Goal: Task Accomplishment & Management: Manage account settings

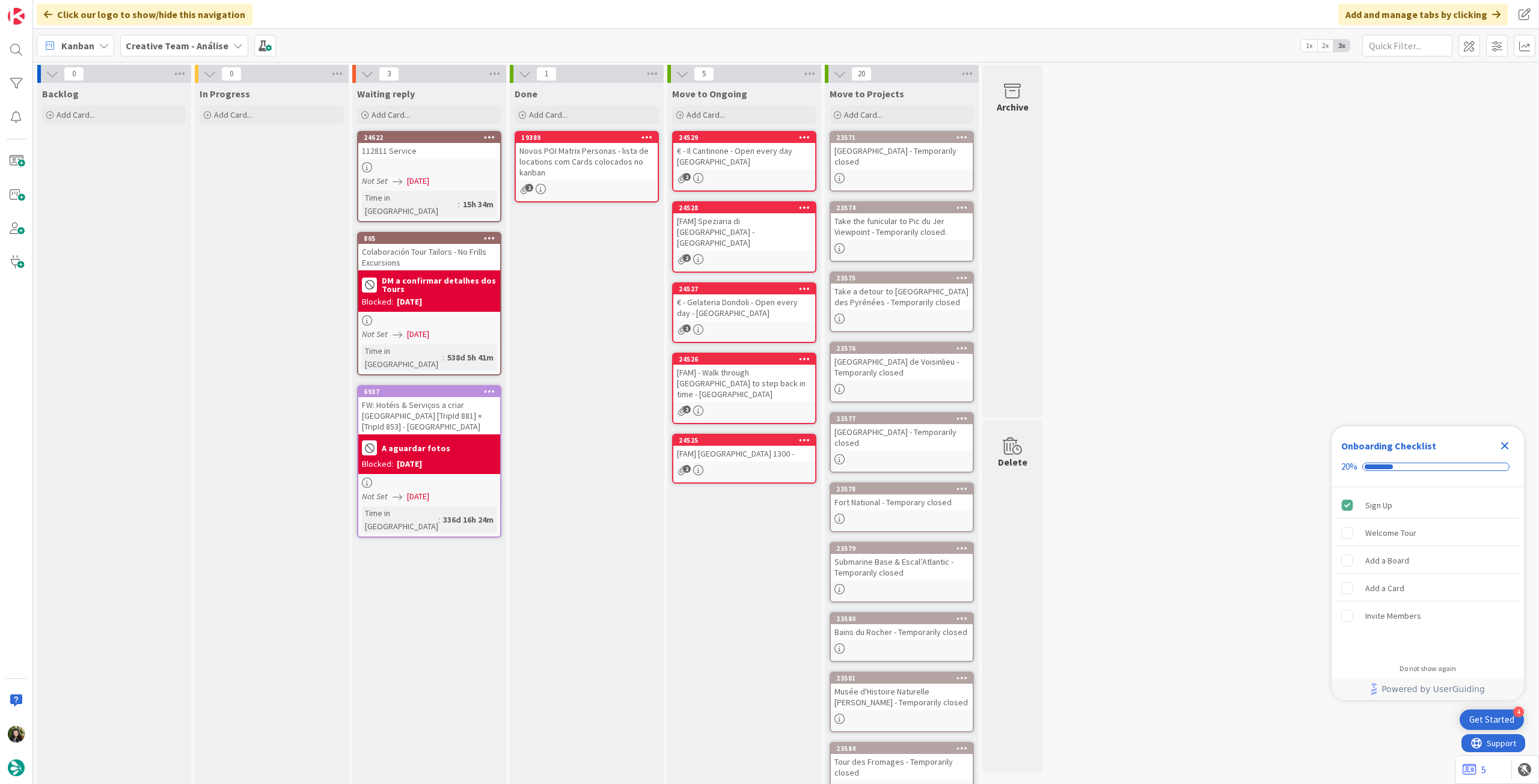
drag, startPoint x: 169, startPoint y: 51, endPoint x: 180, endPoint y: 56, distance: 12.1
click at [172, 52] on span "Creative Team - Análise" at bounding box center [176, 46] width 103 height 15
drag, startPoint x: 180, startPoint y: 171, endPoint x: 182, endPoint y: 163, distance: 8.2
click at [180, 170] on h4 "Creative Team" at bounding box center [215, 172] width 164 height 12
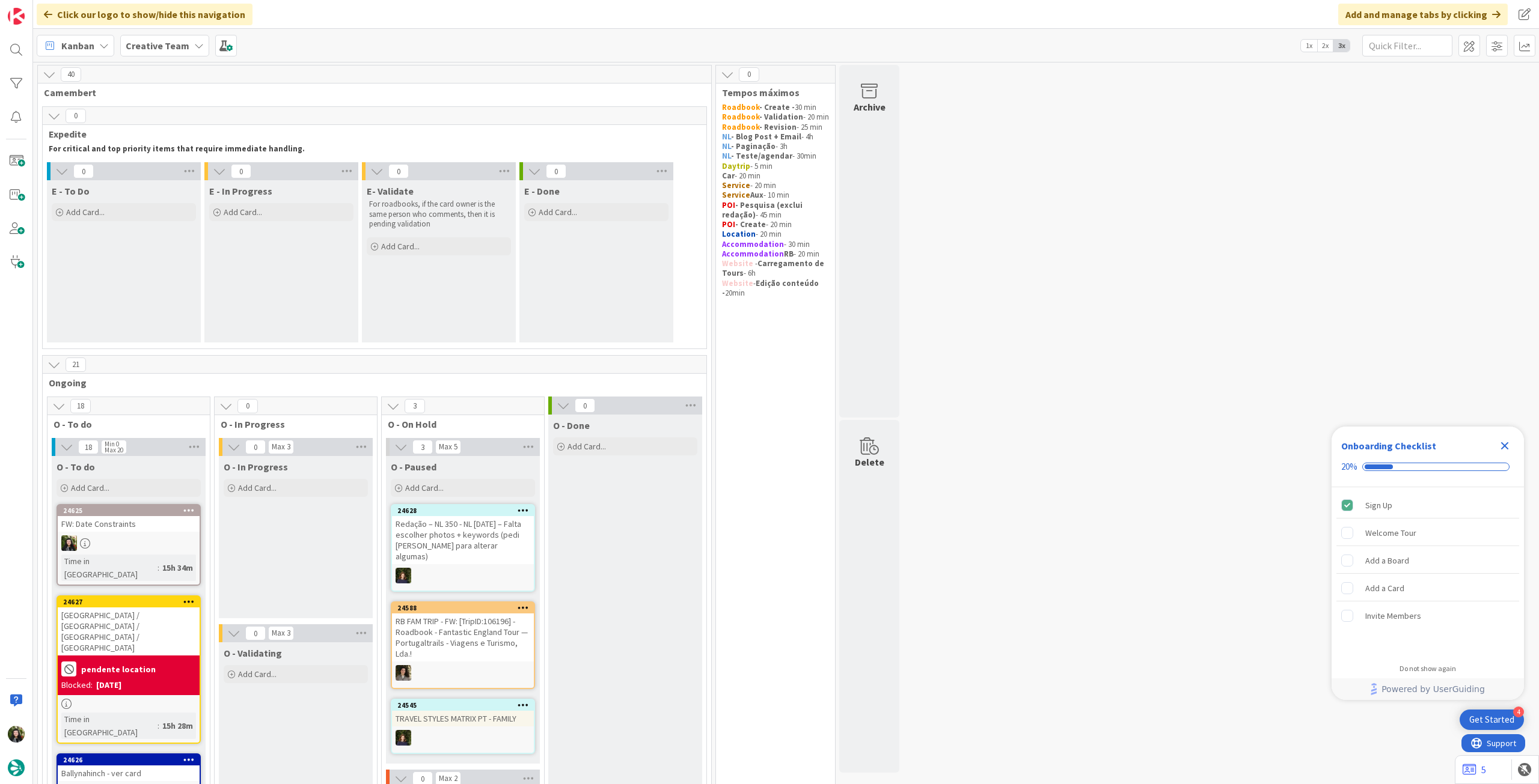
click at [1501, 440] on icon "Close Checklist" at bounding box center [1505, 446] width 15 height 15
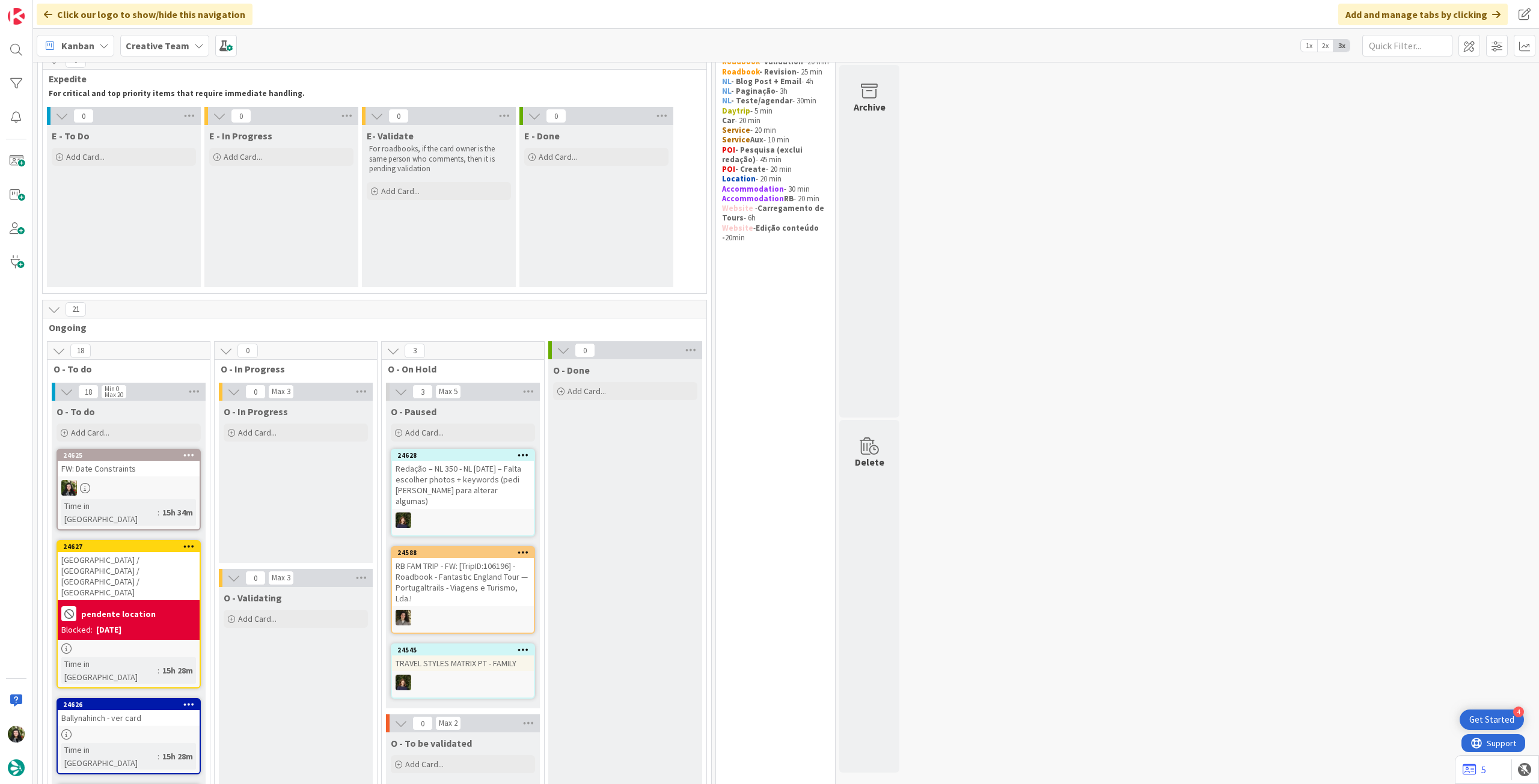
scroll to position [160, 0]
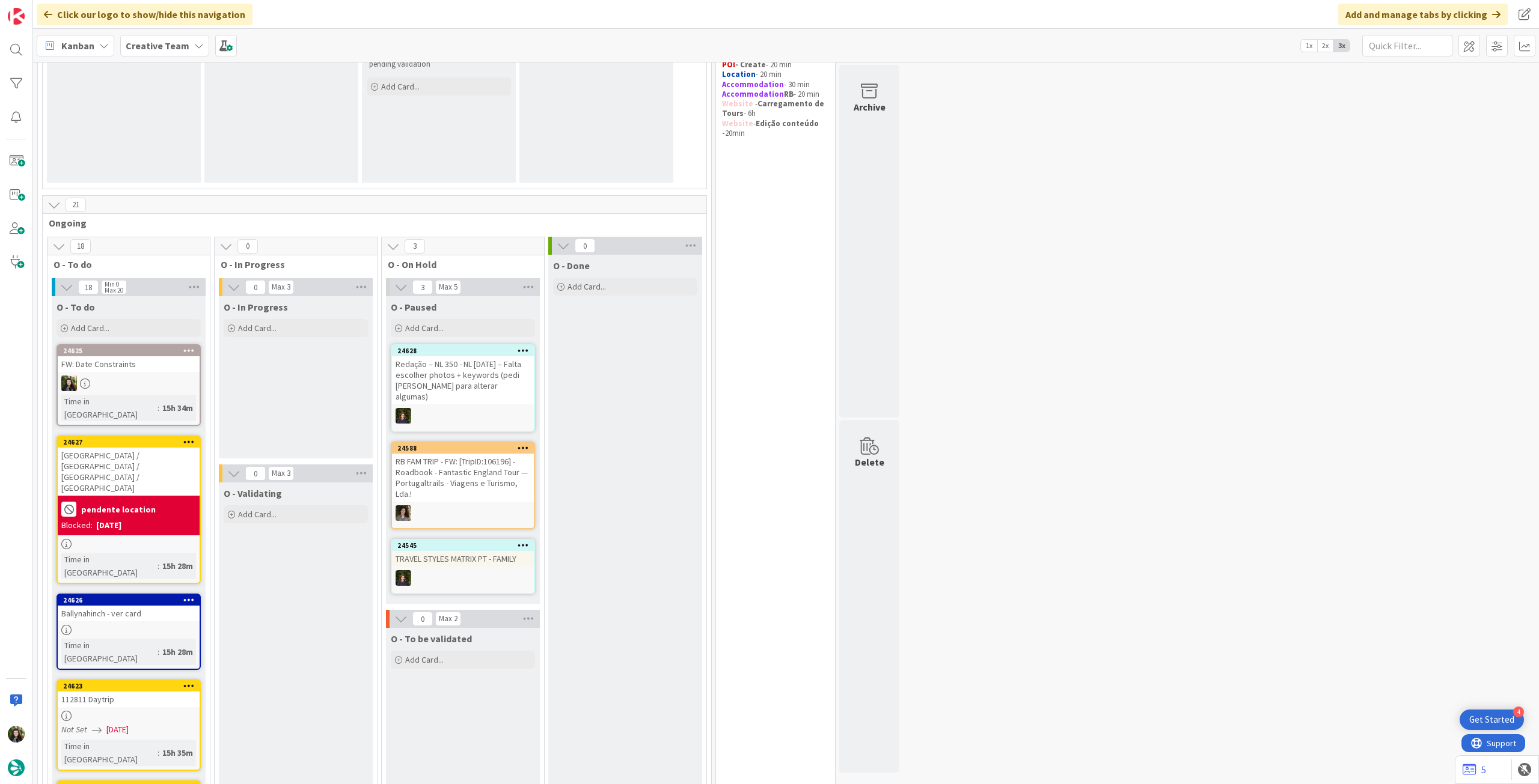
click at [502, 408] on div at bounding box center [463, 416] width 142 height 16
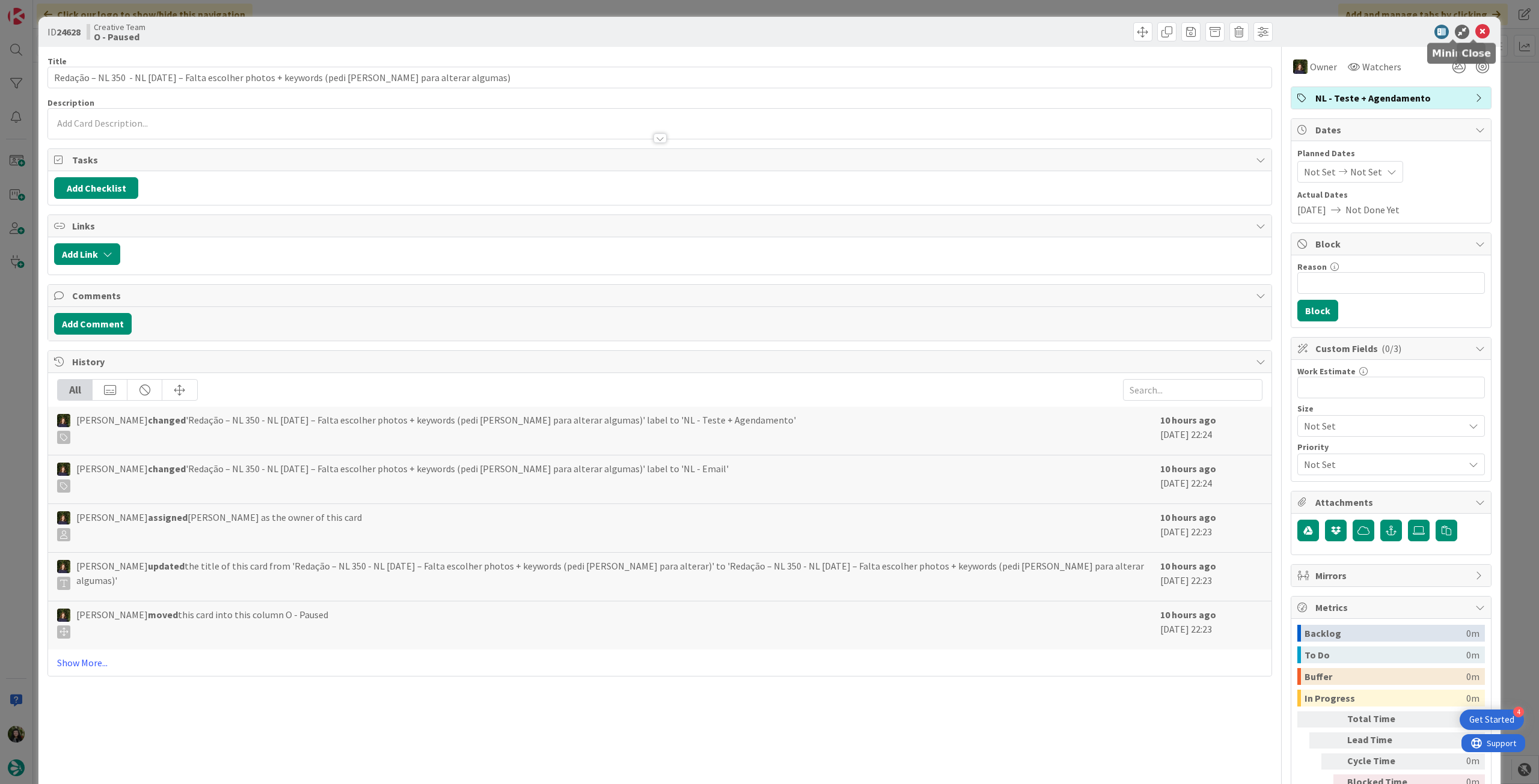
click at [1476, 35] on icon at bounding box center [1483, 32] width 15 height 15
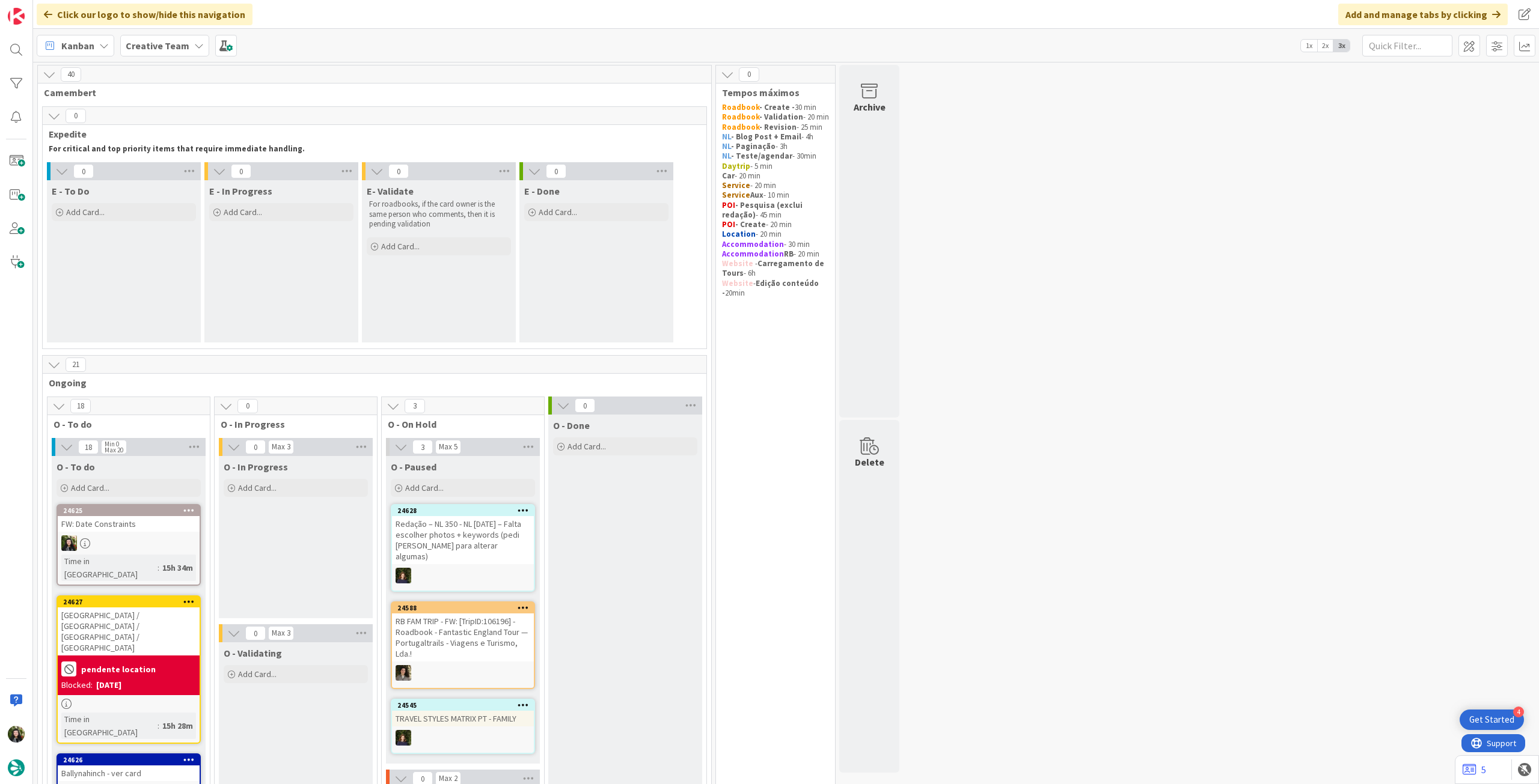
click at [164, 35] on div "Creative Team" at bounding box center [164, 46] width 89 height 22
click at [153, 176] on h4 "Creative Team - Análise" at bounding box center [215, 172] width 164 height 12
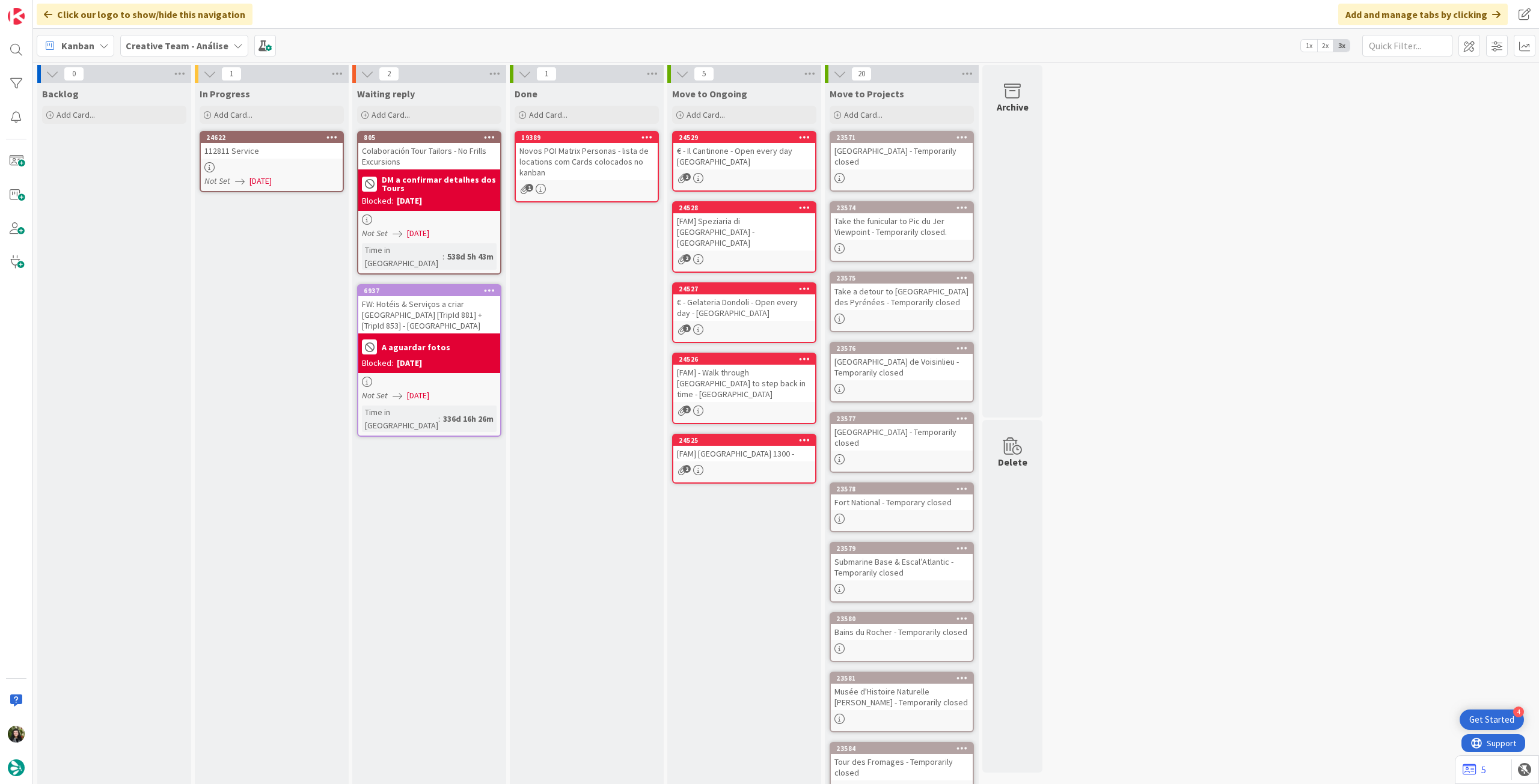
click at [331, 135] on icon at bounding box center [332, 137] width 11 height 9
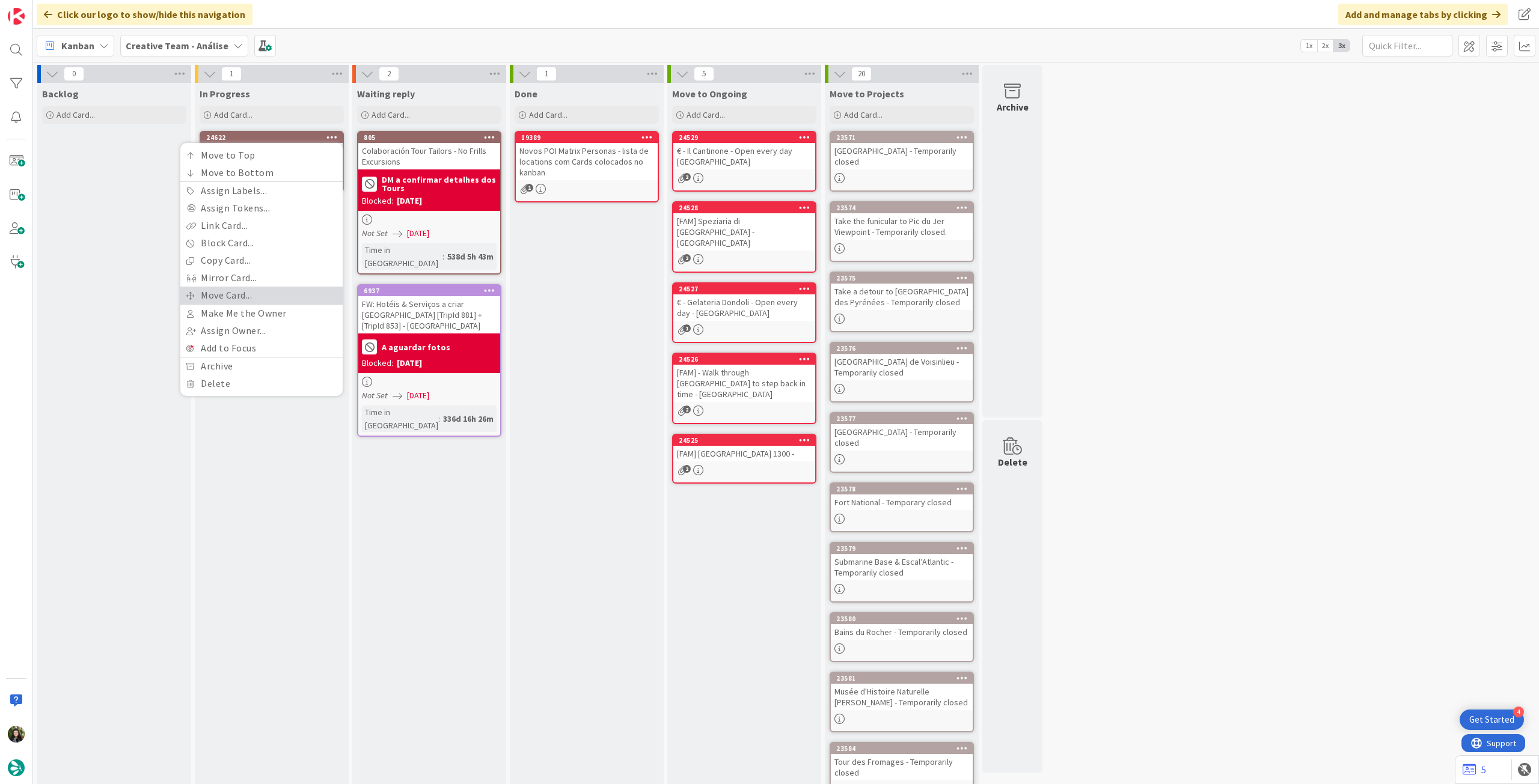
click at [263, 290] on link "Move Card..." at bounding box center [261, 295] width 162 height 17
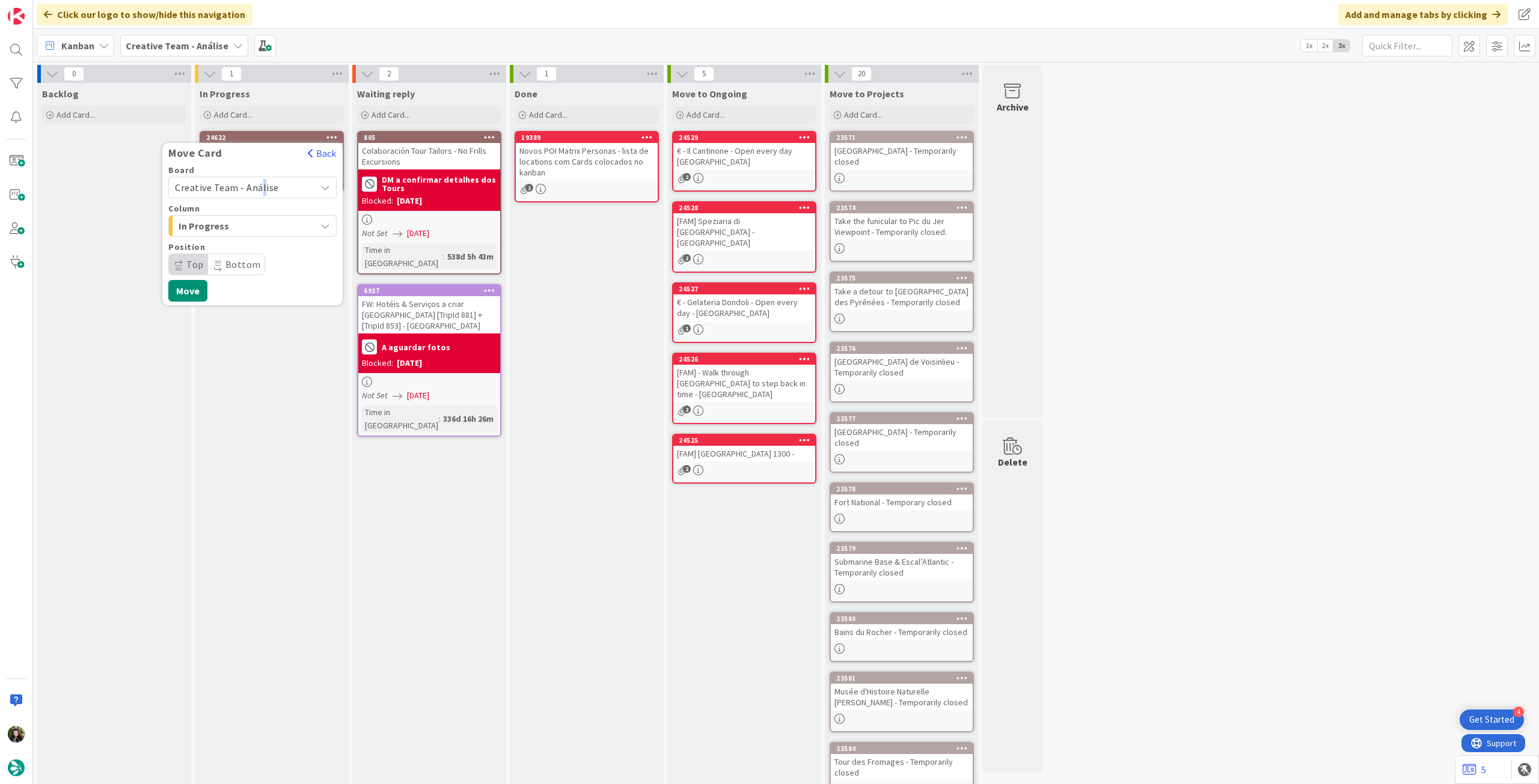
click at [261, 187] on span "Creative Team - Análise" at bounding box center [227, 188] width 104 height 12
click at [259, 241] on span "Creative Team" at bounding box center [260, 243] width 139 height 18
click at [259, 225] on span "Select a Column..." at bounding box center [220, 226] width 90 height 16
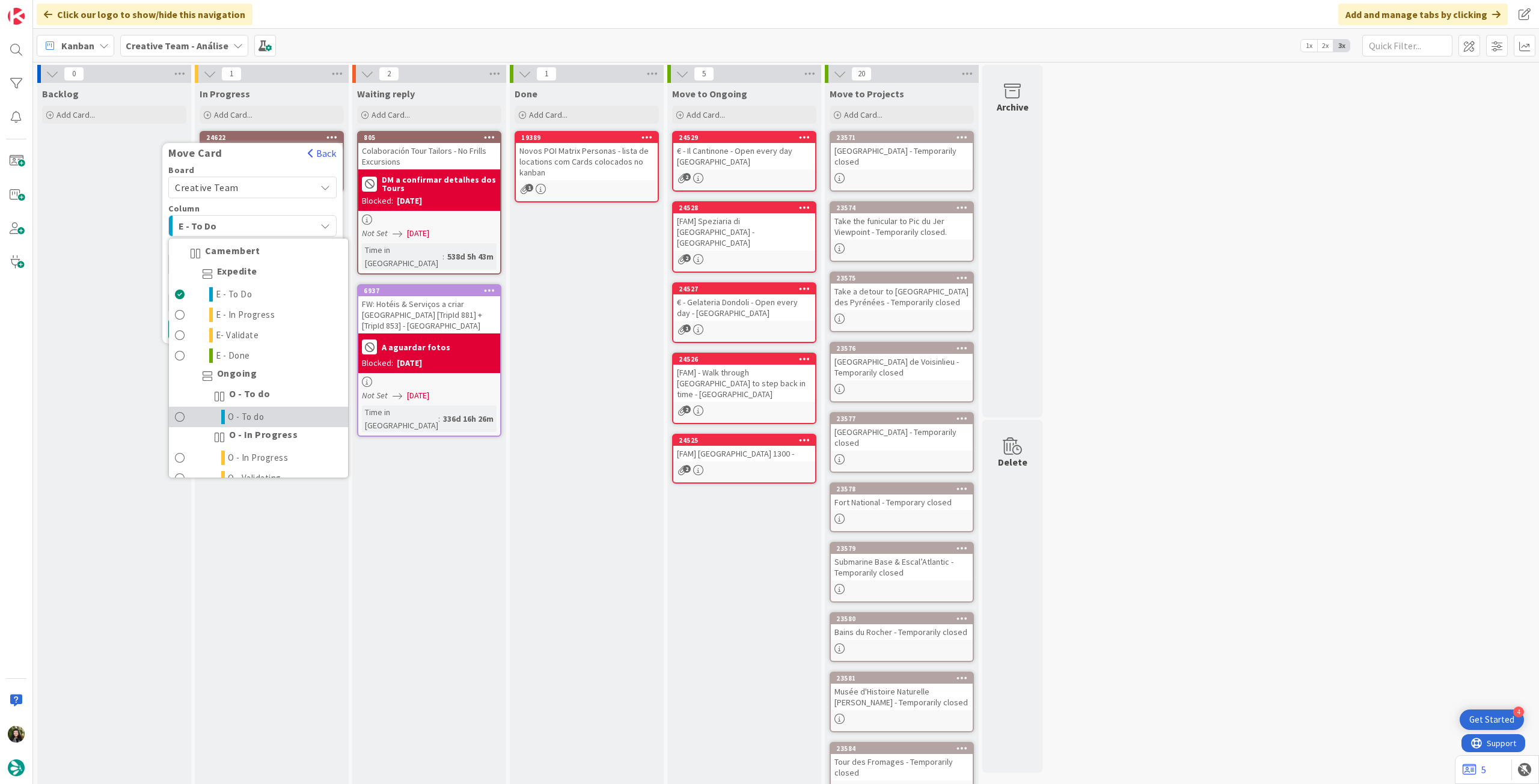
drag, startPoint x: 286, startPoint y: 414, endPoint x: 251, endPoint y: 342, distance: 80.1
click at [286, 413] on link "O - To do" at bounding box center [259, 417] width 179 height 21
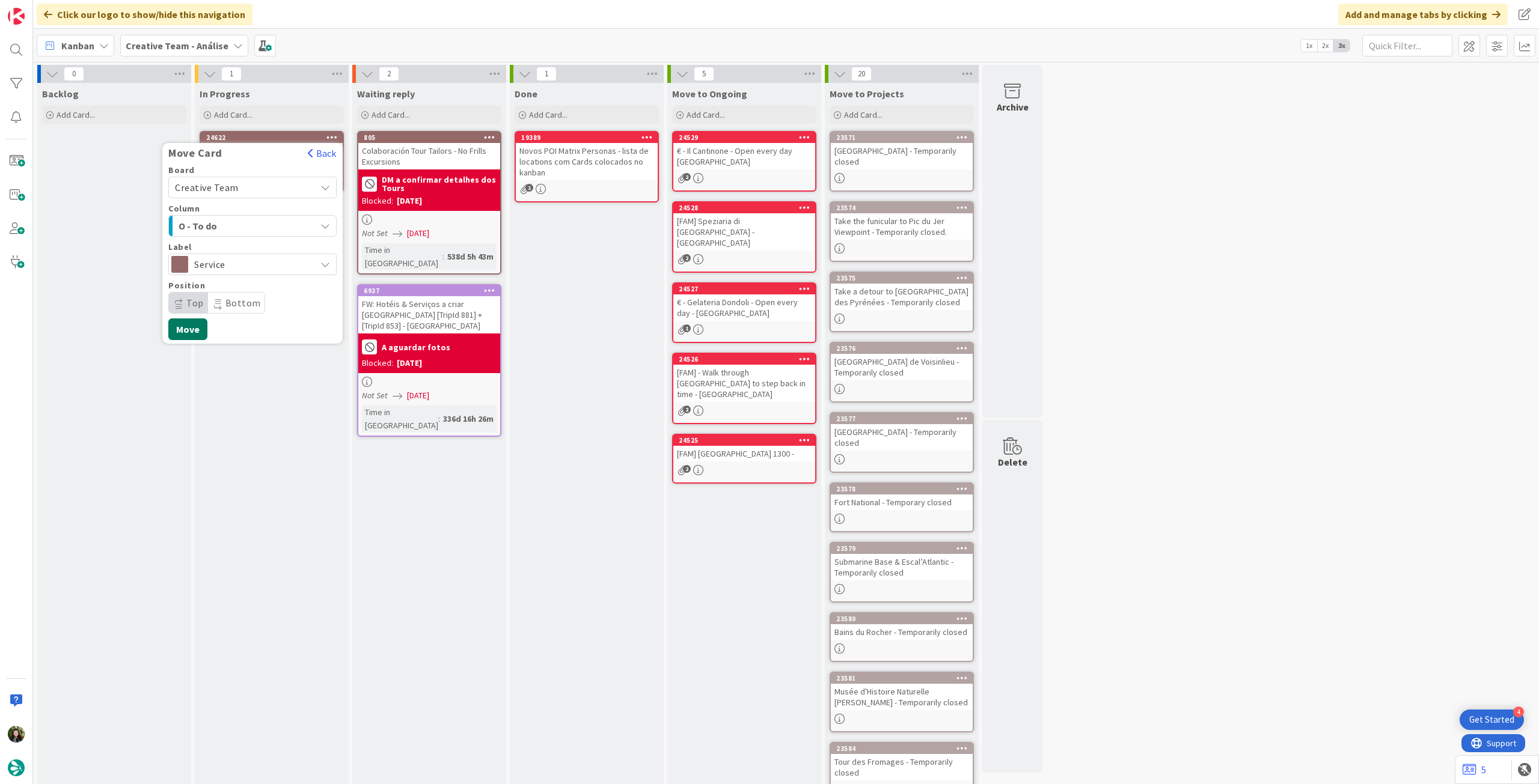
click at [180, 330] on button "Move" at bounding box center [188, 329] width 39 height 22
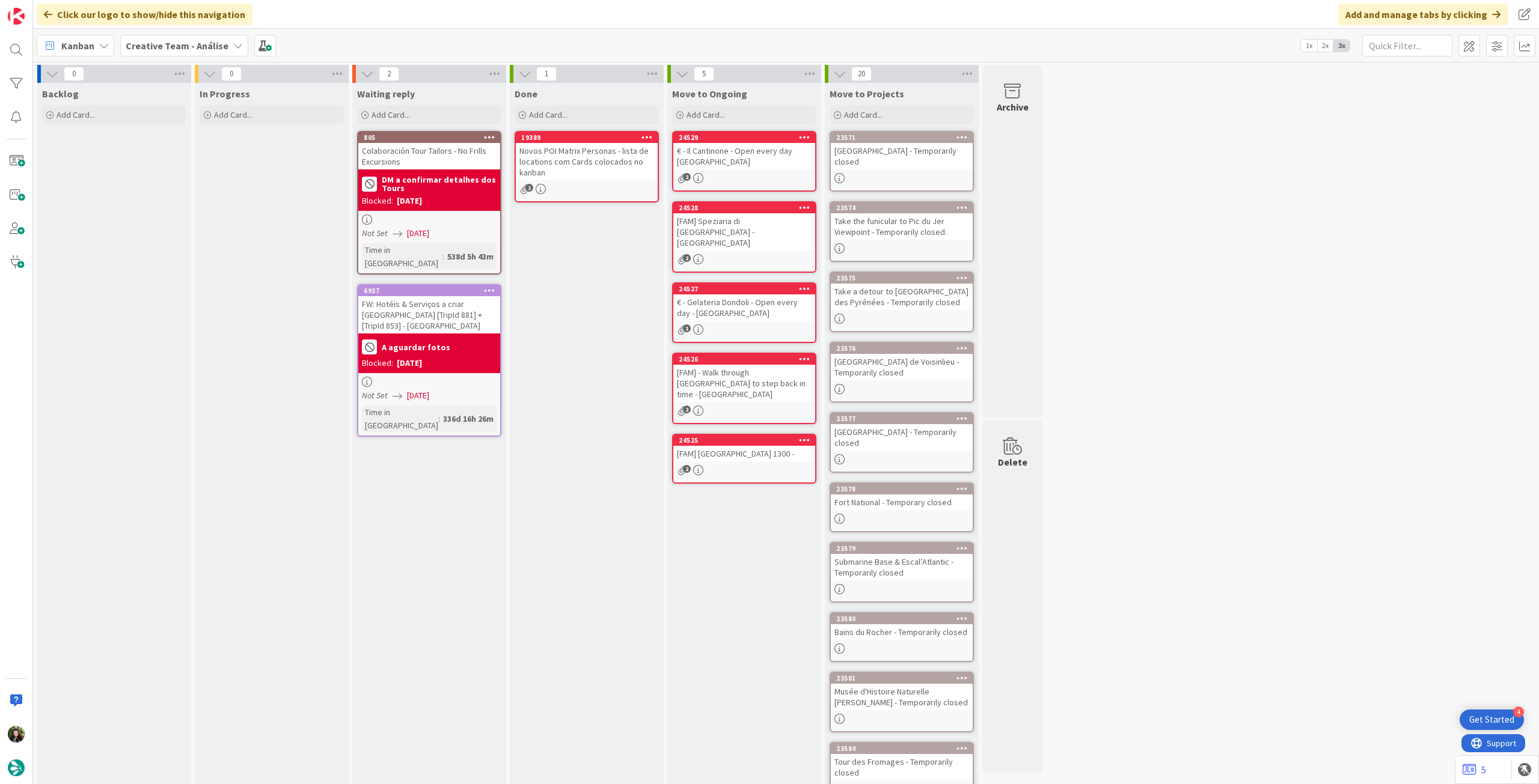
click at [158, 47] on b "Creative Team - Análise" at bounding box center [176, 46] width 103 height 12
click at [206, 180] on div "Creative Team" at bounding box center [222, 172] width 183 height 23
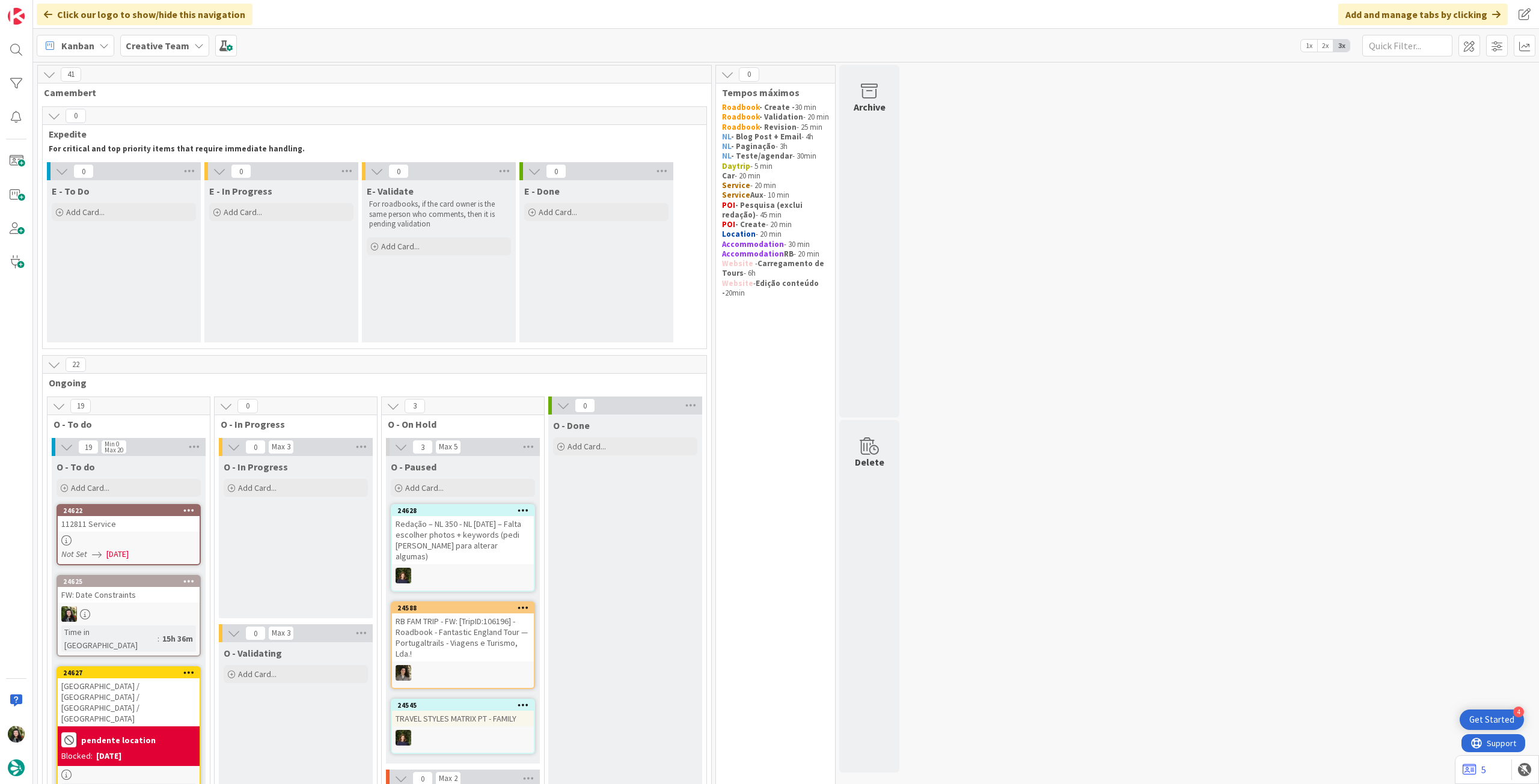
click at [151, 42] on b "Creative Team" at bounding box center [157, 46] width 64 height 12
click at [193, 178] on h4 "Creative Team - Análise" at bounding box center [215, 172] width 164 height 12
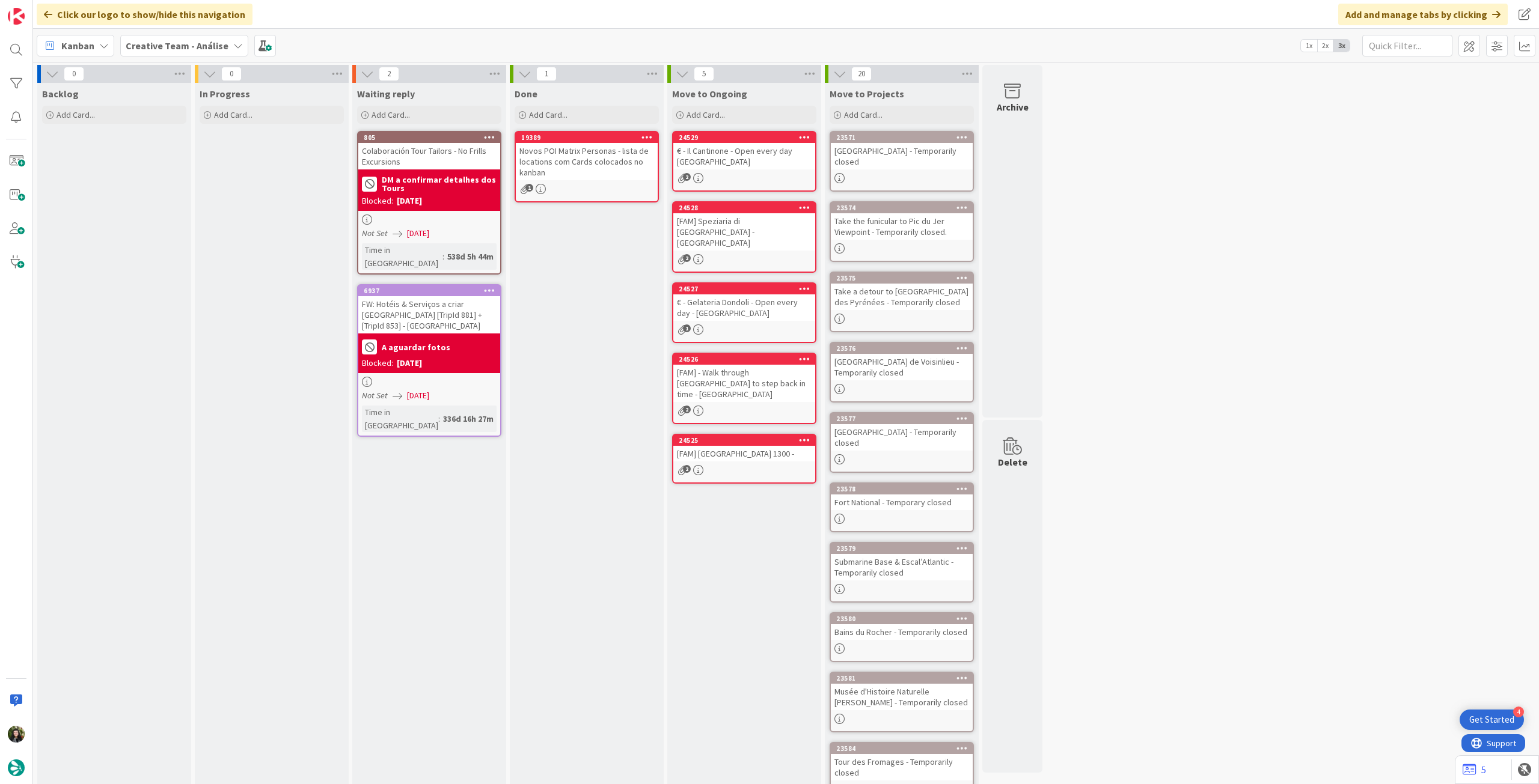
click at [174, 44] on b "Creative Team - Análise" at bounding box center [176, 46] width 103 height 12
click at [206, 172] on h4 "Creative Team" at bounding box center [215, 172] width 164 height 12
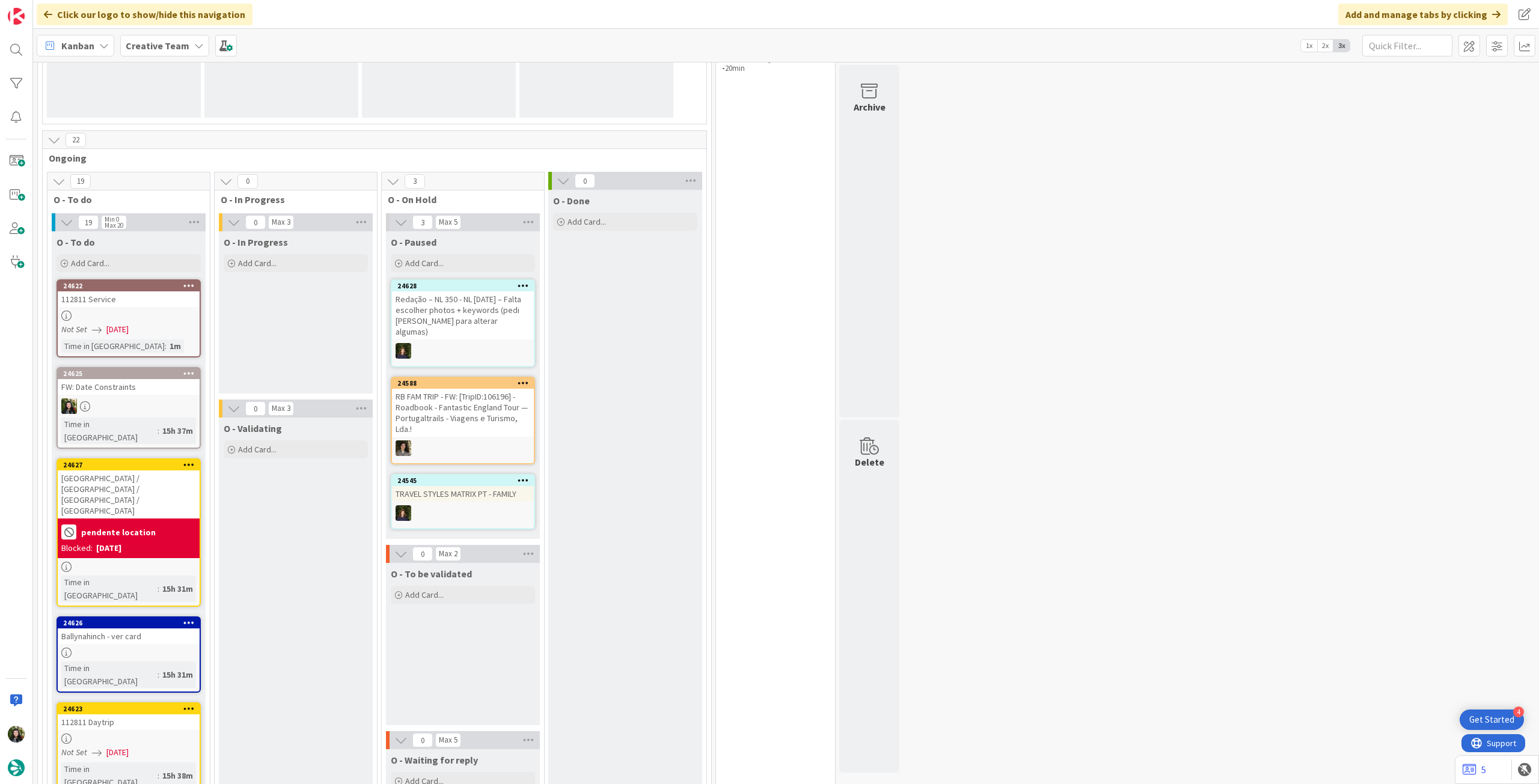
scroll to position [320, 0]
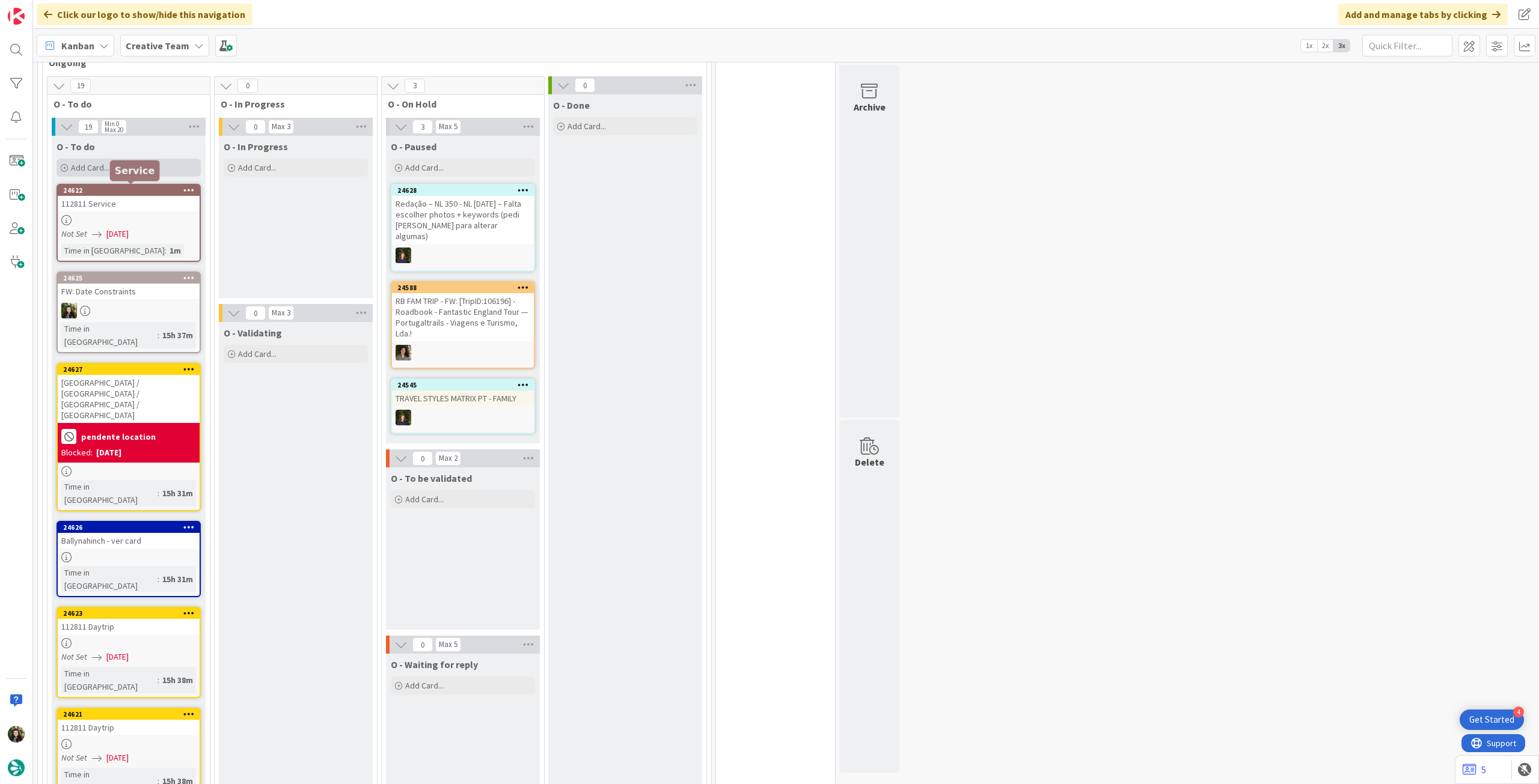
click at [136, 162] on div "Add Card..." at bounding box center [129, 167] width 145 height 18
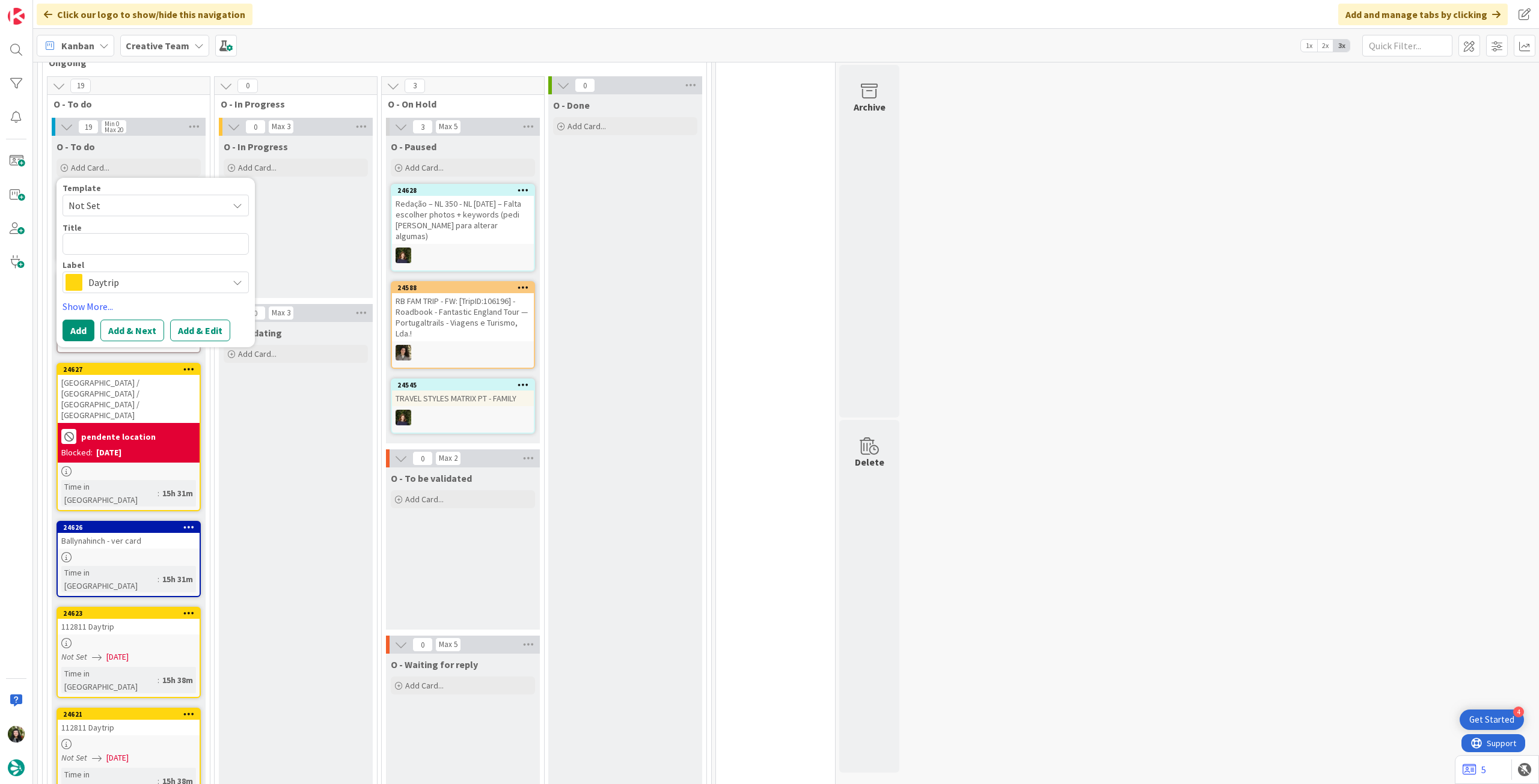
click at [115, 286] on span "Daytrip" at bounding box center [154, 282] width 133 height 17
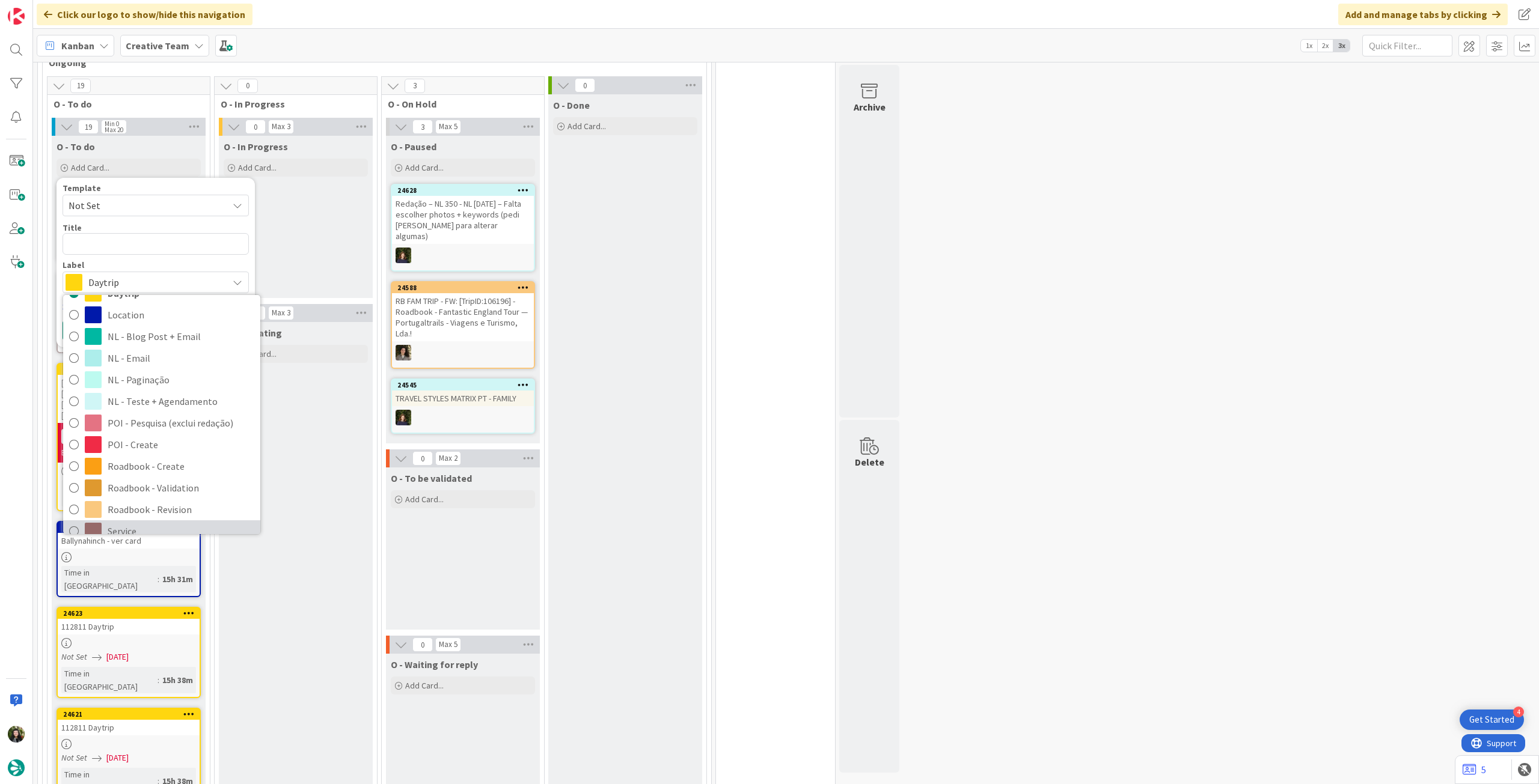
scroll to position [160, 0]
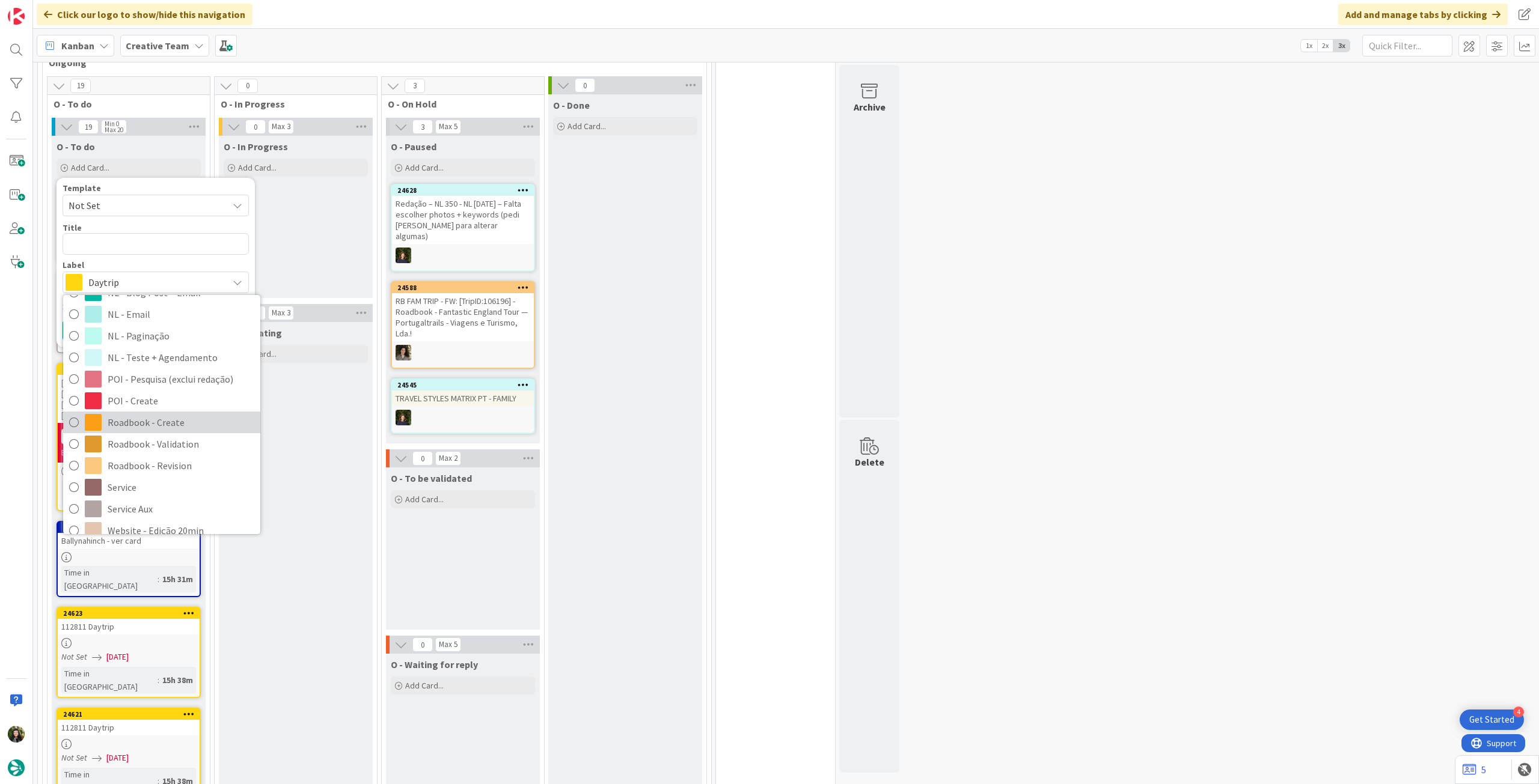
drag, startPoint x: 155, startPoint y: 414, endPoint x: 142, endPoint y: 317, distance: 97.9
click at [154, 415] on span "Roadbook - Create" at bounding box center [180, 422] width 147 height 18
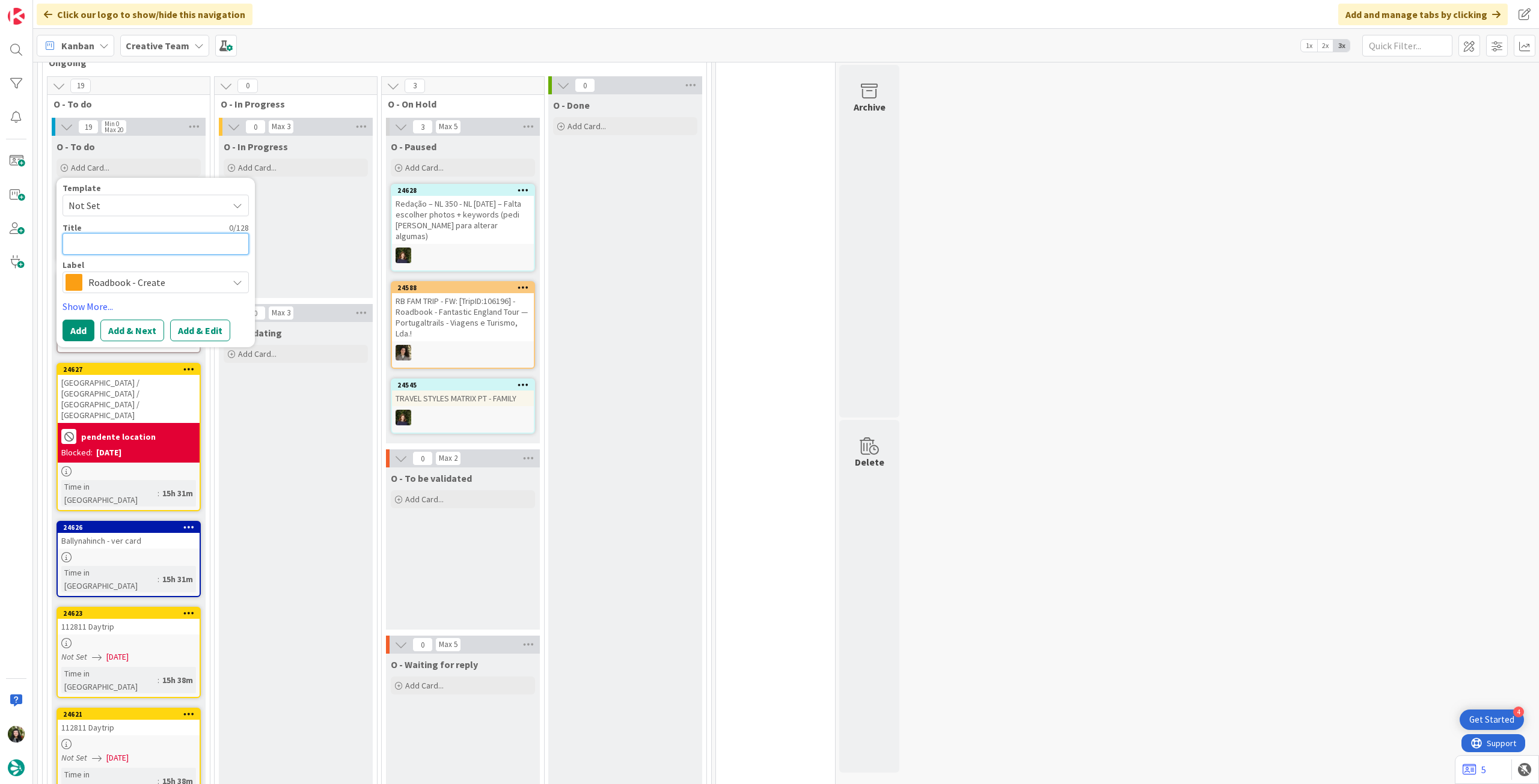
click at [152, 239] on textarea at bounding box center [155, 244] width 186 height 22
paste textarea "103076"
type textarea "x"
type textarea "103076"
click at [83, 335] on button "Add" at bounding box center [78, 330] width 32 height 22
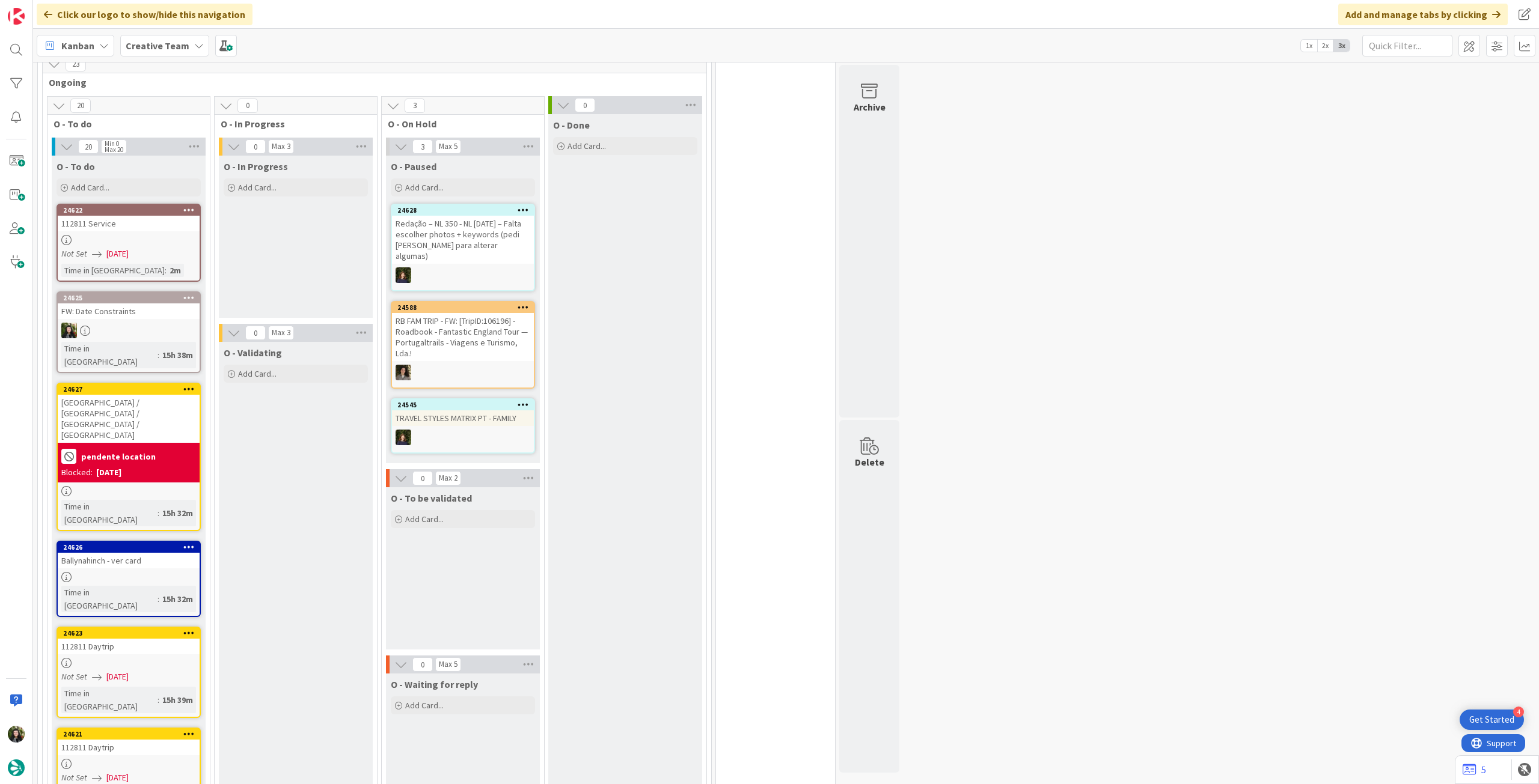
scroll to position [320, 0]
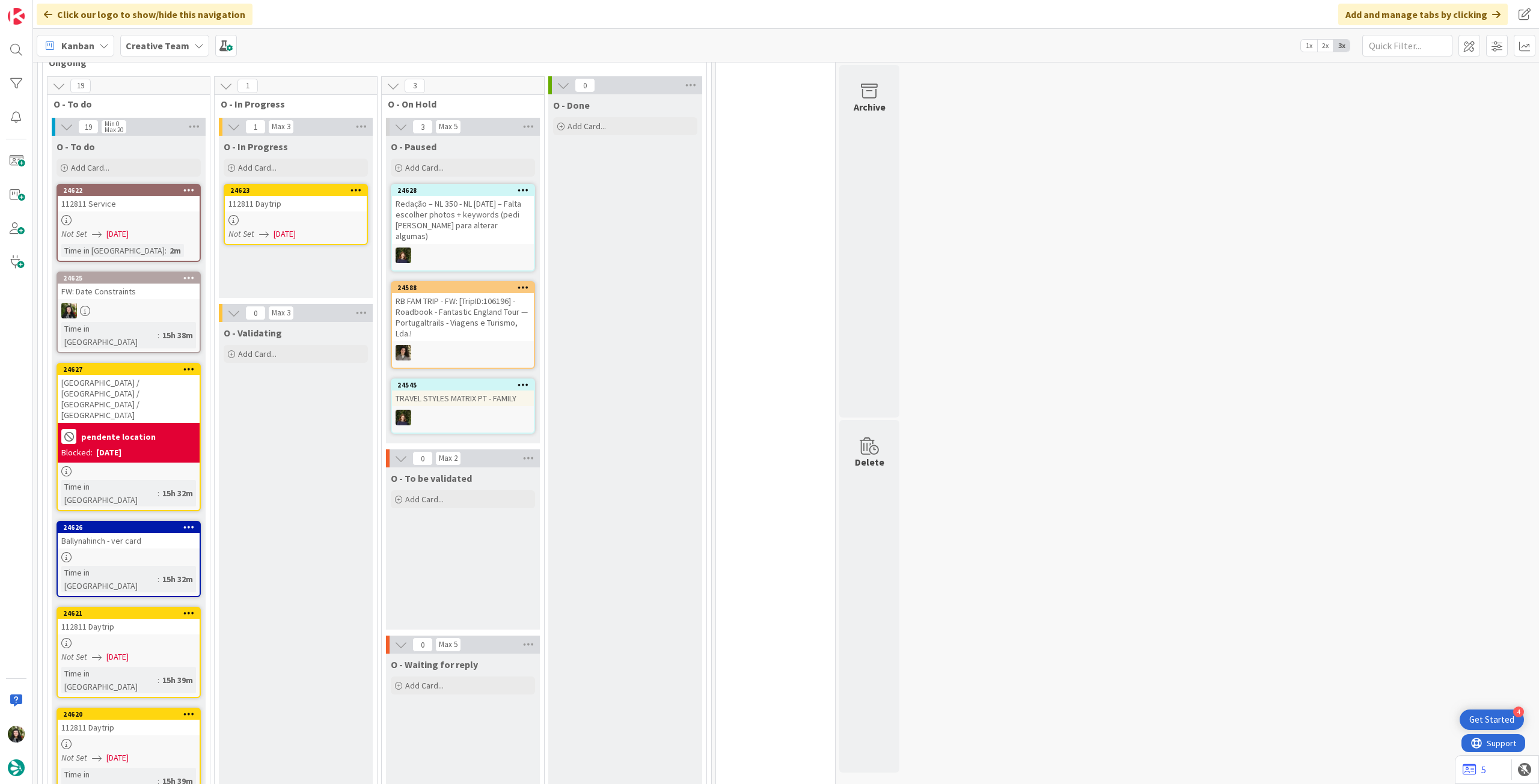
click at [312, 245] on div "O - In Progress Add Card... 24623 112811 Daytrip Not Set [DATE]" at bounding box center [296, 217] width 154 height 162
click at [318, 231] on div "Not Set [DATE]" at bounding box center [297, 234] width 138 height 13
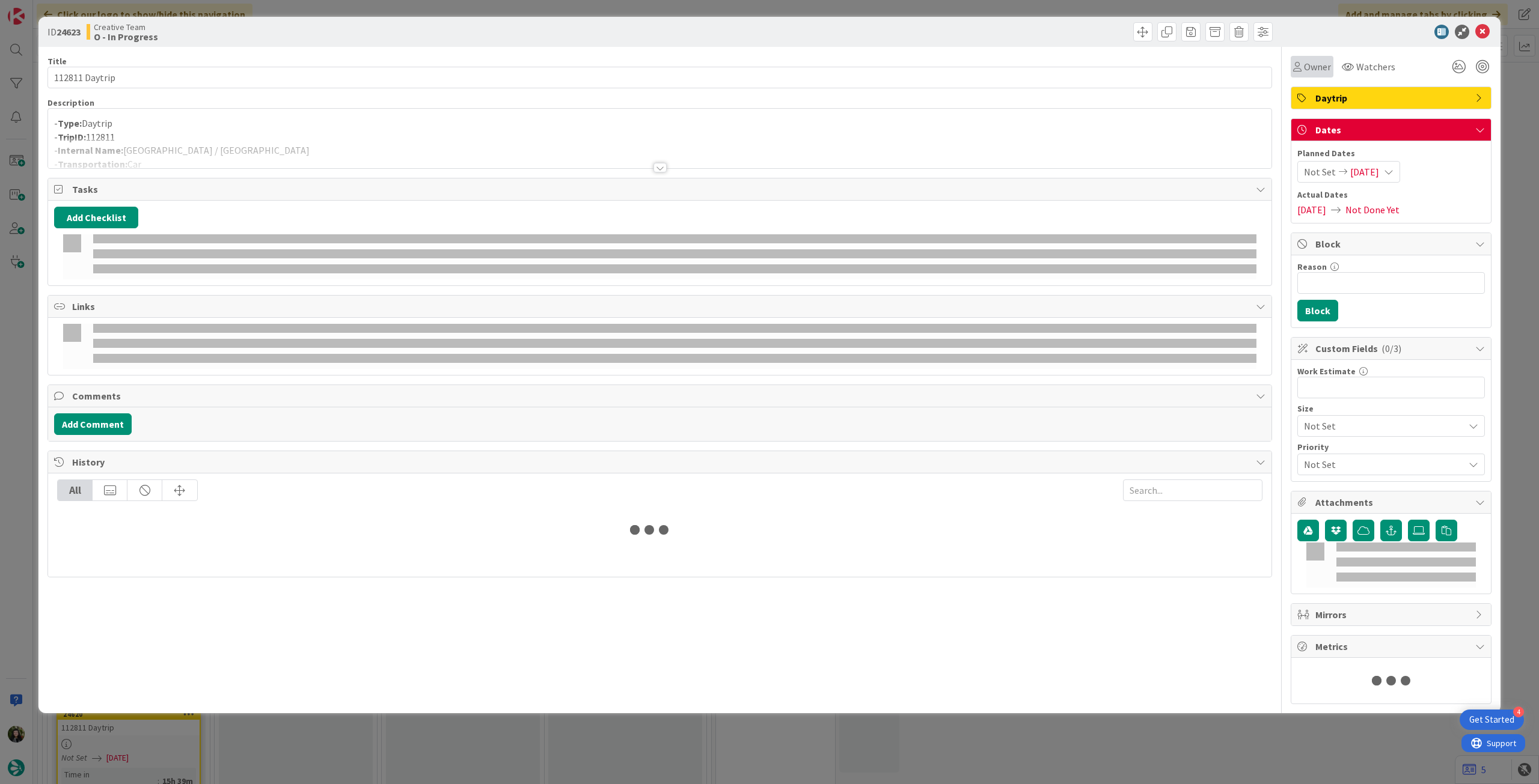
click at [1324, 69] on span "Owner" at bounding box center [1317, 67] width 27 height 15
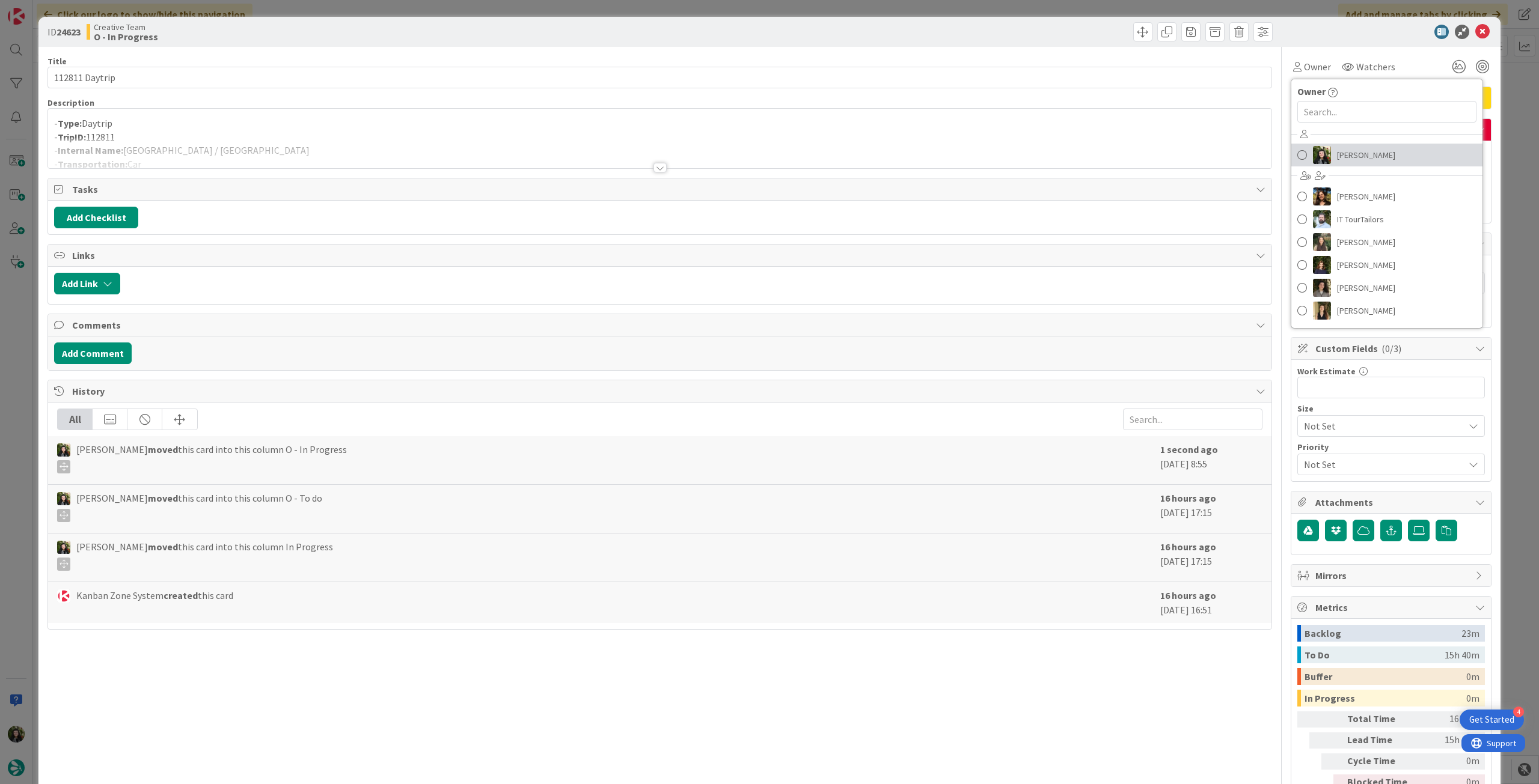
click at [1337, 150] on span "[PERSON_NAME]" at bounding box center [1366, 154] width 58 height 18
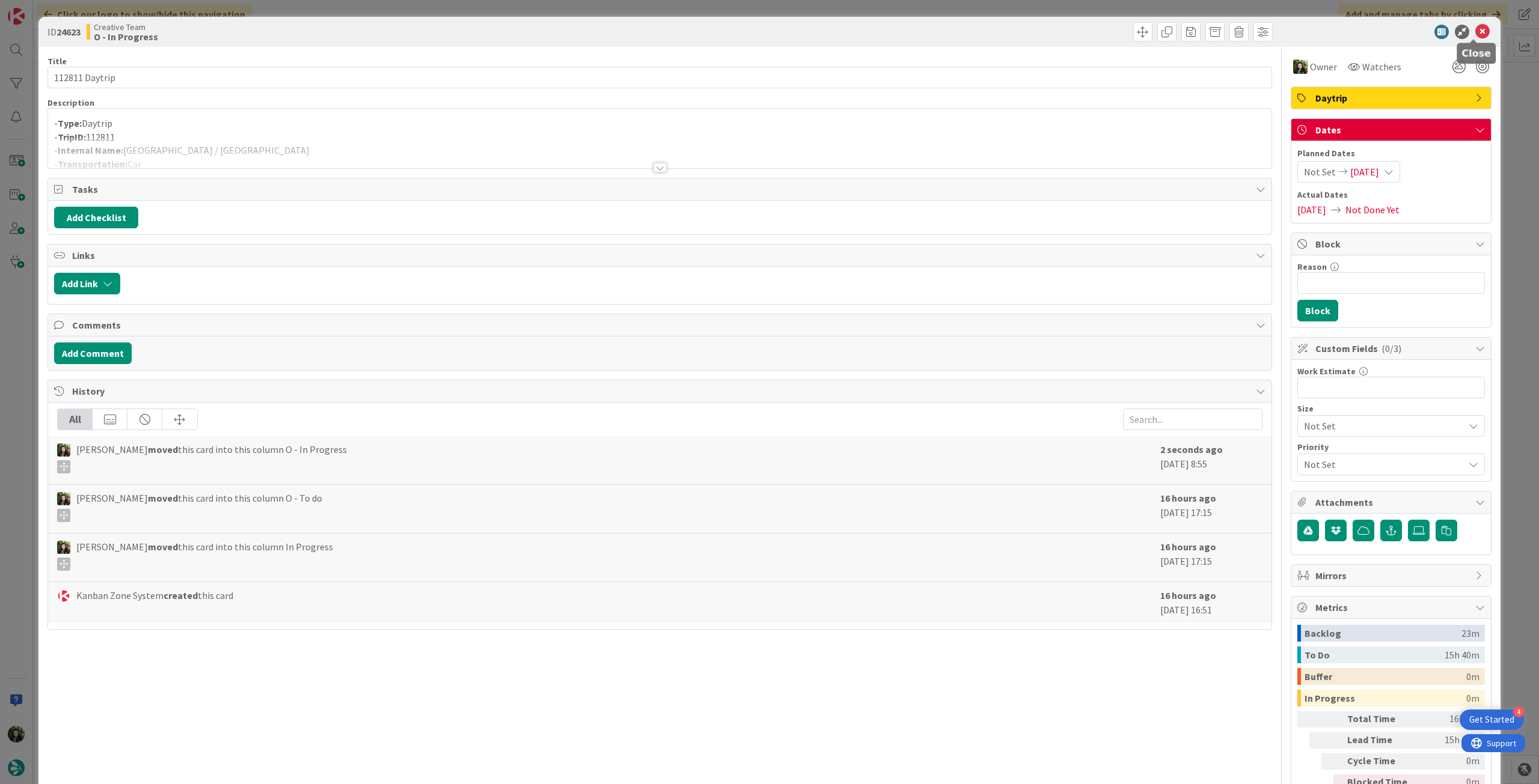
click at [1475, 33] on icon at bounding box center [1483, 32] width 15 height 15
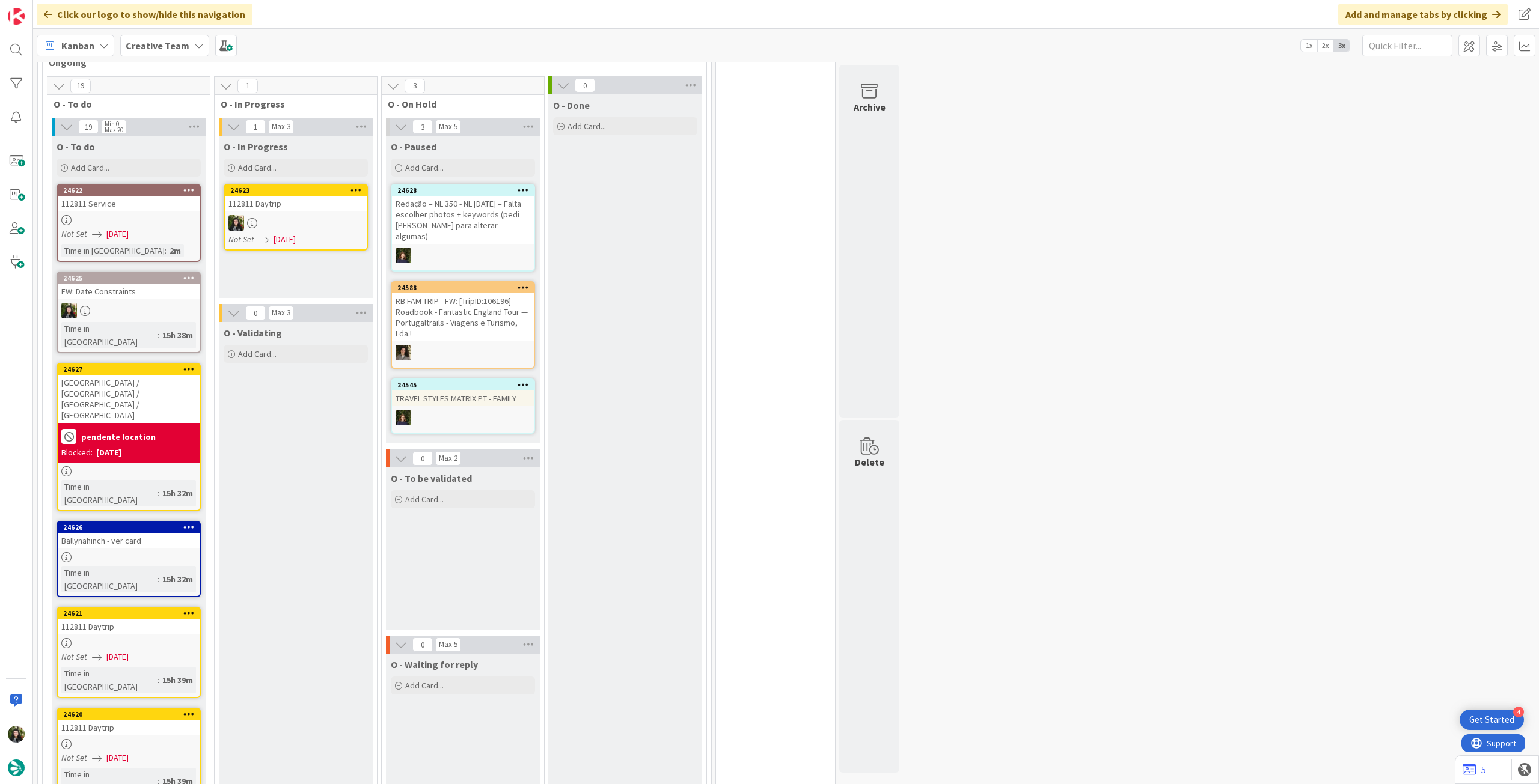
click at [288, 217] on div at bounding box center [296, 223] width 142 height 16
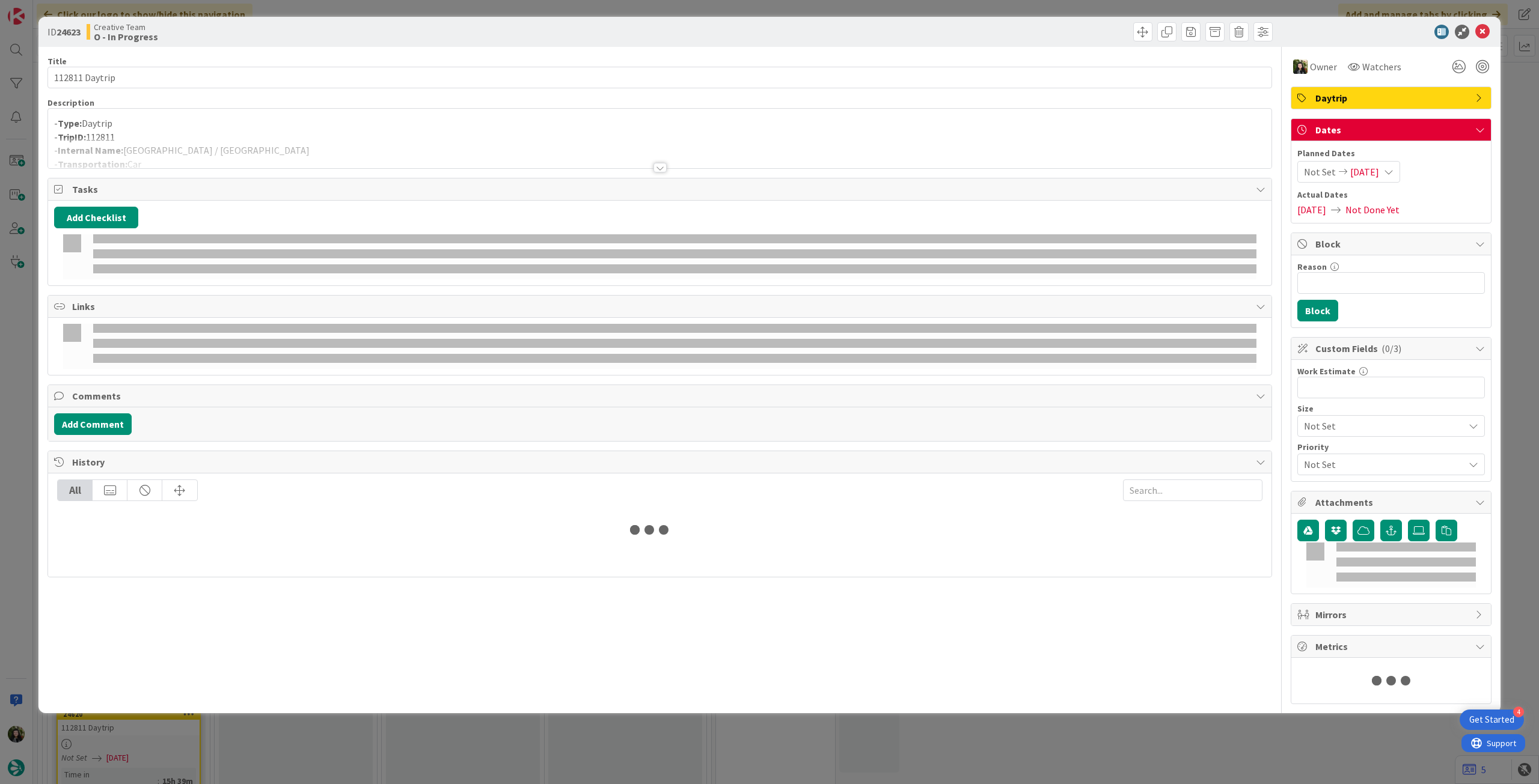
click at [220, 144] on div at bounding box center [660, 153] width 1223 height 30
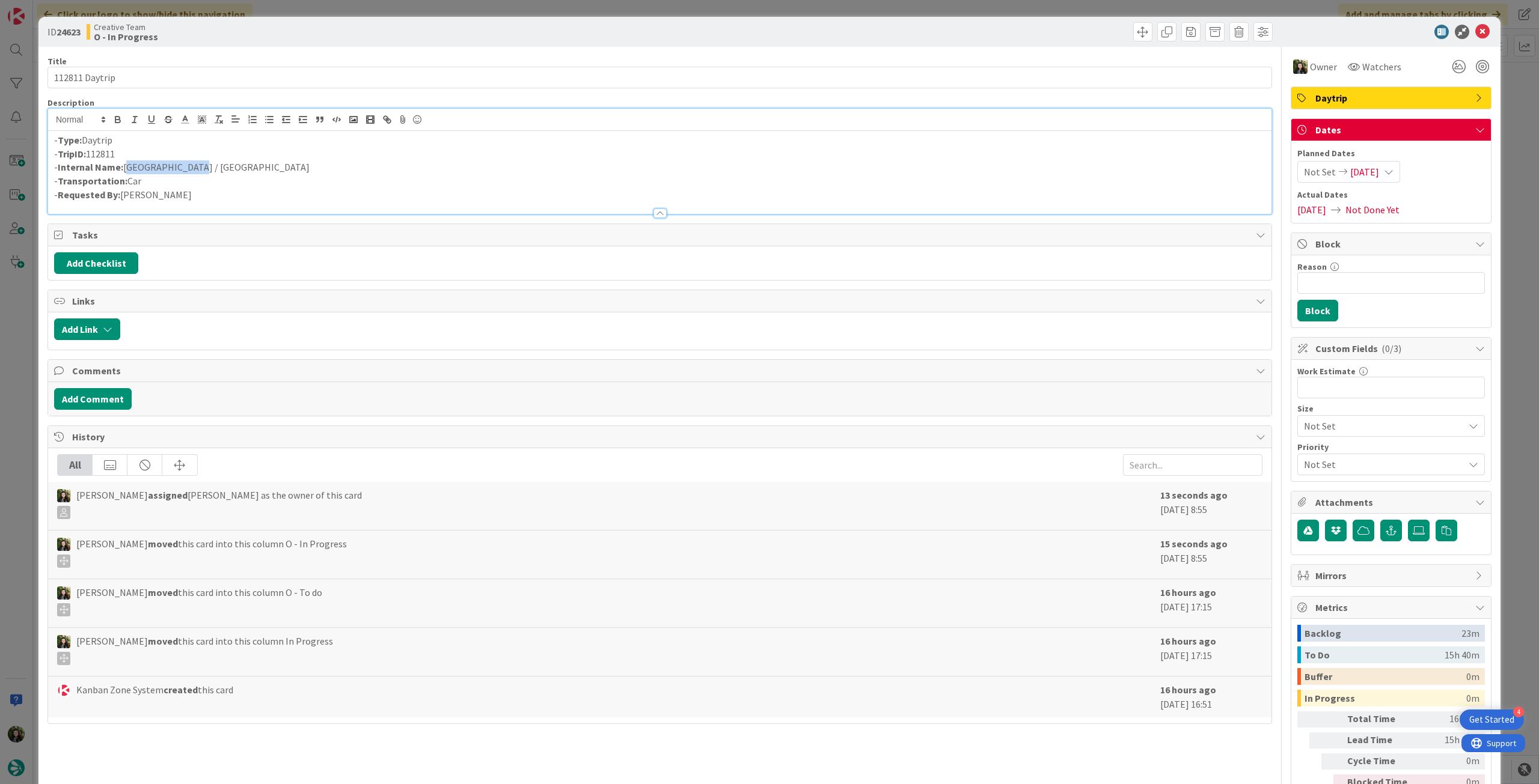
drag, startPoint x: 170, startPoint y: 164, endPoint x: 123, endPoint y: 160, distance: 47.2
click at [123, 161] on p "- Internal Name: [GEOGRAPHIC_DATA] / [GEOGRAPHIC_DATA]" at bounding box center [660, 167] width 1211 height 14
copy p "[GEOGRAPHIC_DATA] / [GEOGRAPHIC_DATA]"
click at [1471, 21] on div "ID 24623 Creative Team O - In Progress" at bounding box center [769, 31] width 1462 height 30
click at [1475, 25] on icon at bounding box center [1483, 32] width 15 height 15
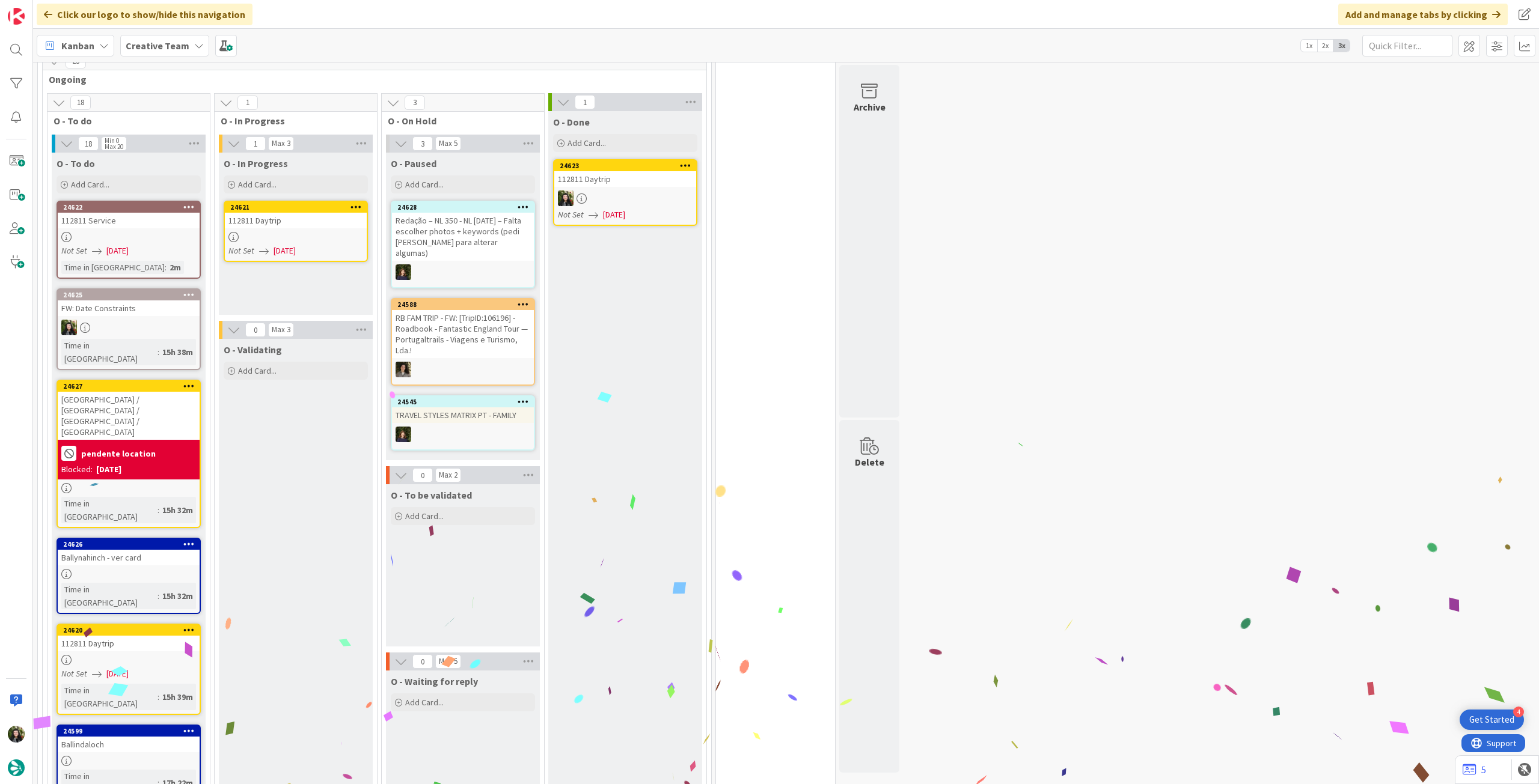
click at [308, 237] on div at bounding box center [296, 237] width 142 height 10
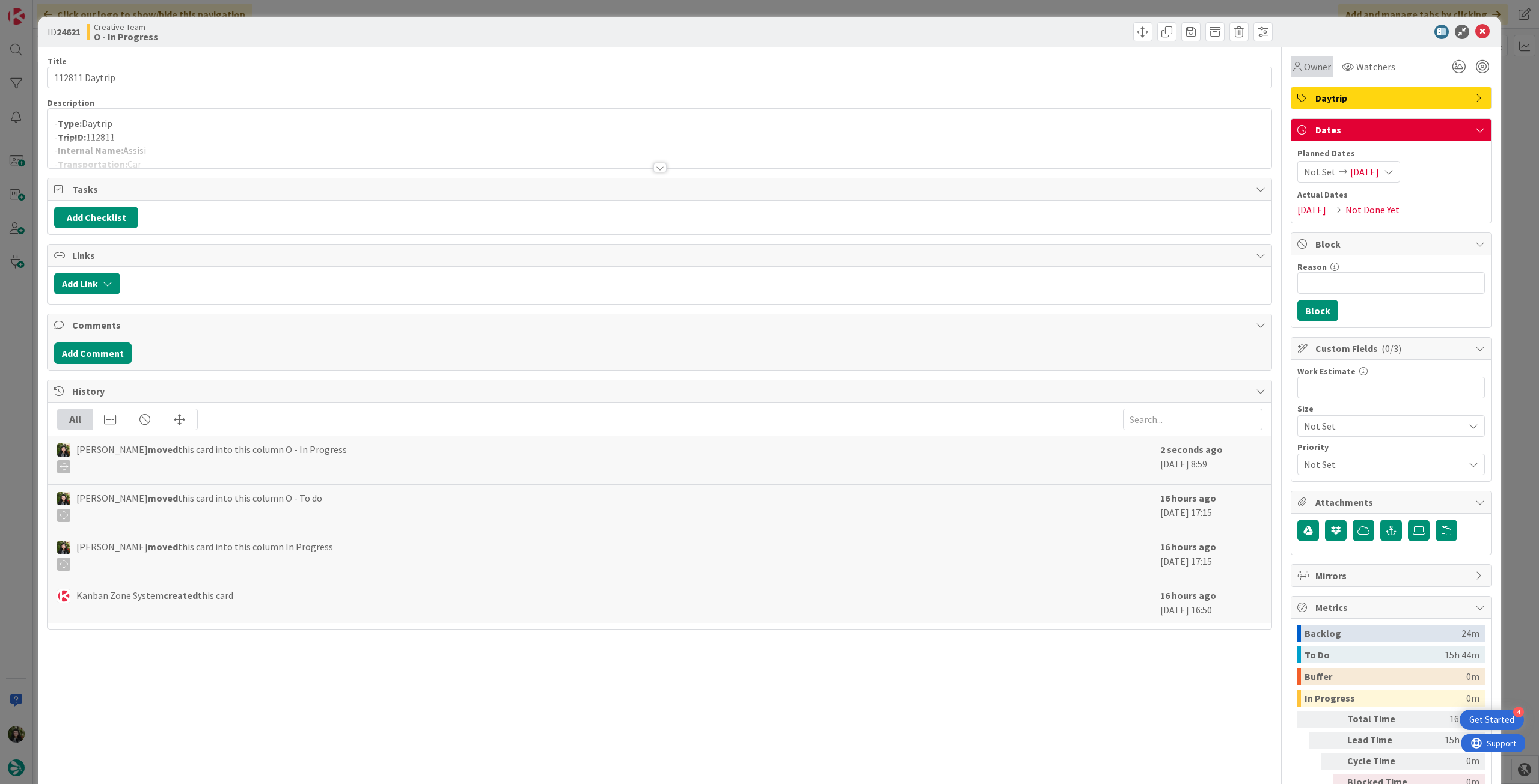
click at [1309, 70] on span "Owner" at bounding box center [1317, 67] width 27 height 15
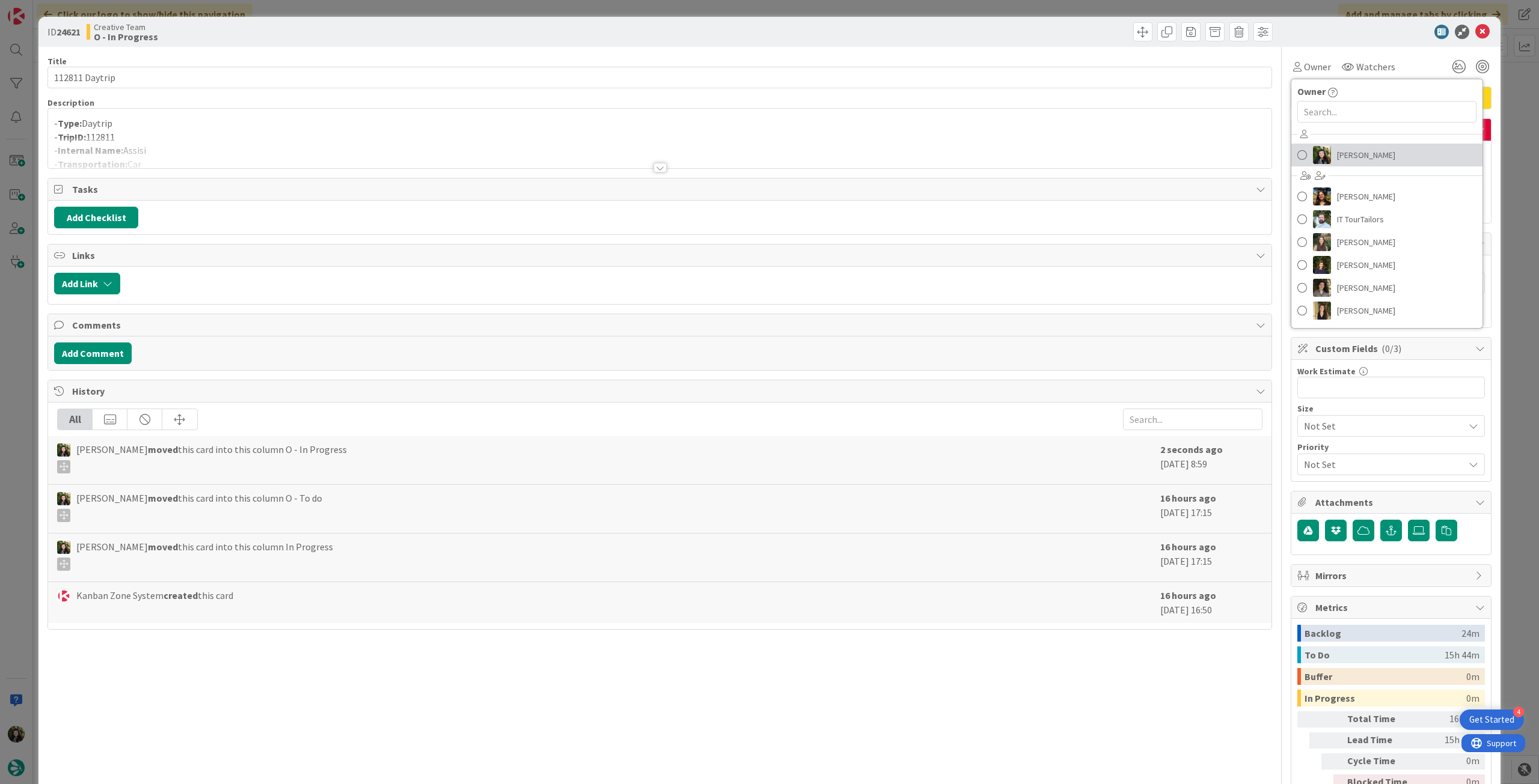
click at [1367, 148] on span "[PERSON_NAME]" at bounding box center [1366, 154] width 58 height 18
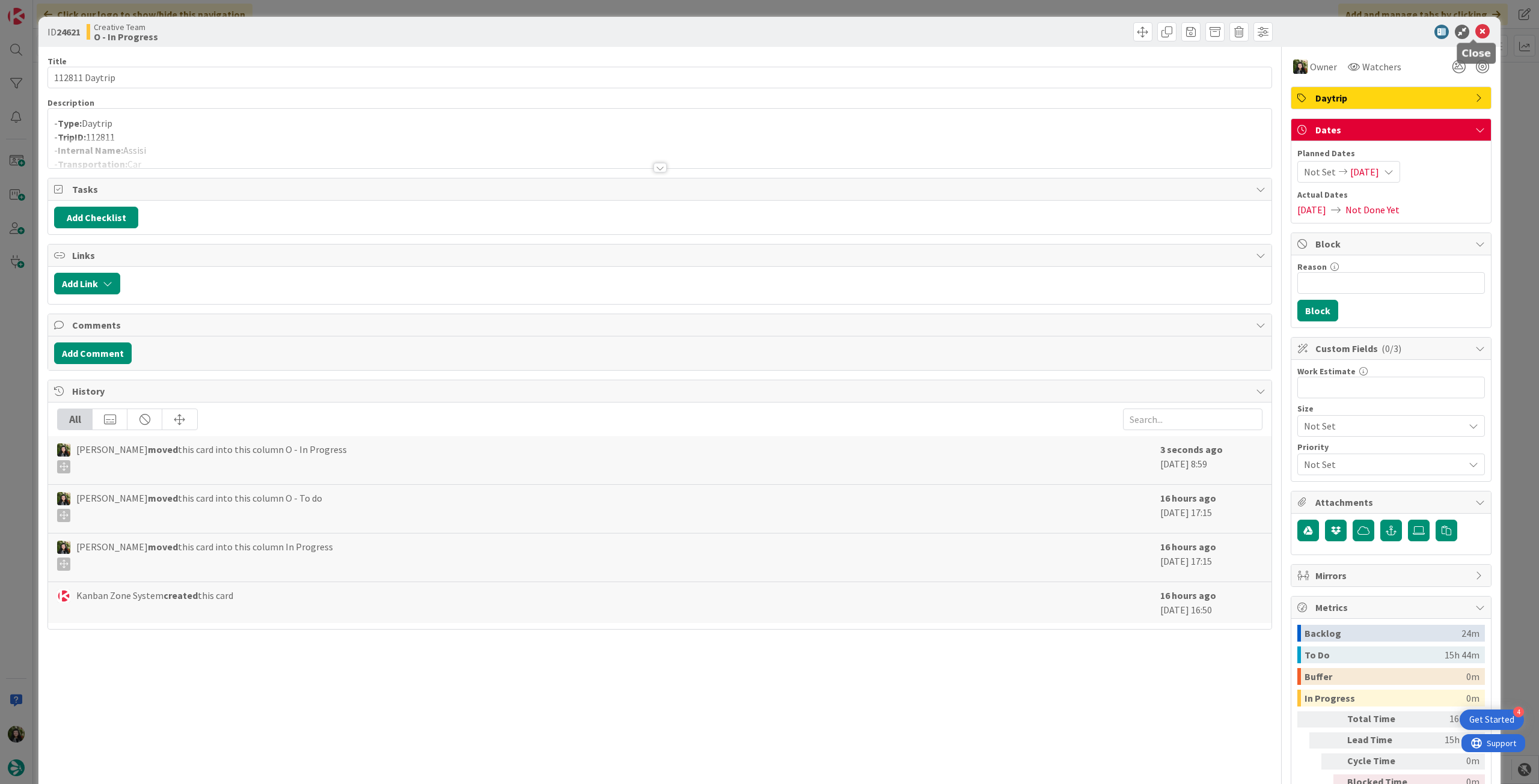
click at [1475, 30] on icon at bounding box center [1483, 32] width 15 height 15
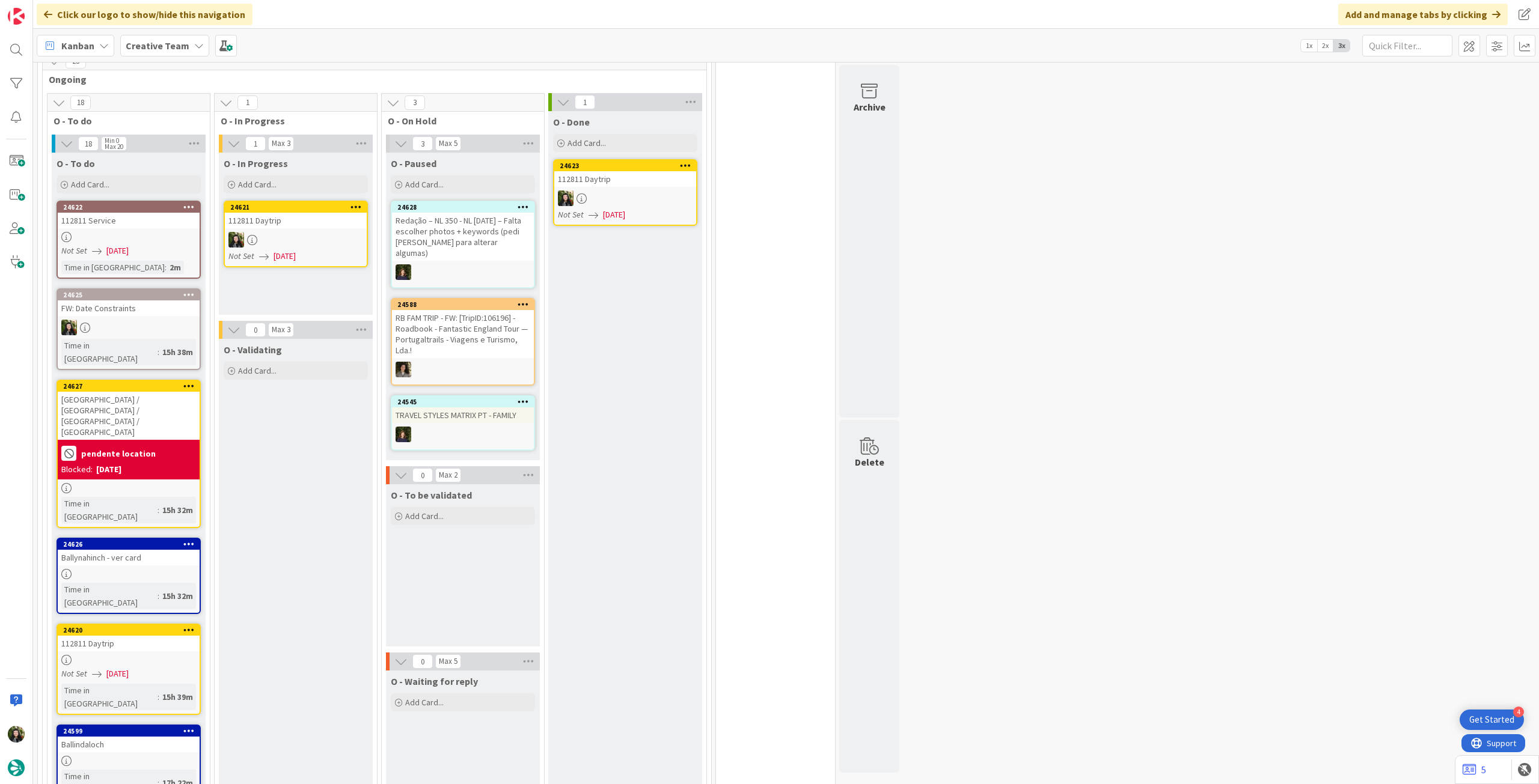
click at [314, 240] on div at bounding box center [296, 240] width 142 height 16
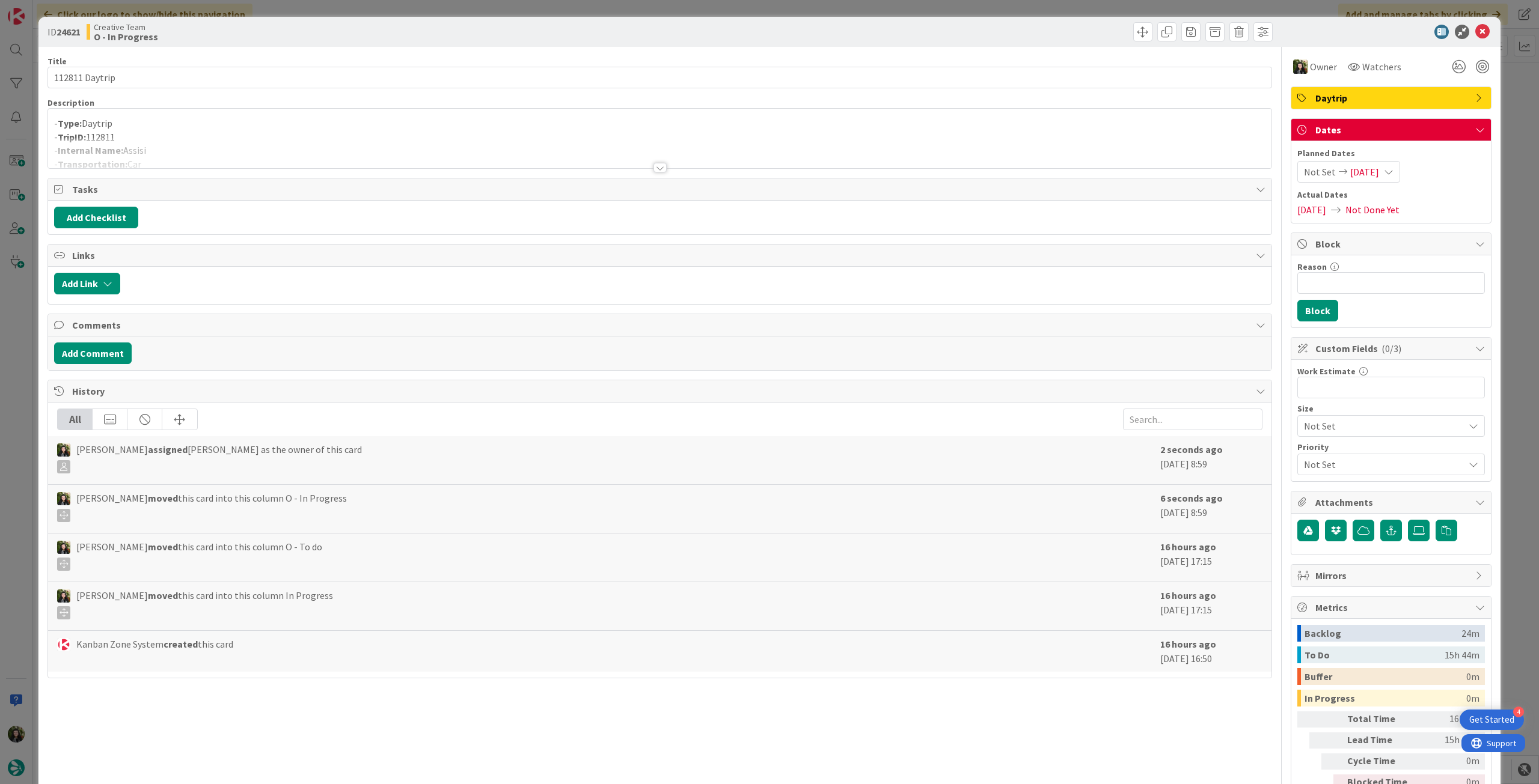
click at [237, 142] on div at bounding box center [660, 153] width 1223 height 30
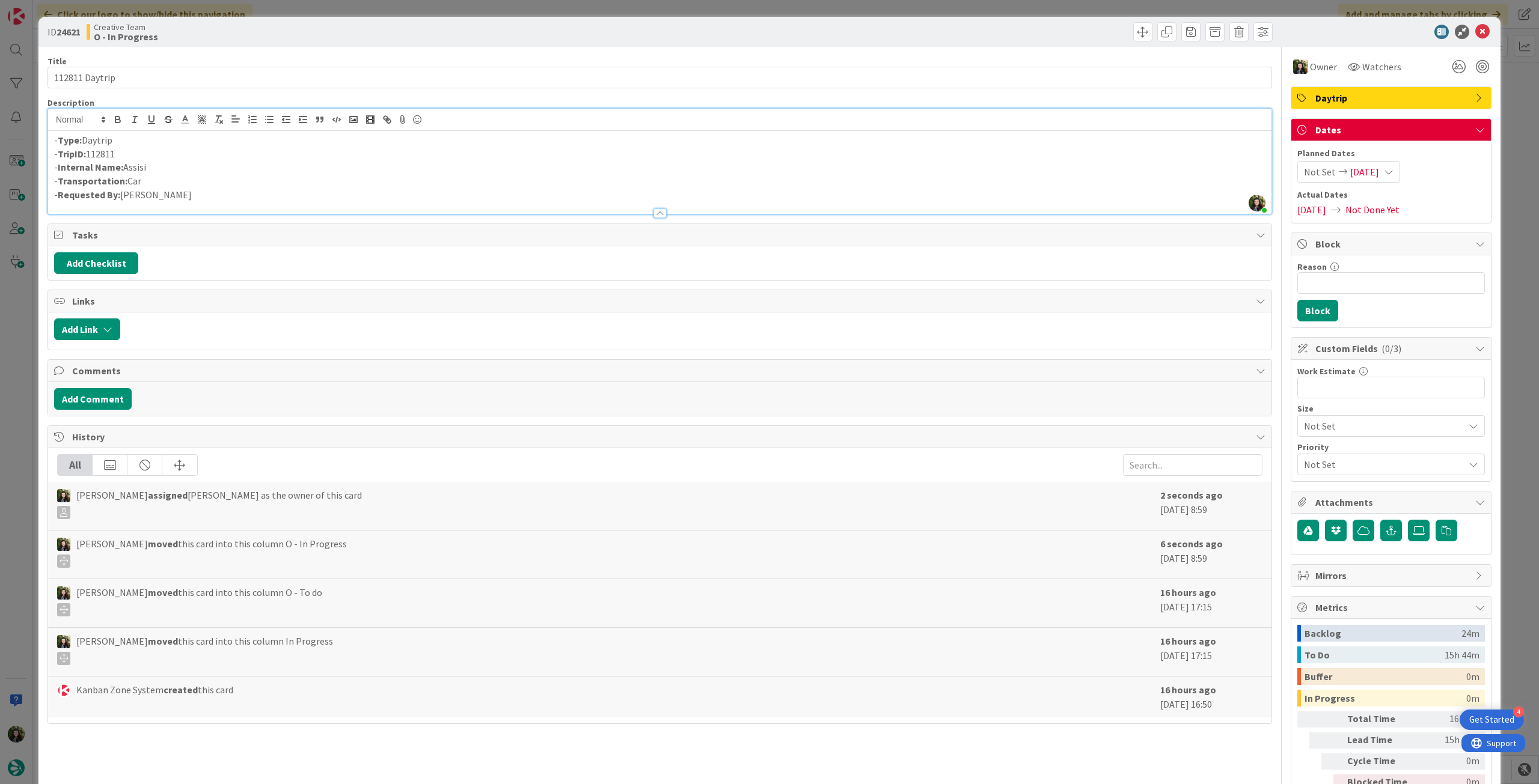
drag, startPoint x: 125, startPoint y: 168, endPoint x: 231, endPoint y: 164, distance: 106.1
click at [231, 164] on p "- Internal Name: [GEOGRAPHIC_DATA]" at bounding box center [660, 167] width 1211 height 14
copy p "Assisi"
click at [1475, 29] on icon at bounding box center [1483, 32] width 15 height 15
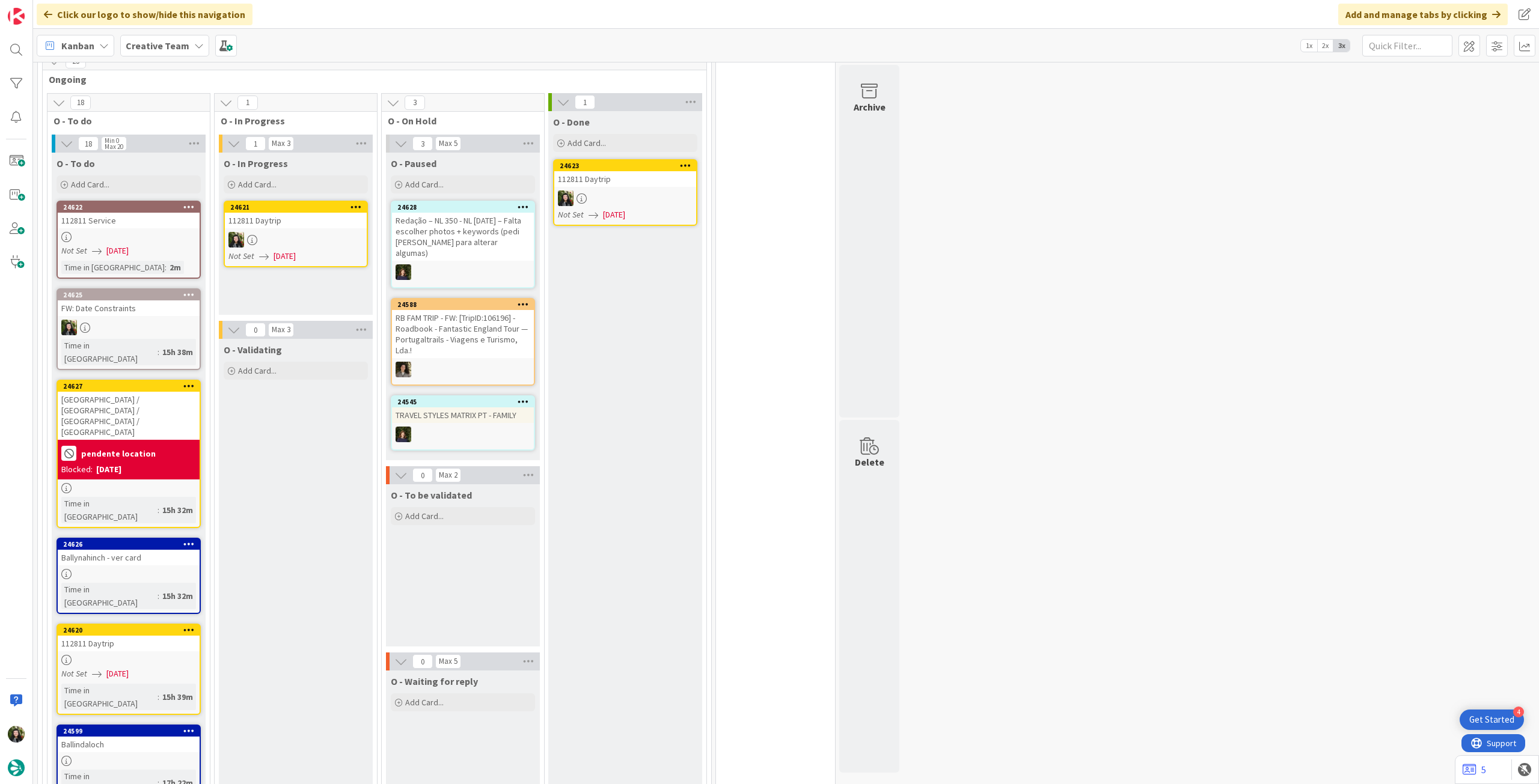
click at [352, 203] on icon at bounding box center [355, 206] width 11 height 9
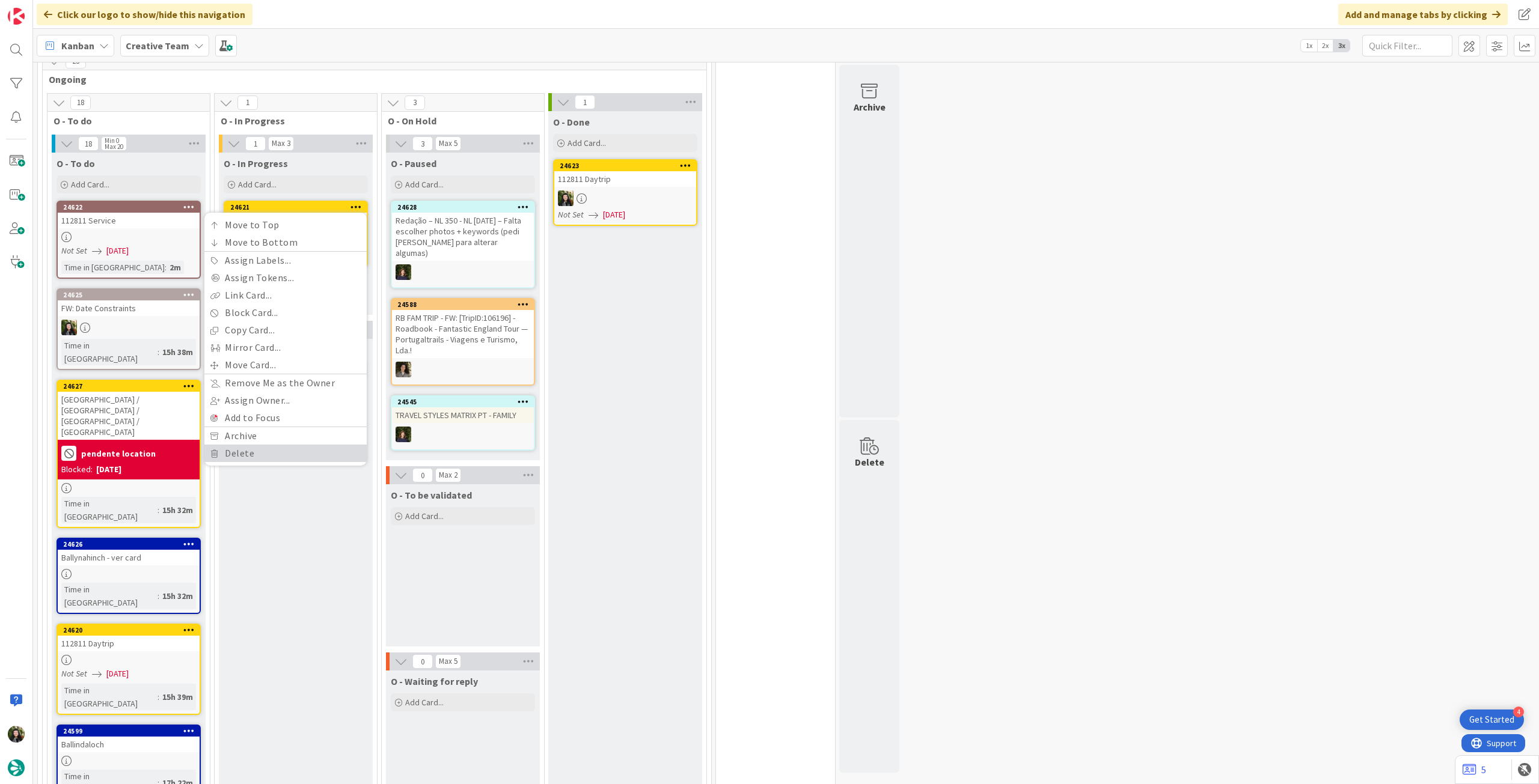
click at [297, 451] on link "Delete" at bounding box center [285, 453] width 162 height 17
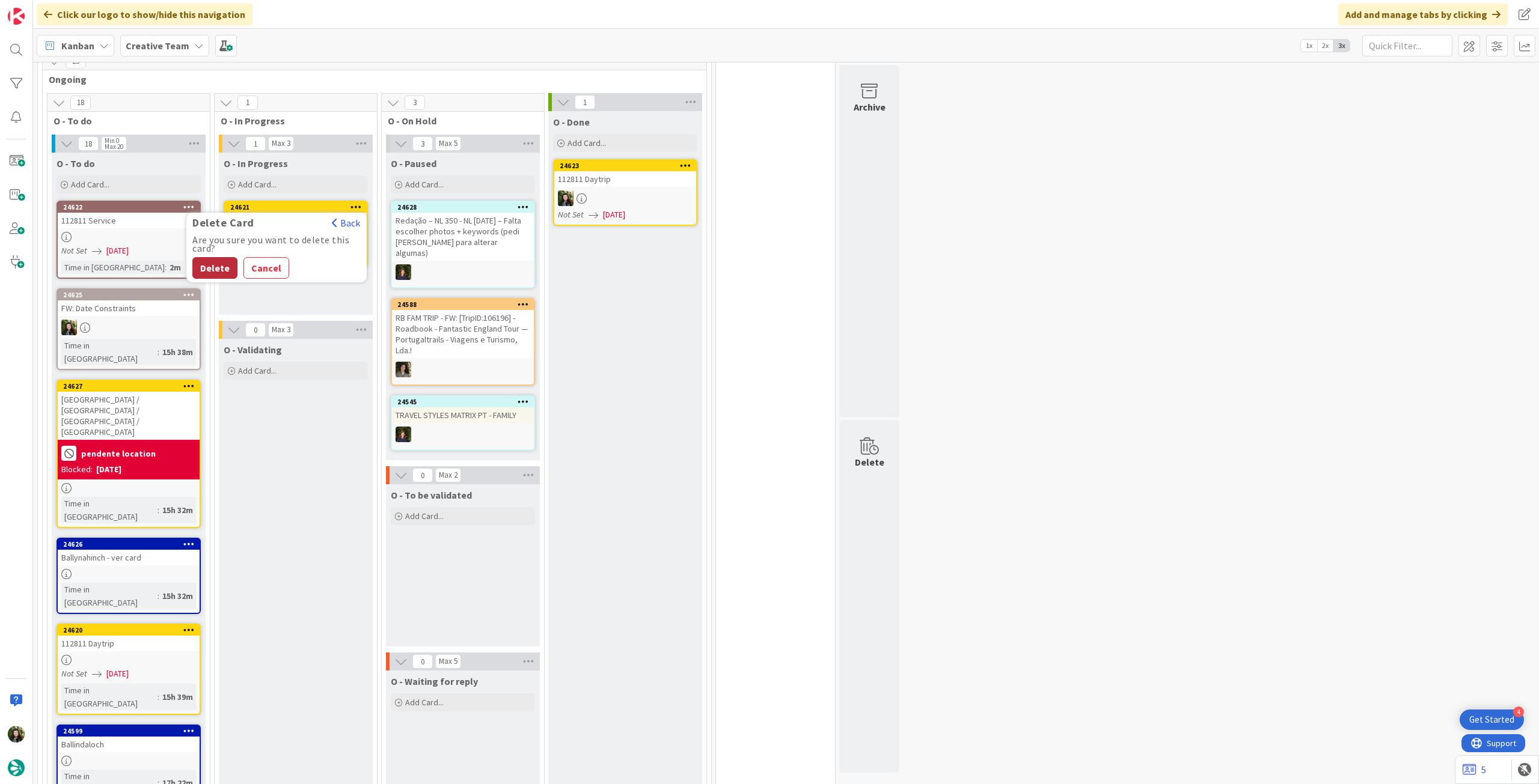
click at [220, 263] on button "Delete" at bounding box center [215, 268] width 45 height 22
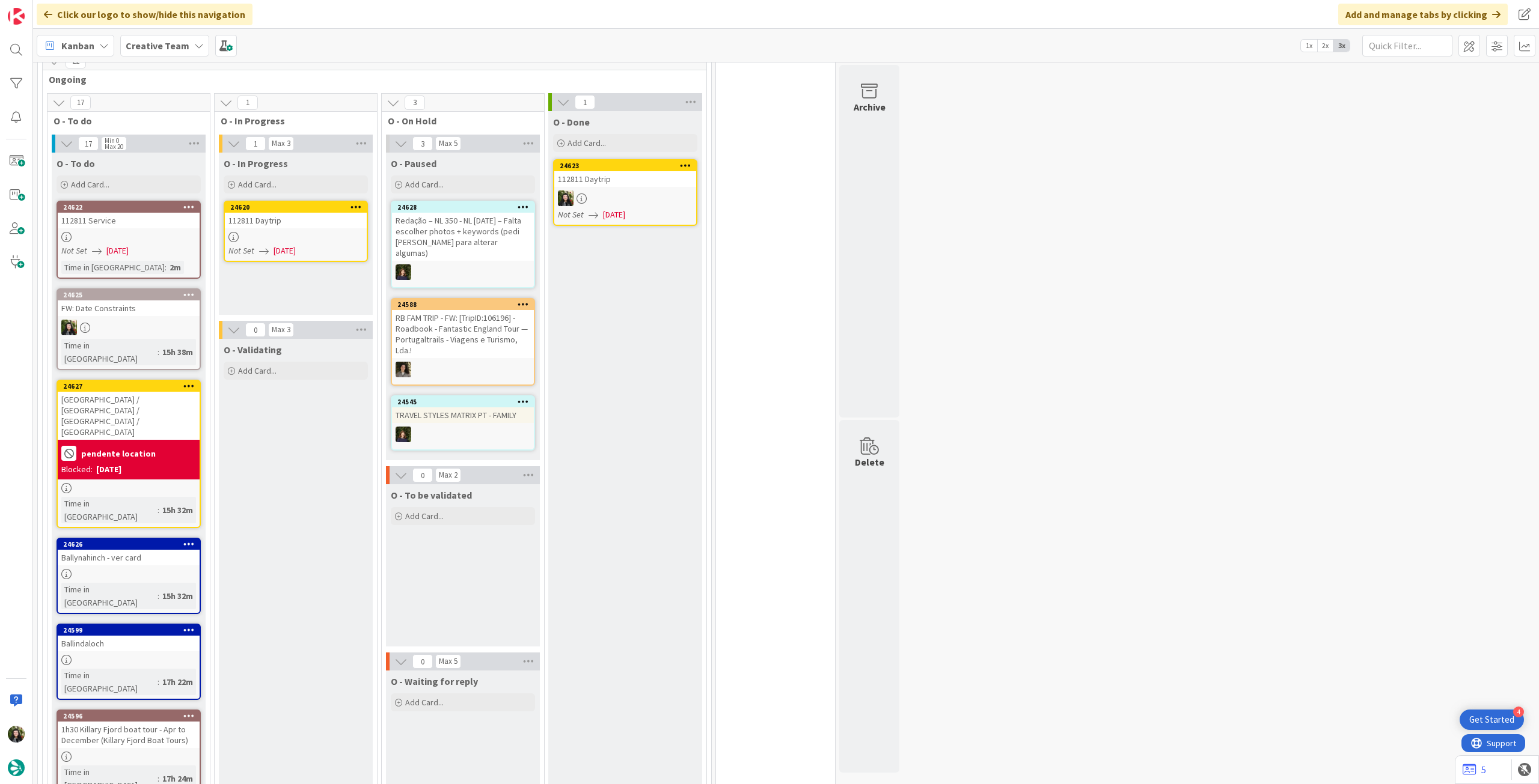
click at [325, 222] on div "112811 Daytrip" at bounding box center [296, 221] width 142 height 16
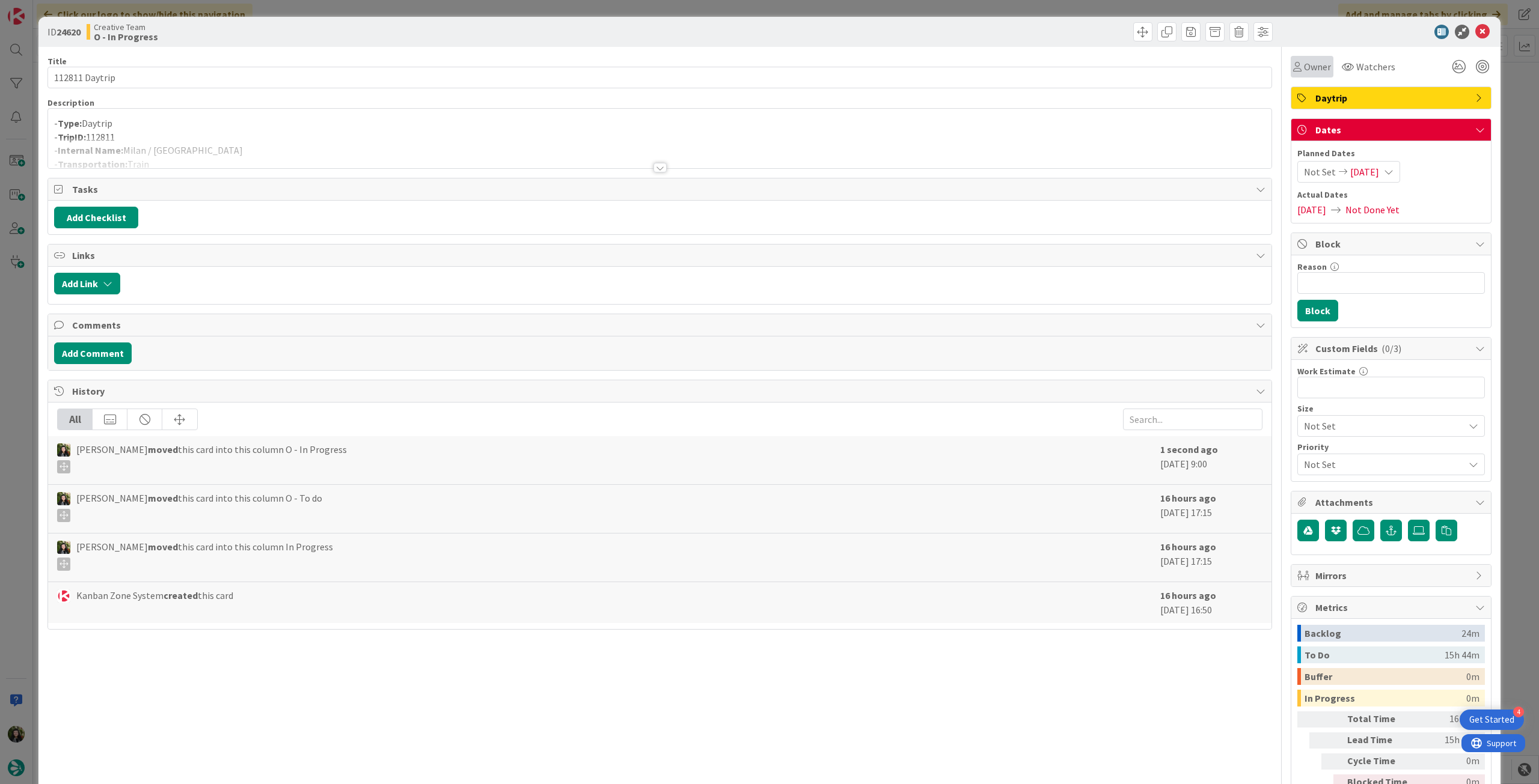
click at [1320, 58] on div "Owner" at bounding box center [1312, 66] width 42 height 22
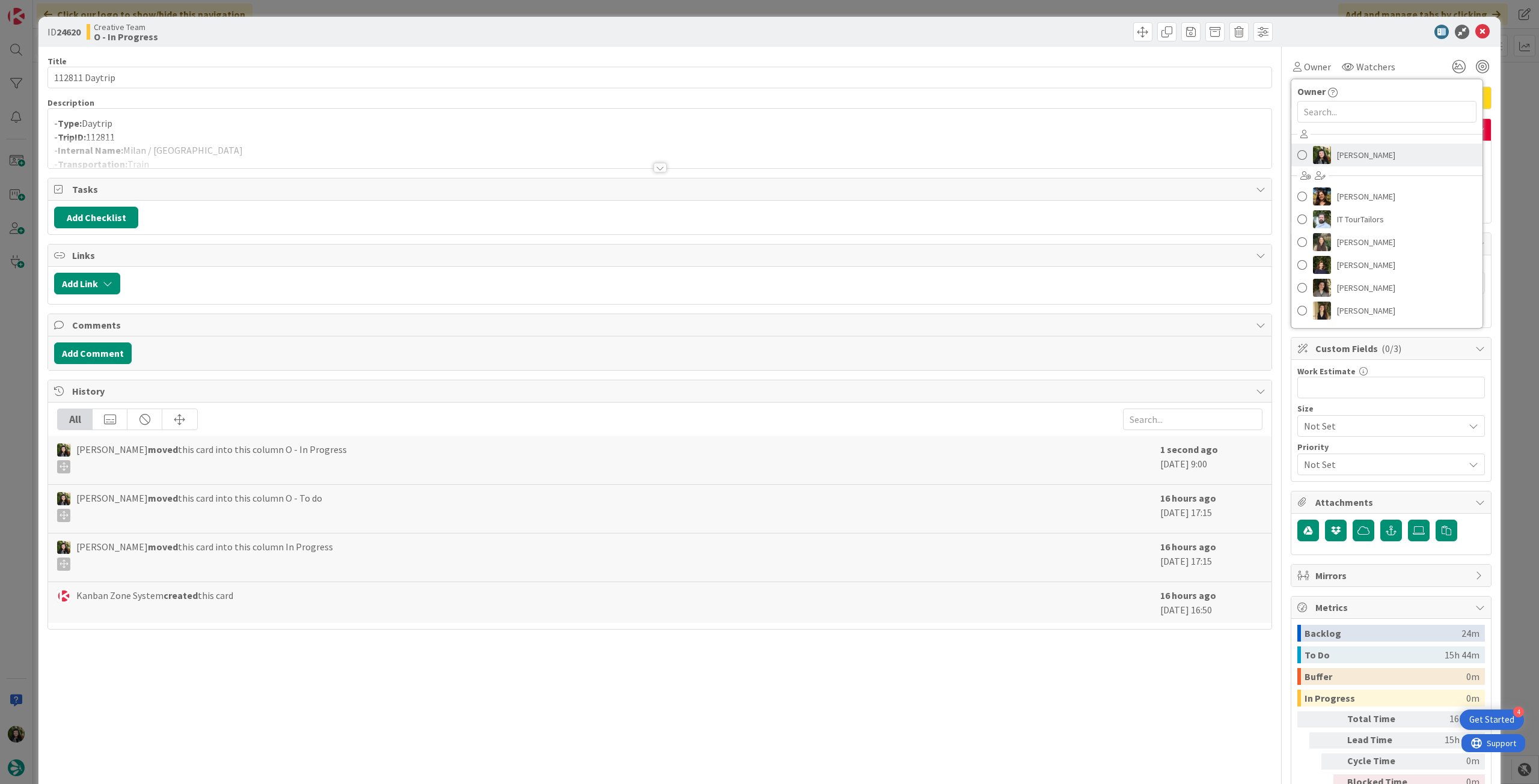
click at [1331, 164] on link "[PERSON_NAME]" at bounding box center [1386, 155] width 191 height 23
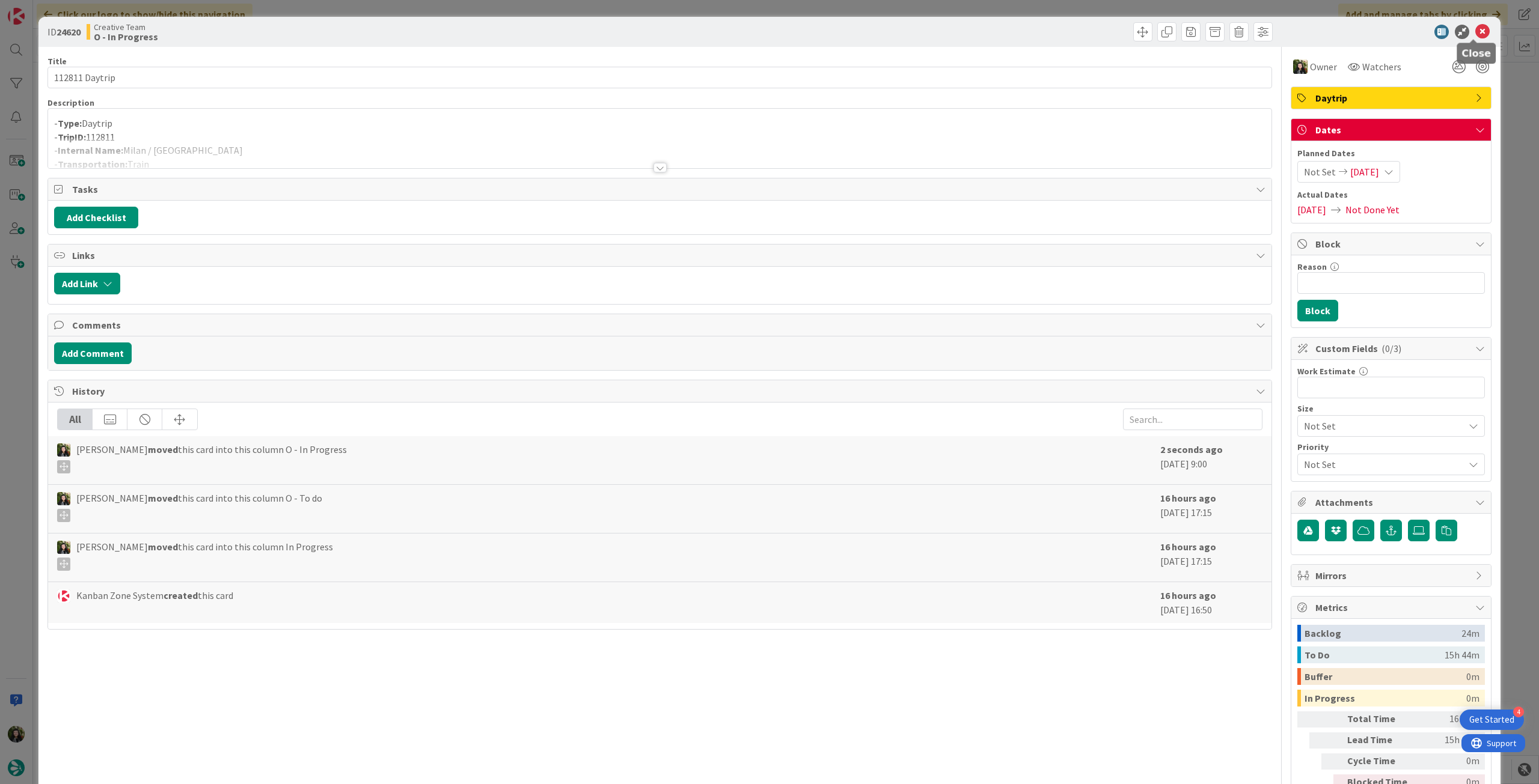
drag, startPoint x: 1469, startPoint y: 27, endPoint x: 1426, endPoint y: 69, distance: 60.1
click at [1475, 28] on icon at bounding box center [1483, 32] width 15 height 15
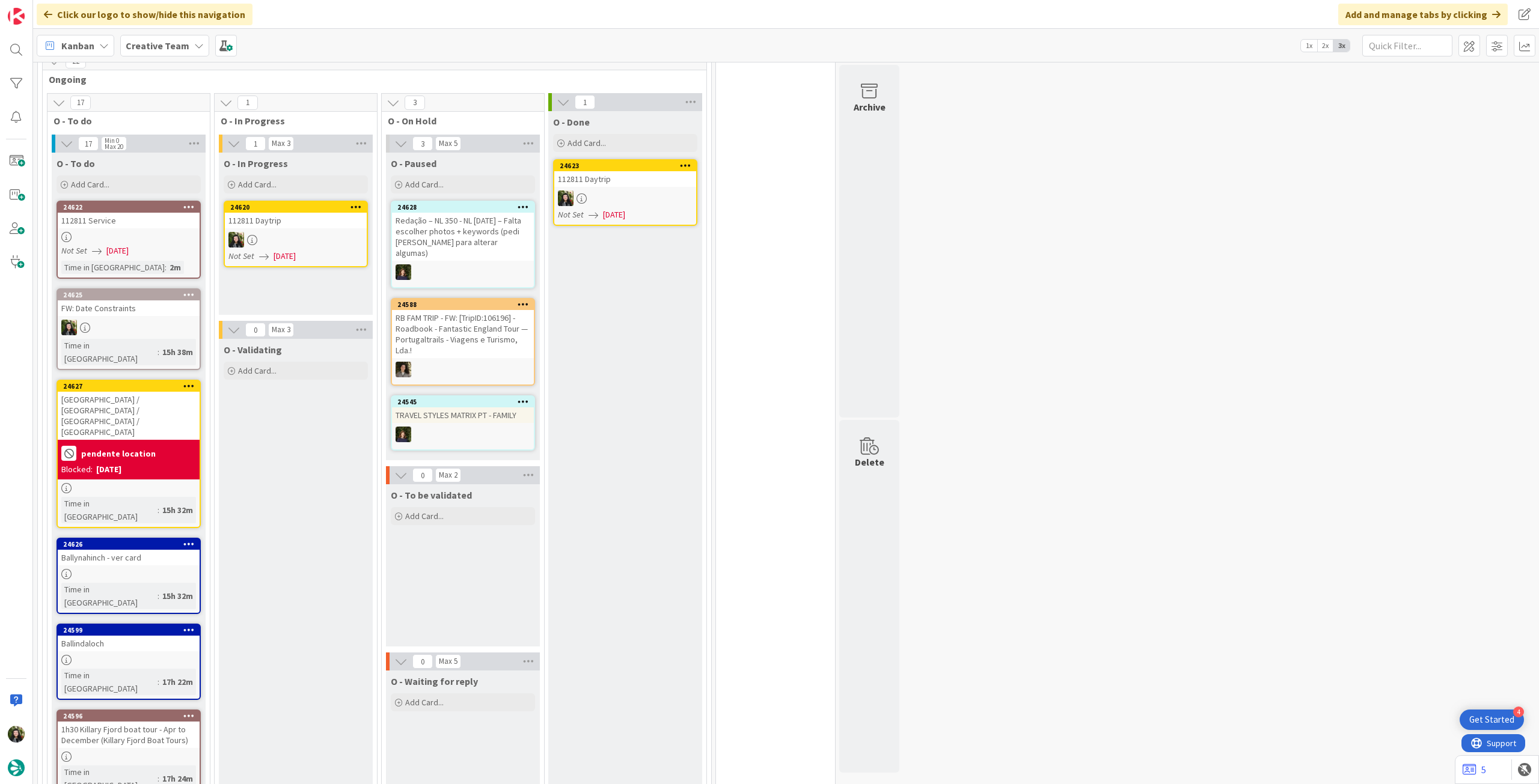
click at [271, 233] on div at bounding box center [296, 240] width 142 height 16
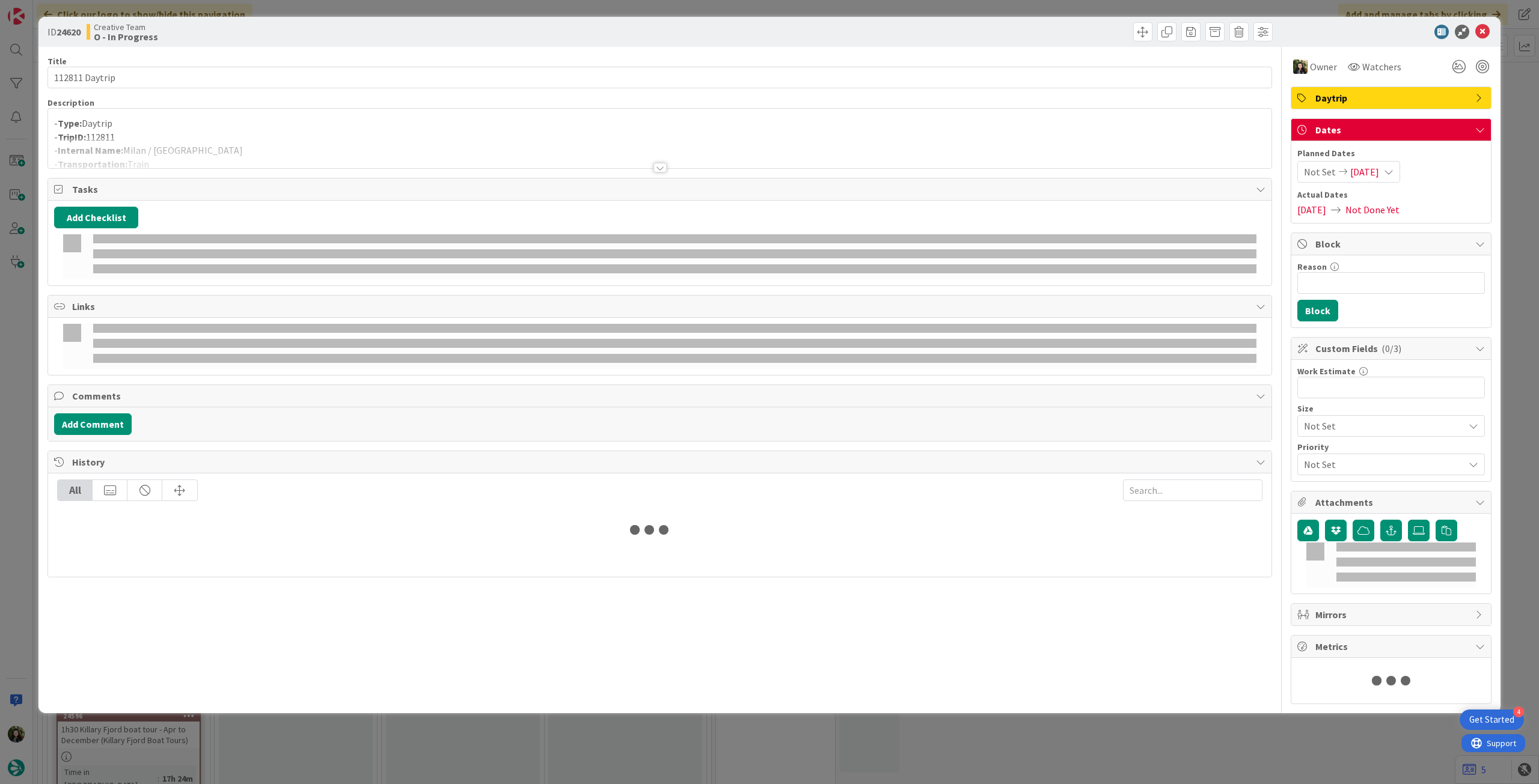
click at [191, 150] on div at bounding box center [660, 153] width 1223 height 30
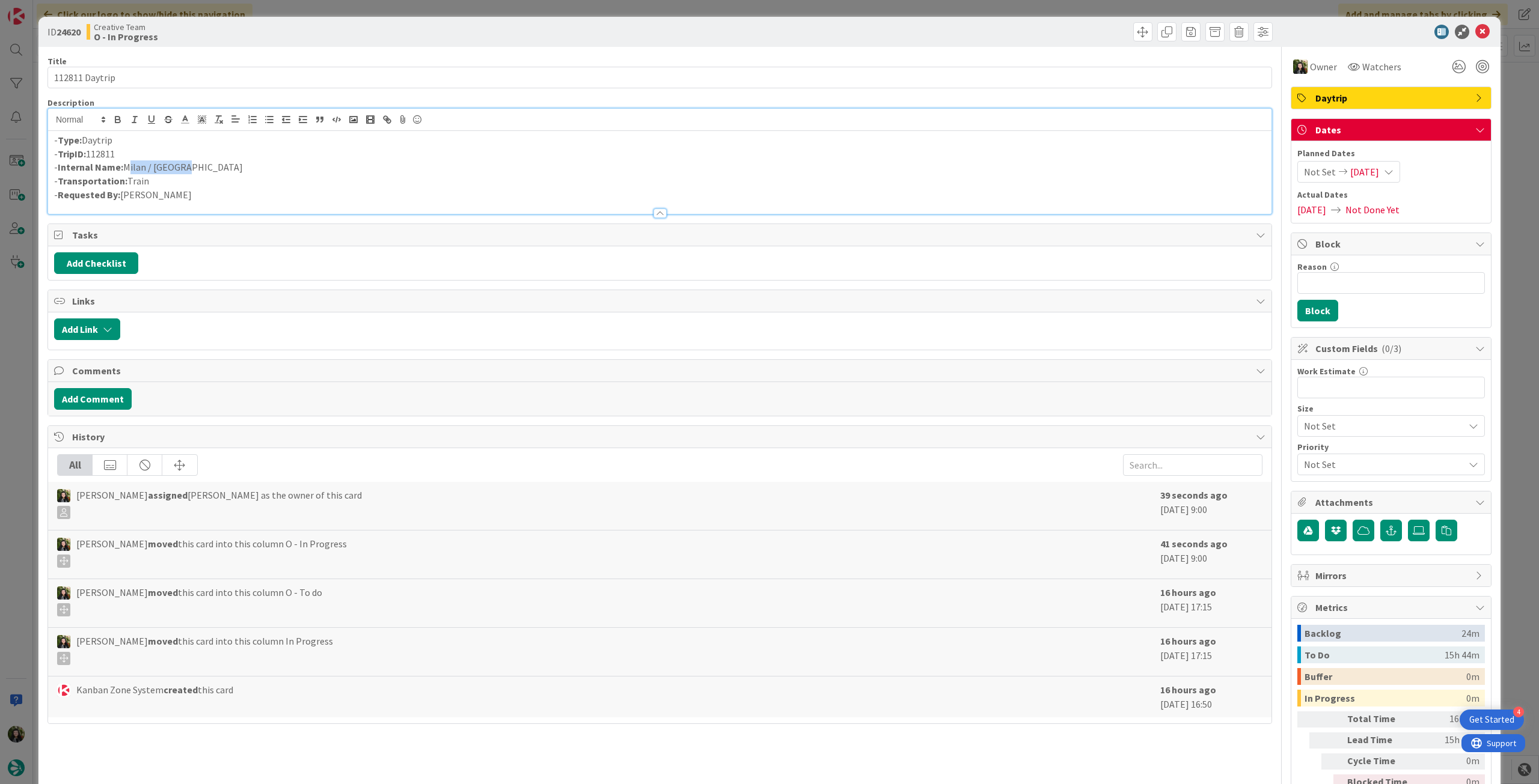
drag, startPoint x: 180, startPoint y: 164, endPoint x: 125, endPoint y: 164, distance: 55.0
click at [125, 164] on p "- Internal Name: [GEOGRAPHIC_DATA][PERSON_NAME][GEOGRAPHIC_DATA]" at bounding box center [660, 167] width 1211 height 14
copy p "Milan / [GEOGRAPHIC_DATA]"
click at [1479, 32] on icon at bounding box center [1483, 32] width 15 height 15
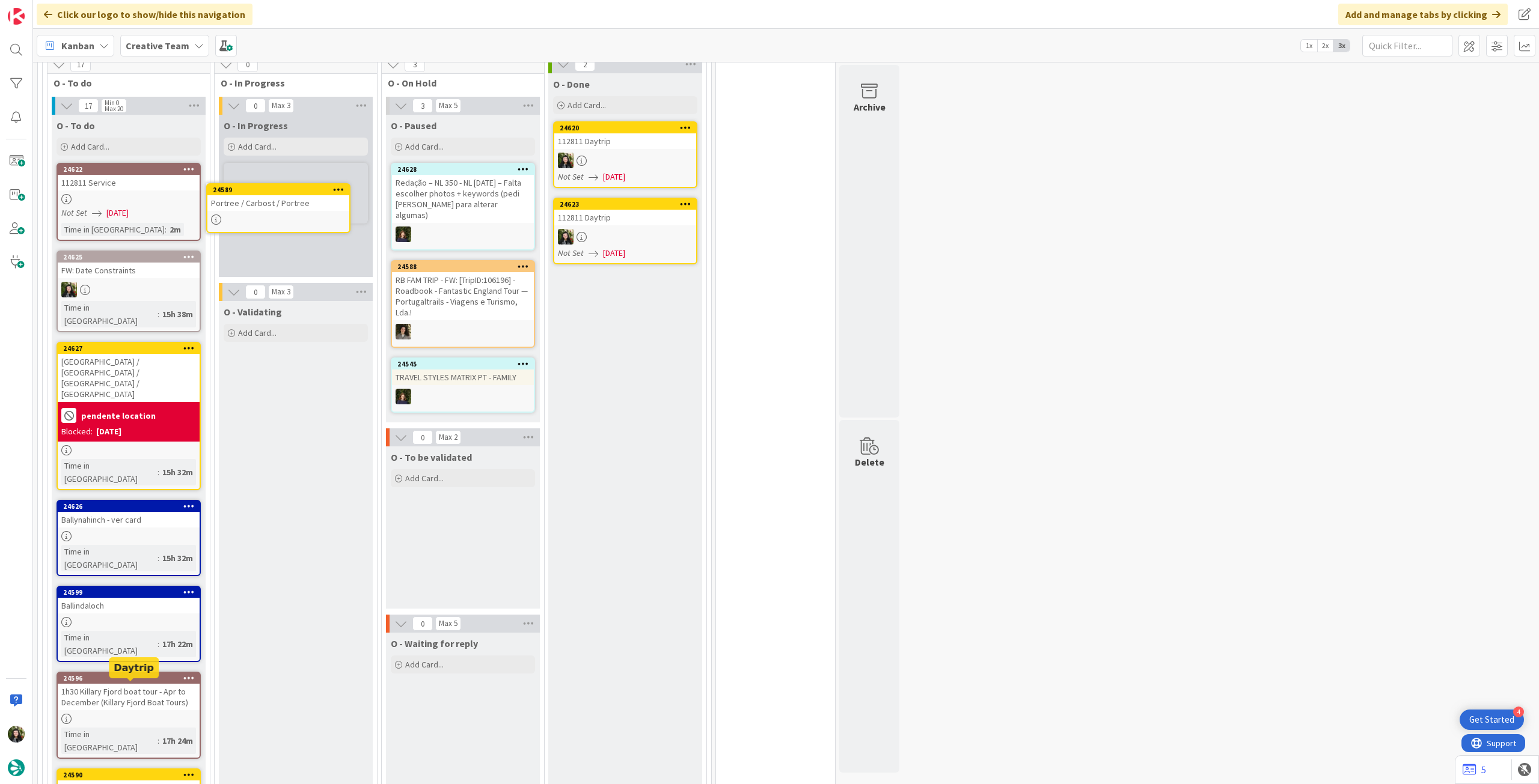
scroll to position [327, 0]
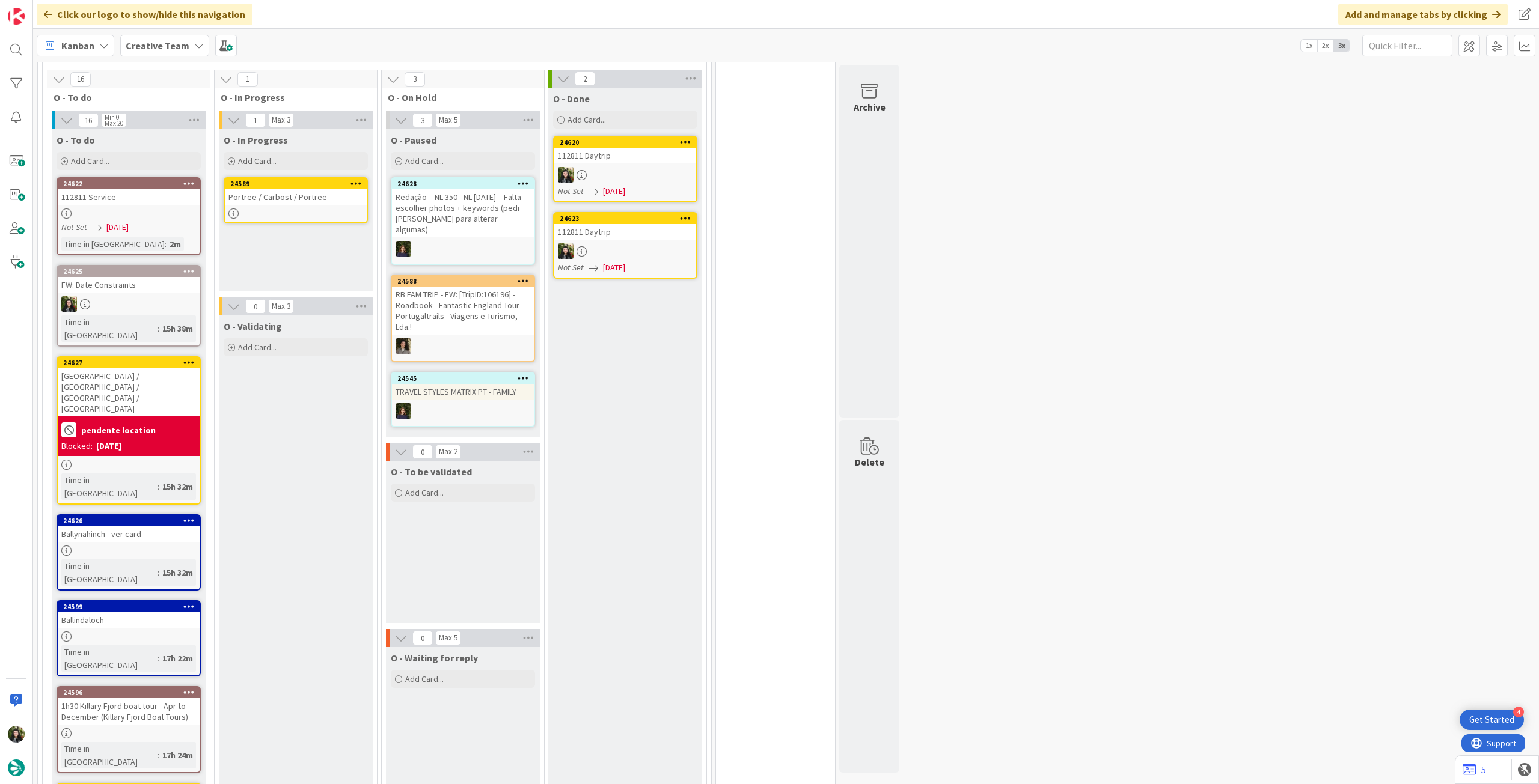
click at [299, 212] on div at bounding box center [296, 213] width 142 height 10
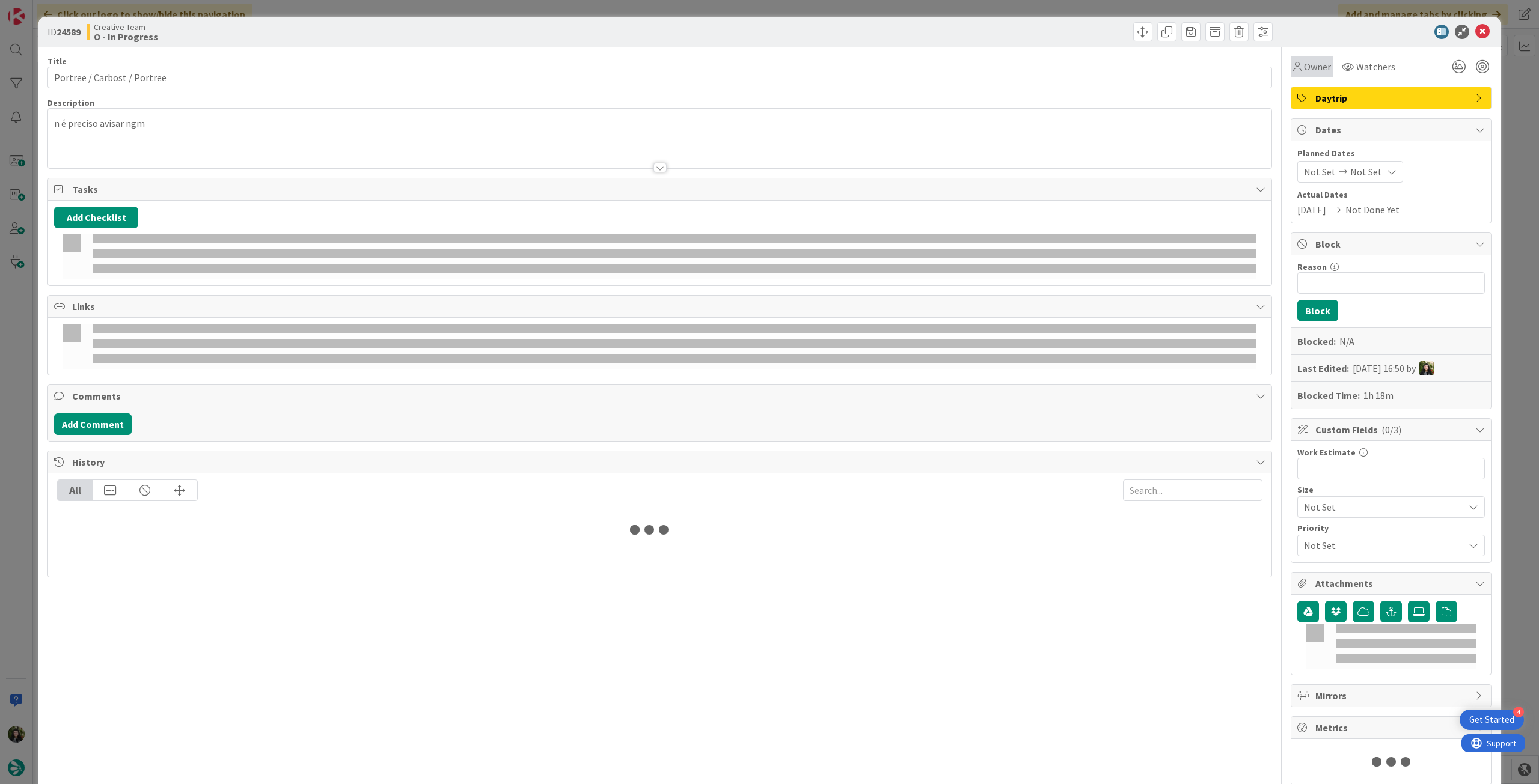
click at [1309, 72] on span "Owner" at bounding box center [1317, 67] width 27 height 15
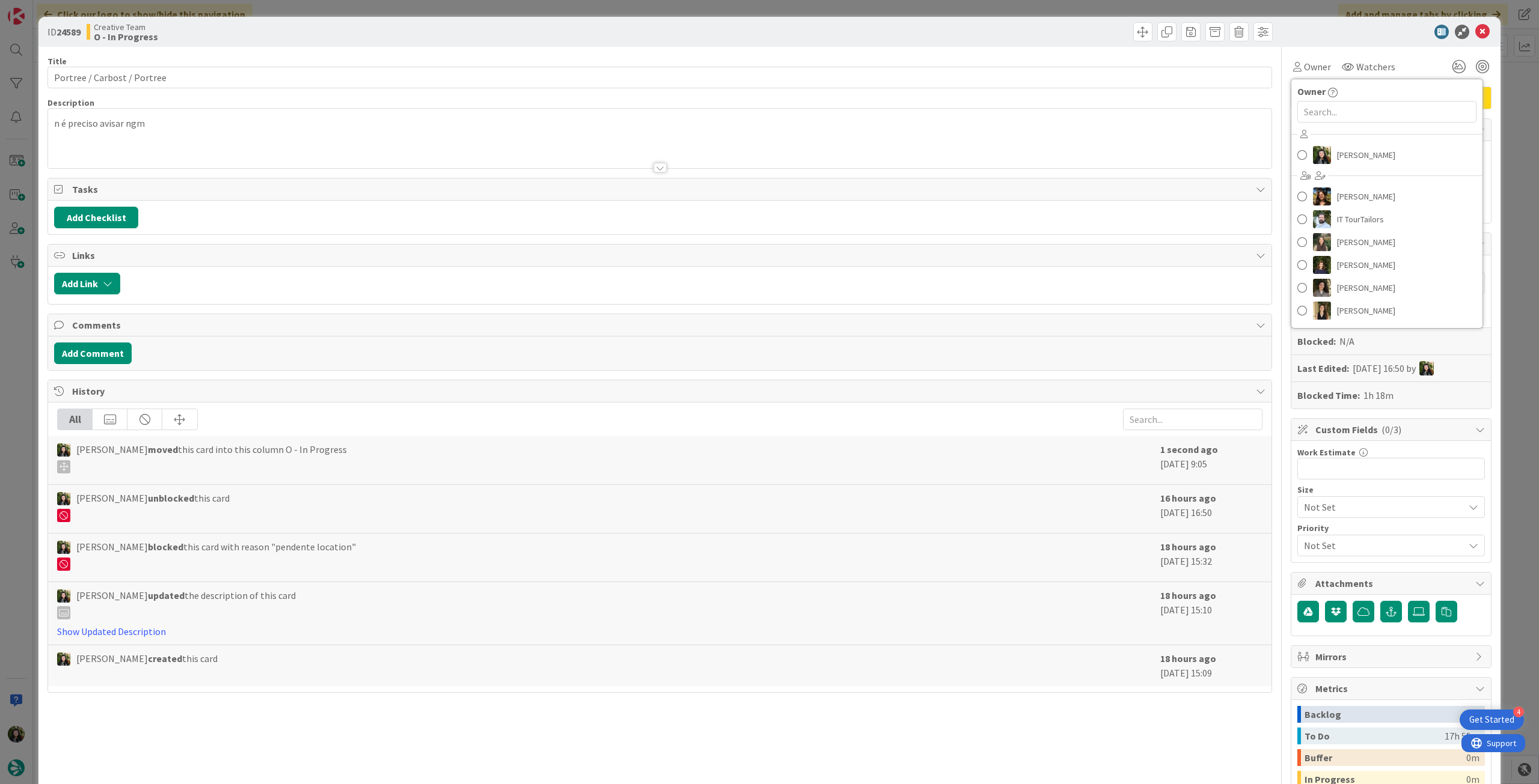
click at [1340, 140] on div "[PERSON_NAME] [PERSON_NAME] IT TourTailors [PERSON_NAME] [PERSON_NAME] [PERSON_…" at bounding box center [1386, 224] width 191 height 198
click at [1342, 151] on span "[PERSON_NAME]" at bounding box center [1366, 154] width 58 height 18
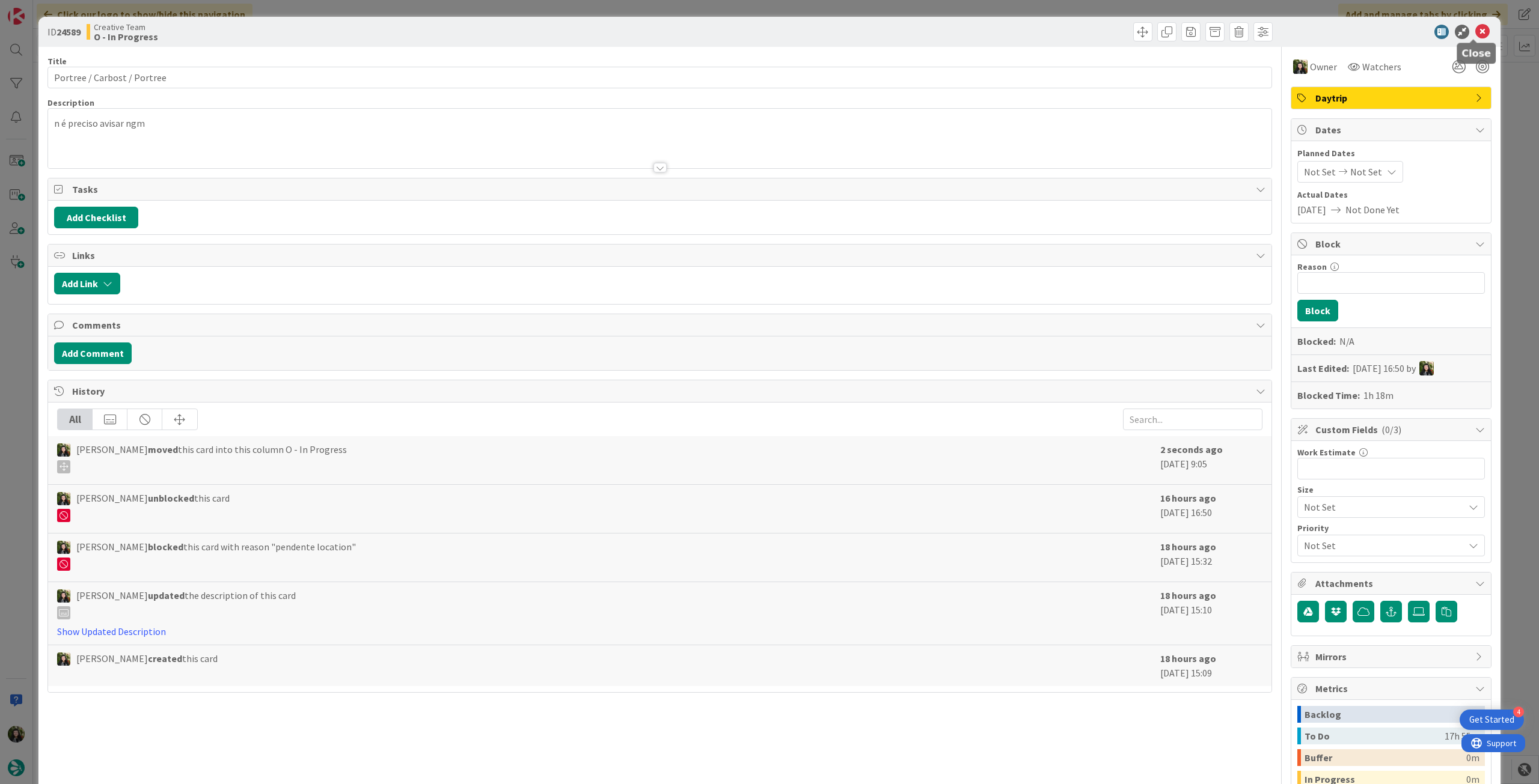
click at [1477, 32] on icon at bounding box center [1483, 32] width 15 height 15
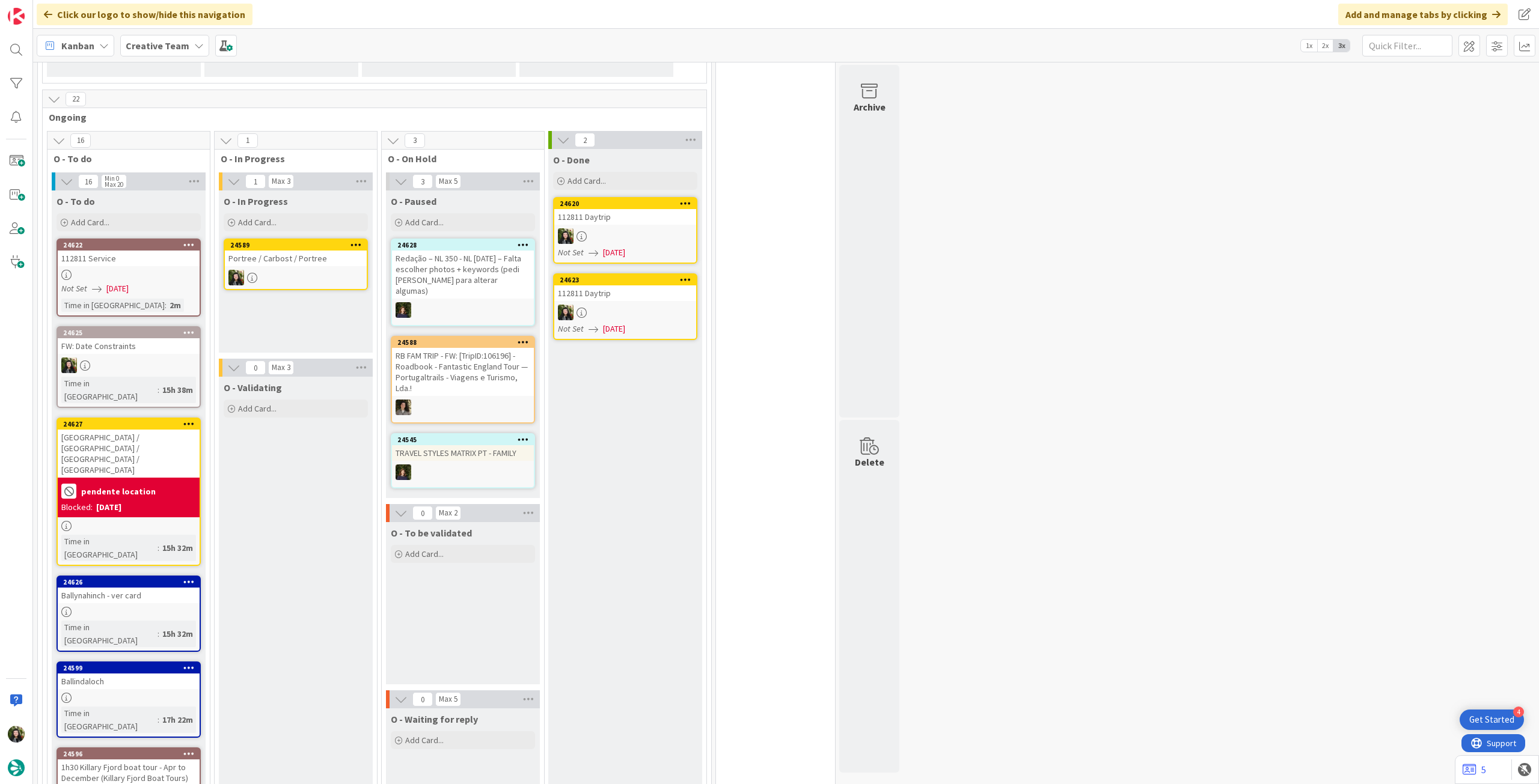
scroll to position [247, 0]
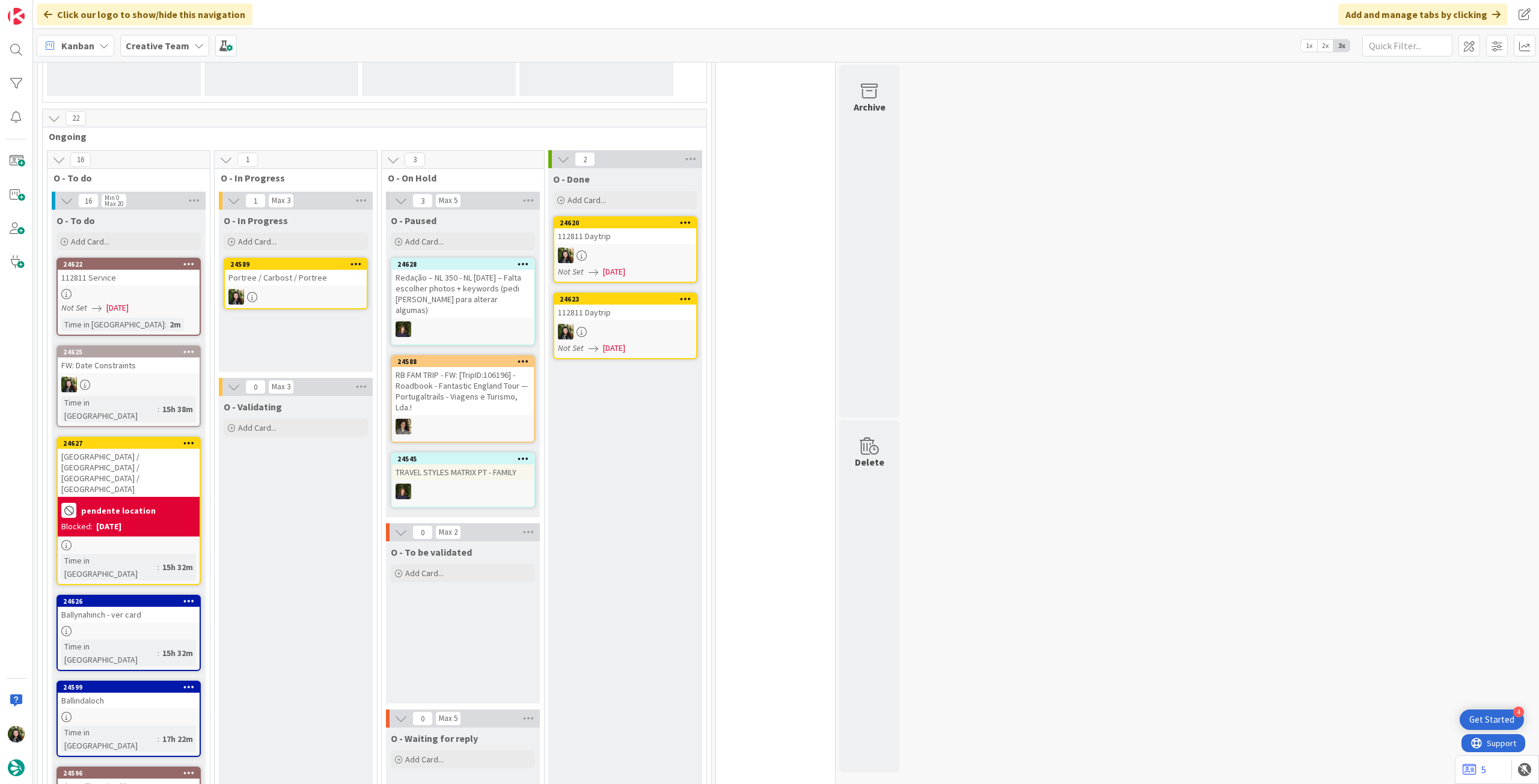
click at [324, 295] on div at bounding box center [296, 297] width 142 height 16
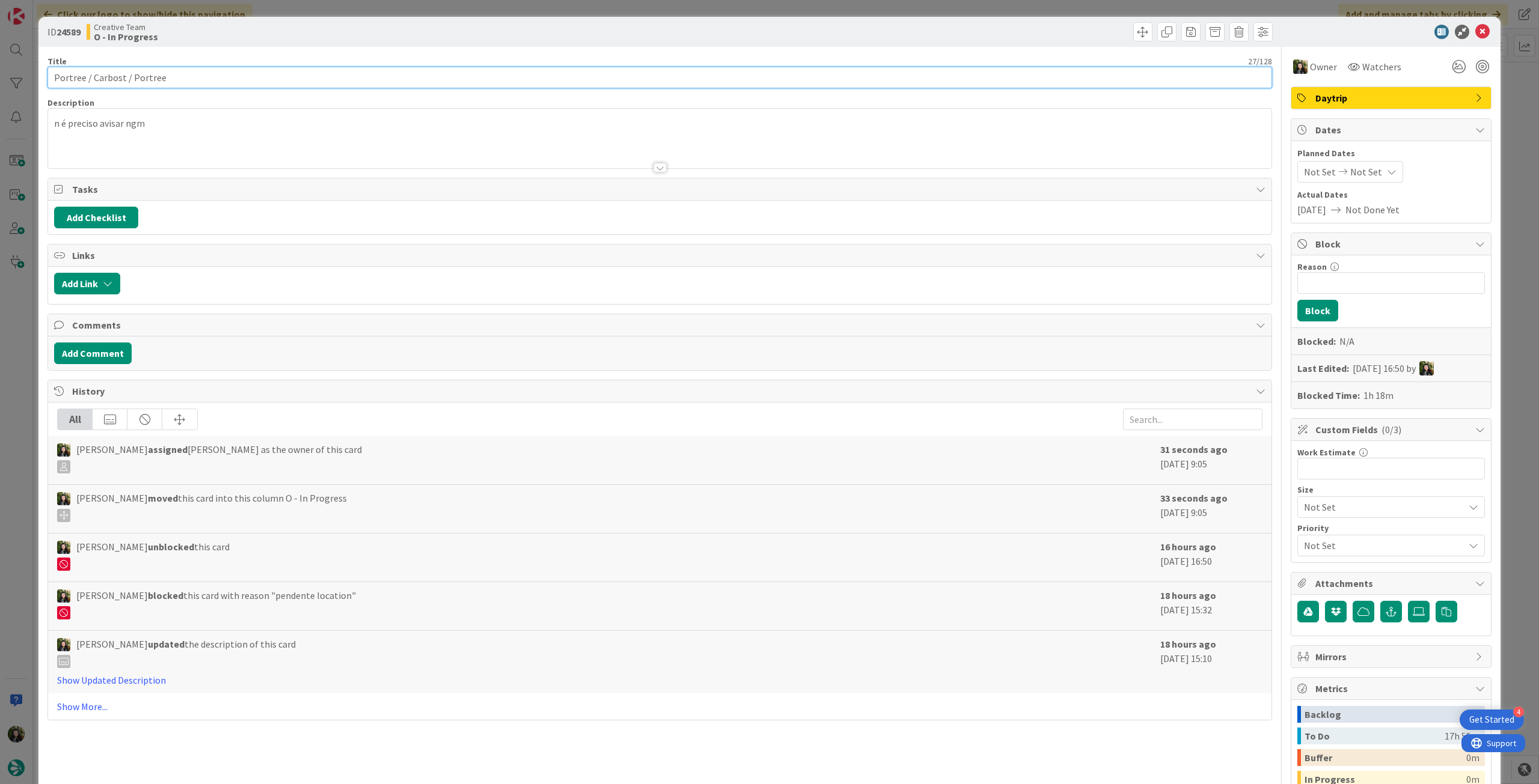
drag, startPoint x: 187, startPoint y: 74, endPoint x: 62, endPoint y: 75, distance: 125.0
click at [58, 76] on input "Portree / Carbost / Portree" at bounding box center [660, 78] width 1225 height 22
click at [154, 73] on input "Portree / Carbost / Portree" at bounding box center [660, 78] width 1225 height 22
drag, startPoint x: 196, startPoint y: 76, endPoint x: 0, endPoint y: 76, distance: 196.0
click at [0, 76] on div "ID 24589 Creative Team O - In Progress Title 27 / 128 Portree / Carbost / Portr…" at bounding box center [769, 392] width 1539 height 784
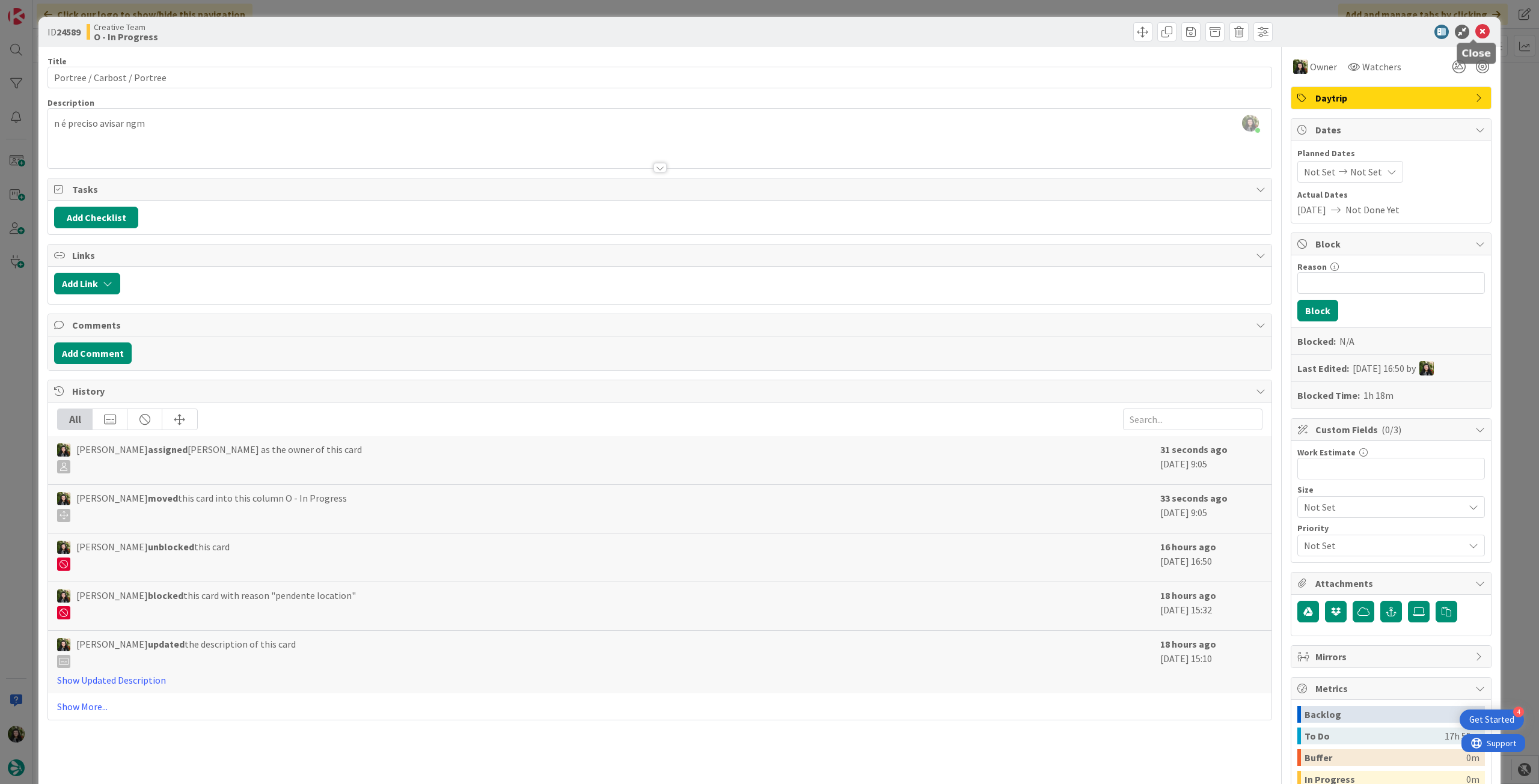
click at [1475, 27] on icon at bounding box center [1483, 32] width 15 height 15
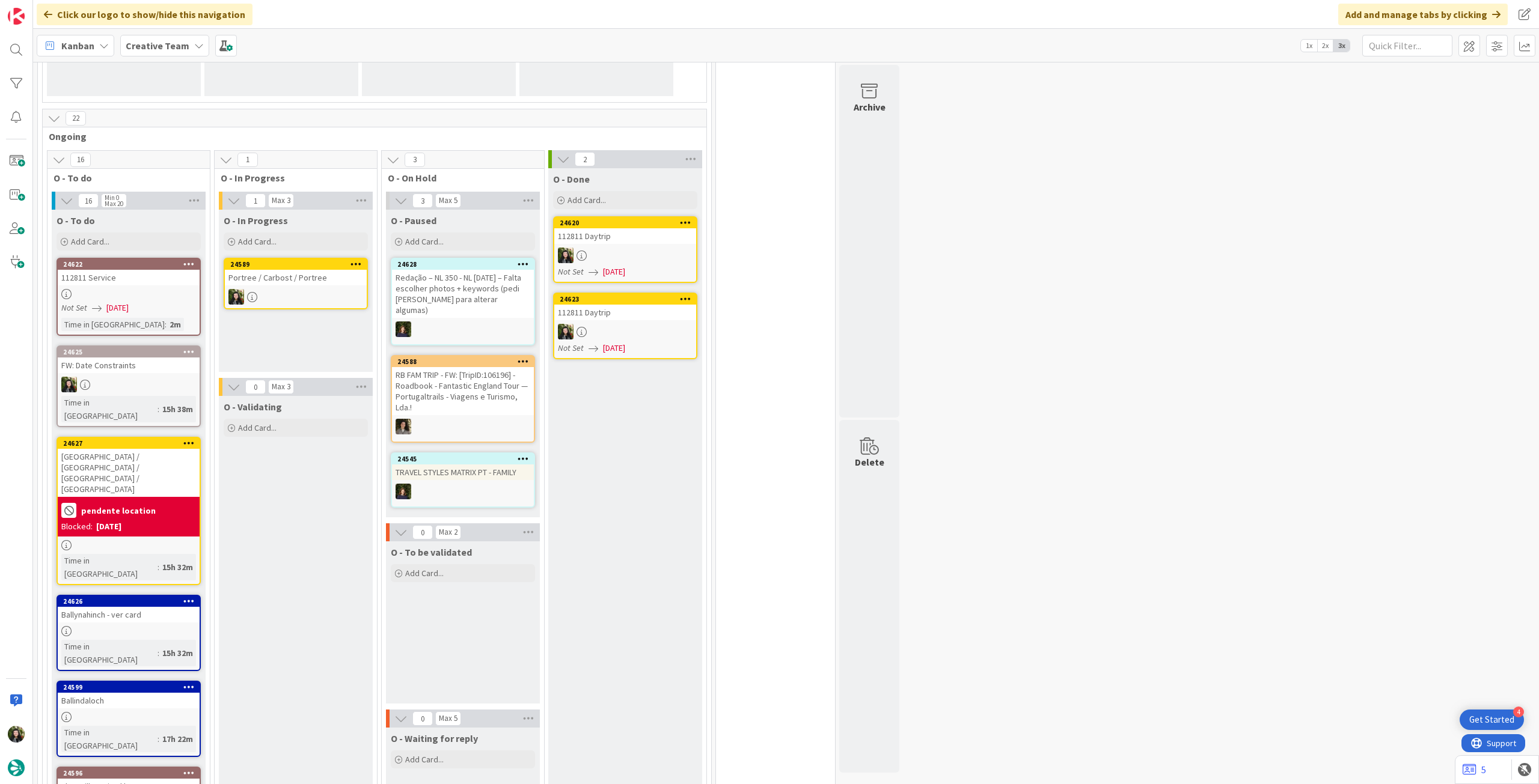
click at [297, 271] on div "Portree / Carbost / Portree" at bounding box center [296, 278] width 142 height 16
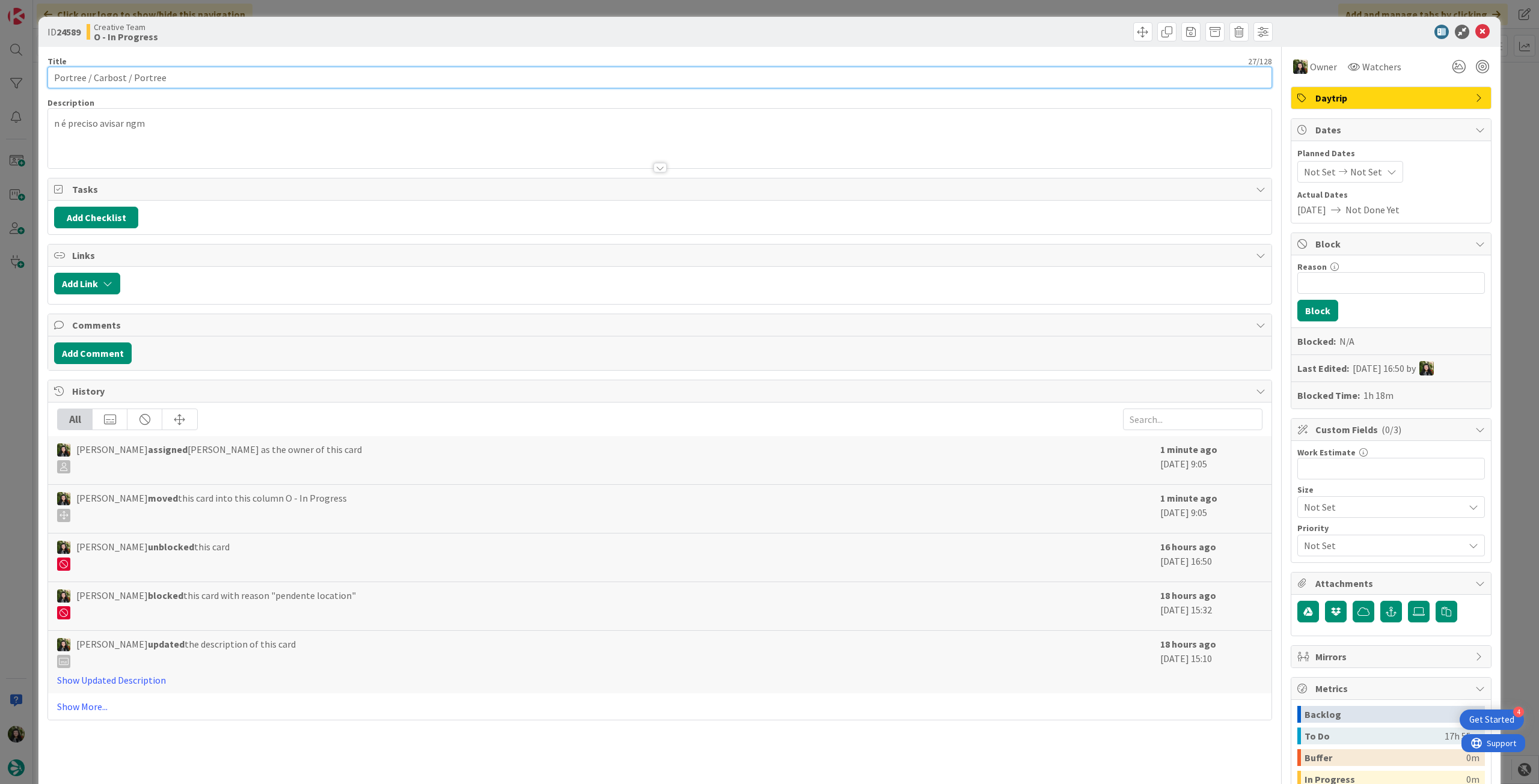
drag, startPoint x: 162, startPoint y: 74, endPoint x: 53, endPoint y: 62, distance: 109.7
click at [23, 72] on div "ID 24589 Creative Team O - In Progress Title 27 / 128 Portree / Carbost / Portr…" at bounding box center [769, 392] width 1539 height 784
click at [1476, 32] on icon at bounding box center [1483, 32] width 15 height 15
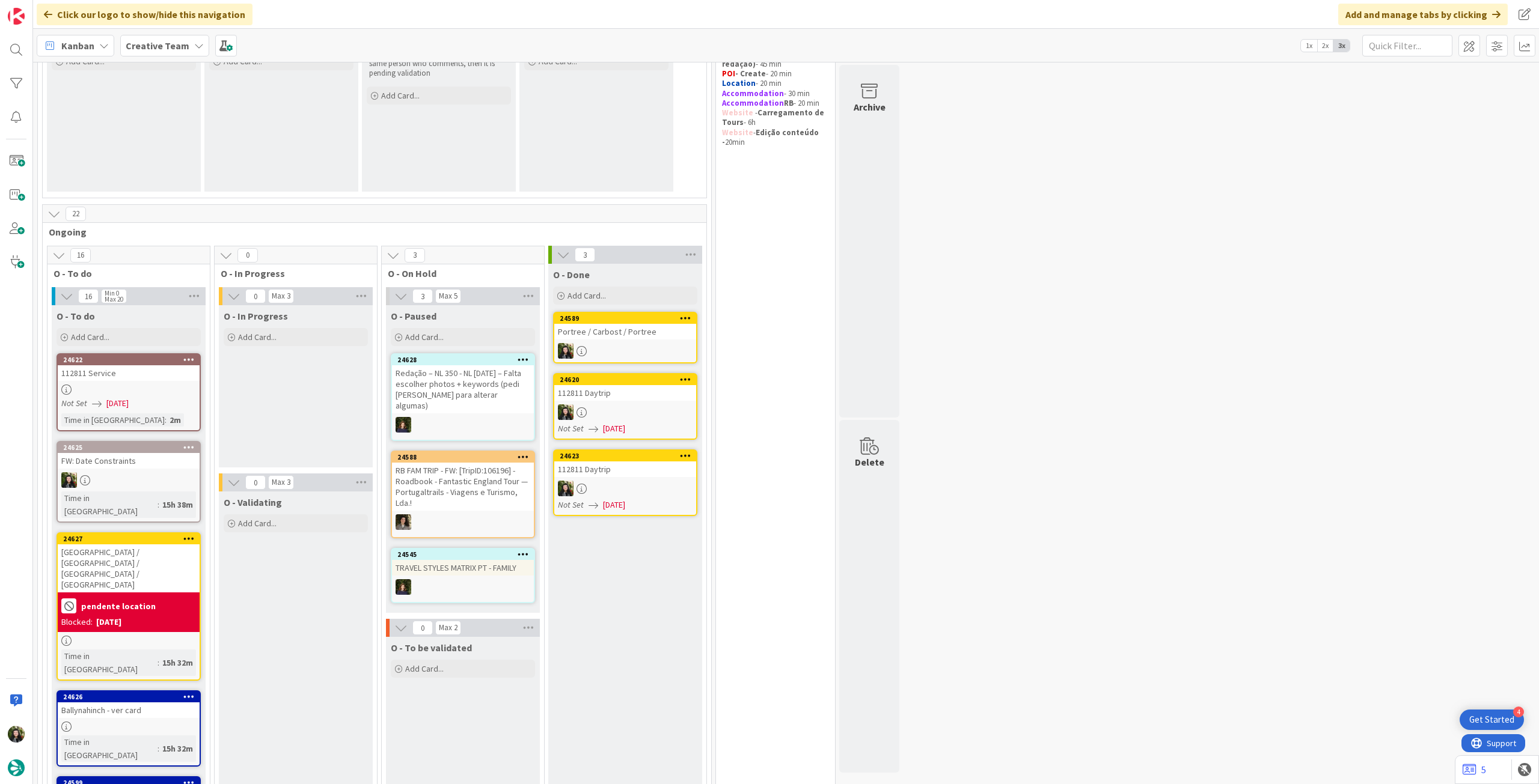
scroll to position [6, 0]
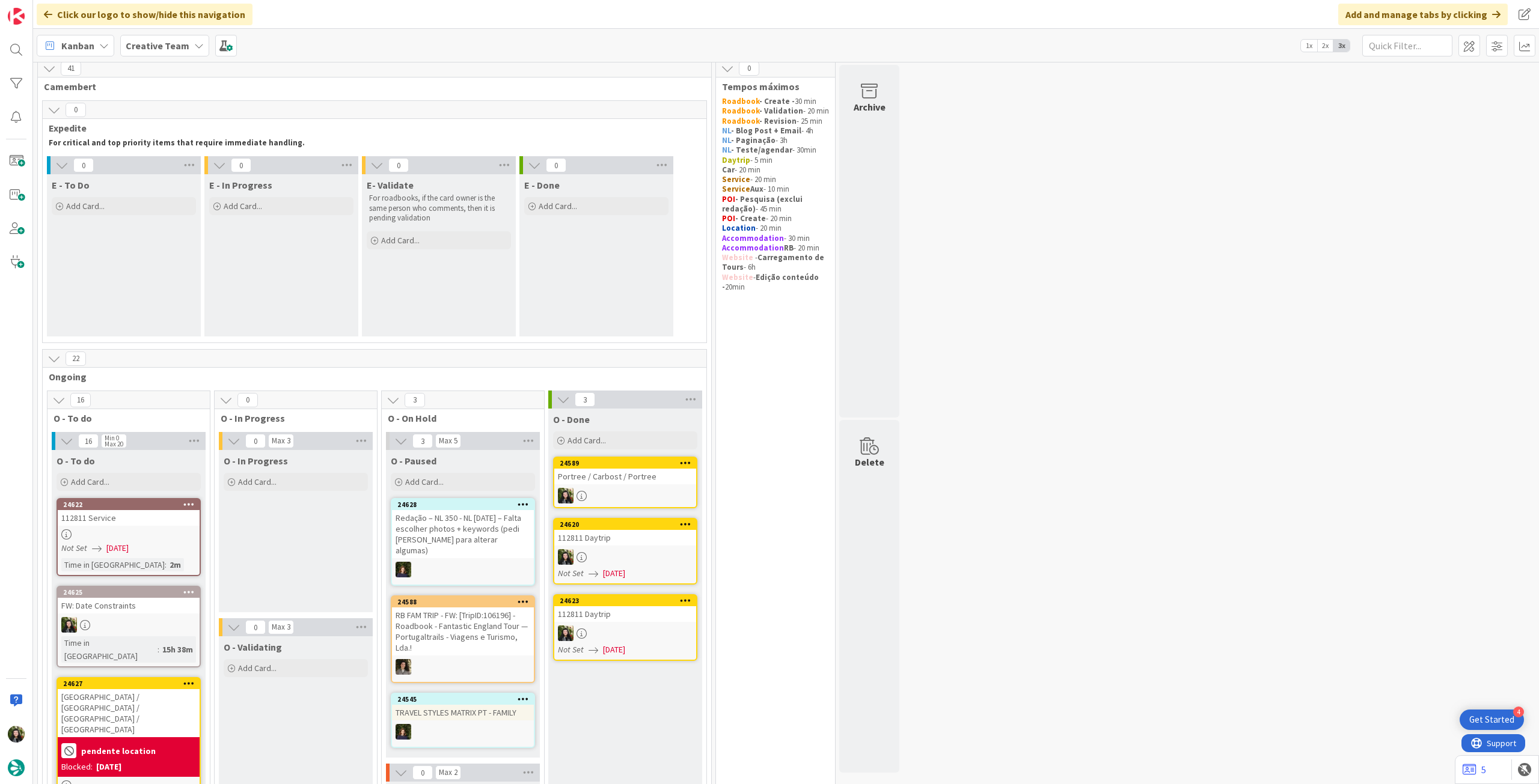
click at [142, 48] on b "Creative Team" at bounding box center [157, 46] width 64 height 12
click at [188, 170] on h4 "Creative Team - Análise" at bounding box center [215, 172] width 164 height 12
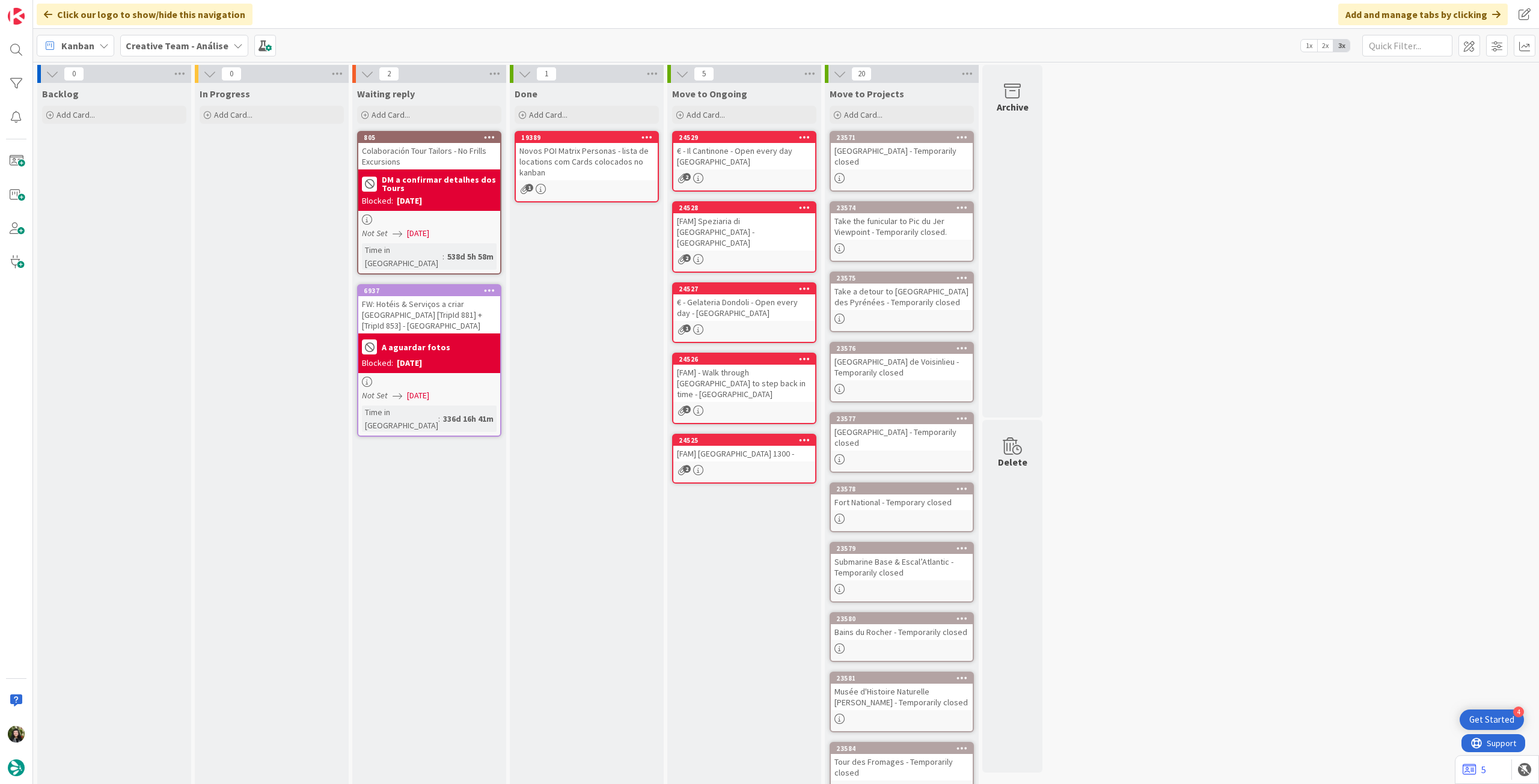
click at [166, 50] on b "Creative Team - Análise" at bounding box center [176, 46] width 103 height 12
click at [190, 182] on div "Creative Team" at bounding box center [222, 172] width 183 height 23
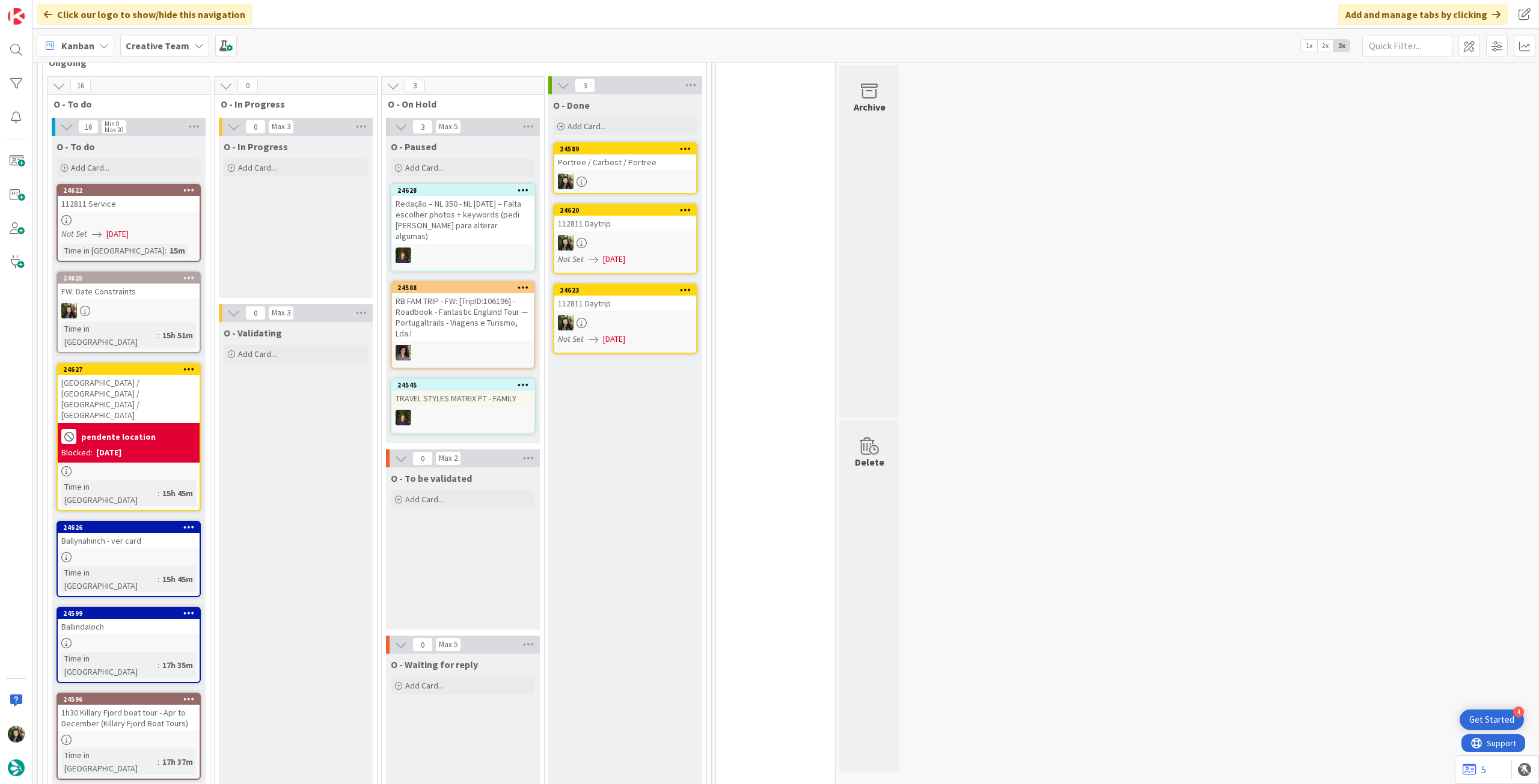
scroll to position [241, 0]
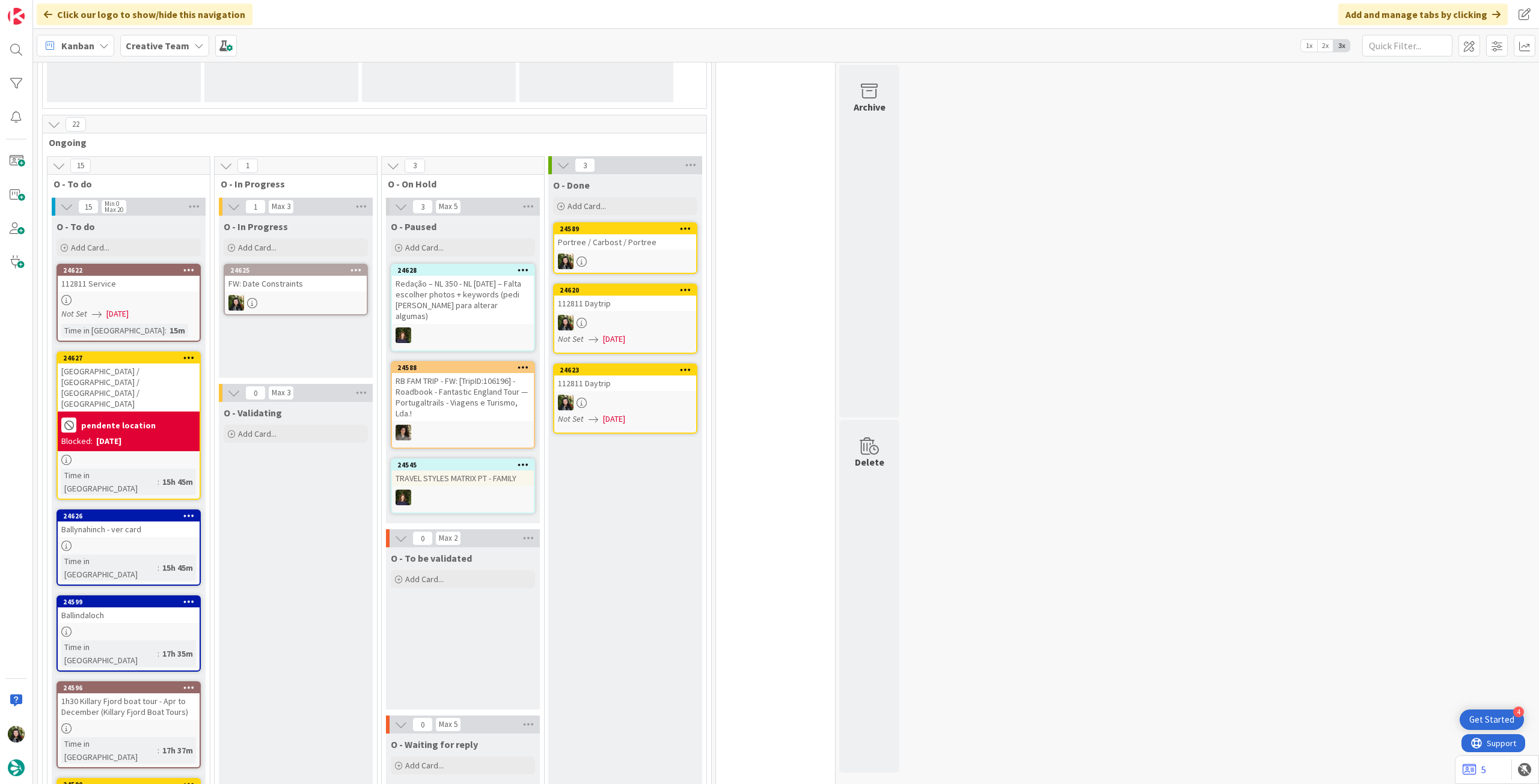
click at [347, 296] on div at bounding box center [296, 303] width 142 height 16
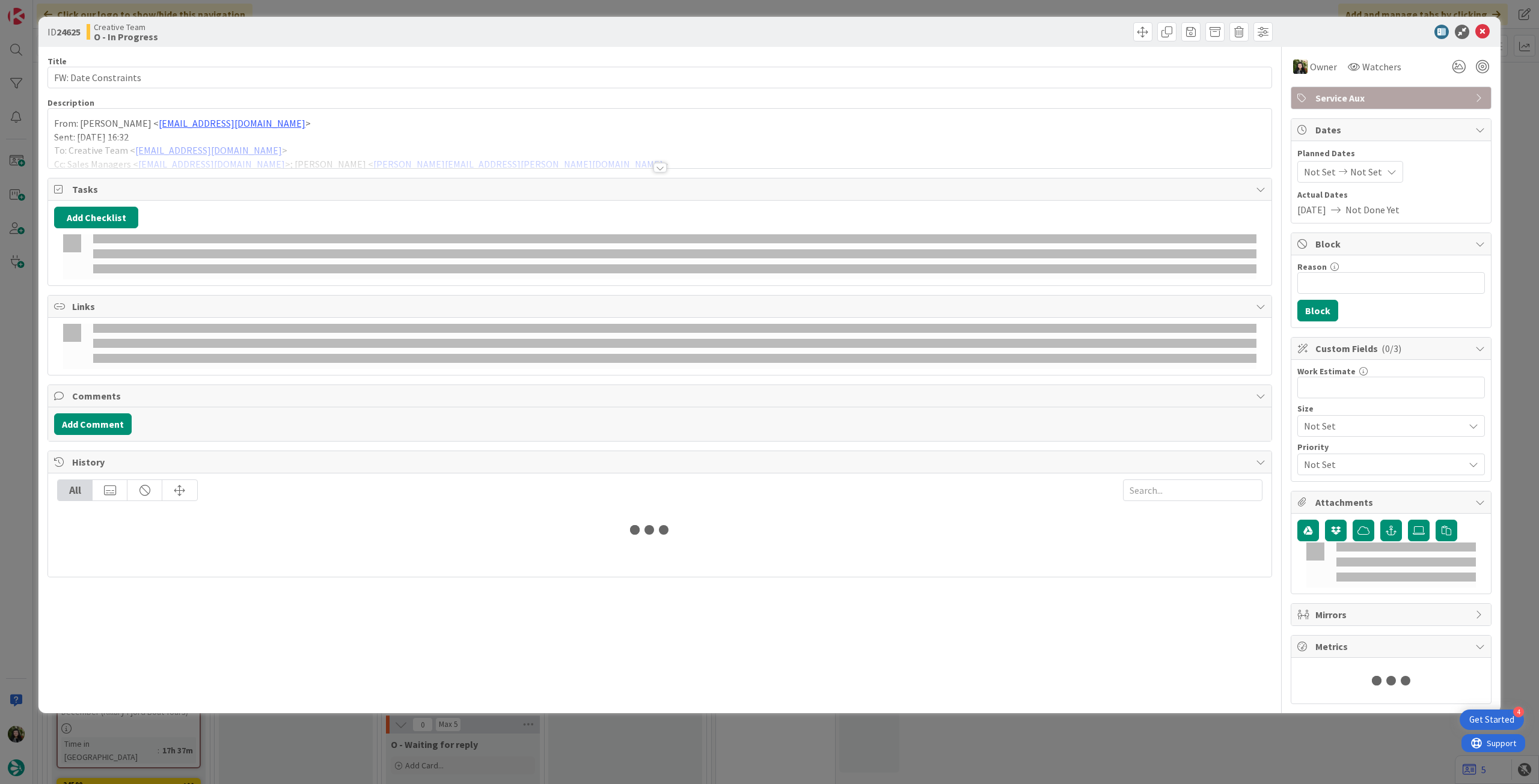
click at [293, 142] on div at bounding box center [660, 153] width 1223 height 30
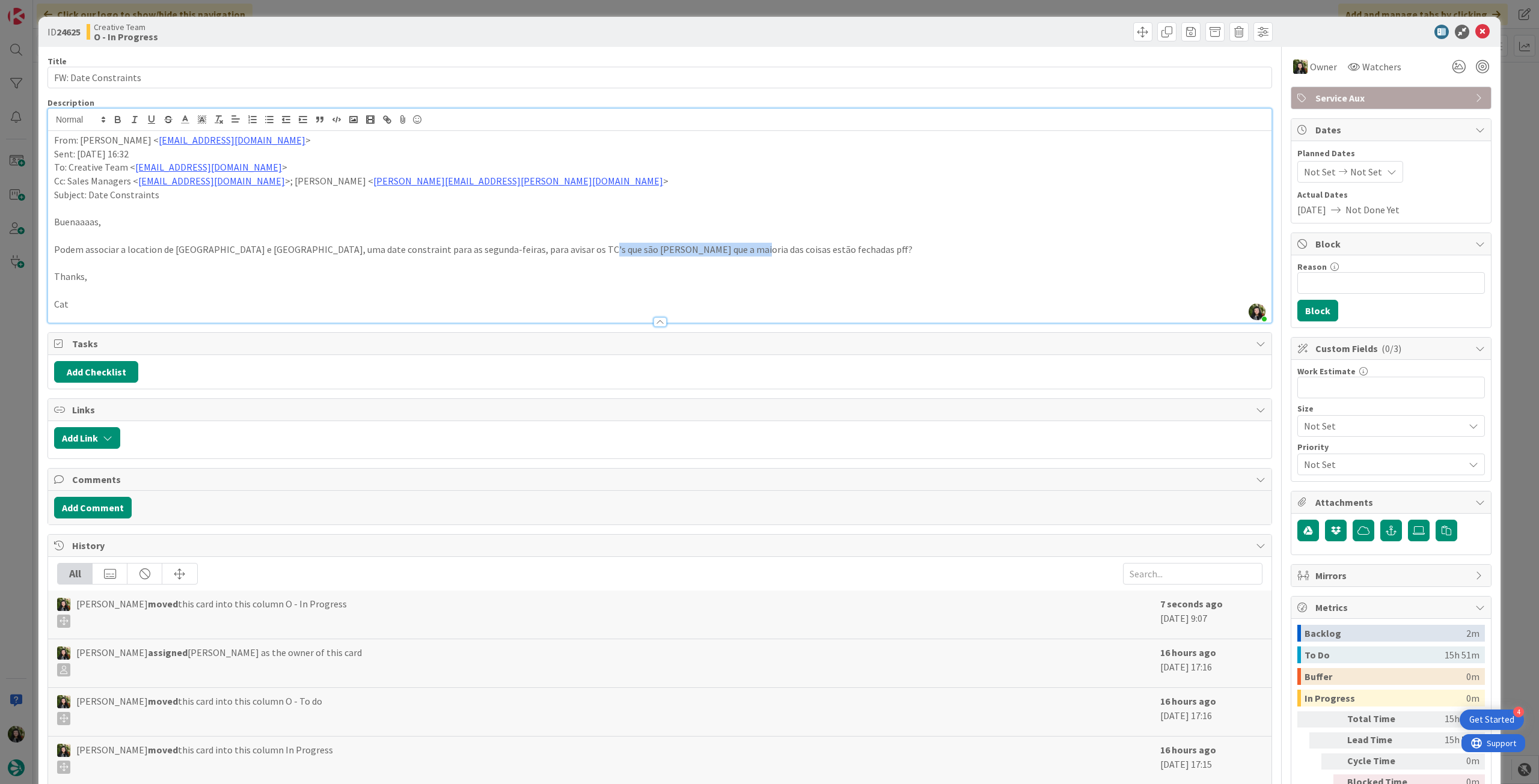
drag, startPoint x: 575, startPoint y: 251, endPoint x: 712, endPoint y: 249, distance: 137.0
click at [712, 249] on p "Podem associar a location de [GEOGRAPHIC_DATA] e [GEOGRAPHIC_DATA], uma date co…" at bounding box center [660, 249] width 1211 height 14
copy p "maioria das coisas estão fechadas"
click at [1478, 25] on icon at bounding box center [1483, 32] width 15 height 15
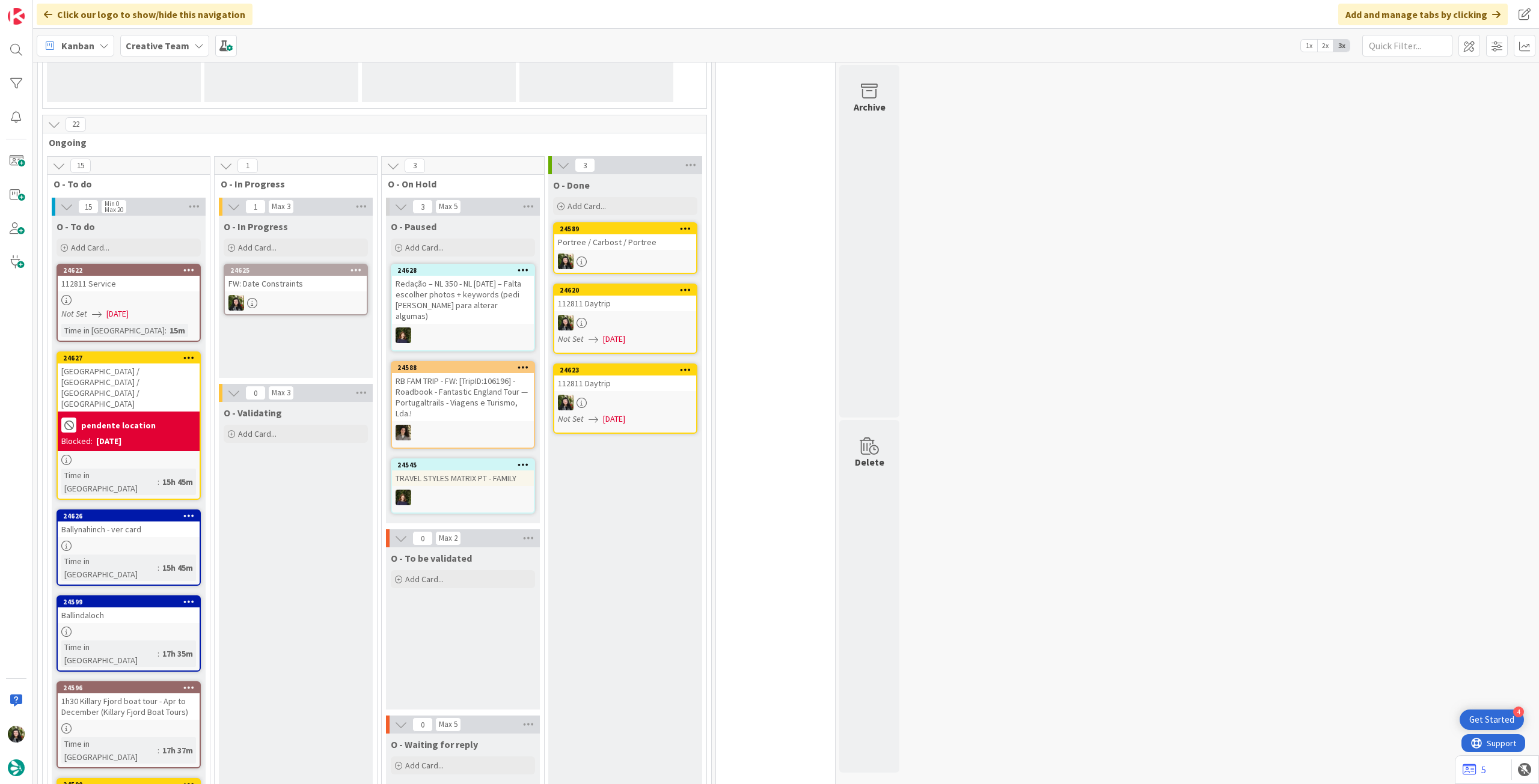
click at [318, 298] on div at bounding box center [296, 303] width 142 height 16
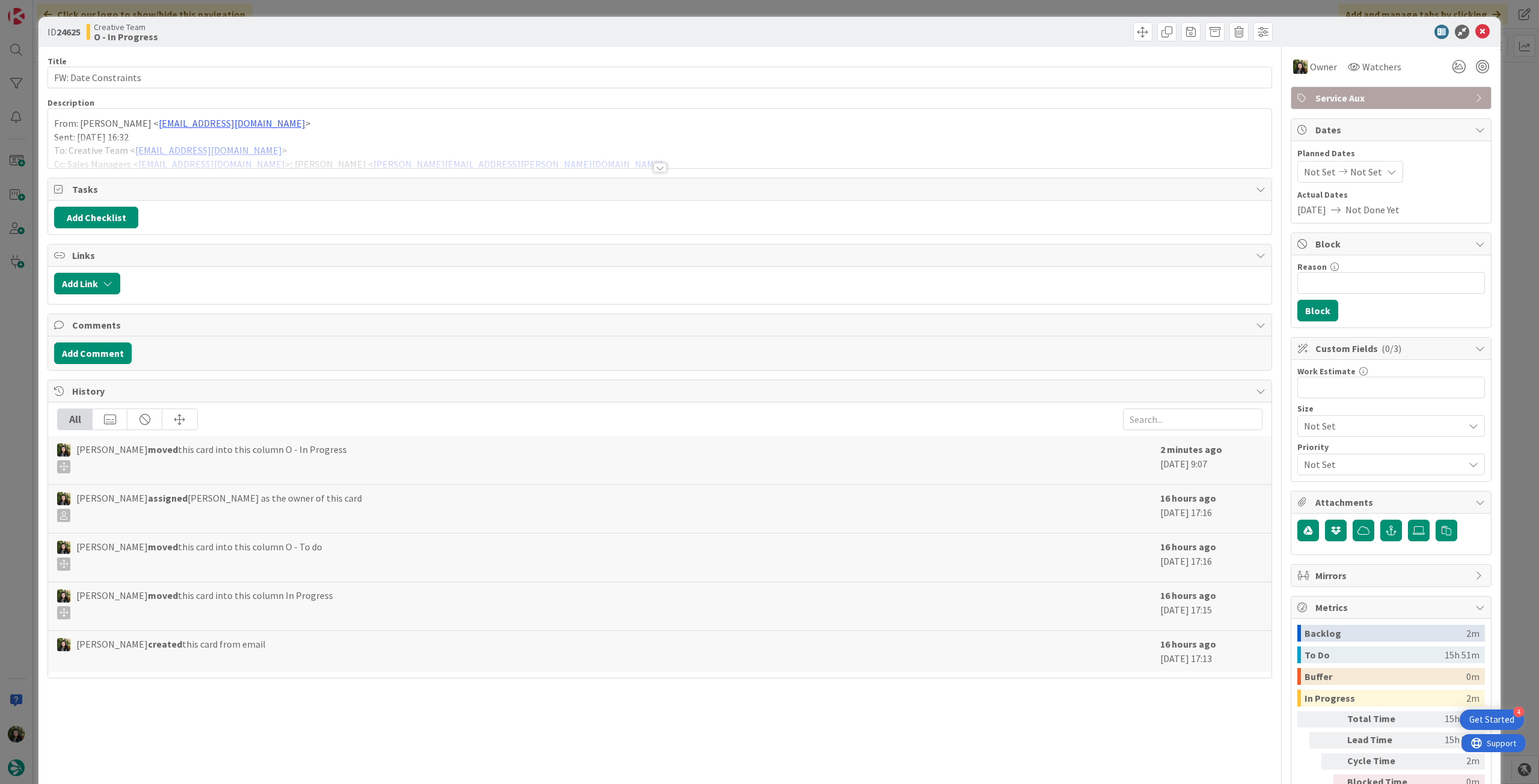
click at [1380, 101] on span "Service Aux" at bounding box center [1392, 98] width 154 height 15
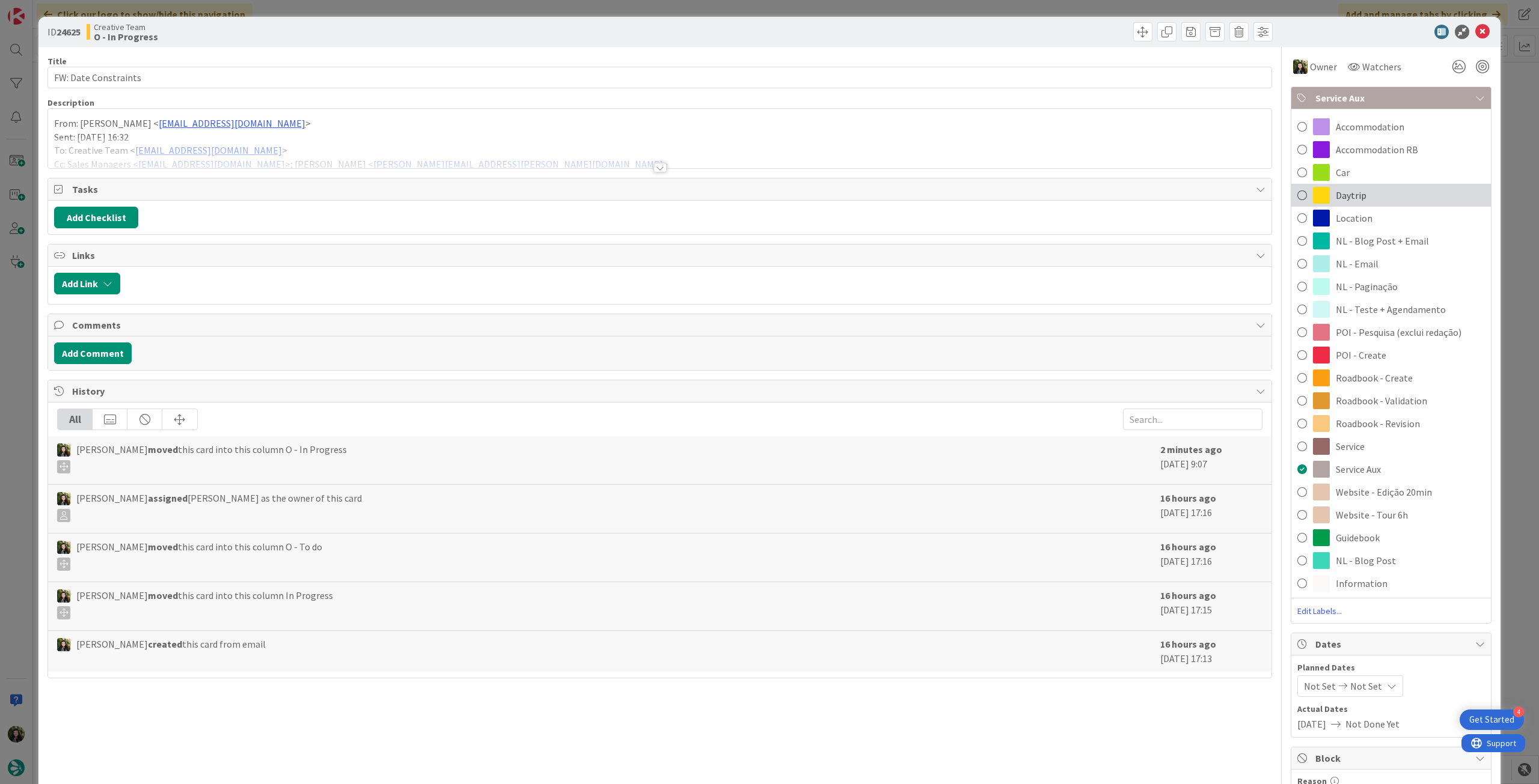
click at [1359, 194] on div "Daytrip" at bounding box center [1390, 195] width 200 height 23
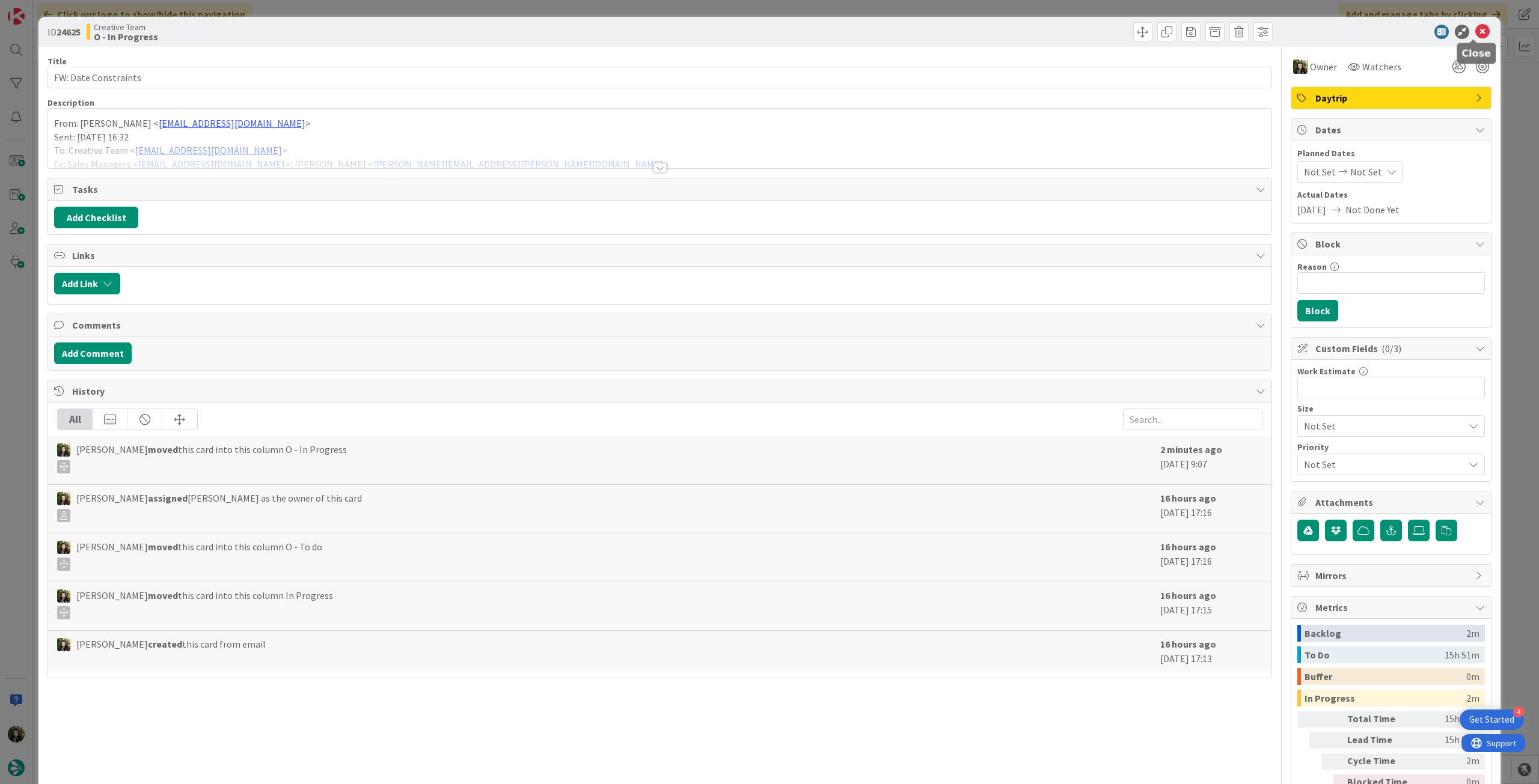
click at [1476, 29] on icon at bounding box center [1483, 32] width 15 height 15
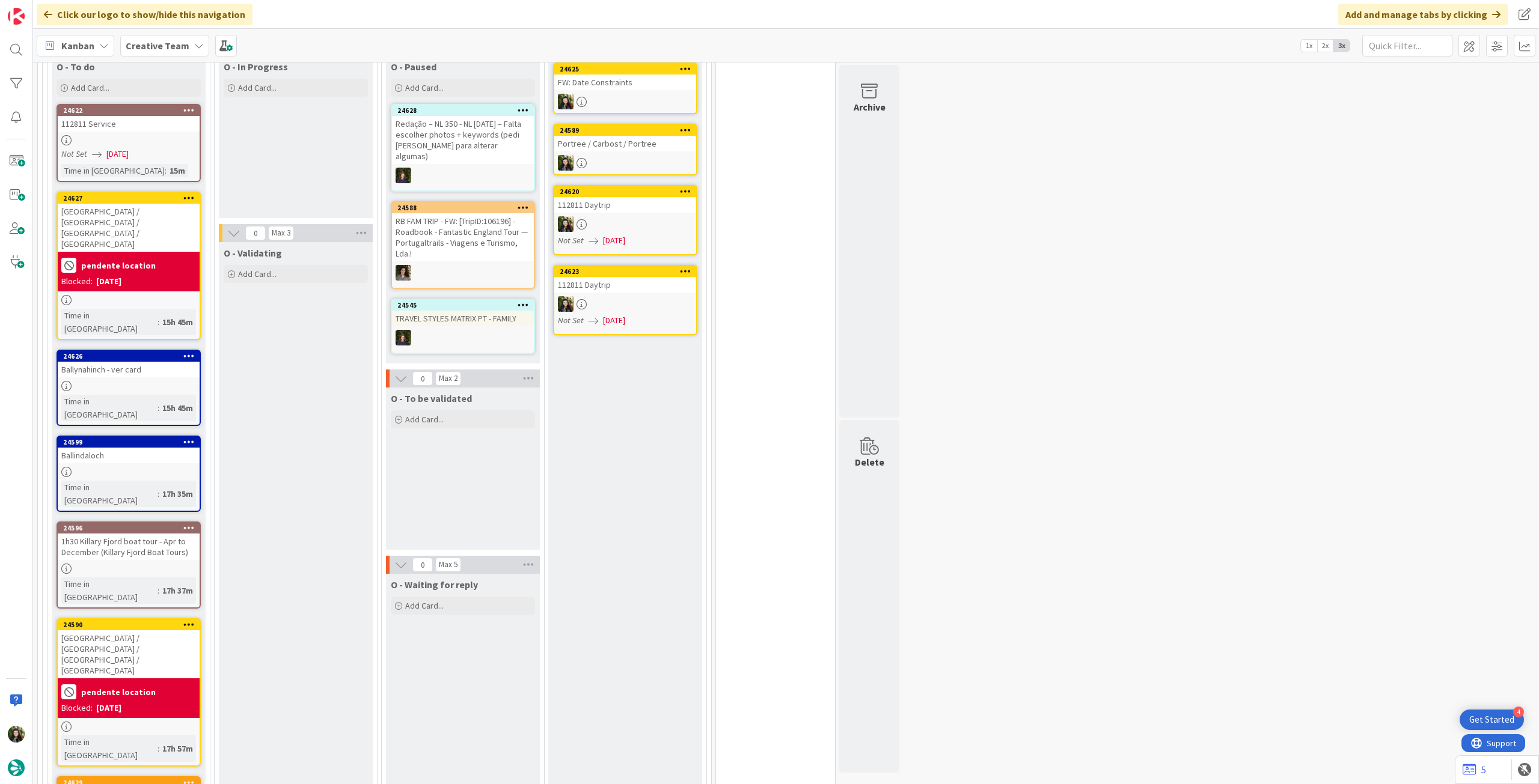
scroll to position [320, 0]
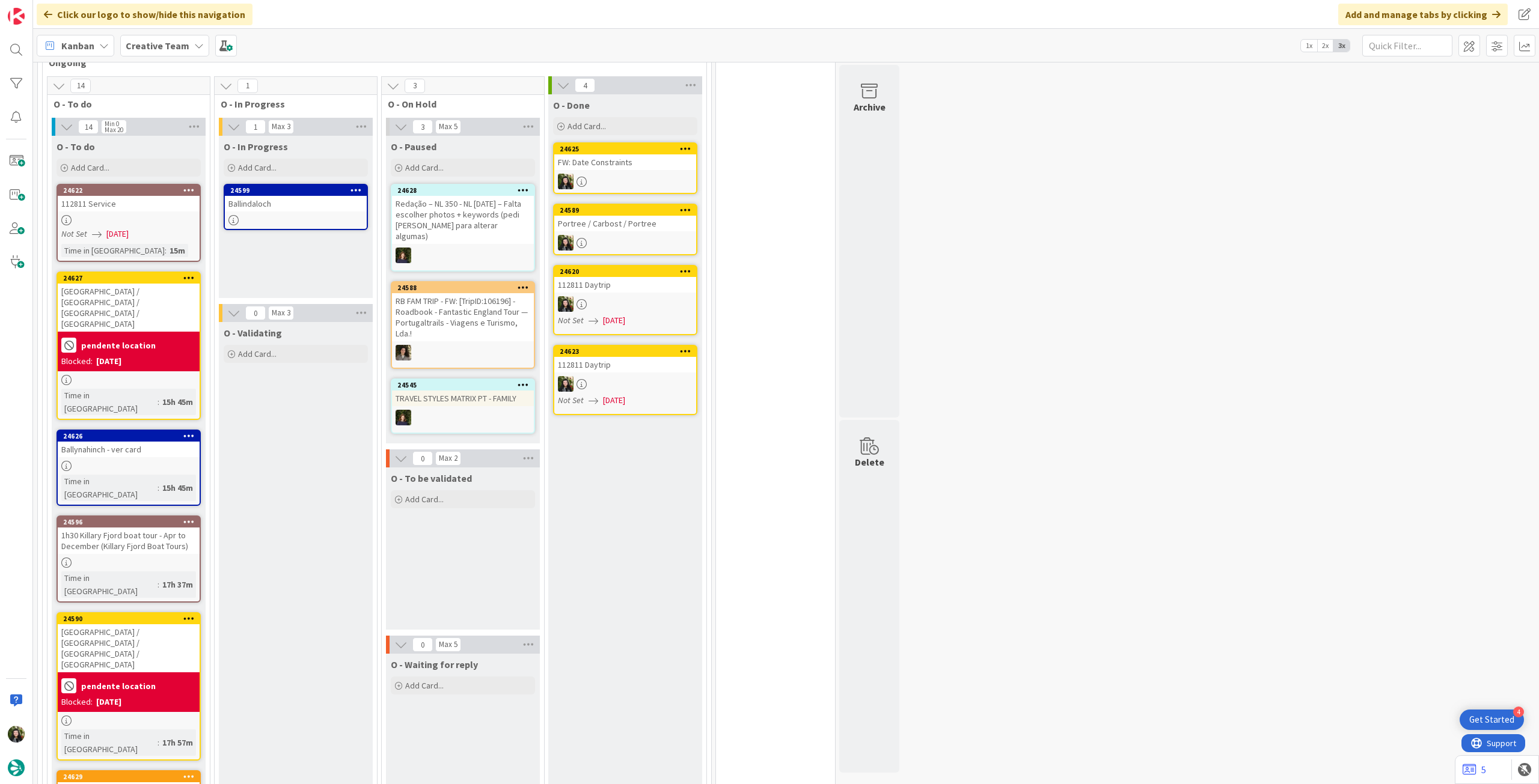
click at [295, 209] on div "Ballindaloch" at bounding box center [296, 204] width 142 height 16
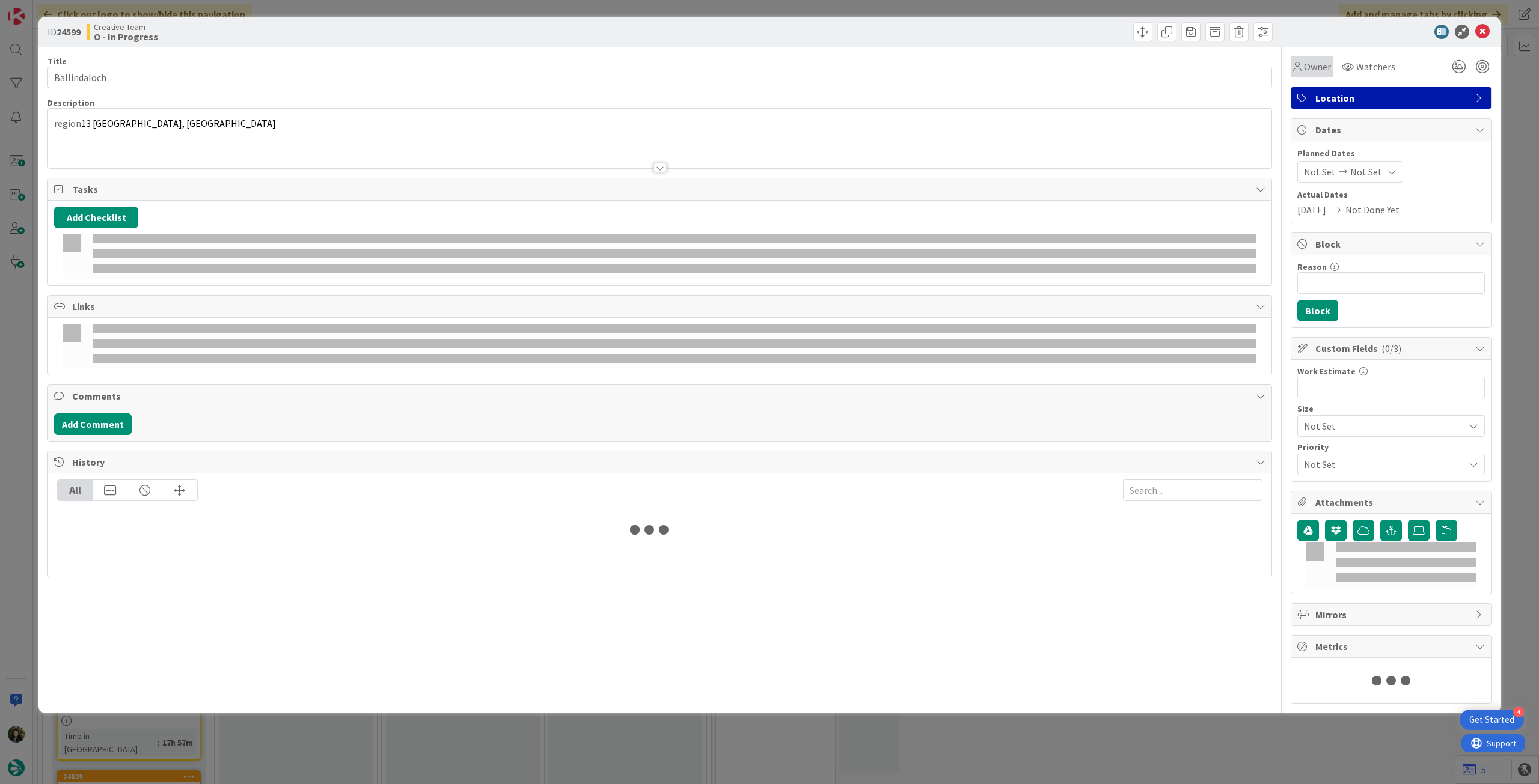
click at [1318, 72] on span "Owner" at bounding box center [1317, 67] width 27 height 15
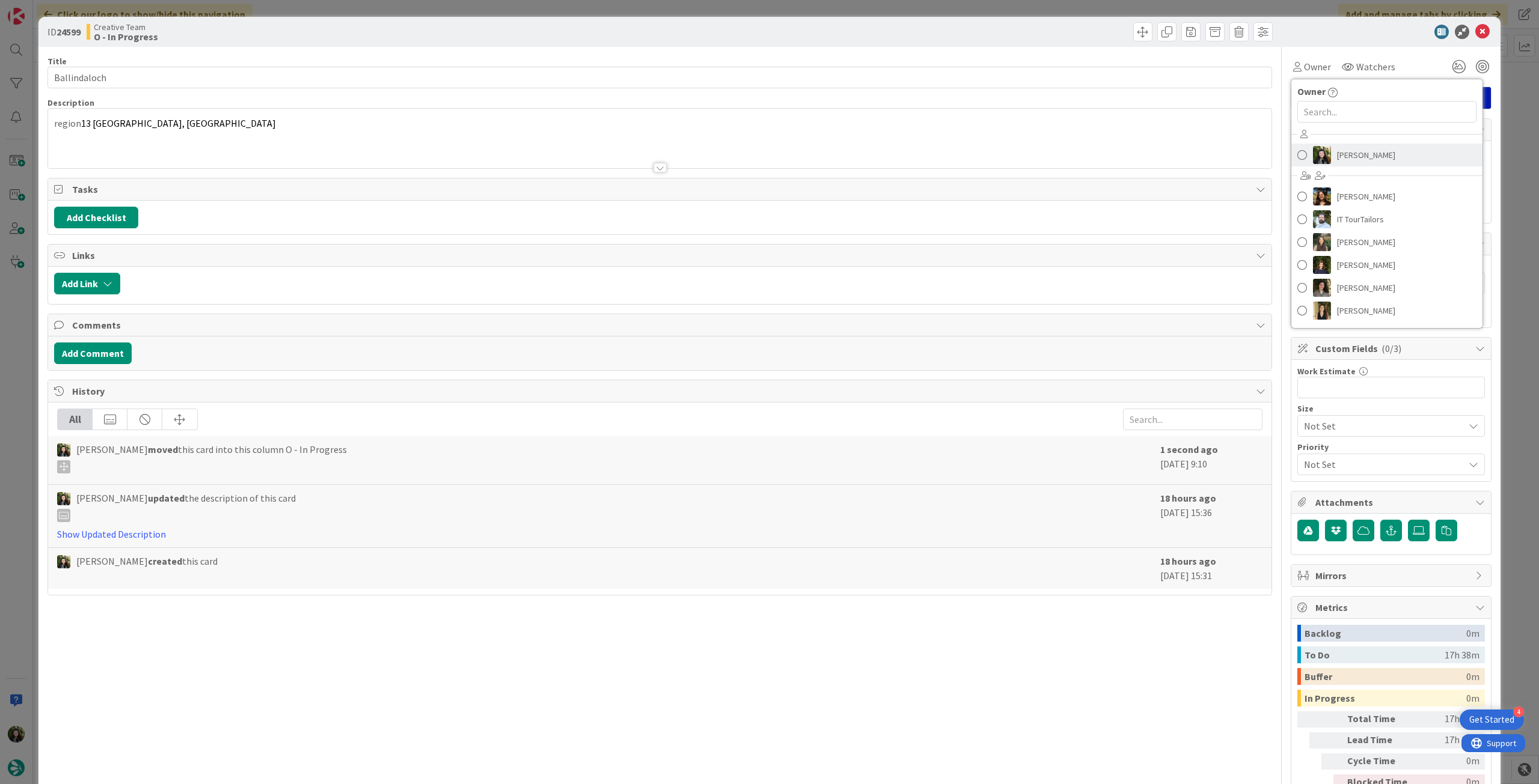
click at [1337, 154] on span "[PERSON_NAME]" at bounding box center [1366, 154] width 58 height 18
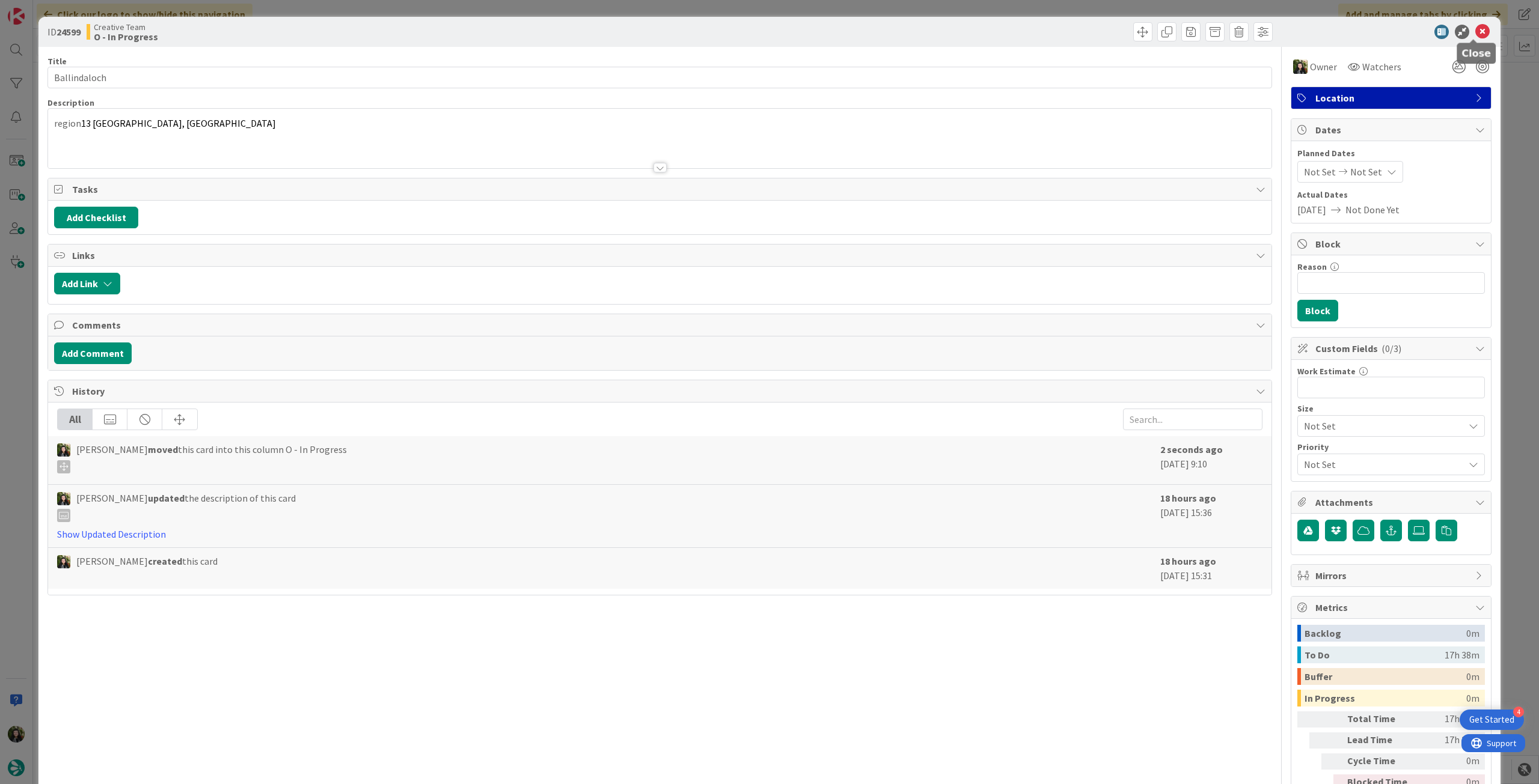
click at [1477, 30] on icon at bounding box center [1483, 32] width 15 height 15
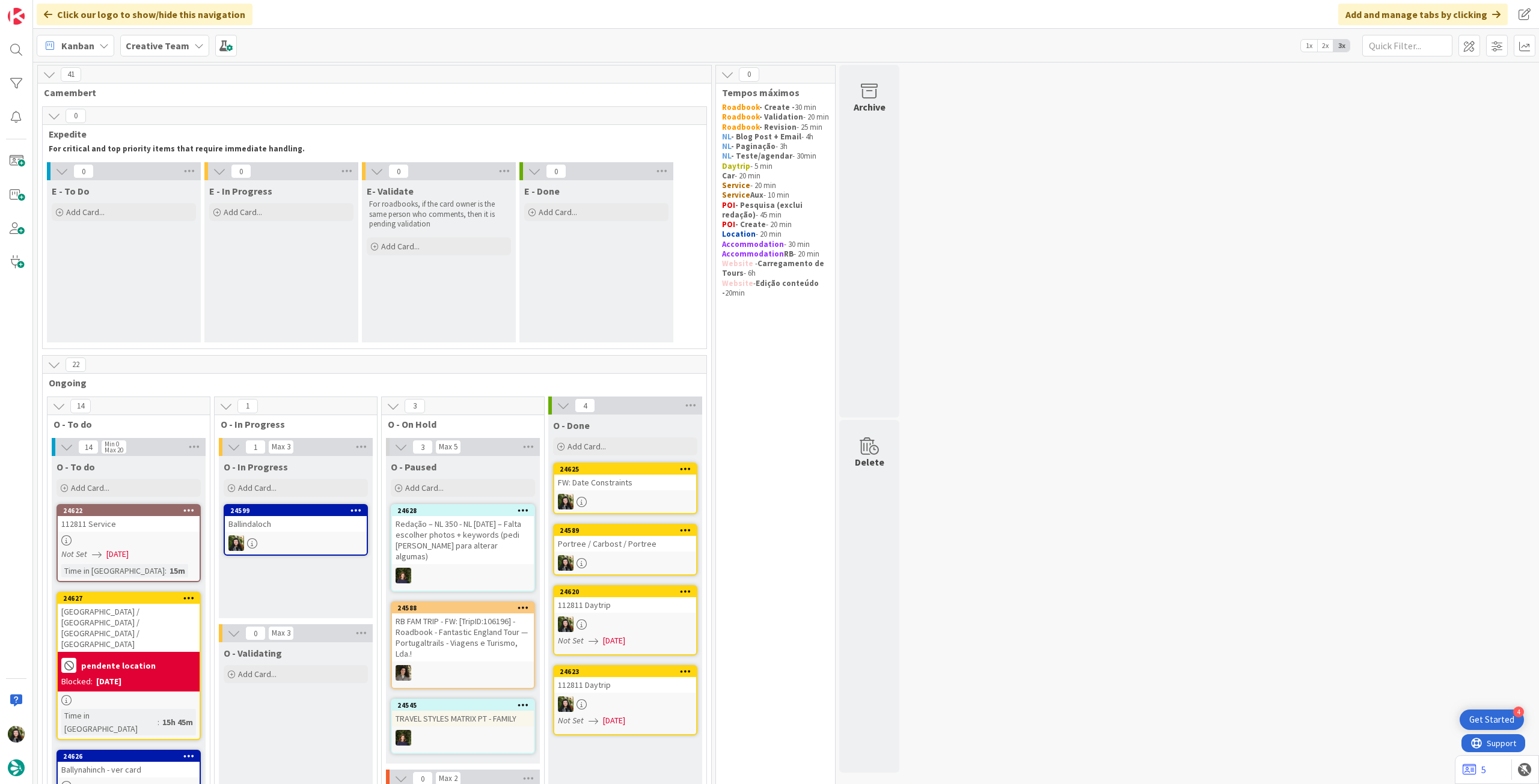
click at [177, 41] on b "Creative Team" at bounding box center [157, 46] width 64 height 12
click at [161, 178] on div "Creative Team - Análise" at bounding box center [222, 172] width 183 height 23
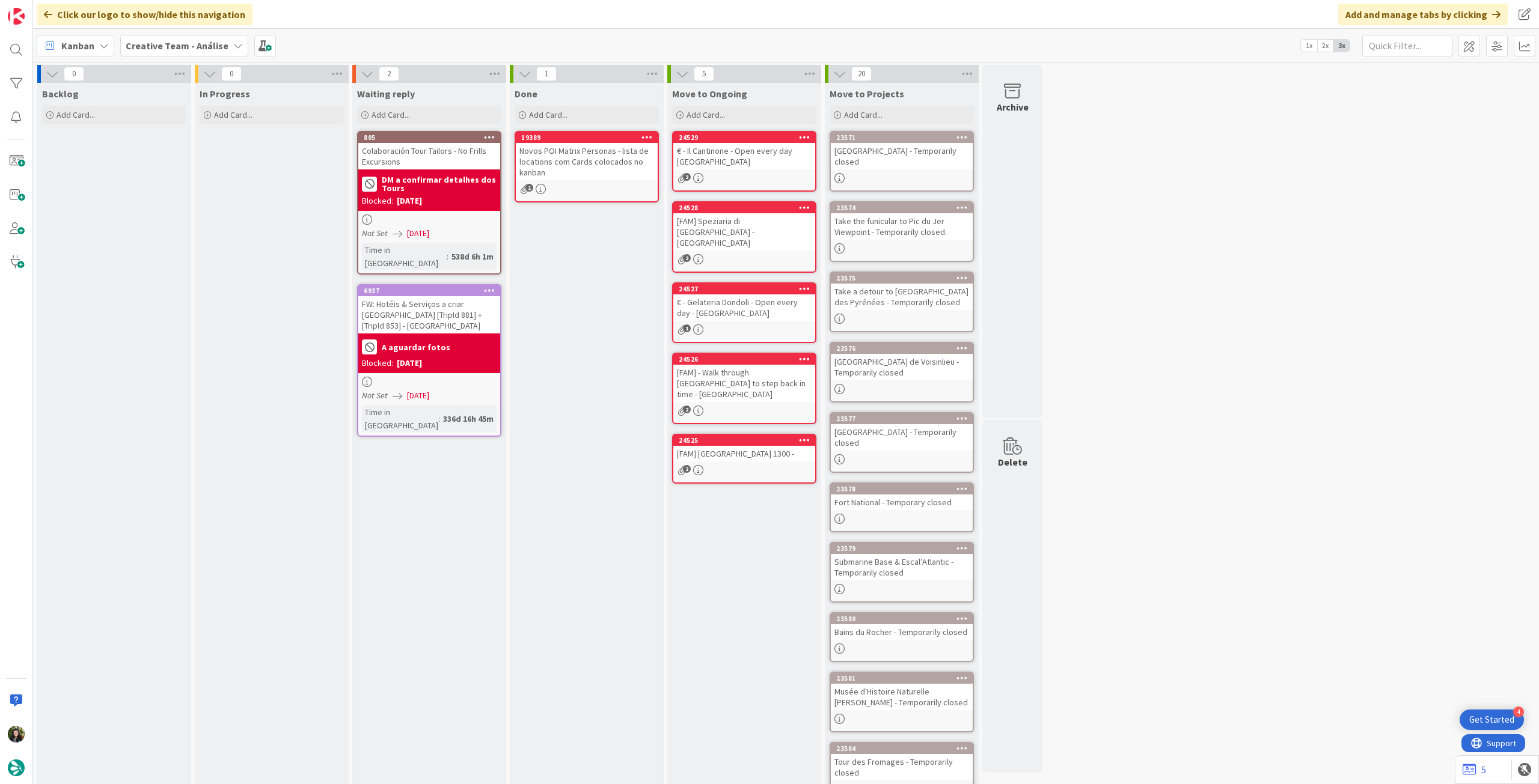
click at [178, 44] on b "Creative Team - Análise" at bounding box center [176, 46] width 103 height 12
click at [171, 170] on h4 "Creative Team" at bounding box center [206, 172] width 145 height 12
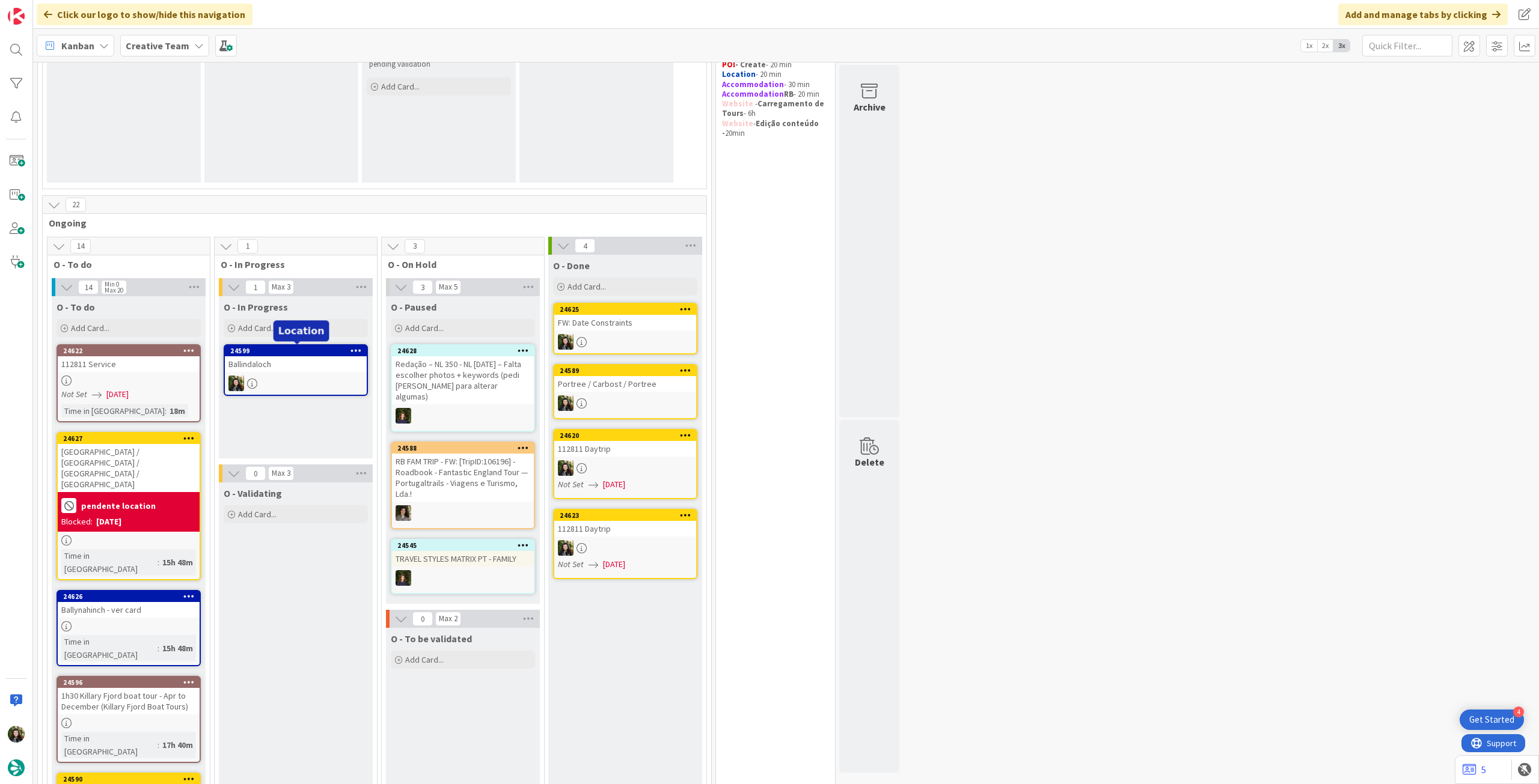
click at [286, 368] on div "Ballindaloch" at bounding box center [296, 364] width 142 height 16
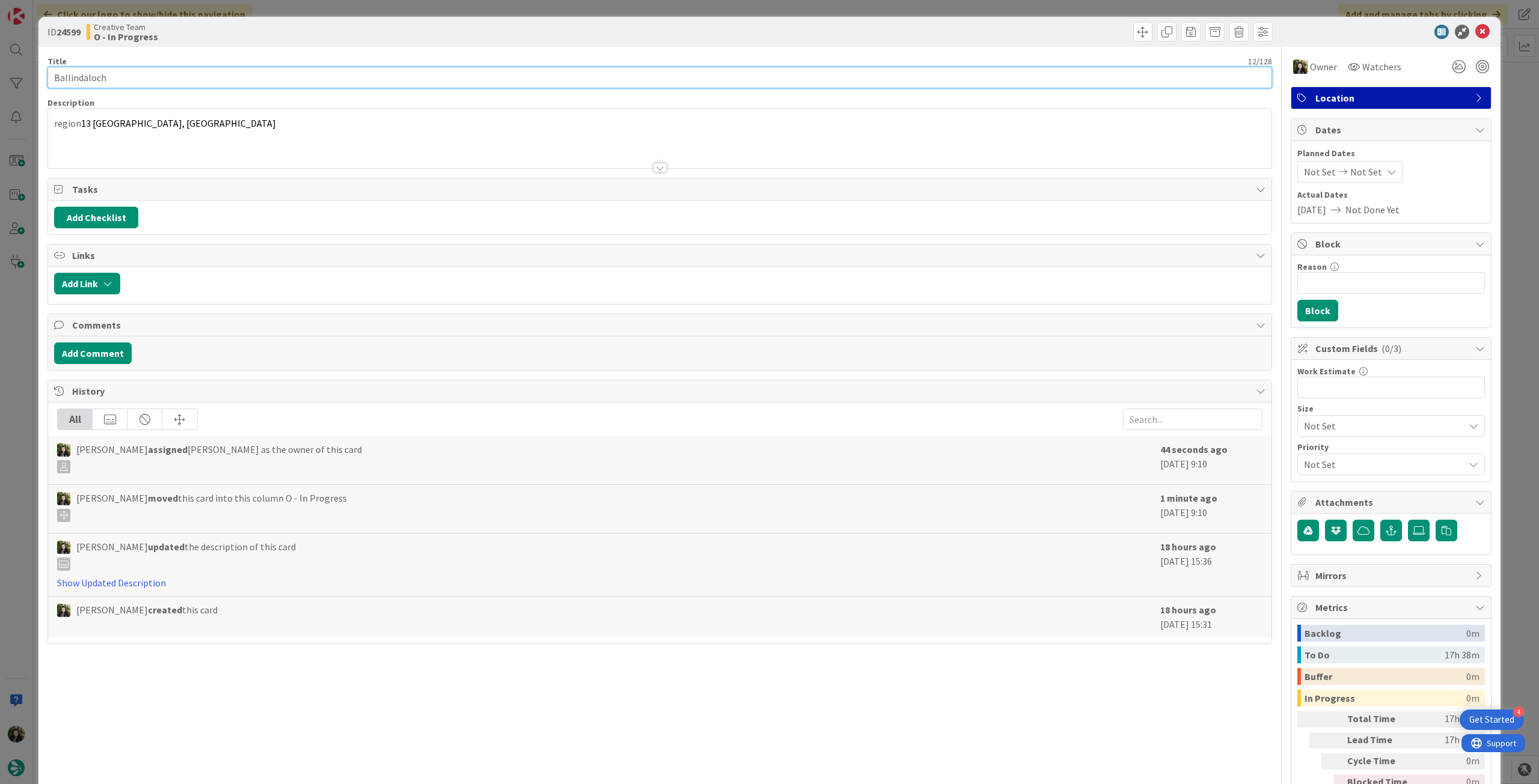
click at [114, 76] on input "Ballindaloch" at bounding box center [660, 78] width 1225 height 22
drag, startPoint x: 118, startPoint y: 78, endPoint x: 71, endPoint y: 48, distance: 55.8
click at [16, 78] on div "ID 24599 Creative Team O - In Progress Title 12 / 128 [GEOGRAPHIC_DATA] Descrip…" at bounding box center [769, 392] width 1539 height 784
click at [1475, 28] on icon at bounding box center [1483, 32] width 15 height 15
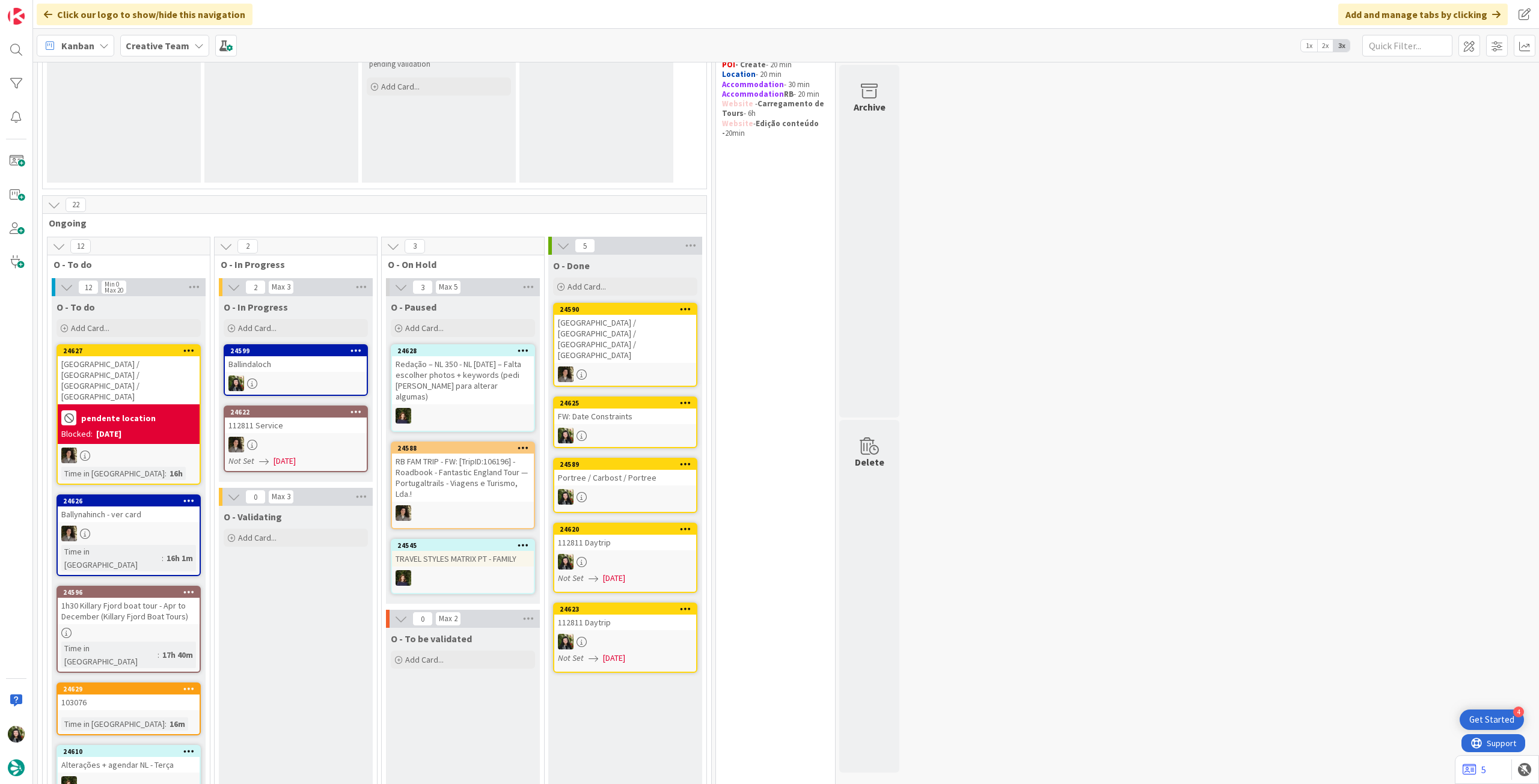
scroll to position [320, 0]
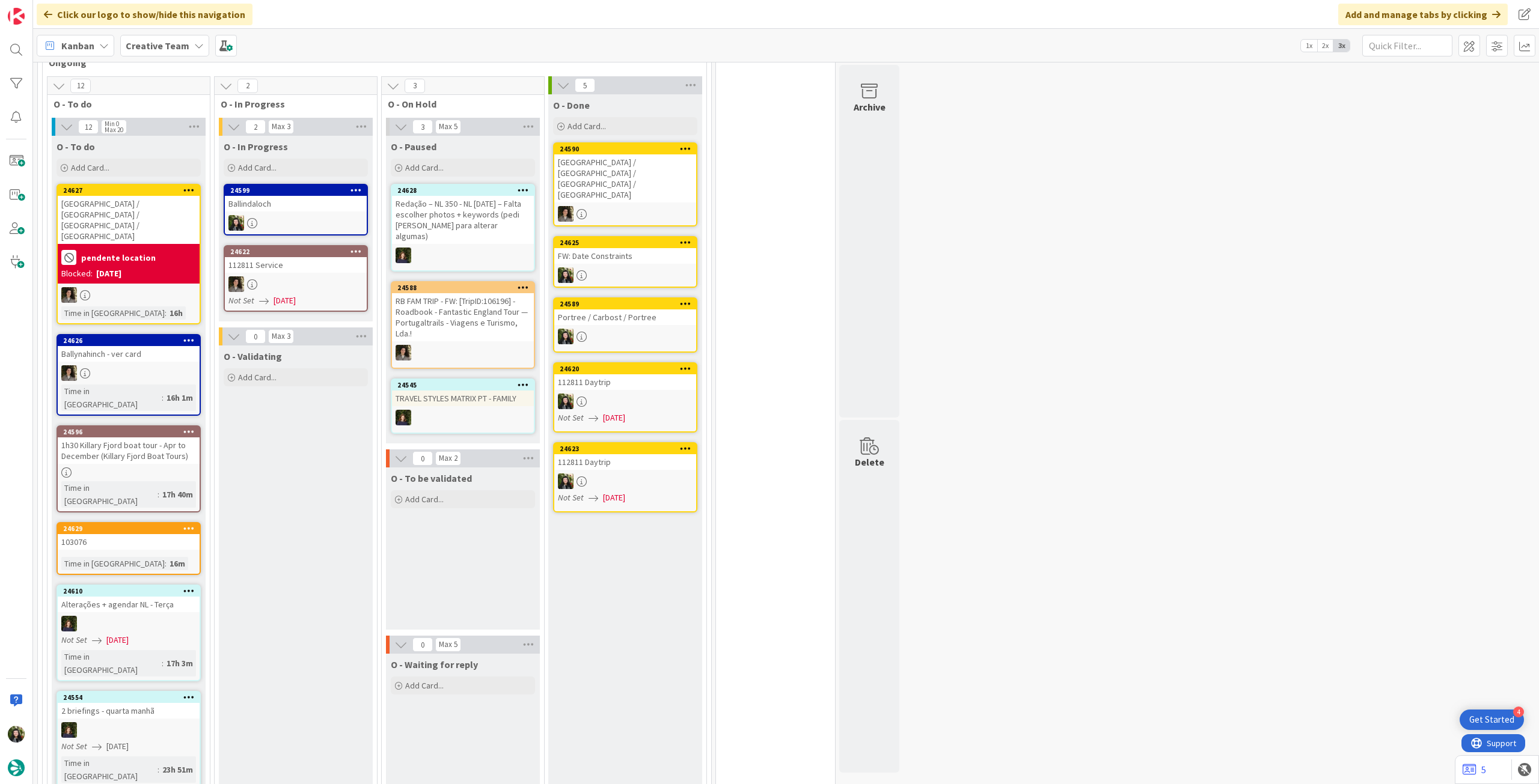
click at [168, 437] on div "1h30 Killary Fjord boat tour - Apr to December (Killary Fjord Boat Tours)" at bounding box center [129, 451] width 142 height 27
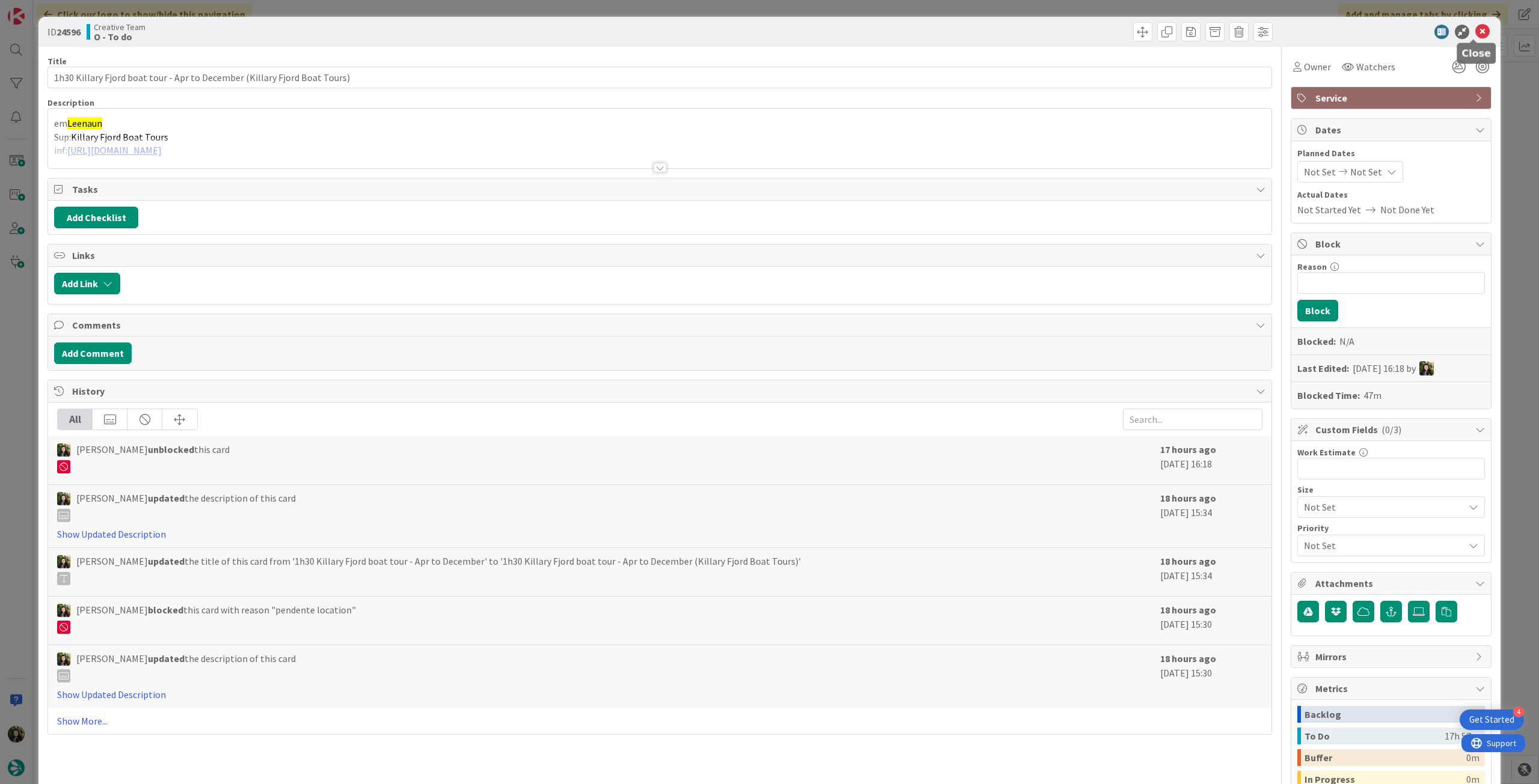
click at [1475, 32] on icon at bounding box center [1483, 32] width 15 height 15
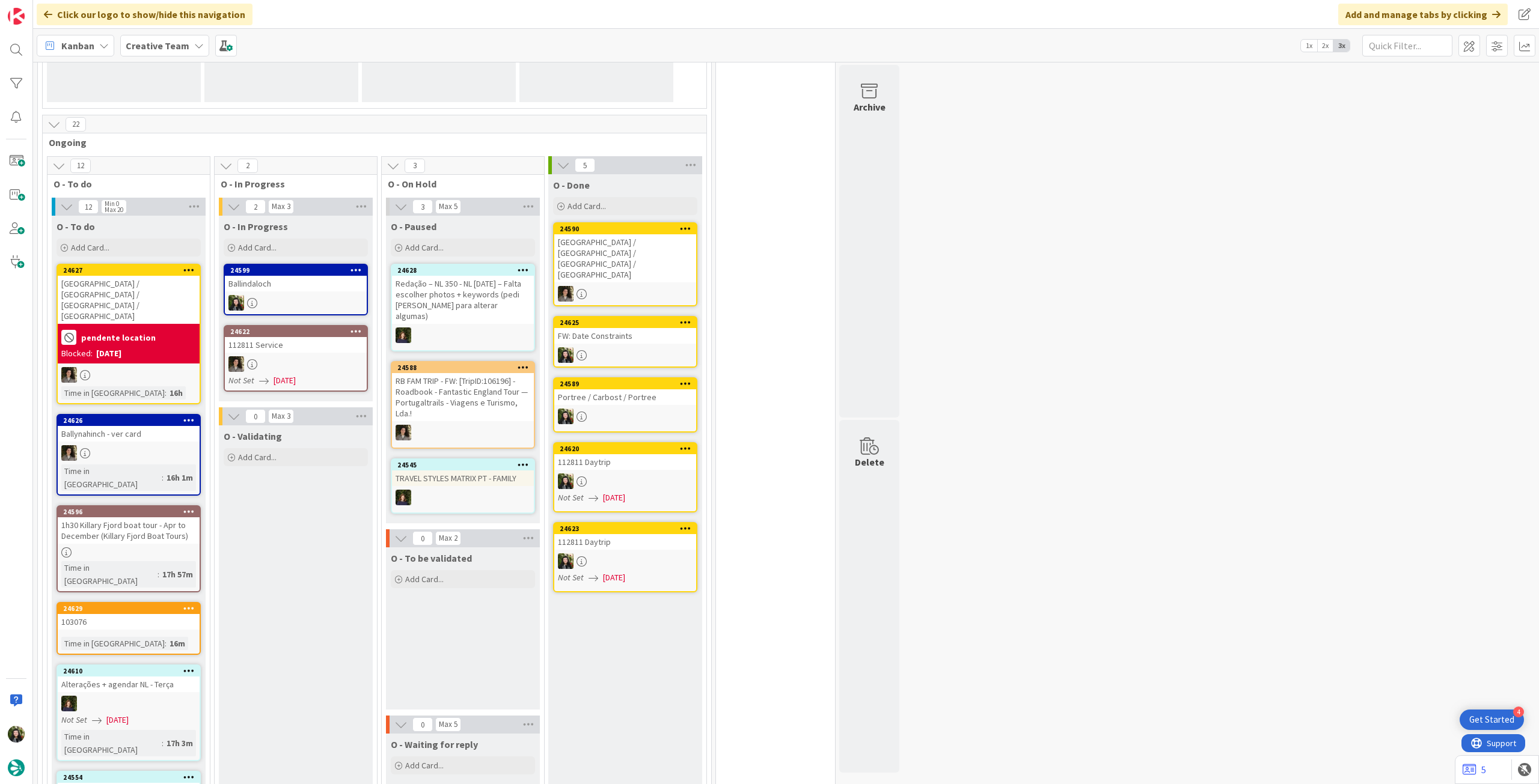
click at [305, 296] on div at bounding box center [296, 303] width 142 height 16
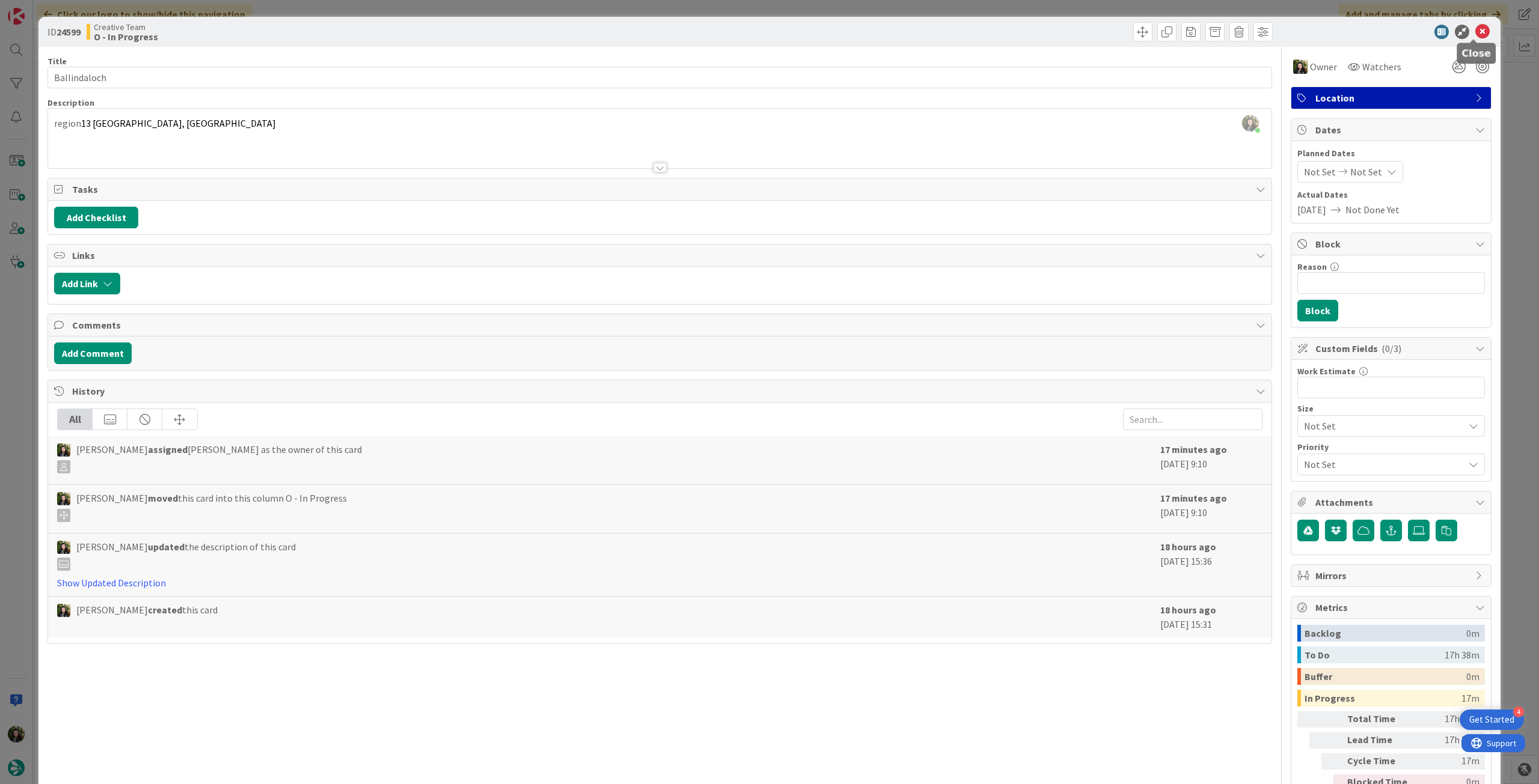
click at [1475, 32] on icon at bounding box center [1483, 32] width 15 height 15
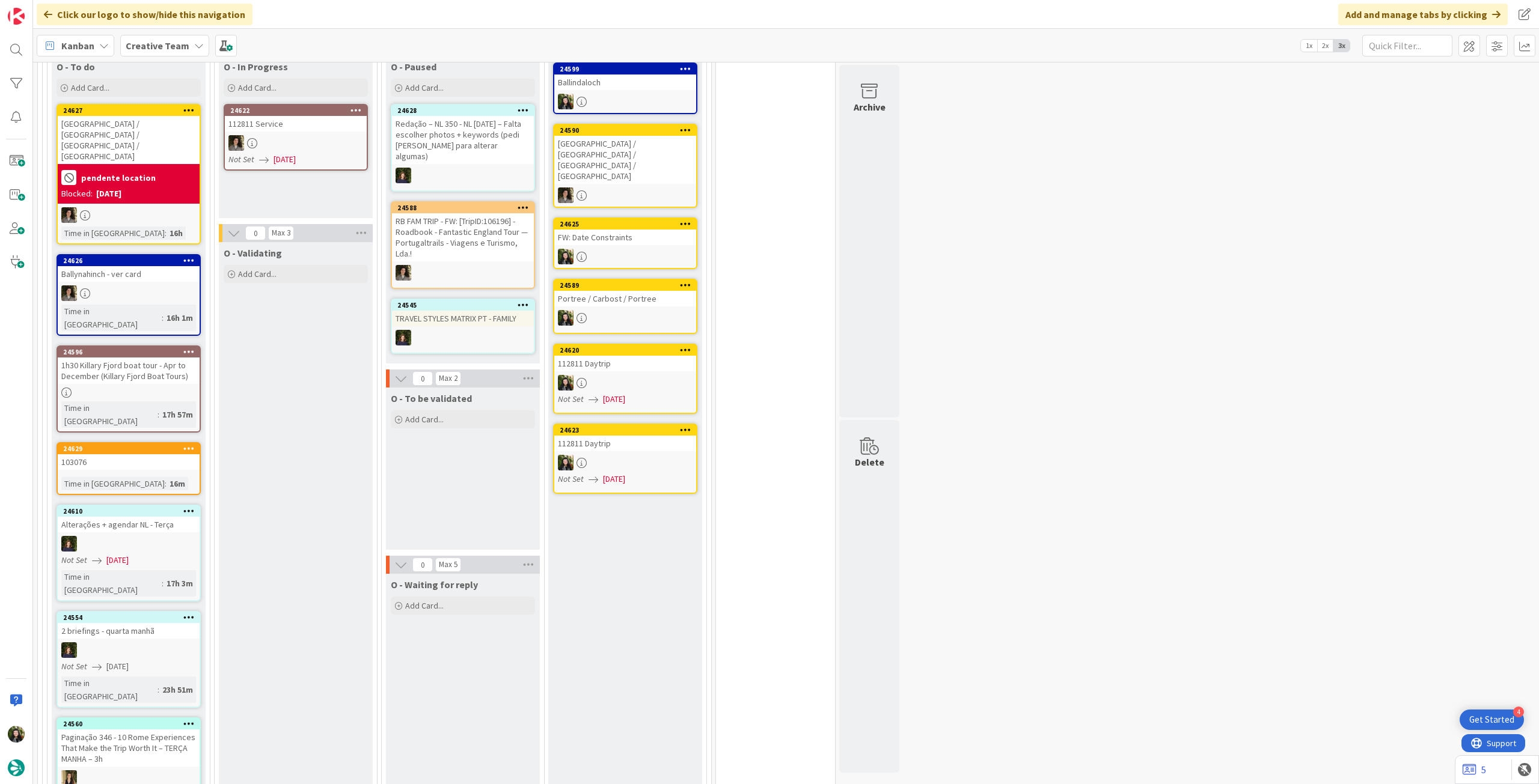
scroll to position [241, 0]
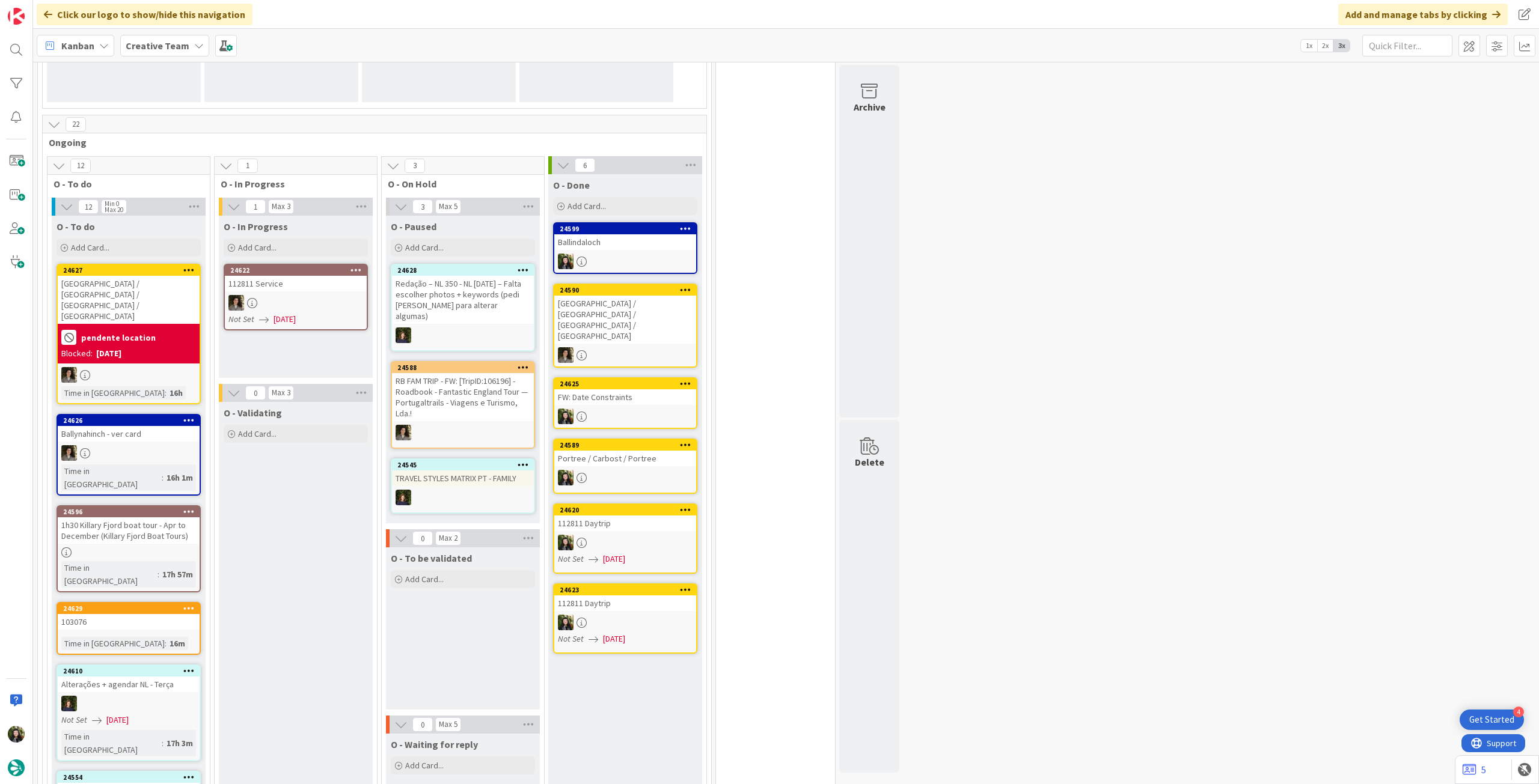
click at [145, 46] on b "Creative Team" at bounding box center [157, 46] width 64 height 12
click at [194, 174] on h4 "Creative Team - Análise" at bounding box center [215, 172] width 164 height 12
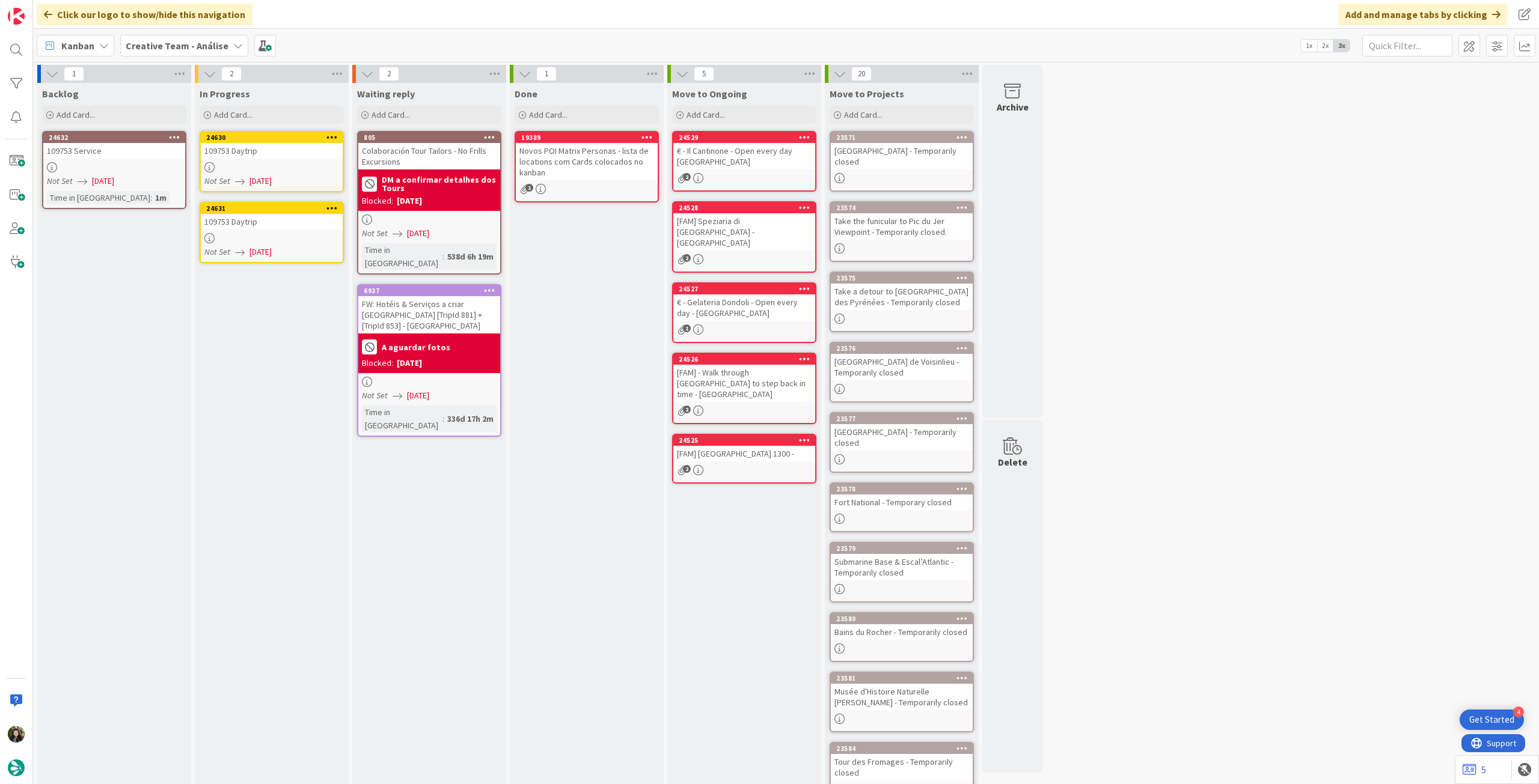
drag, startPoint x: 165, startPoint y: 175, endPoint x: 297, endPoint y: 188, distance: 132.6
click at [299, 183] on div "Not Set [DATE]" at bounding box center [273, 181] width 138 height 13
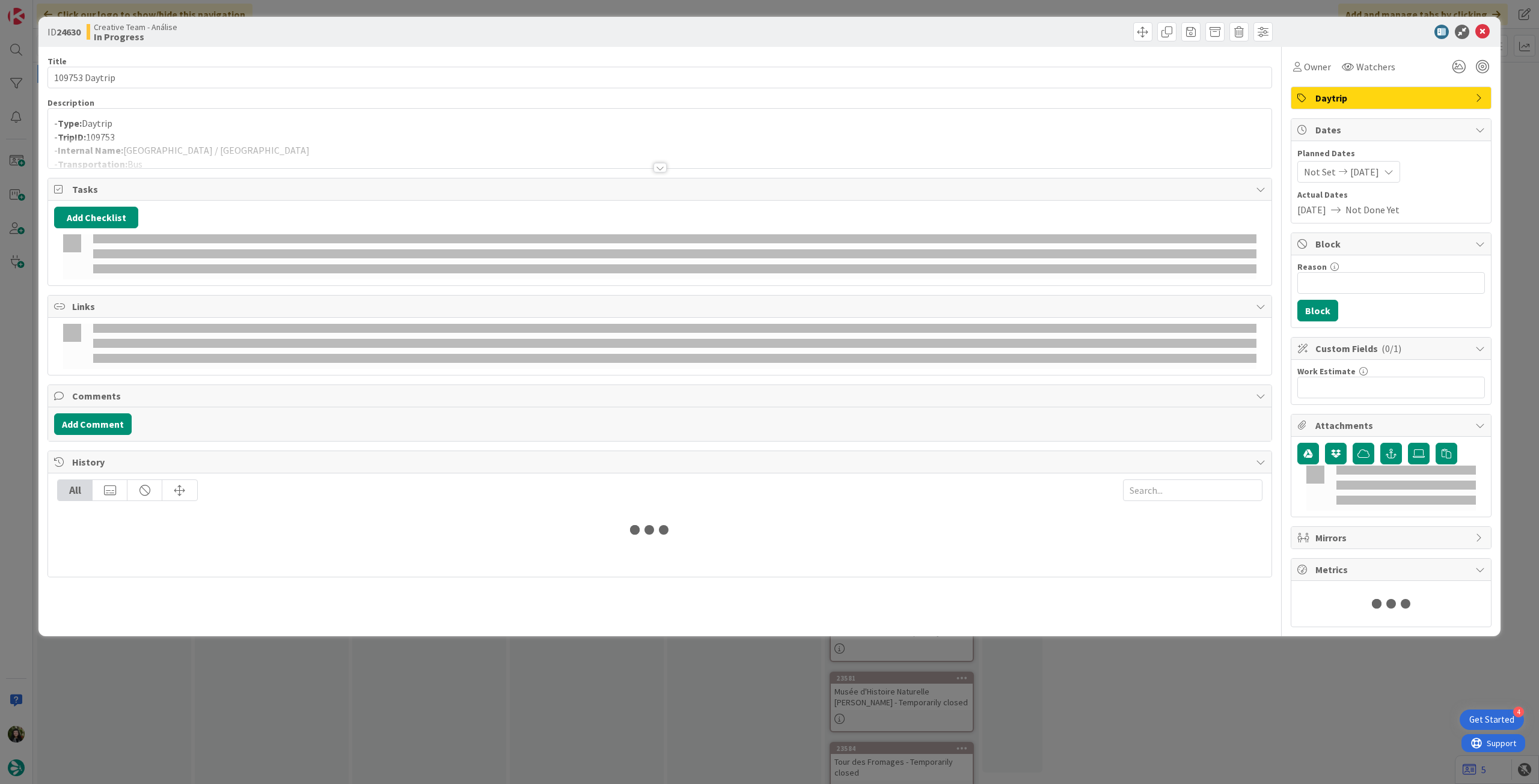
click at [312, 138] on div at bounding box center [660, 153] width 1223 height 30
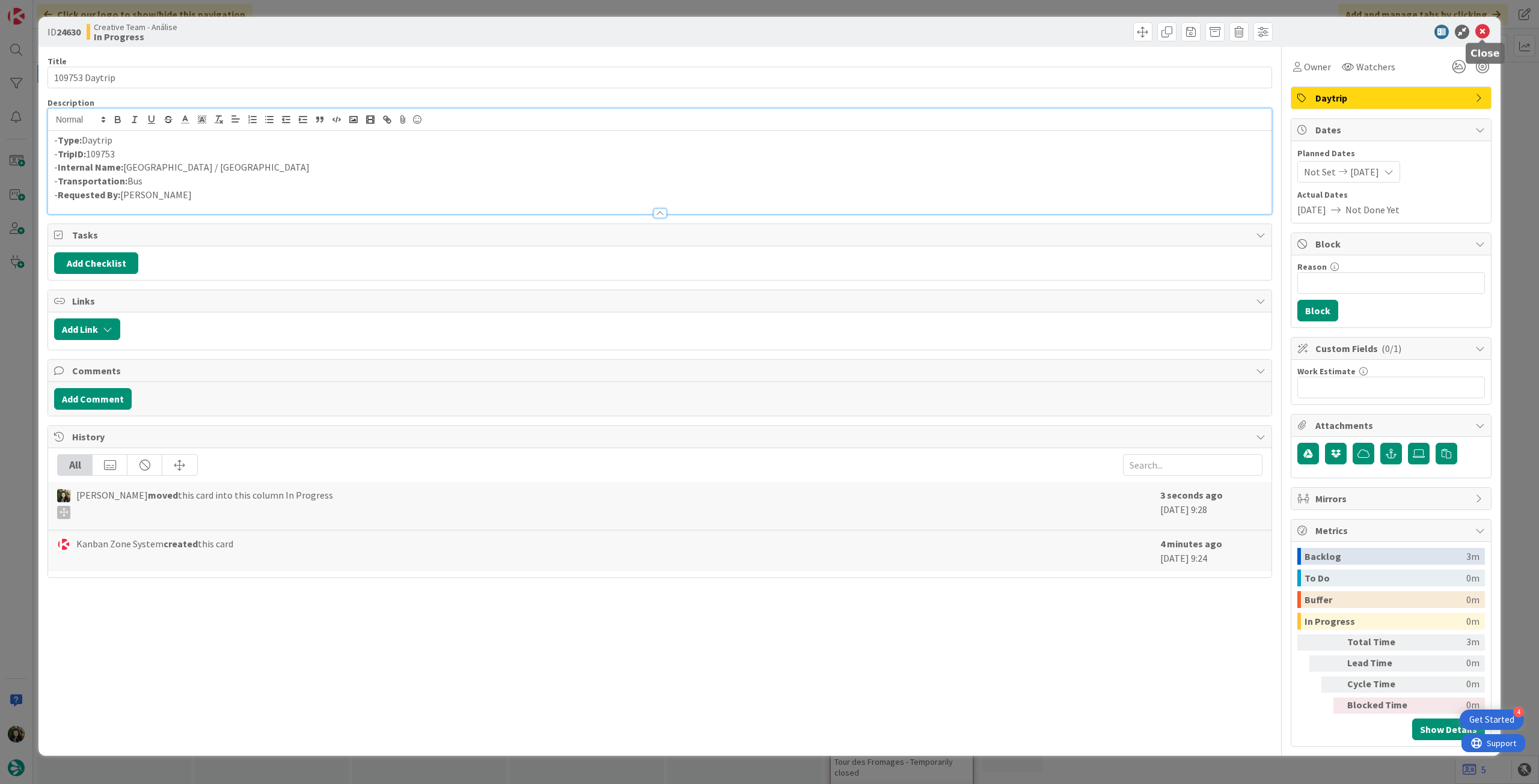
click at [1474, 28] on div at bounding box center [1385, 32] width 213 height 15
click at [1478, 31] on icon at bounding box center [1483, 32] width 15 height 15
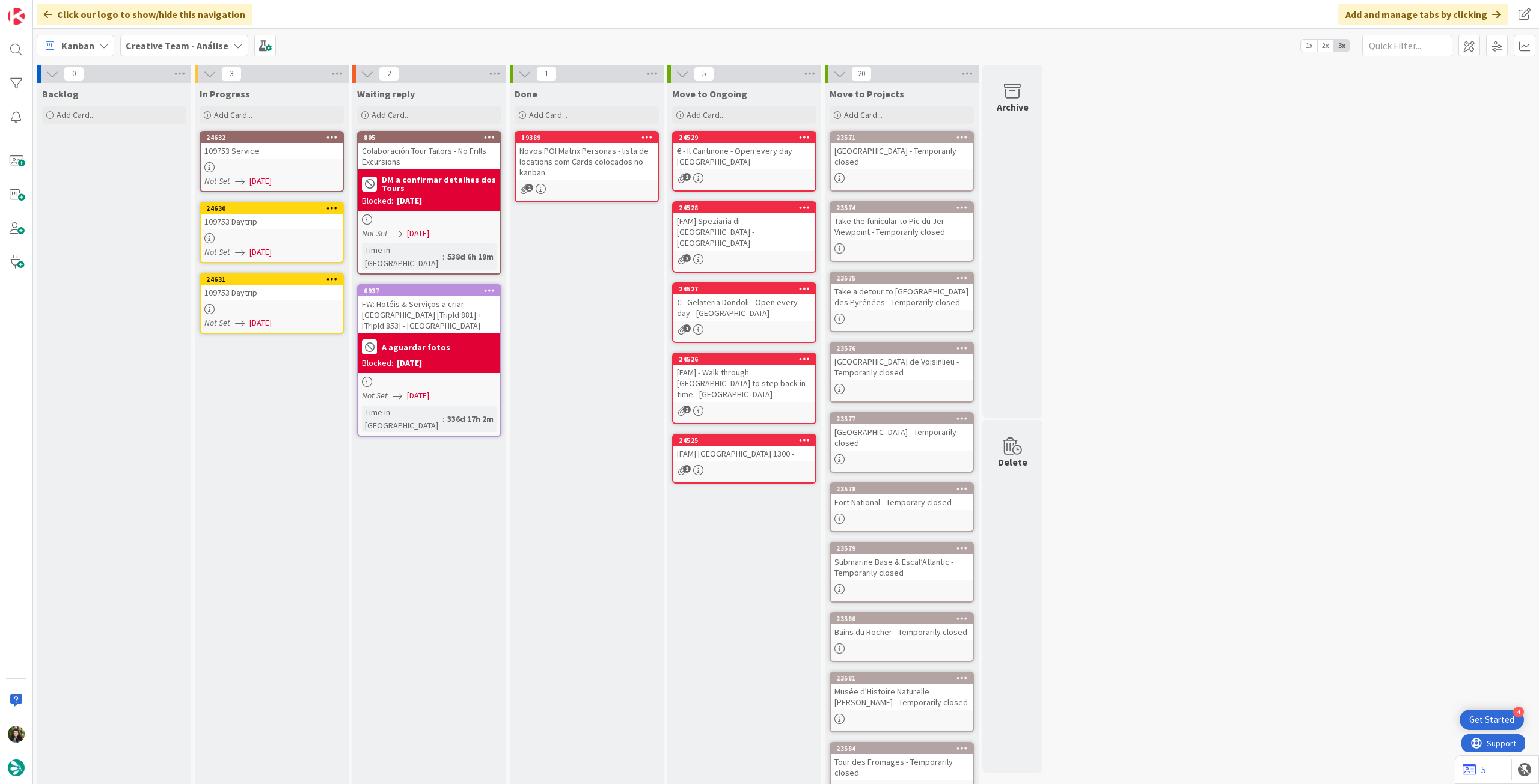
drag, startPoint x: 101, startPoint y: 156, endPoint x: 113, endPoint y: 153, distance: 12.4
click at [257, 142] on div "24632" at bounding box center [272, 137] width 142 height 11
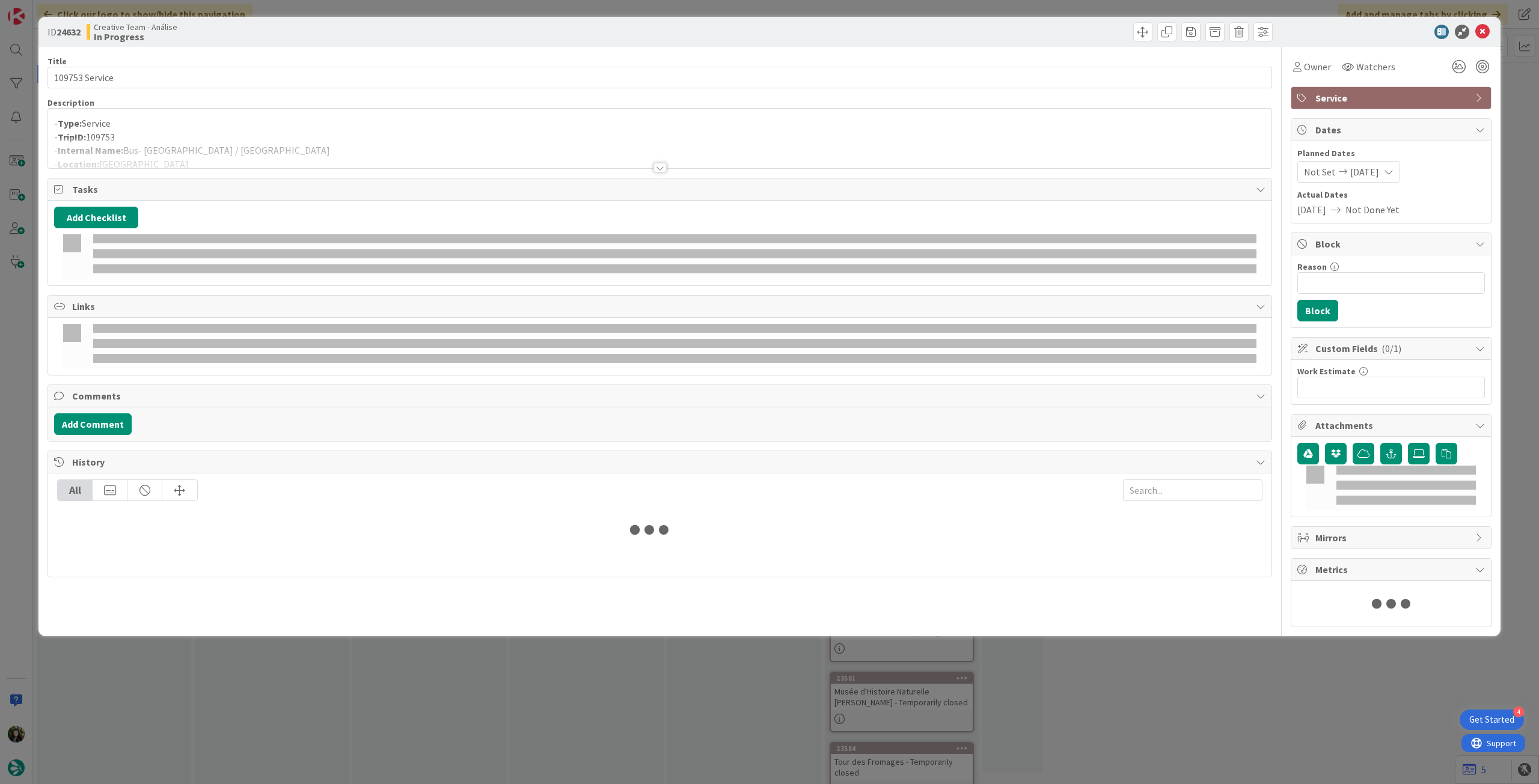
click at [273, 144] on div at bounding box center [660, 153] width 1223 height 30
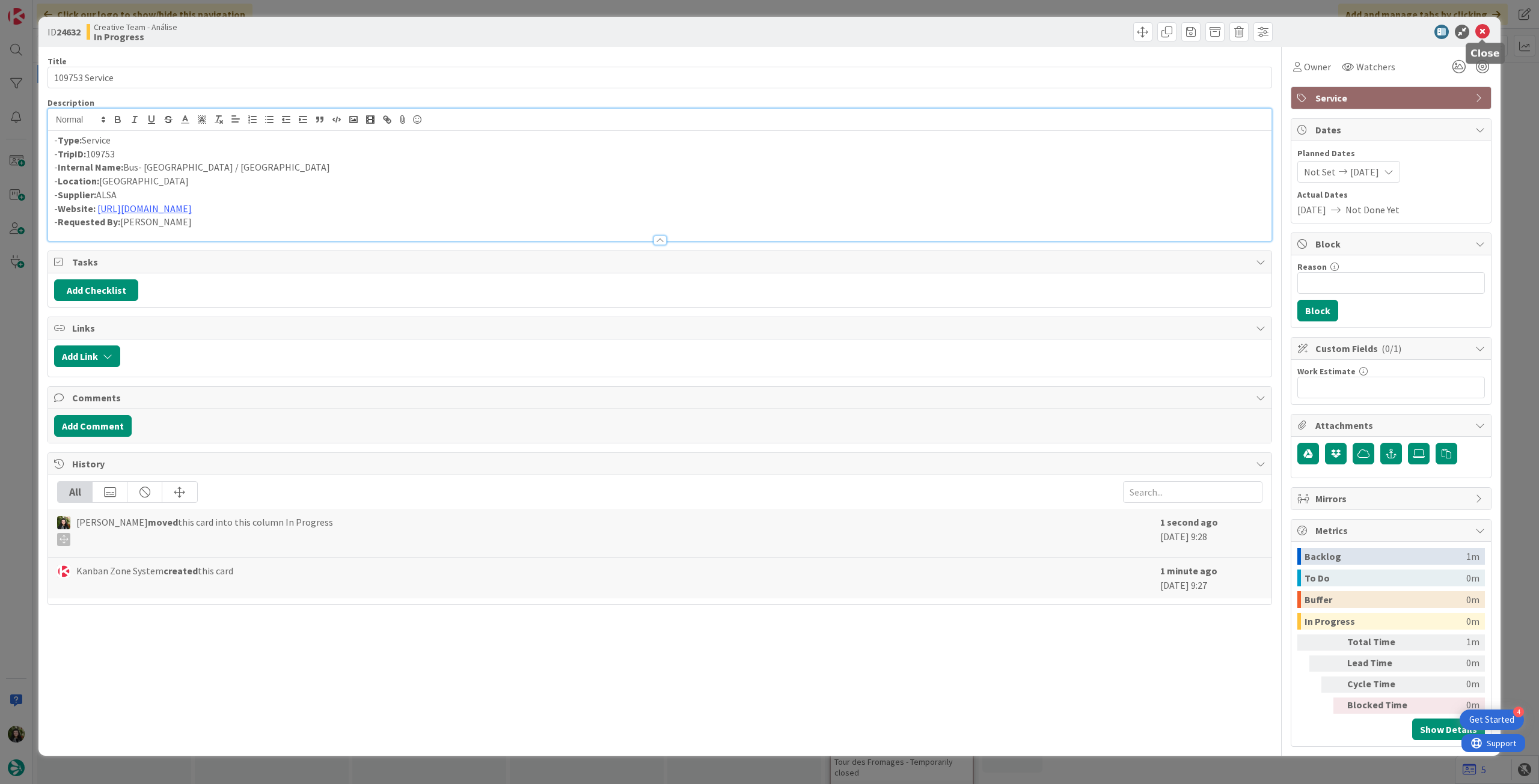
click at [1480, 34] on icon at bounding box center [1483, 32] width 15 height 15
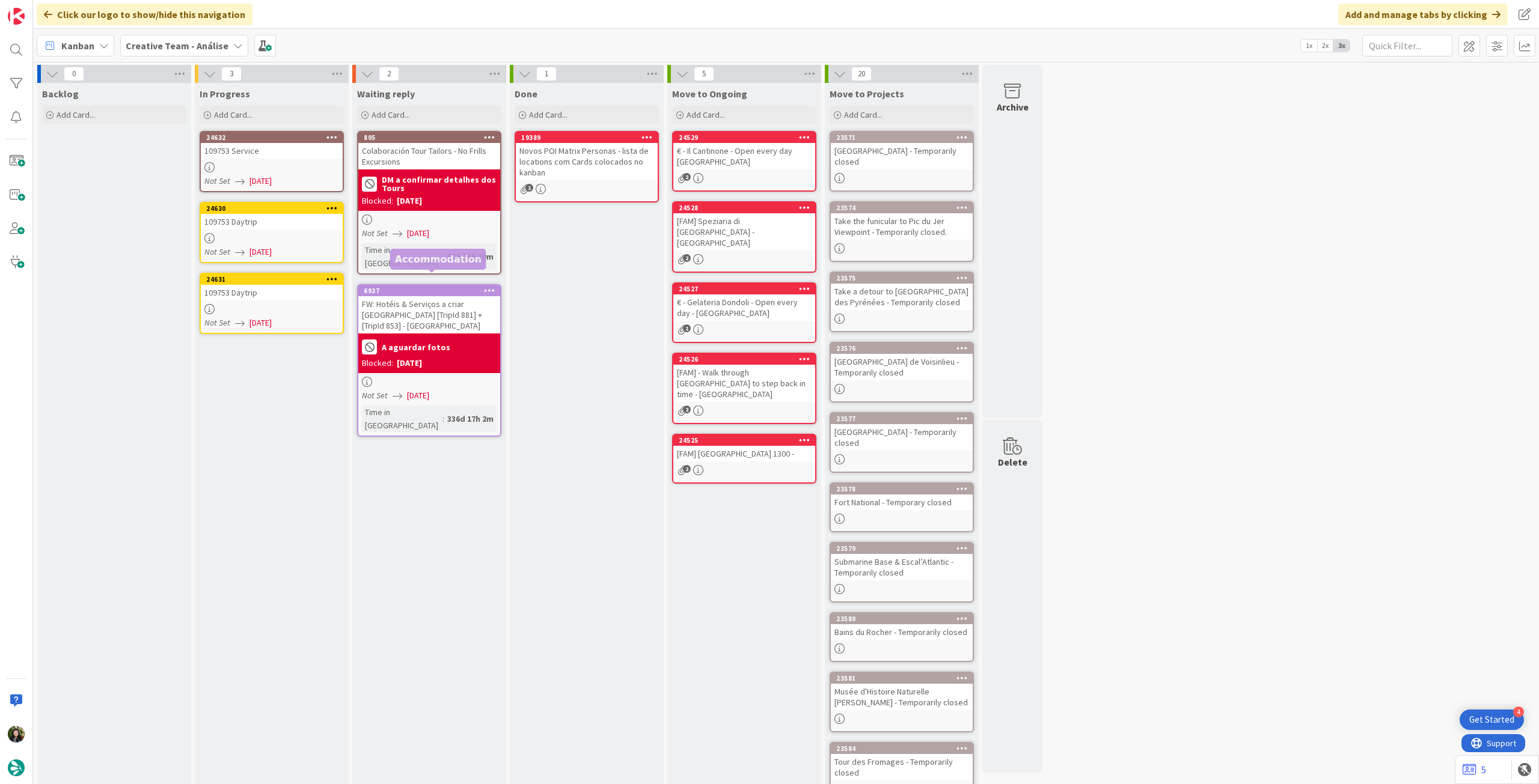
click at [255, 323] on span "[DATE]" at bounding box center [261, 323] width 23 height 13
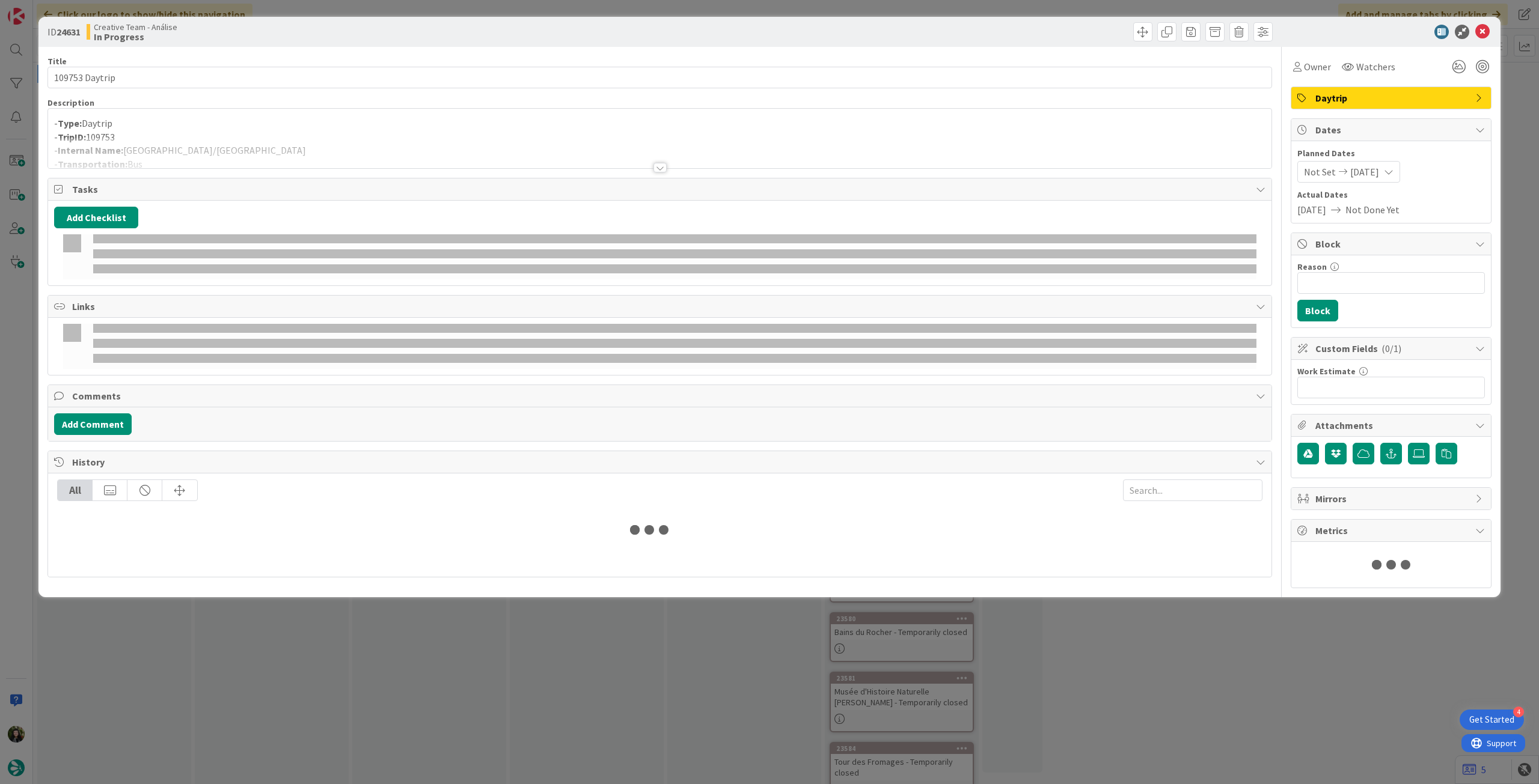
click at [273, 146] on div at bounding box center [660, 153] width 1223 height 30
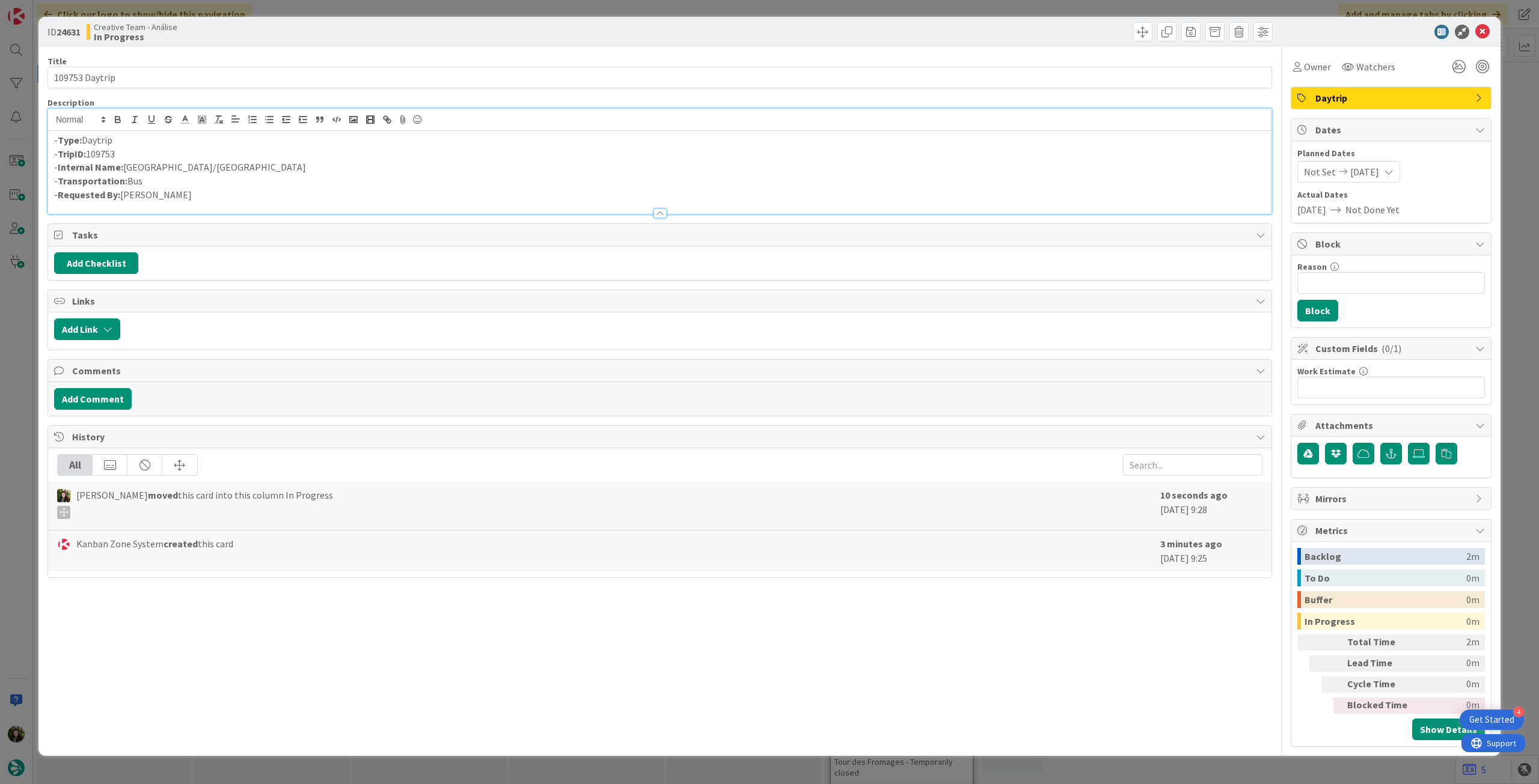
click at [164, 167] on p "- Internal Name: [GEOGRAPHIC_DATA]/[GEOGRAPHIC_DATA]" at bounding box center [660, 167] width 1211 height 14
click at [1482, 29] on icon at bounding box center [1483, 32] width 15 height 15
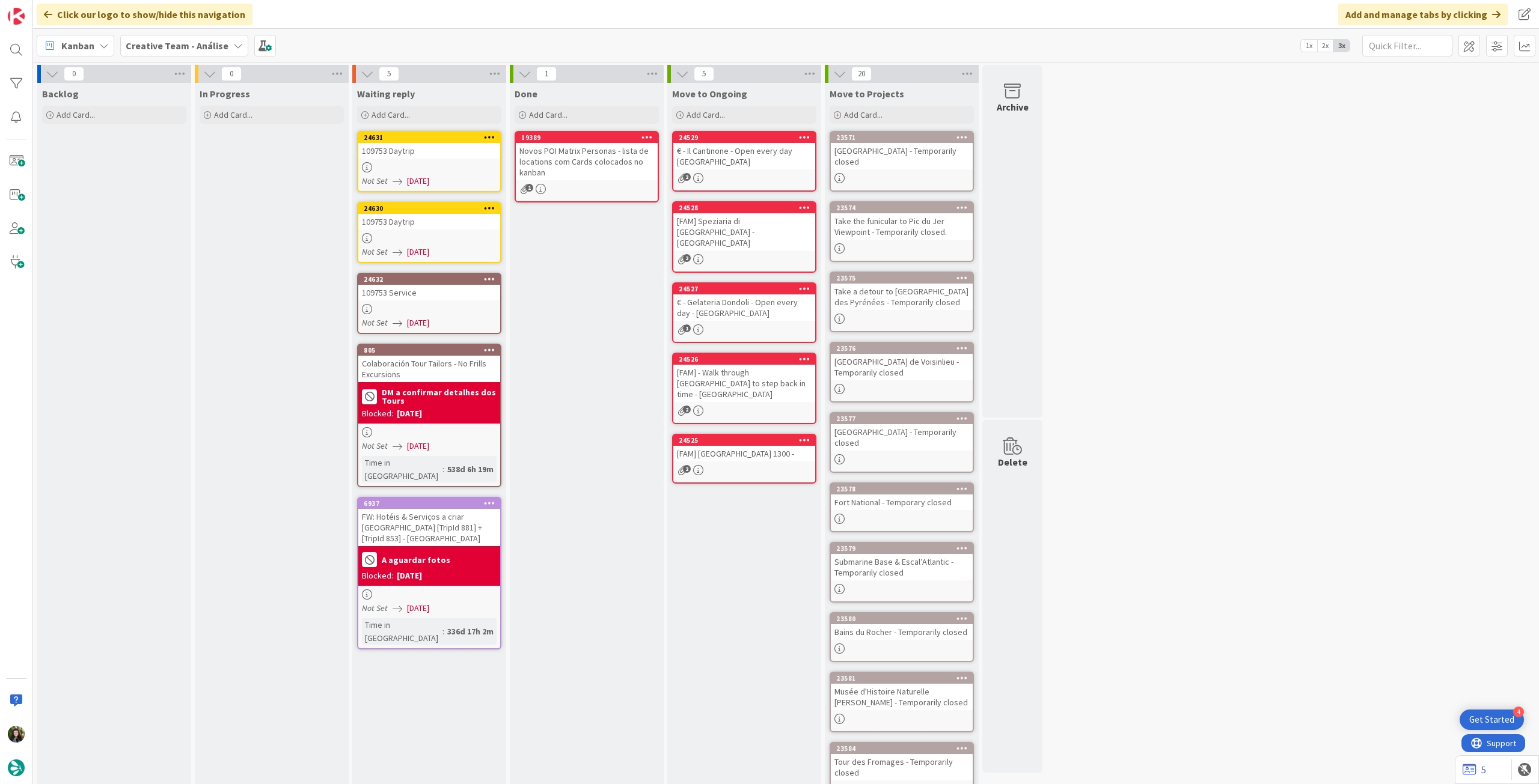
click at [157, 51] on b "Creative Team - Análise" at bounding box center [176, 46] width 103 height 12
click at [211, 171] on h4 "Creative Team" at bounding box center [215, 172] width 164 height 12
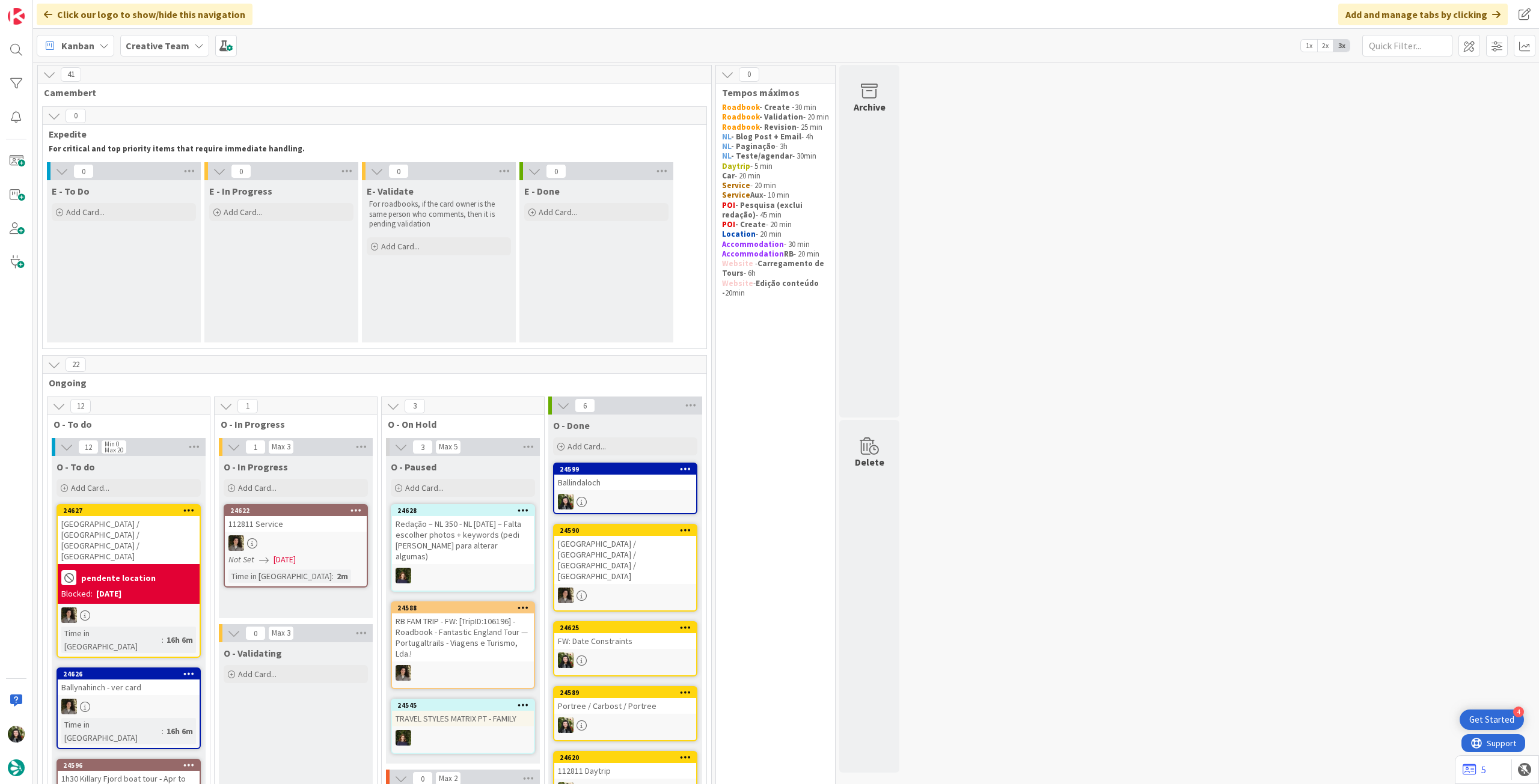
click at [194, 42] on icon at bounding box center [199, 46] width 10 height 10
click at [184, 172] on h4 "Creative Team - Análise" at bounding box center [215, 172] width 164 height 12
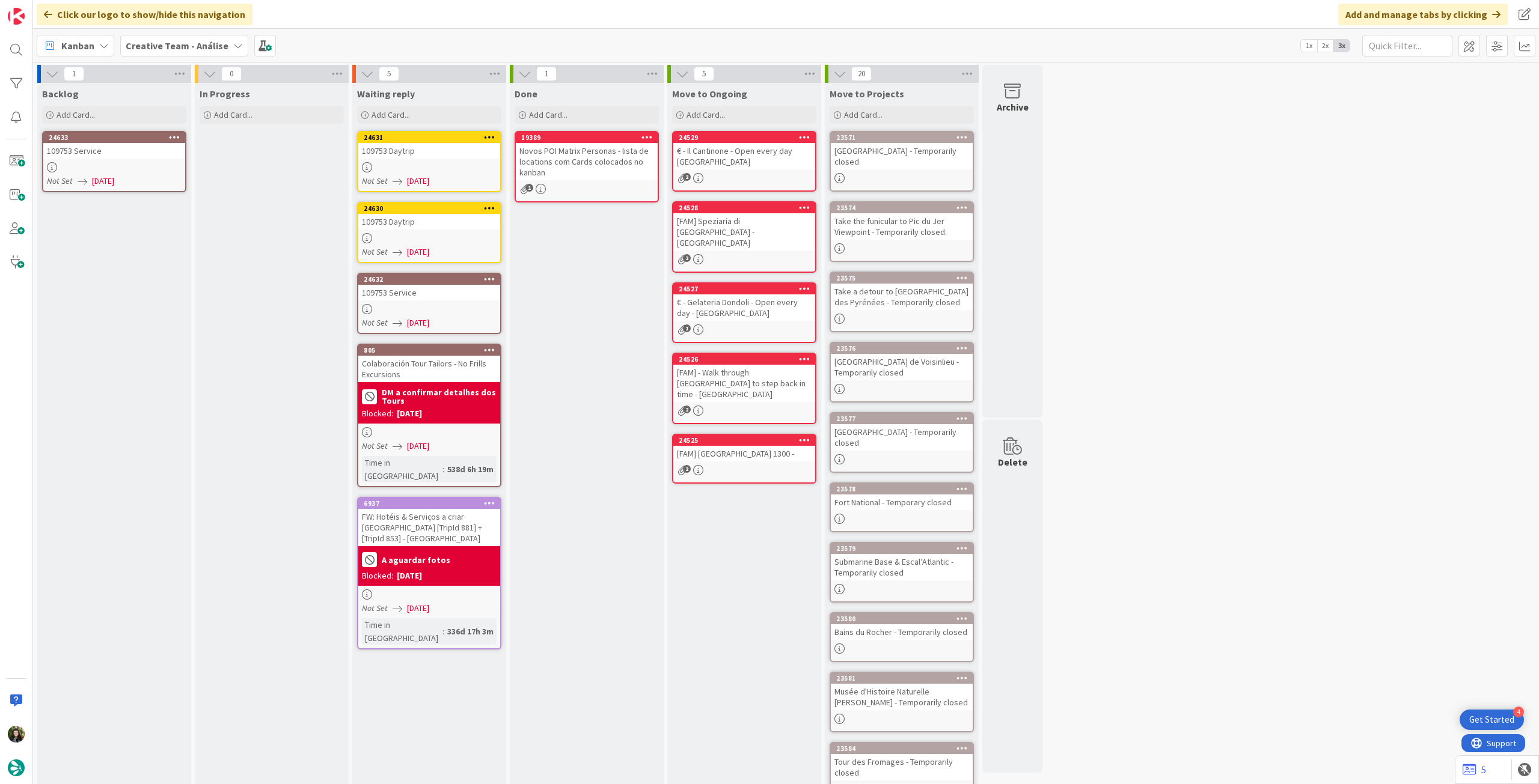
click at [78, 152] on div "109753 Service" at bounding box center [114, 151] width 142 height 16
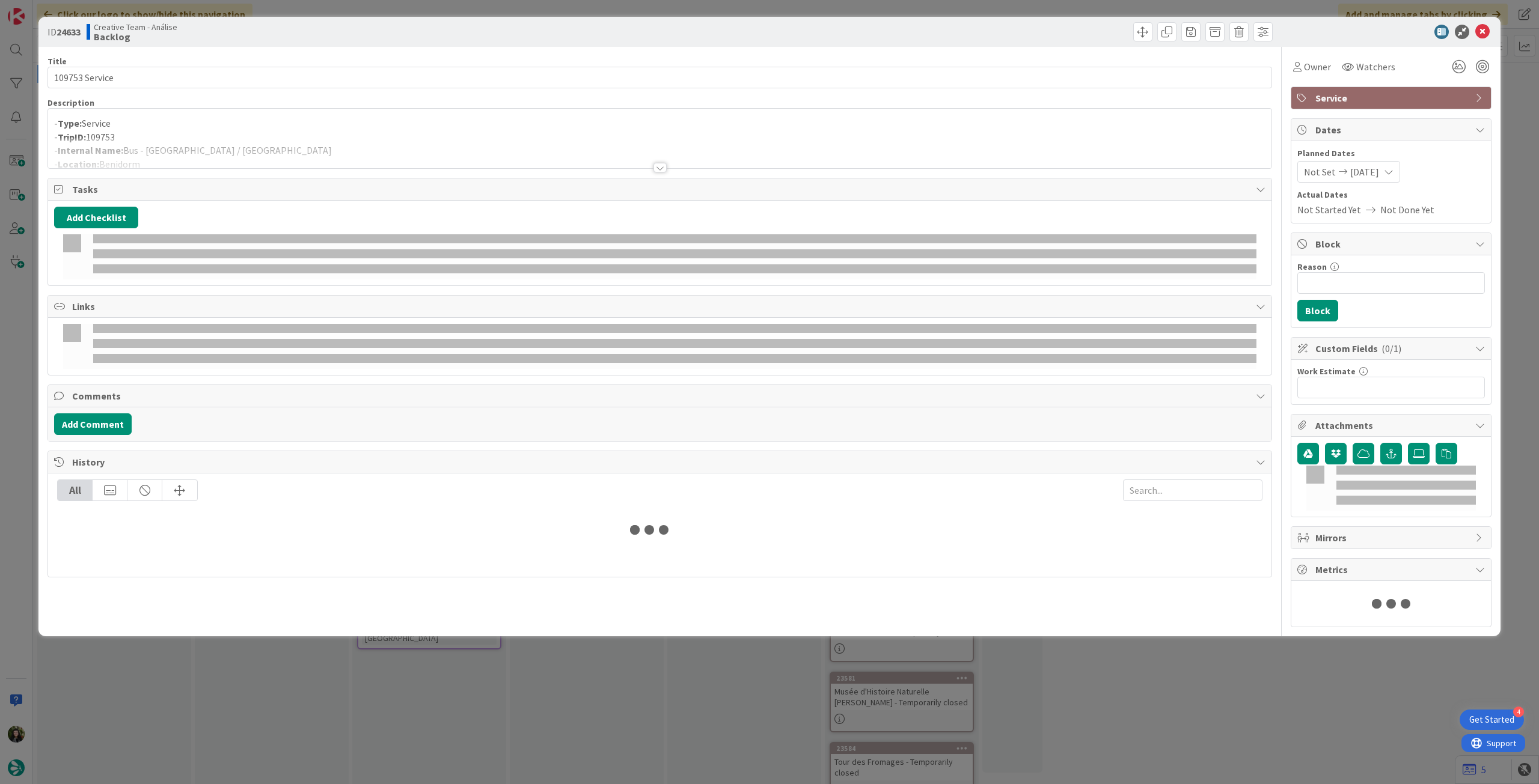
click at [289, 142] on div at bounding box center [660, 153] width 1223 height 30
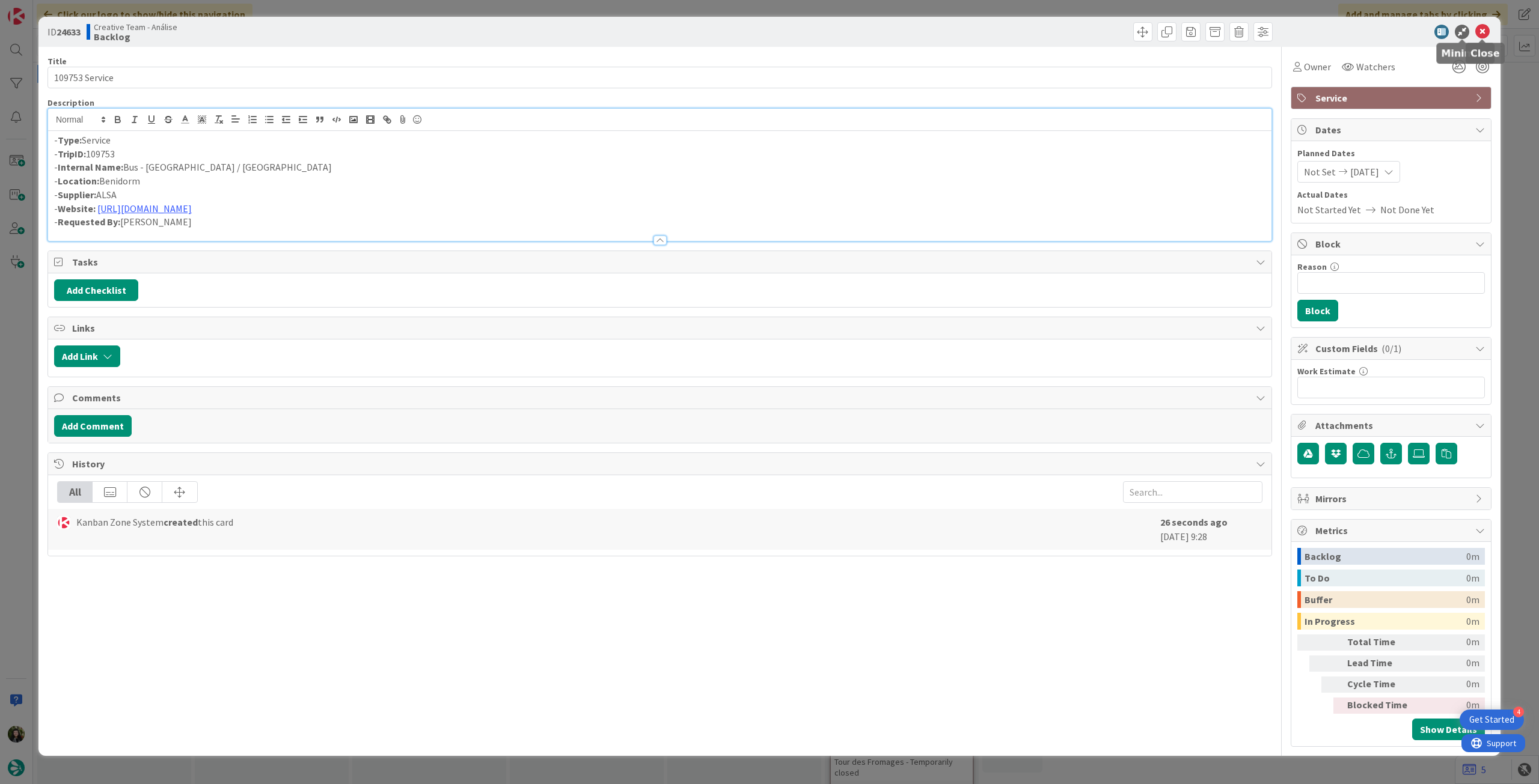
click at [1482, 37] on icon at bounding box center [1483, 32] width 15 height 15
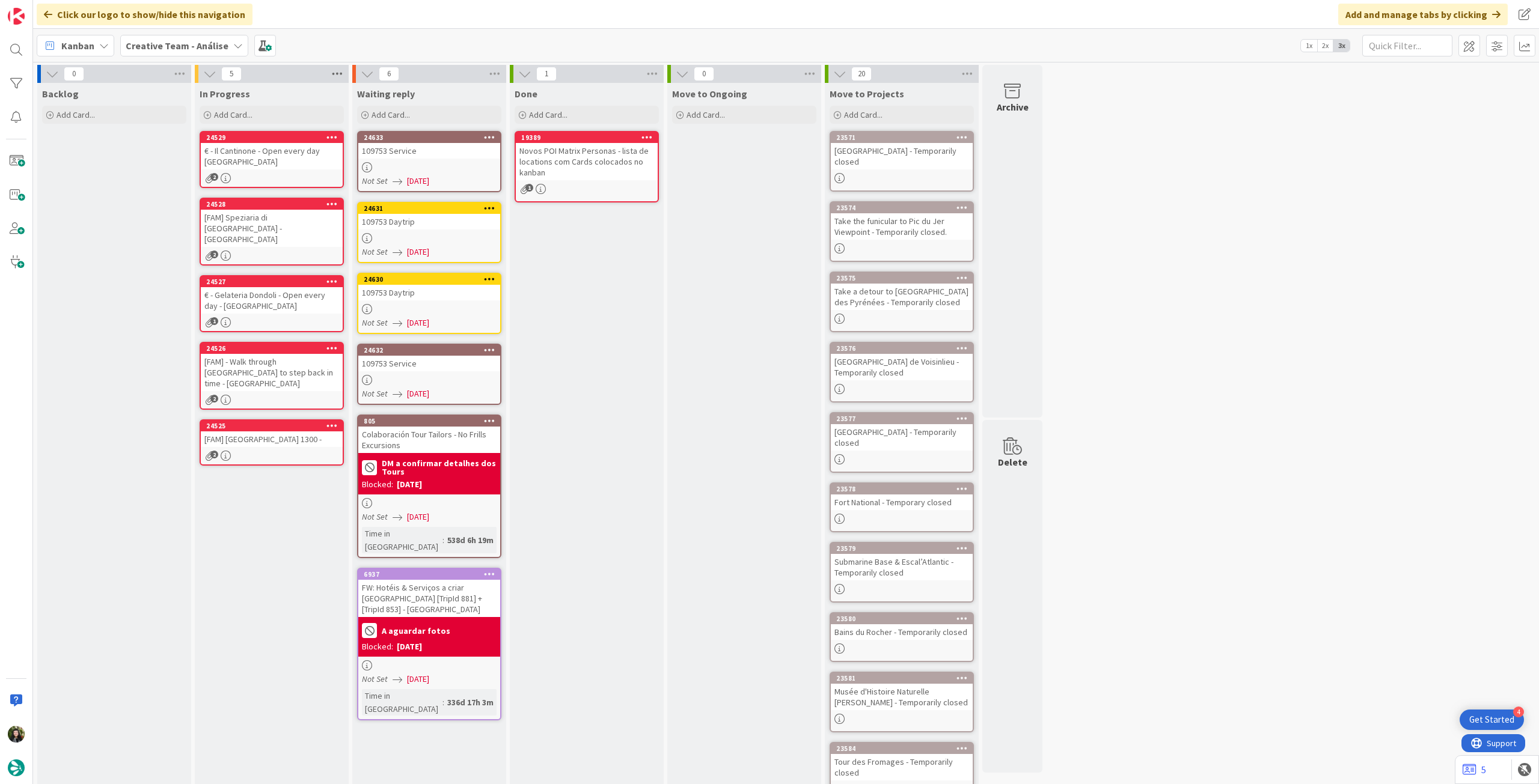
click at [332, 73] on icon at bounding box center [338, 74] width 16 height 18
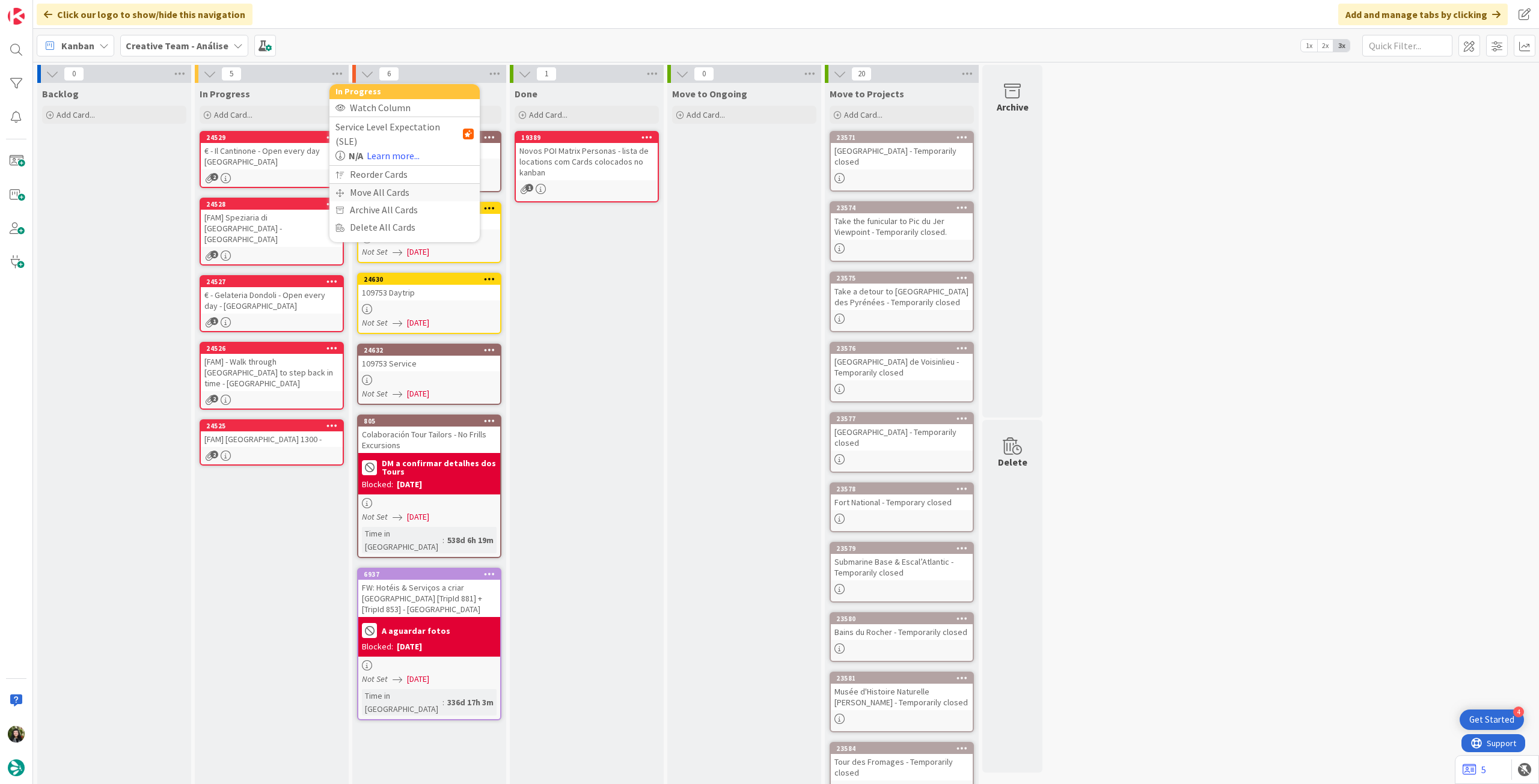
click at [357, 184] on div "Move All Cards" at bounding box center [404, 192] width 151 height 17
click at [385, 126] on span "Creative Team - Análise" at bounding box center [391, 131] width 97 height 12
drag, startPoint x: 379, startPoint y: 186, endPoint x: 384, endPoint y: 181, distance: 7.1
click at [379, 186] on span "Creative Team" at bounding box center [412, 188] width 109 height 18
click at [397, 162] on div "Select a Column..." at bounding box center [395, 169] width 113 height 19
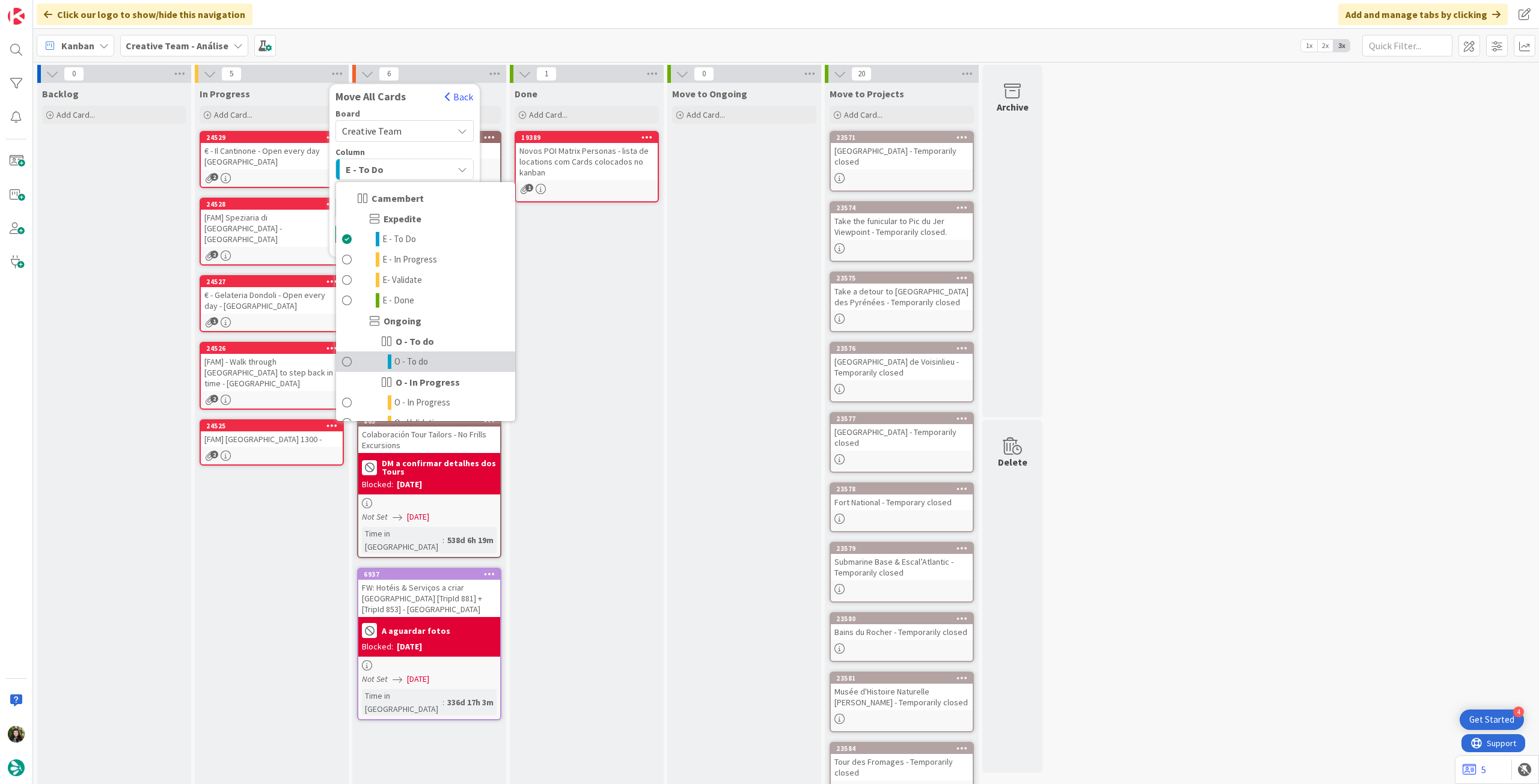
click at [414, 363] on span "O - To do" at bounding box center [411, 362] width 34 height 15
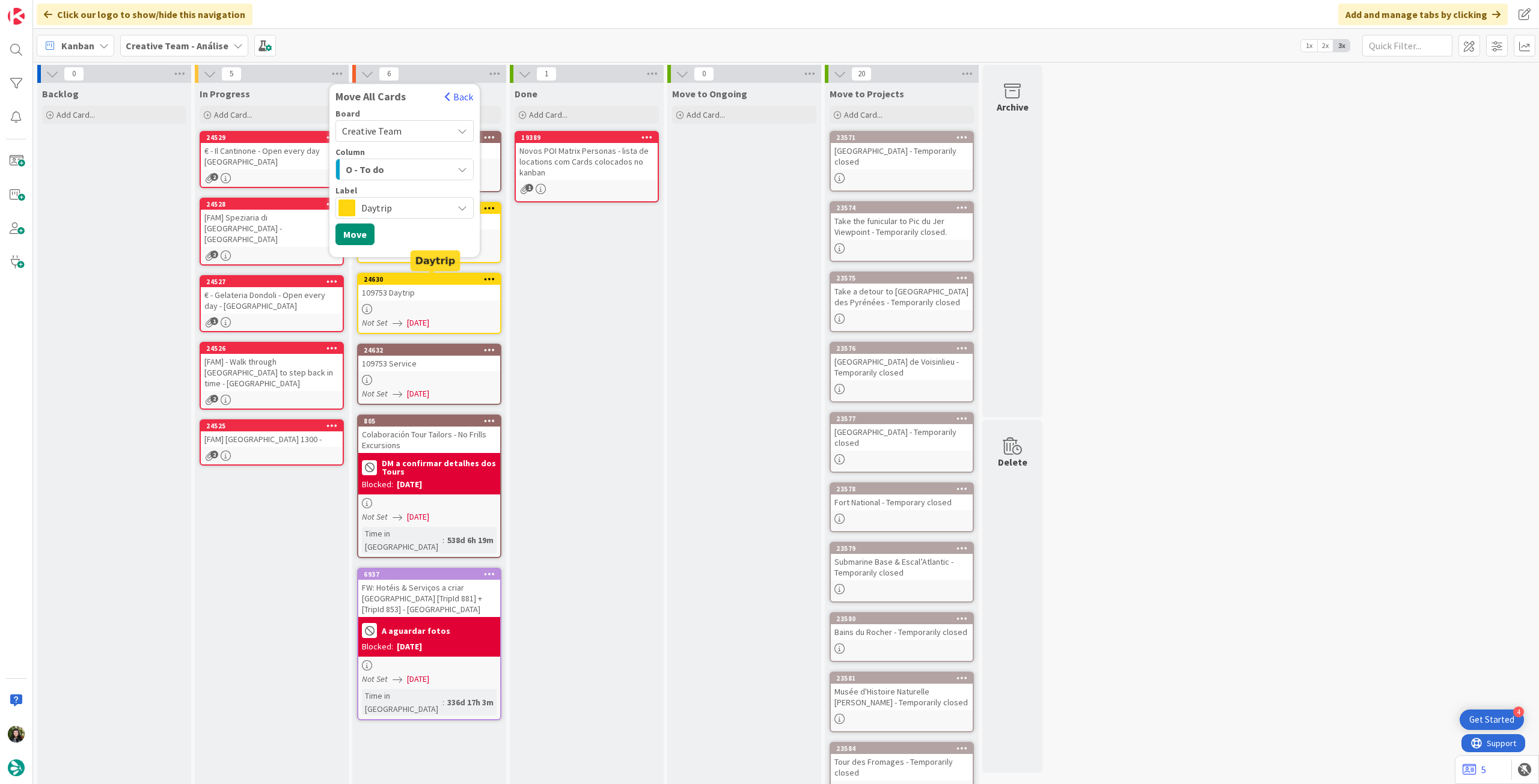
click at [397, 201] on span "Daytrip" at bounding box center [404, 207] width 86 height 17
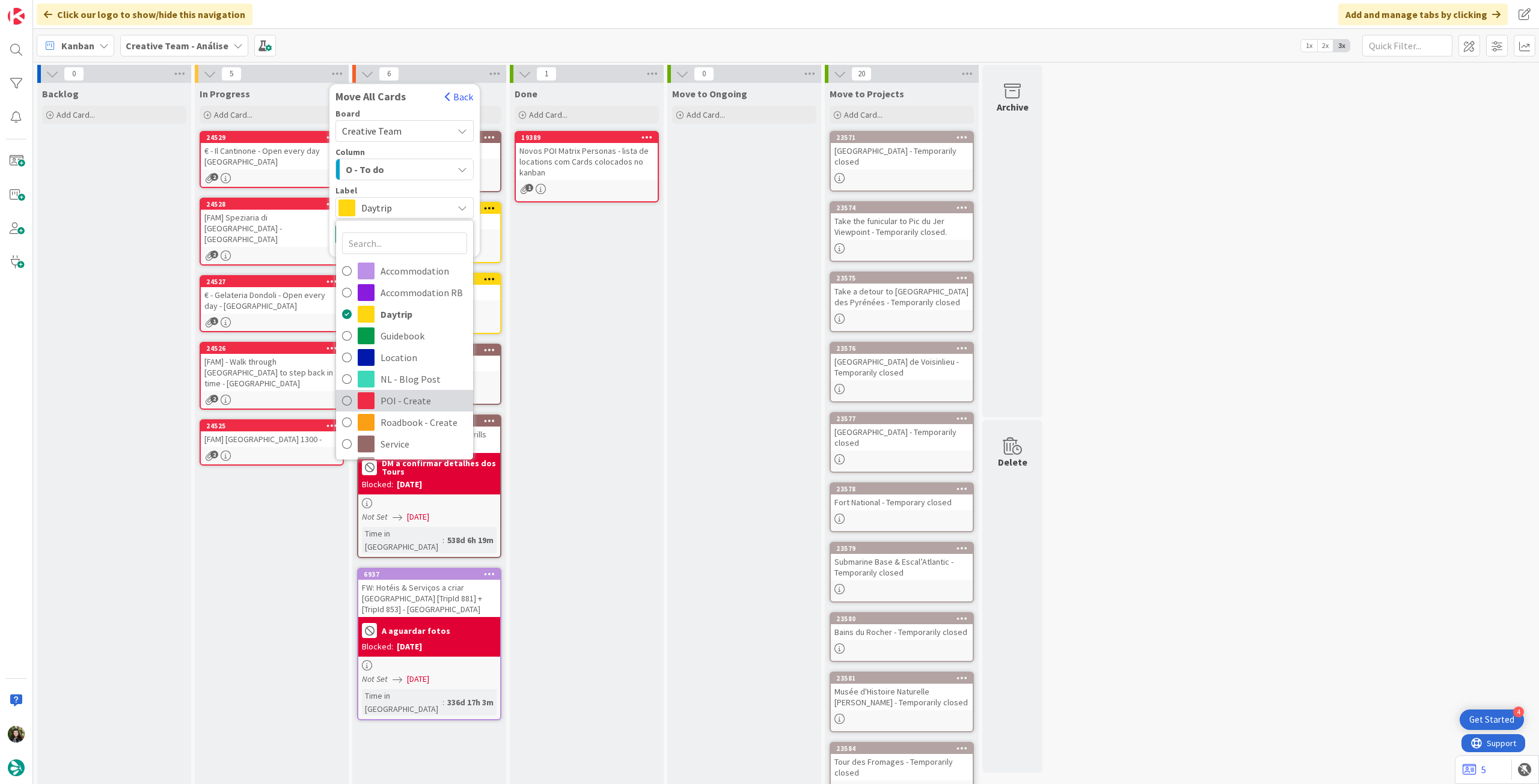
click at [428, 398] on span "POI - Create" at bounding box center [424, 400] width 87 height 18
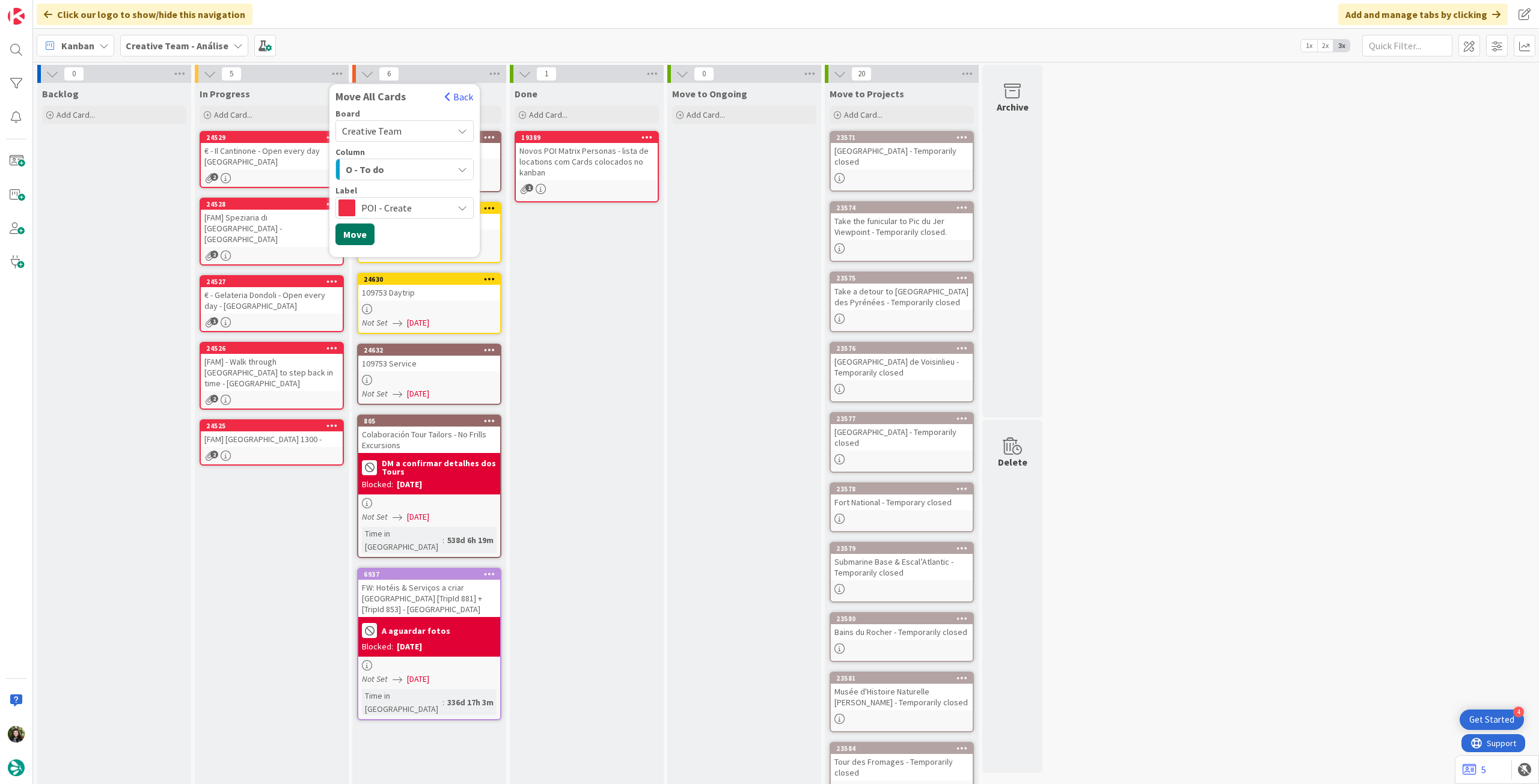
click at [368, 237] on button "Move" at bounding box center [355, 234] width 39 height 22
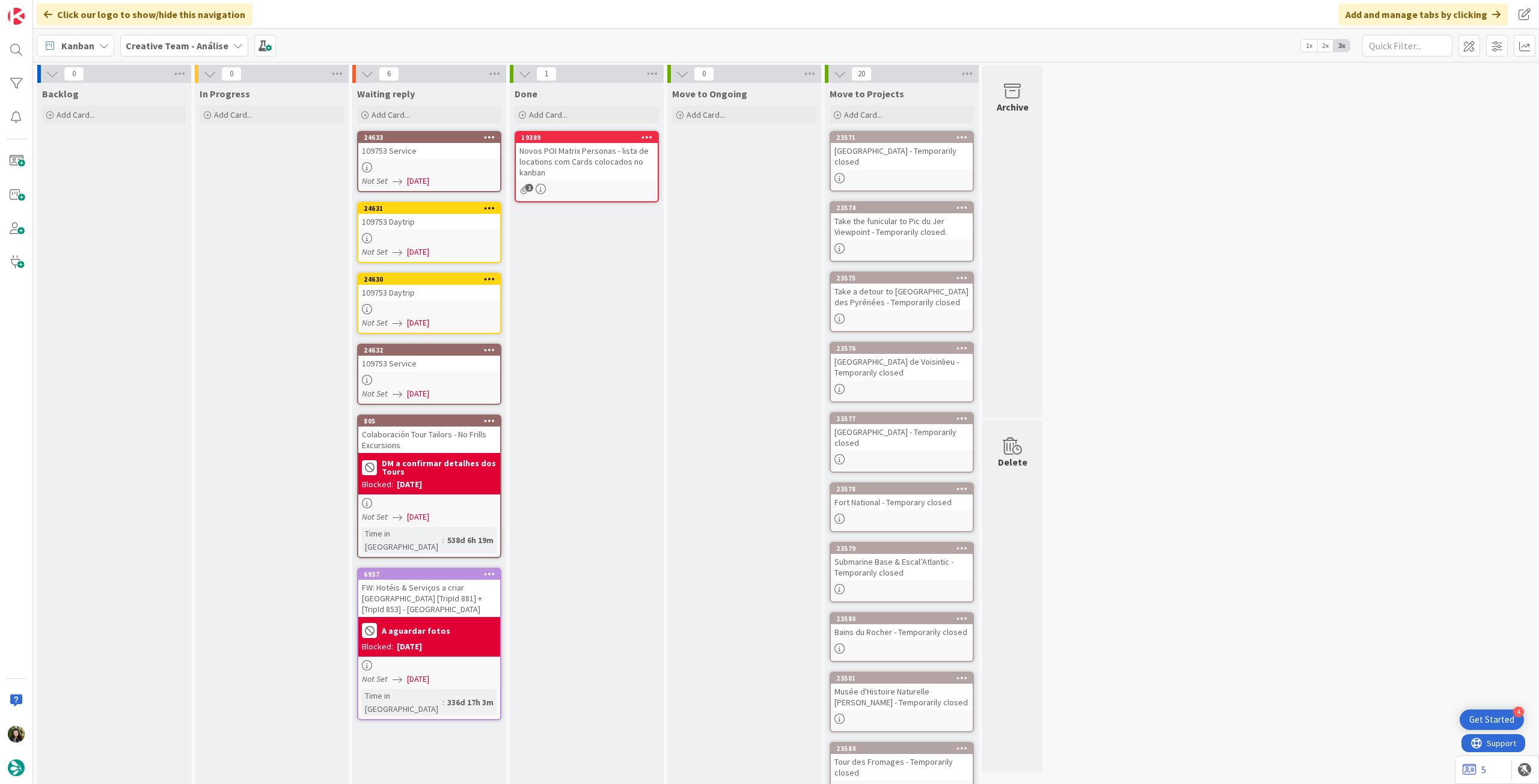
click at [160, 46] on b "Creative Team - Análise" at bounding box center [176, 46] width 103 height 12
click at [168, 170] on h4 "Creative Team" at bounding box center [215, 172] width 164 height 12
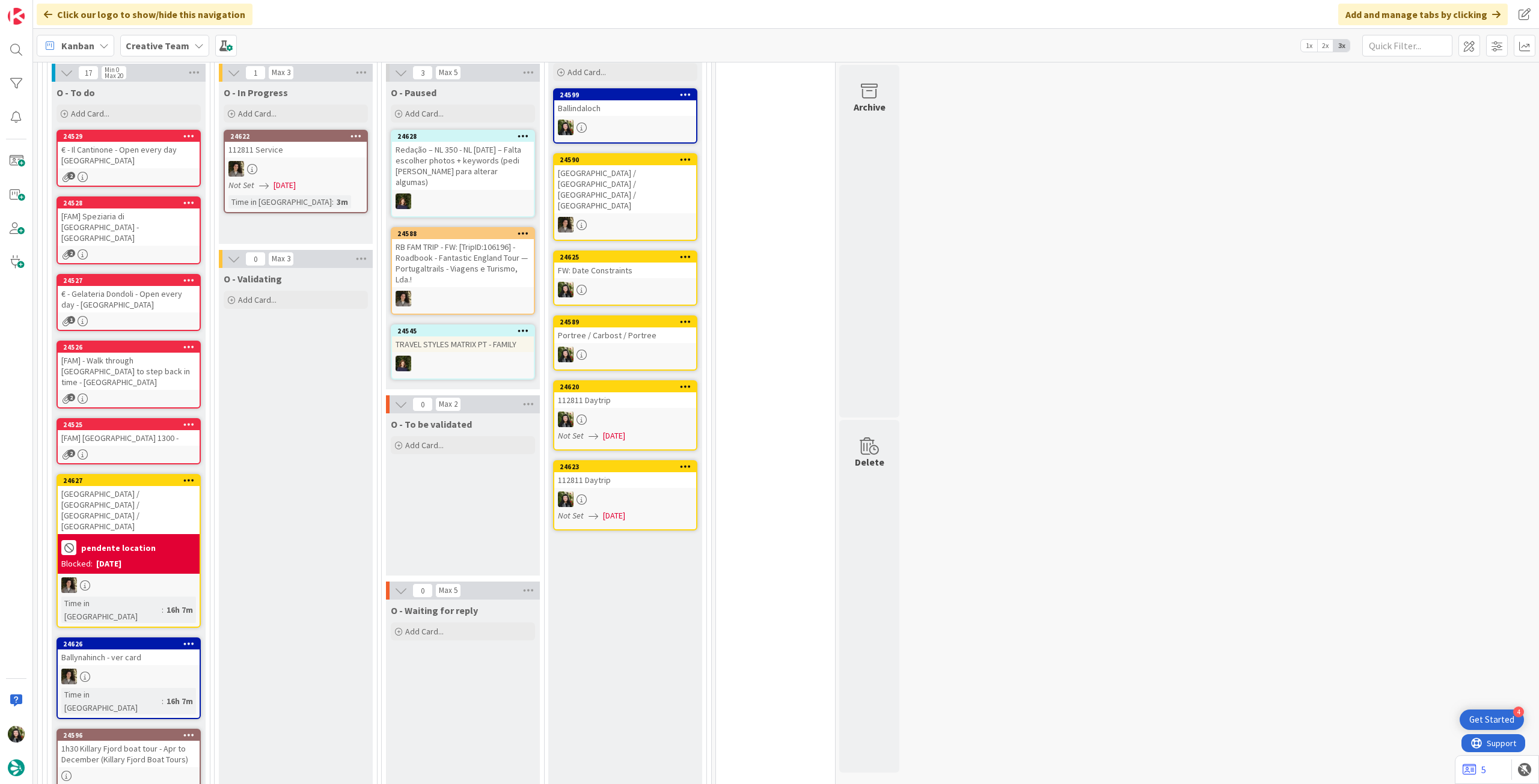
scroll to position [400, 0]
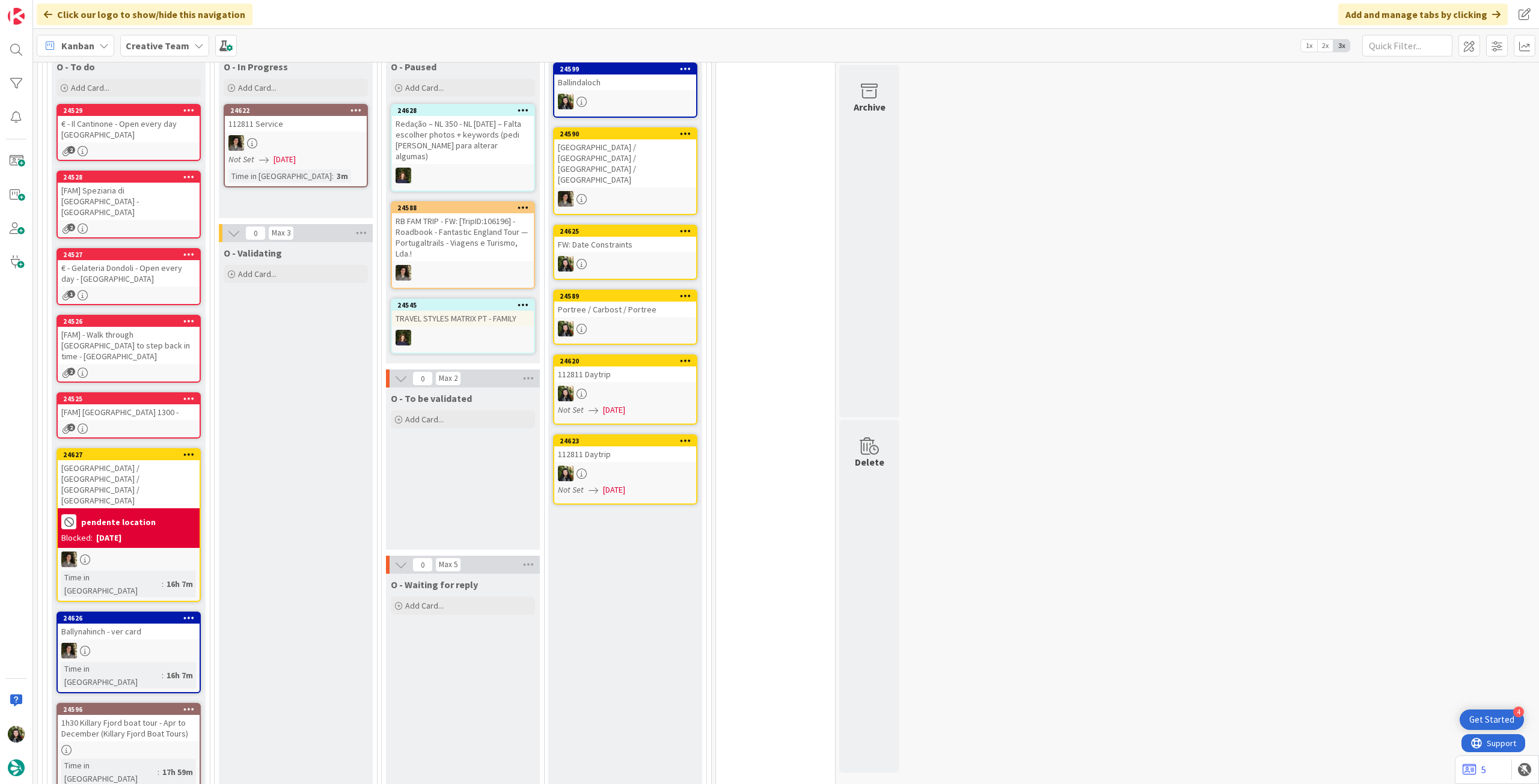
click at [189, 450] on icon at bounding box center [188, 454] width 11 height 9
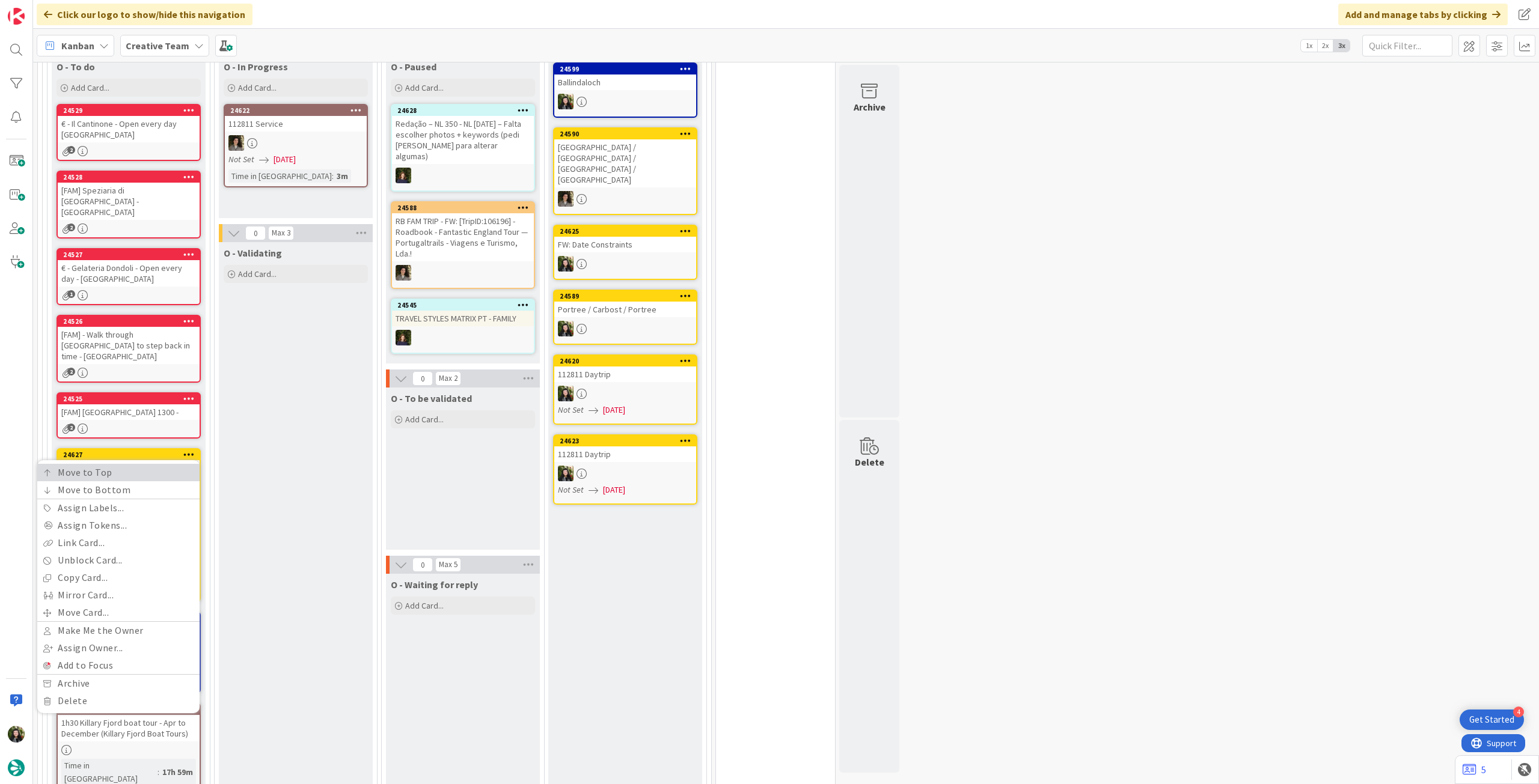
click at [167, 464] on link "Move to Top" at bounding box center [118, 473] width 162 height 17
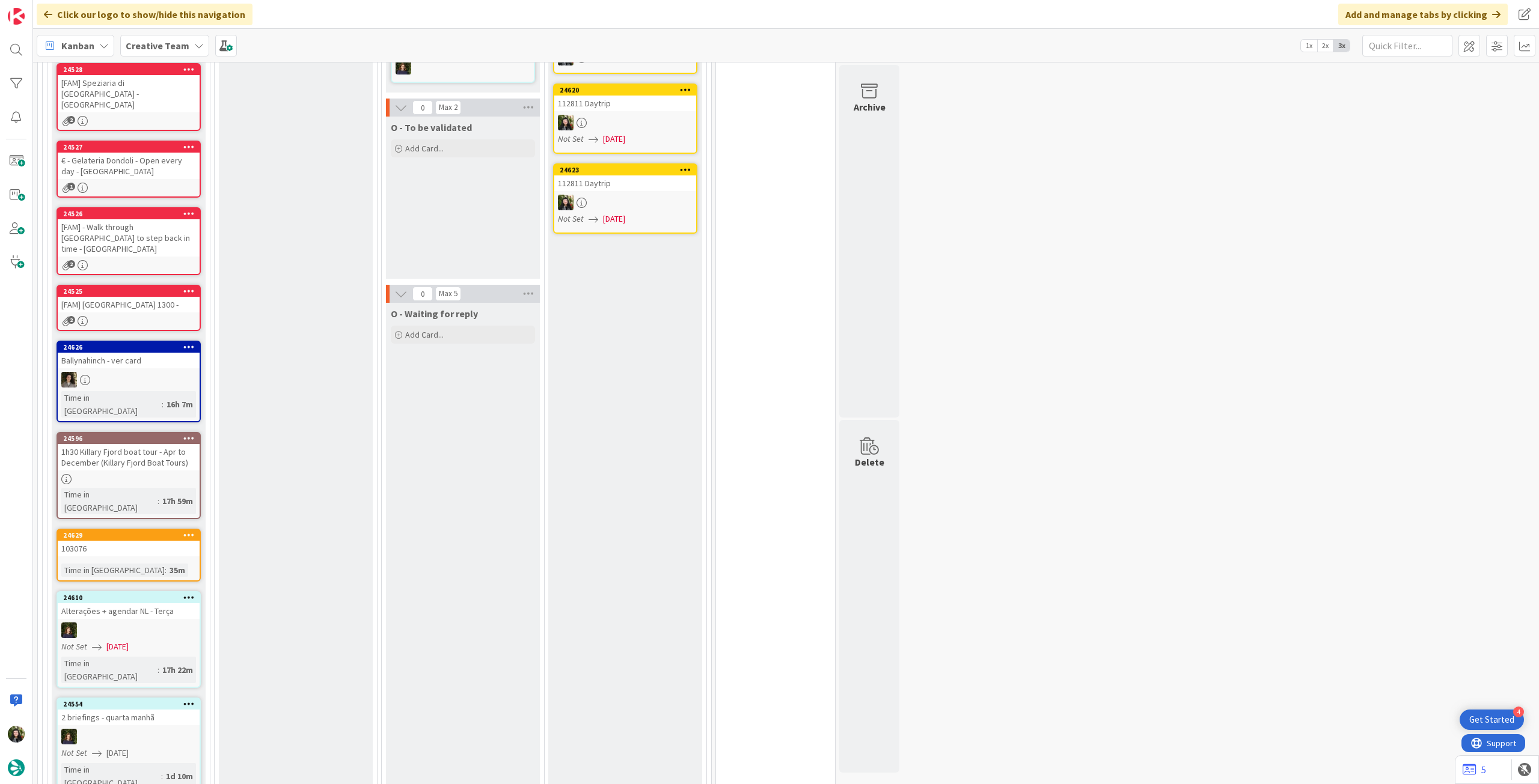
scroll to position [721, 0]
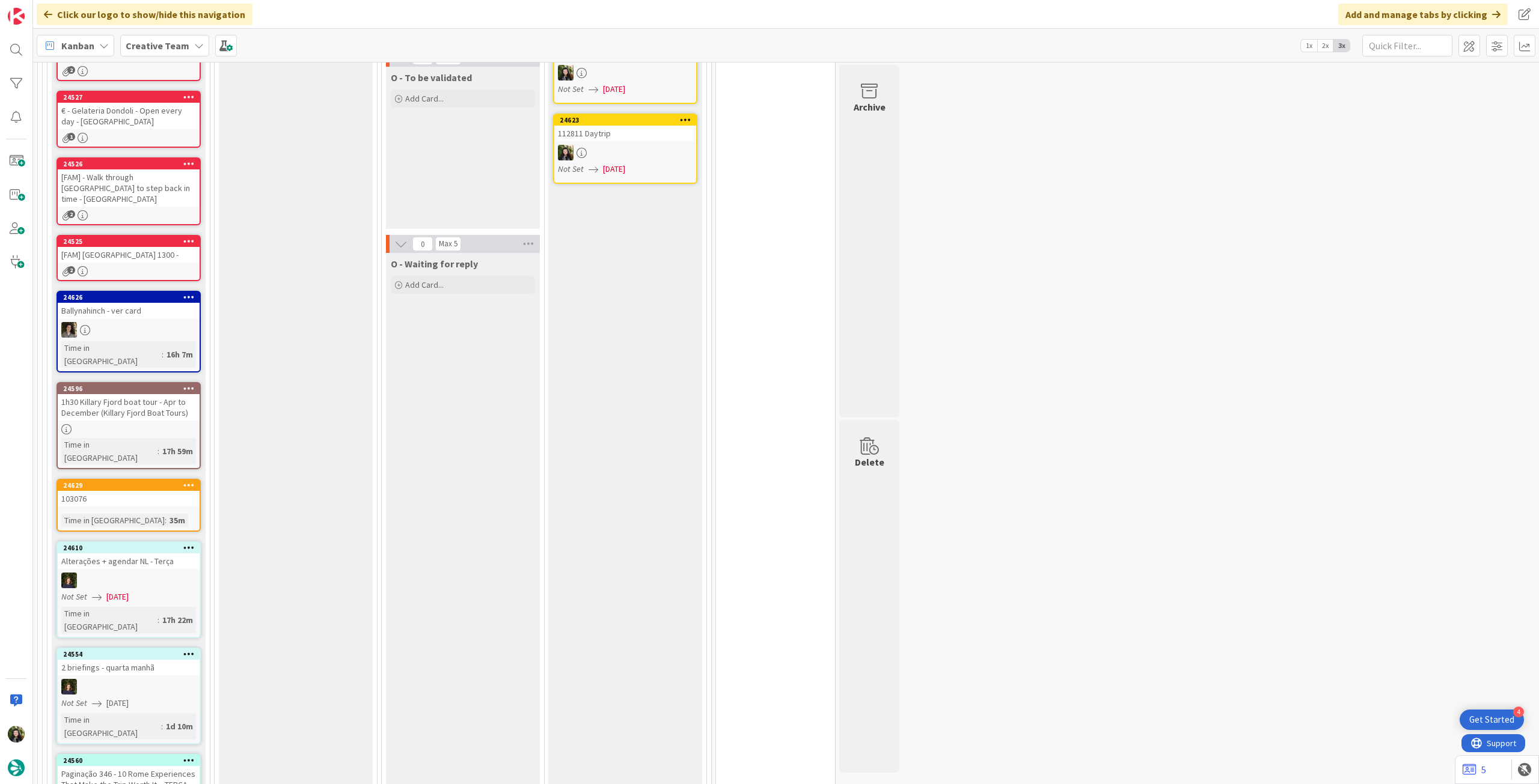
click at [189, 292] on icon at bounding box center [188, 296] width 11 height 9
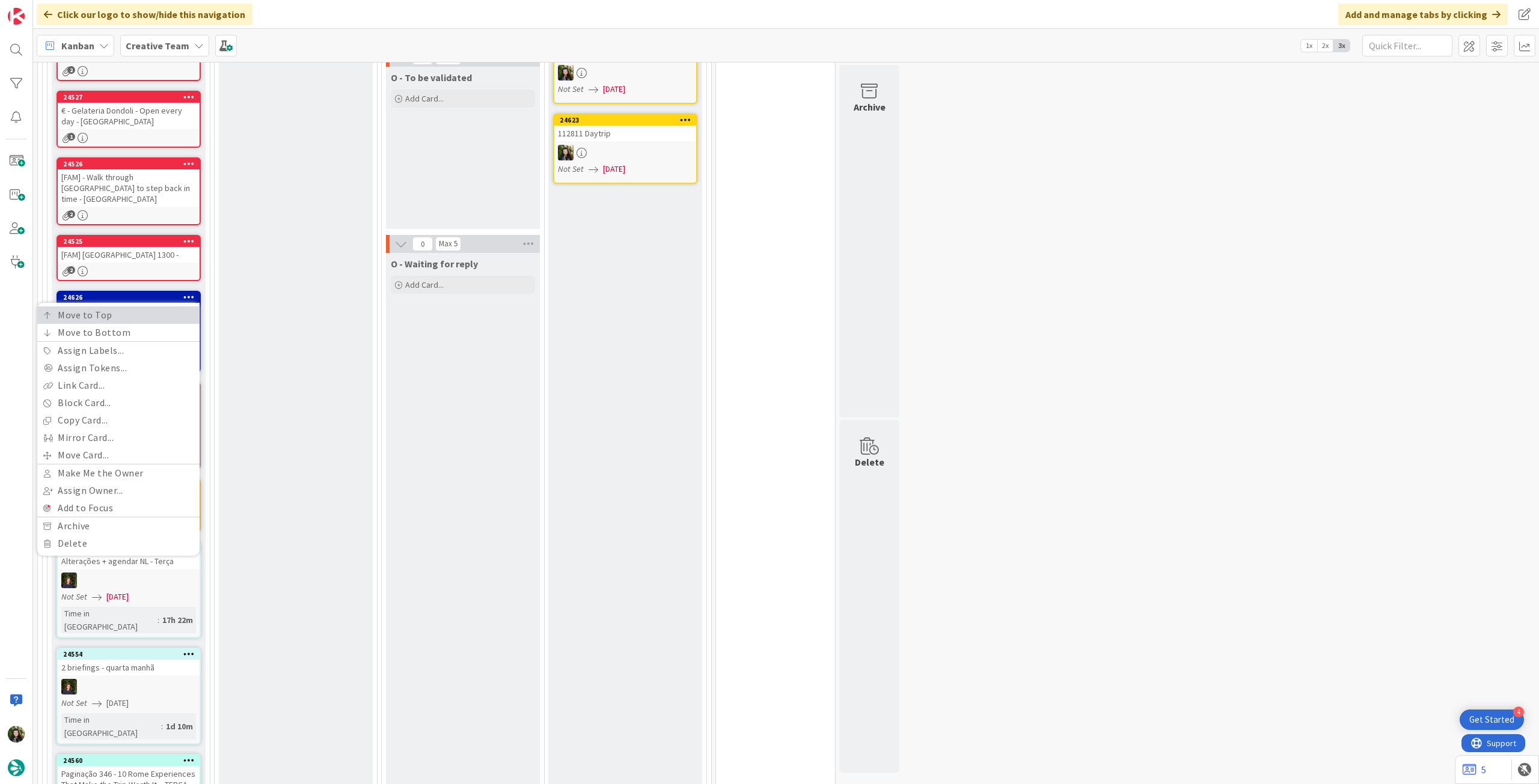
click at [177, 306] on link "Move to Top" at bounding box center [118, 315] width 162 height 17
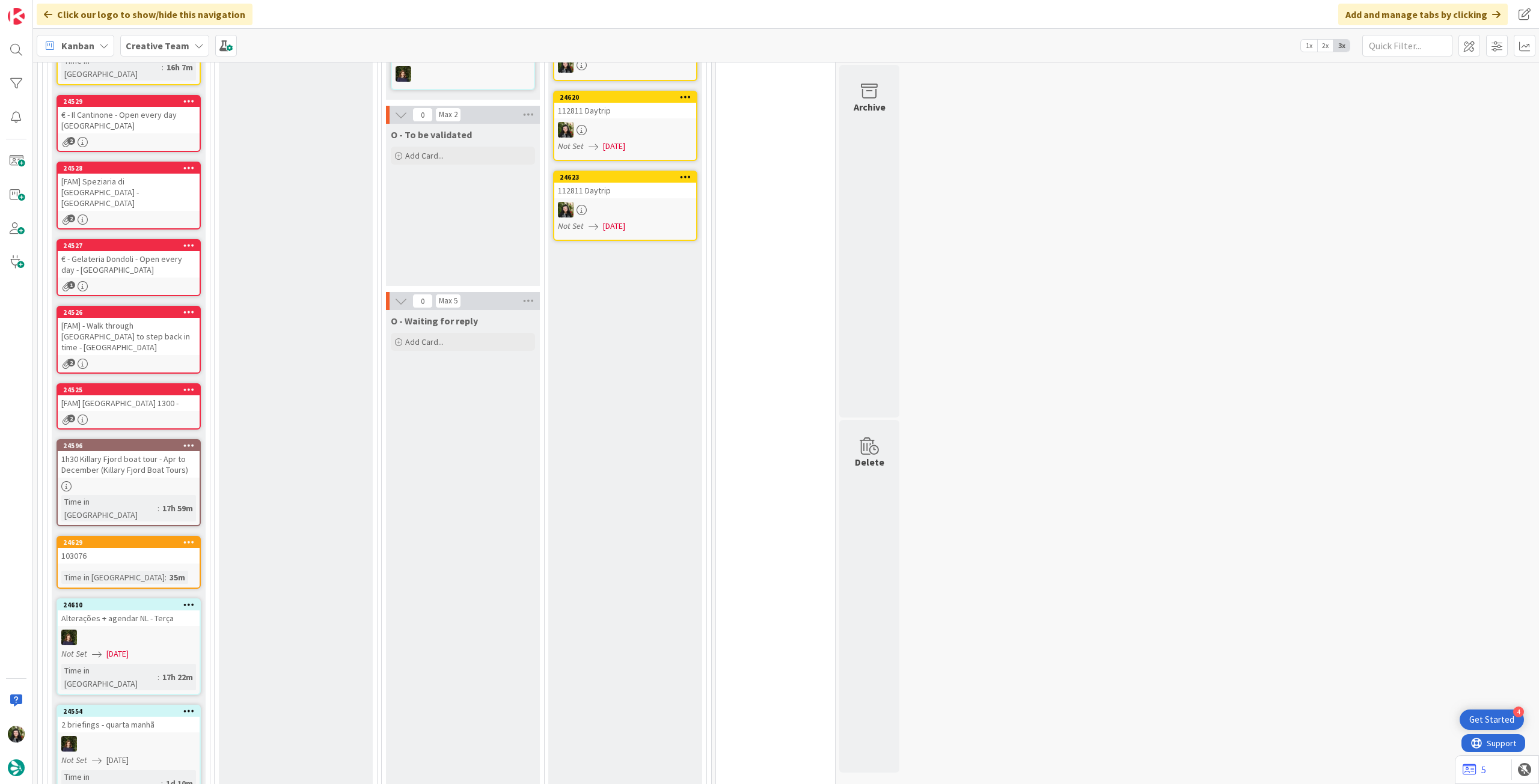
scroll to position [819, 0]
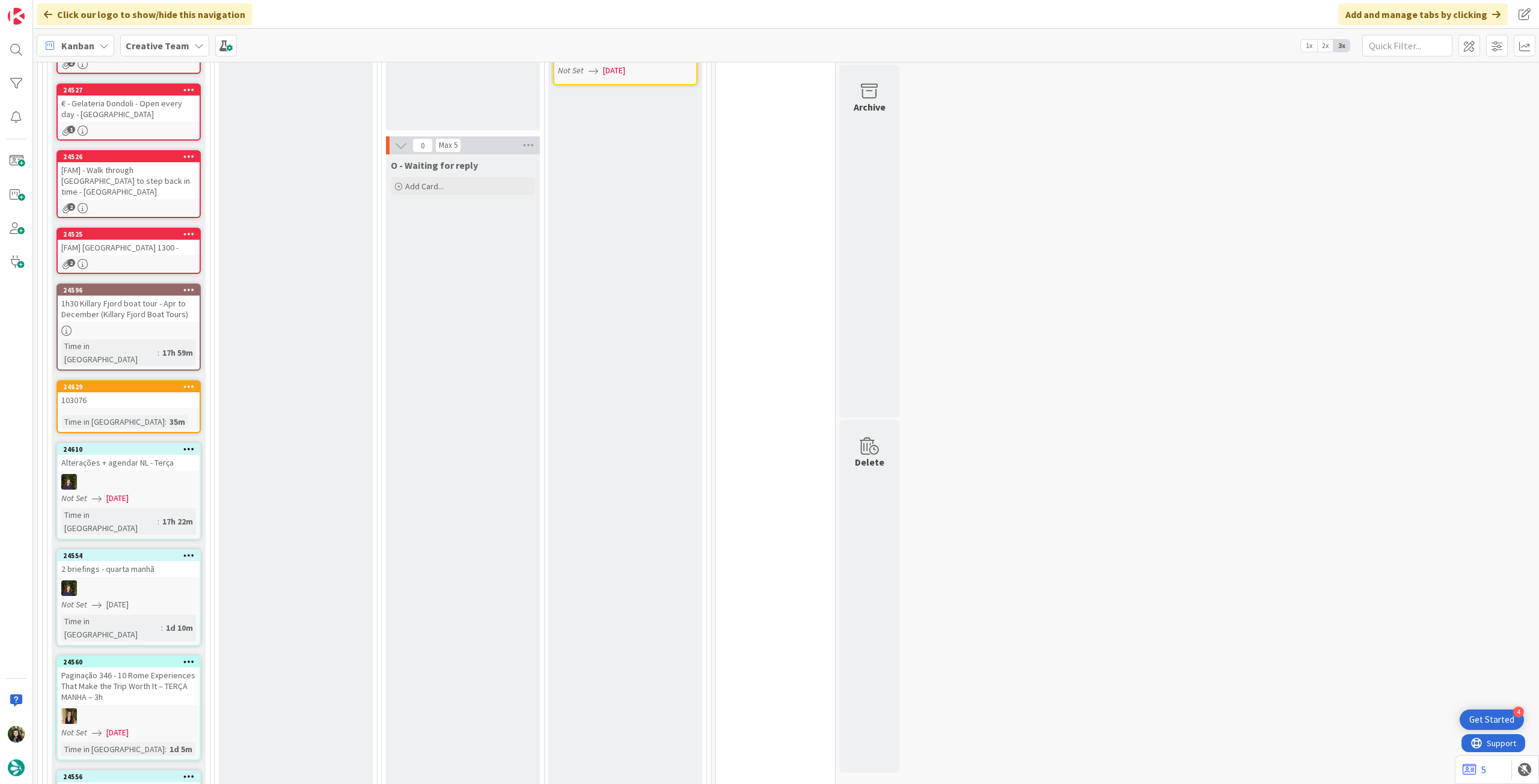
click at [185, 286] on icon at bounding box center [188, 290] width 11 height 9
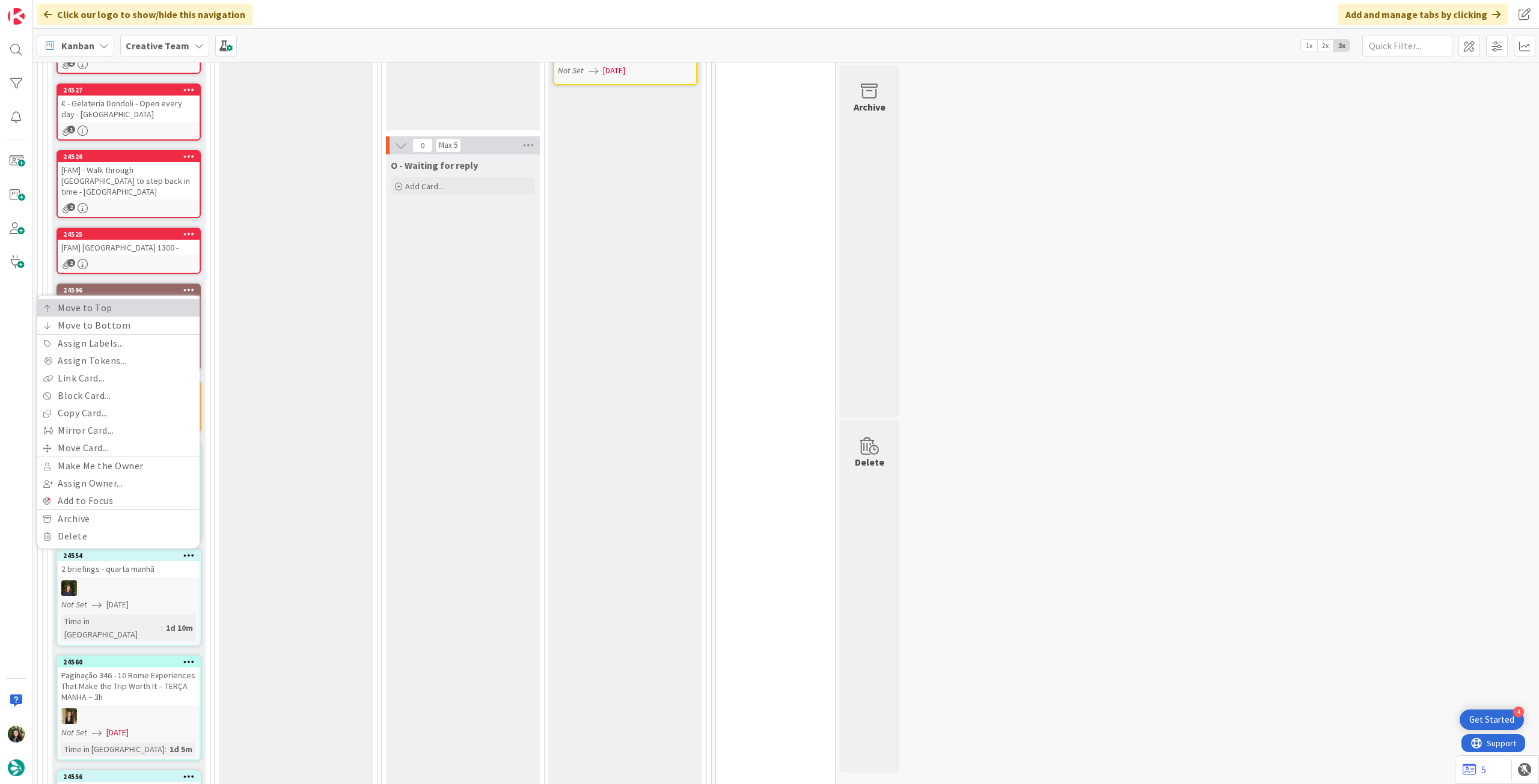
click at [172, 299] on link "Move to Top" at bounding box center [118, 308] width 162 height 17
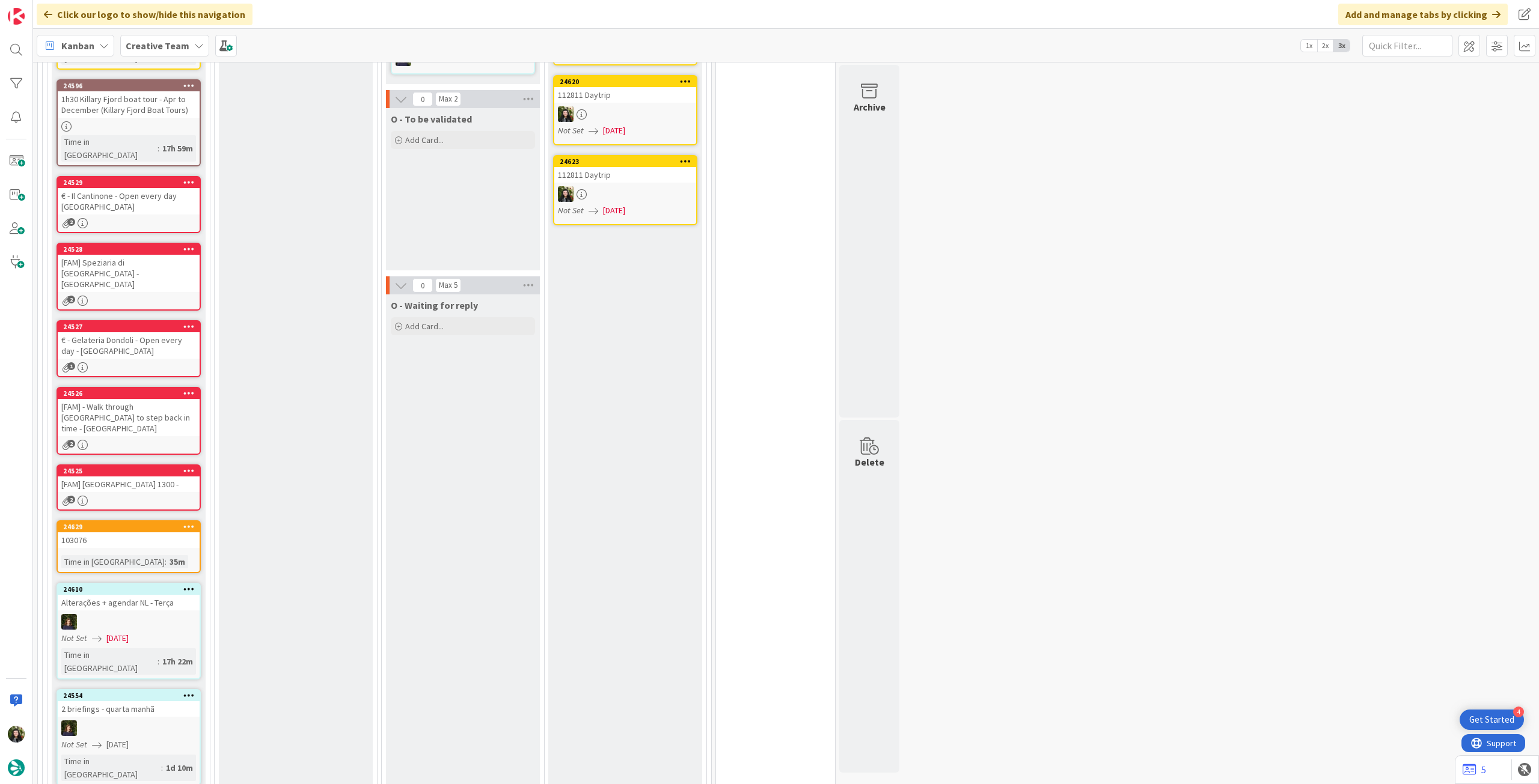
scroll to position [600, 0]
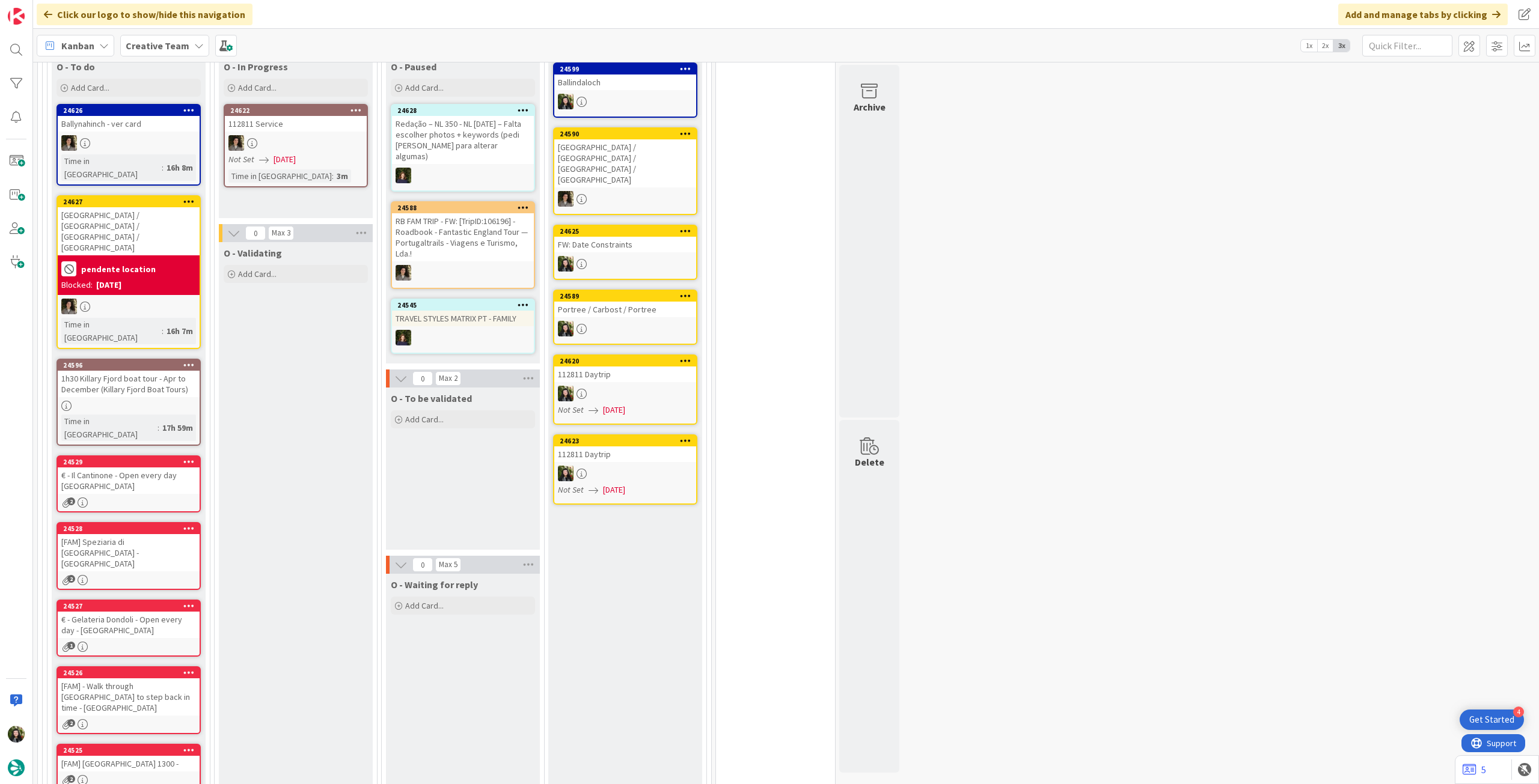
scroll to position [320, 0]
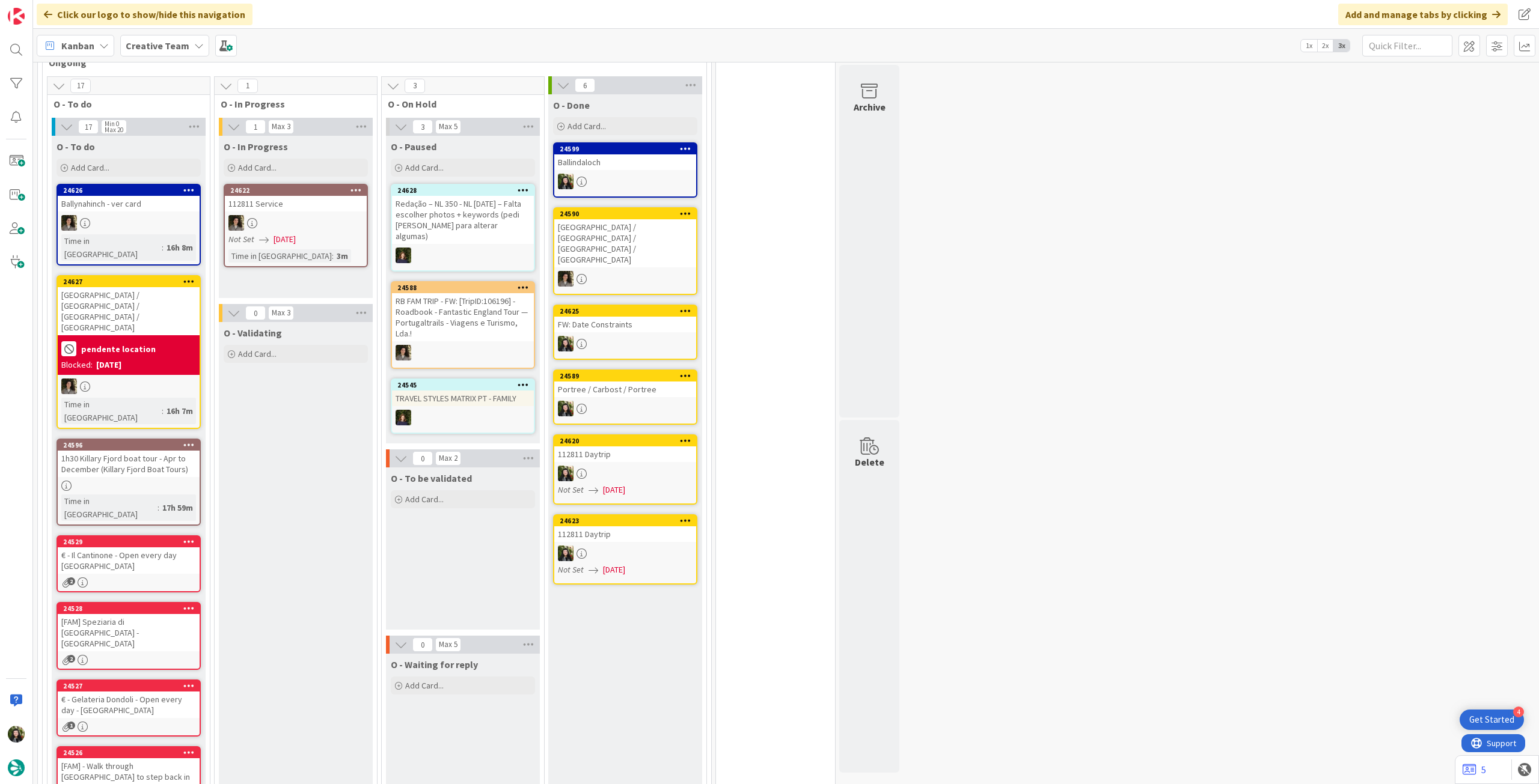
click at [182, 480] on div at bounding box center [129, 485] width 142 height 10
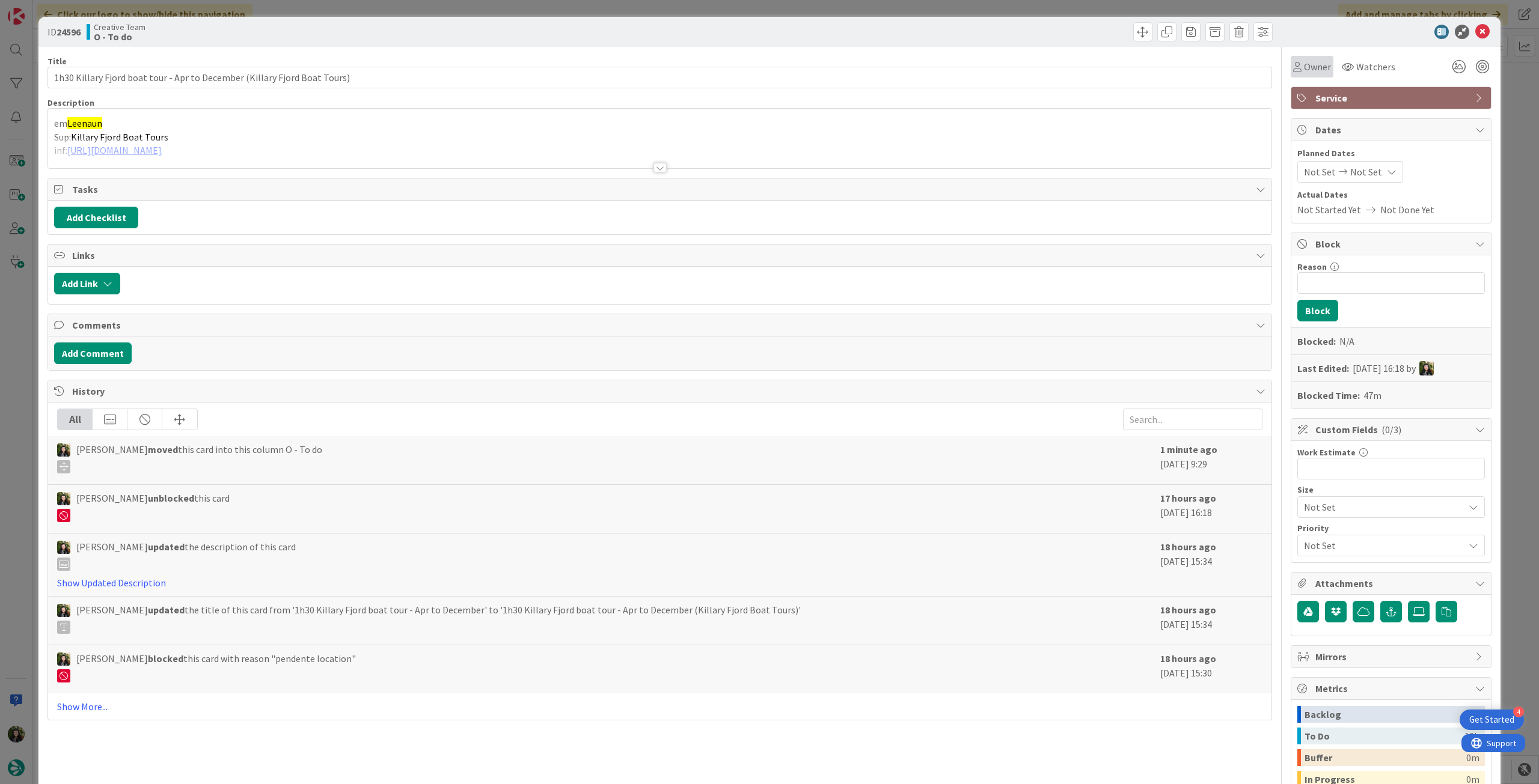
click at [1304, 70] on span "Owner" at bounding box center [1317, 67] width 27 height 15
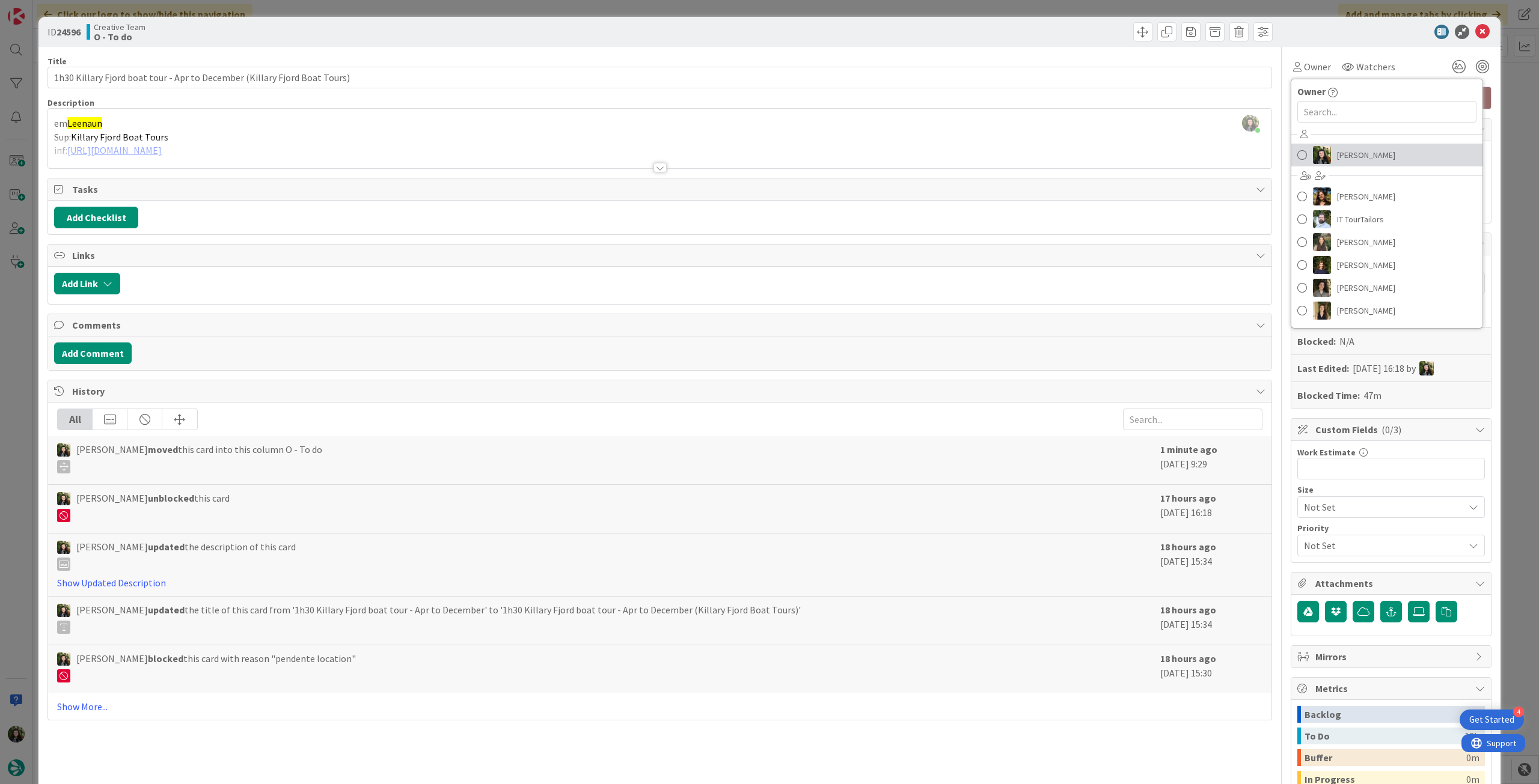
click at [1355, 164] on link "[PERSON_NAME]" at bounding box center [1386, 155] width 191 height 23
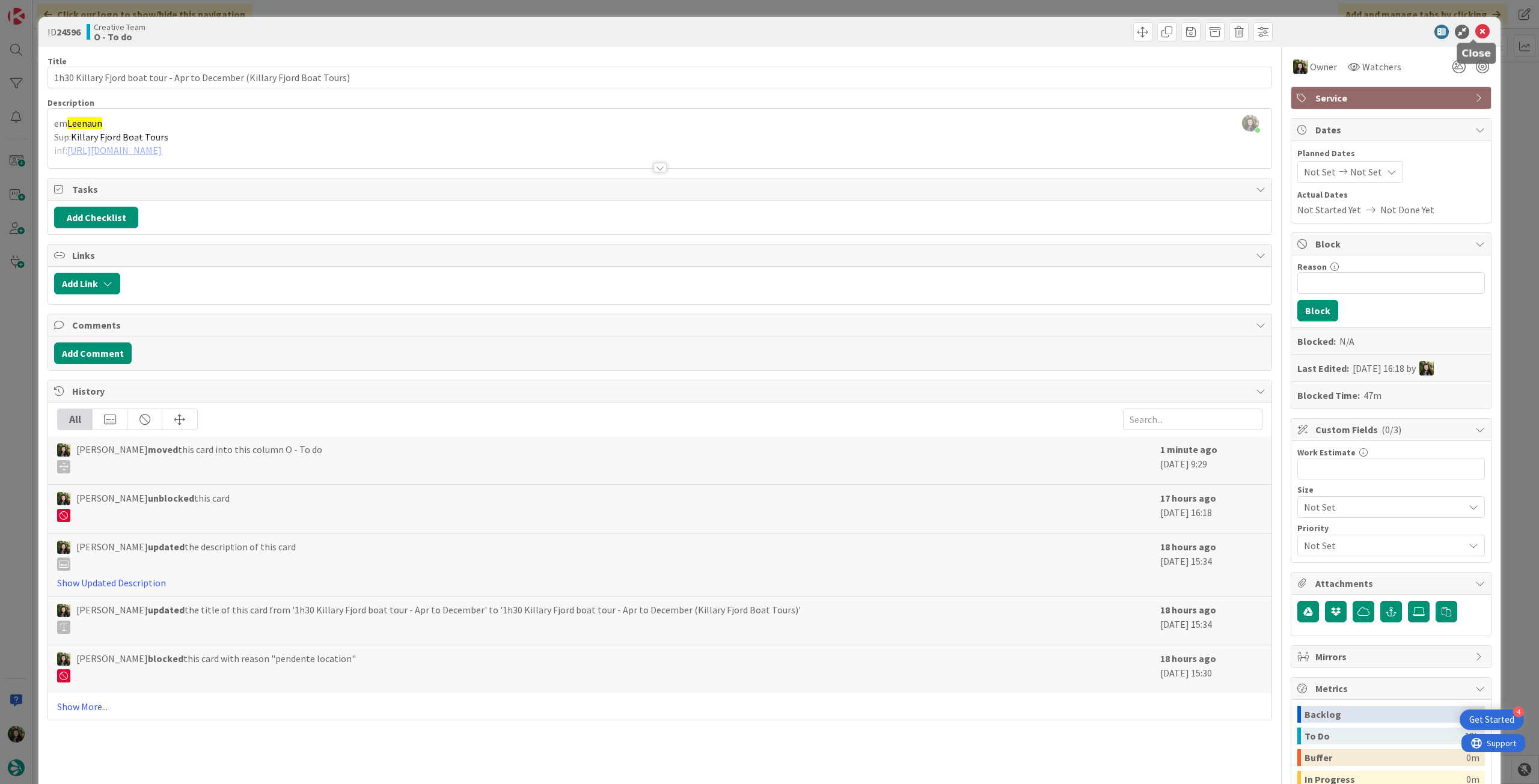
click at [1477, 30] on icon at bounding box center [1483, 32] width 15 height 15
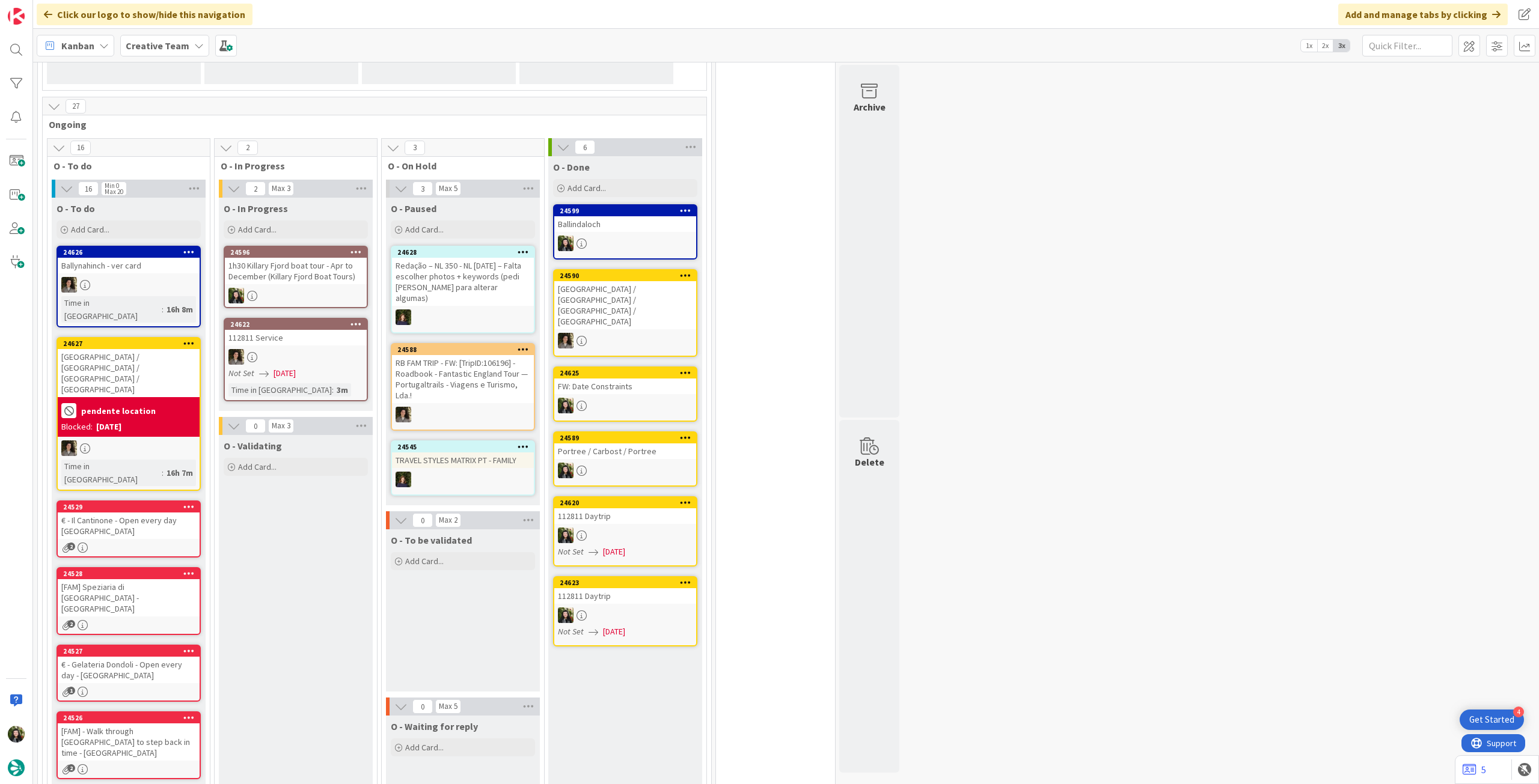
scroll to position [400, 0]
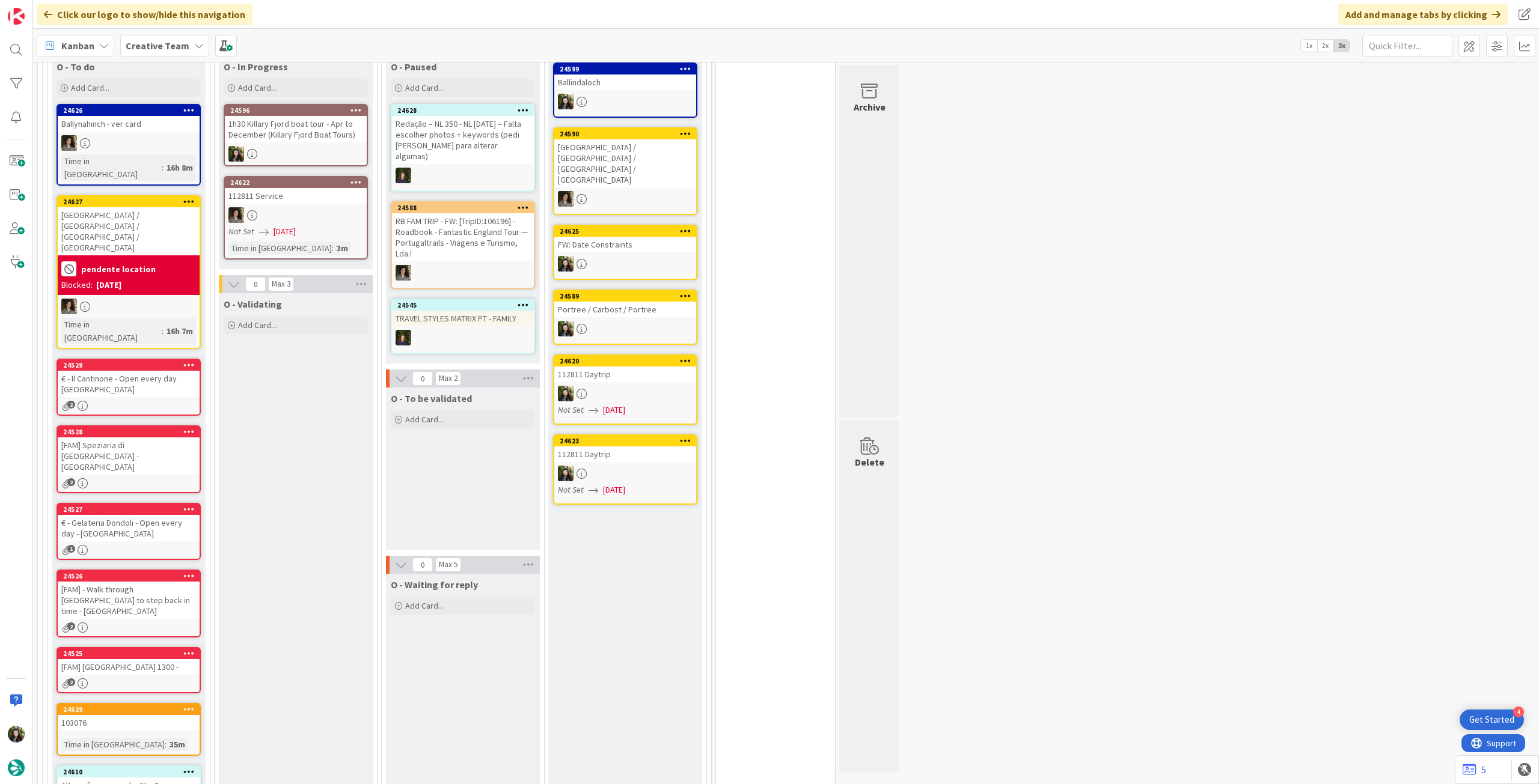
click at [177, 44] on b "Creative Team" at bounding box center [157, 46] width 64 height 12
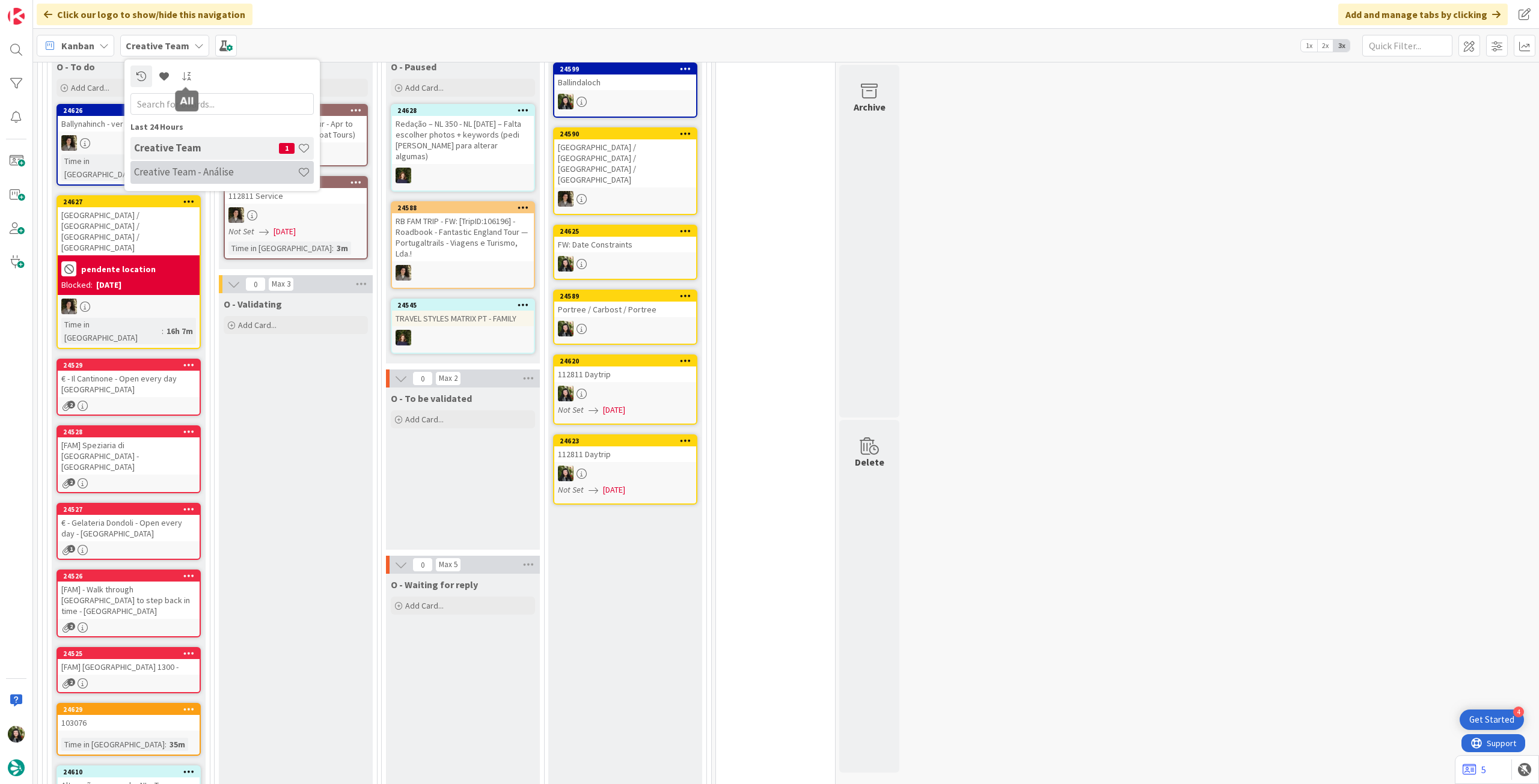
click at [213, 170] on h4 "Creative Team - Análise" at bounding box center [215, 172] width 164 height 12
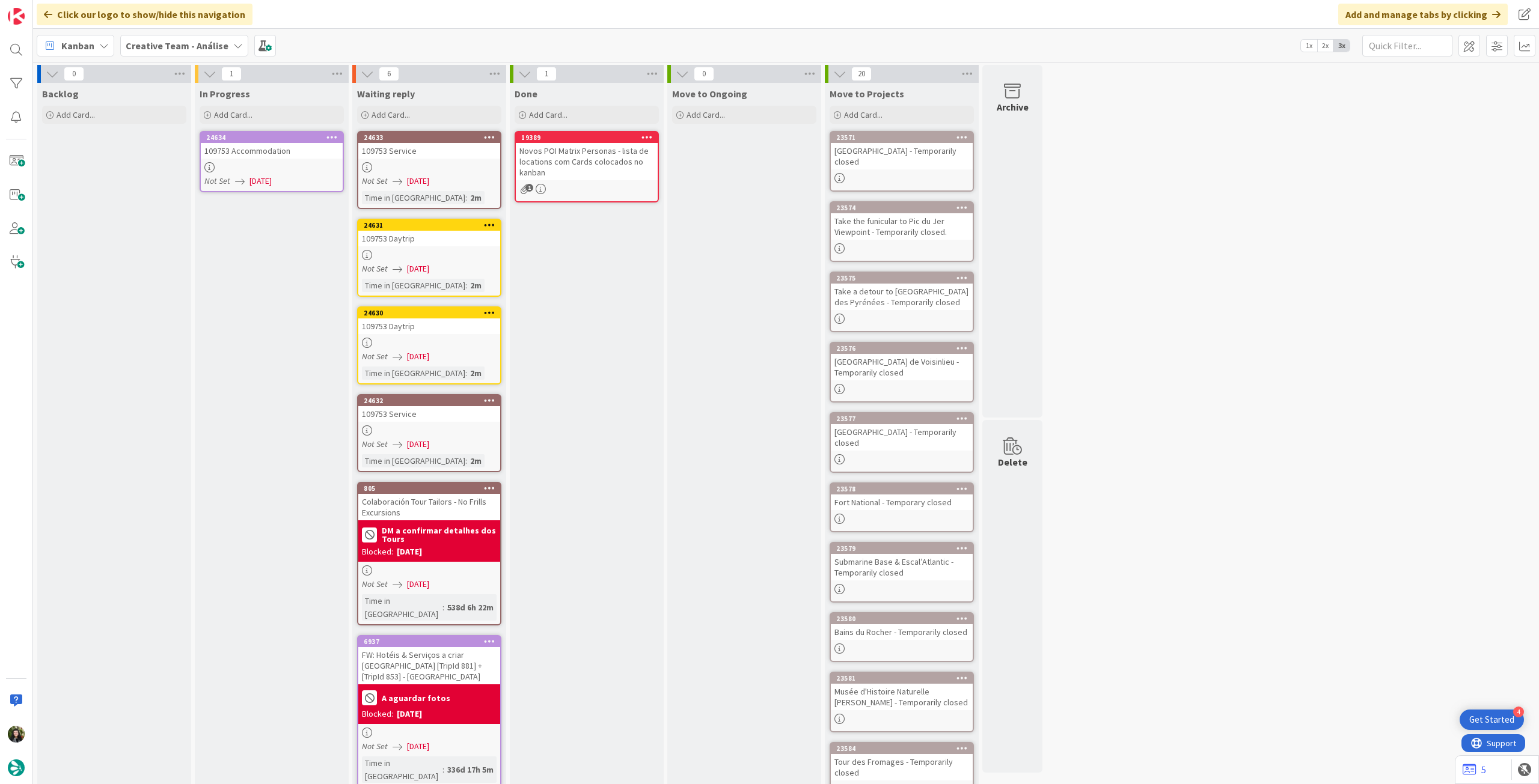
click at [261, 159] on div "24634 109753 Accommodation Not Set 07/10/2025" at bounding box center [272, 162] width 145 height 61
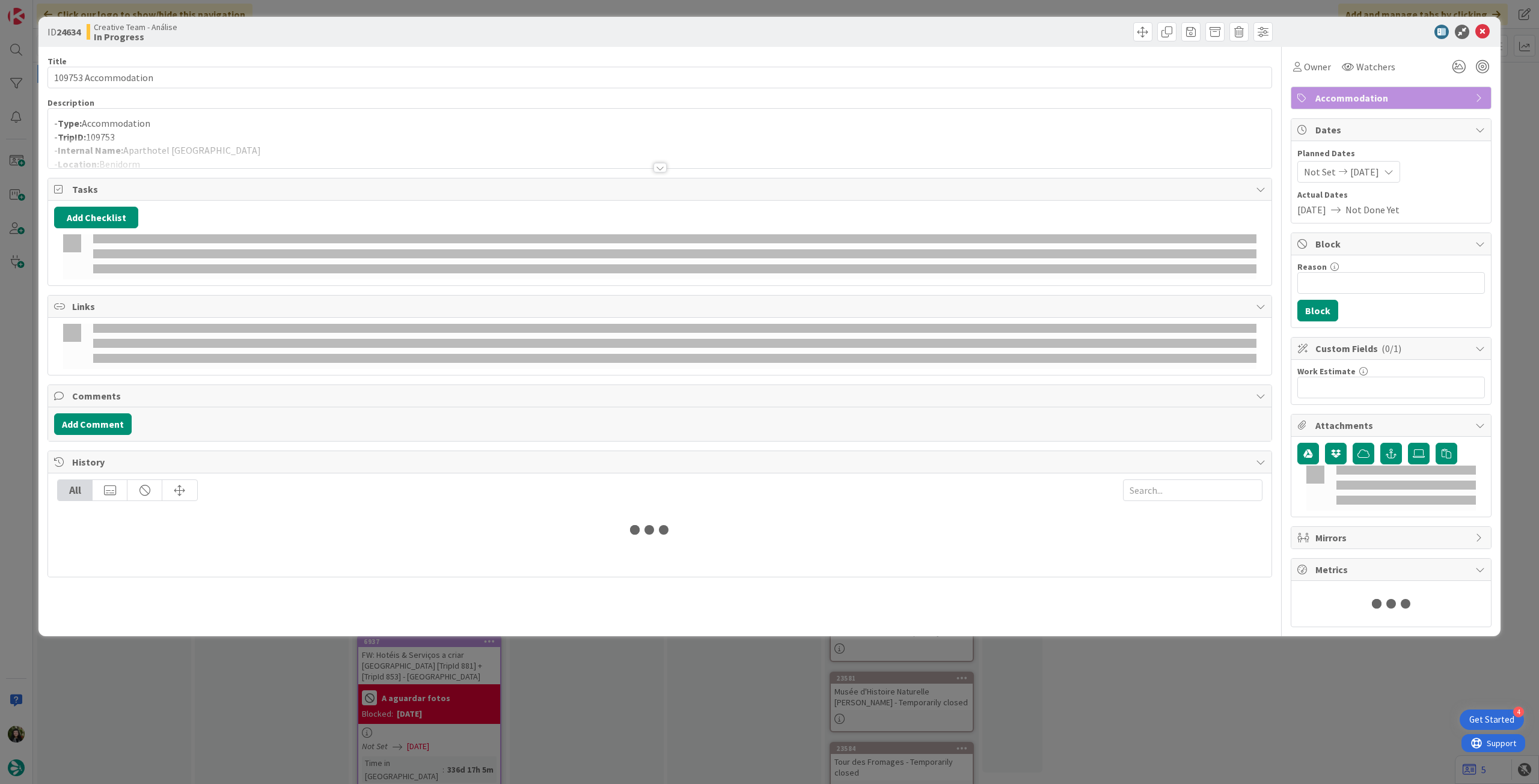
click at [297, 150] on div at bounding box center [660, 153] width 1223 height 30
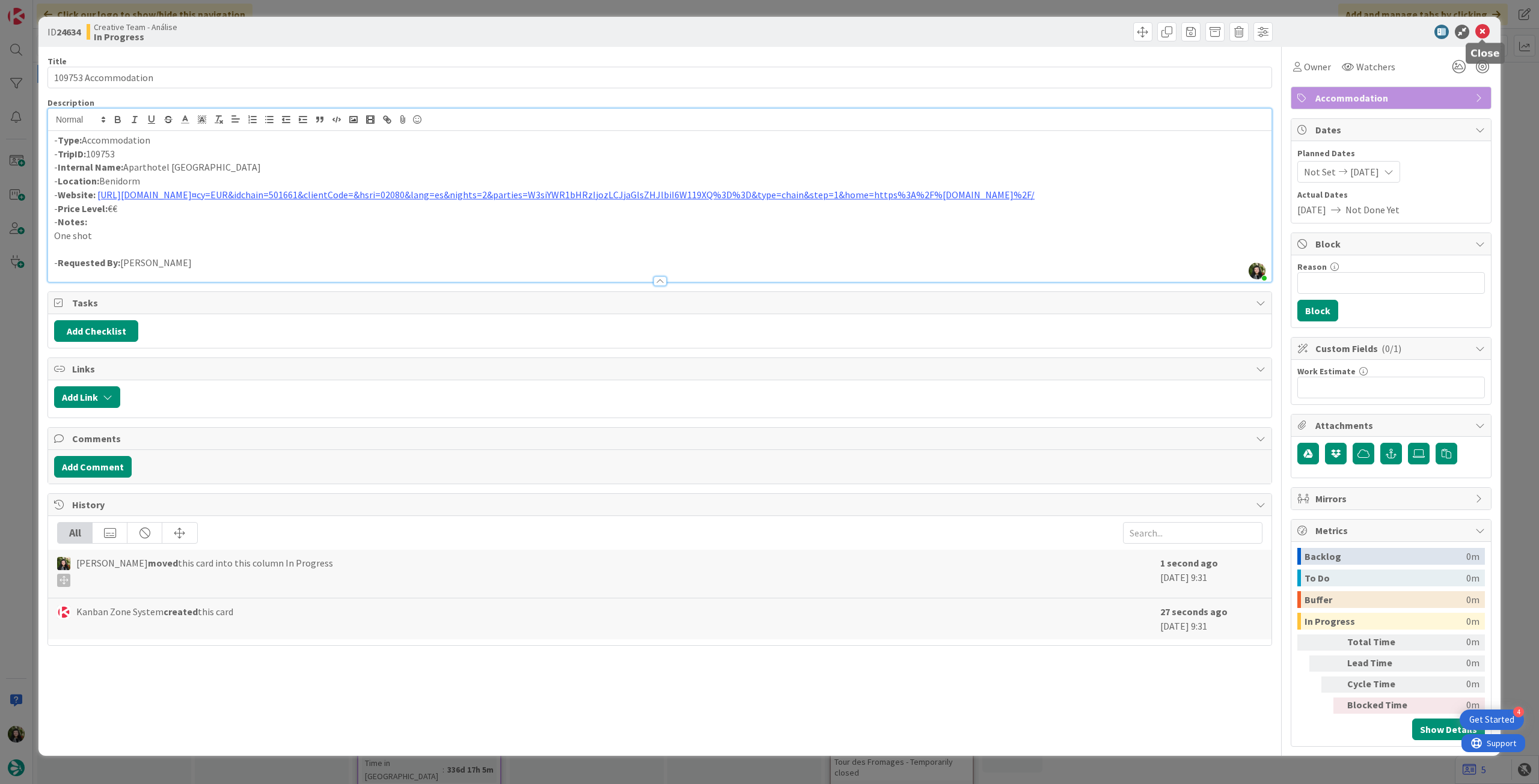
click at [1479, 31] on icon at bounding box center [1483, 32] width 15 height 15
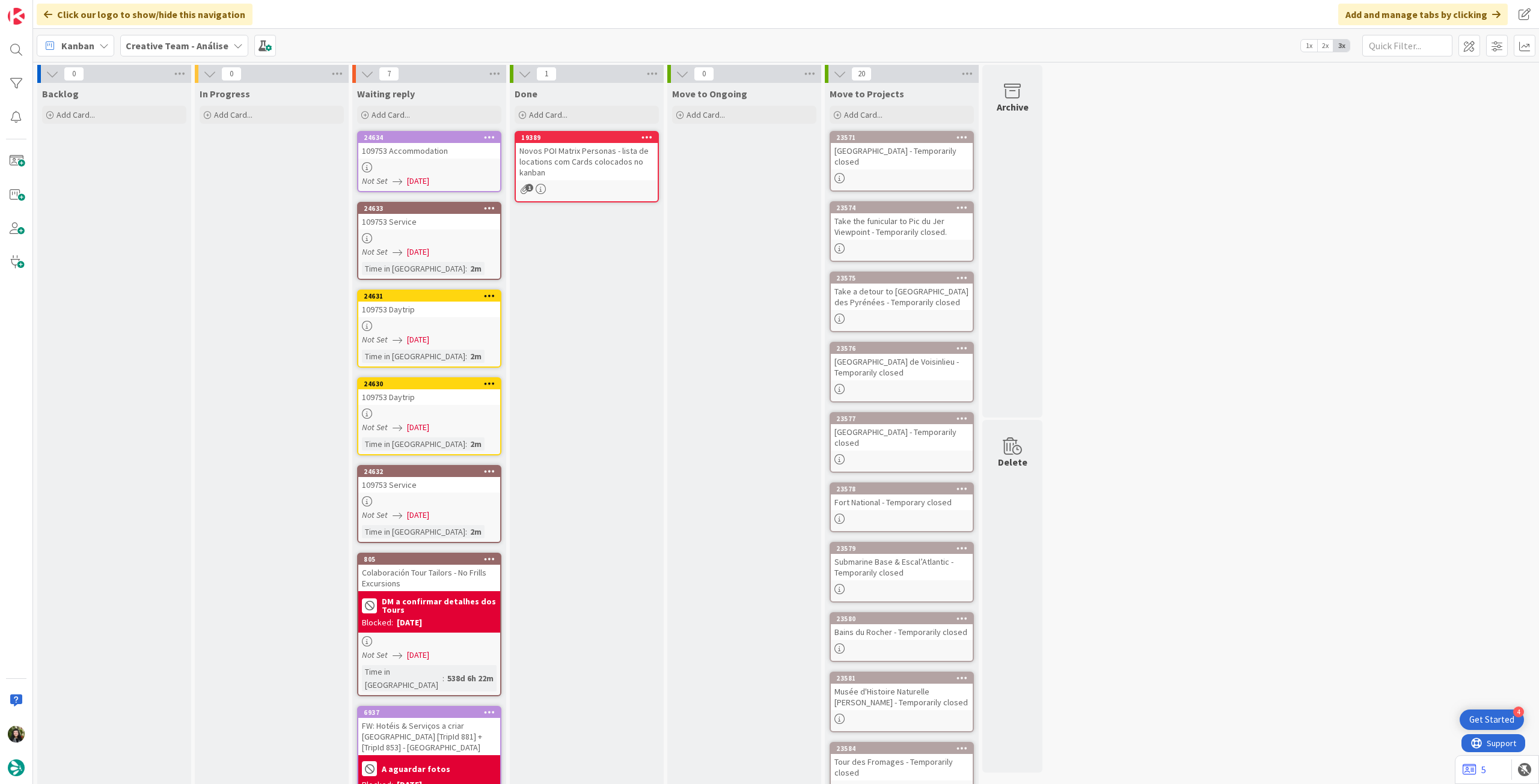
click at [158, 46] on b "Creative Team - Análise" at bounding box center [176, 46] width 103 height 12
click at [177, 162] on div "Creative Team" at bounding box center [222, 172] width 183 height 23
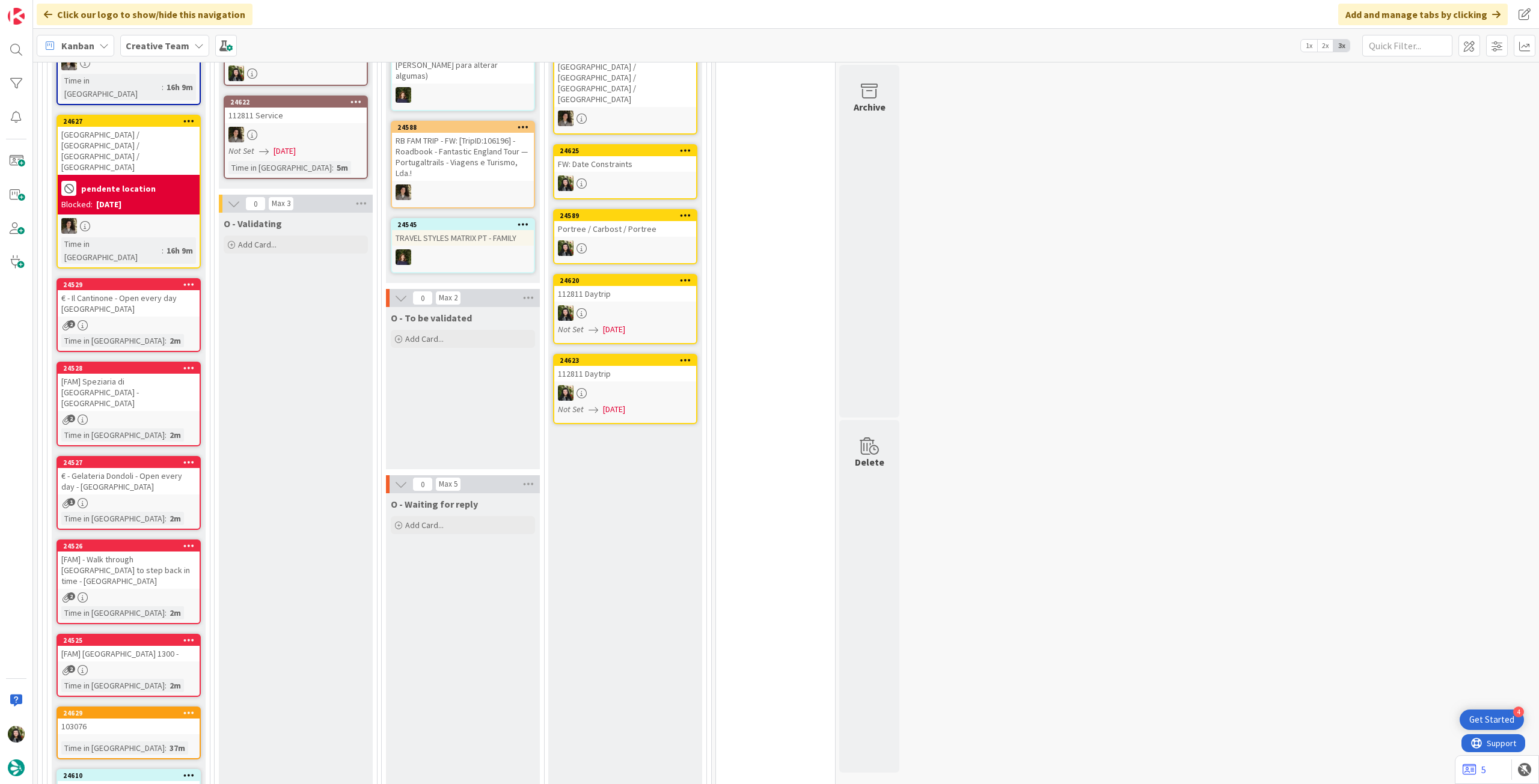
scroll to position [241, 0]
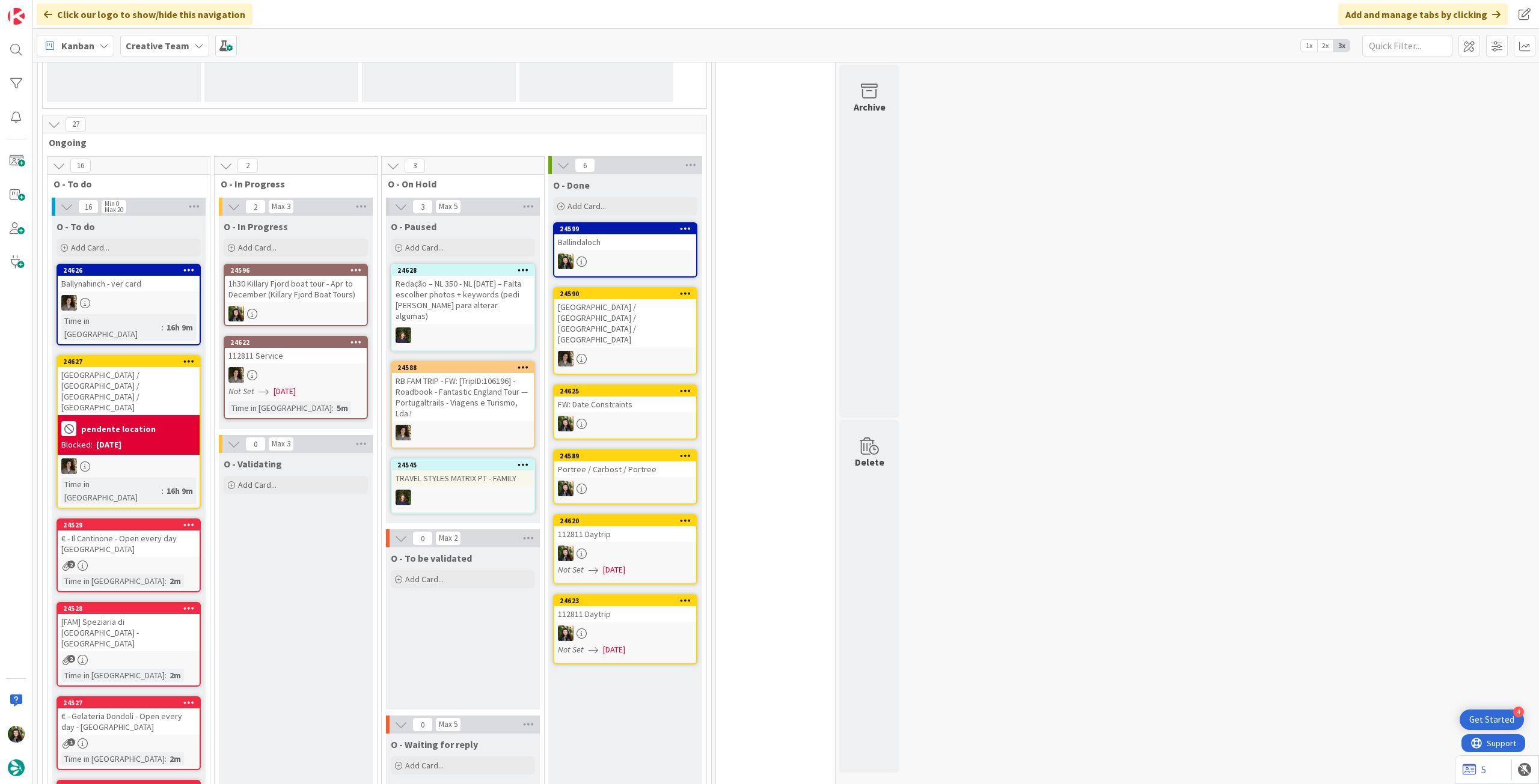
click at [303, 310] on div at bounding box center [296, 313] width 142 height 16
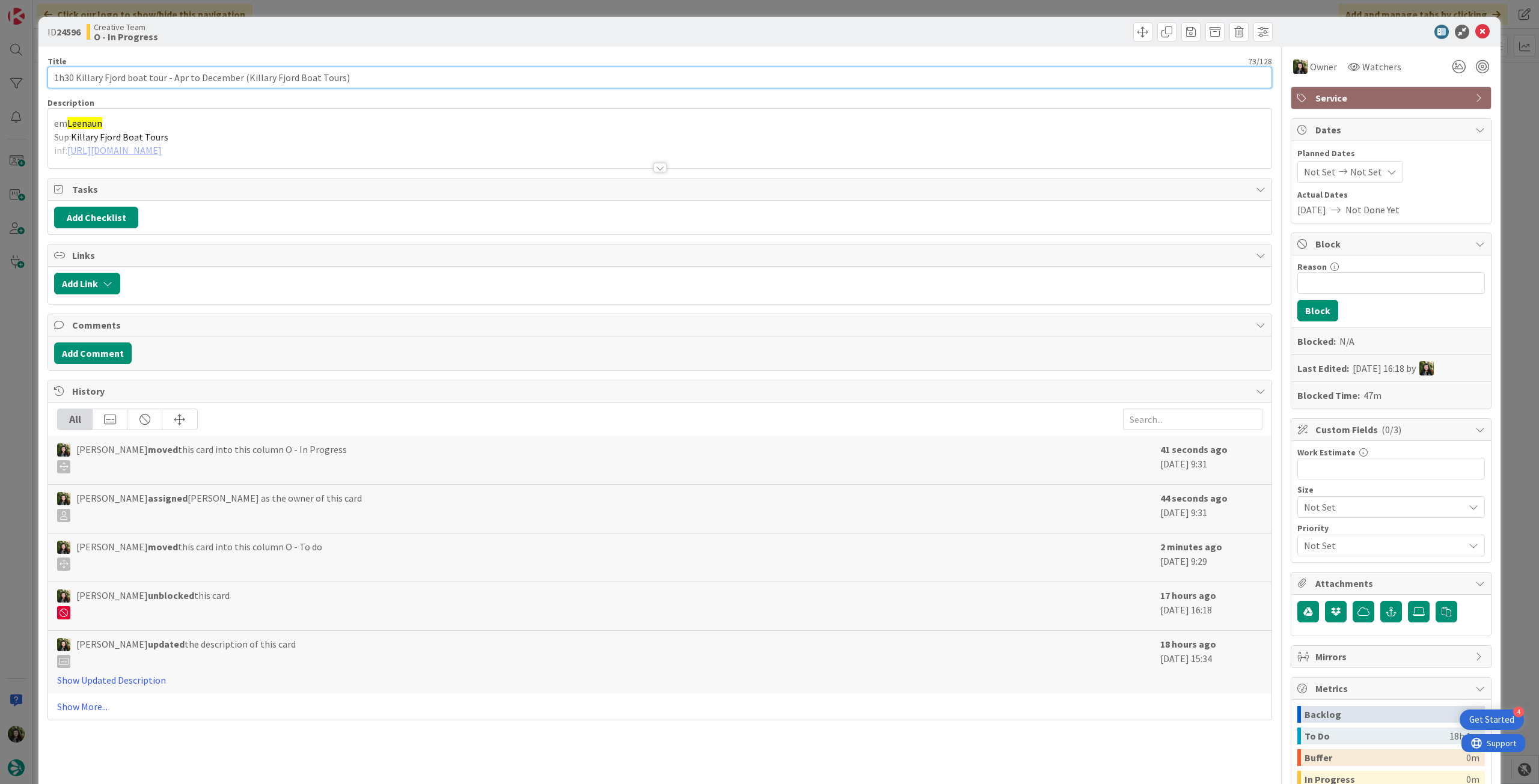
drag, startPoint x: 365, startPoint y: 81, endPoint x: 3, endPoint y: 73, distance: 362.1
click at [0, 73] on div "ID 24596 Creative Team O - In Progress Title 73 / 128 1h30 Killary Fjord boat t…" at bounding box center [769, 392] width 1539 height 784
click at [201, 134] on div "em Leenaun Sup: Killary Fjord Boat Tours inf: https://drive.google.com/file/d/1…" at bounding box center [660, 141] width 1223 height 54
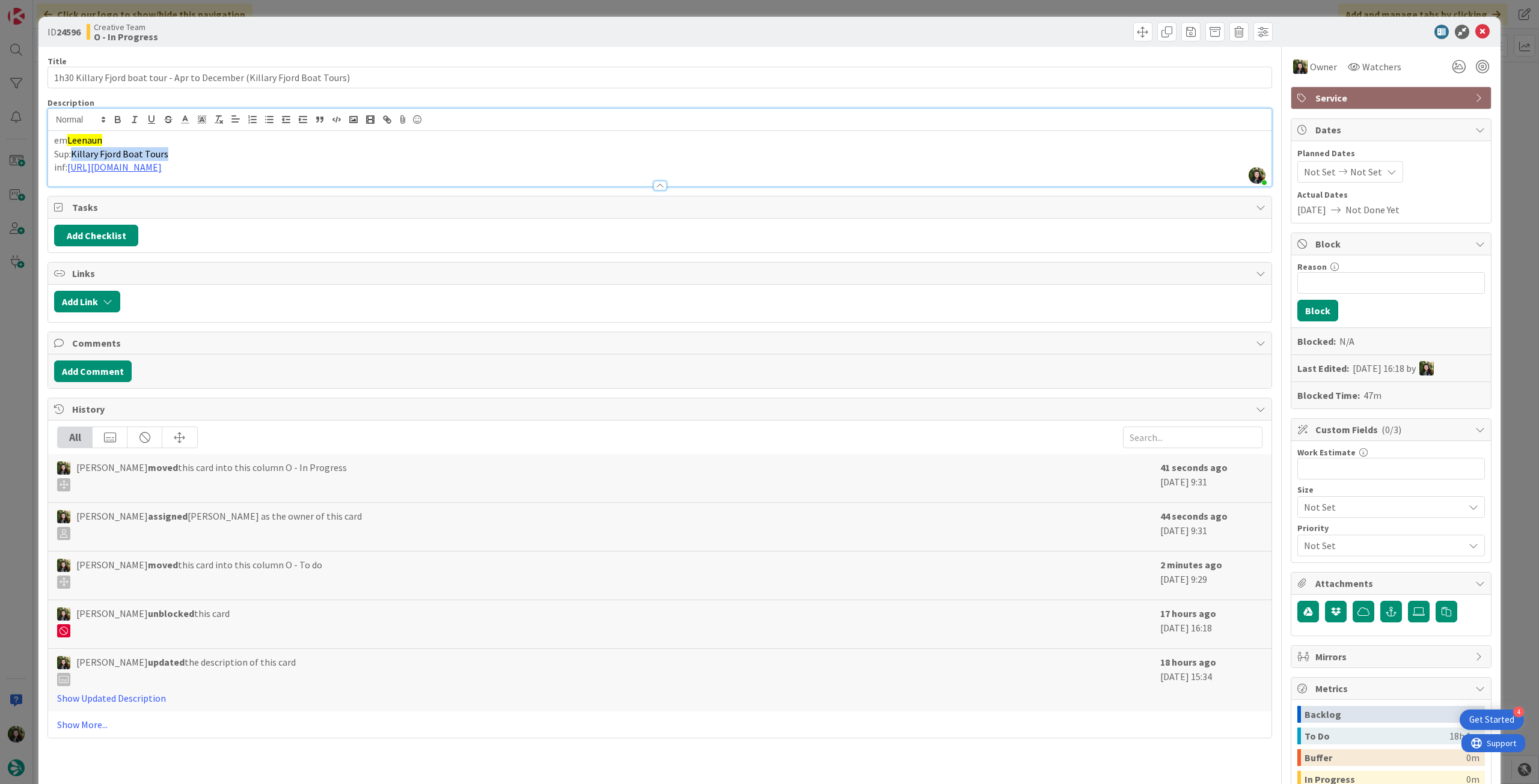
drag, startPoint x: 166, startPoint y: 151, endPoint x: 76, endPoint y: 151, distance: 90.0
click at [76, 151] on p "Sup: Killary Fjord Boat Tours" at bounding box center [660, 154] width 1211 height 14
copy span "Killary Fjord Boat Tours"
click at [162, 170] on link "[URL][DOMAIN_NAME]" at bounding box center [115, 167] width 94 height 12
click at [219, 194] on link "[URL][DOMAIN_NAME]" at bounding box center [187, 191] width 82 height 16
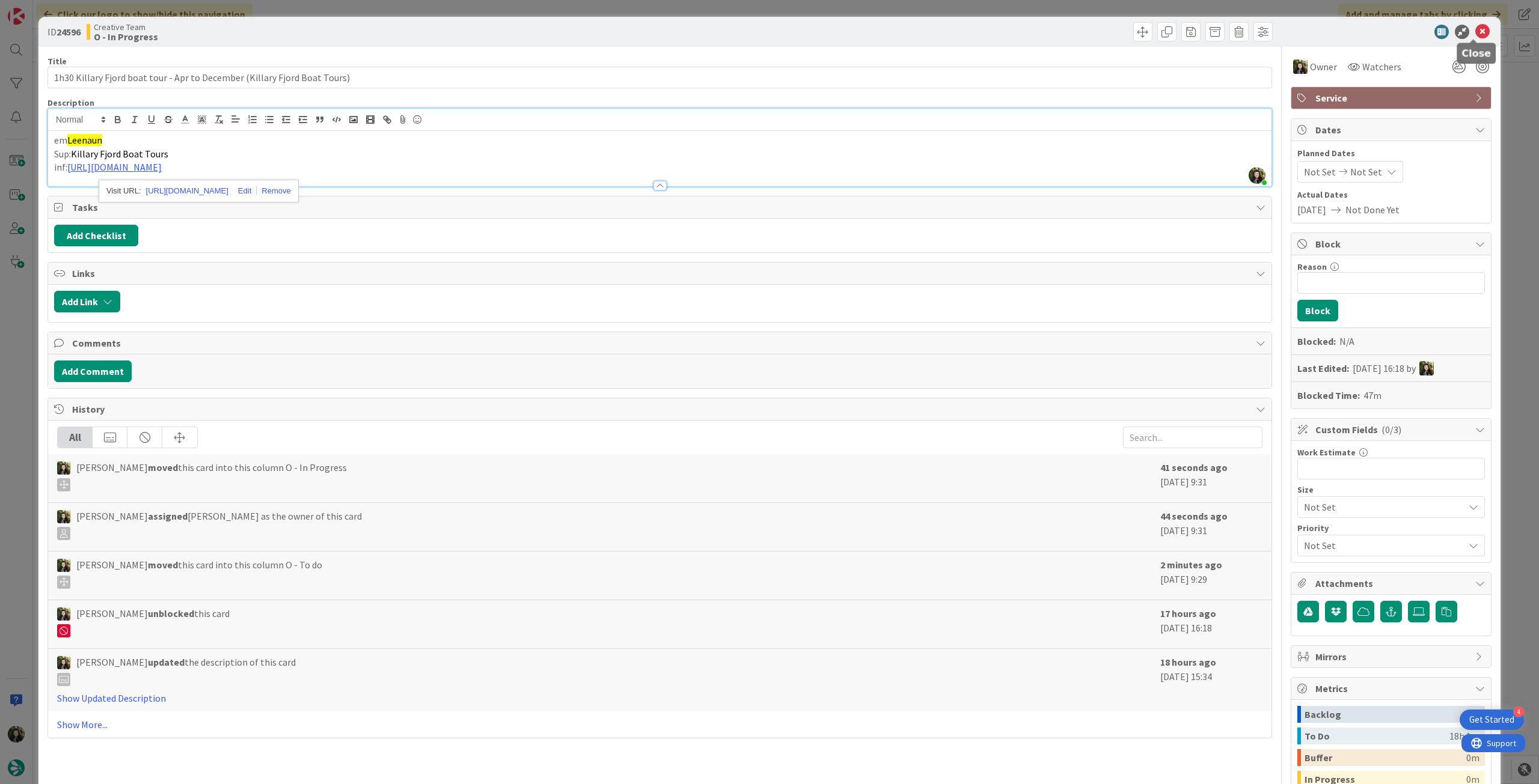
click at [1477, 32] on icon at bounding box center [1483, 32] width 15 height 15
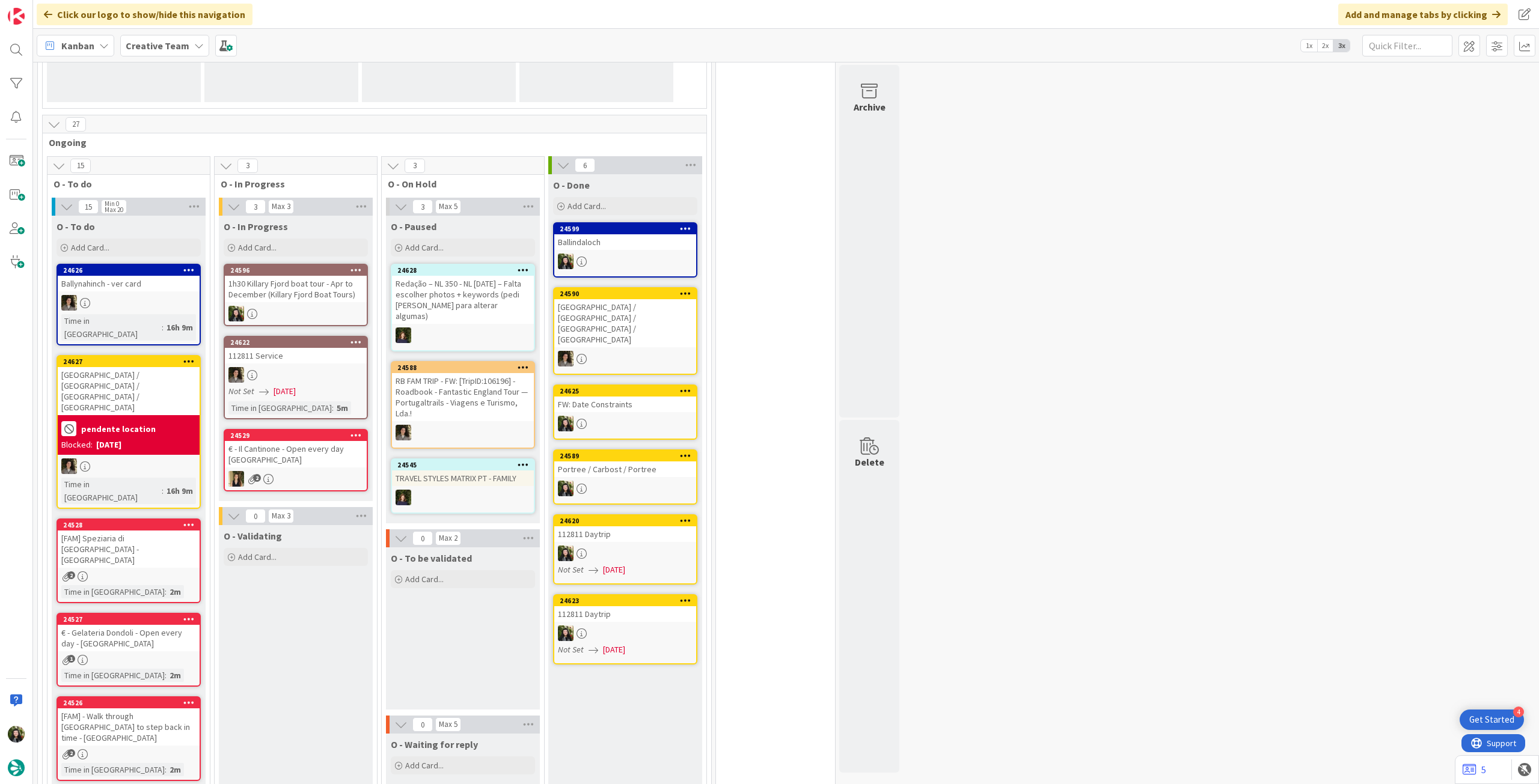
click at [169, 46] on b "Creative Team" at bounding box center [157, 46] width 64 height 12
click at [177, 169] on h4 "Creative Team - Análise" at bounding box center [215, 172] width 164 height 12
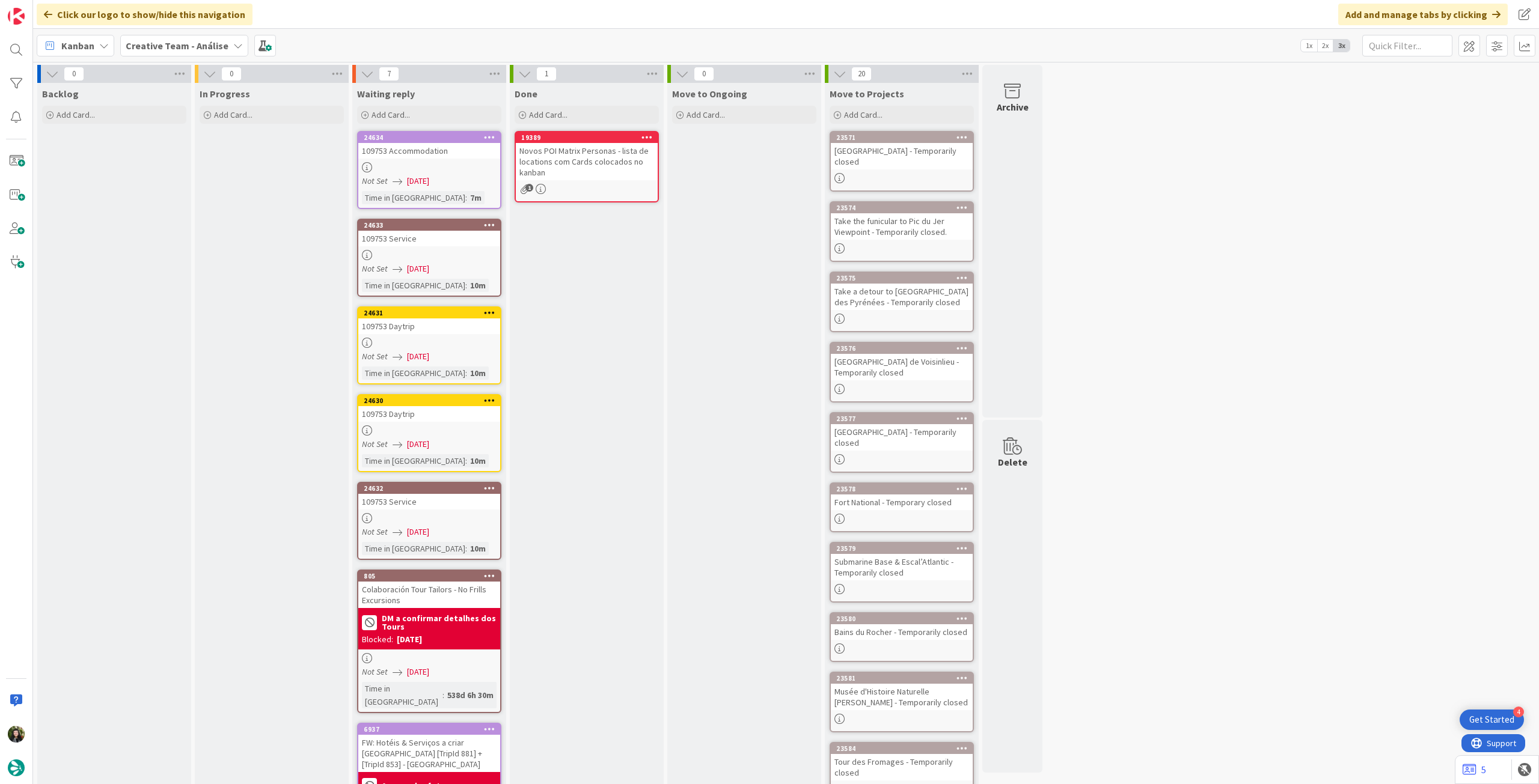
click at [172, 40] on b "Creative Team - Análise" at bounding box center [176, 46] width 103 height 12
click at [164, 170] on h4 "Creative Team" at bounding box center [215, 172] width 164 height 12
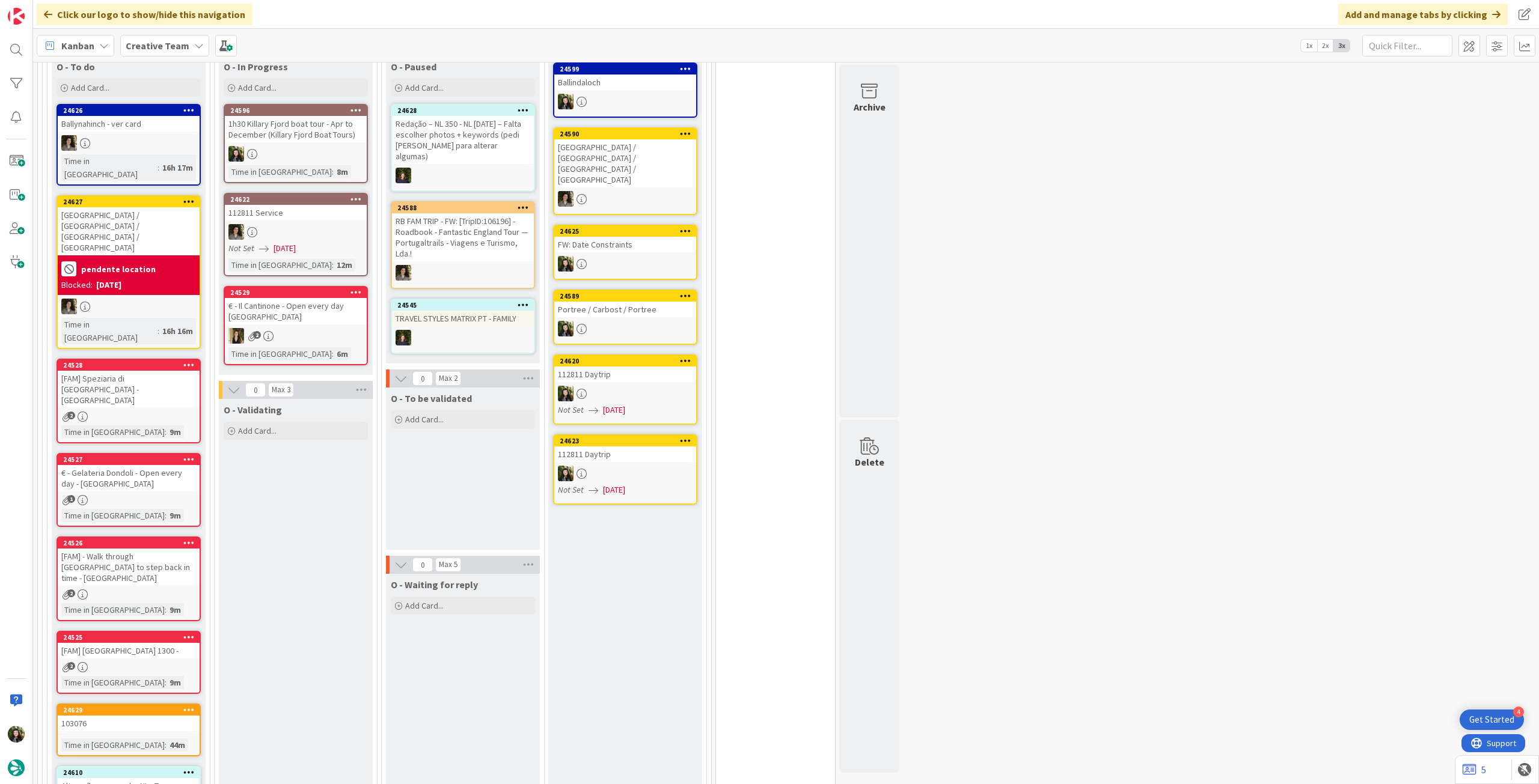
scroll to position [480, 0]
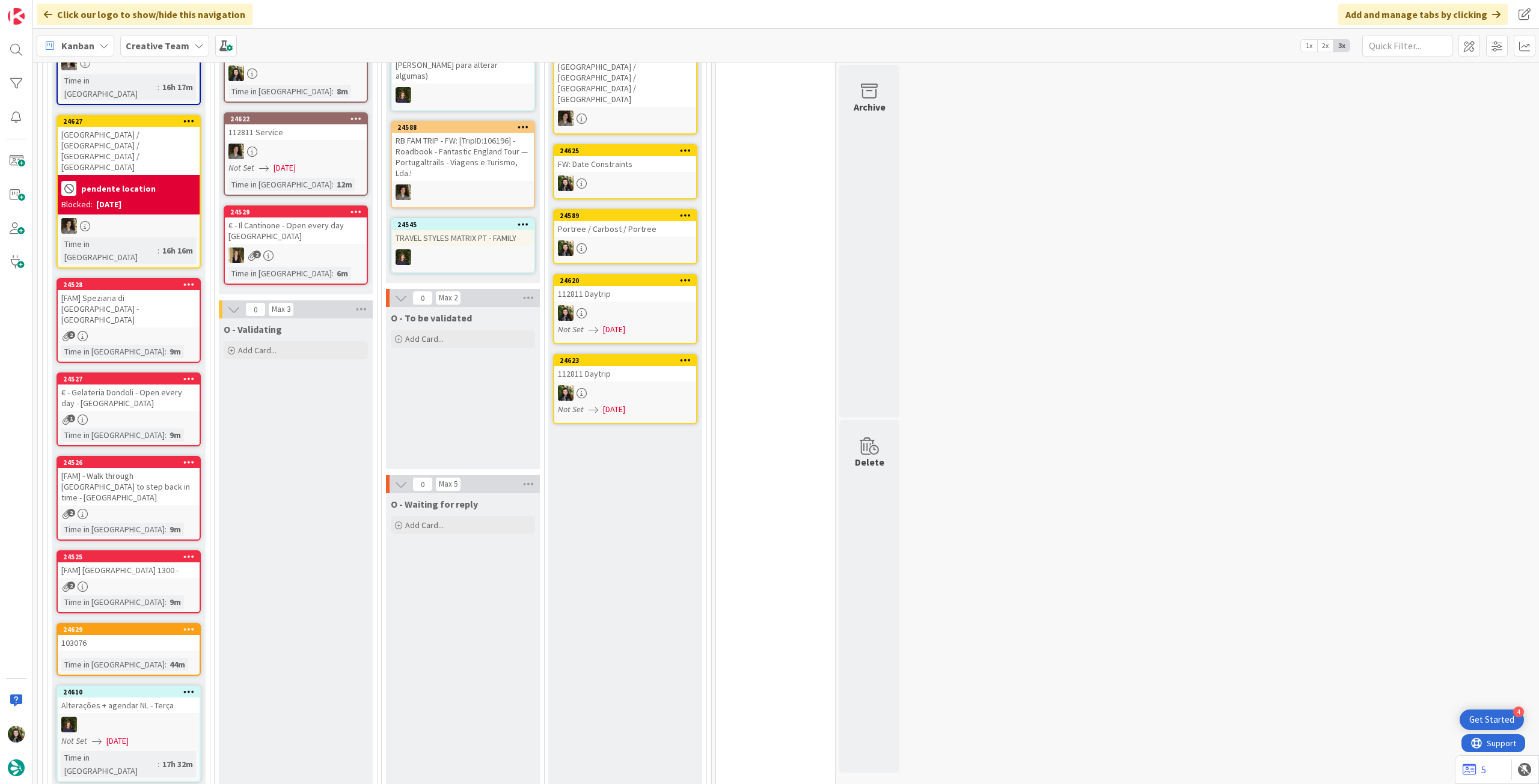
click at [190, 687] on icon at bounding box center [188, 691] width 11 height 9
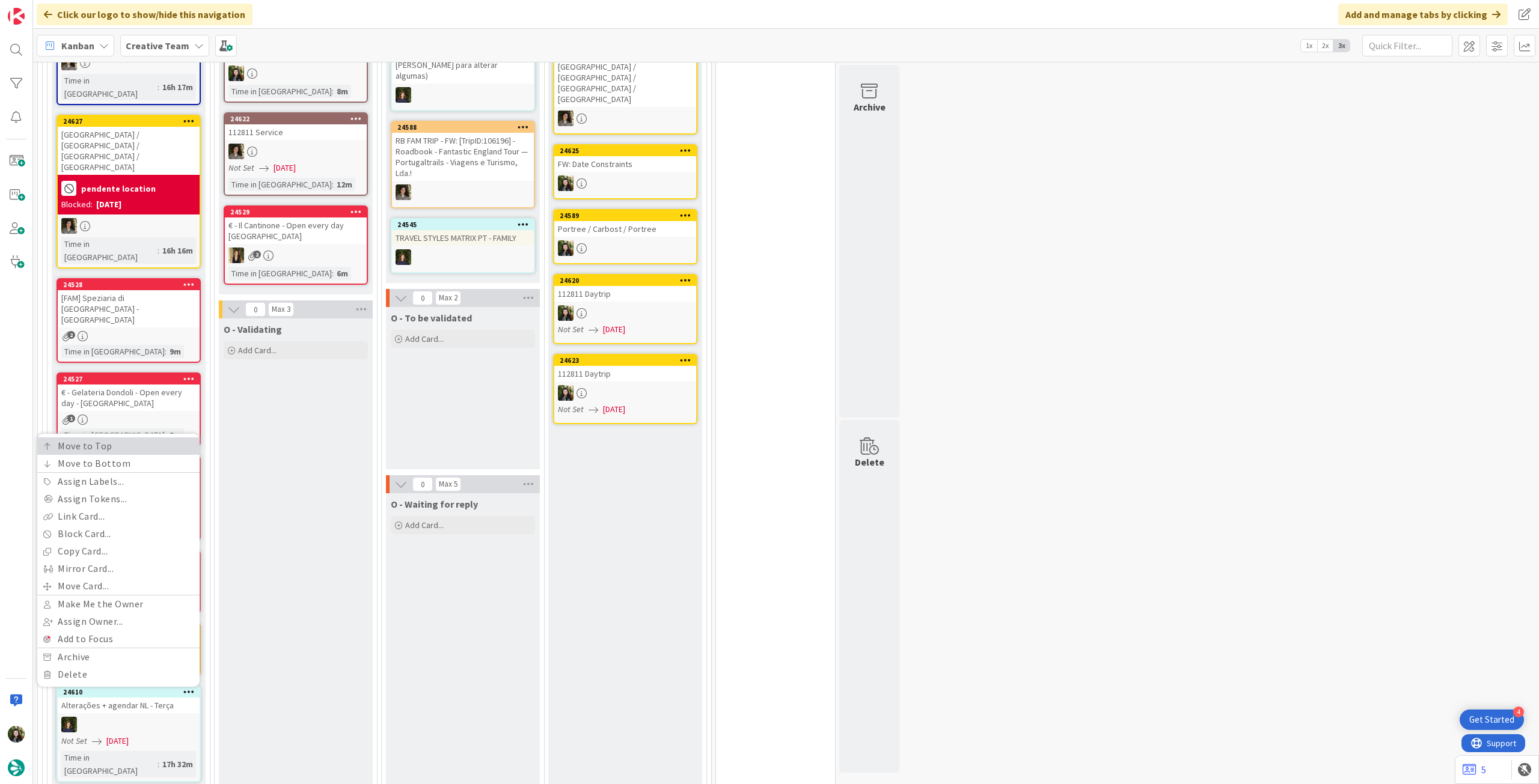
click at [124, 437] on link "Move to Top" at bounding box center [118, 446] width 162 height 17
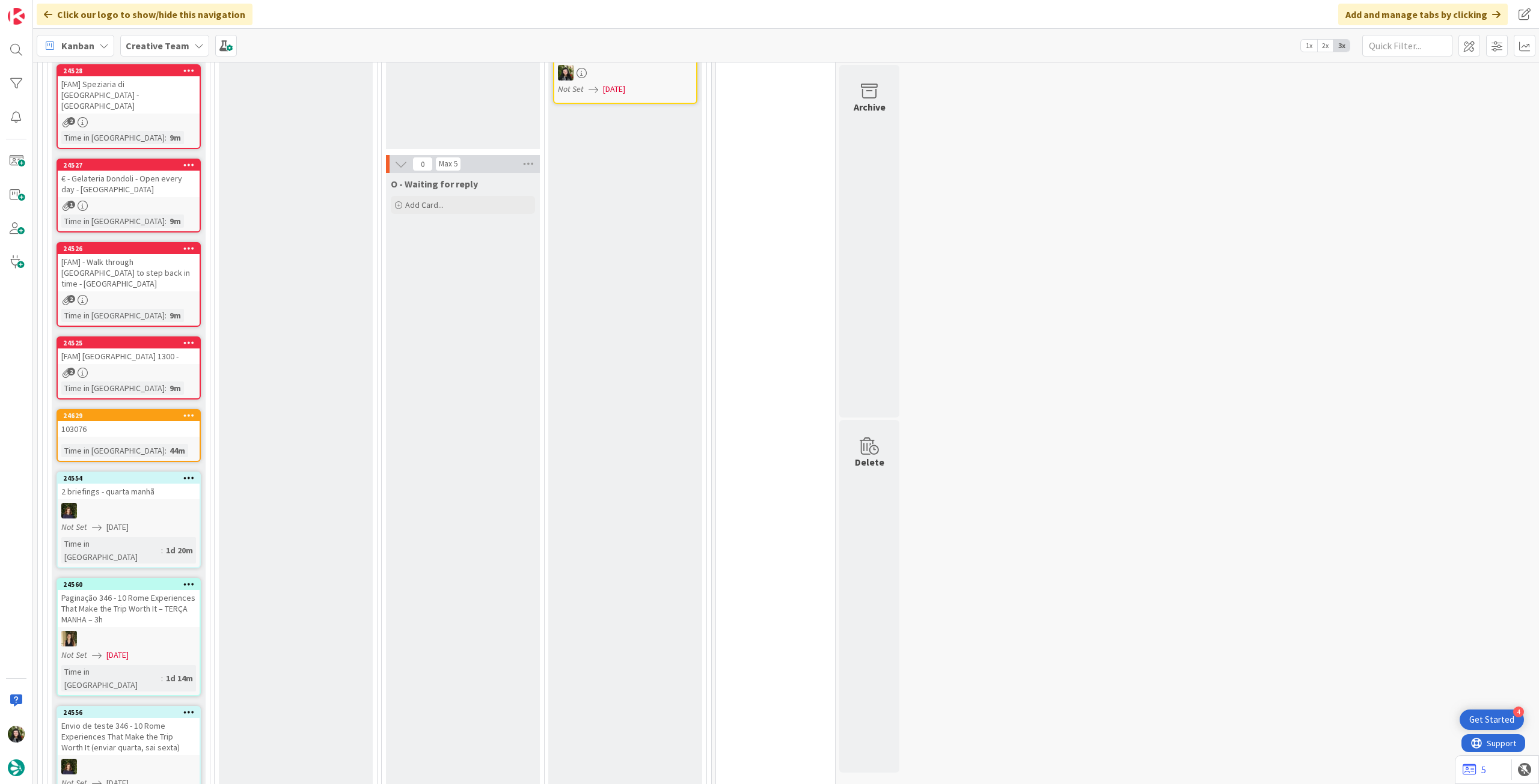
scroll to position [881, 0]
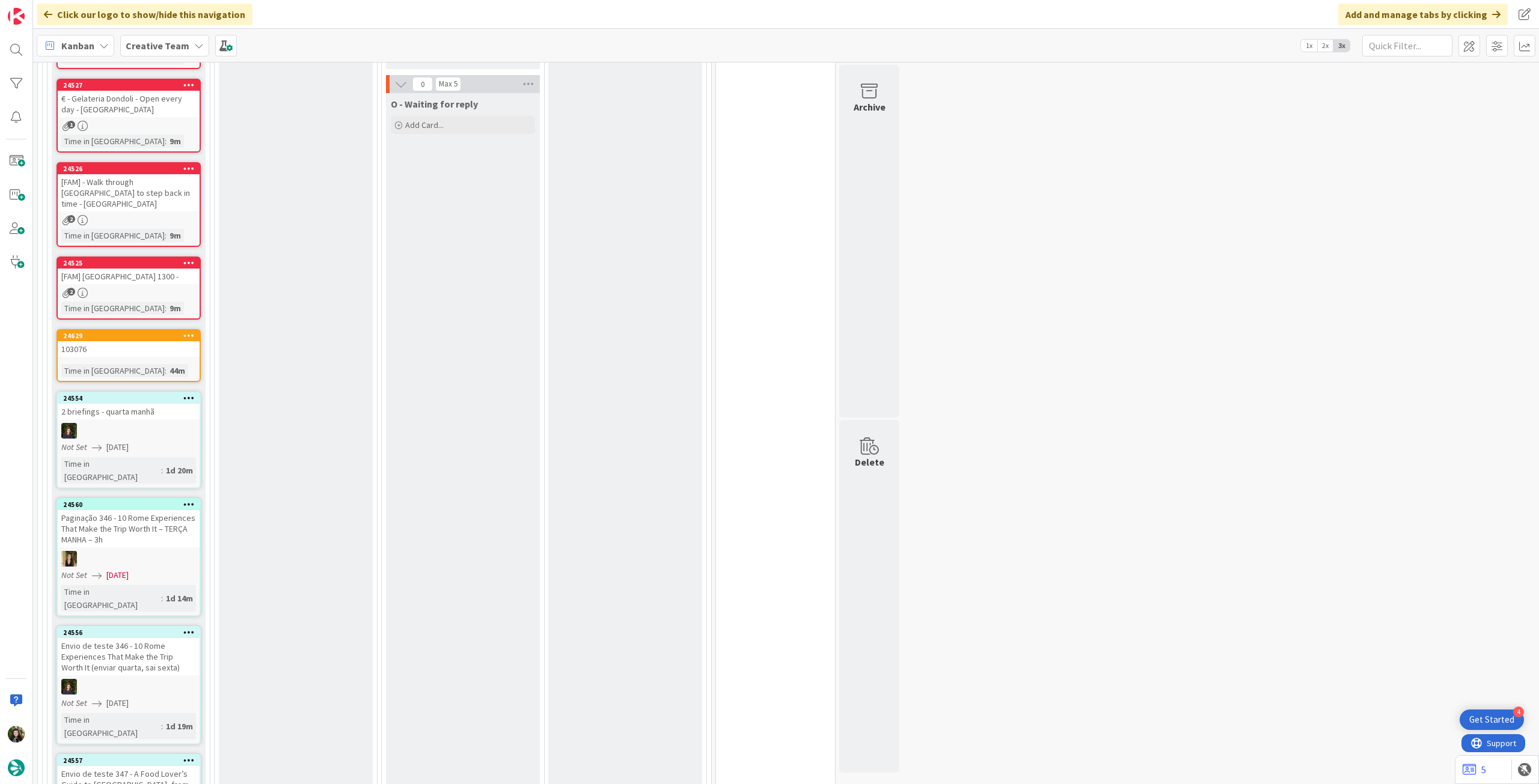
click at [190, 500] on icon at bounding box center [188, 504] width 11 height 9
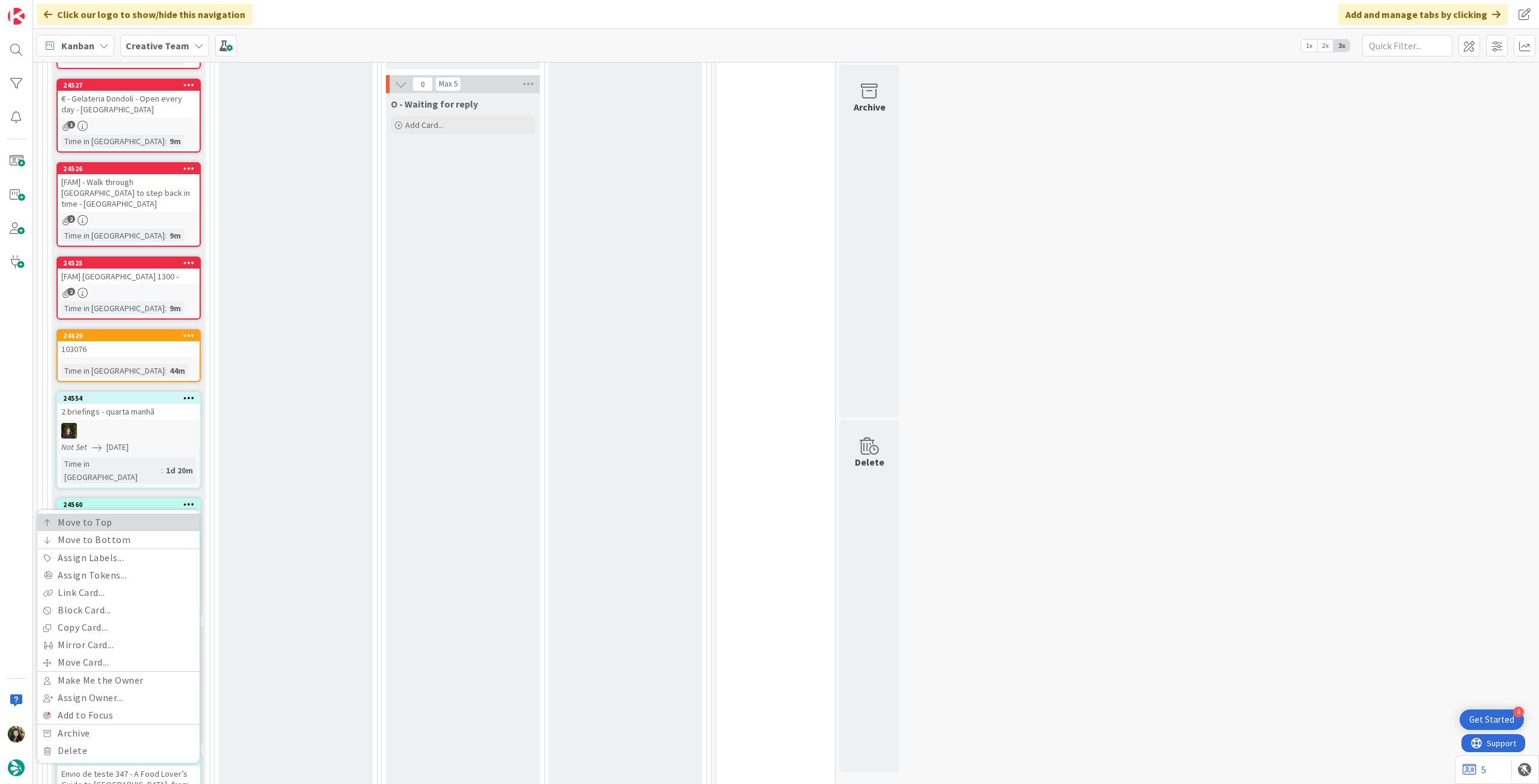
click at [186, 514] on link "Move to Top" at bounding box center [118, 522] width 162 height 17
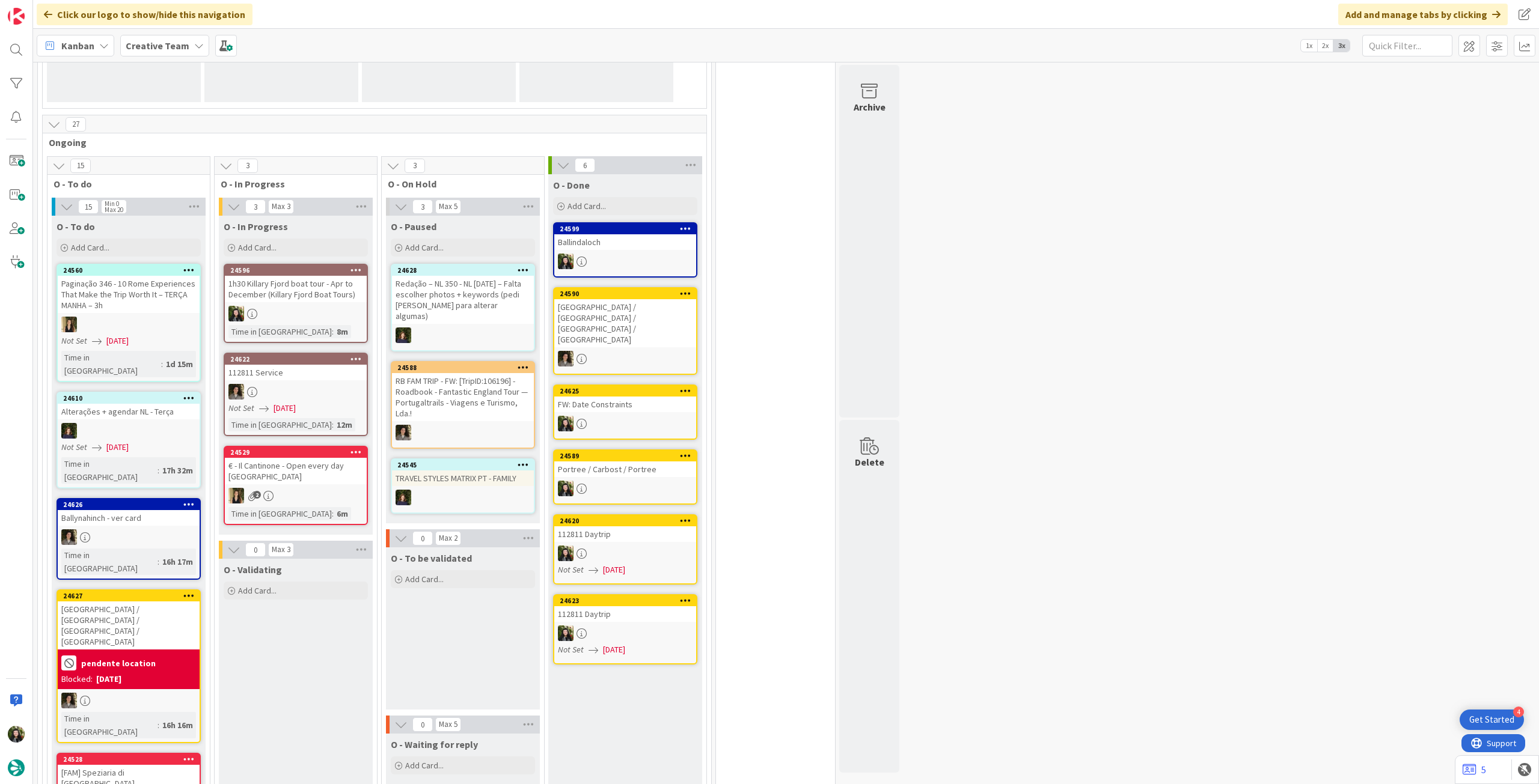
scroll to position [400, 0]
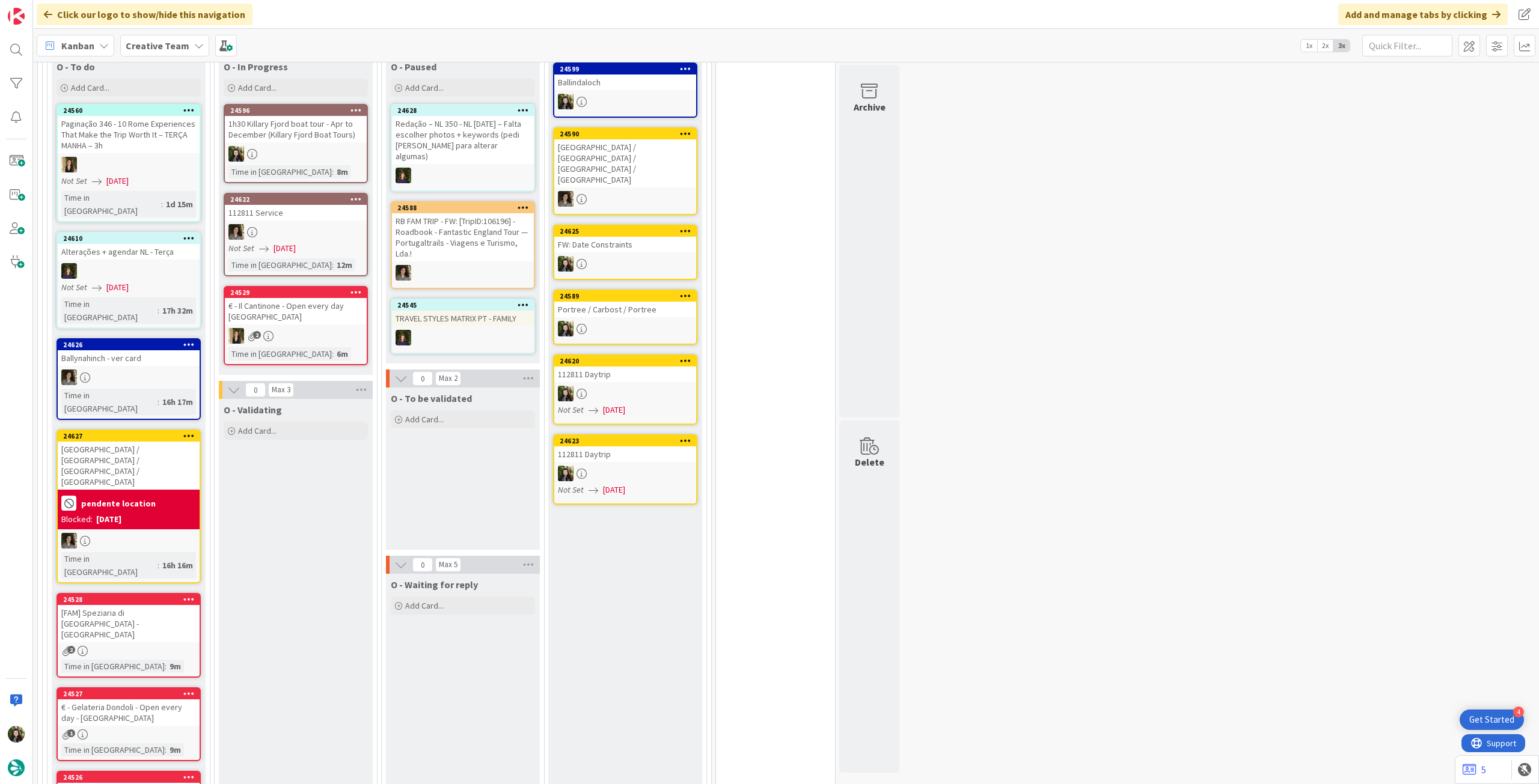
click at [179, 36] on div "Creative Team" at bounding box center [164, 46] width 89 height 22
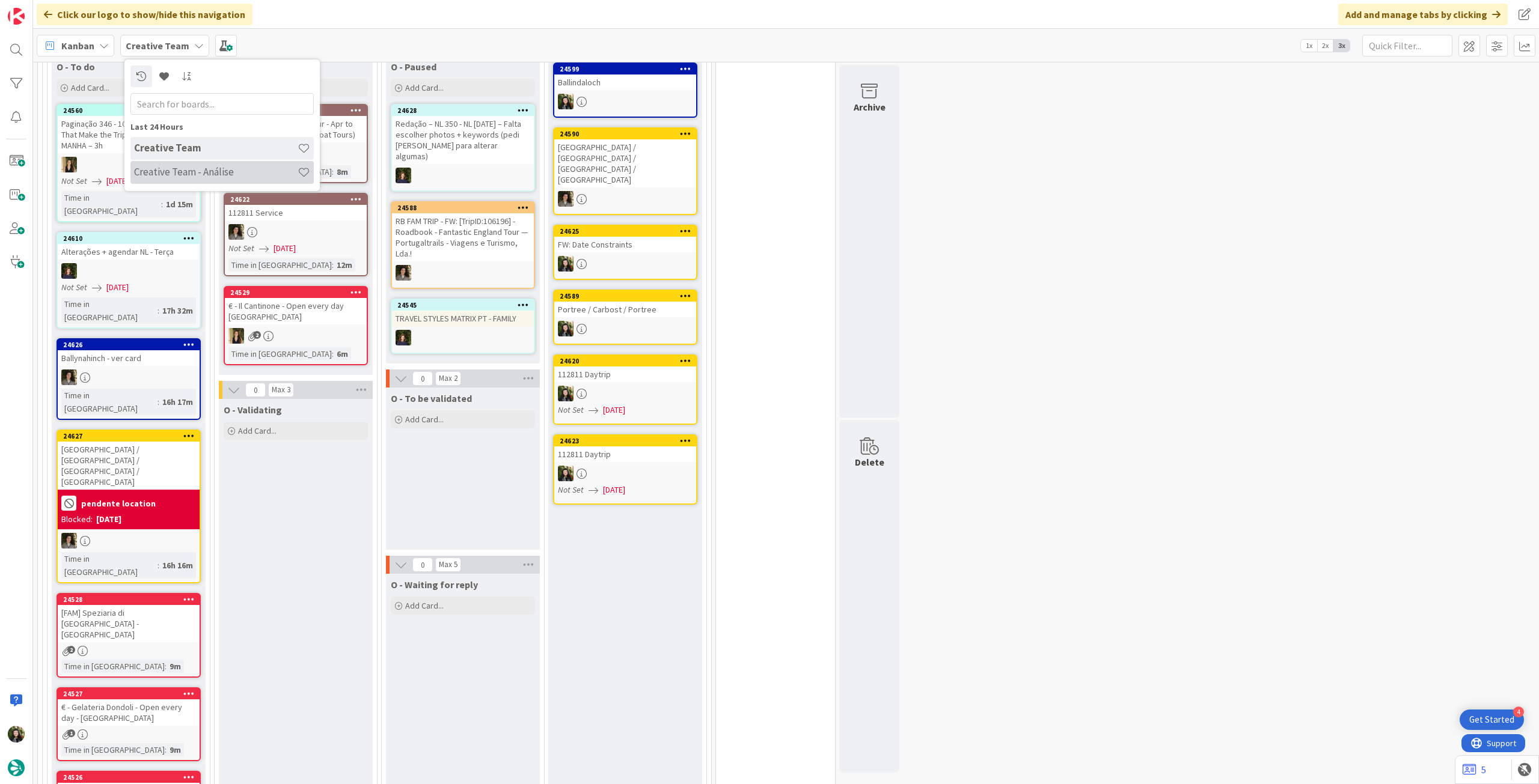
click at [168, 170] on h4 "Creative Team - Análise" at bounding box center [215, 172] width 164 height 12
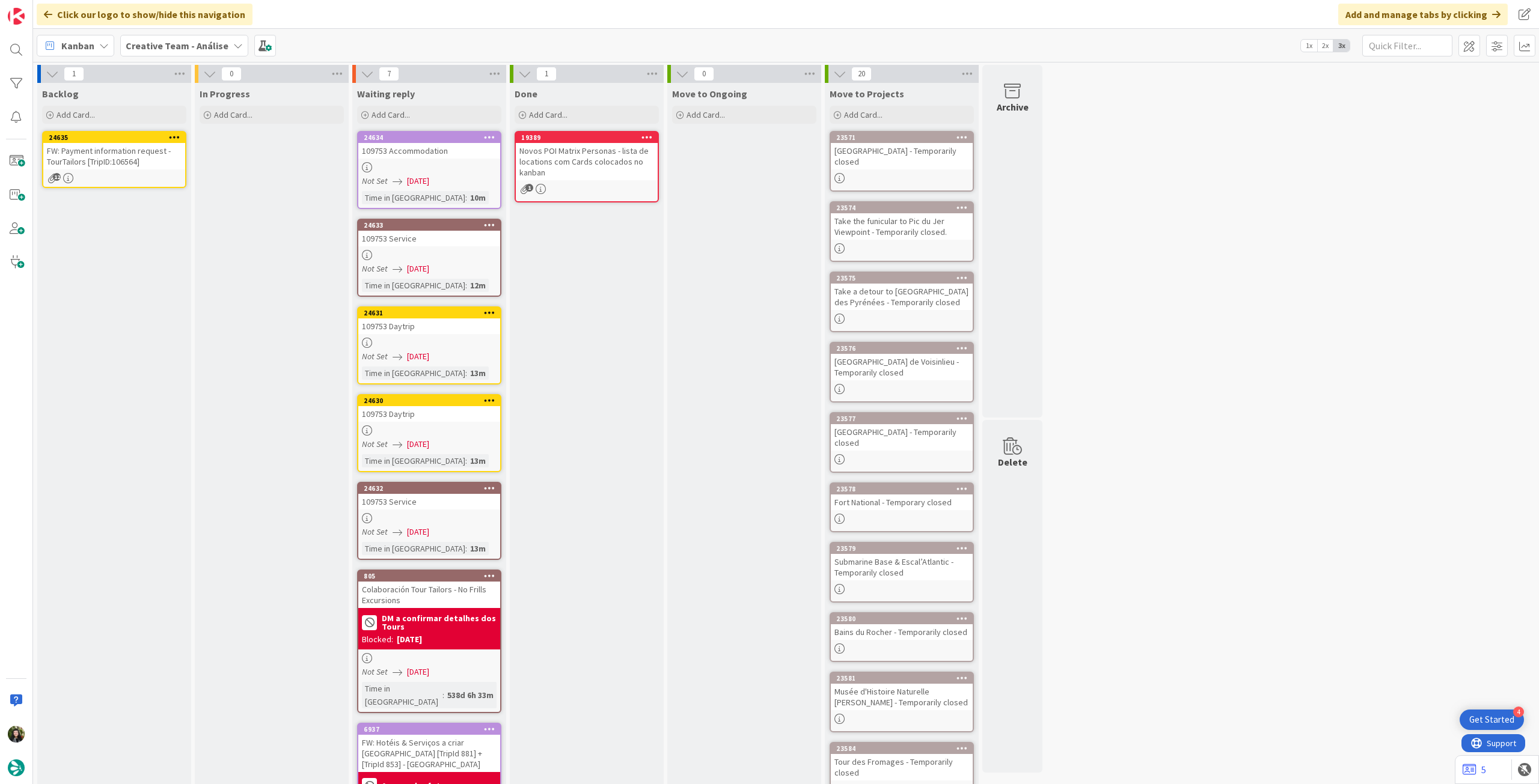
click at [178, 50] on b "Creative Team - Análise" at bounding box center [176, 46] width 103 height 12
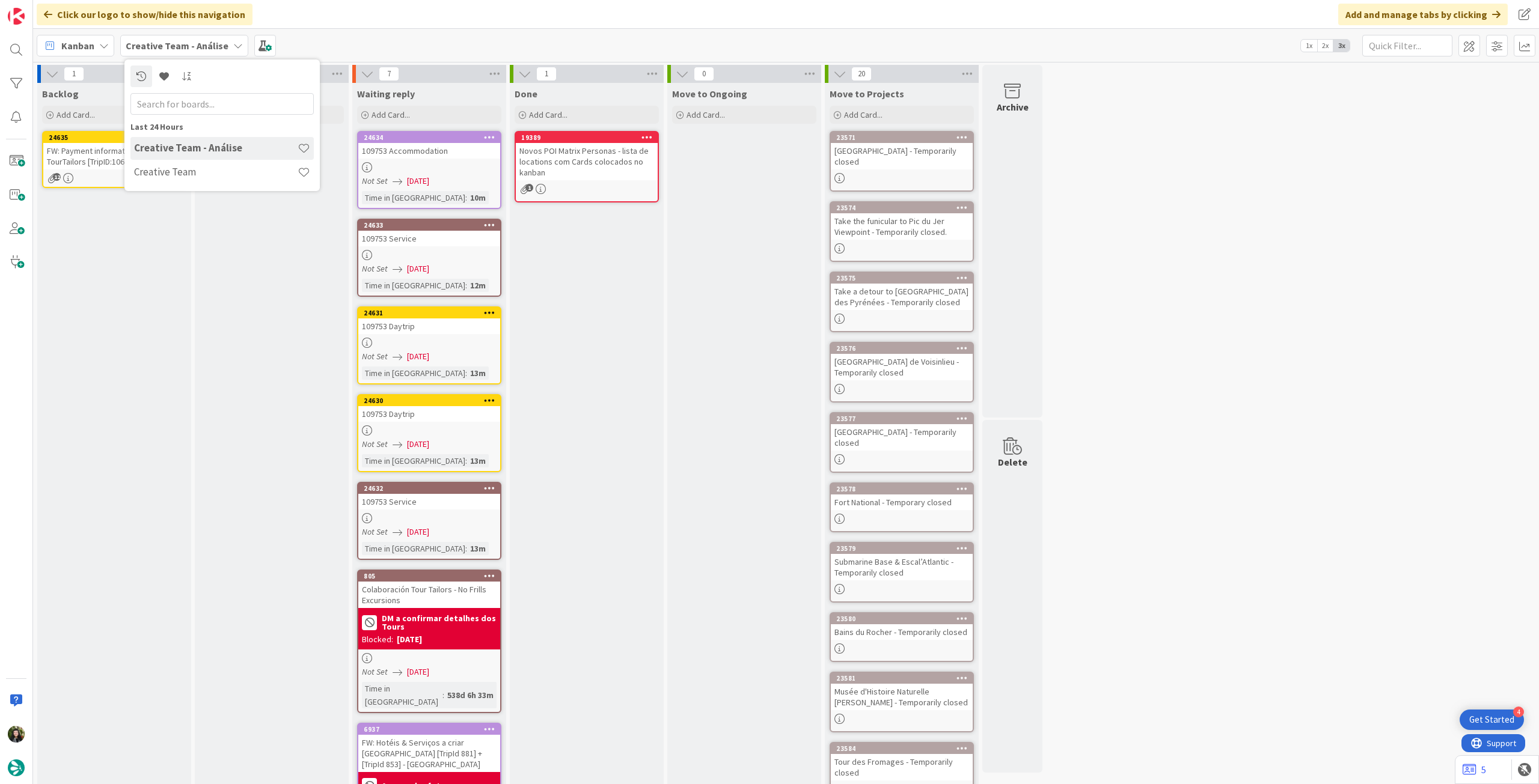
click at [178, 168] on h4 "Creative Team" at bounding box center [215, 172] width 164 height 12
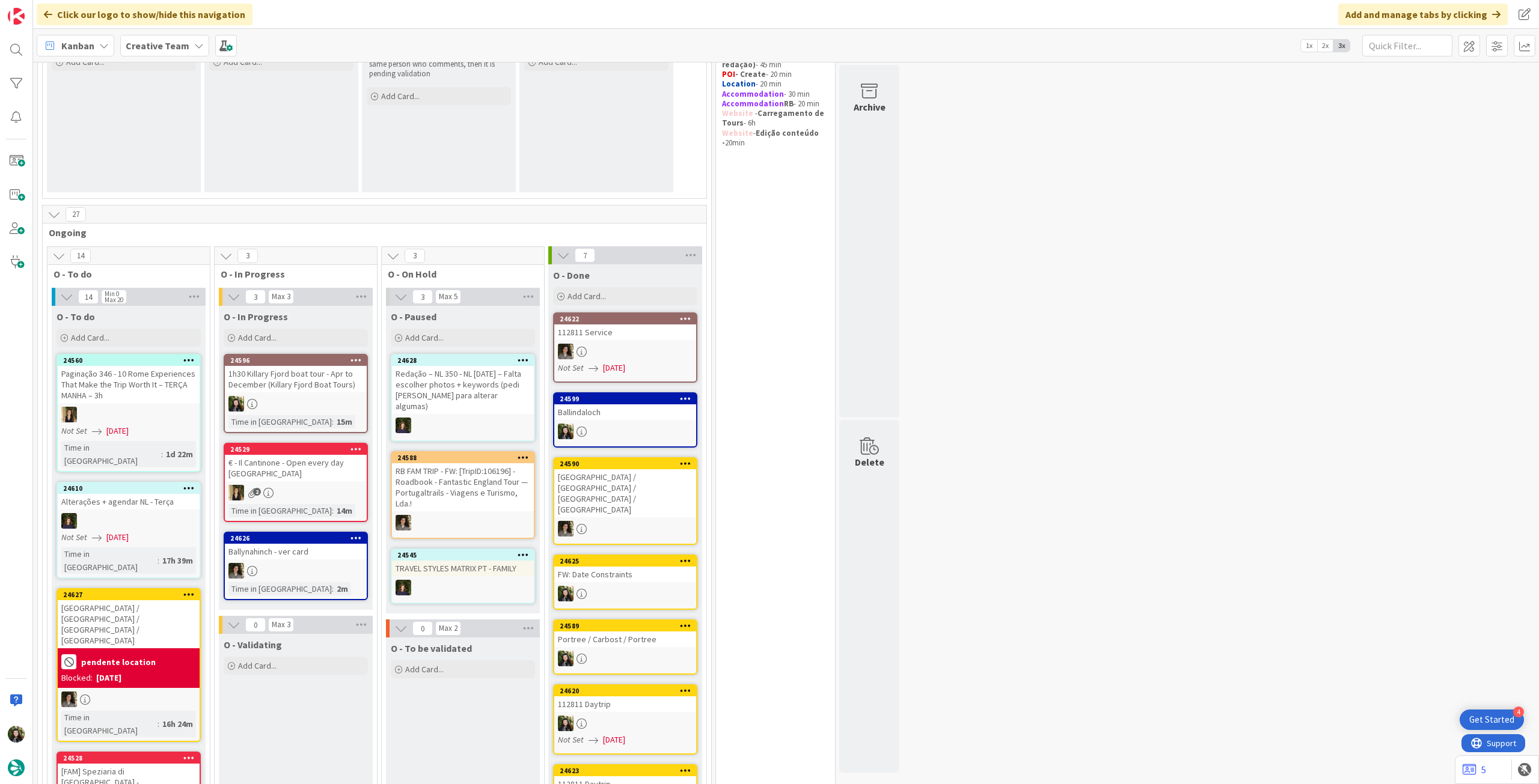
scroll to position [160, 0]
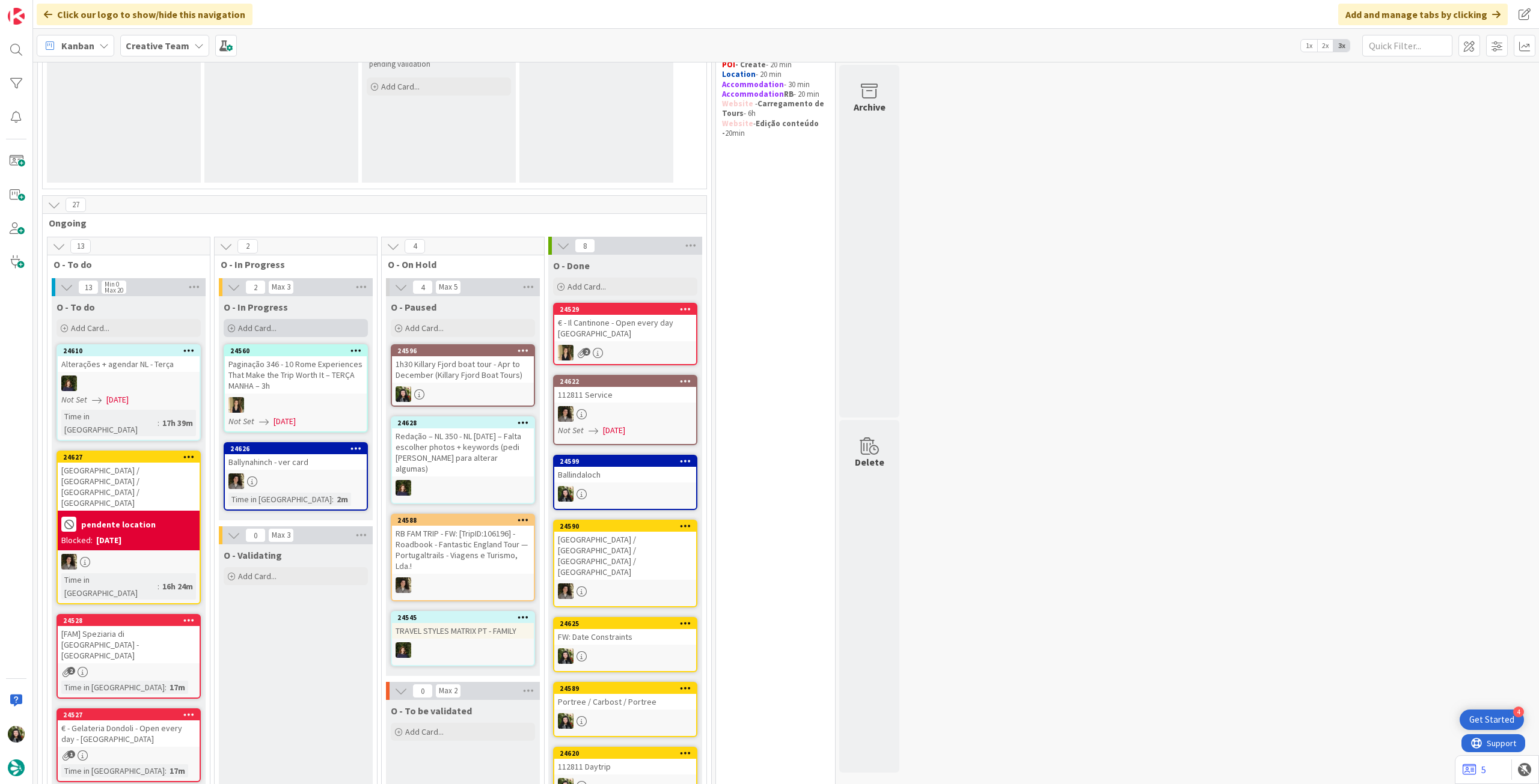
click at [304, 325] on div "Add Card..." at bounding box center [296, 327] width 145 height 18
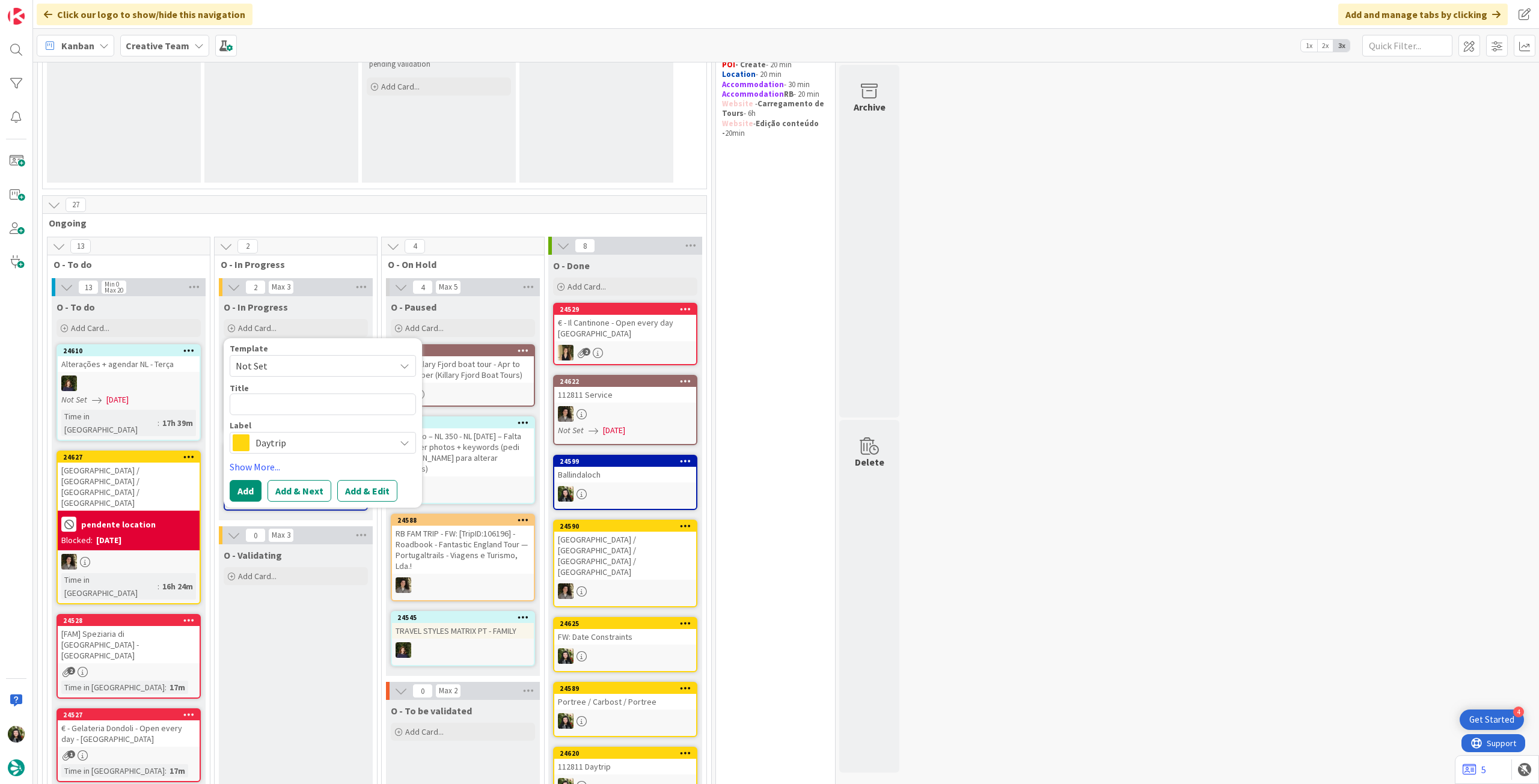
drag, startPoint x: 312, startPoint y: 444, endPoint x: 324, endPoint y: 444, distance: 12.0
click at [312, 445] on span "Daytrip" at bounding box center [322, 442] width 133 height 17
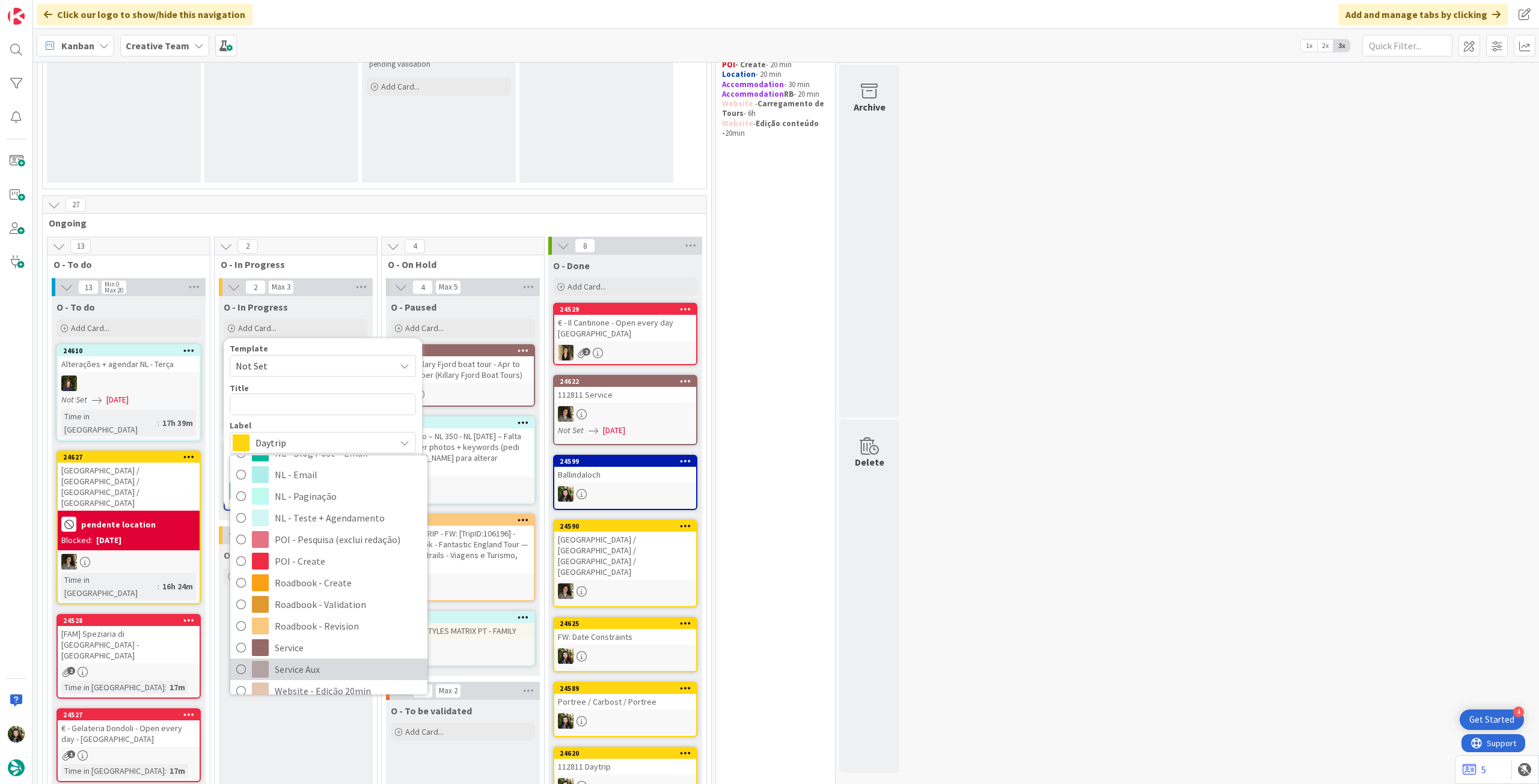
drag, startPoint x: 318, startPoint y: 665, endPoint x: 302, endPoint y: 503, distance: 162.8
click at [318, 665] on span "Service Aux" at bounding box center [347, 669] width 147 height 18
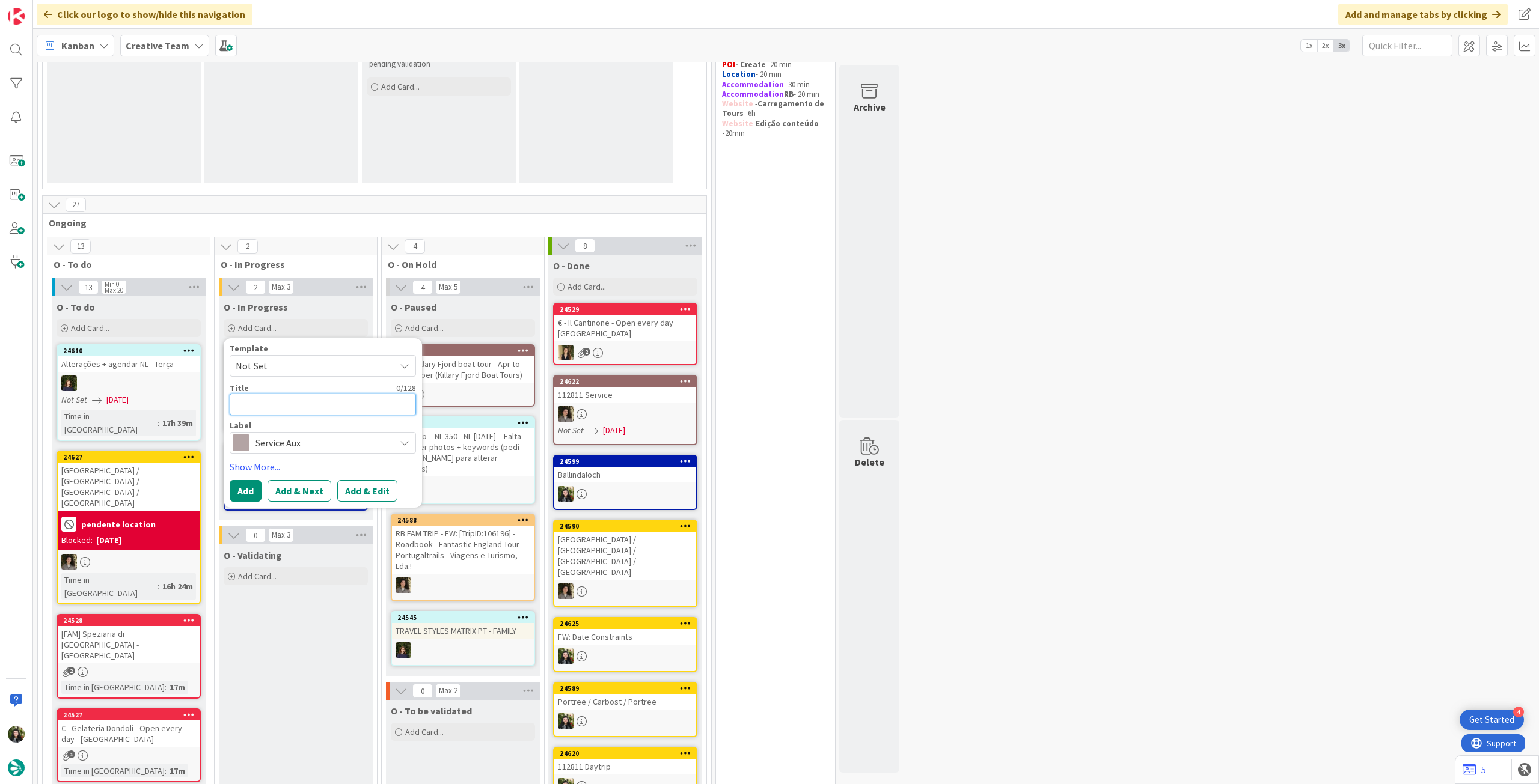
click at [314, 400] on textarea at bounding box center [322, 404] width 186 height 22
type textarea "x"
type textarea "P"
type textarea "x"
type textarea "Po"
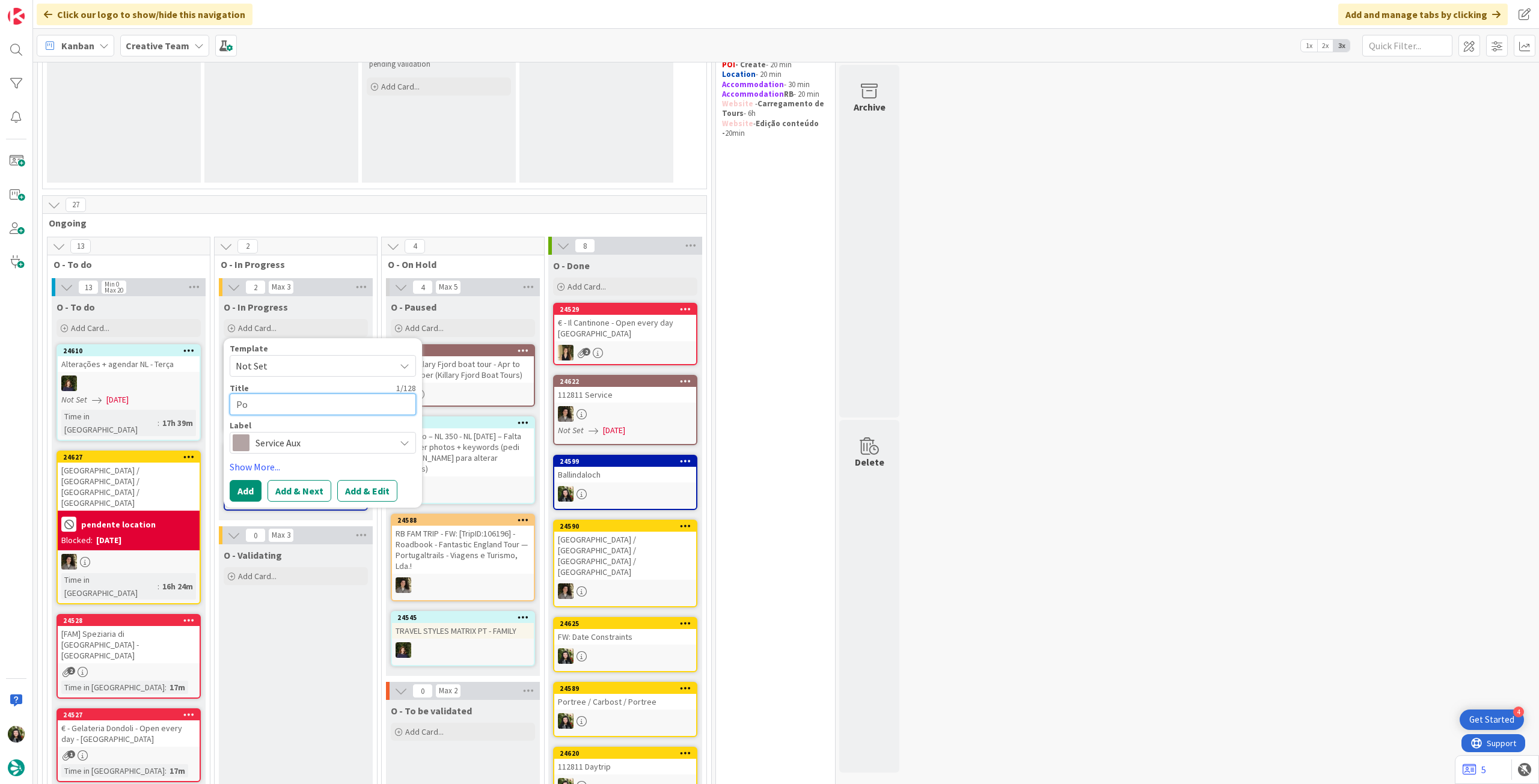
type textarea "x"
type textarea "Pos"
type textarea "x"
type textarea "Post"
type textarea "x"
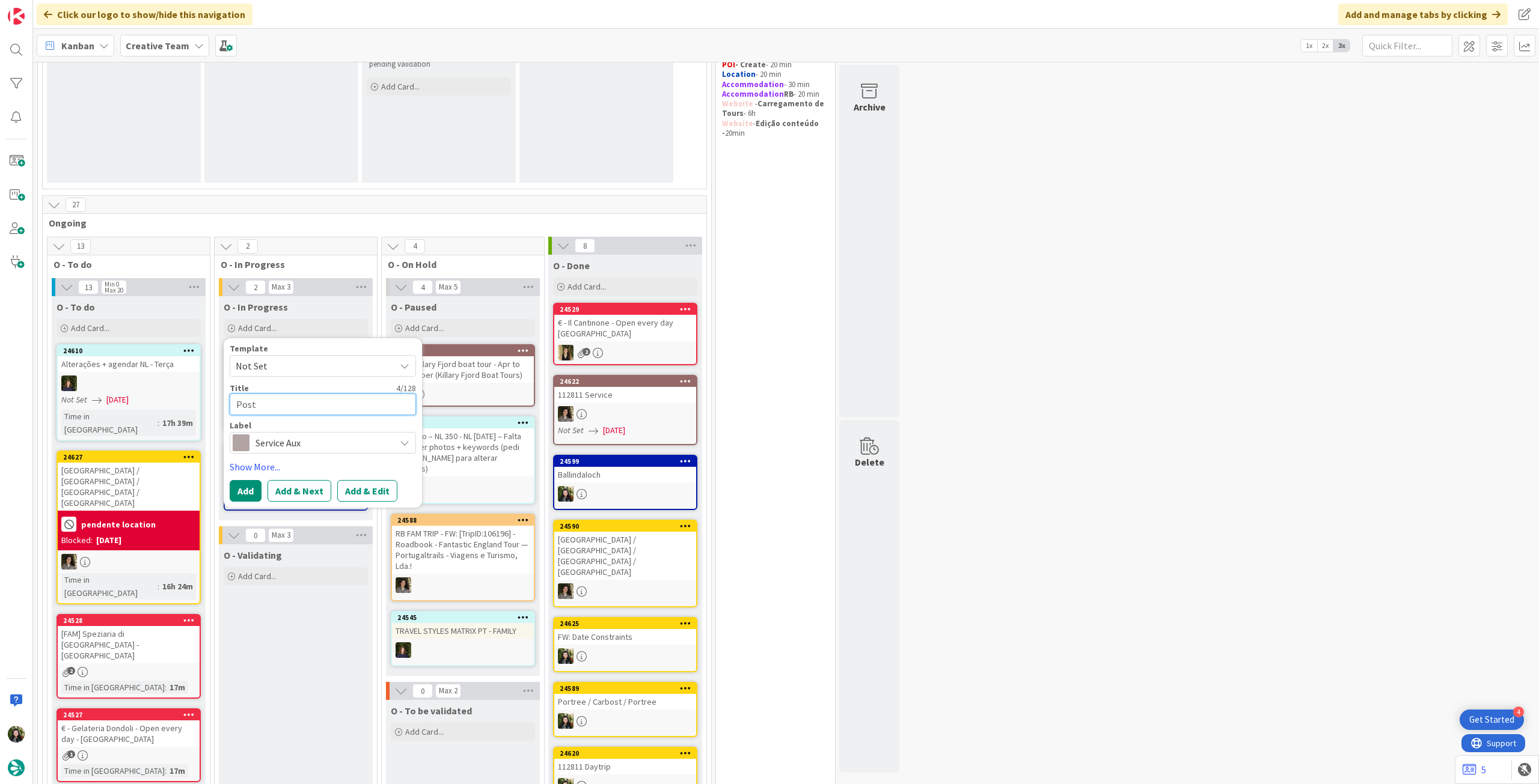
type textarea "Post"
type textarea "x"
type textarea "Post L"
type textarea "x"
type textarea "Post Li"
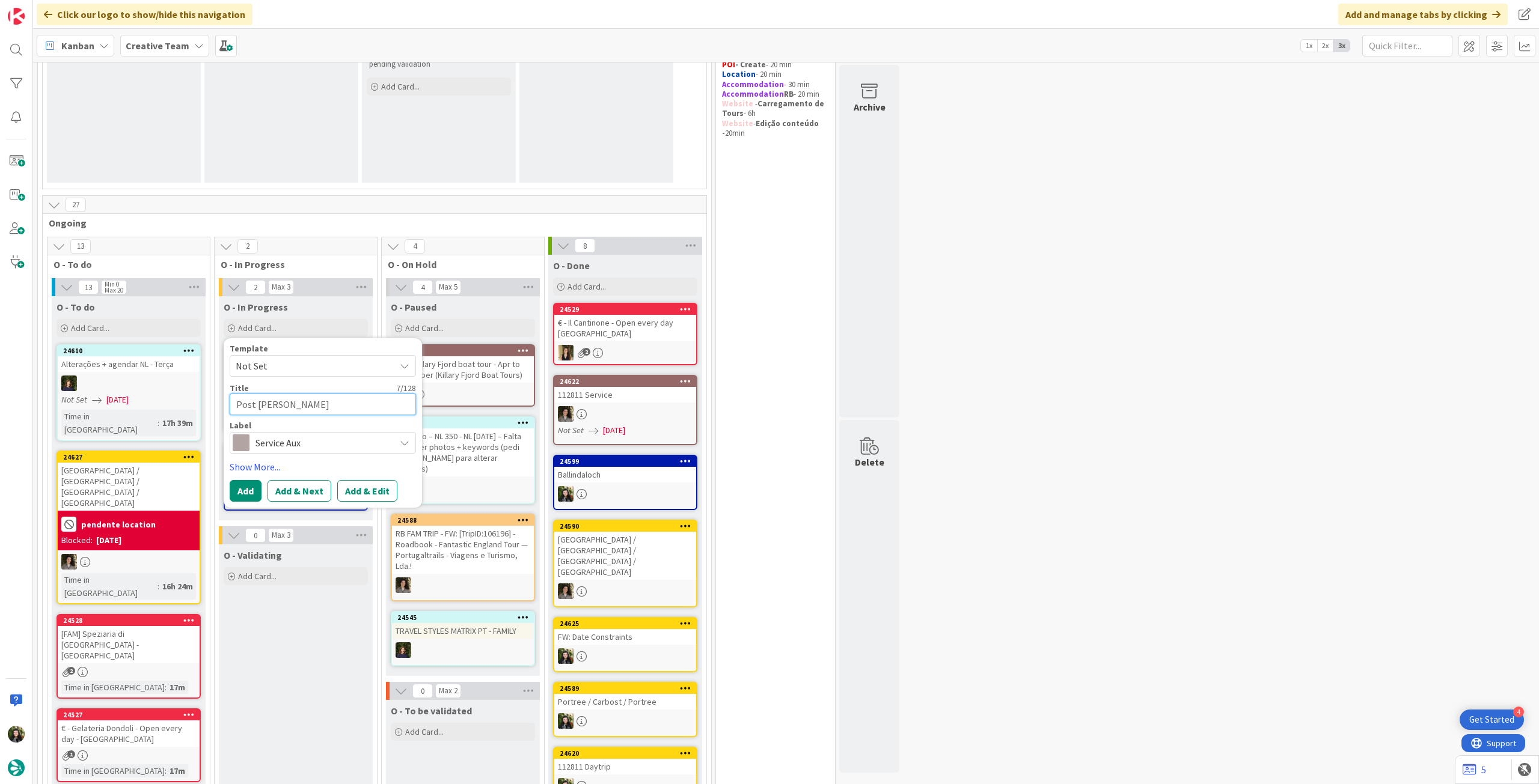
type textarea "x"
type textarea "Post Lin"
type textarea "x"
type textarea "Post Link"
type textarea "x"
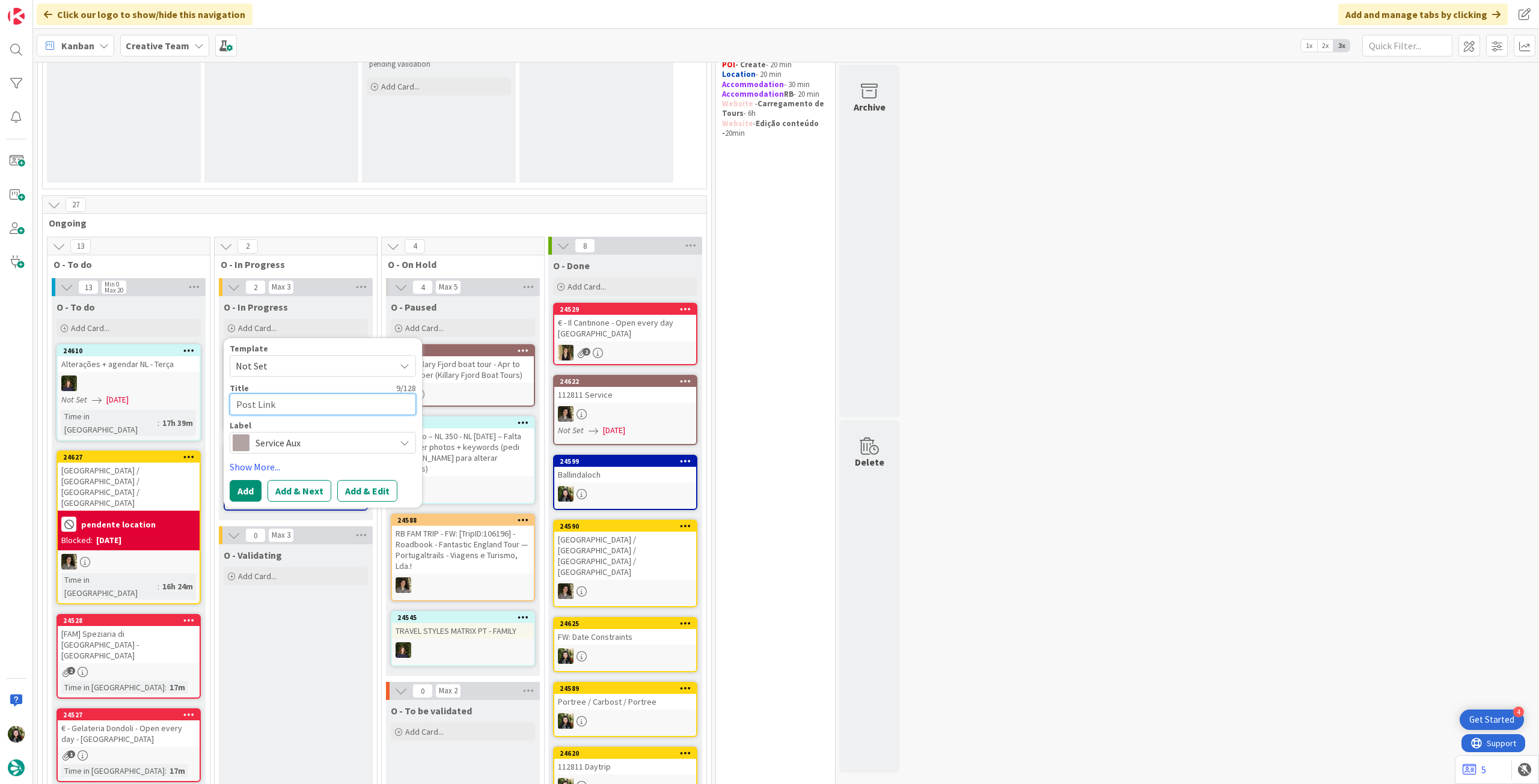
type textarea "Post Linke"
type textarea "x"
type textarea "Post Linked"
type textarea "x"
type textarea "Post Linkedi"
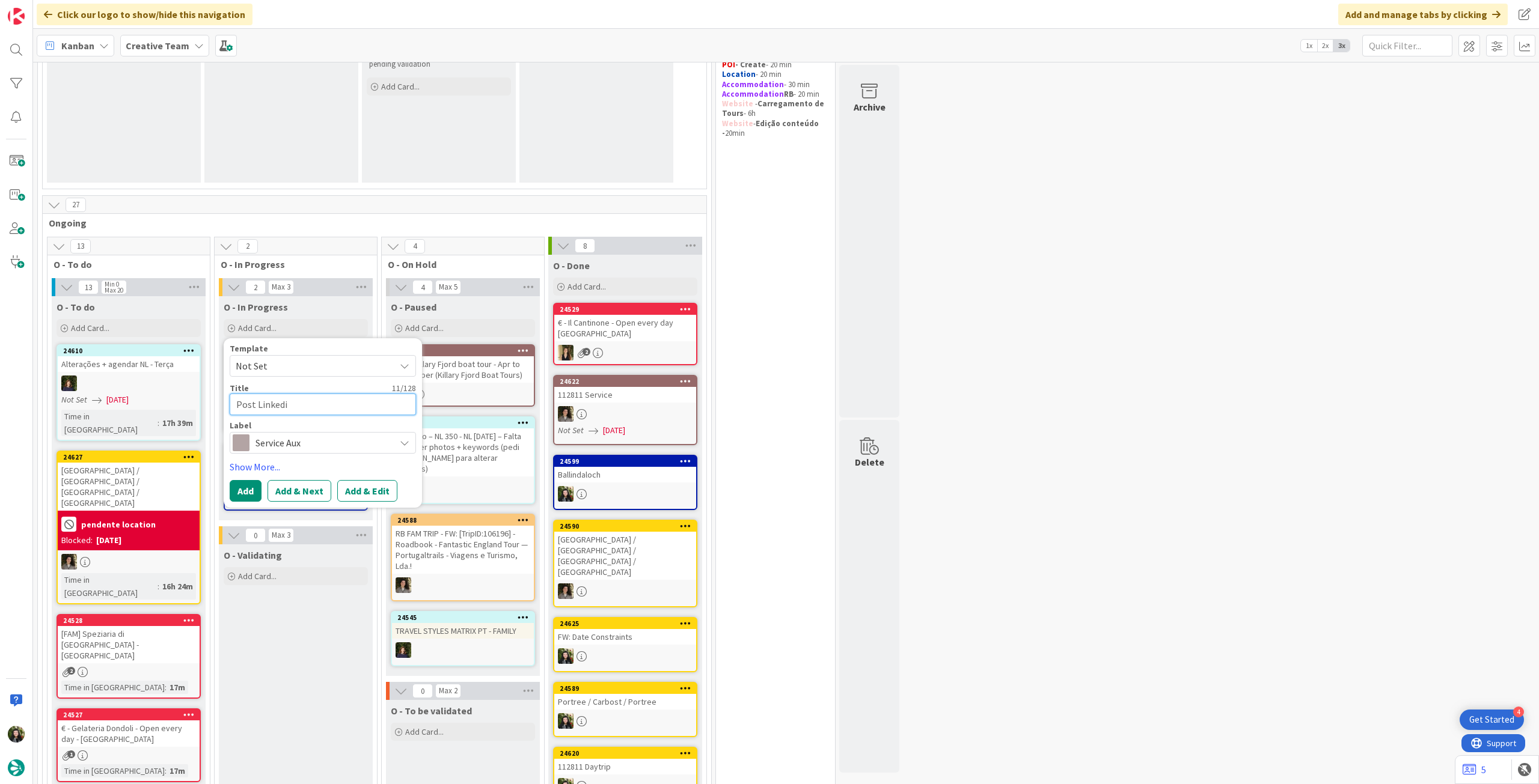
type textarea "x"
type textarea "Post Linkedin"
type textarea "x"
type textarea "Post Linkedin"
type textarea "x"
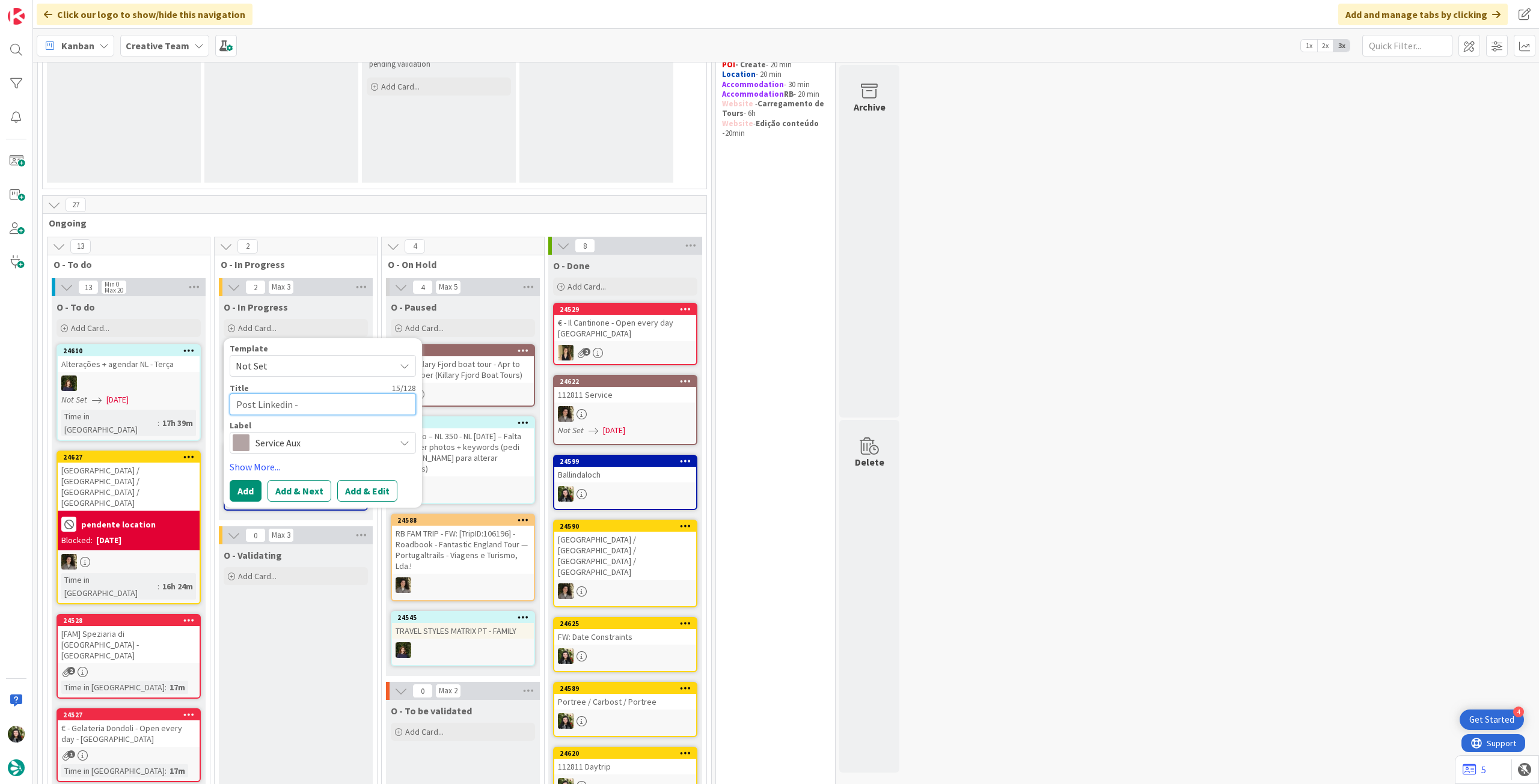
type textarea "Post Linkedin -"
type textarea "x"
type textarea "Post Linkedin - a"
type textarea "x"
type textarea "Post Linkedin - ag"
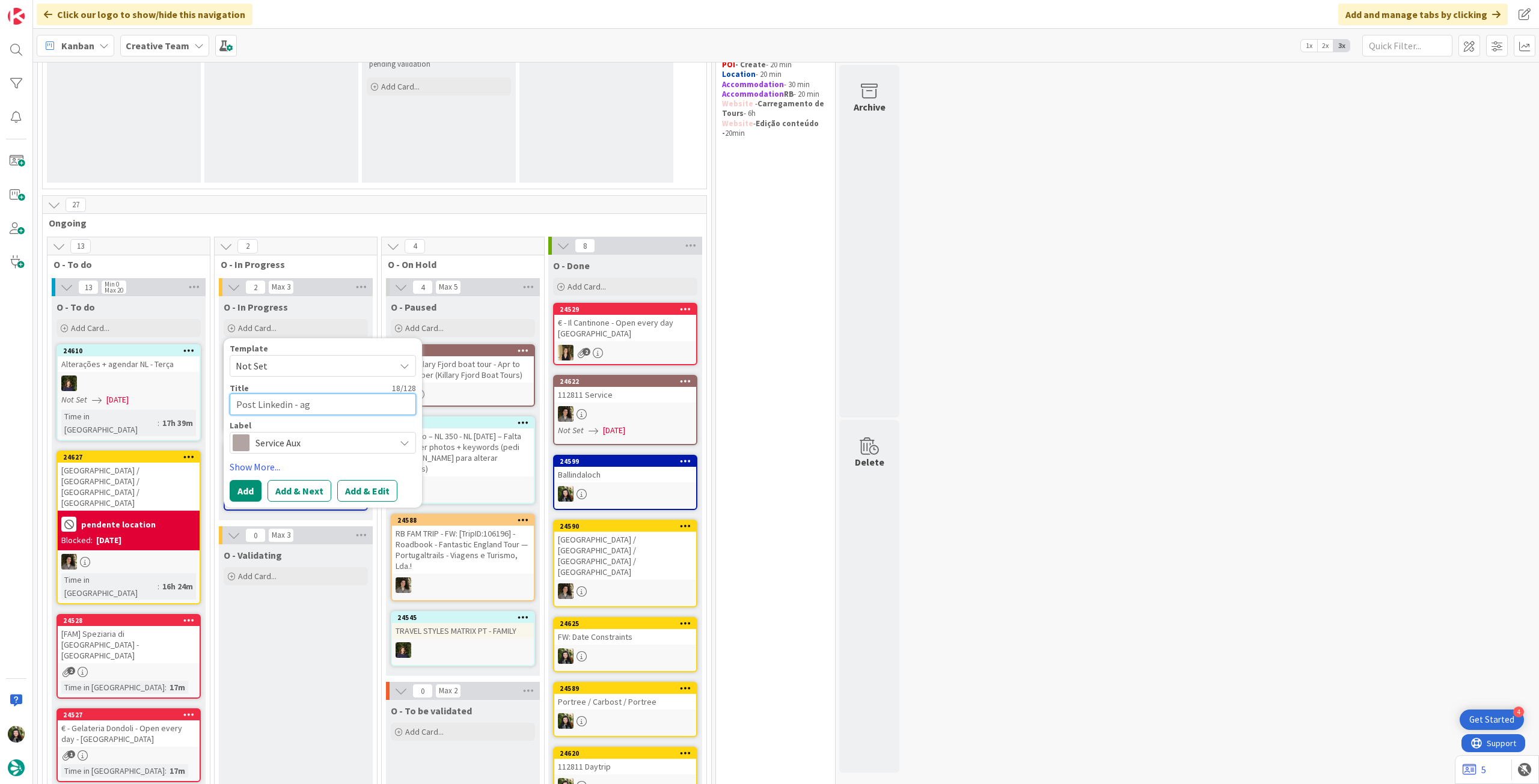
type textarea "x"
type textarea "Post Linkedin - agen"
type textarea "x"
type textarea "Post Linkedin - agend"
type textarea "x"
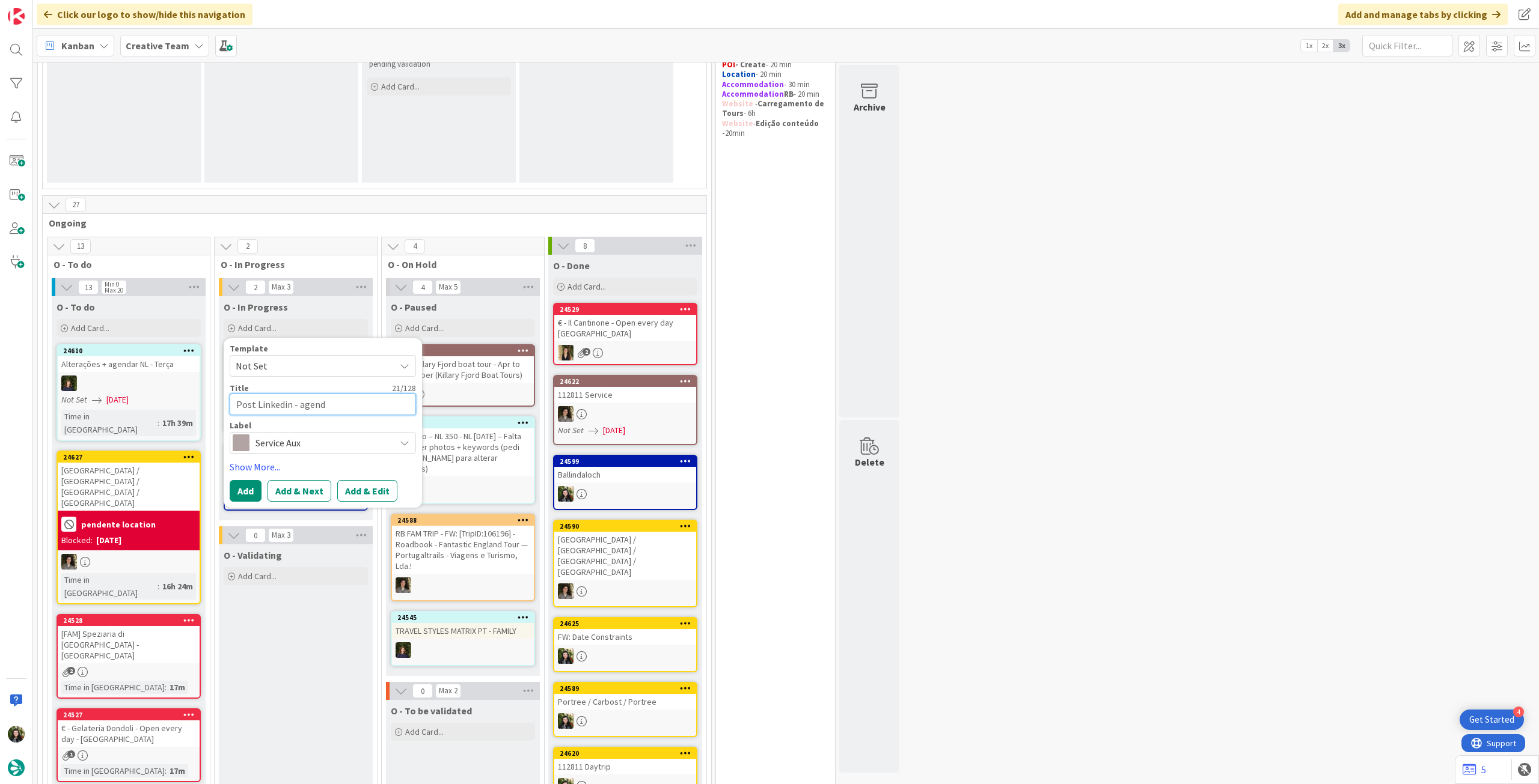
type textarea "Post Linkedin - agenda"
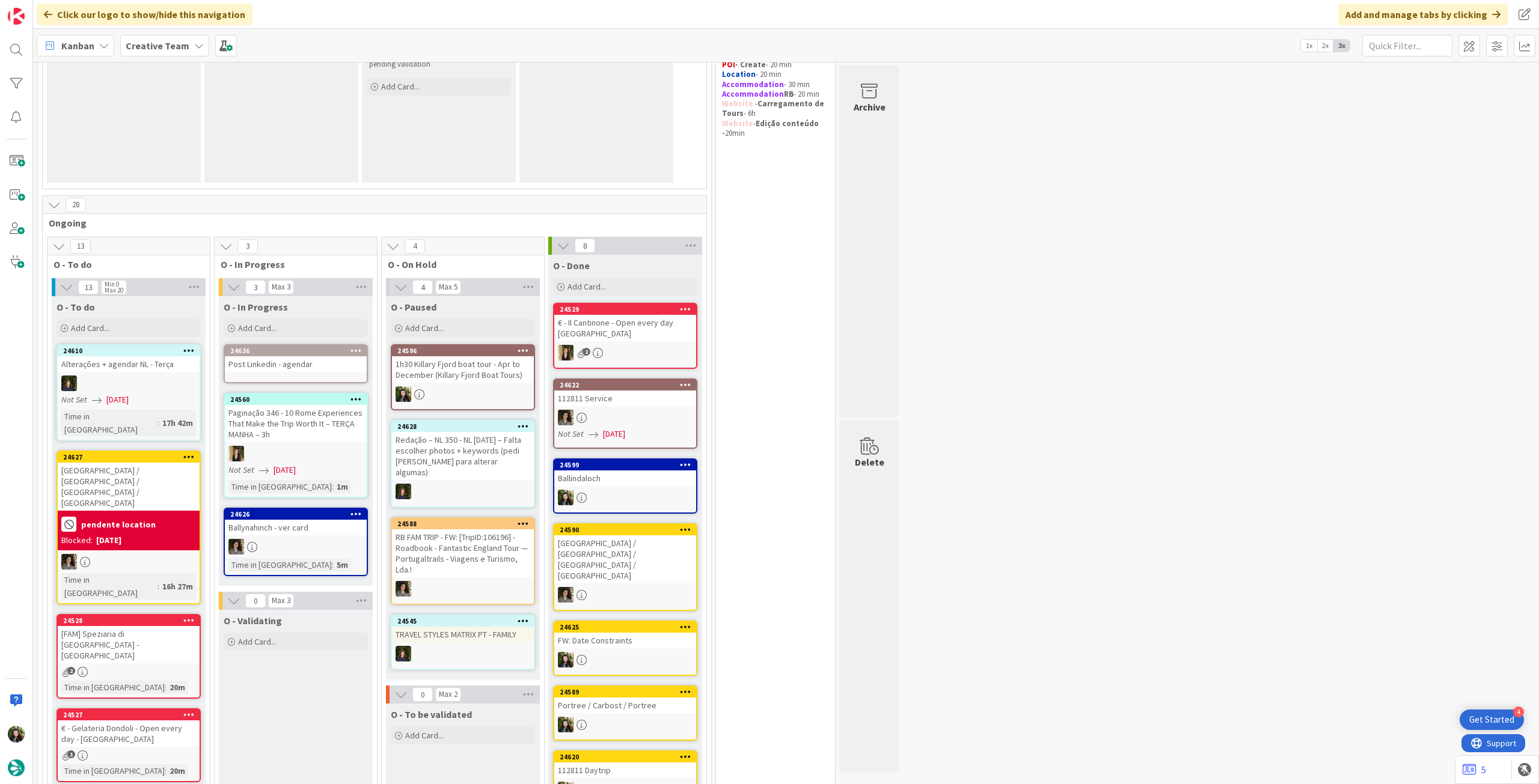
click at [326, 365] on div "Post Linkedin - agendar" at bounding box center [296, 364] width 142 height 16
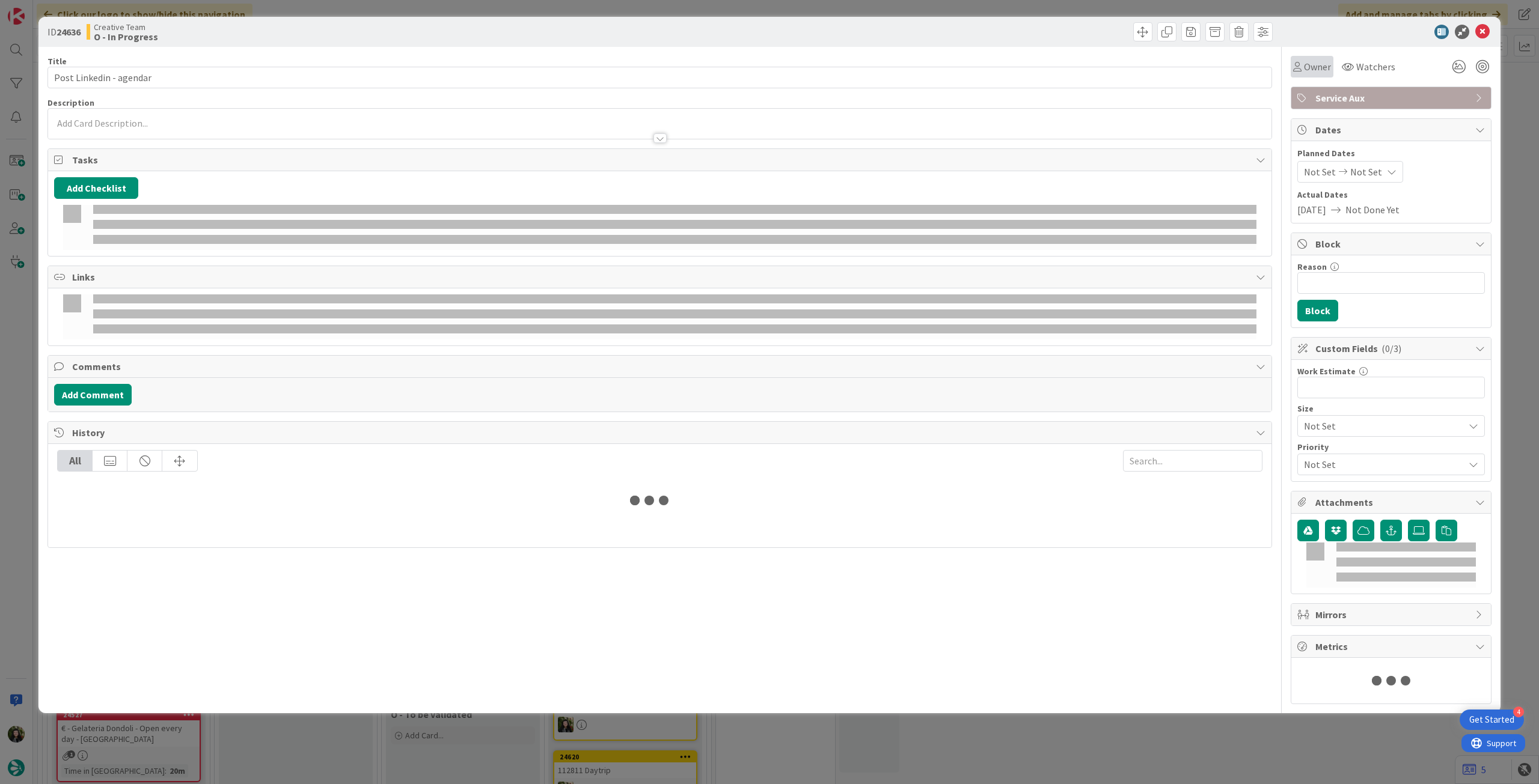
click at [1318, 60] on span "Owner" at bounding box center [1317, 67] width 27 height 15
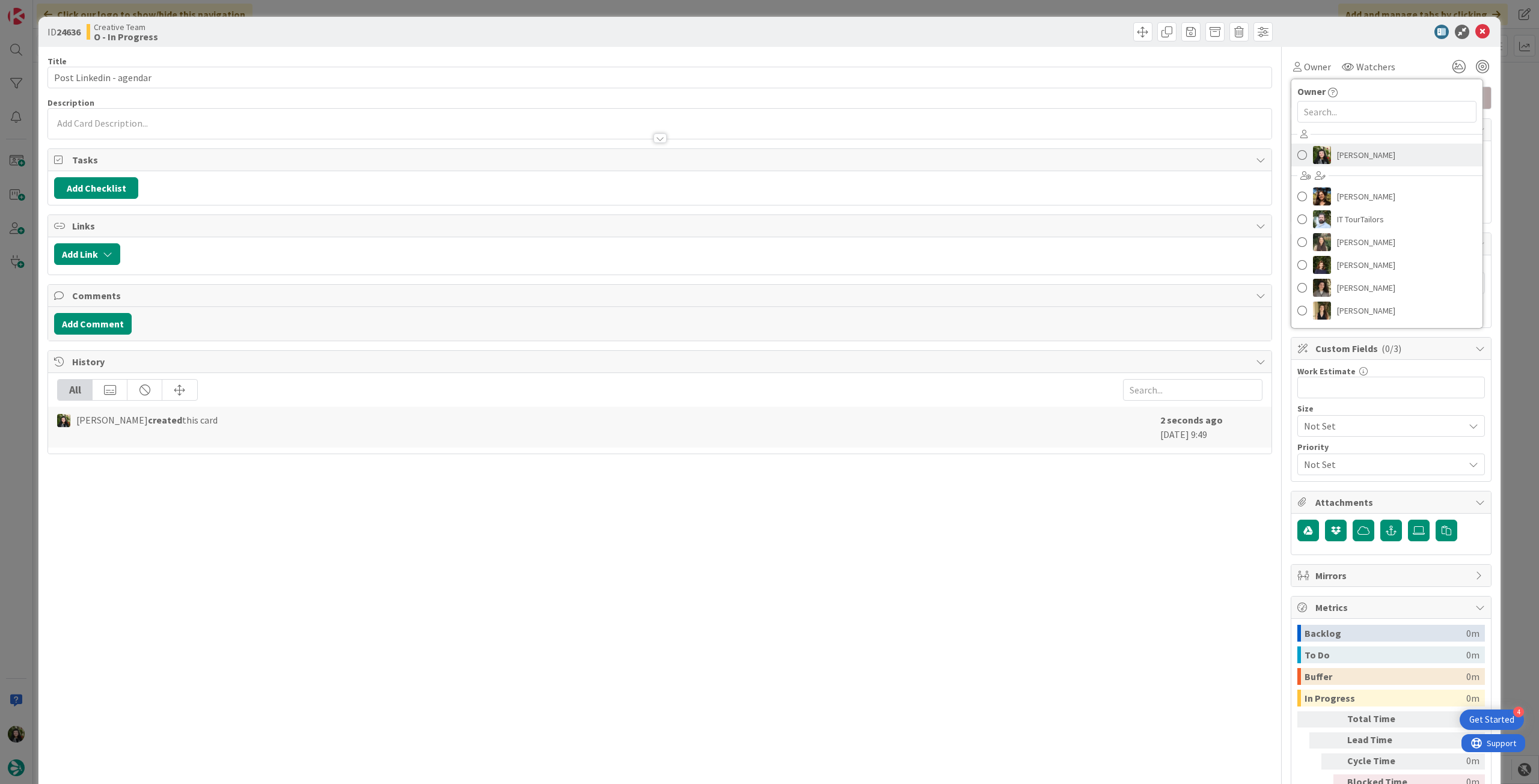
click at [1356, 151] on span "[PERSON_NAME]" at bounding box center [1366, 154] width 58 height 18
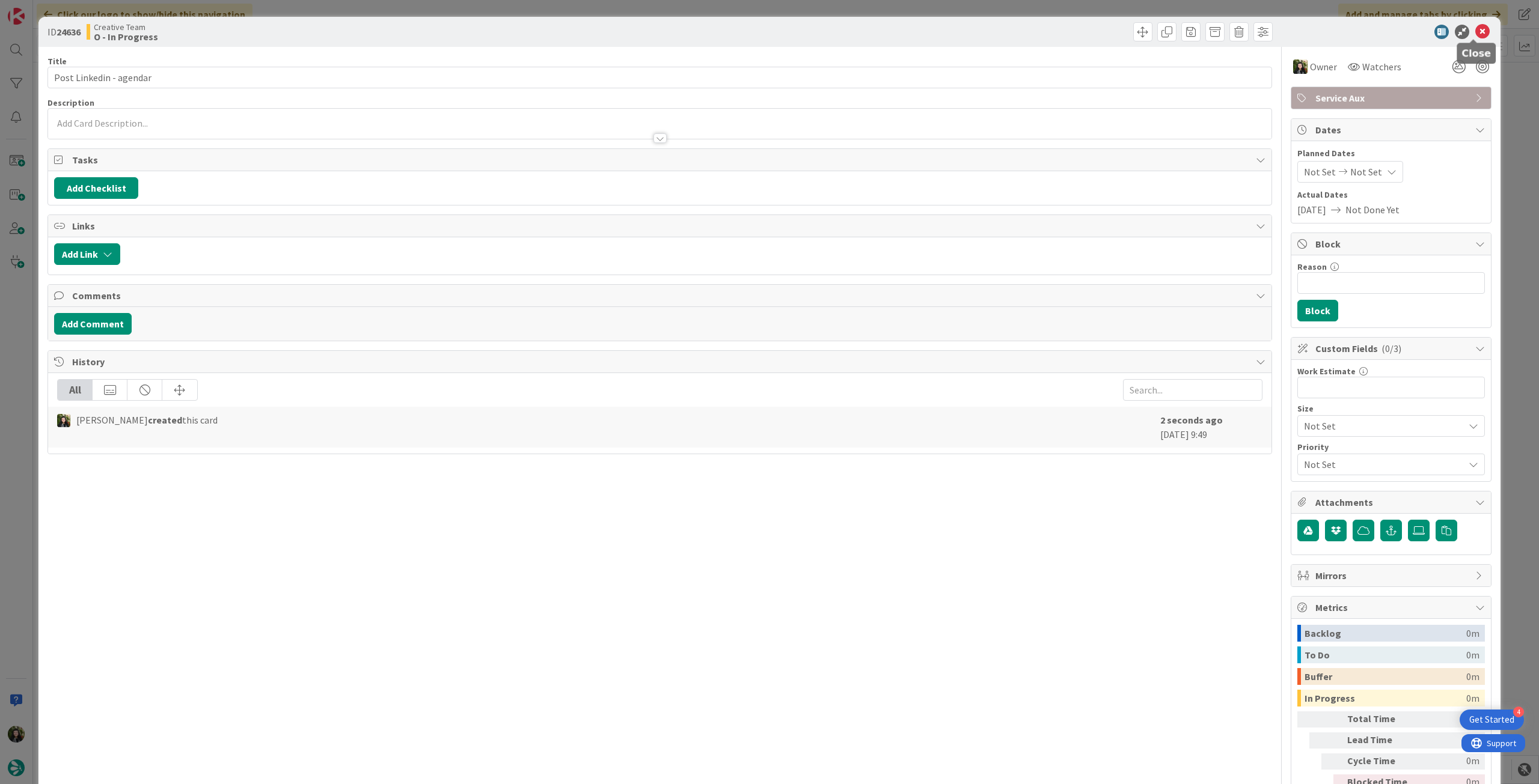
click at [1475, 35] on icon at bounding box center [1483, 32] width 15 height 15
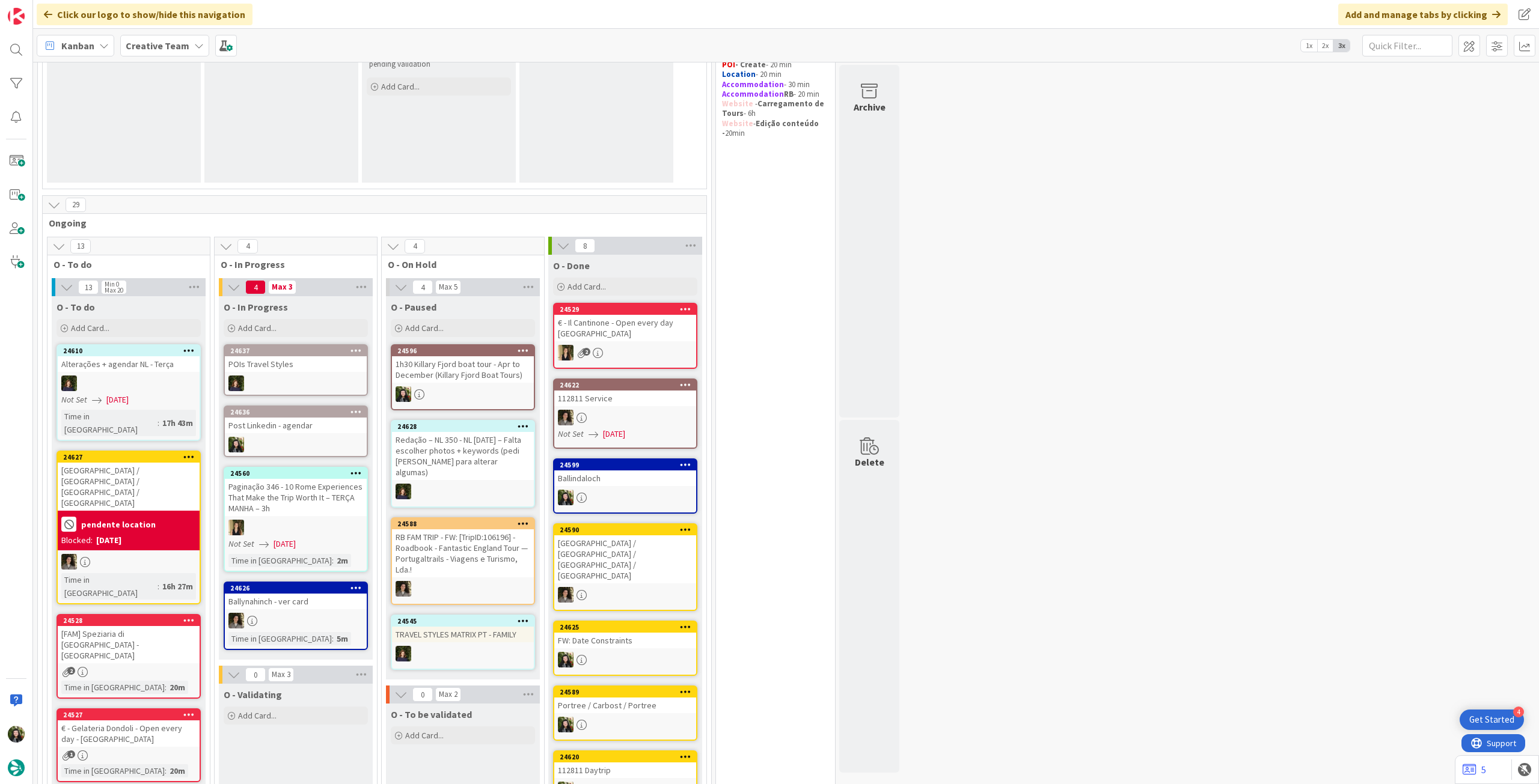
click at [290, 440] on div at bounding box center [296, 445] width 142 height 16
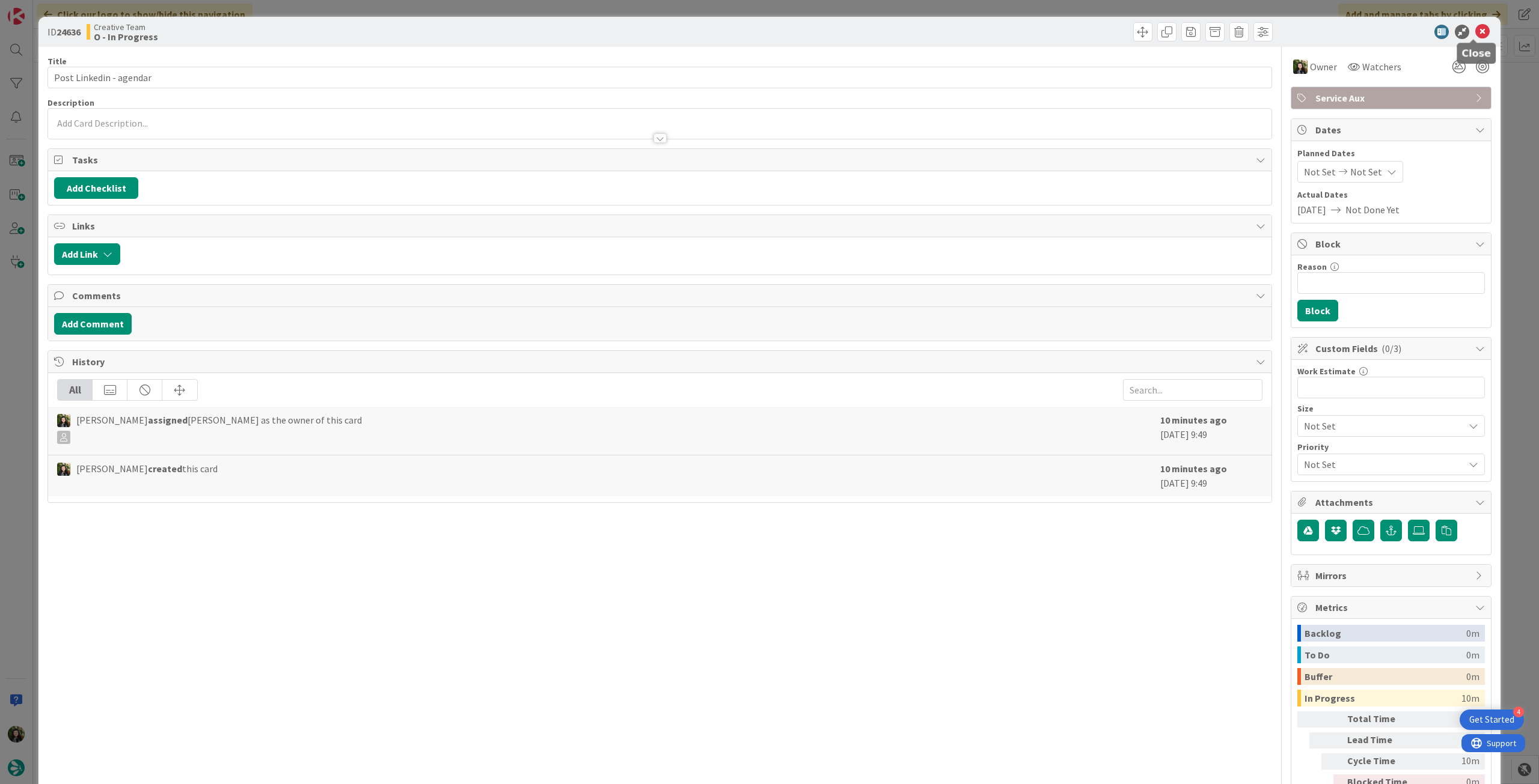
click at [1475, 30] on icon at bounding box center [1483, 32] width 15 height 15
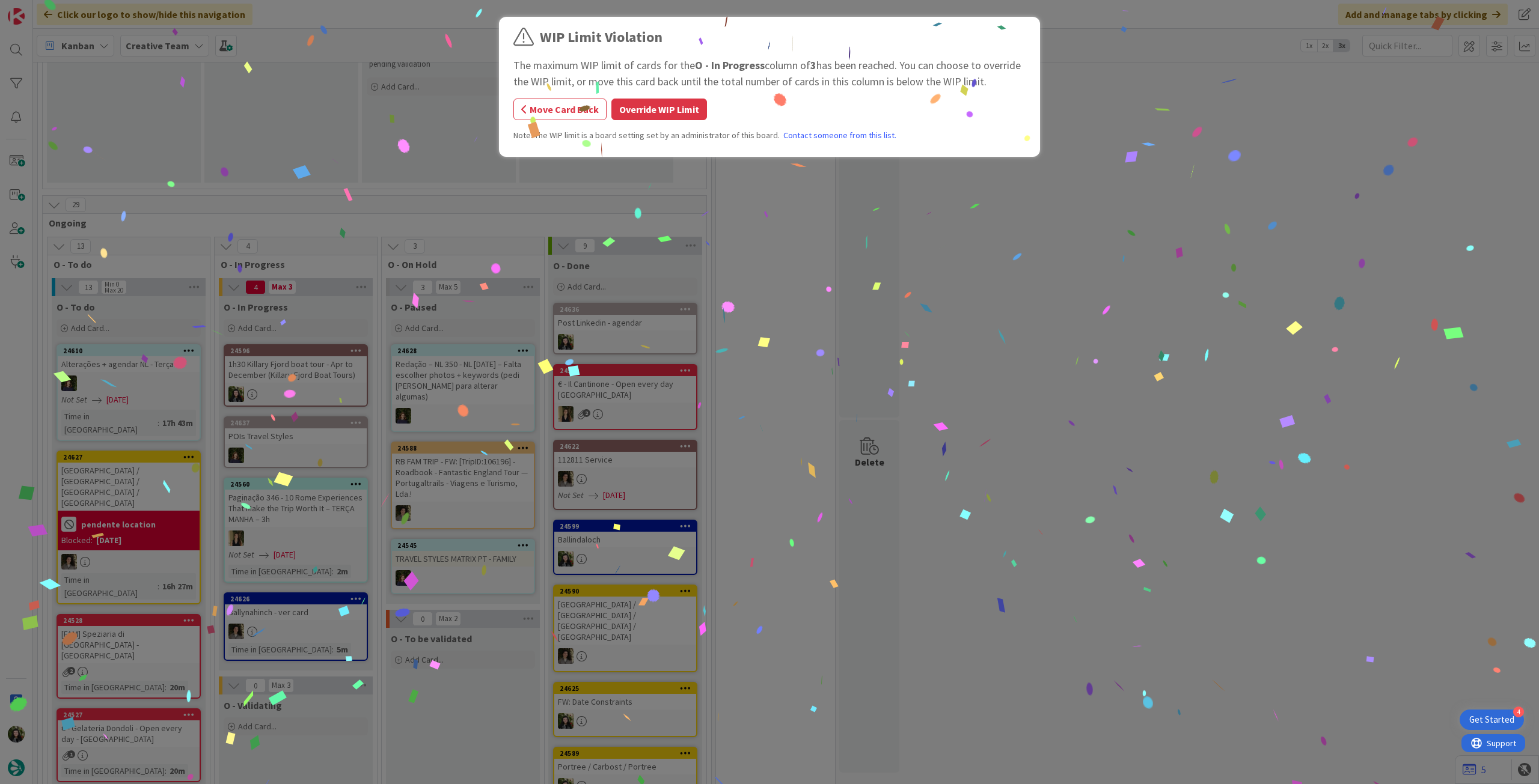
click at [642, 119] on div "WIP Limit Violation The maximum WIP limit of cards for the O - In Progress colu…" at bounding box center [769, 89] width 512 height 125
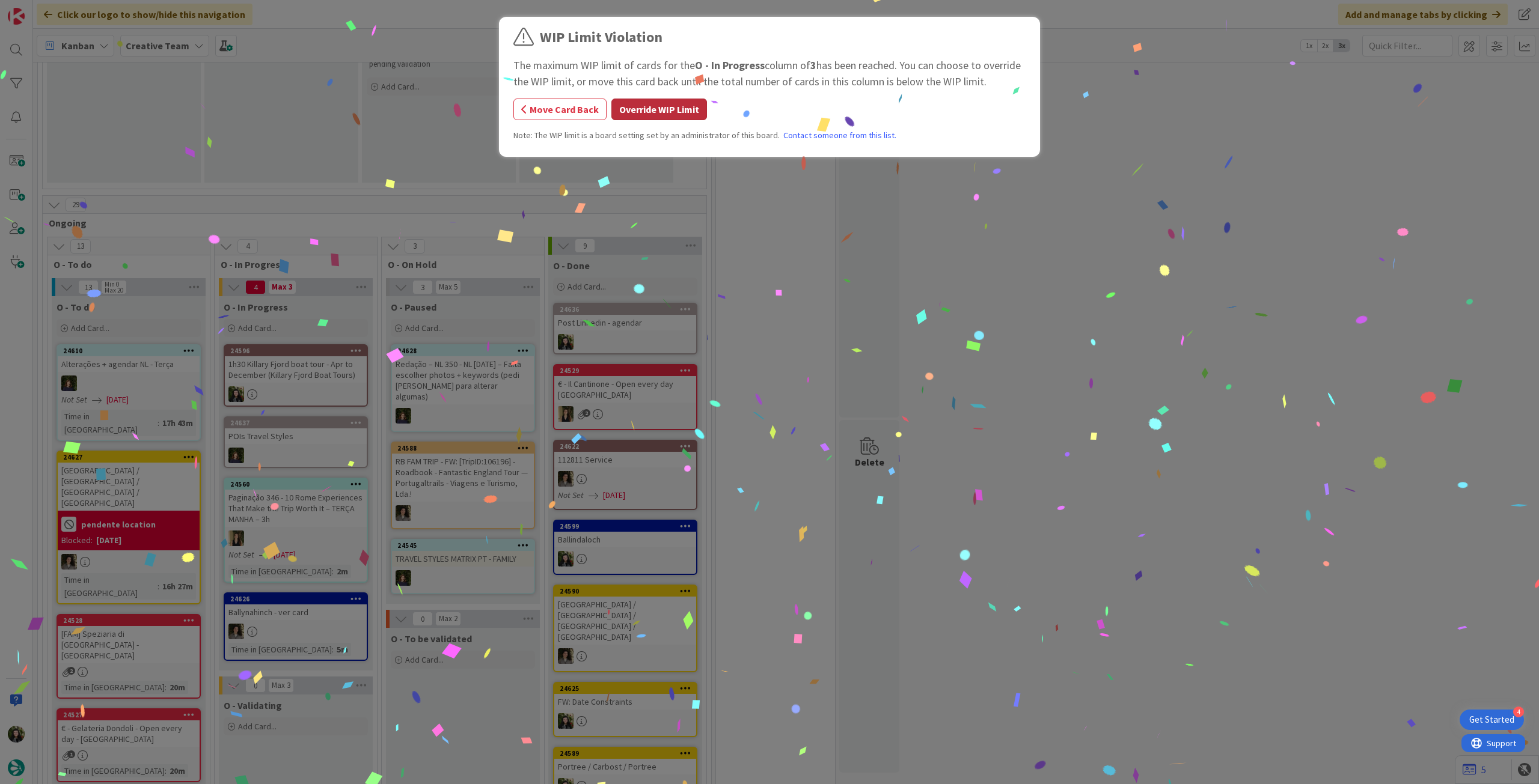
click at [646, 113] on button "Override WIP Limit" at bounding box center [659, 109] width 95 height 22
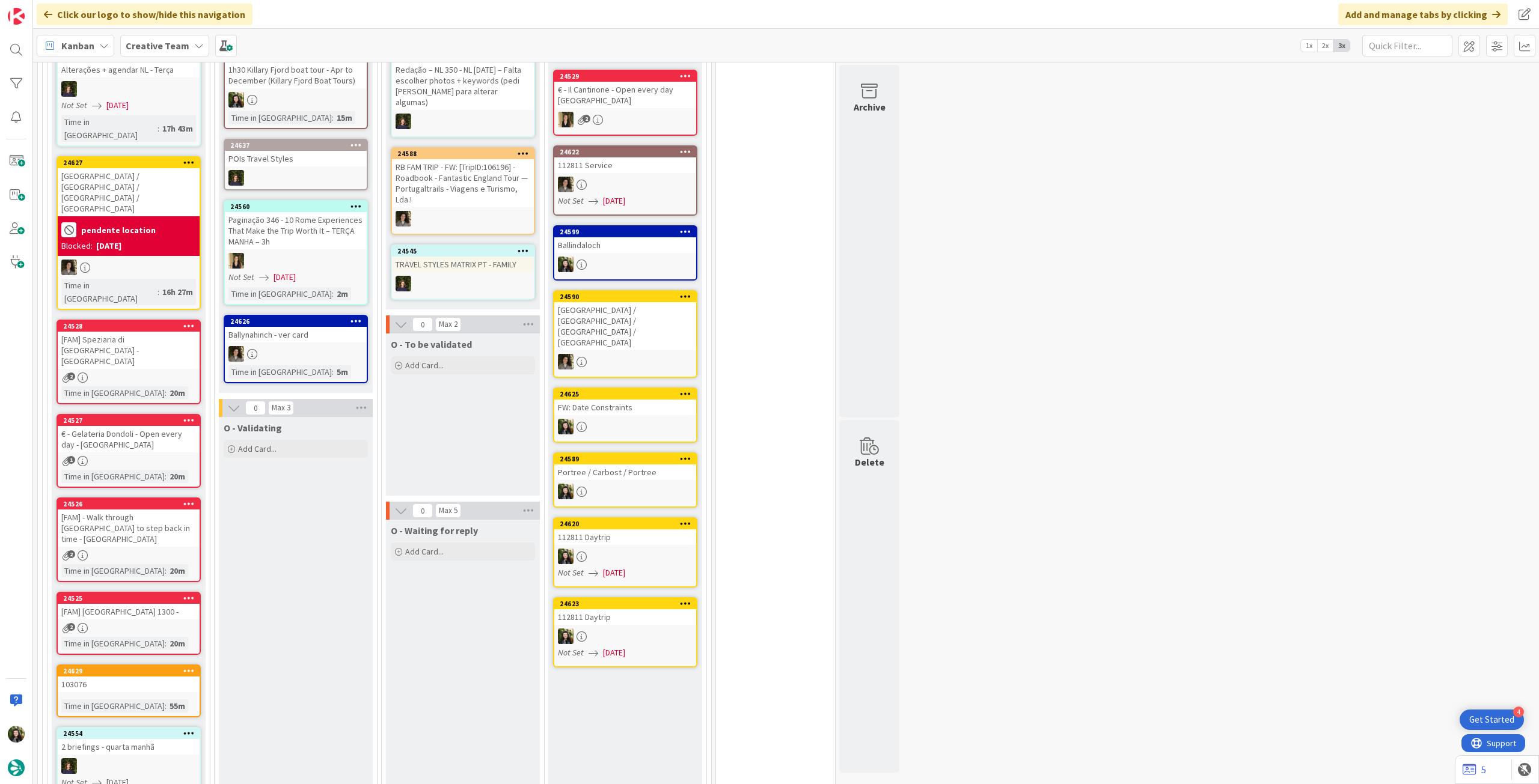
scroll to position [480, 0]
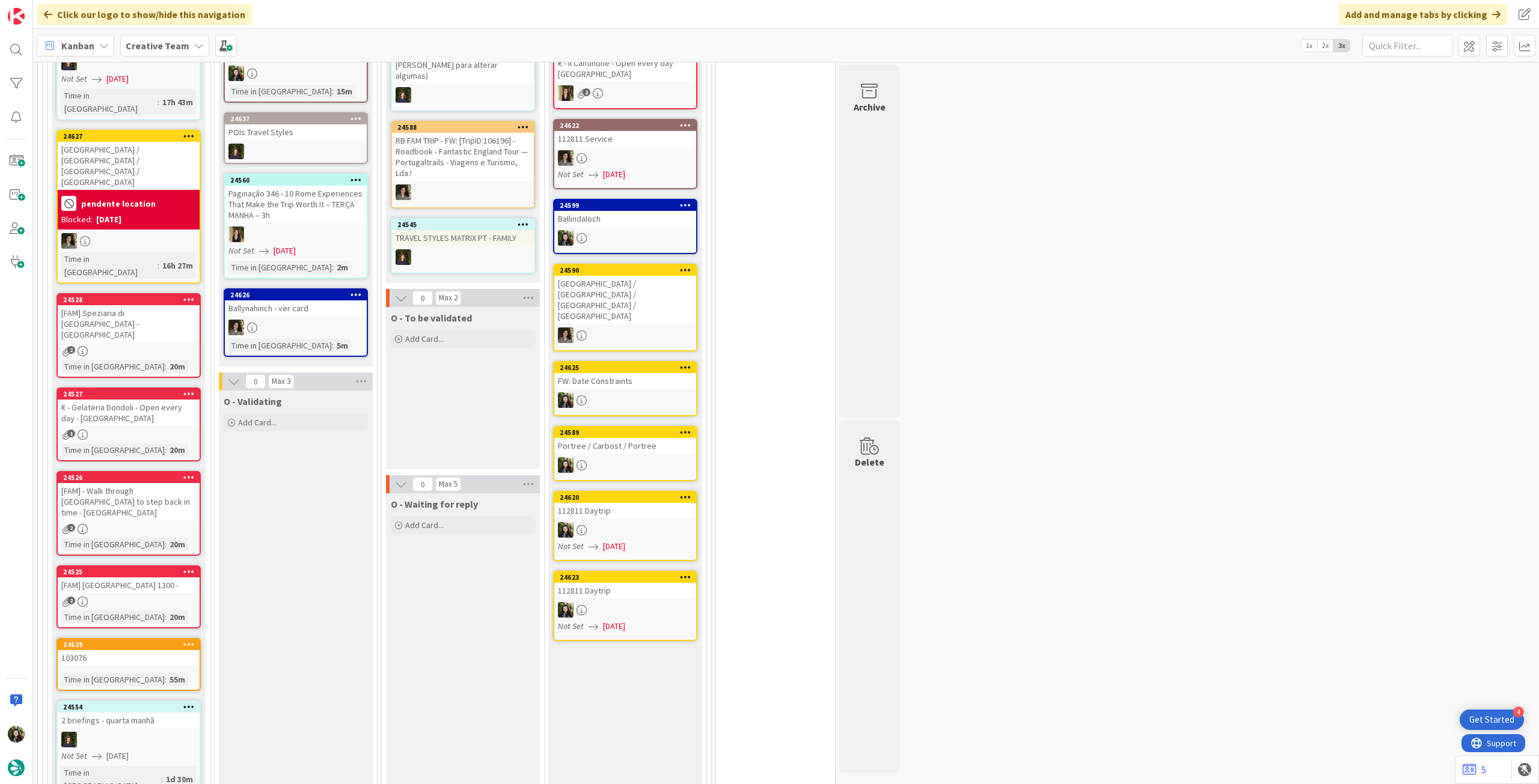
click at [160, 35] on div "Creative Team" at bounding box center [164, 46] width 89 height 22
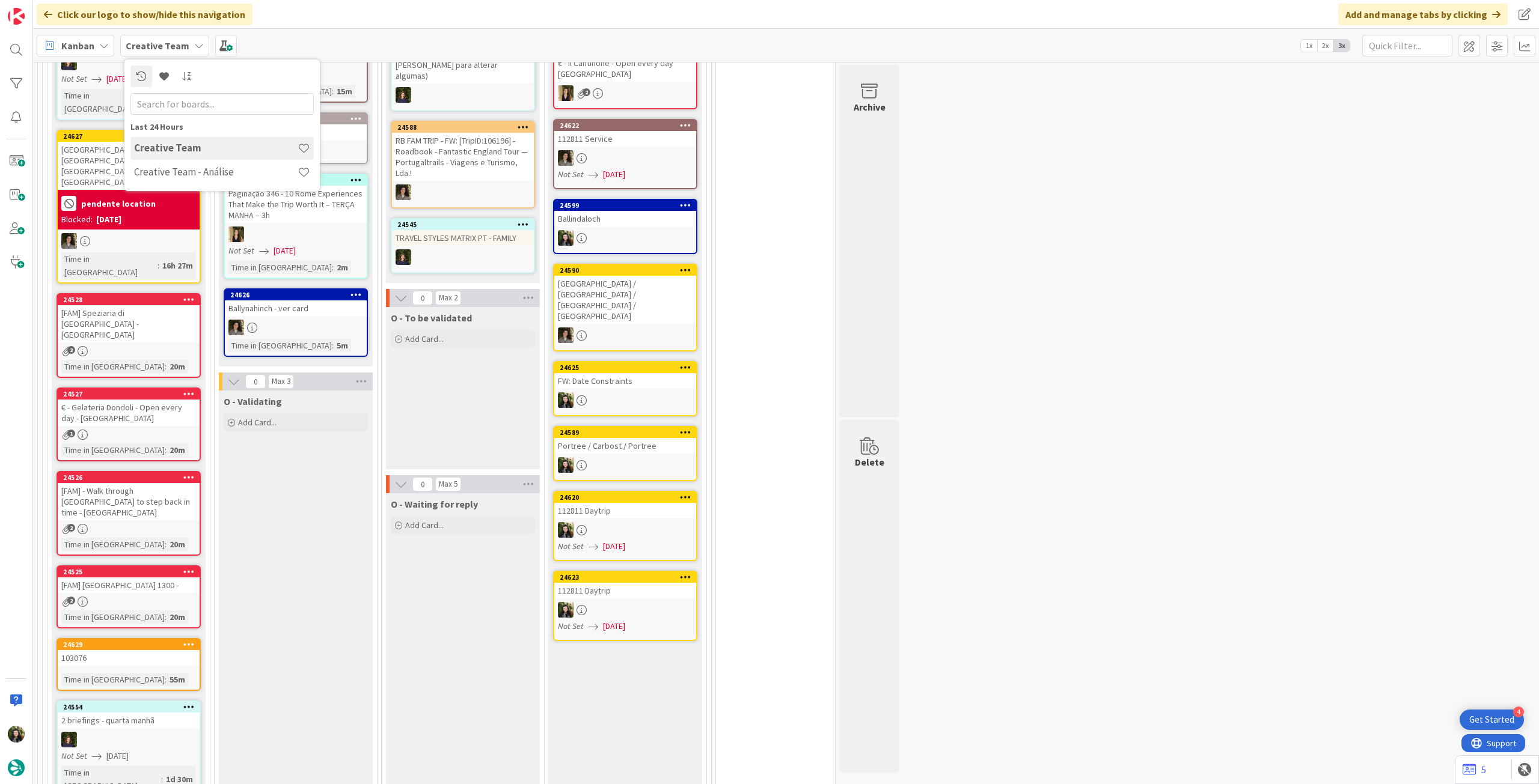
click at [184, 175] on h4 "Creative Team - Análise" at bounding box center [215, 172] width 164 height 12
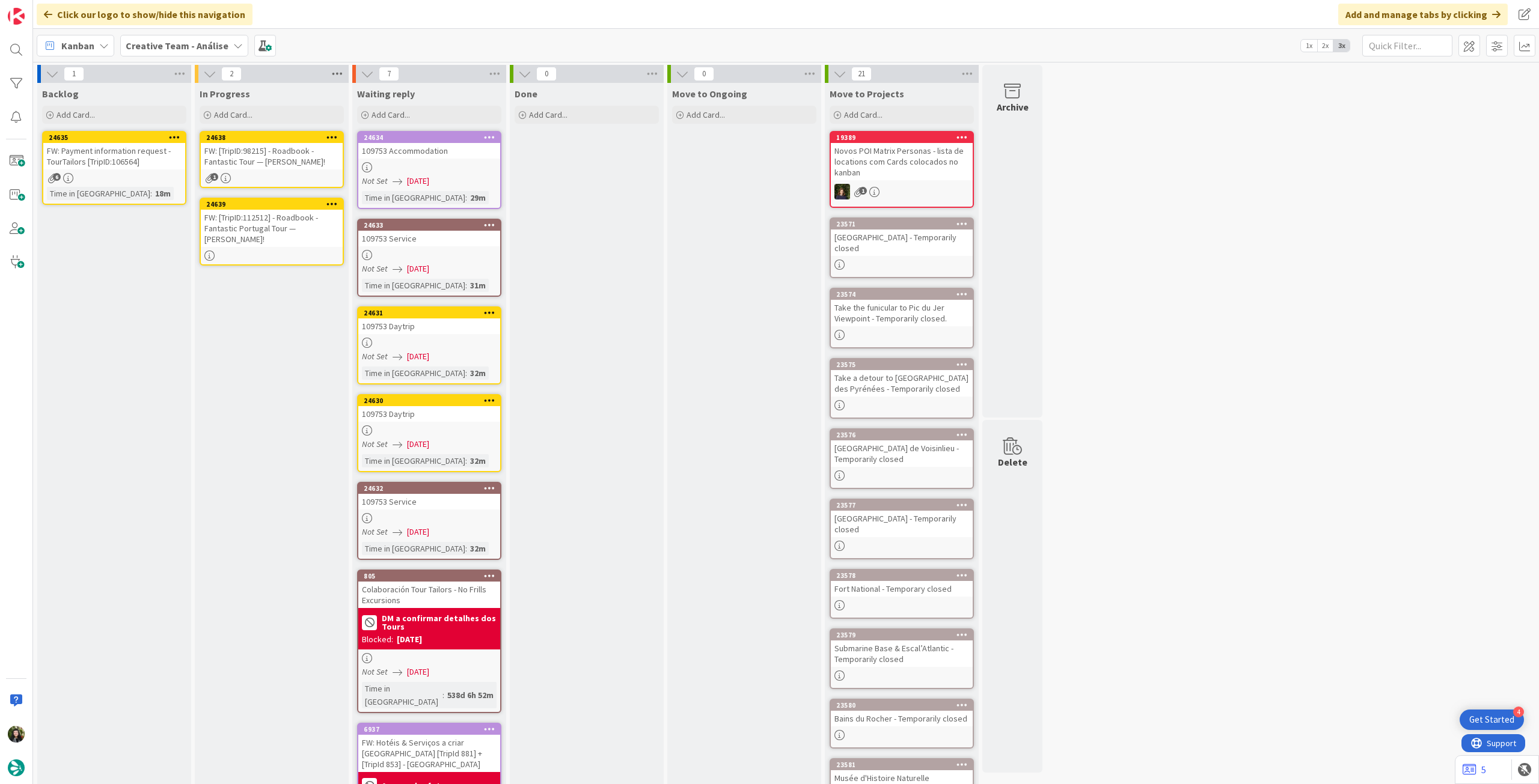
click at [343, 74] on icon at bounding box center [338, 74] width 16 height 18
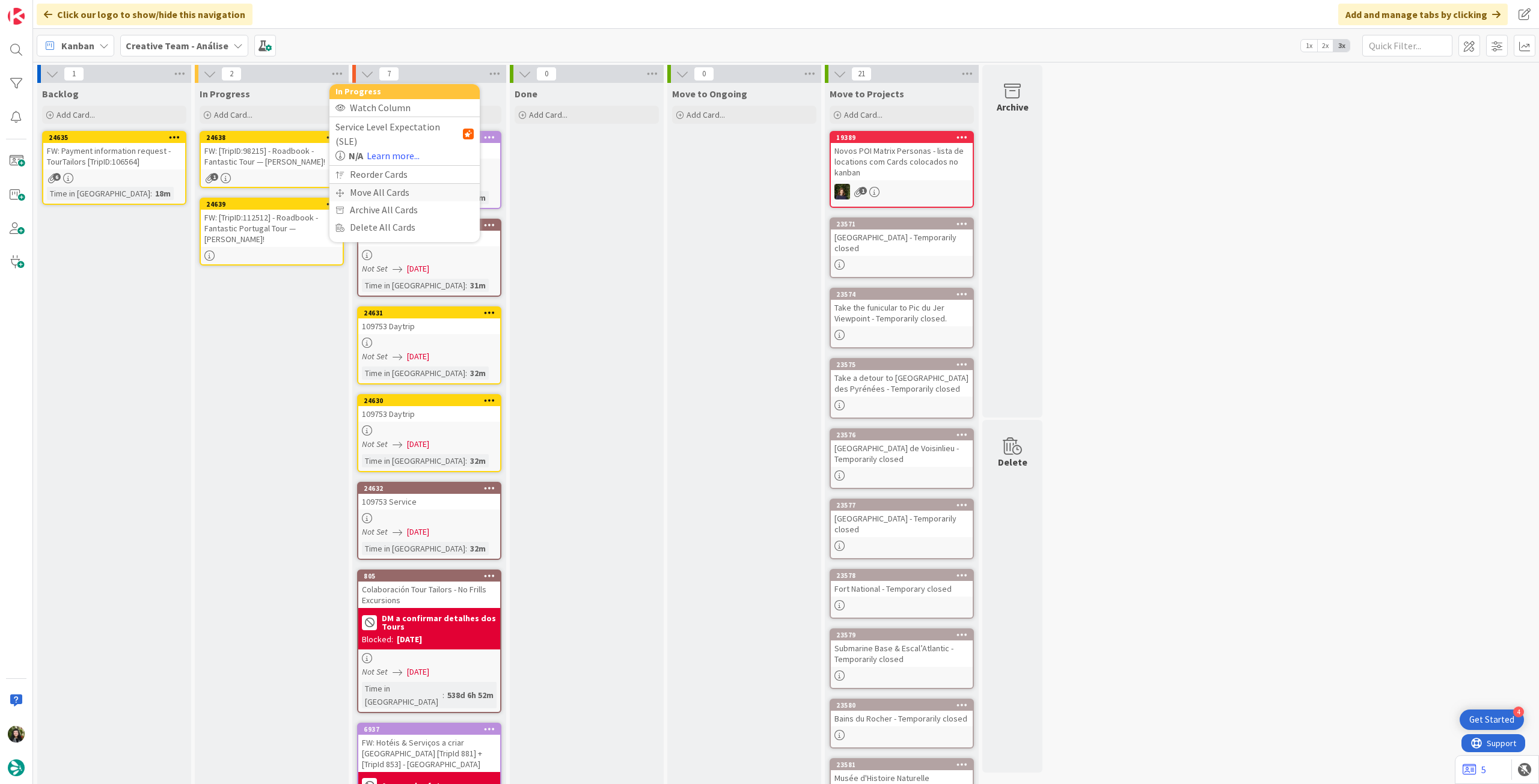
click at [374, 184] on div "Move All Cards" at bounding box center [404, 192] width 151 height 17
click at [392, 134] on span "Creative Team - Análise" at bounding box center [391, 131] width 97 height 12
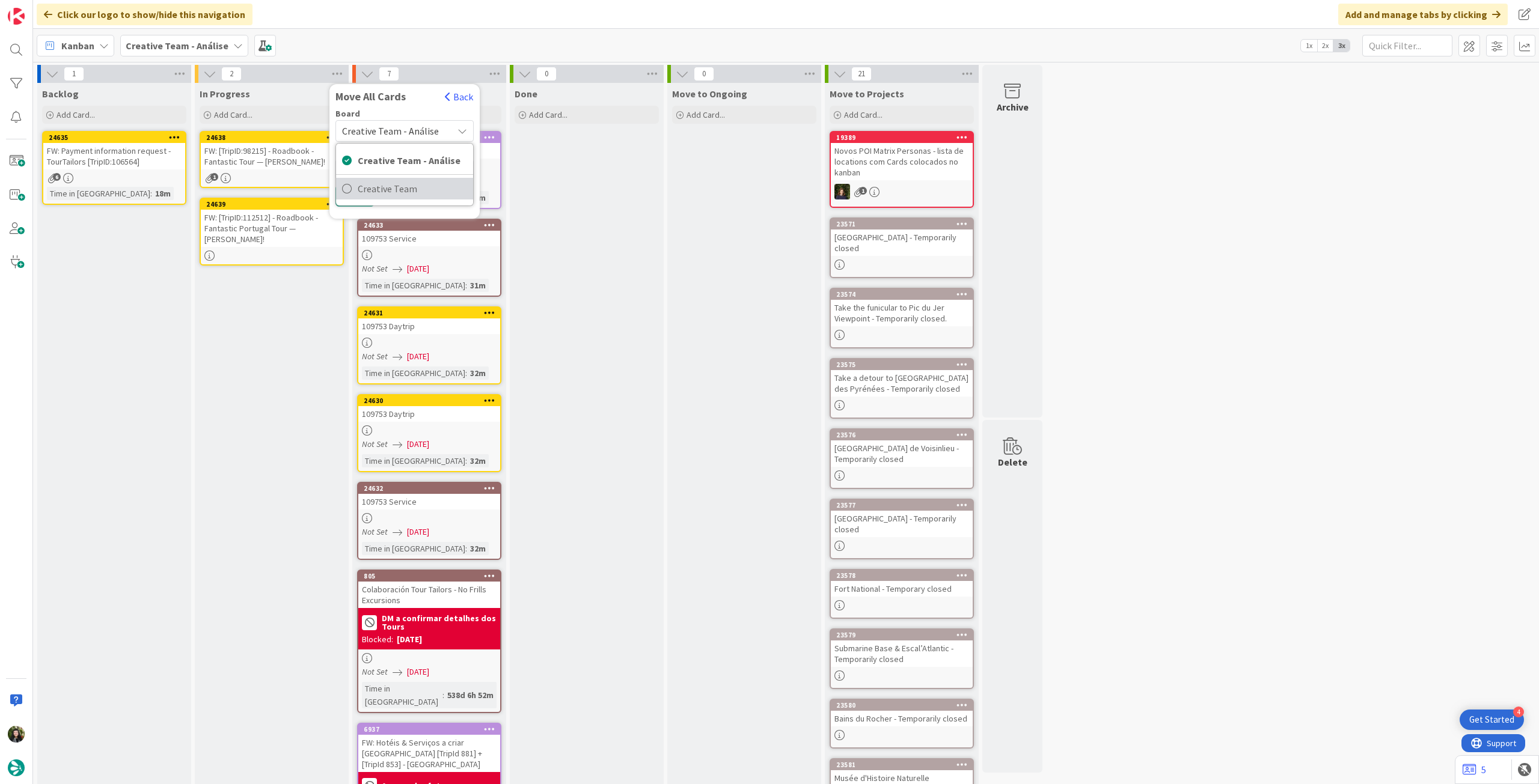
click at [382, 186] on span "Creative Team" at bounding box center [412, 188] width 109 height 18
click at [386, 169] on span "Select a Column..." at bounding box center [381, 170] width 79 height 16
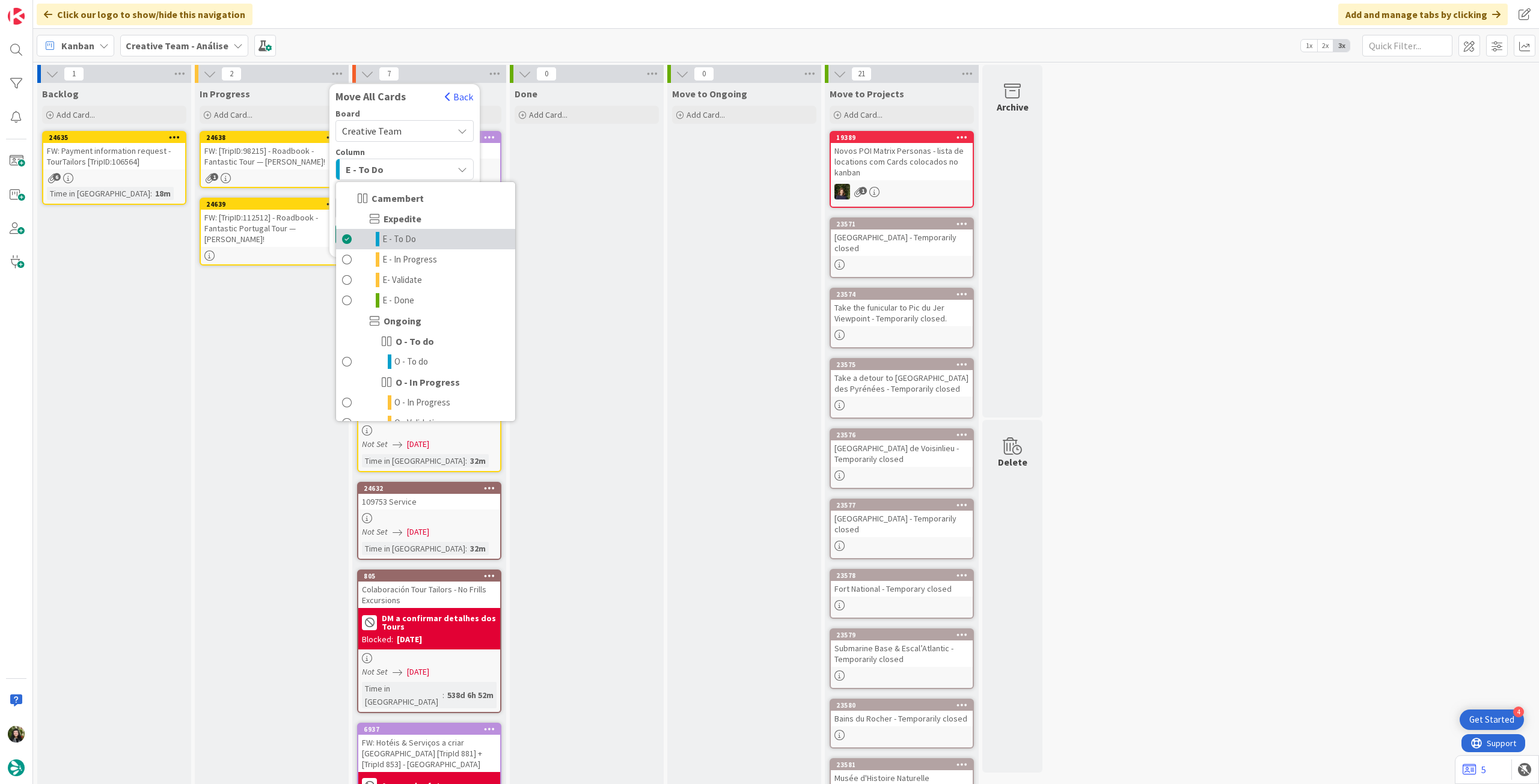
click at [417, 240] on link "E - To Do" at bounding box center [426, 239] width 179 height 21
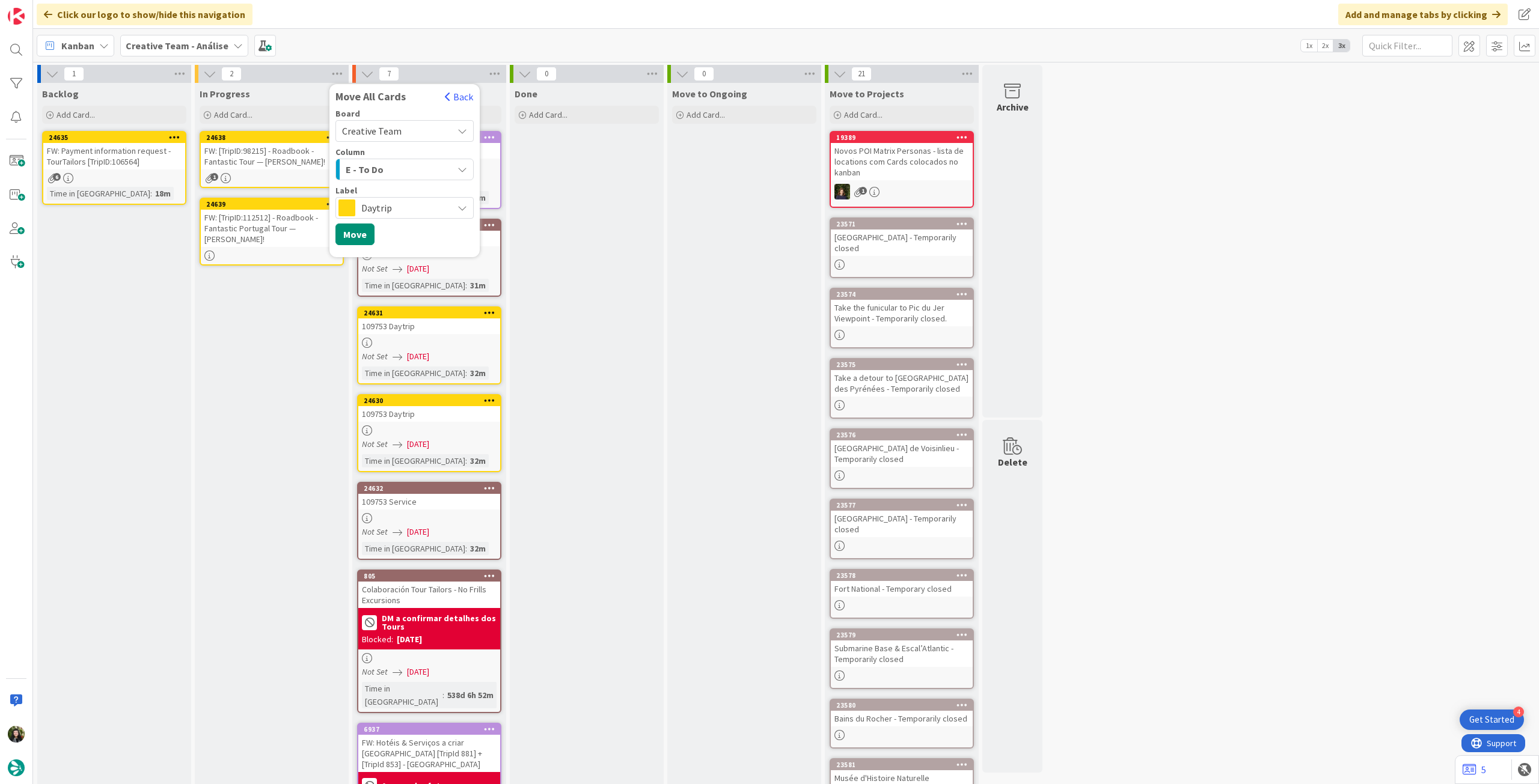
click at [417, 206] on span "Daytrip" at bounding box center [404, 207] width 86 height 17
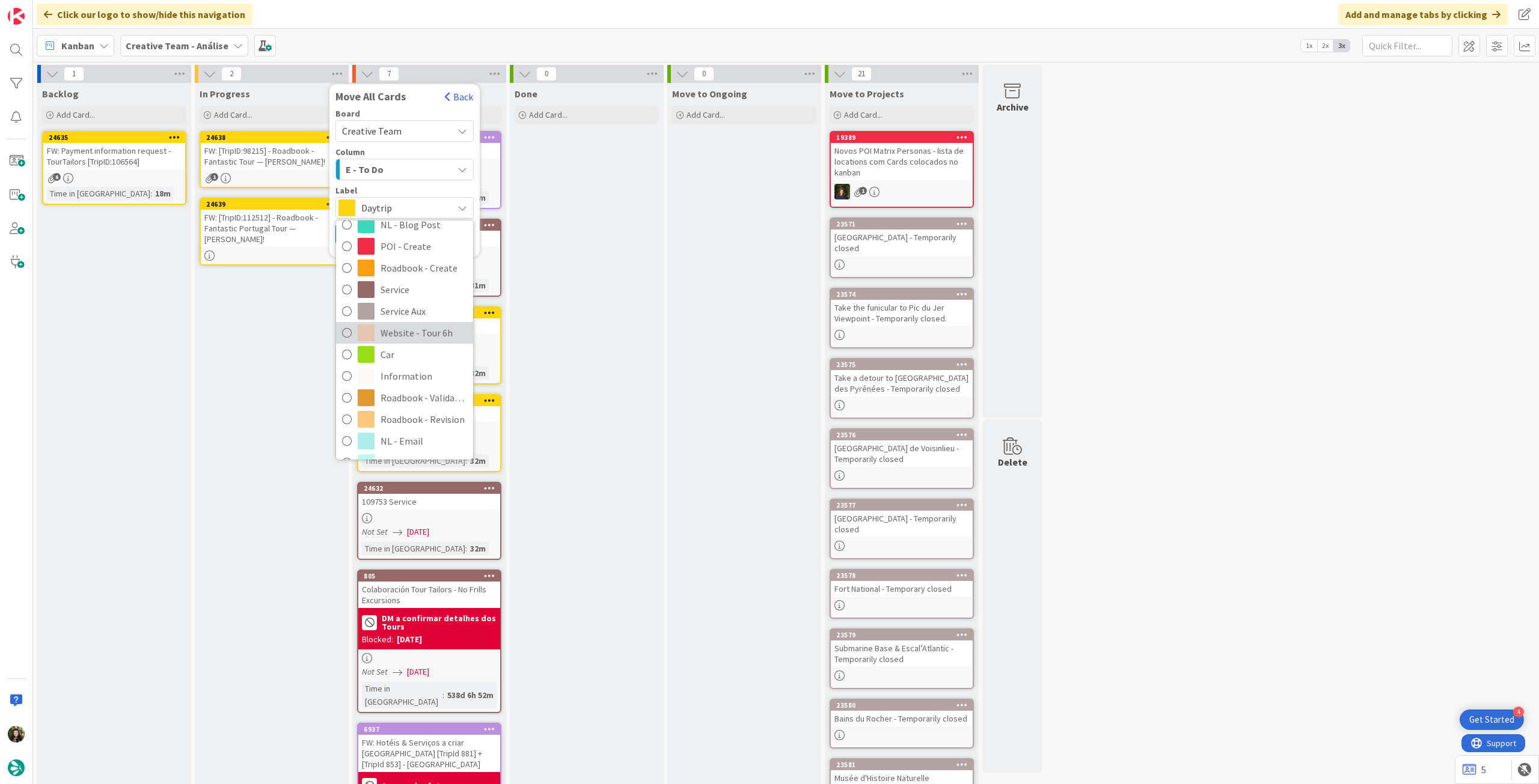
scroll to position [160, 0]
click at [418, 408] on span "Roadbook - Revision" at bounding box center [424, 414] width 87 height 18
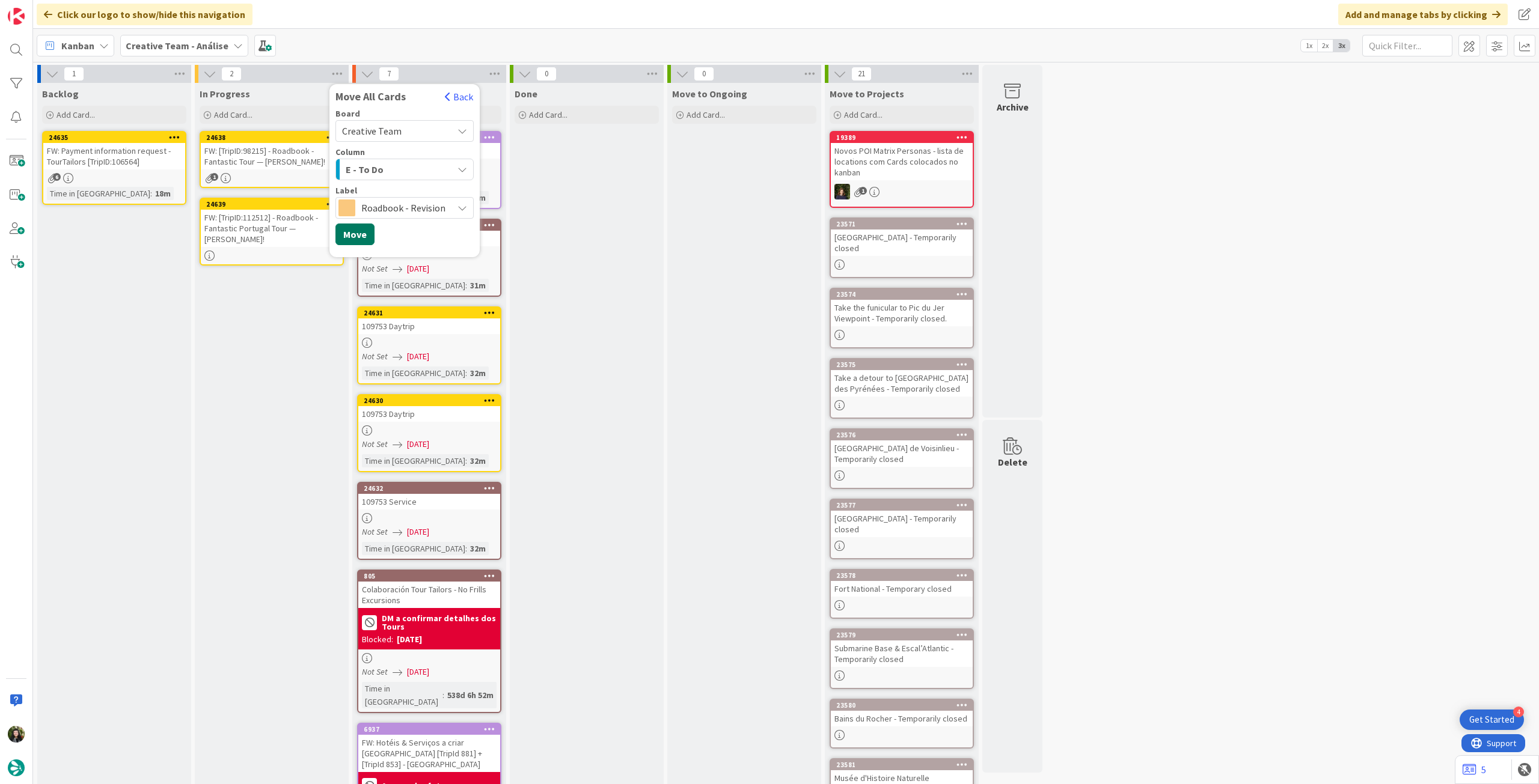
click at [359, 237] on button "Move" at bounding box center [355, 234] width 39 height 22
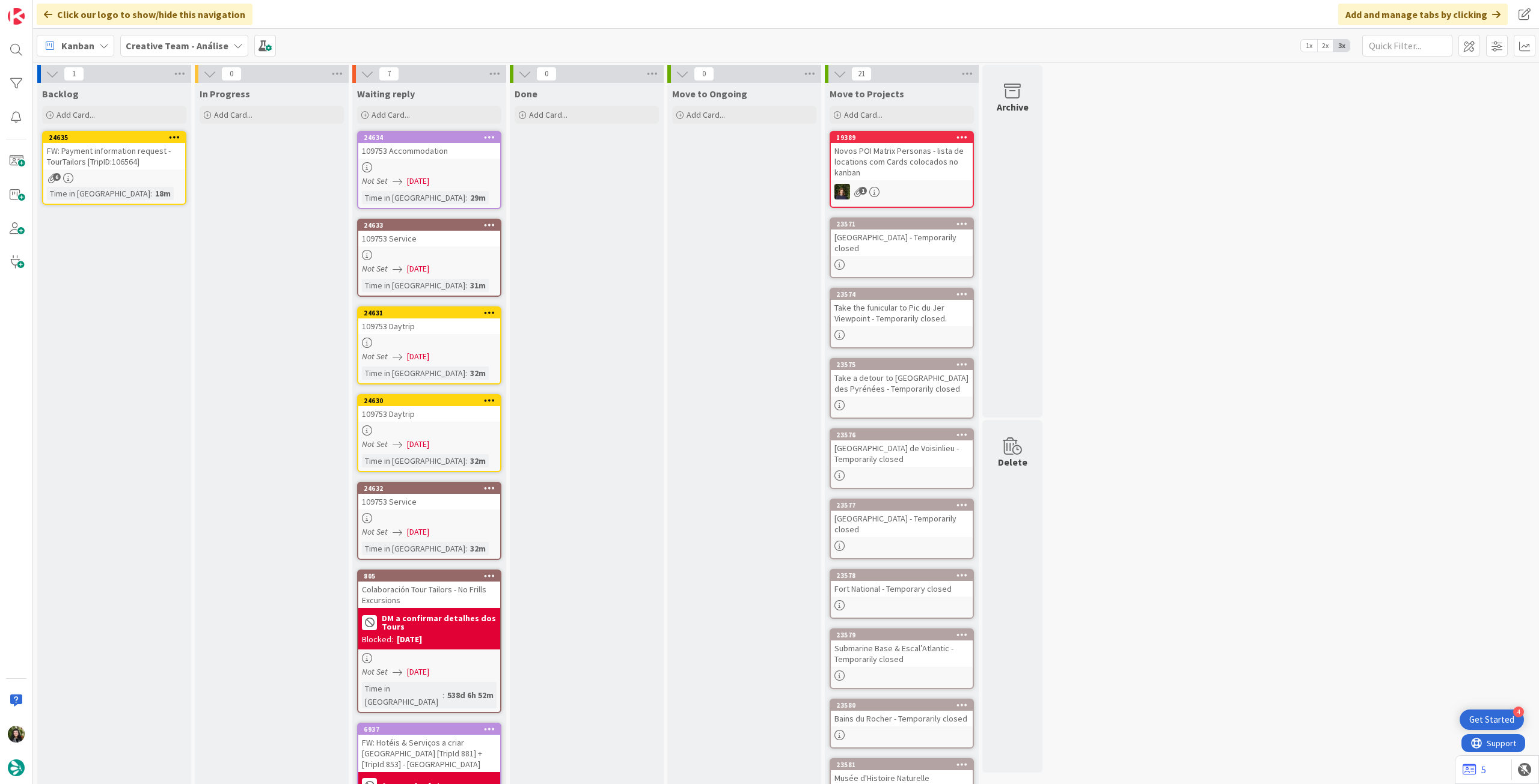
click at [151, 48] on b "Creative Team - Análise" at bounding box center [176, 46] width 103 height 12
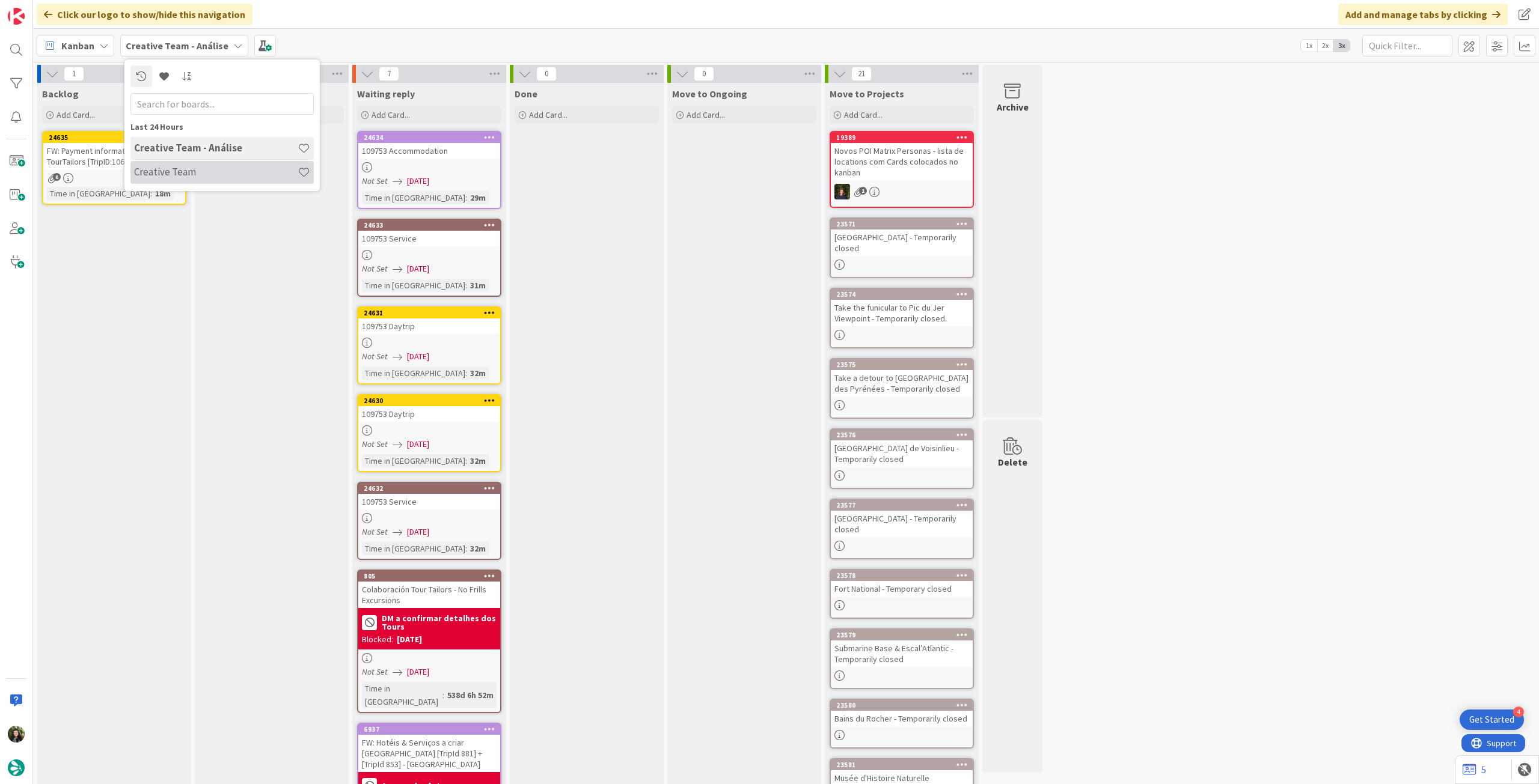
click at [147, 169] on h4 "Creative Team" at bounding box center [215, 172] width 164 height 12
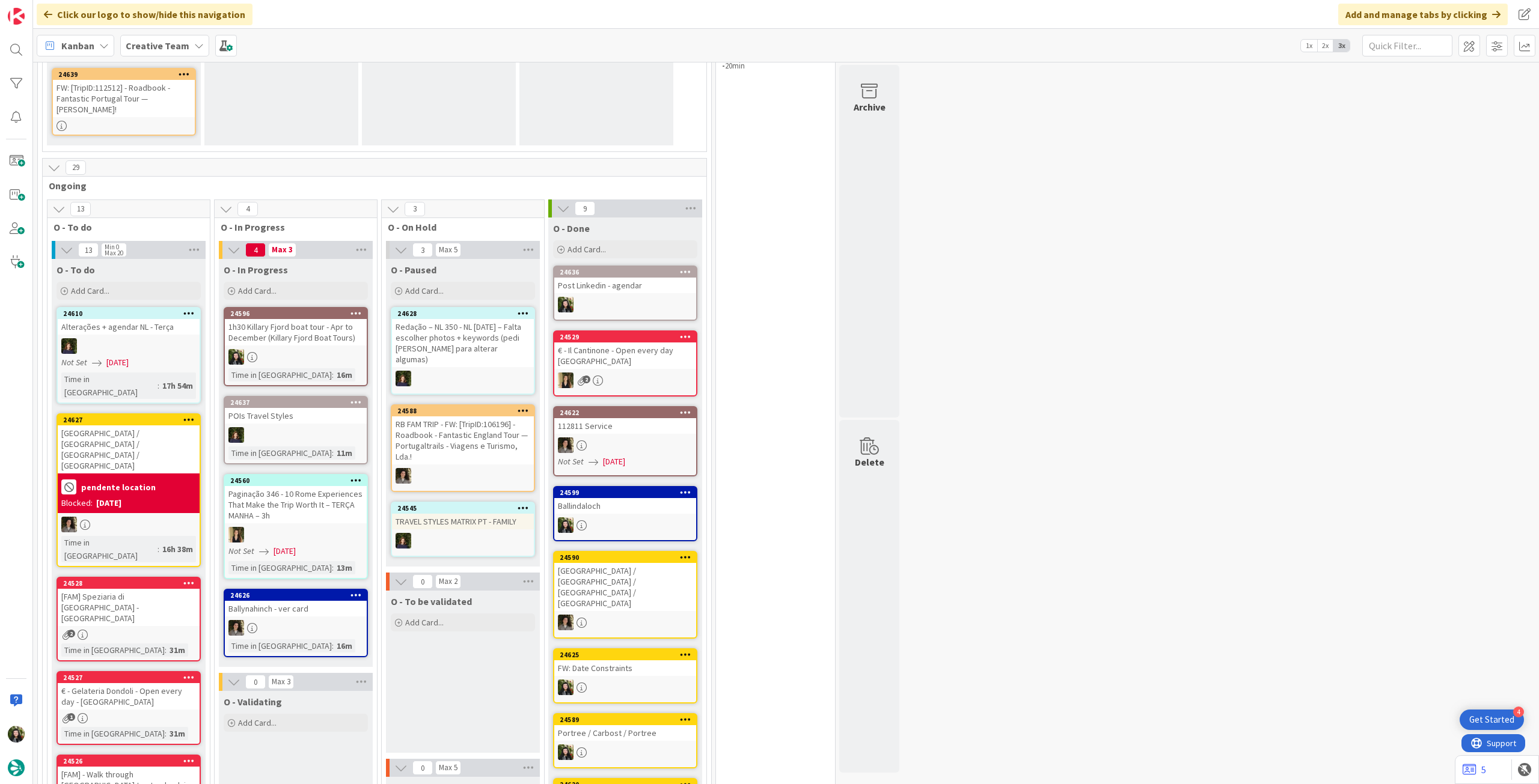
scroll to position [320, 0]
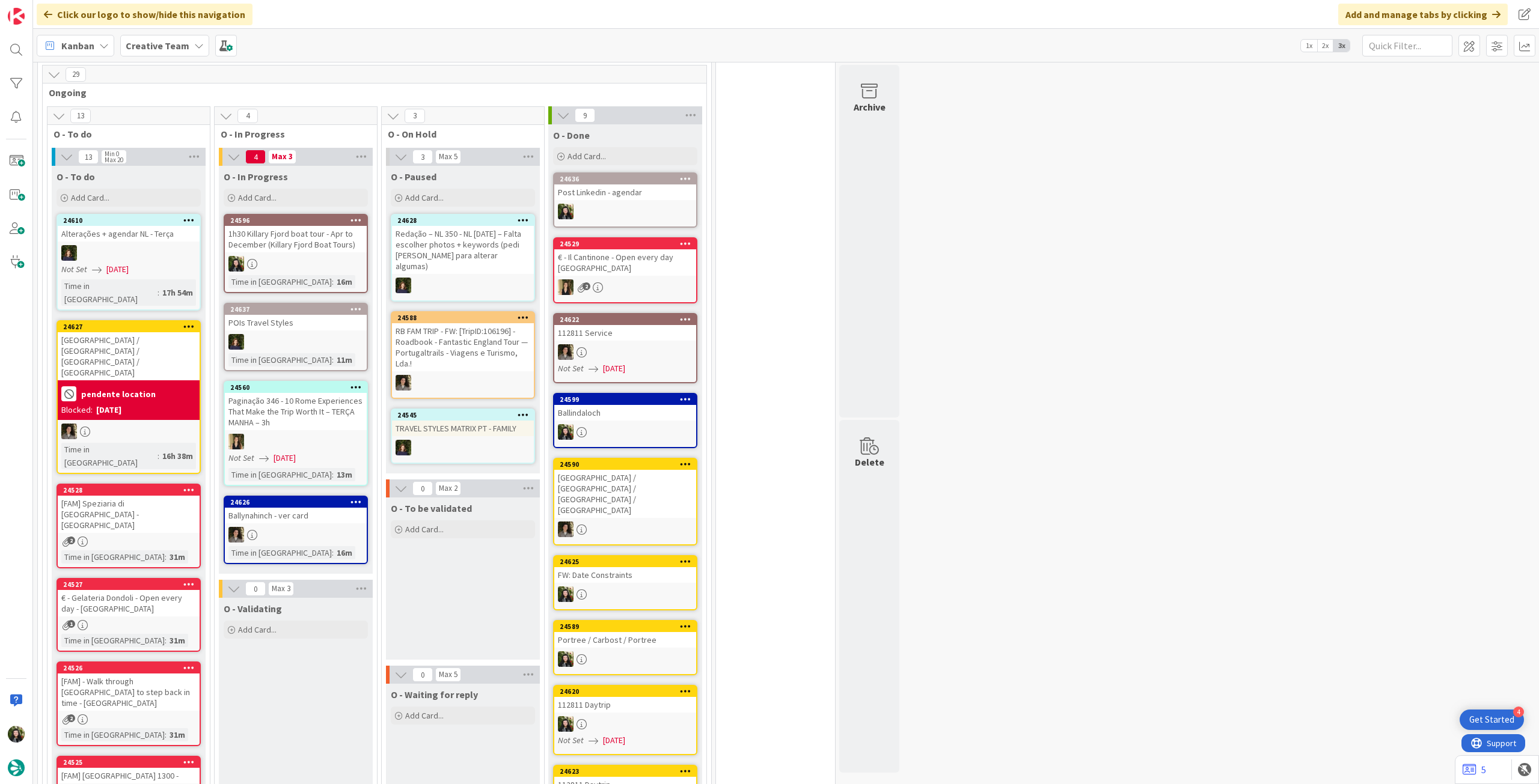
click at [165, 404] on div "Blocked: 06/10/2025" at bounding box center [128, 410] width 135 height 13
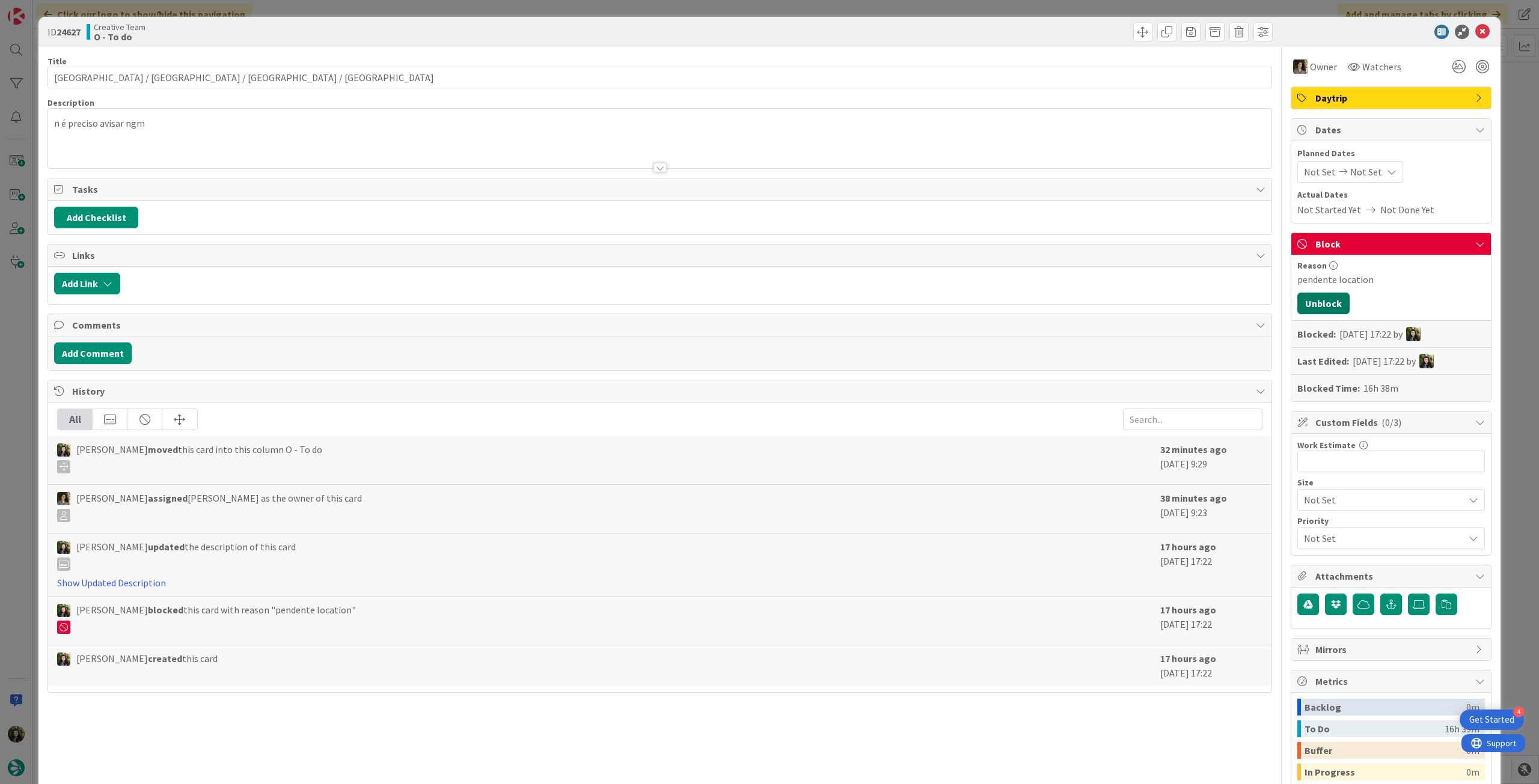
click at [1317, 302] on button "Unblock" at bounding box center [1323, 303] width 52 height 22
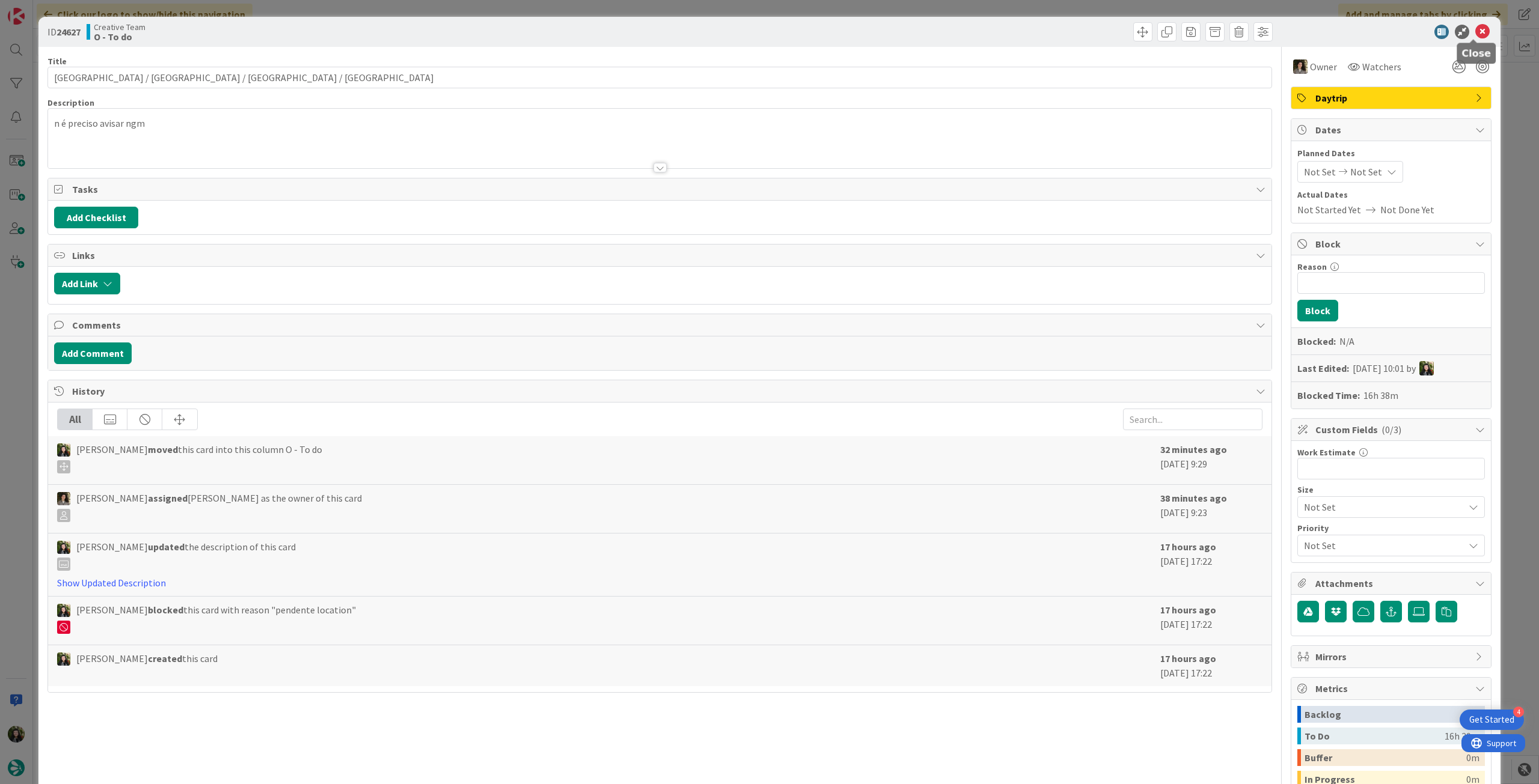
click at [1475, 26] on icon at bounding box center [1483, 32] width 15 height 15
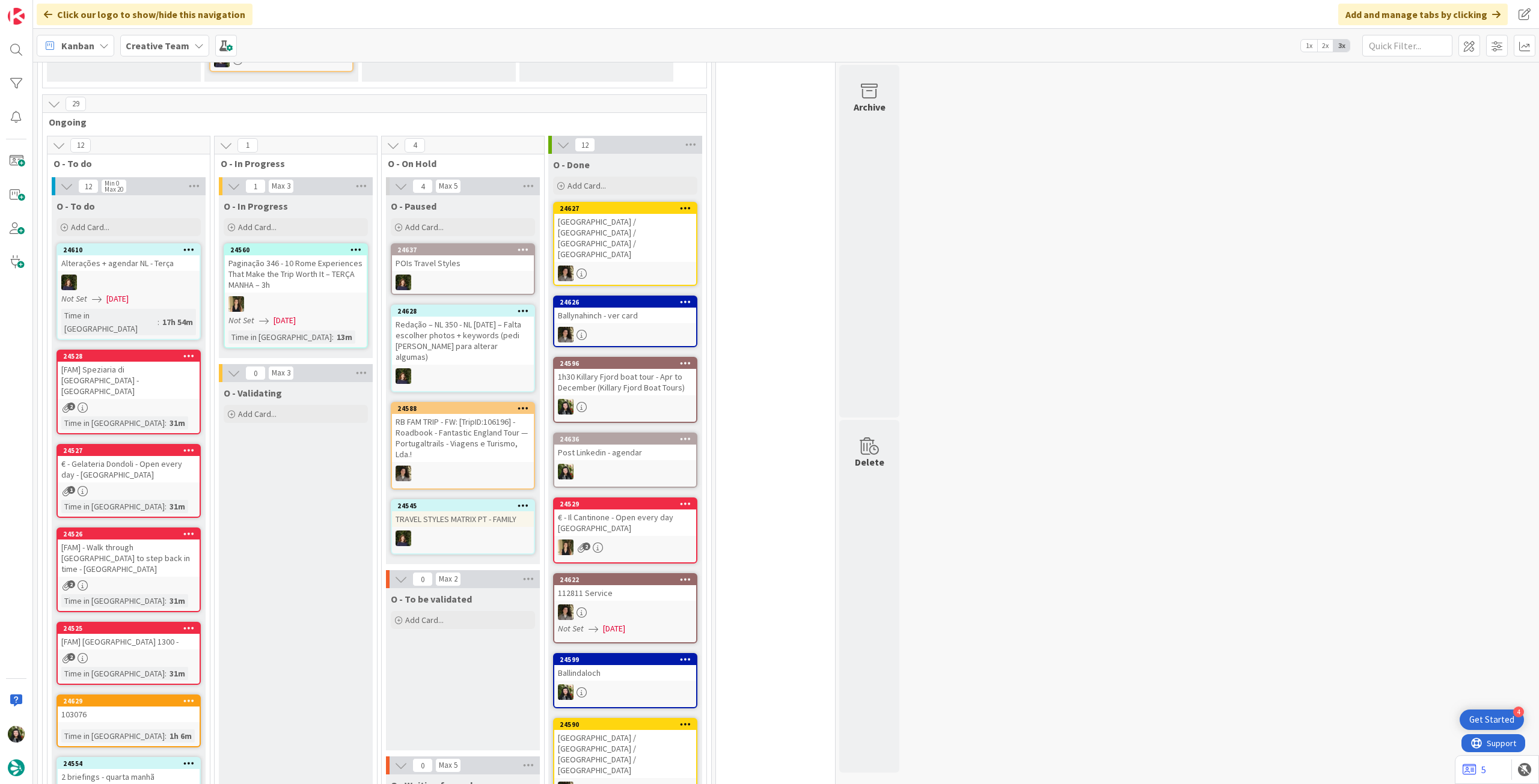
scroll to position [320, 0]
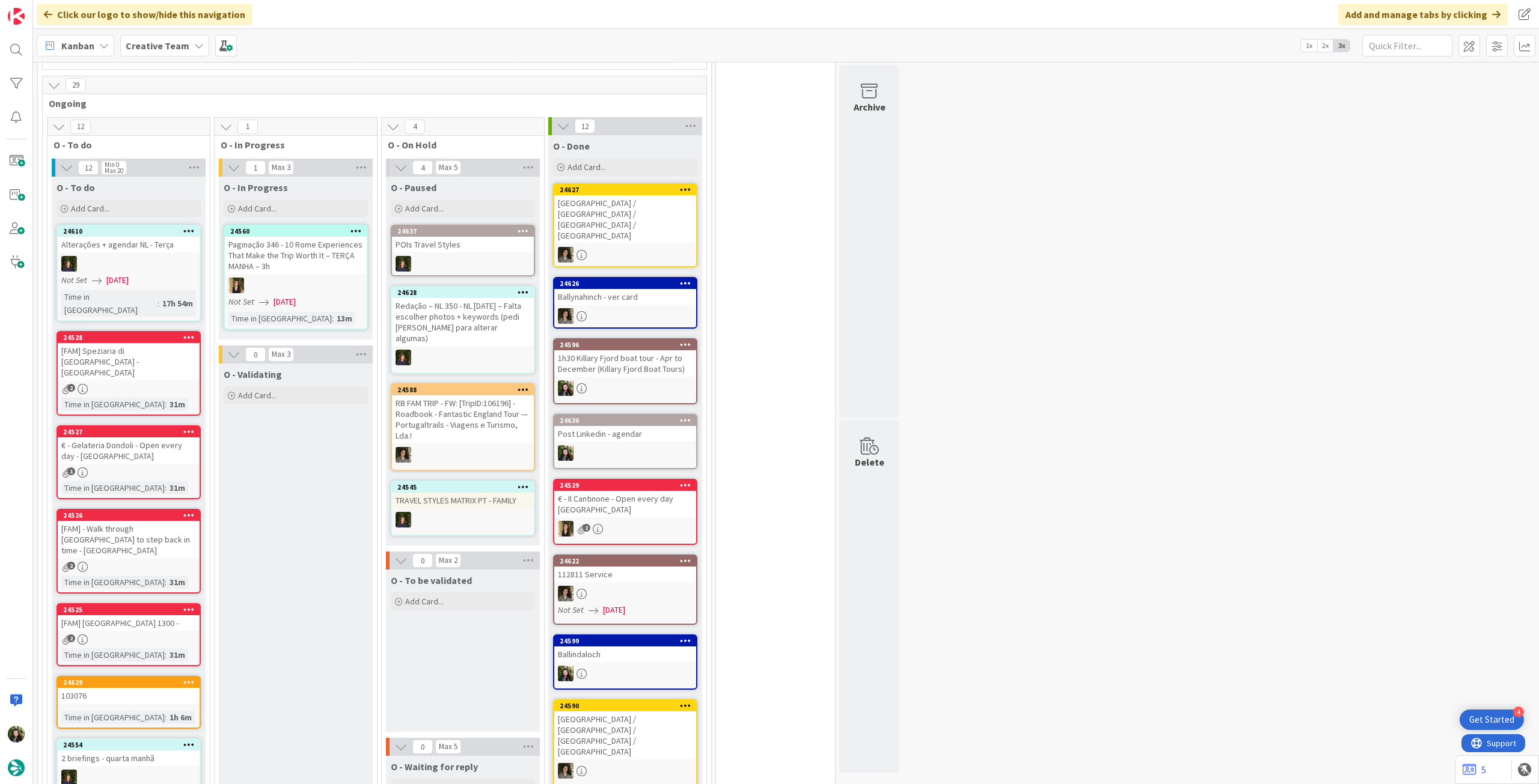
click at [180, 48] on b "Creative Team" at bounding box center [157, 46] width 64 height 12
click at [156, 182] on div "Creative Team - Análise" at bounding box center [222, 172] width 183 height 23
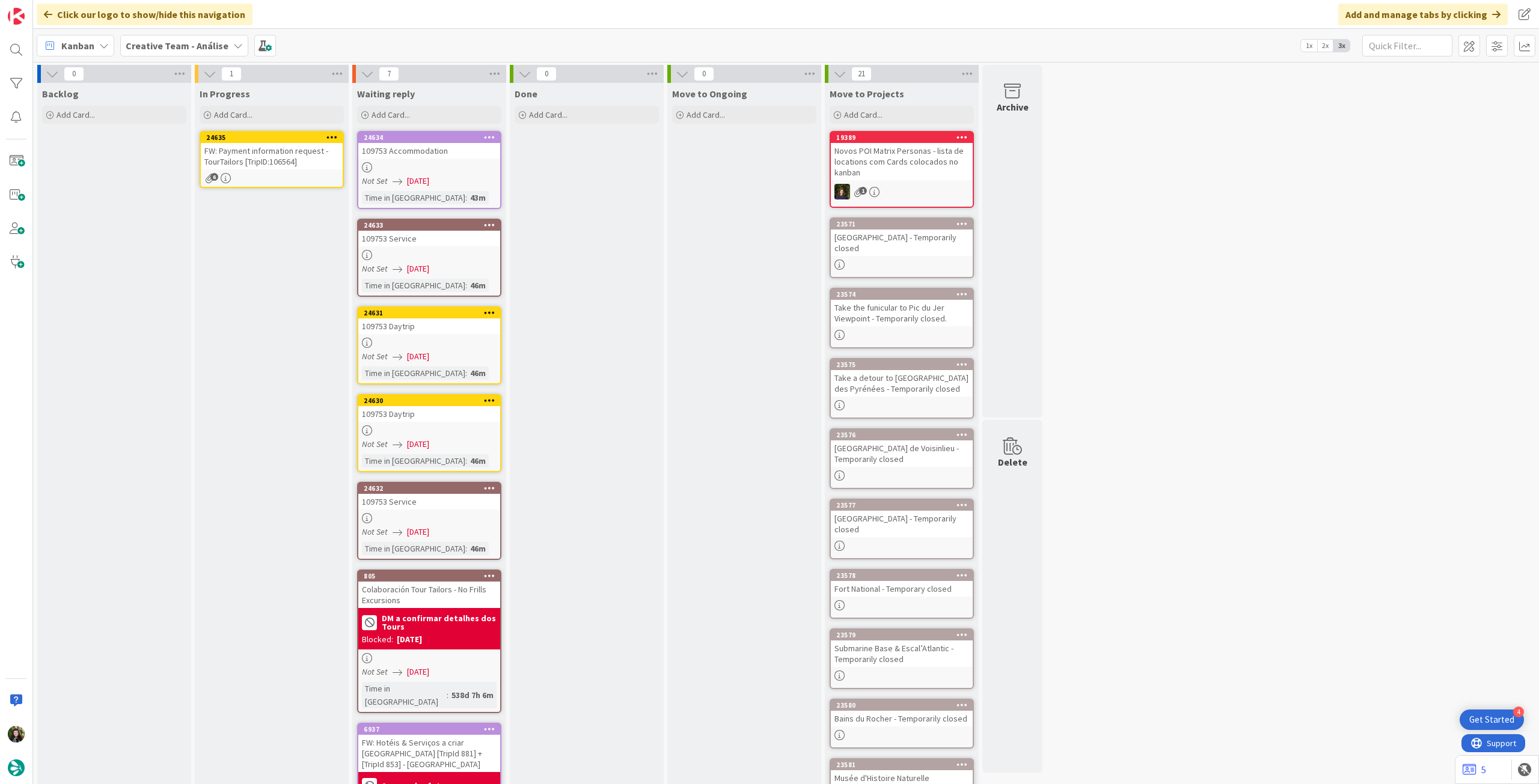
click at [282, 162] on div "FW: Payment information request - TourTailors [TripID:106564]" at bounding box center [272, 156] width 142 height 27
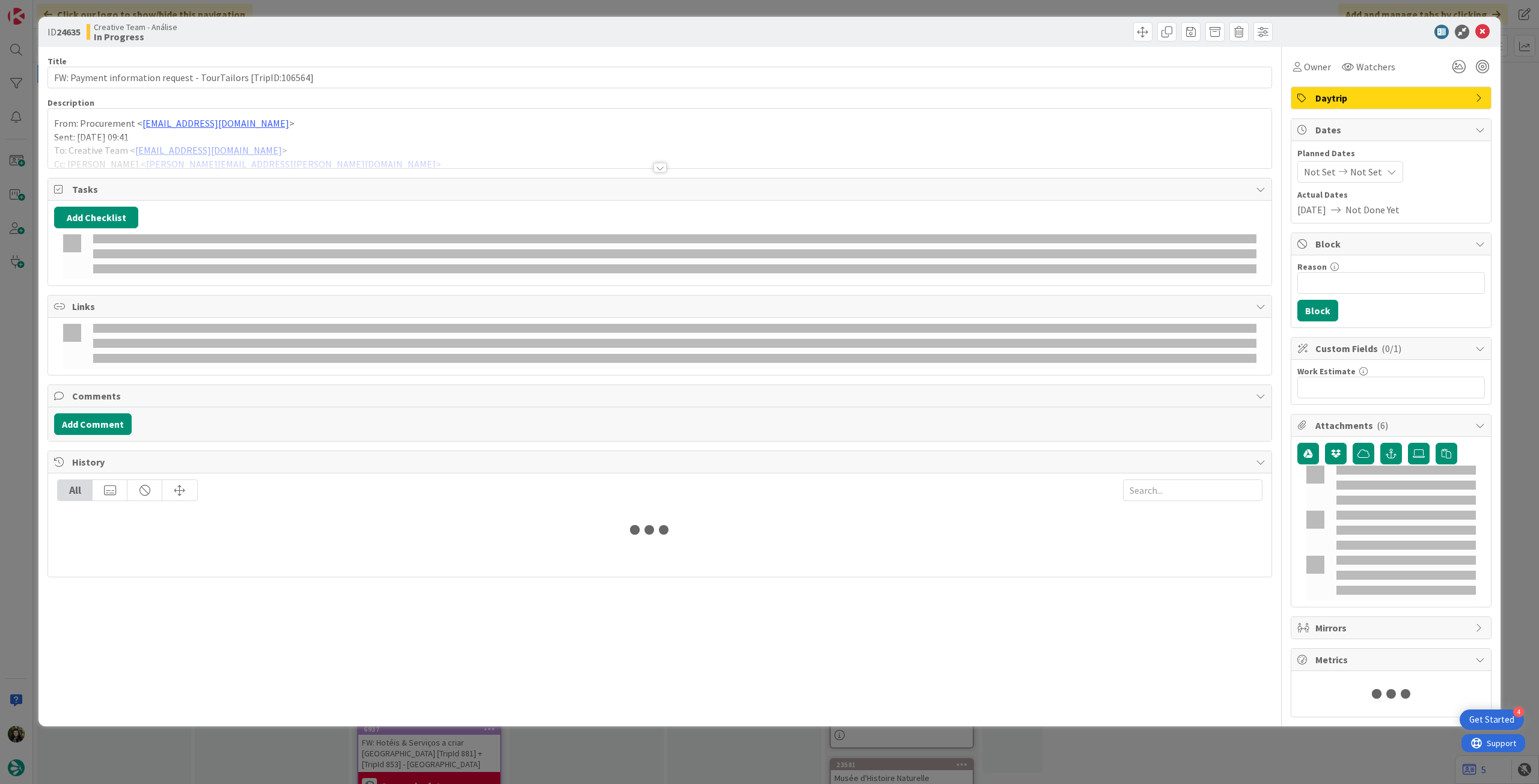
click at [302, 138] on div at bounding box center [660, 153] width 1223 height 30
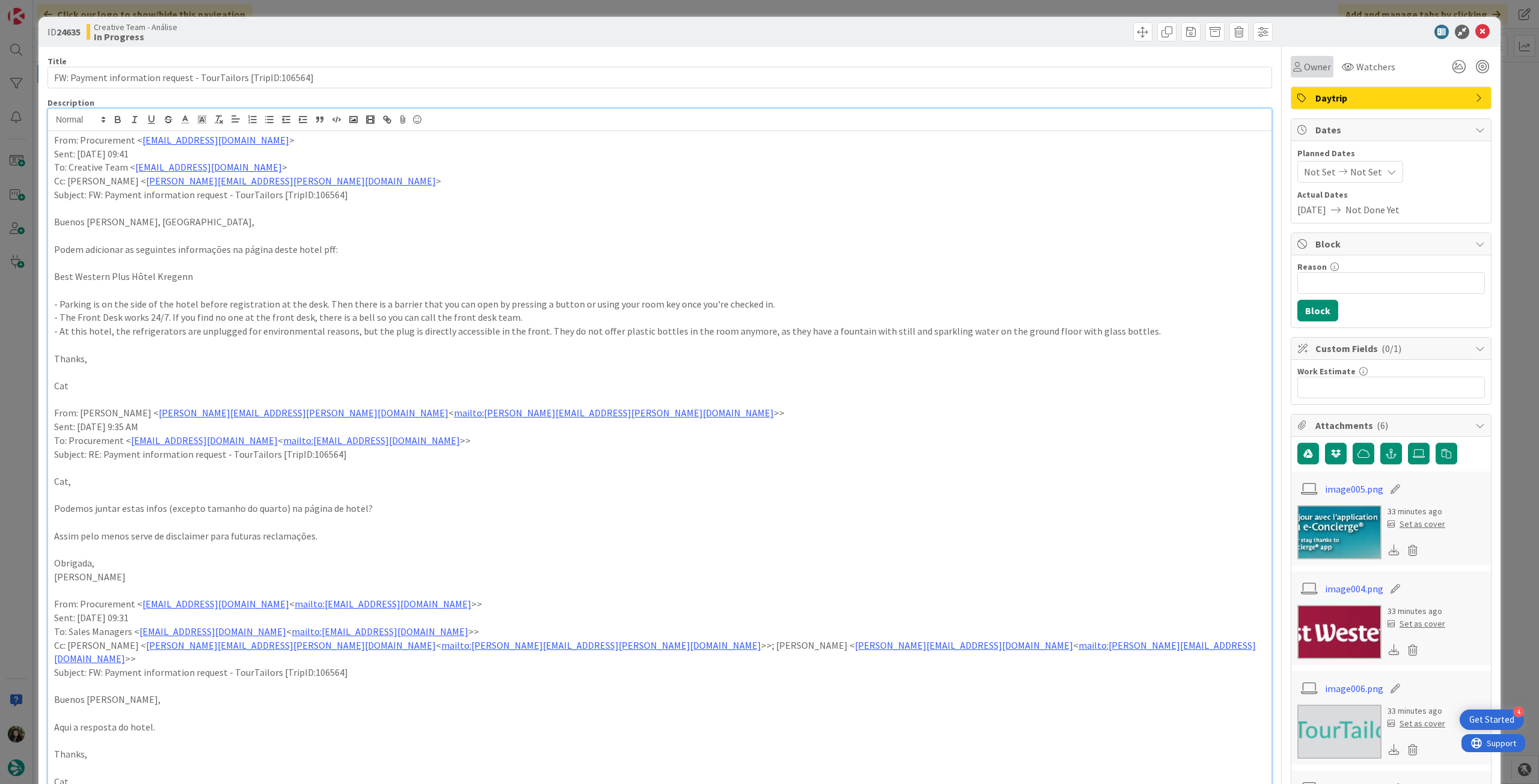
click at [1310, 72] on span "Owner" at bounding box center [1317, 67] width 27 height 15
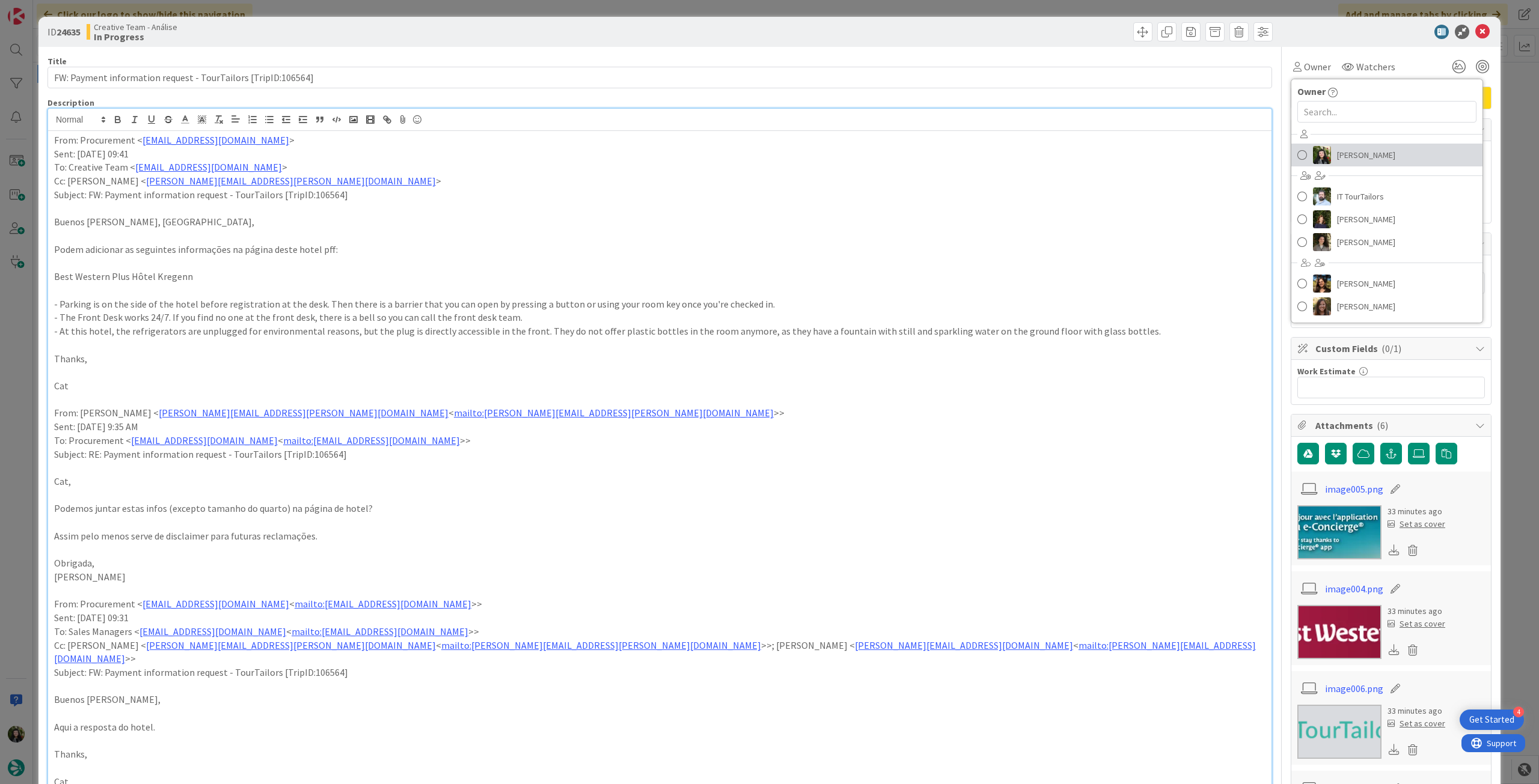
click at [1337, 144] on link "[PERSON_NAME]" at bounding box center [1386, 155] width 191 height 23
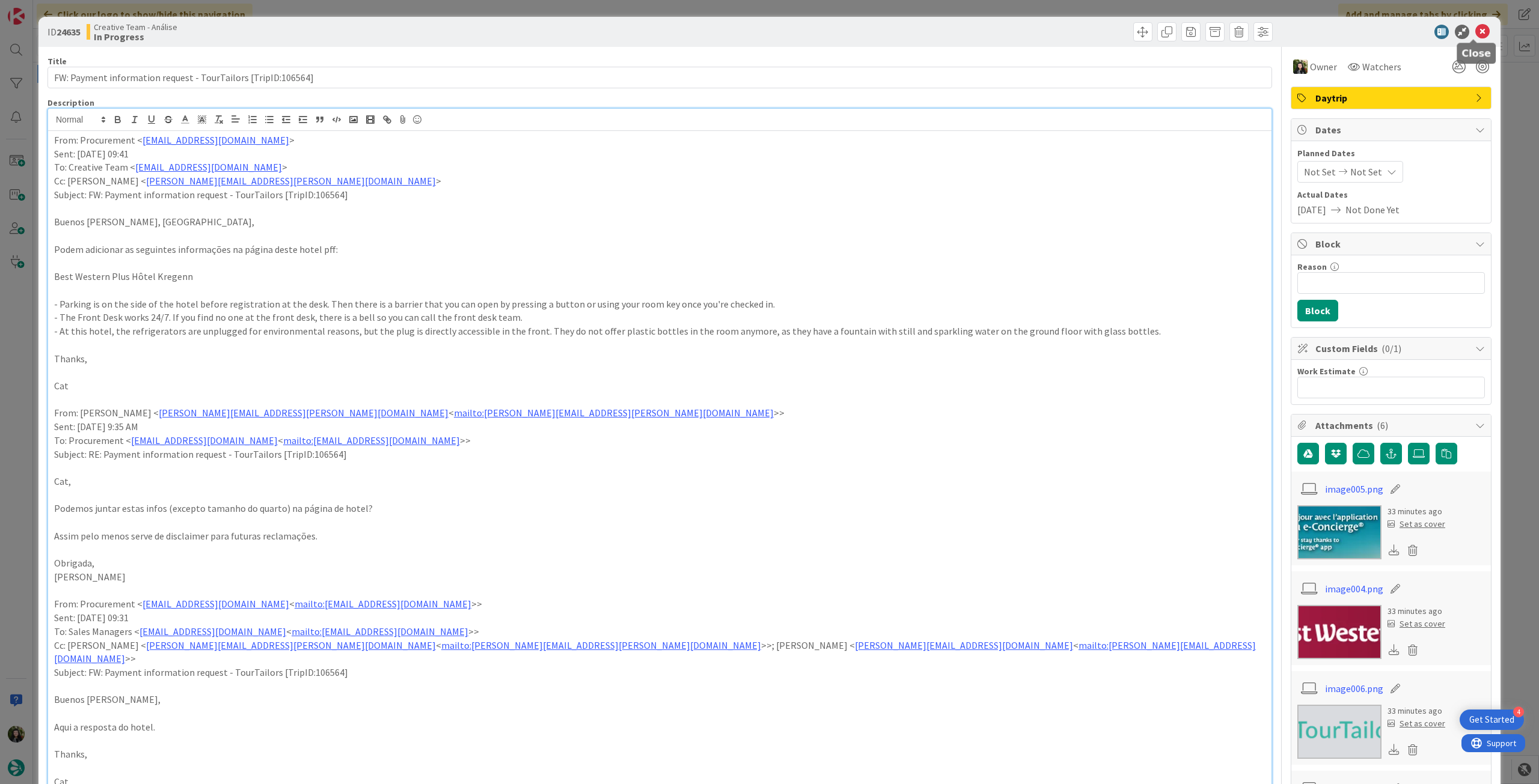
click at [1471, 41] on div "ID 24635 Creative Team - Análise In Progress" at bounding box center [769, 31] width 1462 height 30
click at [1477, 29] on icon at bounding box center [1483, 32] width 15 height 15
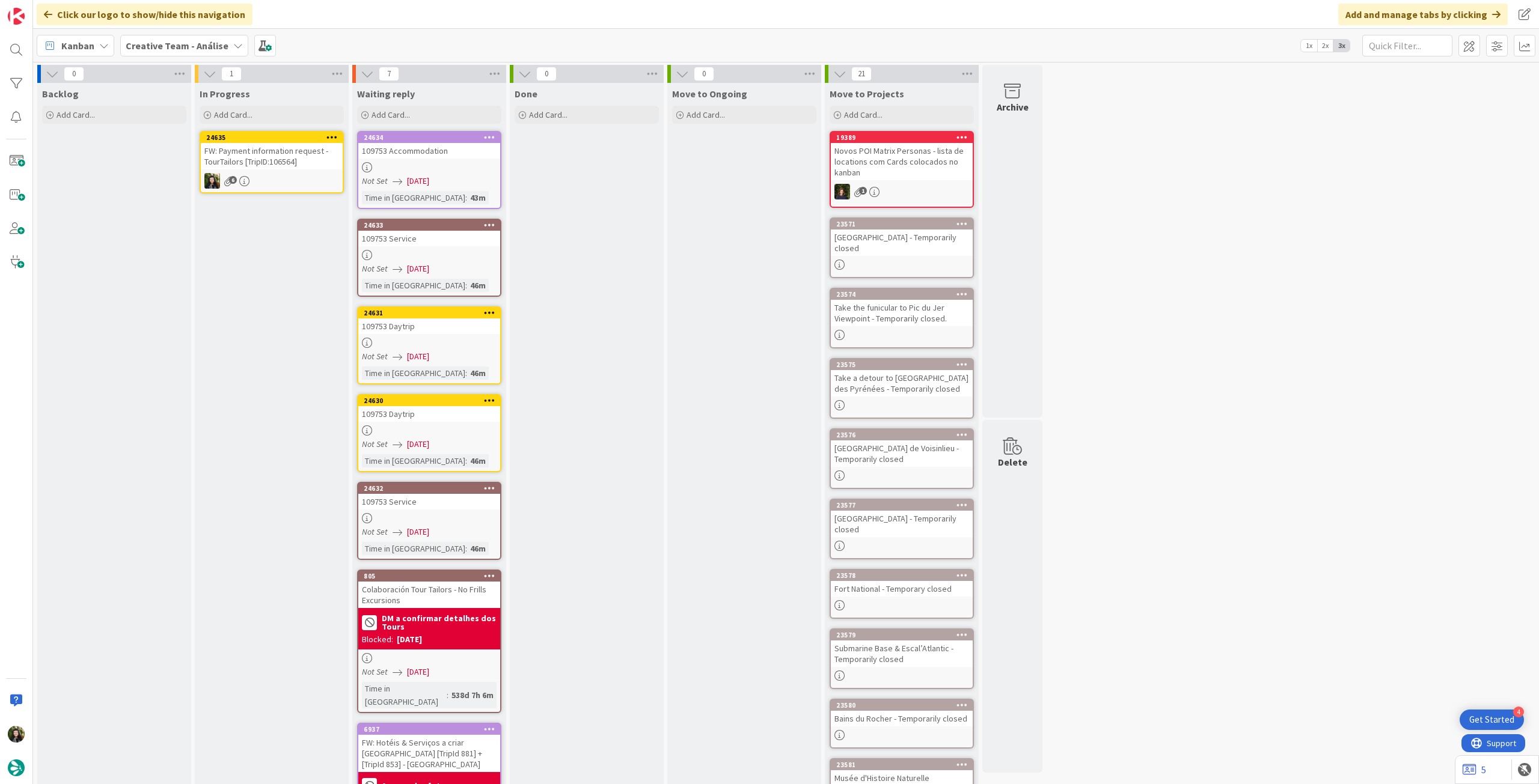
click at [329, 137] on icon at bounding box center [332, 137] width 11 height 9
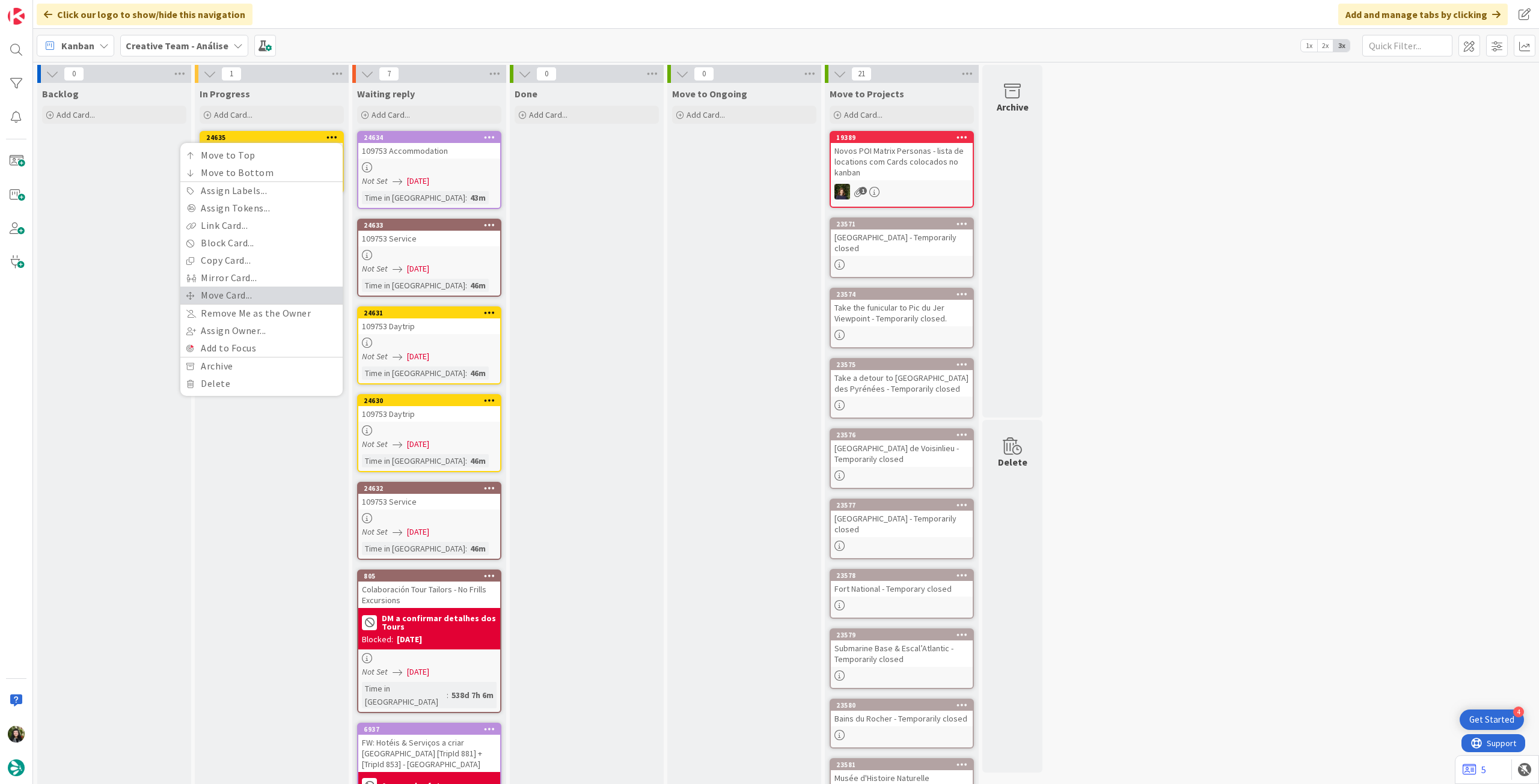
click at [256, 298] on link "Move Card..." at bounding box center [261, 295] width 162 height 17
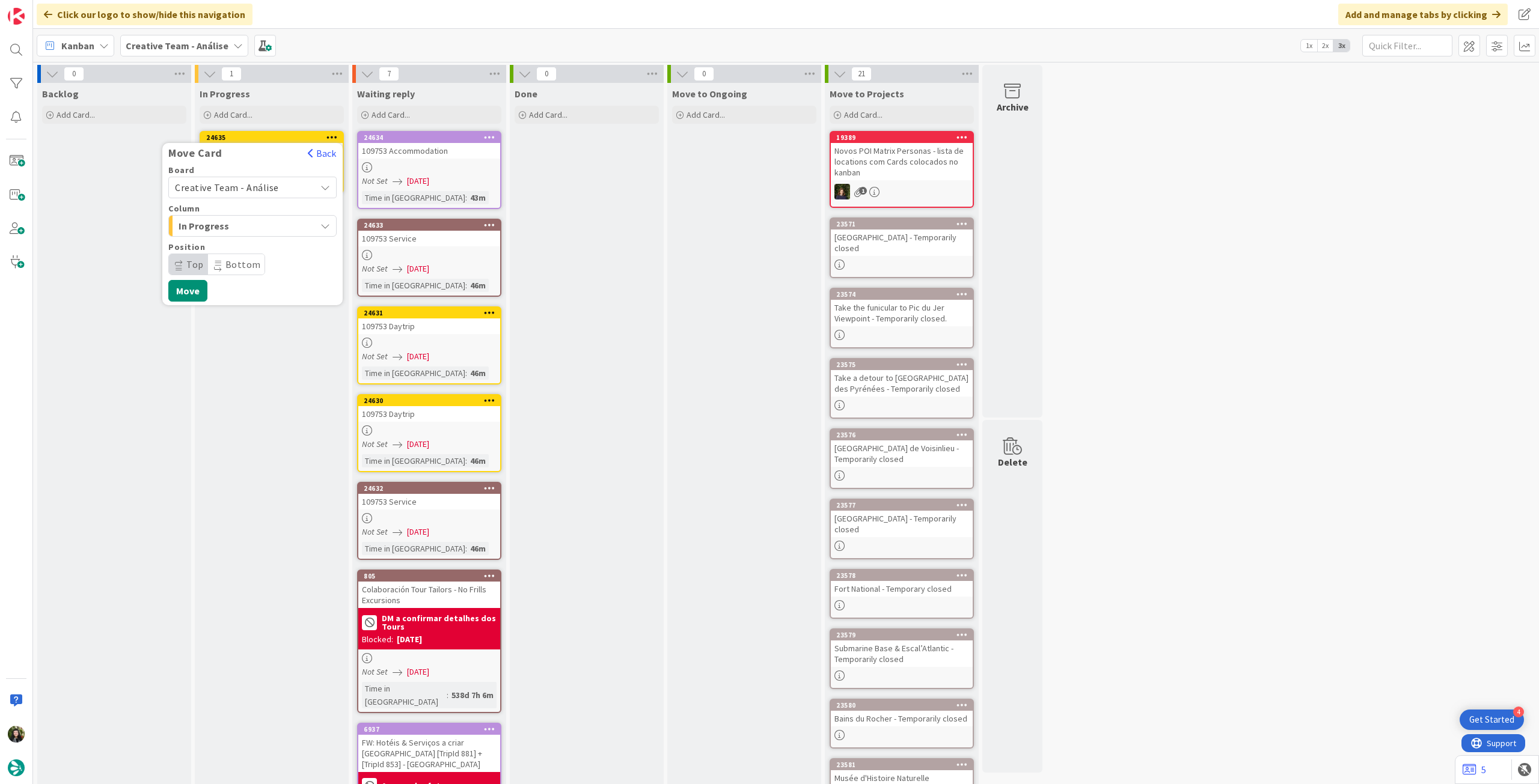
click at [270, 186] on span "Creative Team - Análise" at bounding box center [227, 188] width 104 height 12
click at [251, 237] on span "Creative Team" at bounding box center [260, 243] width 139 height 18
click at [251, 227] on span "Select a Column..." at bounding box center [220, 226] width 90 height 16
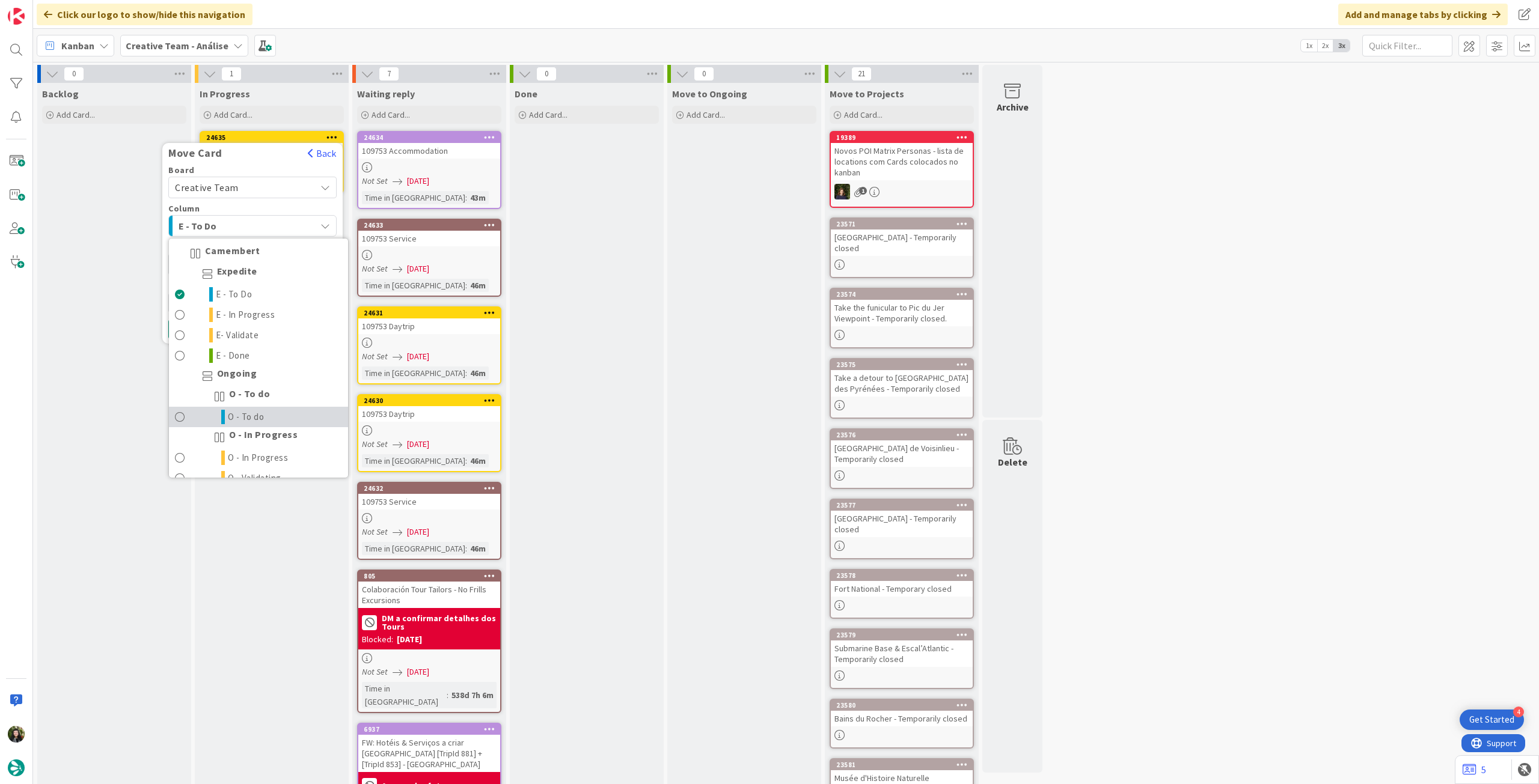
click at [237, 410] on span "O - To do" at bounding box center [246, 417] width 36 height 15
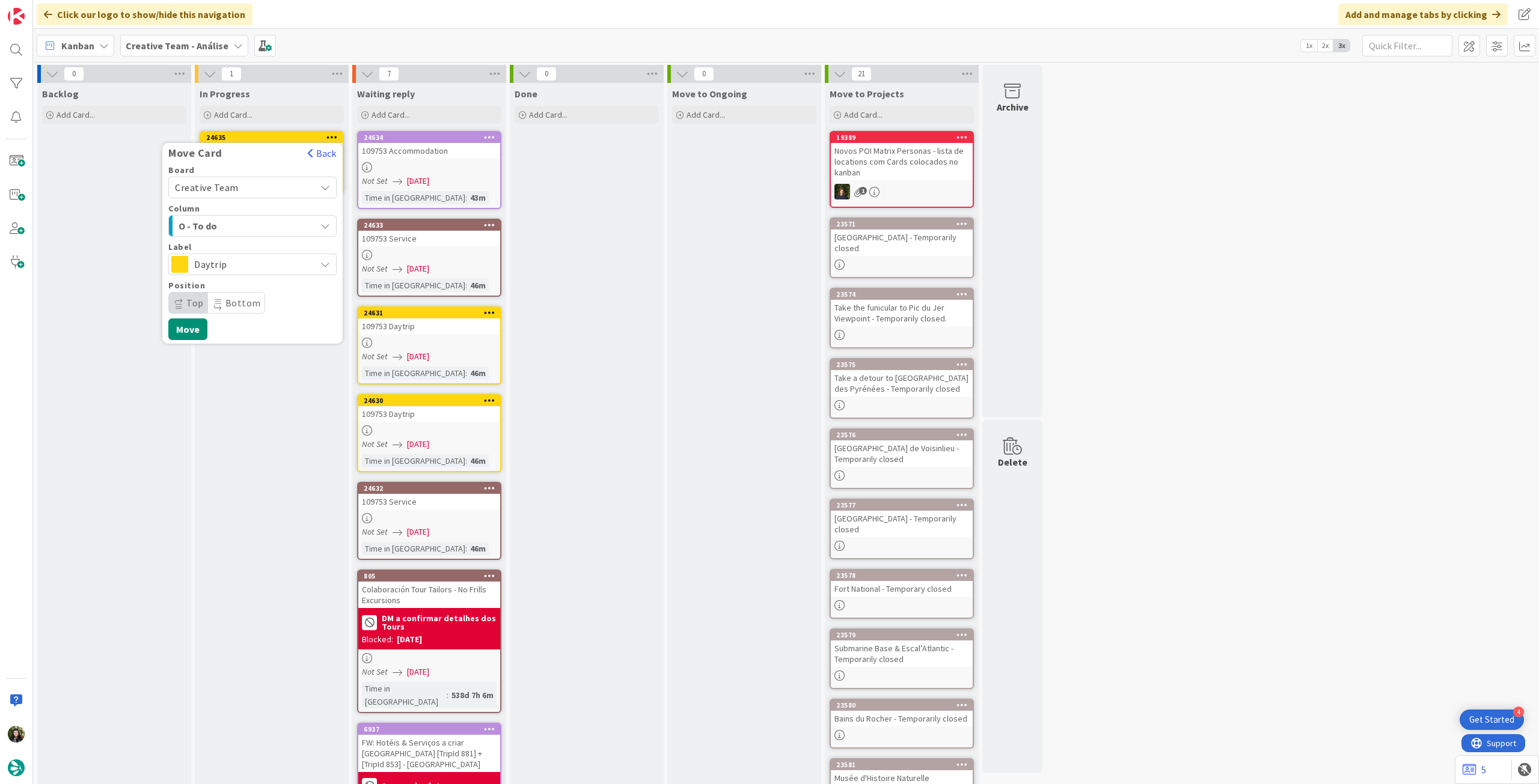
click at [254, 262] on span "Daytrip" at bounding box center [252, 264] width 115 height 17
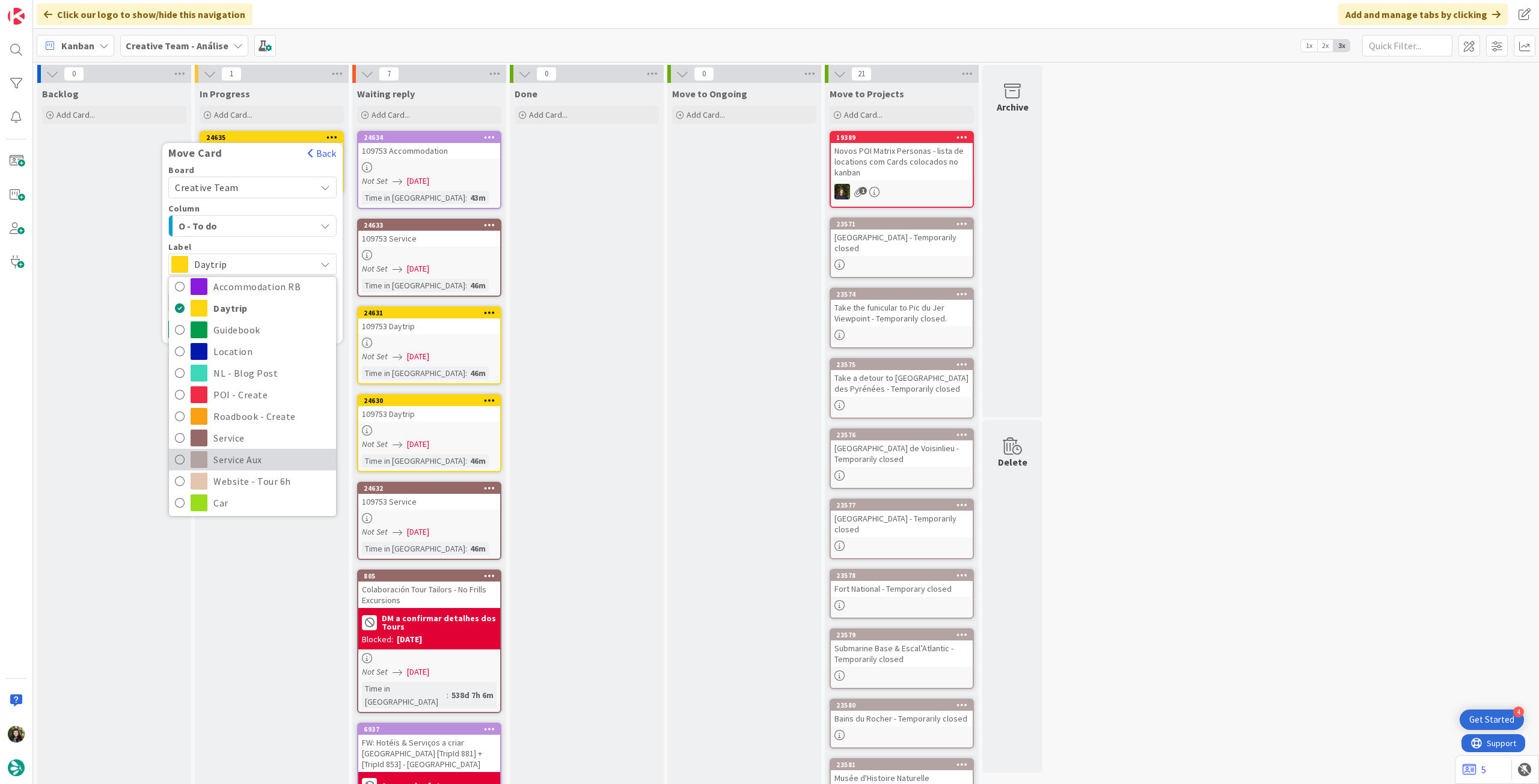
scroll to position [80, 0]
click at [247, 441] on span "Service Aux" at bounding box center [272, 441] width 117 height 18
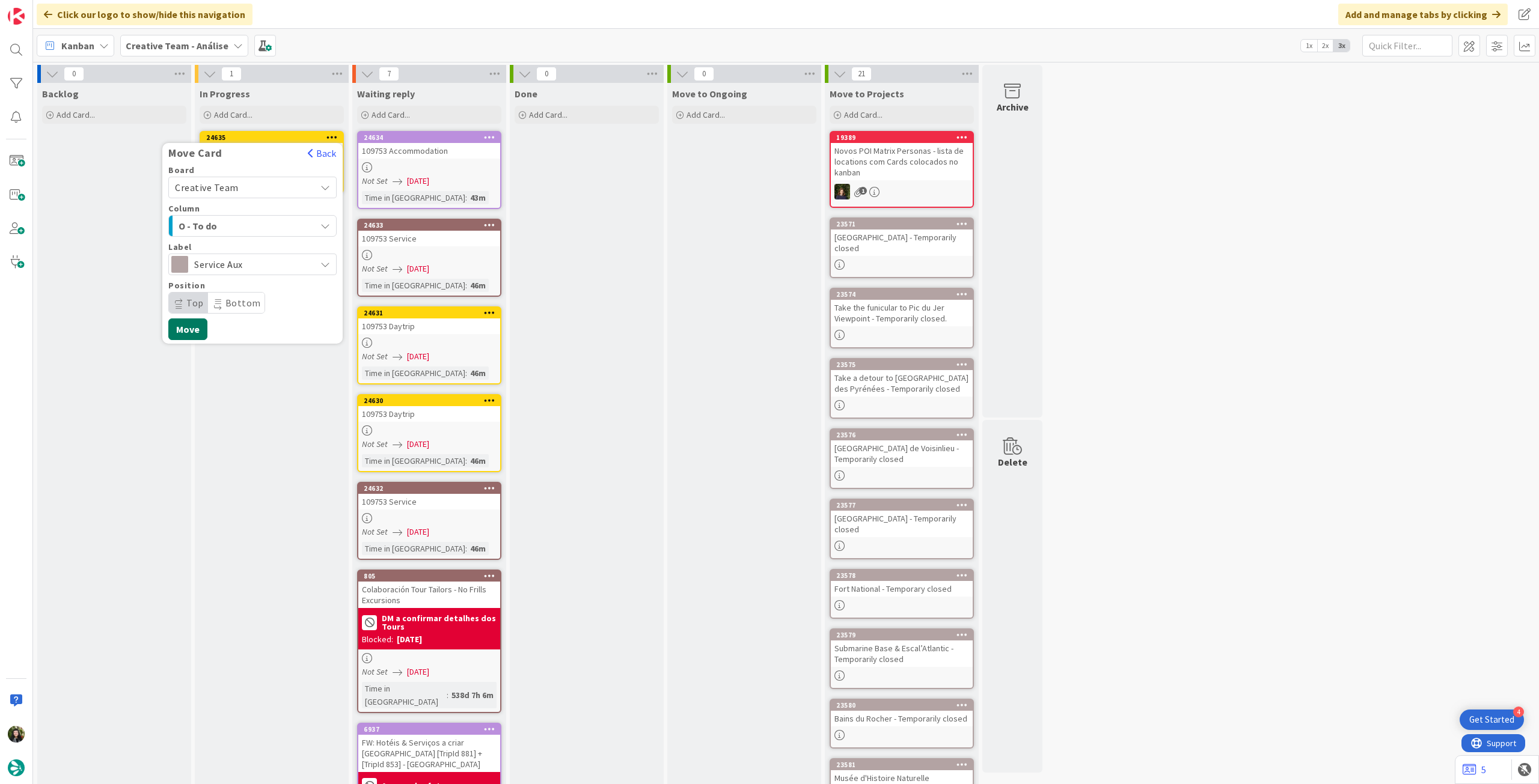
click at [195, 325] on button "Move" at bounding box center [188, 329] width 39 height 22
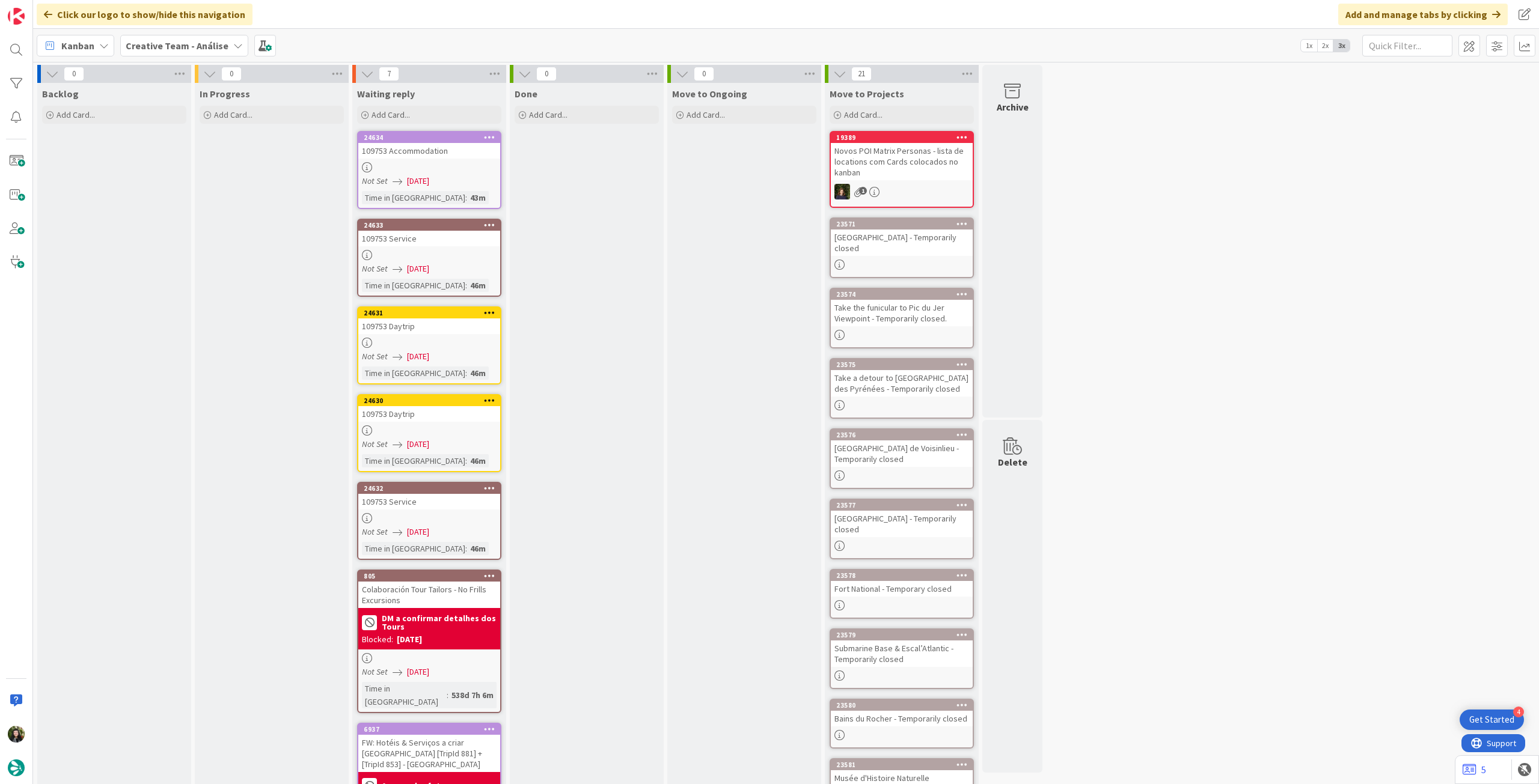
click at [186, 46] on b "Creative Team - Análise" at bounding box center [176, 46] width 103 height 12
click at [207, 172] on h4 "Creative Team" at bounding box center [215, 172] width 164 height 12
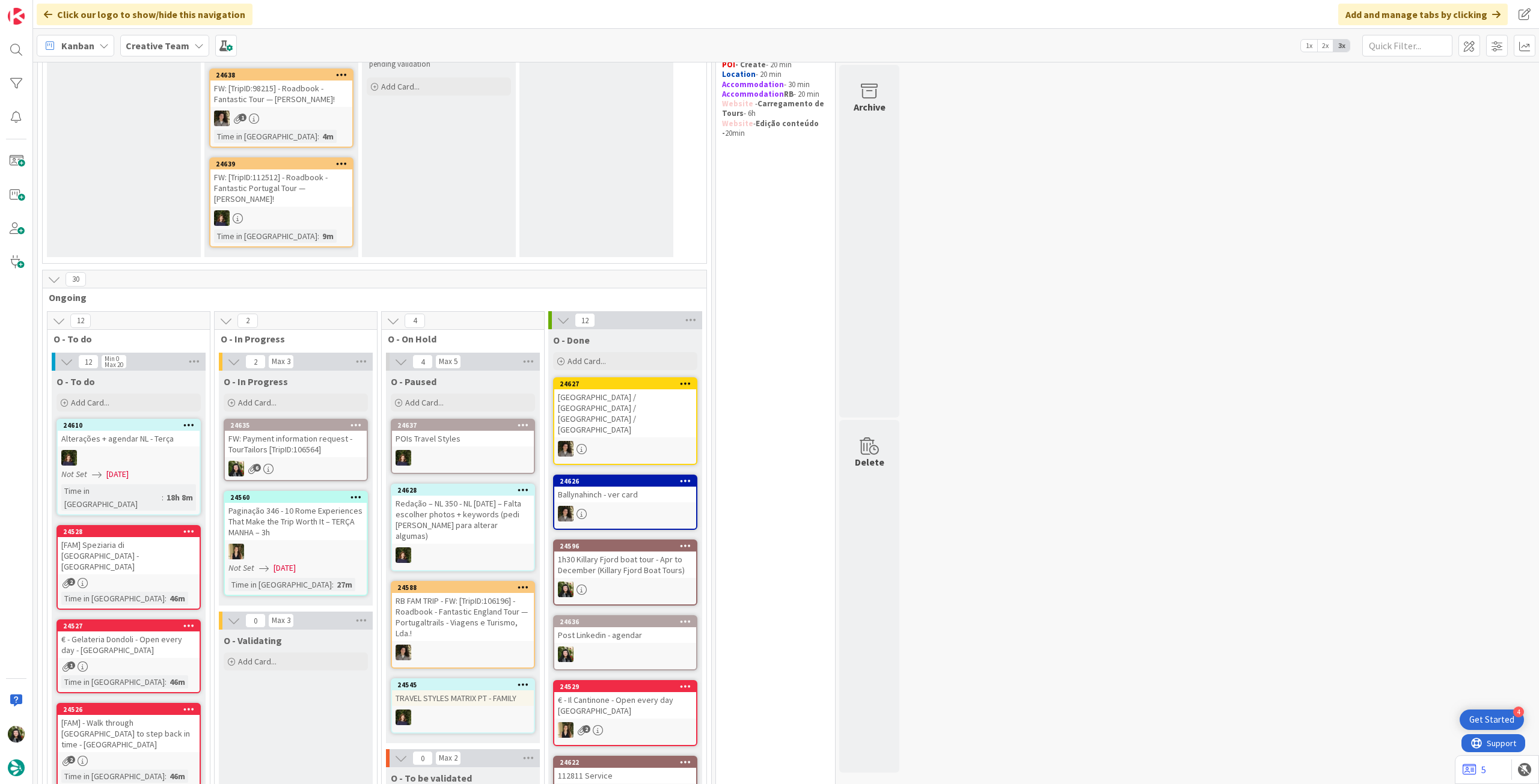
click at [185, 48] on div "Creative Team" at bounding box center [164, 46] width 89 height 22
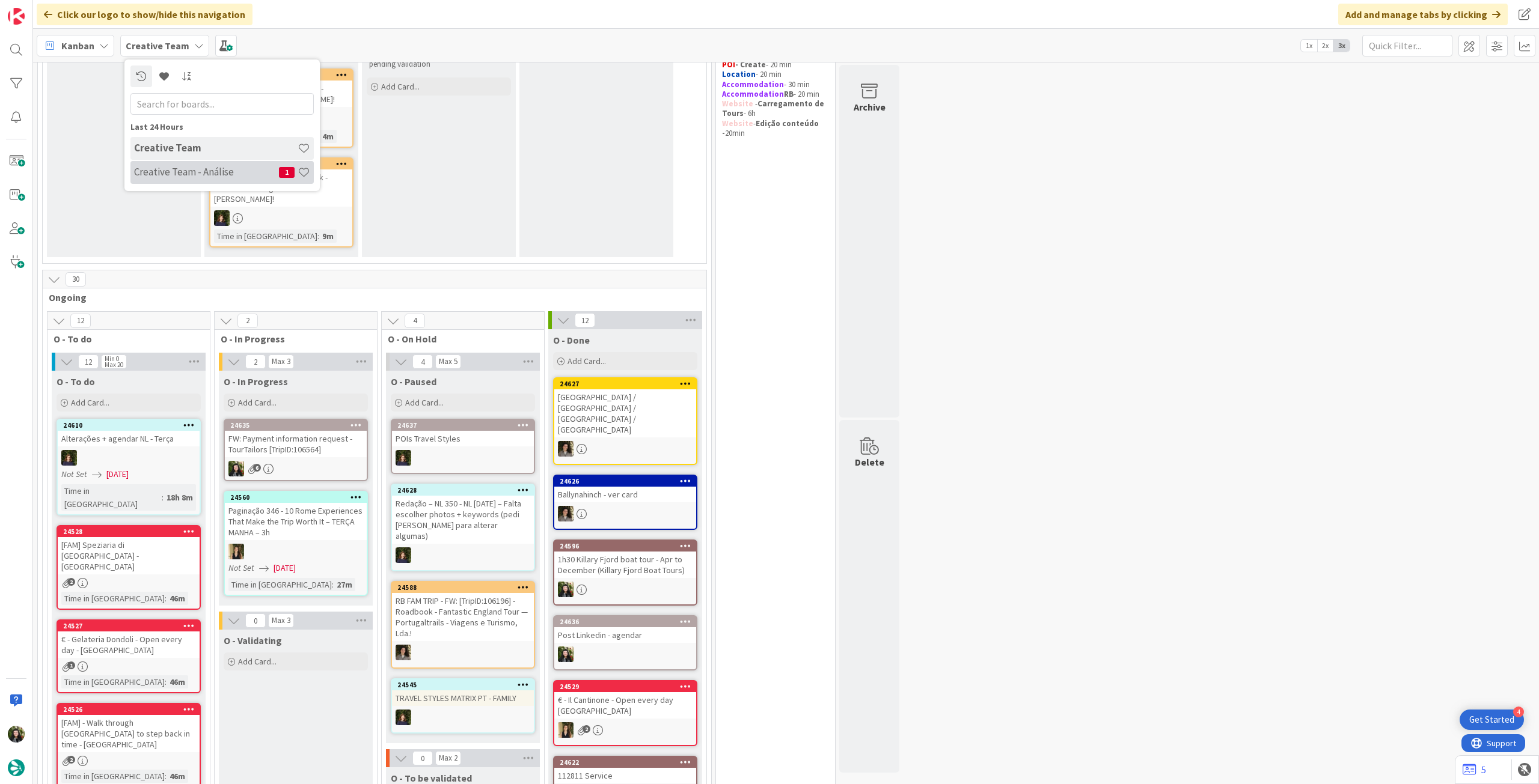
click at [170, 168] on h4 "Creative Team - Análise" at bounding box center [206, 172] width 145 height 12
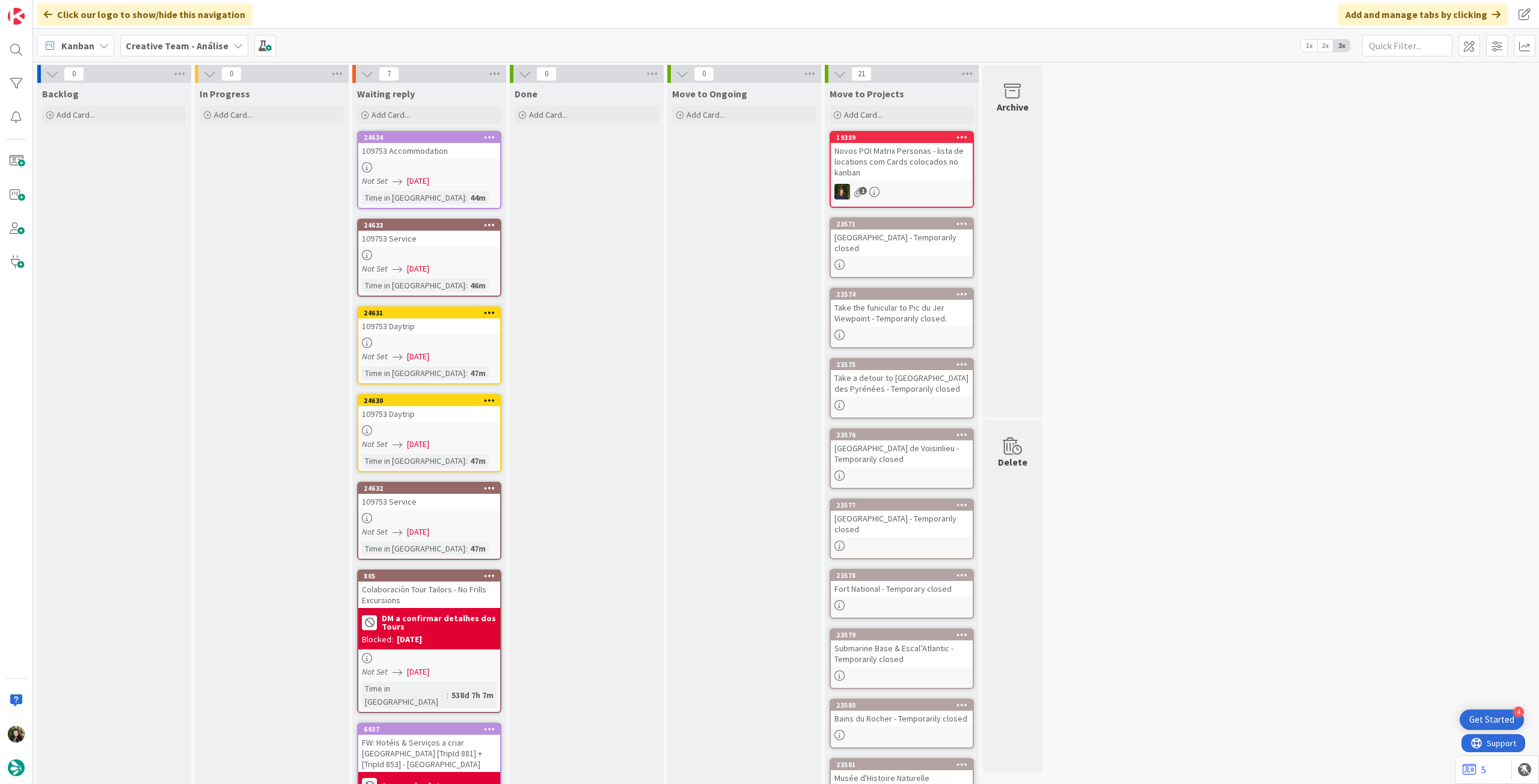
click at [149, 46] on b "Creative Team - Análise" at bounding box center [176, 46] width 103 height 12
click at [183, 168] on h4 "Creative Team" at bounding box center [215, 172] width 164 height 12
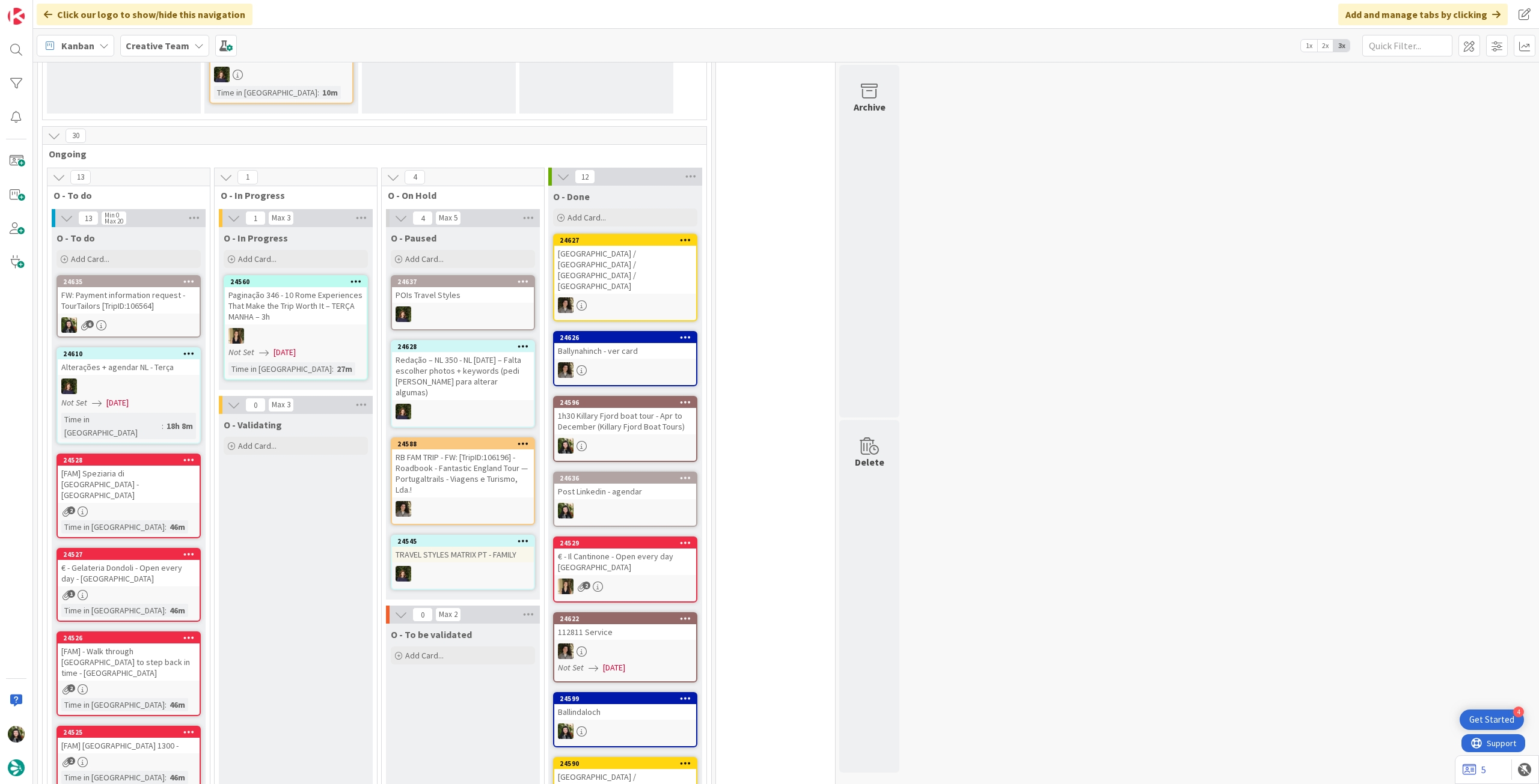
scroll to position [320, 0]
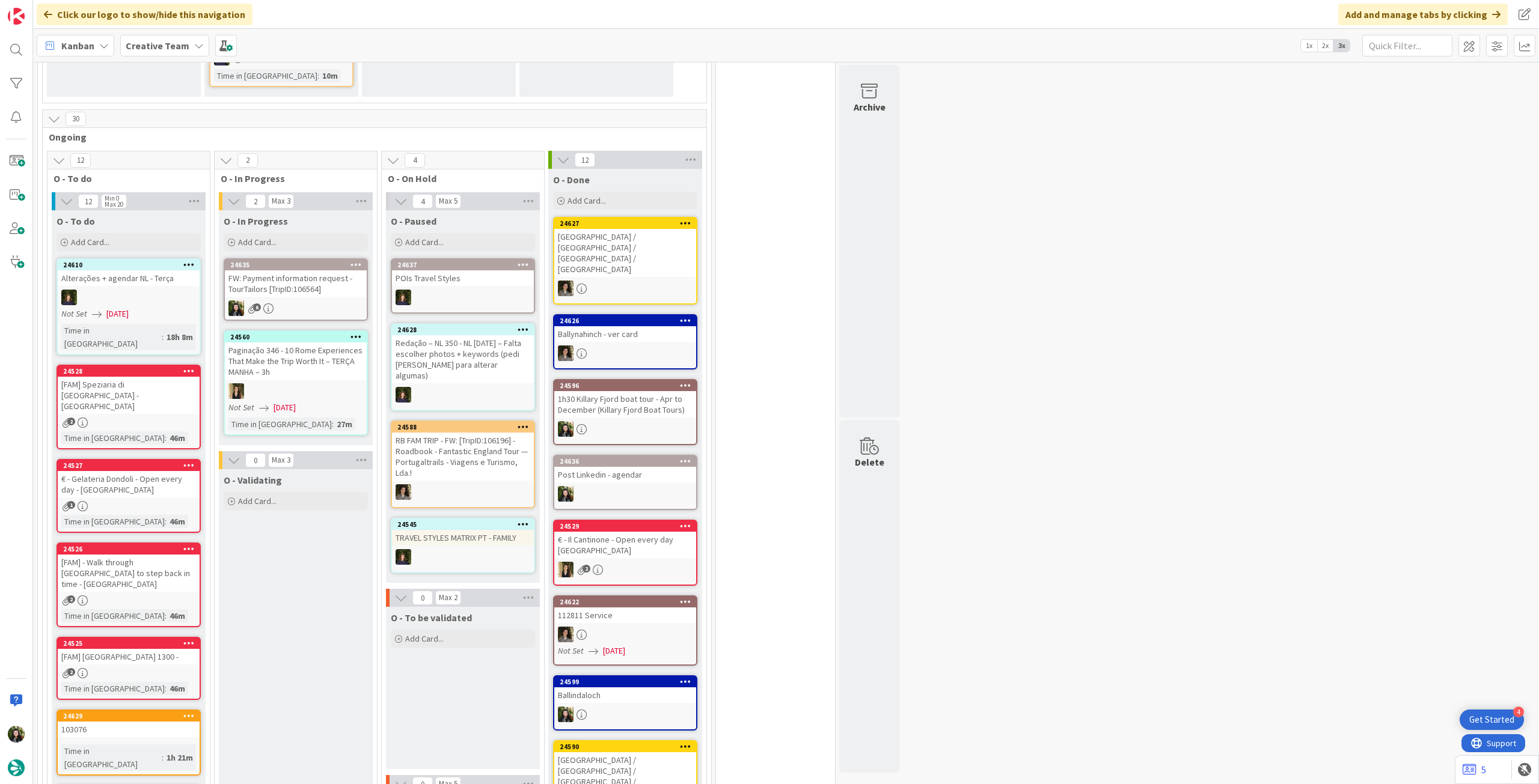
click at [289, 288] on div "FW: Payment information request - TourTailors [TripID:106564]" at bounding box center [296, 284] width 142 height 27
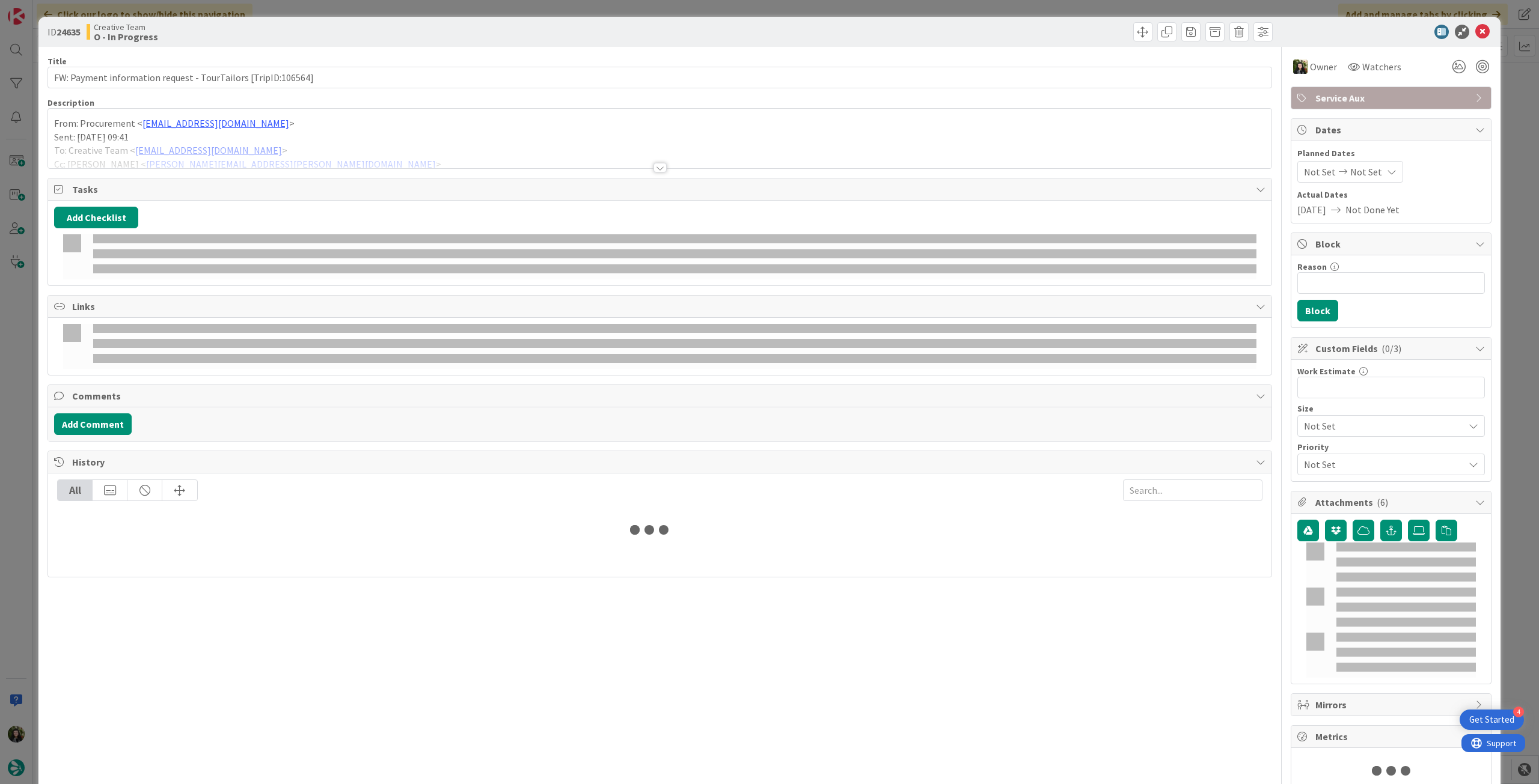
click at [262, 154] on div at bounding box center [660, 153] width 1223 height 30
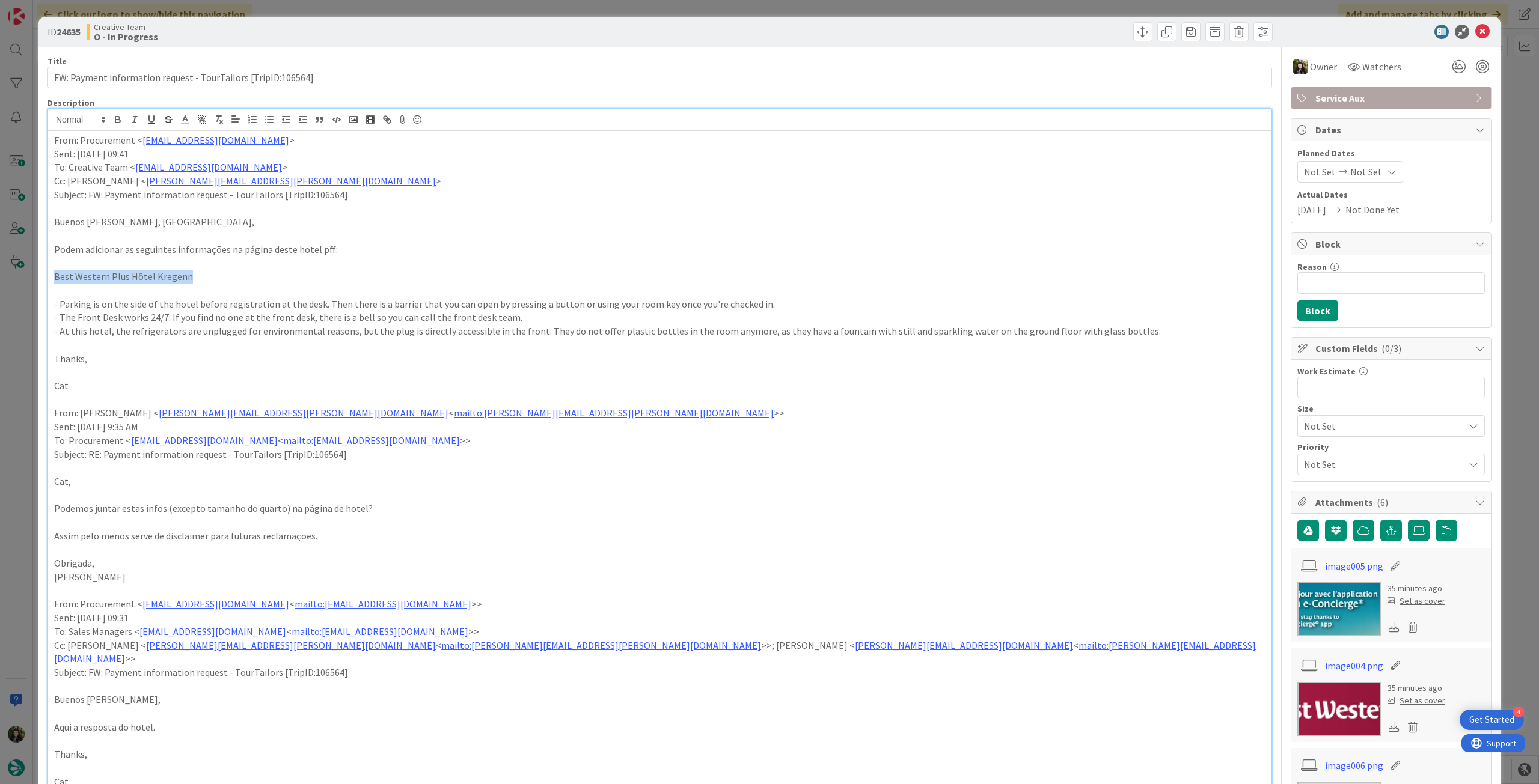
drag, startPoint x: 54, startPoint y: 278, endPoint x: 239, endPoint y: 278, distance: 185.0
click at [239, 278] on p "Best Western Plus Hôtel Kregenn" at bounding box center [660, 276] width 1211 height 14
copy p "Best Western Plus Hôtel Kregenn"
click at [1476, 30] on icon at bounding box center [1483, 32] width 15 height 15
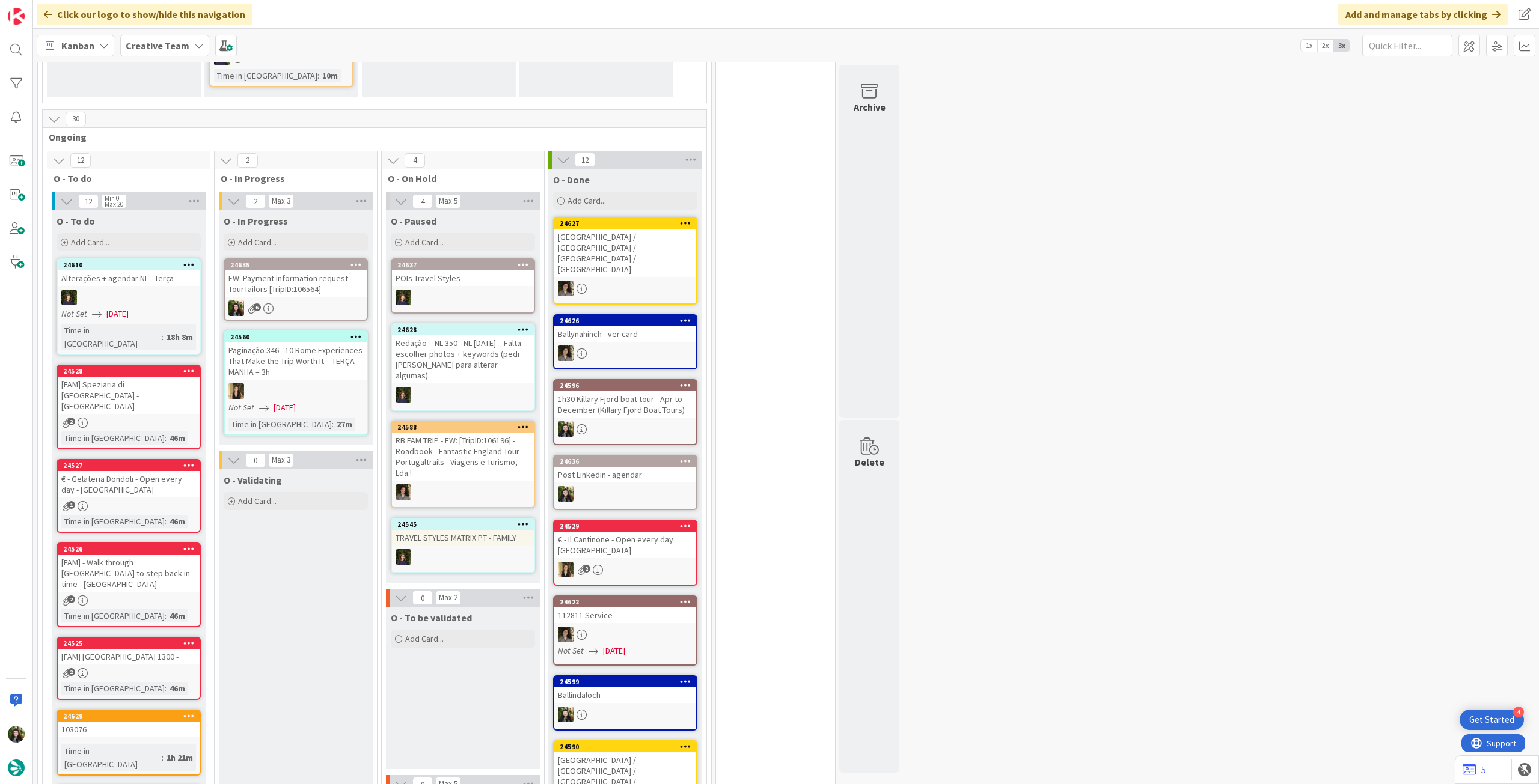
click at [324, 277] on div "FW: Payment information request - TourTailors [TripID:106564]" at bounding box center [296, 284] width 142 height 27
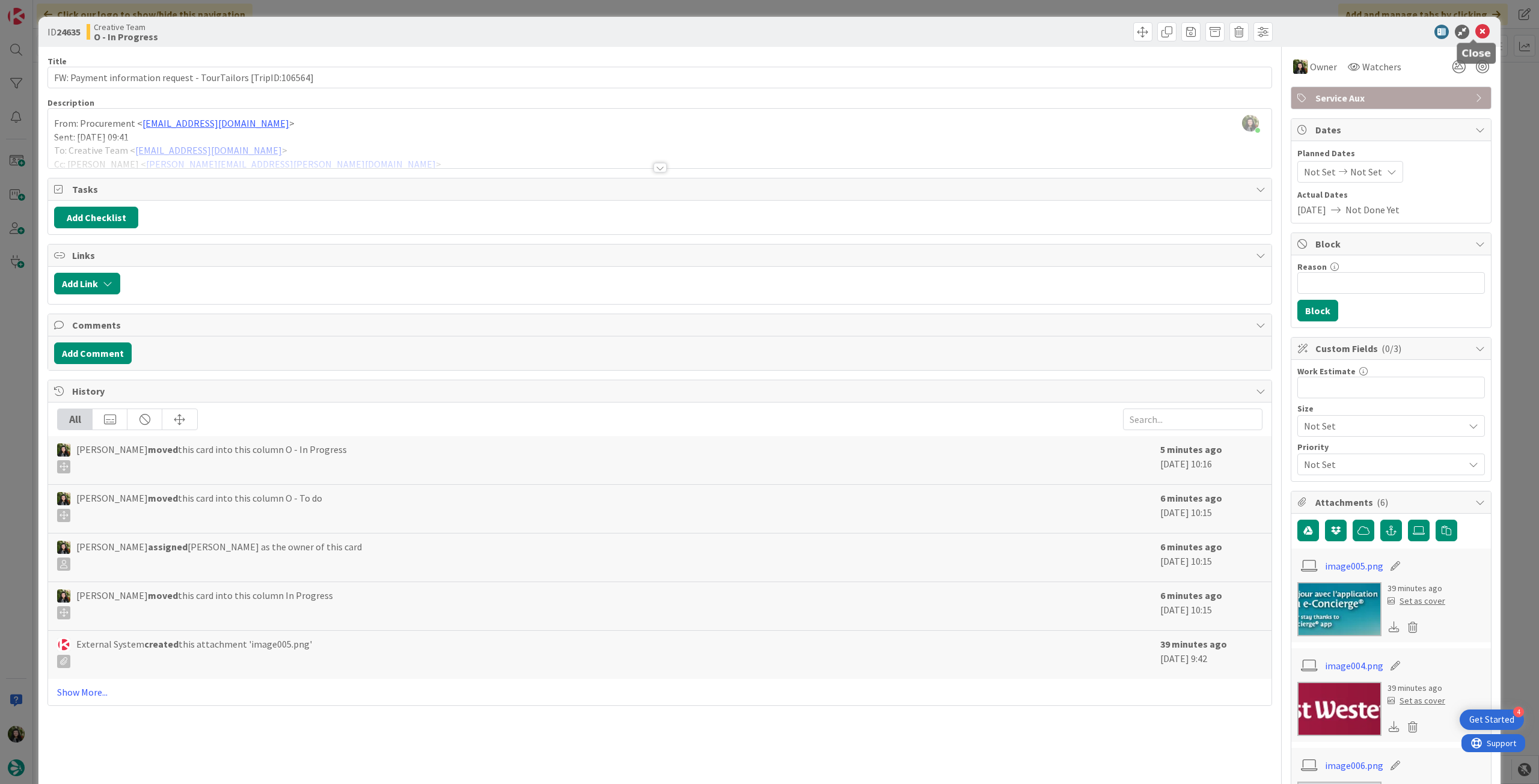
click at [1475, 33] on icon at bounding box center [1483, 32] width 15 height 15
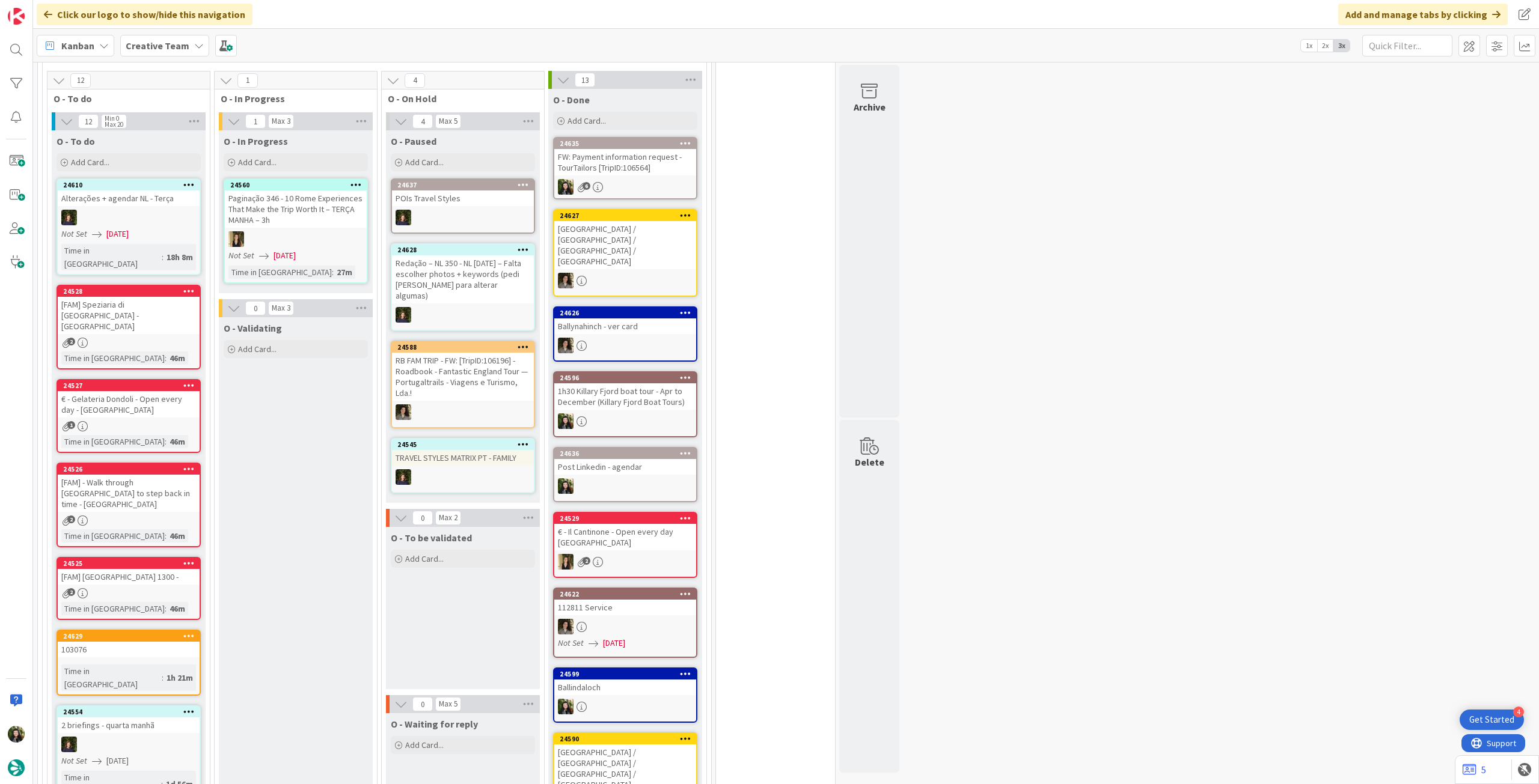
scroll to position [241, 0]
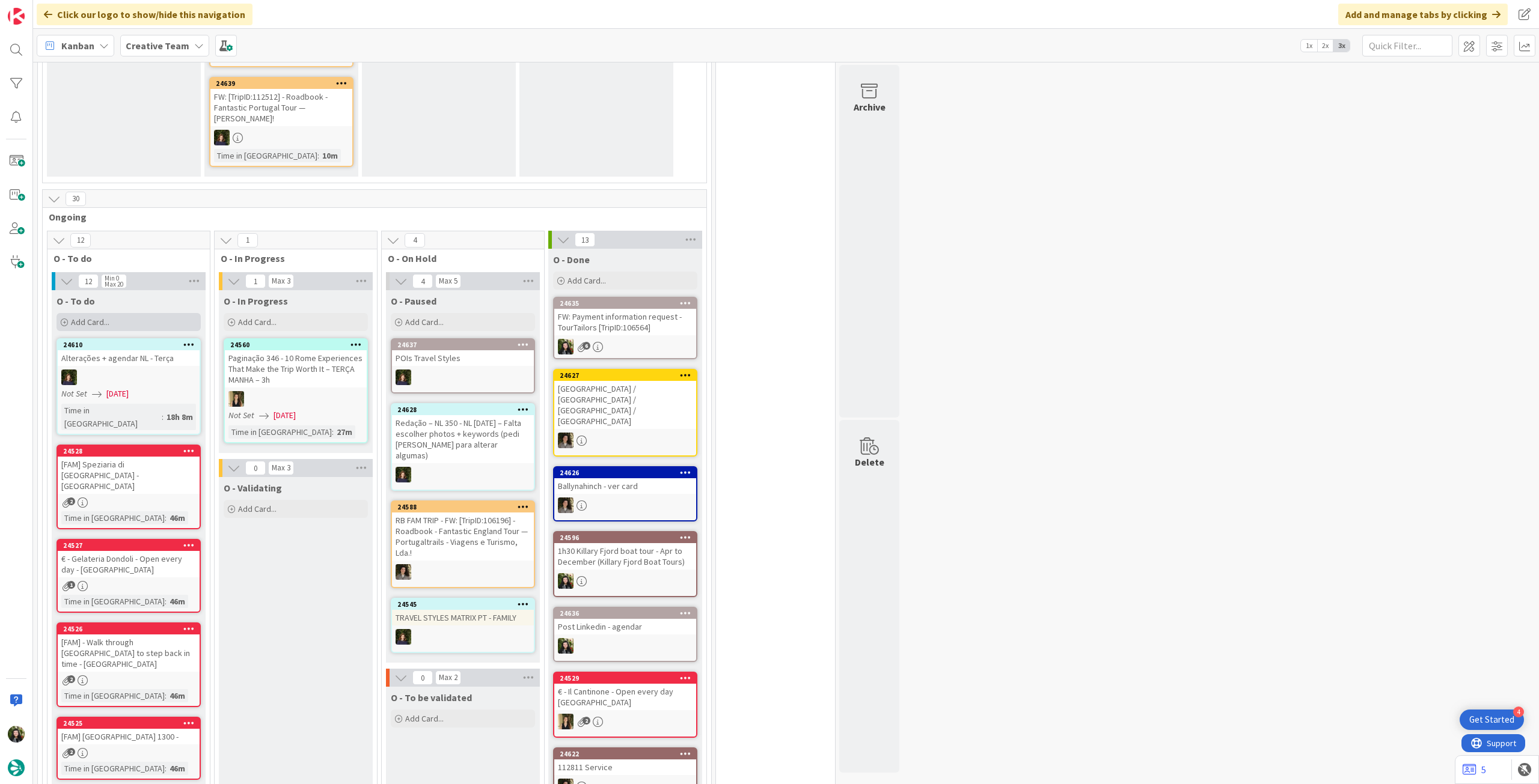
click at [128, 327] on div "Add Card..." at bounding box center [129, 321] width 145 height 18
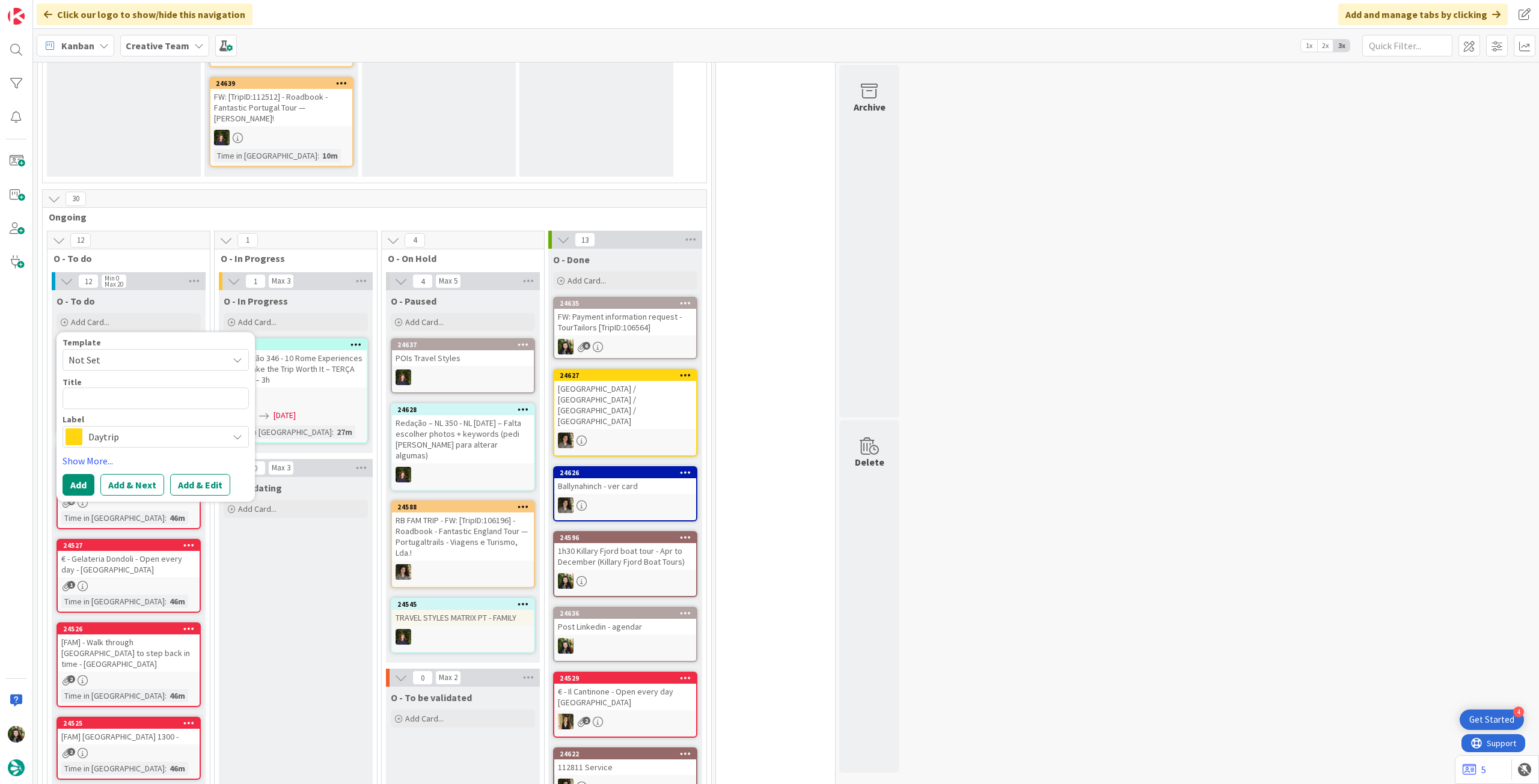
click at [121, 435] on span "Daytrip" at bounding box center [154, 436] width 133 height 17
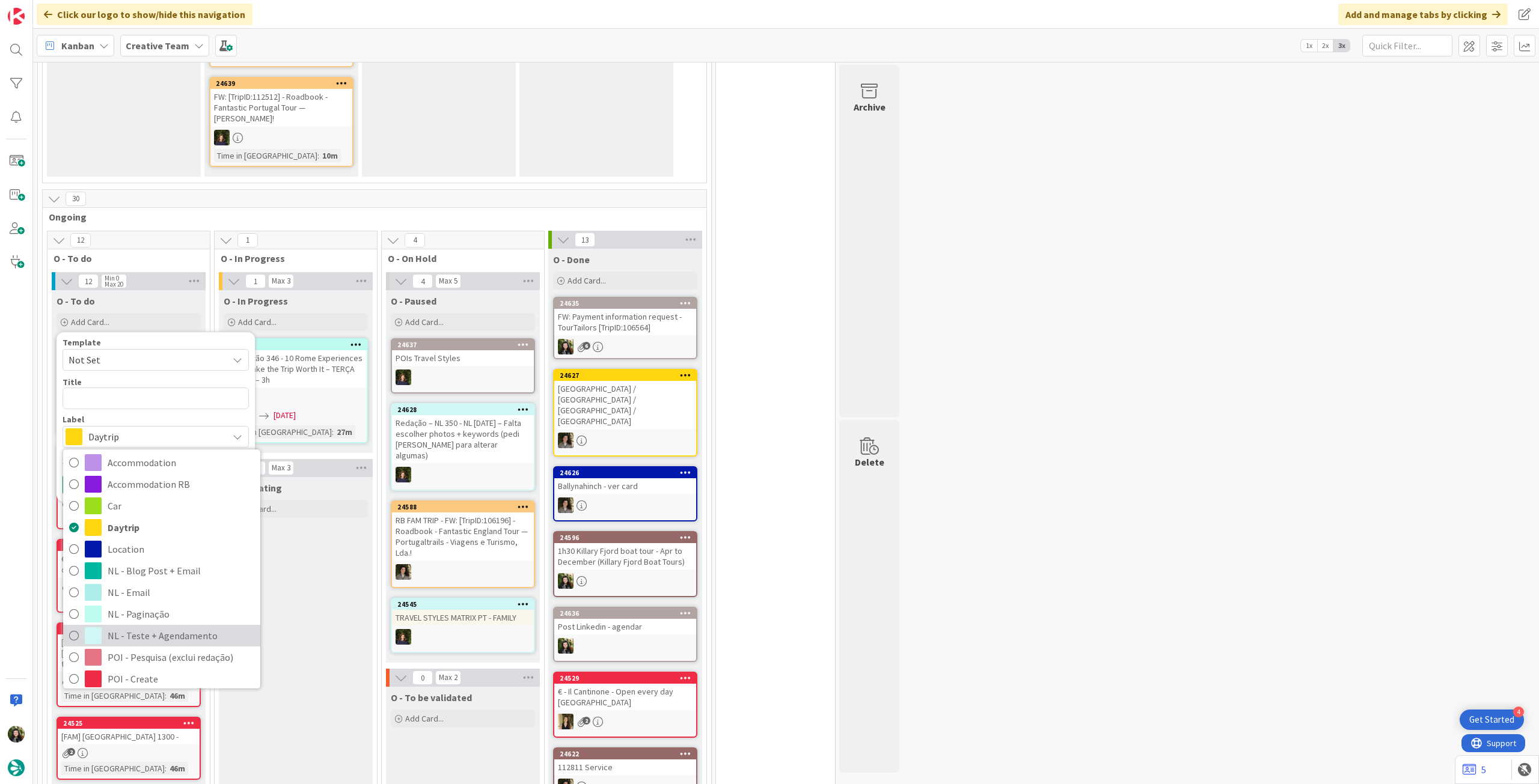
scroll to position [80, 0]
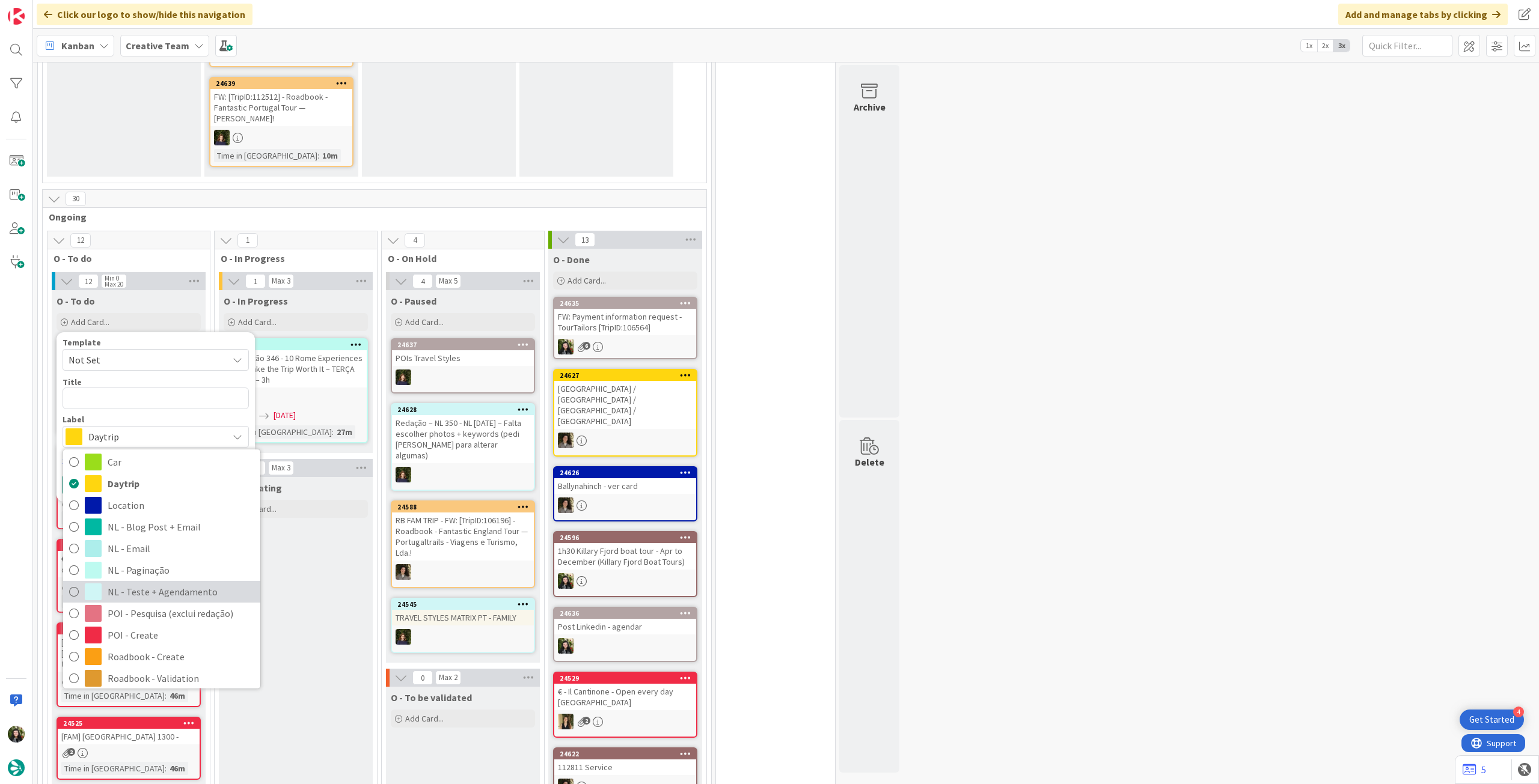
click at [172, 590] on span "NL - Teste + Agendamento" at bounding box center [180, 591] width 147 height 18
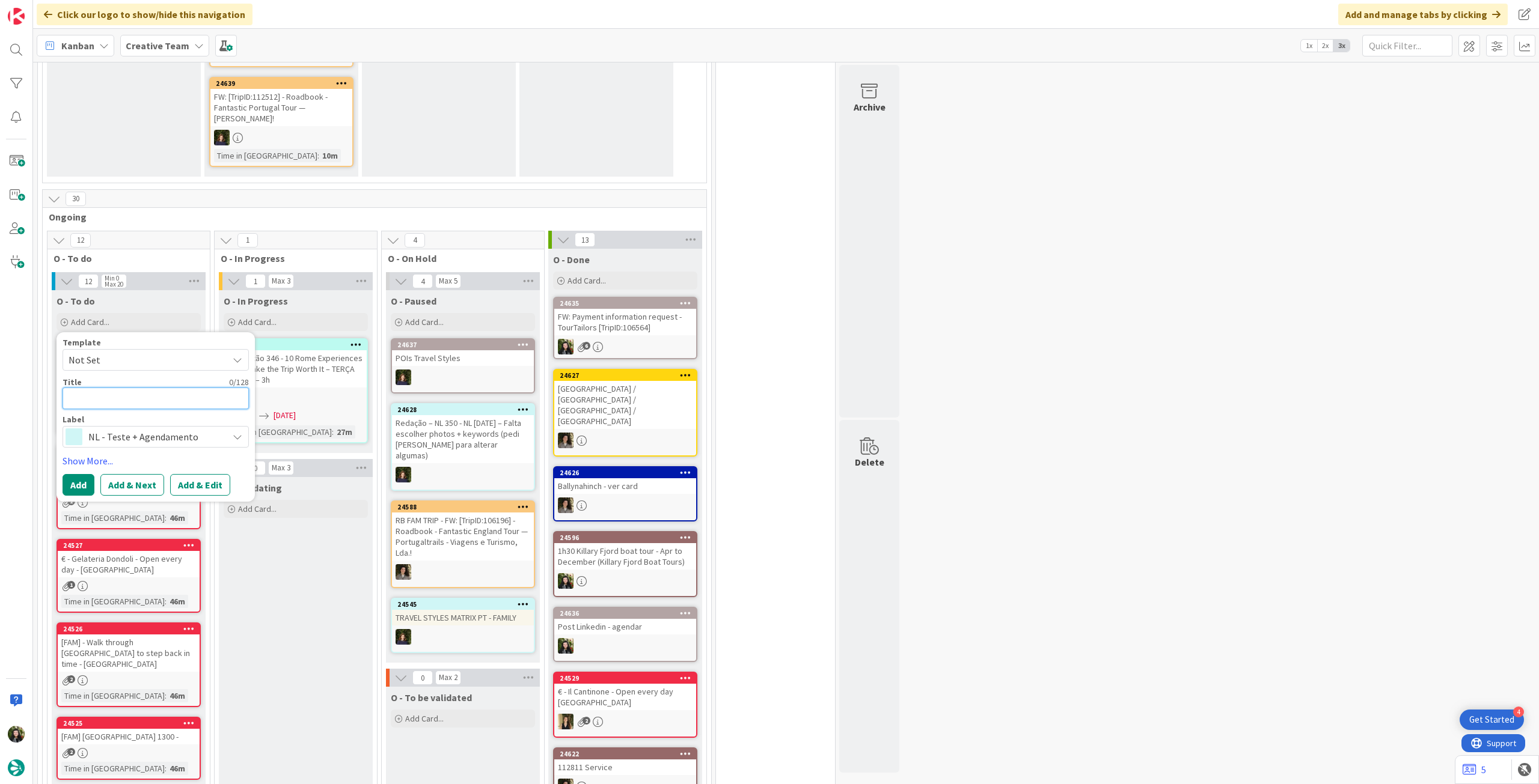
click at [166, 399] on textarea at bounding box center [155, 398] width 186 height 22
type textarea "x"
type textarea "R"
type textarea "x"
type textarea "Re"
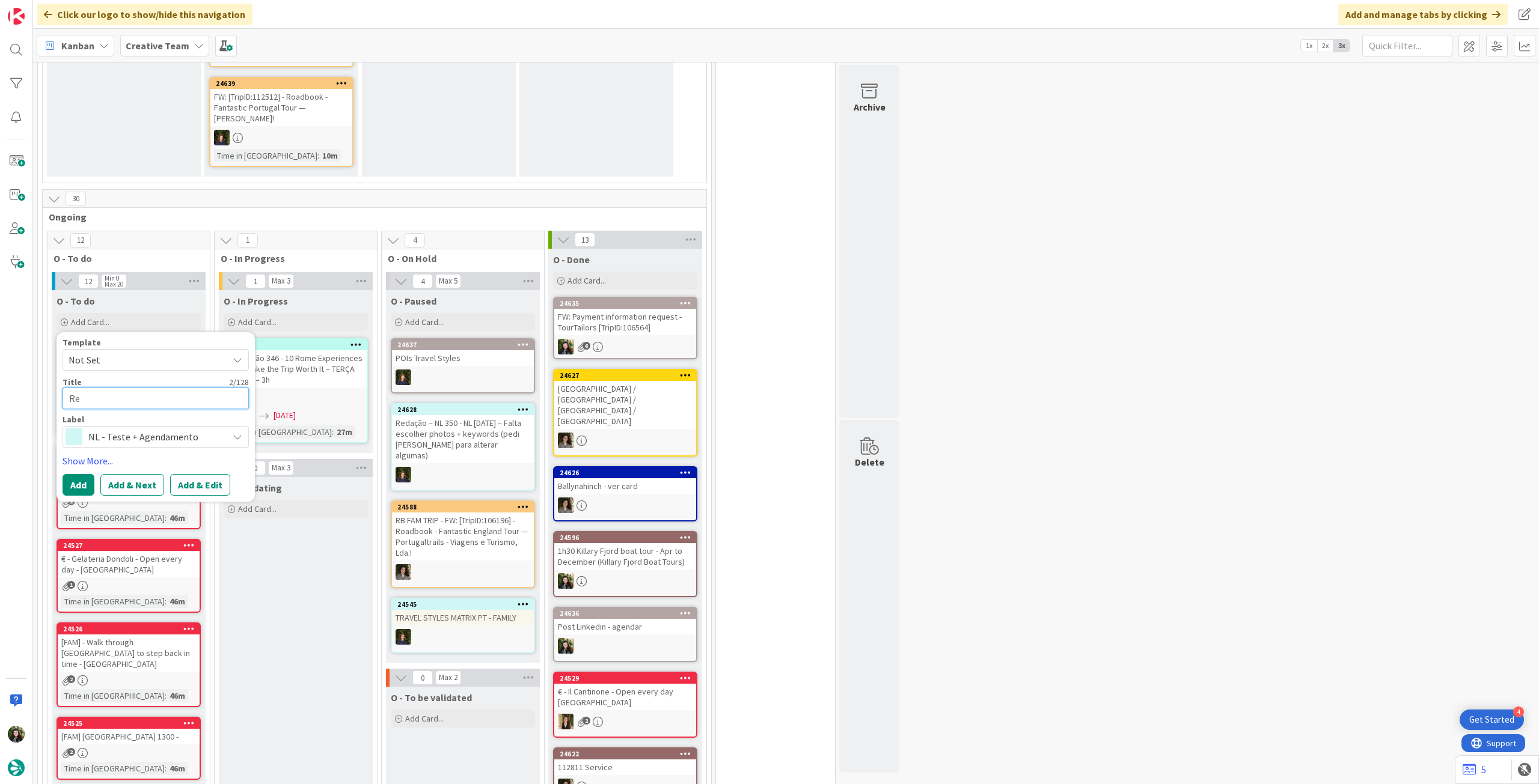
type textarea "x"
type textarea "Rev"
type textarea "x"
type textarea "Revi"
type textarea "x"
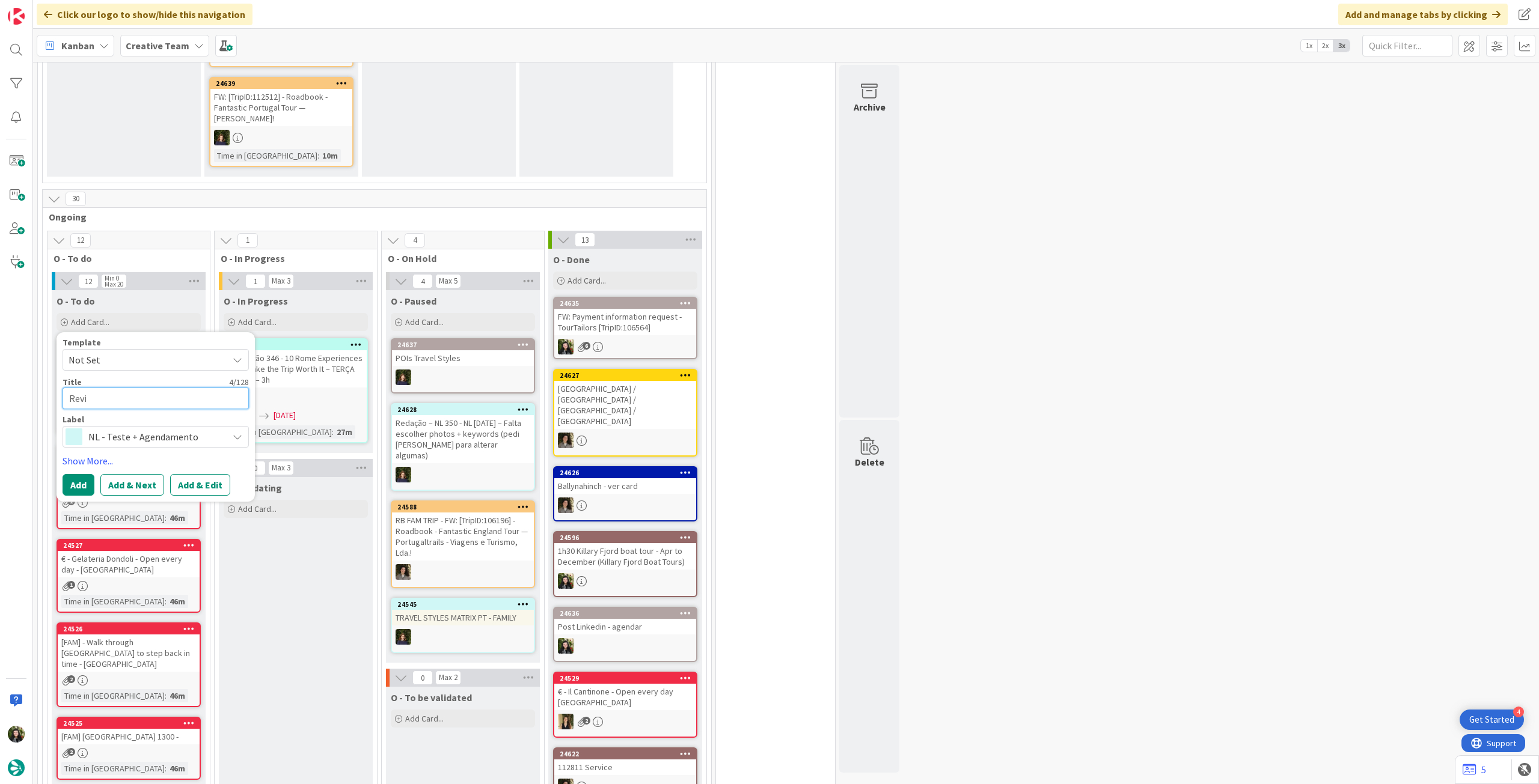
type textarea "Revis"
type textarea "x"
type textarea "Revisã"
type textarea "x"
type textarea "Revisão"
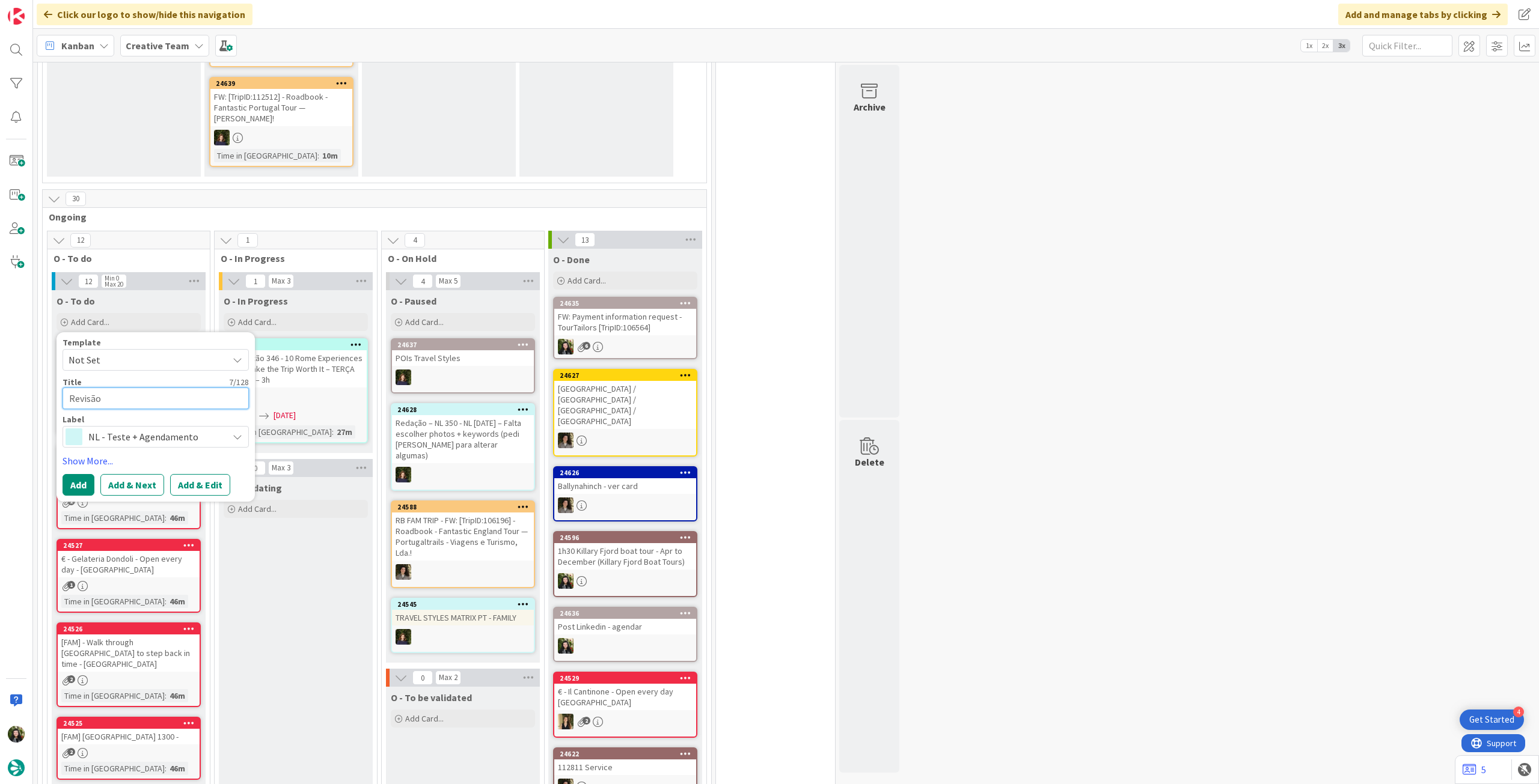
type textarea "x"
type textarea "Revisão"
type textarea "x"
type textarea "Revisão M"
type textarea "x"
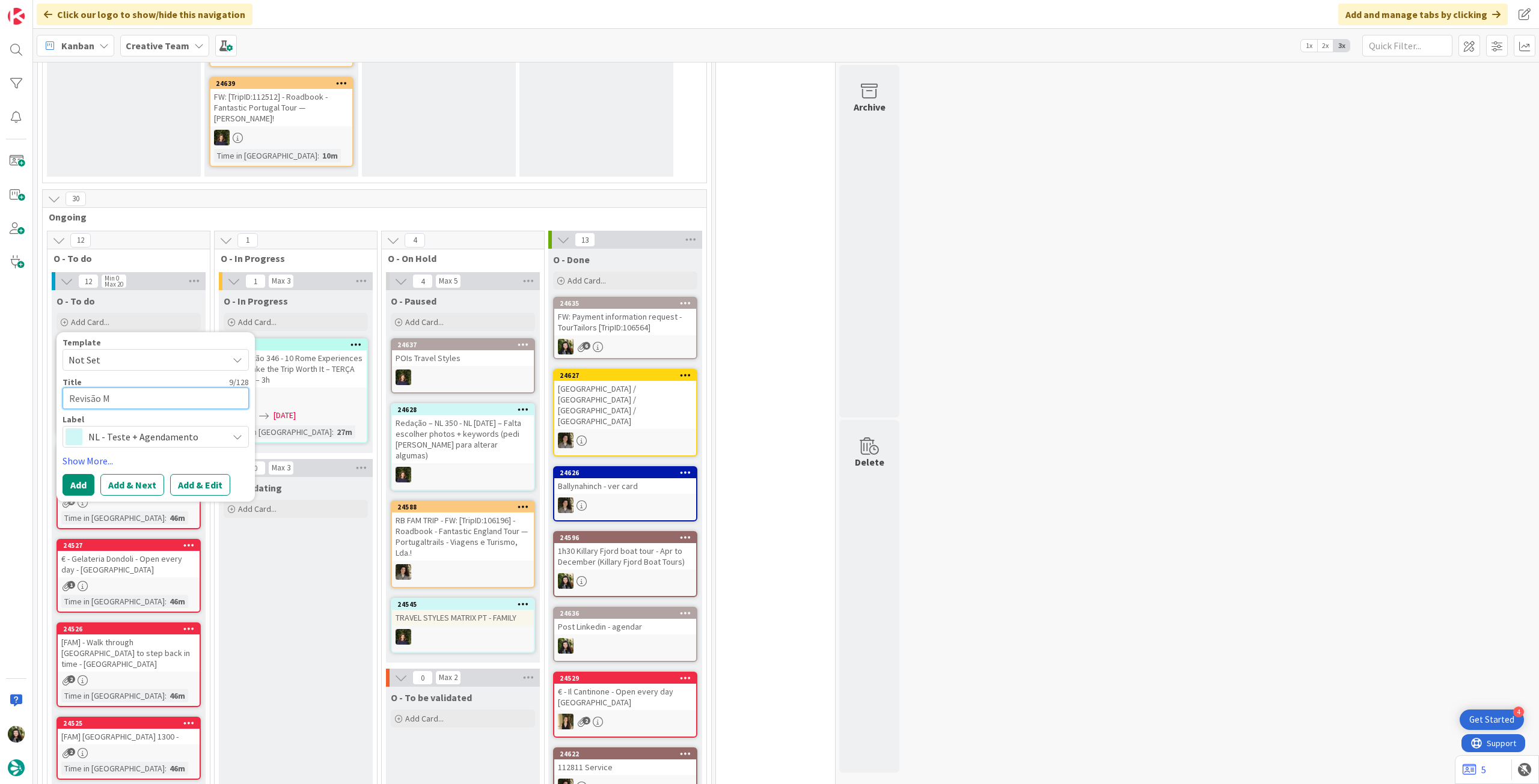
type textarea "Revisão Ma"
type textarea "x"
type textarea "Revisão Mat"
type textarea "x"
type textarea "Revisão Matr"
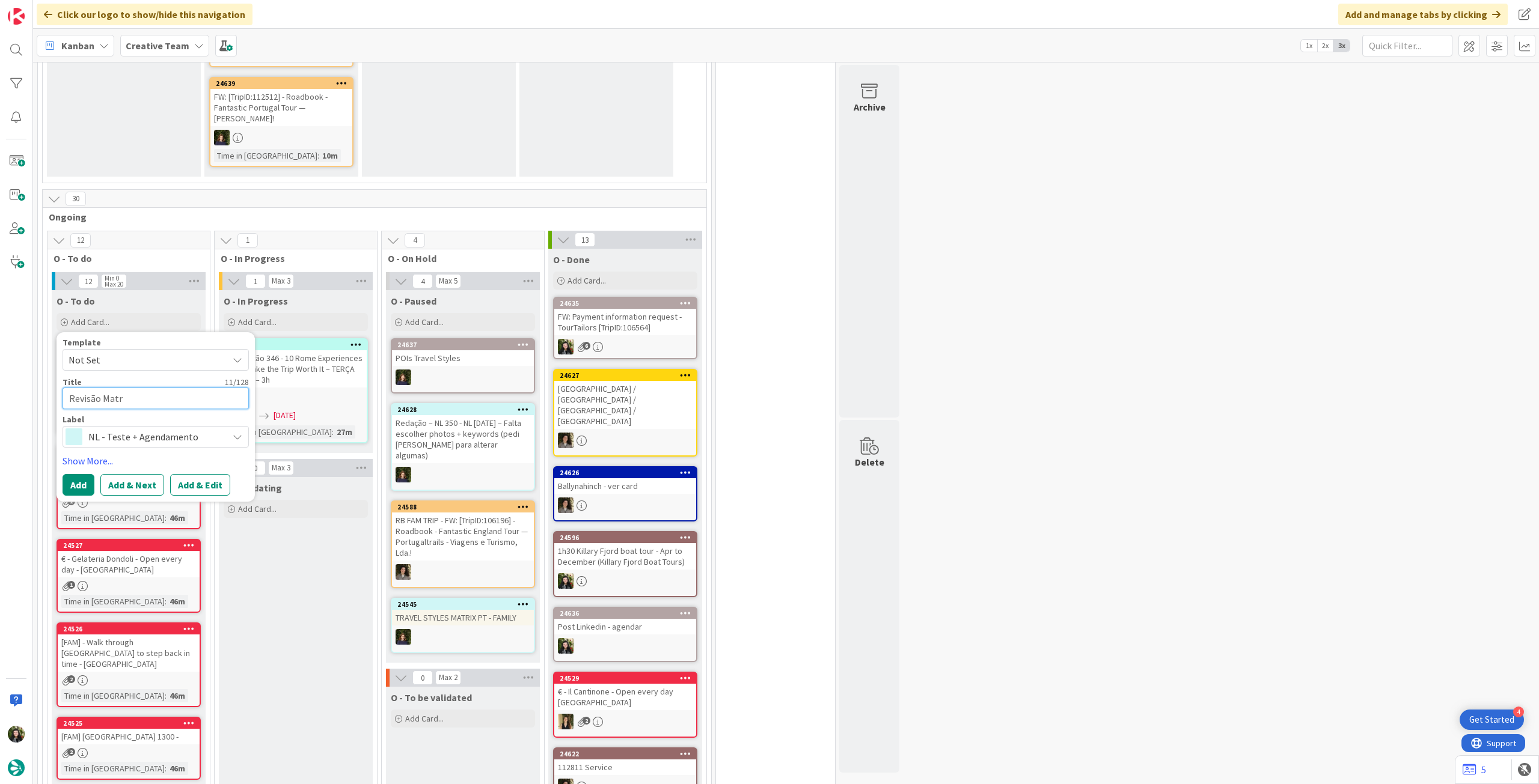
type textarea "x"
type textarea "Revisão Matri"
type textarea "x"
type textarea "Revisão Matrix"
type textarea "x"
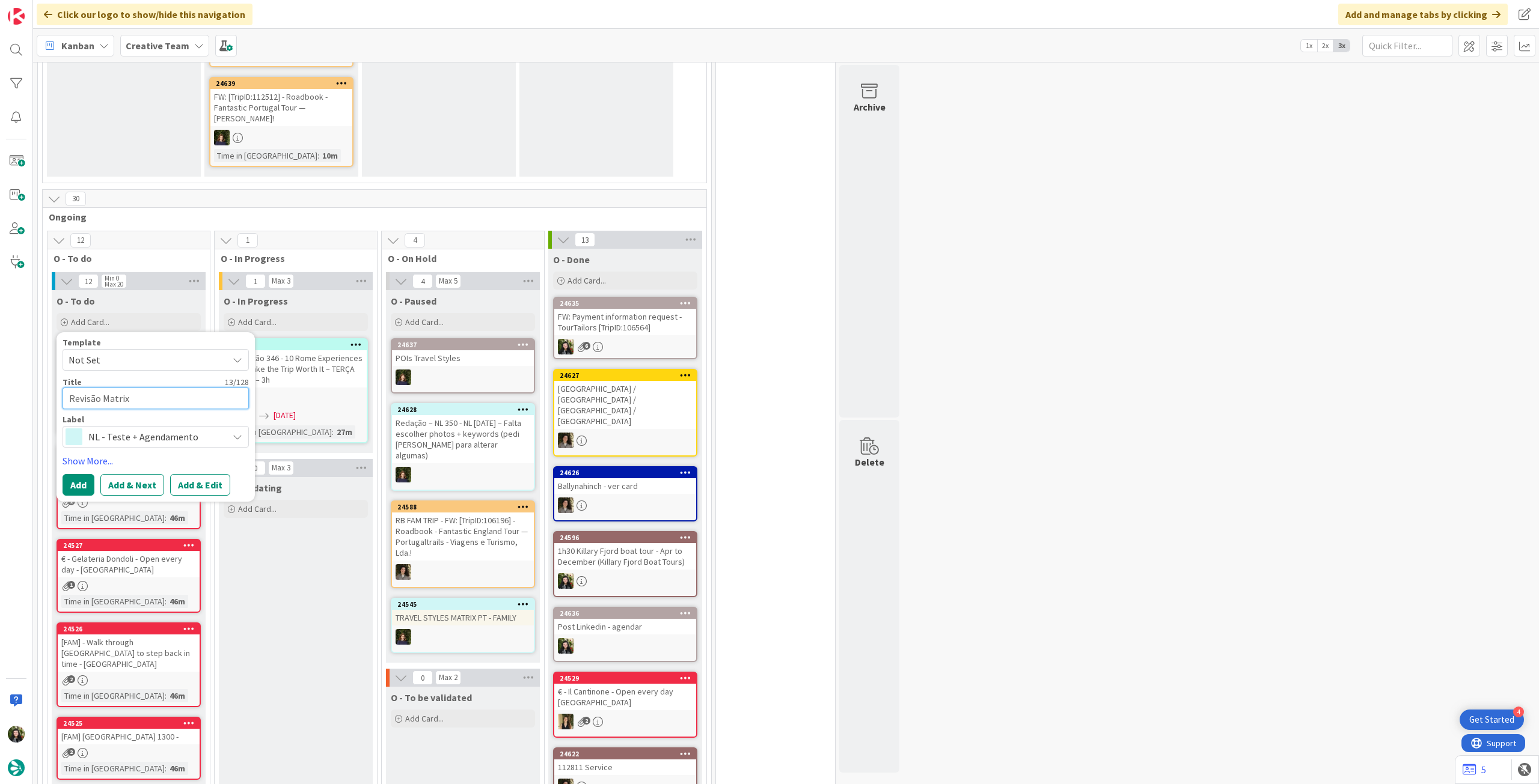
type textarea "Revisão Matrix"
type textarea "x"
type textarea "Revisão Matrix P"
type textarea "x"
type textarea "Revisão Matrix PT"
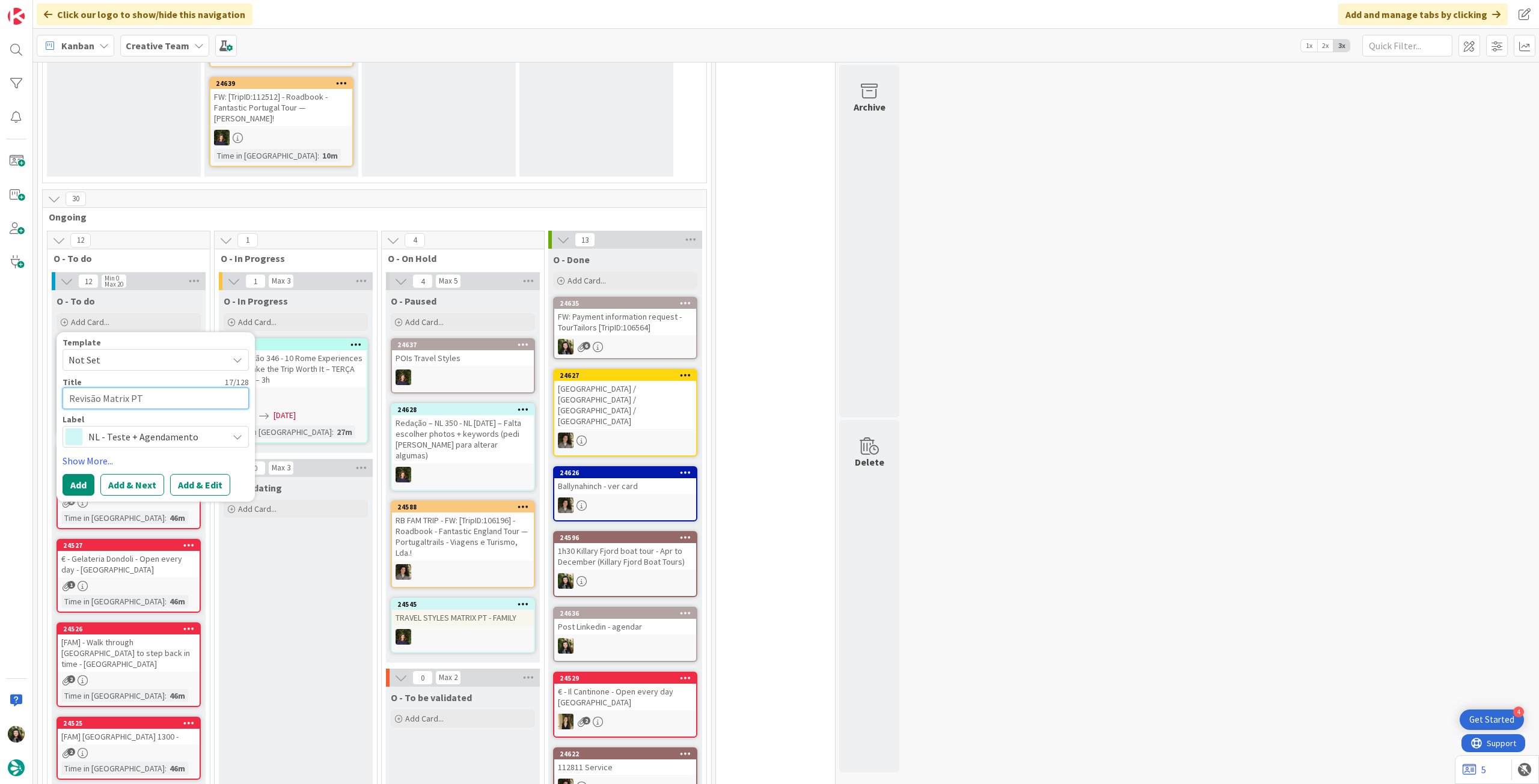
type textarea "x"
type textarea "Revisão Matrix PT"
type textarea "x"
type textarea "Revisão Matrix PT .-"
type textarea "x"
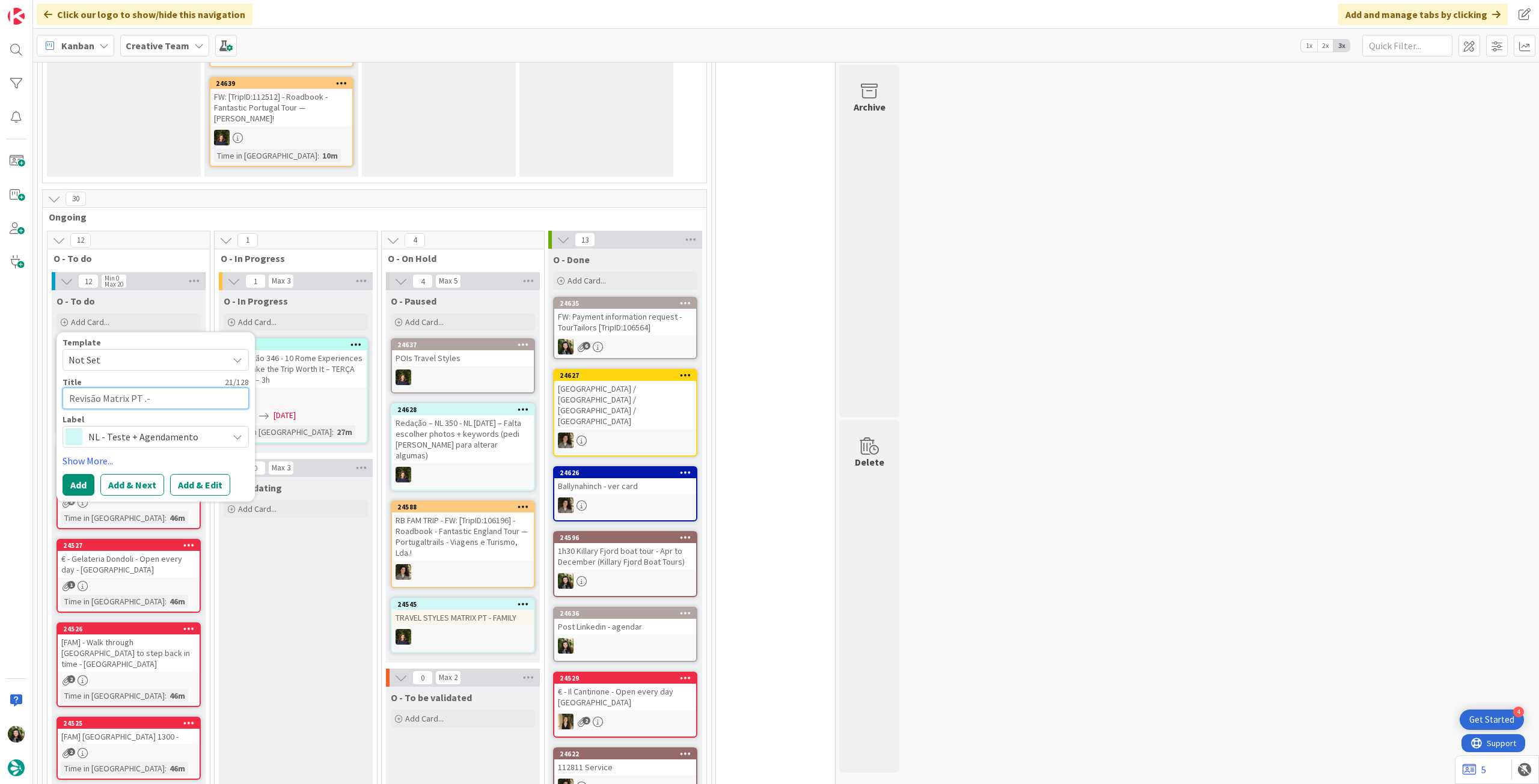
type textarea "Revisão Matrix PT .-"
type textarea "x"
type textarea "Revisão Matrix PT ."
type textarea "x"
type textarea "Revisão Matrix PT"
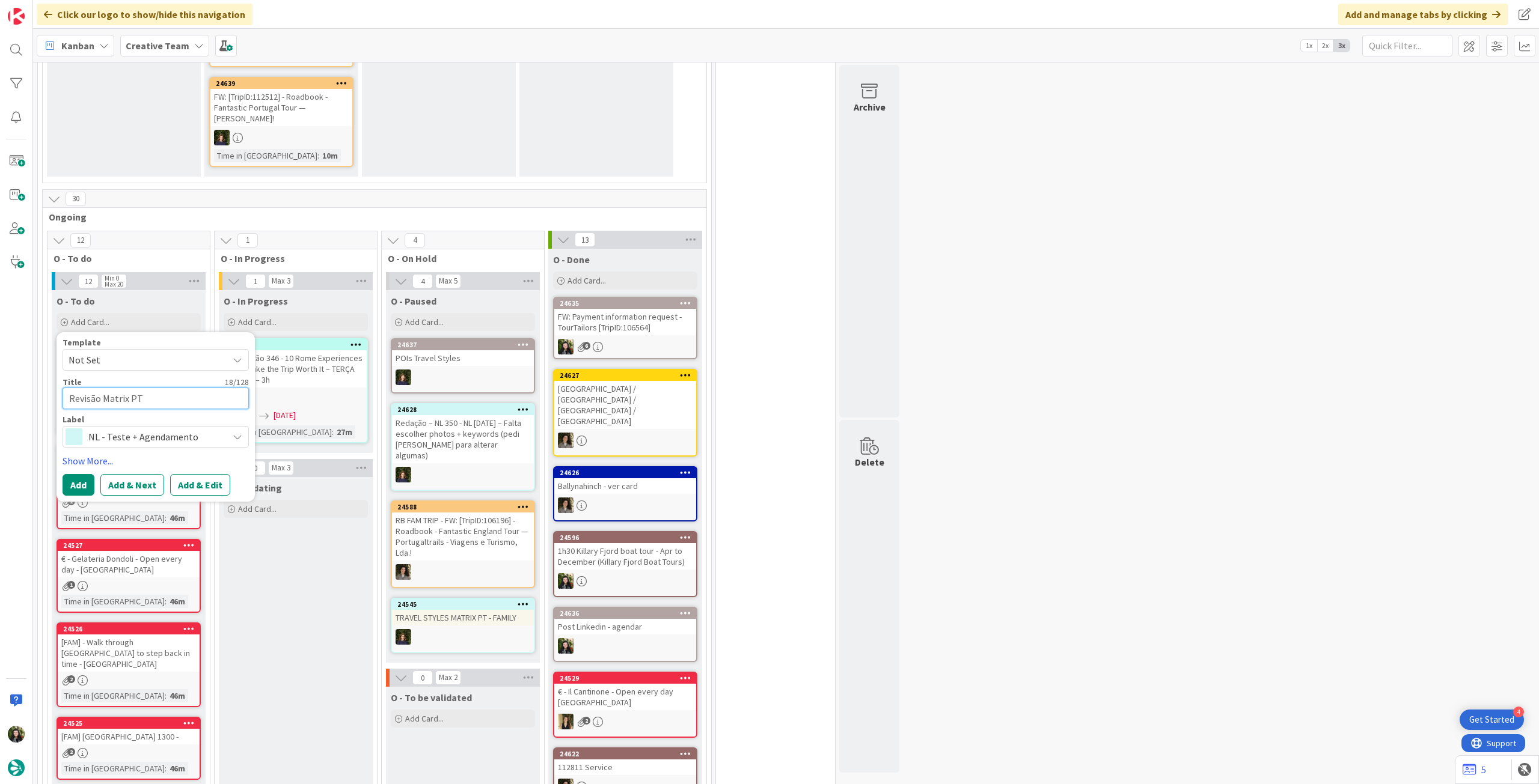
type textarea "x"
type textarea "Revisão Matrix PT -"
type textarea "x"
type textarea "Revisão Matrix PT - S"
type textarea "x"
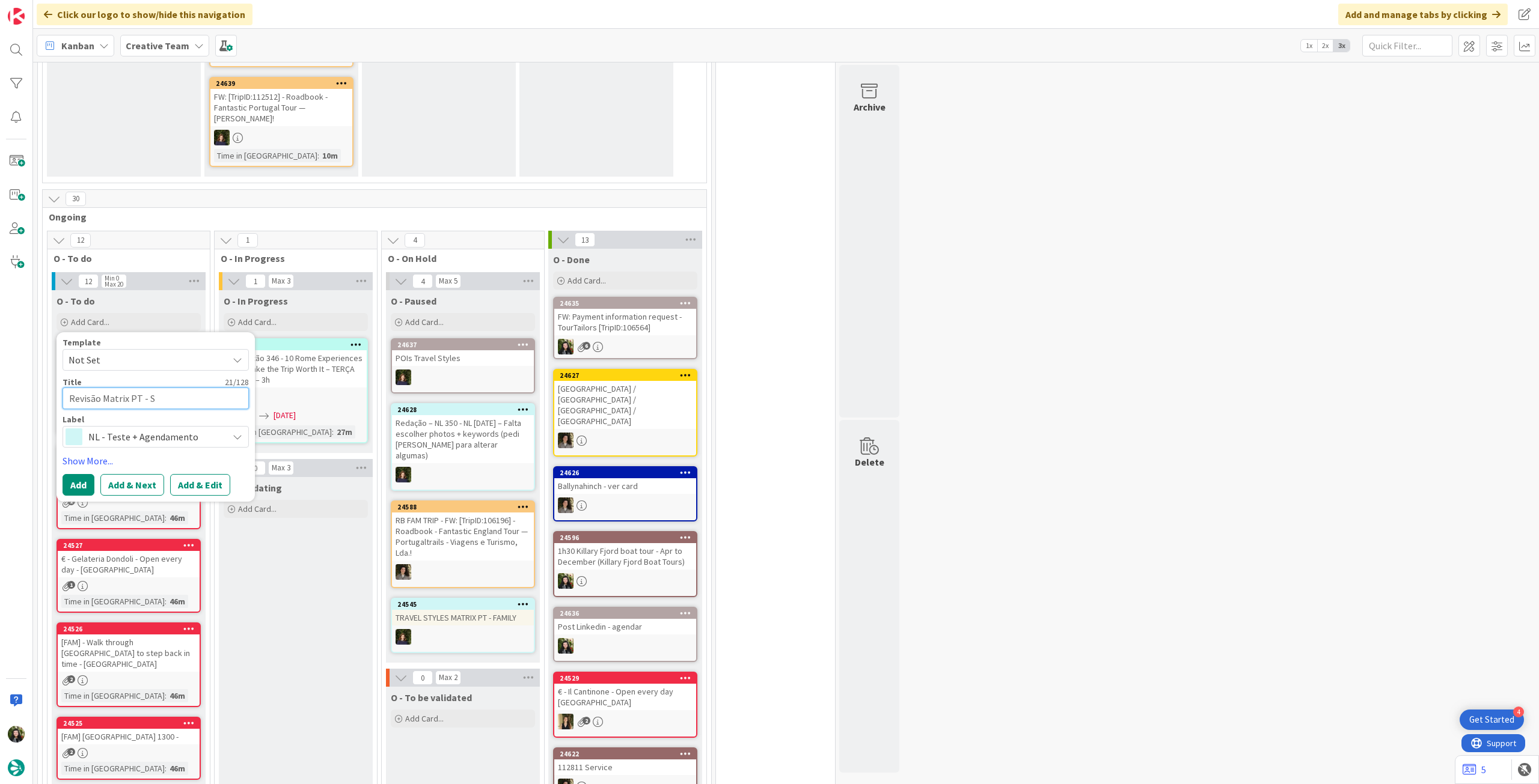
type textarea "Revisão Matrix PT - SS"
click at [89, 486] on button "Add" at bounding box center [78, 484] width 32 height 22
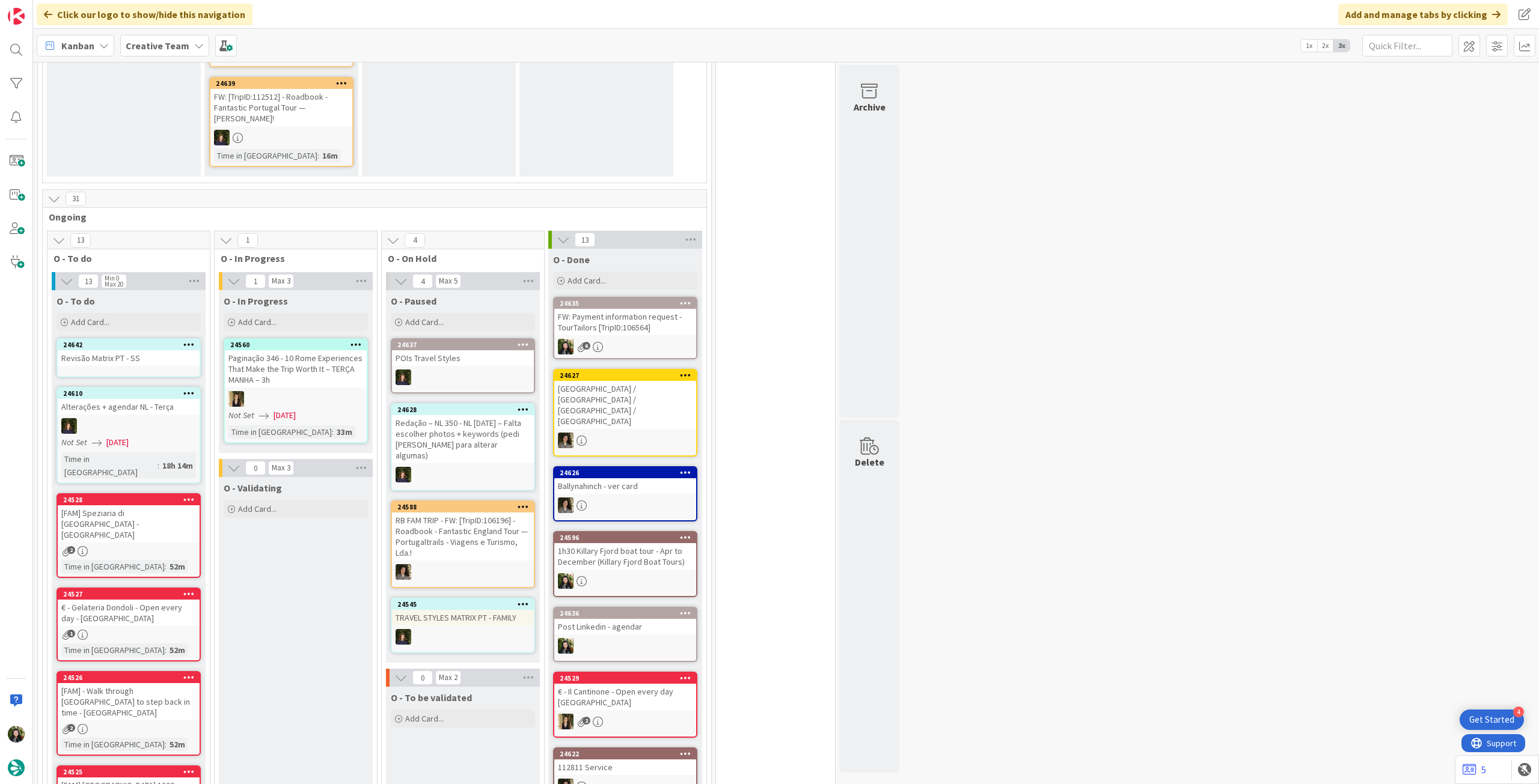
click at [147, 363] on div "Revisão Matrix PT - SS" at bounding box center [129, 358] width 142 height 16
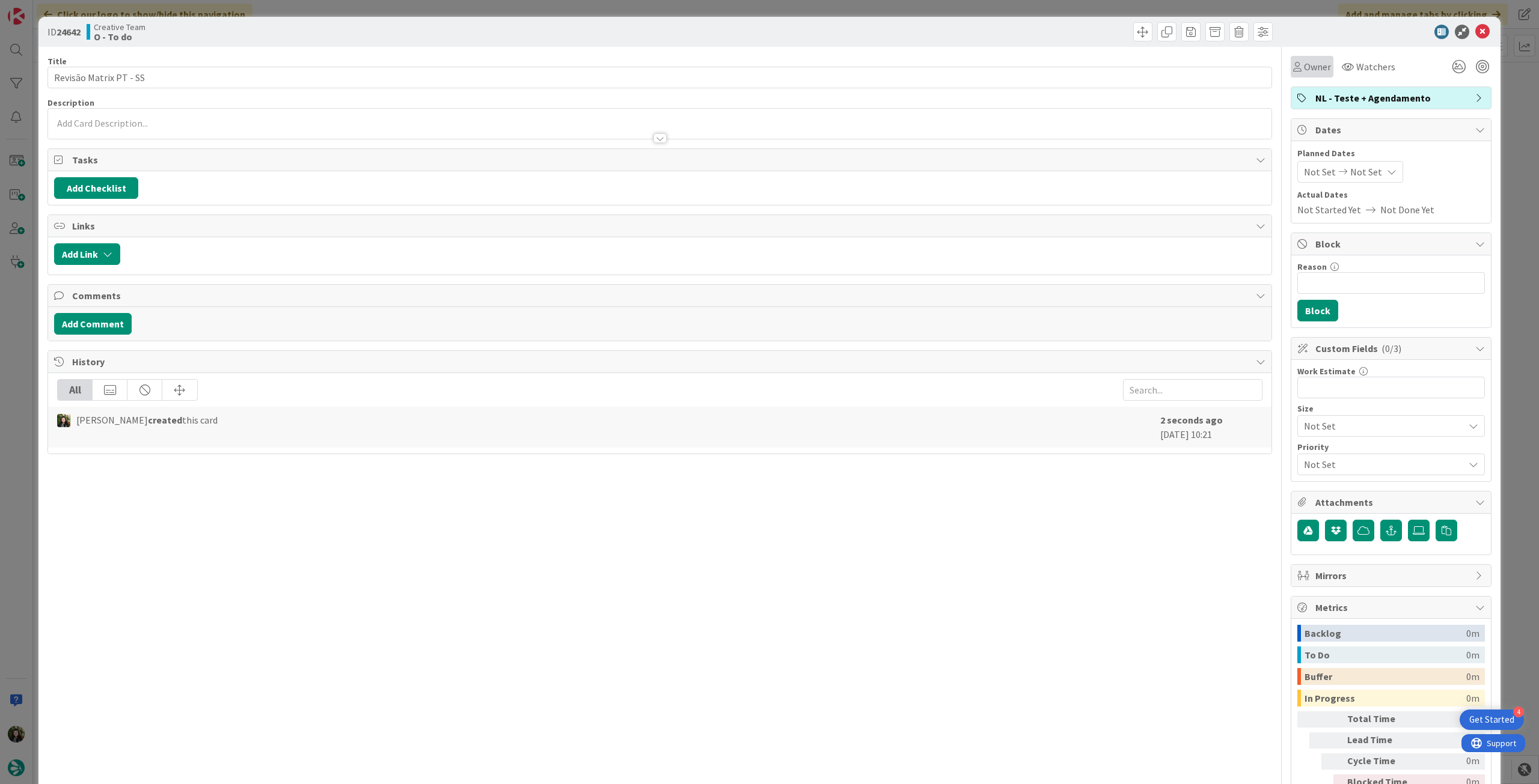
click at [1306, 75] on div "Owner" at bounding box center [1312, 66] width 42 height 22
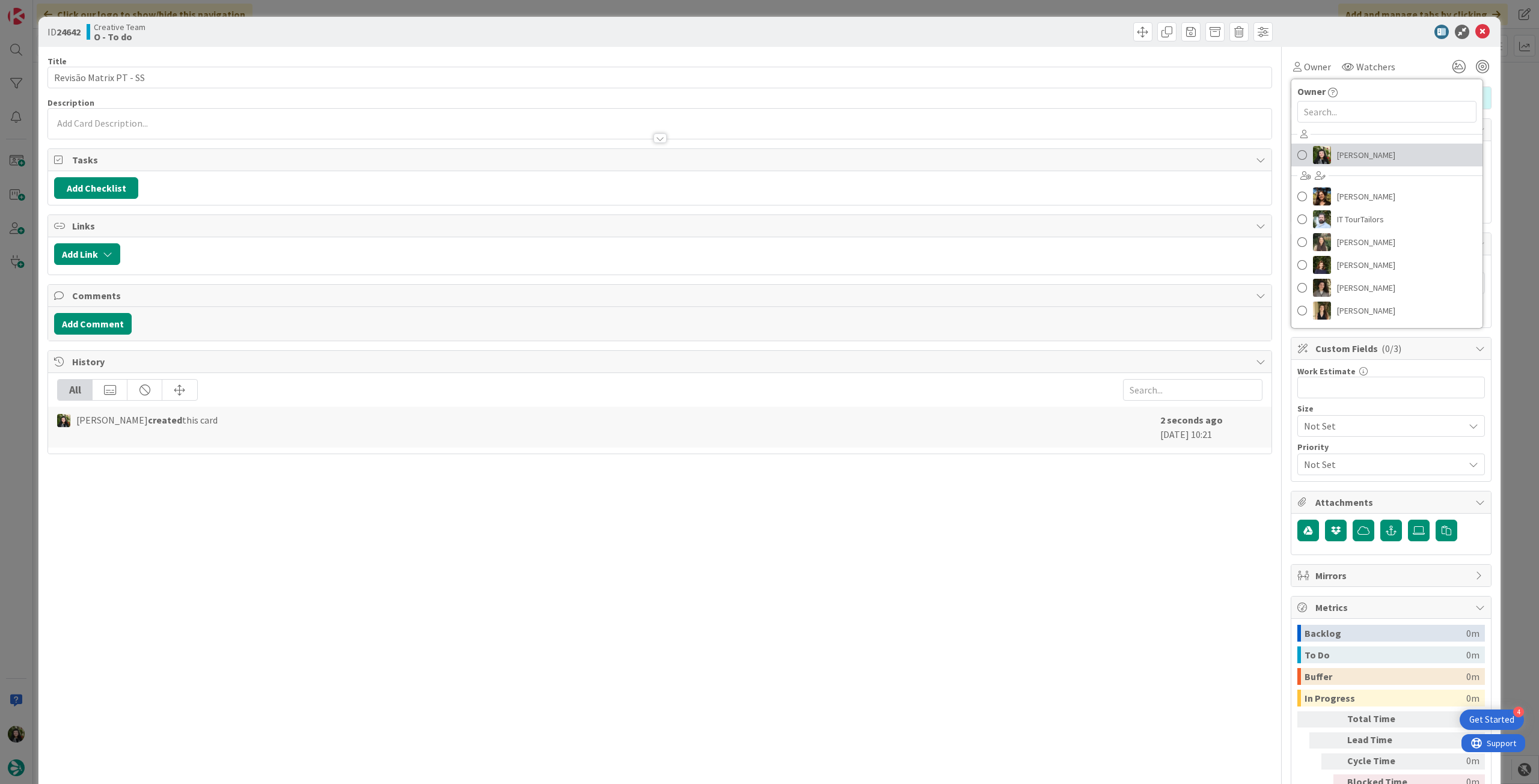
drag, startPoint x: 1313, startPoint y: 153, endPoint x: 1333, endPoint y: 138, distance: 25.0
click at [1313, 153] on img at bounding box center [1322, 154] width 18 height 18
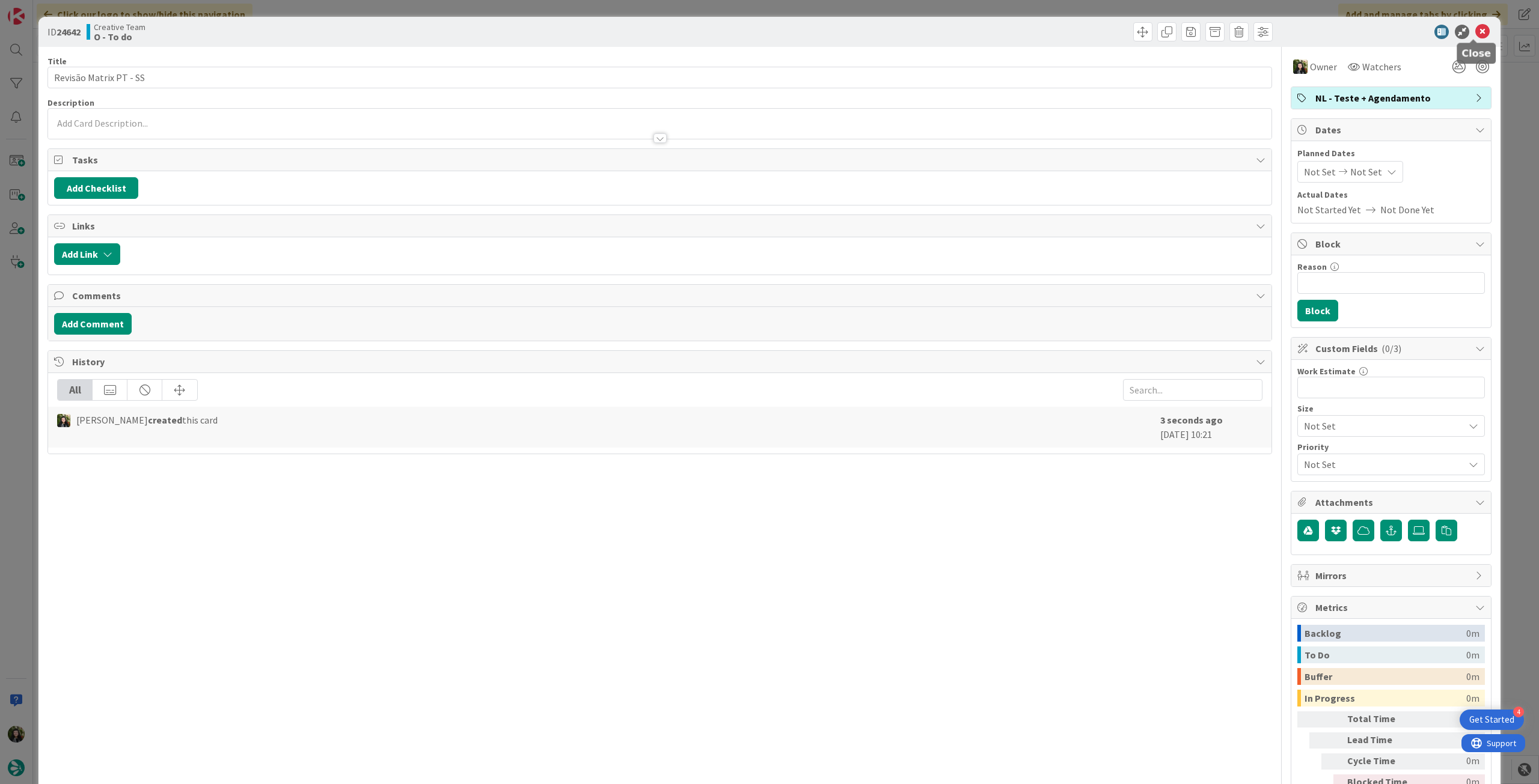
click at [1475, 34] on icon at bounding box center [1483, 32] width 15 height 15
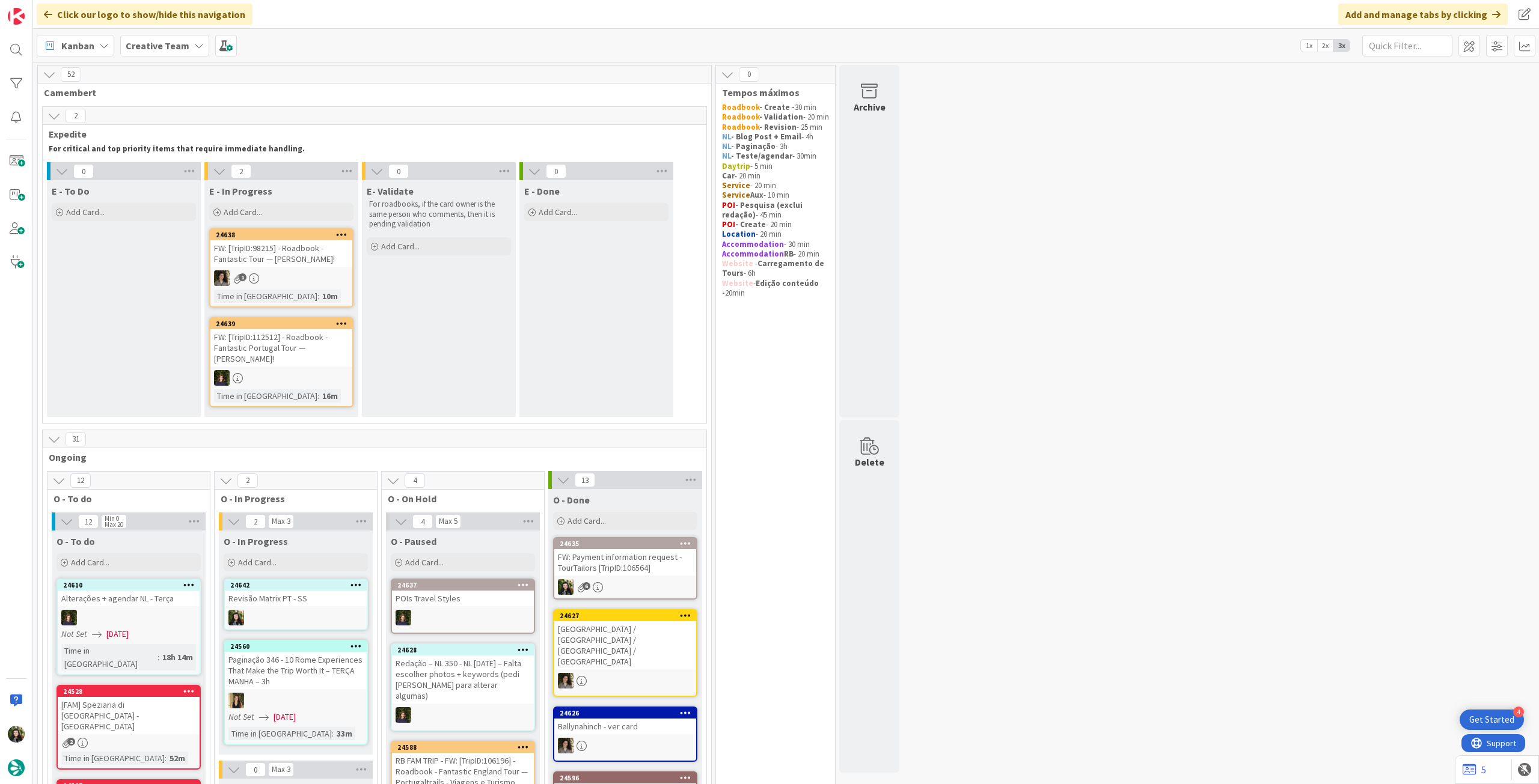
click at [153, 43] on b "Creative Team" at bounding box center [157, 46] width 64 height 12
click at [185, 167] on h4 "Creative Team - Análise" at bounding box center [215, 172] width 164 height 12
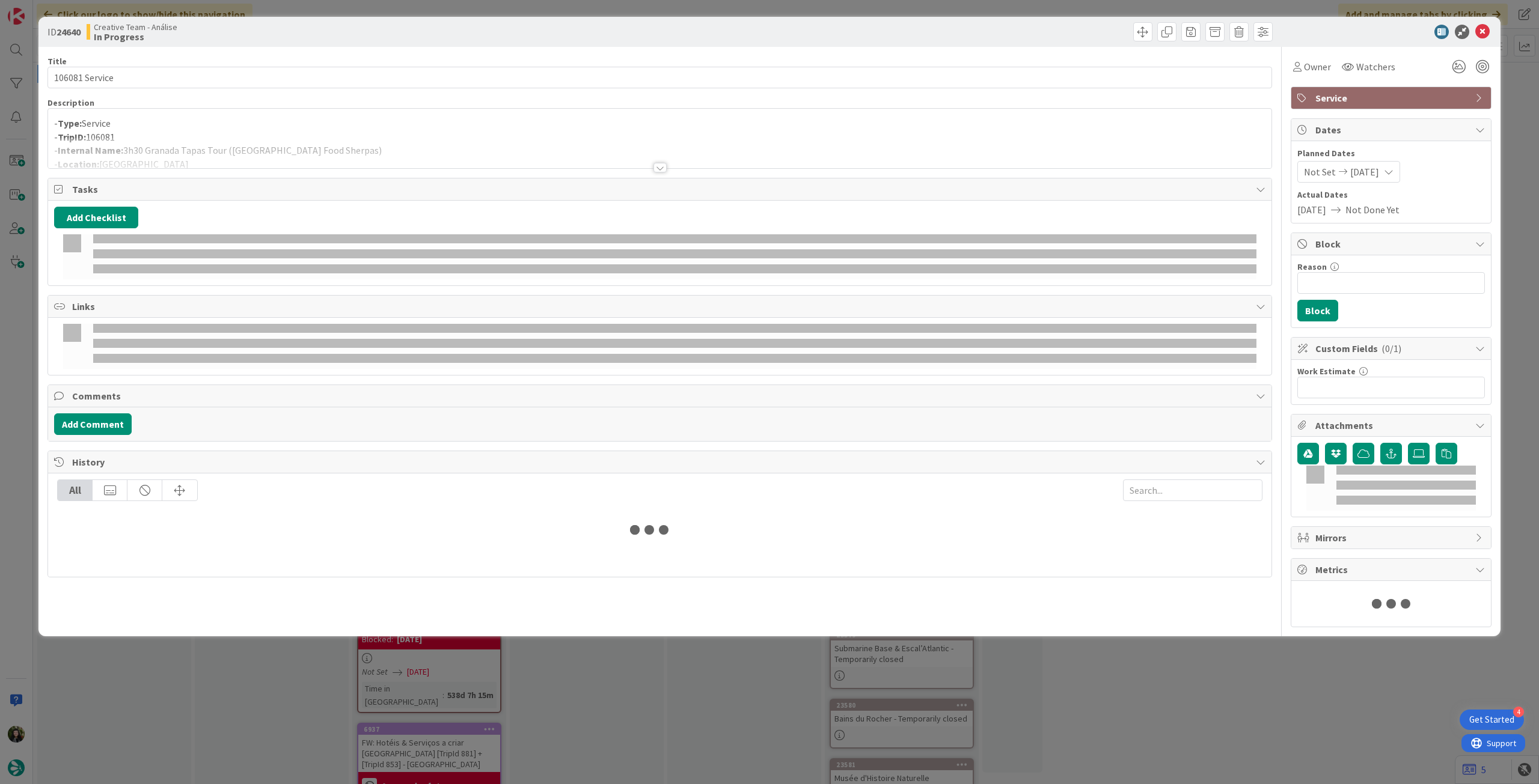
click at [344, 147] on div at bounding box center [660, 153] width 1223 height 30
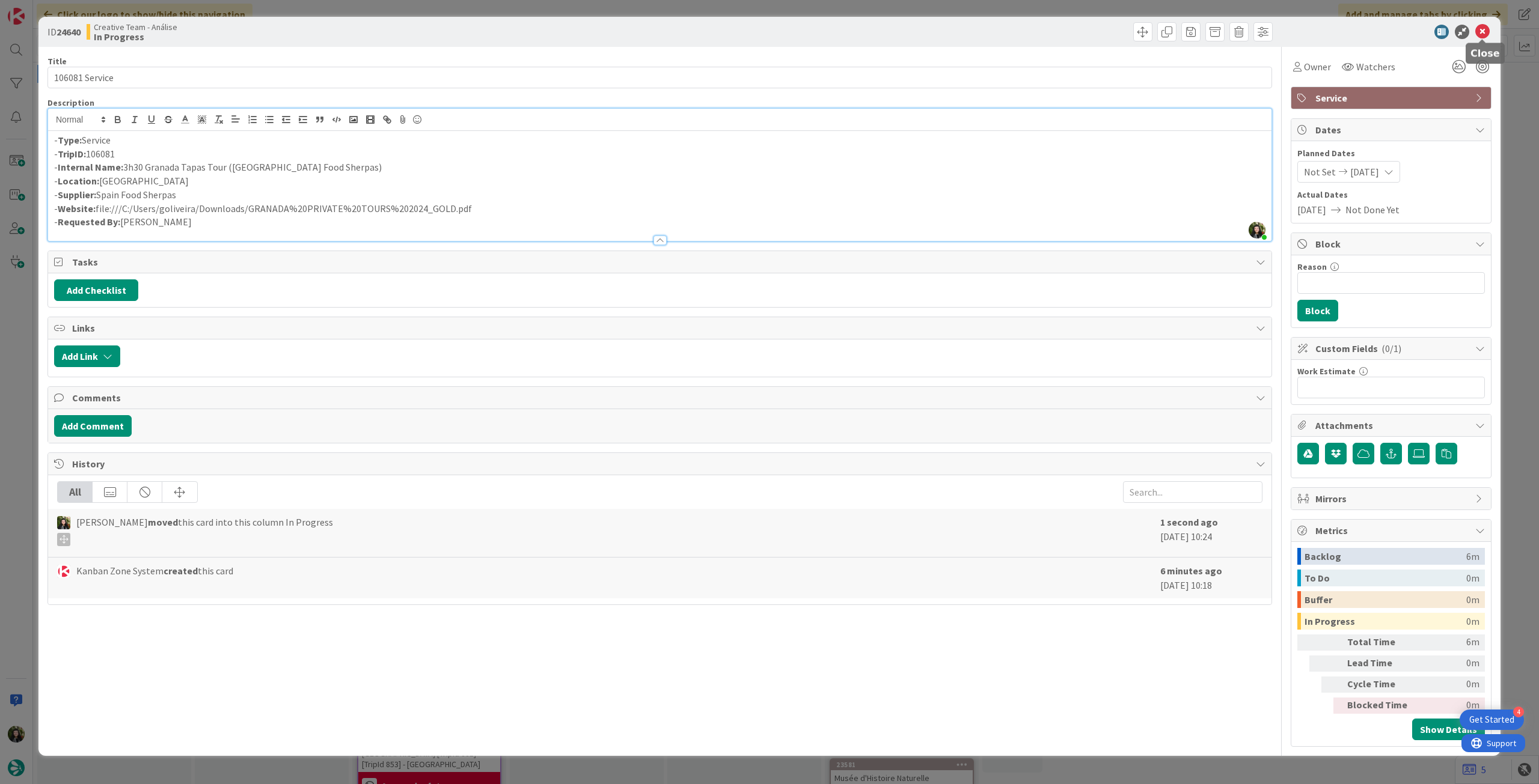
click at [1478, 34] on icon at bounding box center [1483, 32] width 15 height 15
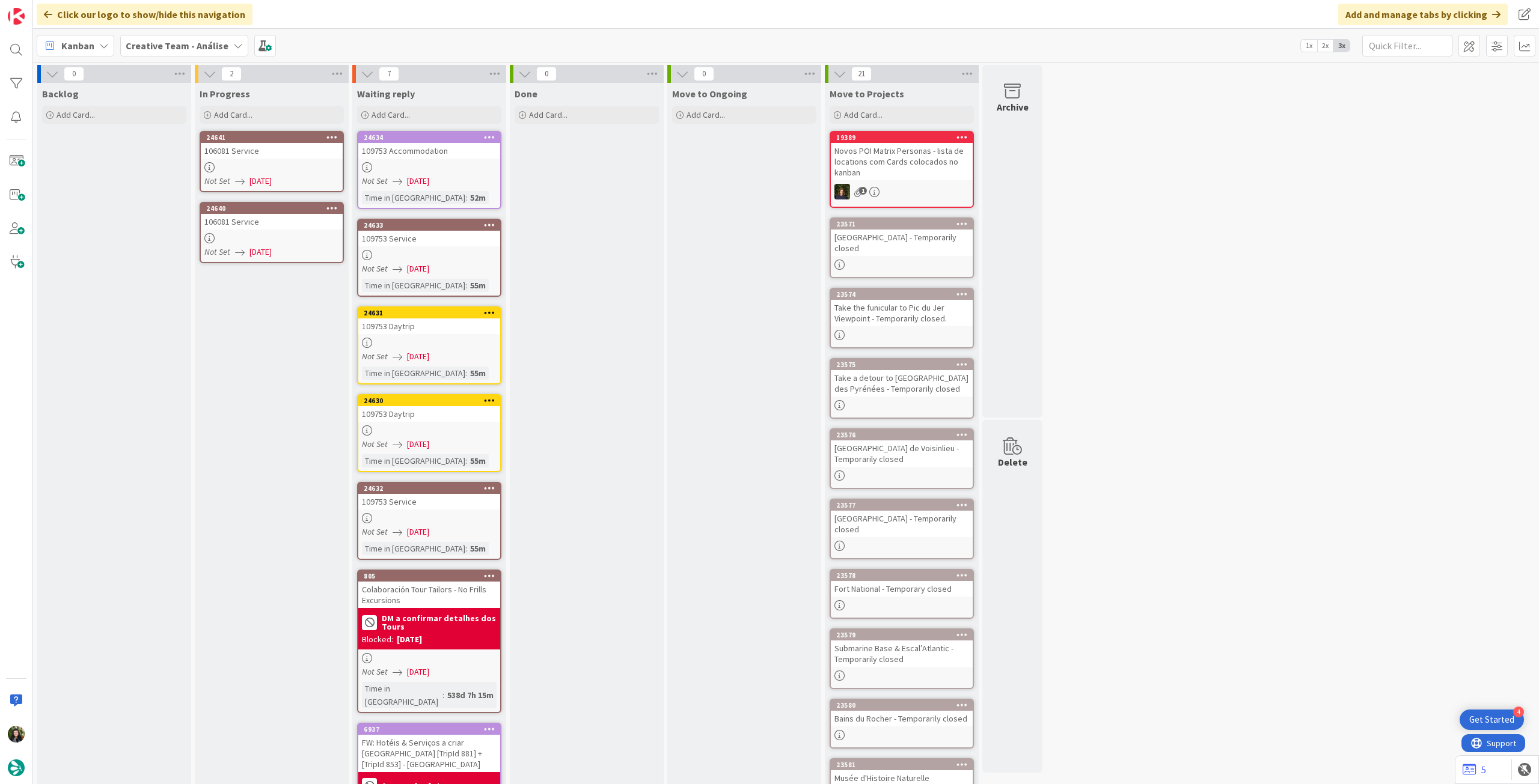
click at [299, 152] on div "106081 Service" at bounding box center [272, 151] width 142 height 16
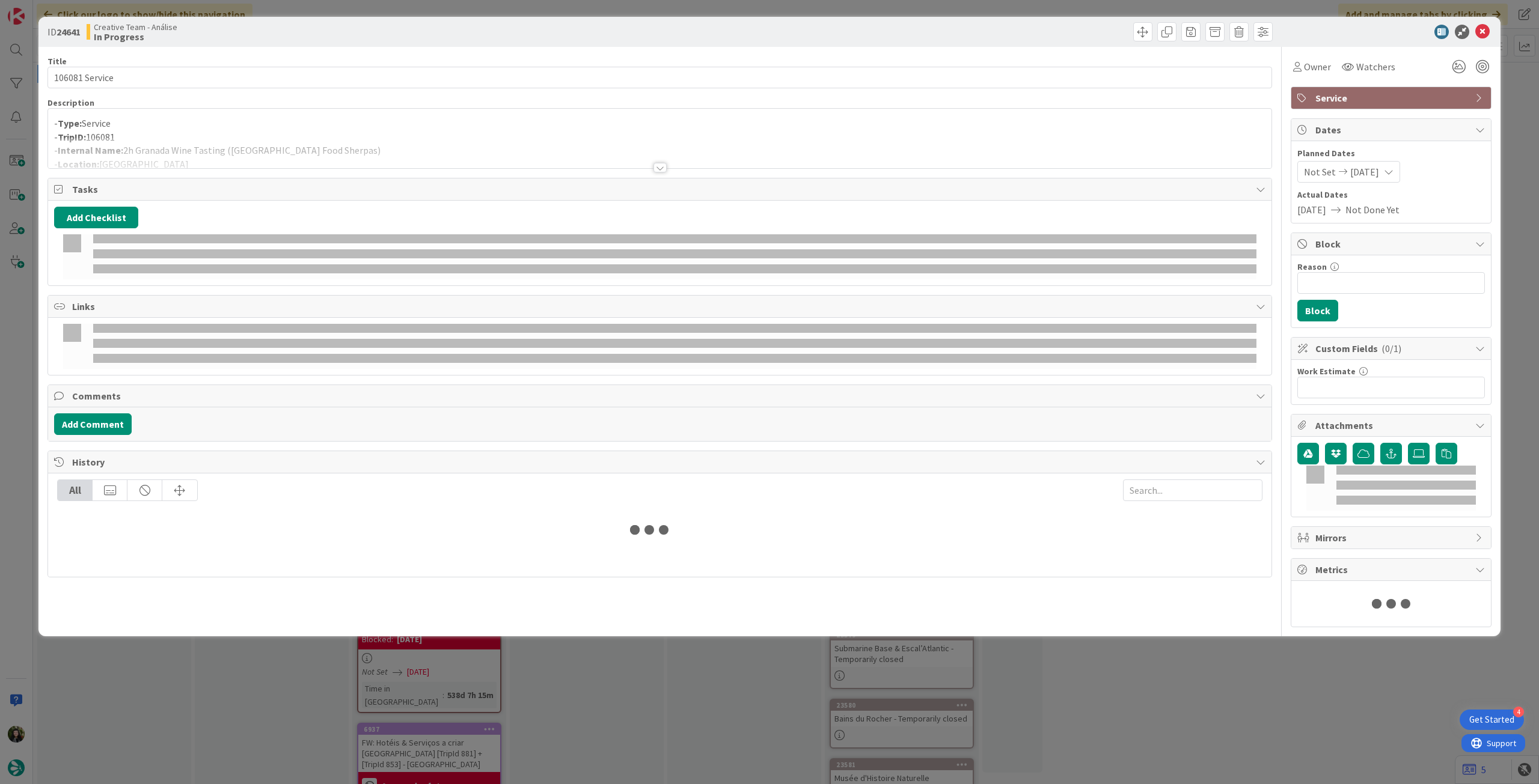
click at [299, 138] on div at bounding box center [660, 153] width 1223 height 30
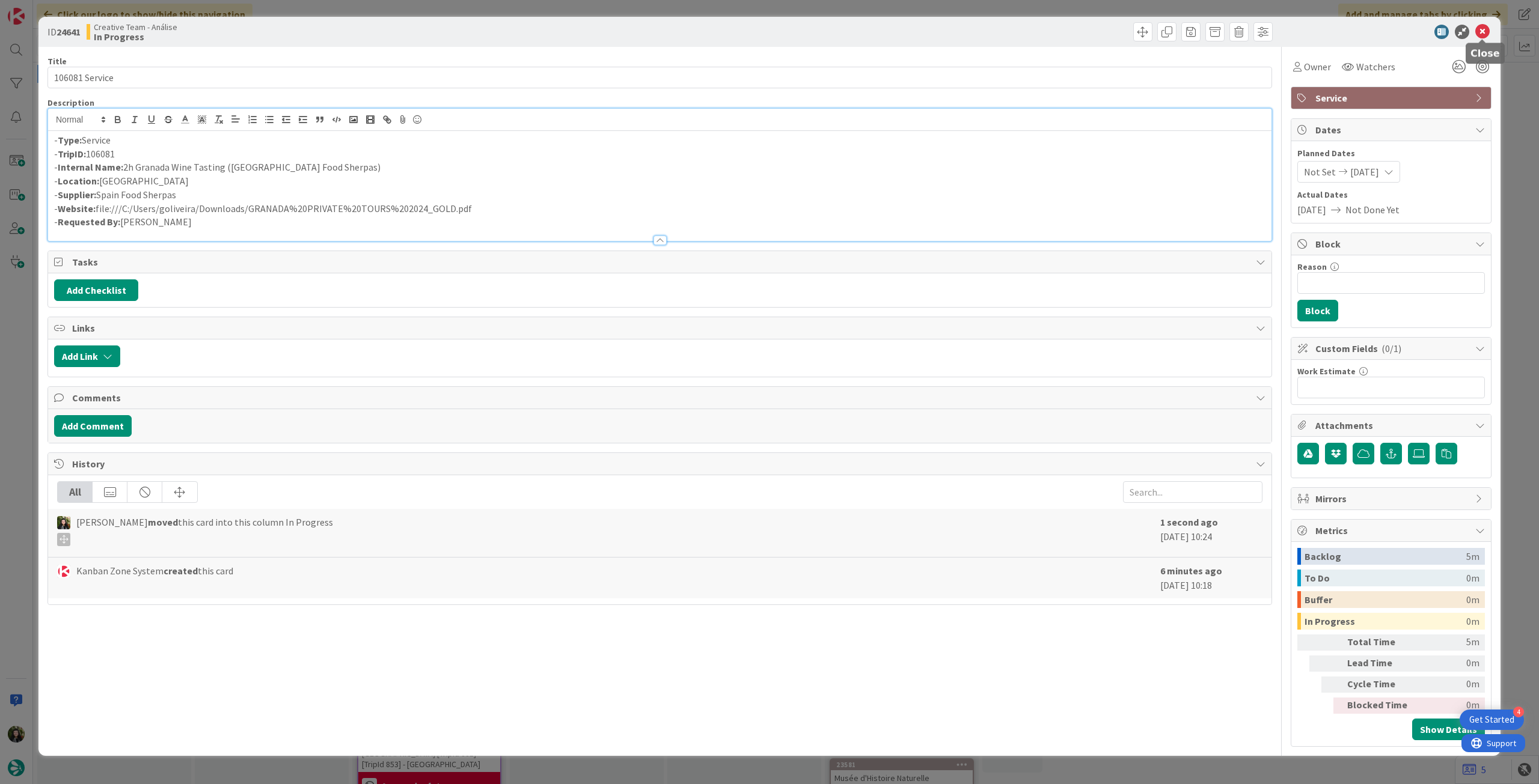
click at [1485, 25] on icon at bounding box center [1483, 32] width 15 height 15
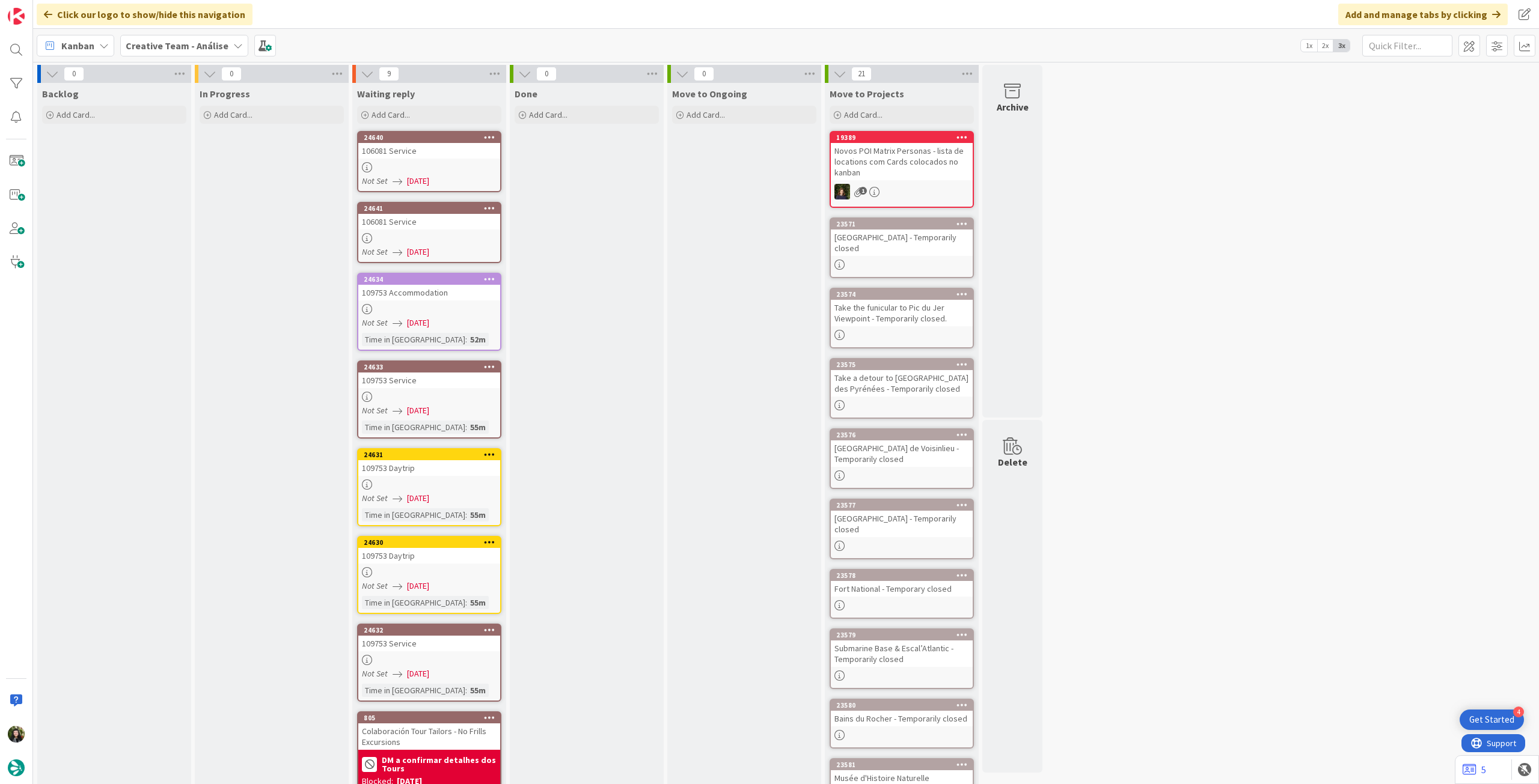
click at [195, 42] on b "Creative Team - Análise" at bounding box center [176, 46] width 103 height 12
click at [202, 178] on div "Creative Team 1" at bounding box center [222, 172] width 183 height 23
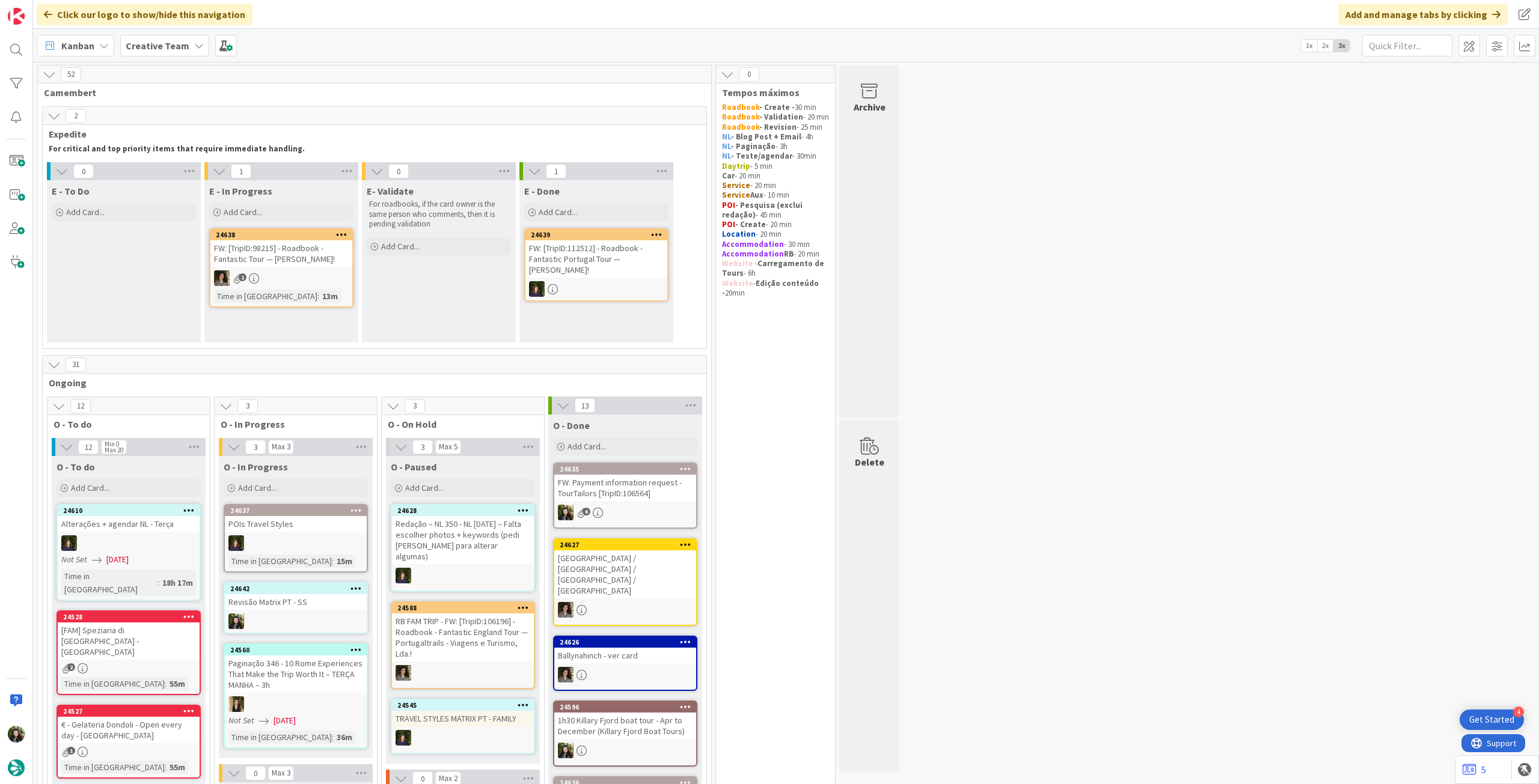
click at [147, 44] on b "Creative Team" at bounding box center [157, 46] width 64 height 12
click at [198, 166] on h4 "Creative Team - Análise" at bounding box center [215, 172] width 164 height 12
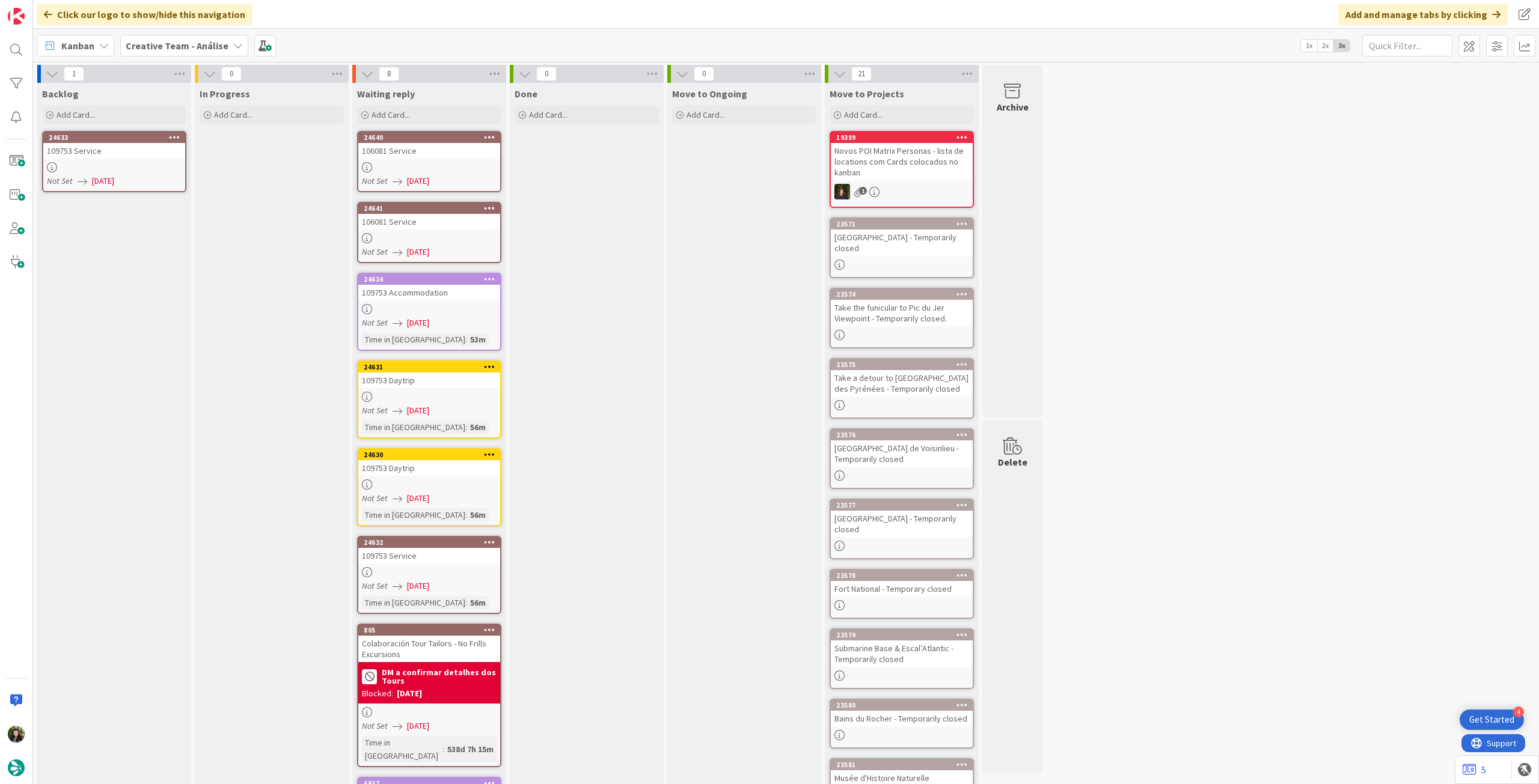
click at [229, 160] on div "In Progress Add Card..." at bounding box center [272, 511] width 154 height 856
click at [161, 158] on div "109753 Service" at bounding box center [114, 151] width 142 height 16
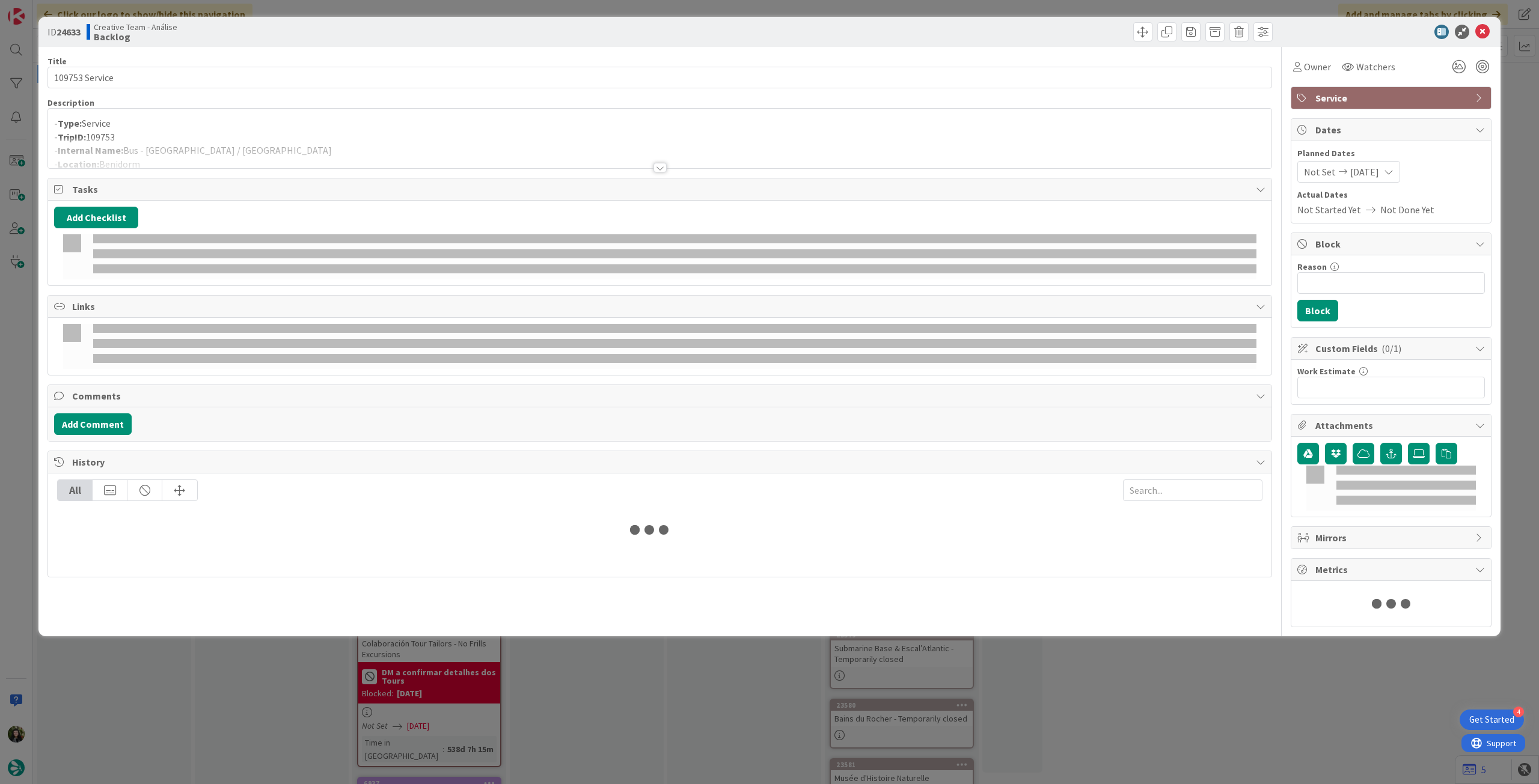
click at [217, 146] on div at bounding box center [660, 153] width 1223 height 30
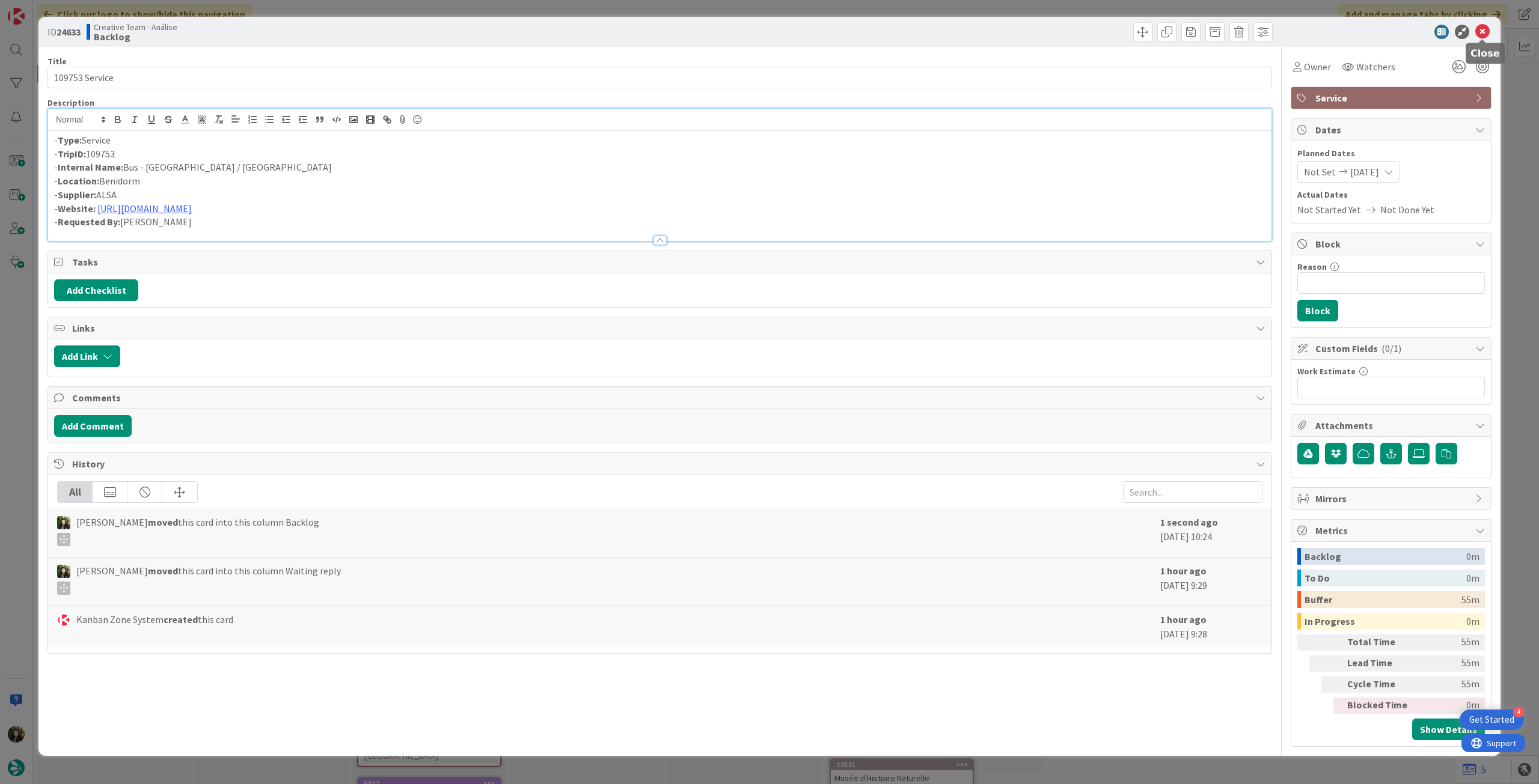
click at [1485, 33] on icon at bounding box center [1483, 32] width 15 height 15
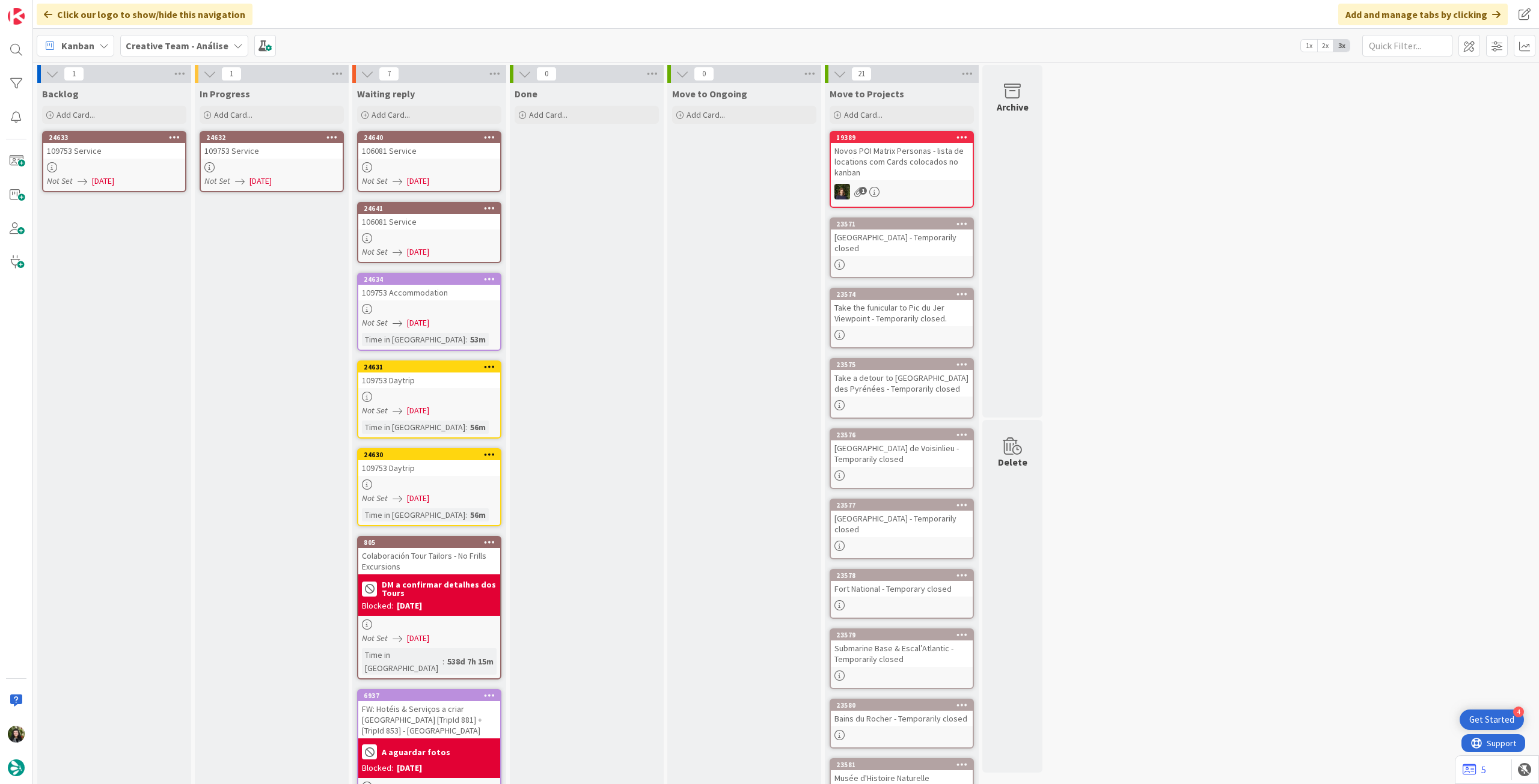
click at [293, 174] on div "24632 109753 Service Not Set 07/10/2025" at bounding box center [272, 162] width 145 height 61
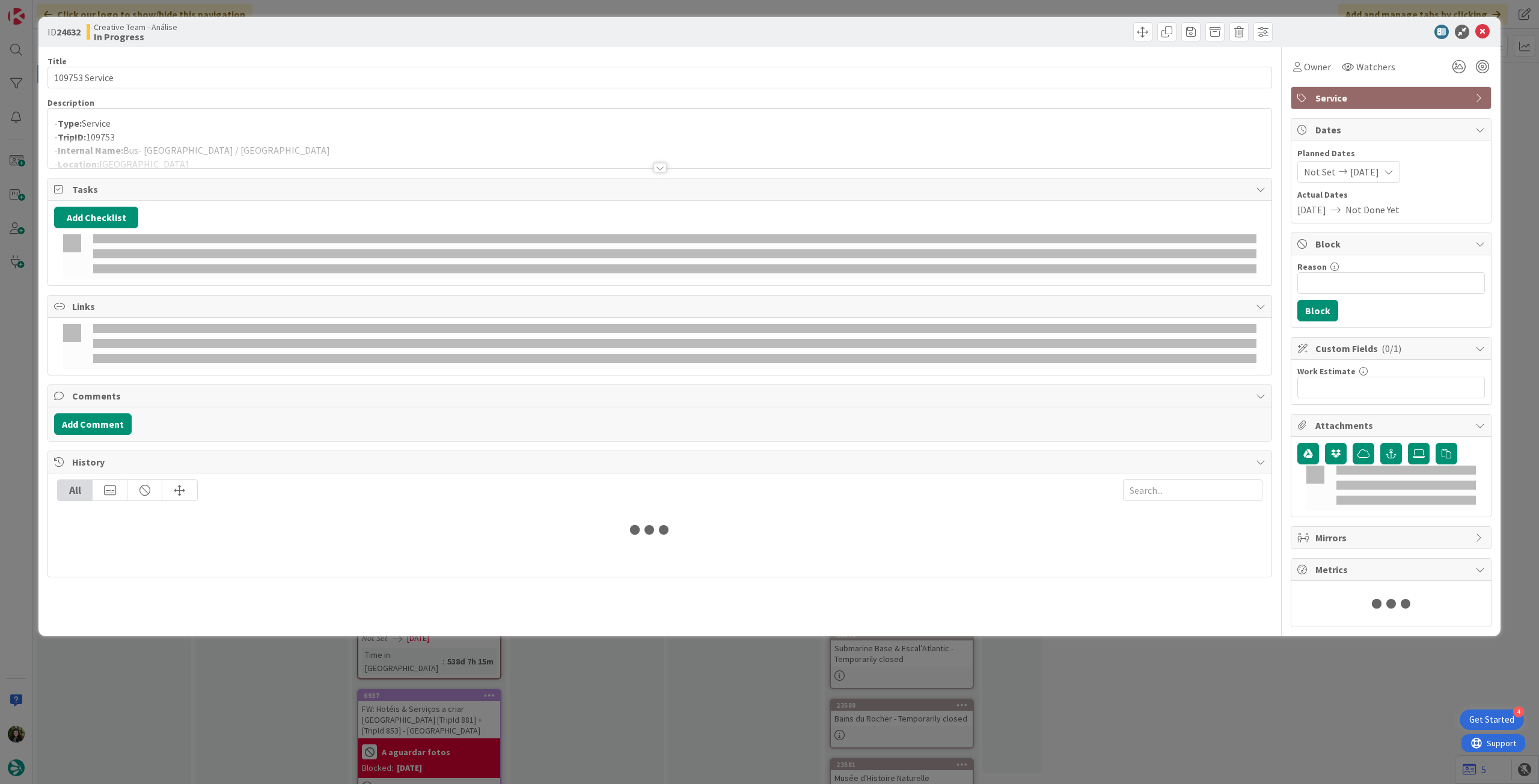
click at [306, 136] on p "- TripID: 109753" at bounding box center [660, 137] width 1211 height 14
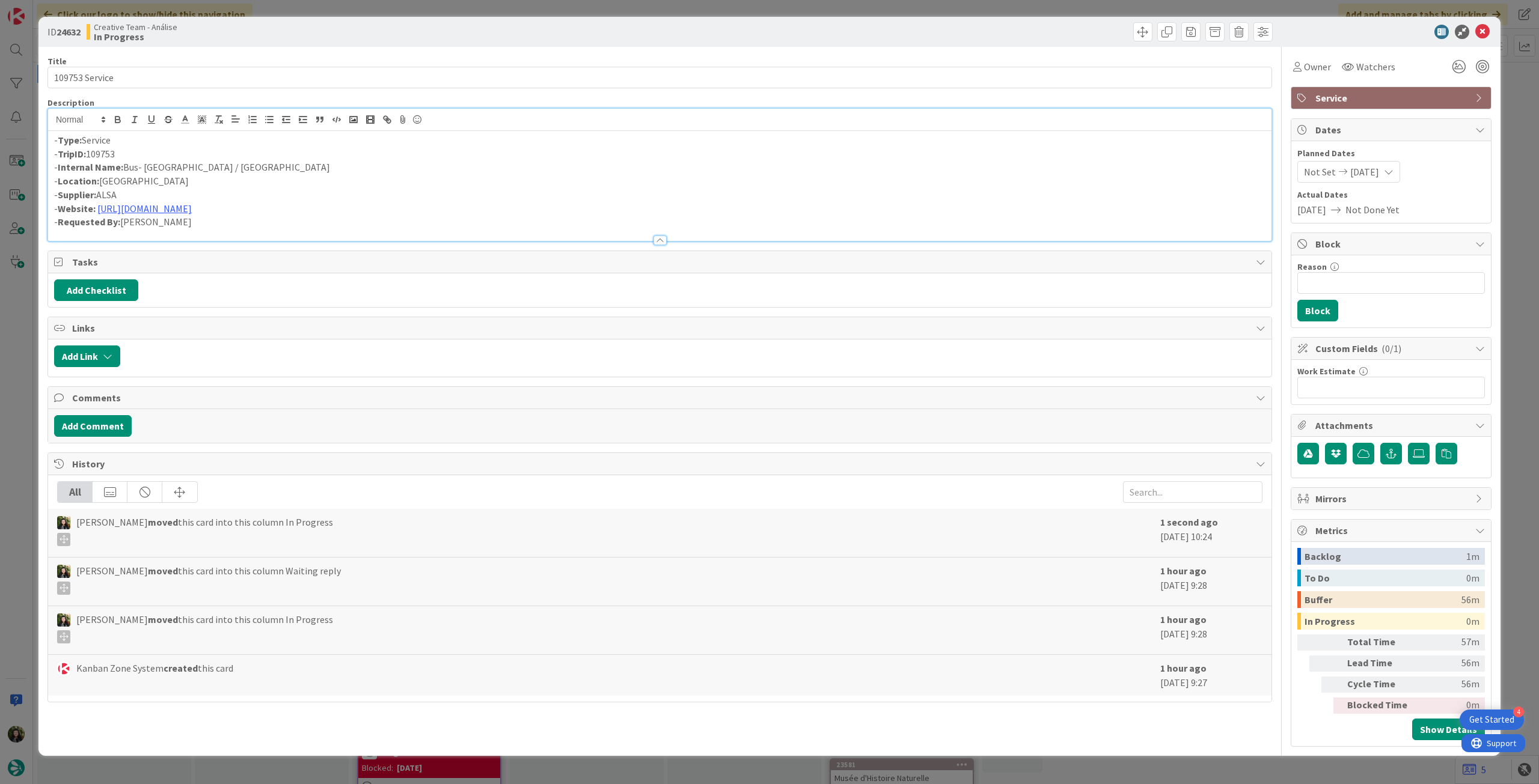
click at [139, 166] on p "- Internal Name: Bus- Valencia / Benidorm" at bounding box center [660, 167] width 1211 height 14
click at [1485, 29] on icon at bounding box center [1483, 32] width 15 height 15
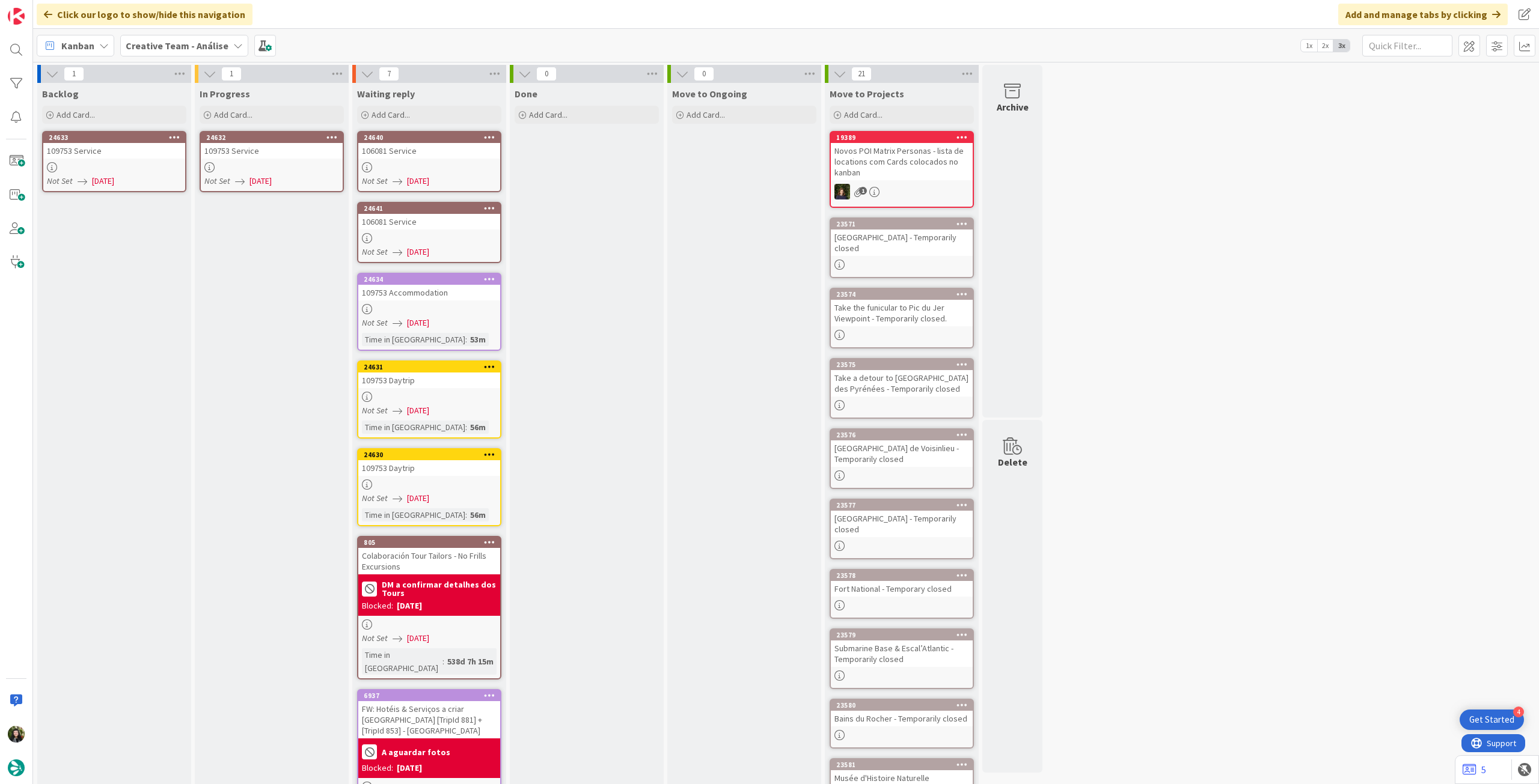
click at [337, 135] on icon at bounding box center [332, 137] width 11 height 9
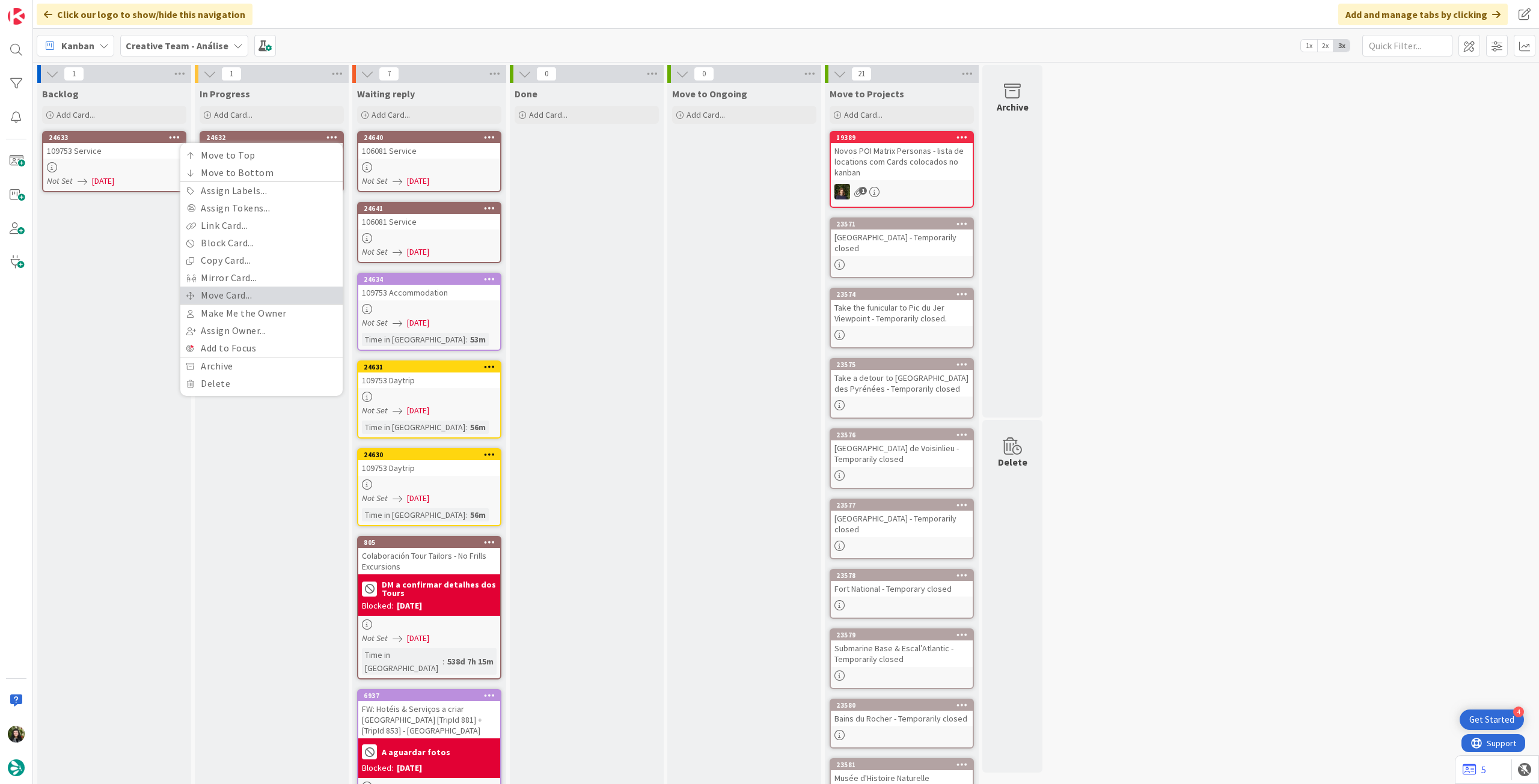
click at [247, 293] on link "Move Card..." at bounding box center [261, 295] width 162 height 17
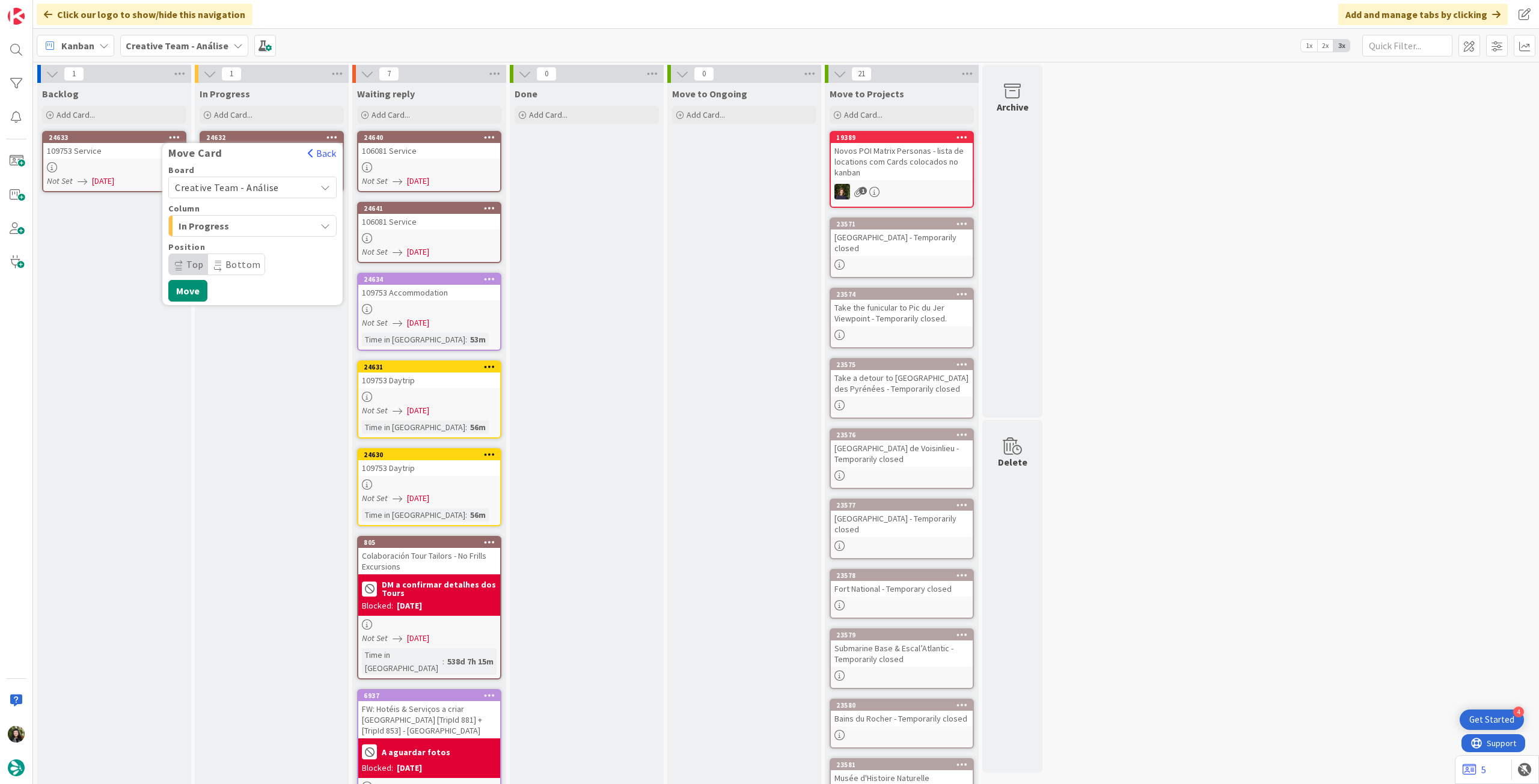
click at [249, 188] on span "Creative Team - Análise" at bounding box center [227, 188] width 104 height 12
click at [232, 246] on span "Creative Team" at bounding box center [260, 243] width 139 height 18
click at [245, 217] on div "Select a Column..." at bounding box center [243, 225] width 144 height 19
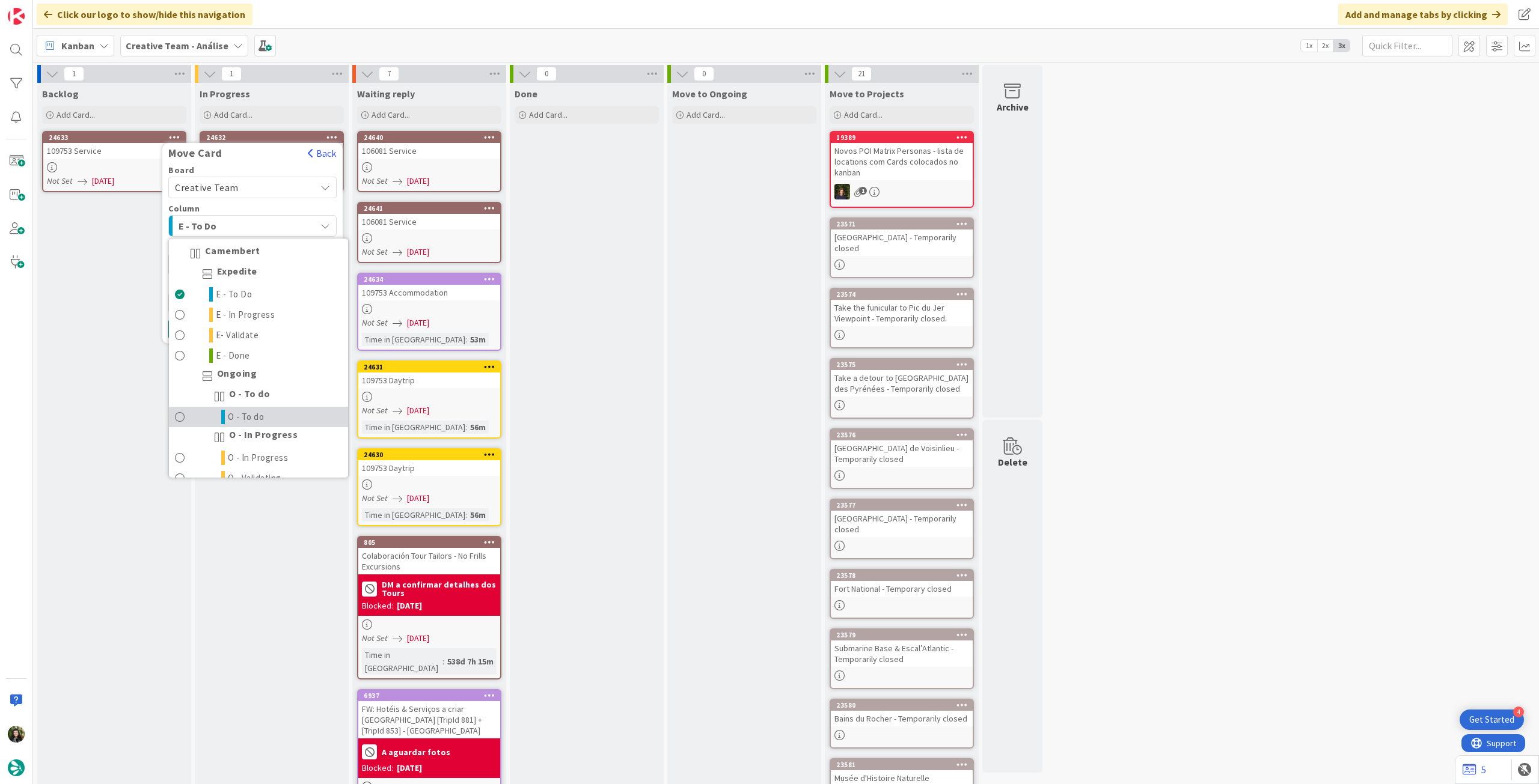
click at [280, 416] on link "O - To do" at bounding box center [259, 417] width 179 height 21
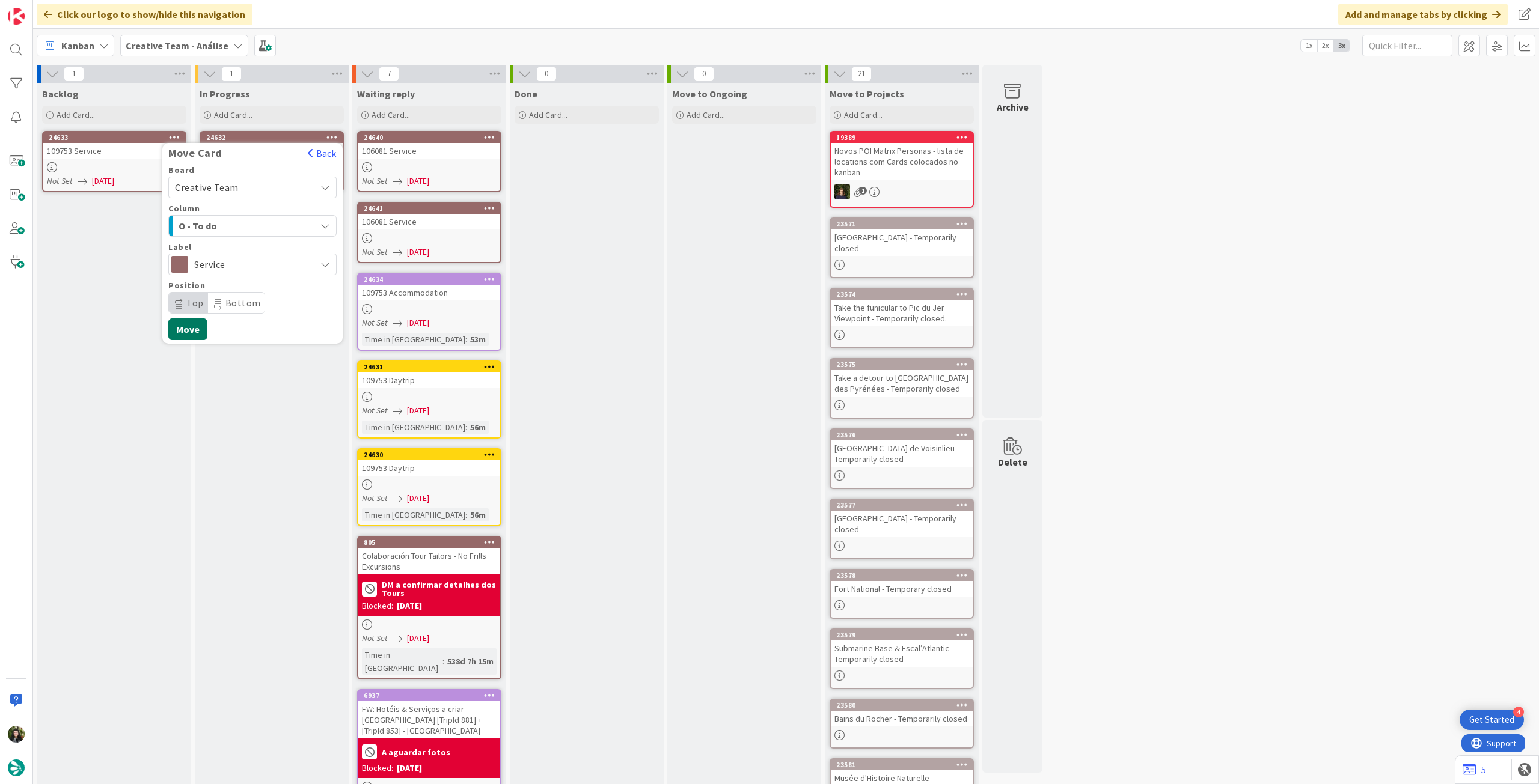
click at [195, 326] on button "Move" at bounding box center [188, 329] width 39 height 22
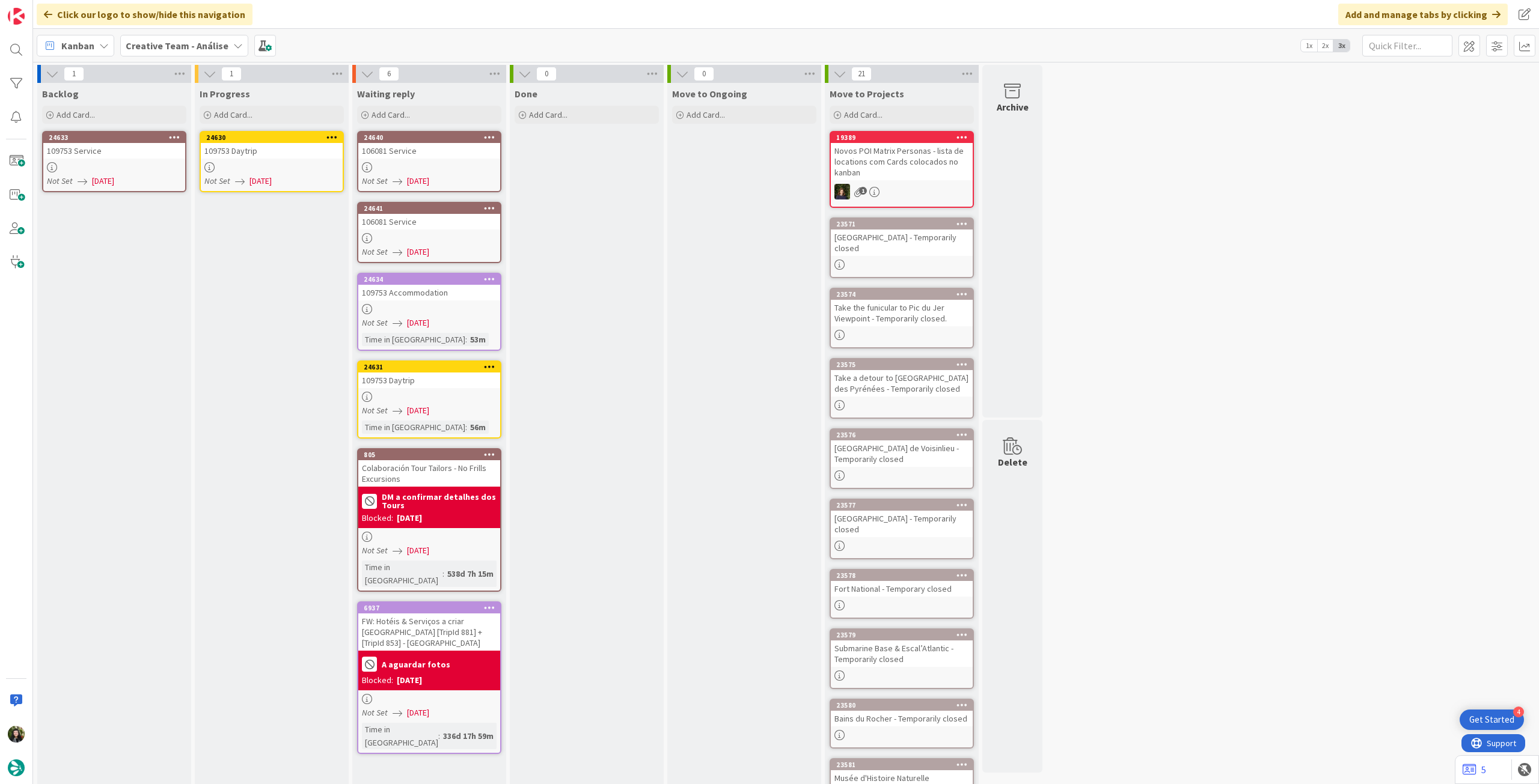
click at [268, 174] on div "24630 109753 Daytrip Not Set 07/10/2025" at bounding box center [272, 162] width 145 height 61
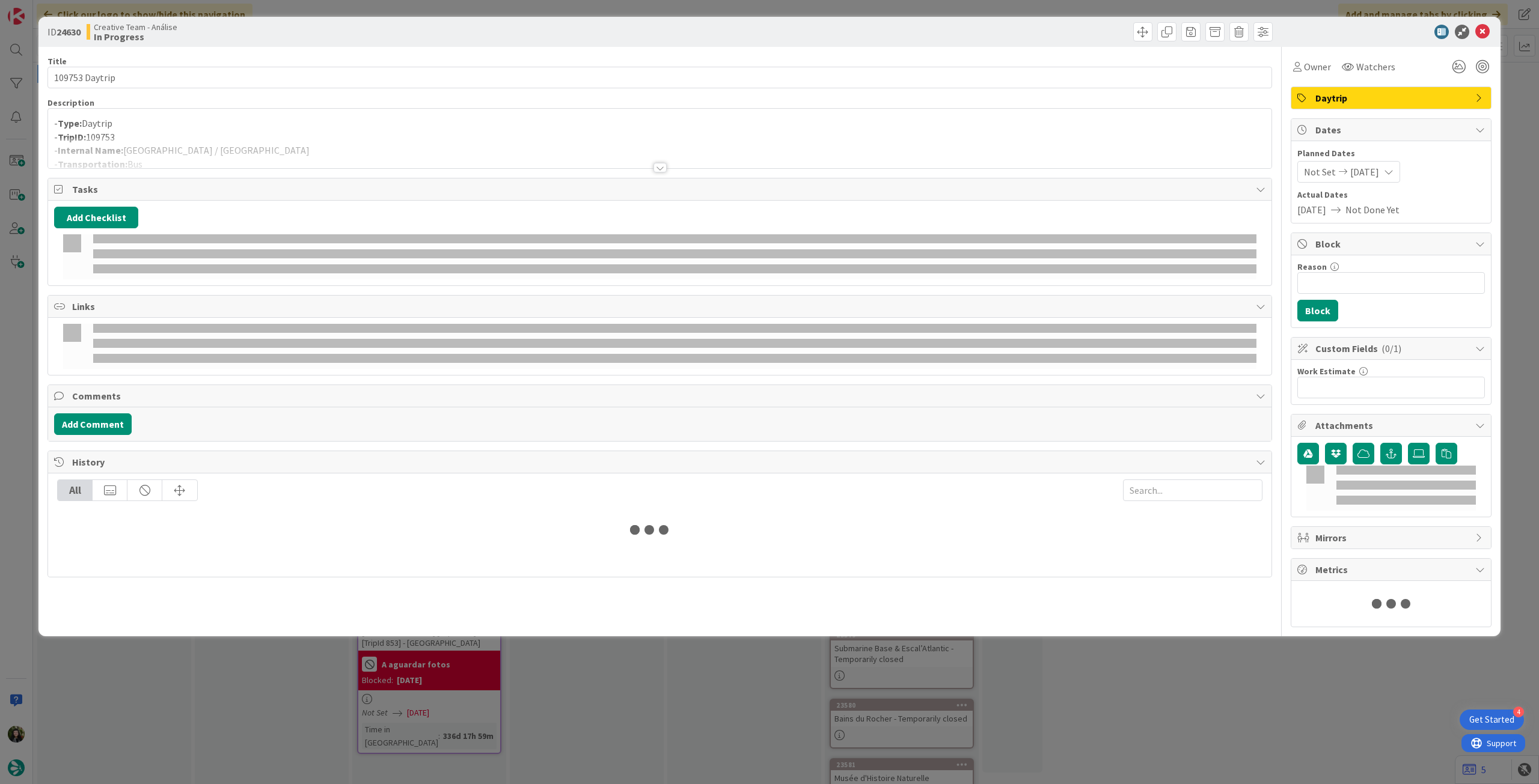
click at [274, 148] on div at bounding box center [660, 153] width 1223 height 30
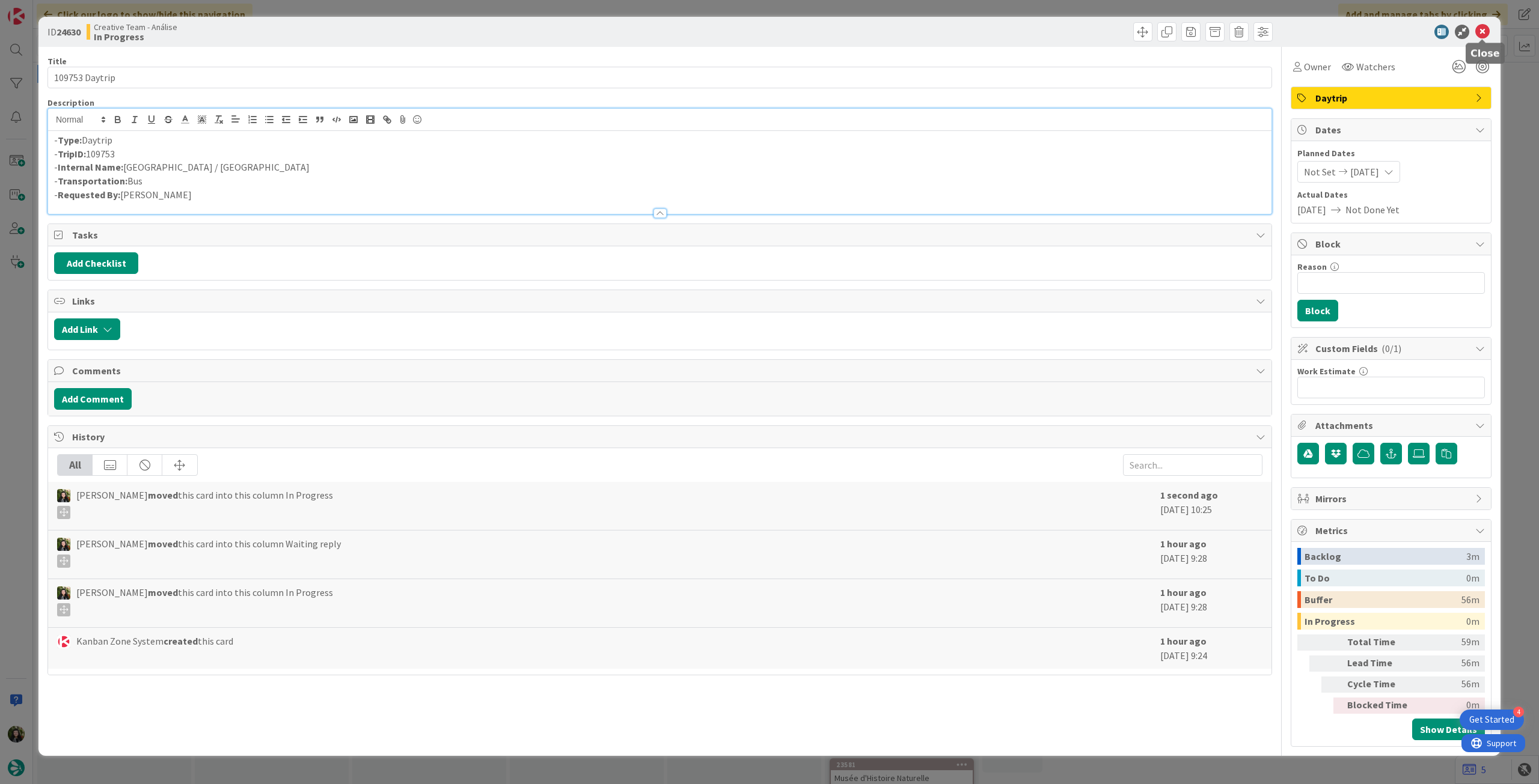
click at [1481, 32] on icon at bounding box center [1483, 32] width 15 height 15
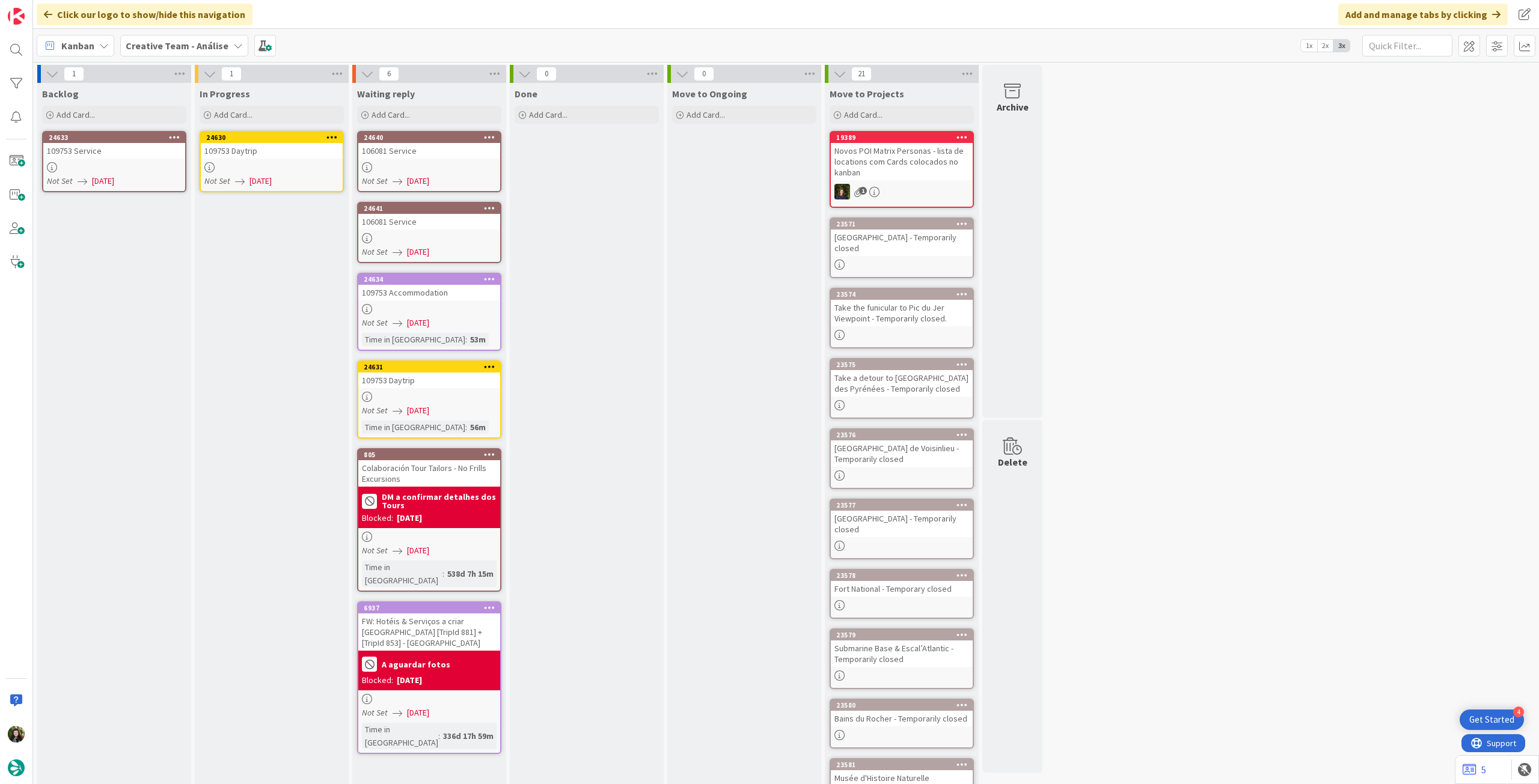
click at [334, 135] on icon at bounding box center [332, 137] width 11 height 9
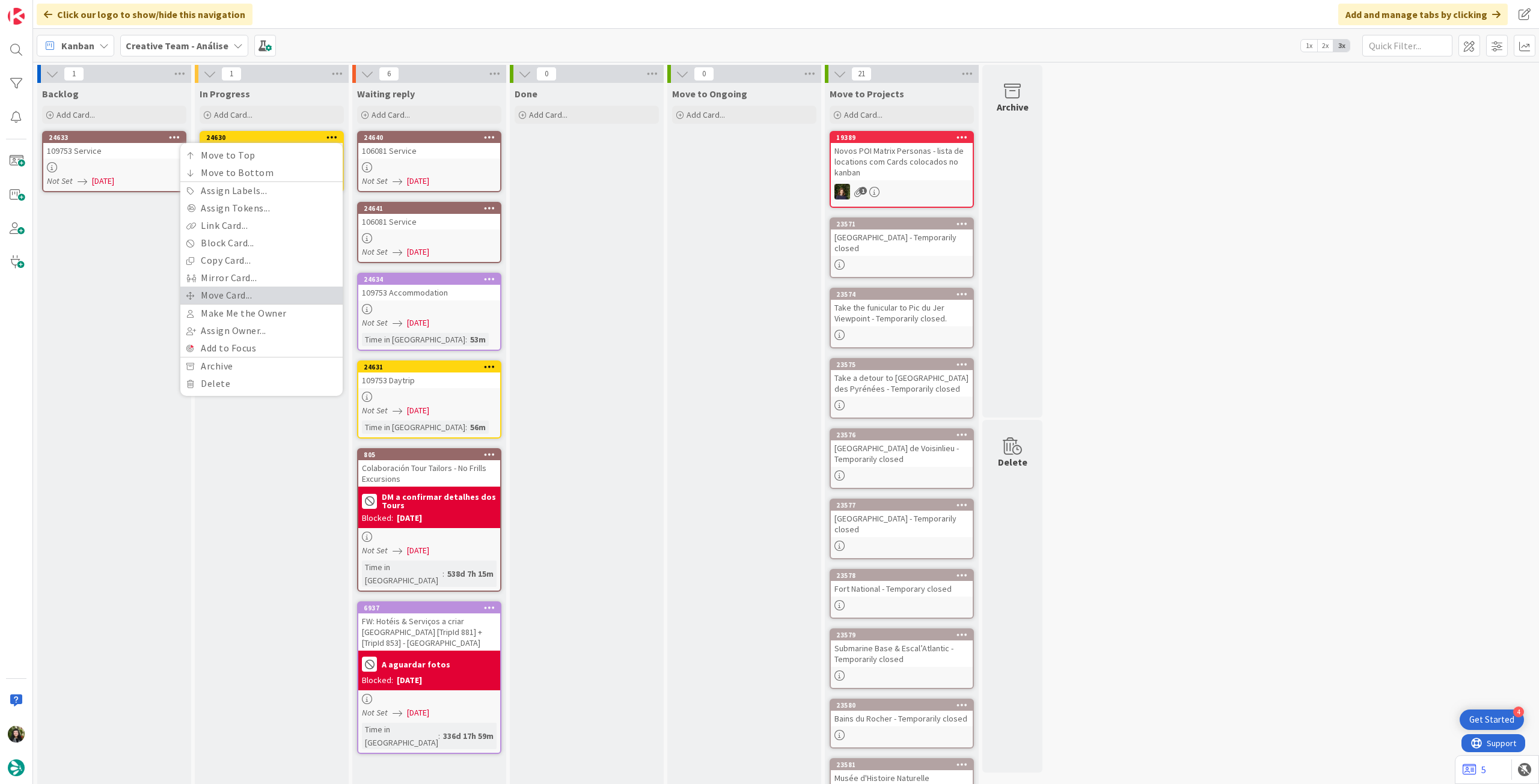
click at [252, 291] on link "Move Card..." at bounding box center [261, 295] width 162 height 17
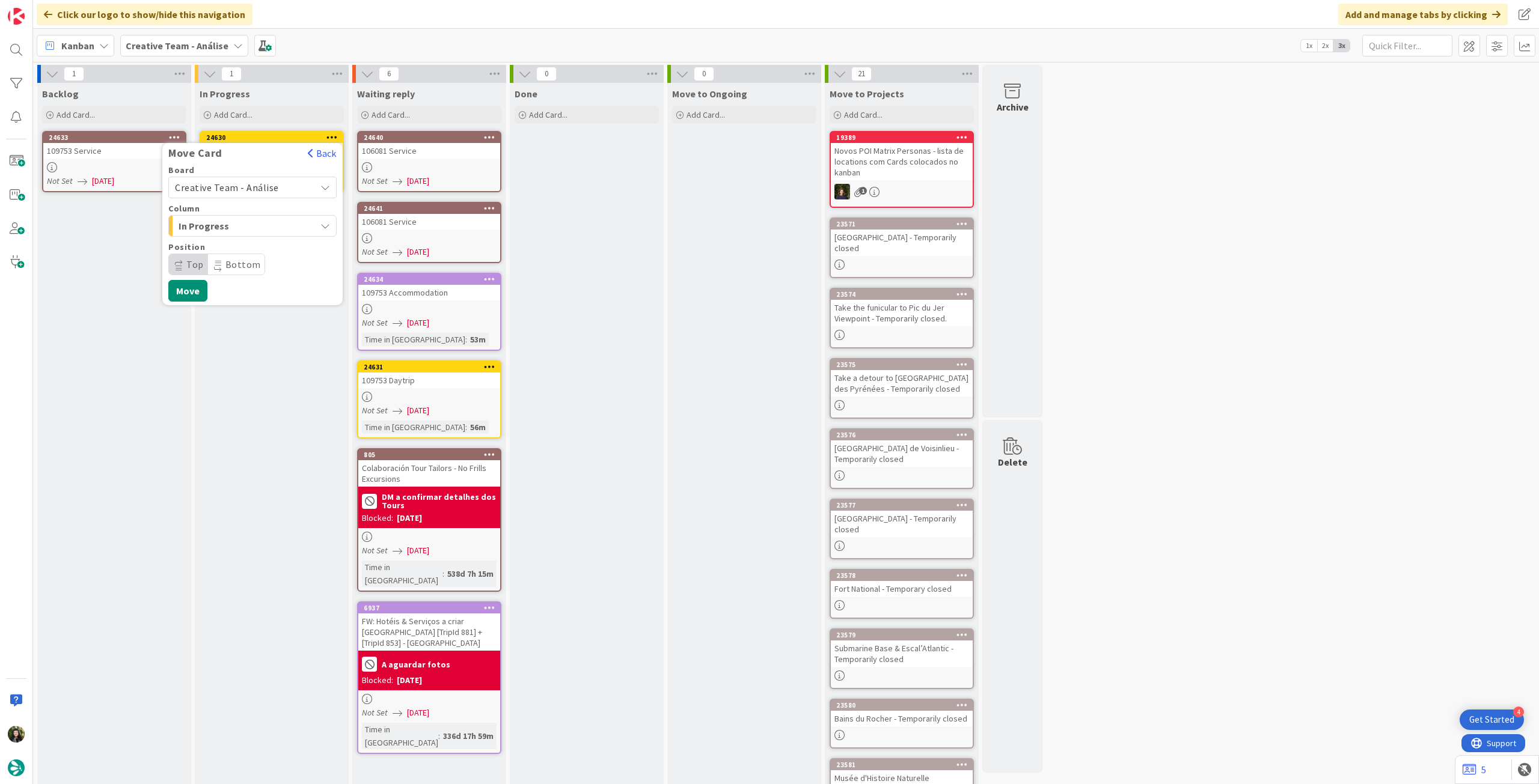
click at [250, 184] on span "Creative Team - Análise" at bounding box center [227, 188] width 104 height 12
click at [238, 241] on span "Creative Team" at bounding box center [260, 243] width 139 height 18
click at [241, 227] on span "Select a Column..." at bounding box center [220, 226] width 90 height 16
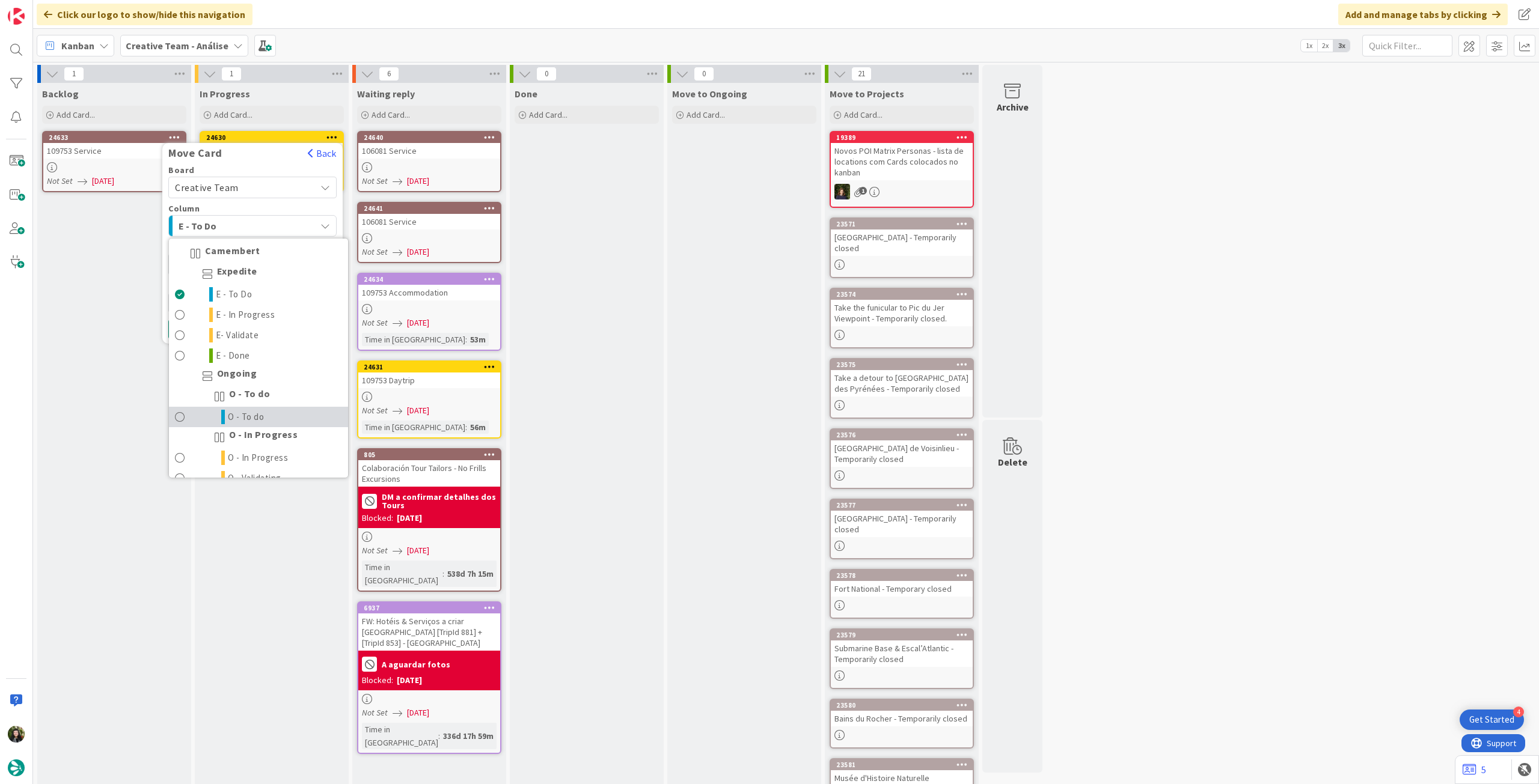
click at [253, 416] on span "O - To do" at bounding box center [246, 417] width 36 height 15
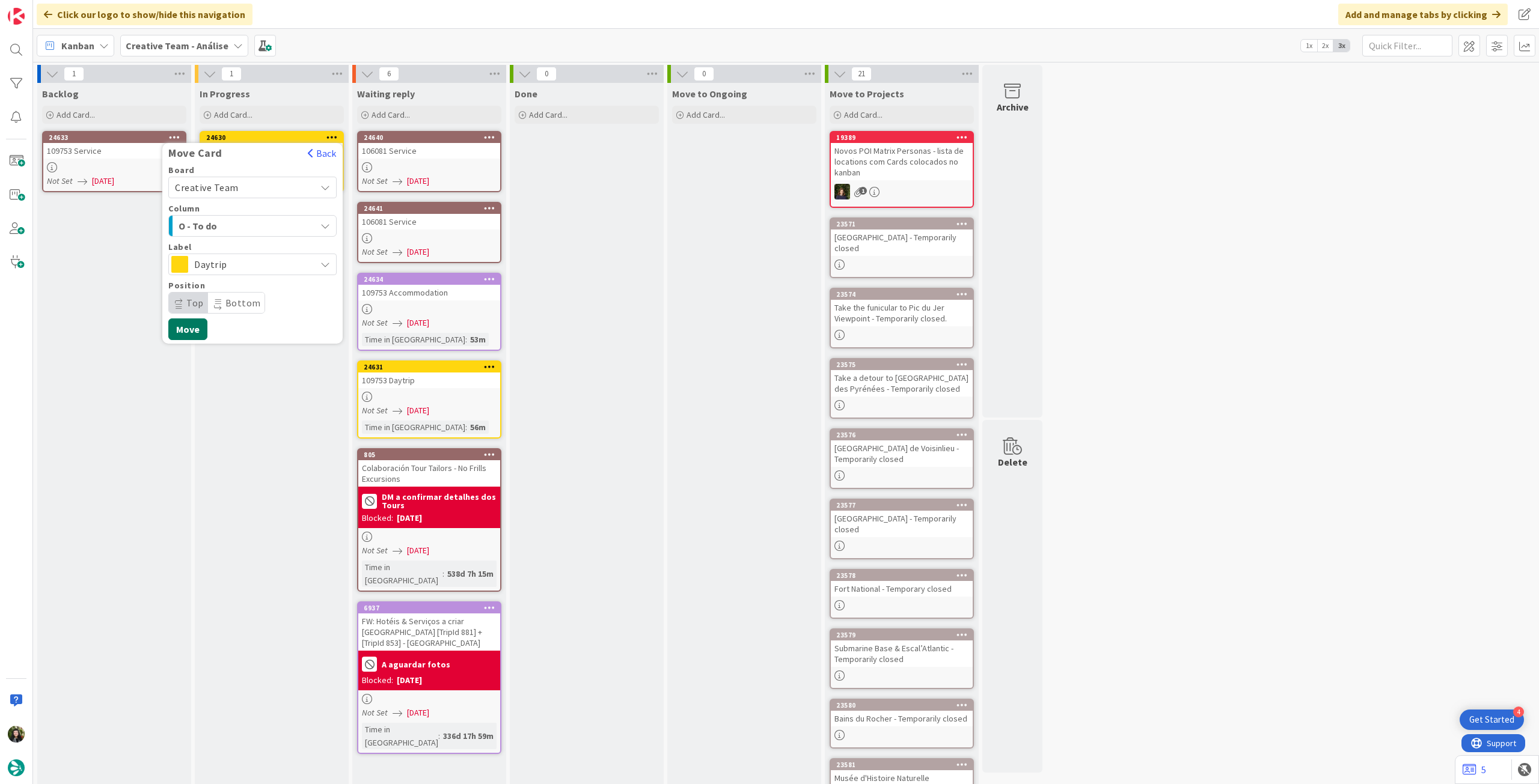
click at [194, 329] on button "Move" at bounding box center [188, 329] width 39 height 22
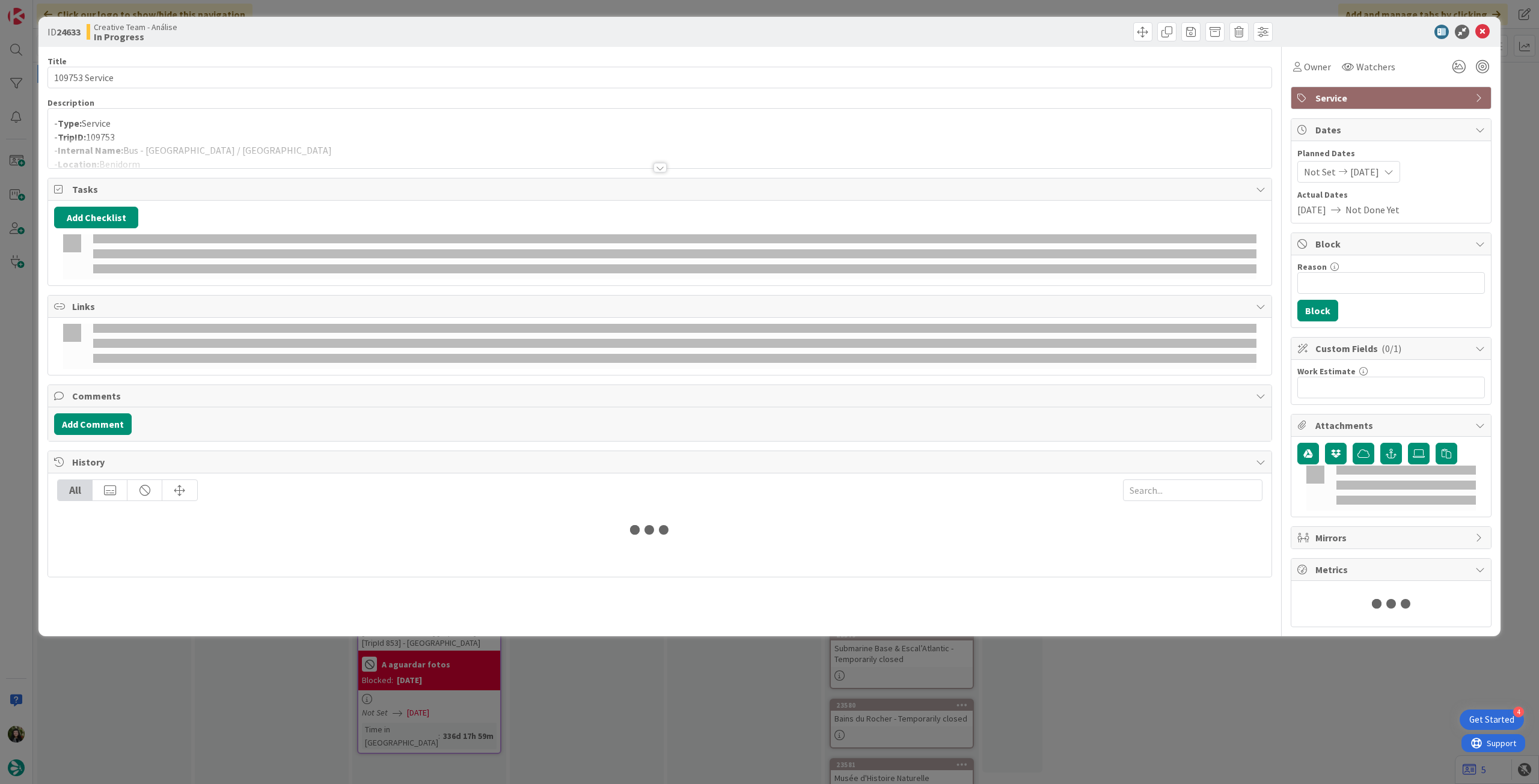
click at [243, 144] on div at bounding box center [660, 153] width 1223 height 30
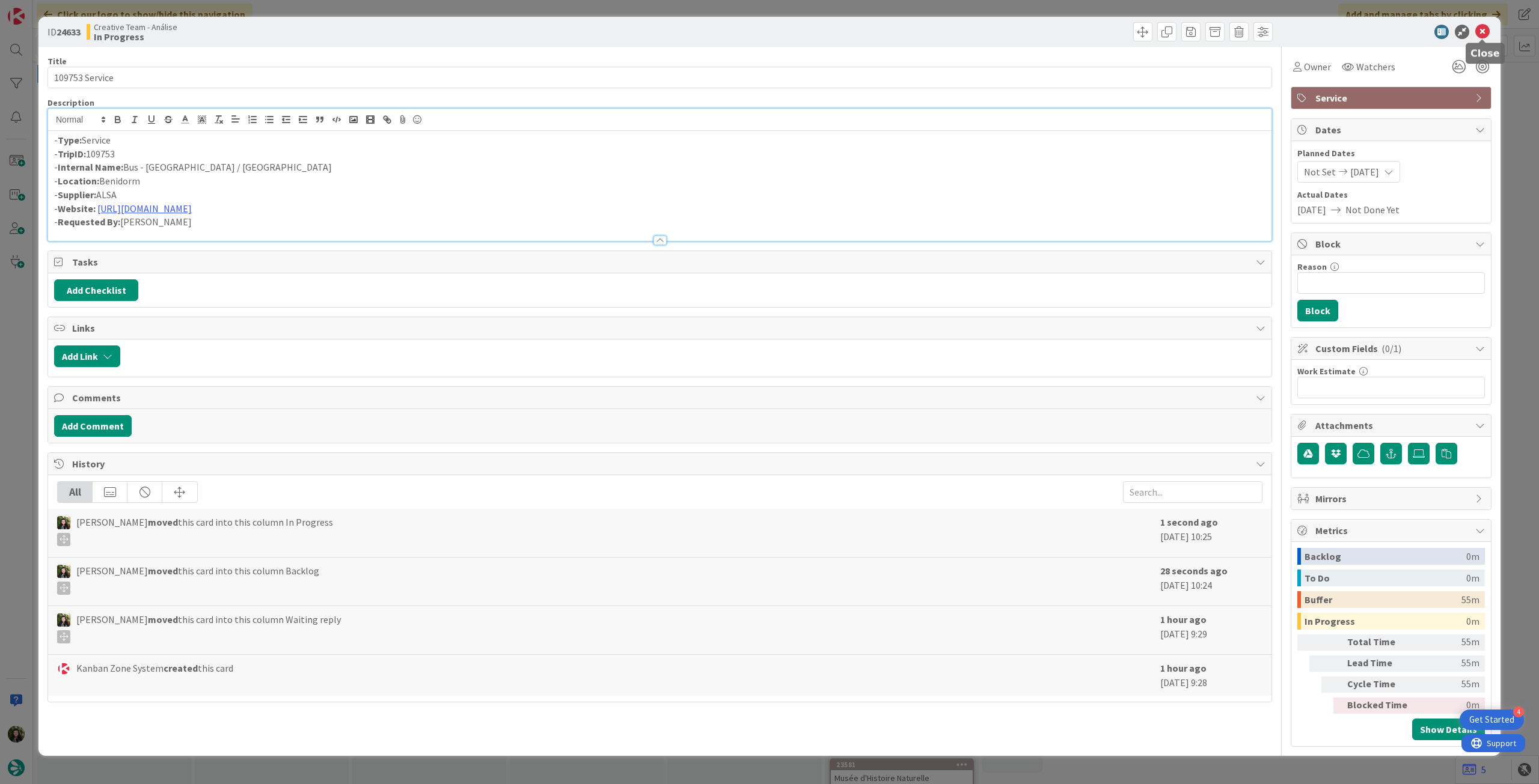
click at [1479, 33] on icon at bounding box center [1483, 32] width 15 height 15
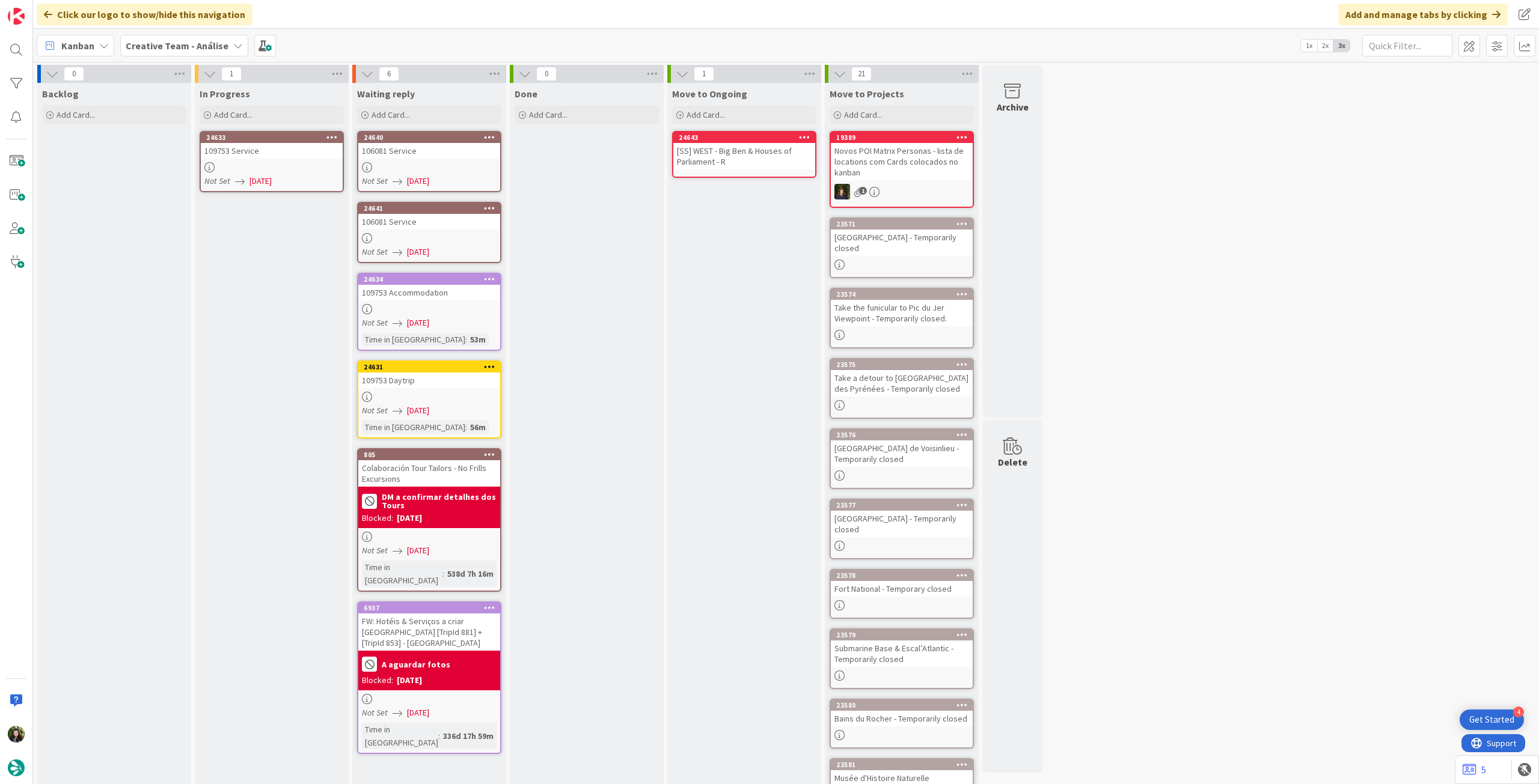
click at [337, 135] on icon at bounding box center [332, 137] width 11 height 9
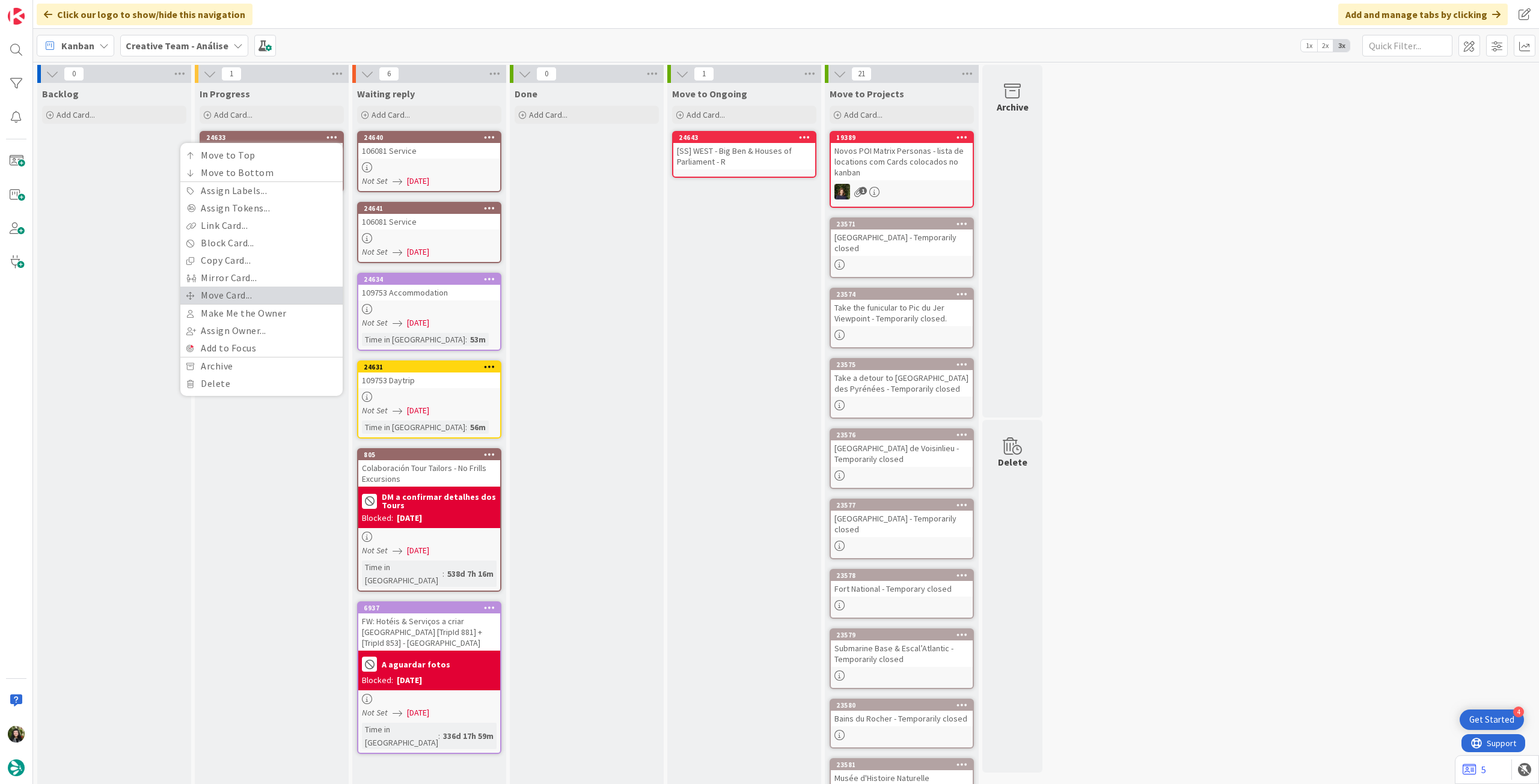
click at [234, 296] on link "Move Card..." at bounding box center [261, 295] width 162 height 17
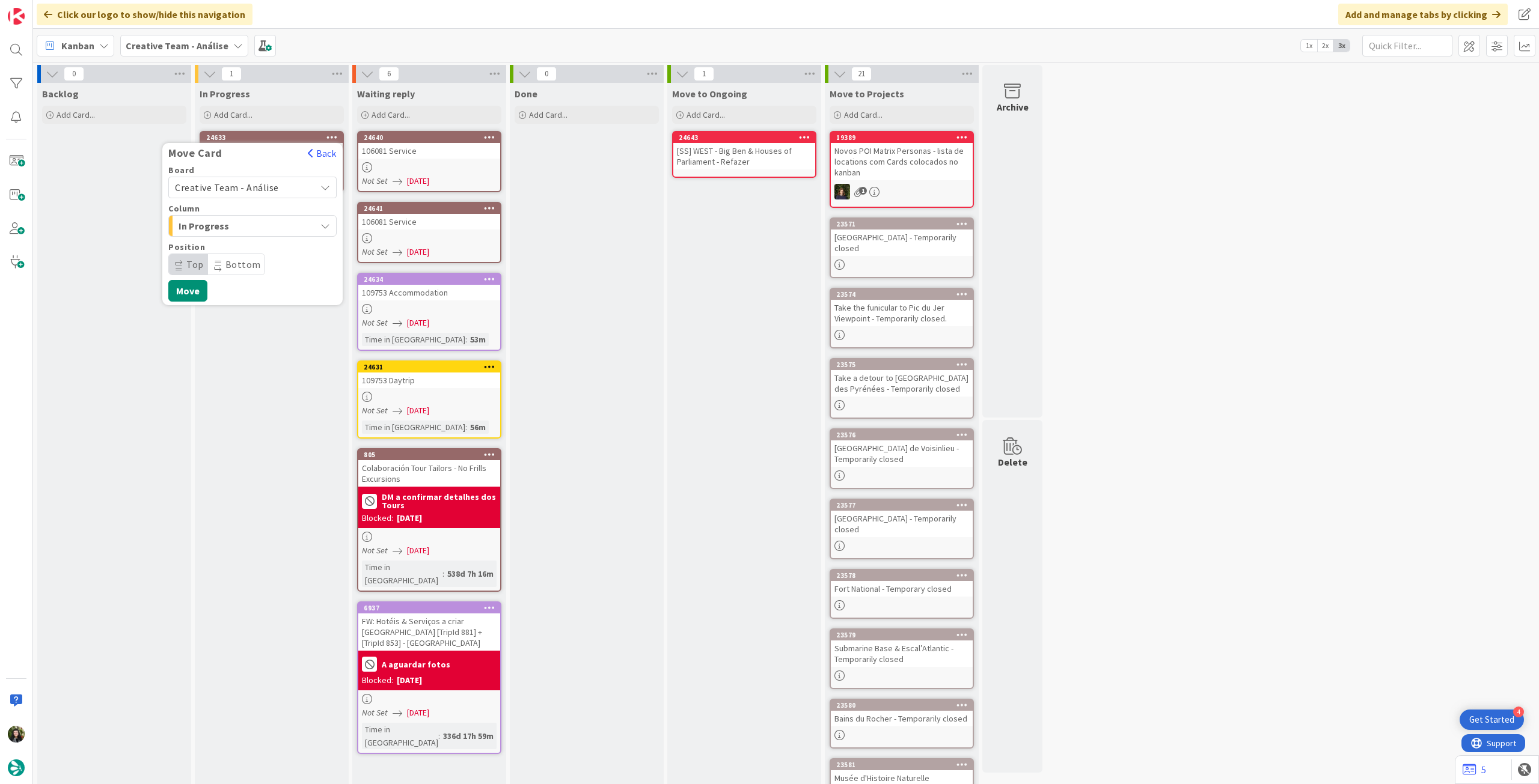
click at [228, 188] on span "Creative Team - Análise" at bounding box center [227, 188] width 104 height 12
click at [228, 246] on span "Creative Team" at bounding box center [260, 243] width 139 height 18
click at [231, 235] on div "Select a Column..." at bounding box center [243, 225] width 144 height 19
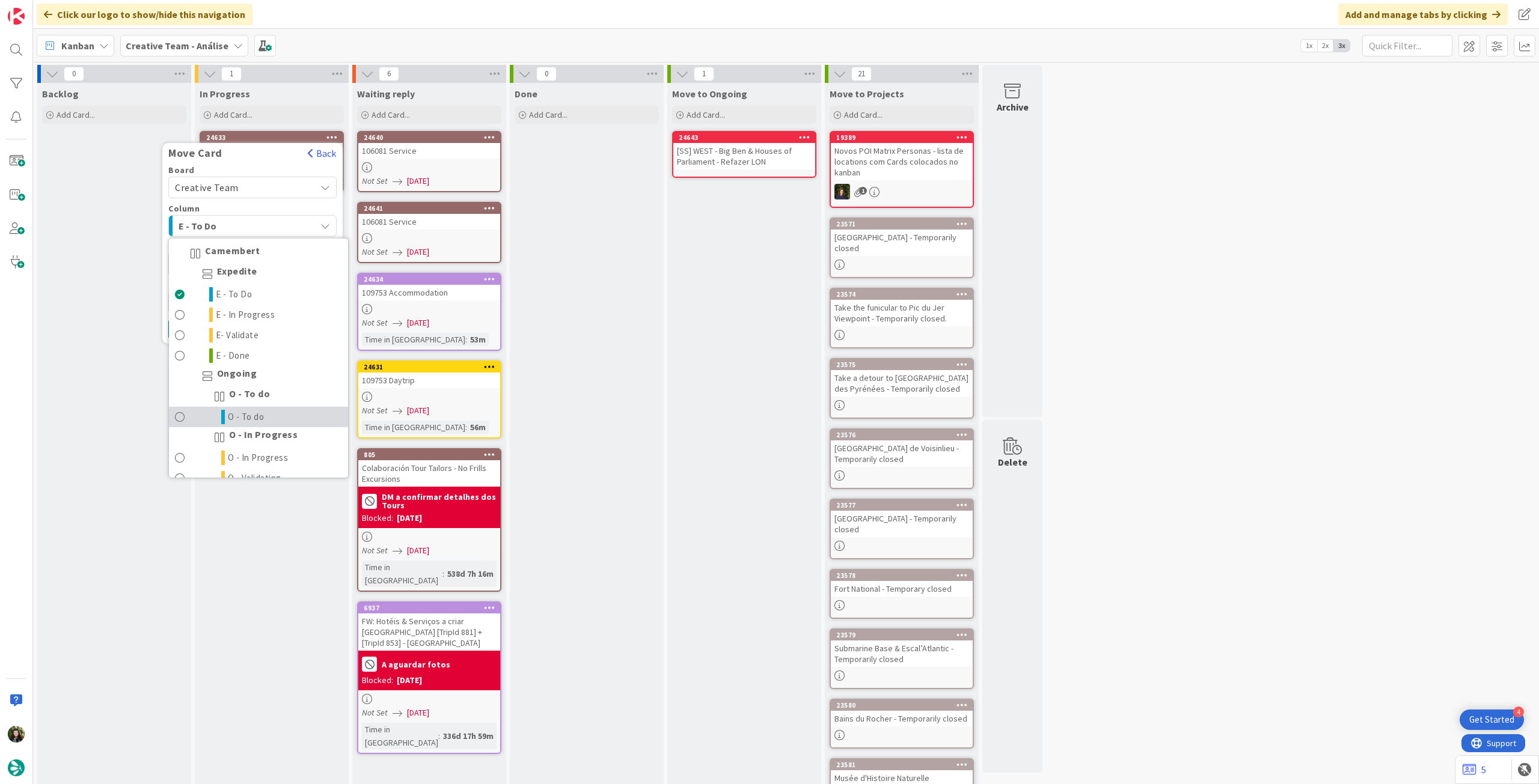
click at [268, 421] on link "O - To do" at bounding box center [259, 417] width 179 height 21
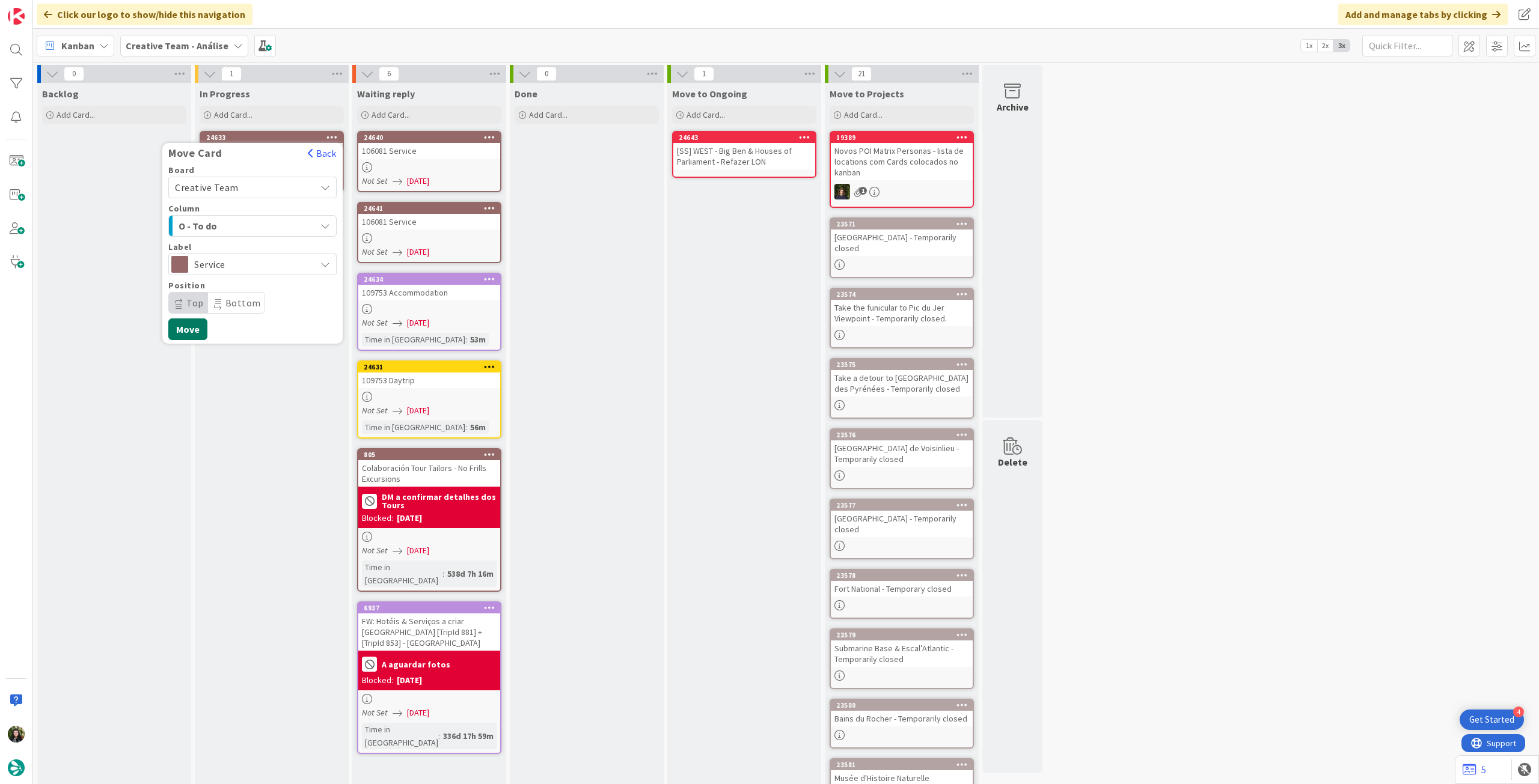
click at [185, 327] on button "Move" at bounding box center [188, 329] width 39 height 22
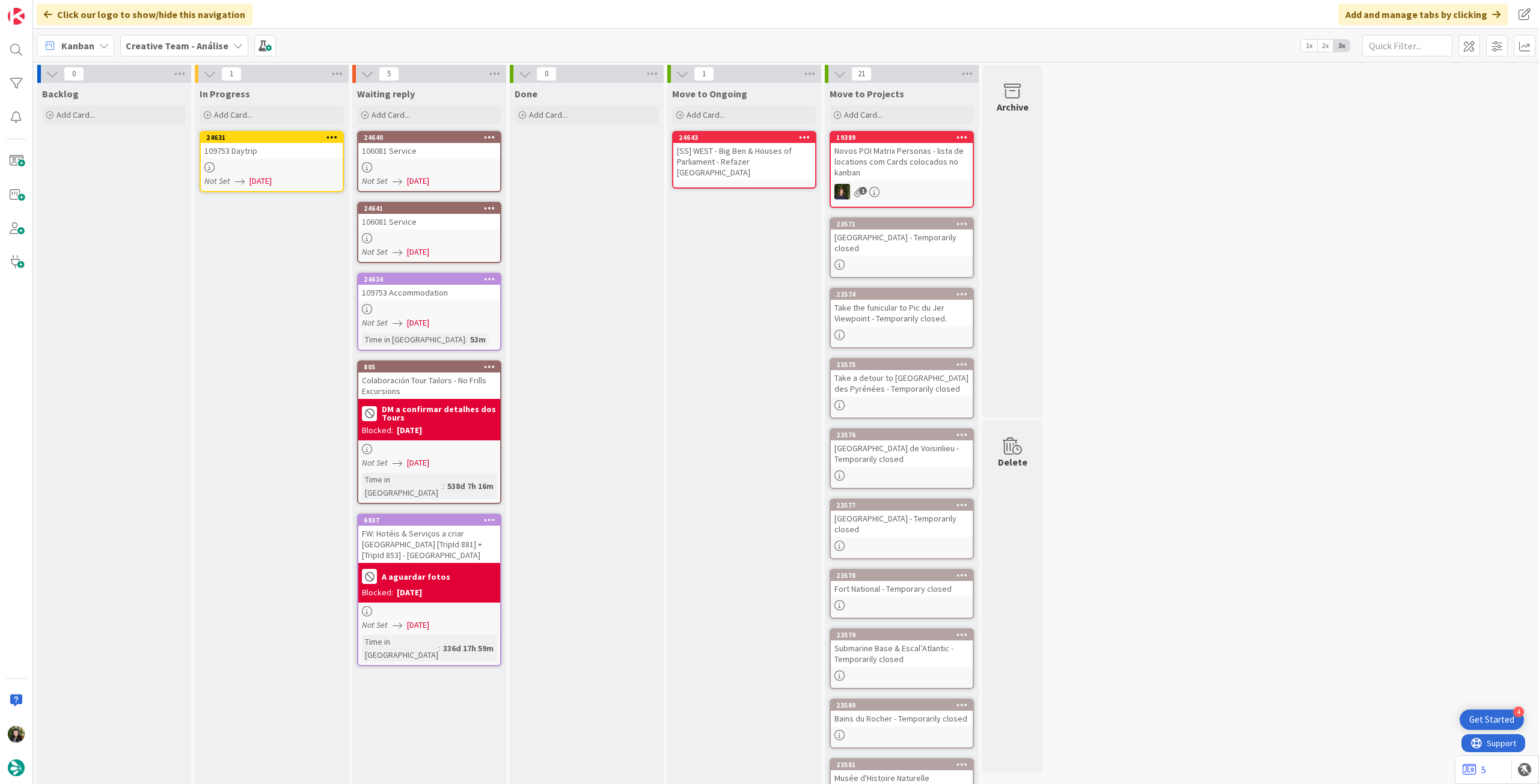
drag, startPoint x: 404, startPoint y: 394, endPoint x: 260, endPoint y: 194, distance: 246.4
click at [269, 177] on span "[DATE]" at bounding box center [261, 181] width 23 height 13
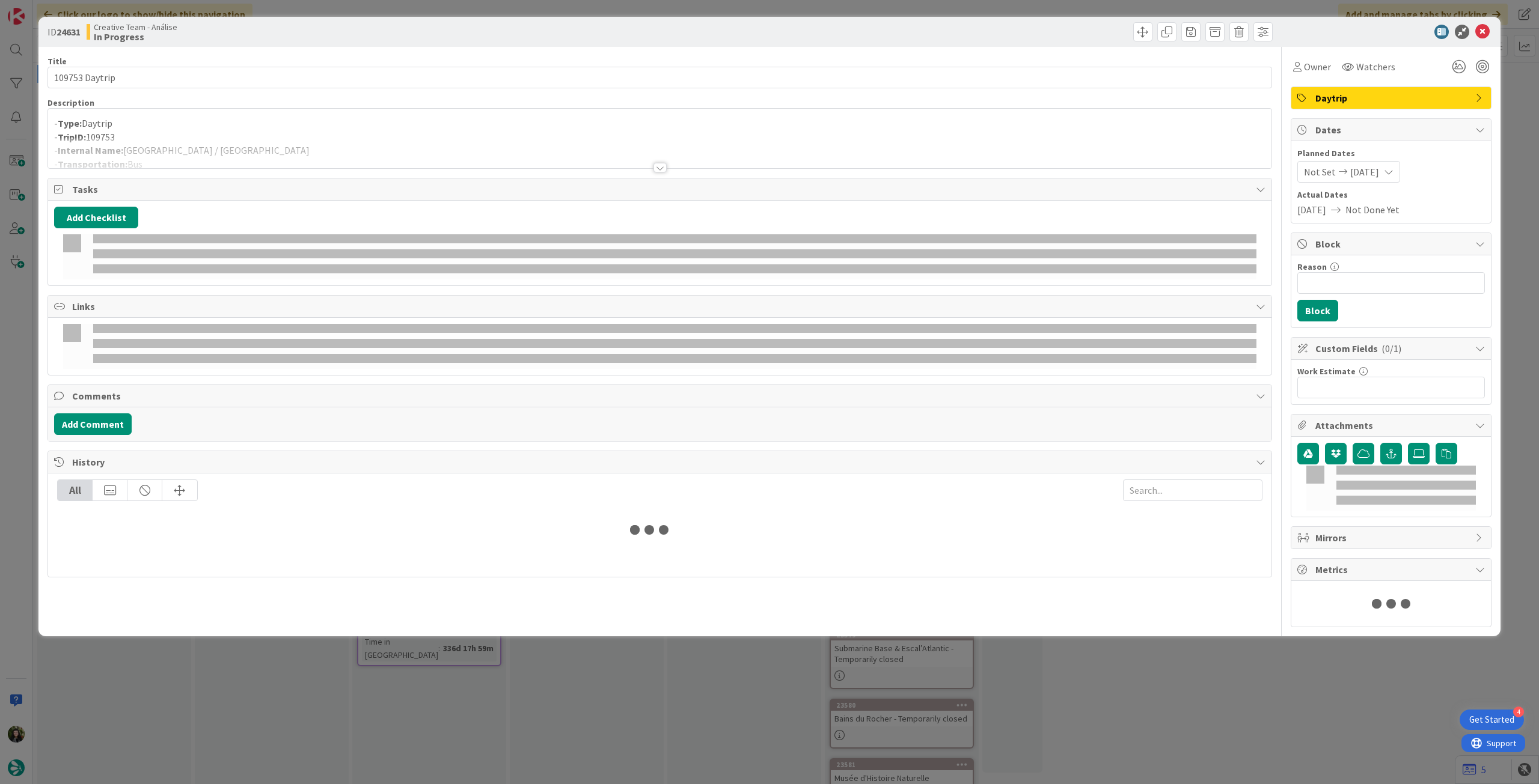
click at [279, 141] on div at bounding box center [660, 153] width 1223 height 30
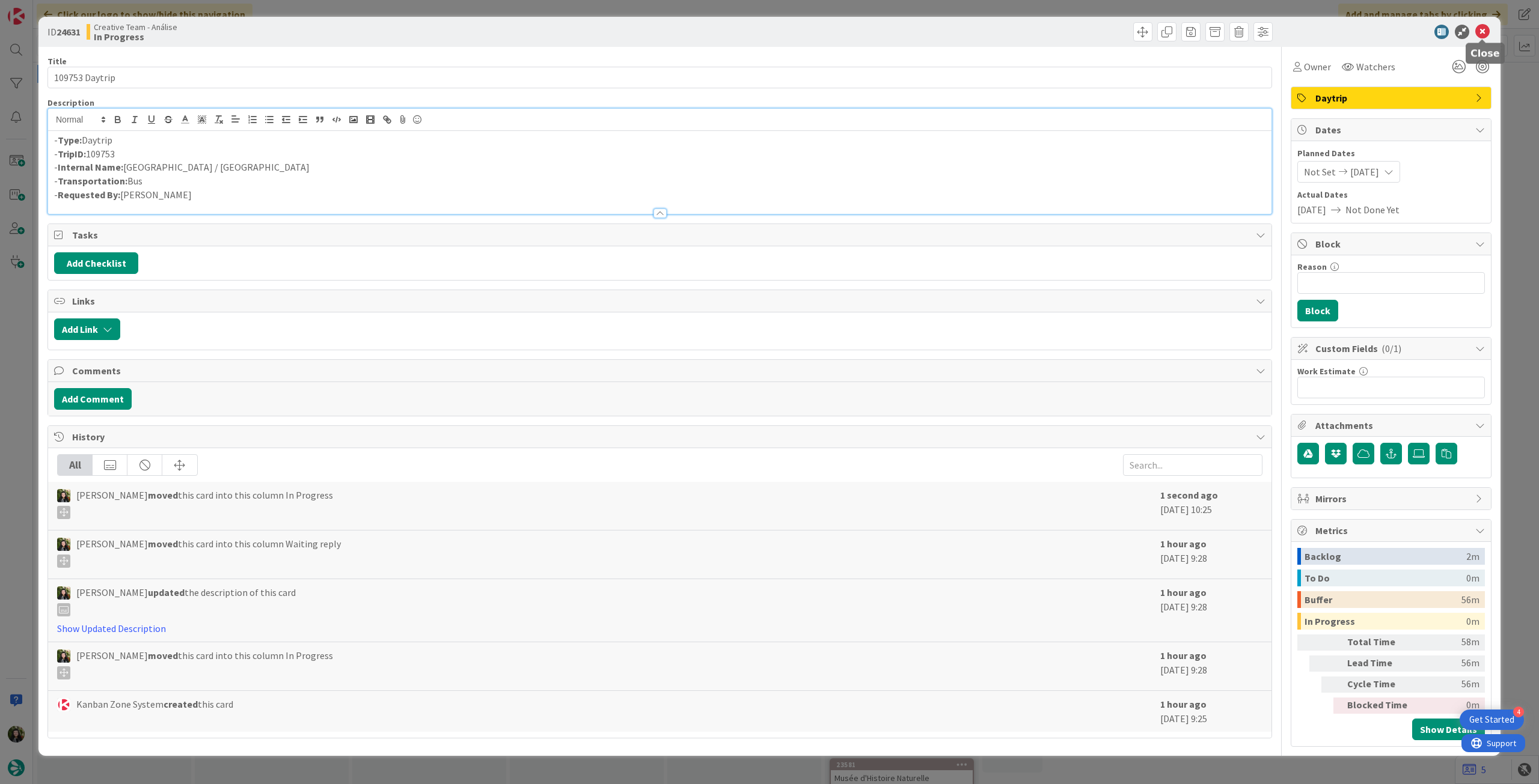
click at [1479, 32] on icon at bounding box center [1483, 32] width 15 height 15
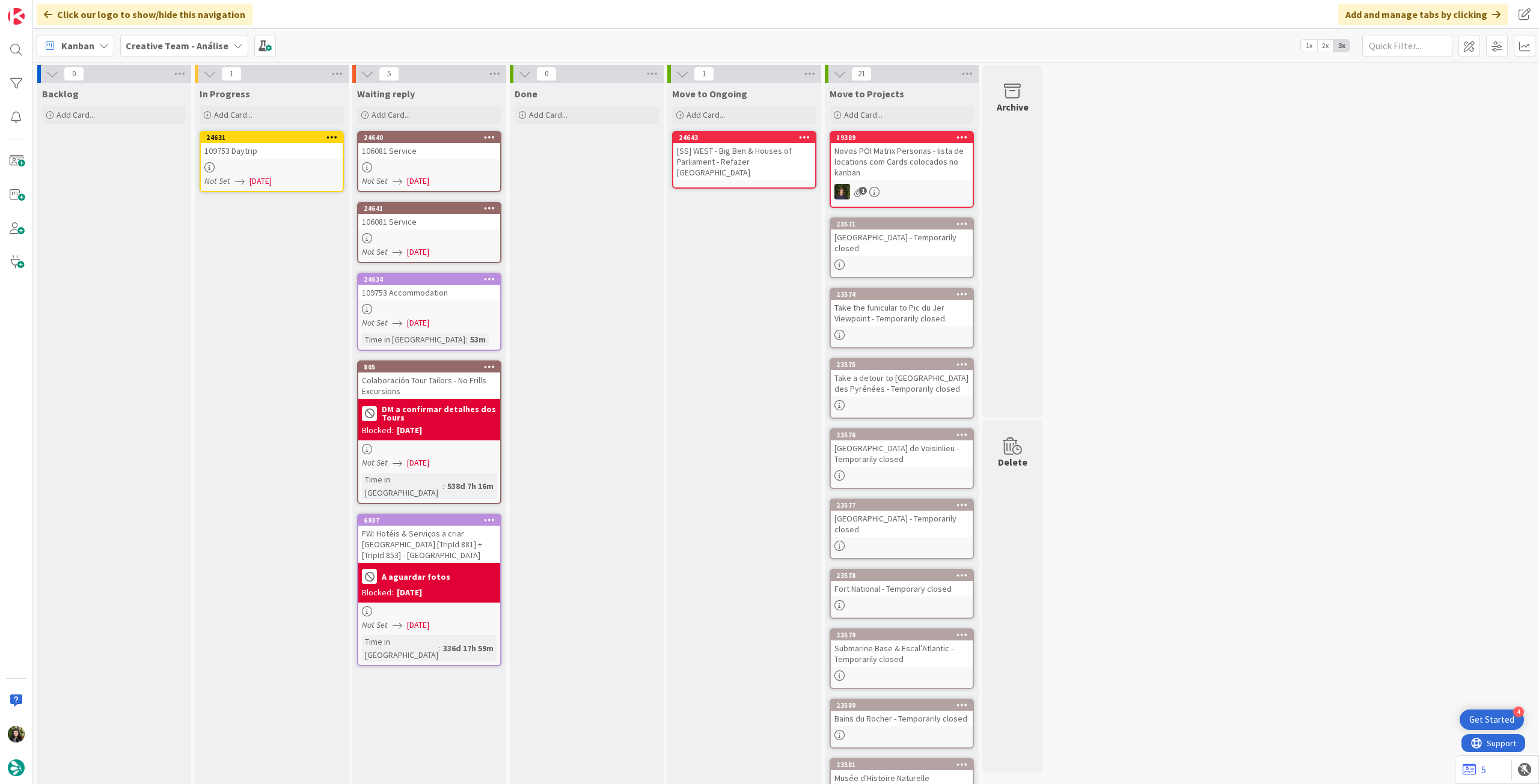
click at [327, 139] on icon at bounding box center [332, 137] width 11 height 9
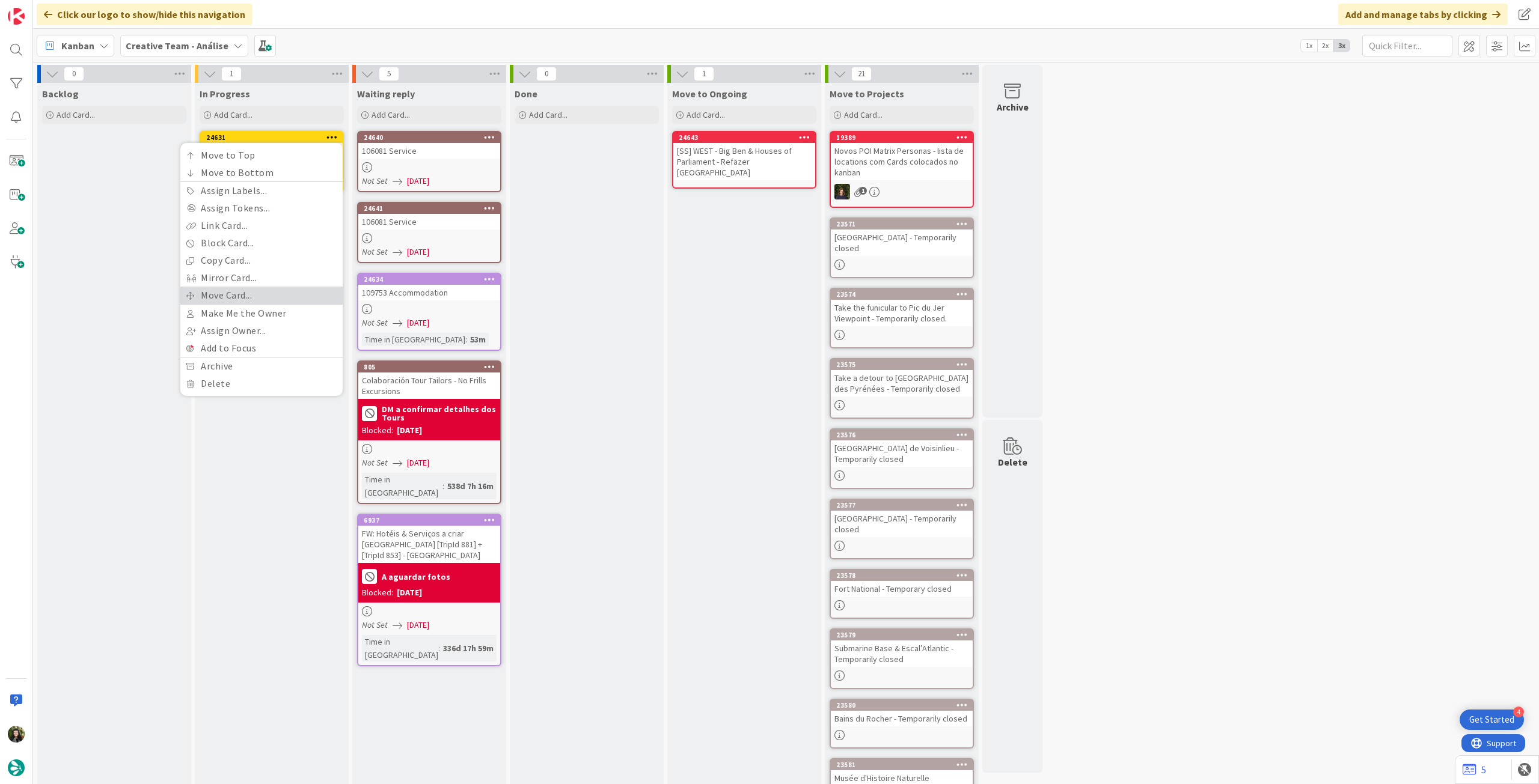
click at [233, 294] on link "Move Card..." at bounding box center [261, 295] width 162 height 17
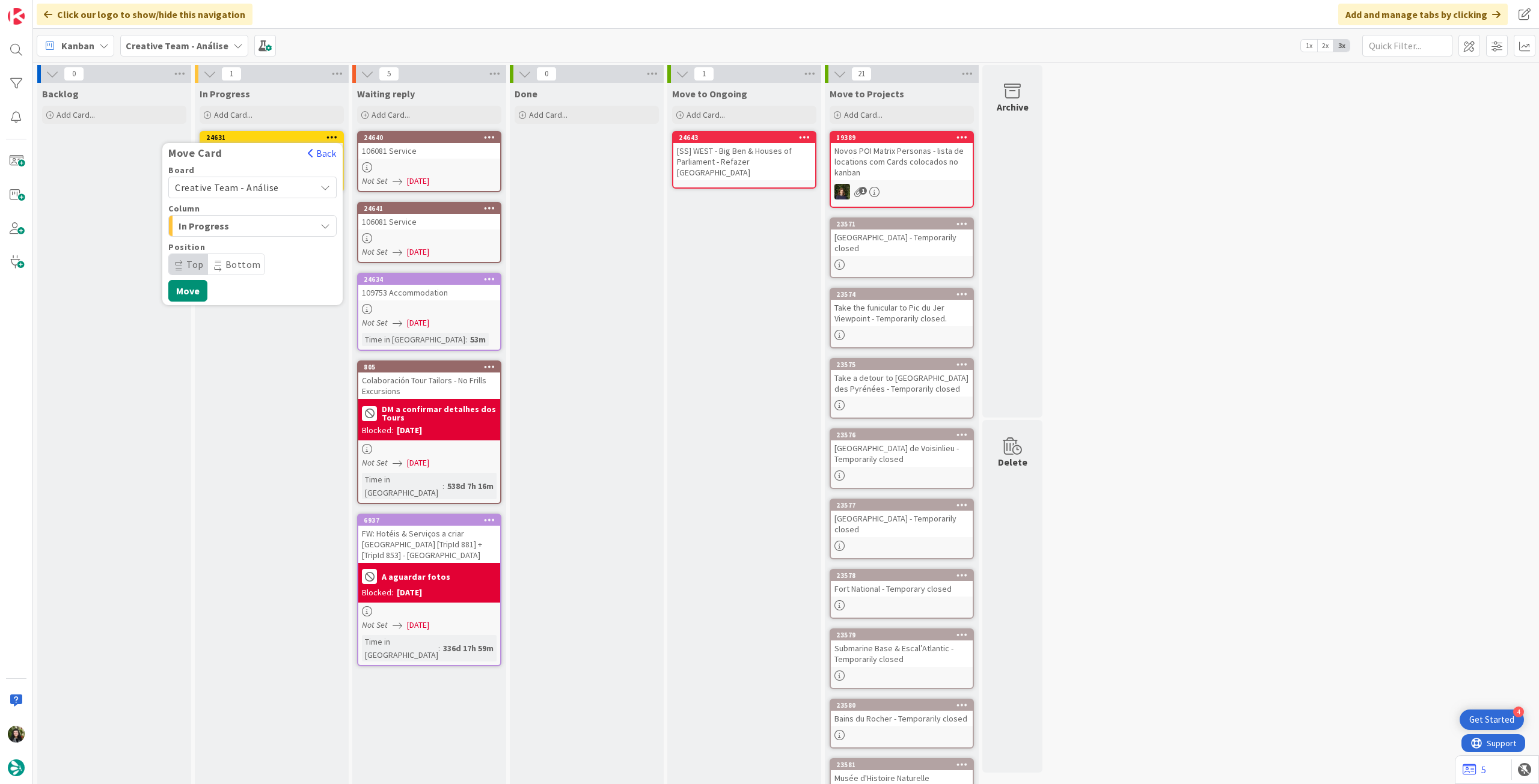
click at [237, 193] on span "Creative Team - Análise" at bounding box center [242, 187] width 135 height 17
click at [220, 248] on span "Creative Team" at bounding box center [260, 243] width 139 height 18
click at [221, 234] on div "Select a Column..." at bounding box center [243, 225] width 144 height 19
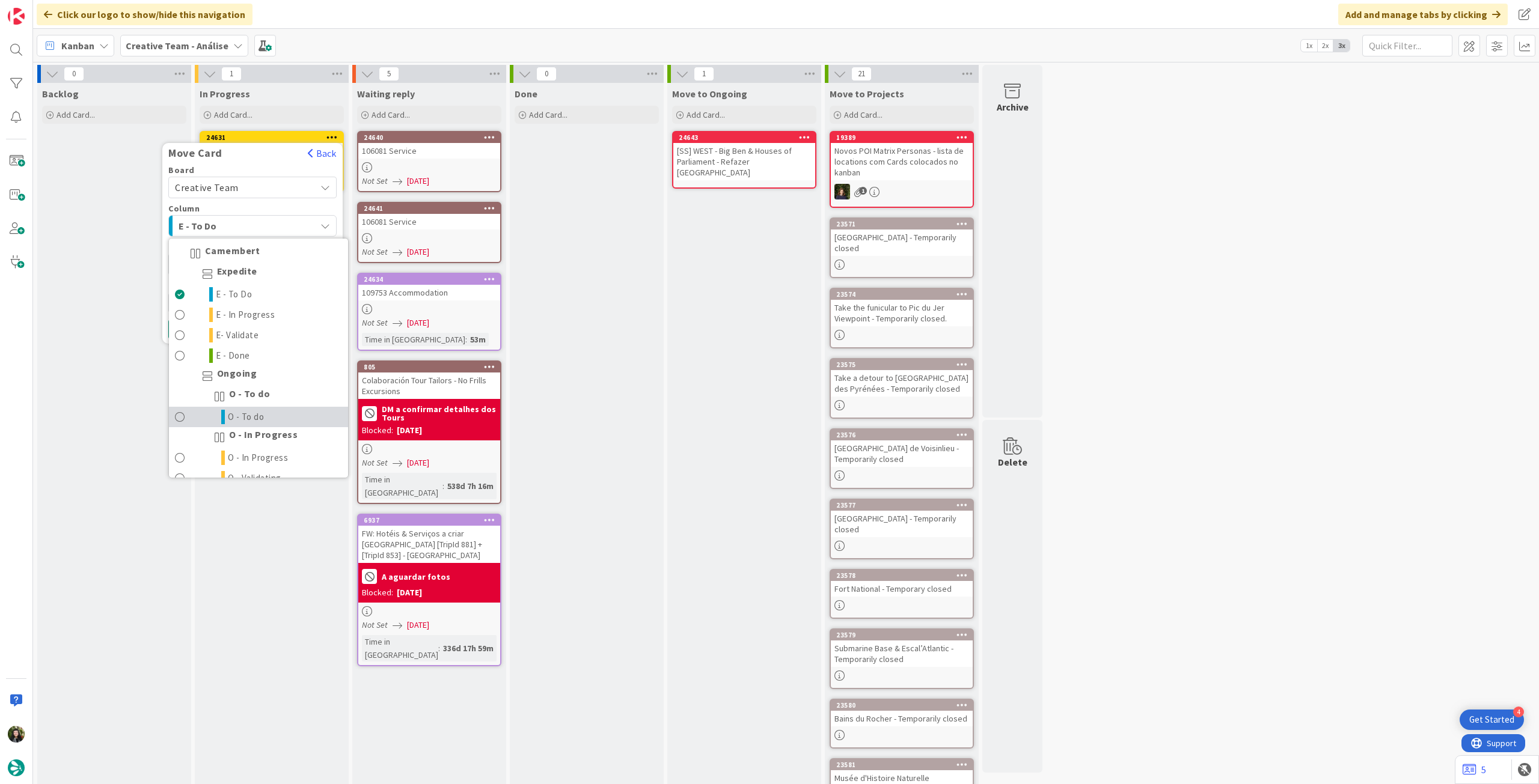
click at [235, 410] on span "O - To do" at bounding box center [246, 417] width 36 height 15
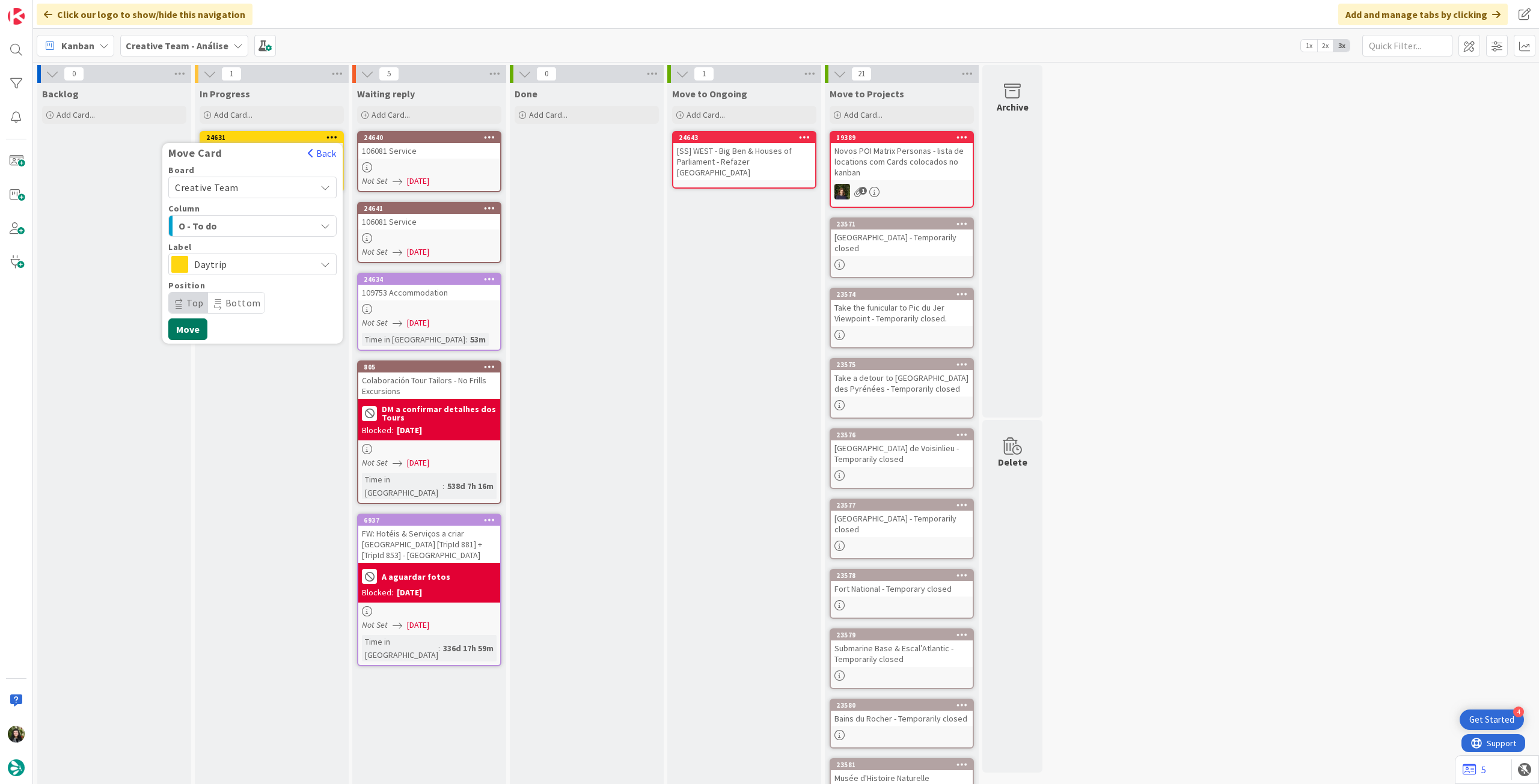
click at [178, 323] on button "Move" at bounding box center [188, 329] width 39 height 22
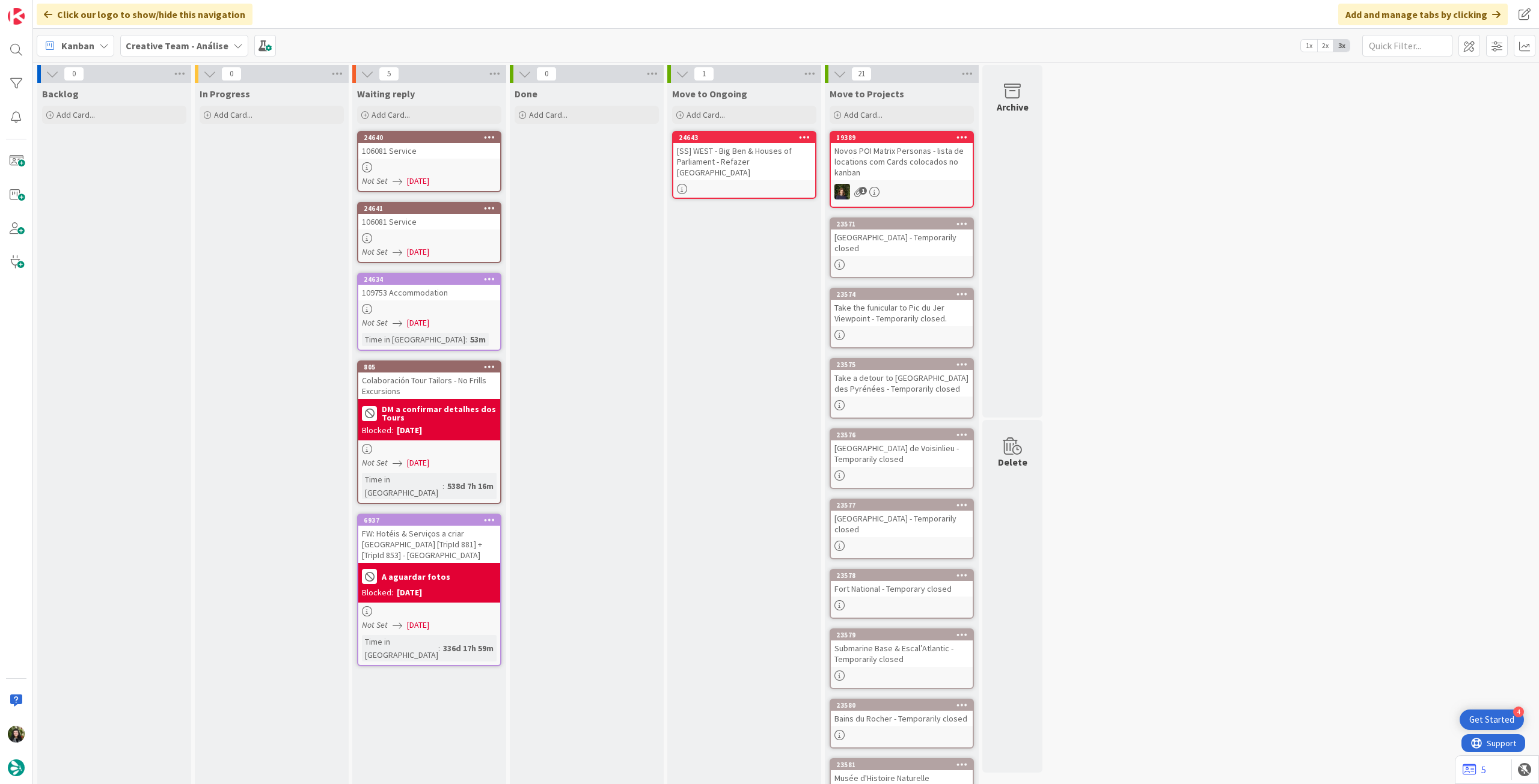
click at [176, 51] on b "Creative Team - Análise" at bounding box center [176, 46] width 103 height 12
click at [188, 171] on h4 "Creative Team" at bounding box center [206, 172] width 145 height 12
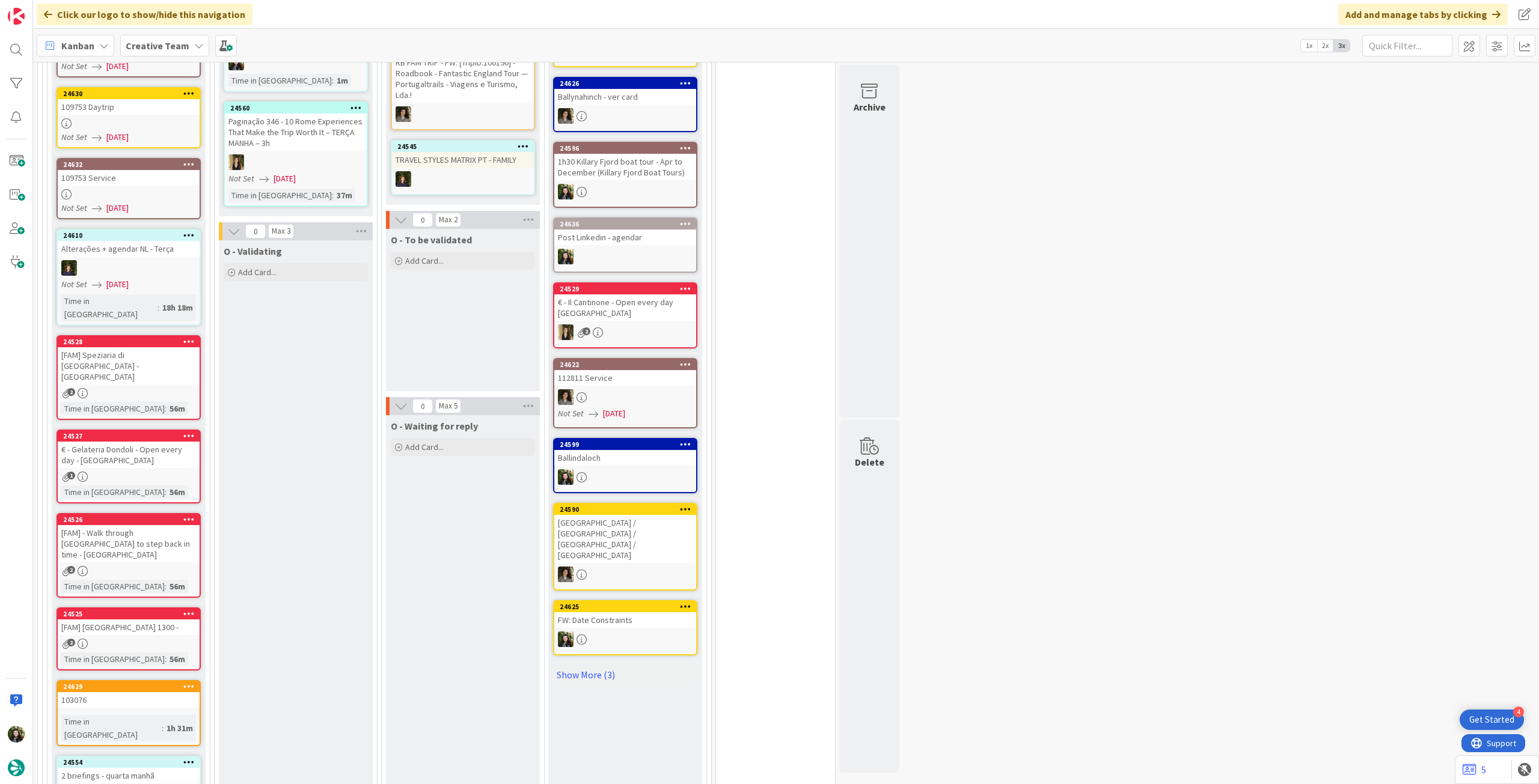
scroll to position [241, 0]
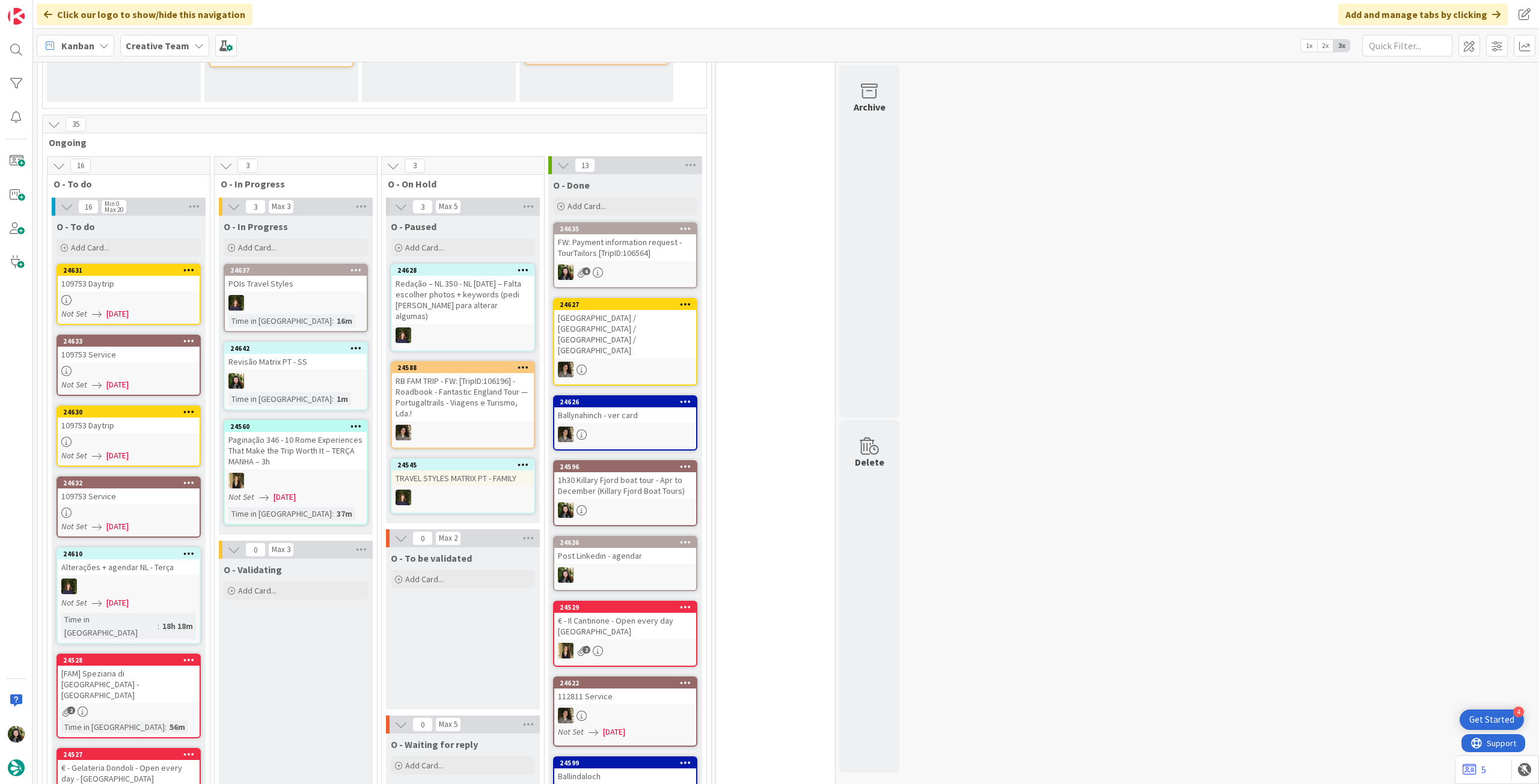
click at [162, 40] on b "Creative Team" at bounding box center [157, 46] width 64 height 12
click at [154, 165] on div "Creative Team - Análise" at bounding box center [222, 172] width 183 height 23
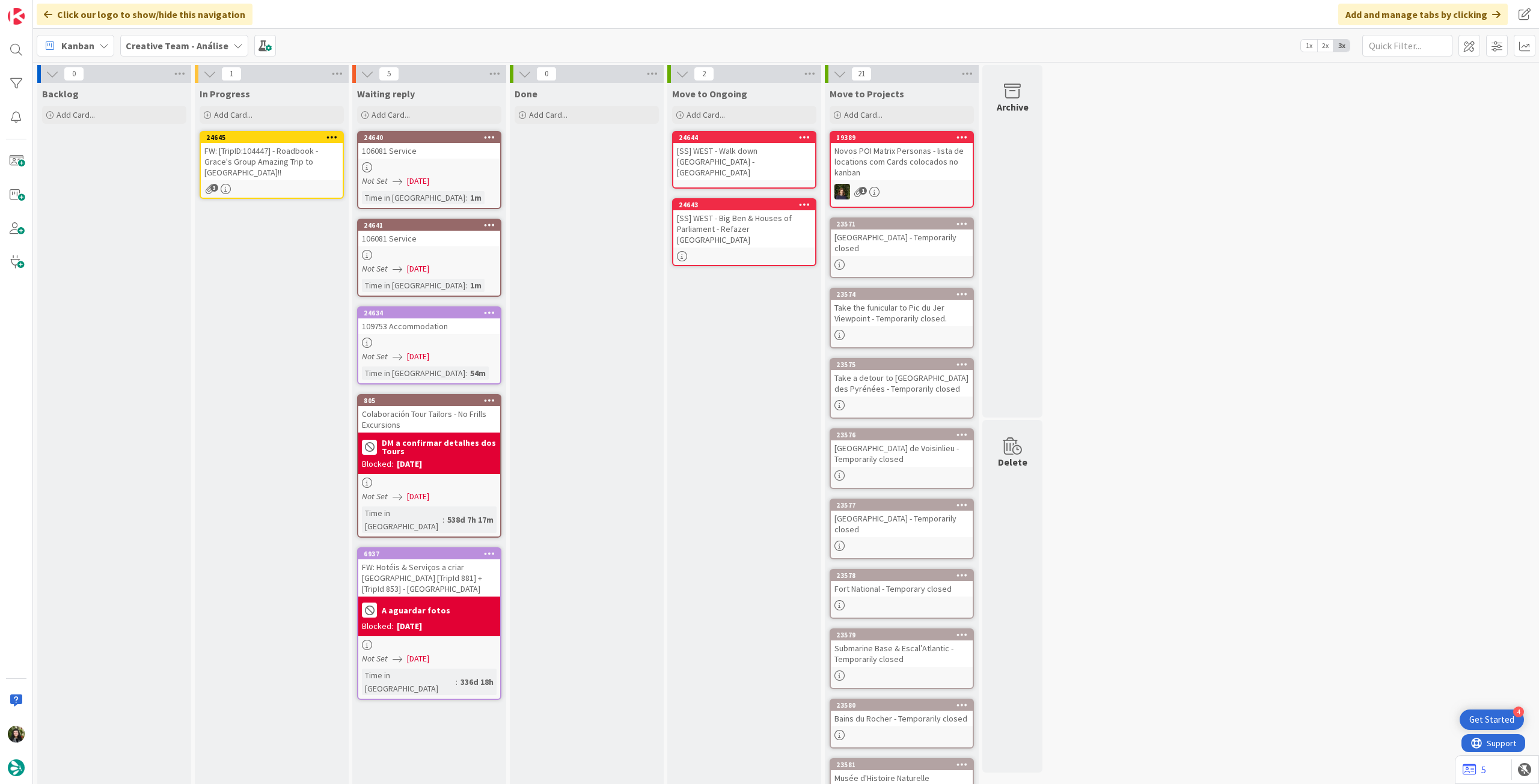
drag, startPoint x: 128, startPoint y: 153, endPoint x: 135, endPoint y: 153, distance: 7.0
click at [288, 158] on div "FW: [TripID:104447] - Roadbook - Grace's Group Amazing Trip to Spain!!" at bounding box center [272, 162] width 142 height 37
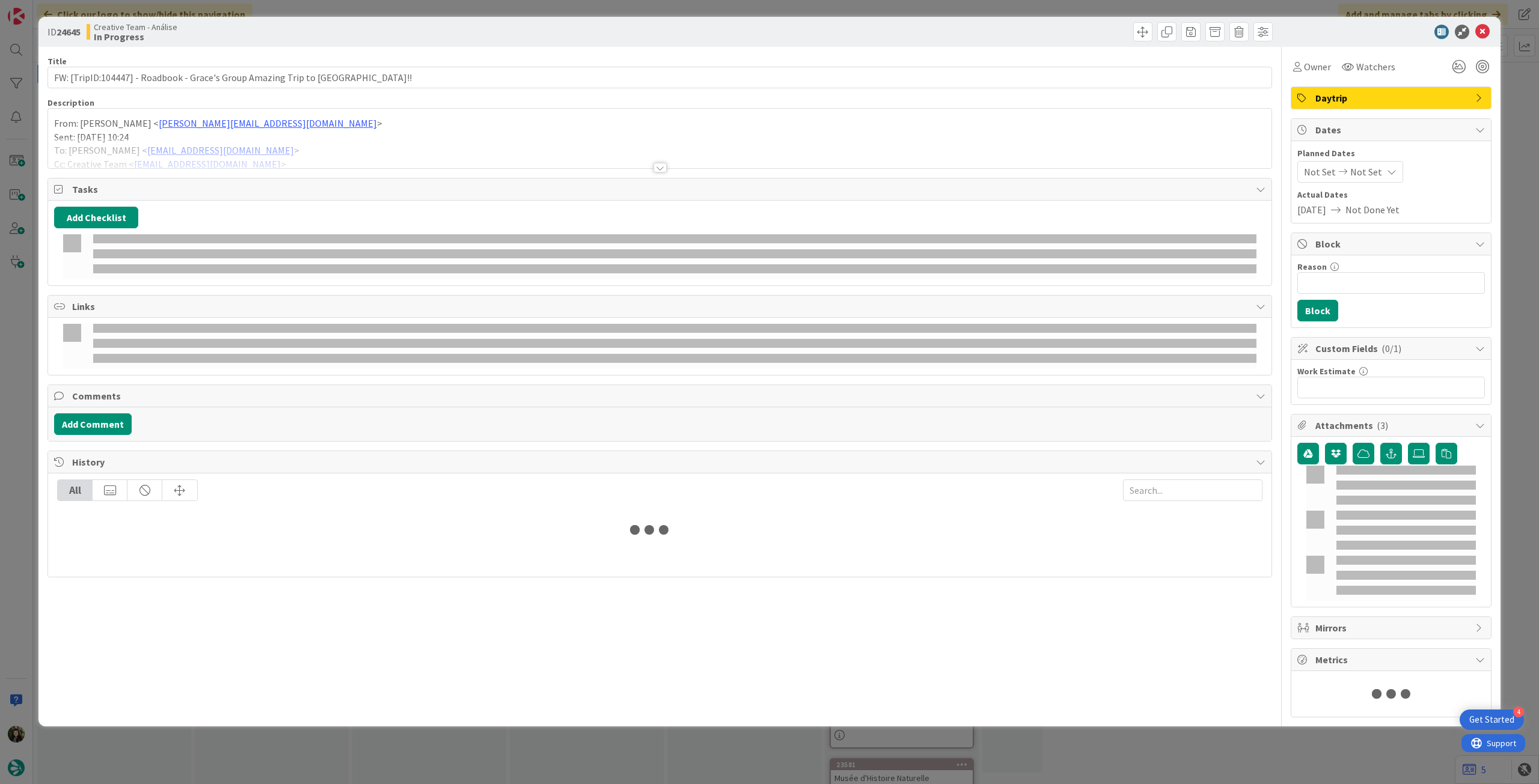
click at [290, 132] on p "Sent: Tuesday, October 7, 2025 10:24" at bounding box center [660, 137] width 1211 height 14
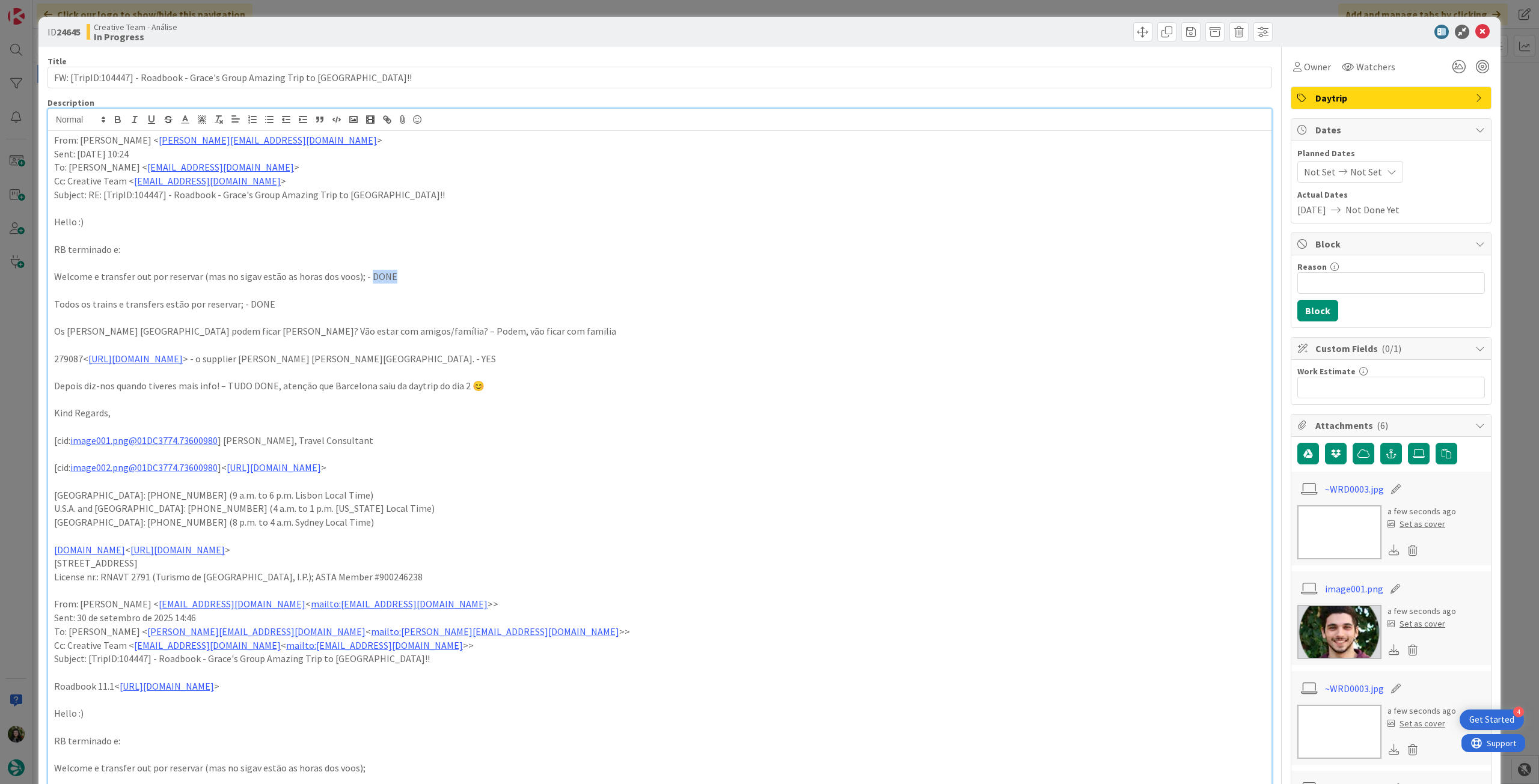
drag, startPoint x: 362, startPoint y: 280, endPoint x: 406, endPoint y: 280, distance: 44.0
click at [406, 280] on p "Welcome e transfer out por reservar (mas no sigav estão as horas dos voos); - D…" at bounding box center [660, 276] width 1211 height 14
drag, startPoint x: 241, startPoint y: 300, endPoint x: 286, endPoint y: 302, distance: 45.0
click at [286, 302] on p "Todos os trains e transfers estão por reservar; - DONE" at bounding box center [660, 304] width 1211 height 14
drag, startPoint x: 364, startPoint y: 332, endPoint x: 538, endPoint y: 332, distance: 174.0
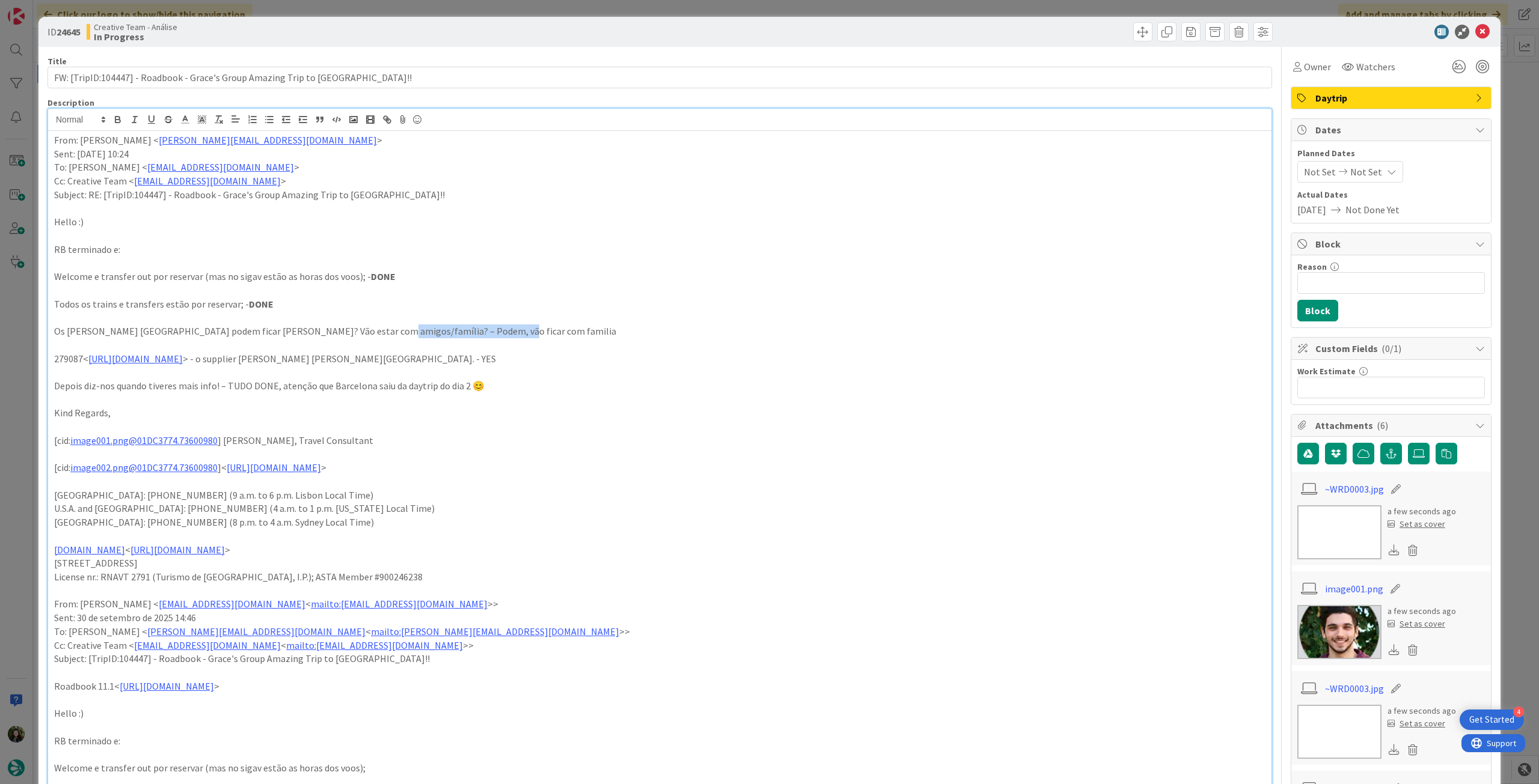
click at [538, 332] on p "Os dias em Alicante podem ficar em branco? Vão estar com amigos/família? – Pode…" at bounding box center [660, 331] width 1211 height 14
drag, startPoint x: 482, startPoint y: 357, endPoint x: 509, endPoint y: 359, distance: 27.1
click at [509, 359] on p "279087< https://appweb.tourtailors.com/sigav/#Voucher/view/286922 > - o supplie…" at bounding box center [660, 359] width 1211 height 14
drag, startPoint x: 225, startPoint y: 383, endPoint x: 521, endPoint y: 385, distance: 296.0
click at [519, 384] on p "Depois diz-nos quando tiveres mais info! – TUDO DONE, atenção que Barcelona sai…" at bounding box center [660, 386] width 1211 height 14
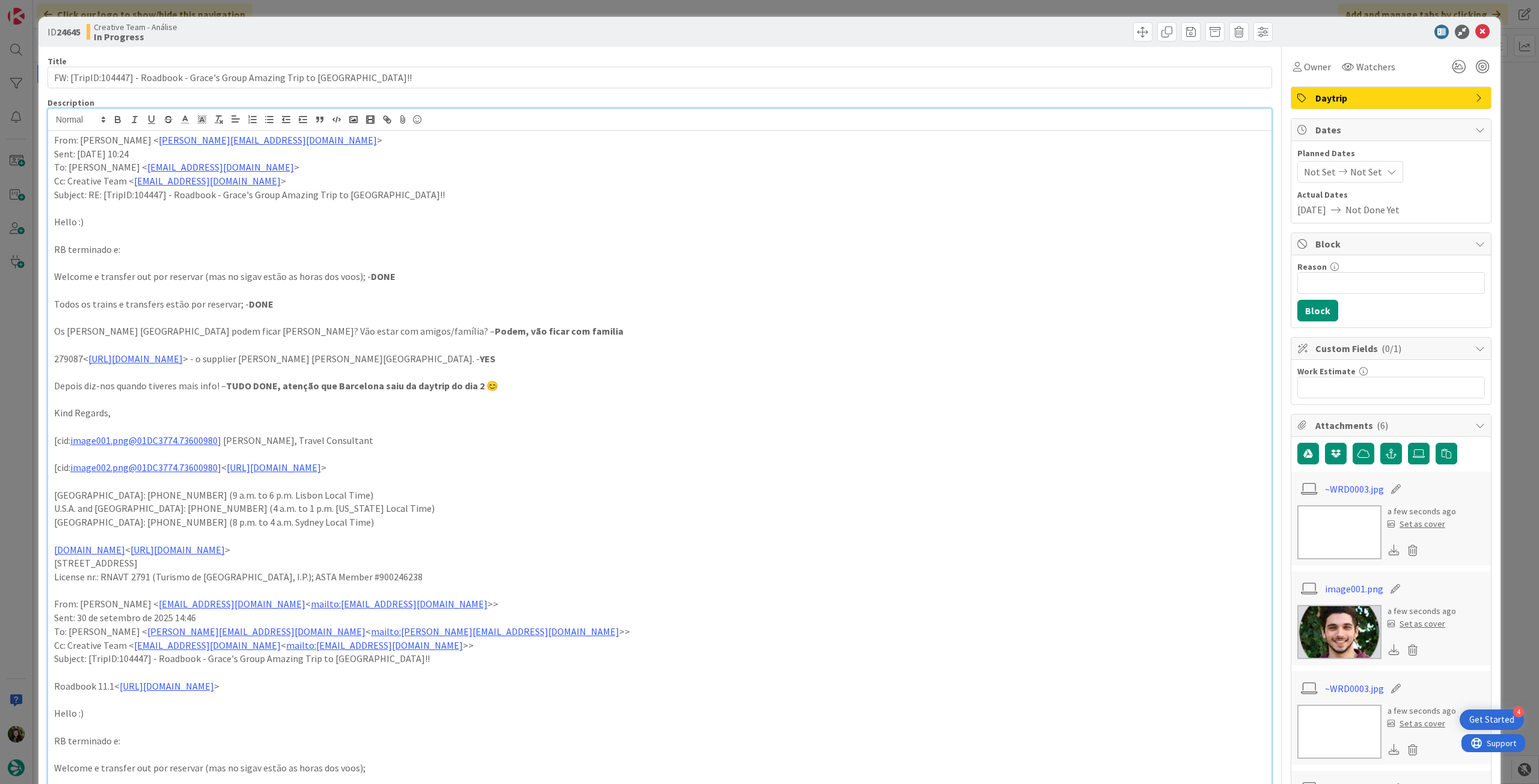
click at [631, 376] on p at bounding box center [660, 372] width 1211 height 14
click at [1475, 34] on icon at bounding box center [1483, 32] width 15 height 15
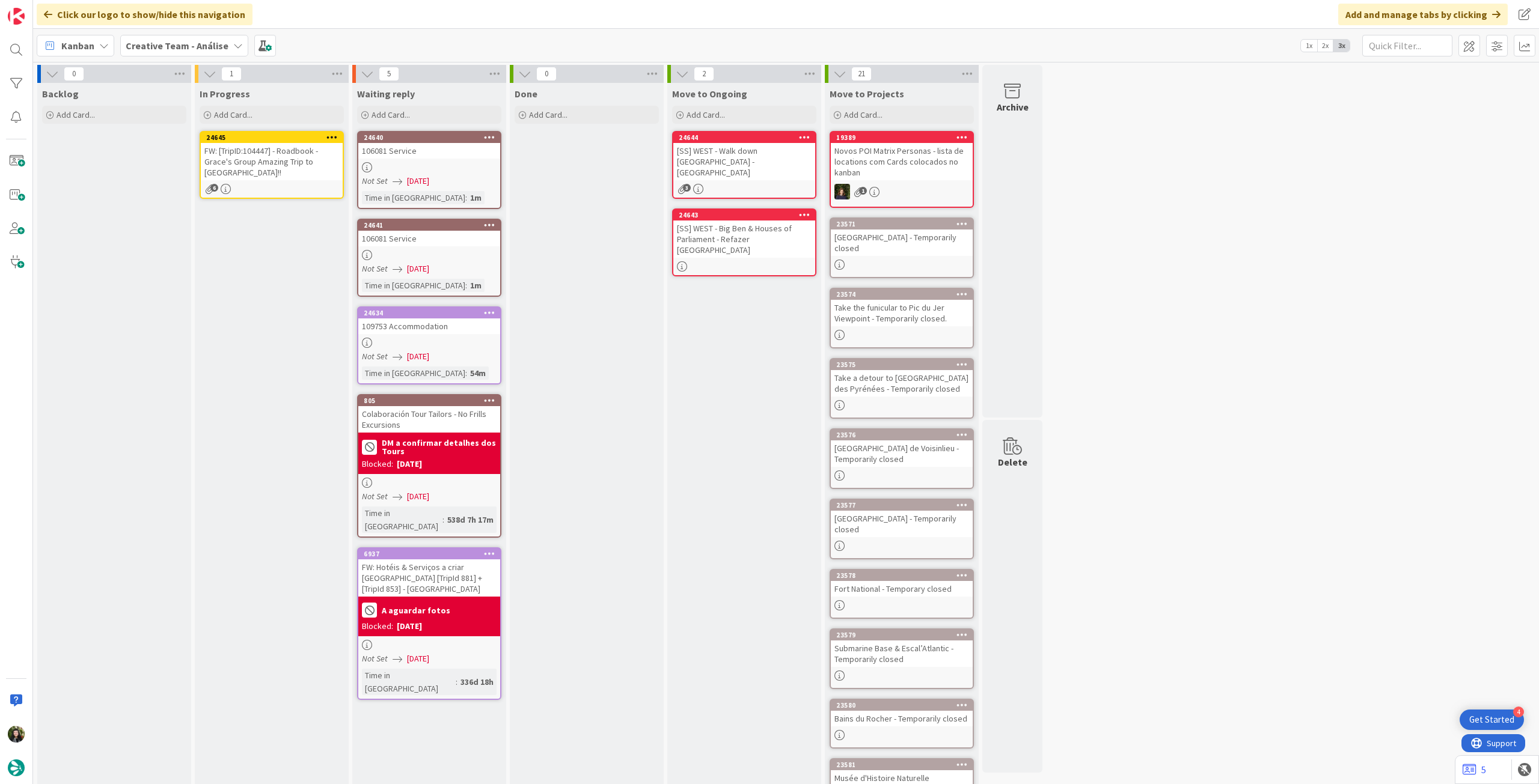
click at [334, 133] on icon at bounding box center [332, 137] width 11 height 9
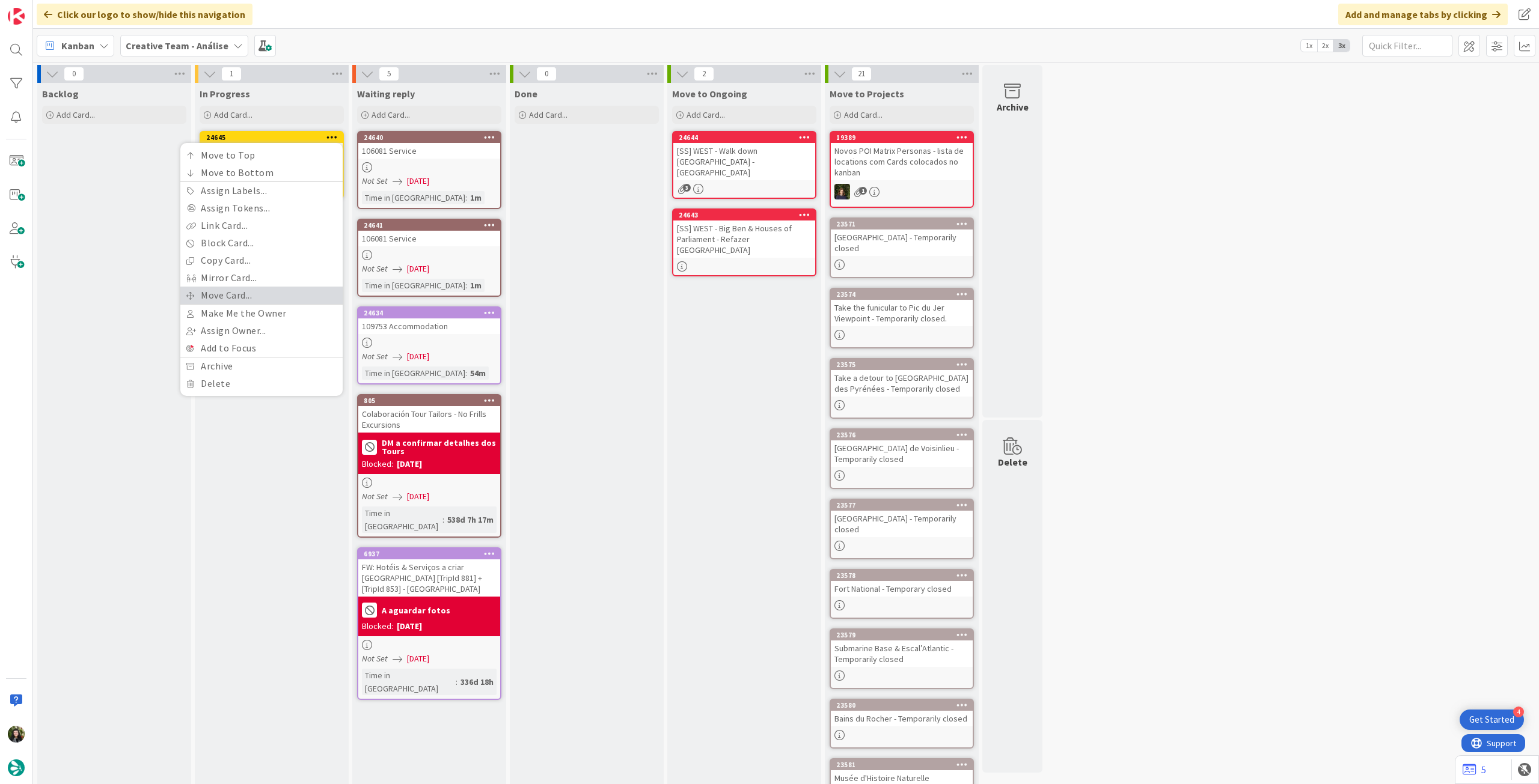
click at [277, 290] on link "Move Card..." at bounding box center [261, 295] width 162 height 17
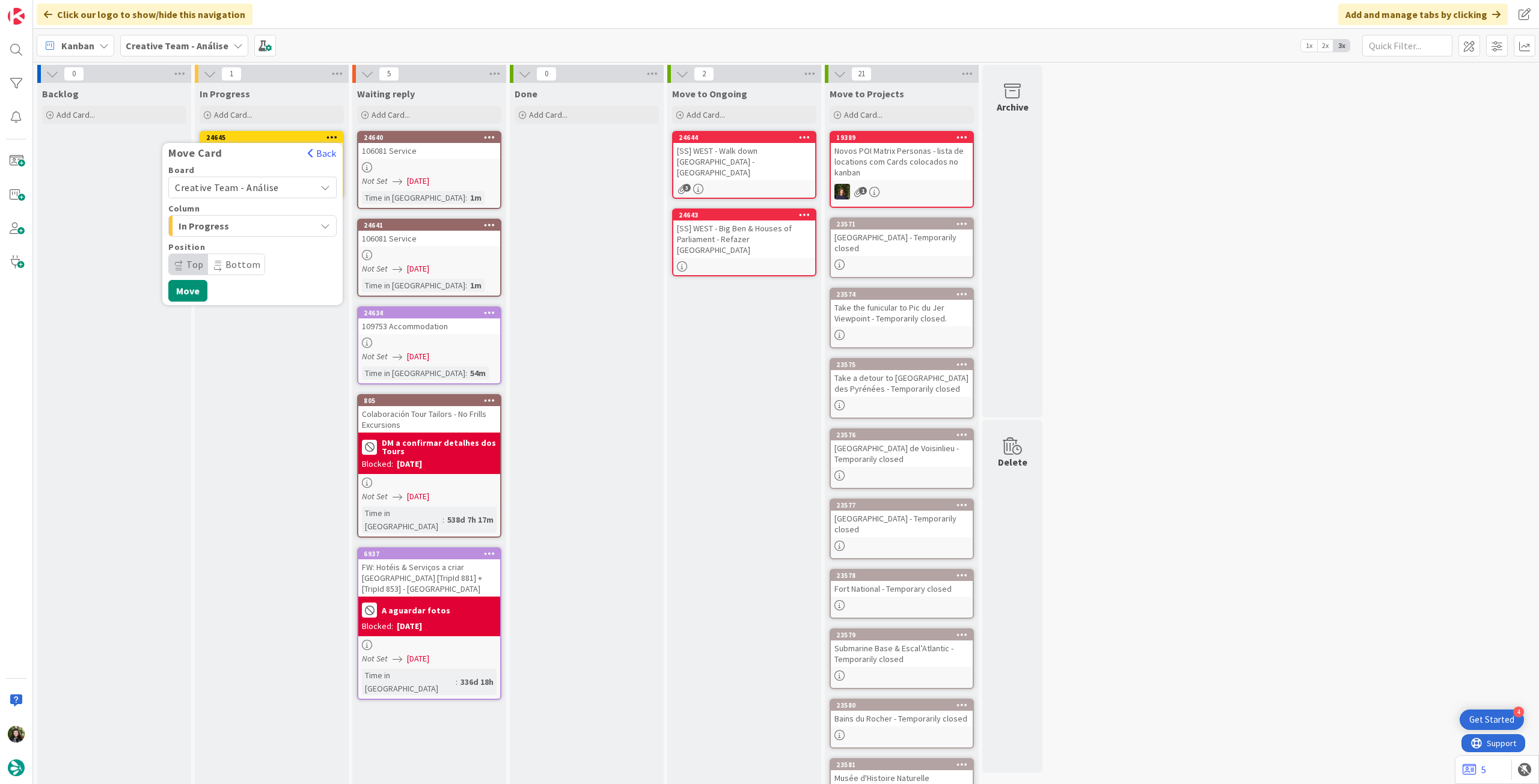
click at [273, 190] on span "Creative Team - Análise" at bounding box center [227, 188] width 104 height 12
click at [247, 241] on span "Creative Team" at bounding box center [260, 243] width 139 height 18
click at [239, 260] on span "Daytrip" at bounding box center [252, 264] width 115 height 17
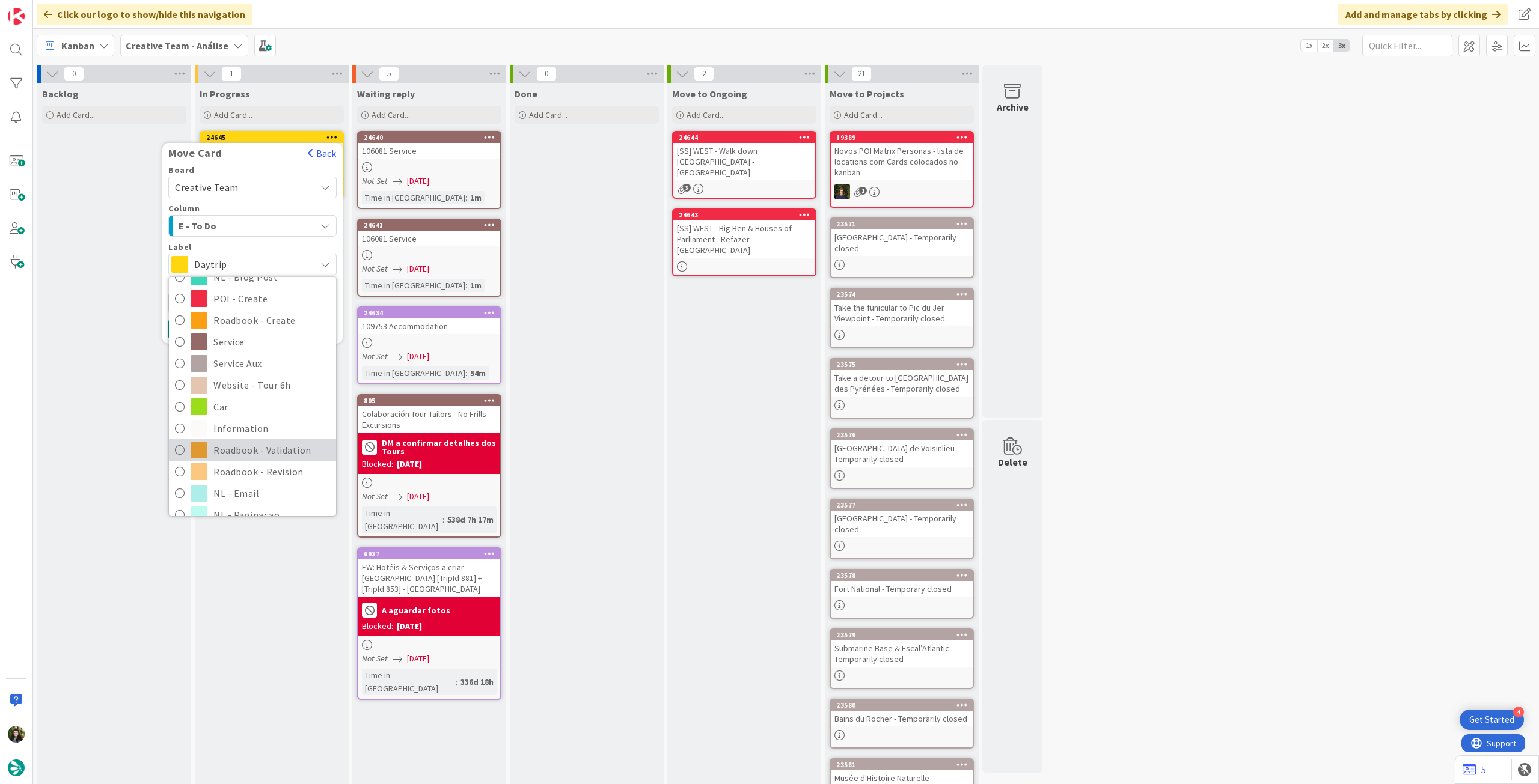
scroll to position [160, 0]
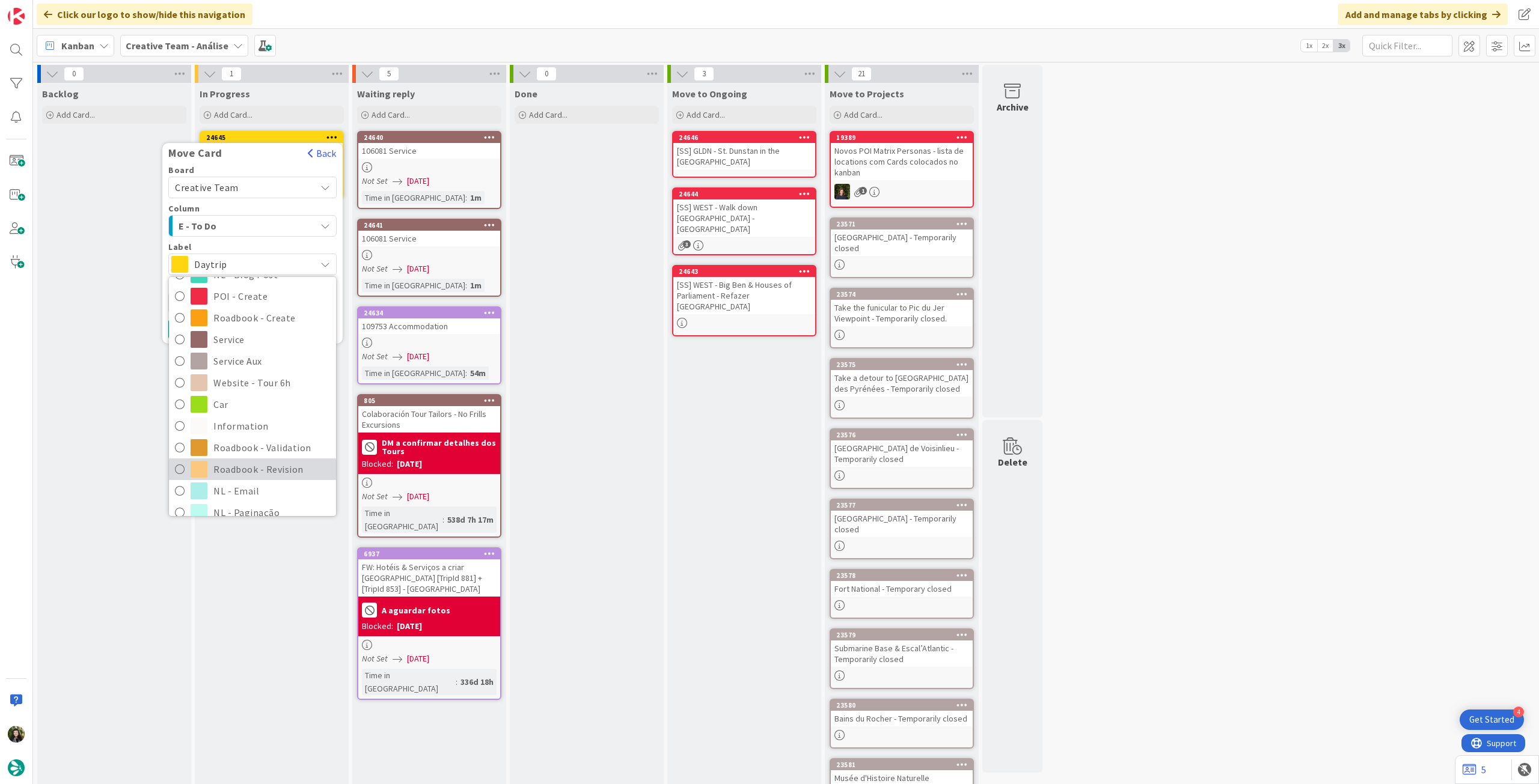
click at [222, 466] on span "Roadbook - Revision" at bounding box center [272, 469] width 117 height 18
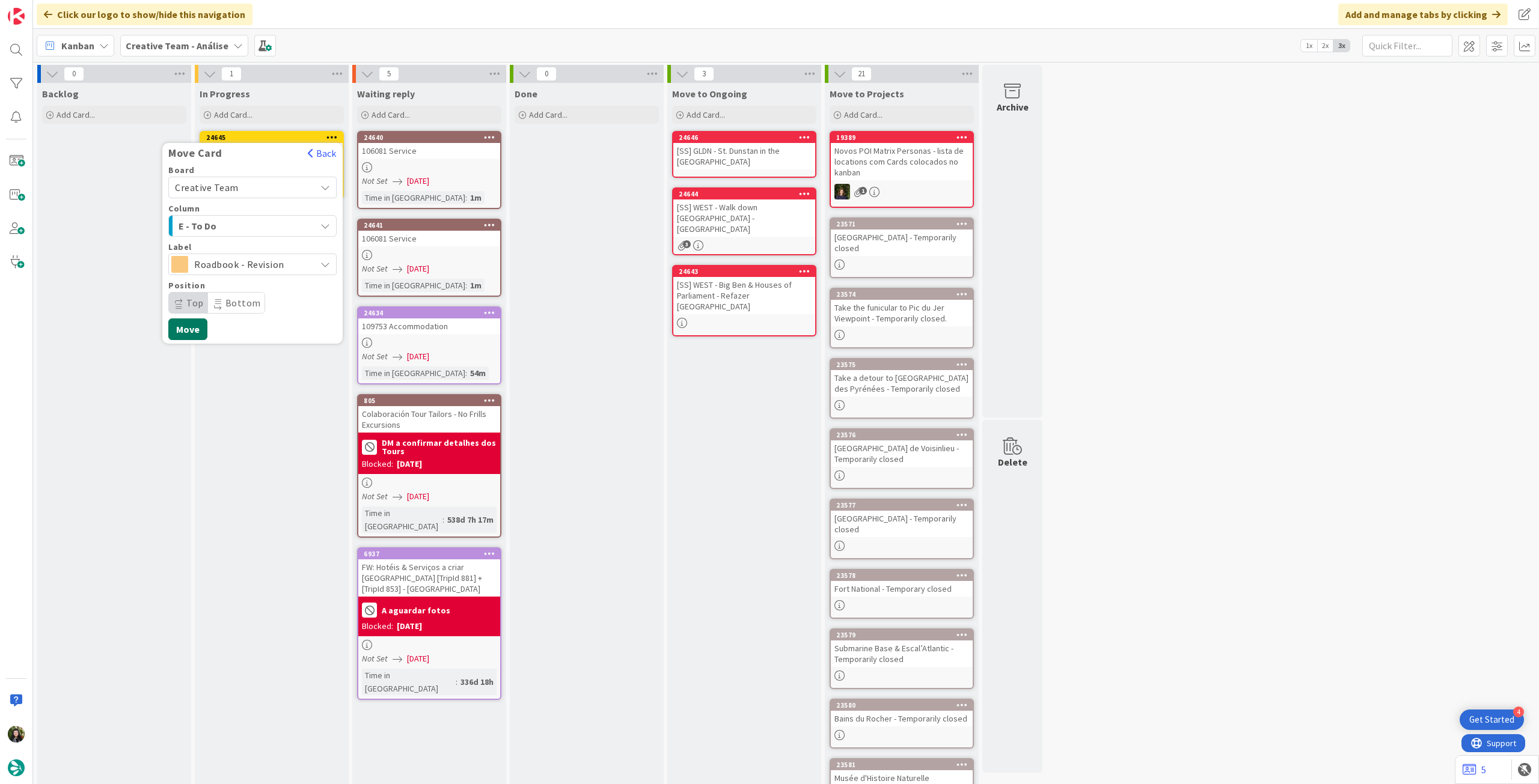
click at [192, 323] on button "Move" at bounding box center [188, 329] width 39 height 22
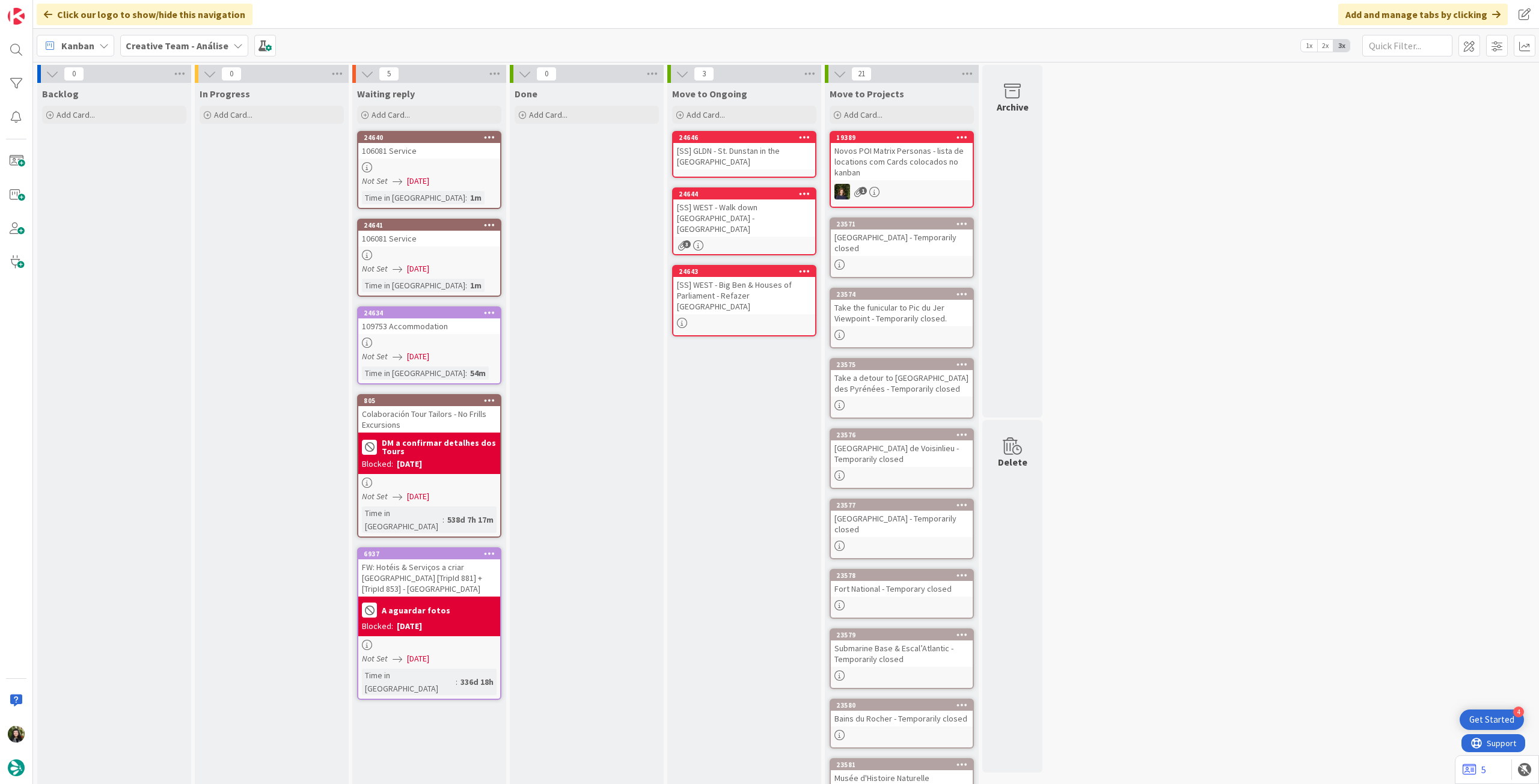
click at [170, 56] on div "Kanban Creative Team - Análise 1x 2x 3x" at bounding box center [786, 46] width 1506 height 33
click at [176, 42] on b "Creative Team - Análise" at bounding box center [176, 46] width 103 height 12
click at [161, 168] on h4 "Creative Team" at bounding box center [206, 172] width 145 height 12
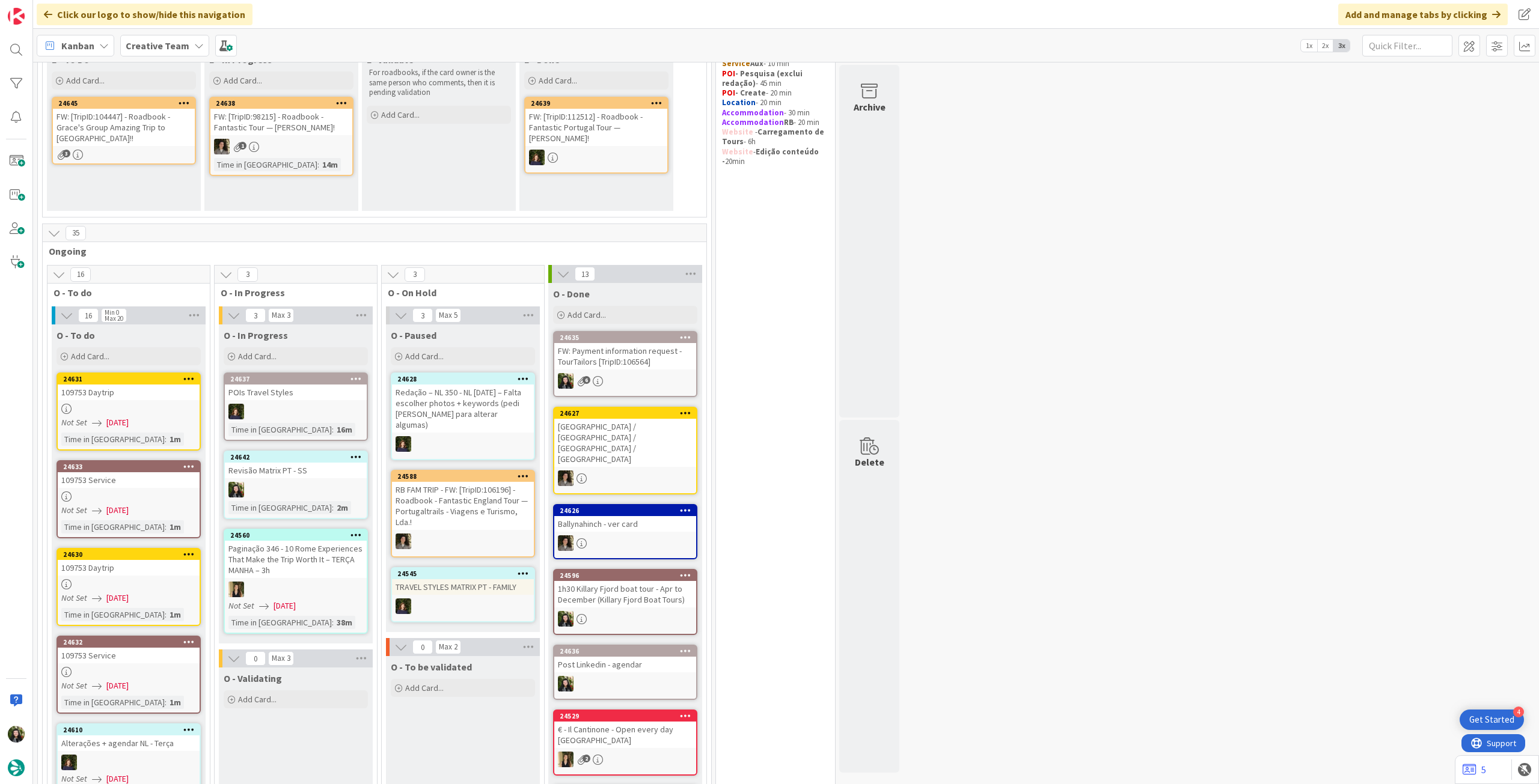
scroll to position [160, 0]
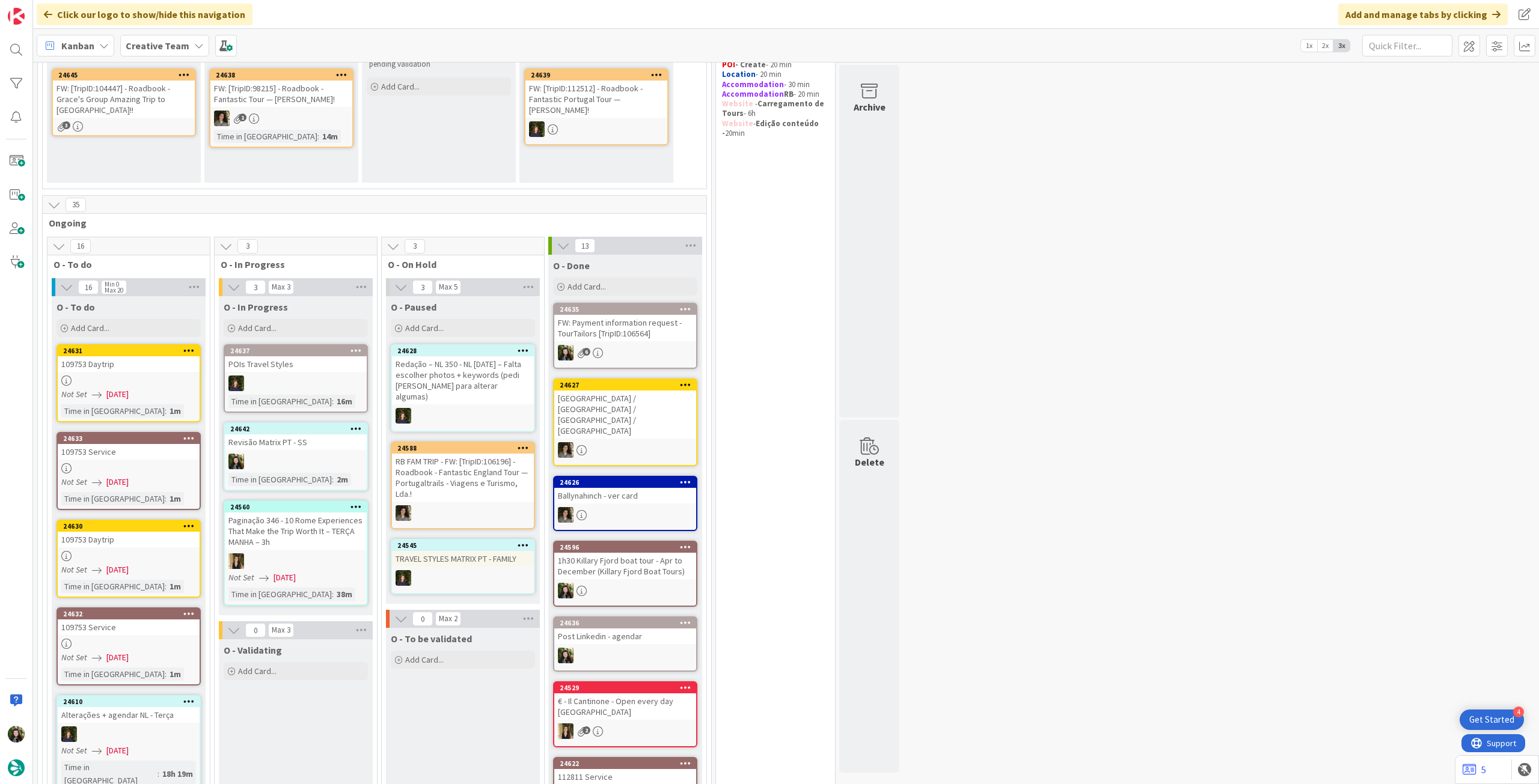
click at [160, 38] on span "Creative Team" at bounding box center [157, 46] width 64 height 15
click at [168, 169] on h4 "Creative Team - Análise" at bounding box center [215, 172] width 164 height 12
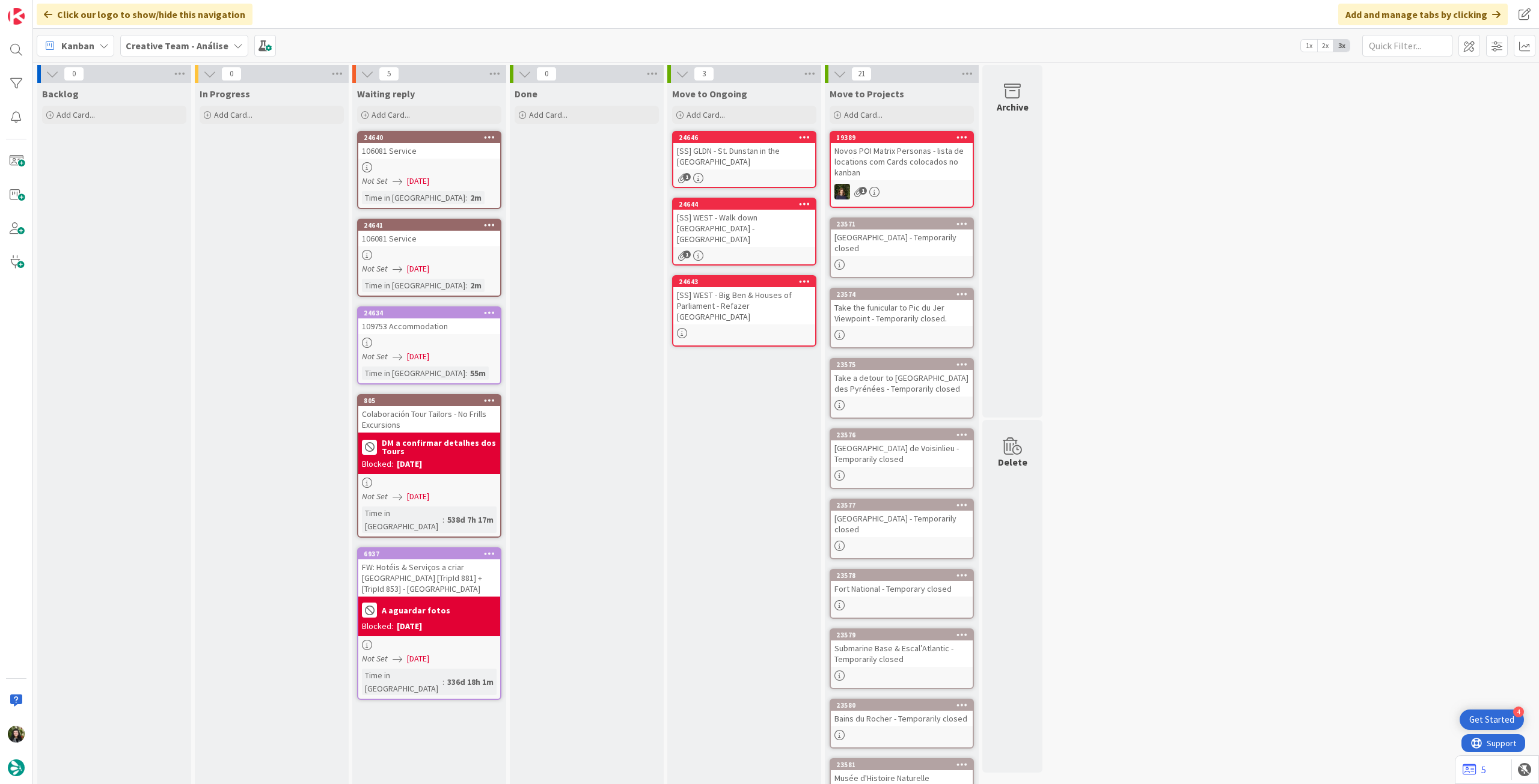
click at [162, 46] on b "Creative Team - Análise" at bounding box center [176, 46] width 103 height 12
click at [144, 163] on div "Creative Team 1" at bounding box center [222, 172] width 183 height 23
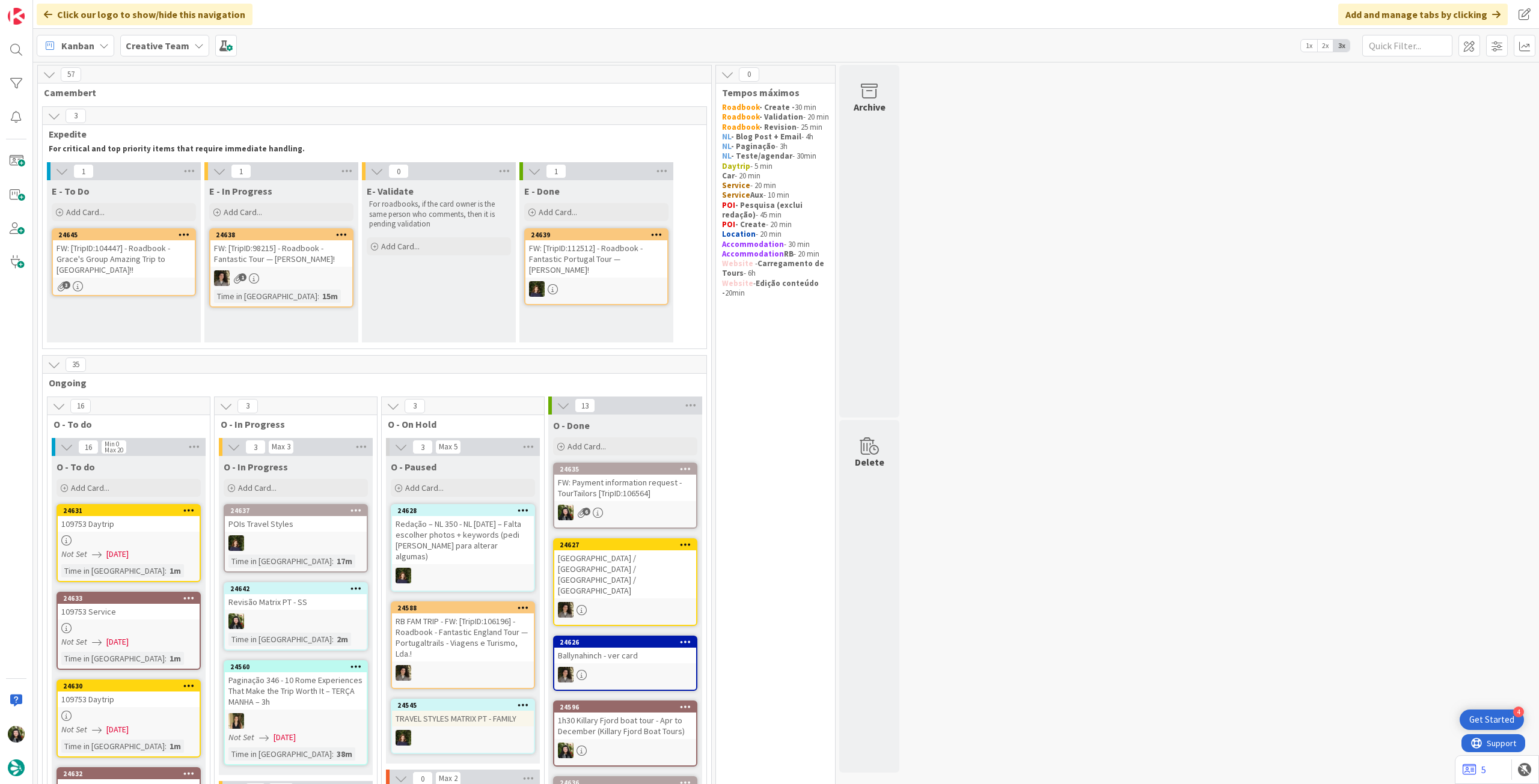
click at [133, 42] on b "Creative Team" at bounding box center [157, 46] width 64 height 12
drag, startPoint x: 161, startPoint y: 173, endPoint x: 178, endPoint y: 170, distance: 17.3
click at [163, 172] on h4 "Creative Team - Análise" at bounding box center [215, 172] width 164 height 12
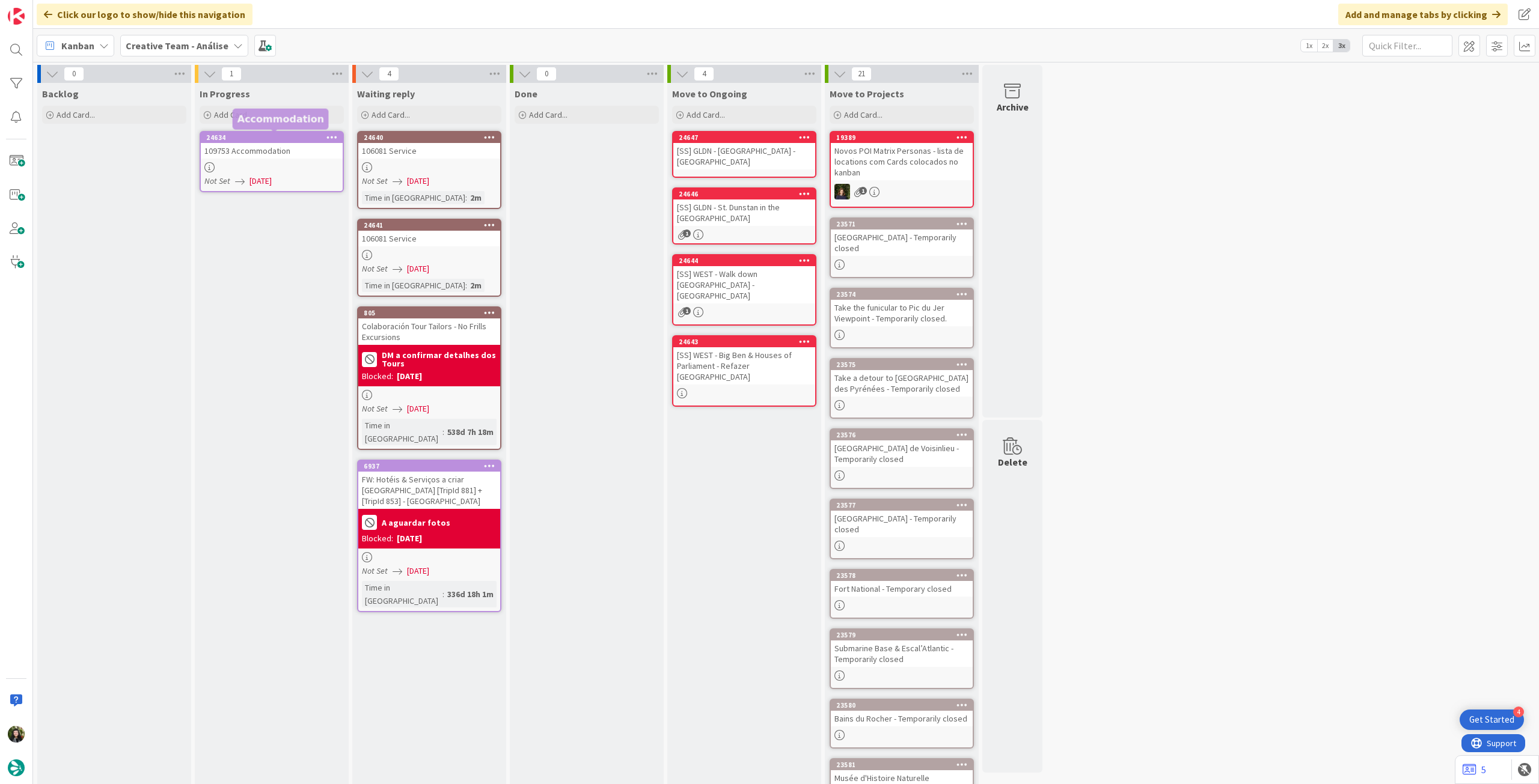
click at [278, 148] on div "109753 Accommodation" at bounding box center [272, 151] width 142 height 16
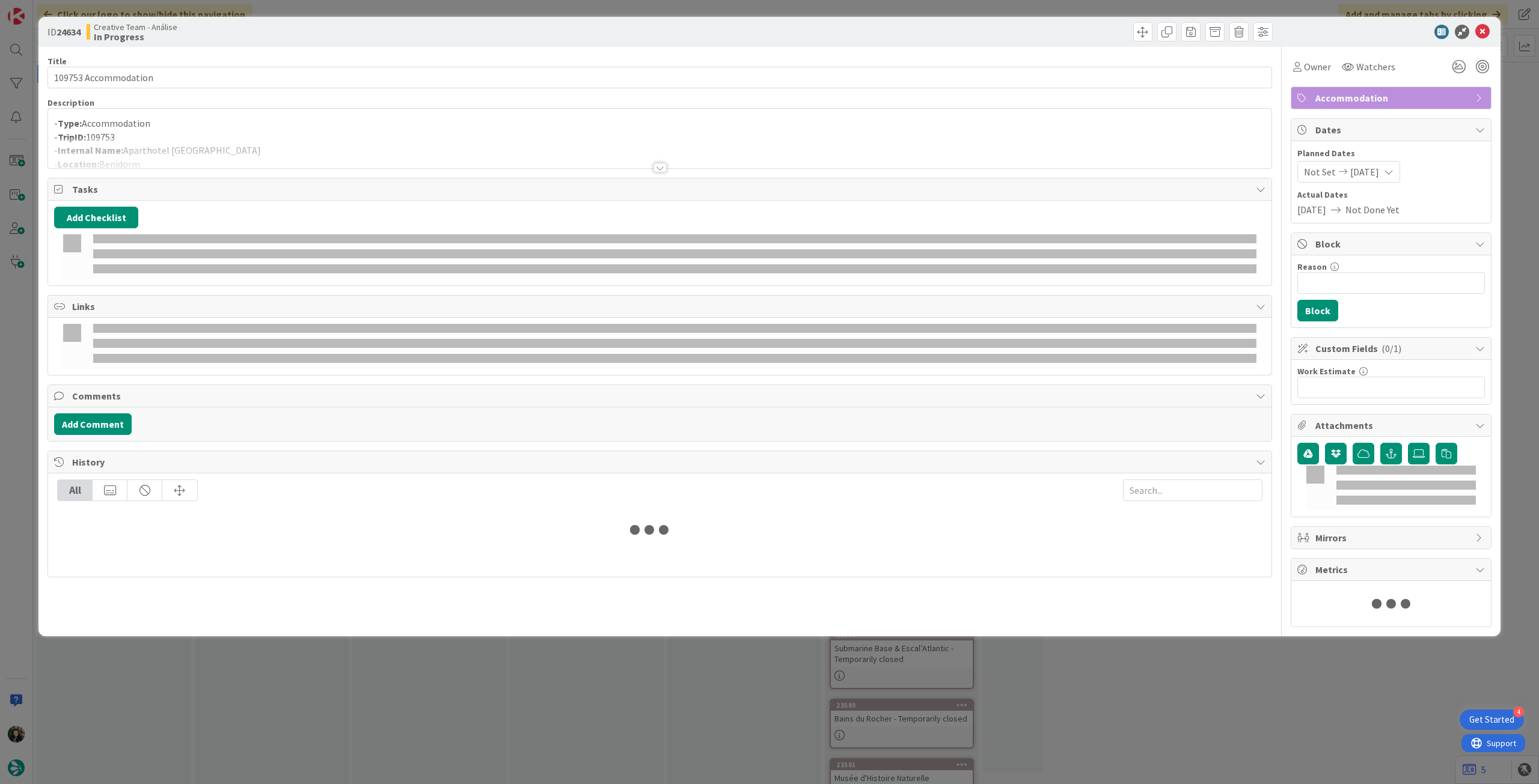
click at [281, 141] on div at bounding box center [660, 153] width 1223 height 30
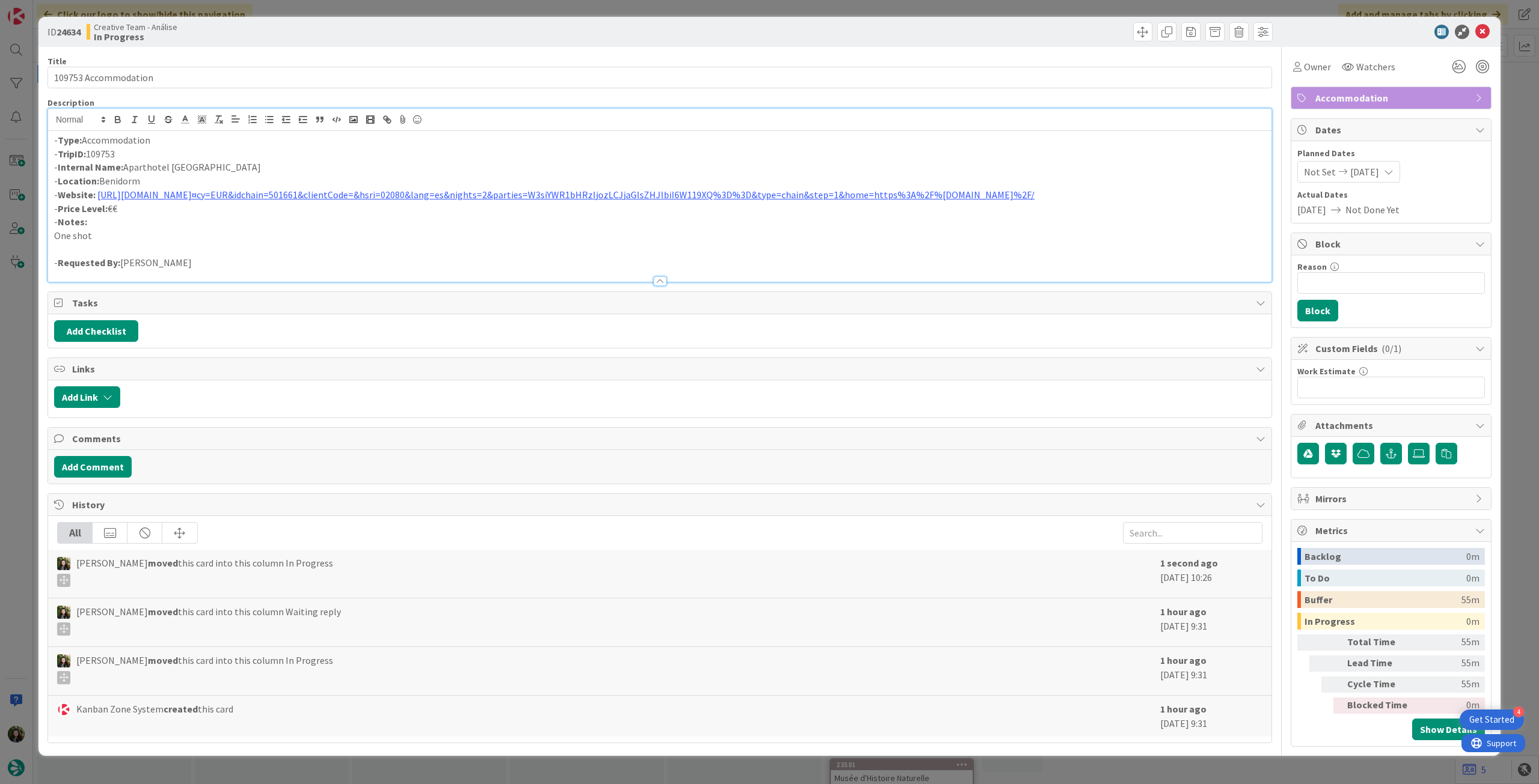
click at [50, 135] on div "- Type: Accommodation - TripID: 109753 - Internal Name: Aparthotel BCL Levante …" at bounding box center [660, 207] width 1223 height 151
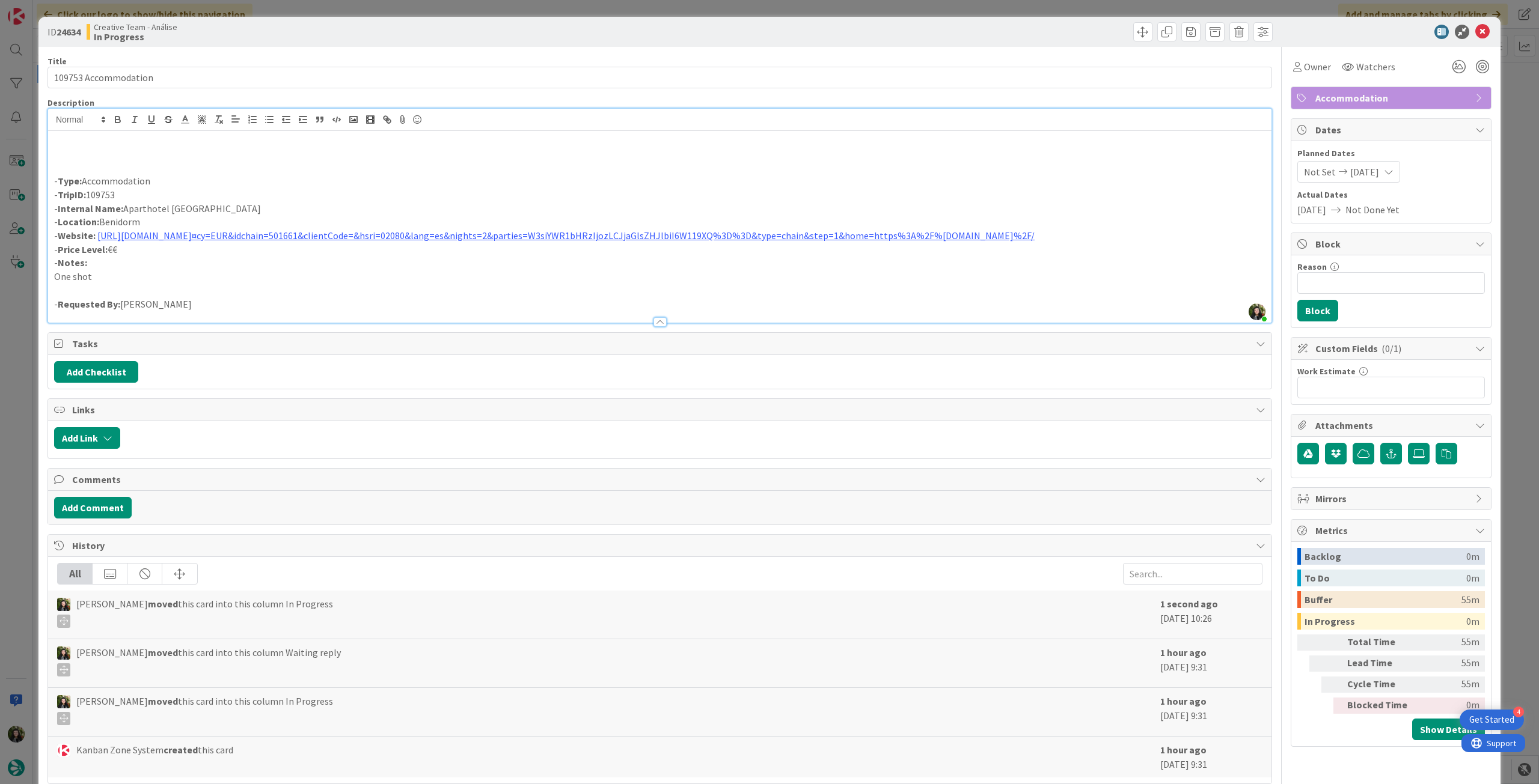
click at [78, 148] on p at bounding box center [660, 154] width 1211 height 14
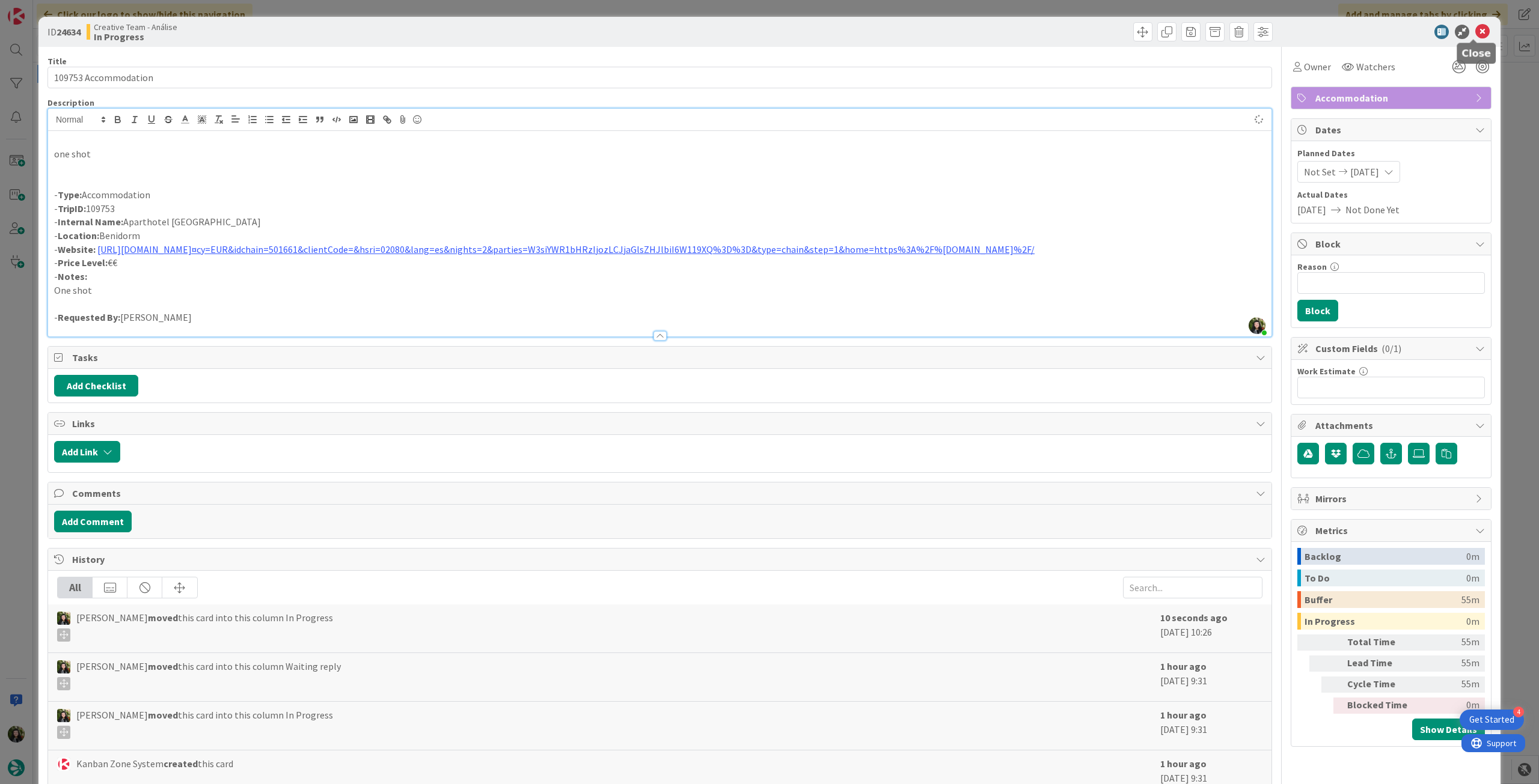
click at [1477, 30] on icon at bounding box center [1483, 32] width 15 height 15
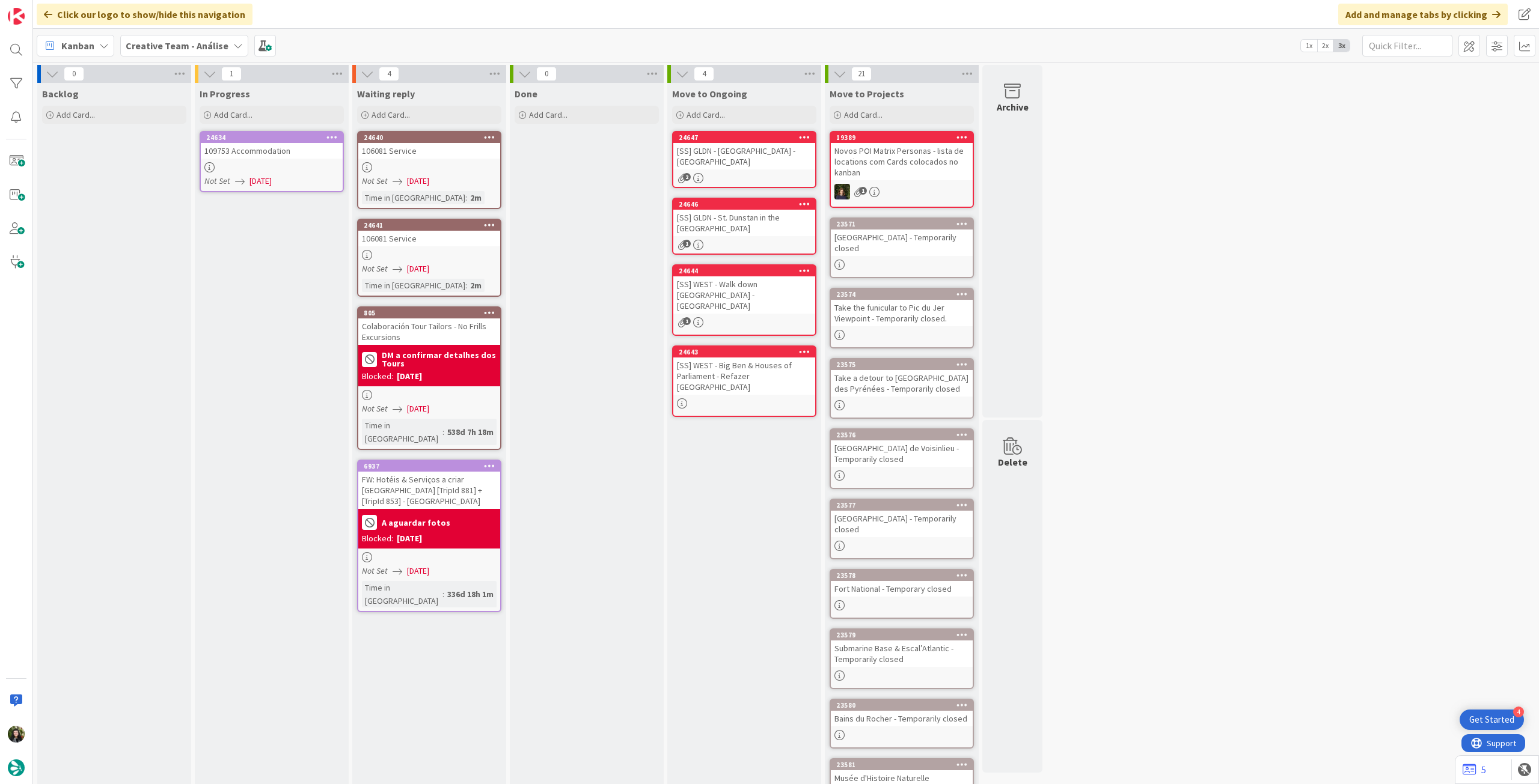
click at [331, 137] on icon at bounding box center [332, 137] width 11 height 9
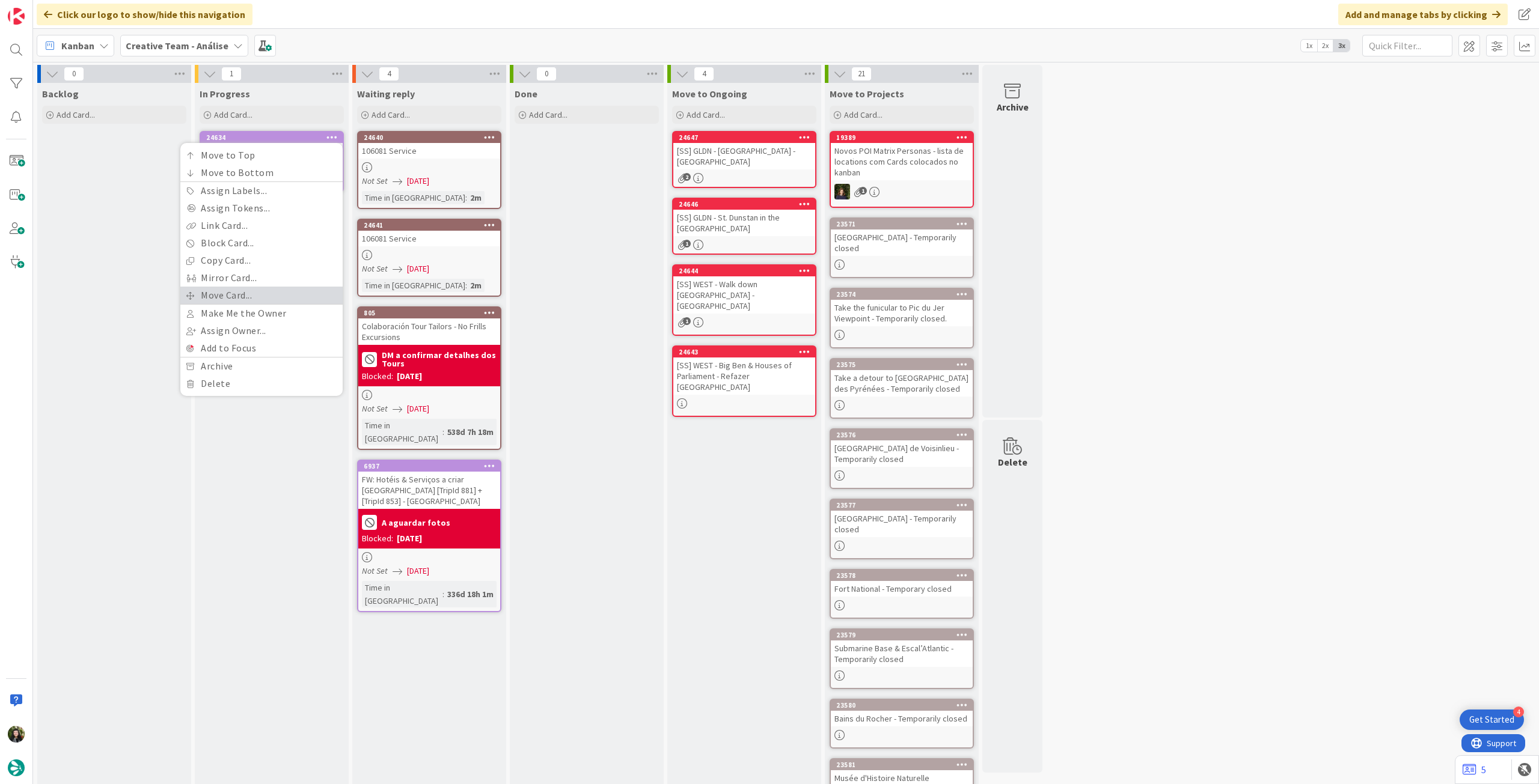
click at [266, 288] on link "Move Card..." at bounding box center [261, 295] width 162 height 17
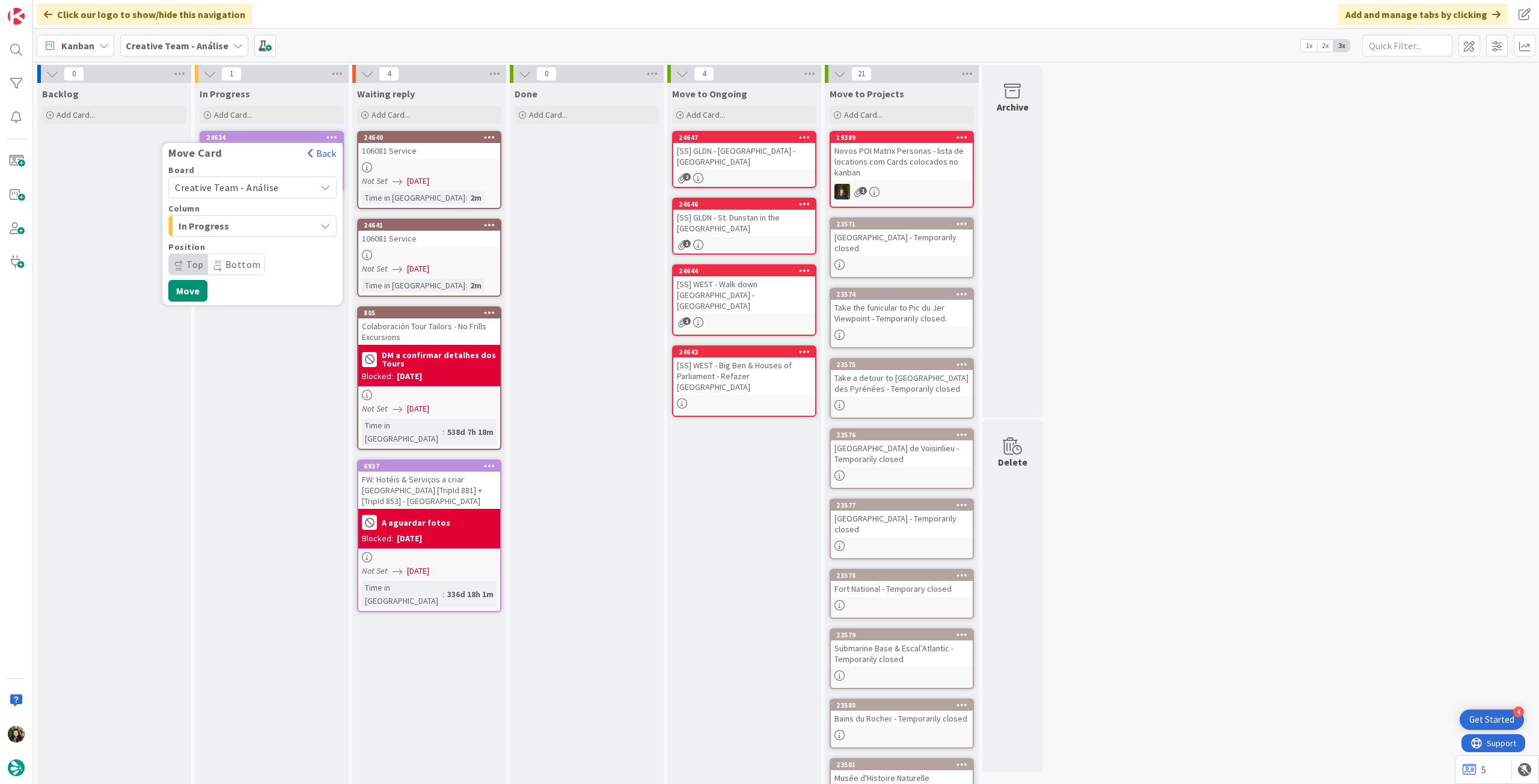
click at [236, 188] on span "Creative Team - Análise" at bounding box center [227, 188] width 104 height 12
click at [213, 236] on span "Creative Team" at bounding box center [260, 243] width 139 height 18
click at [219, 232] on span "Select a Column..." at bounding box center [220, 226] width 90 height 16
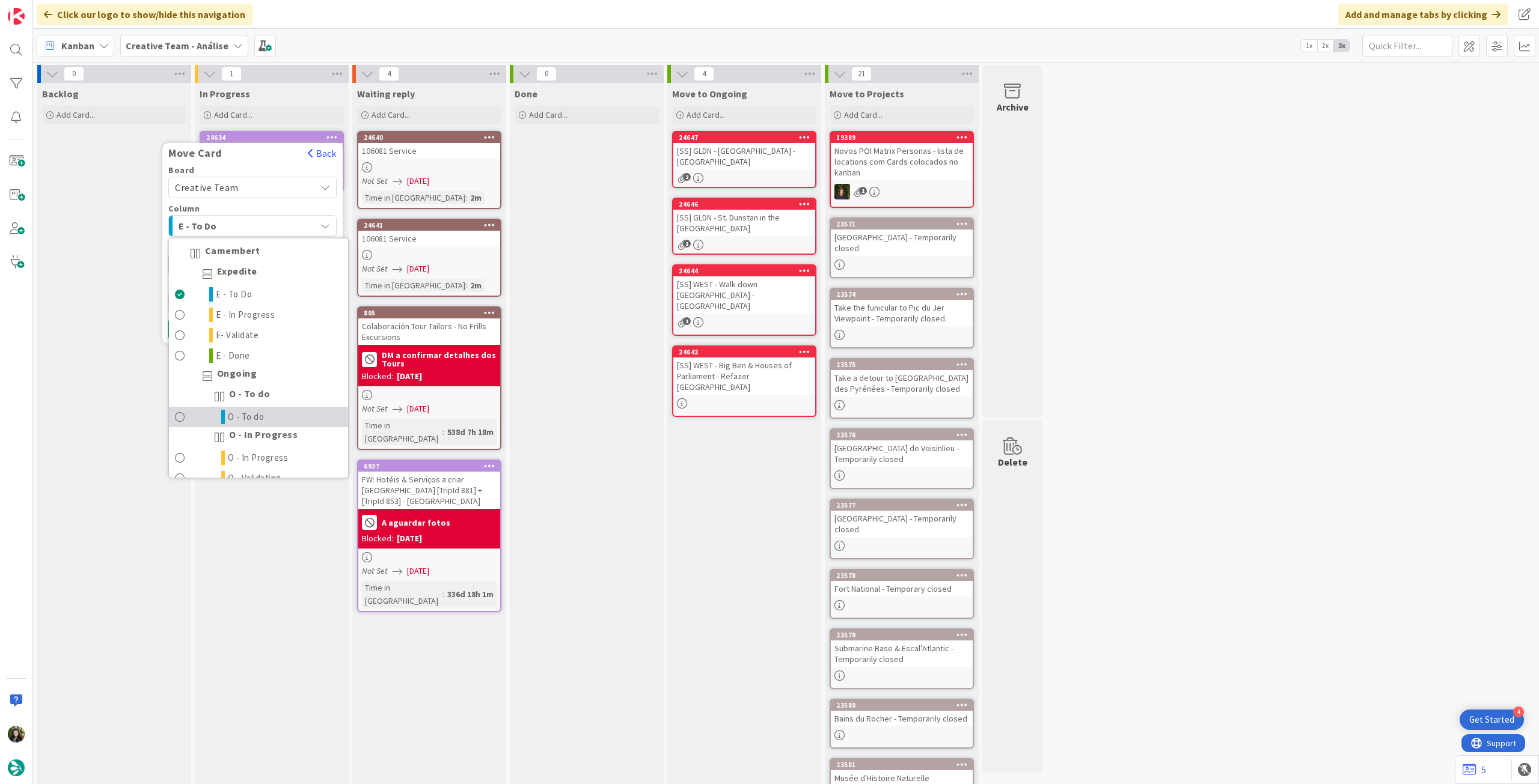
click at [253, 415] on span "O - To do" at bounding box center [246, 417] width 36 height 15
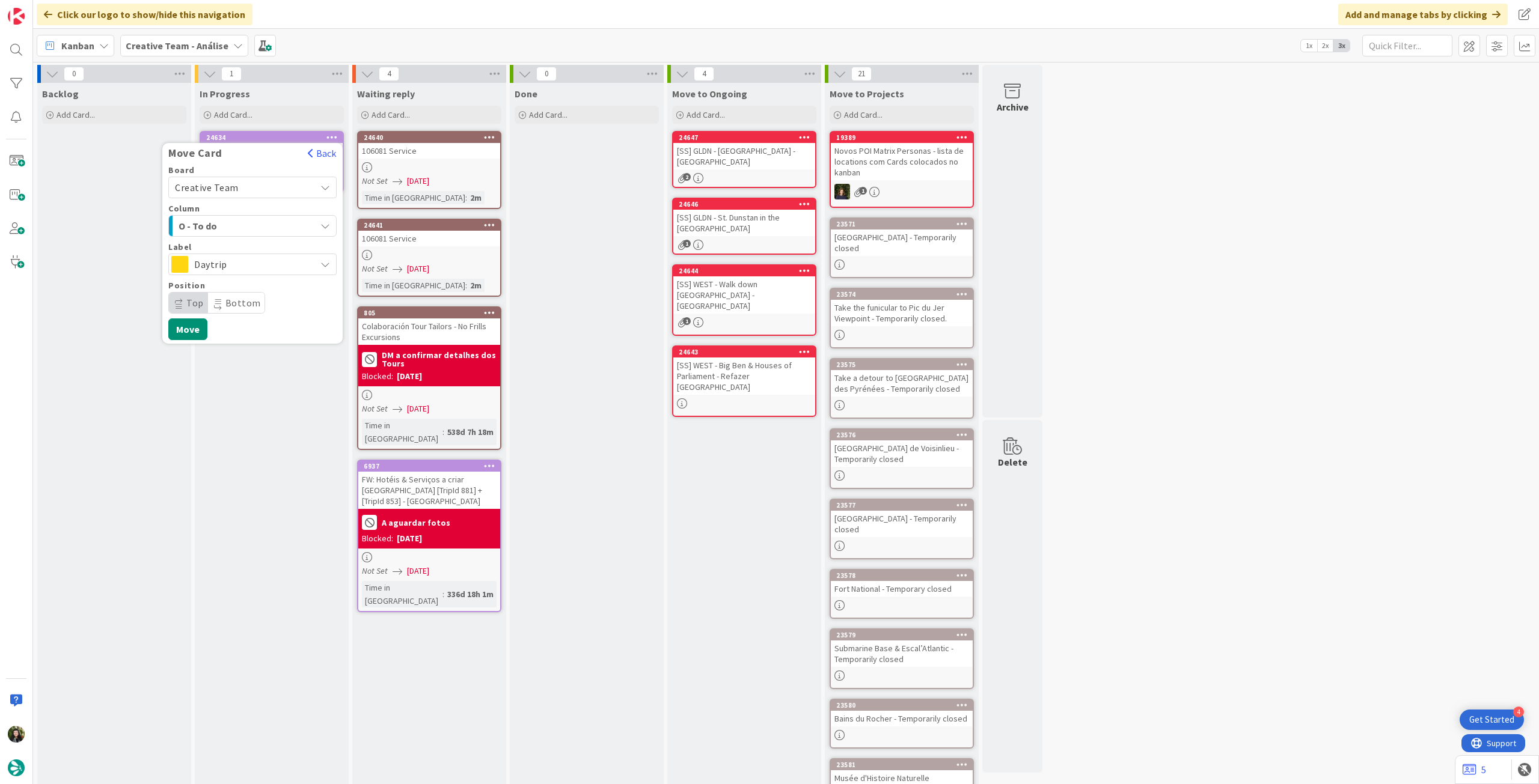
click at [248, 267] on span "Daytrip" at bounding box center [252, 264] width 115 height 17
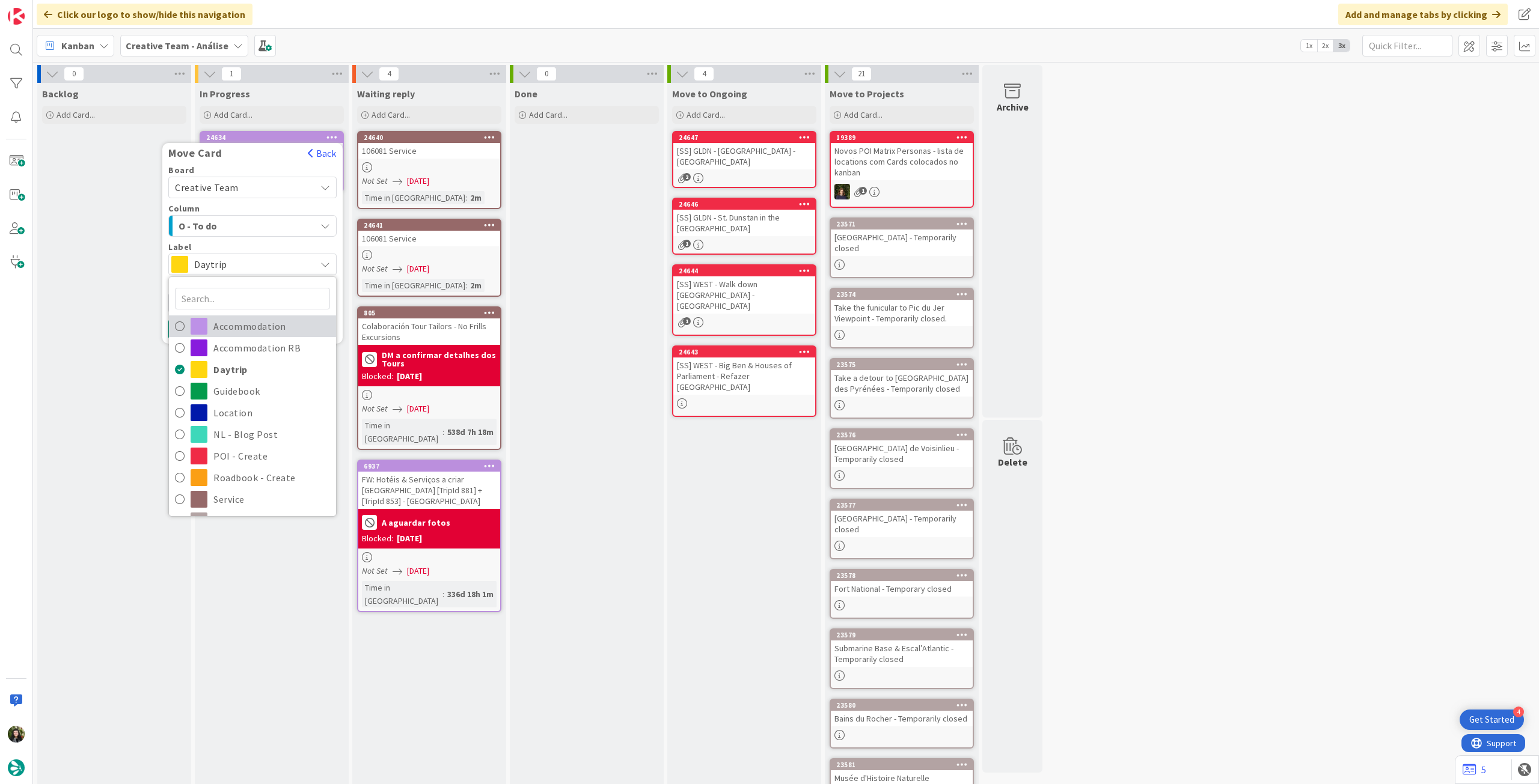
click at [231, 327] on span "Accommodation" at bounding box center [272, 326] width 117 height 18
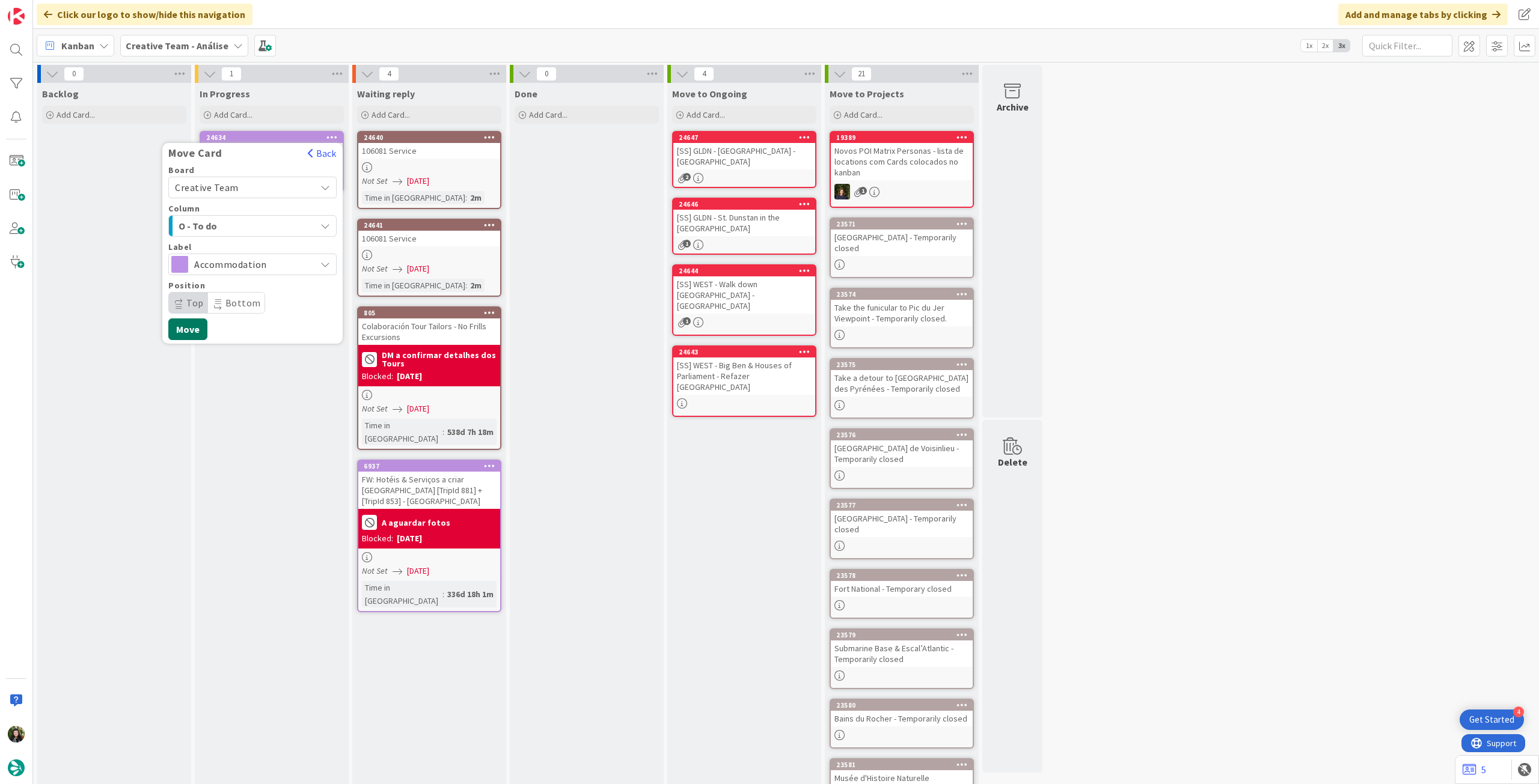
click at [188, 330] on button "Move" at bounding box center [188, 329] width 39 height 22
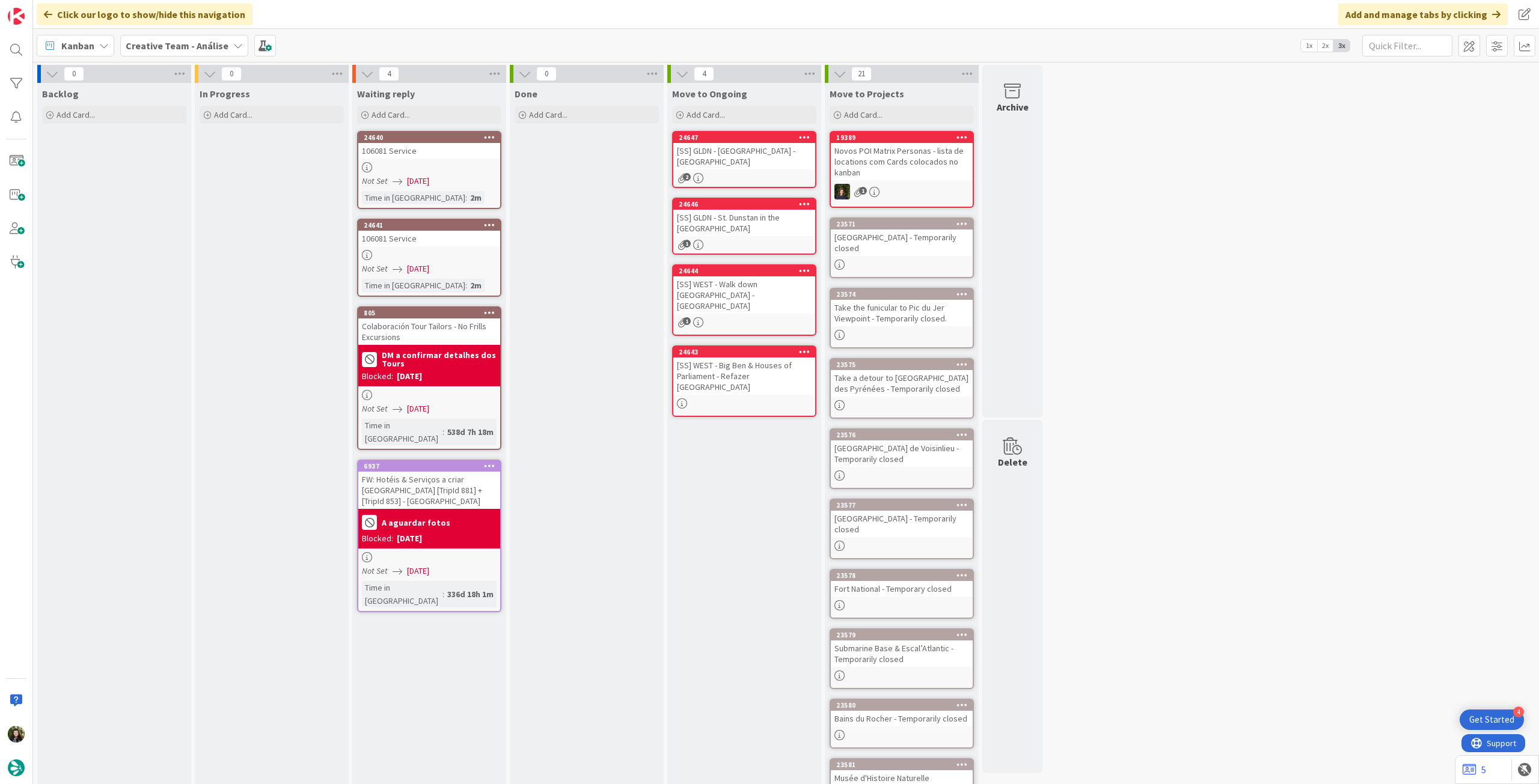
click at [149, 48] on b "Creative Team - Análise" at bounding box center [176, 46] width 103 height 12
click at [182, 171] on h4 "Creative Team" at bounding box center [206, 172] width 145 height 12
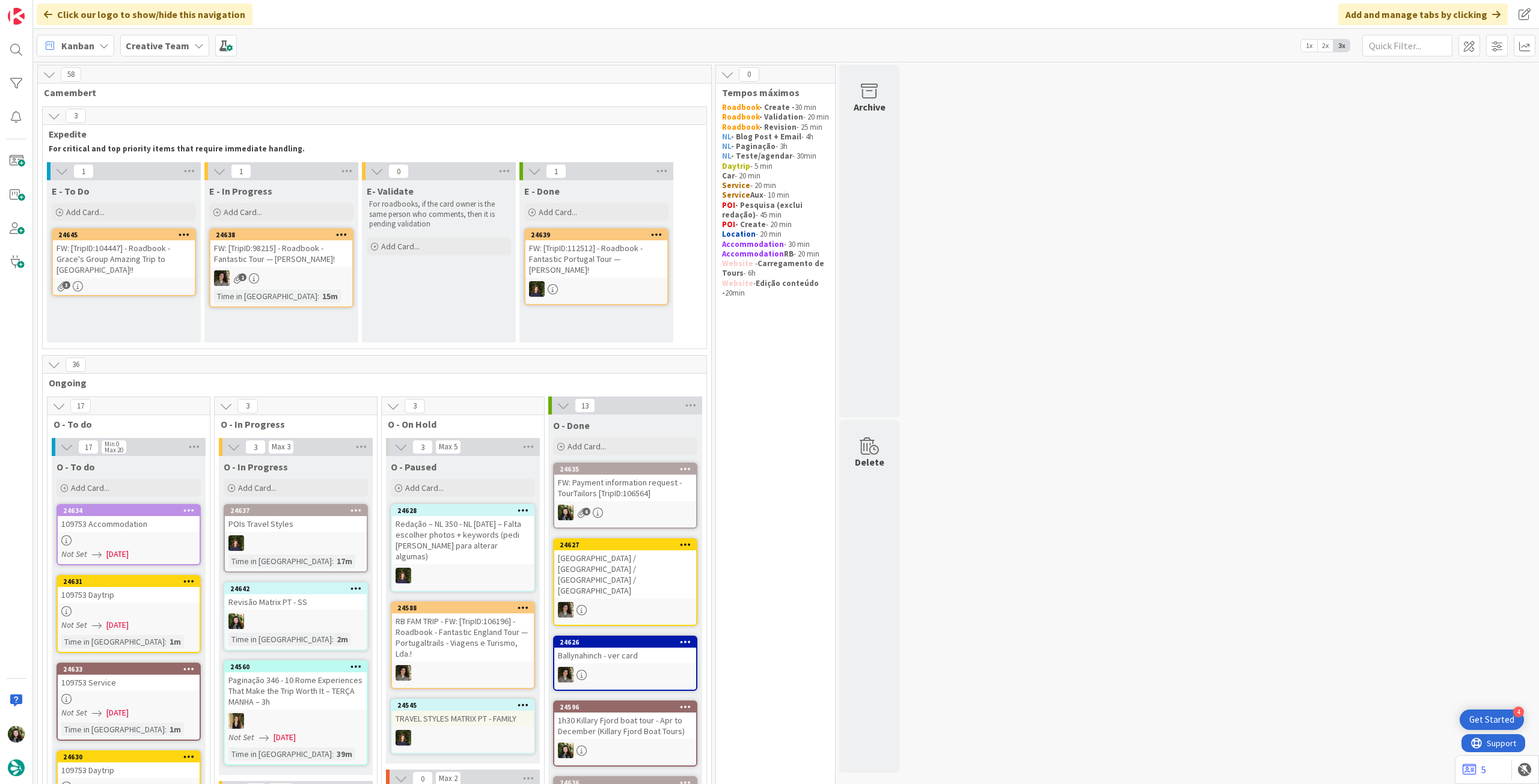
click at [168, 42] on b "Creative Team" at bounding box center [157, 46] width 64 height 12
drag, startPoint x: 187, startPoint y: 166, endPoint x: 196, endPoint y: 158, distance: 12.0
click at [188, 166] on h4 "Creative Team - Análise" at bounding box center [215, 172] width 164 height 12
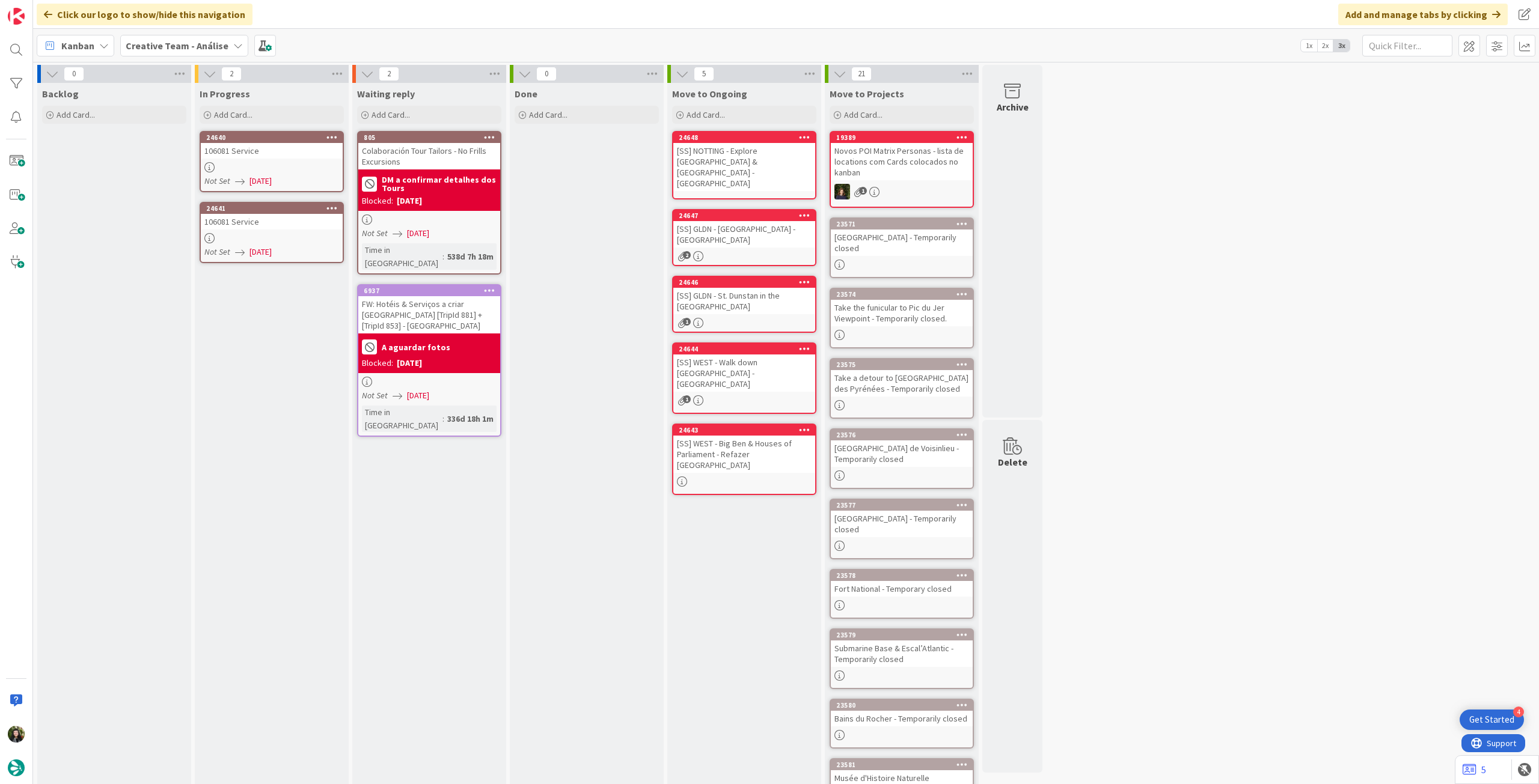
click at [282, 148] on div "106081 Service" at bounding box center [272, 151] width 142 height 16
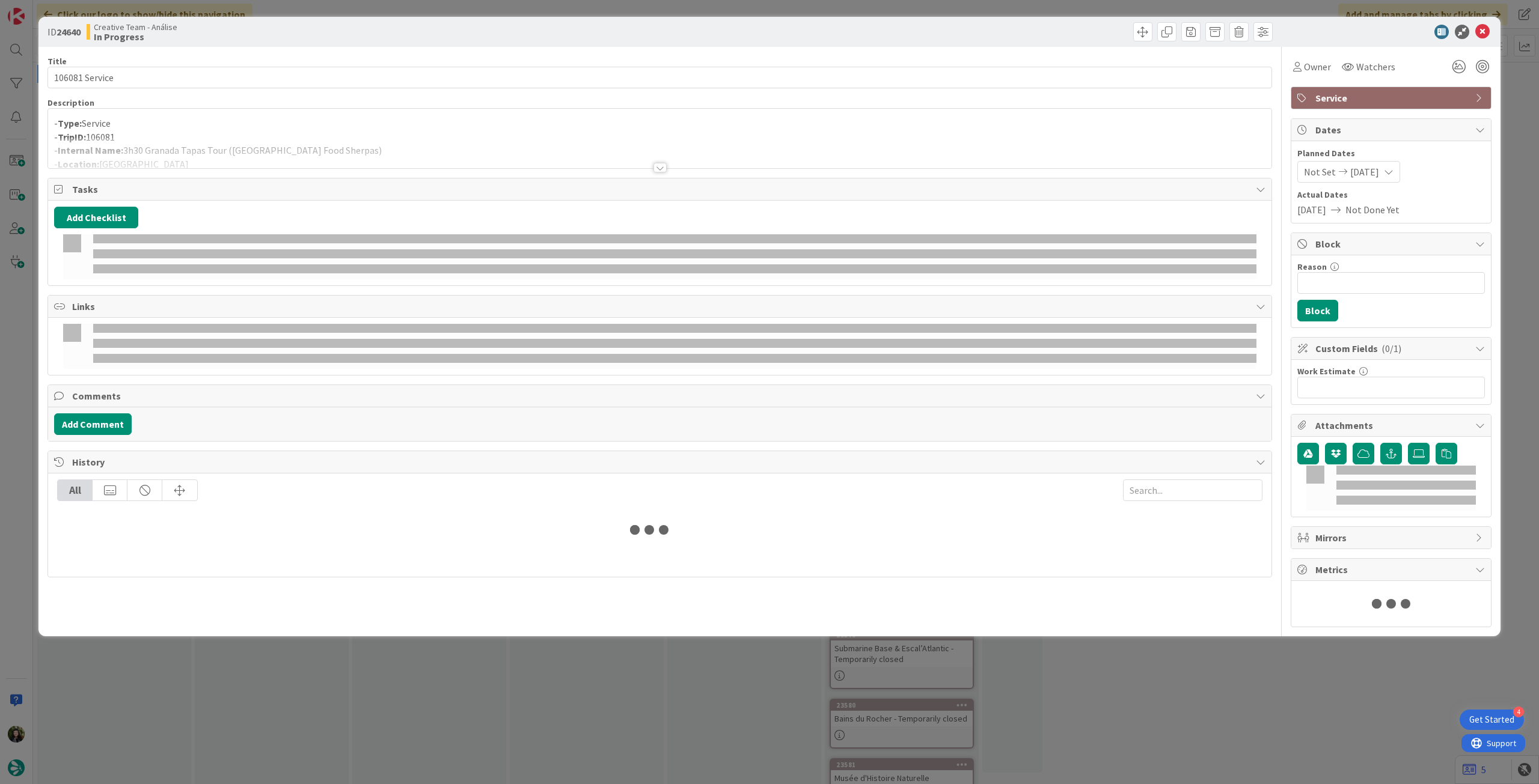
click at [284, 147] on div at bounding box center [660, 153] width 1223 height 30
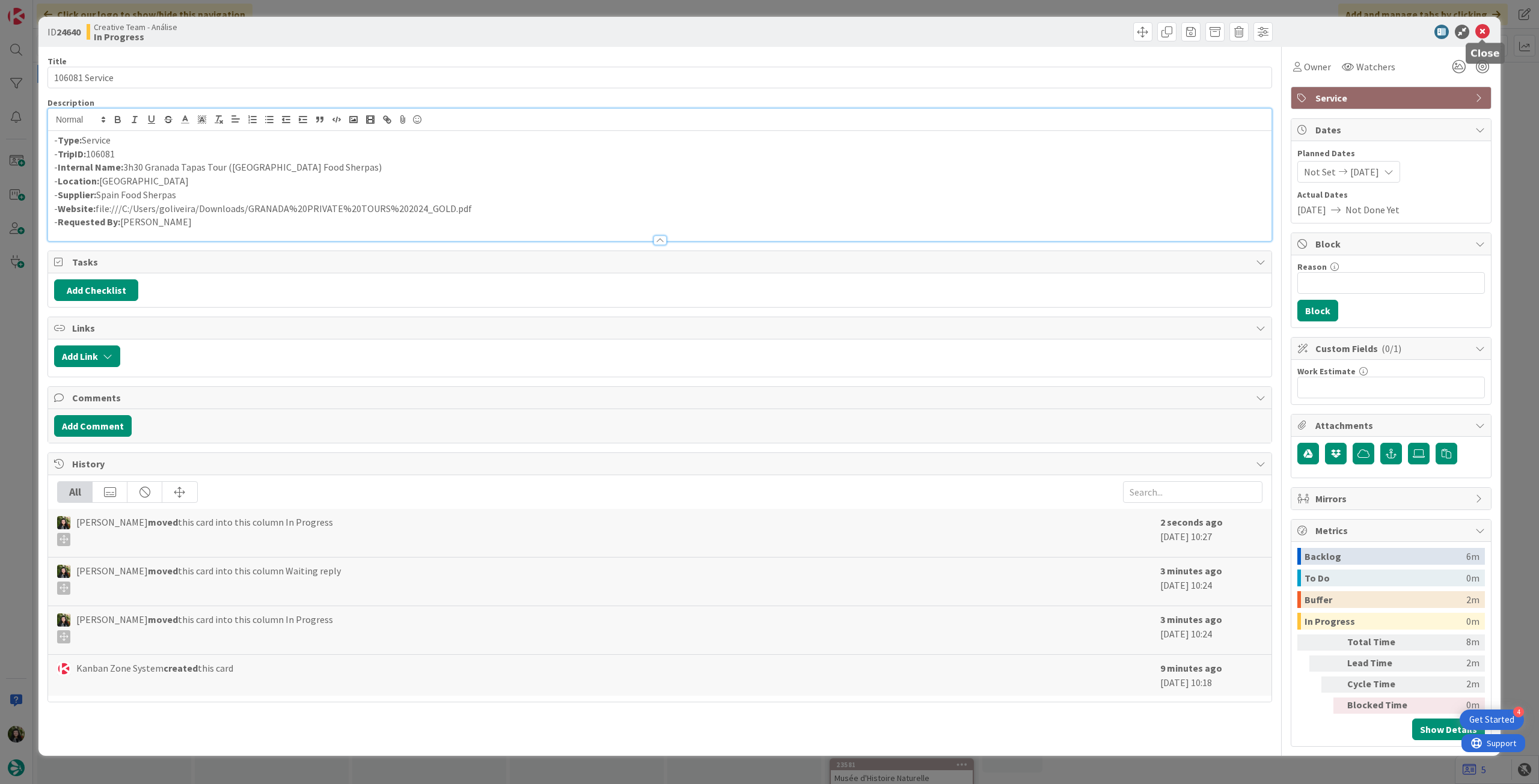
click at [1488, 27] on icon at bounding box center [1483, 32] width 15 height 15
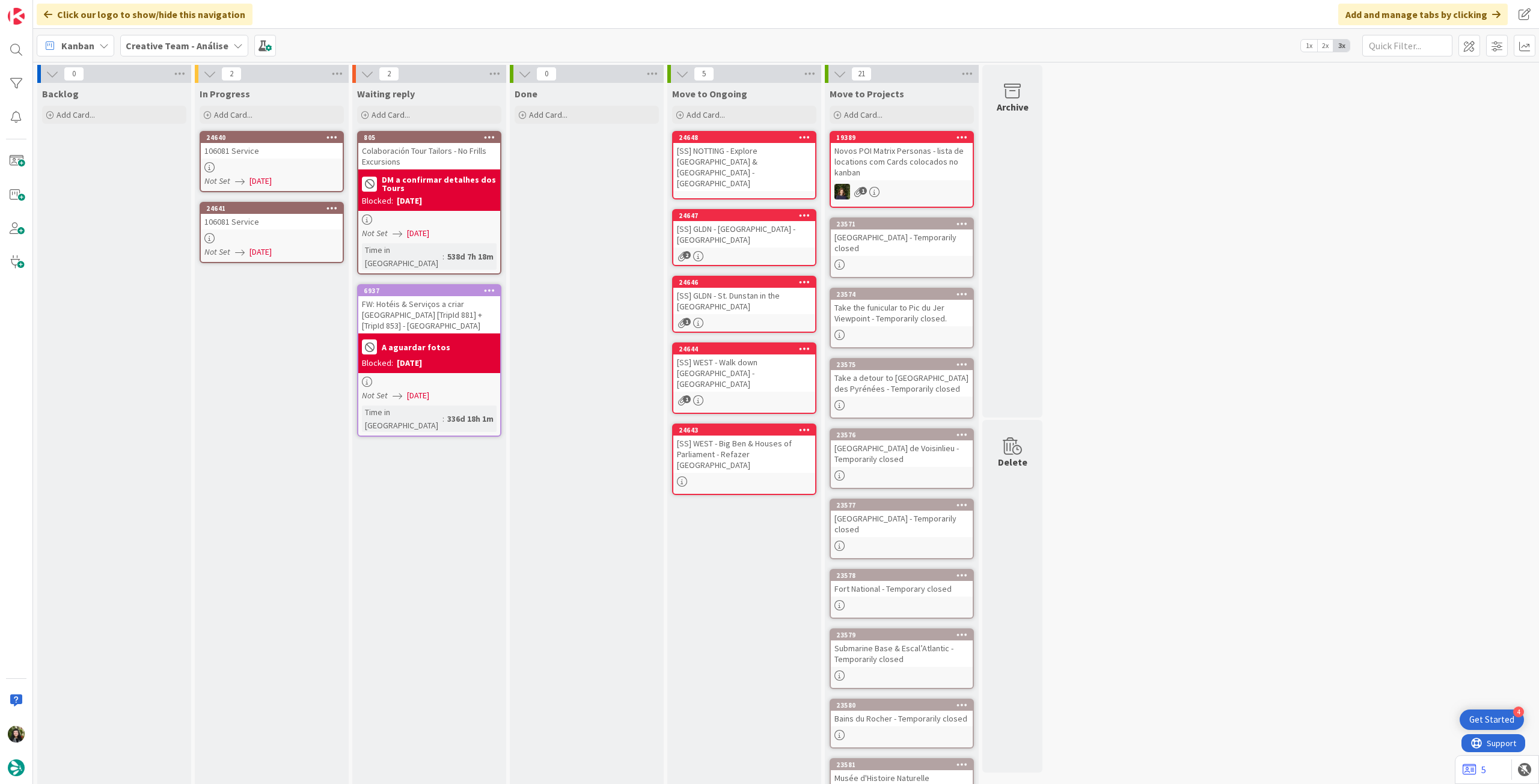
click at [318, 227] on div "106081 Service" at bounding box center [272, 222] width 142 height 16
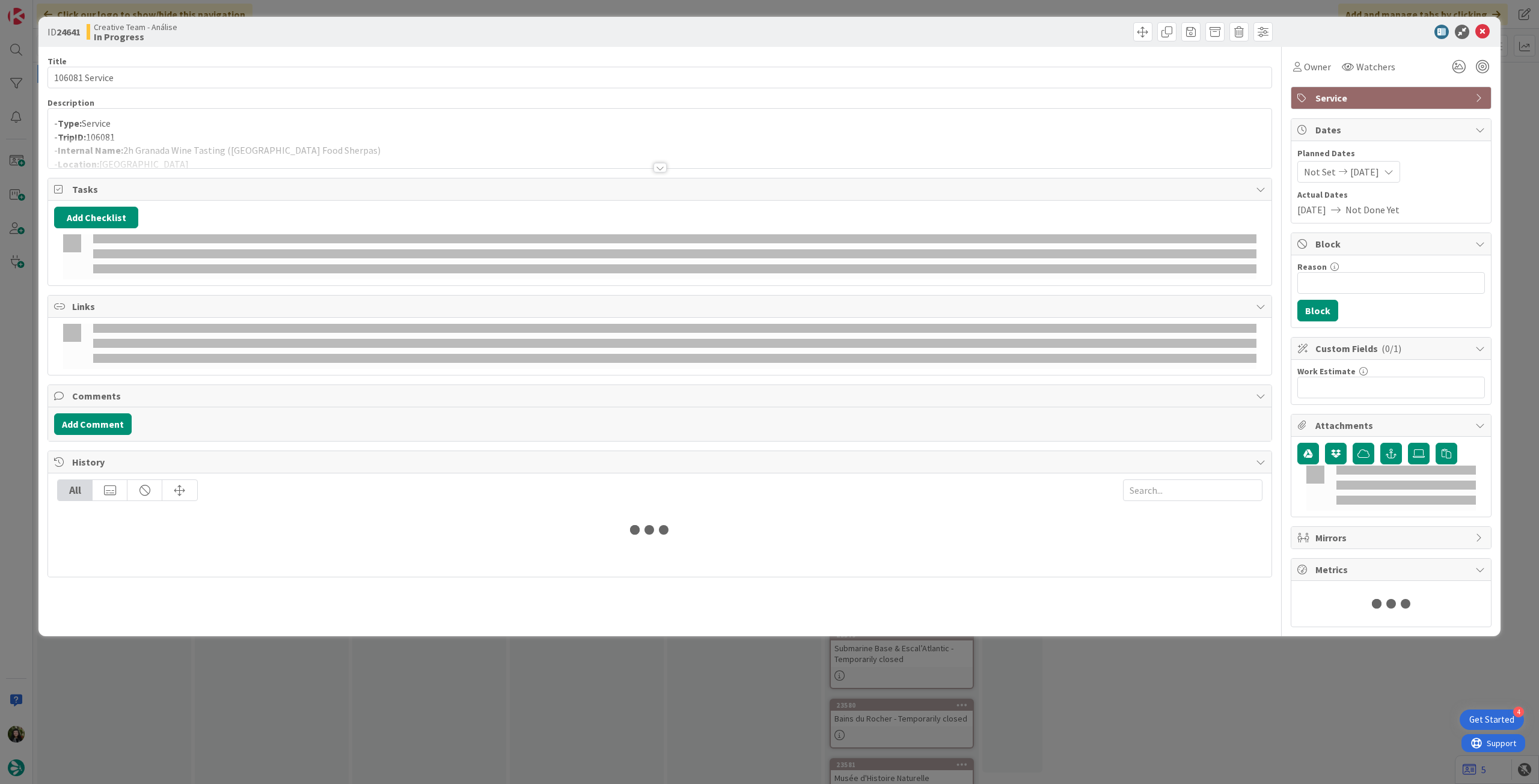
click at [321, 132] on p "- TripID: 106081" at bounding box center [660, 137] width 1211 height 14
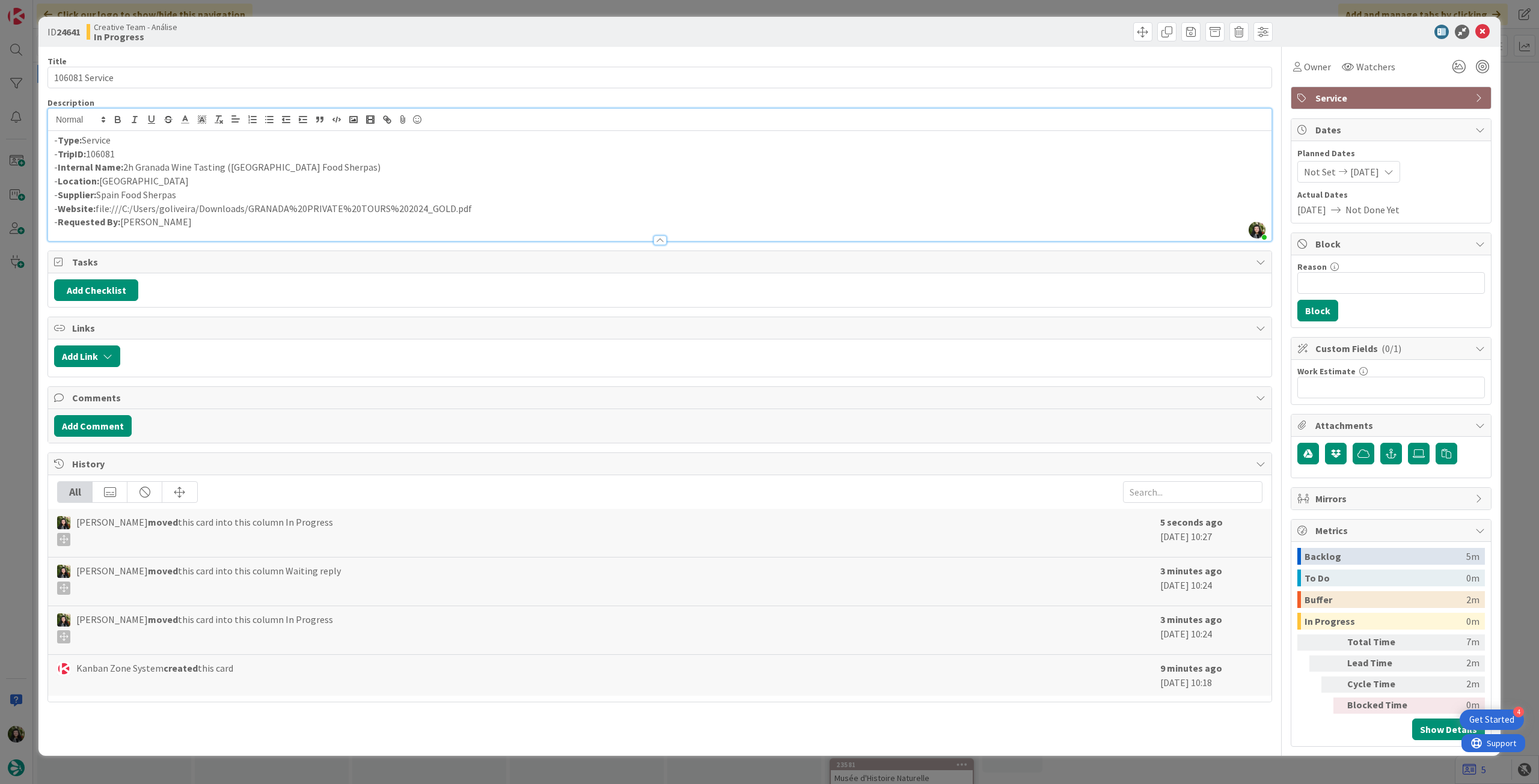
click at [53, 141] on div "- Type: Service - TripID: 106081 - Internal Name: 2h Granada Wine Tasting (Spai…" at bounding box center [660, 186] width 1223 height 110
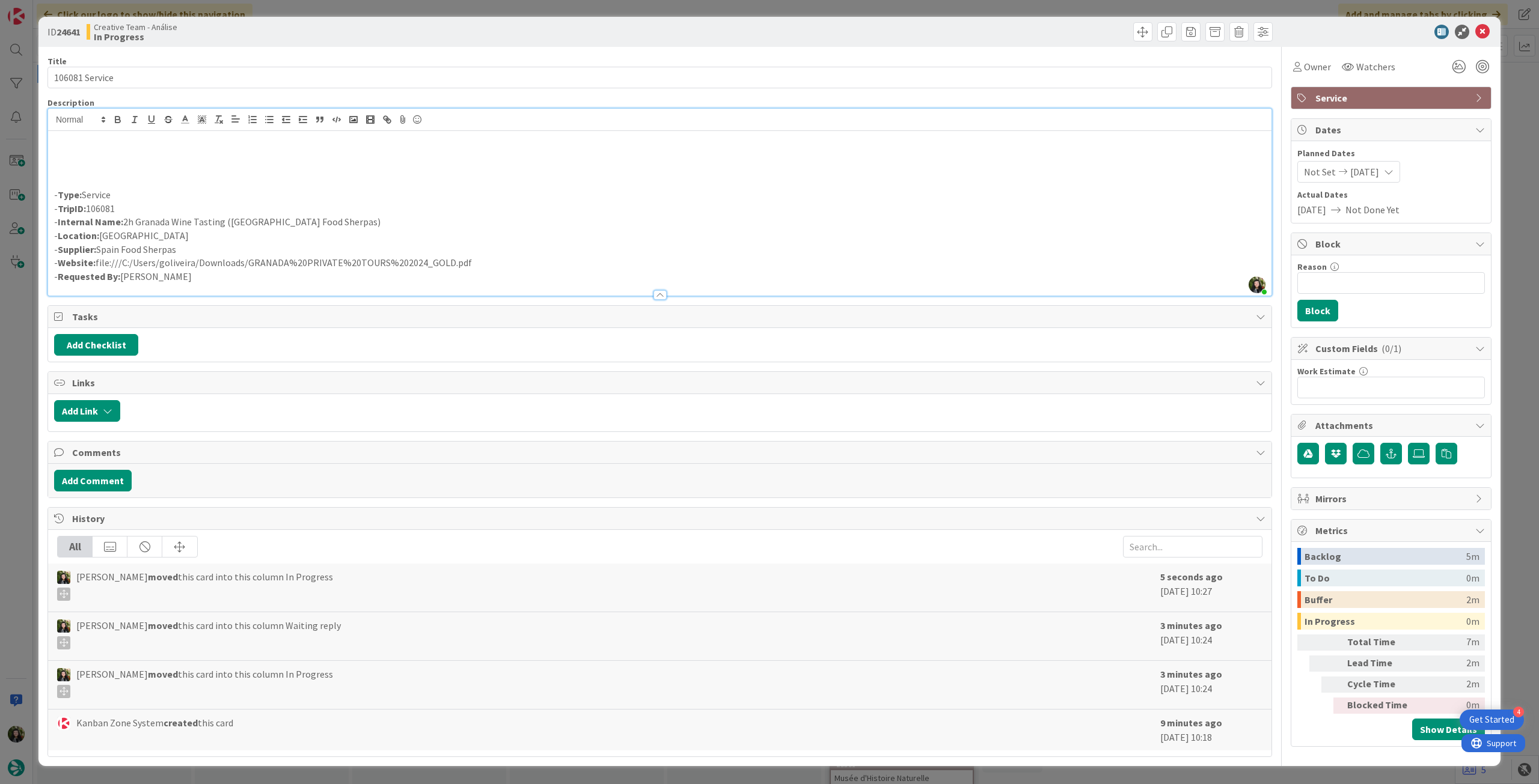
click at [91, 160] on p at bounding box center [660, 167] width 1211 height 14
click at [1482, 32] on icon at bounding box center [1483, 32] width 15 height 15
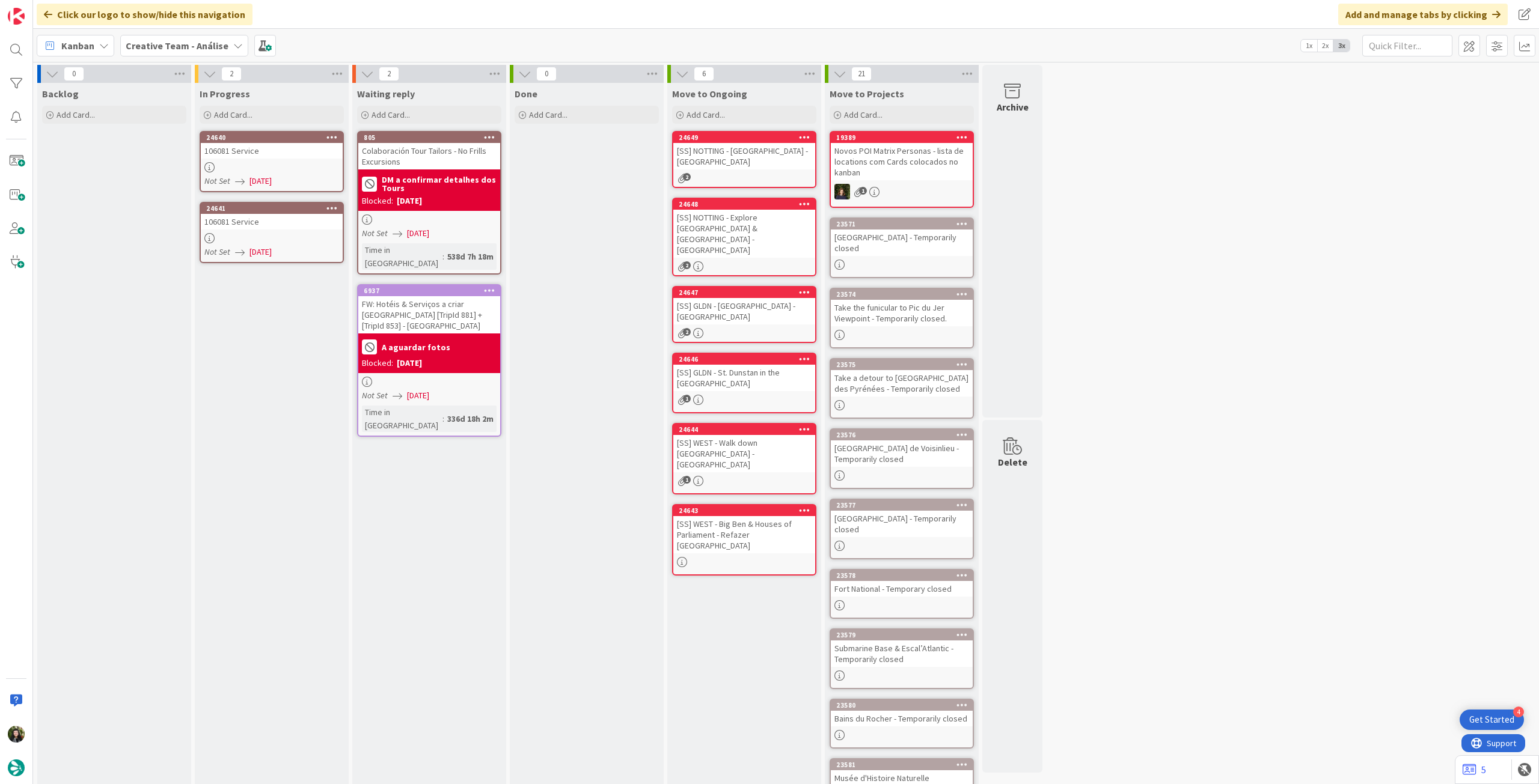
click at [286, 164] on div at bounding box center [272, 167] width 142 height 10
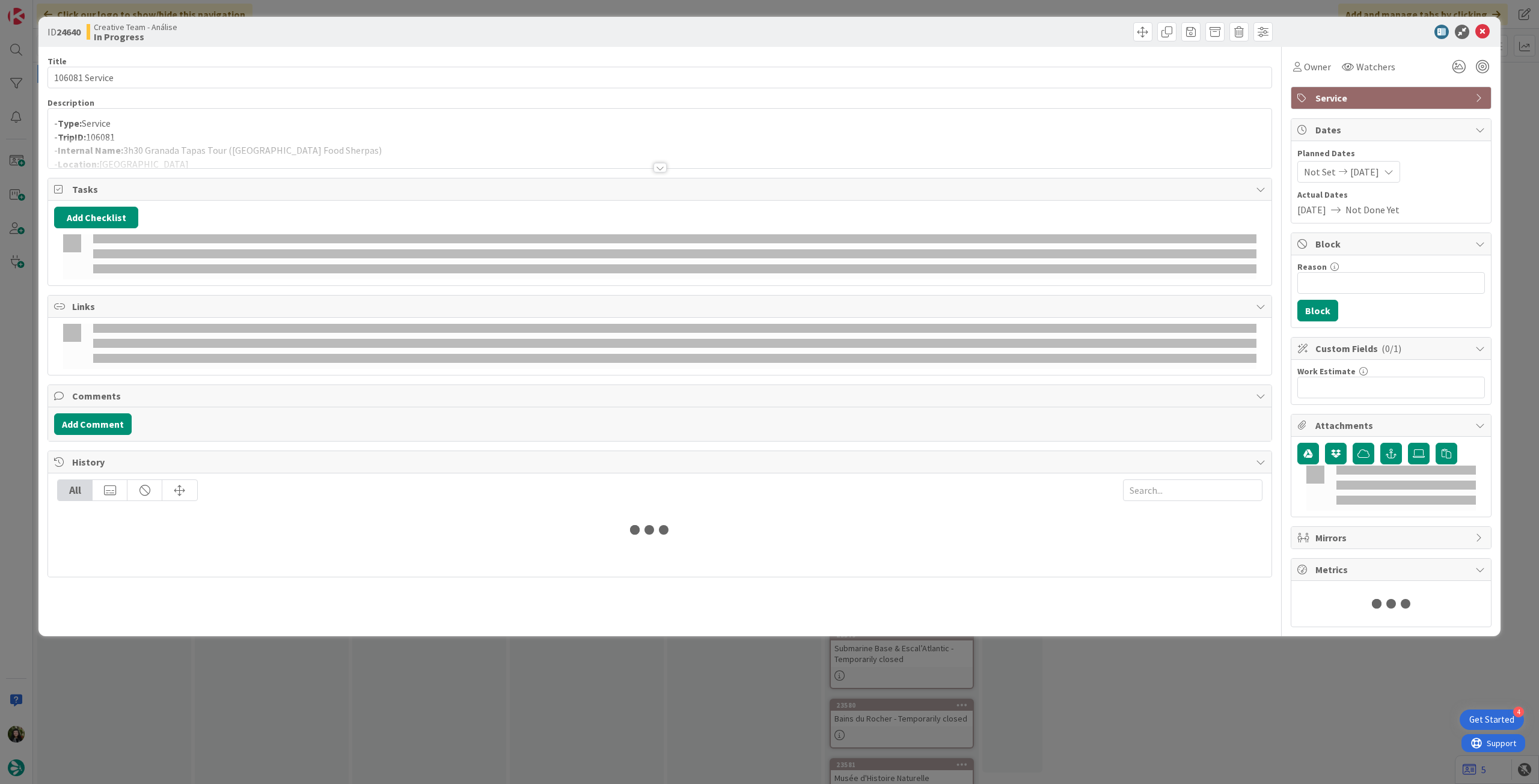
click at [285, 145] on div at bounding box center [660, 153] width 1223 height 30
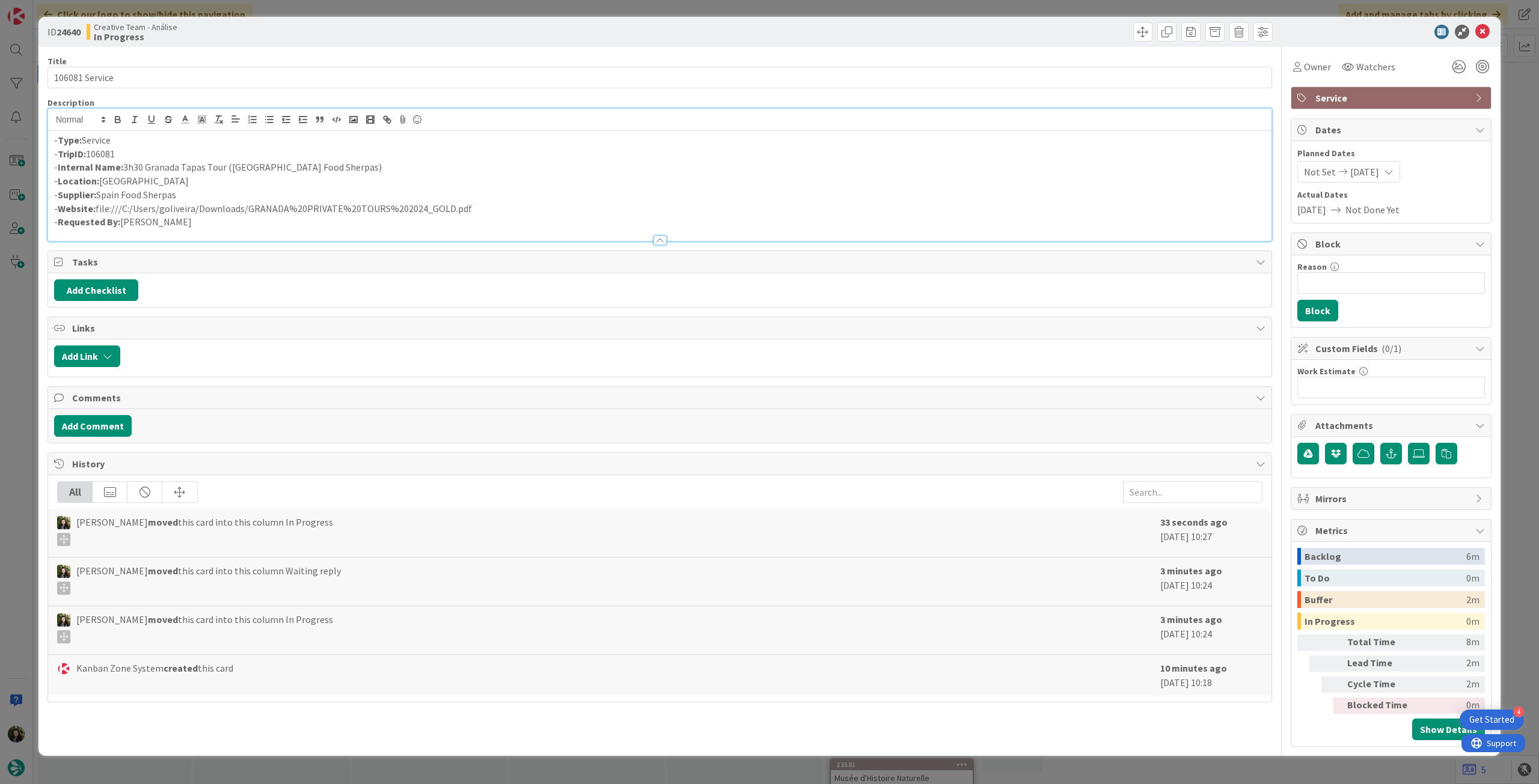
drag, startPoint x: 52, startPoint y: 138, endPoint x: 231, endPoint y: 116, distance: 180.3
click at [62, 131] on div "- Type: Service - TripID: 106081 - Internal Name: 3h30 Granada Tapas Tour (Spai…" at bounding box center [660, 186] width 1223 height 110
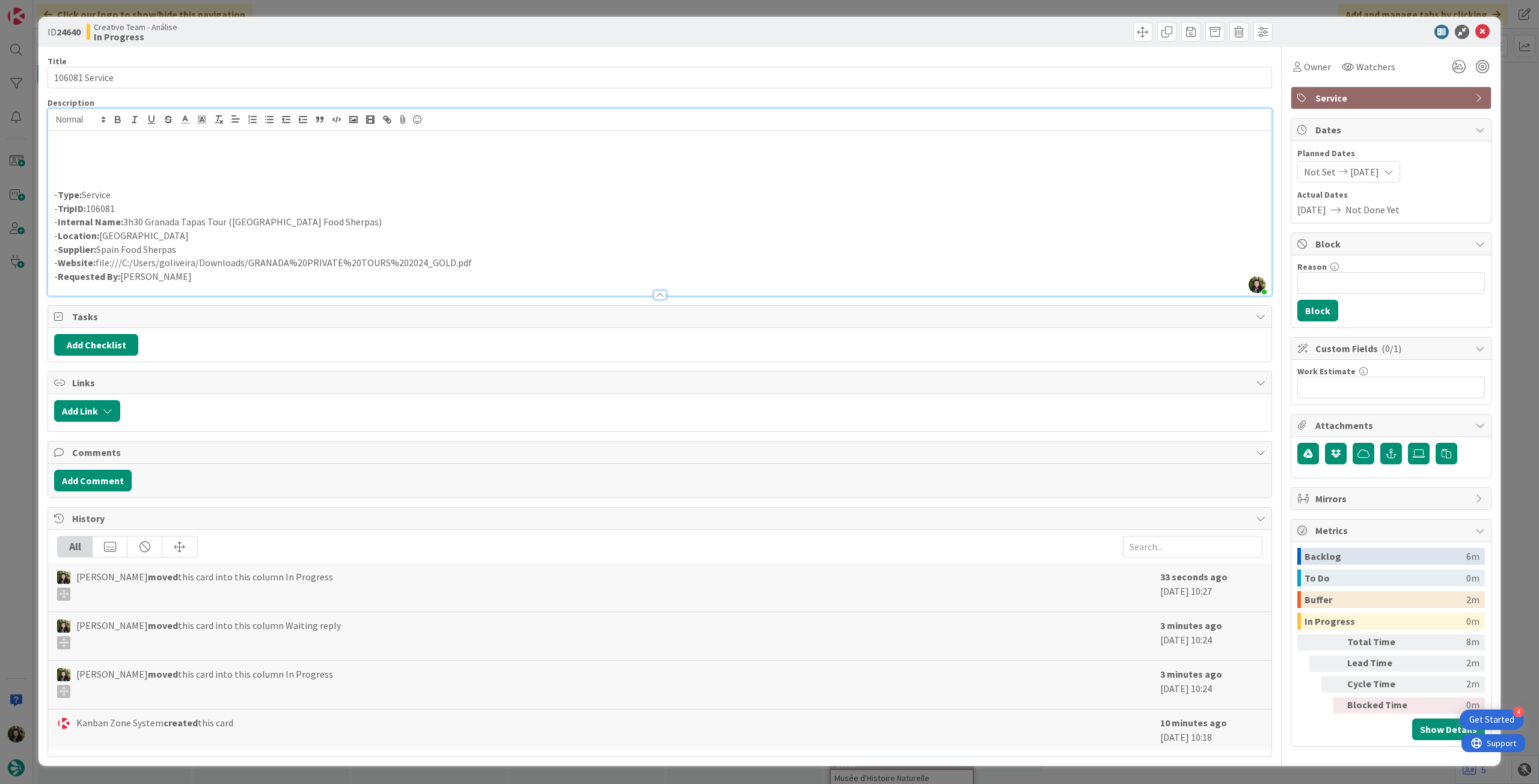
click at [159, 164] on p at bounding box center [660, 167] width 1211 height 14
click at [1476, 35] on icon at bounding box center [1483, 32] width 15 height 15
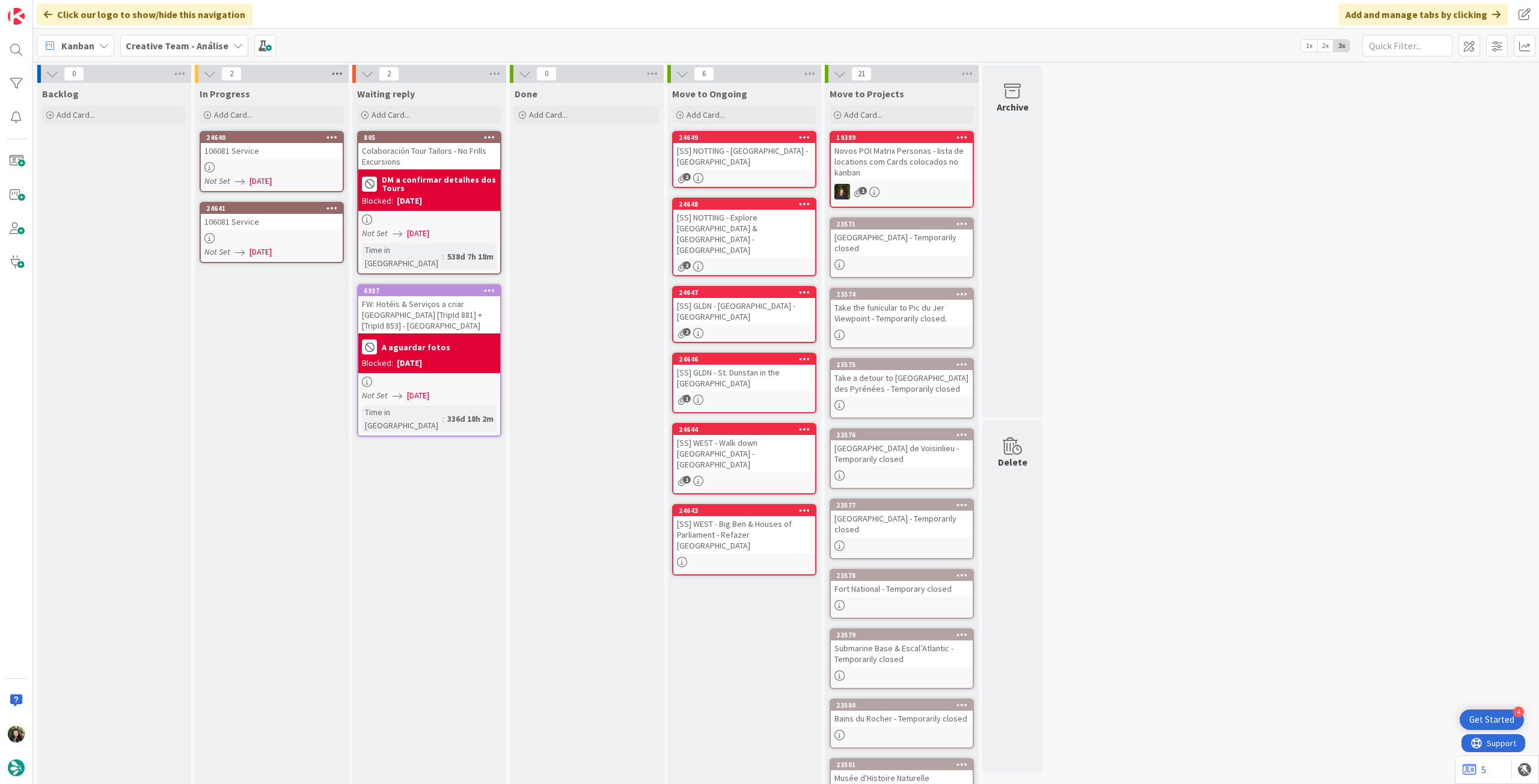
click at [335, 76] on icon at bounding box center [338, 74] width 16 height 18
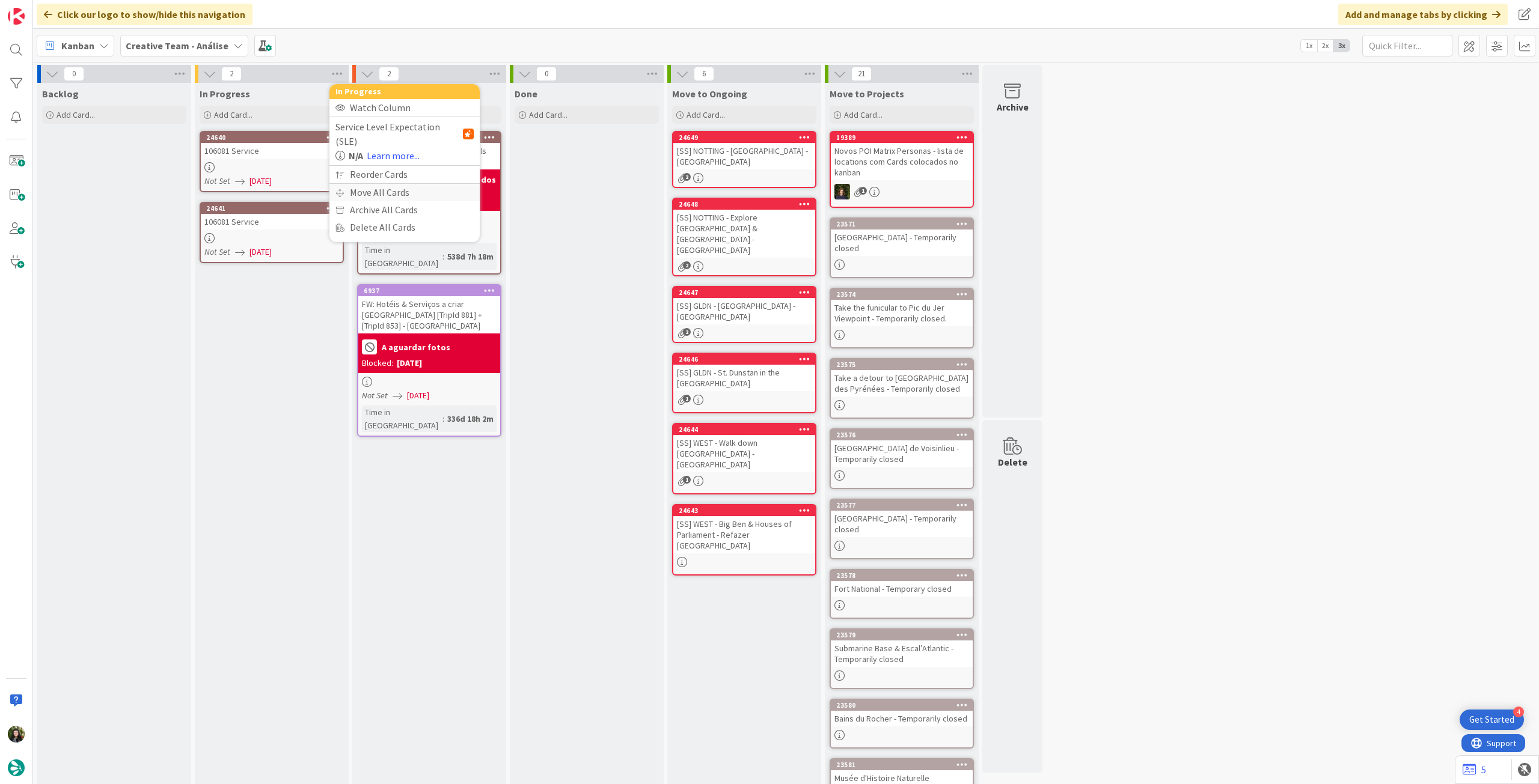
click at [349, 184] on div "Move All Cards" at bounding box center [404, 192] width 151 height 17
click at [382, 133] on span "Creative Team - Análise" at bounding box center [391, 131] width 97 height 12
click at [383, 184] on span "Creative Team" at bounding box center [412, 188] width 109 height 18
click at [387, 170] on div "Select a Column..." at bounding box center [395, 169] width 113 height 19
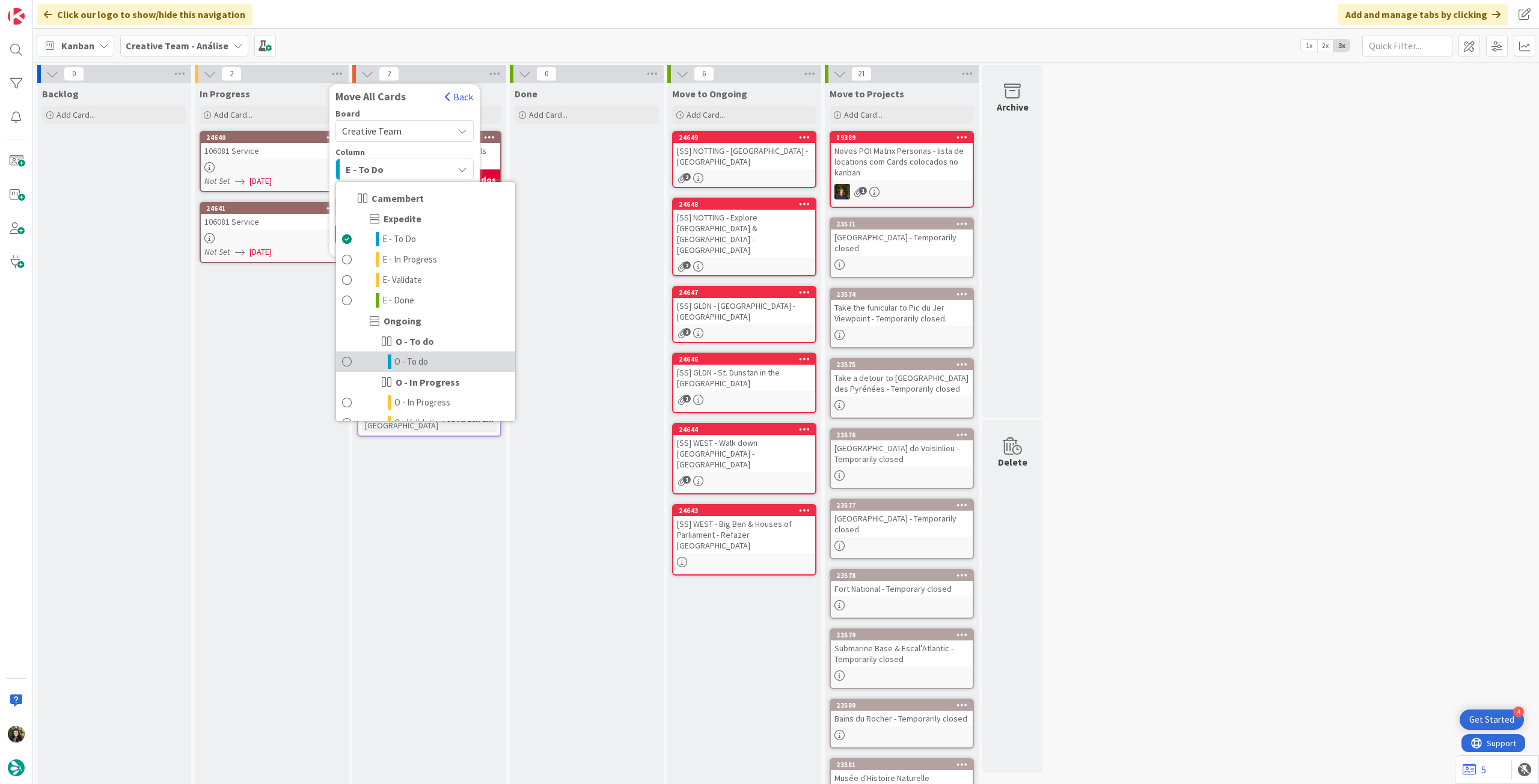
click at [391, 363] on icon at bounding box center [389, 362] width 3 height 15
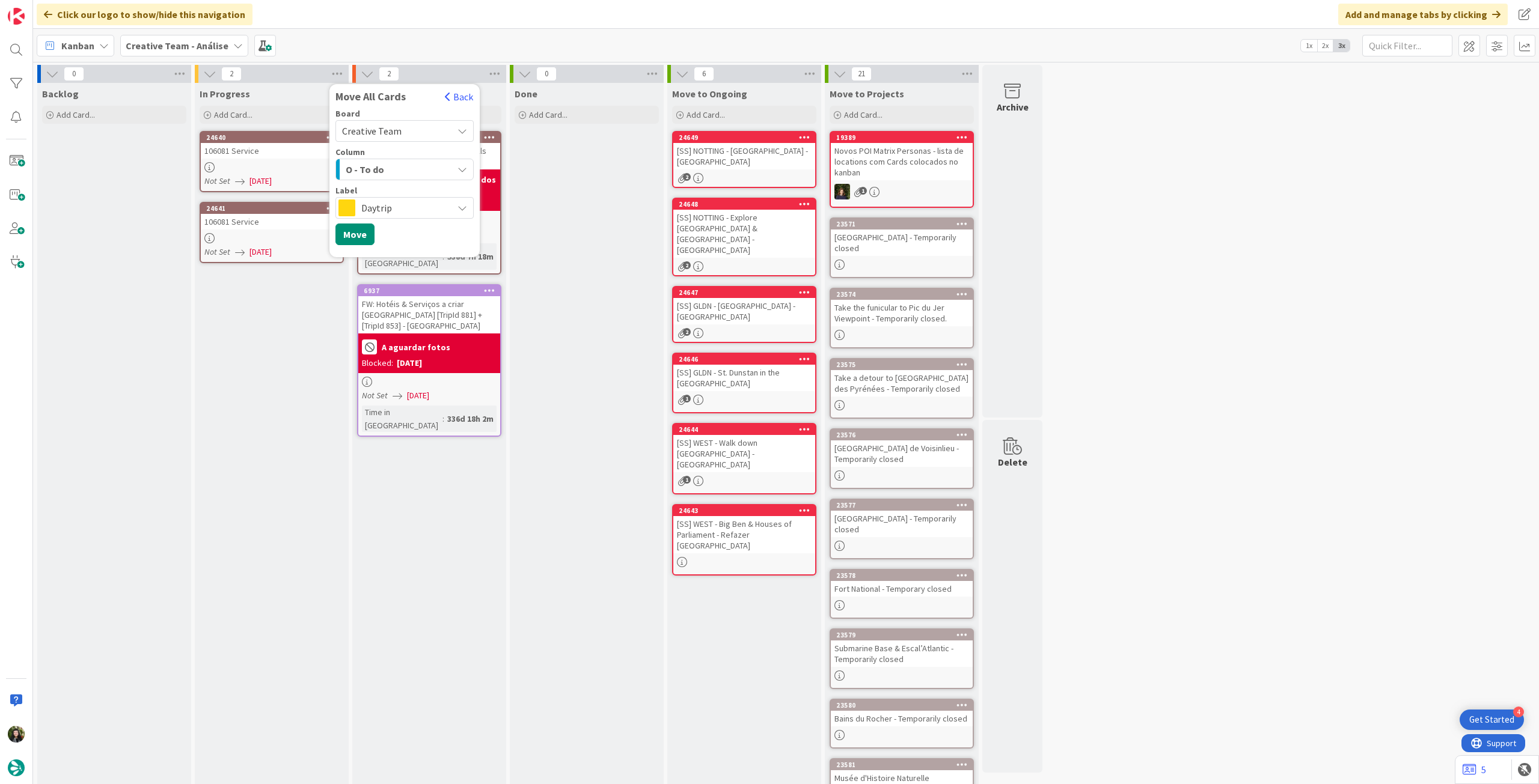
click at [392, 212] on span "Daytrip" at bounding box center [404, 207] width 86 height 17
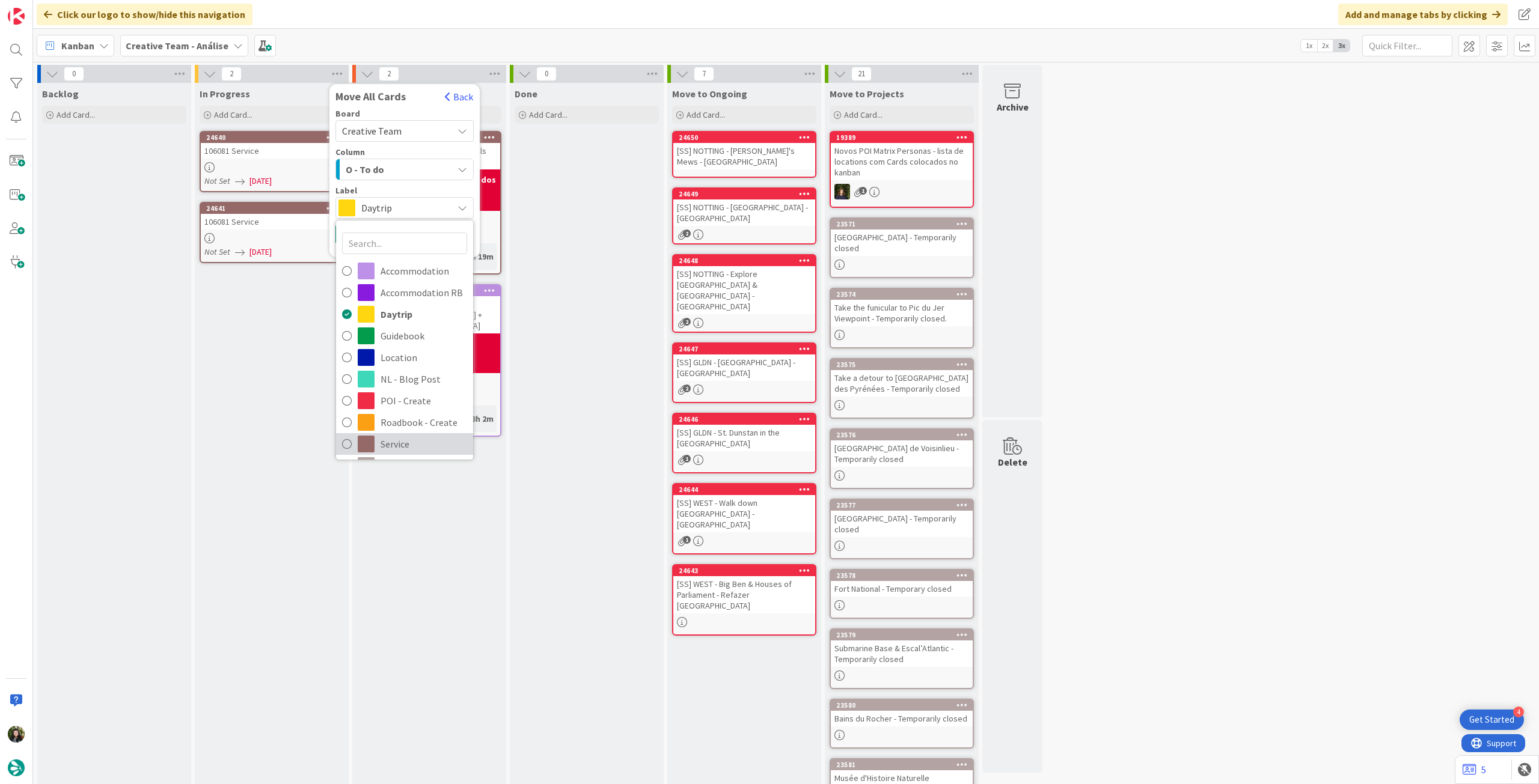
click at [389, 438] on span "Service" at bounding box center [424, 443] width 87 height 18
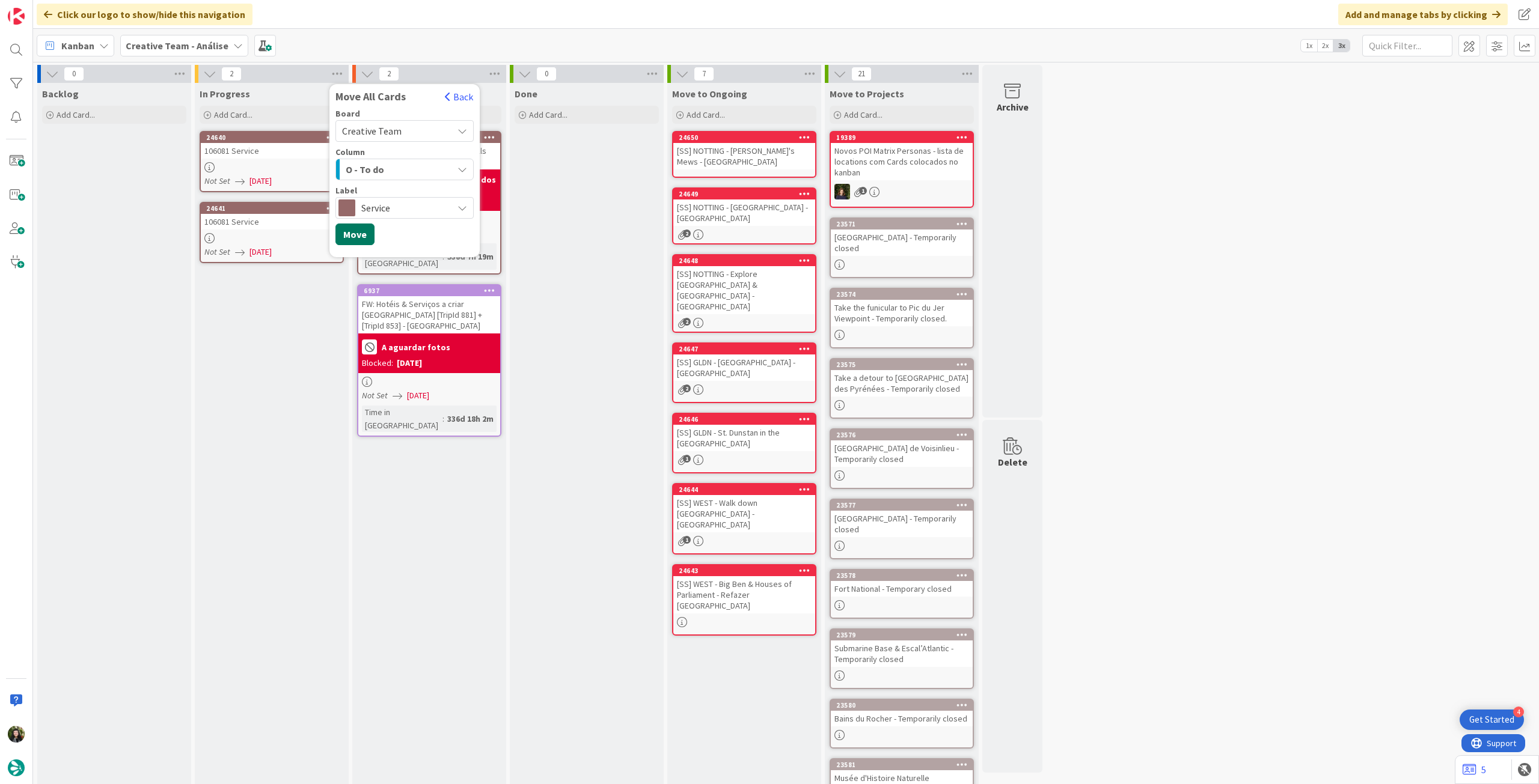
click at [364, 235] on button "Move" at bounding box center [355, 234] width 39 height 22
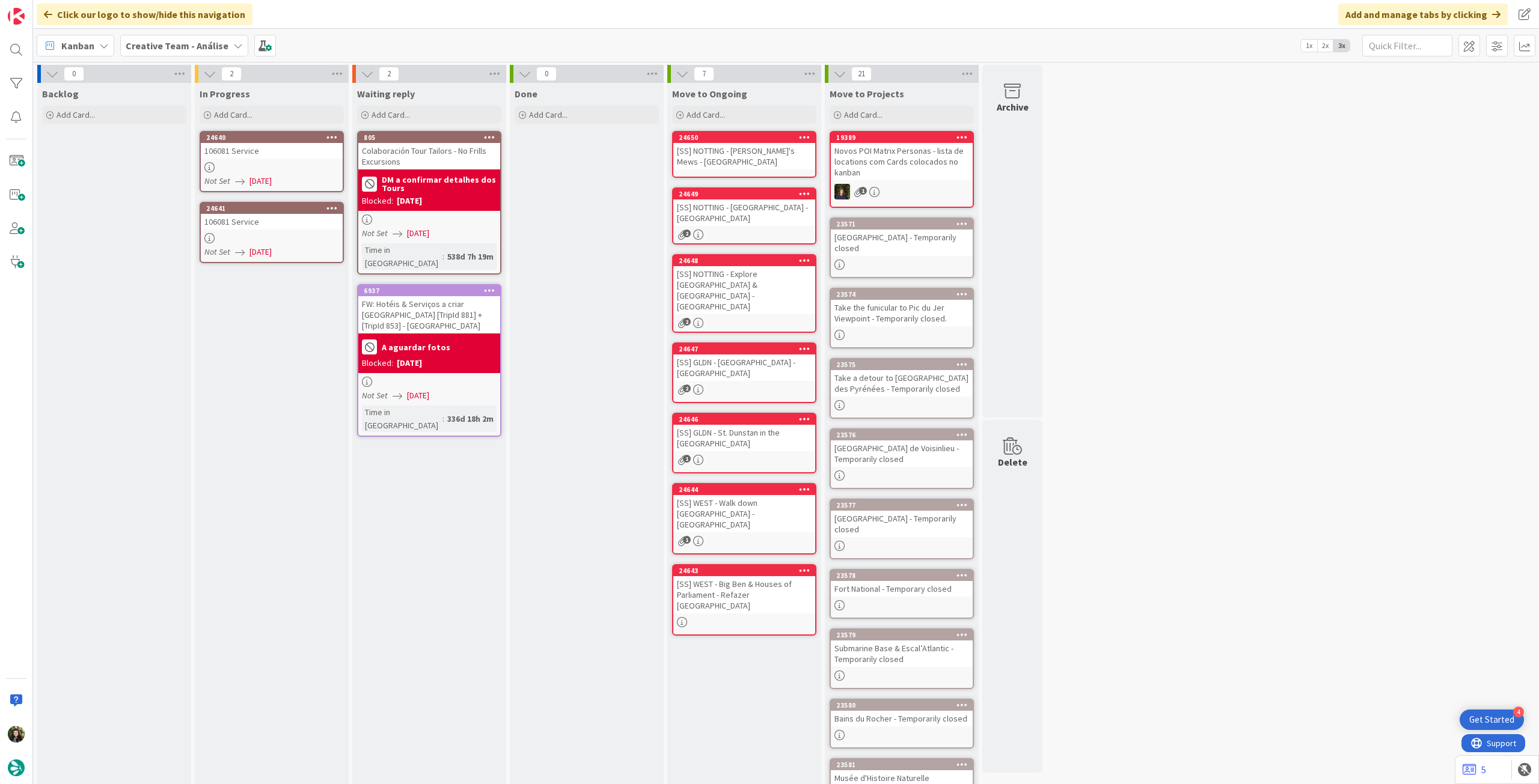
click at [173, 47] on b "Creative Team - Análise" at bounding box center [176, 46] width 103 height 12
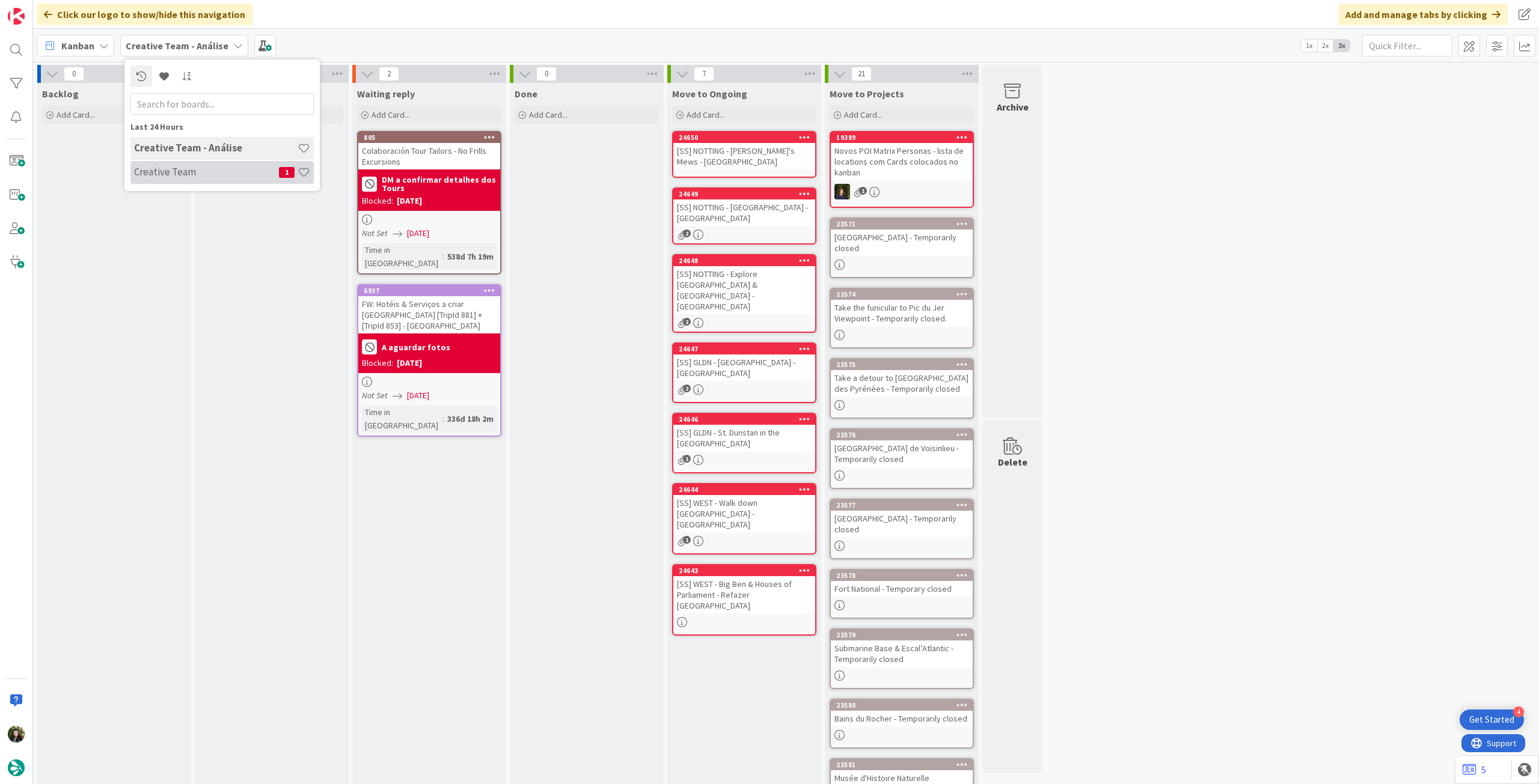
click at [189, 161] on div "Creative Team 1" at bounding box center [222, 172] width 183 height 23
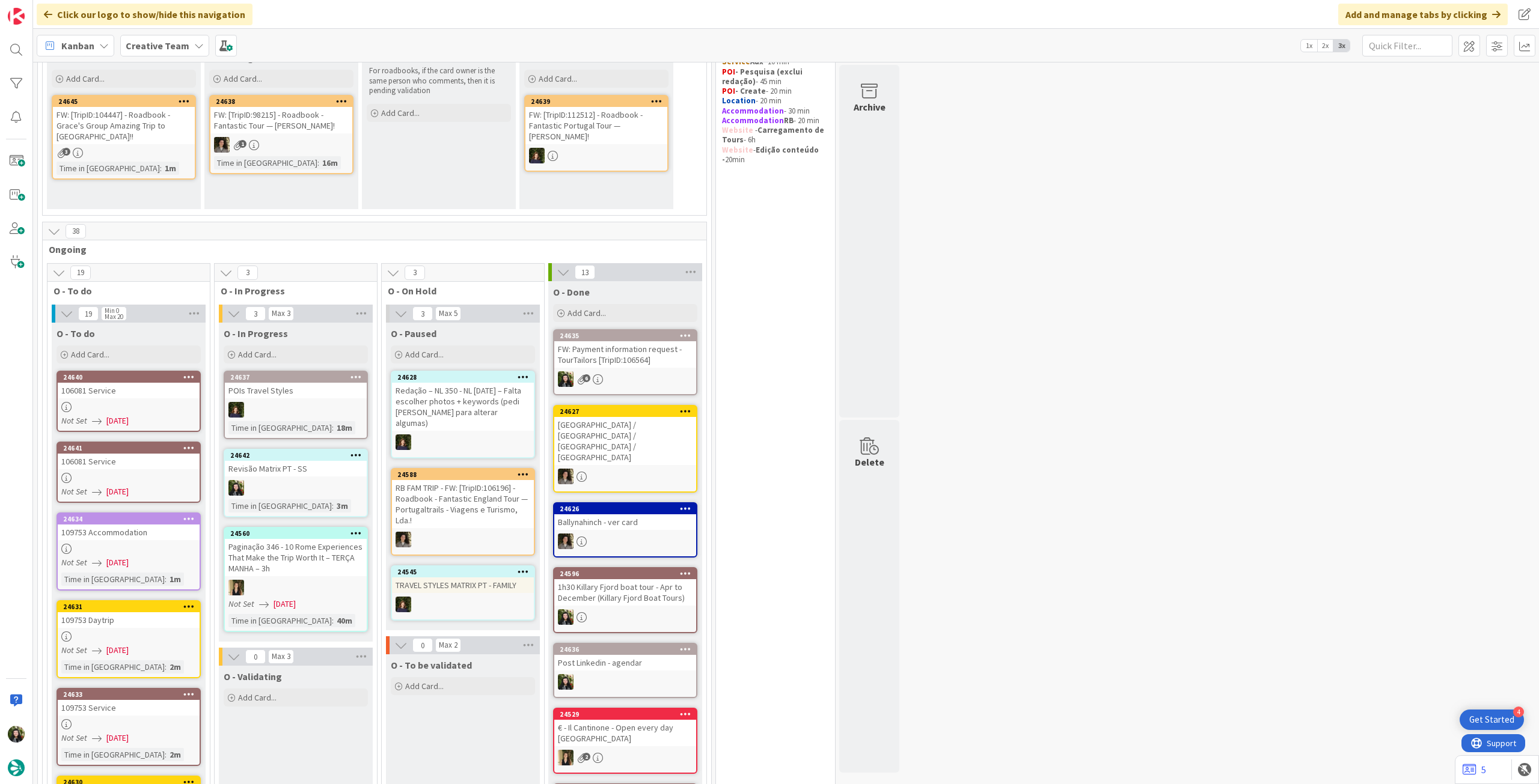
scroll to position [160, 0]
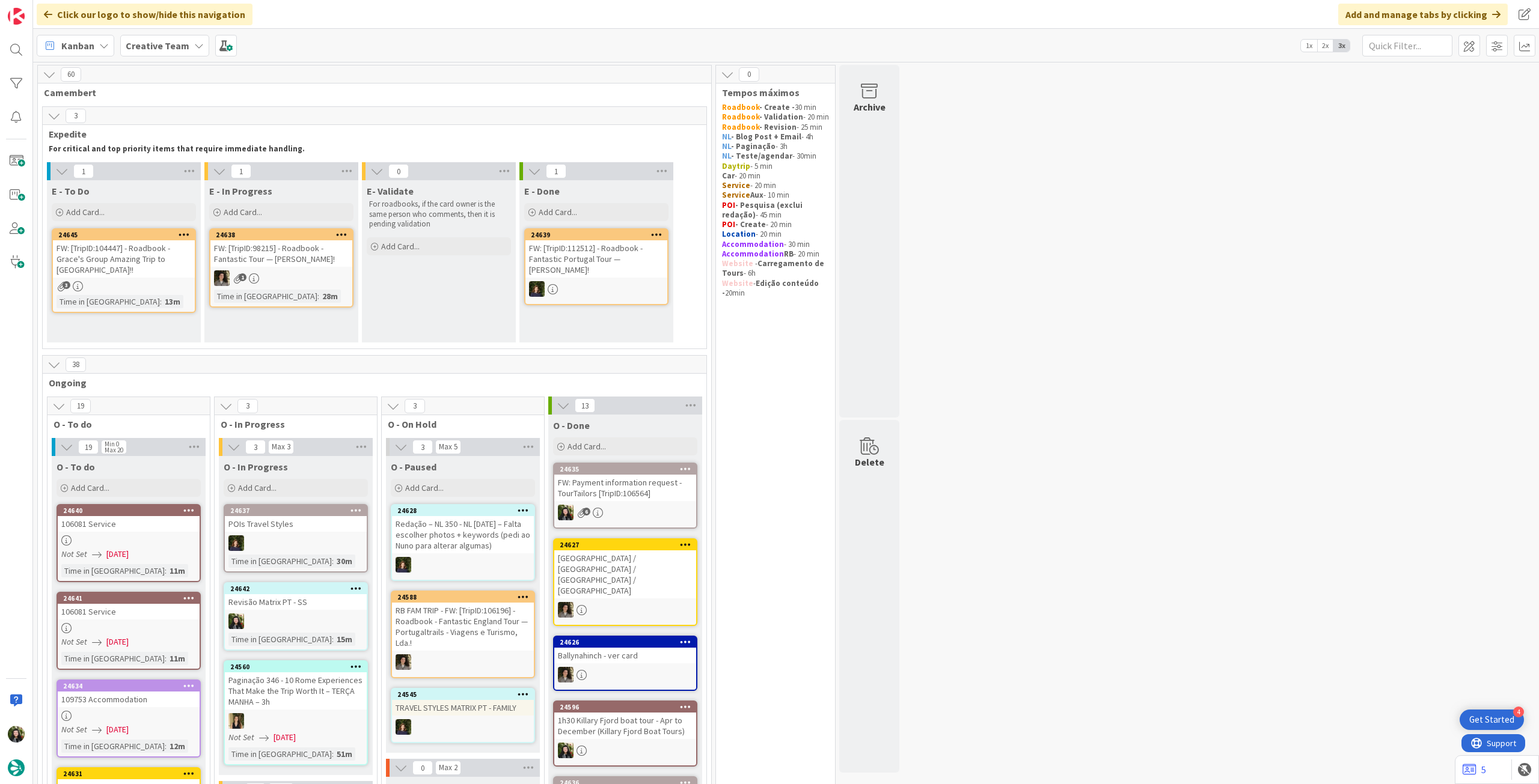
click at [135, 41] on b "Creative Team" at bounding box center [157, 46] width 64 height 12
click at [164, 175] on h4 "Creative Team - Análise" at bounding box center [215, 172] width 164 height 12
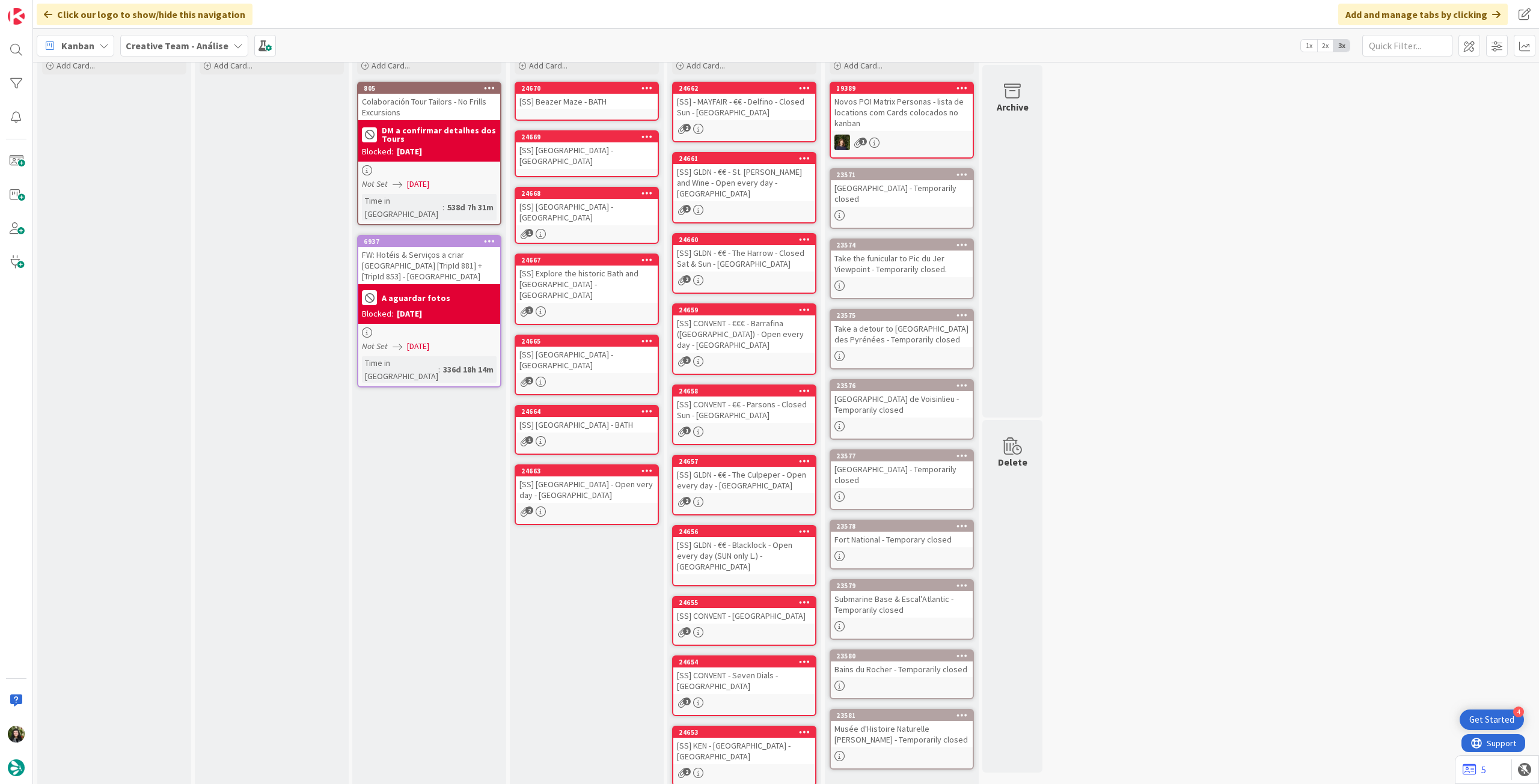
scroll to position [68, 0]
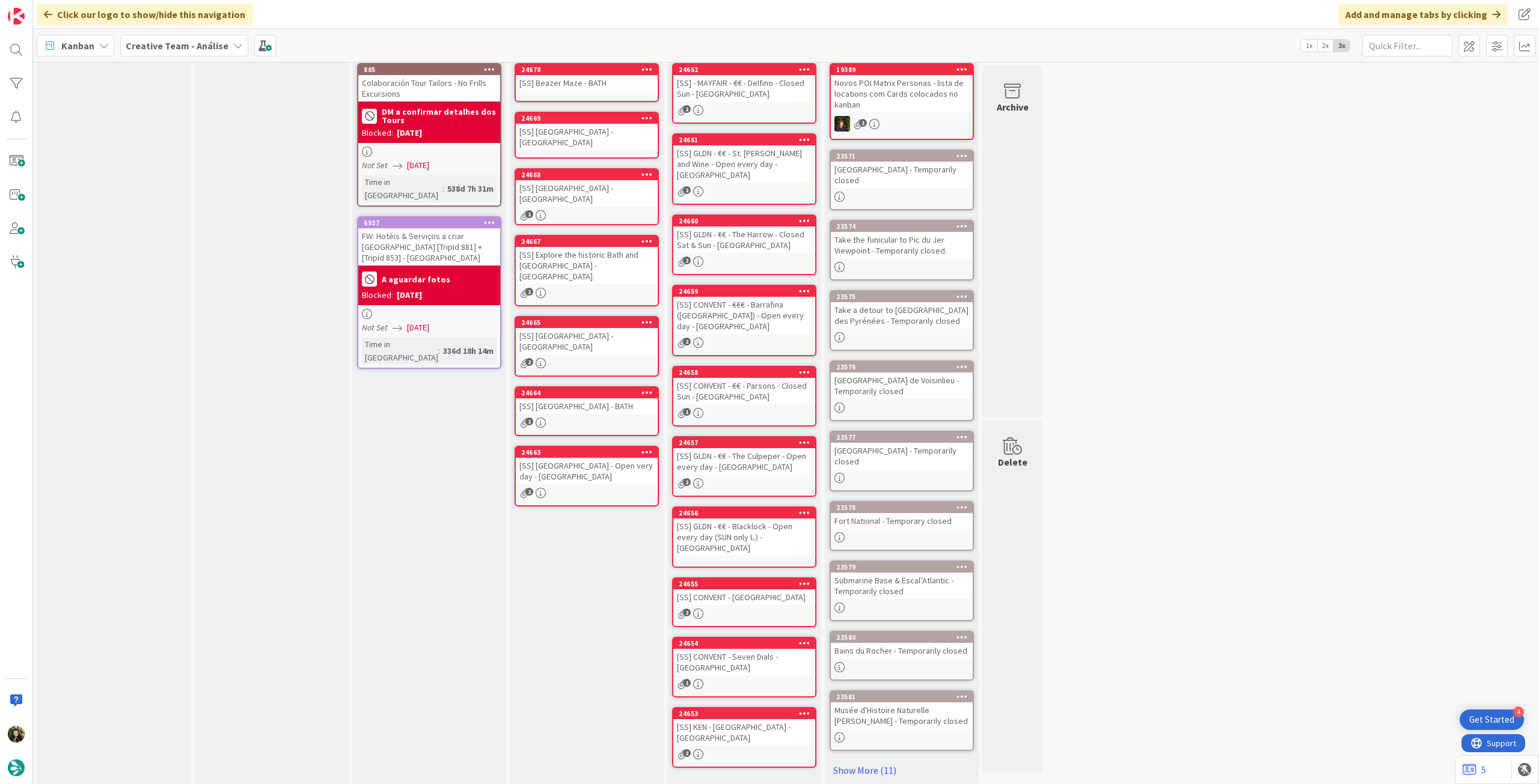
drag, startPoint x: 156, startPoint y: 49, endPoint x: 164, endPoint y: 61, distance: 14.4
click at [156, 49] on b "Creative Team - Análise" at bounding box center [176, 46] width 103 height 12
click at [191, 162] on div "Creative Team" at bounding box center [222, 172] width 183 height 23
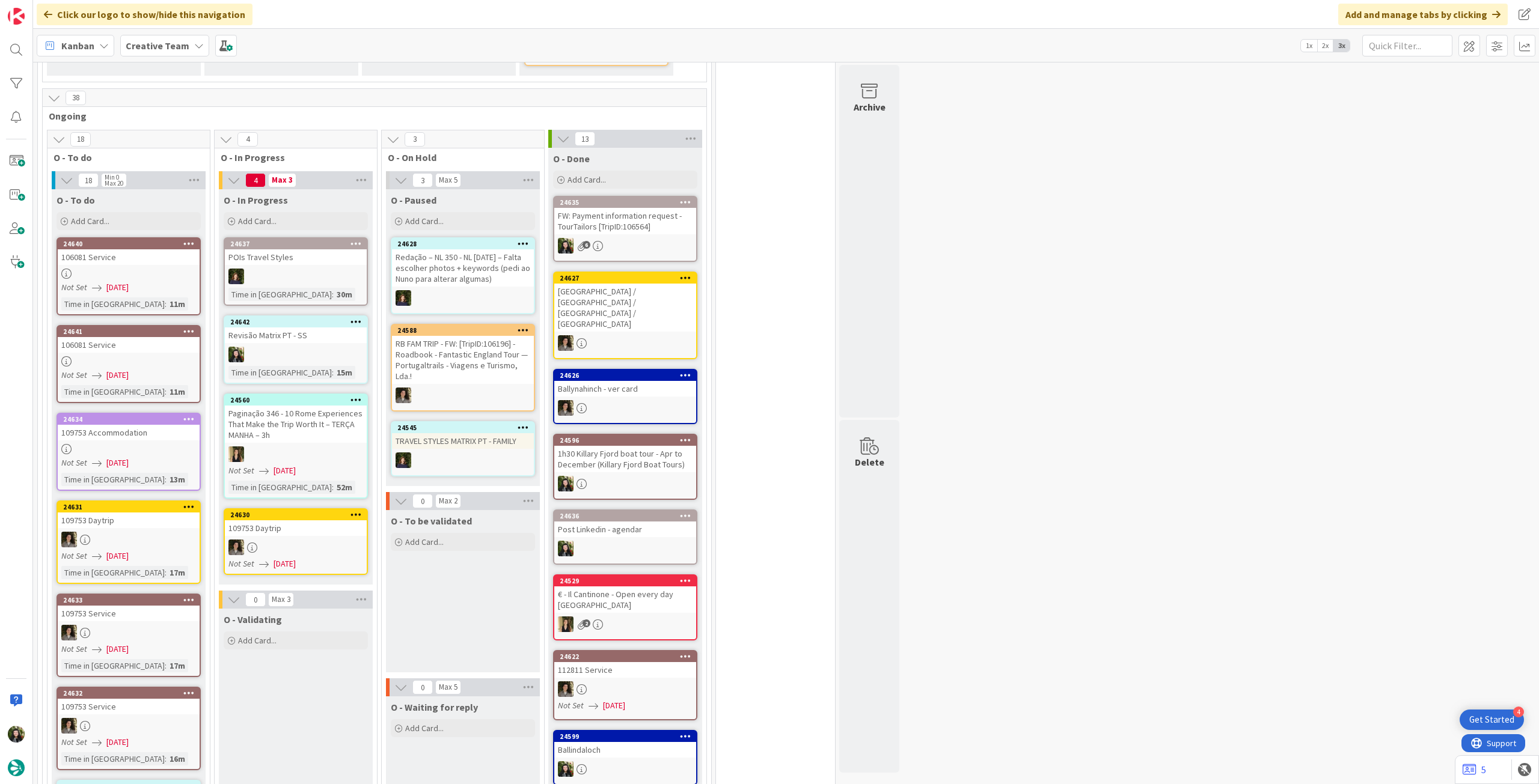
scroll to position [241, 0]
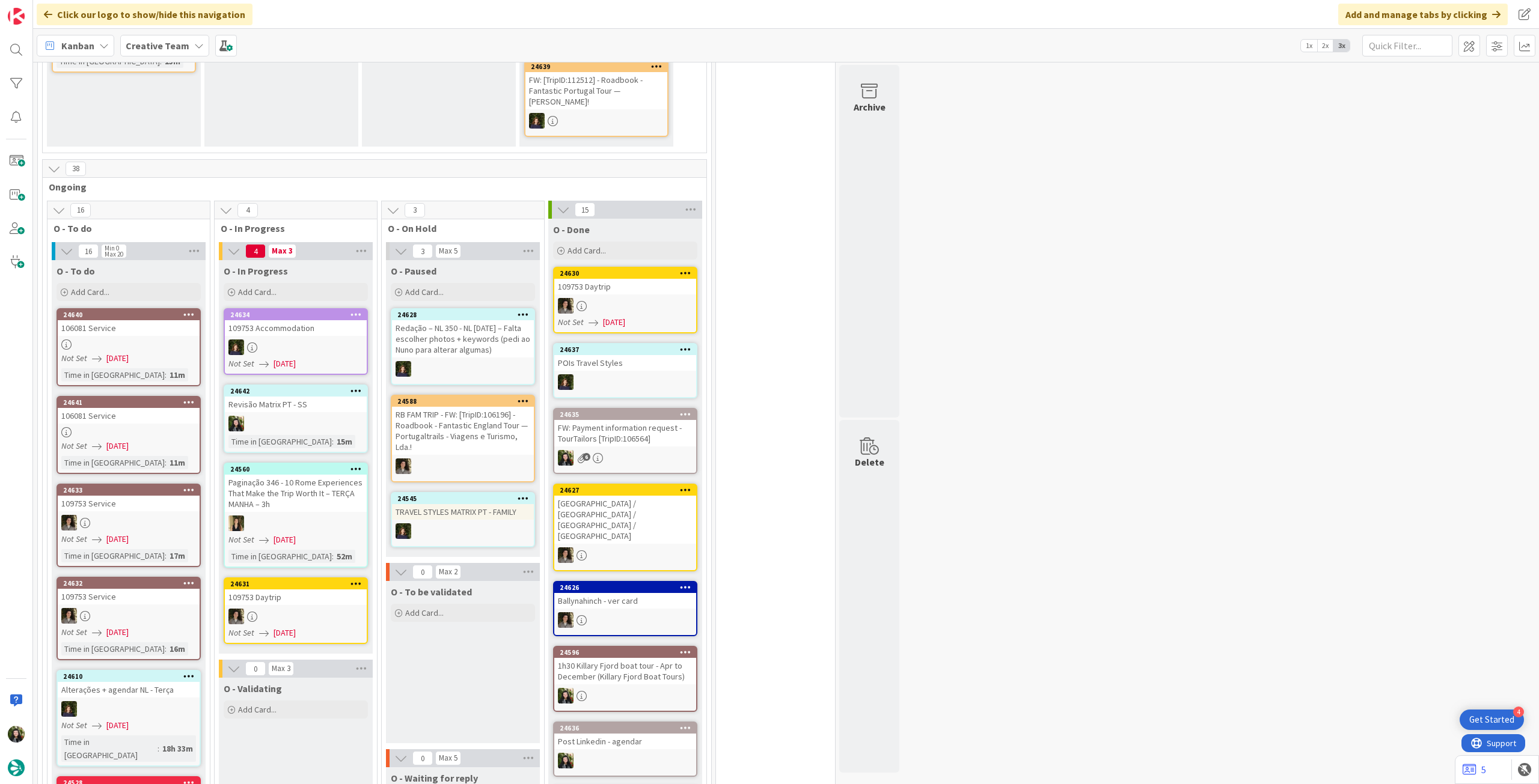
click at [170, 40] on b "Creative Team" at bounding box center [157, 46] width 64 height 12
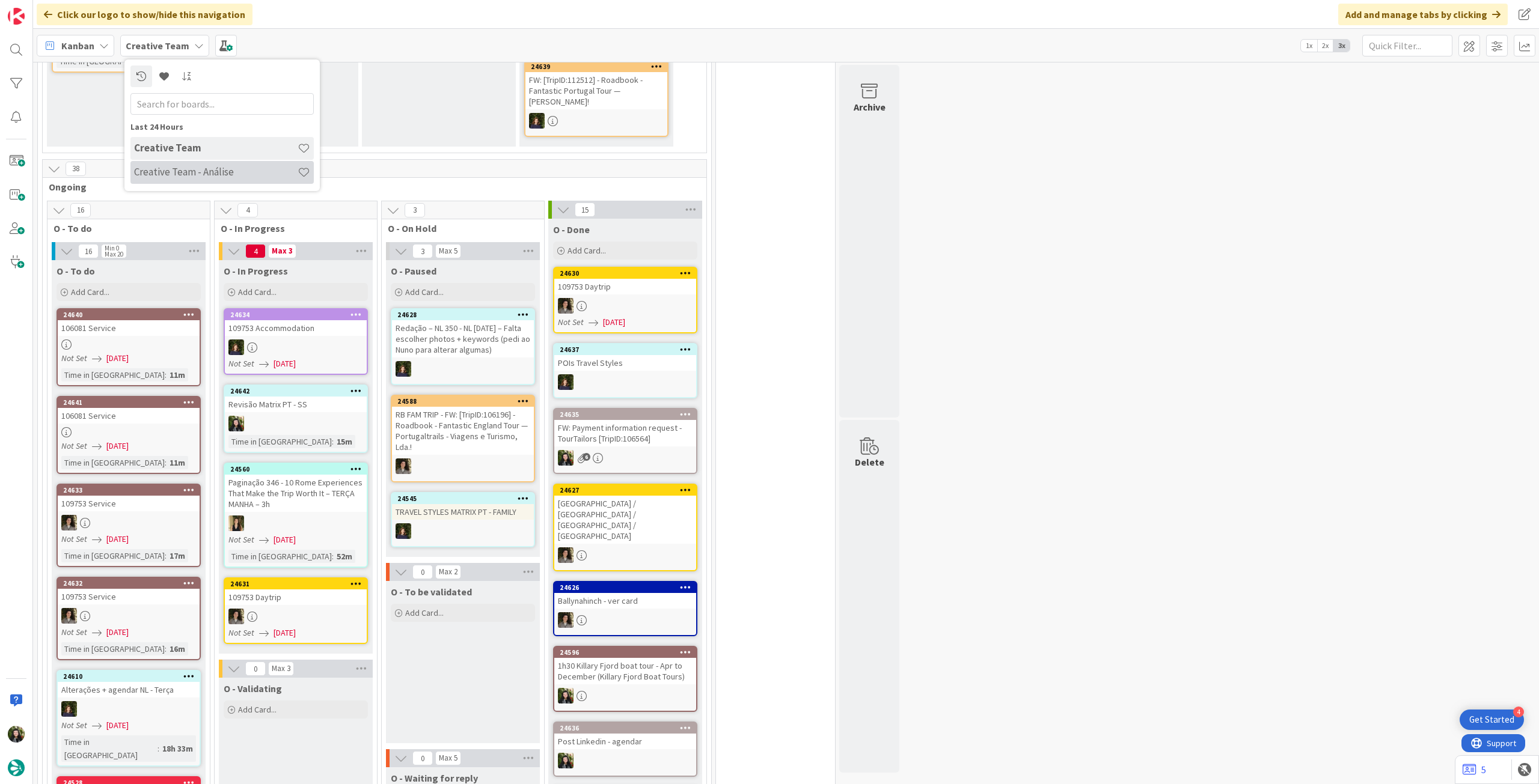
click at [185, 173] on h4 "Creative Team - Análise" at bounding box center [215, 172] width 164 height 12
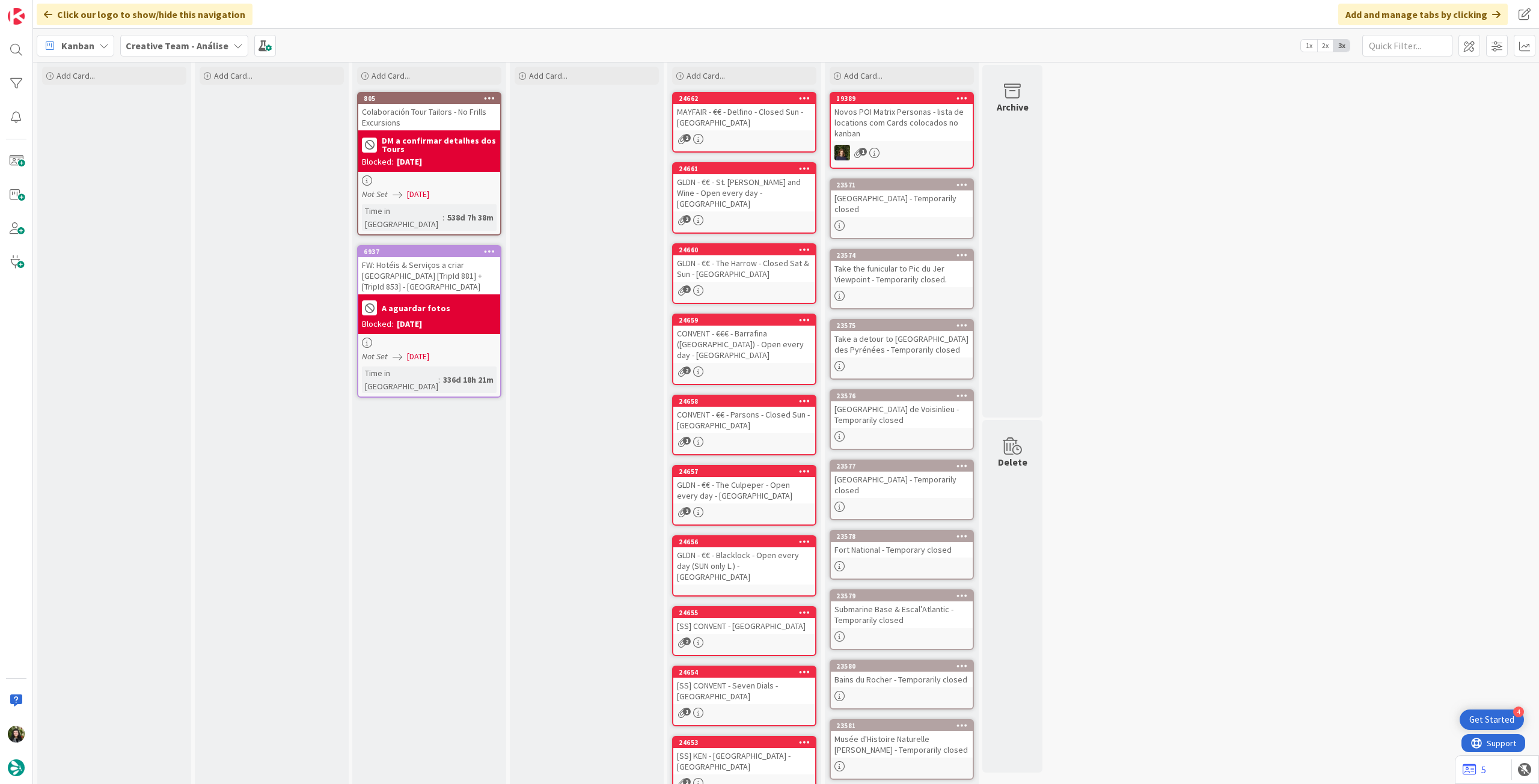
scroll to position [68, 0]
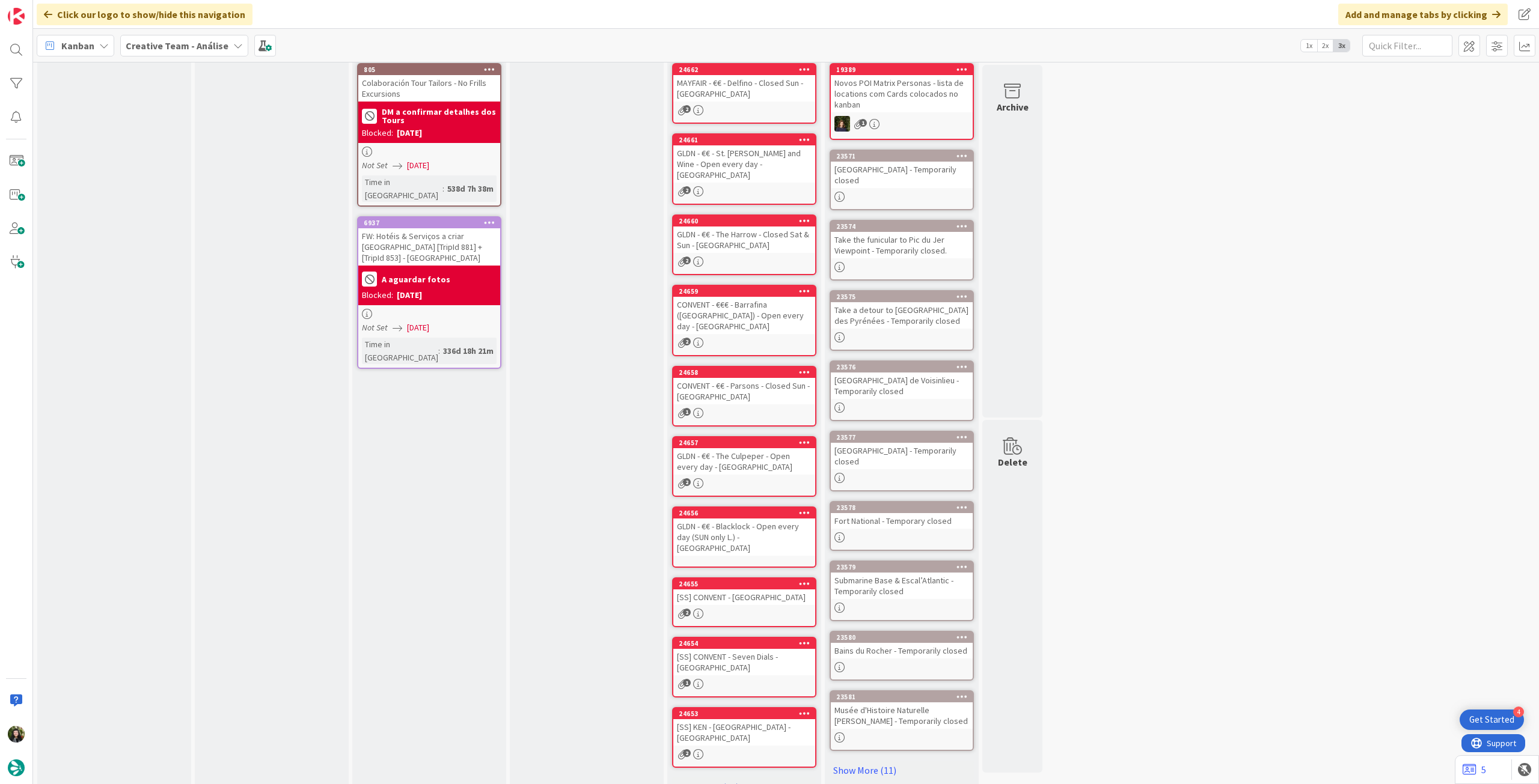
click at [696, 777] on link "Show More (17)" at bounding box center [744, 787] width 145 height 19
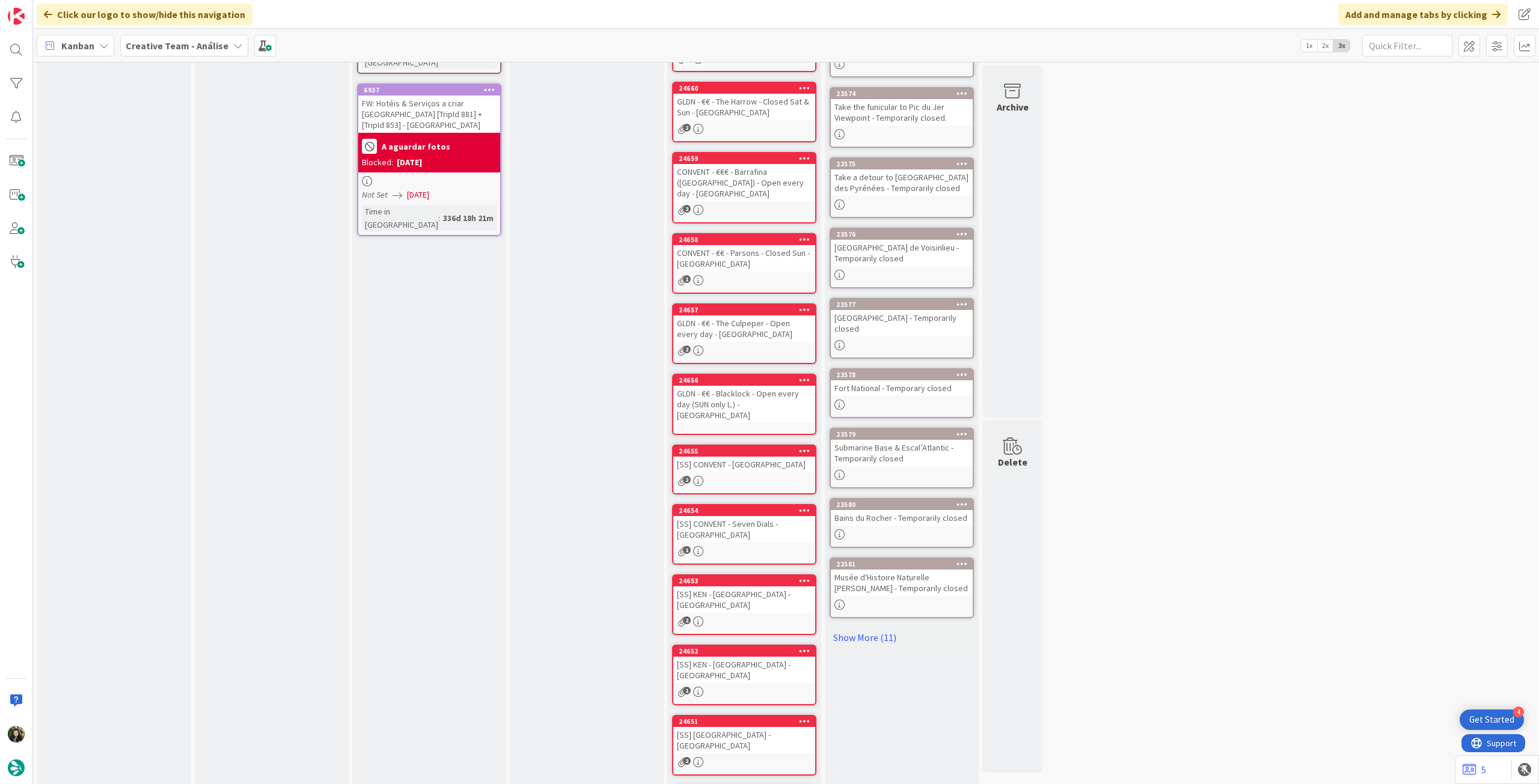
scroll to position [40, 0]
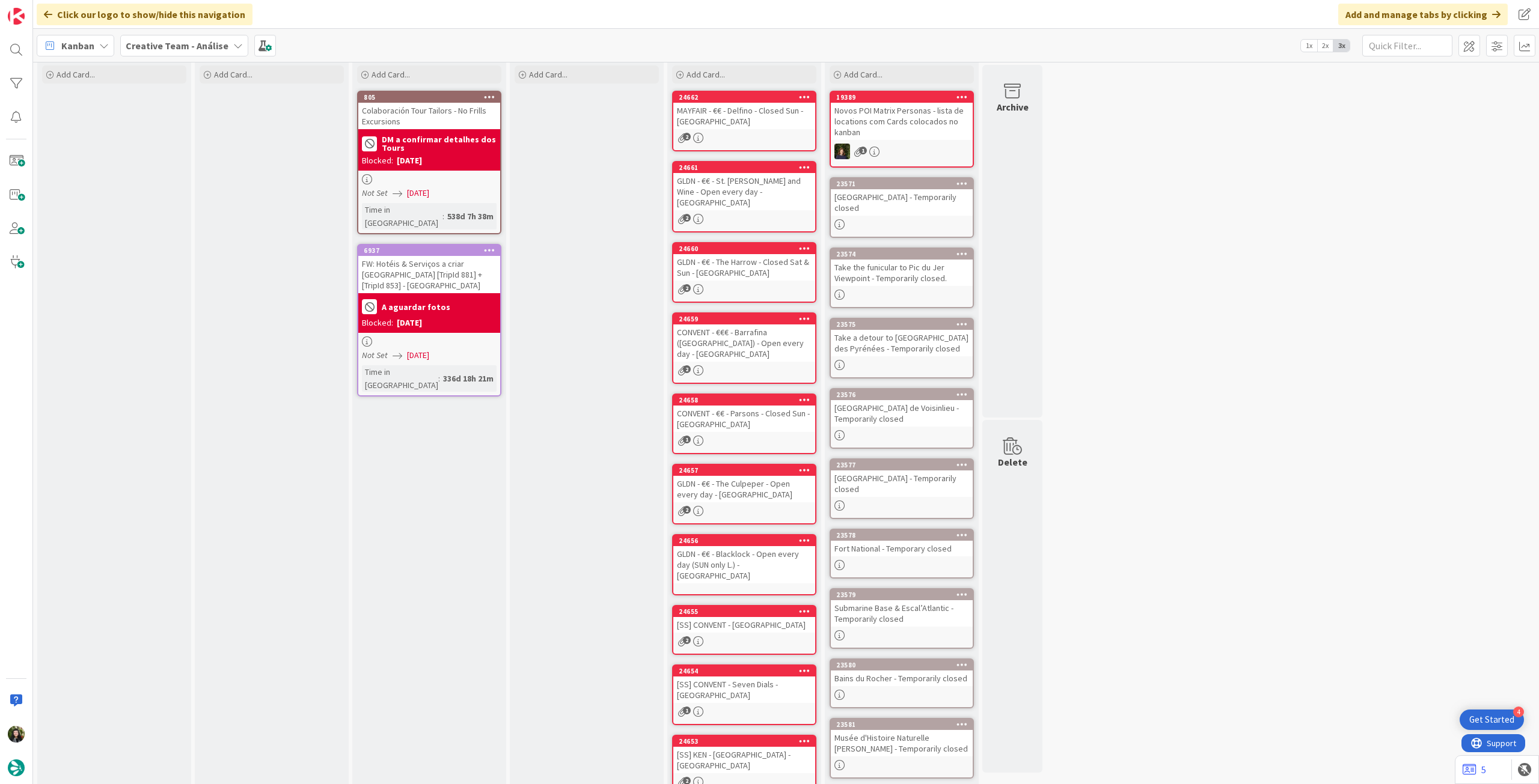
click at [184, 44] on b "Creative Team - Análise" at bounding box center [176, 46] width 103 height 12
click at [168, 170] on h4 "Creative Team" at bounding box center [215, 172] width 164 height 12
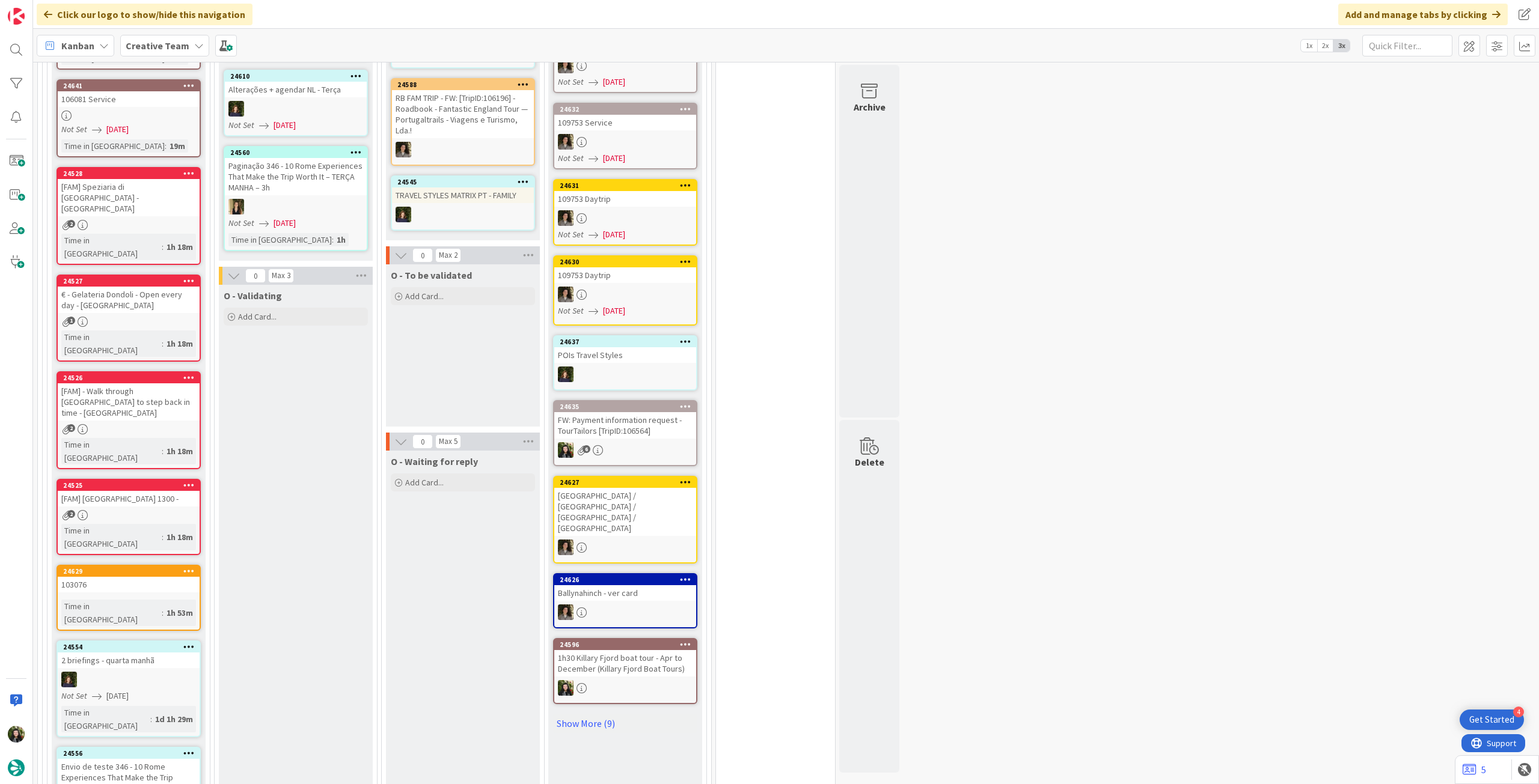
scroll to position [320, 0]
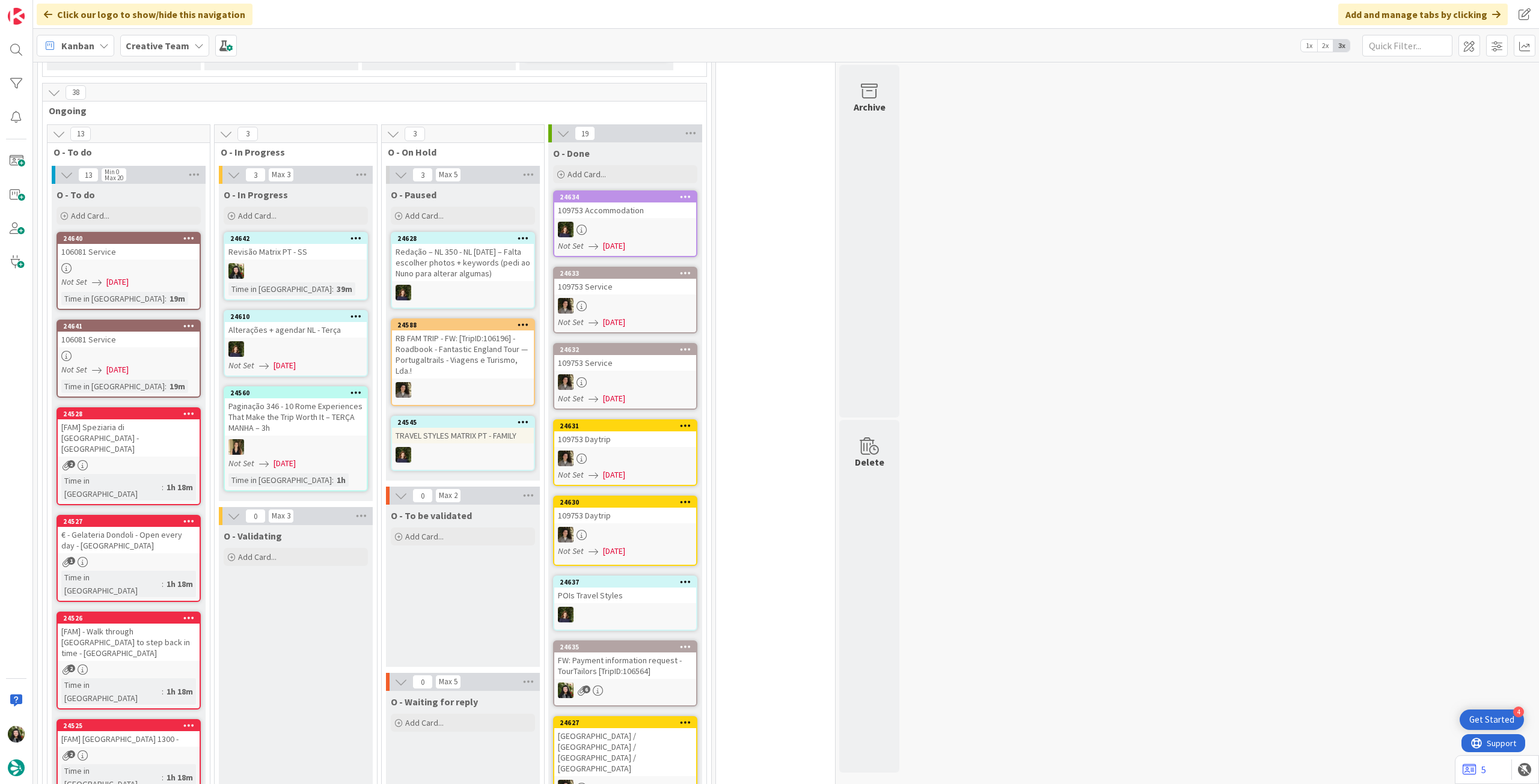
click at [127, 36] on div "Creative Team" at bounding box center [164, 46] width 89 height 22
click at [184, 169] on h4 "Creative Team - Análise" at bounding box center [215, 172] width 164 height 12
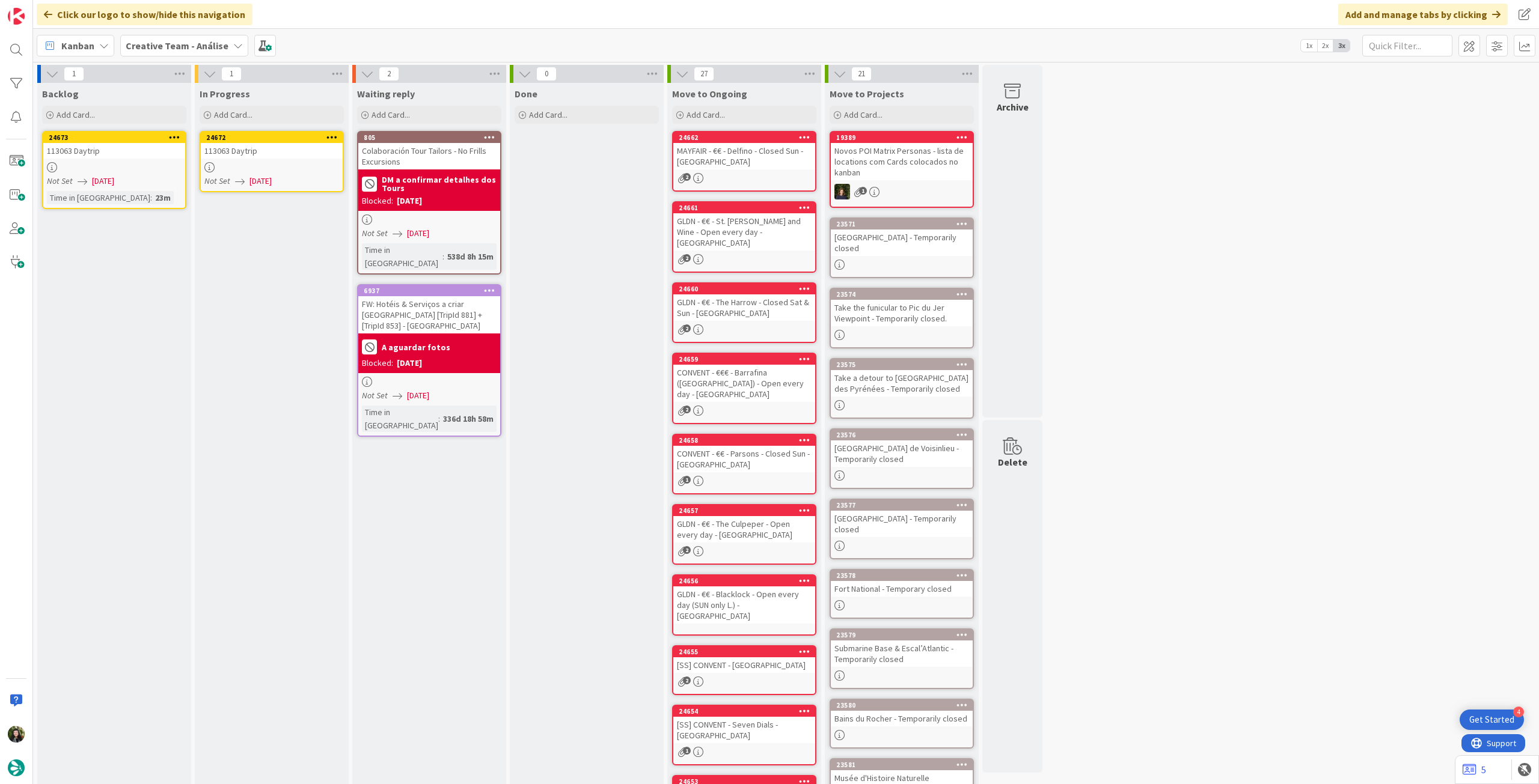
click at [253, 168] on div at bounding box center [272, 167] width 142 height 10
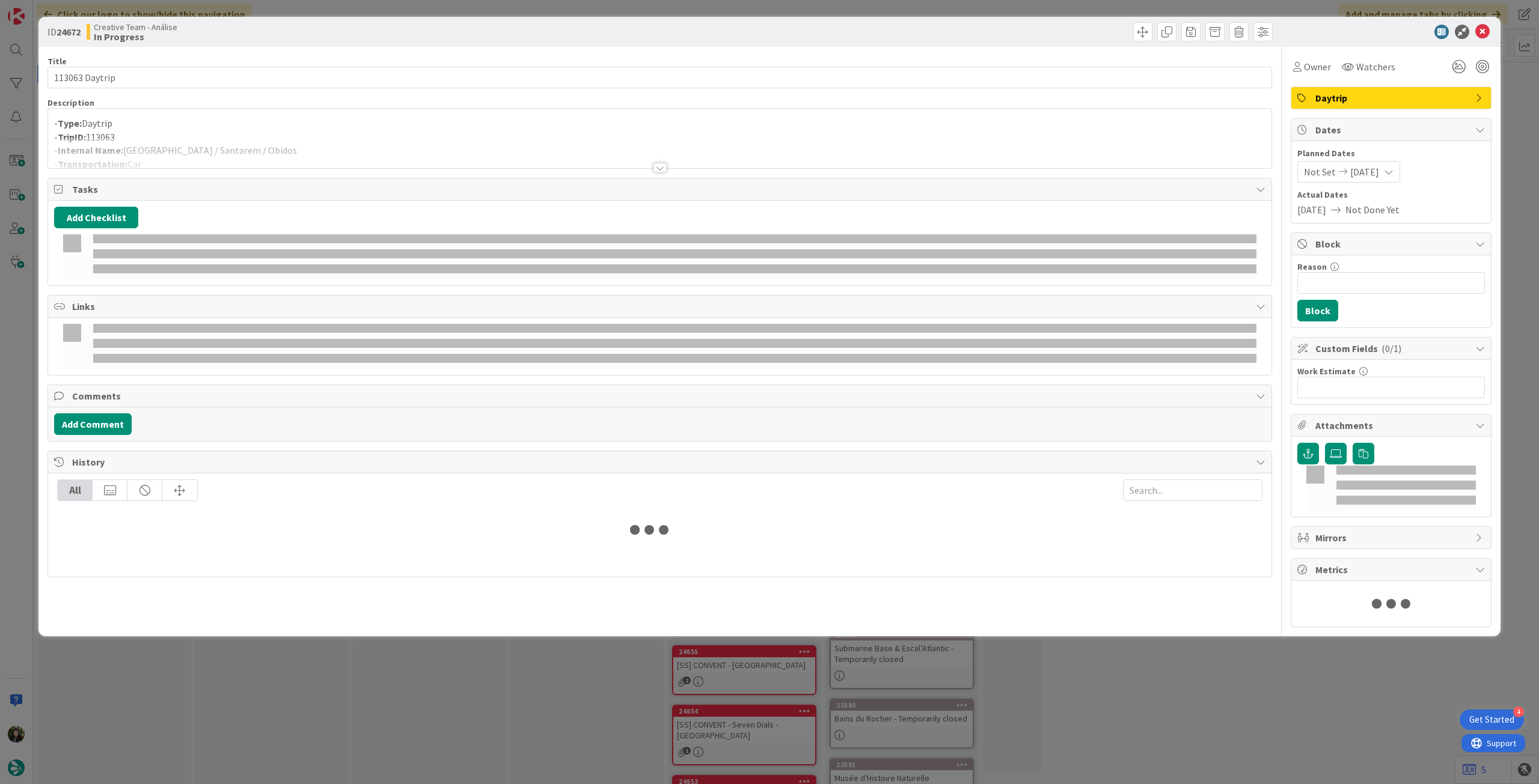
click at [258, 151] on div at bounding box center [660, 153] width 1223 height 30
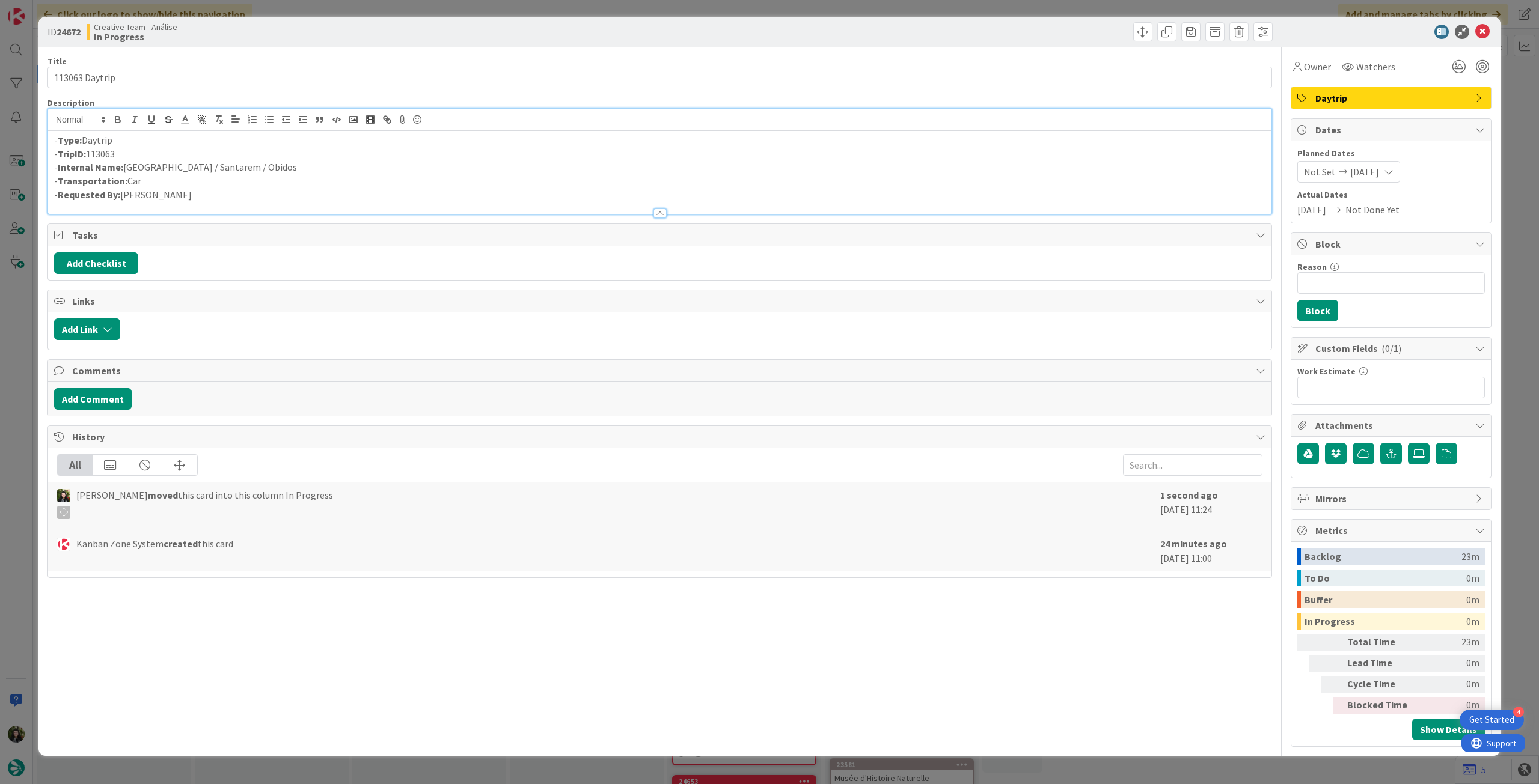
click at [190, 165] on p "- Internal Name: Lisbon / Santarem / Obidos" at bounding box center [660, 167] width 1211 height 14
click at [380, 160] on p "- Internal Name: Lisbon / Santarém / Obidos" at bounding box center [660, 167] width 1211 height 14
click at [210, 168] on p "- Internal Name: Lisbon / Santarém / Obidos" at bounding box center [660, 167] width 1211 height 14
drag, startPoint x: 221, startPoint y: 172, endPoint x: 501, endPoint y: 154, distance: 280.6
click at [501, 154] on p "- TripID: 113063" at bounding box center [660, 154] width 1211 height 14
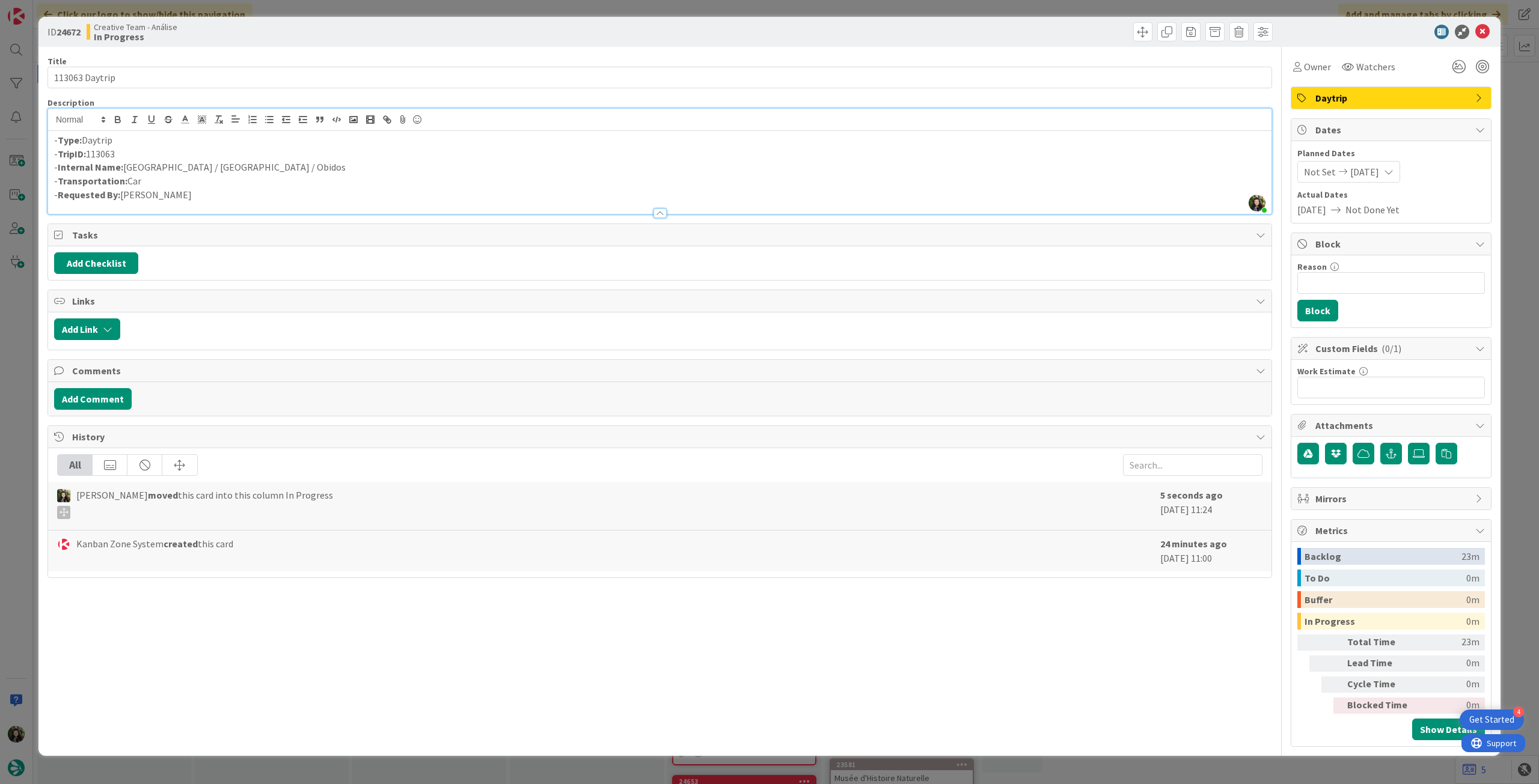
click at [188, 166] on p "- Internal Name: Lisbon / Santarém / Obidos" at bounding box center [660, 167] width 1211 height 14
click at [210, 165] on p "- Internal Name: Lisbon / Santarém / Obidos" at bounding box center [660, 167] width 1211 height 14
click at [1481, 34] on icon at bounding box center [1483, 32] width 15 height 15
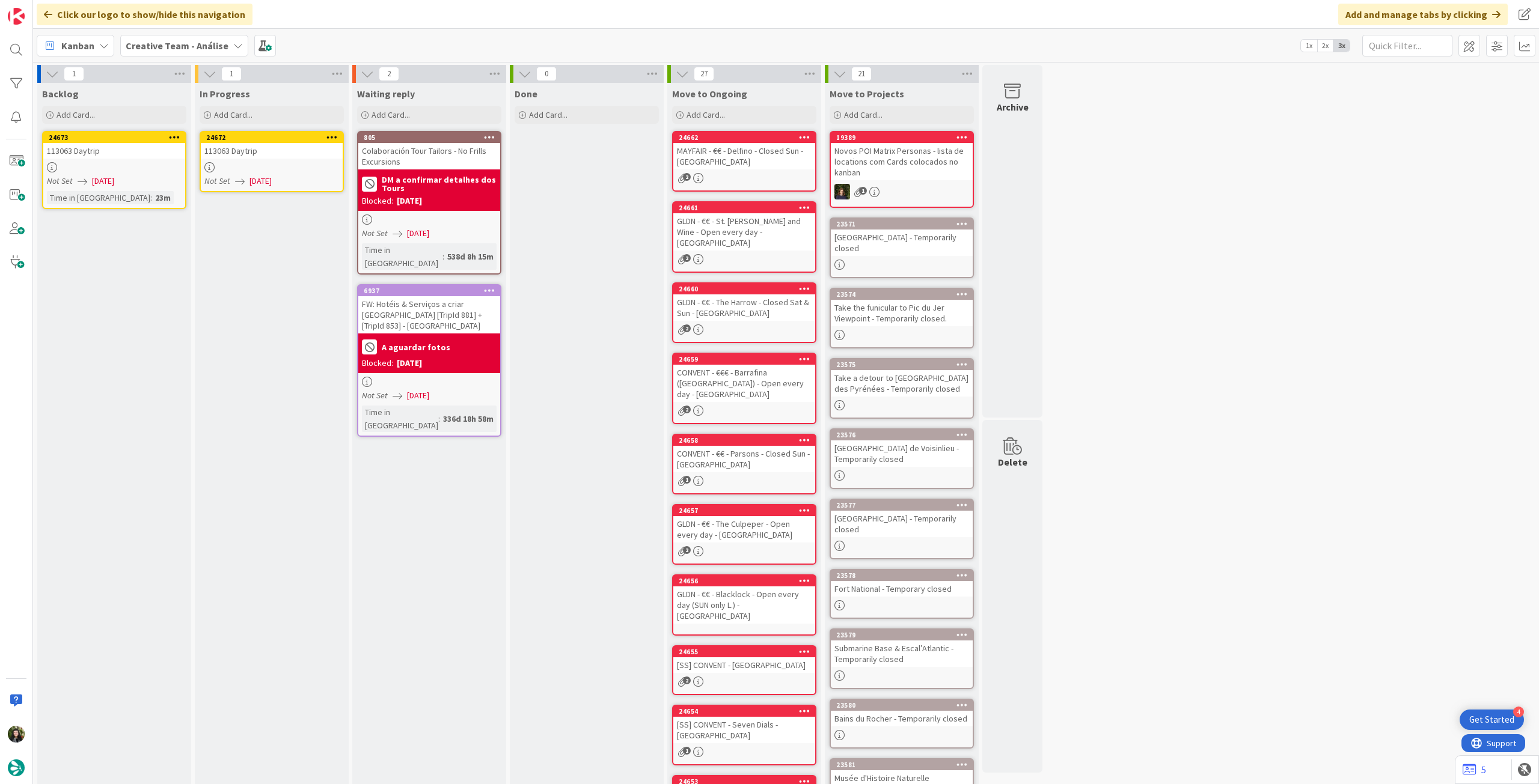
click at [102, 168] on div at bounding box center [114, 167] width 142 height 10
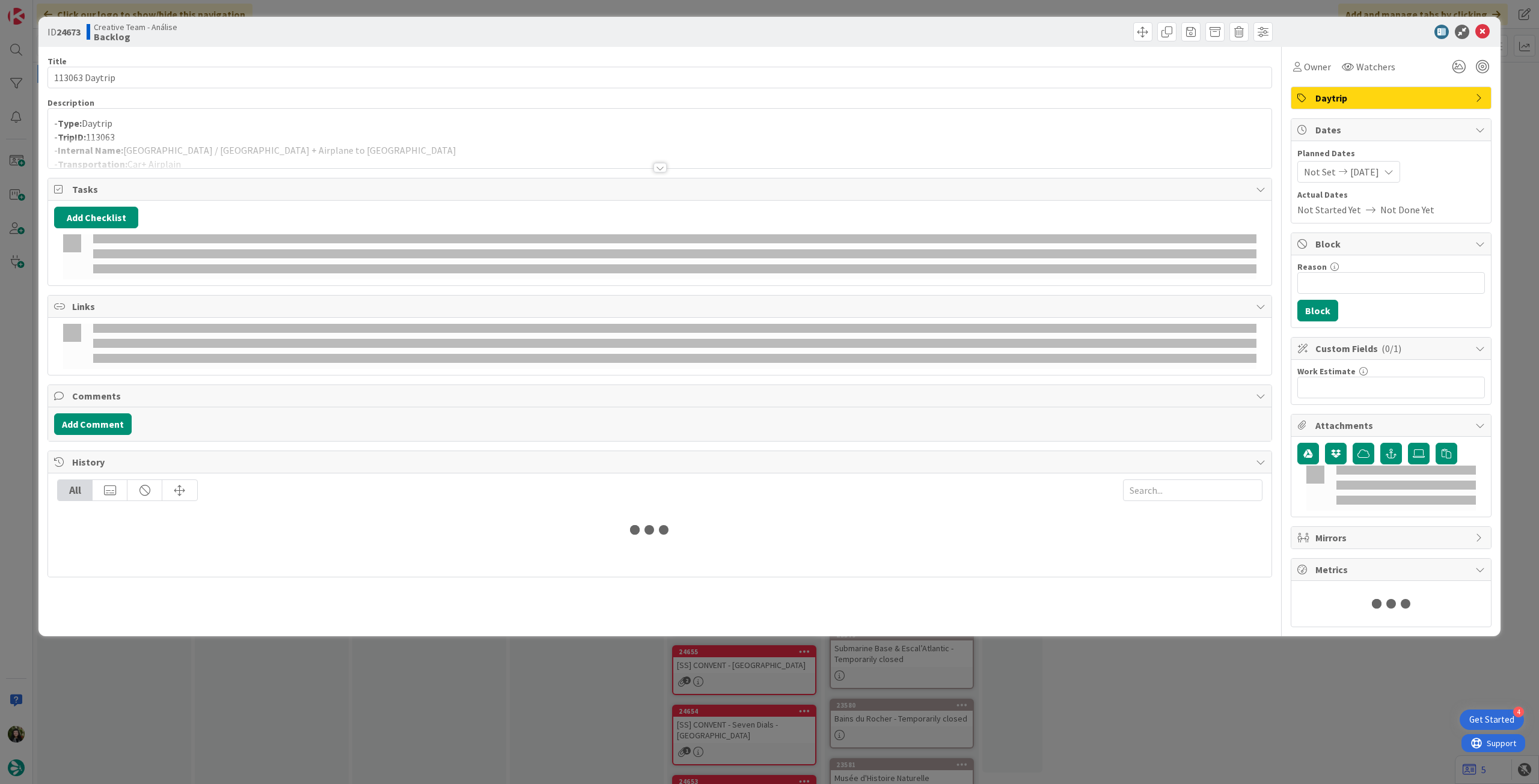
click at [286, 161] on div at bounding box center [660, 153] width 1223 height 30
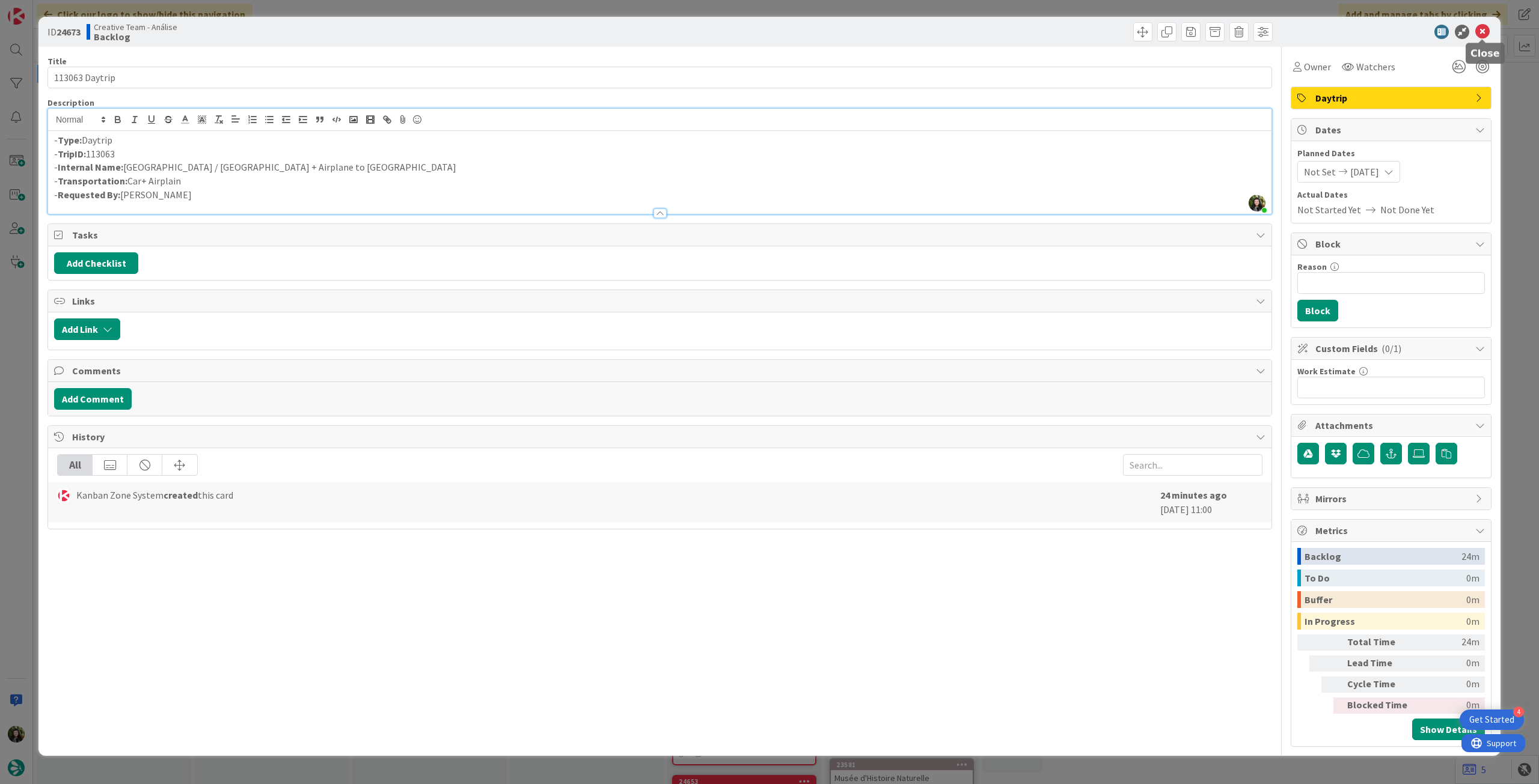
click at [1477, 29] on icon at bounding box center [1483, 32] width 15 height 15
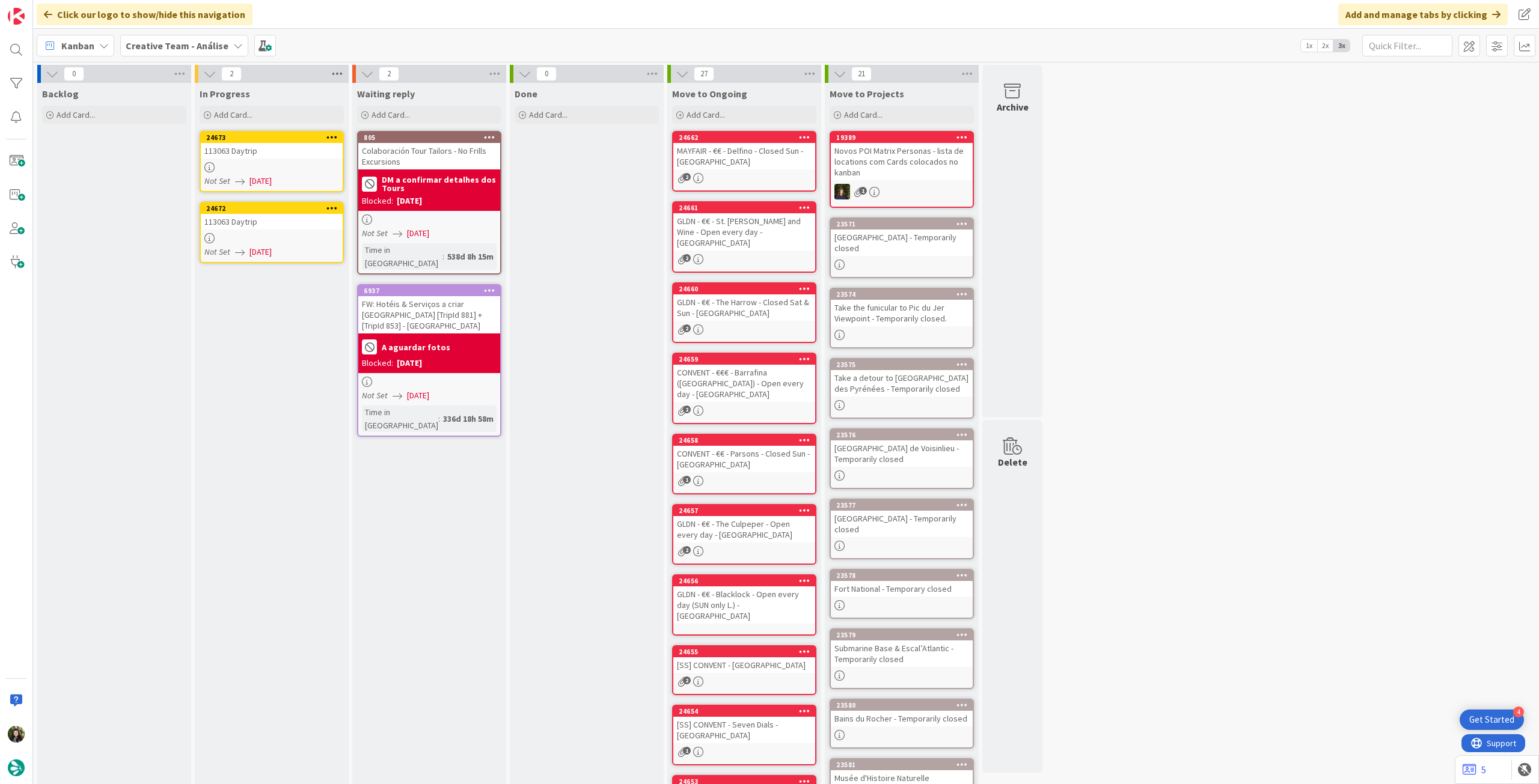
click at [338, 73] on icon at bounding box center [338, 74] width 16 height 18
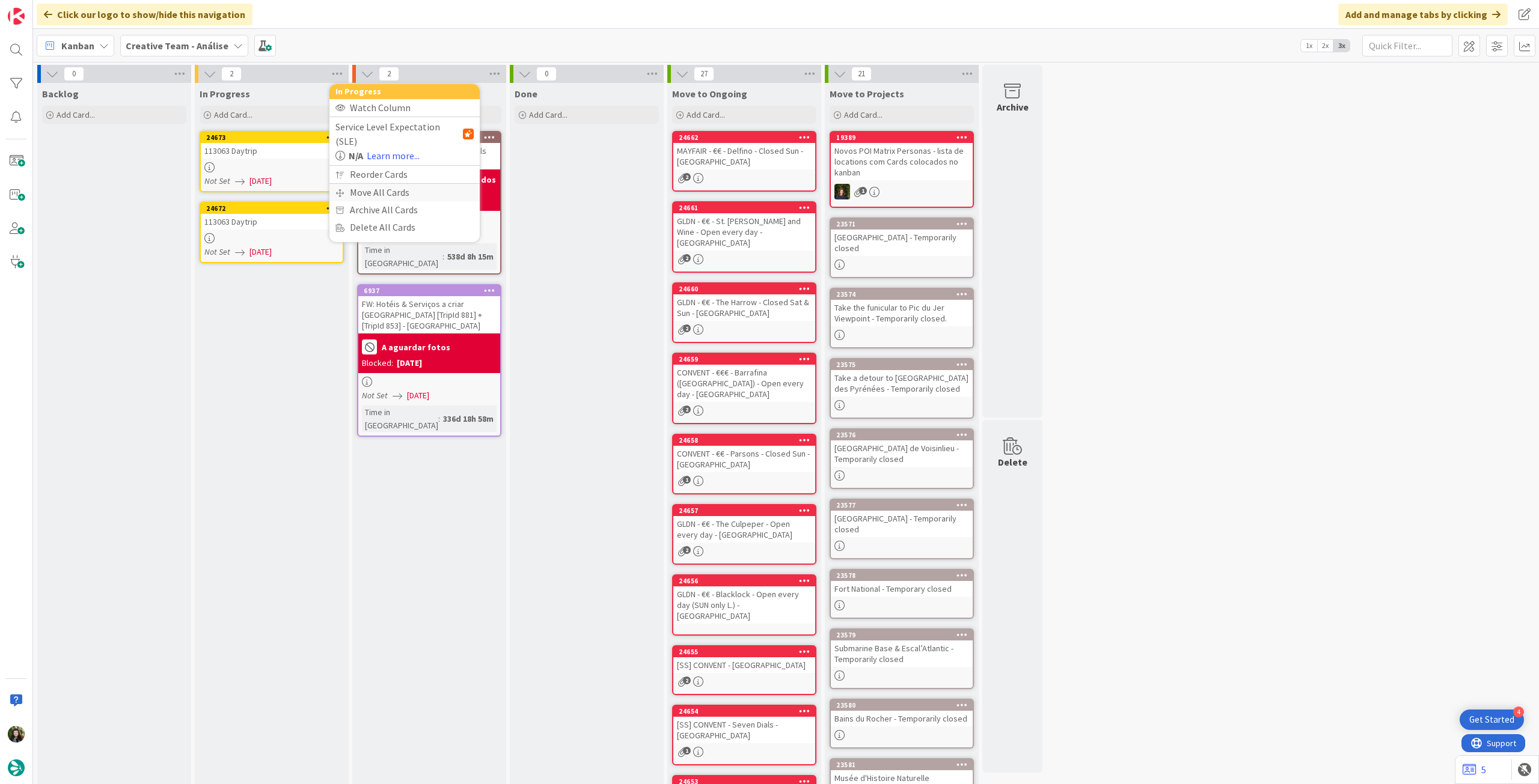
click at [347, 184] on div "Move All Cards" at bounding box center [404, 192] width 151 height 17
click at [374, 132] on span "Creative Team - Análise" at bounding box center [391, 131] width 97 height 12
click at [371, 183] on span "Creative Team" at bounding box center [412, 188] width 109 height 18
click at [384, 169] on span "Select a Column..." at bounding box center [381, 170] width 79 height 16
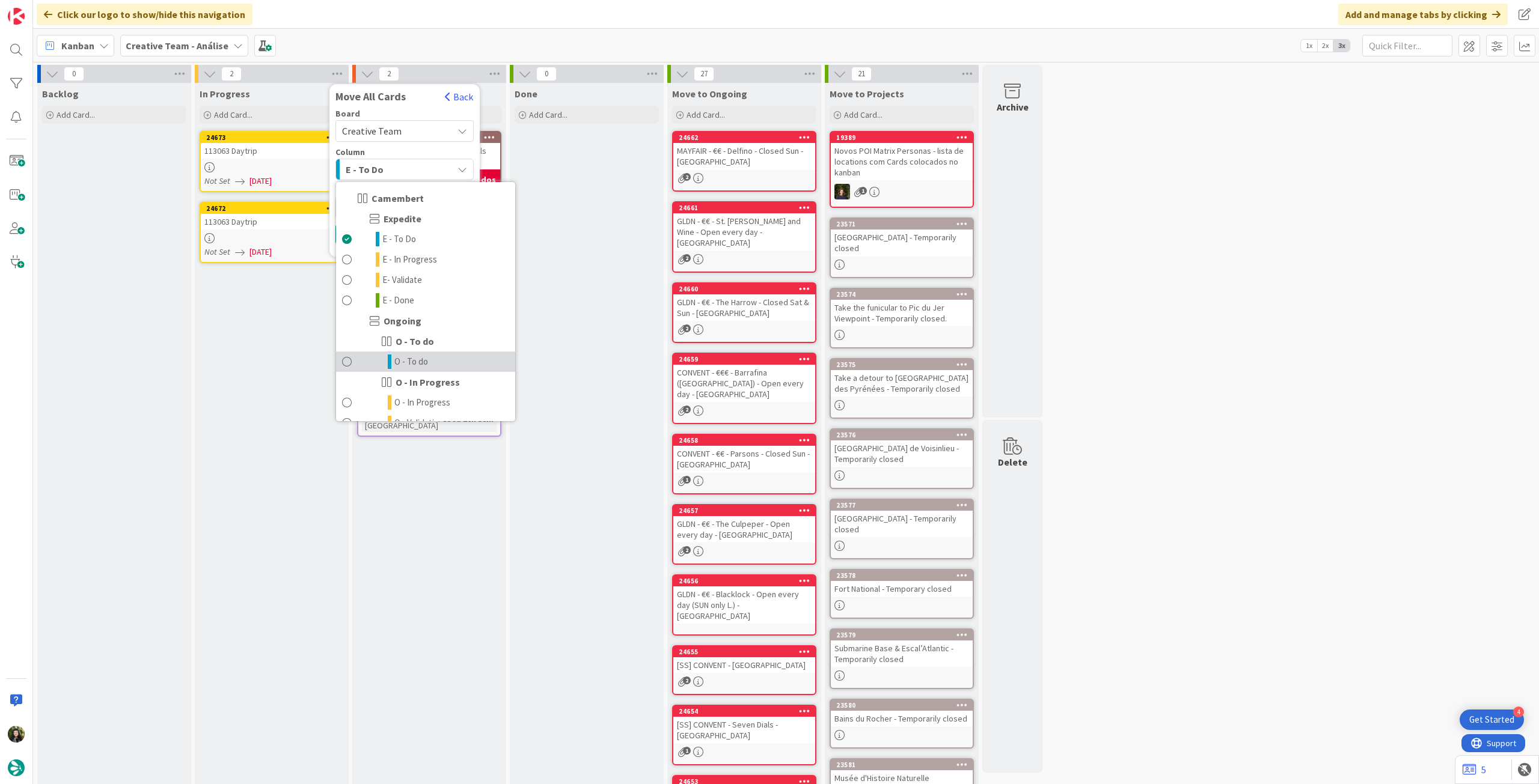
click at [444, 368] on link "O - To do" at bounding box center [426, 361] width 179 height 21
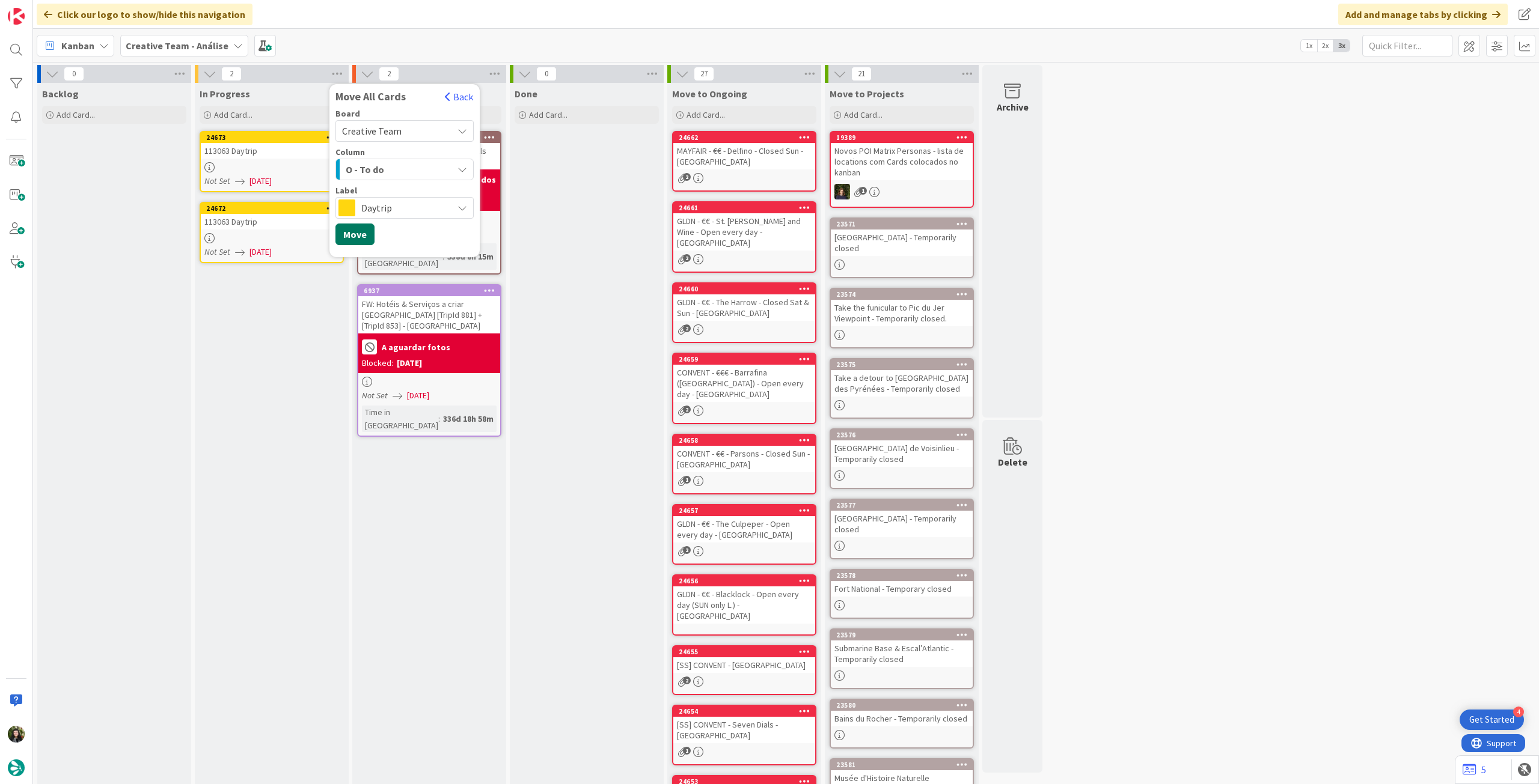
click at [359, 232] on button "Move" at bounding box center [355, 234] width 39 height 22
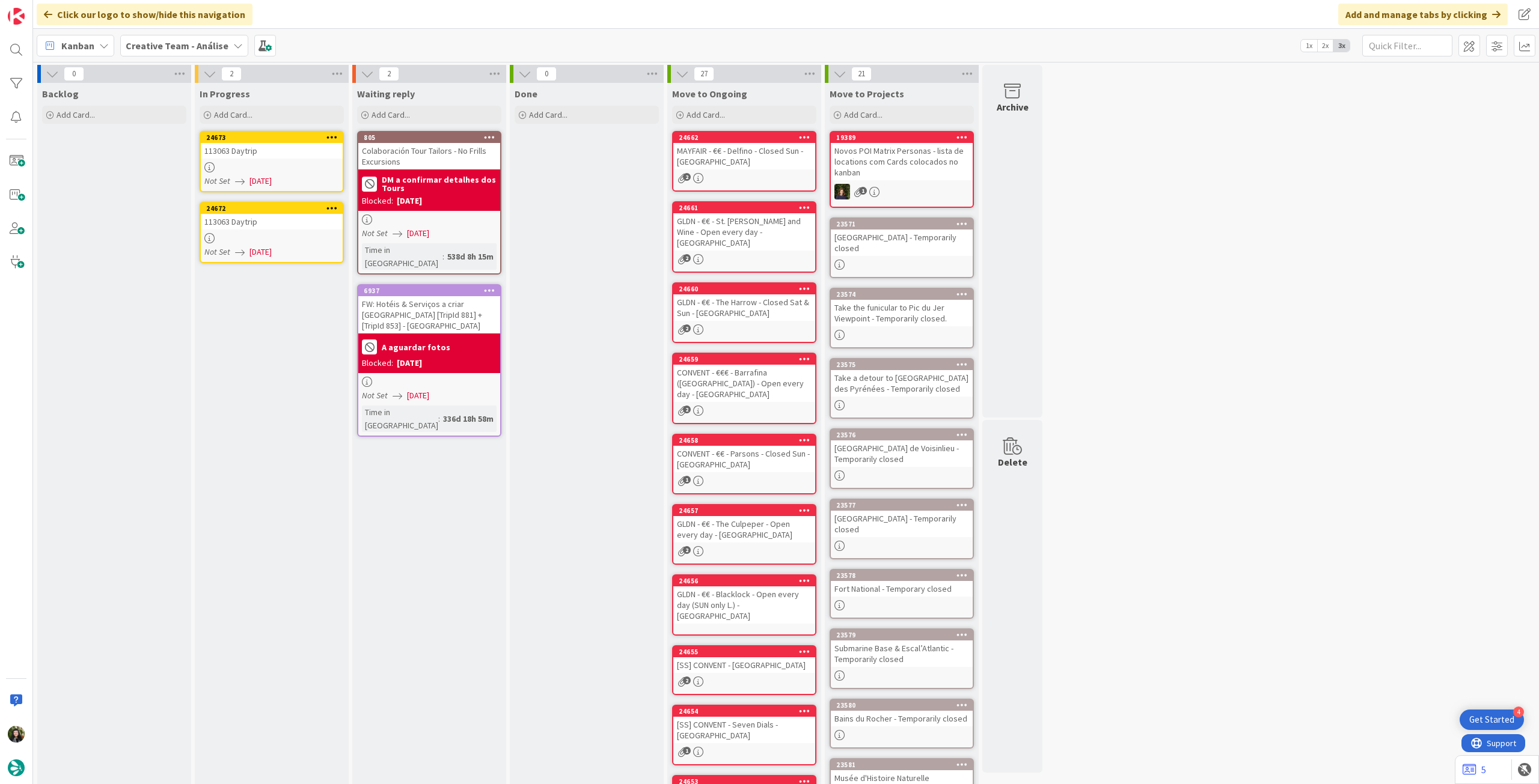
click at [178, 42] on b "Creative Team - Análise" at bounding box center [176, 46] width 103 height 12
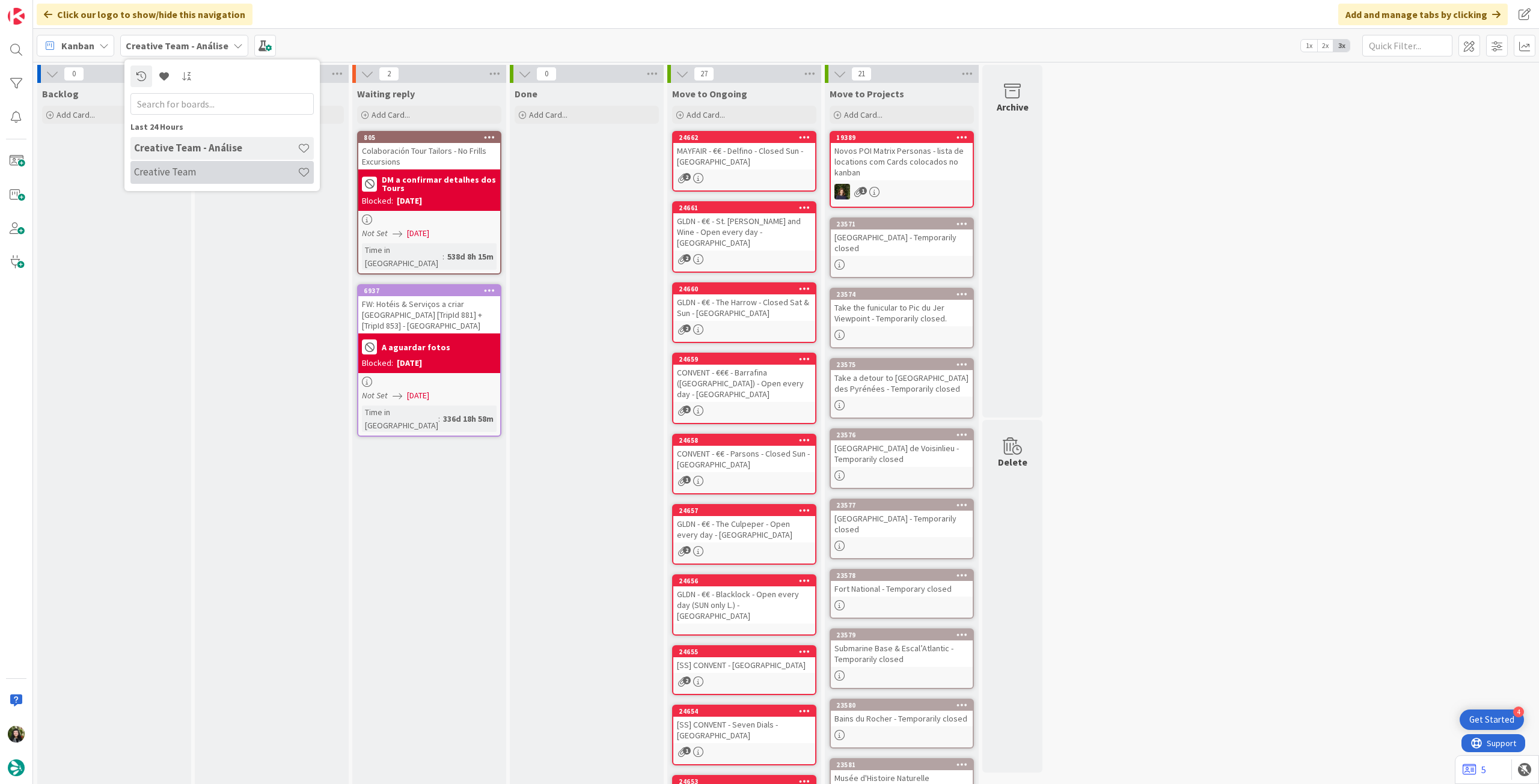
click at [211, 174] on h4 "Creative Team" at bounding box center [215, 172] width 164 height 12
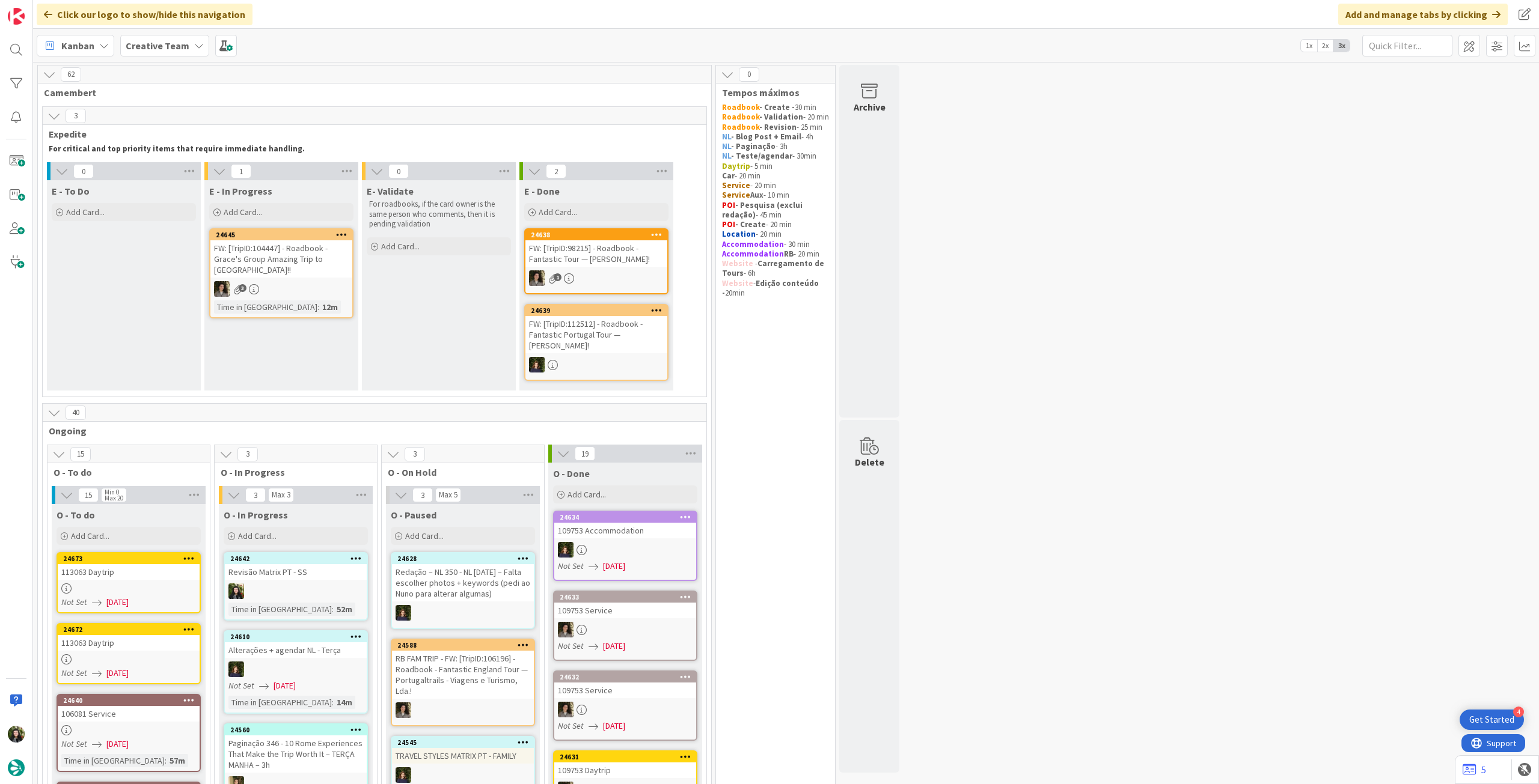
scroll to position [241, 0]
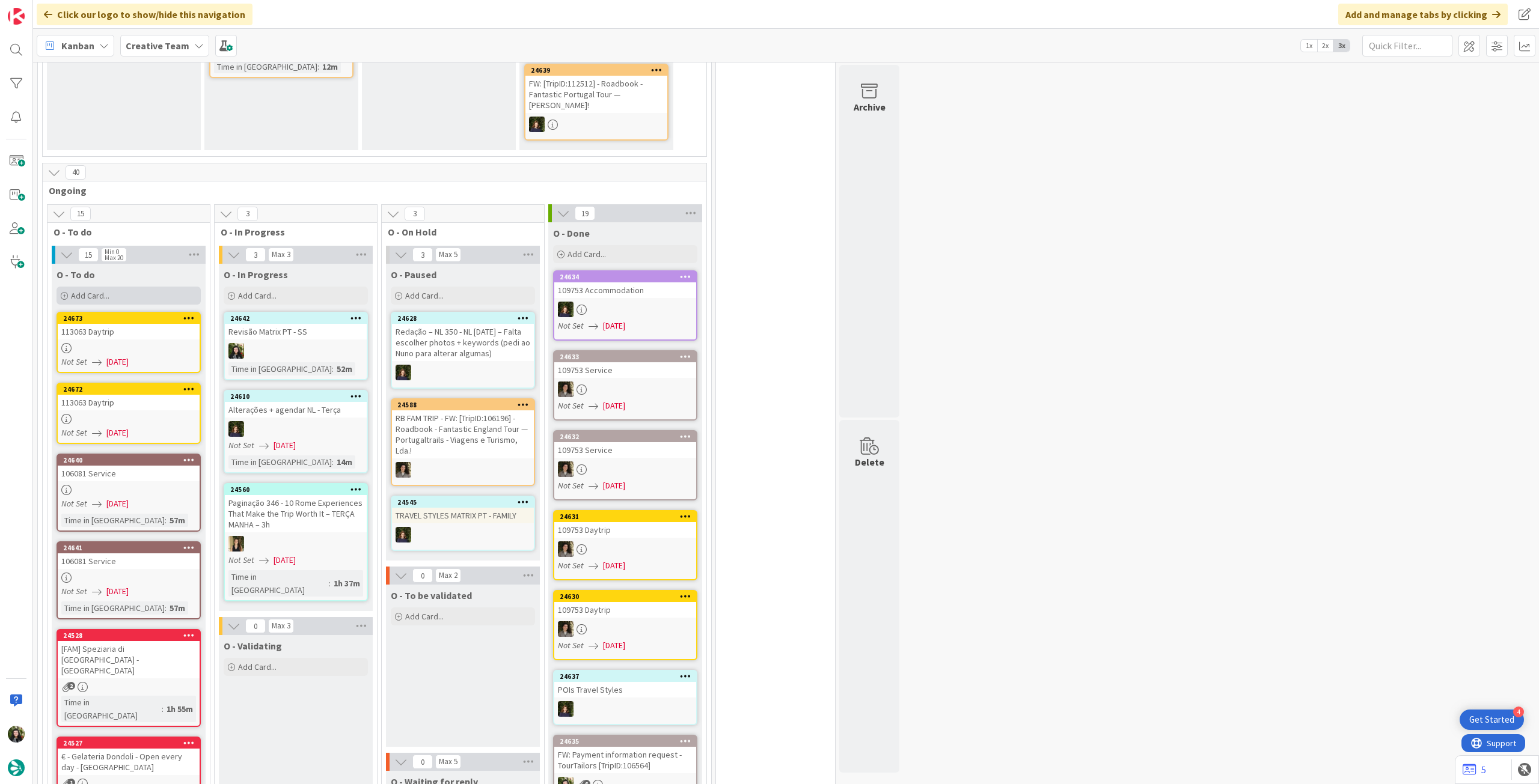
click at [170, 288] on div "Add Card..." at bounding box center [129, 295] width 145 height 18
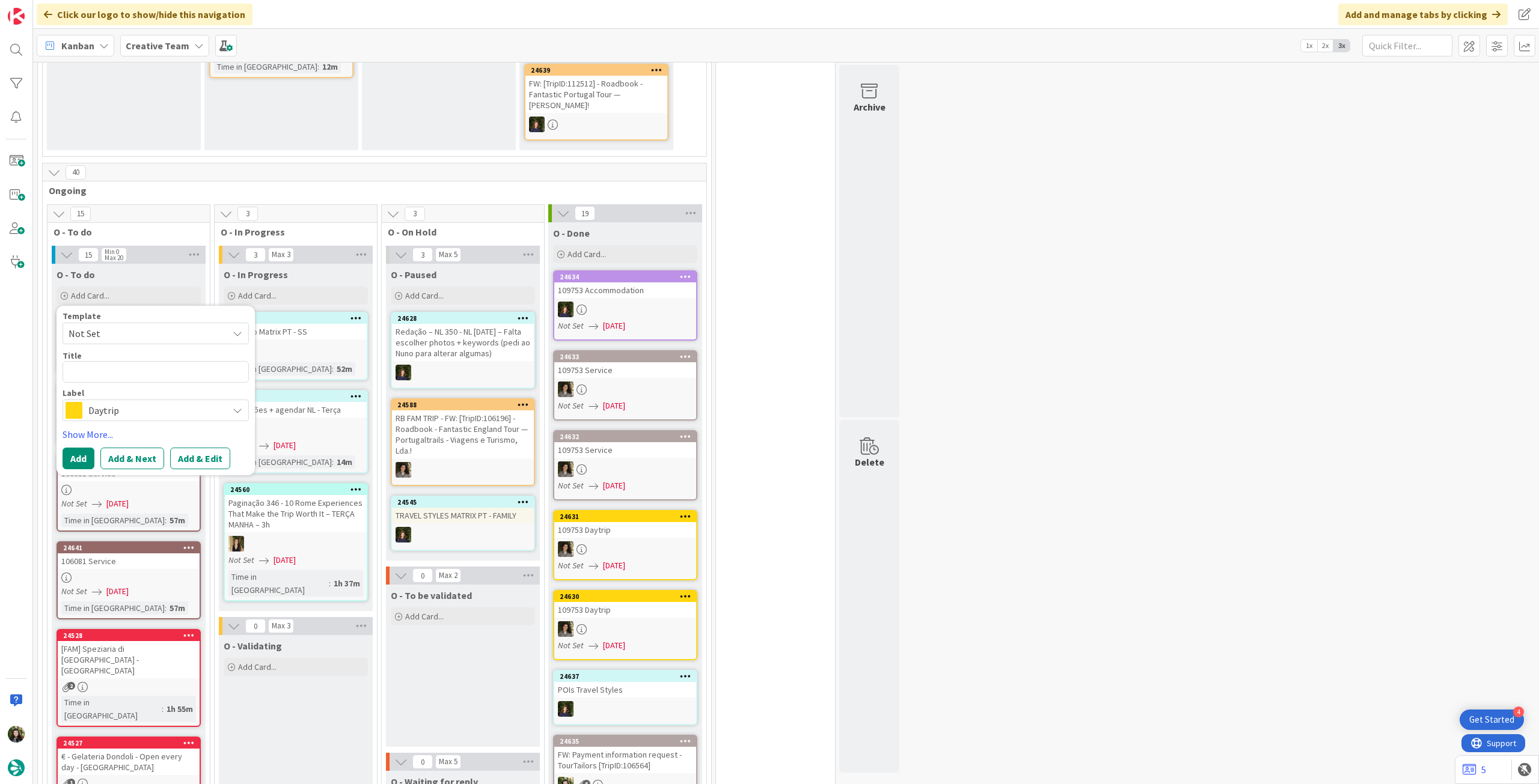
click at [156, 416] on span "Daytrip" at bounding box center [154, 410] width 133 height 17
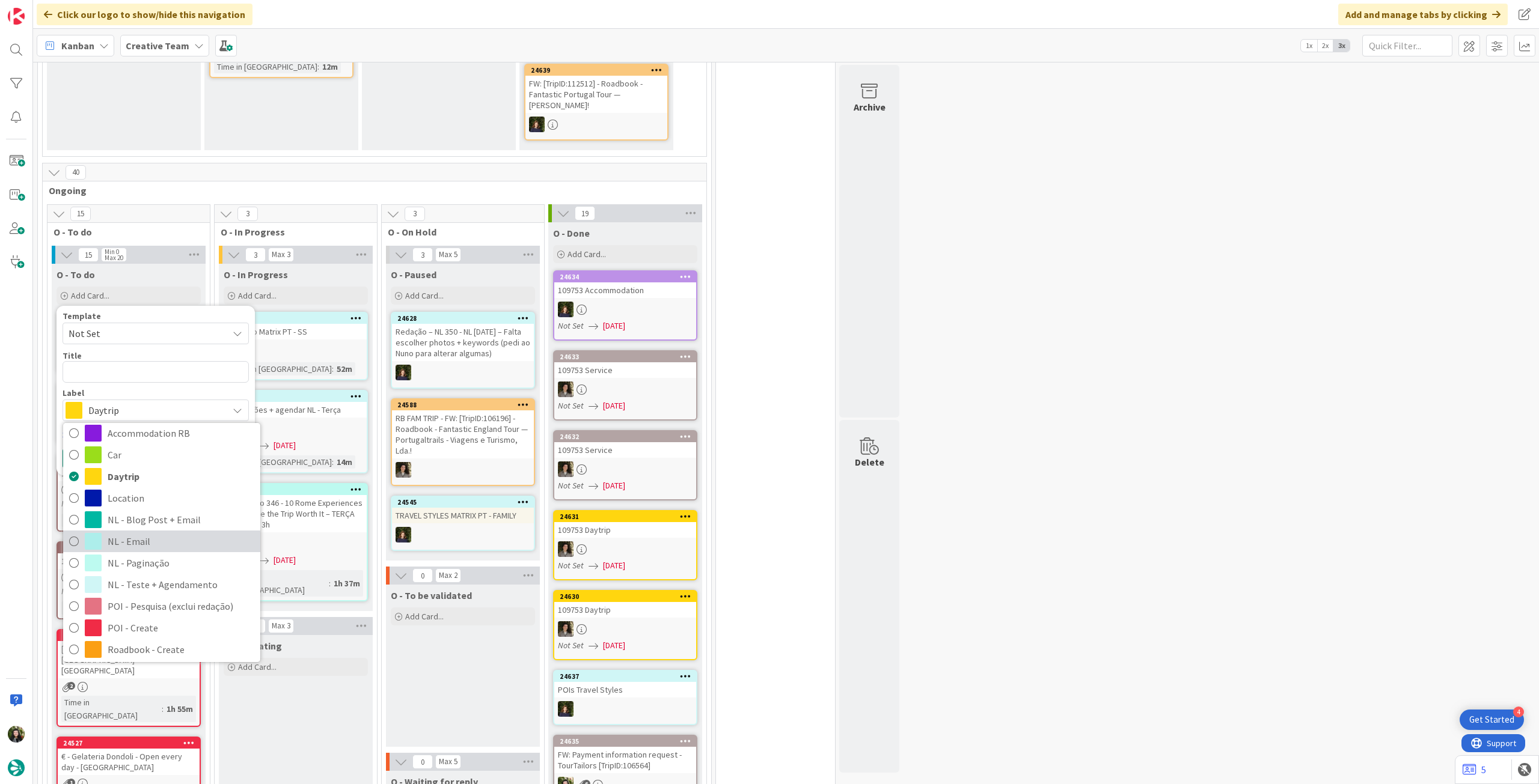
scroll to position [80, 0]
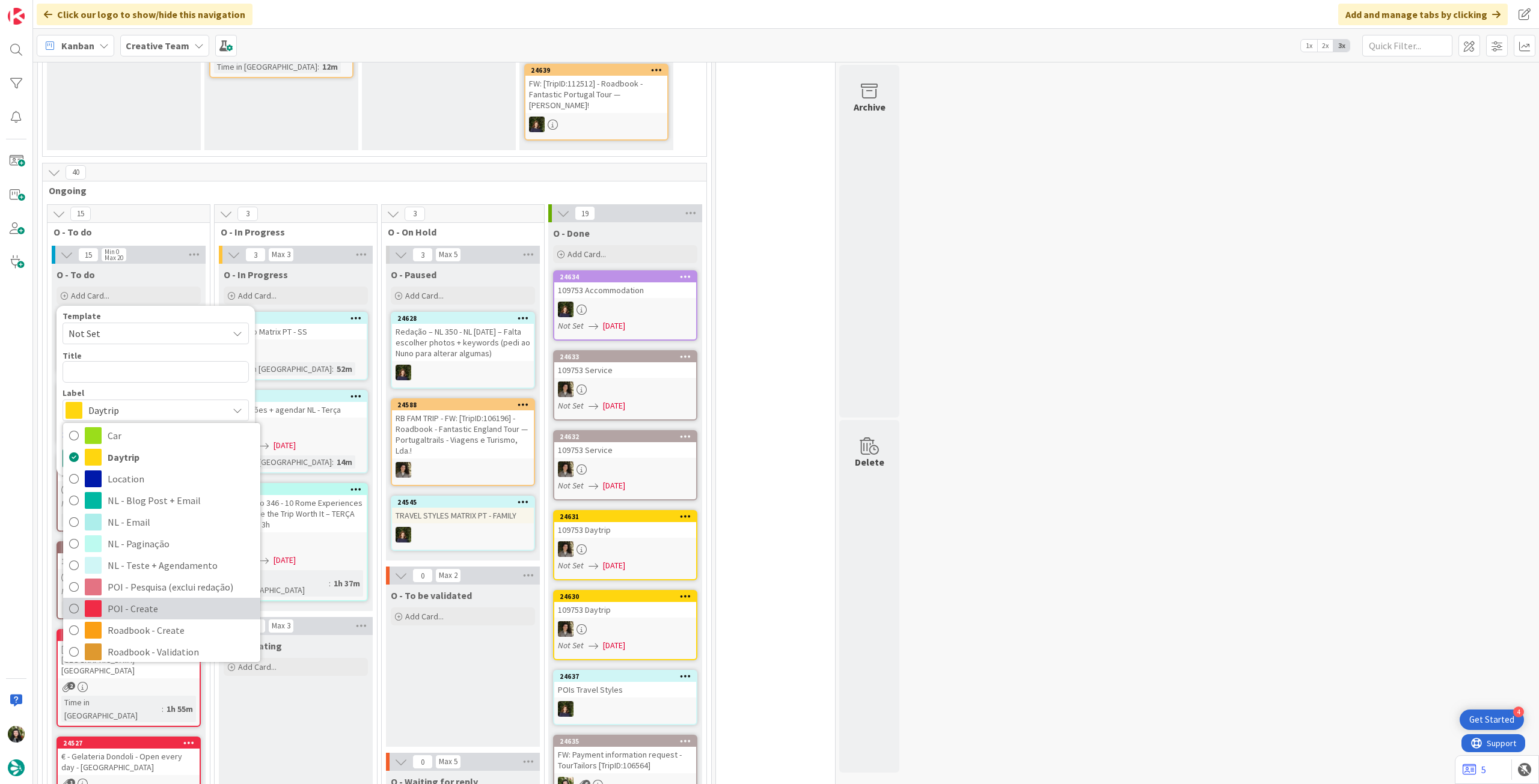
click at [158, 600] on span "POI - Create" at bounding box center [180, 608] width 147 height 18
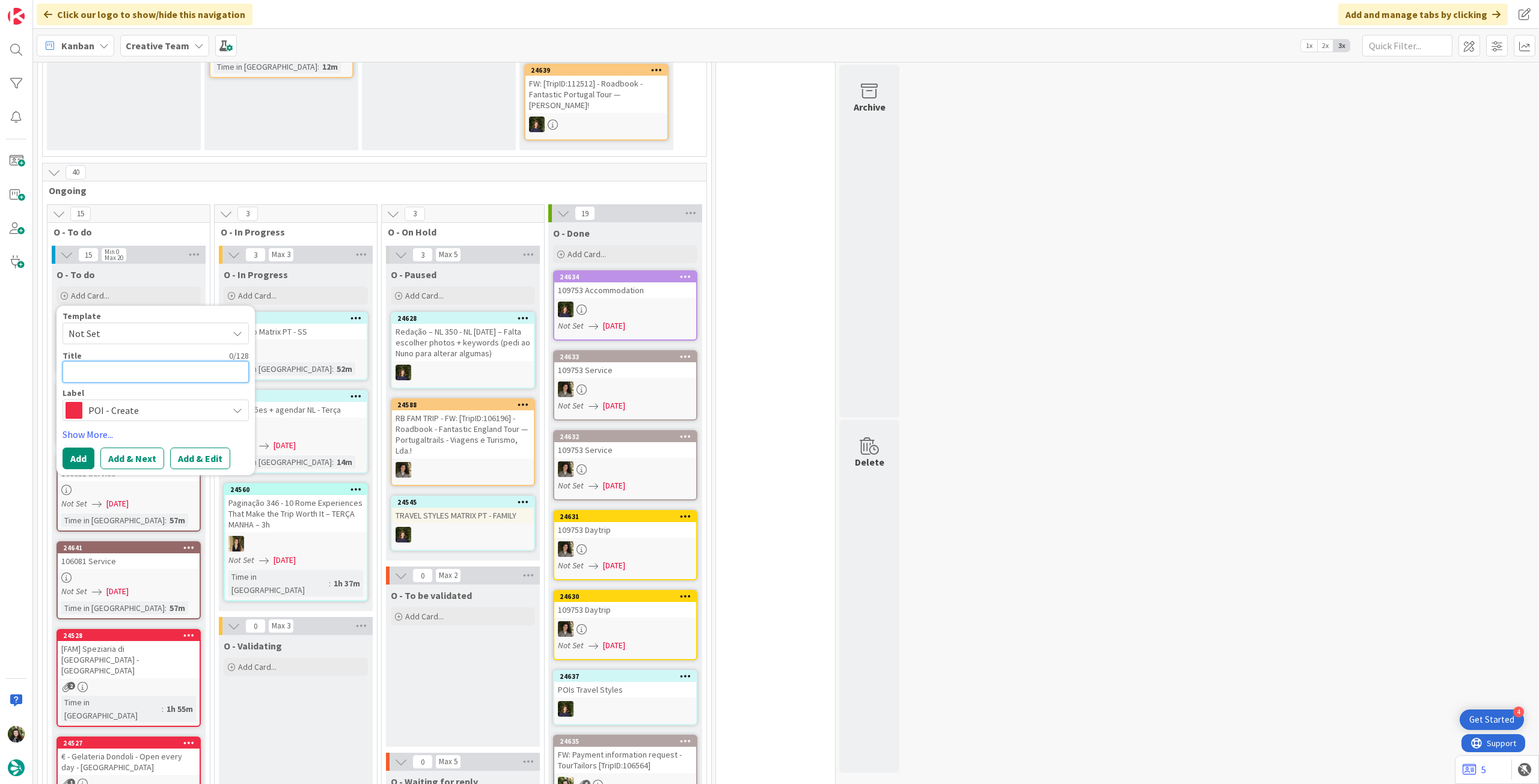
click at [162, 372] on textarea at bounding box center [155, 372] width 186 height 22
type textarea "x"
type textarea "P"
type textarea "x"
type textarea "PO"
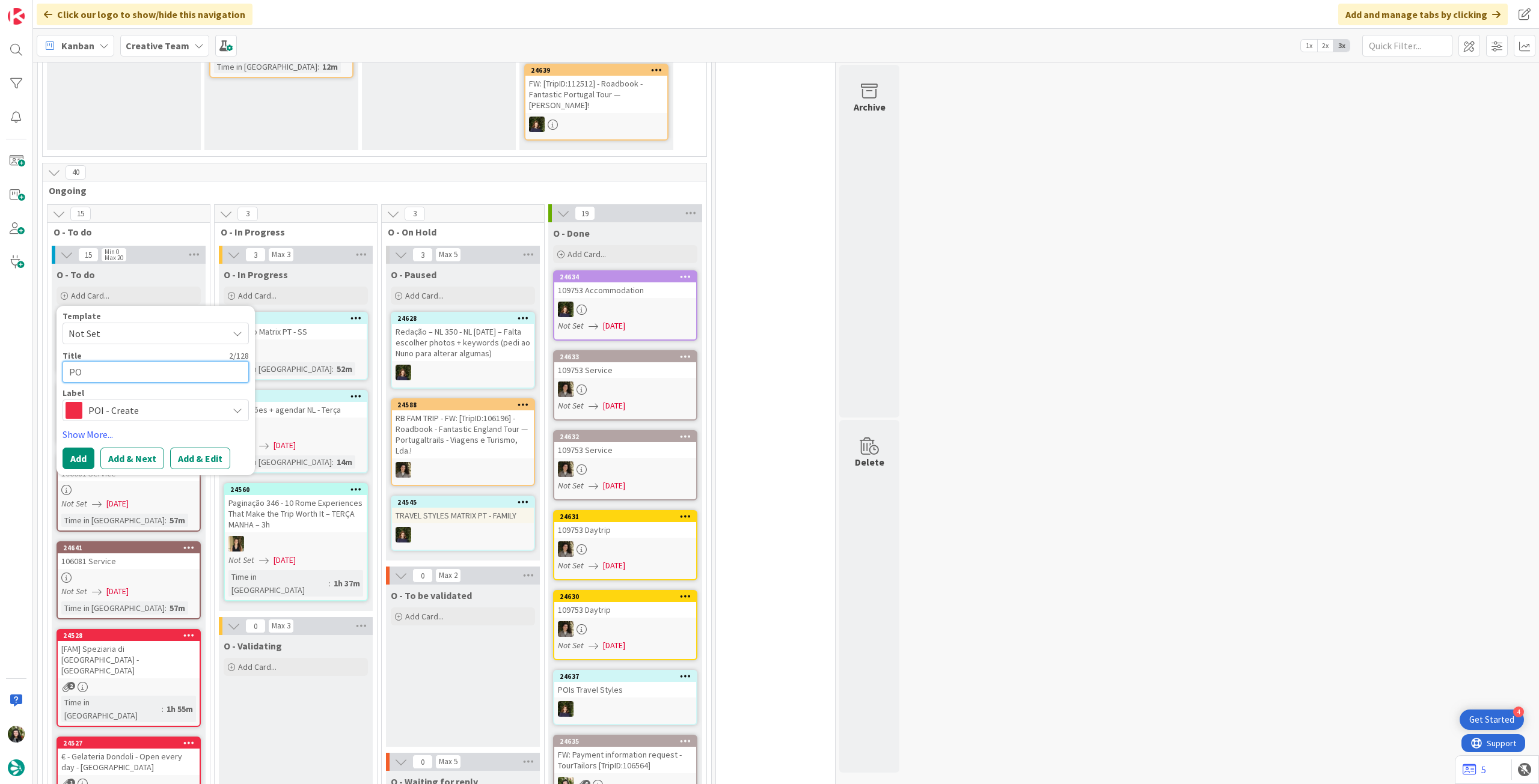
type textarea "x"
type textarea "POI"
type textarea "x"
type textarea "POIs"
type textarea "x"
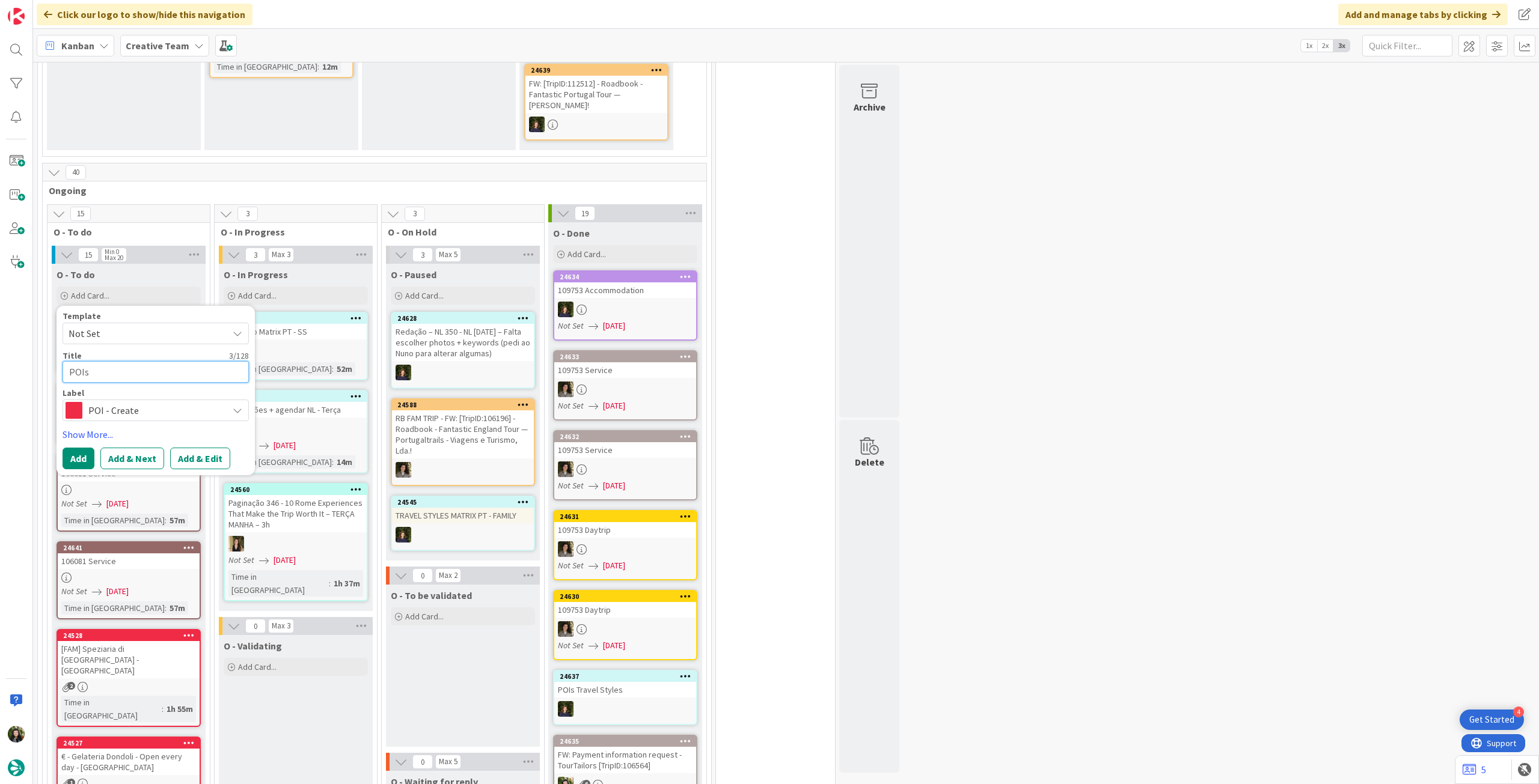
type textarea "POIs"
type textarea "x"
type textarea "POIs E"
type textarea "x"
type textarea "POIs Ea"
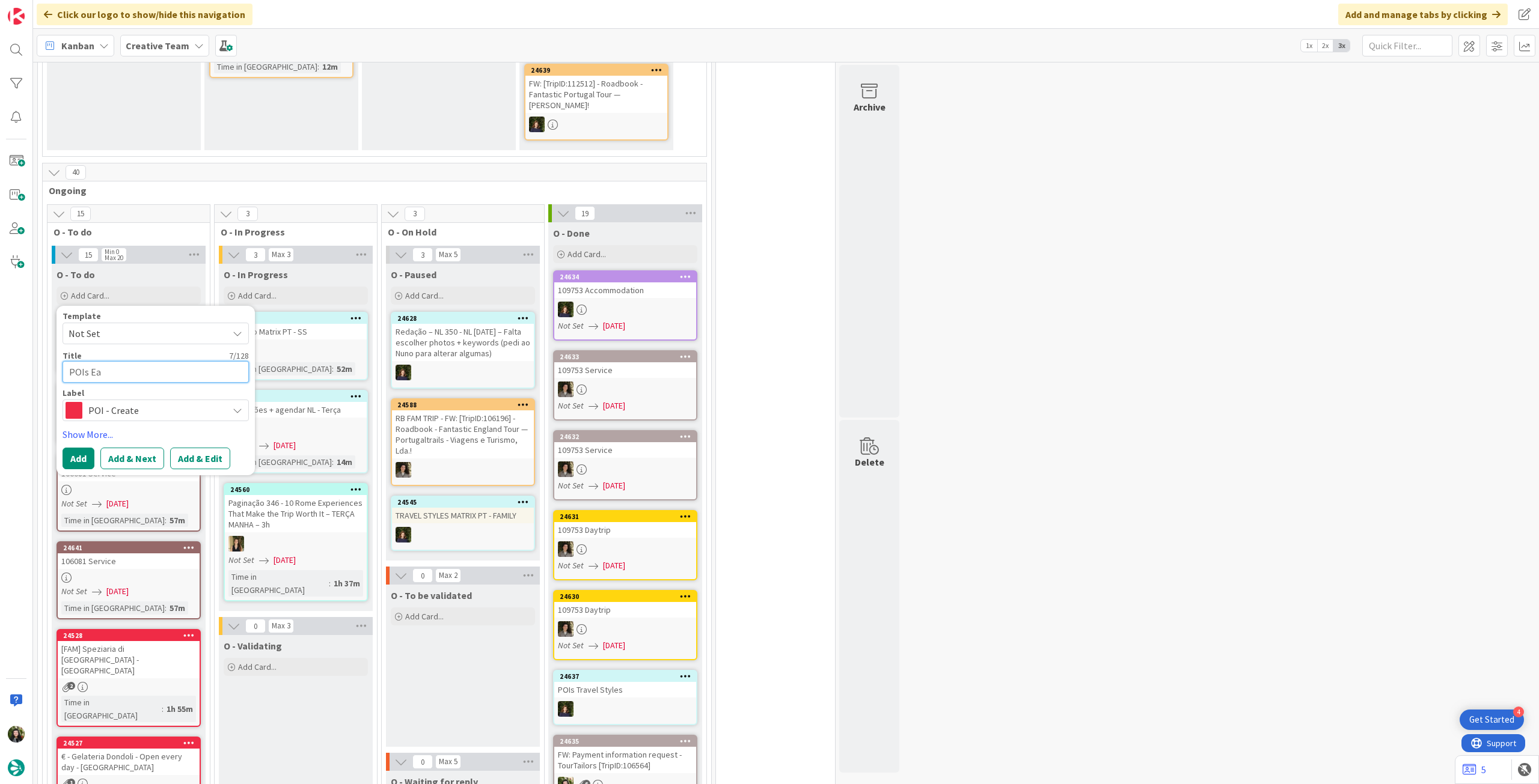
type textarea "x"
type textarea "POIs Eat"
type textarea "x"
type textarea "POIs Eat"
type textarea "x"
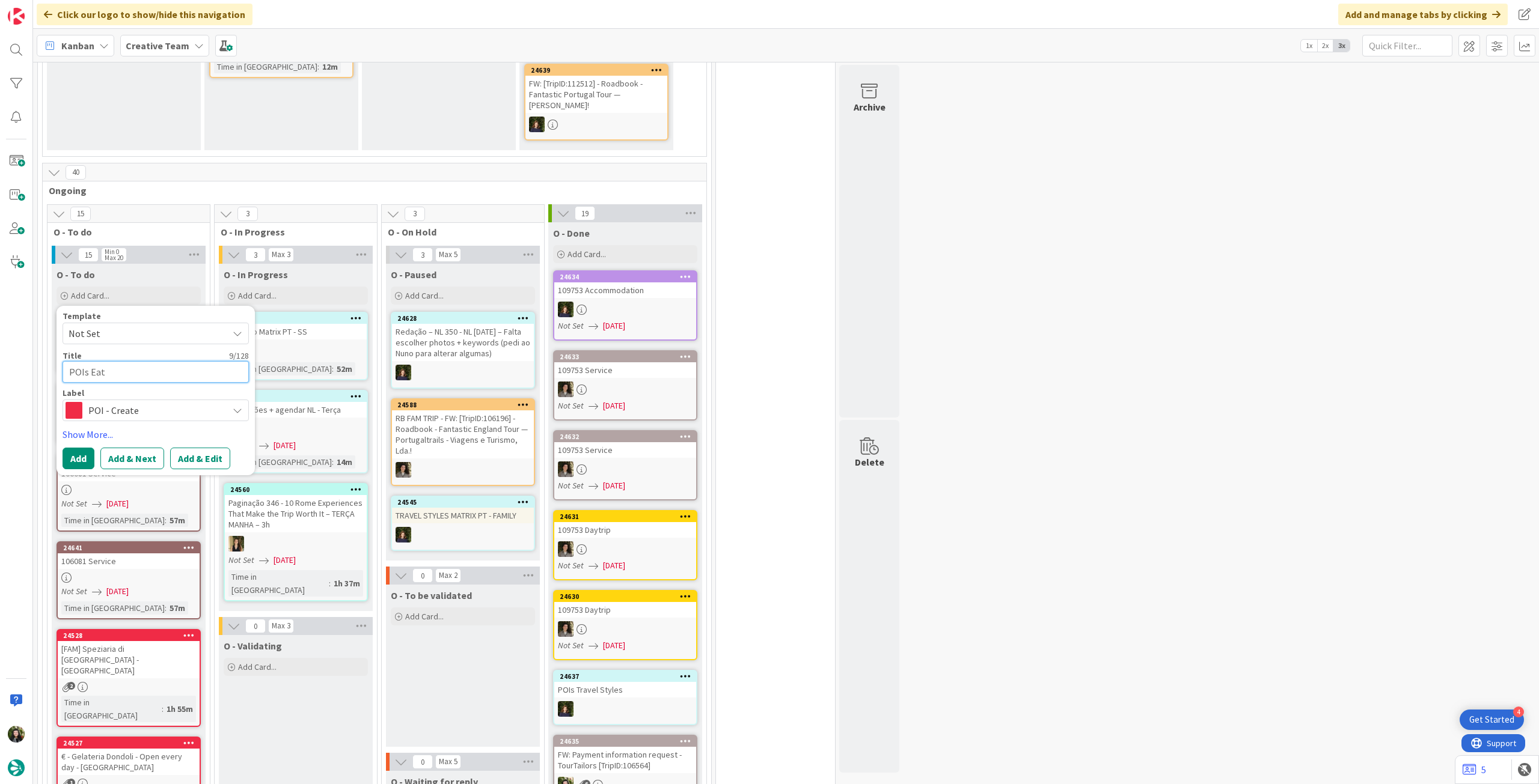
type textarea "POIs Eat -"
type textarea "x"
type textarea "POIs Eat -"
type textarea "x"
type textarea "POIs Eat - C"
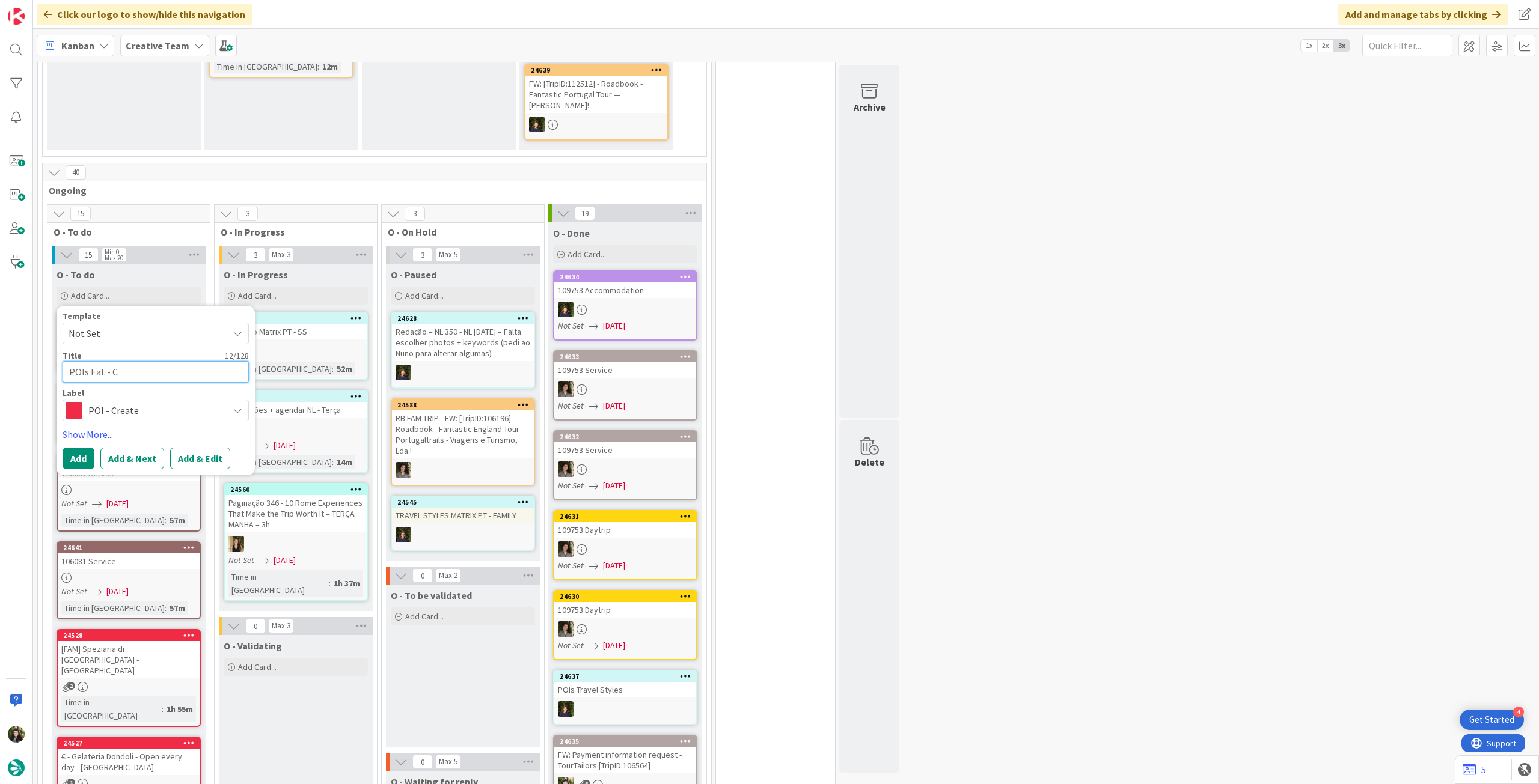
type textarea "x"
type textarea "POIs Eat - Co"
type textarea "x"
type textarea "POIs Eat - Coi"
type textarea "x"
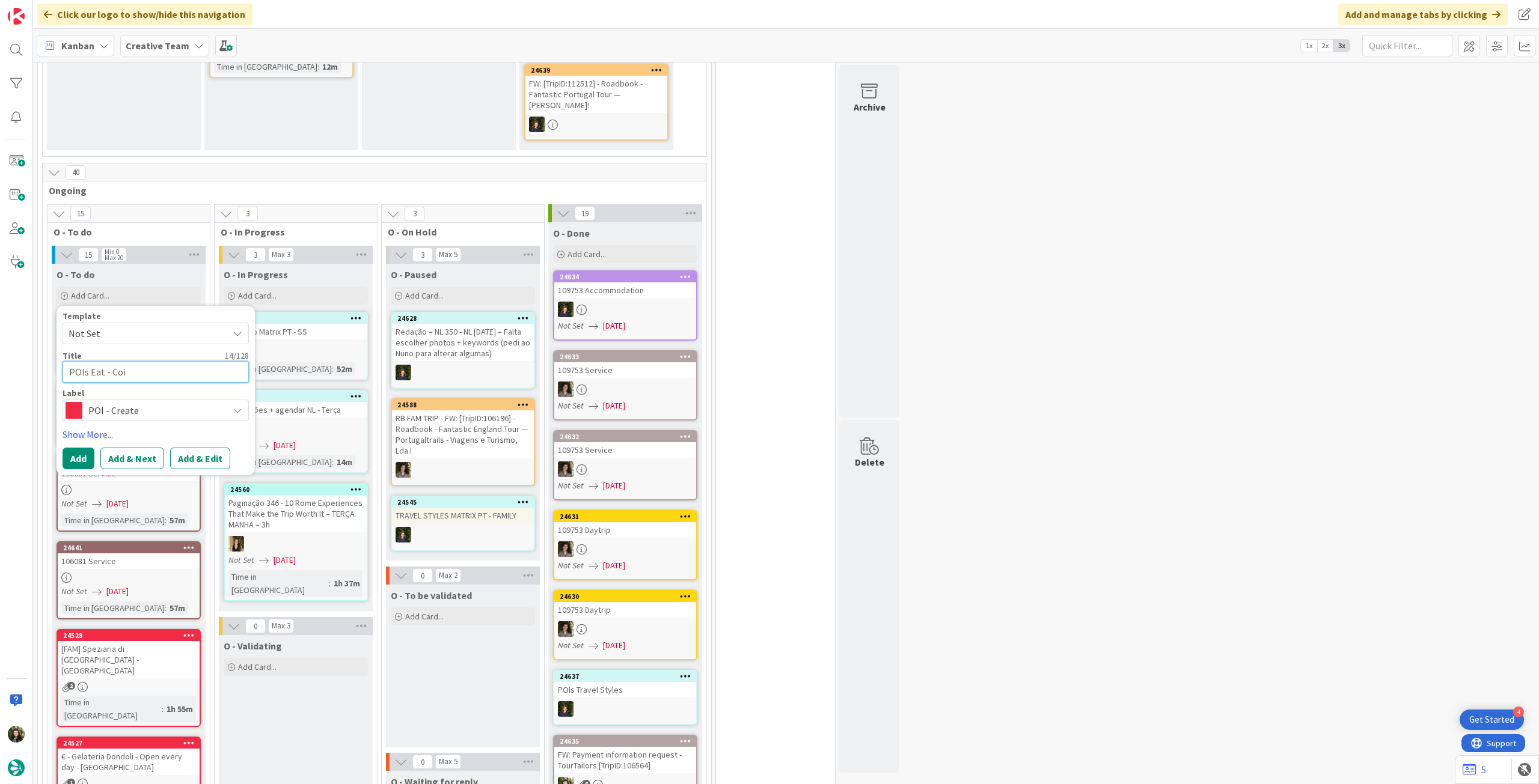
type textarea "POIs Eat - Coim"
type textarea "x"
type textarea "POIs Eat - Coimb"
type textarea "x"
type textarea "POIs Eat - Coimbr"
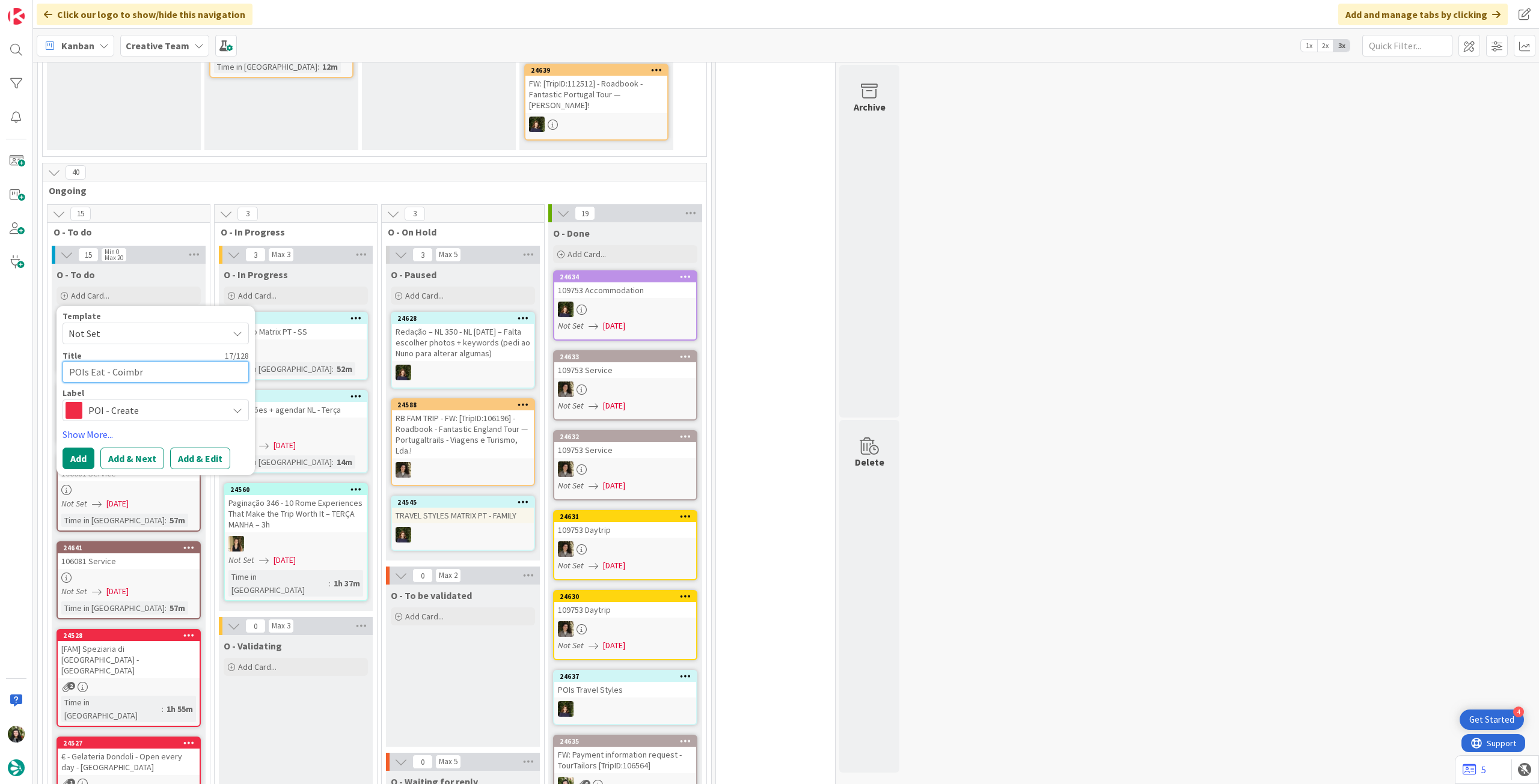
type textarea "x"
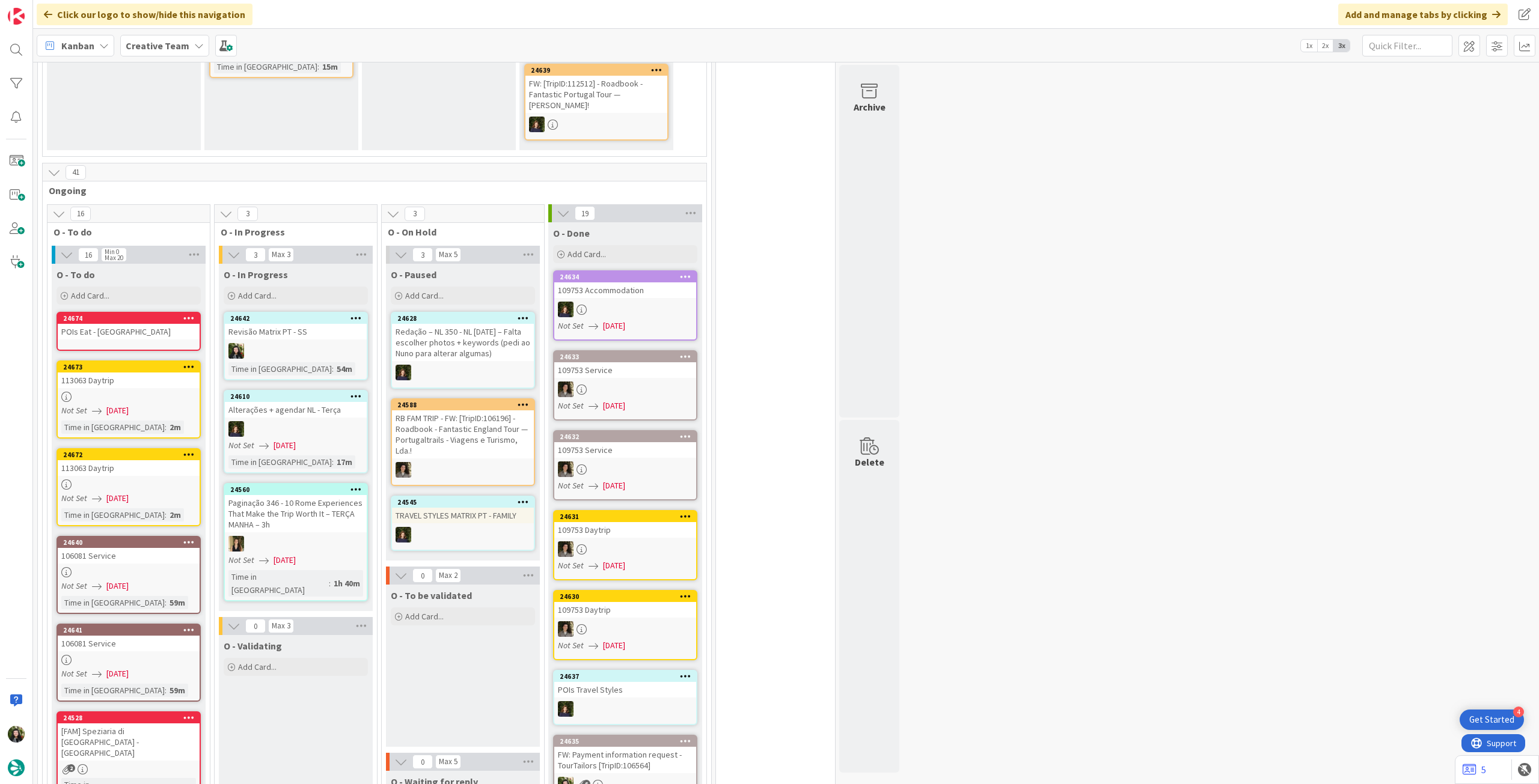
click at [145, 338] on div "POIs Eat - Coimbra" at bounding box center [129, 332] width 142 height 16
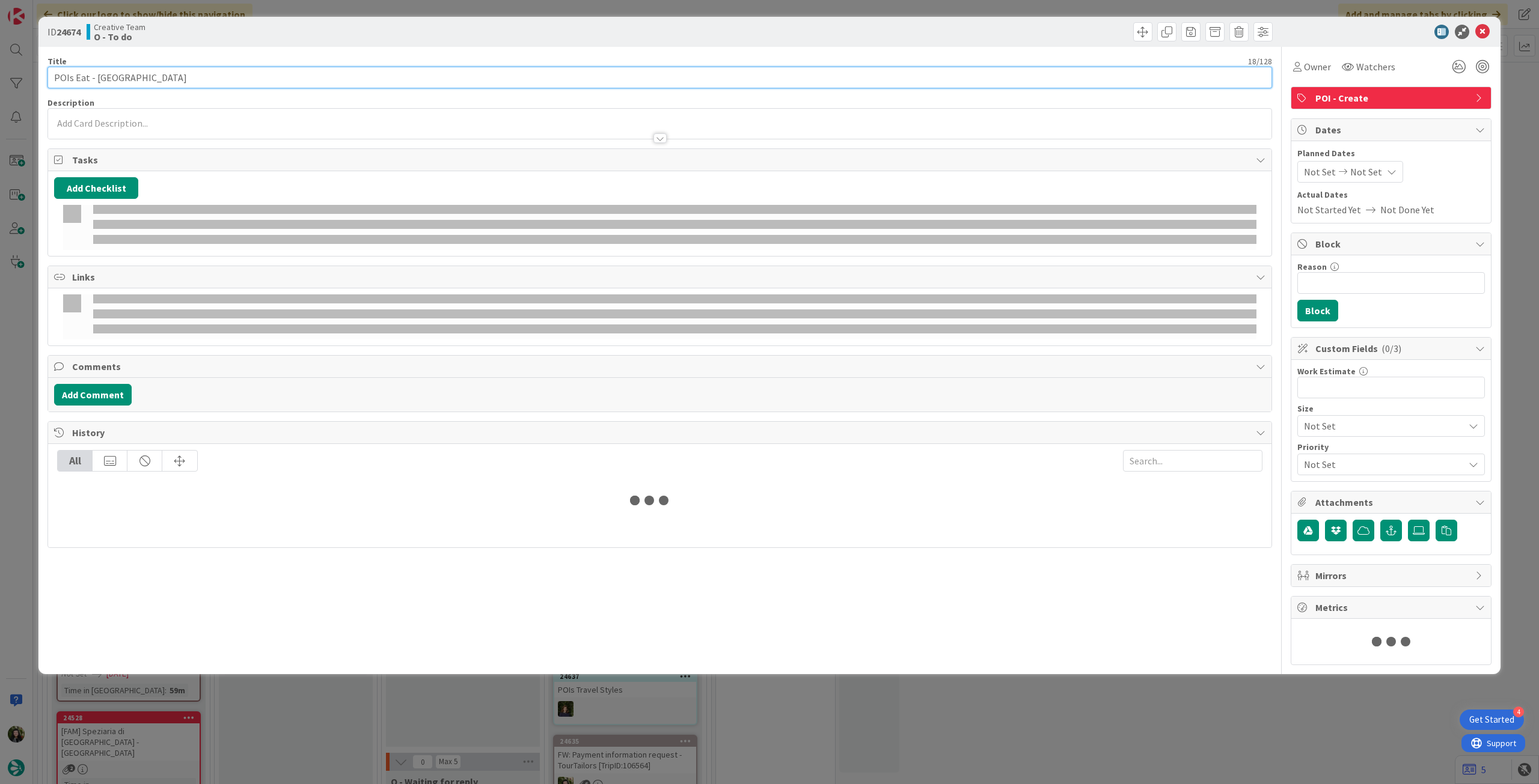
click at [168, 80] on input "POIs Eat - Coimbra" at bounding box center [660, 78] width 1225 height 22
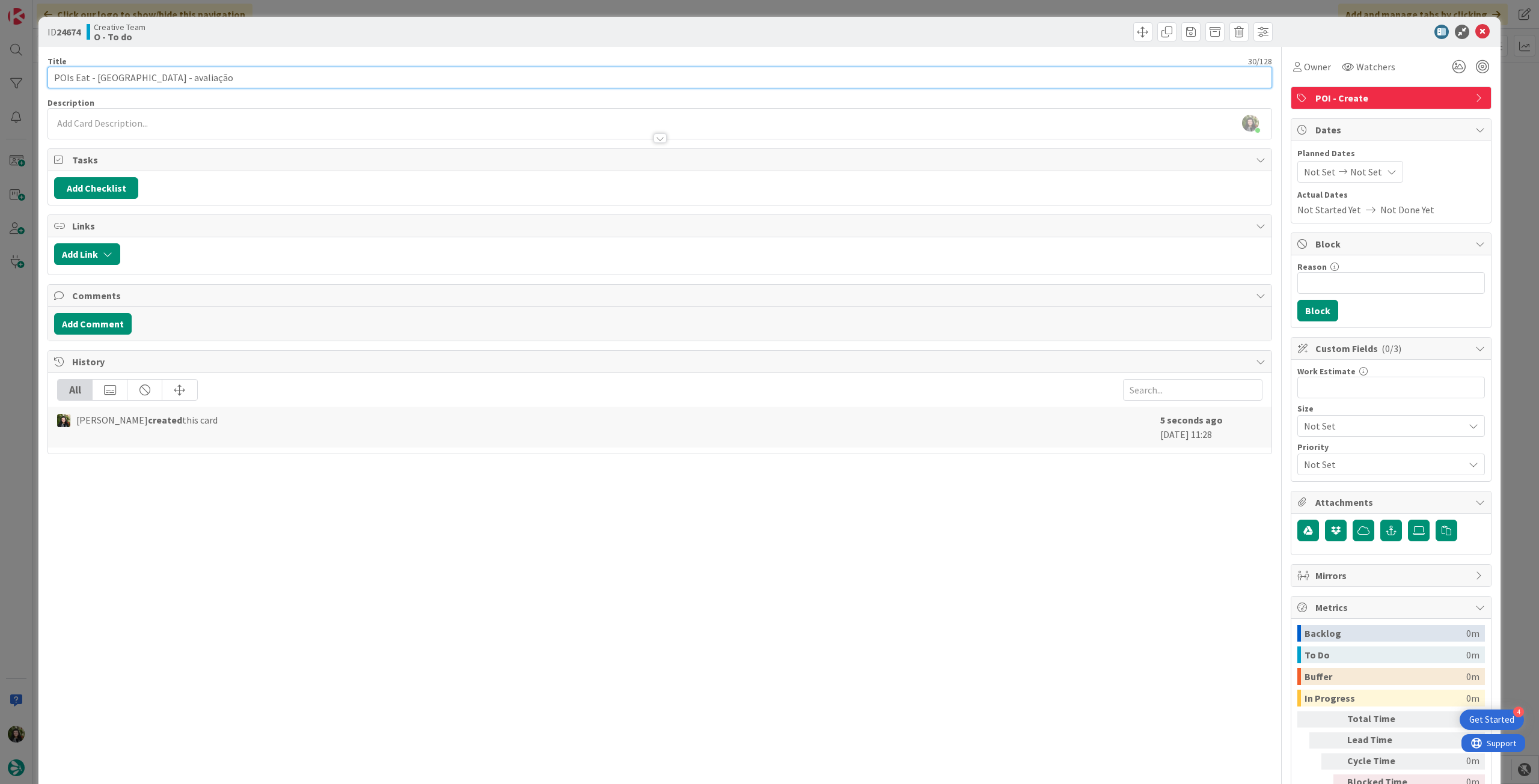
type input "POIs Eat - Coimbra - avaliação"
click at [160, 126] on div at bounding box center [660, 132] width 1223 height 13
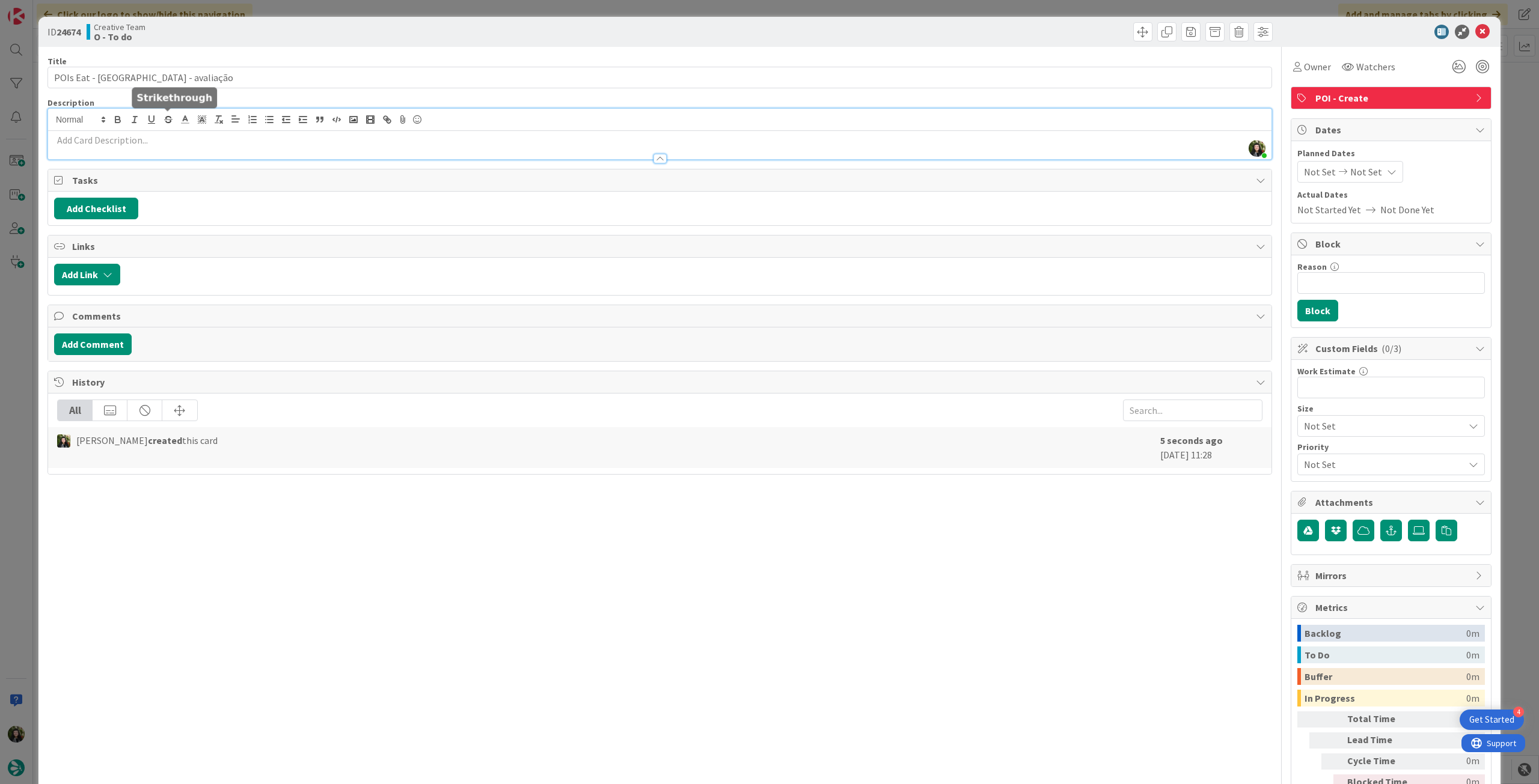
click at [161, 142] on p at bounding box center [660, 140] width 1211 height 14
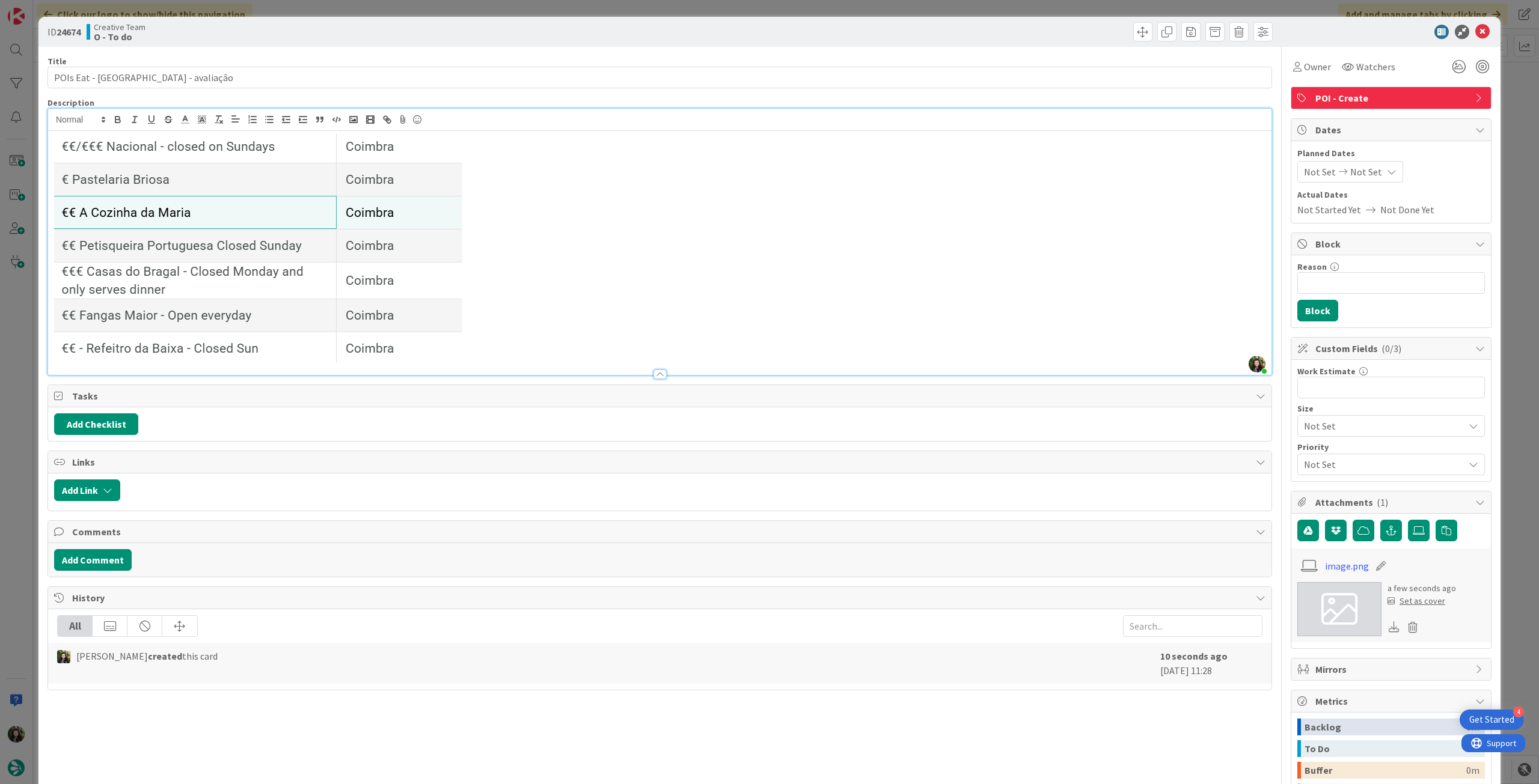
click at [525, 352] on p at bounding box center [660, 248] width 1211 height 229
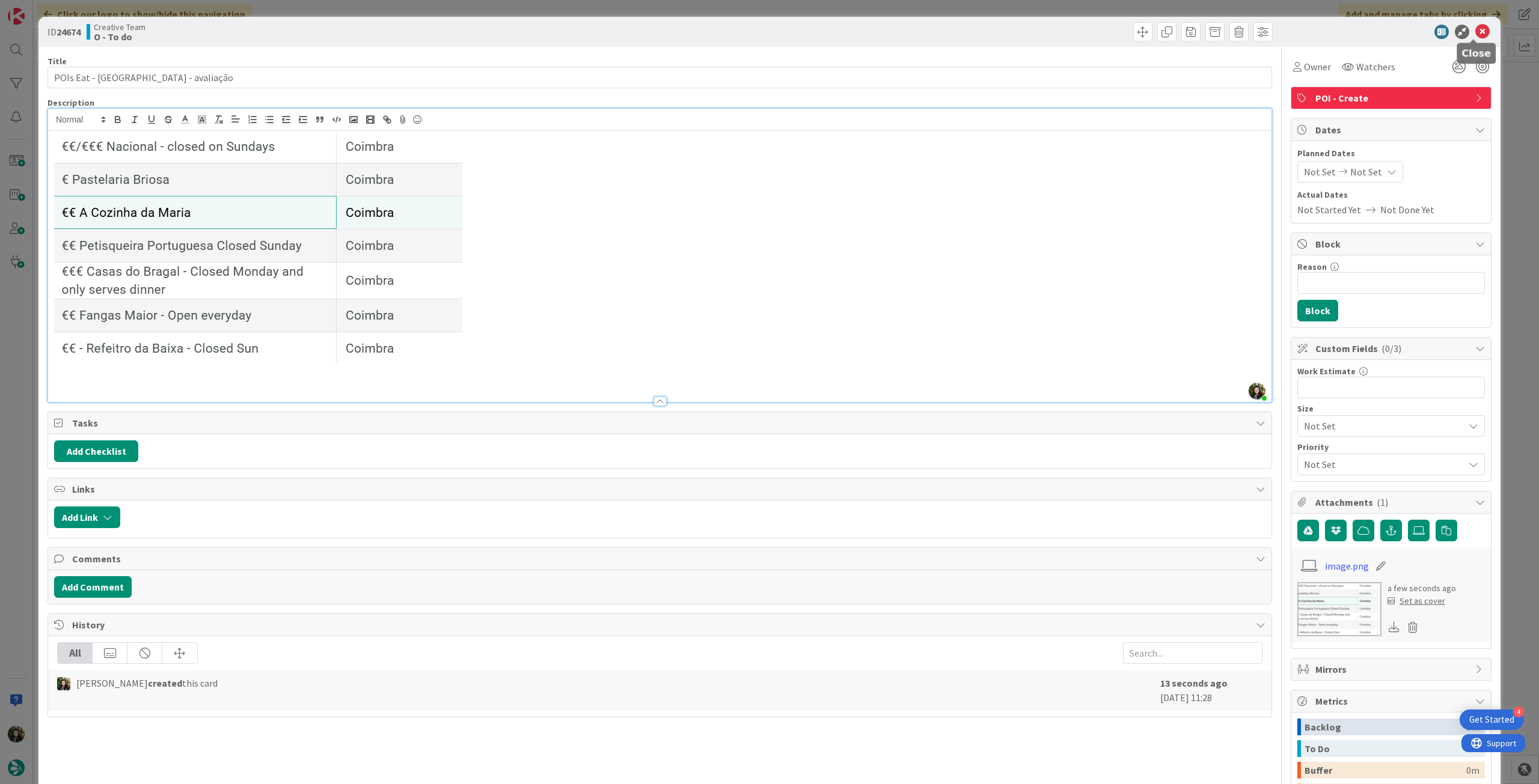
click at [1475, 36] on icon at bounding box center [1483, 32] width 15 height 15
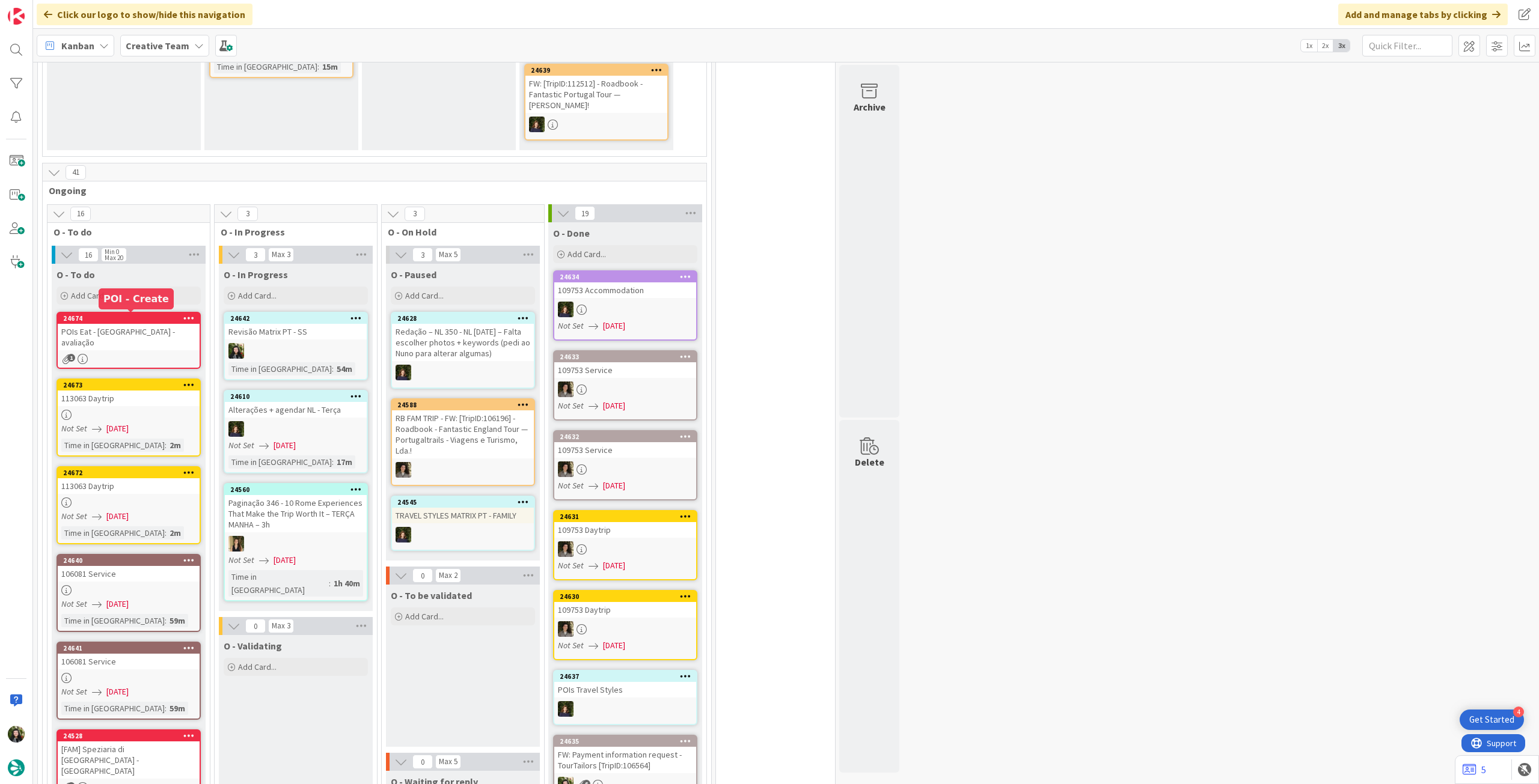
click at [125, 324] on div "POIs Eat - Coimbra - avaliação" at bounding box center [129, 337] width 142 height 27
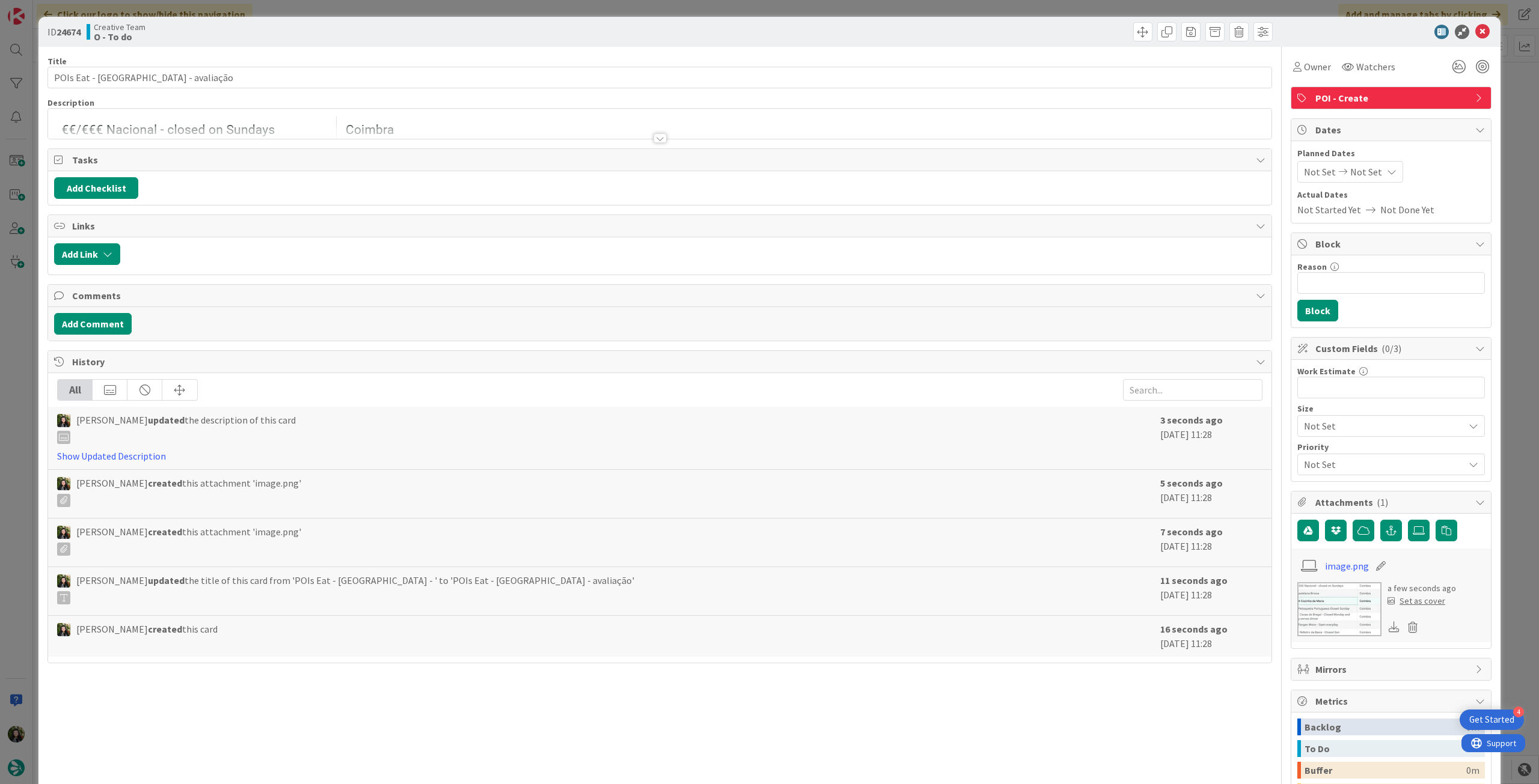
click at [253, 140] on div "Title 30 / 128 POIs Eat - Coimbra - avaliação Description Owner Watchers POI - …" at bounding box center [660, 482] width 1225 height 870
click at [255, 137] on div at bounding box center [660, 132] width 1223 height 13
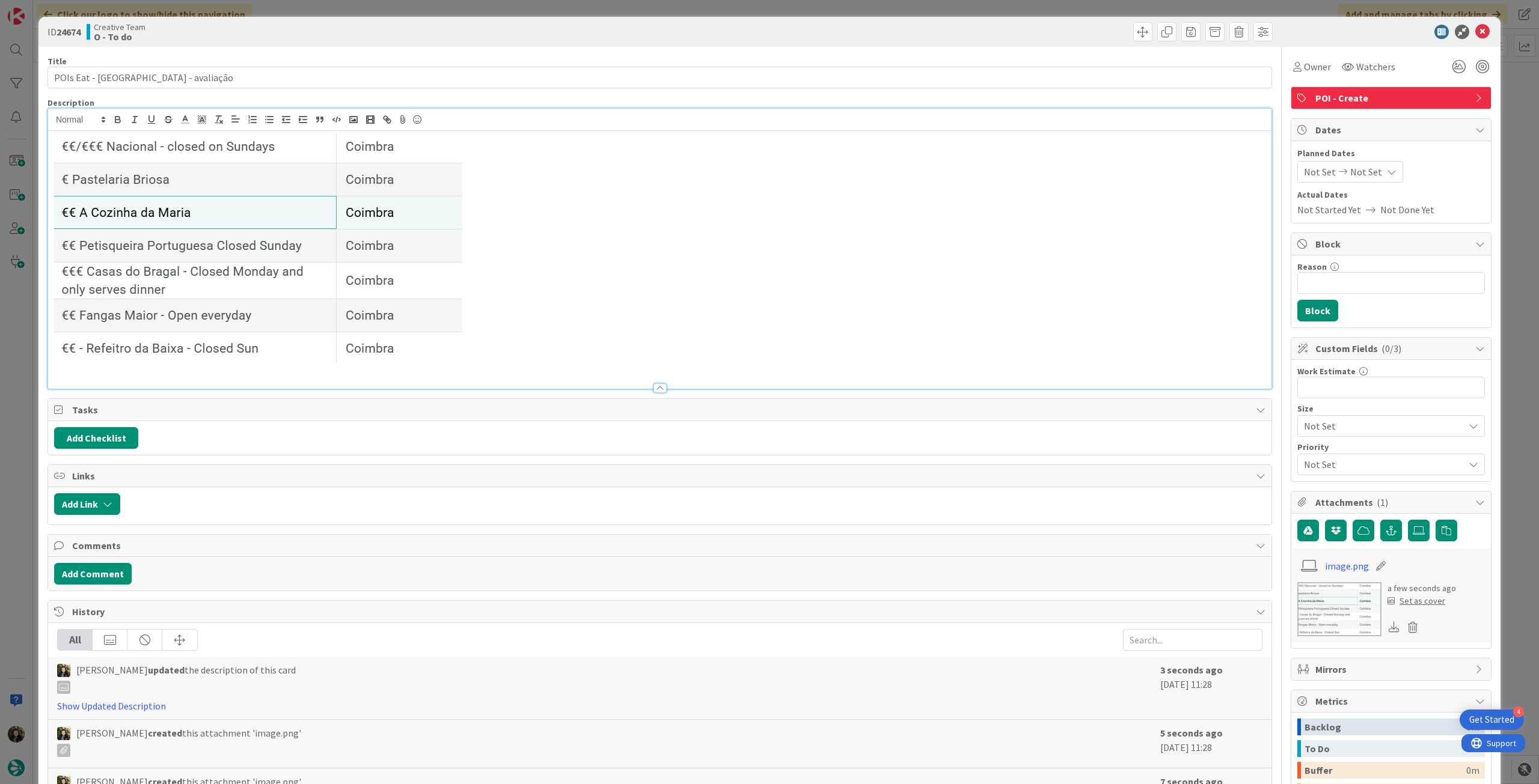
click at [164, 373] on p at bounding box center [660, 370] width 1211 height 14
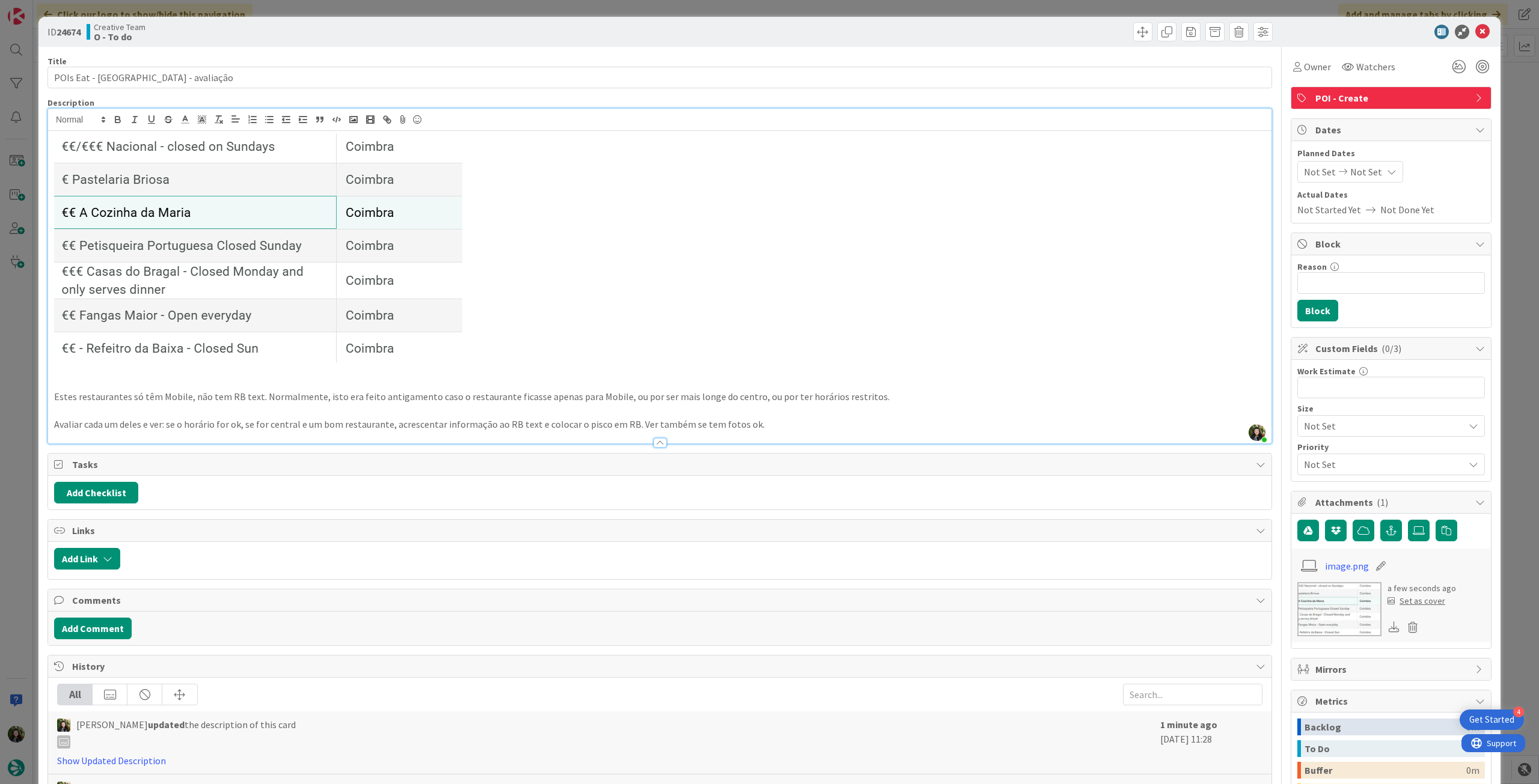
click at [207, 428] on p "Avaliar cada um deles e ver: se o horário for ok, se for central e um bom resta…" at bounding box center [660, 424] width 1211 height 14
click at [150, 117] on icon "button" at bounding box center [151, 119] width 11 height 11
click at [704, 258] on p at bounding box center [660, 248] width 1211 height 229
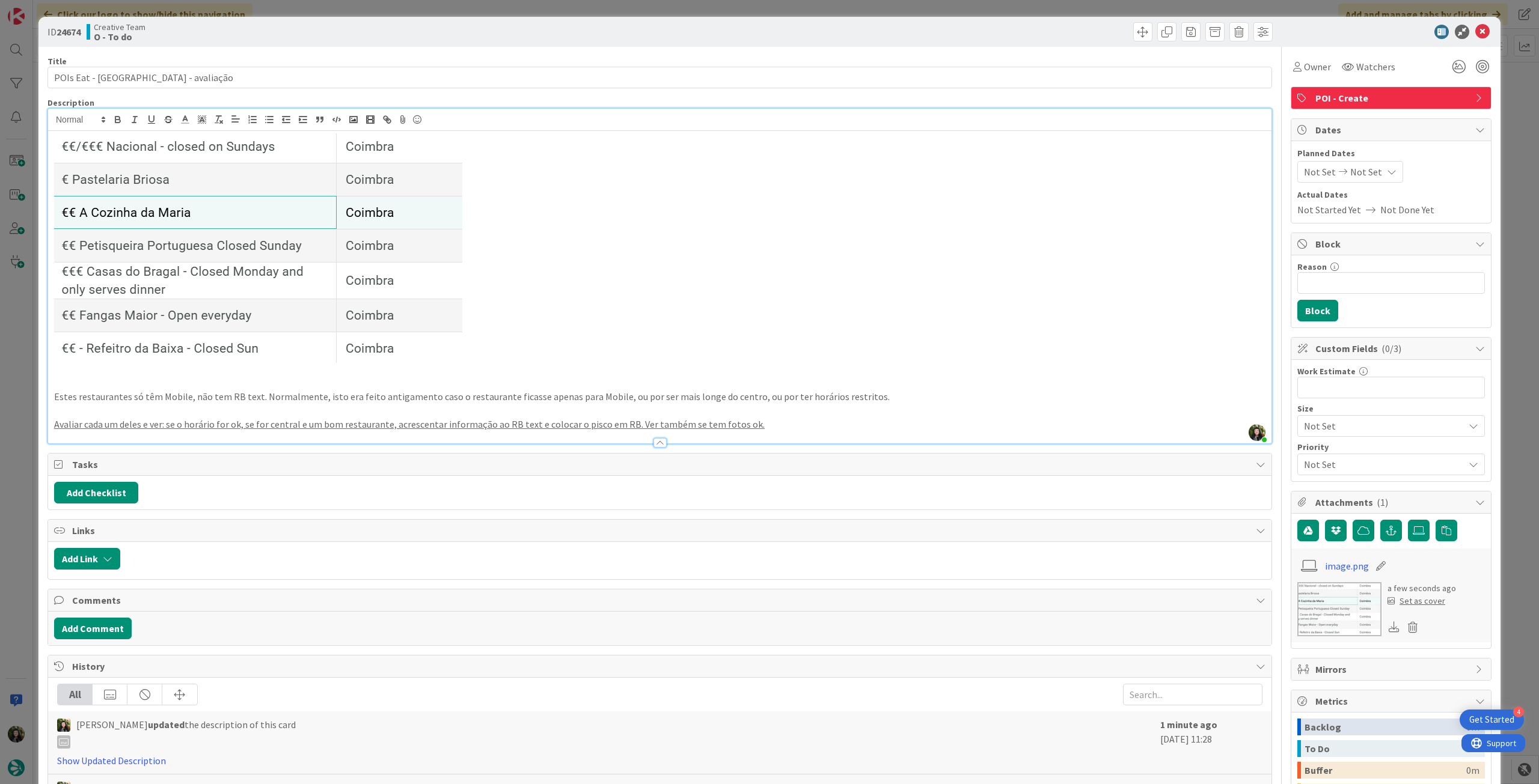
drag, startPoint x: 125, startPoint y: 396, endPoint x: 181, endPoint y: 359, distance: 67.1
click at [126, 396] on p "Estes restaurantes só têm Mobile, não tem RB text. Normalmente, isto era feito …" at bounding box center [660, 396] width 1211 height 14
click at [265, 400] on p "Estes restaurantes em Coimbra só têm Mobile, não tem RB text. Normalmente, isto…" at bounding box center [660, 396] width 1211 height 14
click at [641, 366] on p at bounding box center [660, 370] width 1211 height 14
click at [237, 421] on u "Avaliar cada um deles e ver: se o horário for ok, se for central e um bom resta…" at bounding box center [409, 424] width 710 height 12
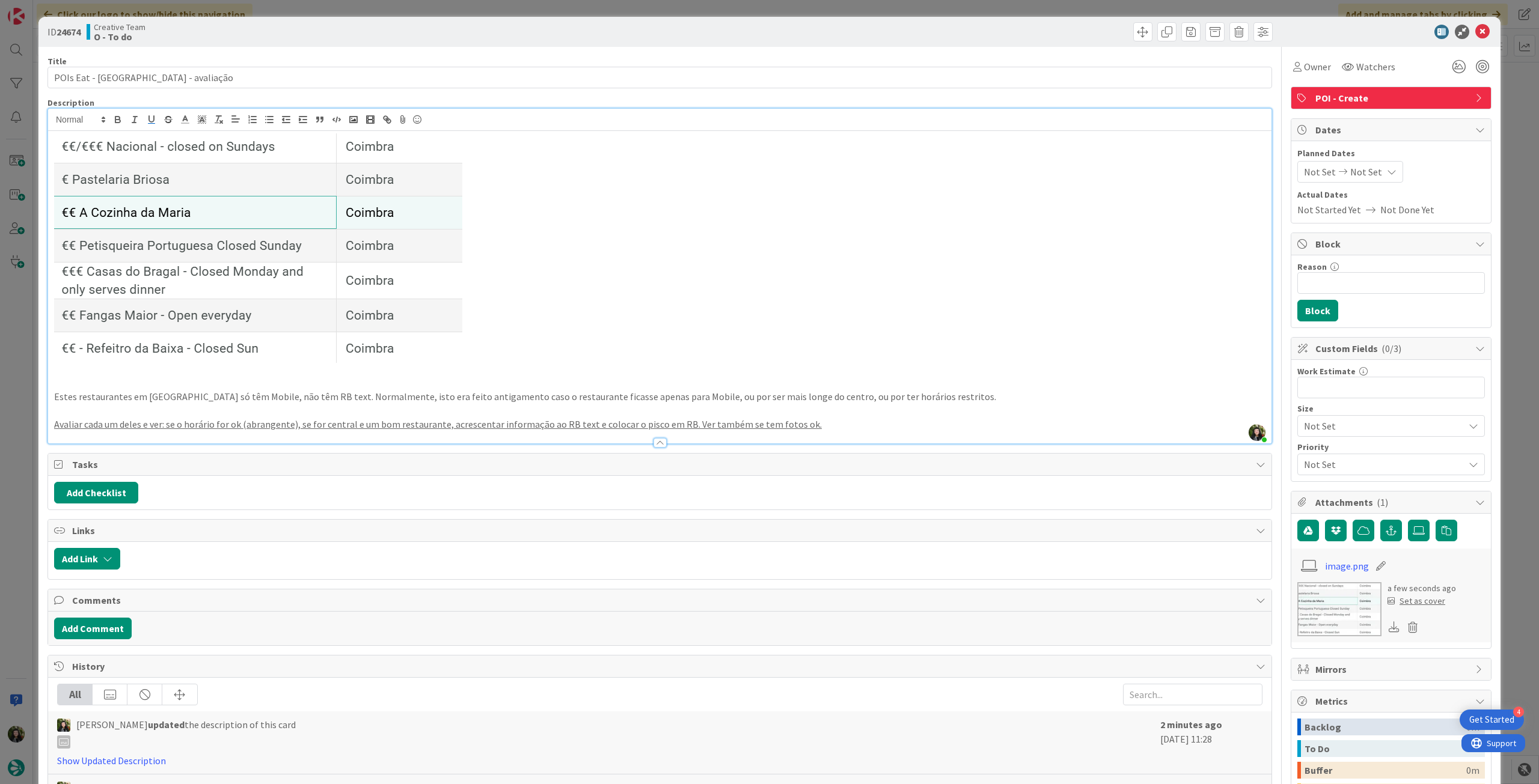
click at [835, 423] on p "Avaliar cada um deles e ver: se o horário for ok (abrangente), se for central e…" at bounding box center [660, 424] width 1211 height 14
click at [1476, 30] on icon at bounding box center [1483, 32] width 15 height 15
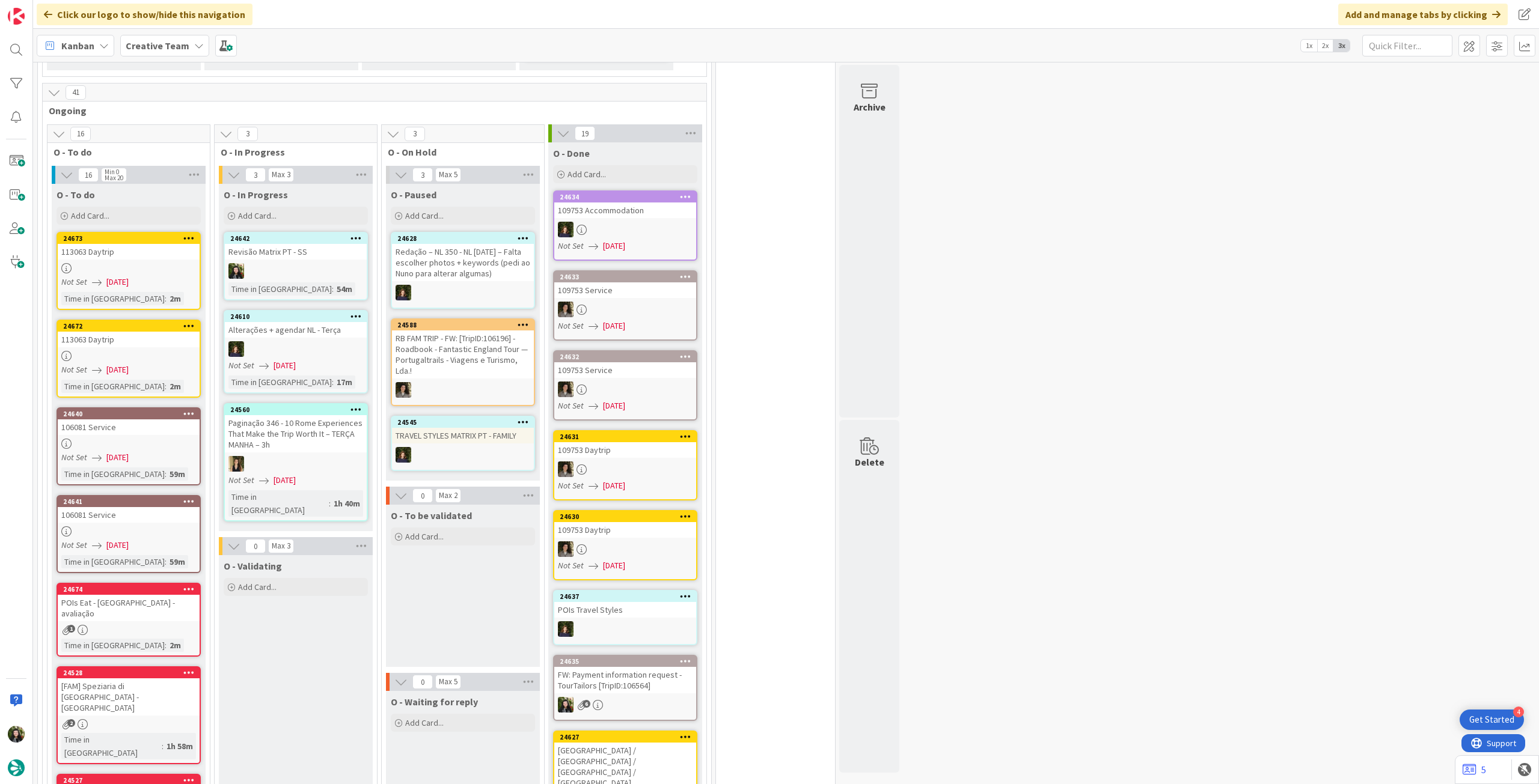
scroll to position [241, 0]
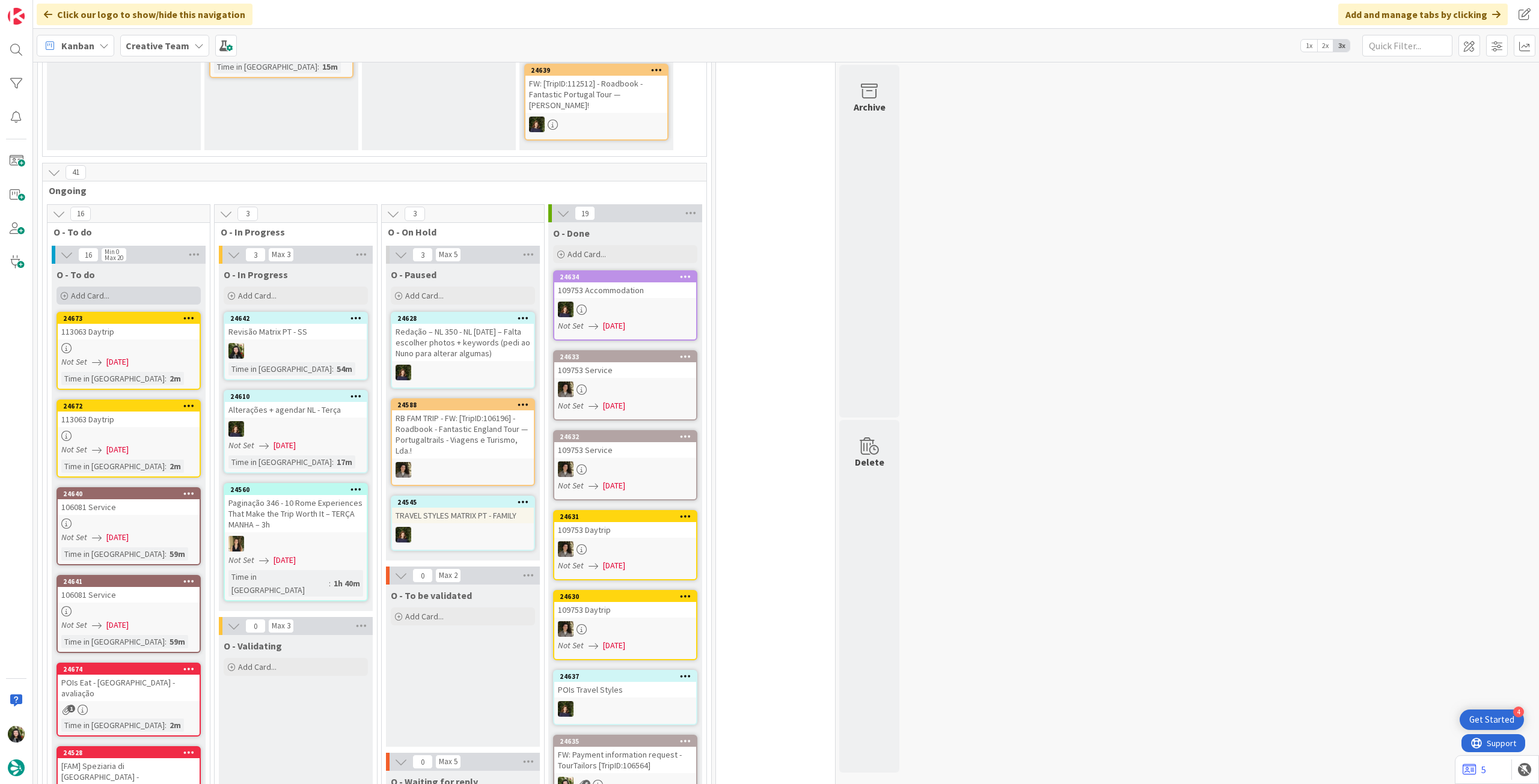
click at [151, 294] on div "Add Card..." at bounding box center [129, 295] width 145 height 18
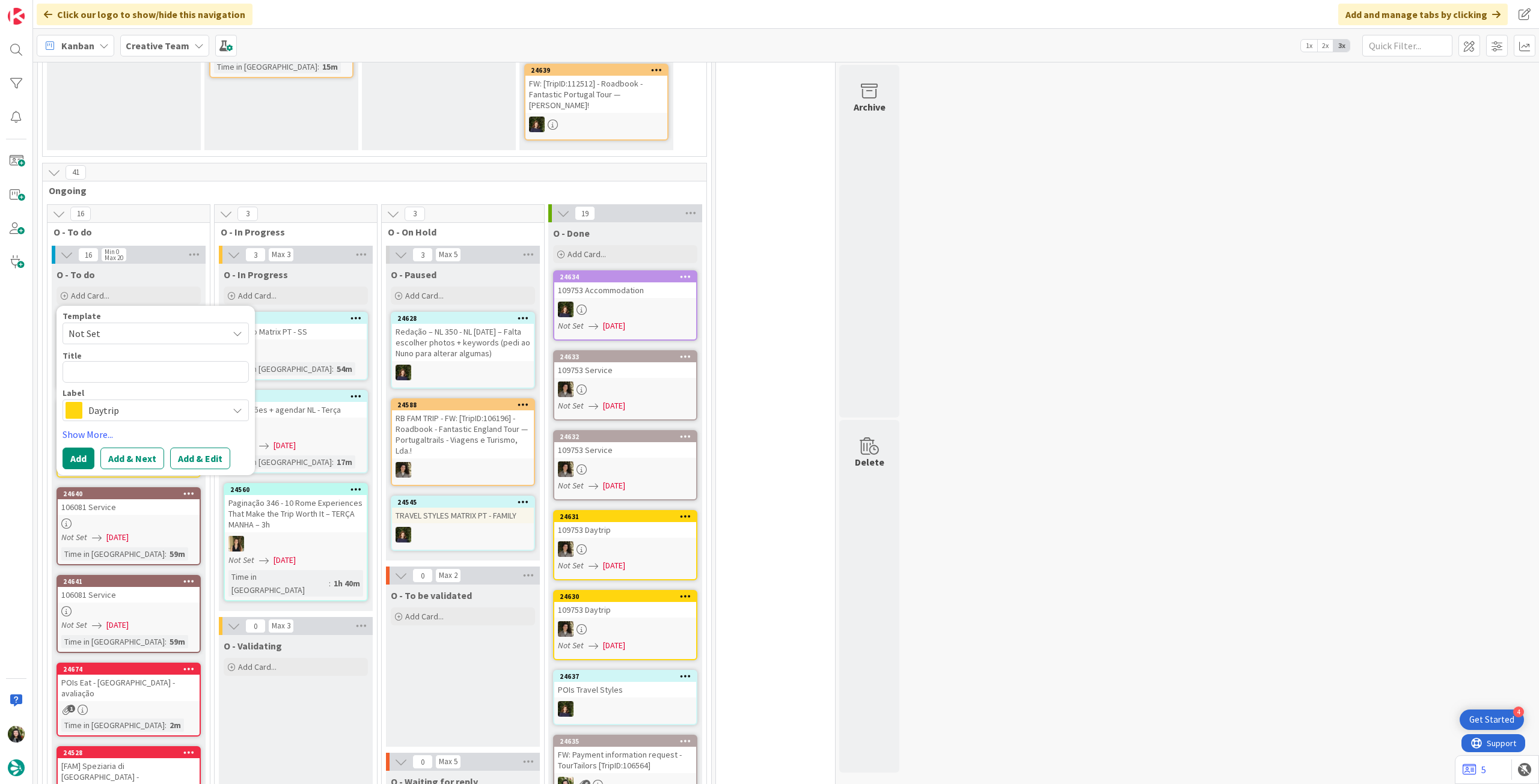
click at [190, 411] on span "Daytrip" at bounding box center [154, 410] width 133 height 17
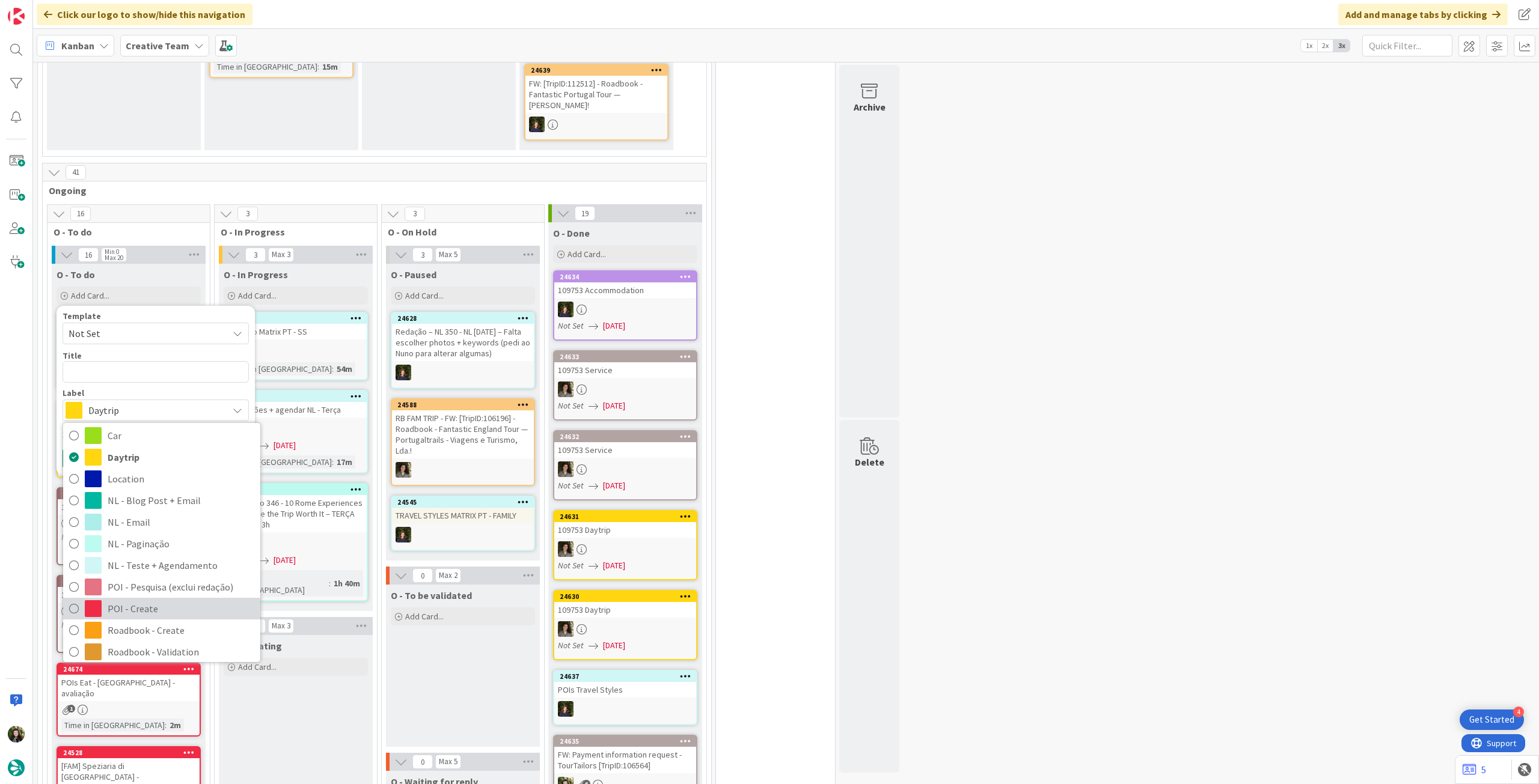
click at [166, 602] on span "POI - Create" at bounding box center [180, 608] width 147 height 18
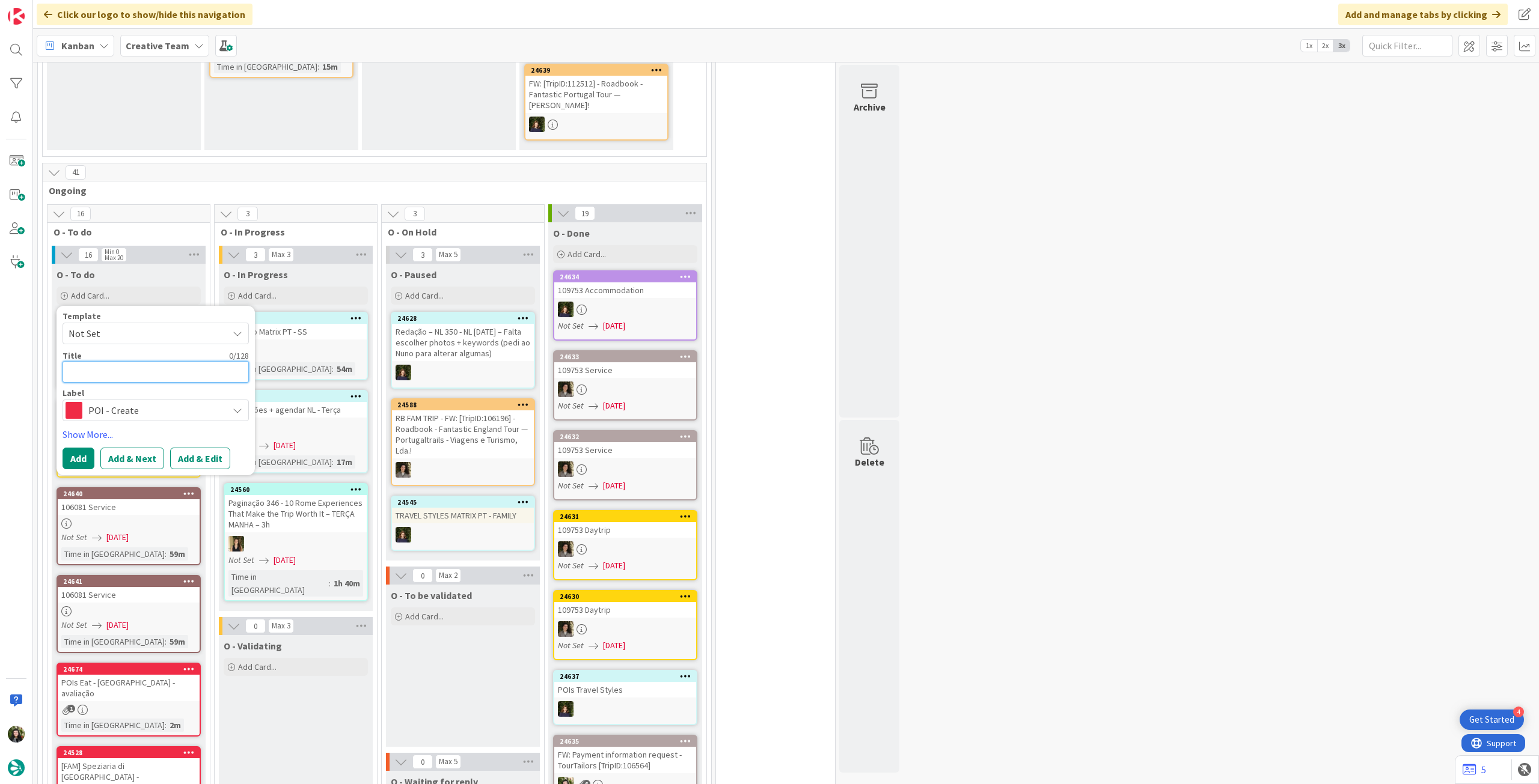
click at [143, 368] on textarea at bounding box center [155, 372] width 186 height 22
type textarea "x"
type textarea "A"
type textarea "x"
type textarea "Av"
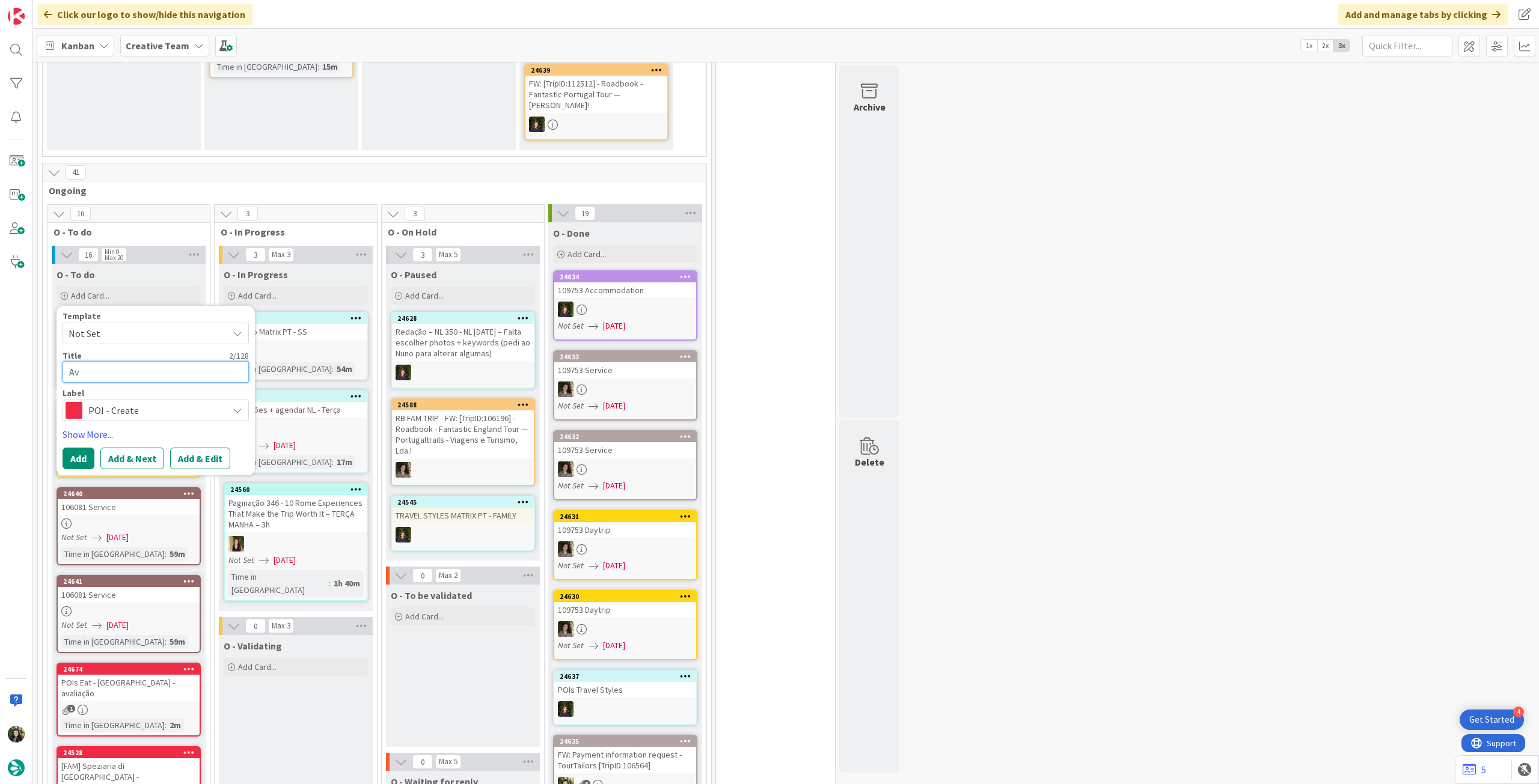
type textarea "x"
type textarea "Ava"
type textarea "x"
type textarea "Aval"
type textarea "x"
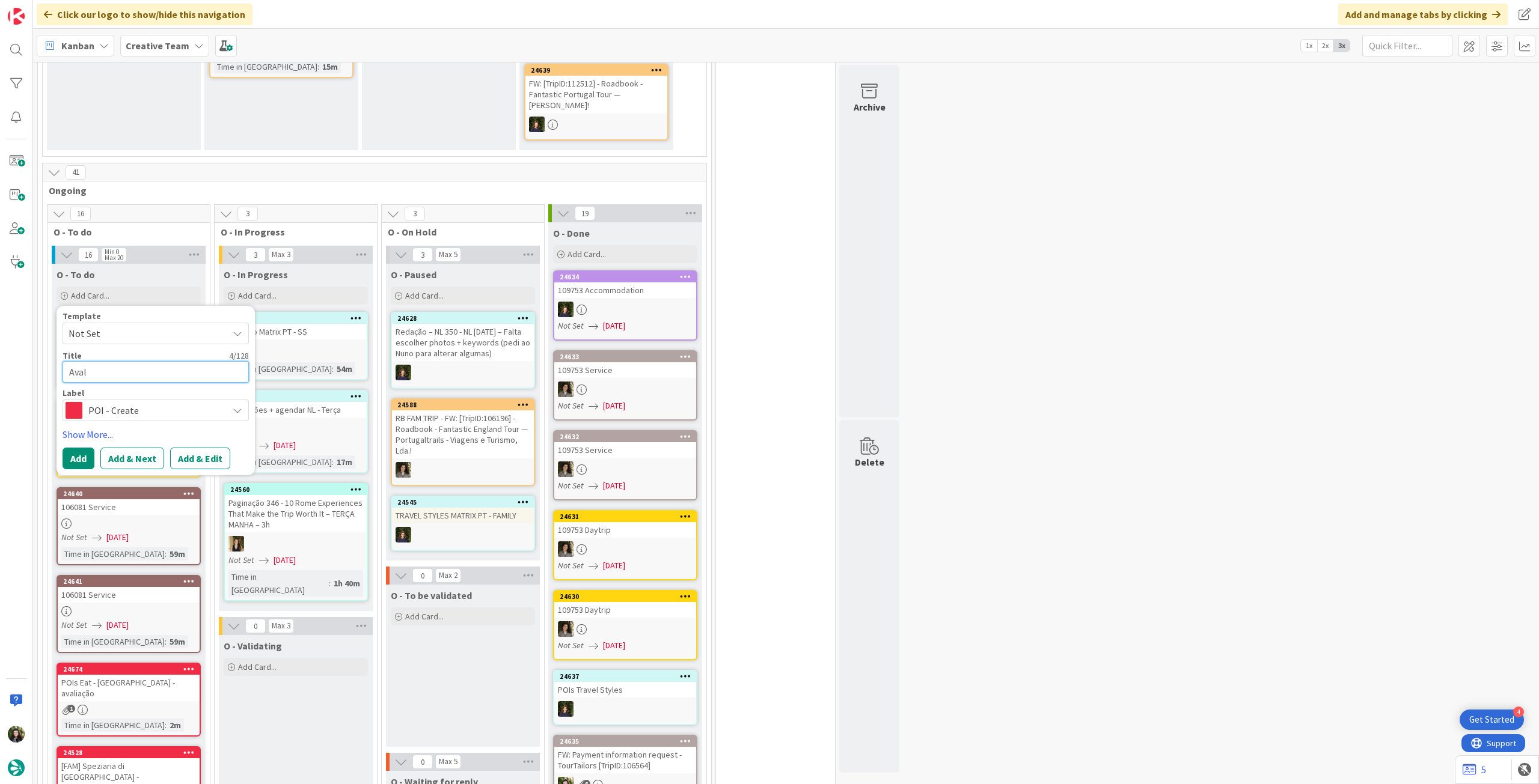
type textarea "Avali"
type textarea "x"
type textarea "Avalia"
type textarea "x"
type textarea "Avaliaç"
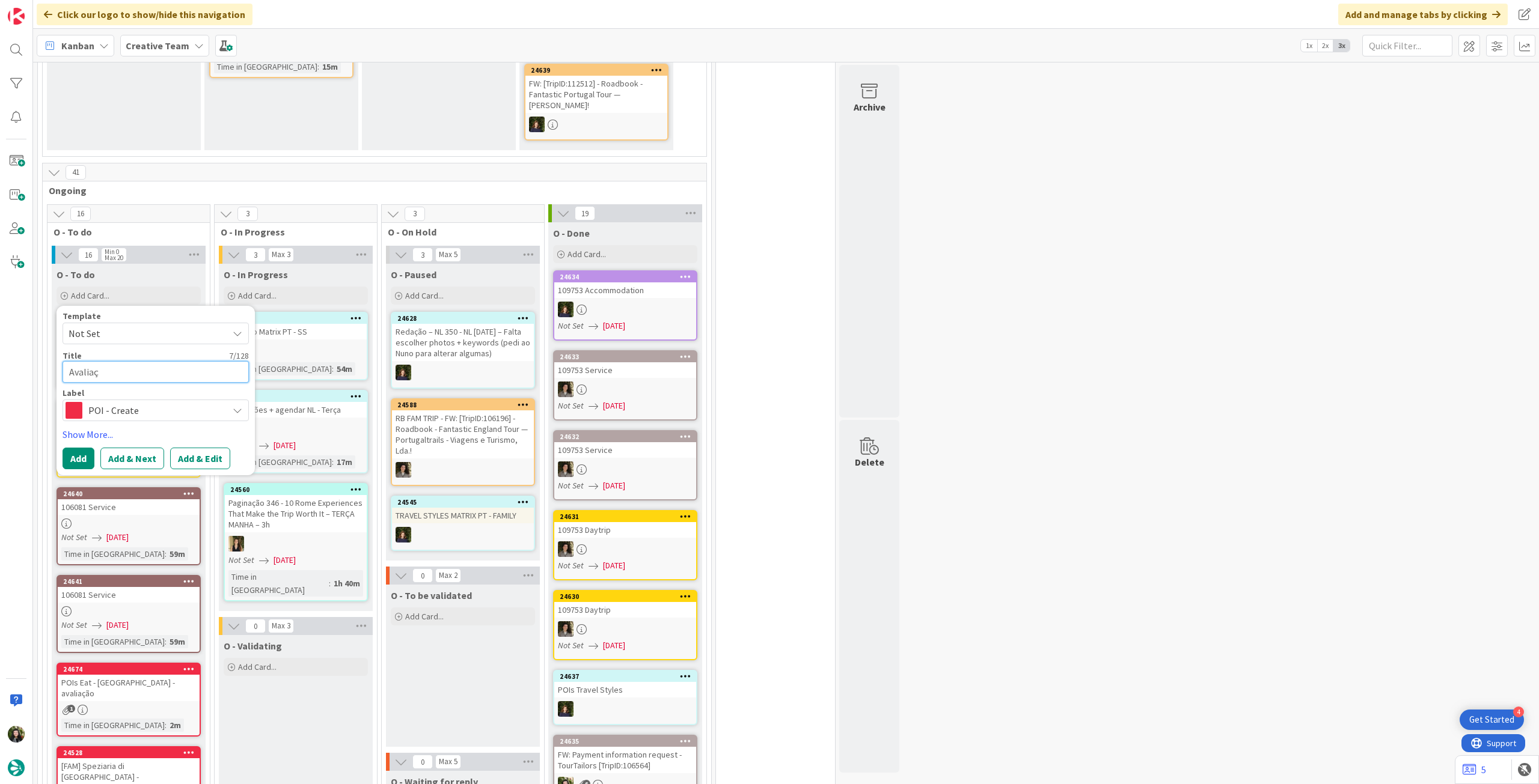
type textarea "x"
type textarea "Avaliaçã"
type textarea "x"
type textarea "Avaliação"
type textarea "x"
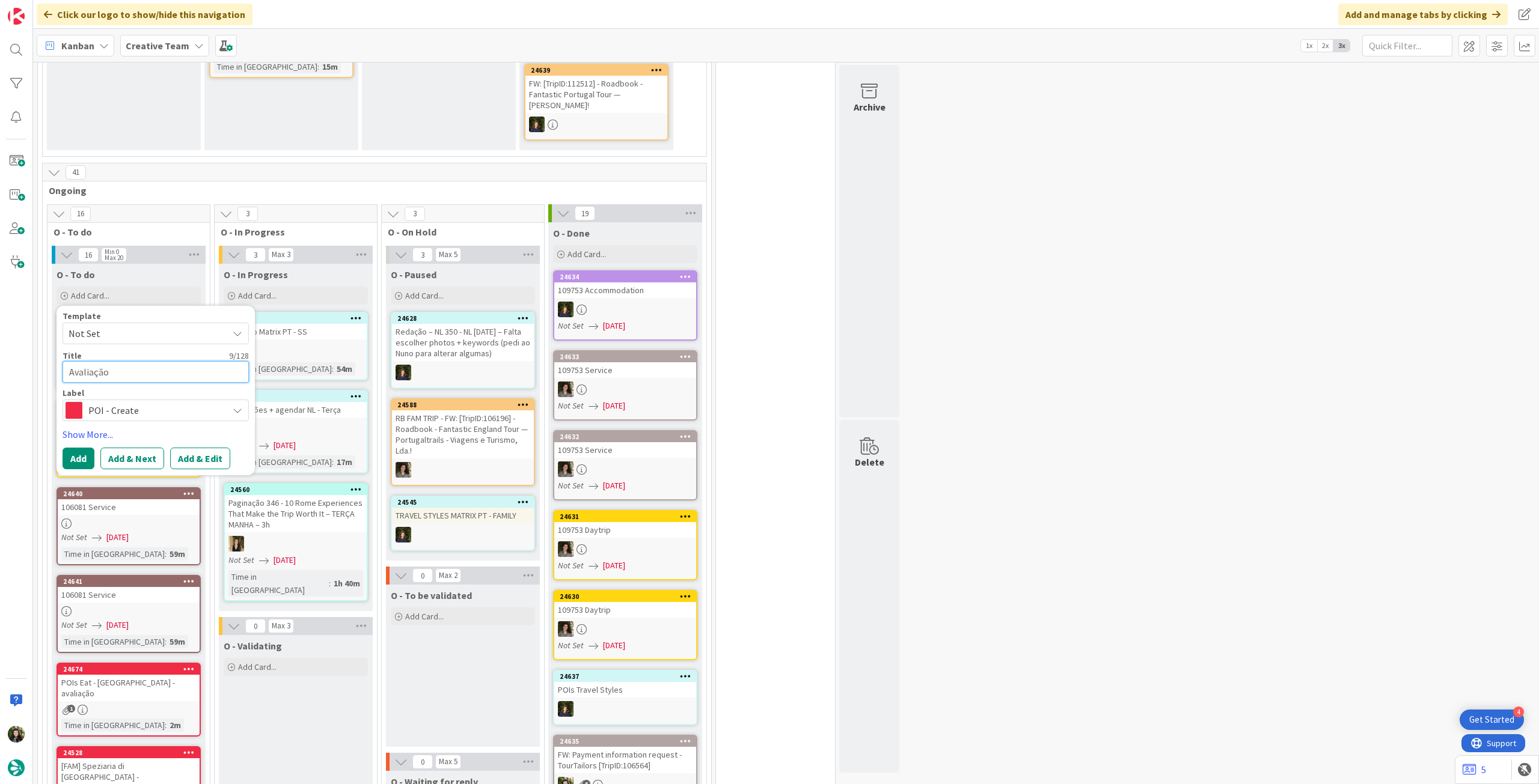
type textarea "Avaliação"
type textarea "x"
type textarea "Avaliação r"
type textarea "x"
type textarea "Avaliação re"
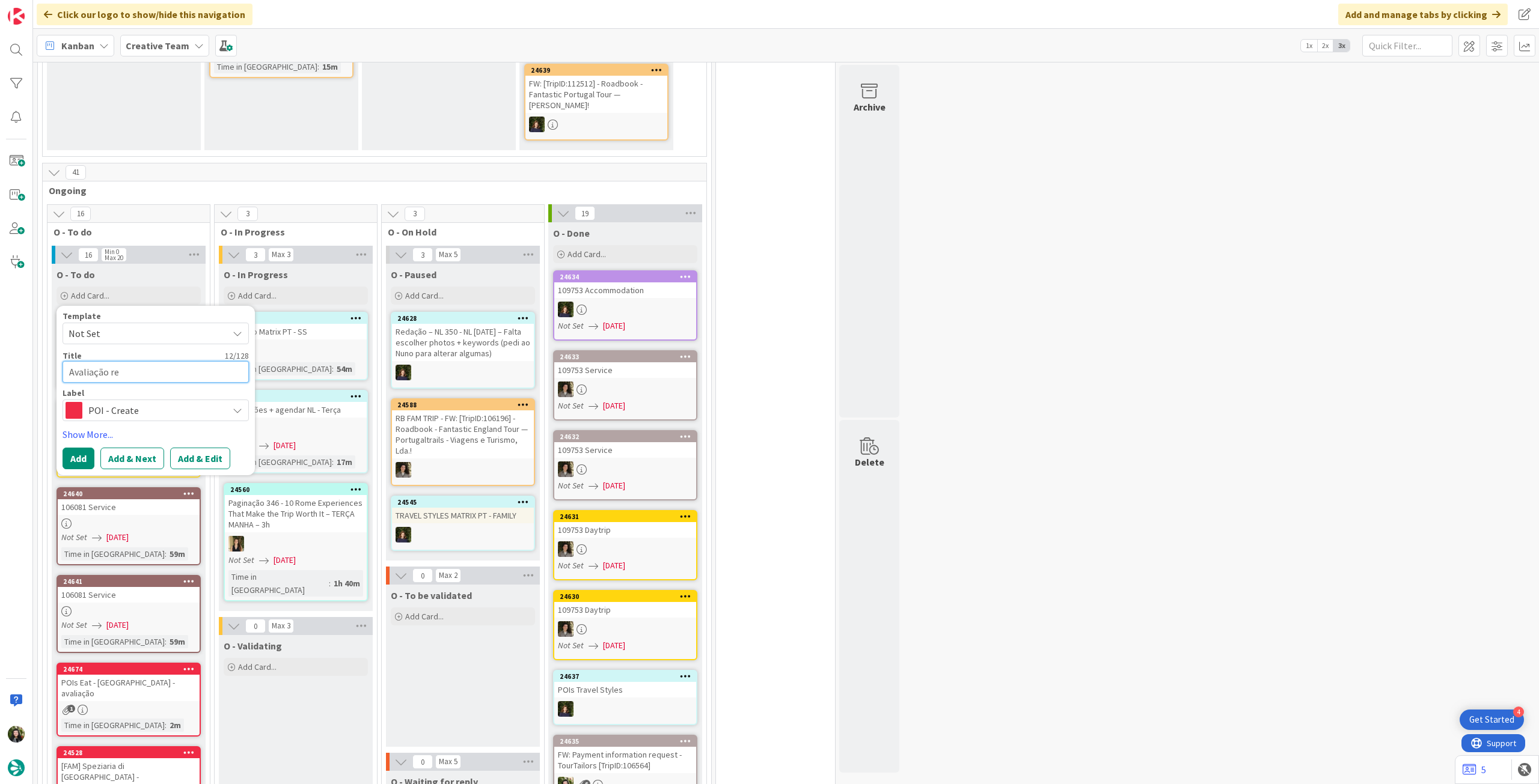
type textarea "x"
type textarea "Avaliação res"
type textarea "x"
type textarea "Avaliação rest"
type textarea "x"
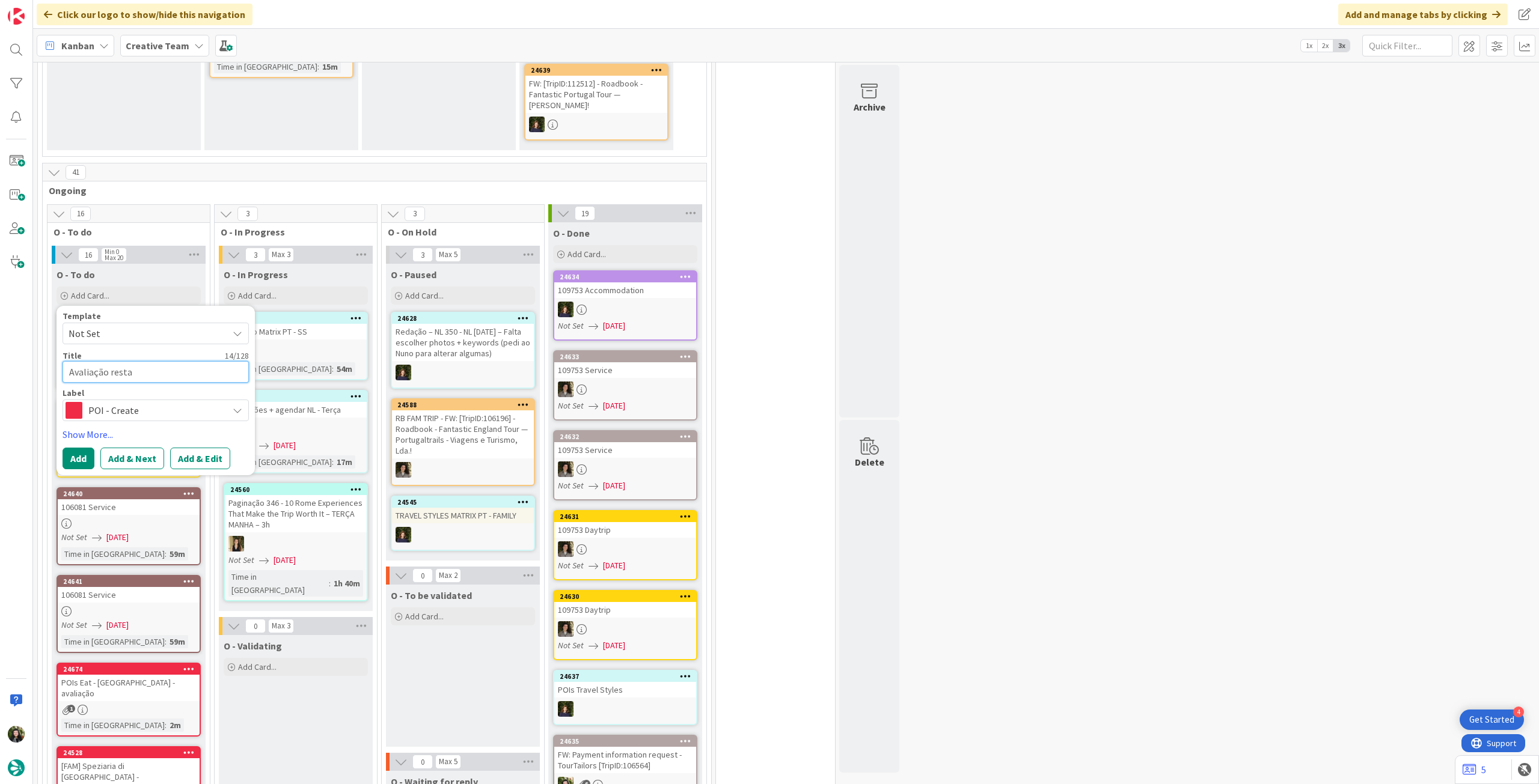
type textarea "Avaliação restau"
type textarea "x"
type textarea "Avaliação restaur"
type textarea "x"
type textarea "Avaliação restaura"
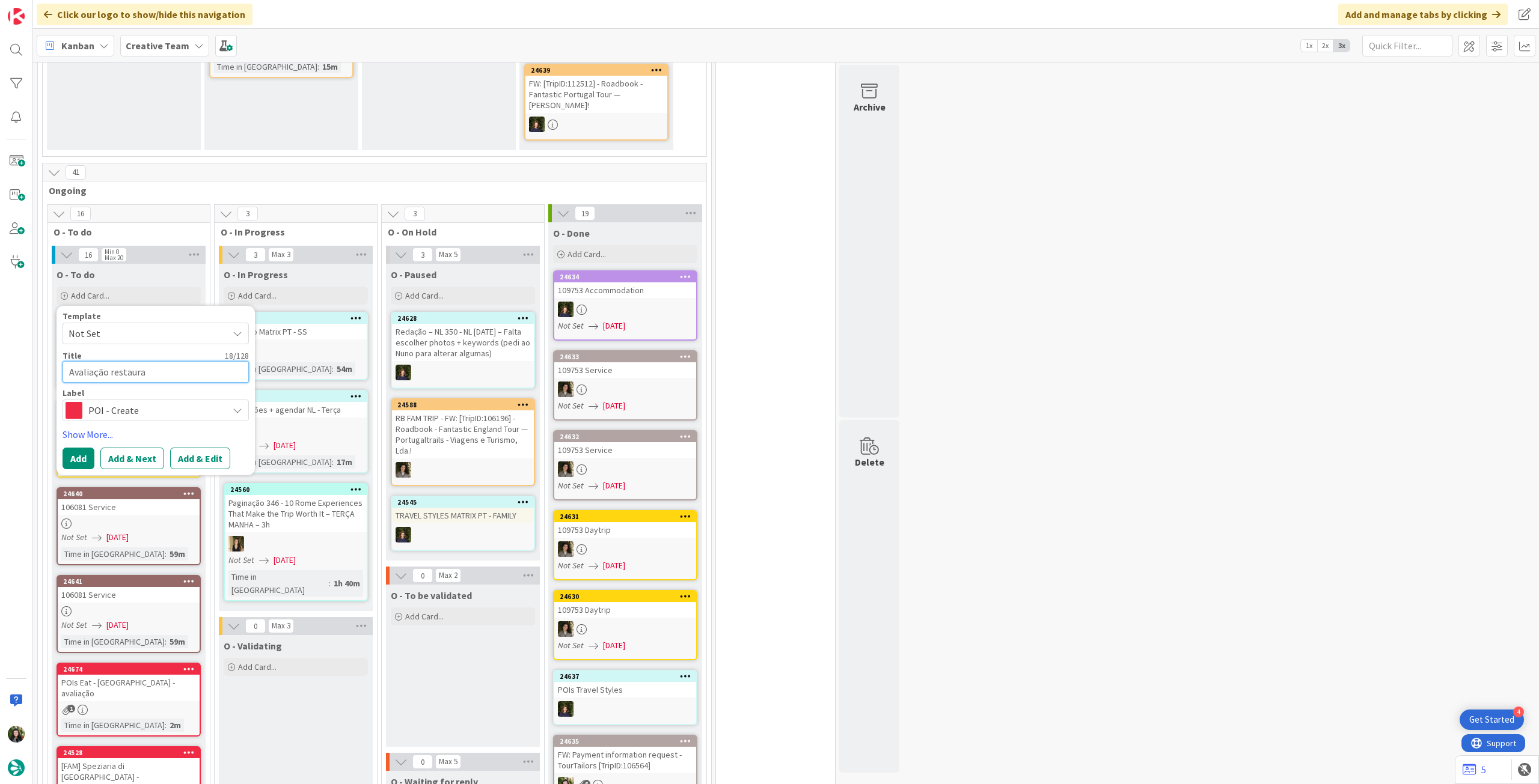
type textarea "x"
type textarea "Avaliação restaurant"
type textarea "x"
type textarea "Avaliação restaurante"
type textarea "x"
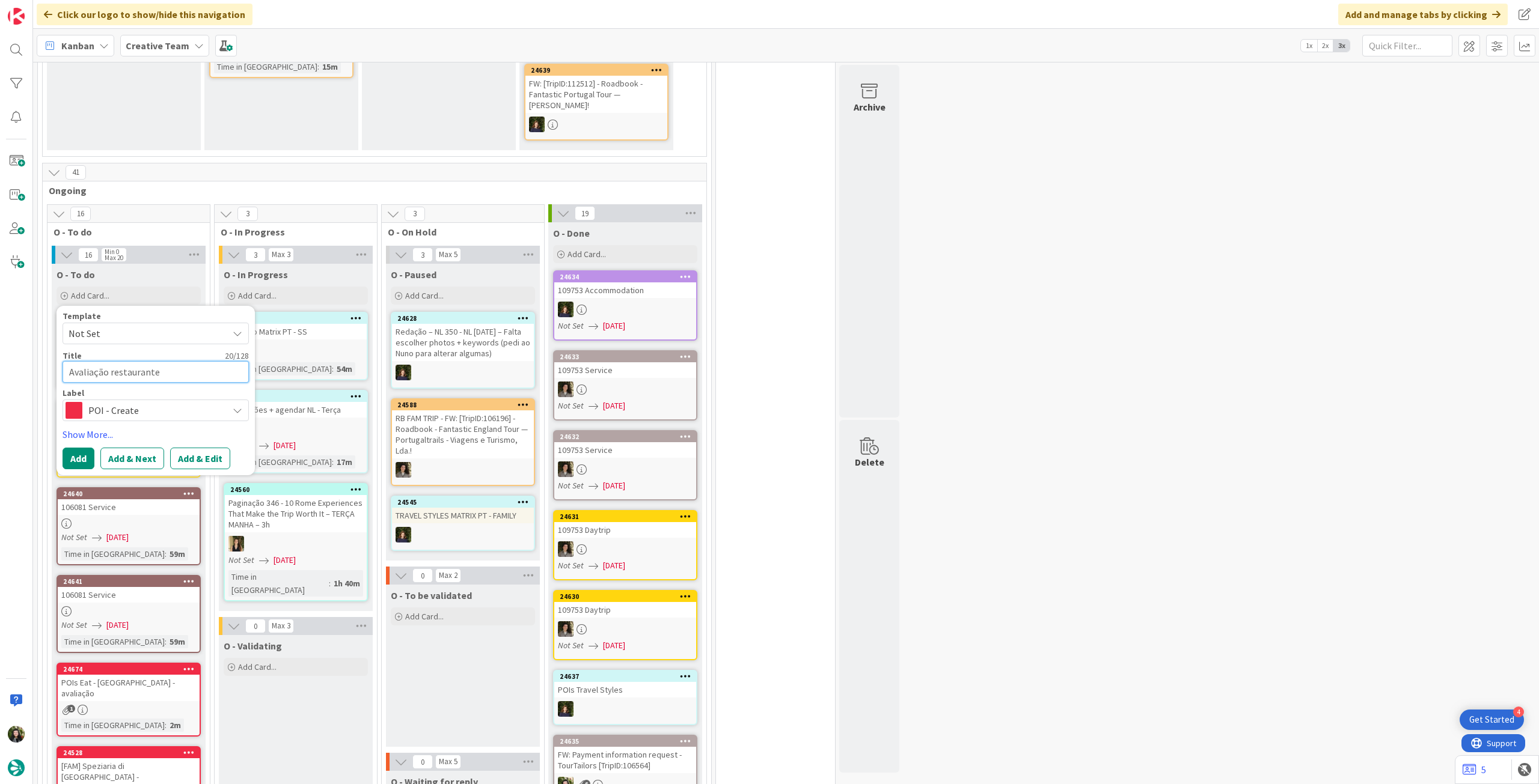
type textarea "Avaliação restaurantes"
type textarea "x"
type textarea "Avaliação restaurantes"
type textarea "x"
type textarea "Avaliação restaurantes P"
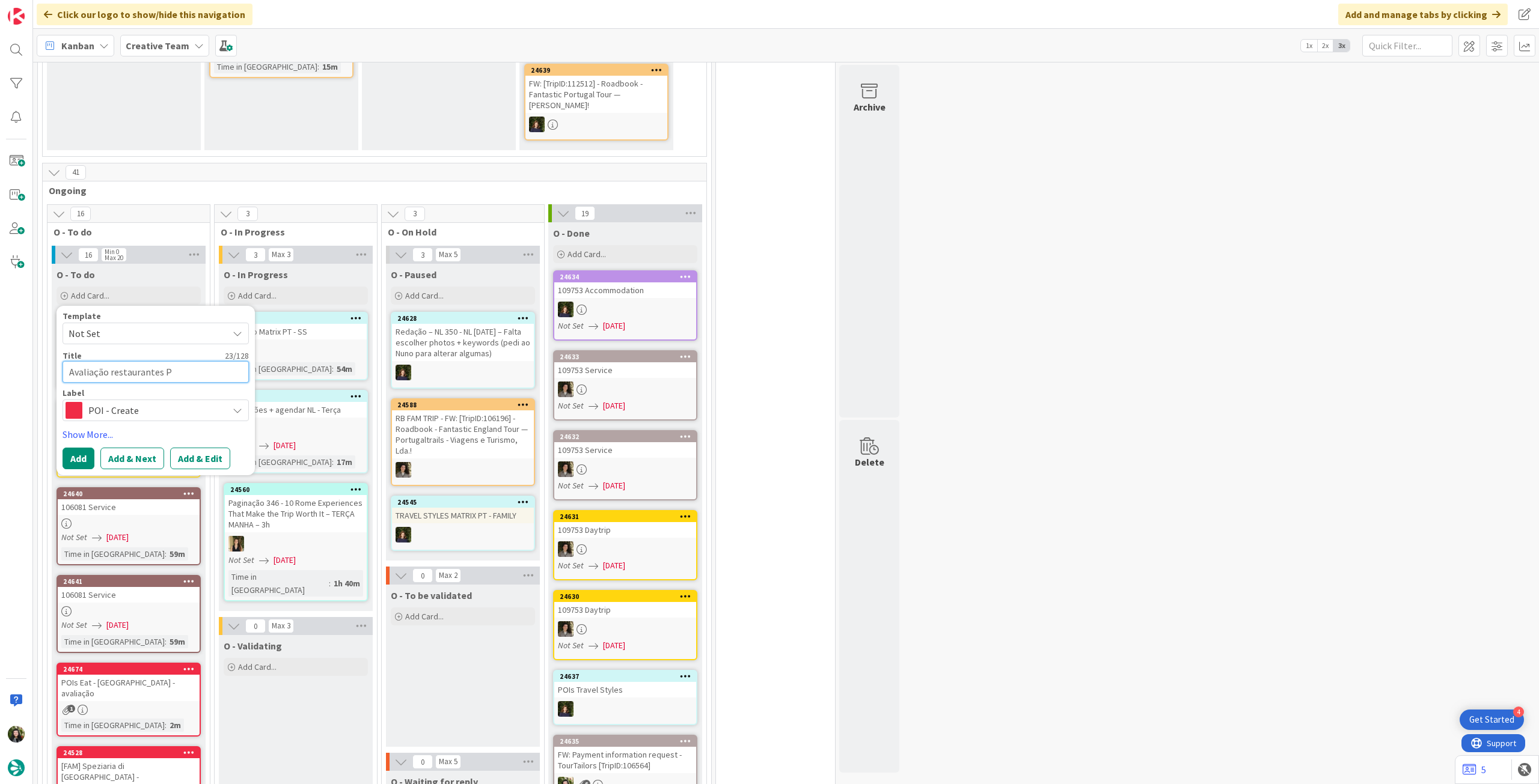
type textarea "x"
type textarea "Avaliação restaurantes Pi"
type textarea "x"
type textarea "Avaliação restaurantes Pin"
type textarea "x"
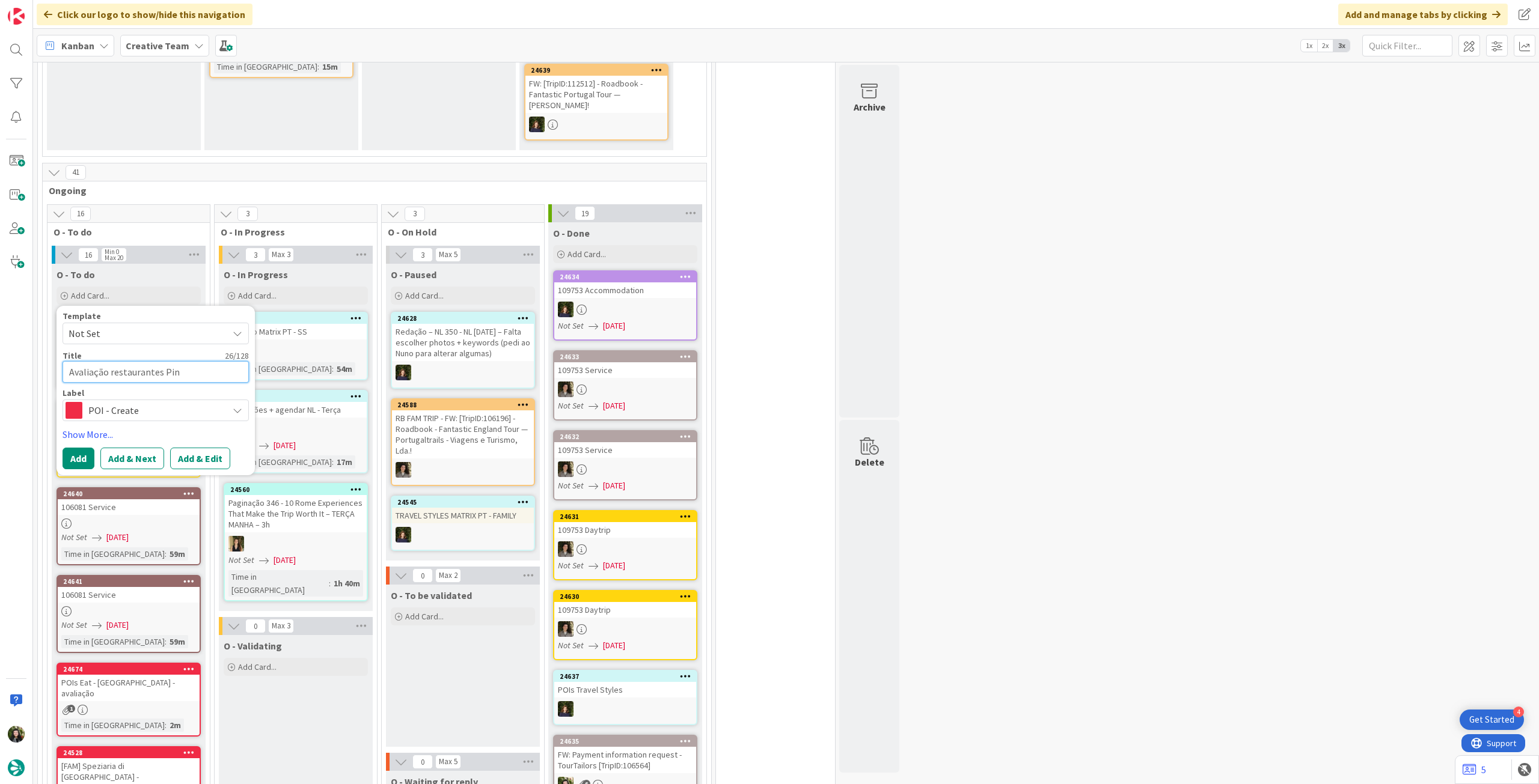
type textarea "Avaliação restaurantes Pinh"
type textarea "x"
type textarea "Avaliação restaurantes Pinhã"
type textarea "x"
type textarea "Avaliação restaurantes Pinhão"
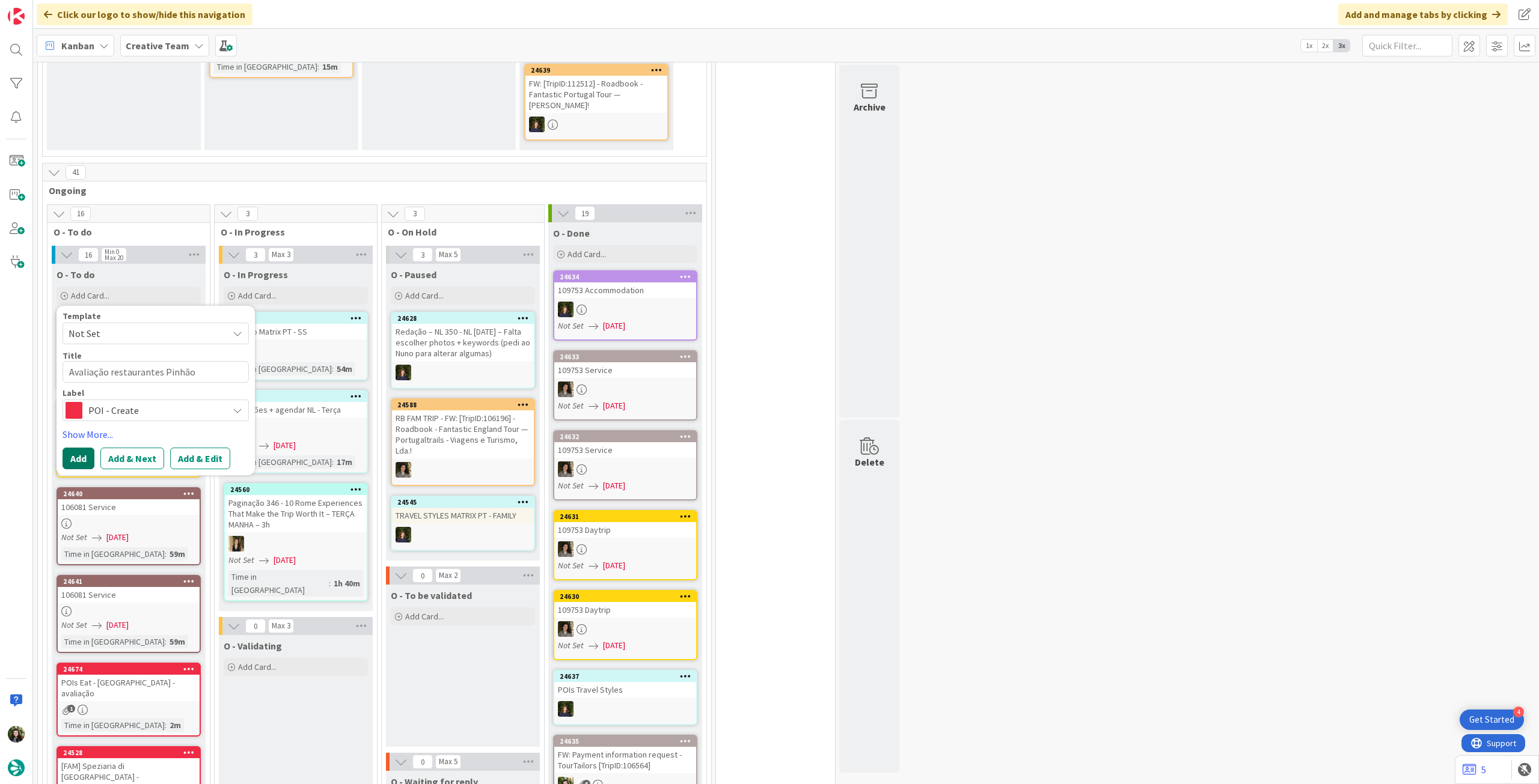
click at [79, 459] on button "Add" at bounding box center [78, 458] width 32 height 22
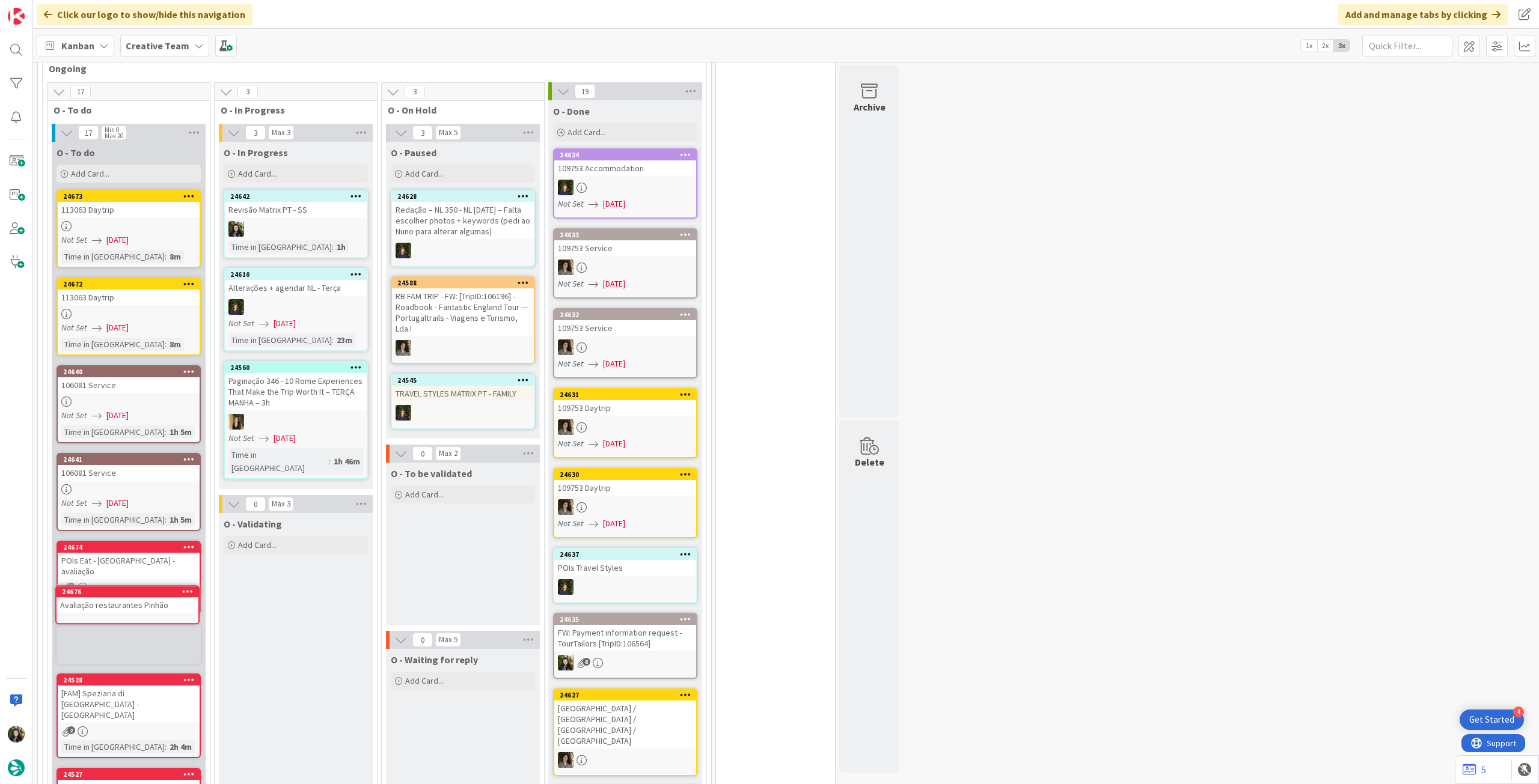
scroll to position [367, 0]
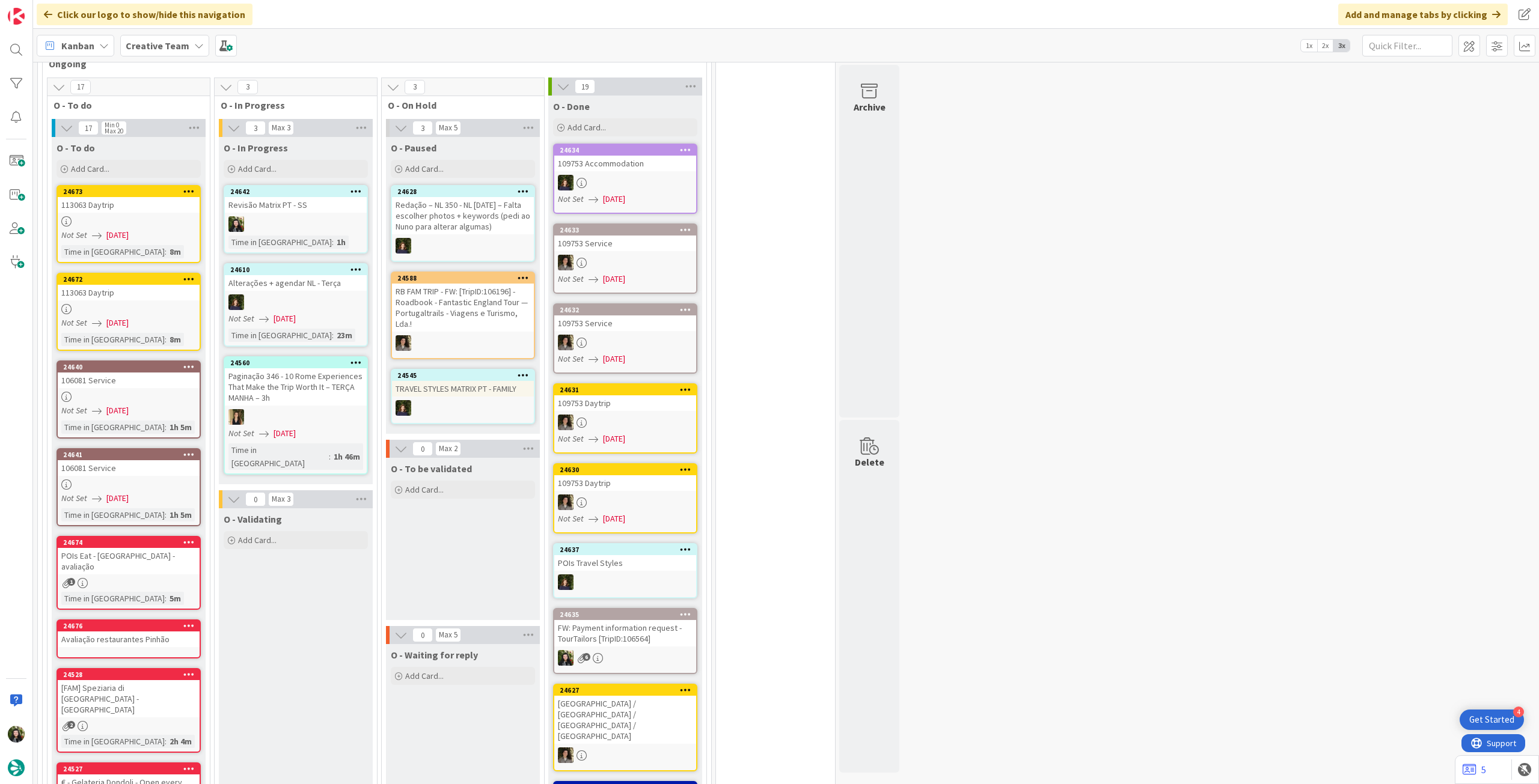
click at [127, 632] on div "Avaliação restaurantes Pinhão" at bounding box center [129, 640] width 142 height 16
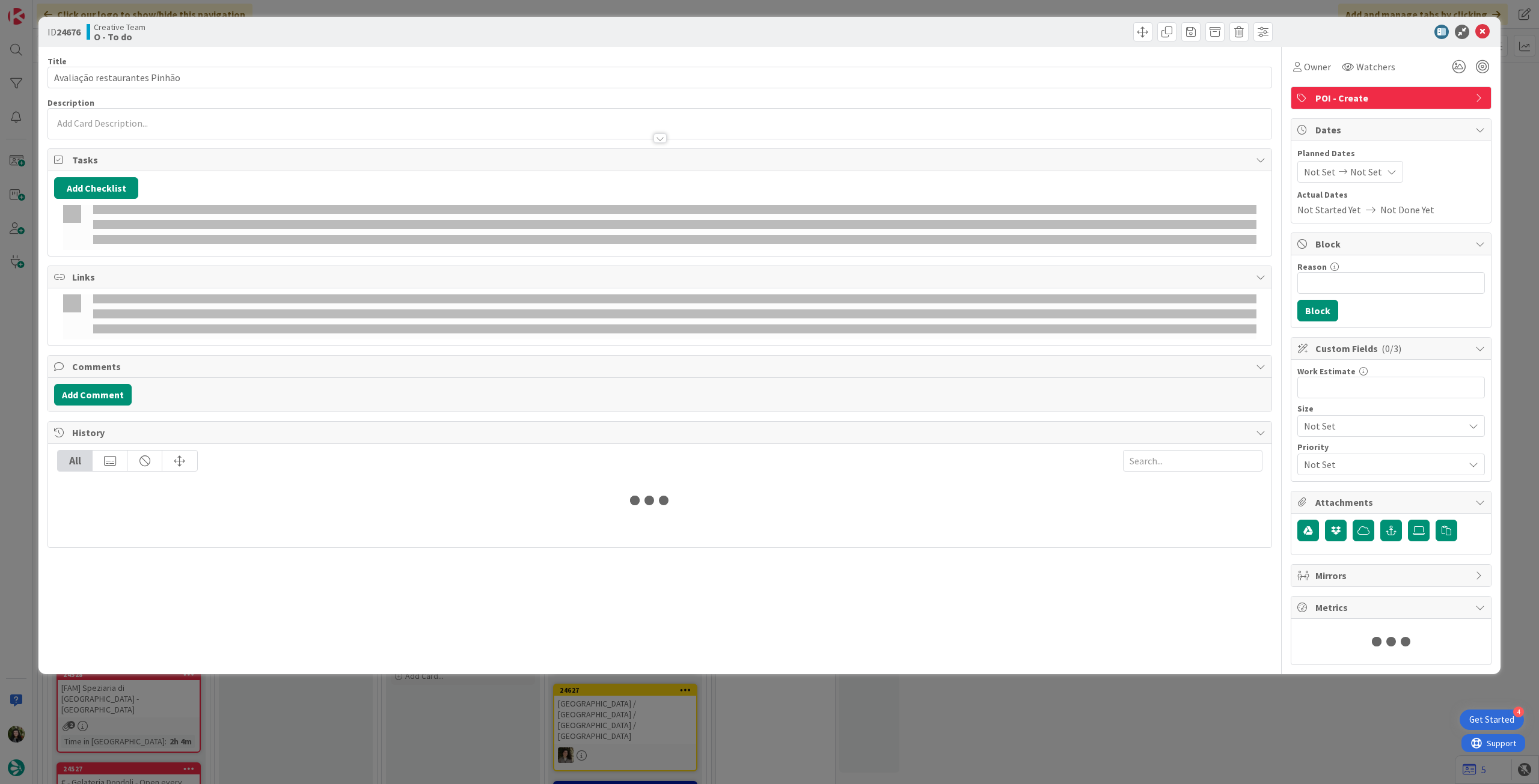
click at [137, 126] on div at bounding box center [660, 132] width 1223 height 13
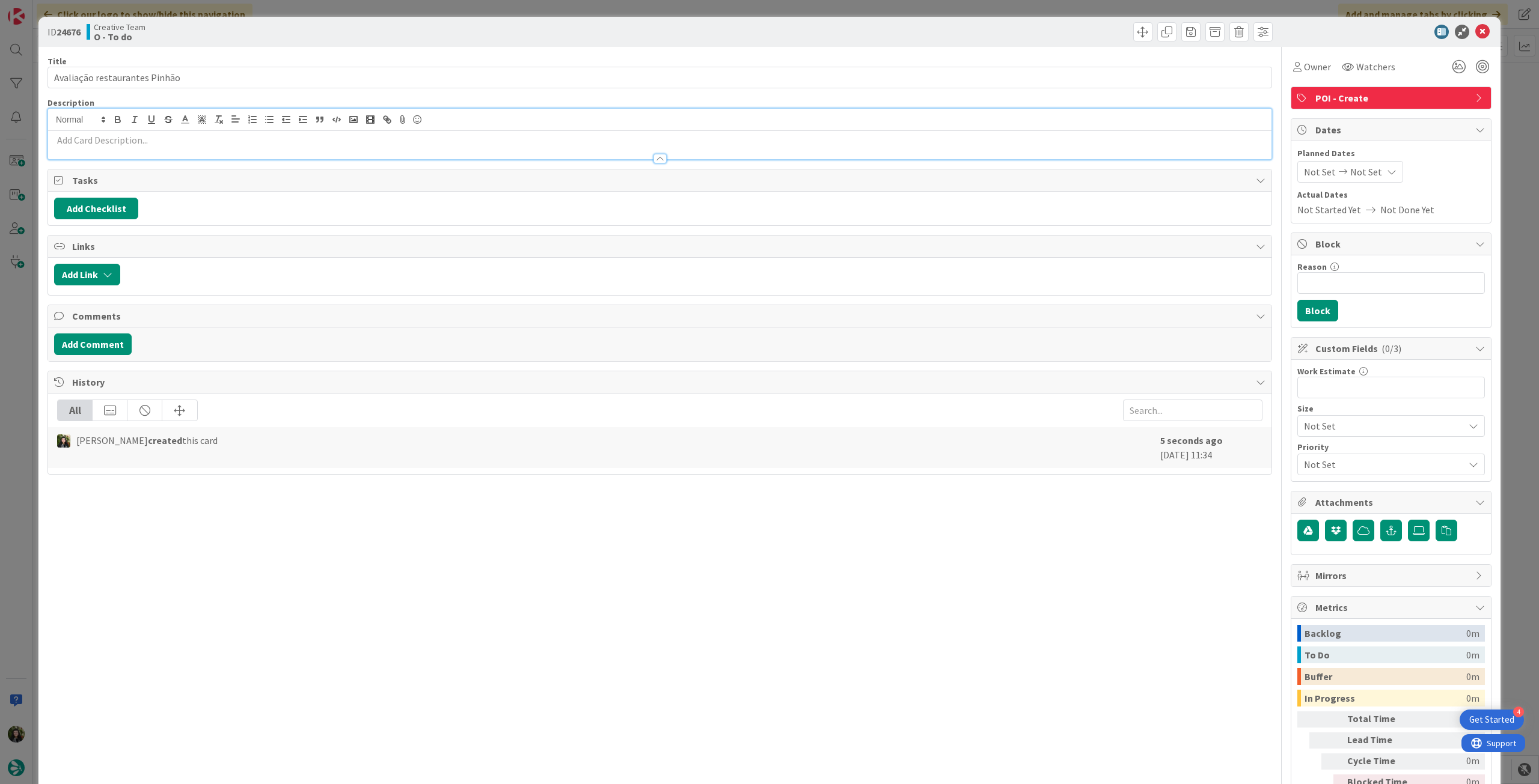
click at [141, 139] on p at bounding box center [660, 140] width 1211 height 14
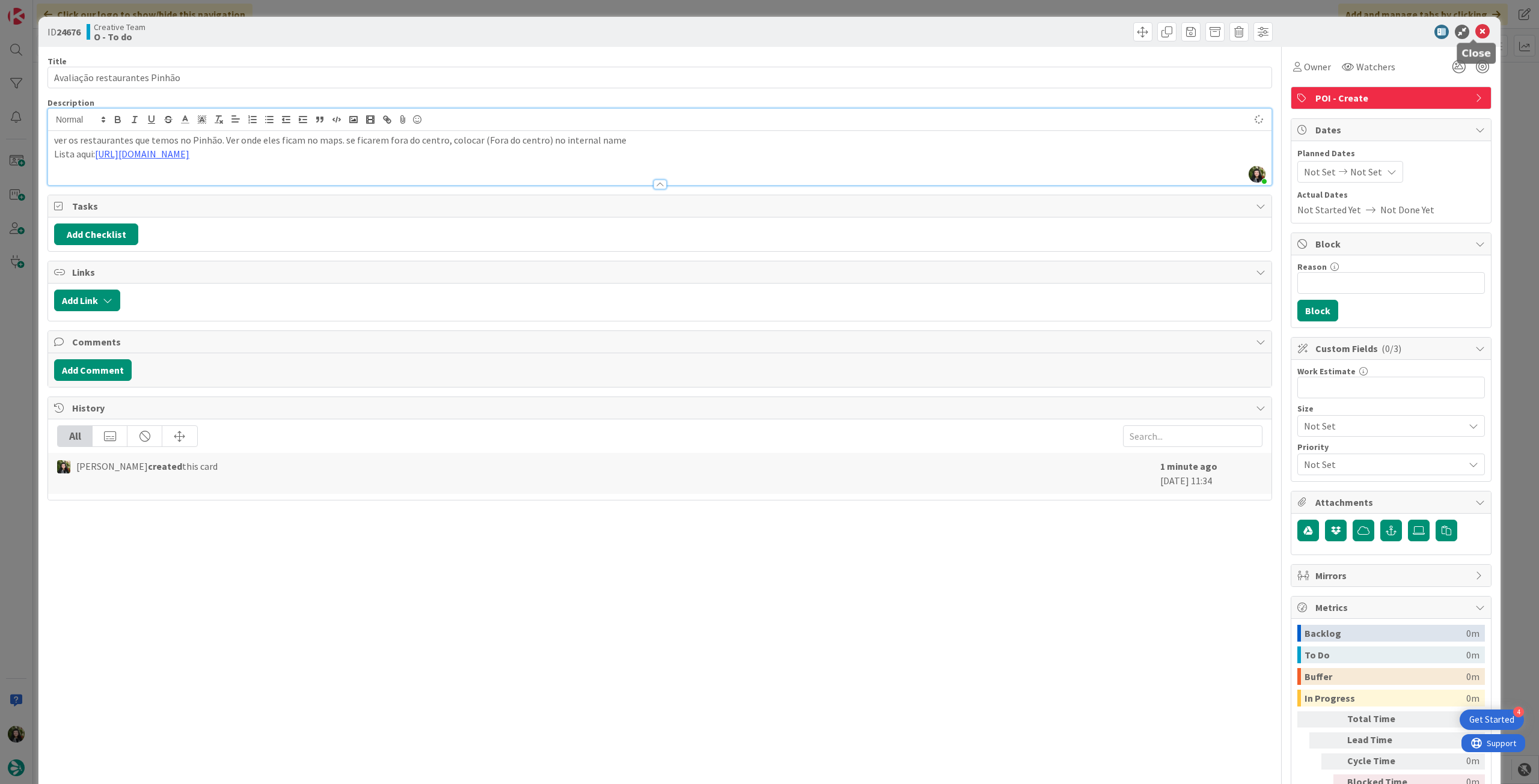
click at [1478, 29] on icon at bounding box center [1483, 32] width 15 height 15
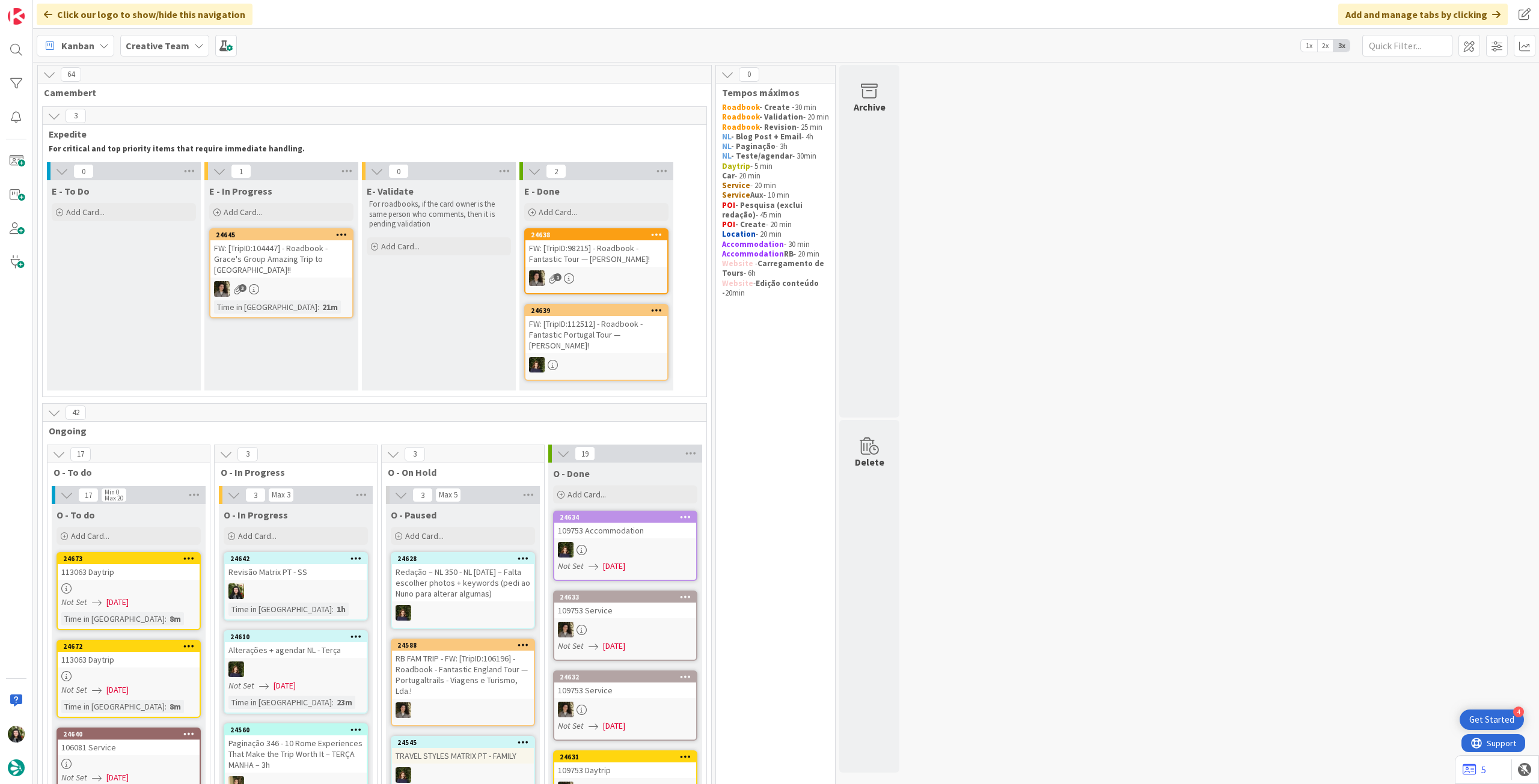
click at [174, 40] on b "Creative Team" at bounding box center [157, 46] width 64 height 12
click at [176, 168] on h4 "Creative Team - Análise" at bounding box center [215, 172] width 164 height 12
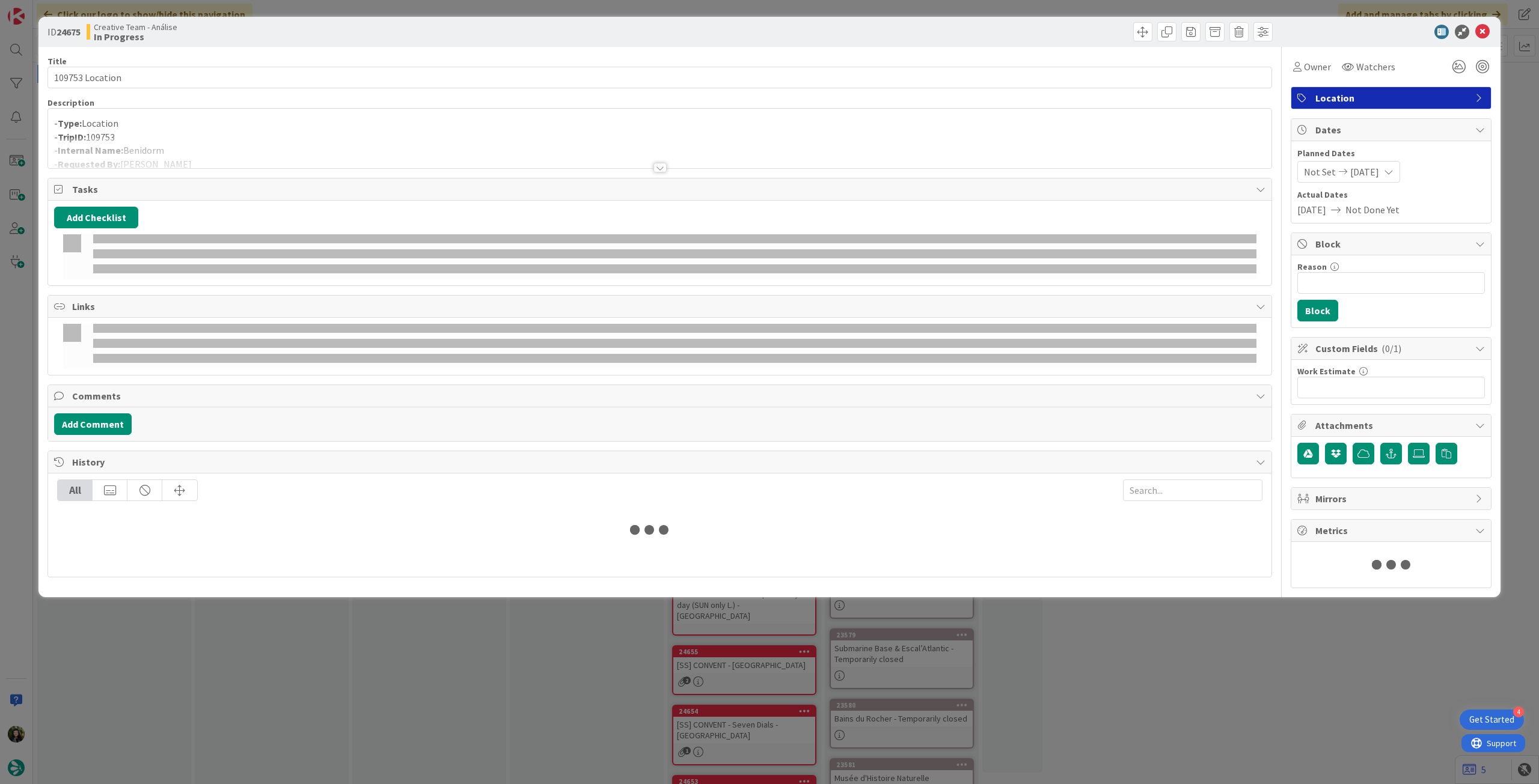
click at [296, 154] on div at bounding box center [660, 153] width 1223 height 30
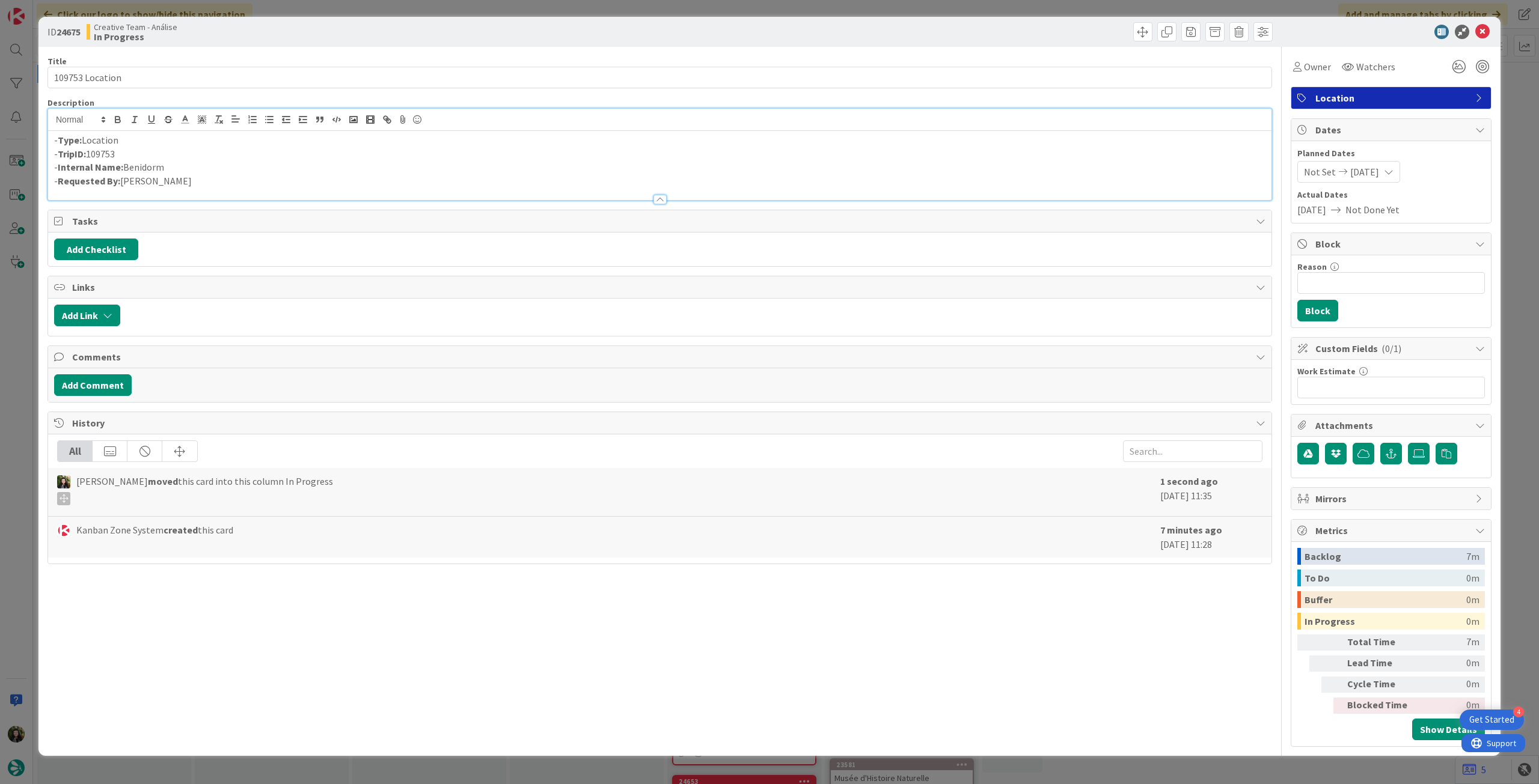
drag, startPoint x: 167, startPoint y: 164, endPoint x: 127, endPoint y: 166, distance: 40.0
click at [127, 166] on p "- Internal Name: Benidorm" at bounding box center [660, 167] width 1211 height 14
copy p "Benidorm"
click at [1481, 35] on icon at bounding box center [1483, 32] width 15 height 15
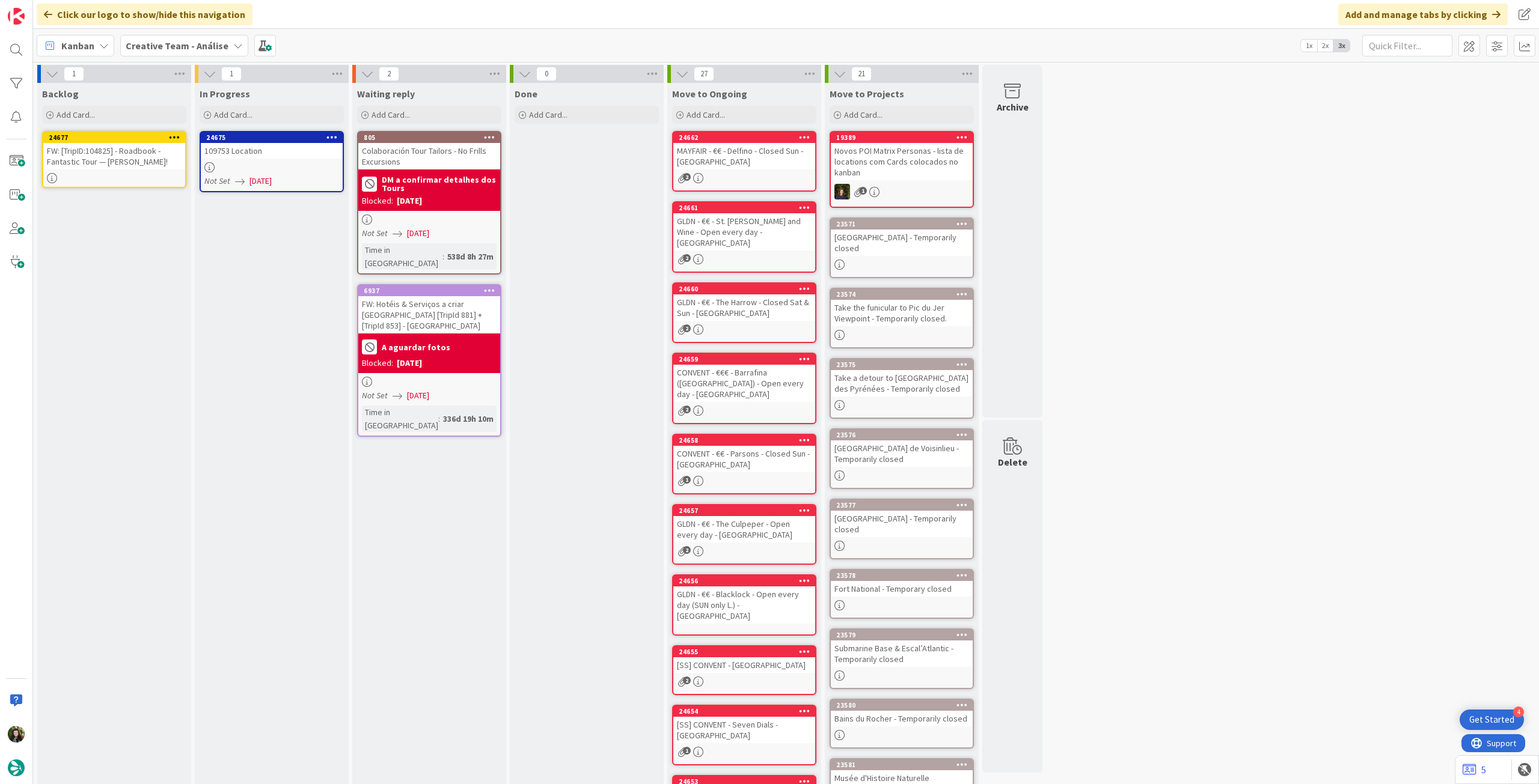
click at [336, 136] on icon at bounding box center [332, 137] width 11 height 9
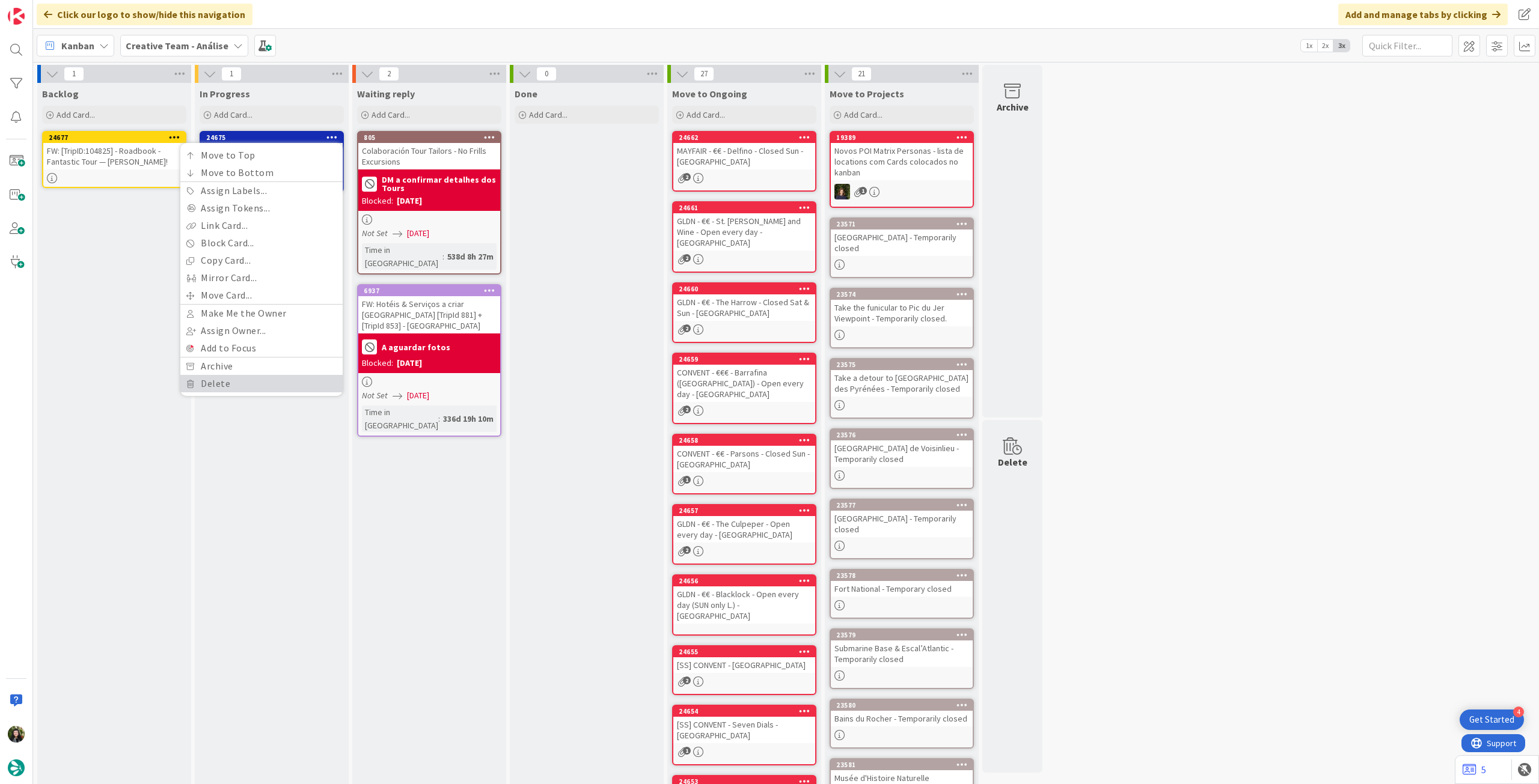
click at [224, 382] on link "Delete" at bounding box center [261, 384] width 162 height 17
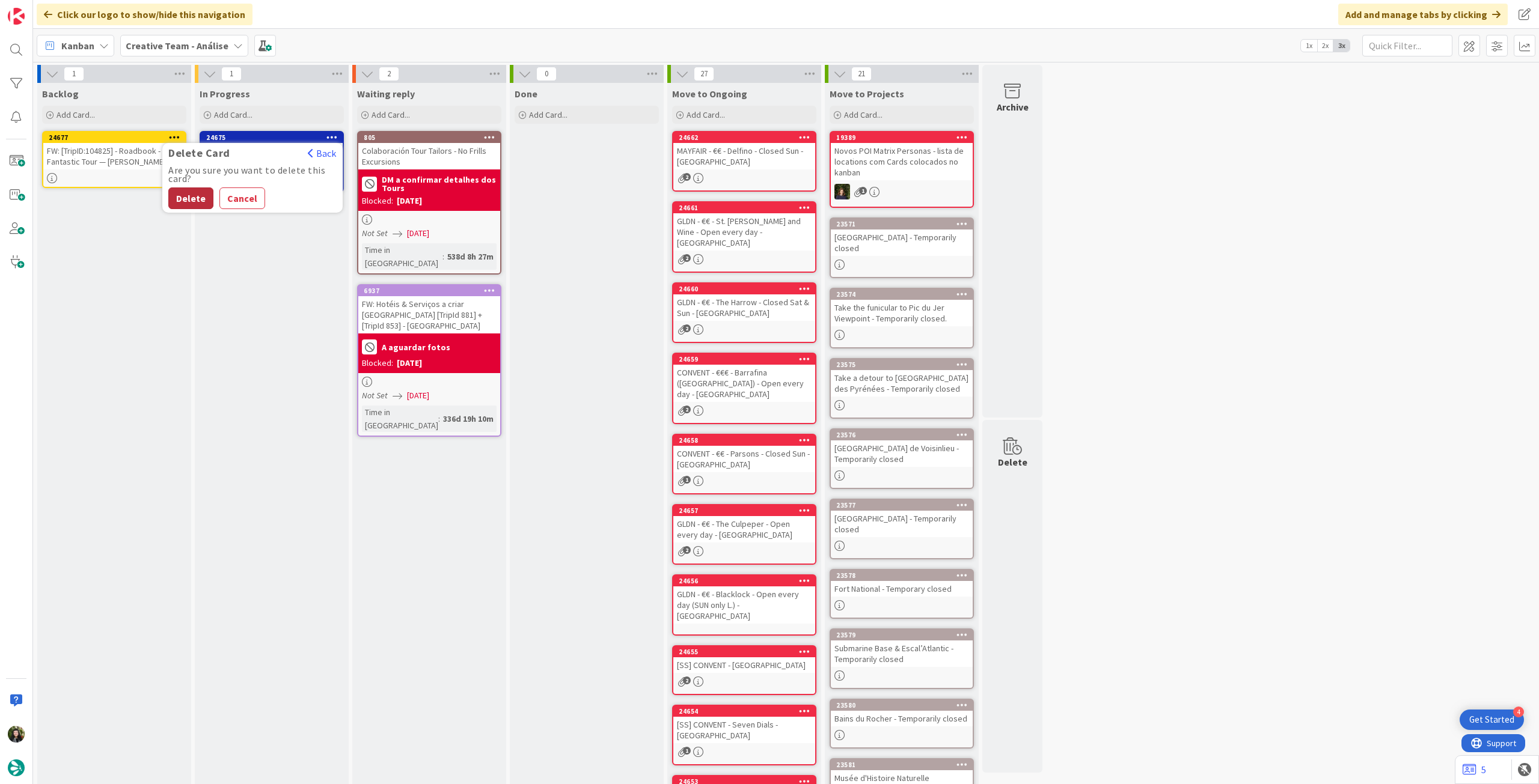
click at [179, 196] on button "Delete" at bounding box center [191, 198] width 45 height 22
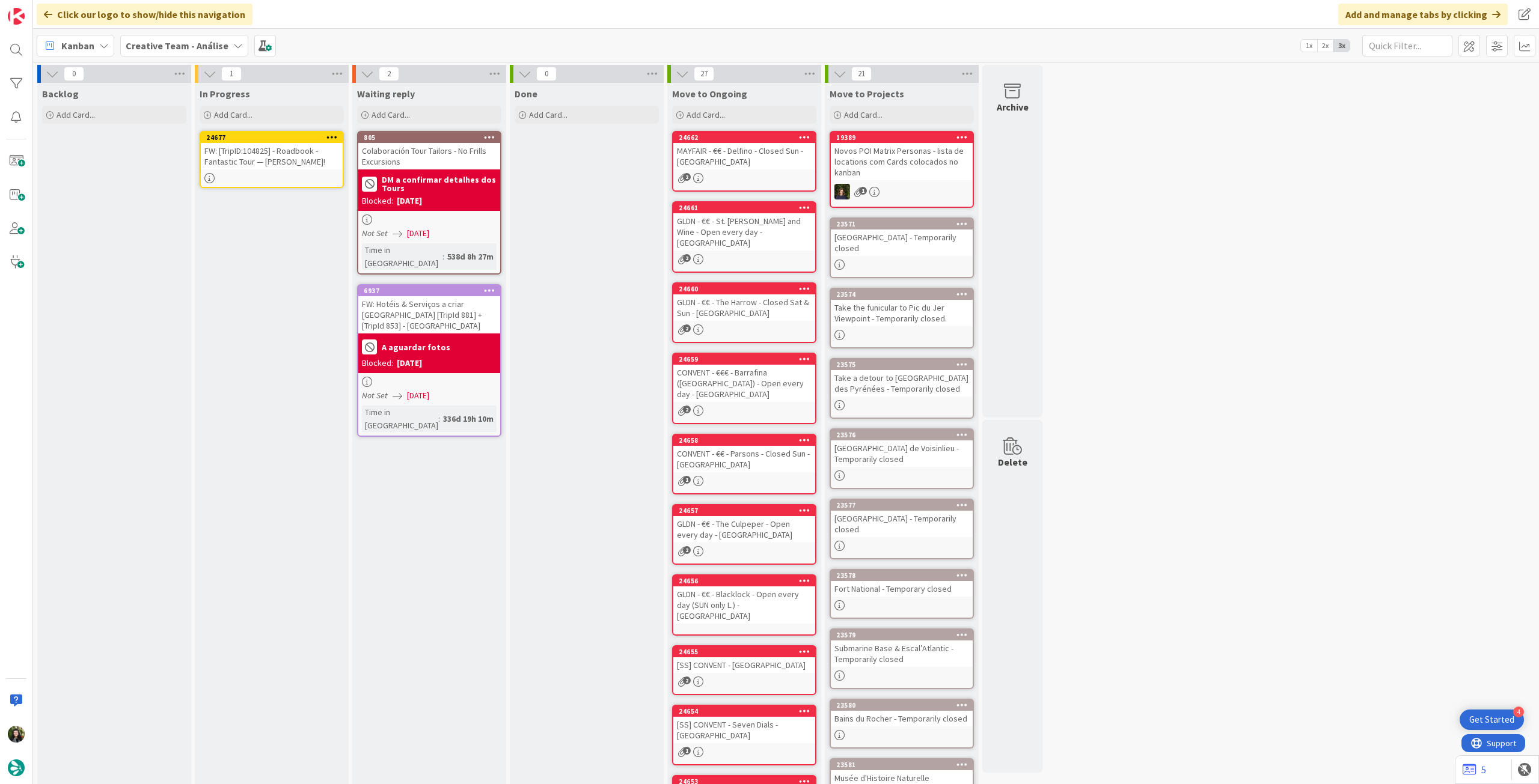
click at [257, 164] on div "FW: [TripID:104825] - Roadbook - Fantastic Tour — Joy Martin!" at bounding box center [272, 156] width 142 height 27
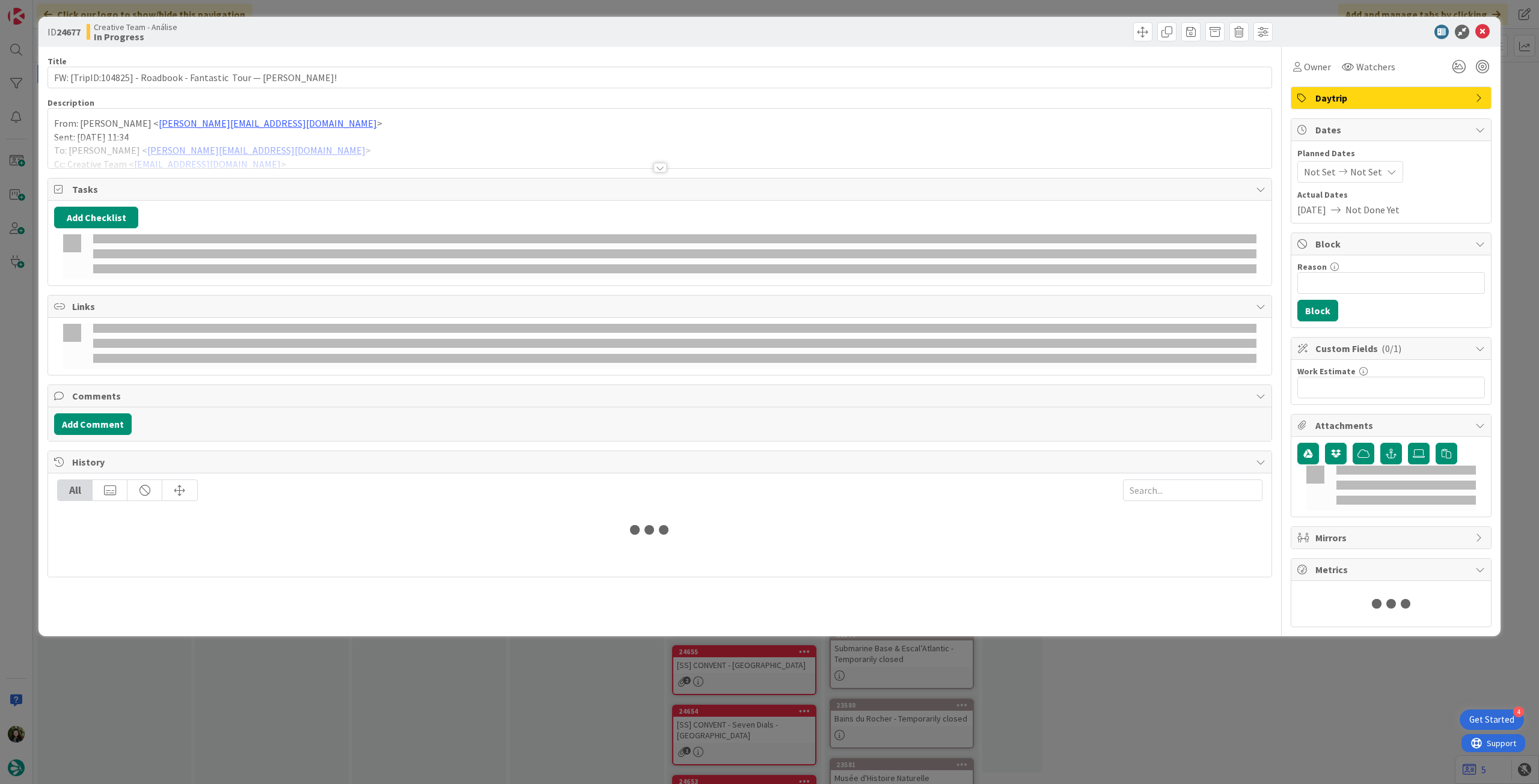
click at [291, 121] on p "From: Catarina Raio < Catarina.Raio@tourtailors.com >" at bounding box center [660, 123] width 1211 height 14
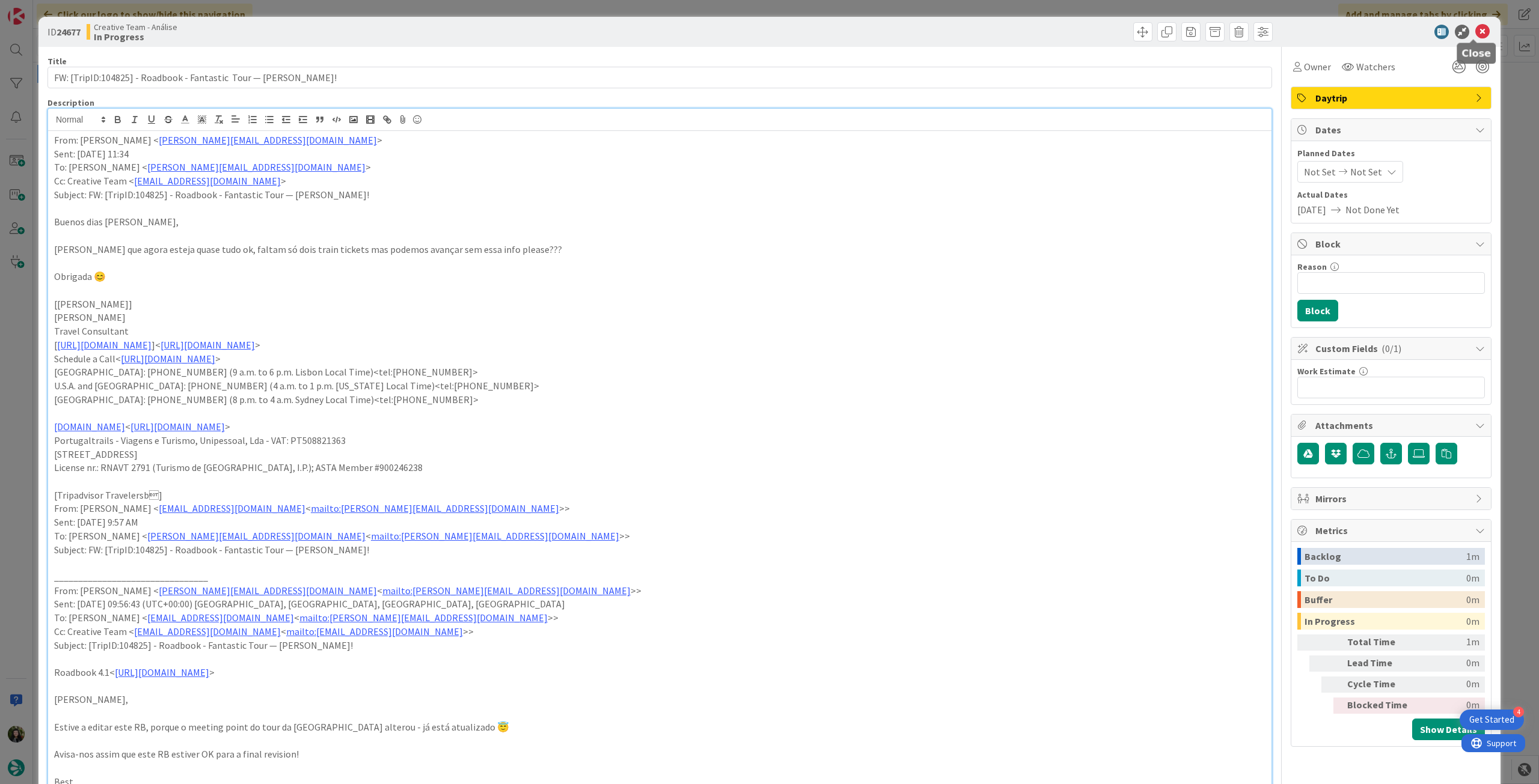
click at [1477, 28] on icon at bounding box center [1483, 32] width 15 height 15
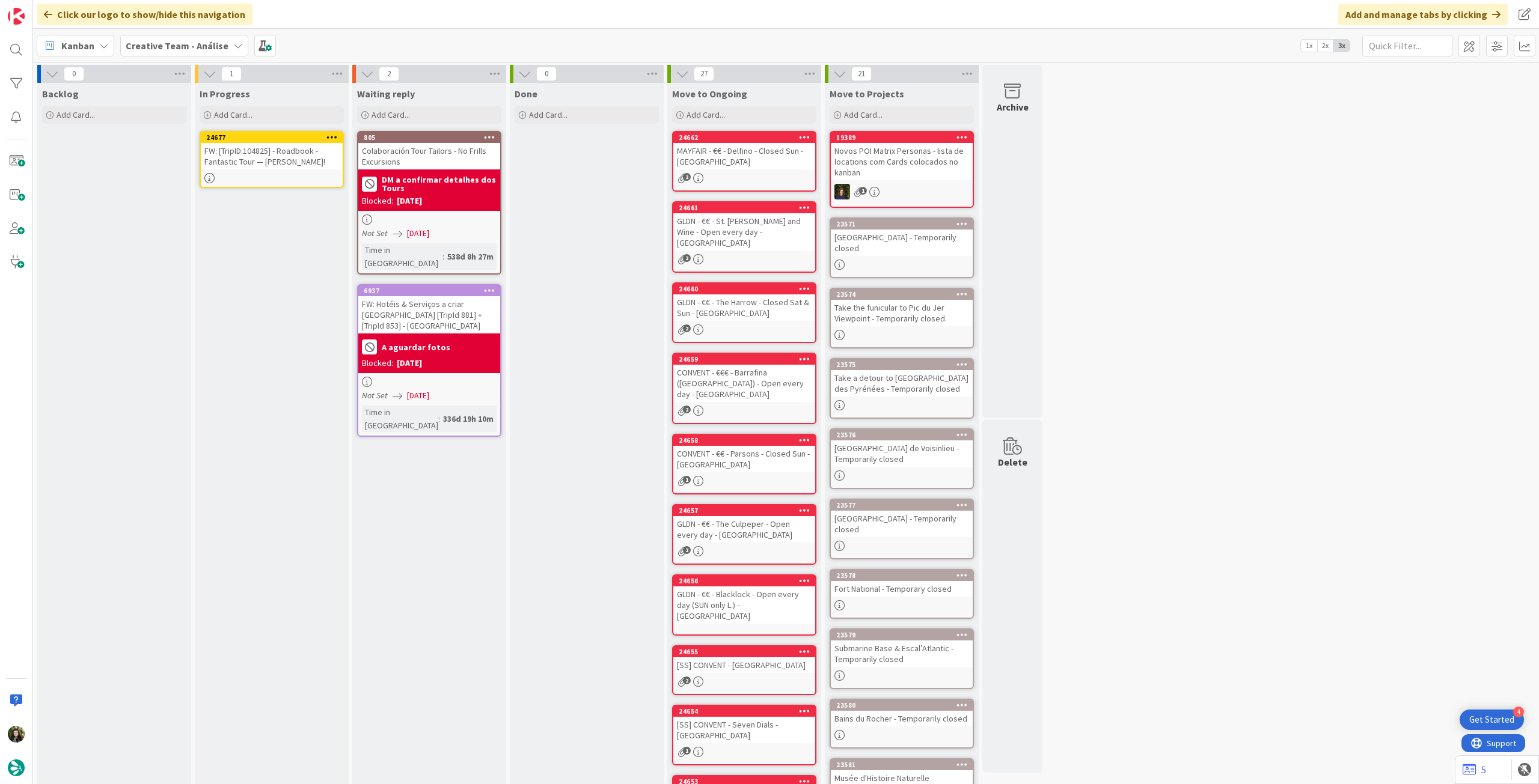
click at [339, 132] on div "24677" at bounding box center [272, 137] width 142 height 11
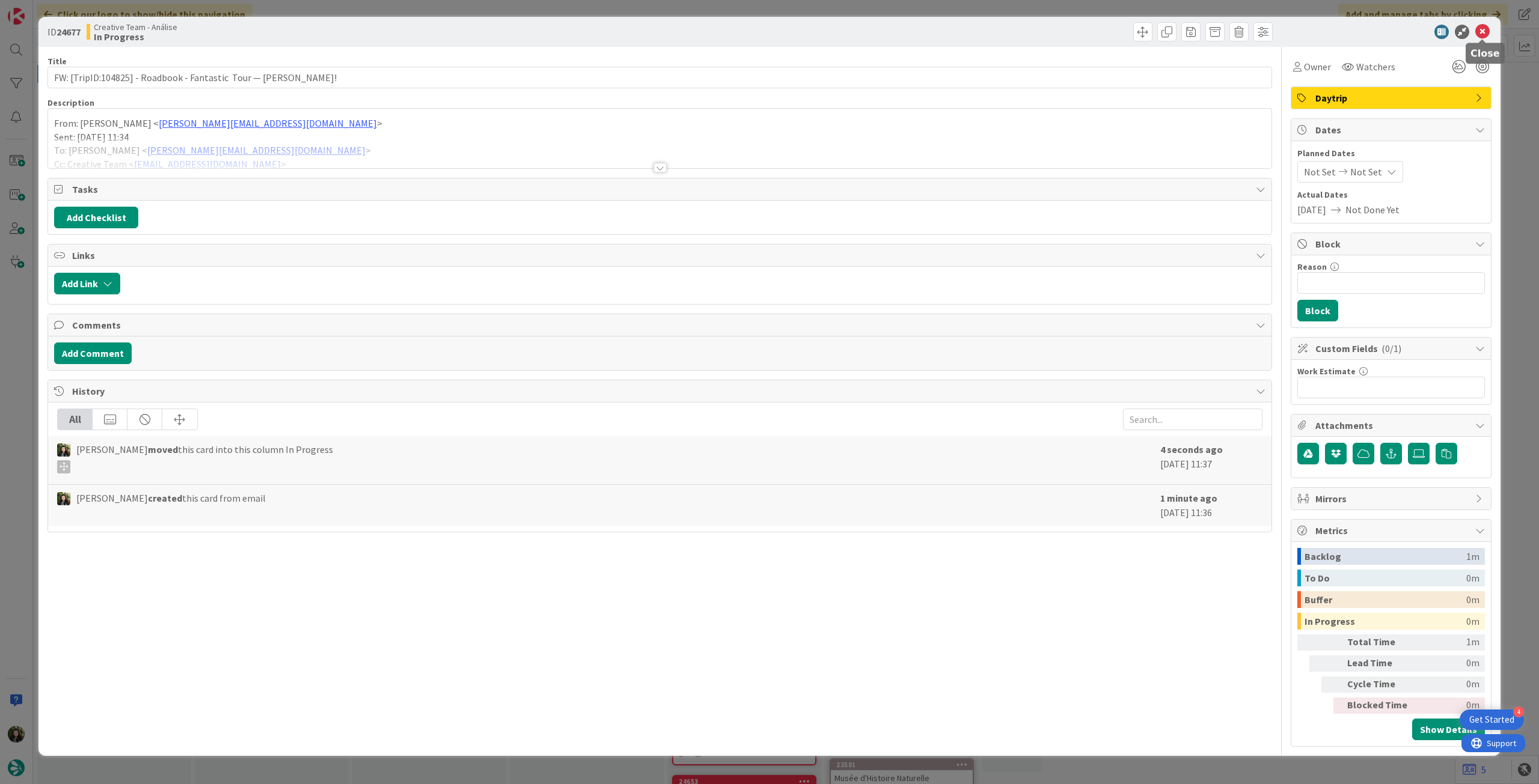
click at [1479, 28] on icon at bounding box center [1483, 32] width 15 height 15
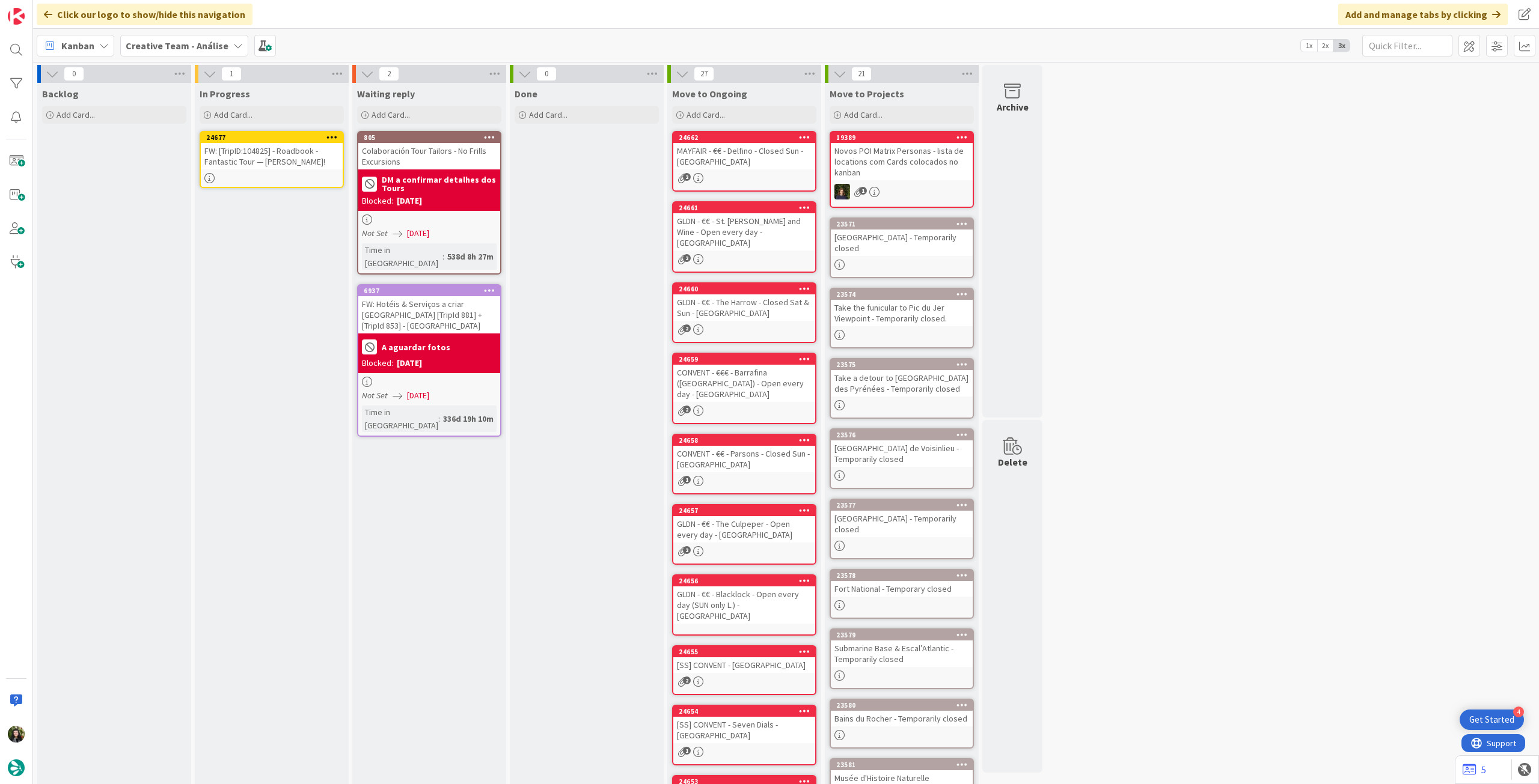
click at [334, 134] on icon at bounding box center [332, 137] width 11 height 9
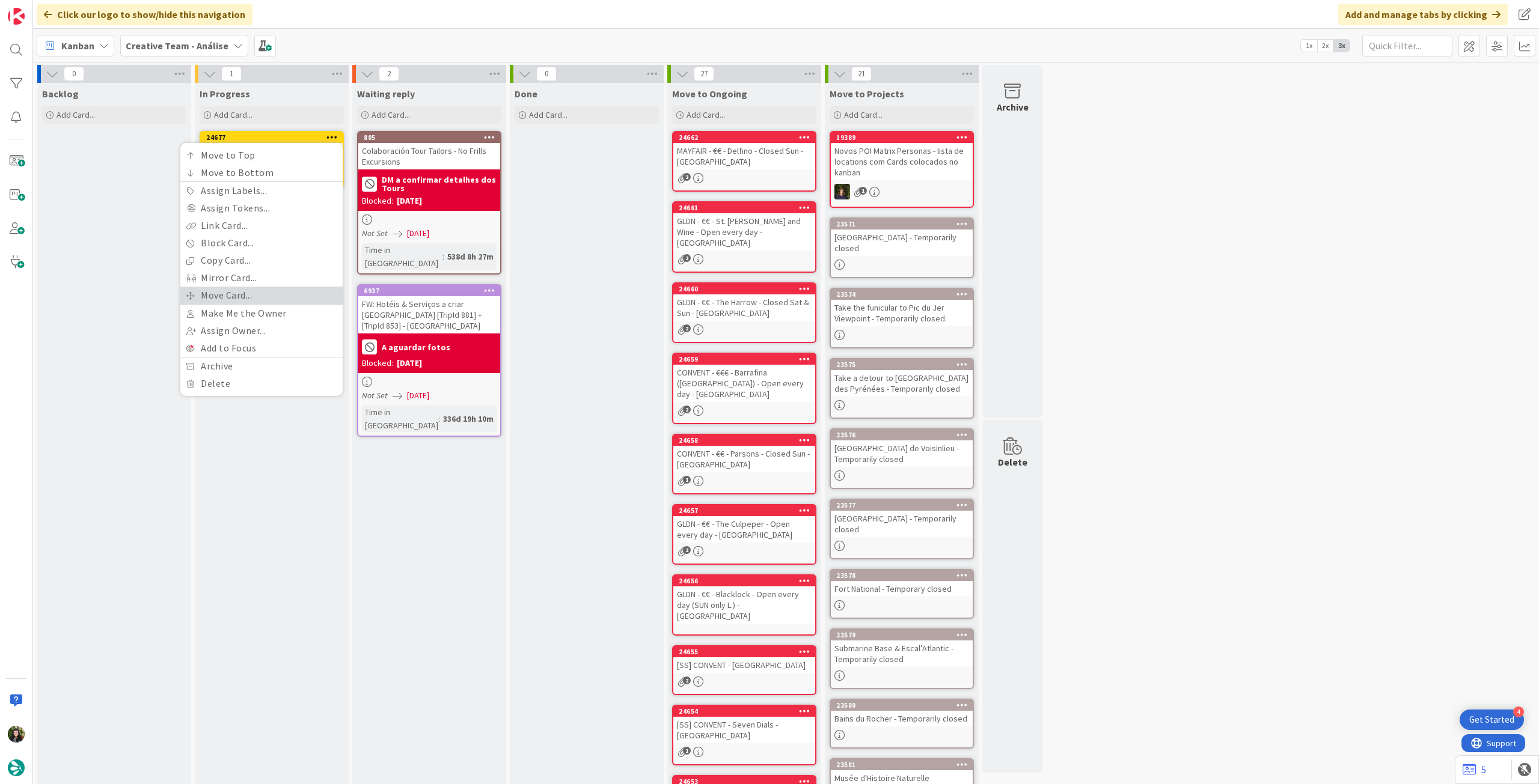
click at [261, 291] on link "Move Card..." at bounding box center [261, 295] width 162 height 17
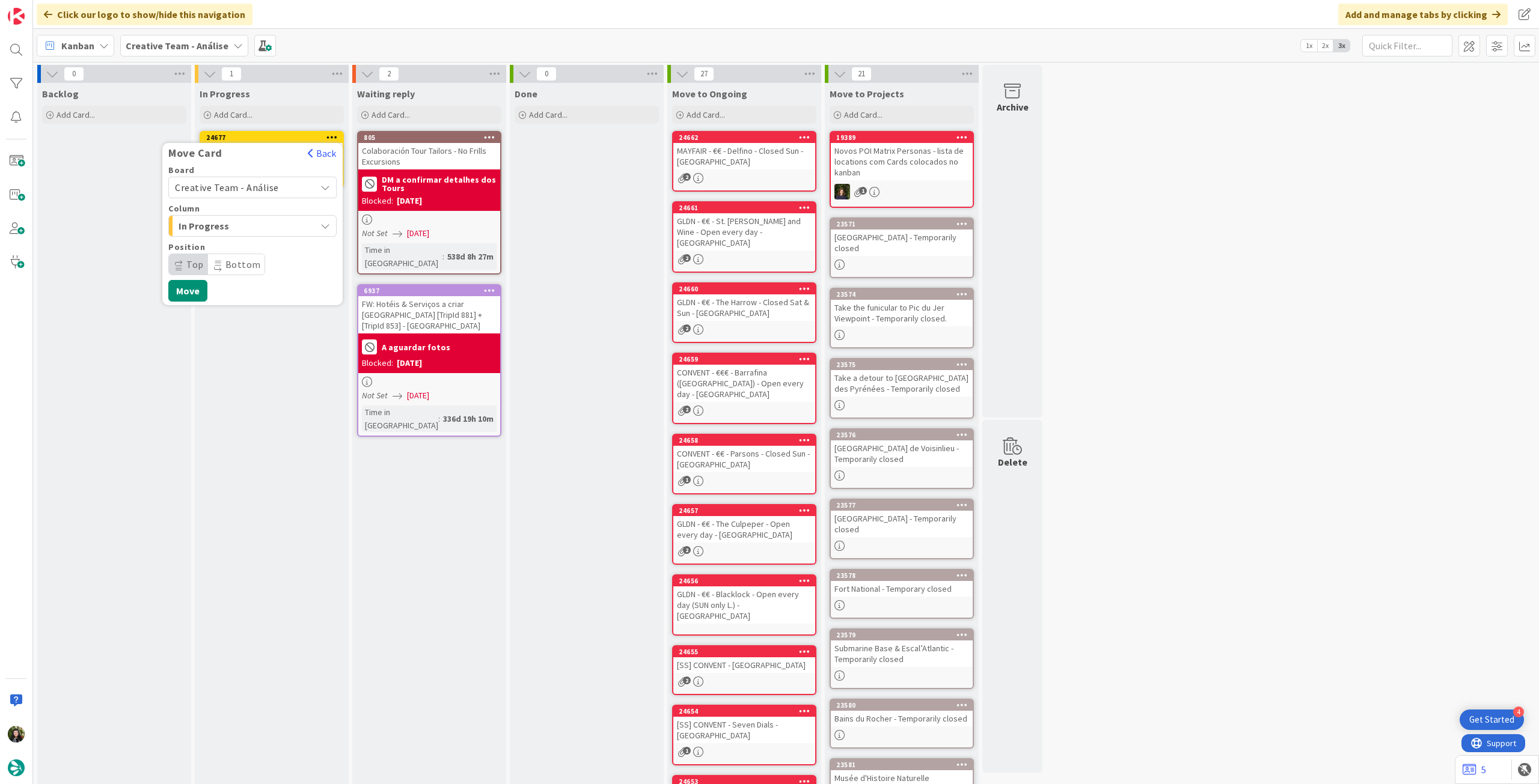
click at [257, 191] on span "Creative Team - Análise" at bounding box center [227, 188] width 104 height 12
click at [247, 247] on span "Creative Team" at bounding box center [260, 243] width 139 height 18
click at [243, 261] on span "Daytrip" at bounding box center [252, 264] width 115 height 17
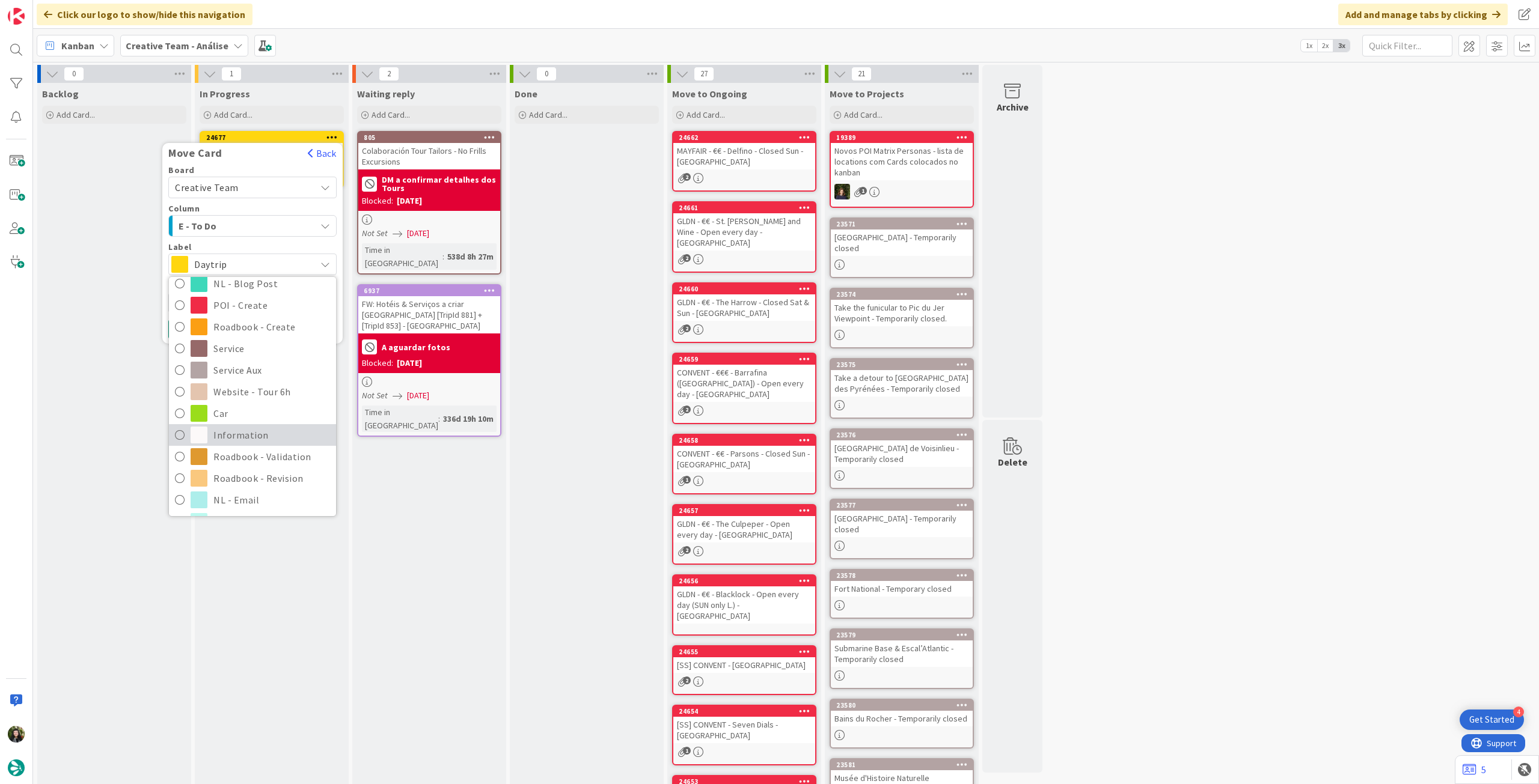
scroll to position [160, 0]
click at [248, 464] on span "Roadbook - Revision" at bounding box center [272, 469] width 117 height 18
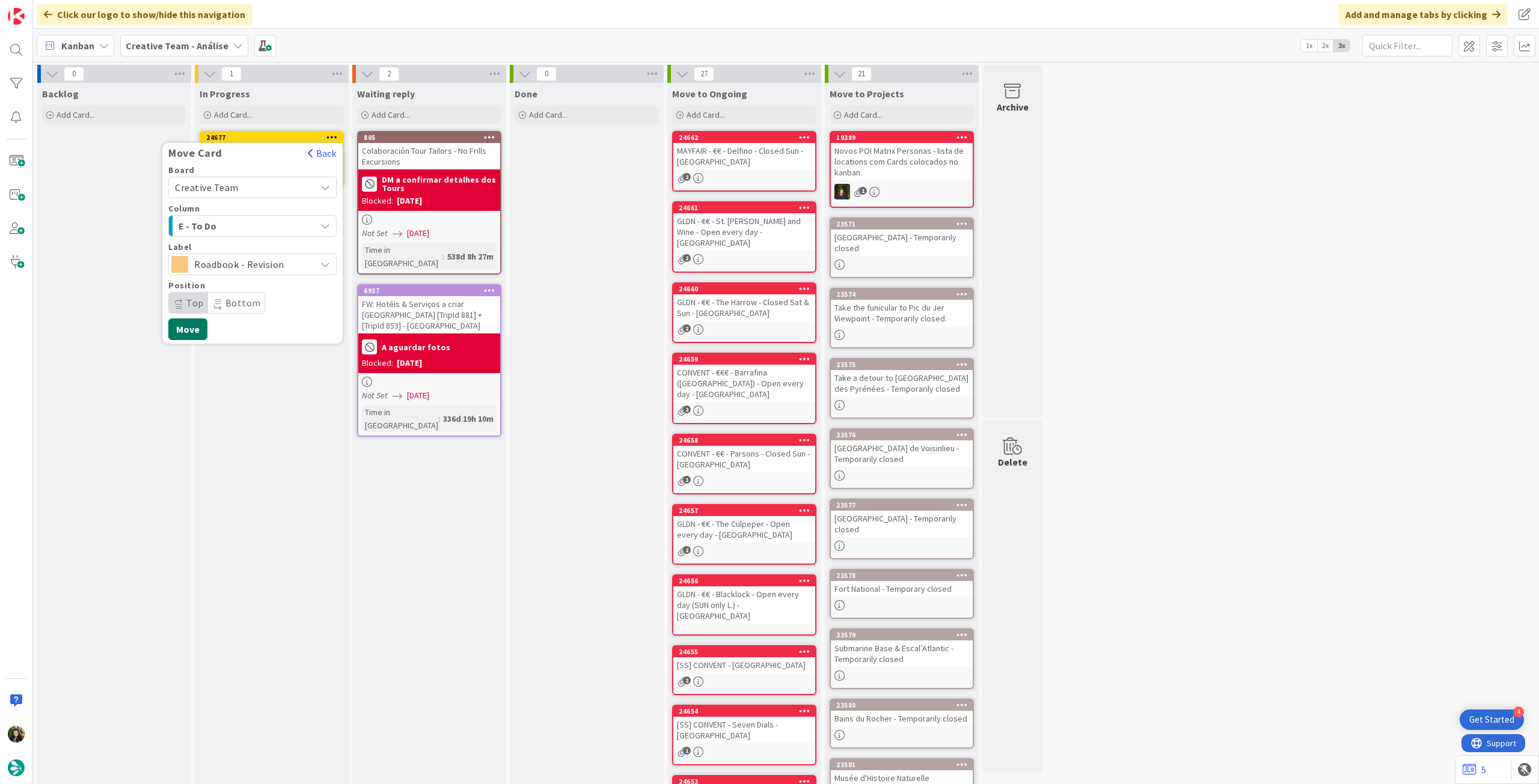
drag, startPoint x: 188, startPoint y: 329, endPoint x: 183, endPoint y: 313, distance: 16.8
click at [188, 329] on button "Move" at bounding box center [188, 329] width 39 height 22
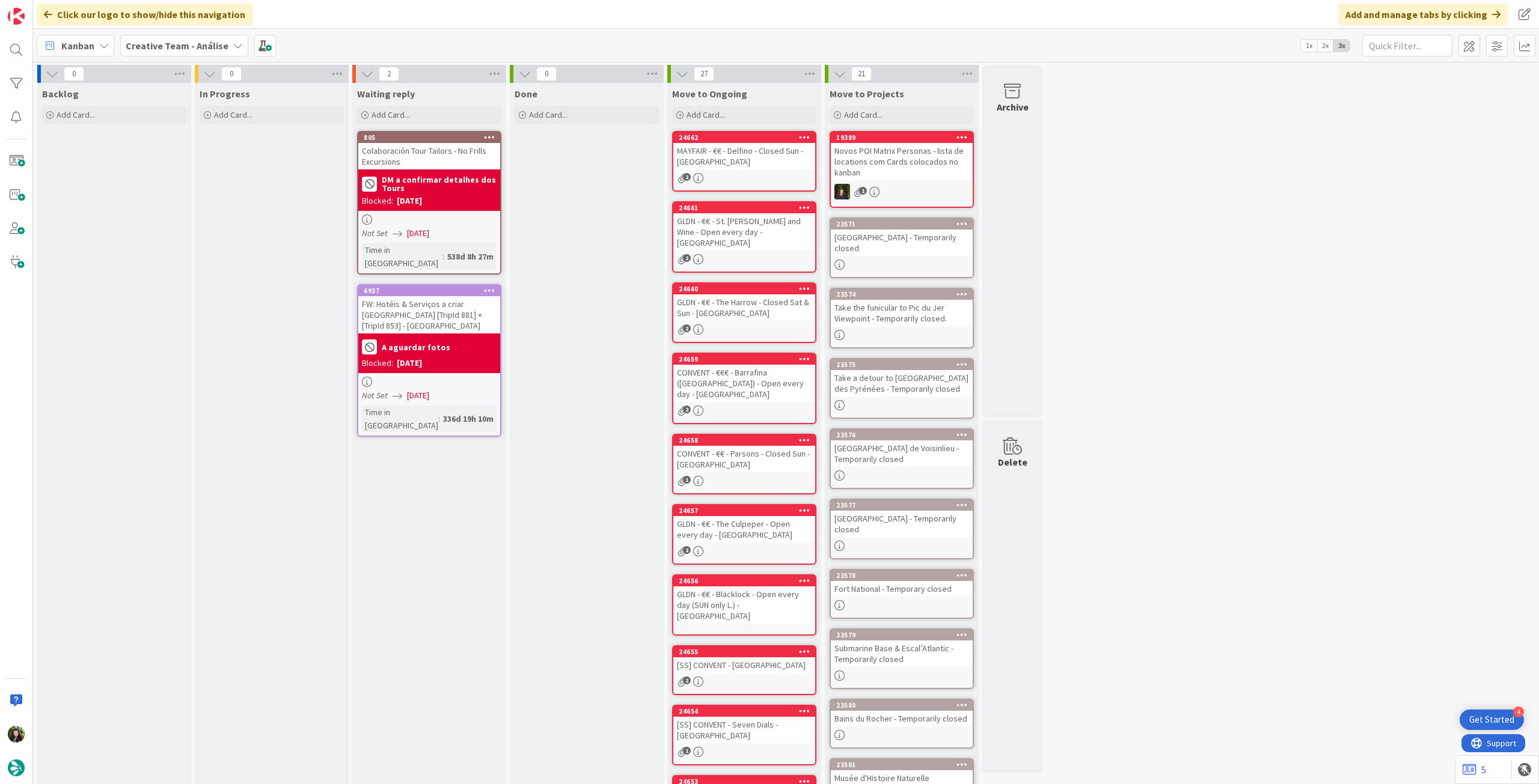
click at [173, 48] on b "Creative Team - Análise" at bounding box center [176, 46] width 103 height 12
click at [170, 162] on div "Creative Team" at bounding box center [222, 172] width 183 height 23
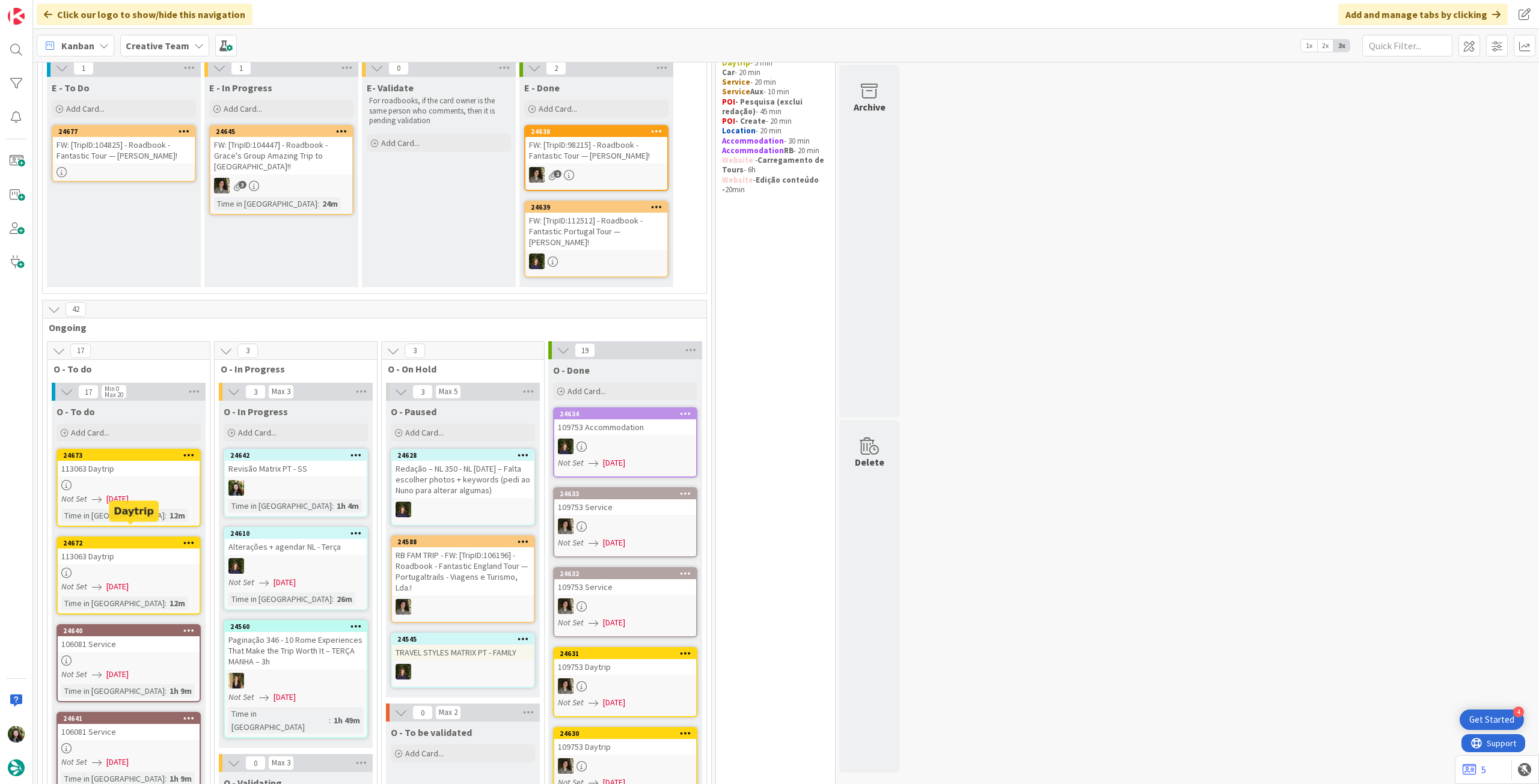
scroll to position [160, 0]
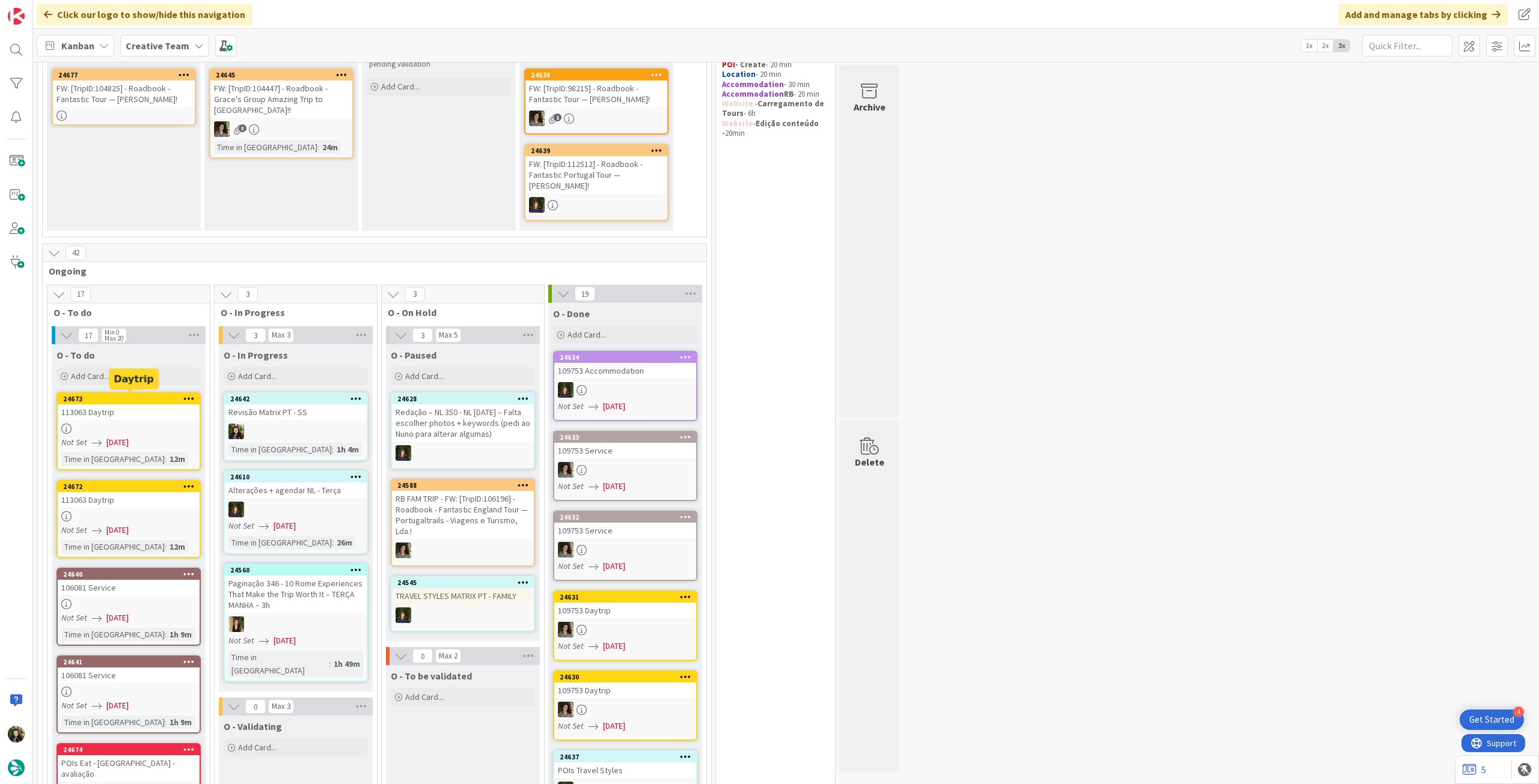
click at [135, 409] on div "113063 Daytrip" at bounding box center [129, 412] width 142 height 16
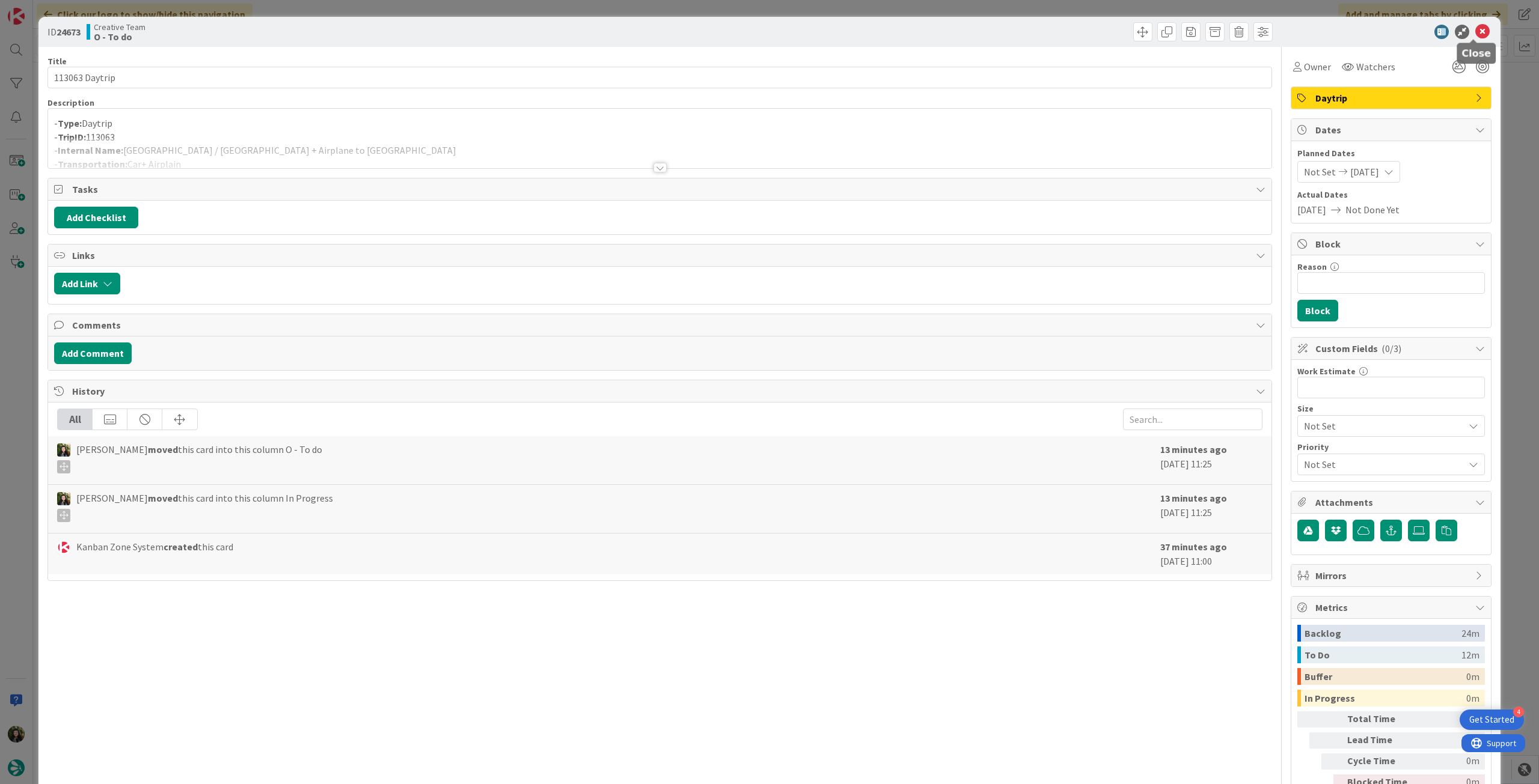
click at [1475, 29] on icon at bounding box center [1483, 32] width 15 height 15
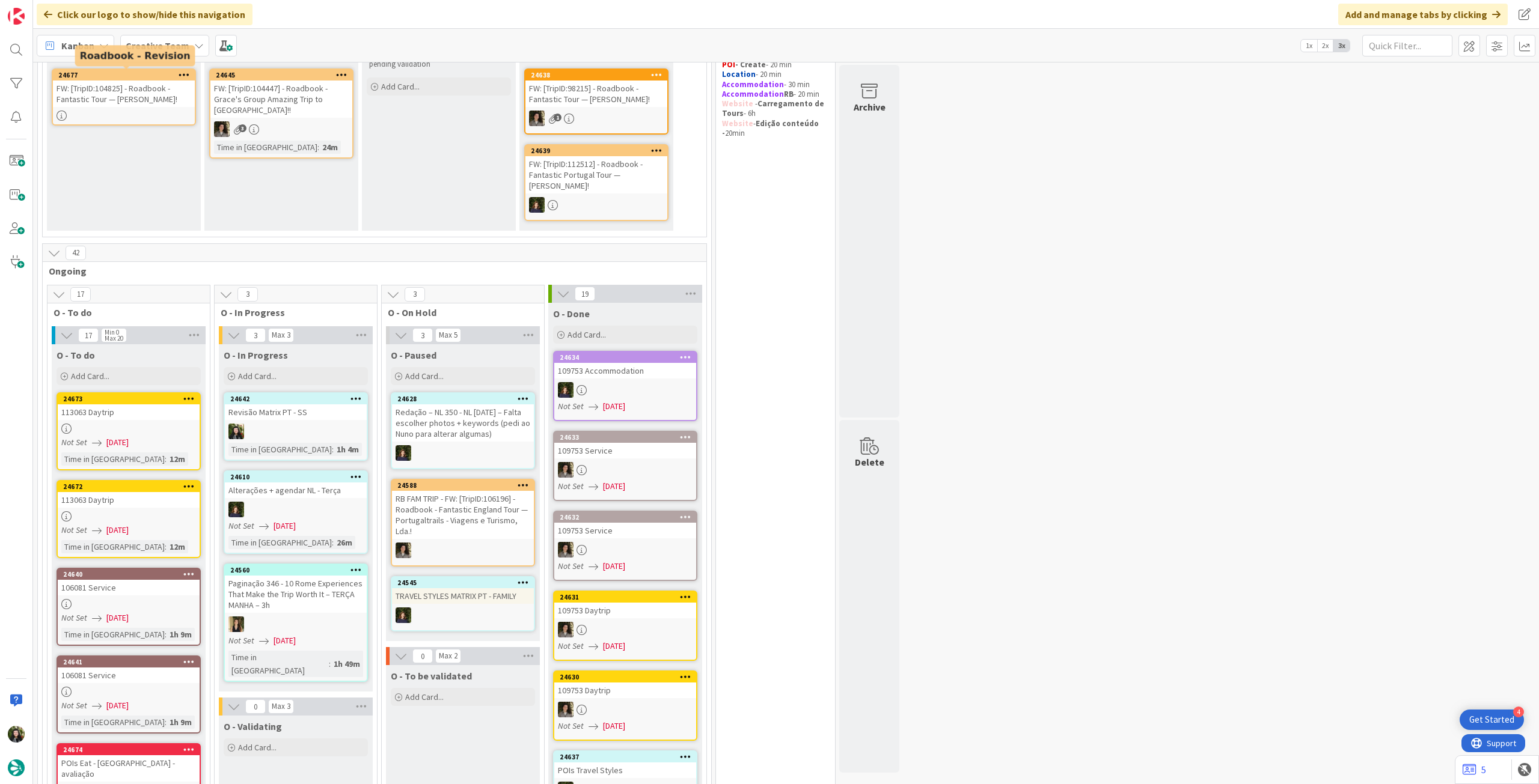
click at [160, 50] on b "Creative Team" at bounding box center [157, 46] width 64 height 12
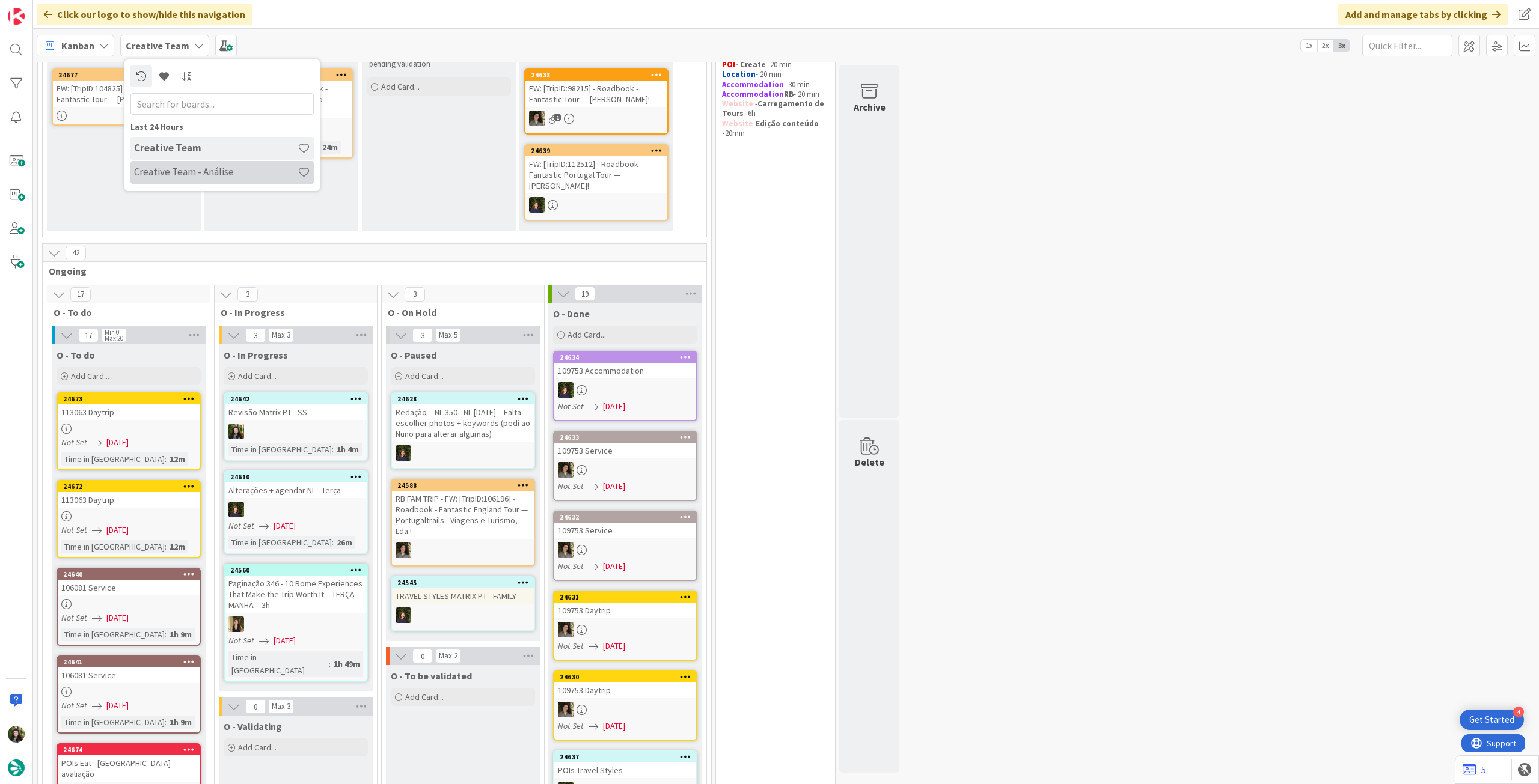
click at [182, 170] on h4 "Creative Team - Análise" at bounding box center [215, 172] width 164 height 12
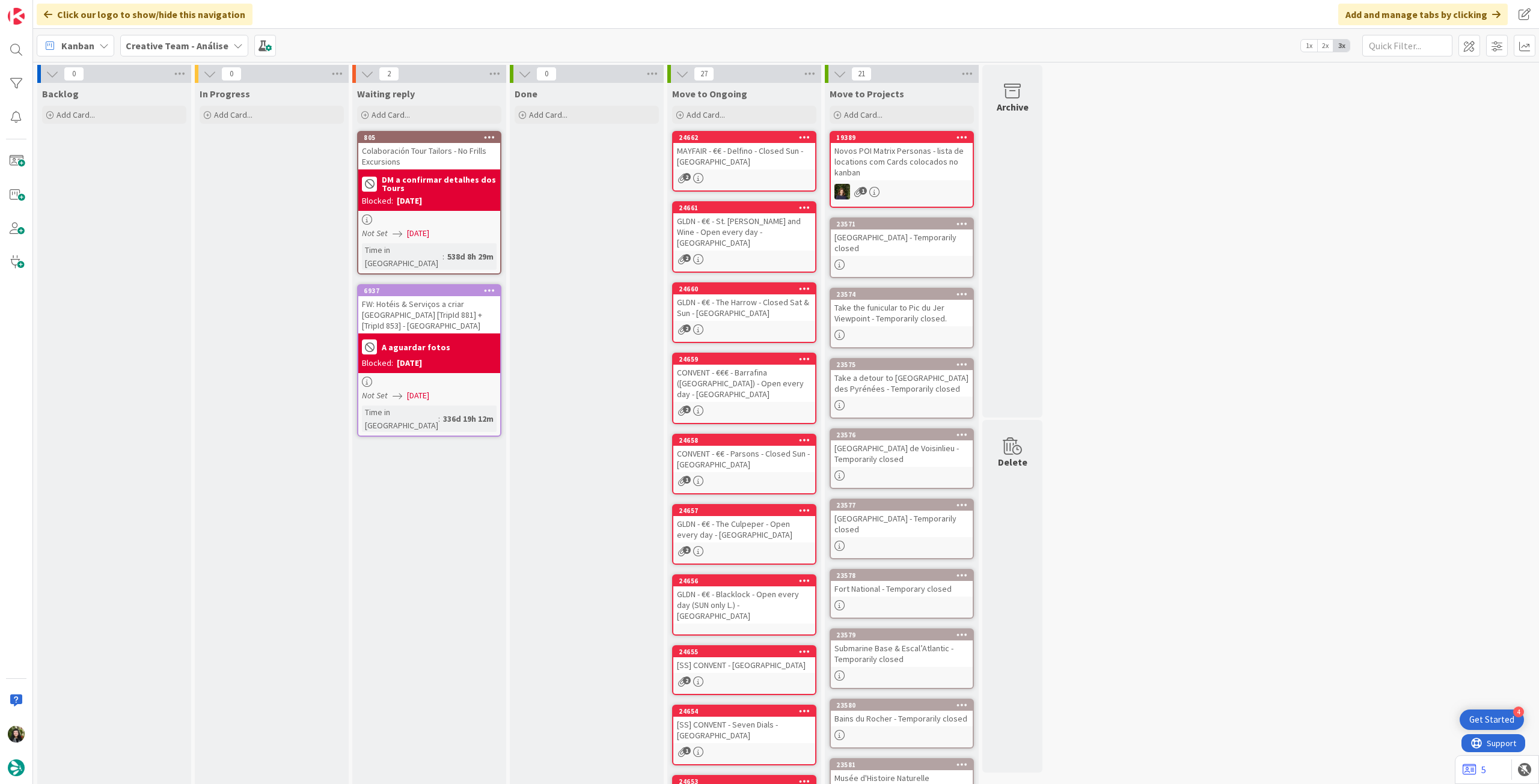
click at [141, 42] on b "Creative Team - Análise" at bounding box center [176, 46] width 103 height 12
click at [188, 171] on h4 "Creative Team" at bounding box center [215, 172] width 164 height 12
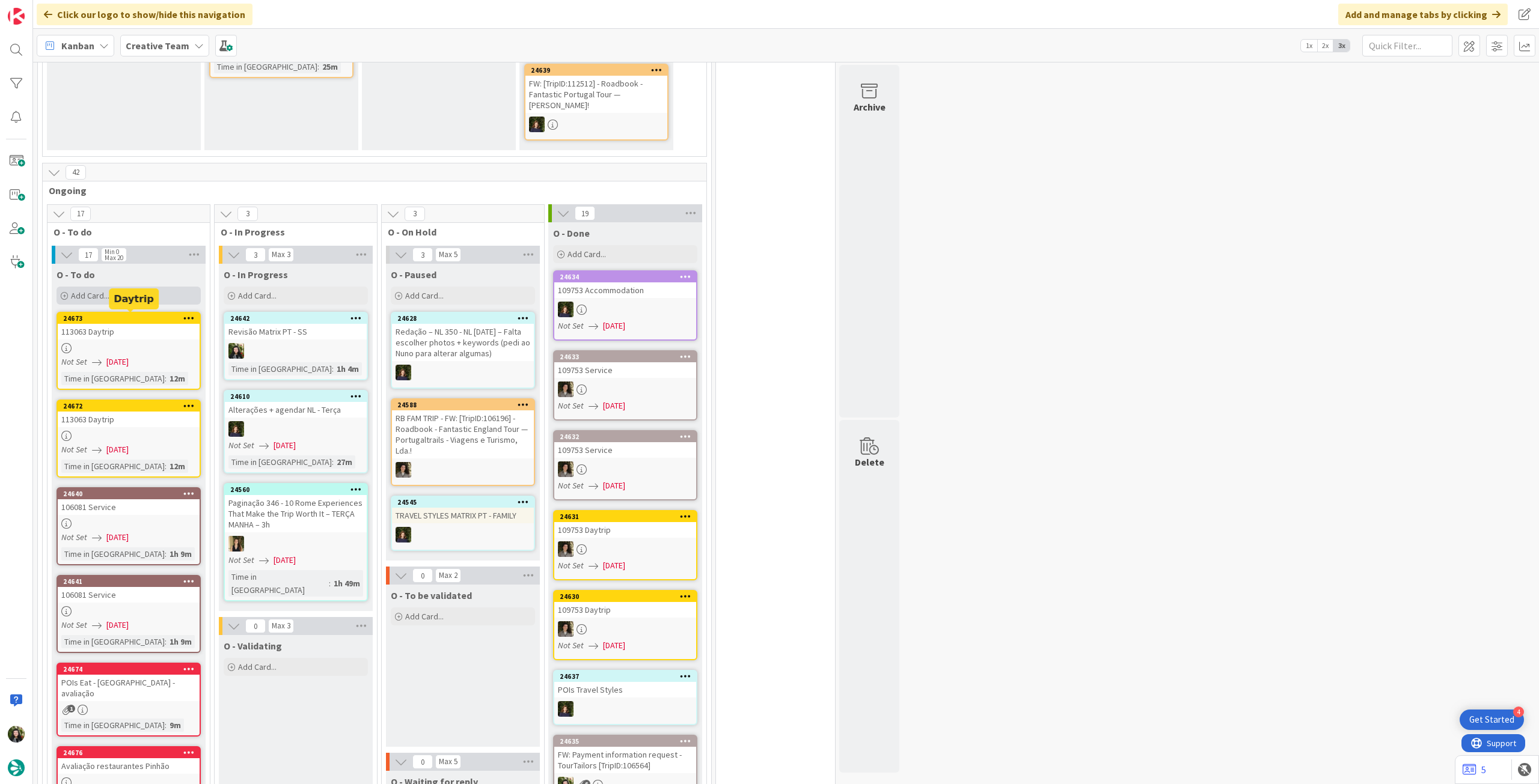
click at [135, 296] on div "Add Card..." at bounding box center [129, 295] width 145 height 18
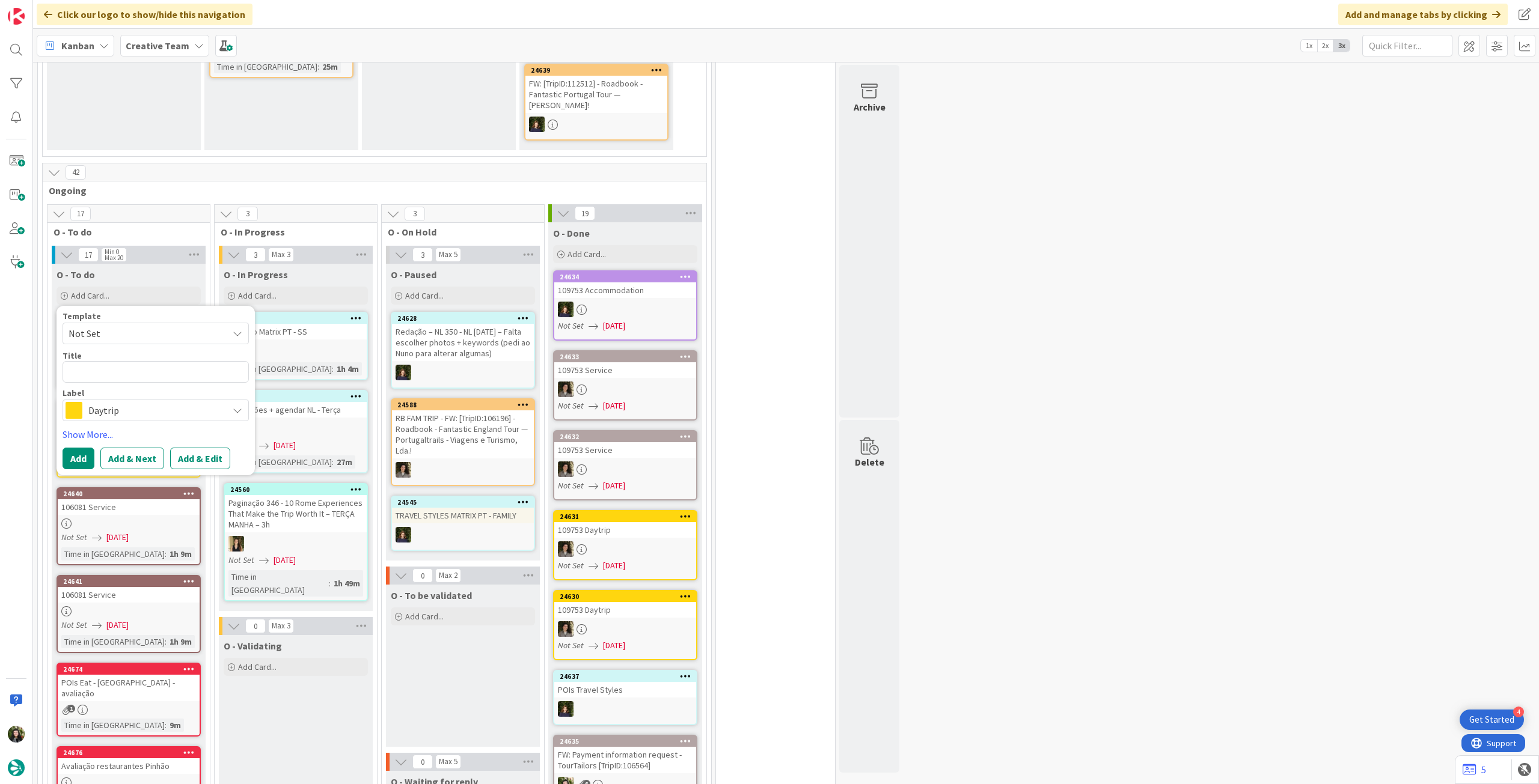
type textarea "x"
type textarea "B"
type textarea "x"
type textarea "Be"
type textarea "x"
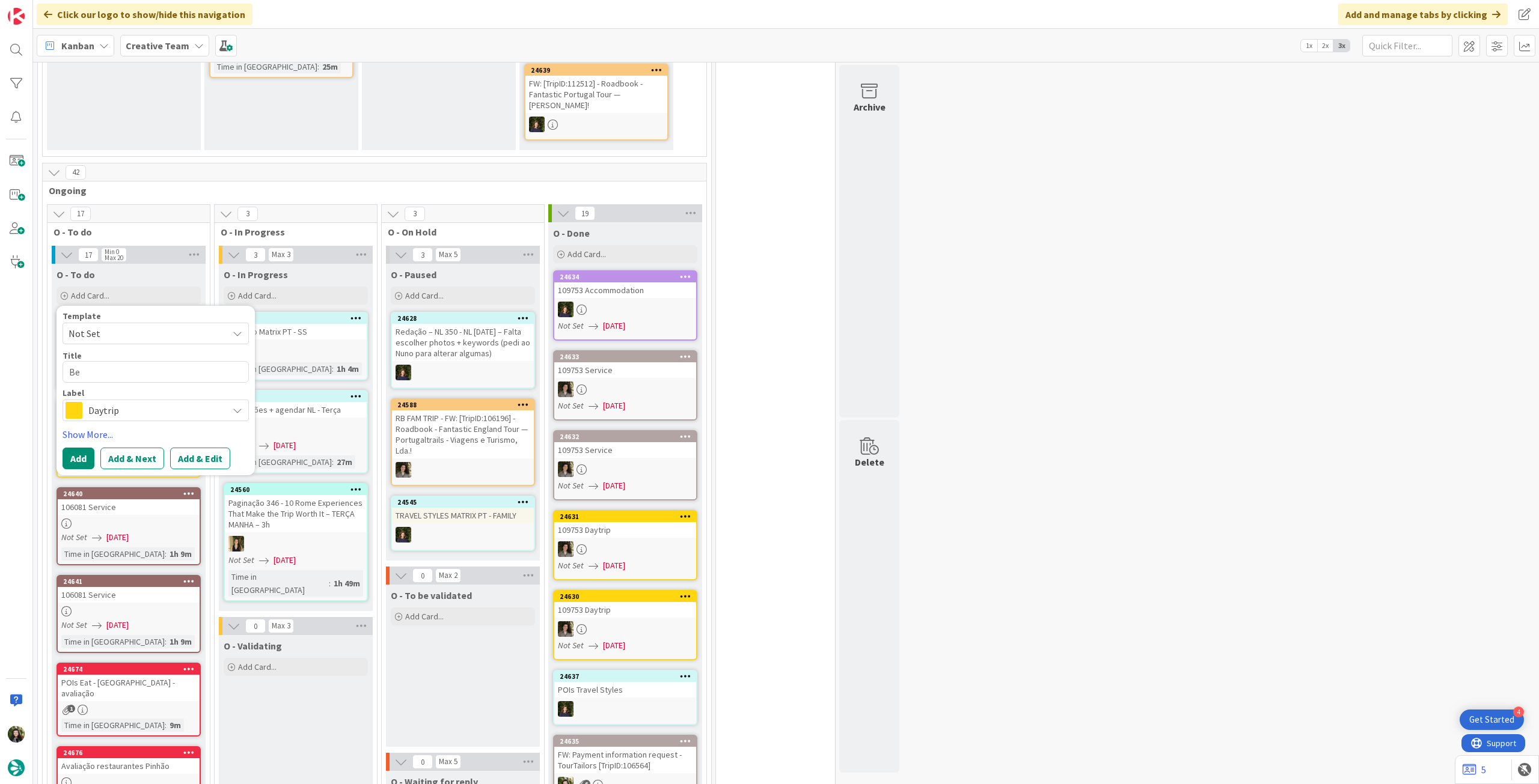
type textarea "Ben"
type textarea "x"
type textarea "Beni"
type textarea "x"
type textarea "Benid"
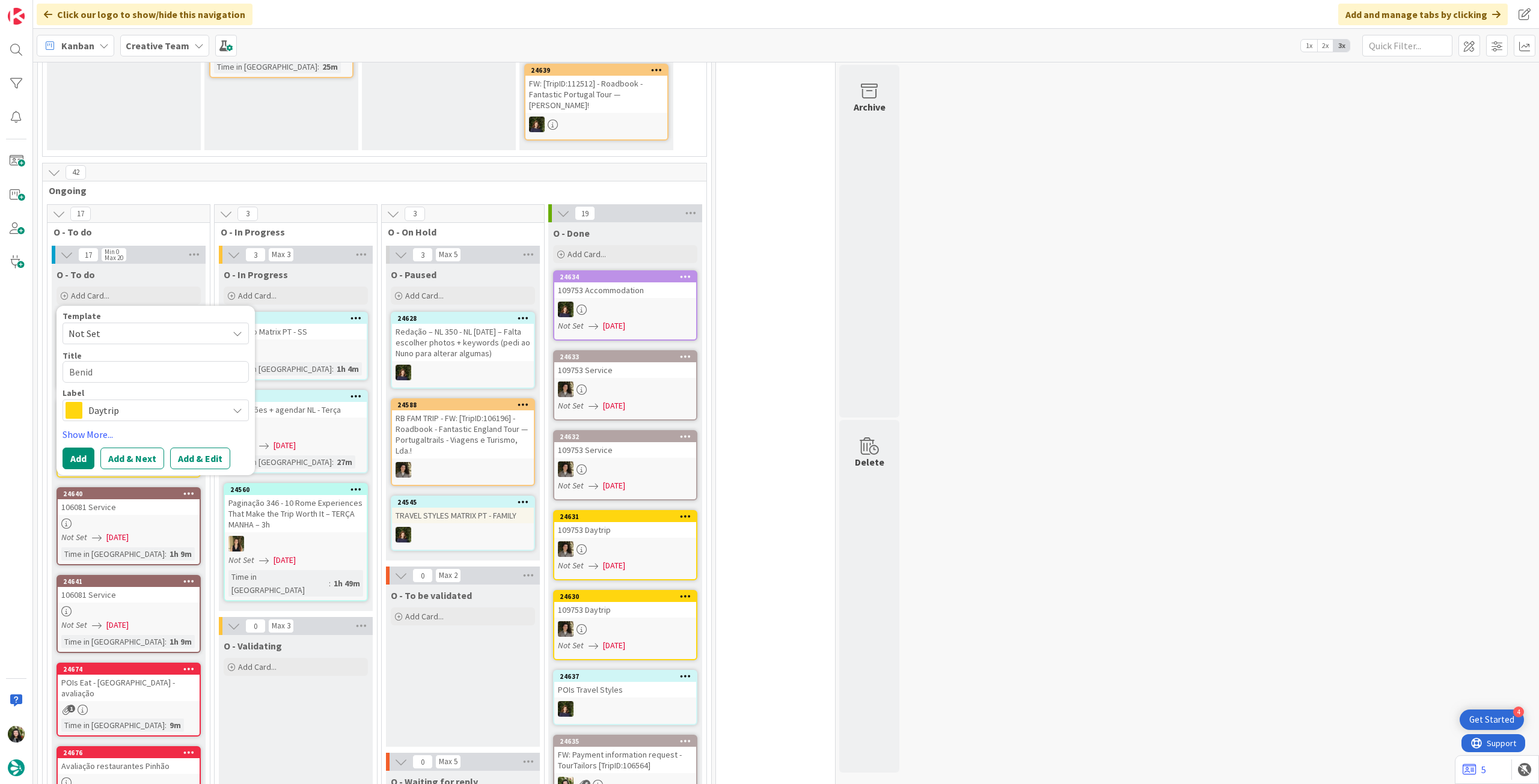
type textarea "x"
type textarea "Benido"
type textarea "x"
type textarea "Benidor"
type textarea "x"
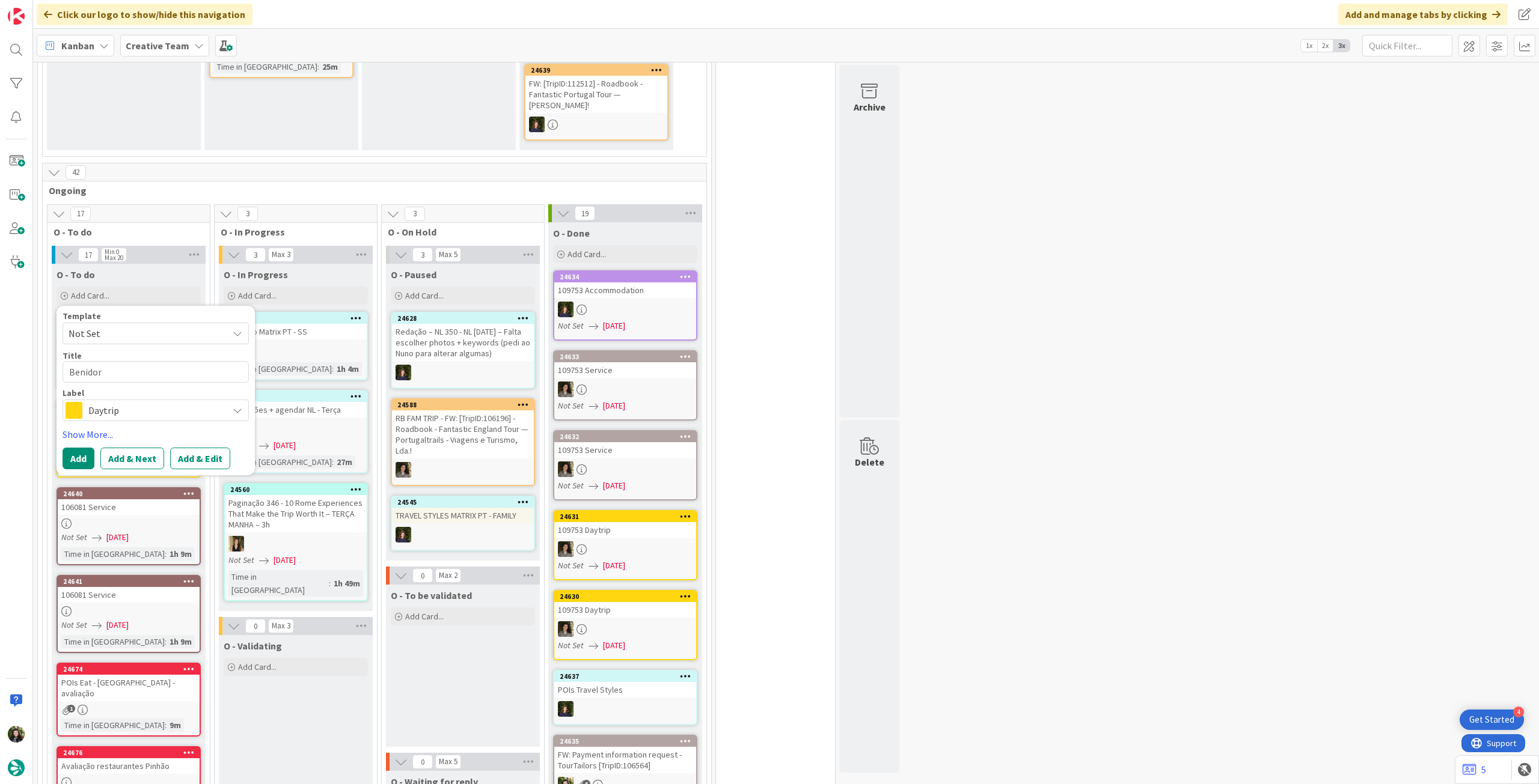
type textarea "Benidorm"
click at [75, 453] on button "Add" at bounding box center [78, 458] width 32 height 22
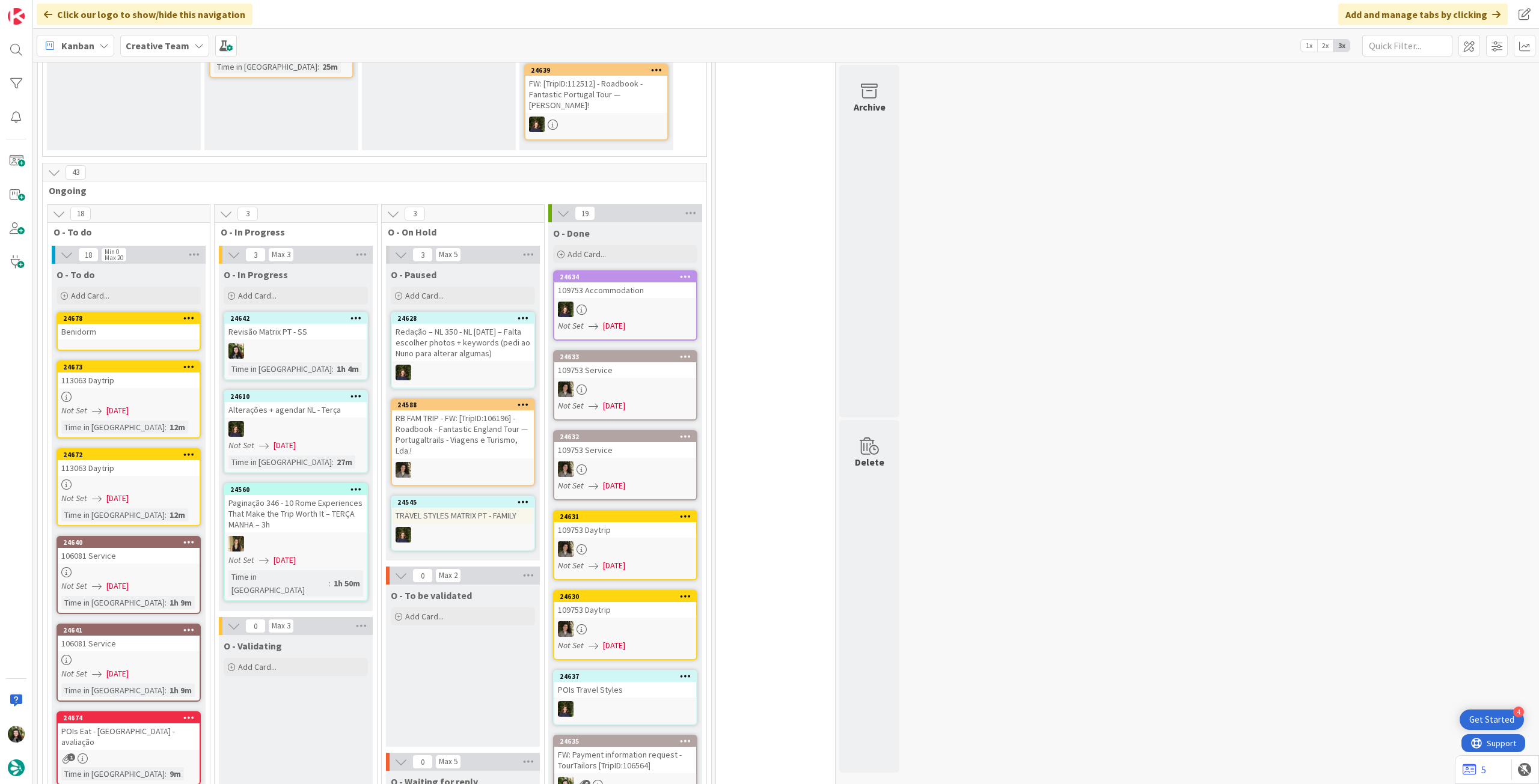
click at [118, 329] on div "Benidorm" at bounding box center [129, 332] width 142 height 16
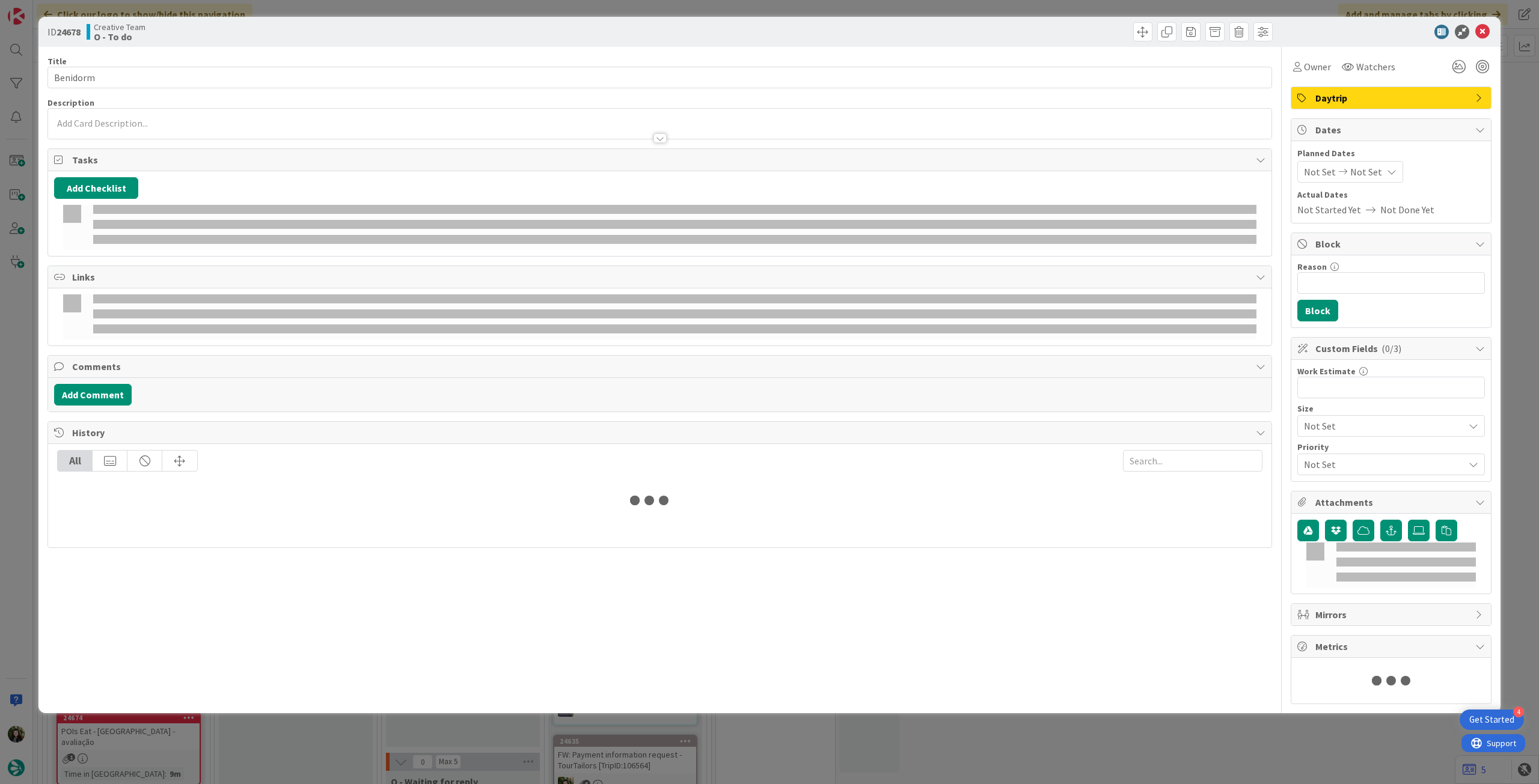
click at [158, 136] on div at bounding box center [660, 132] width 1223 height 13
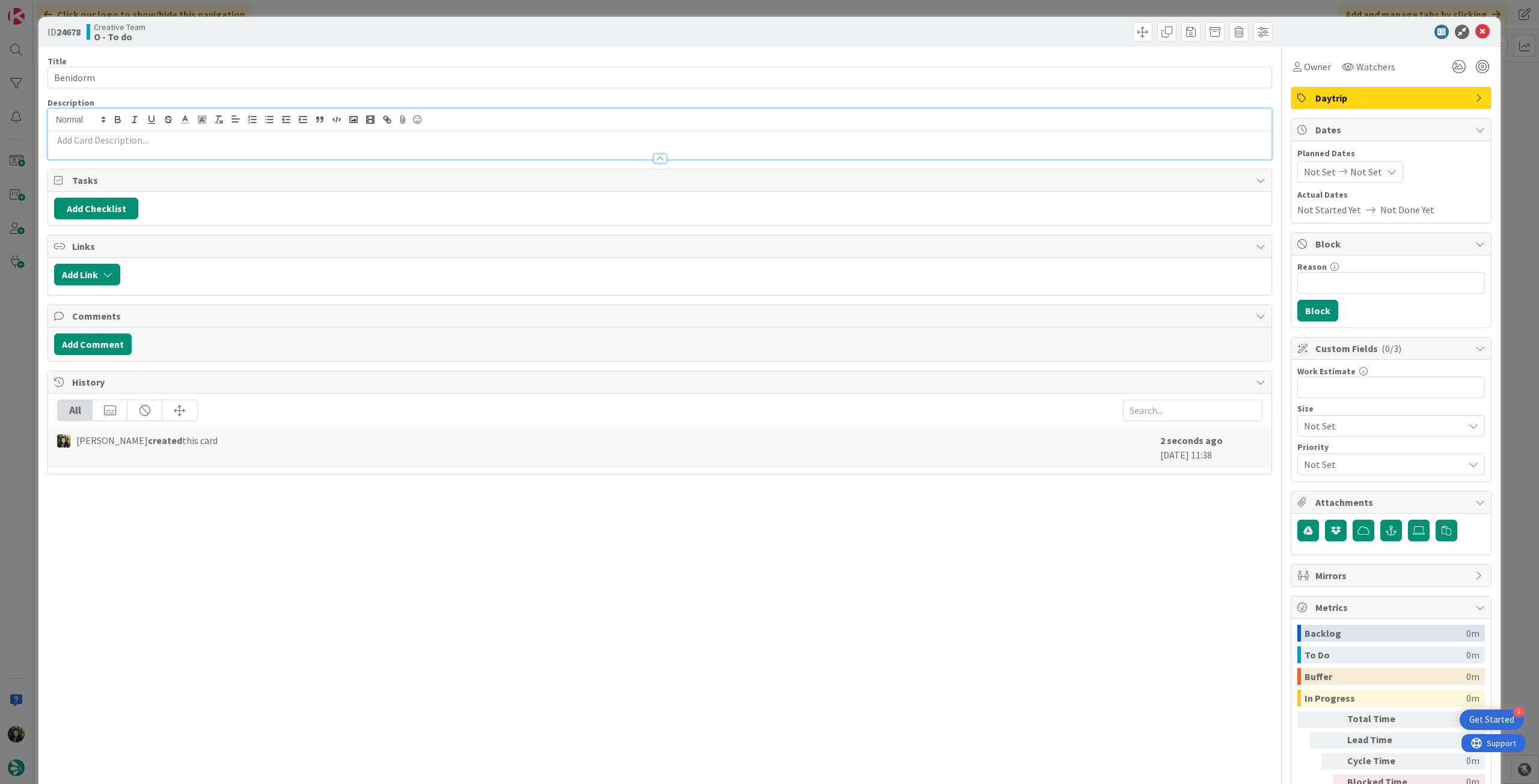
click at [158, 140] on p at bounding box center [660, 140] width 1211 height 14
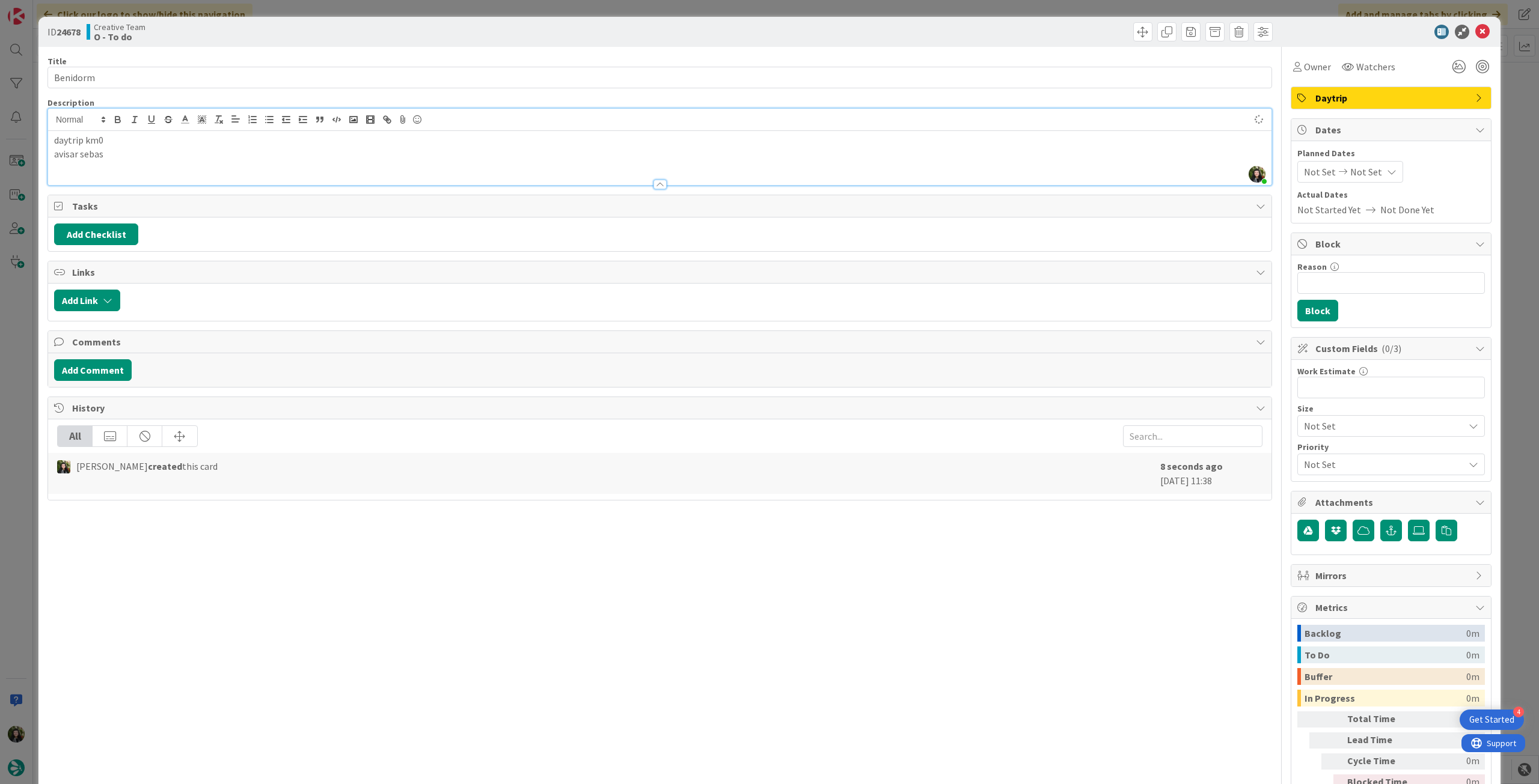
click at [1475, 35] on icon at bounding box center [1483, 32] width 15 height 15
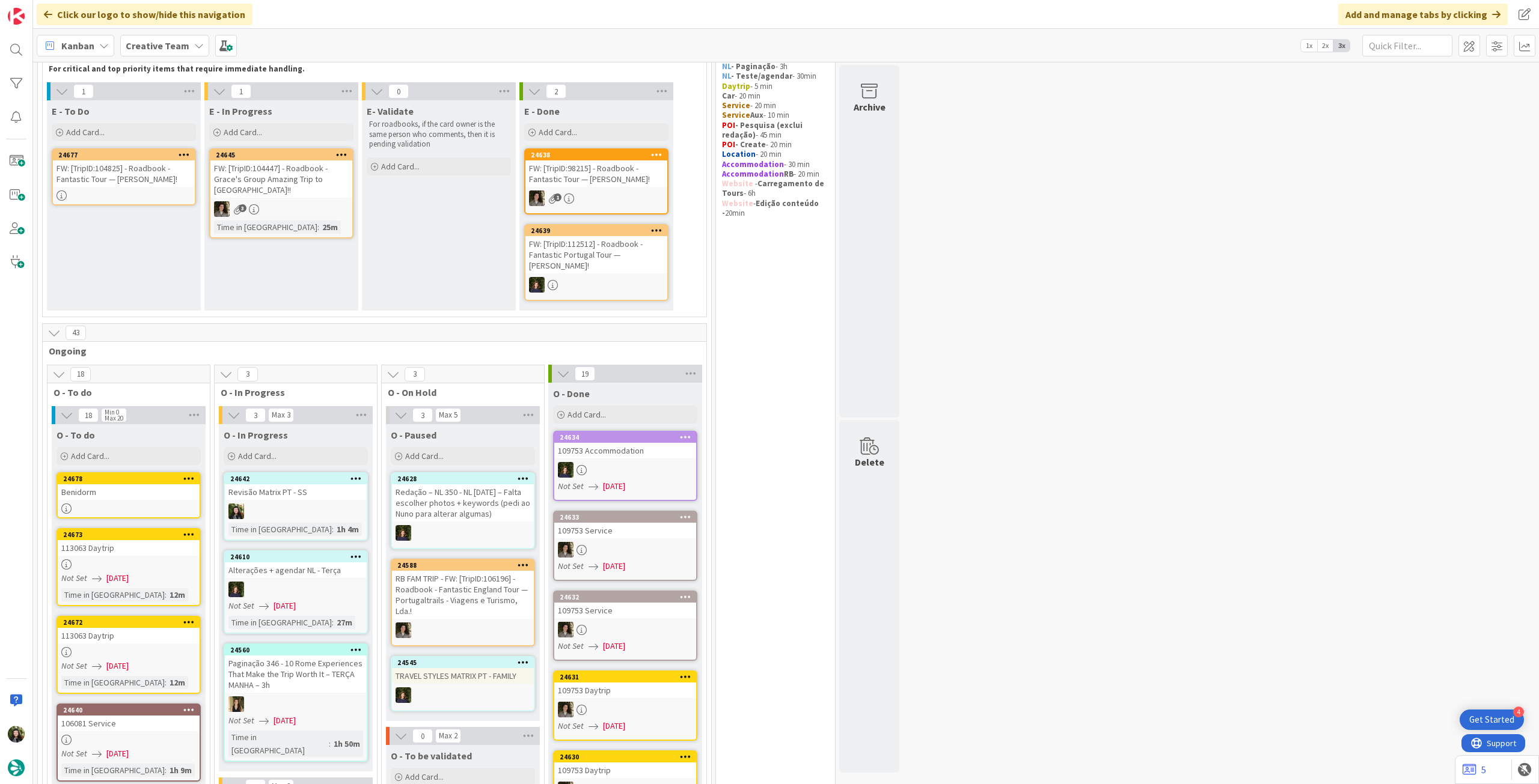
scroll to position [320, 0]
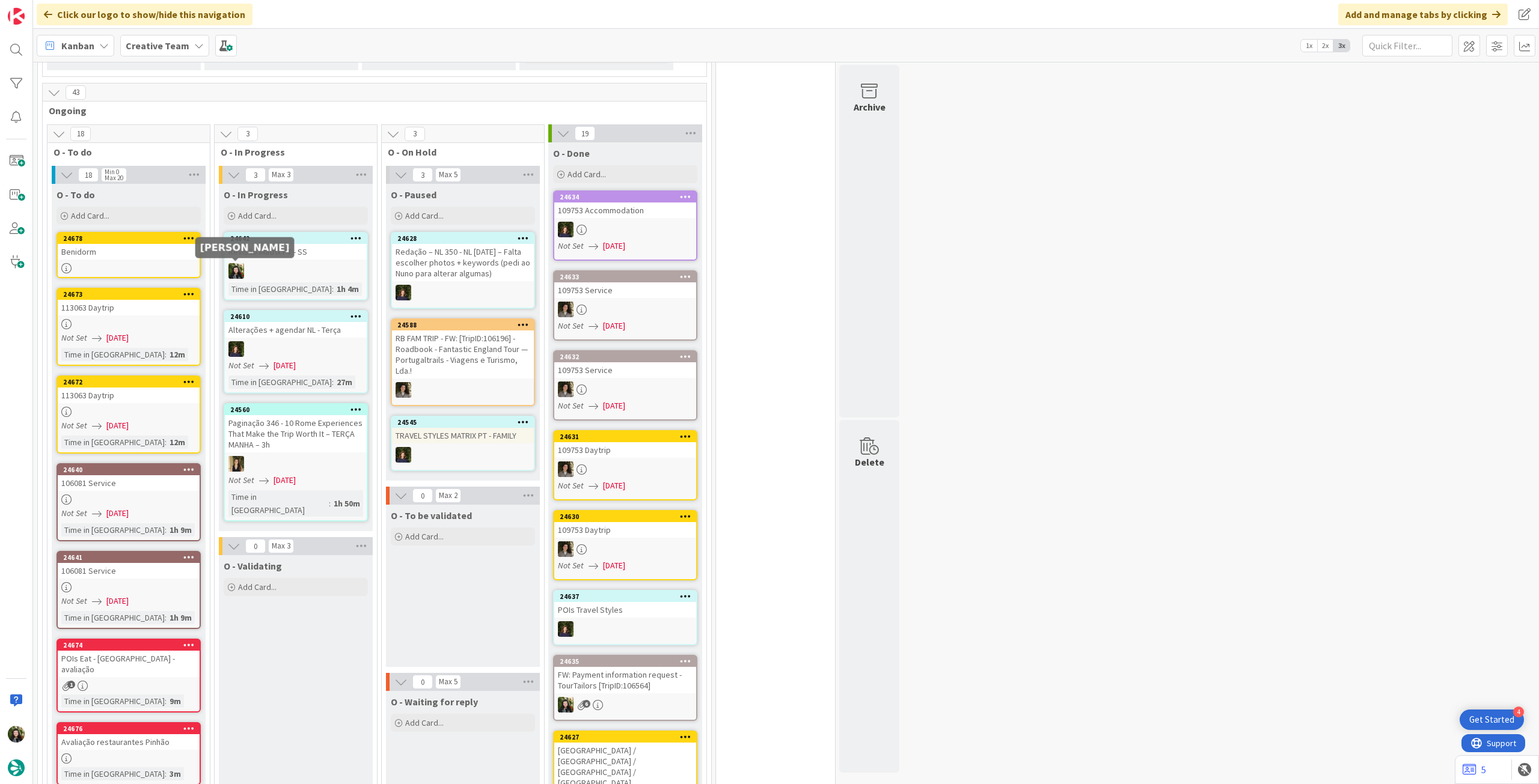
click at [153, 252] on div "Benidorm" at bounding box center [129, 252] width 142 height 16
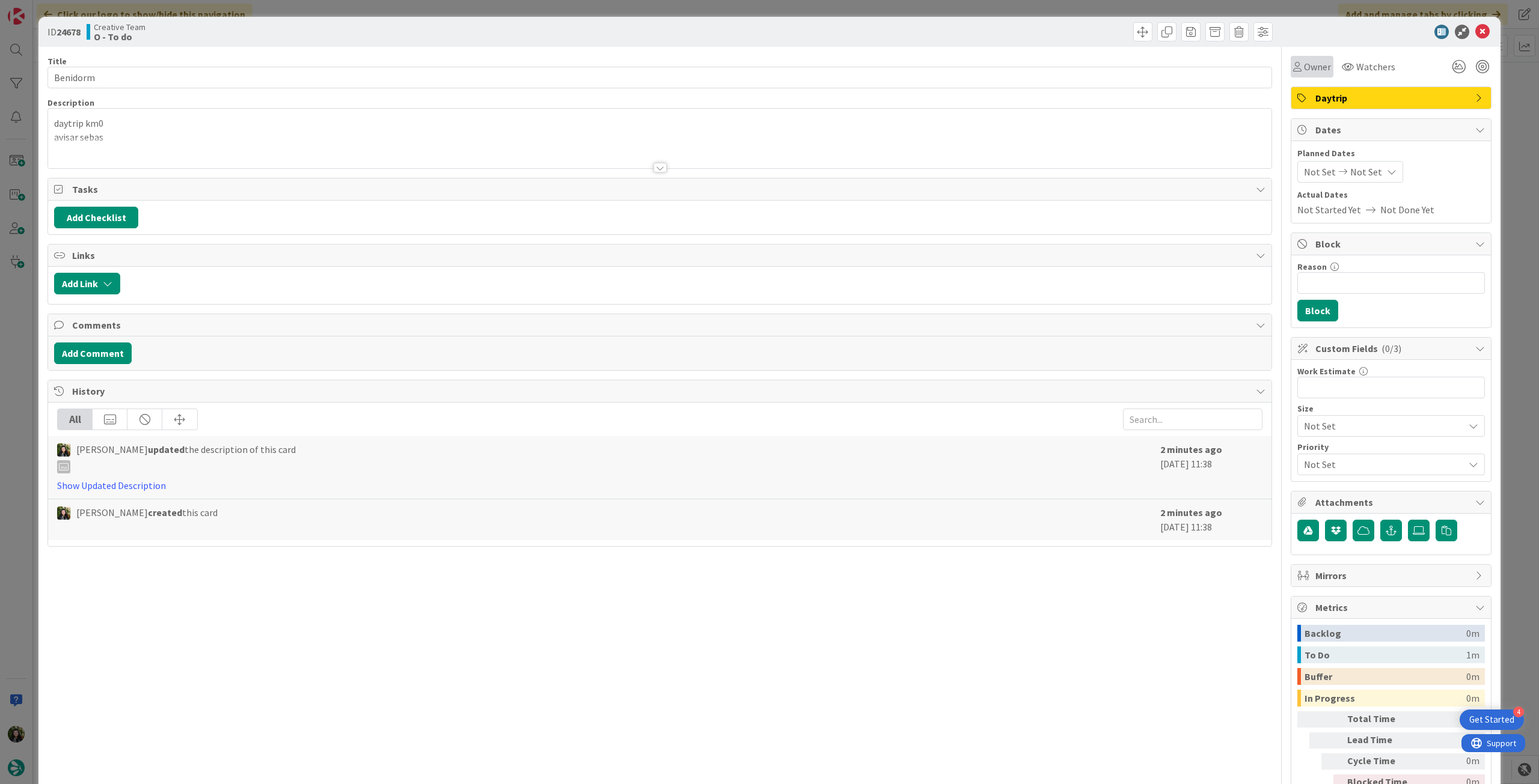
click at [1316, 66] on span "Owner" at bounding box center [1317, 67] width 27 height 15
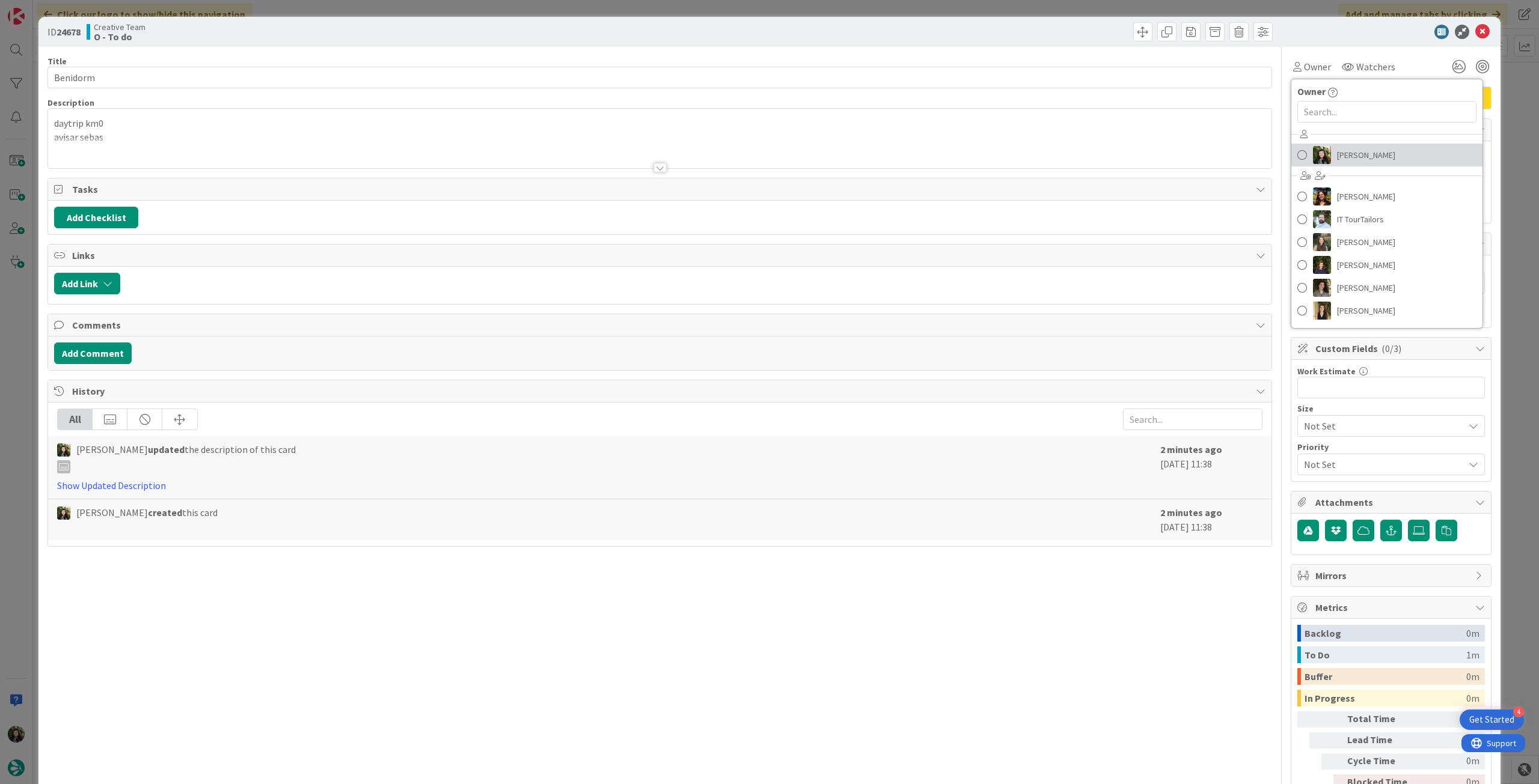
drag, startPoint x: 1340, startPoint y: 151, endPoint x: 1355, endPoint y: 140, distance: 18.6
click at [1340, 151] on span "[PERSON_NAME]" at bounding box center [1366, 154] width 58 height 18
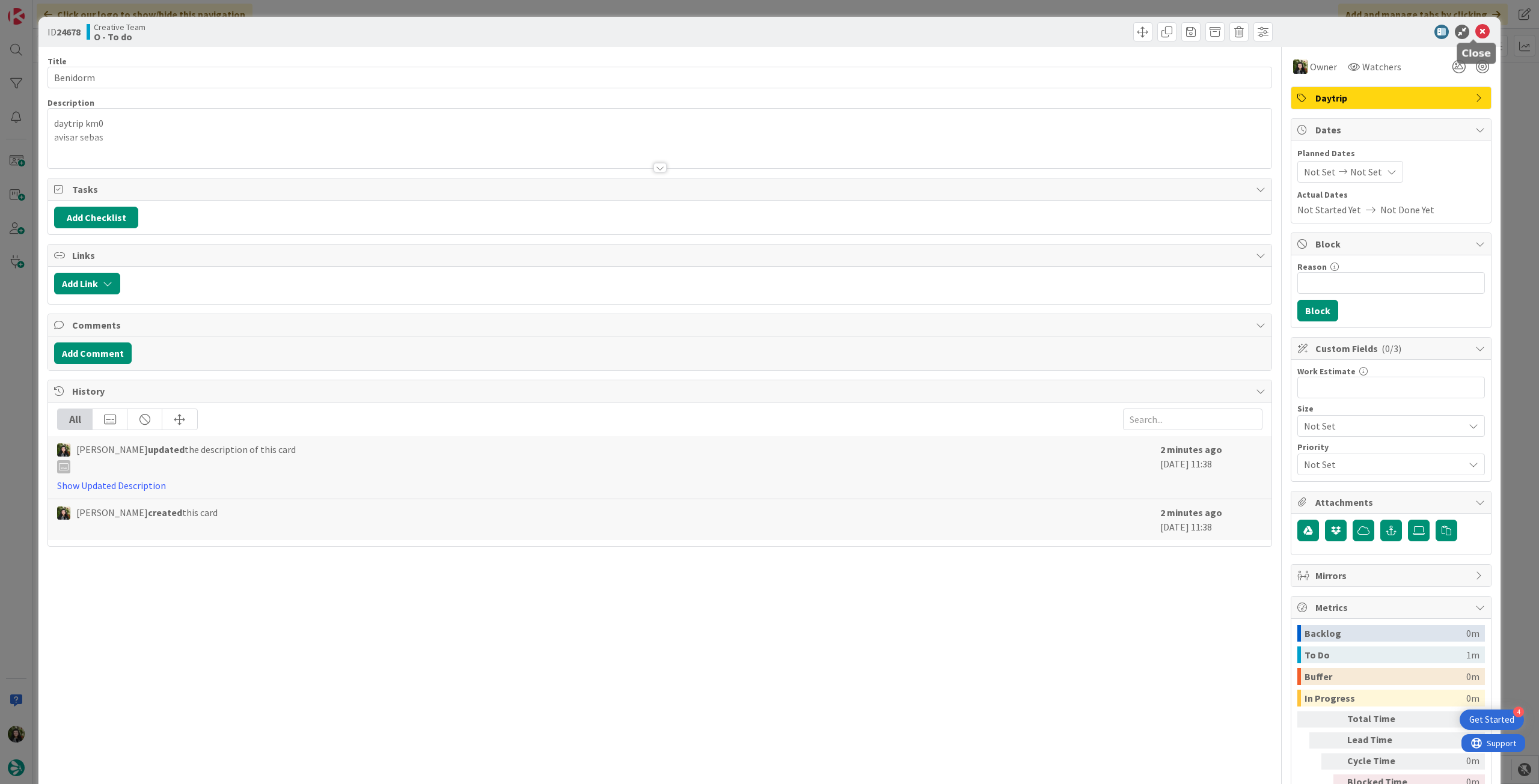
click at [1475, 33] on icon at bounding box center [1483, 32] width 15 height 15
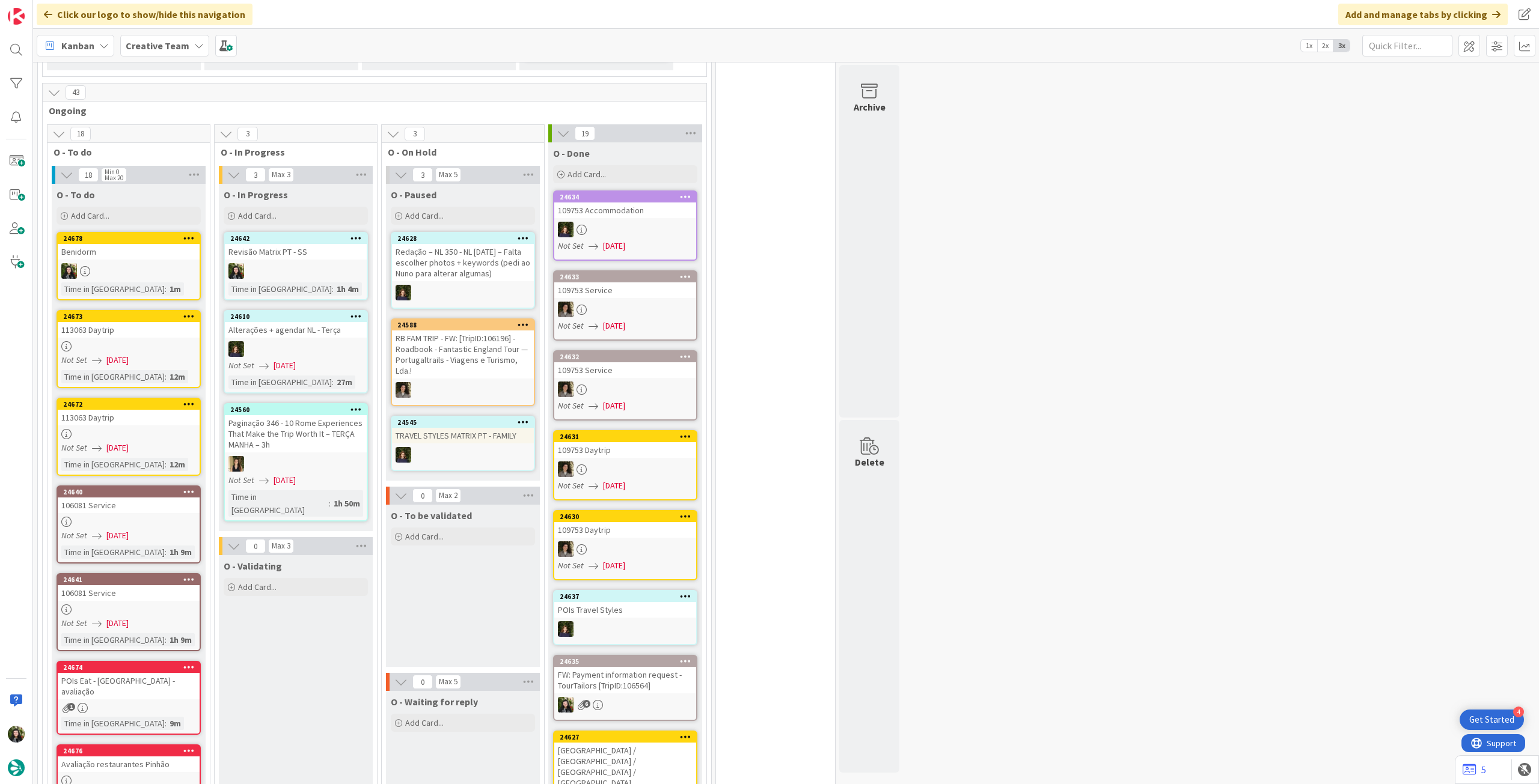
click at [144, 331] on div "113063 Daytrip" at bounding box center [129, 330] width 142 height 16
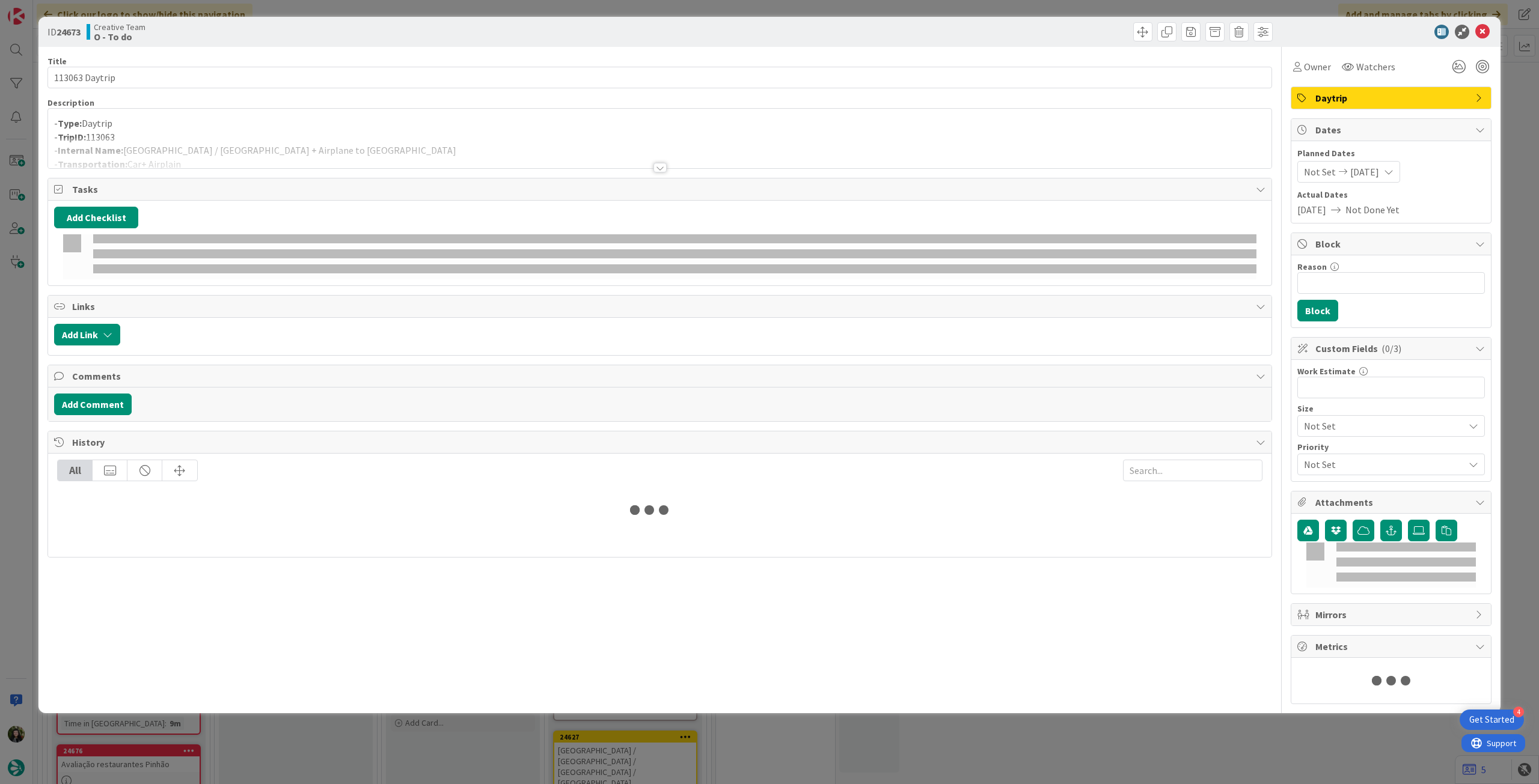
click at [248, 121] on p "- Type: Daytrip" at bounding box center [660, 123] width 1211 height 14
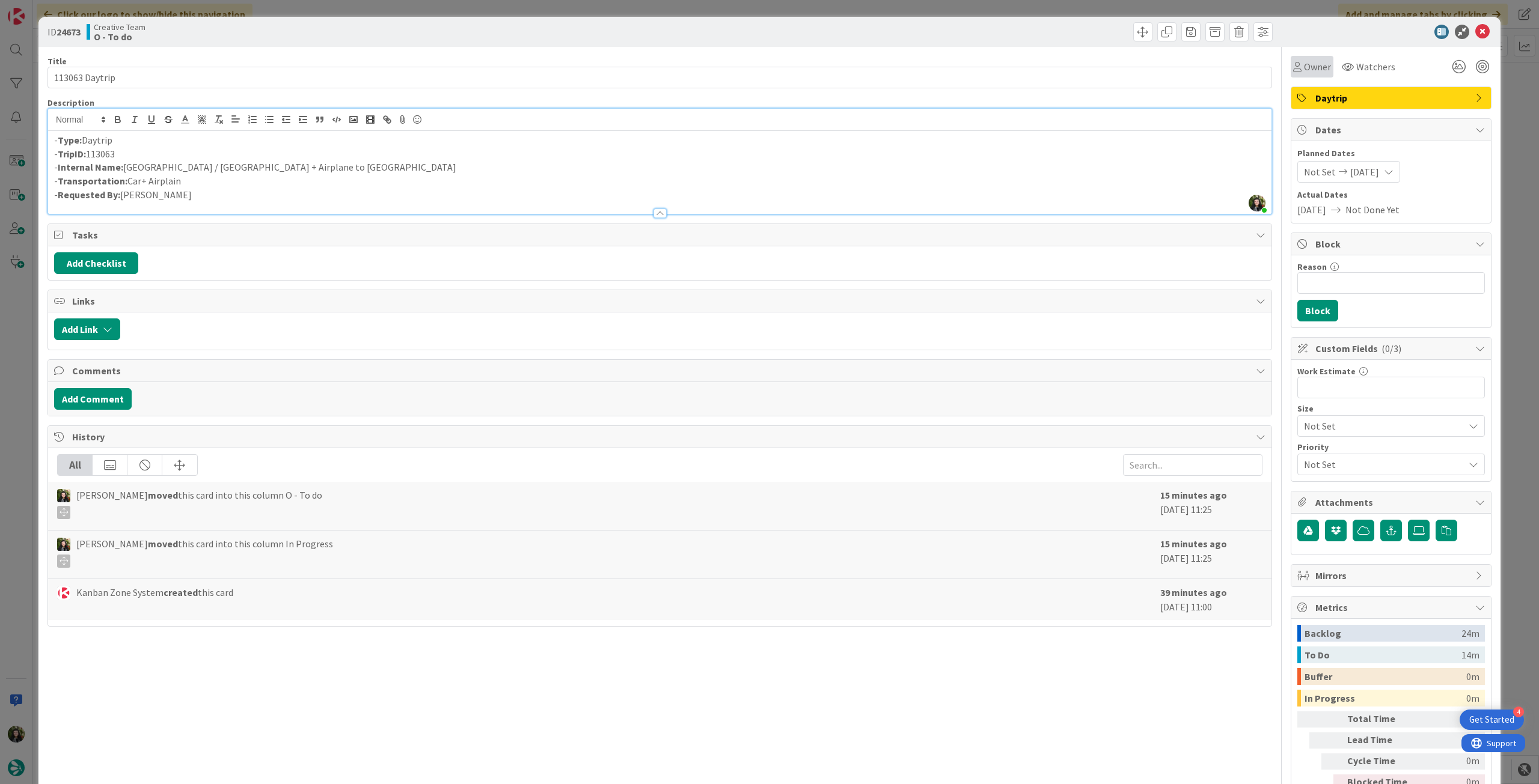
click at [1304, 69] on span "Owner" at bounding box center [1317, 67] width 27 height 15
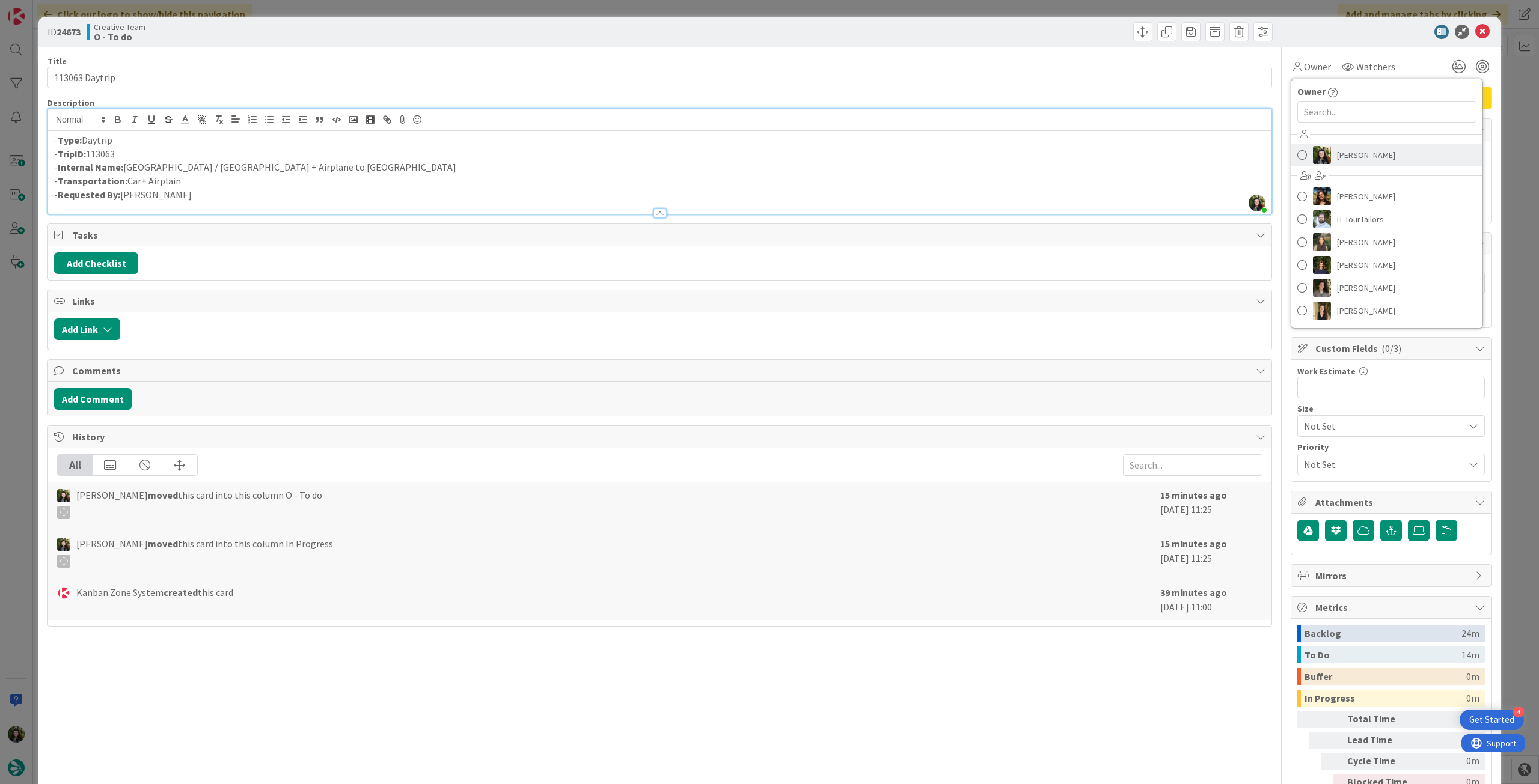
drag, startPoint x: 1346, startPoint y: 157, endPoint x: 1461, endPoint y: 52, distance: 155.7
click at [1346, 157] on span "[PERSON_NAME]" at bounding box center [1366, 154] width 58 height 18
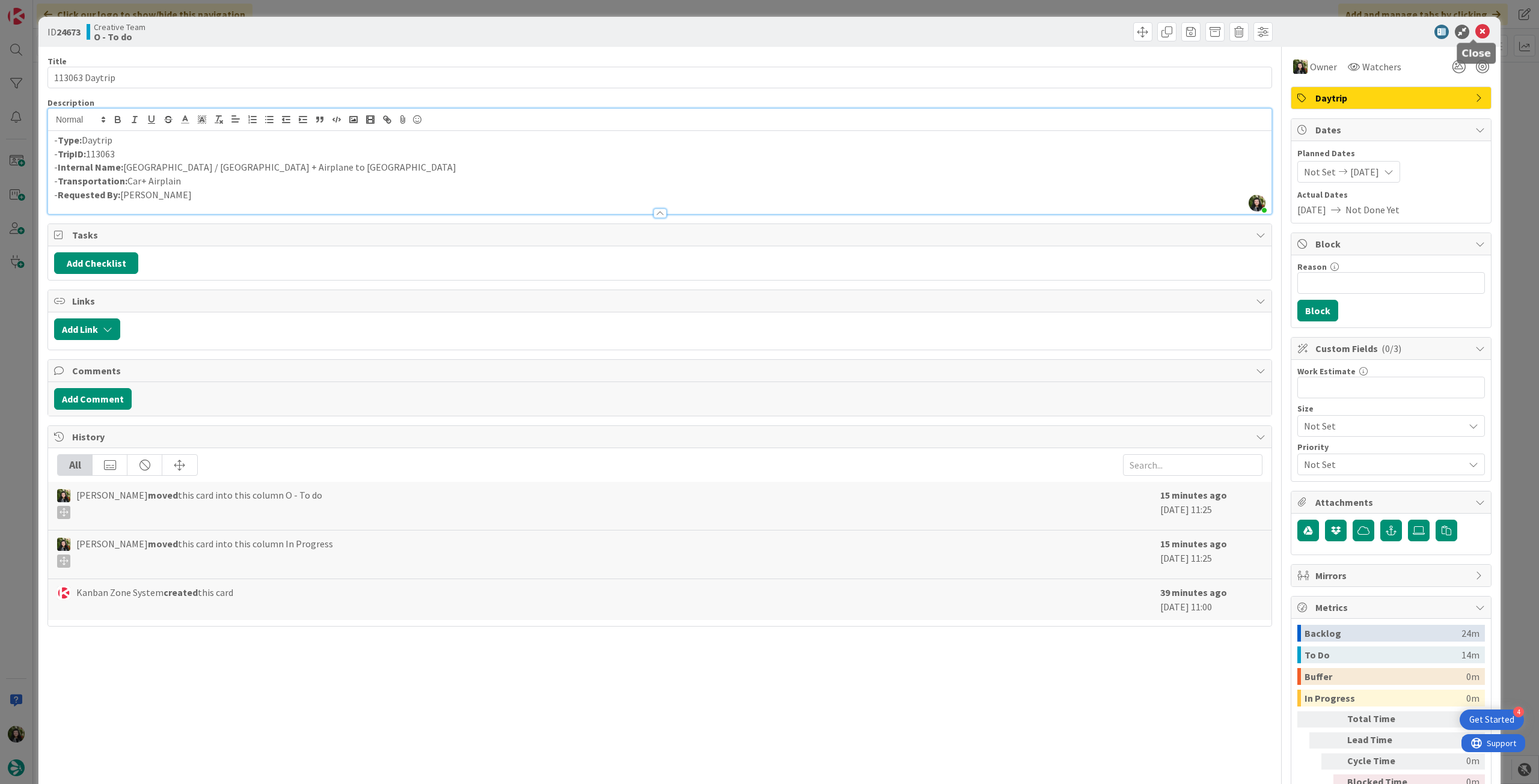
drag, startPoint x: 1480, startPoint y: 24, endPoint x: 1471, endPoint y: 30, distance: 10.8
click at [1477, 26] on icon at bounding box center [1483, 32] width 15 height 15
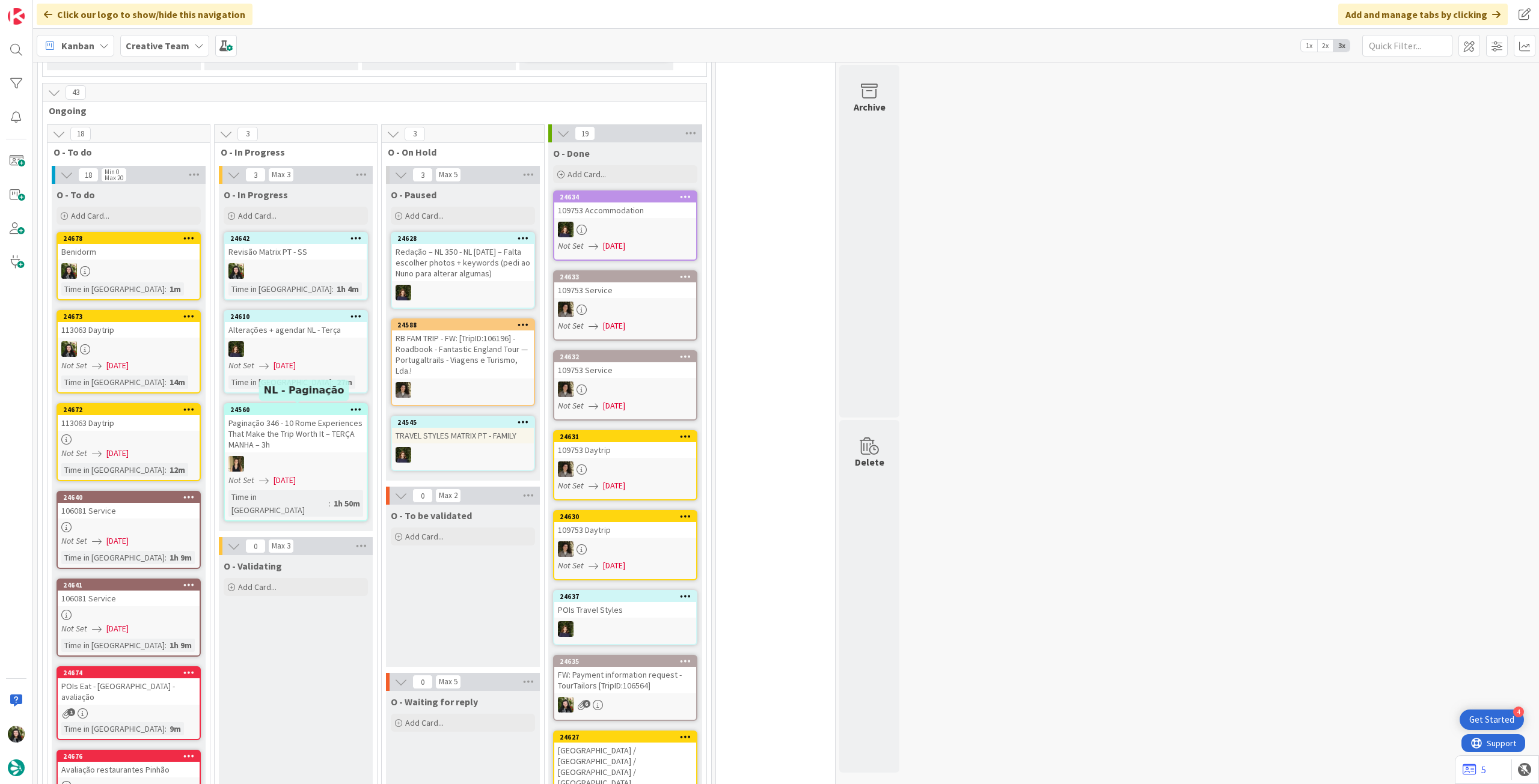
click at [153, 416] on div "113063 Daytrip" at bounding box center [129, 423] width 142 height 16
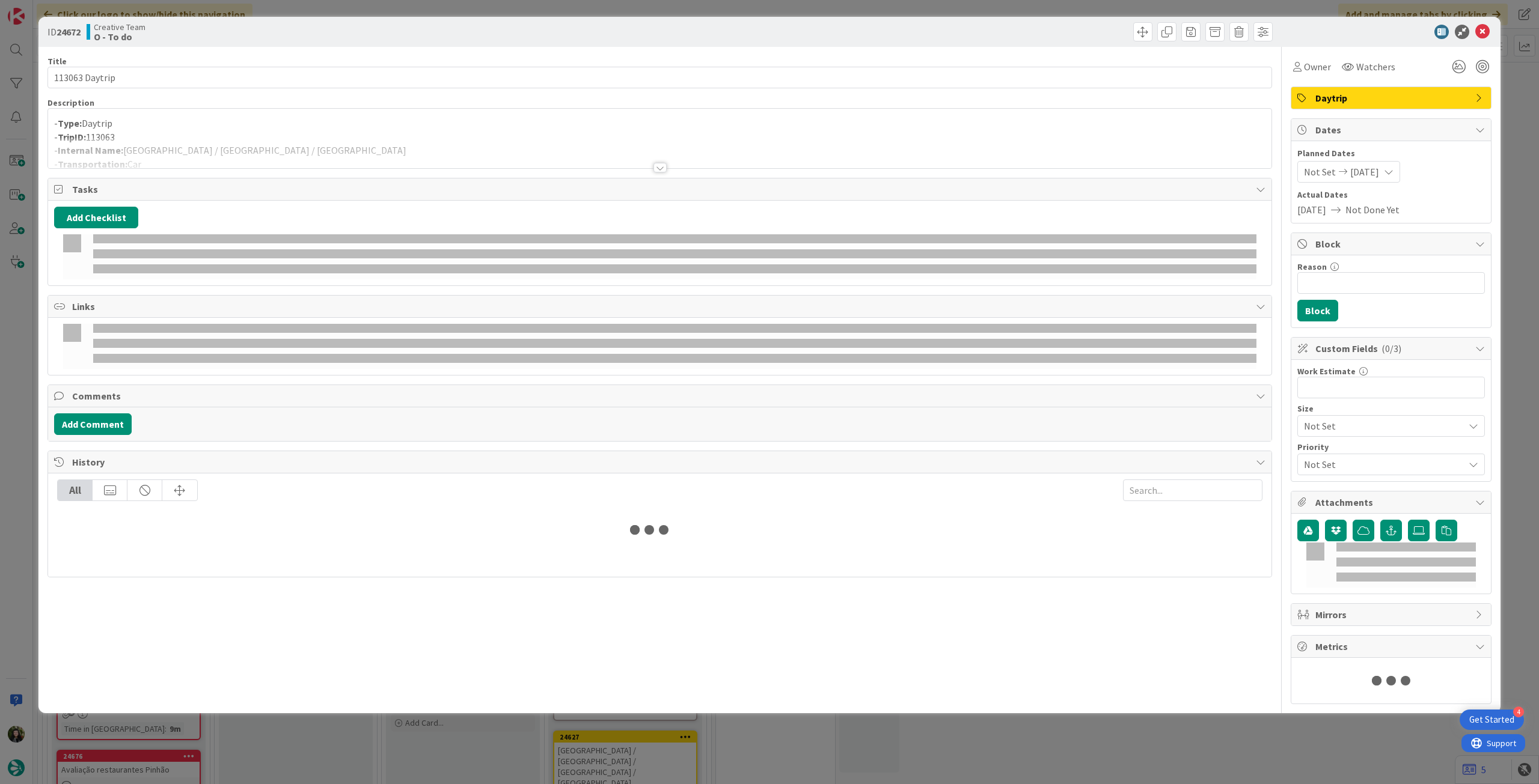
click at [251, 144] on div at bounding box center [660, 153] width 1223 height 30
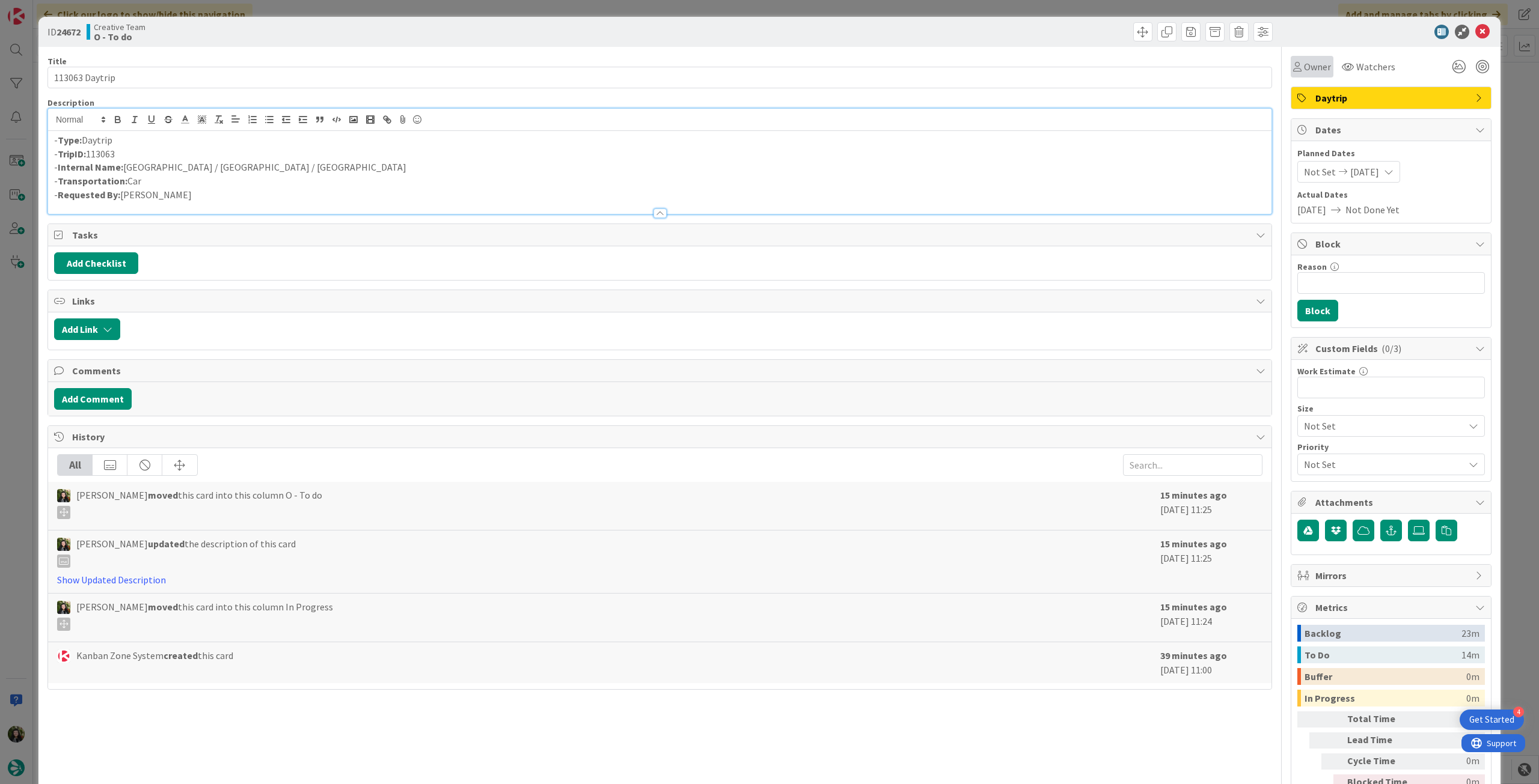
click at [1304, 64] on span "Owner" at bounding box center [1317, 67] width 27 height 15
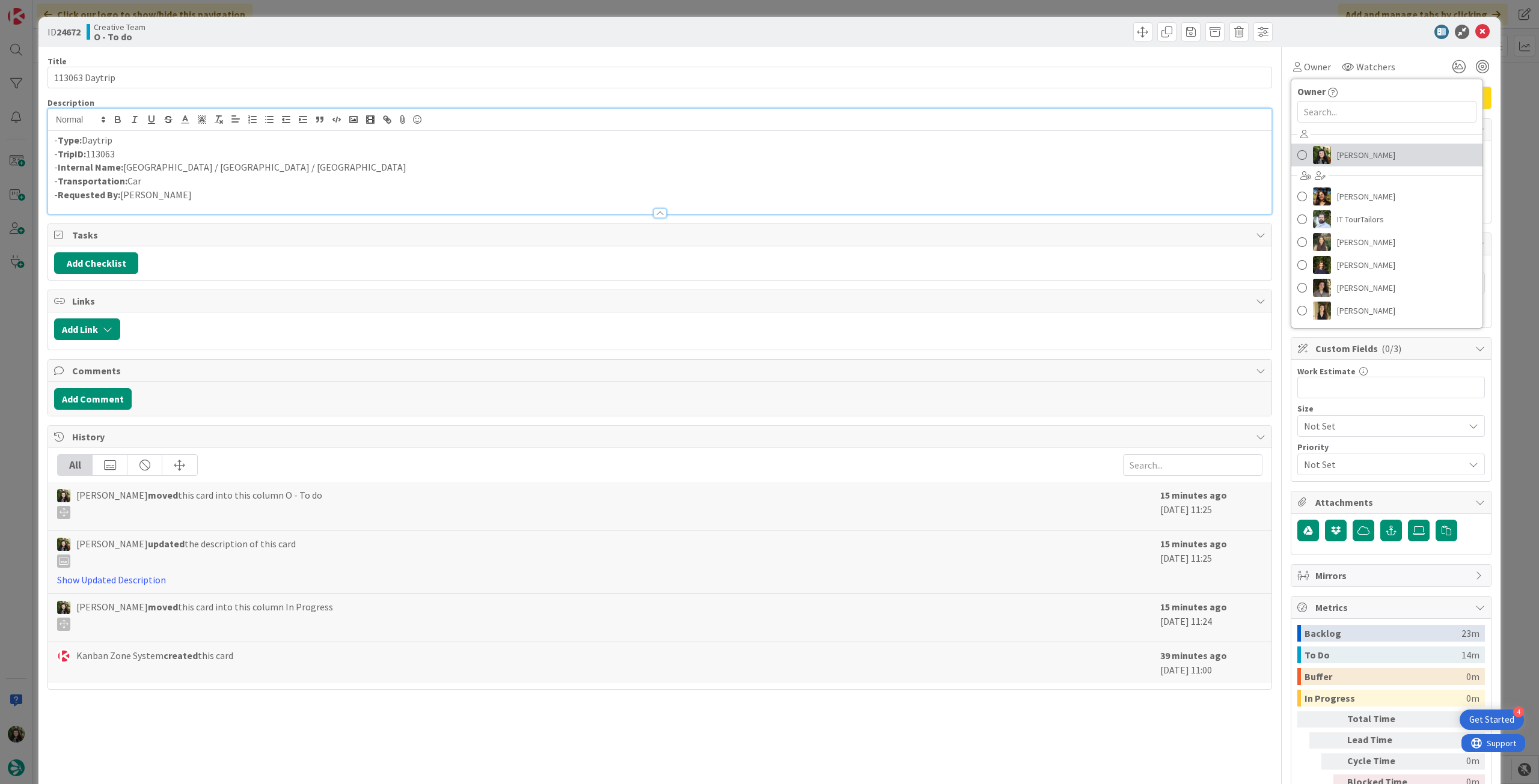
click at [1355, 160] on span "[PERSON_NAME]" at bounding box center [1366, 154] width 58 height 18
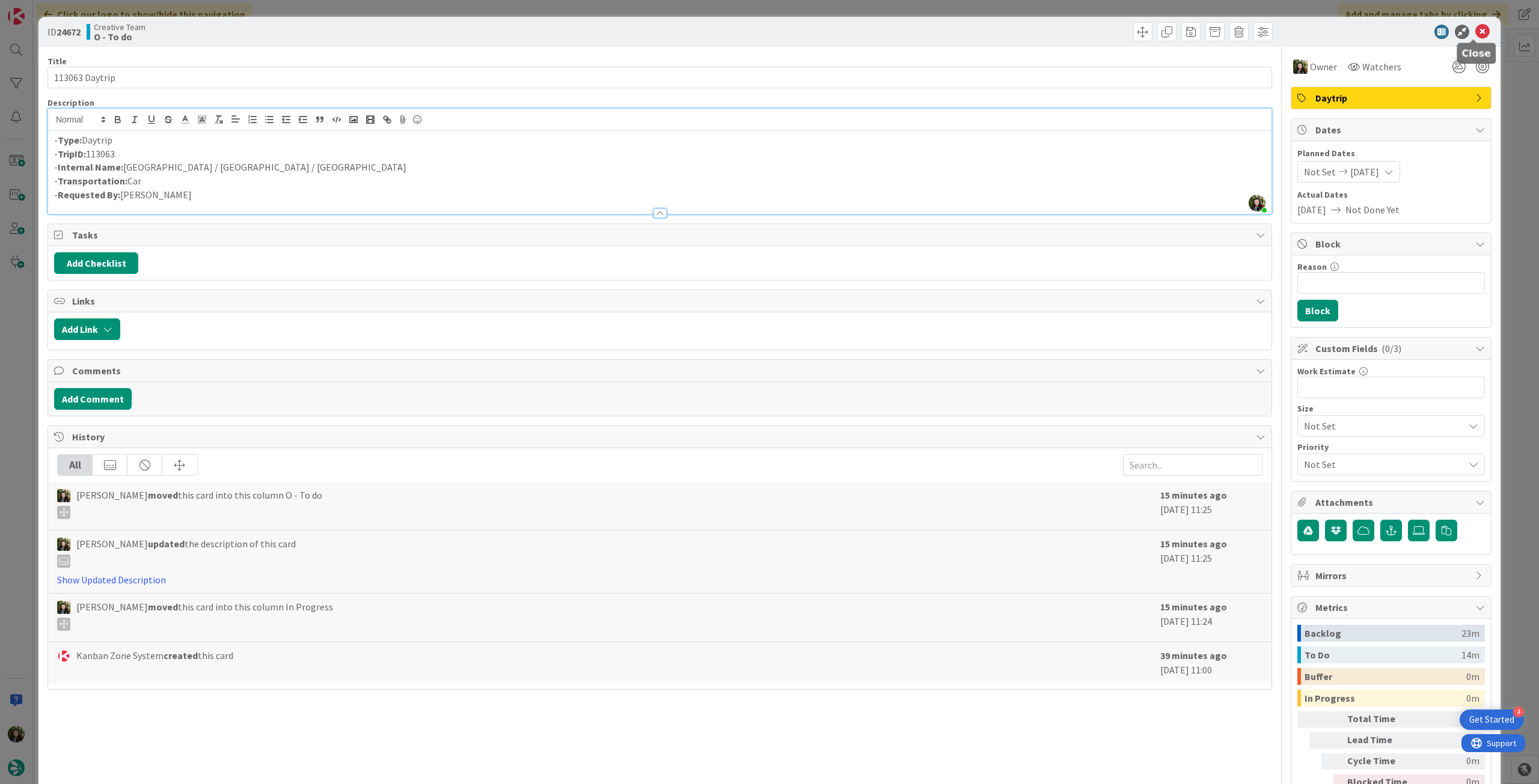
click at [1475, 32] on icon at bounding box center [1483, 32] width 15 height 15
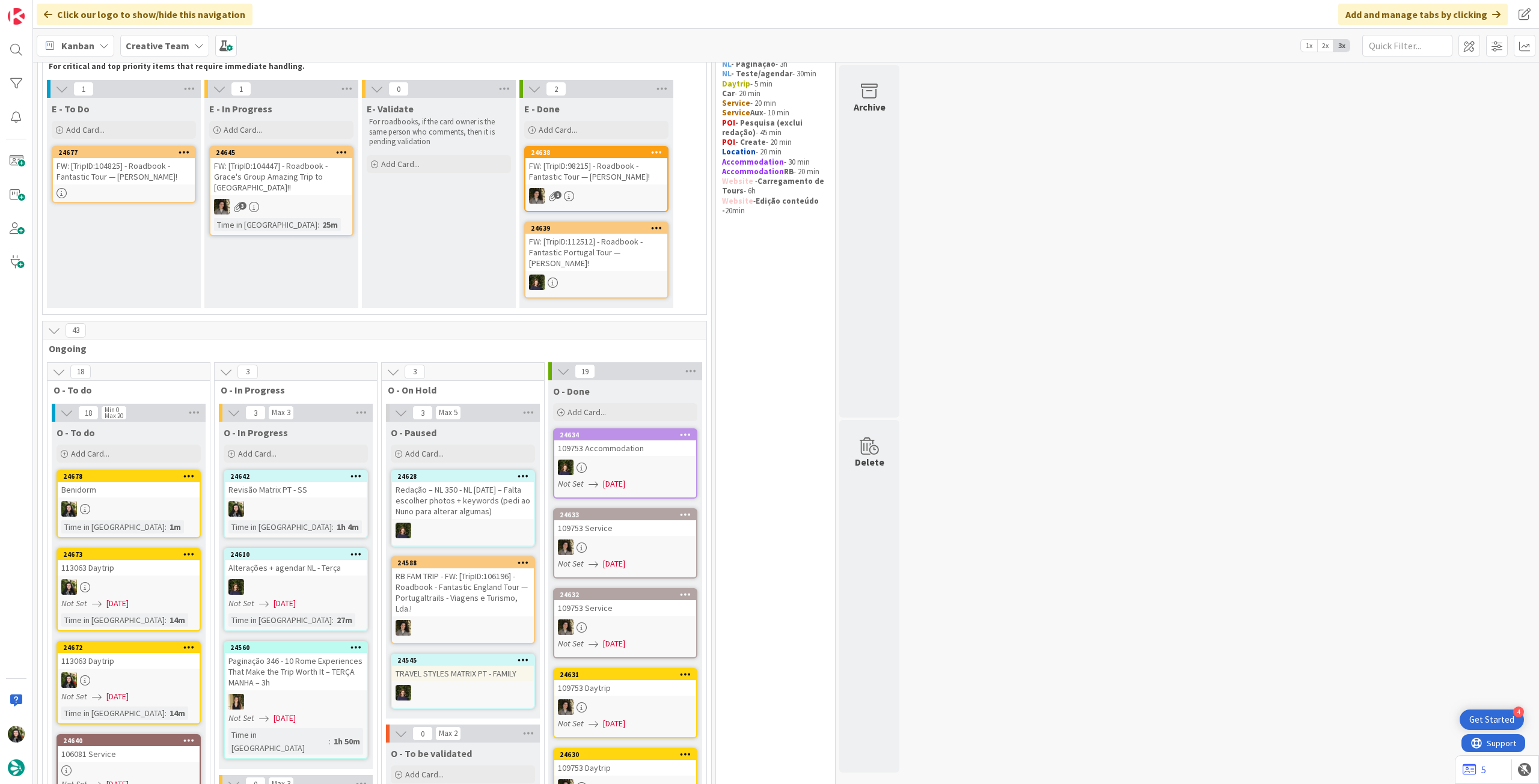
scroll to position [160, 0]
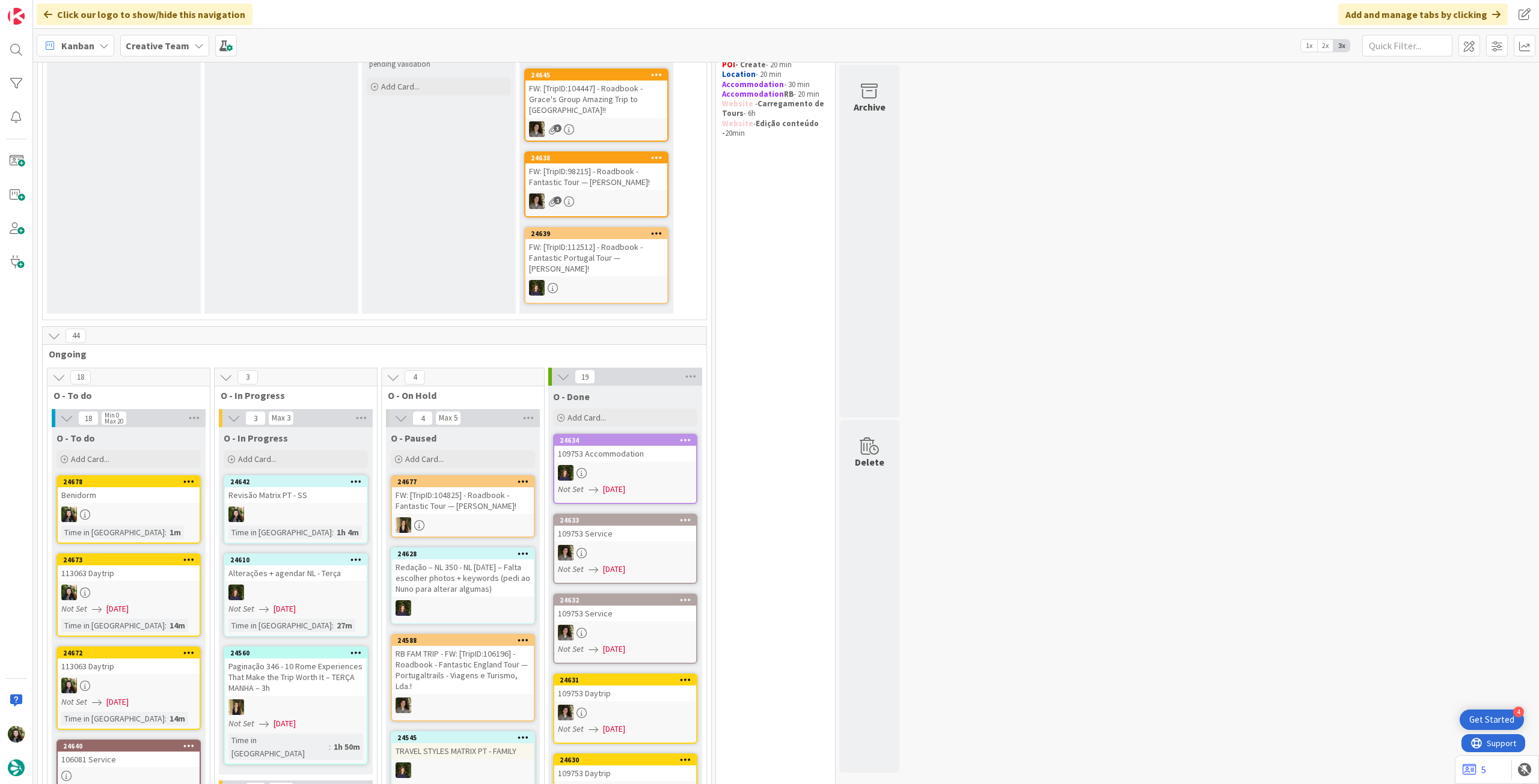
click at [317, 506] on div at bounding box center [296, 514] width 142 height 16
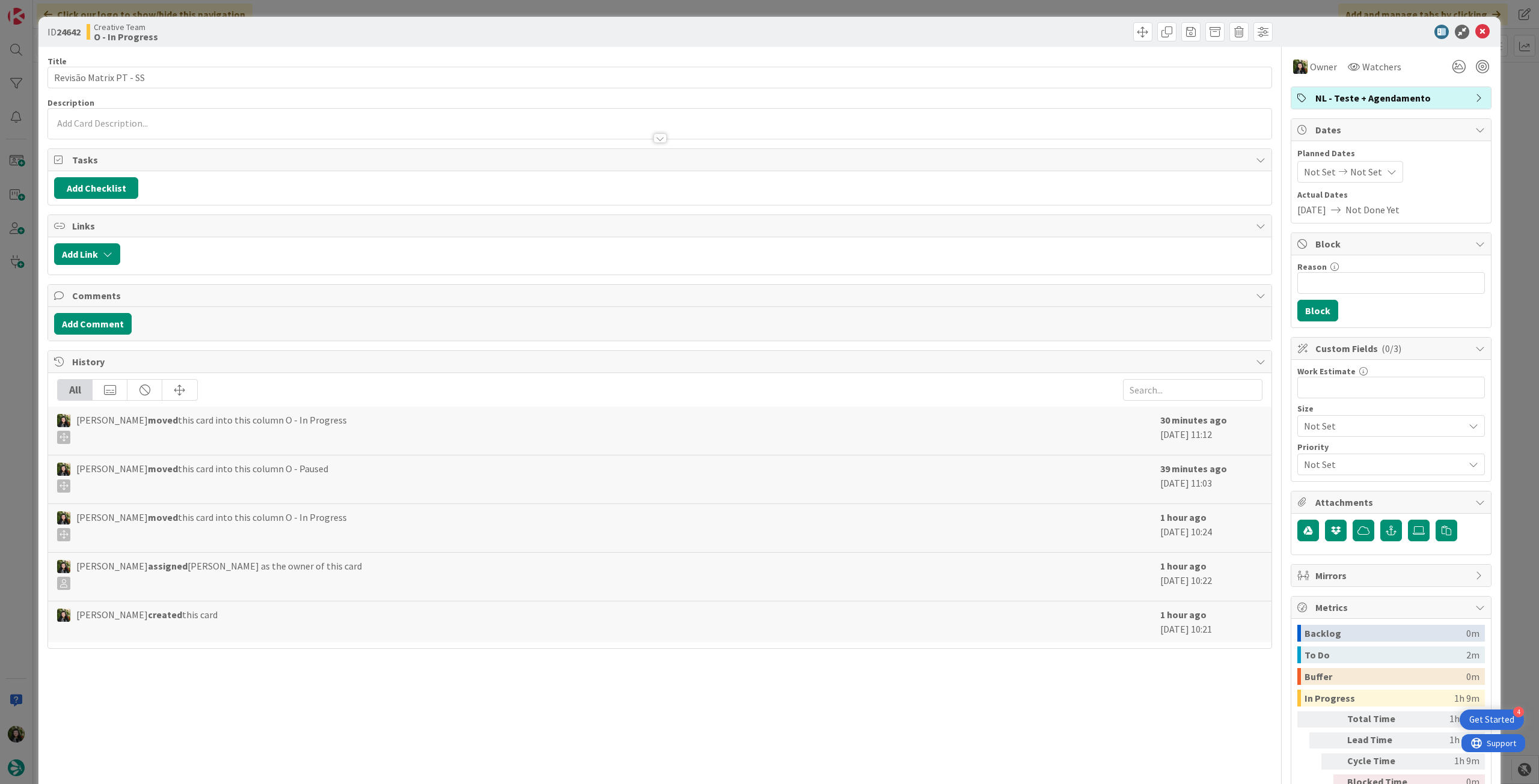
click at [1471, 42] on div "ID 24642 Creative Team O - In Progress" at bounding box center [769, 31] width 1462 height 30
click at [1475, 34] on icon at bounding box center [1483, 32] width 15 height 15
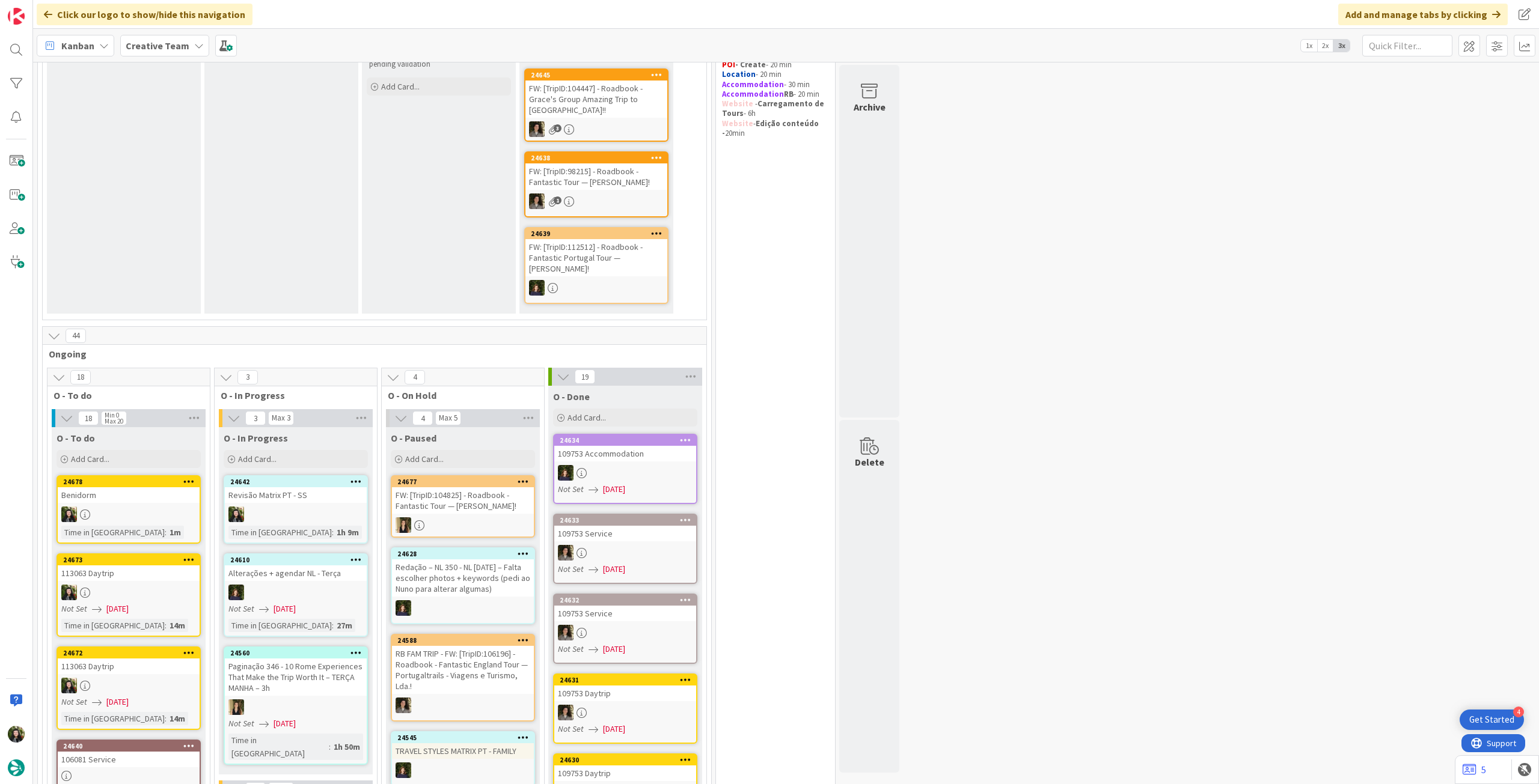
click at [304, 506] on div at bounding box center [296, 514] width 142 height 16
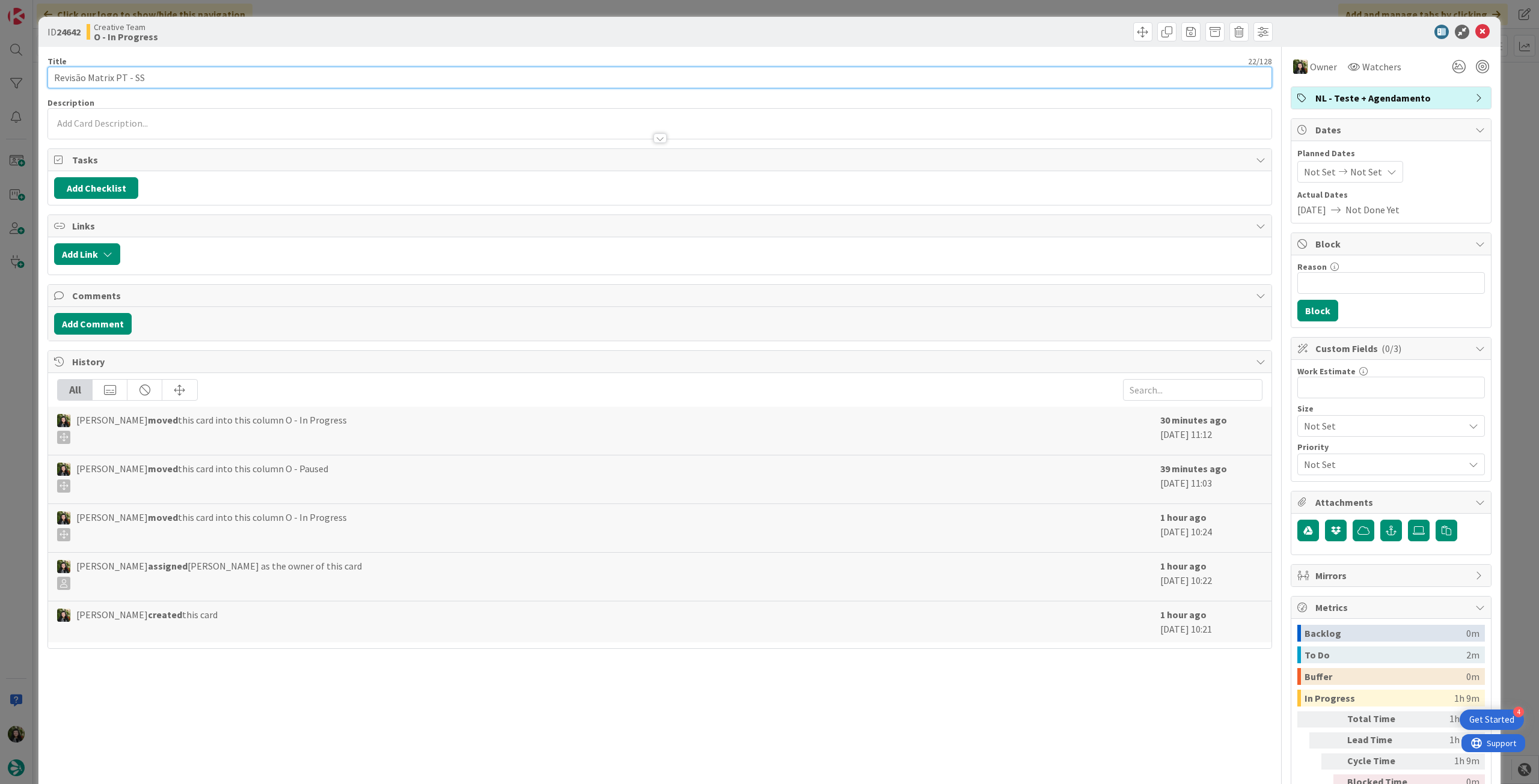
drag, startPoint x: 162, startPoint y: 78, endPoint x: 155, endPoint y: 66, distance: 13.9
click at [0, 76] on div "ID 24642 Creative Team O - In Progress Title 22 / 128 Revisão Matrix PT - SS De…" at bounding box center [769, 392] width 1539 height 784
click at [1479, 29] on icon at bounding box center [1483, 32] width 15 height 15
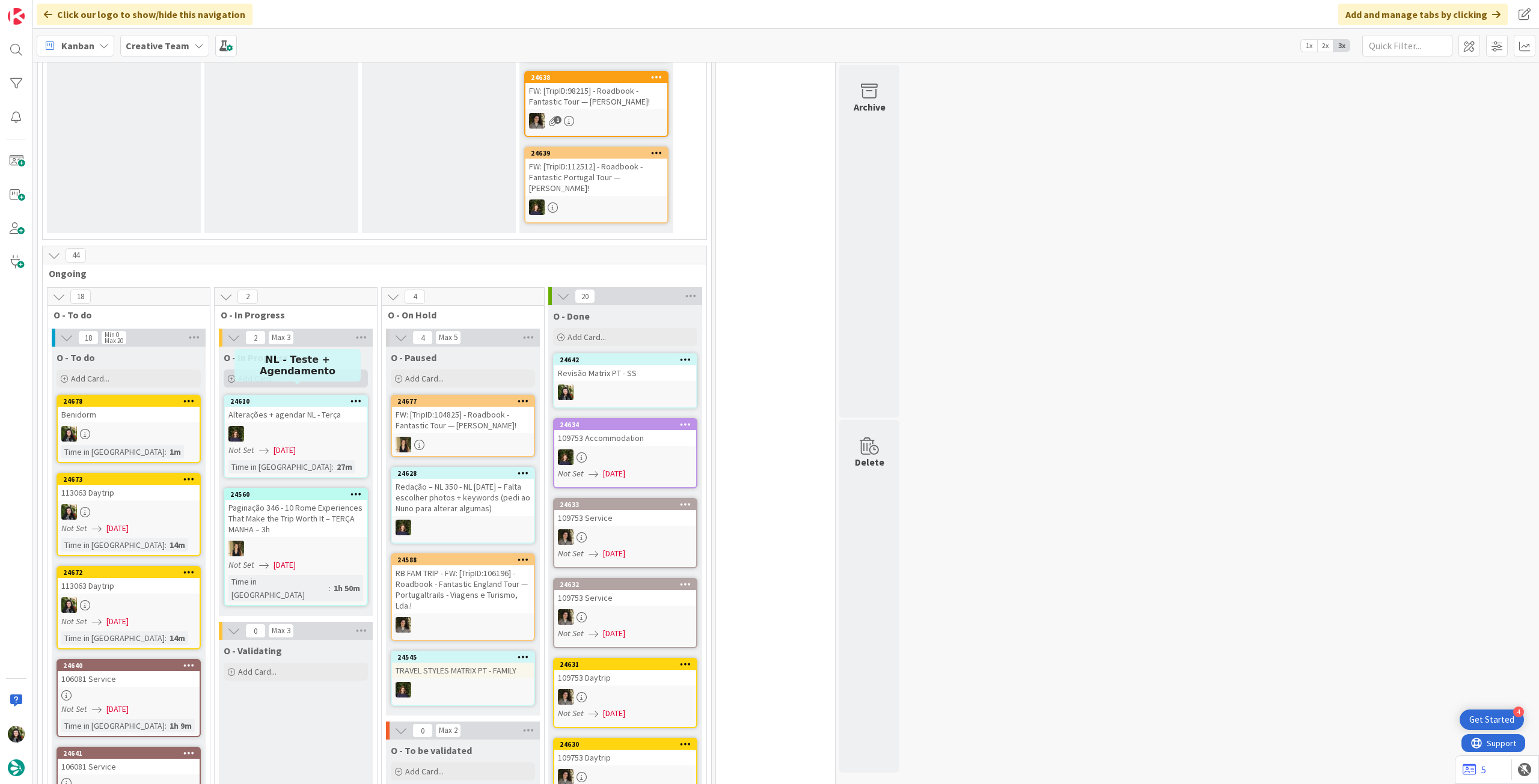
click at [302, 372] on div "Add Card..." at bounding box center [296, 378] width 145 height 18
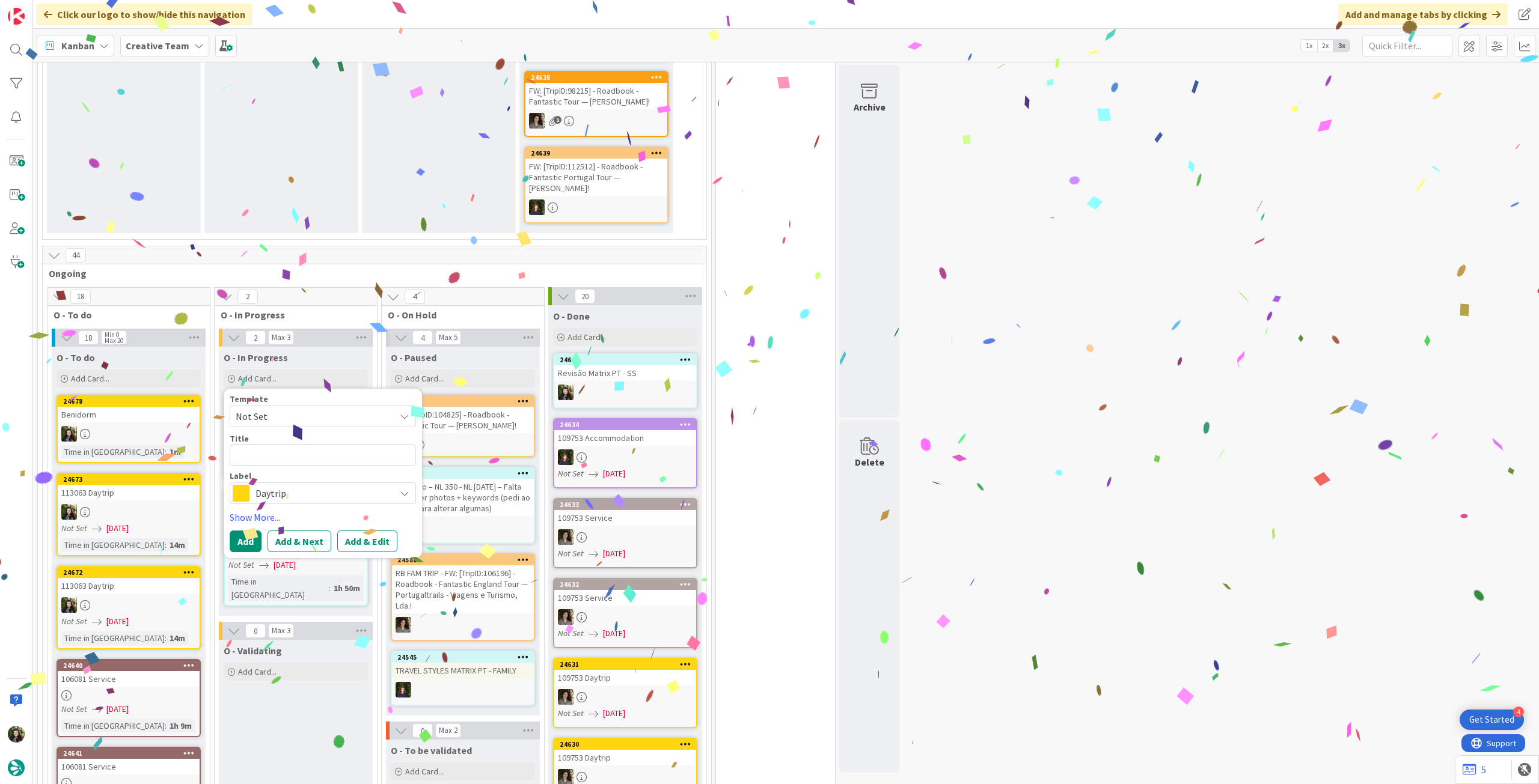
click at [300, 485] on span "Daytrip" at bounding box center [322, 493] width 133 height 17
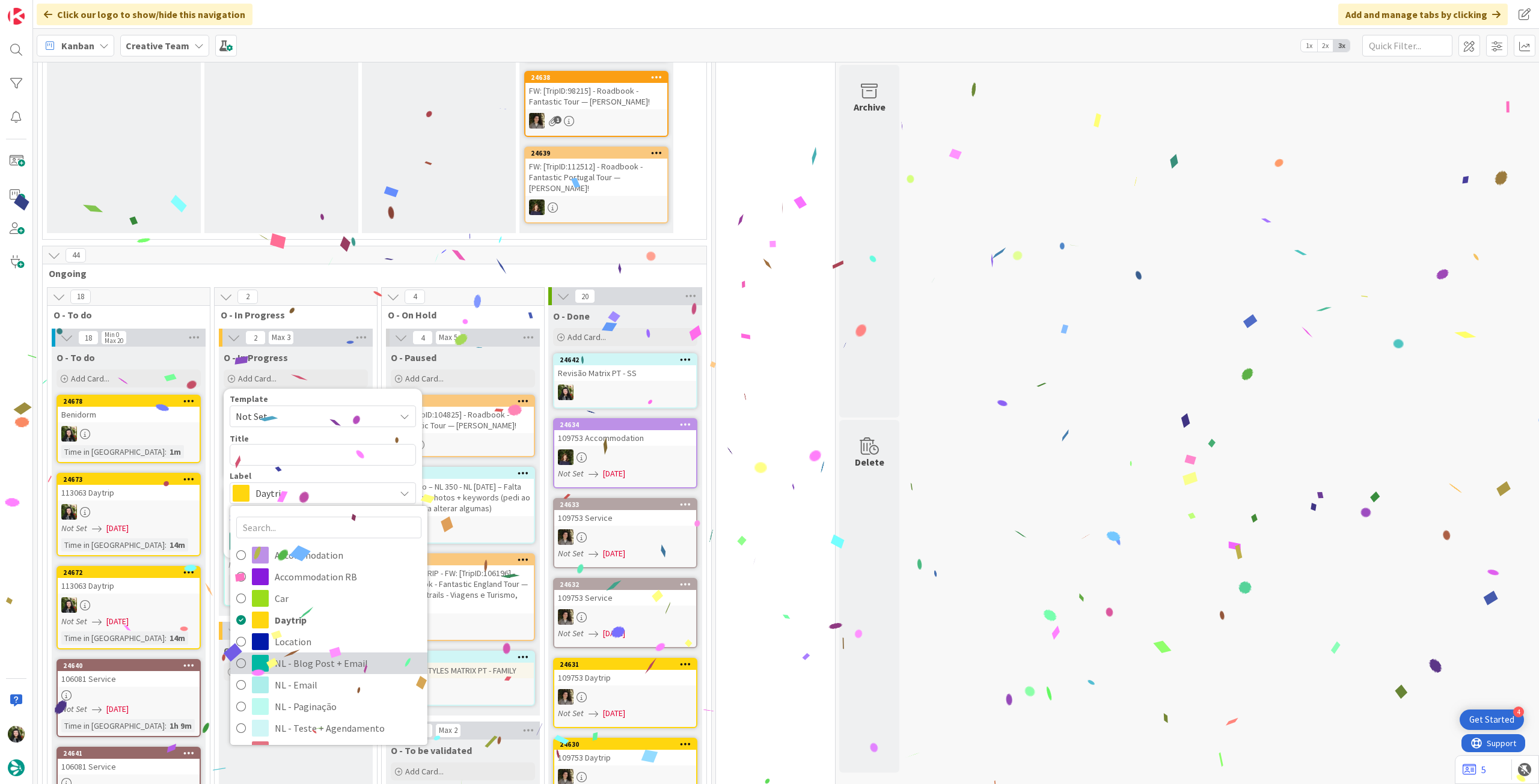
scroll to position [80, 0]
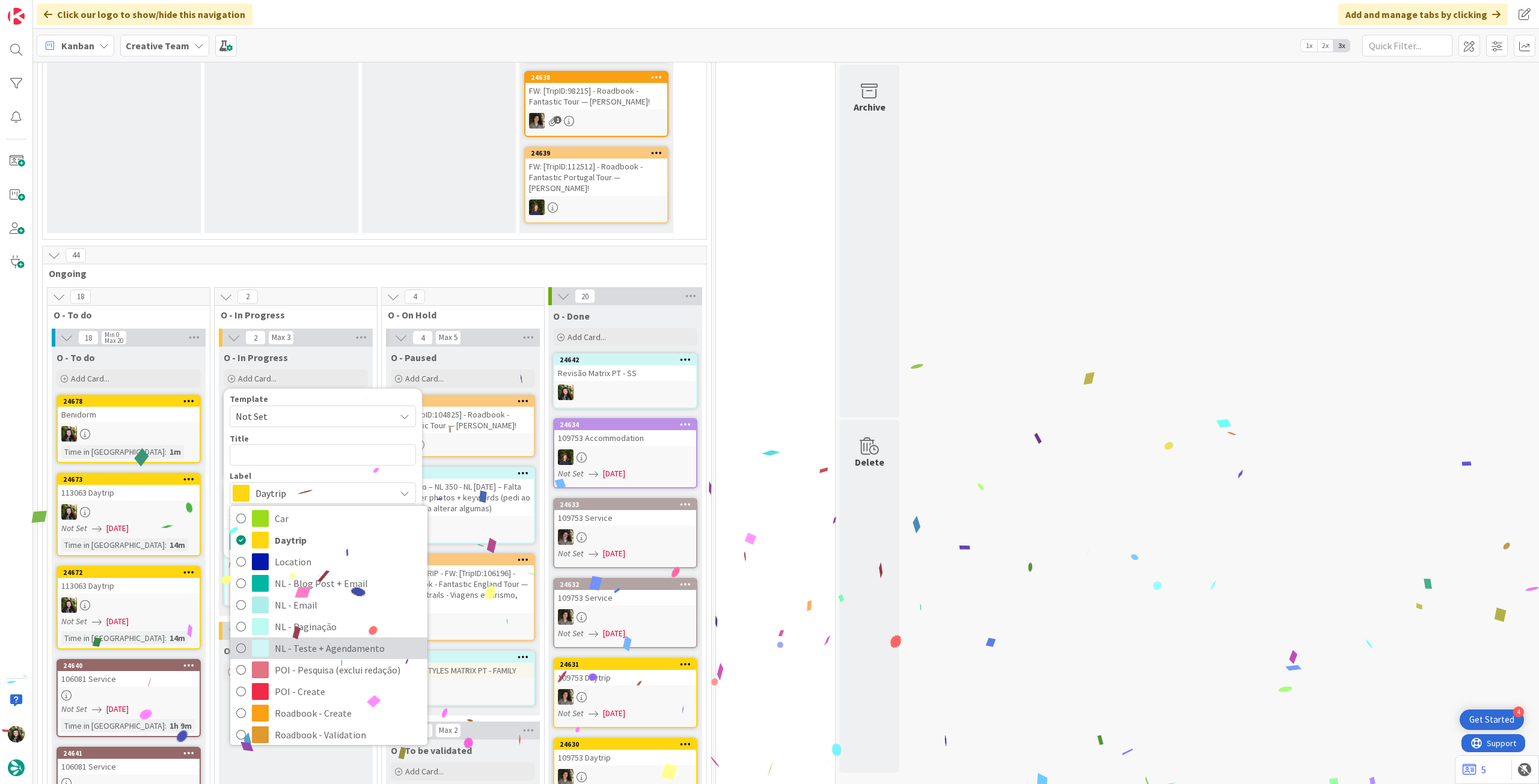
drag, startPoint x: 357, startPoint y: 633, endPoint x: 341, endPoint y: 531, distance: 103.2
click at [357, 639] on span "NL - Teste + Agendamento" at bounding box center [347, 647] width 147 height 18
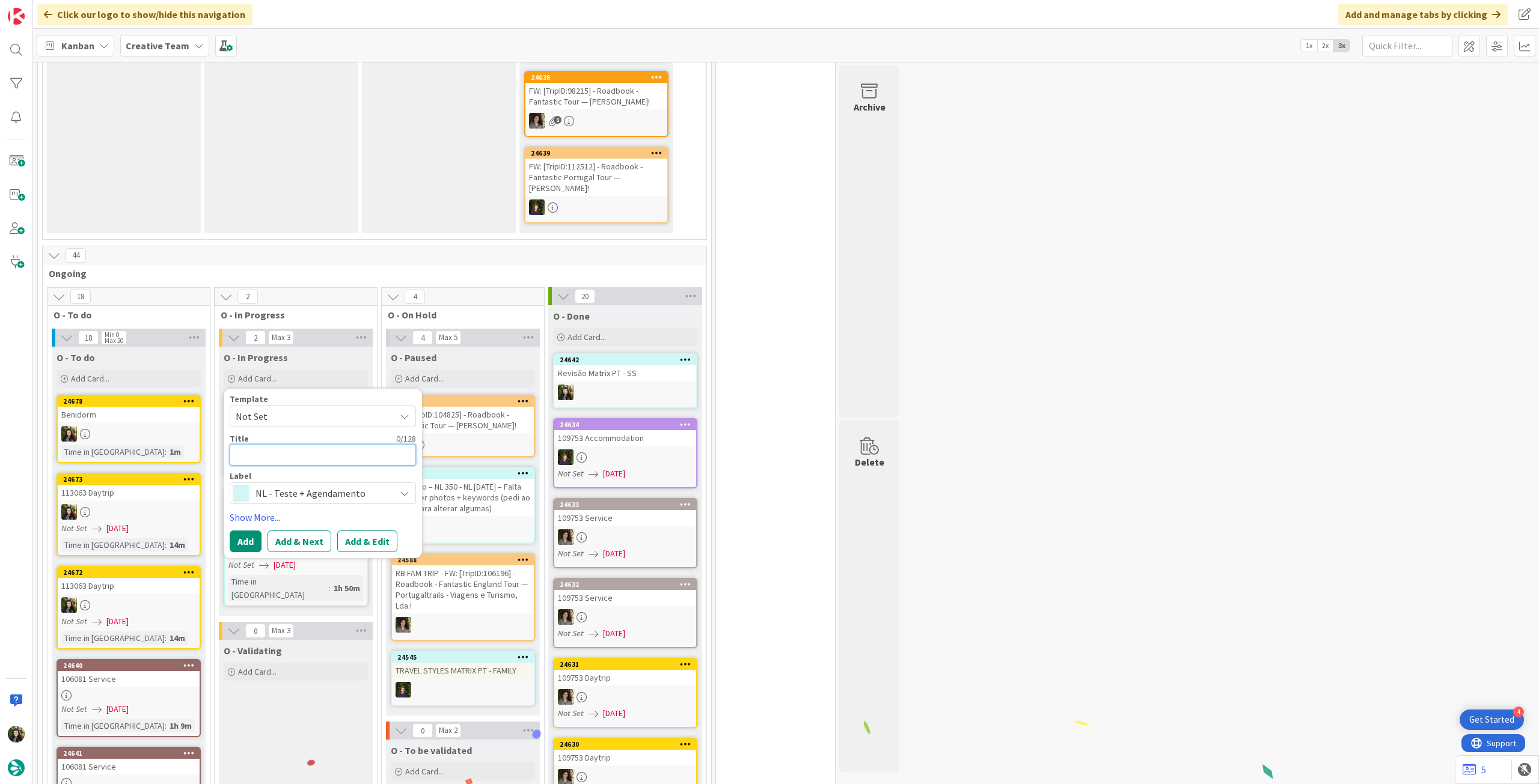
click at [333, 444] on textarea at bounding box center [322, 455] width 186 height 22
paste textarea "Revisão Matrix PT - SS"
type textarea "x"
type textarea "Revisão Matrix PT - SS"
drag, startPoint x: 237, startPoint y: 534, endPoint x: 247, endPoint y: 526, distance: 12.8
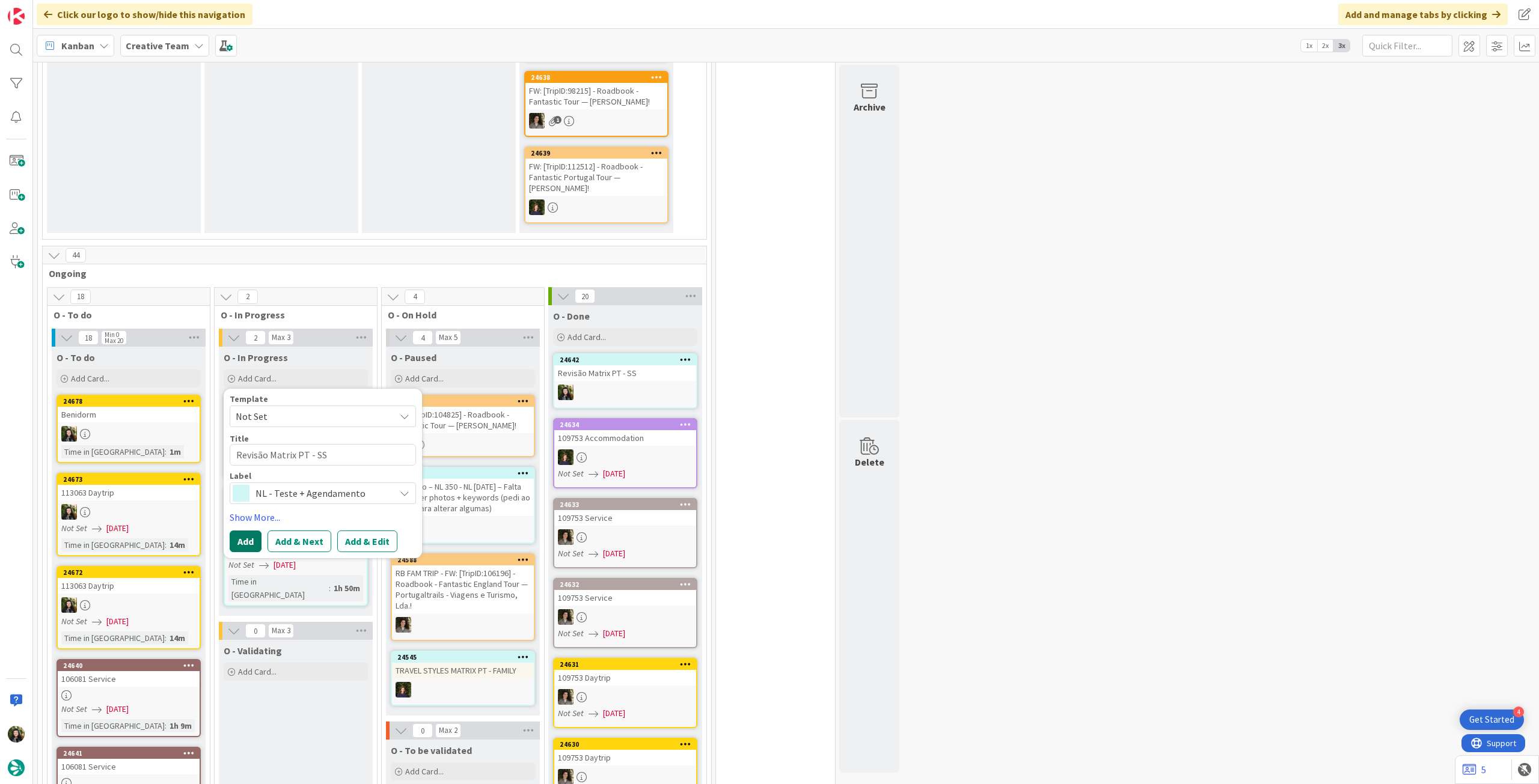
click at [238, 533] on button "Add" at bounding box center [245, 541] width 32 height 22
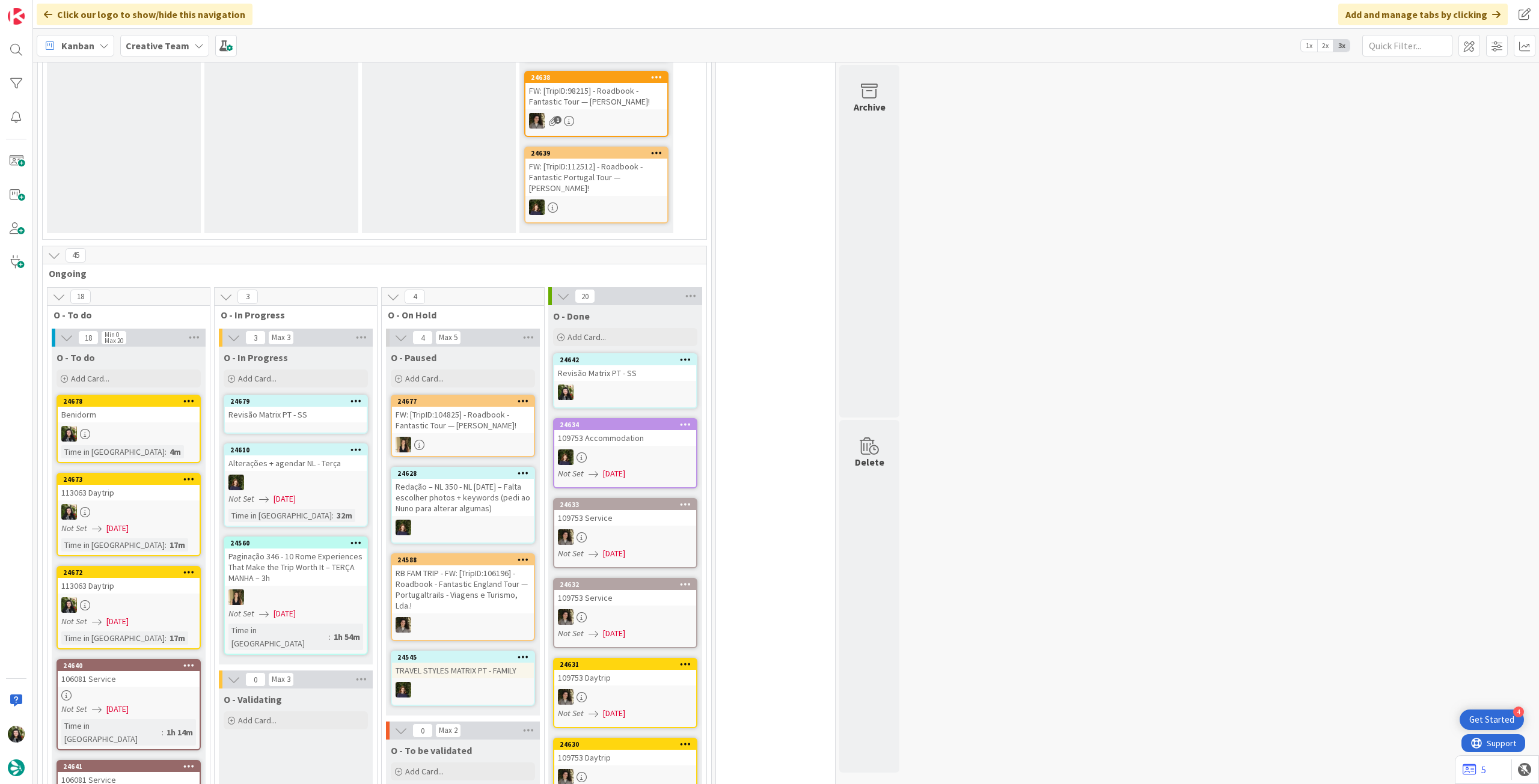
click at [305, 408] on div "Revisão Matrix PT - SS" at bounding box center [296, 415] width 142 height 16
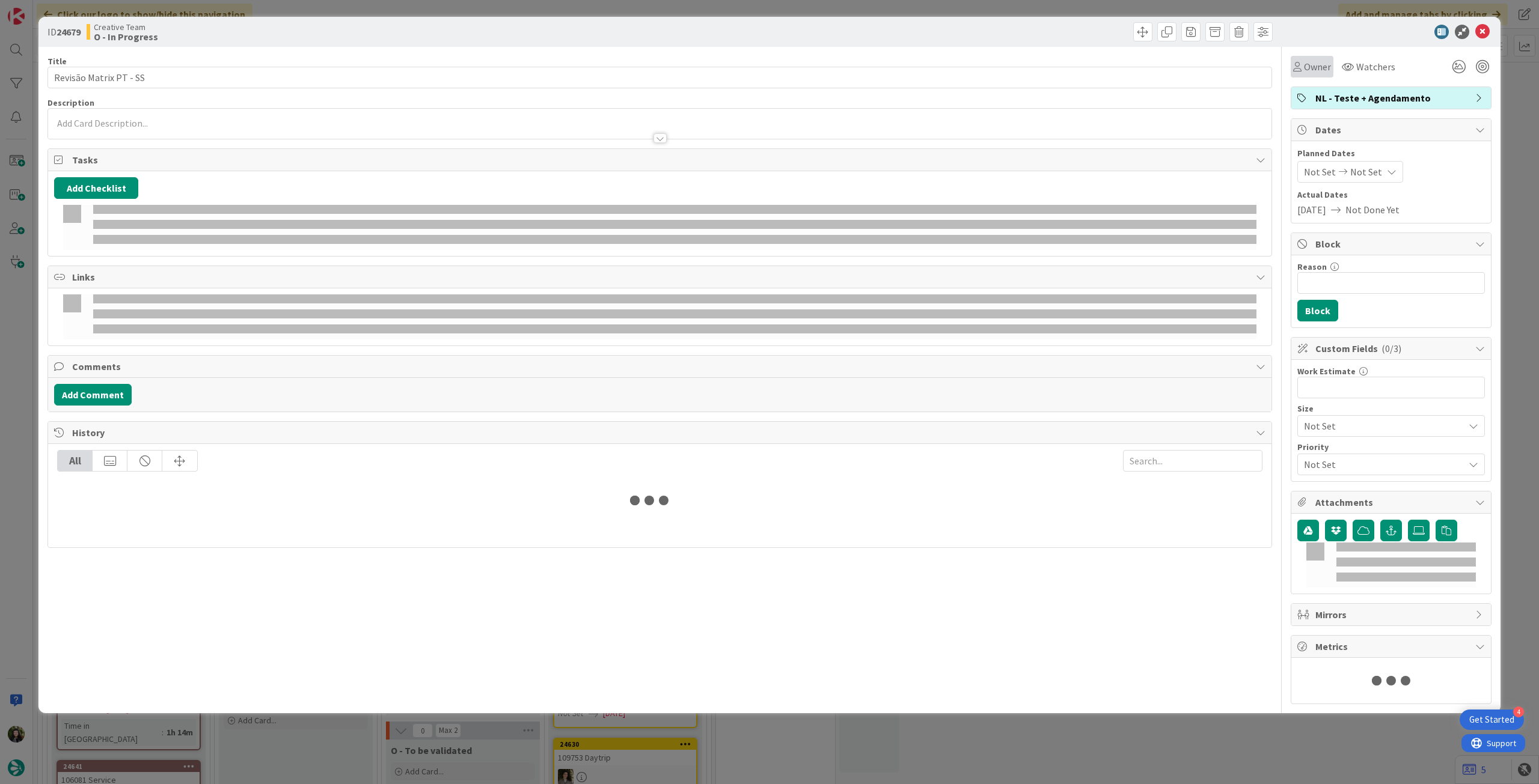
click at [1310, 70] on span "Owner" at bounding box center [1317, 67] width 27 height 15
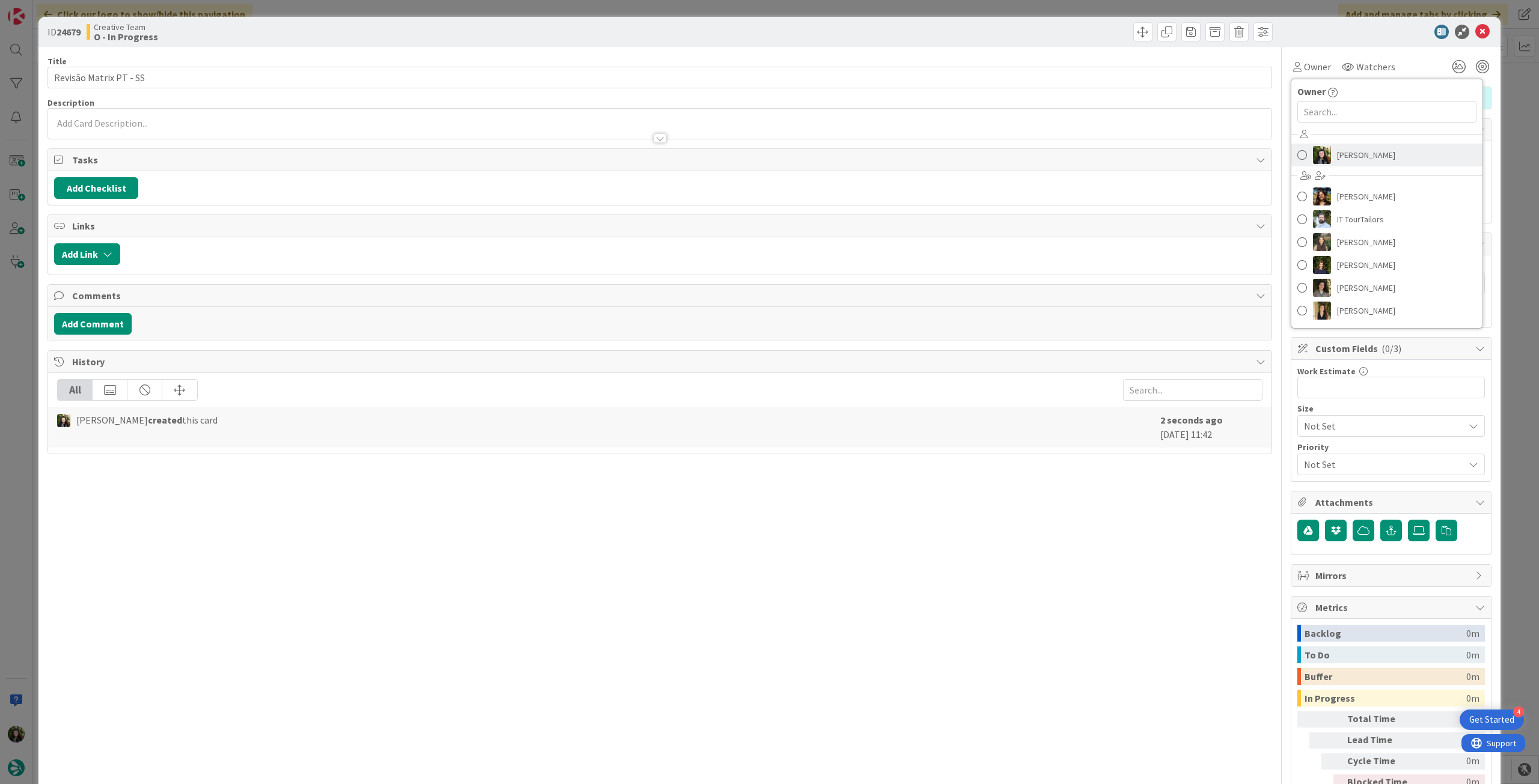
click at [1355, 160] on span "[PERSON_NAME]" at bounding box center [1366, 154] width 58 height 18
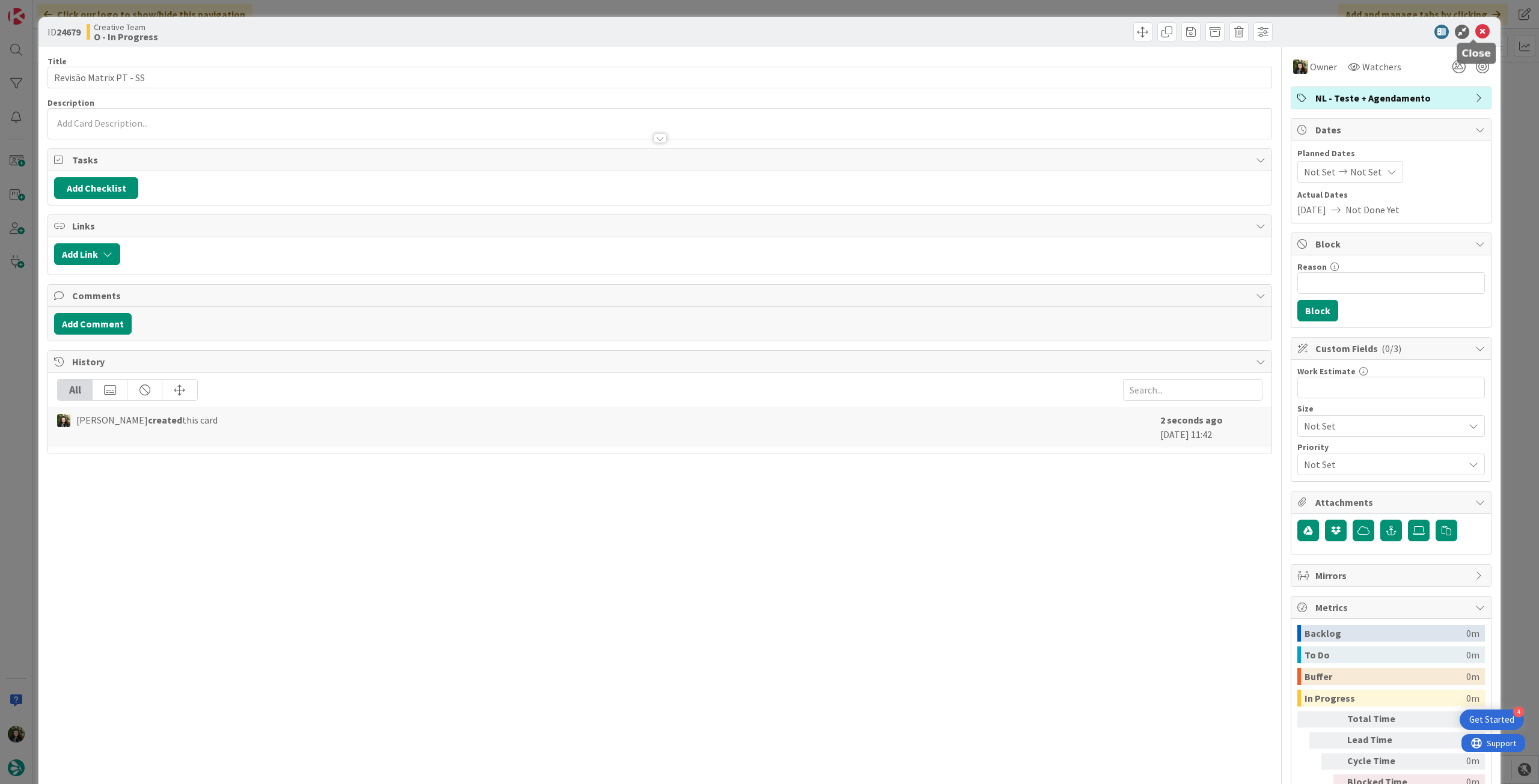
click at [1475, 34] on icon at bounding box center [1483, 32] width 15 height 15
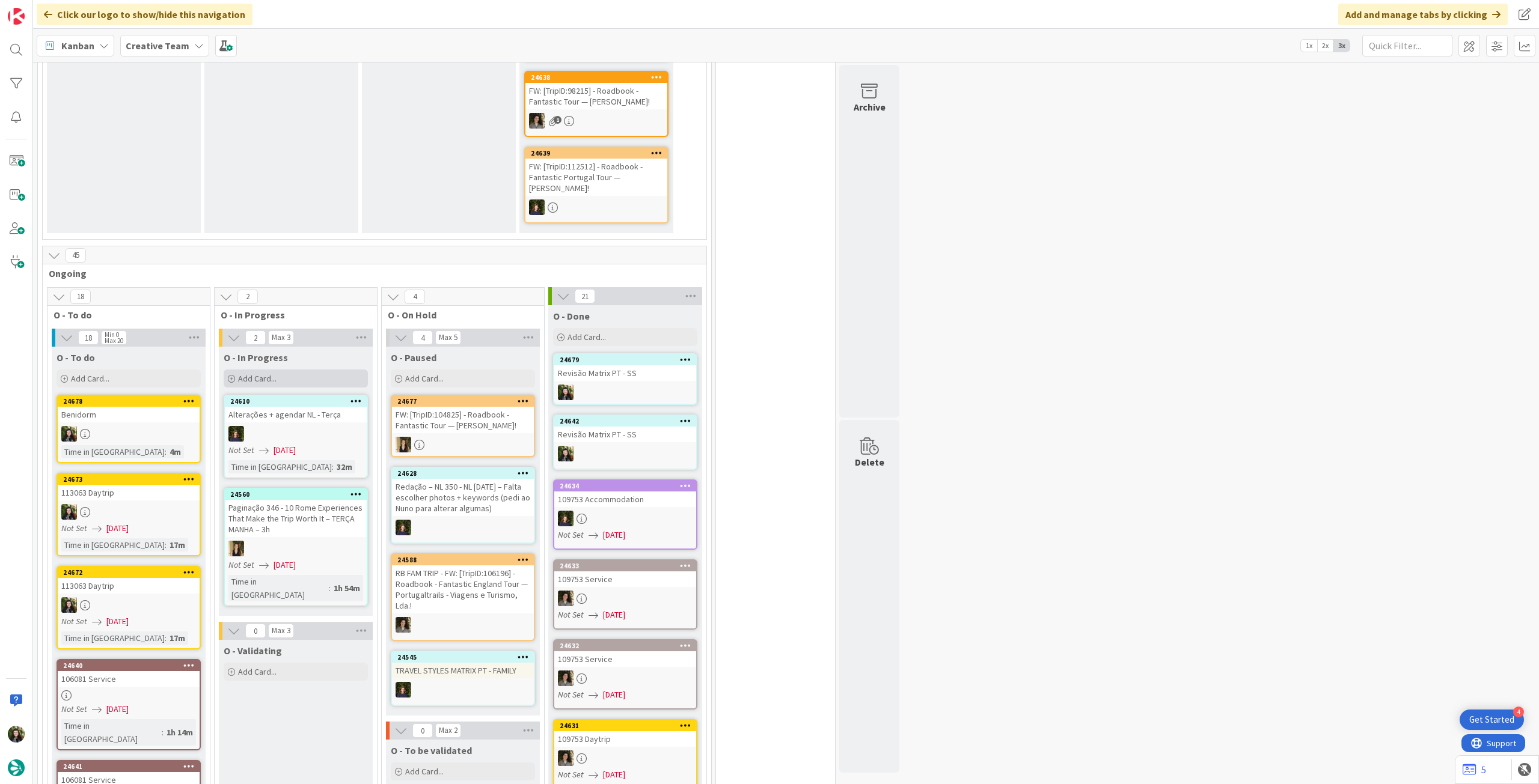
click at [284, 369] on div "Add Card..." at bounding box center [296, 378] width 145 height 18
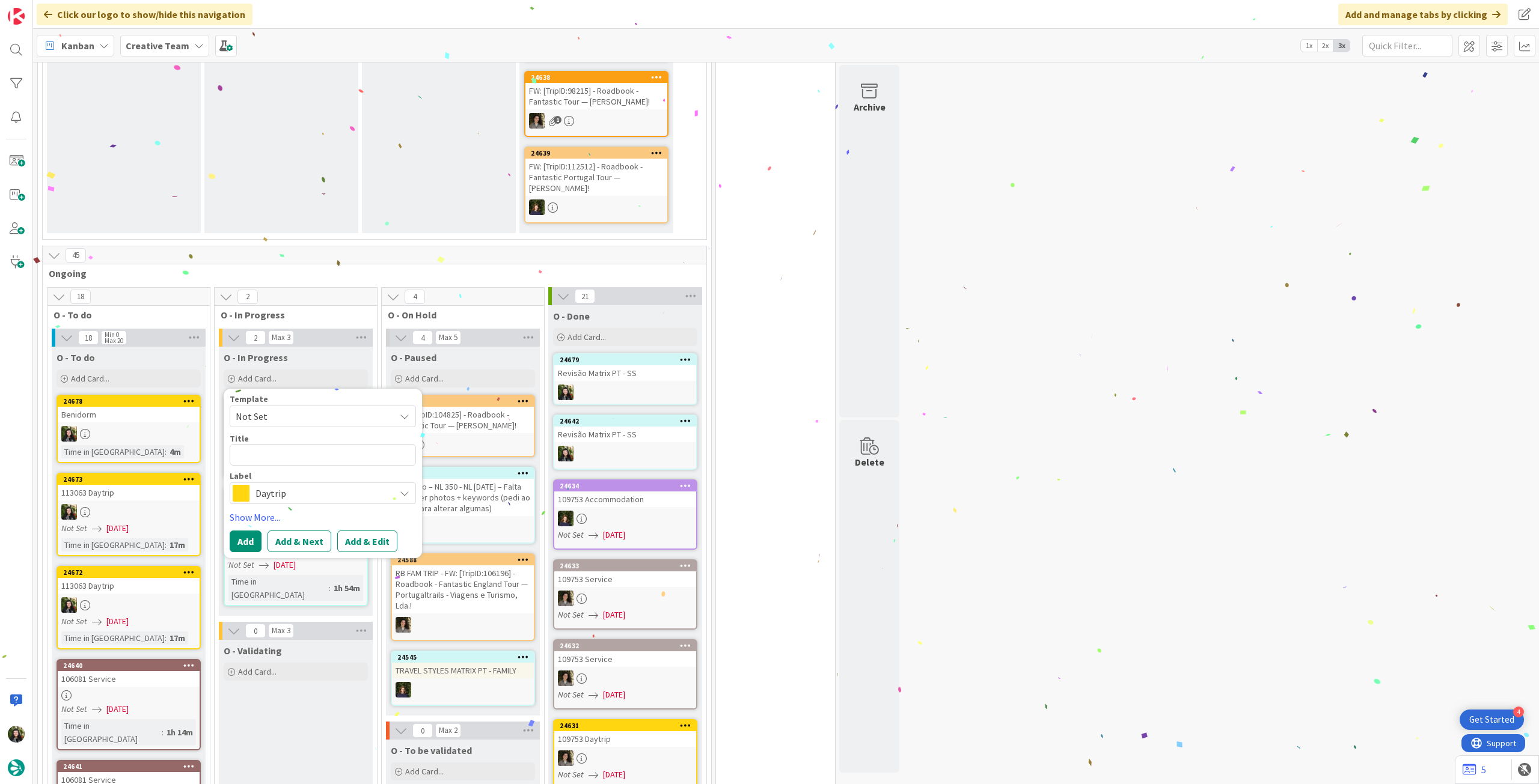
click at [292, 485] on span "Daytrip" at bounding box center [322, 493] width 133 height 17
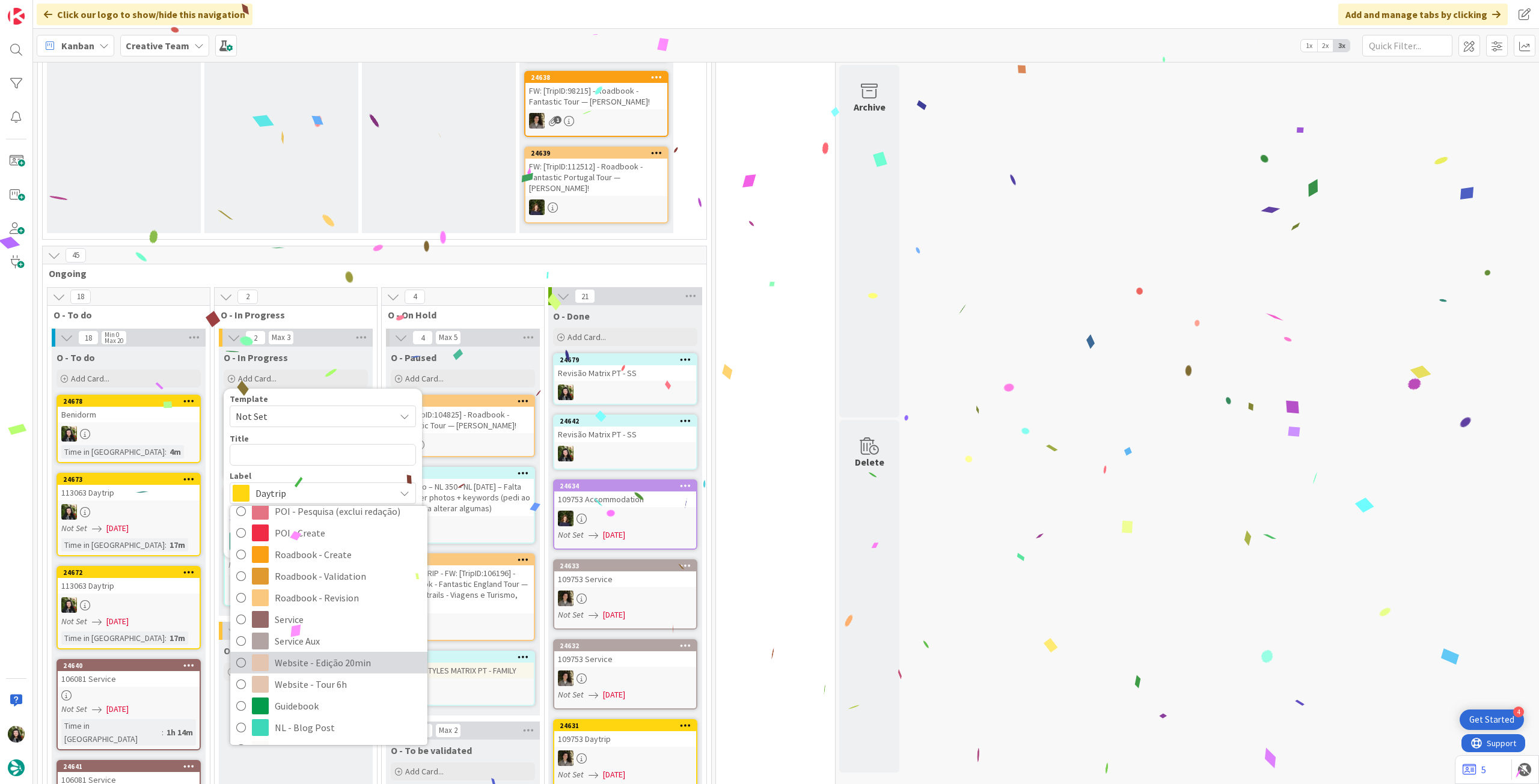
scroll to position [241, 0]
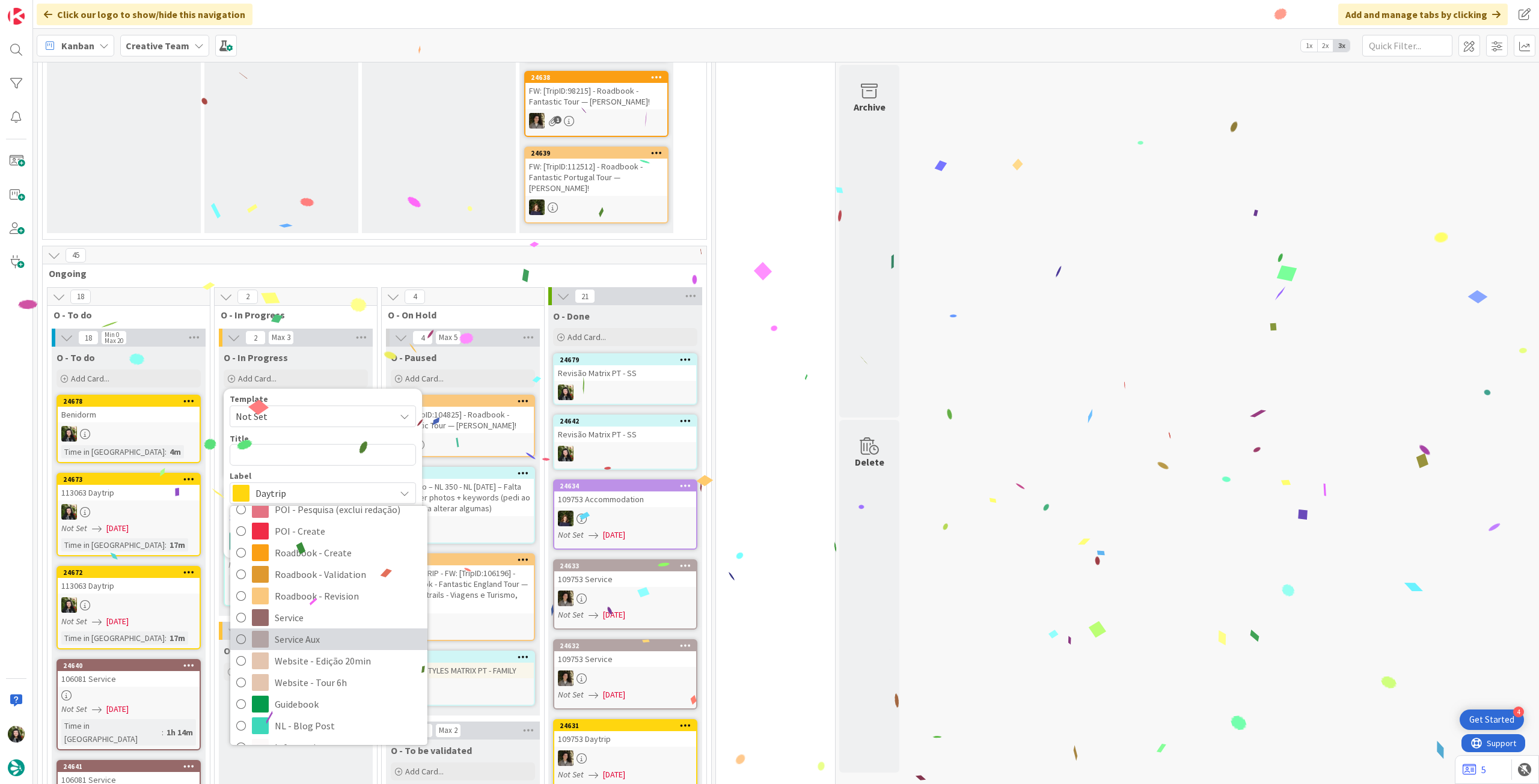
click at [341, 630] on span "Service Aux" at bounding box center [347, 639] width 147 height 18
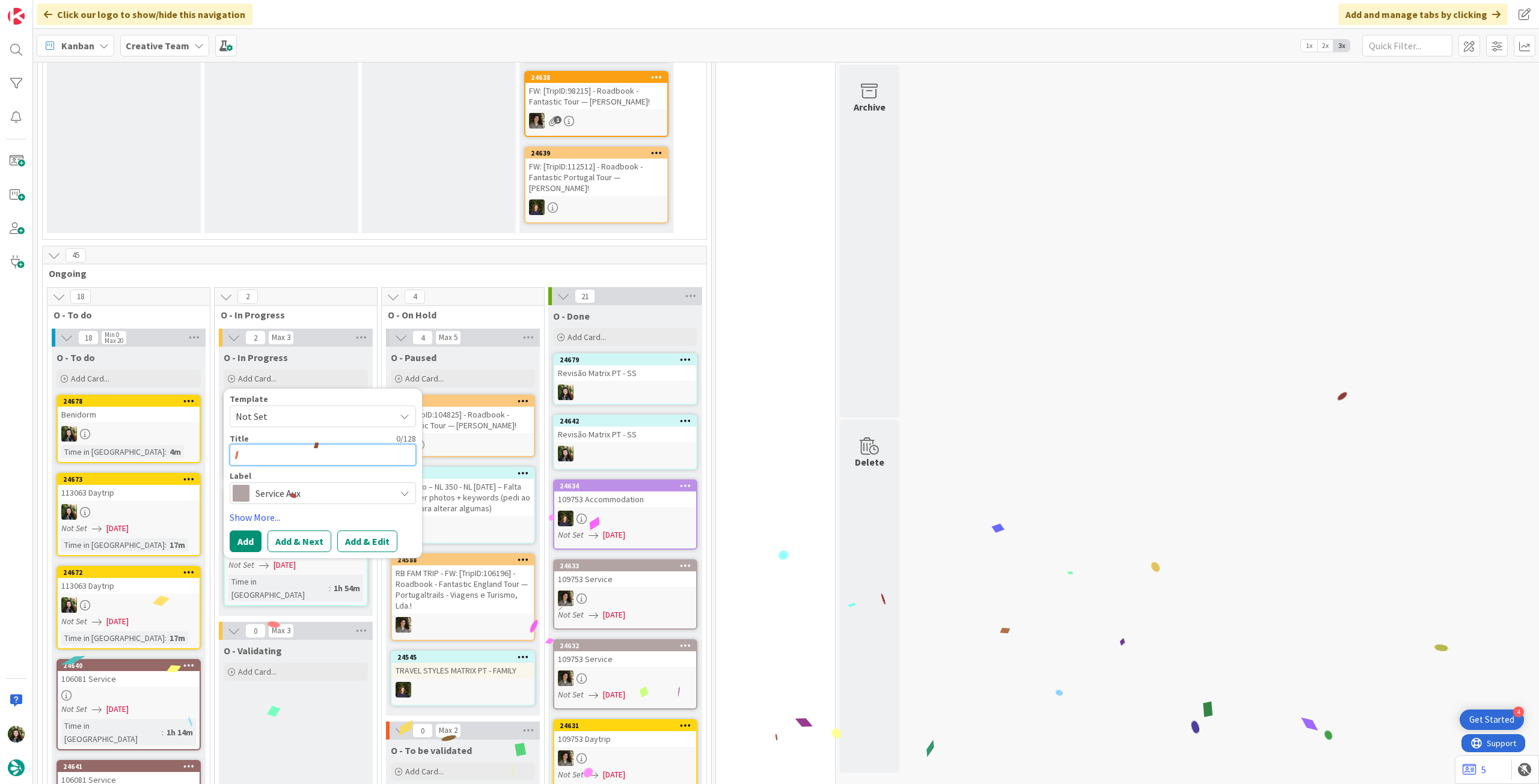
click at [307, 444] on textarea at bounding box center [322, 455] width 186 height 22
paste textarea "Revisão Matrix PT - SS"
type textarea "x"
click at [247, 530] on button "Add" at bounding box center [245, 541] width 32 height 22
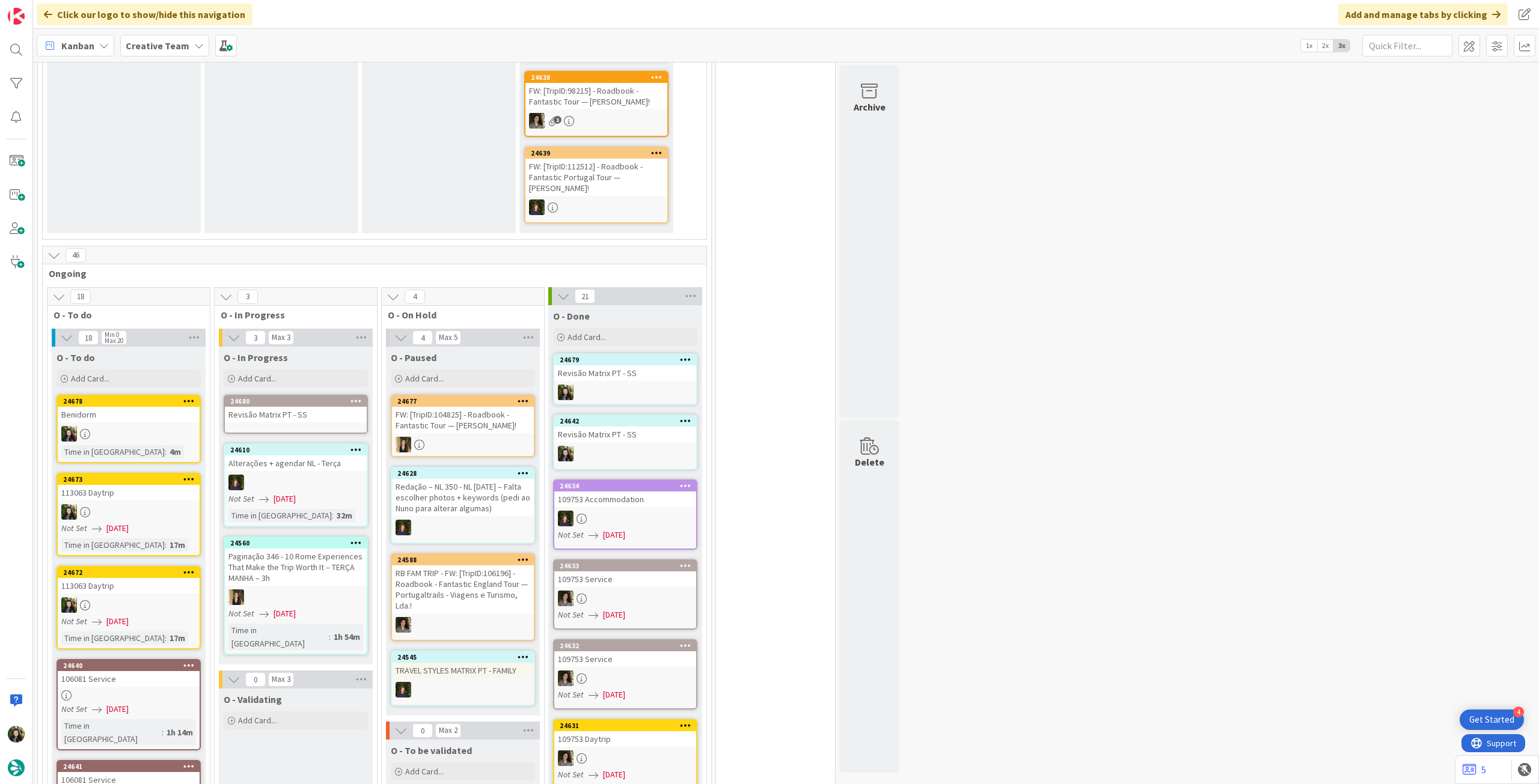
click at [315, 407] on div "Revisão Matrix PT - SS" at bounding box center [296, 415] width 142 height 16
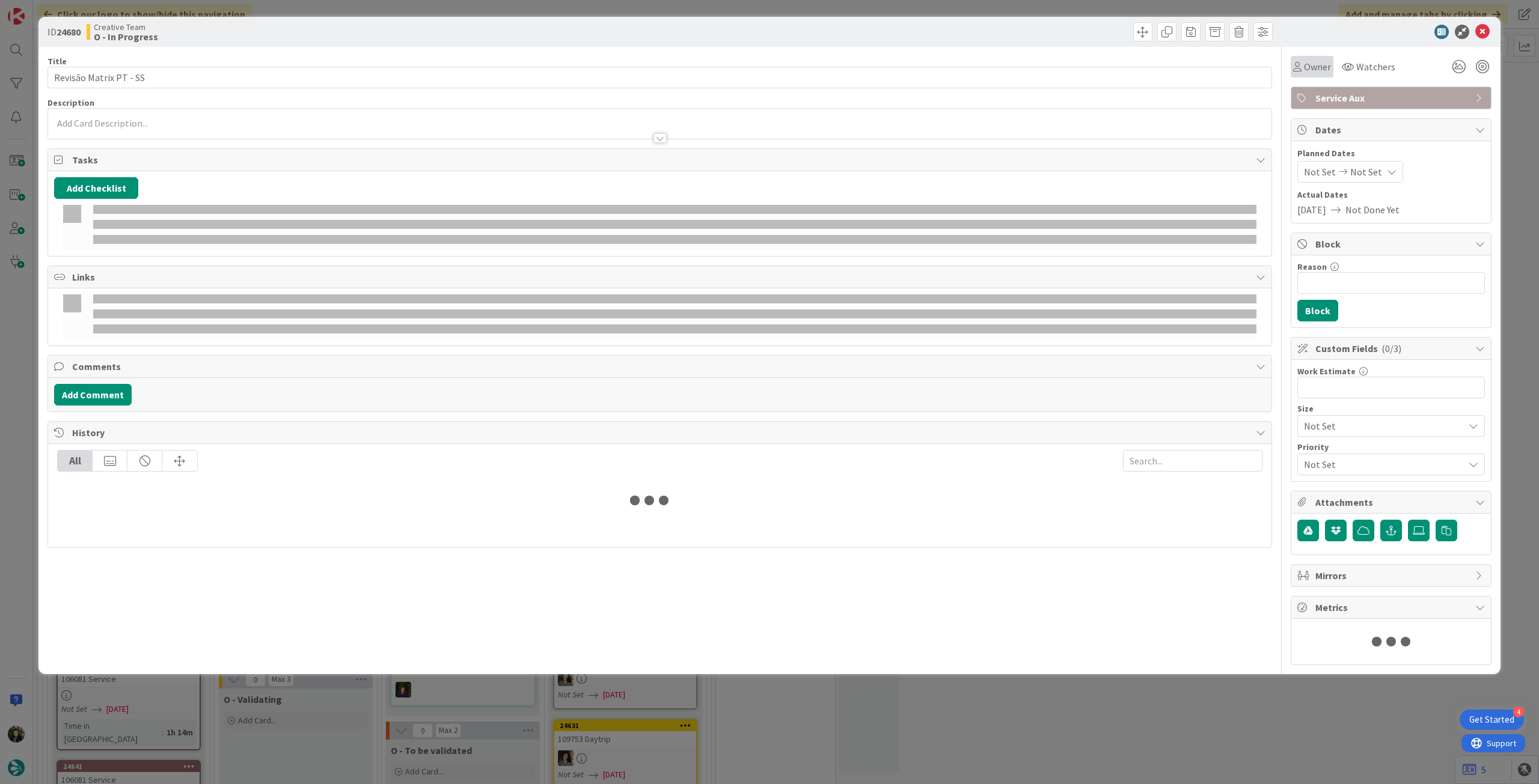
click at [1302, 64] on div "Owner" at bounding box center [1312, 67] width 38 height 15
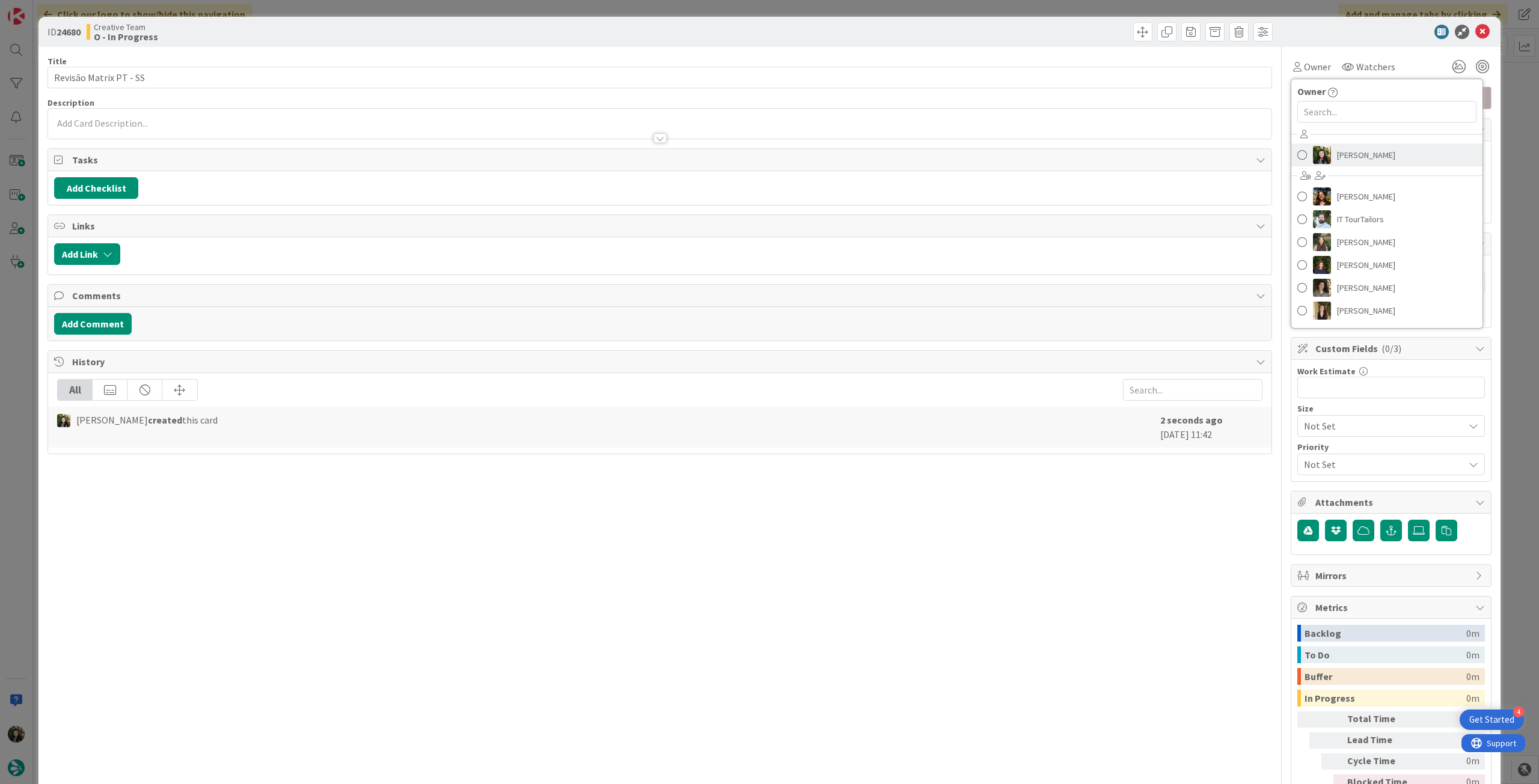
click at [1357, 160] on span "[PERSON_NAME]" at bounding box center [1366, 154] width 58 height 18
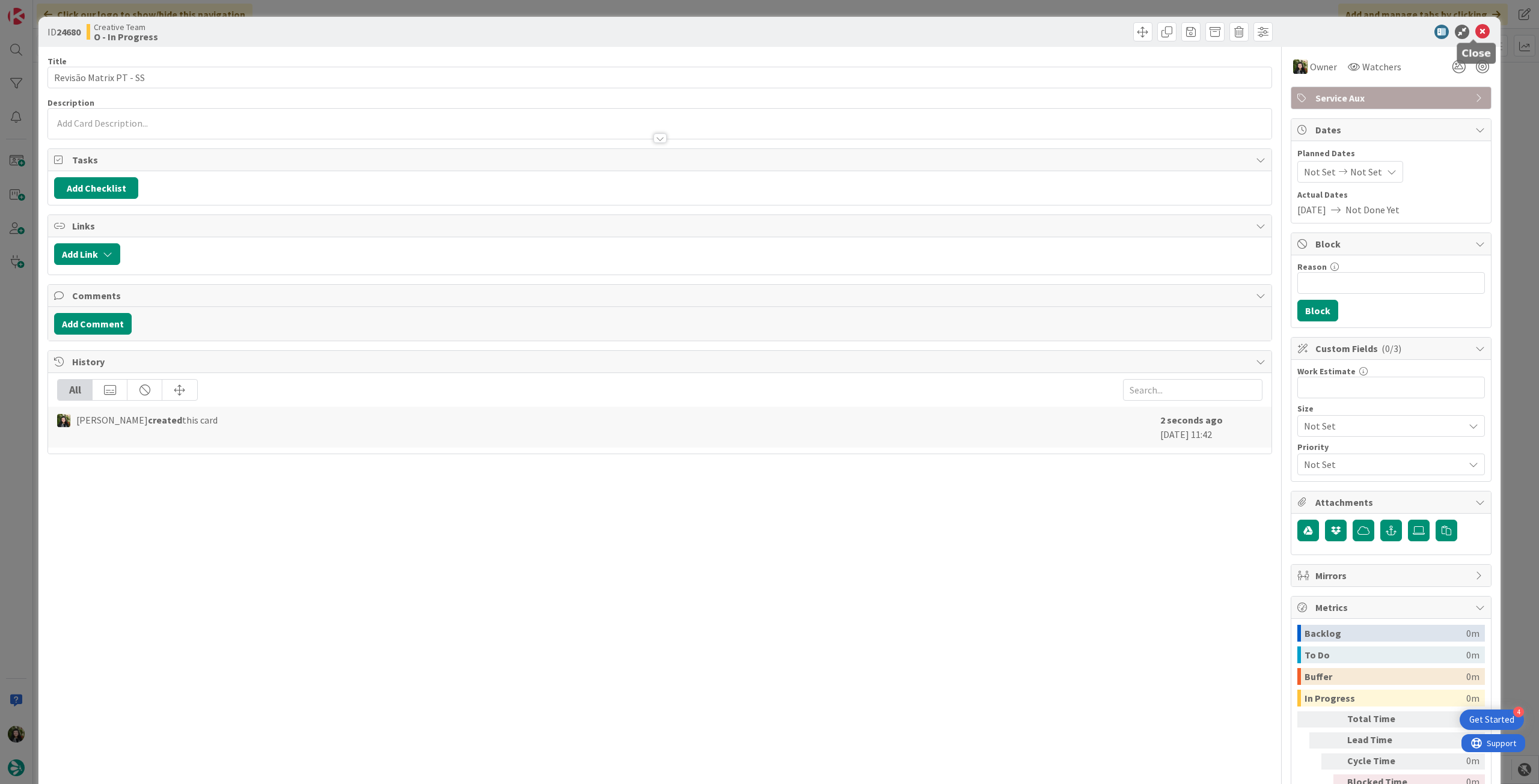
click at [1475, 34] on icon at bounding box center [1483, 32] width 15 height 15
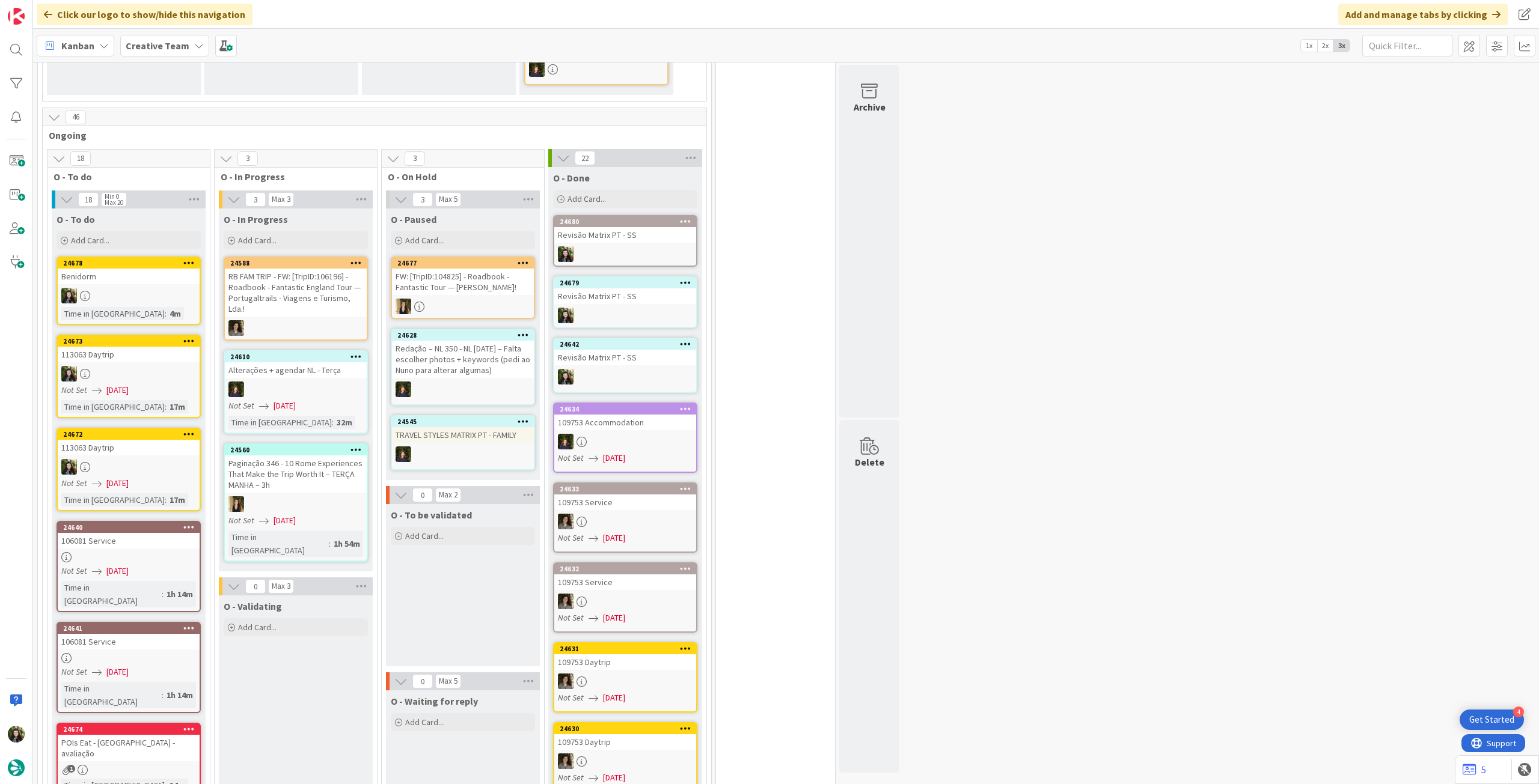
scroll to position [241, 0]
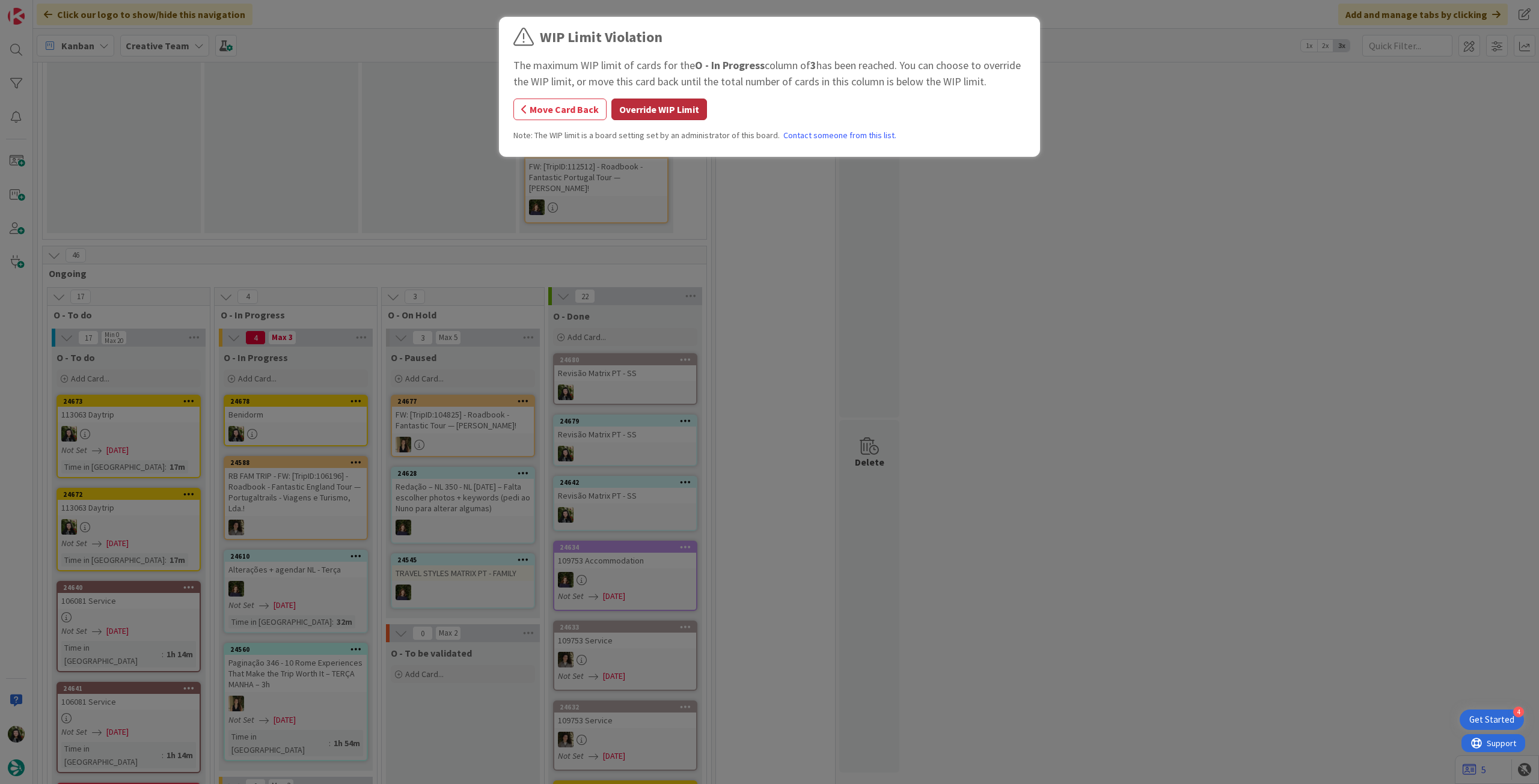
click at [623, 105] on button "Override WIP Limit" at bounding box center [659, 109] width 95 height 22
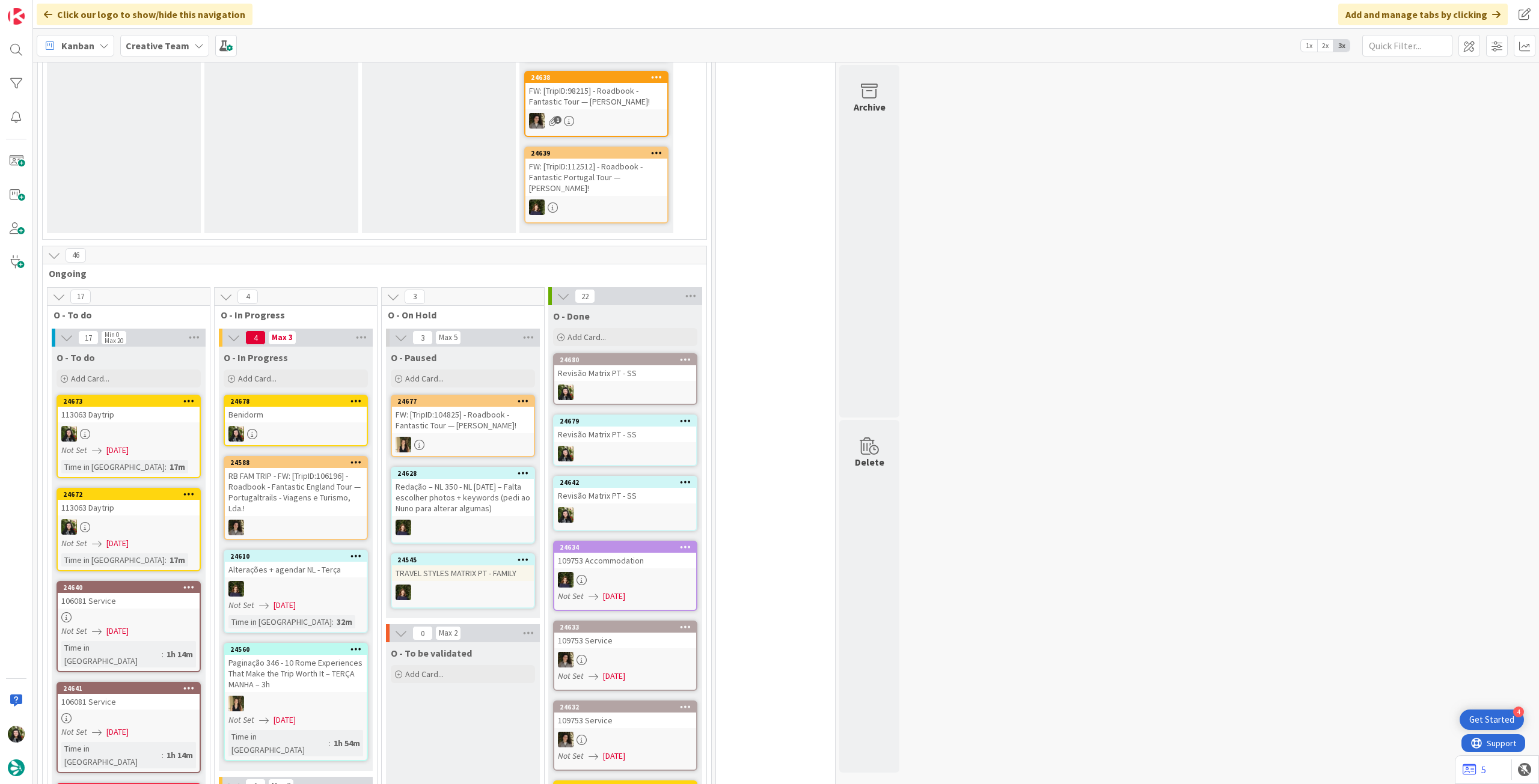
click at [261, 410] on div "Benidorm" at bounding box center [296, 415] width 142 height 16
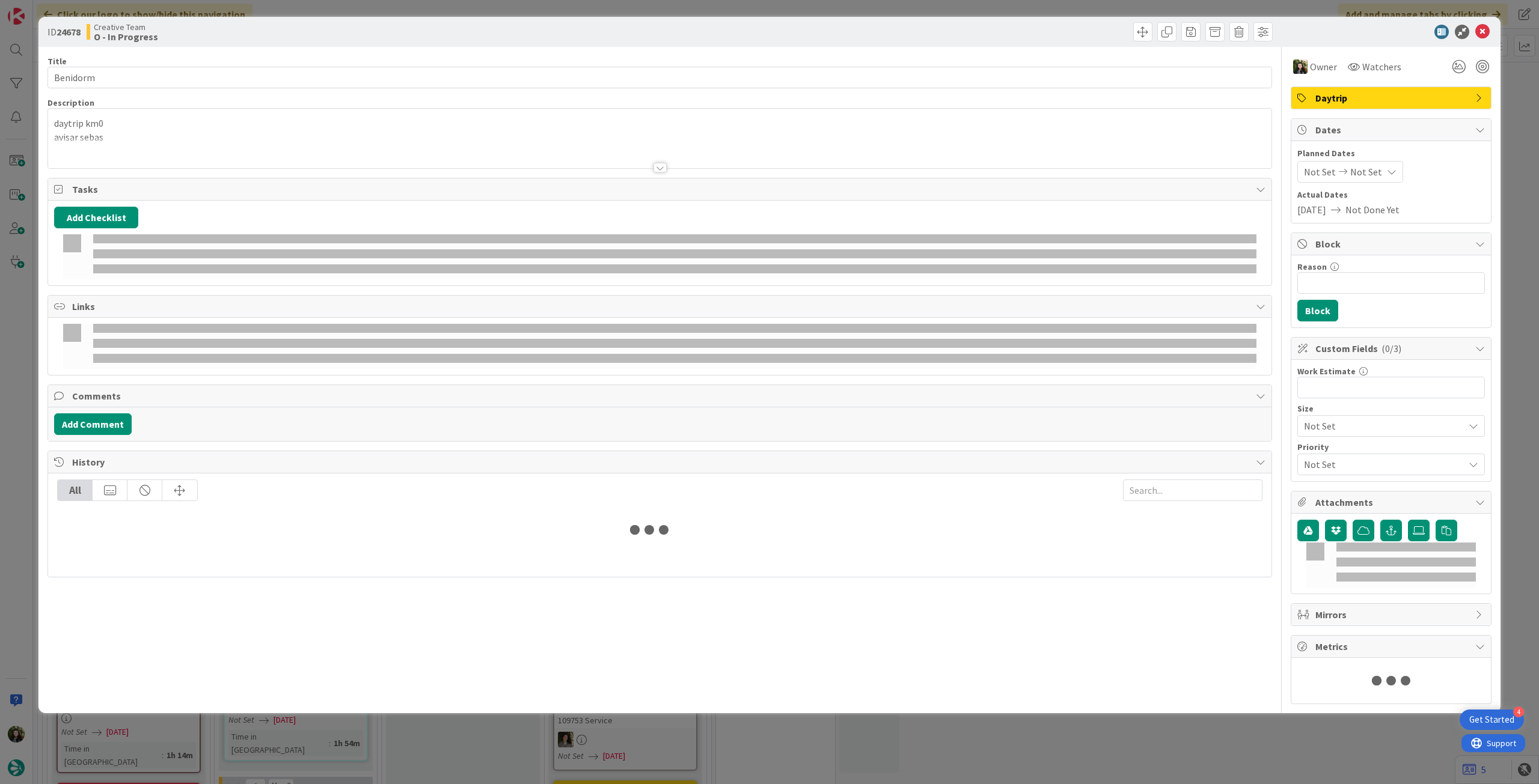
click at [153, 136] on p "avisar sebas" at bounding box center [660, 137] width 1211 height 14
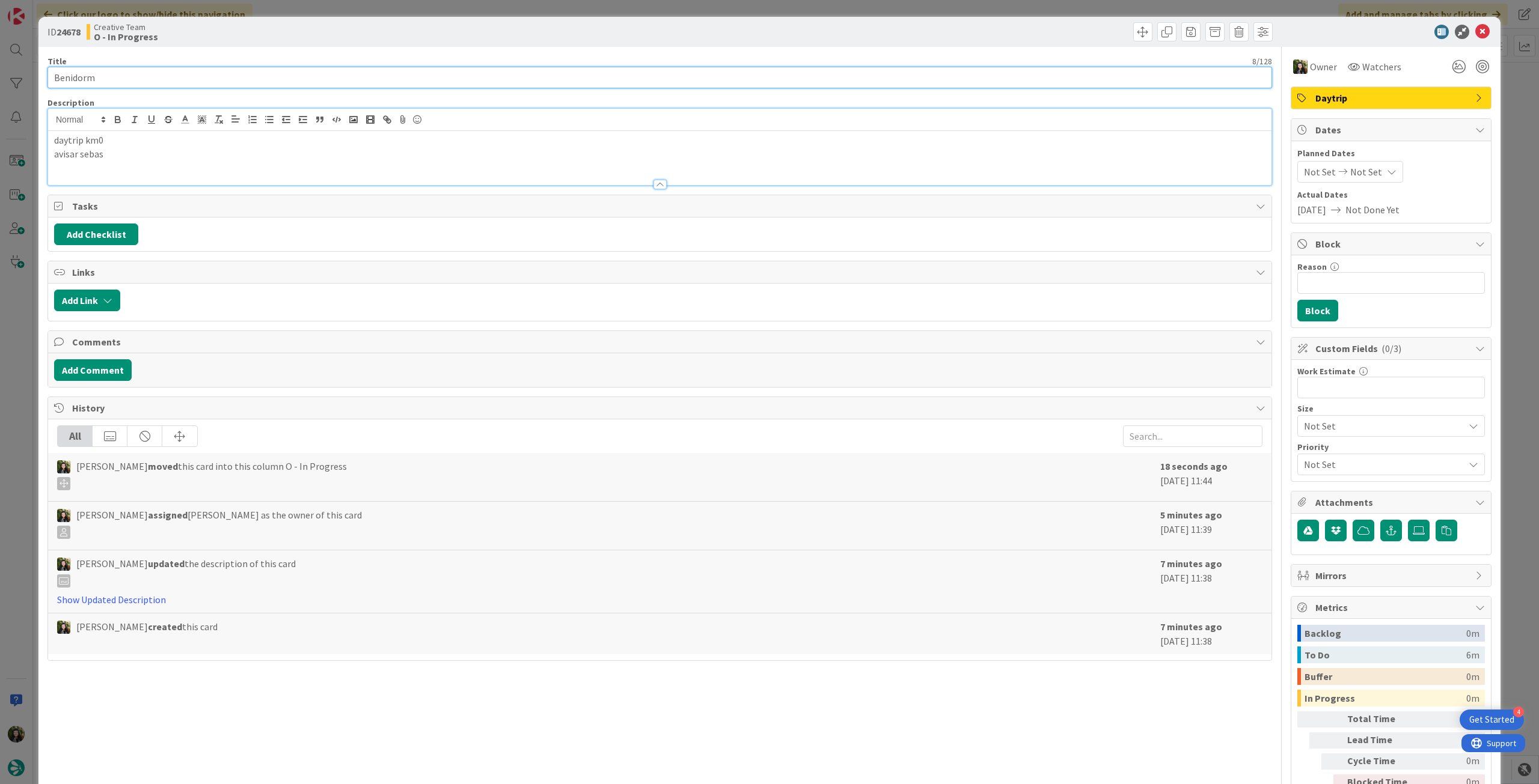
drag, startPoint x: 66, startPoint y: 75, endPoint x: 28, endPoint y: 60, distance: 40.9
click at [1, 73] on div "ID 24678 Creative Team O - In Progress Title 8 / 128 Benidorm Description daytr…" at bounding box center [769, 392] width 1539 height 784
click at [1475, 34] on icon at bounding box center [1483, 32] width 15 height 15
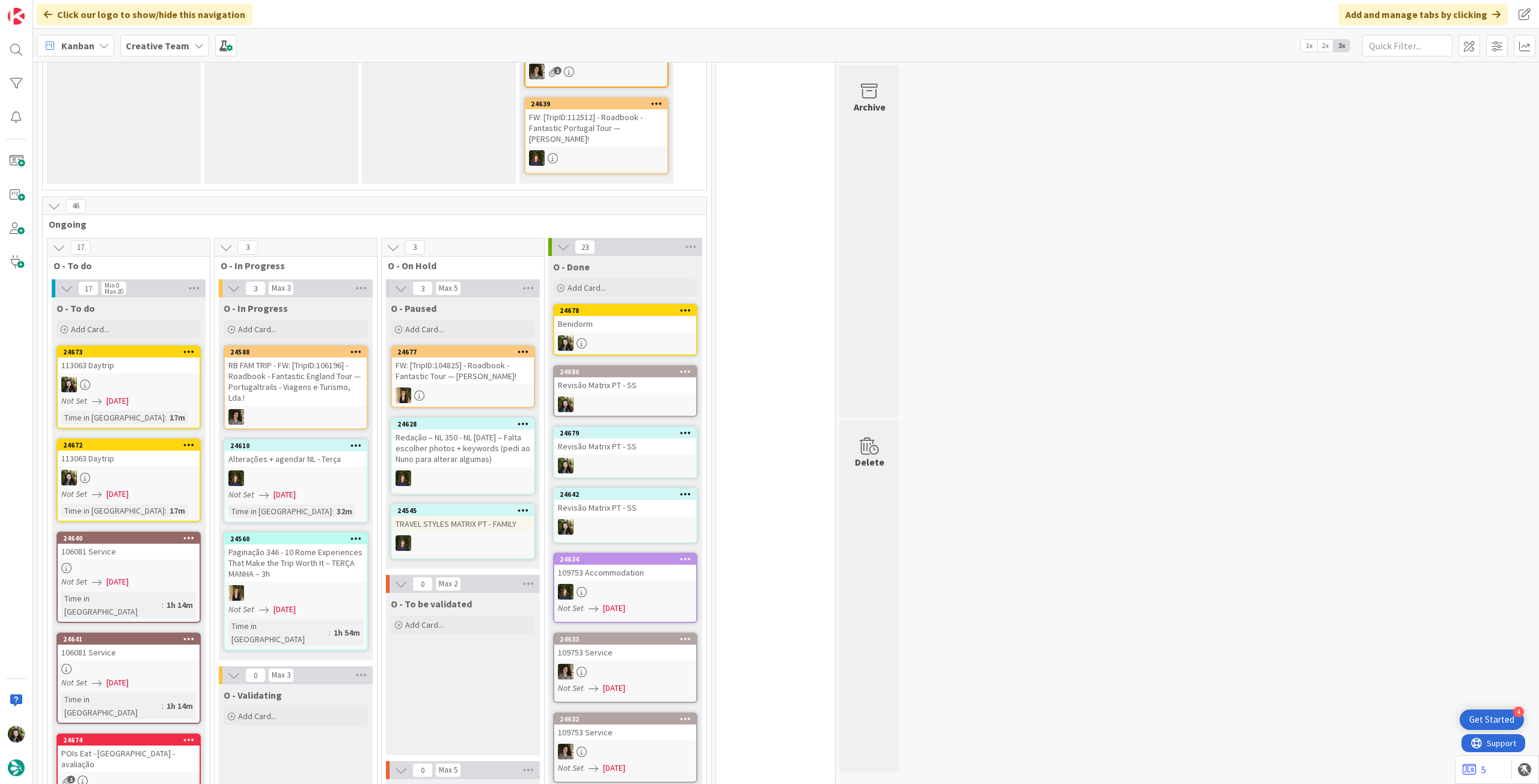
scroll to position [320, 0]
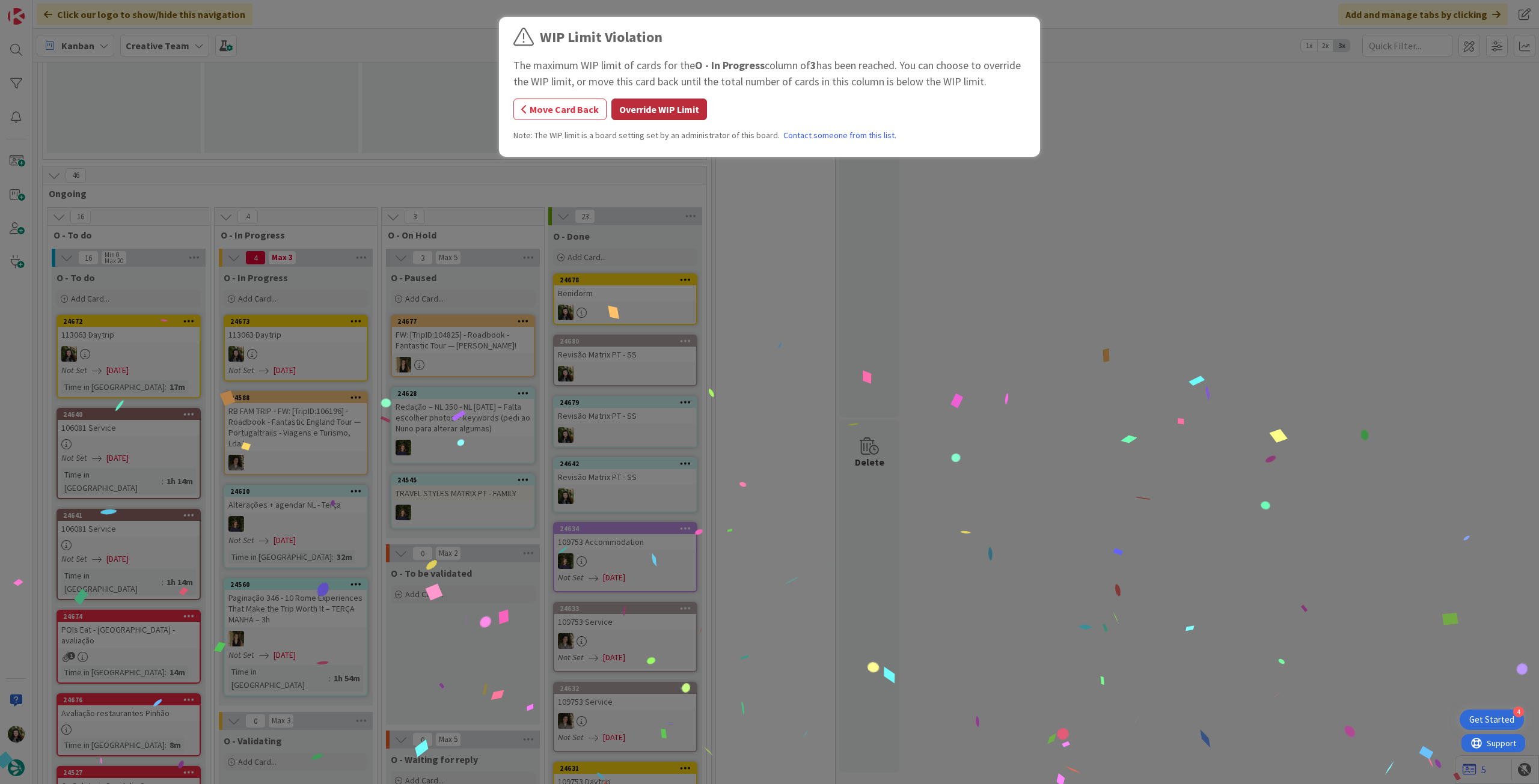
click at [652, 107] on button "Override WIP Limit" at bounding box center [659, 109] width 95 height 22
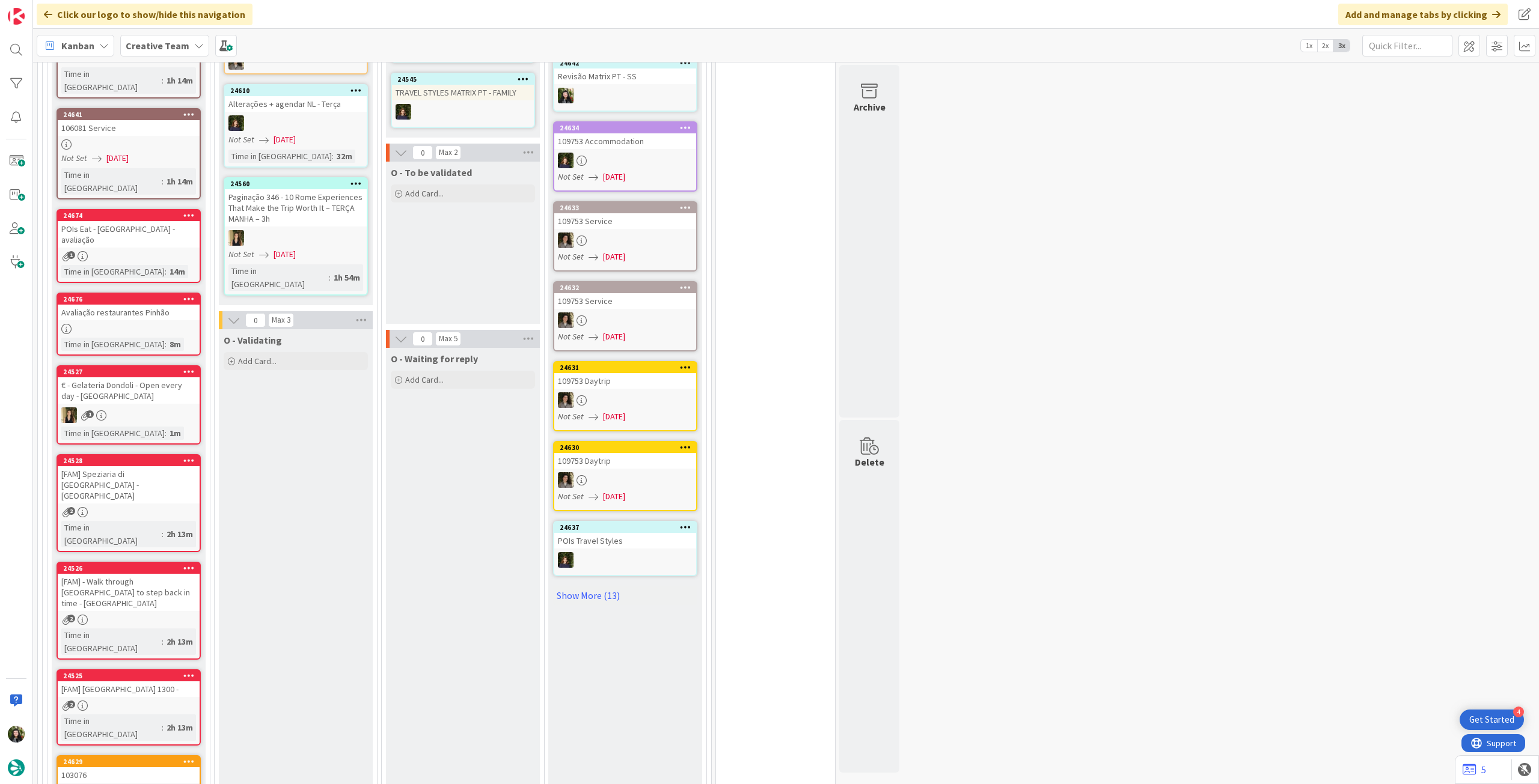
scroll to position [400, 0]
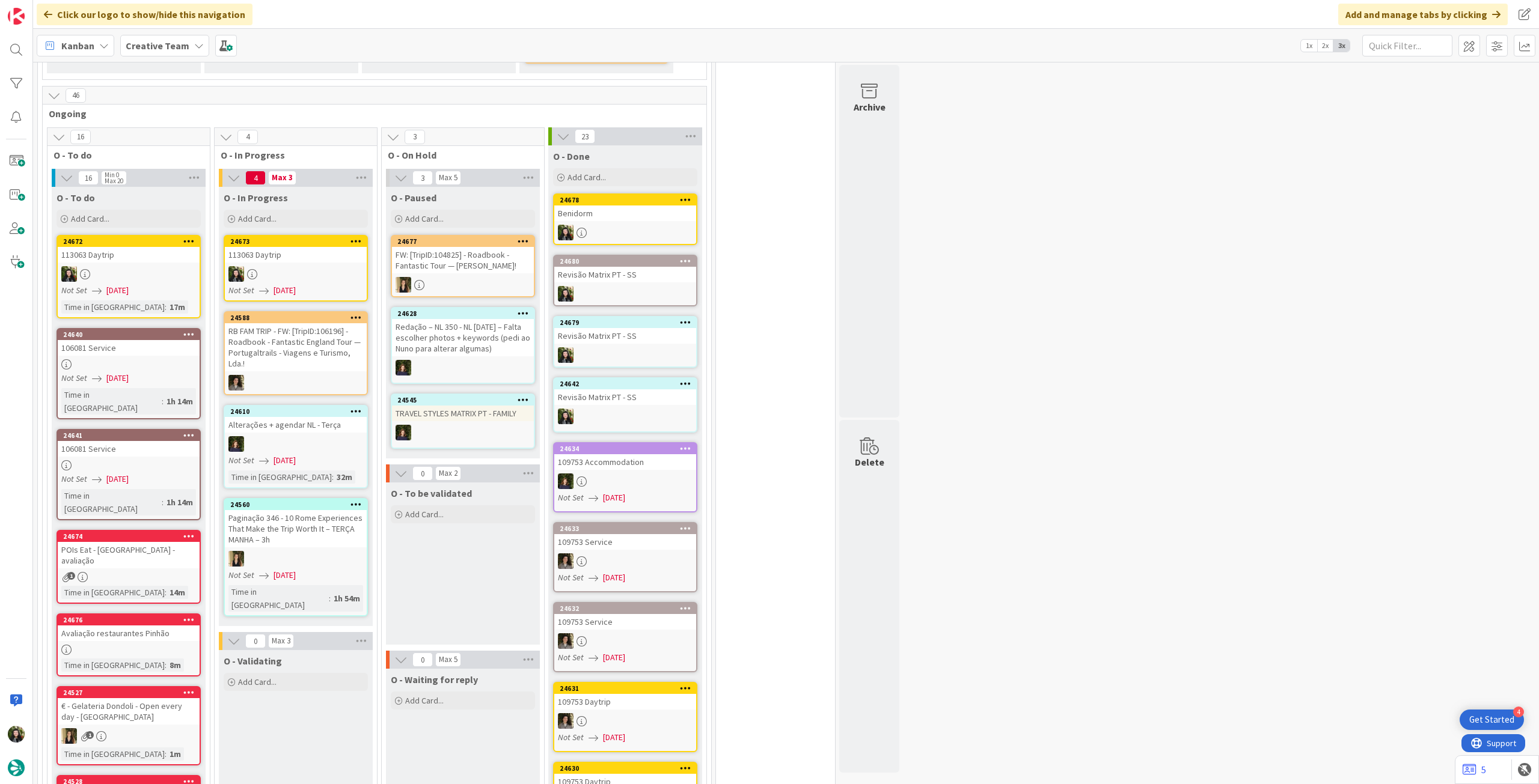
click at [312, 266] on div at bounding box center [296, 274] width 142 height 16
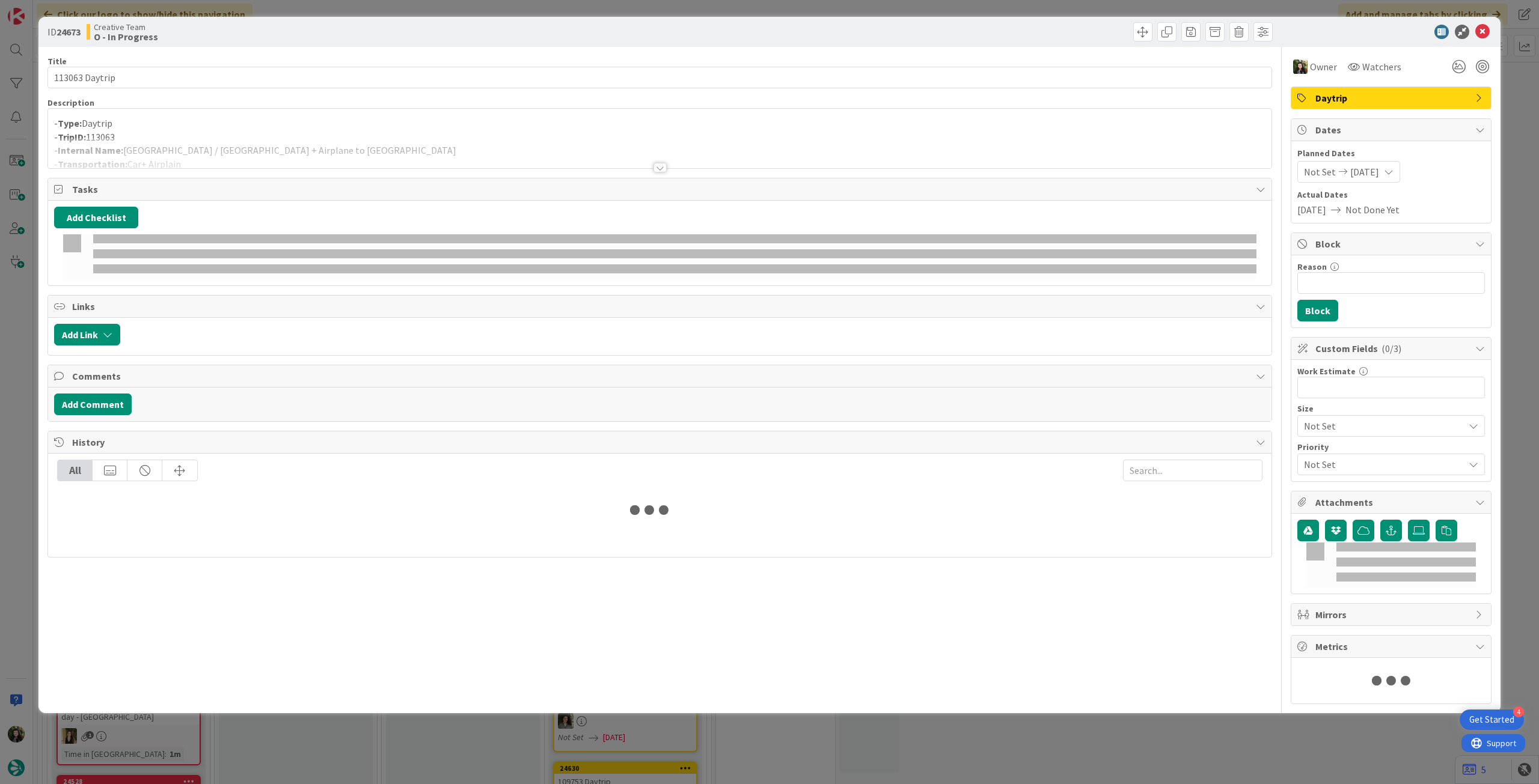
click at [228, 156] on div at bounding box center [660, 153] width 1223 height 30
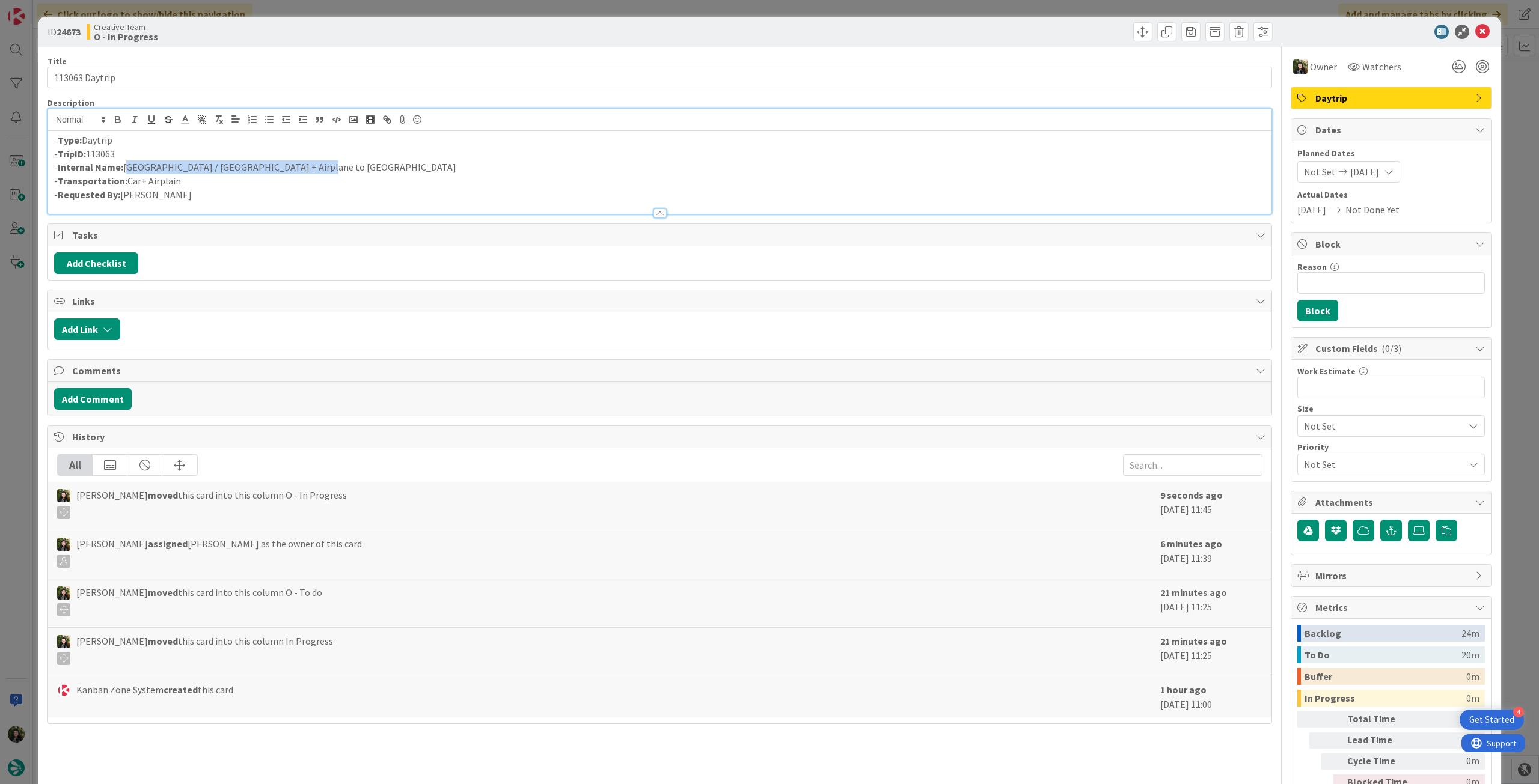
drag, startPoint x: 184, startPoint y: 168, endPoint x: 124, endPoint y: 170, distance: 60.0
click at [124, 170] on p "- Internal Name: Estoril / Lisbon + Airplane to Ponta Delgada" at bounding box center [660, 167] width 1211 height 14
copy p "Estoril / Lisbon + Airplane to Ponta Delgada"
click at [1475, 32] on icon at bounding box center [1483, 32] width 15 height 15
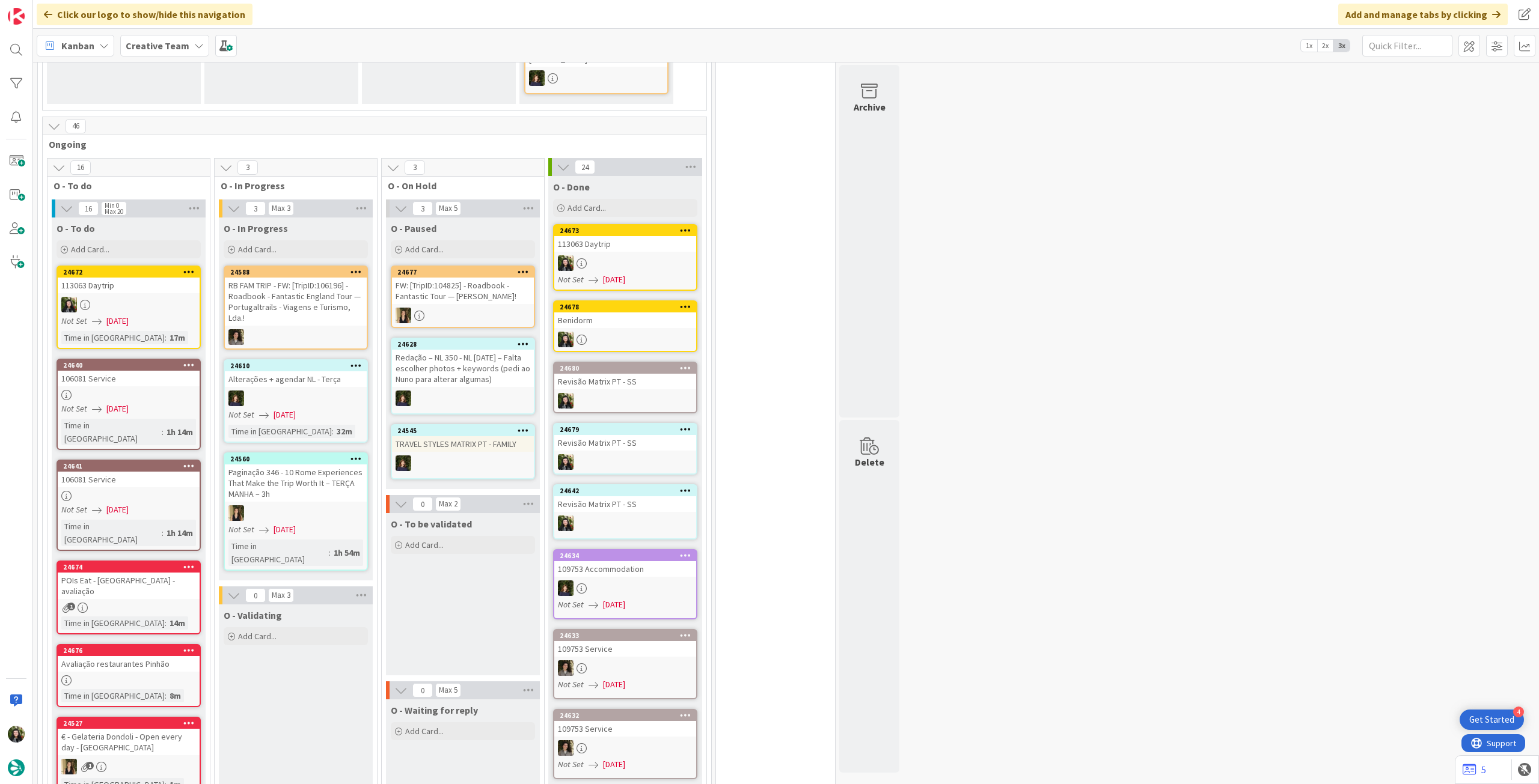
scroll to position [364, 0]
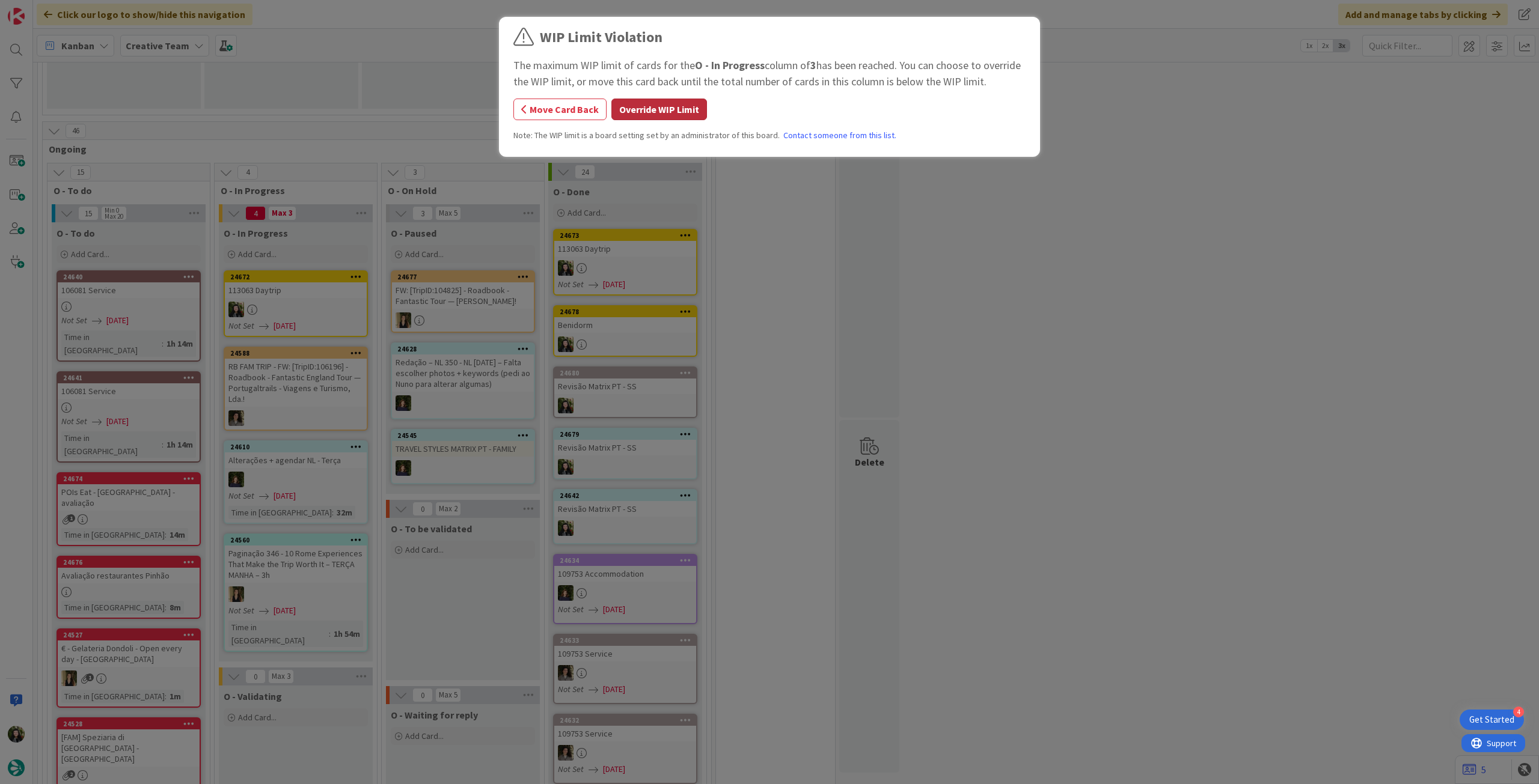
click at [637, 117] on button "Override WIP Limit" at bounding box center [659, 109] width 95 height 22
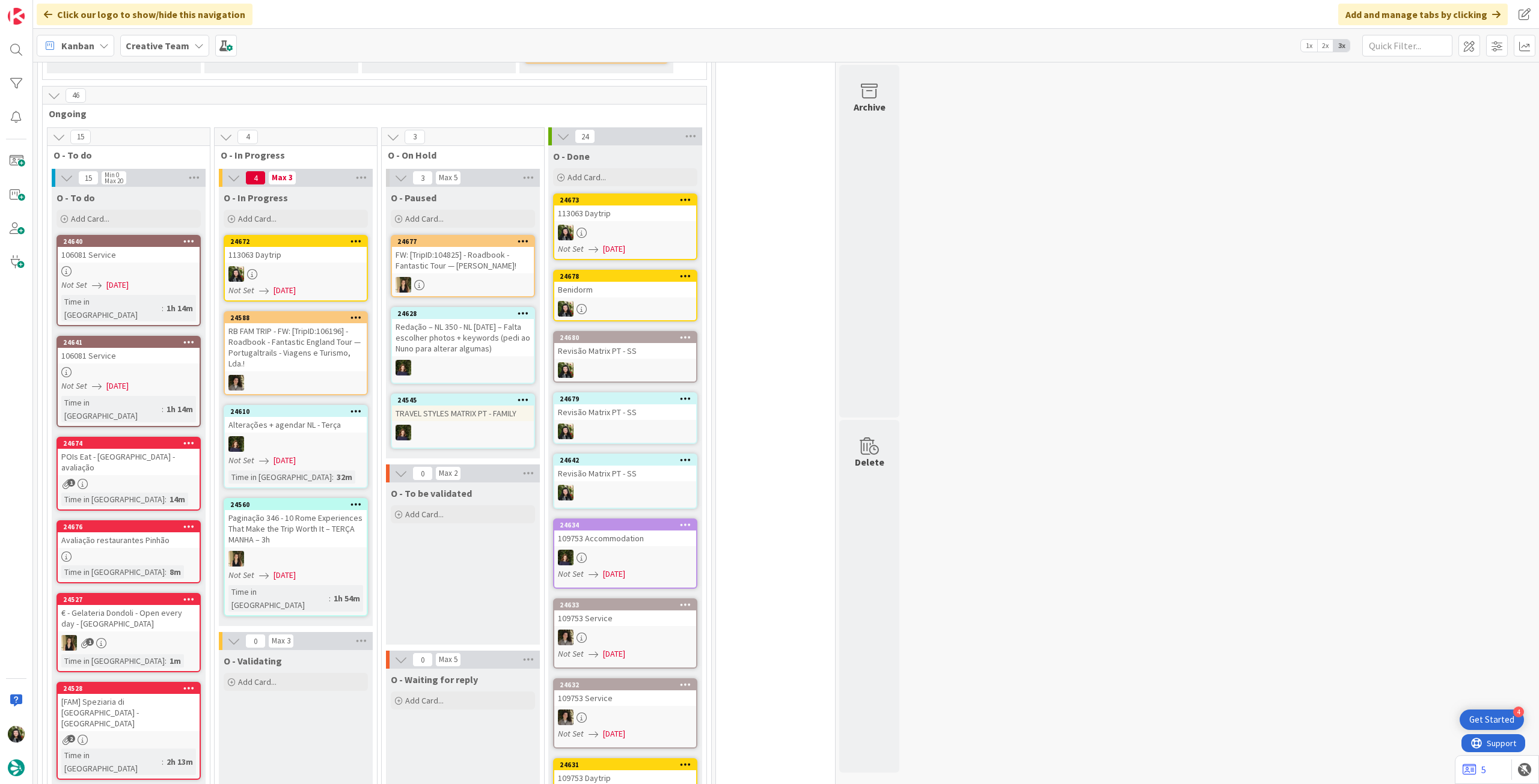
scroll to position [320, 0]
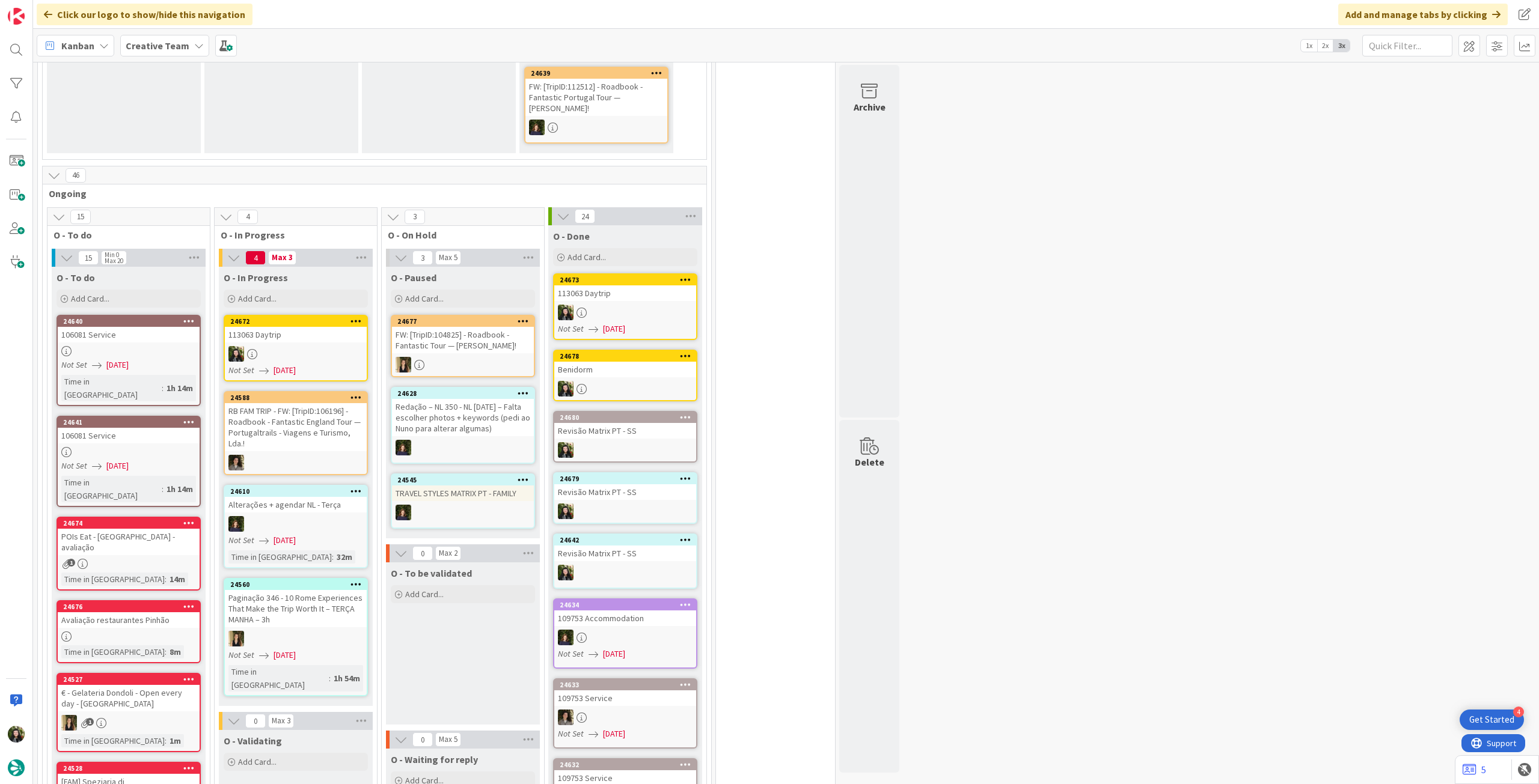
click at [340, 348] on div at bounding box center [296, 354] width 142 height 16
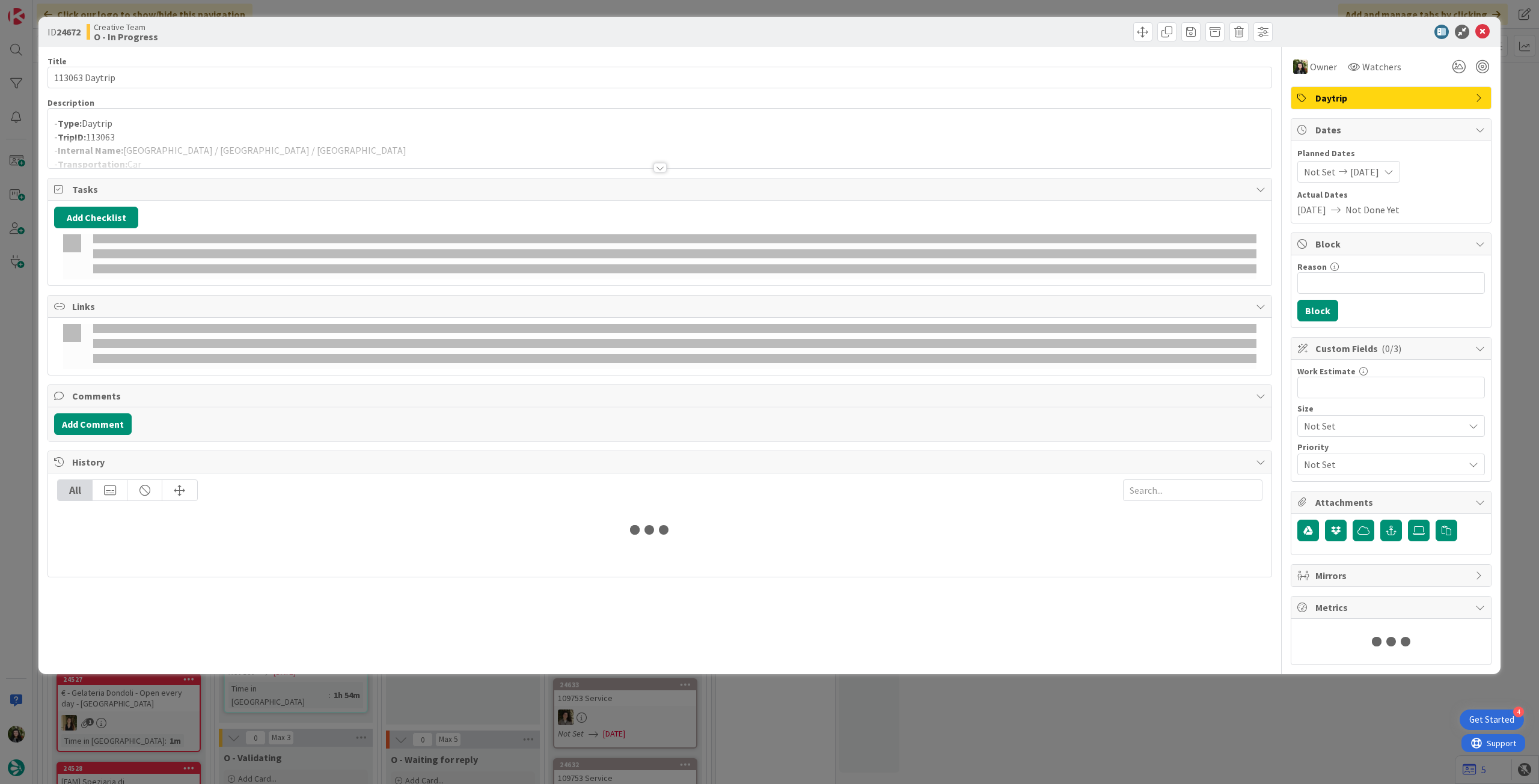
click at [251, 146] on div at bounding box center [660, 153] width 1223 height 30
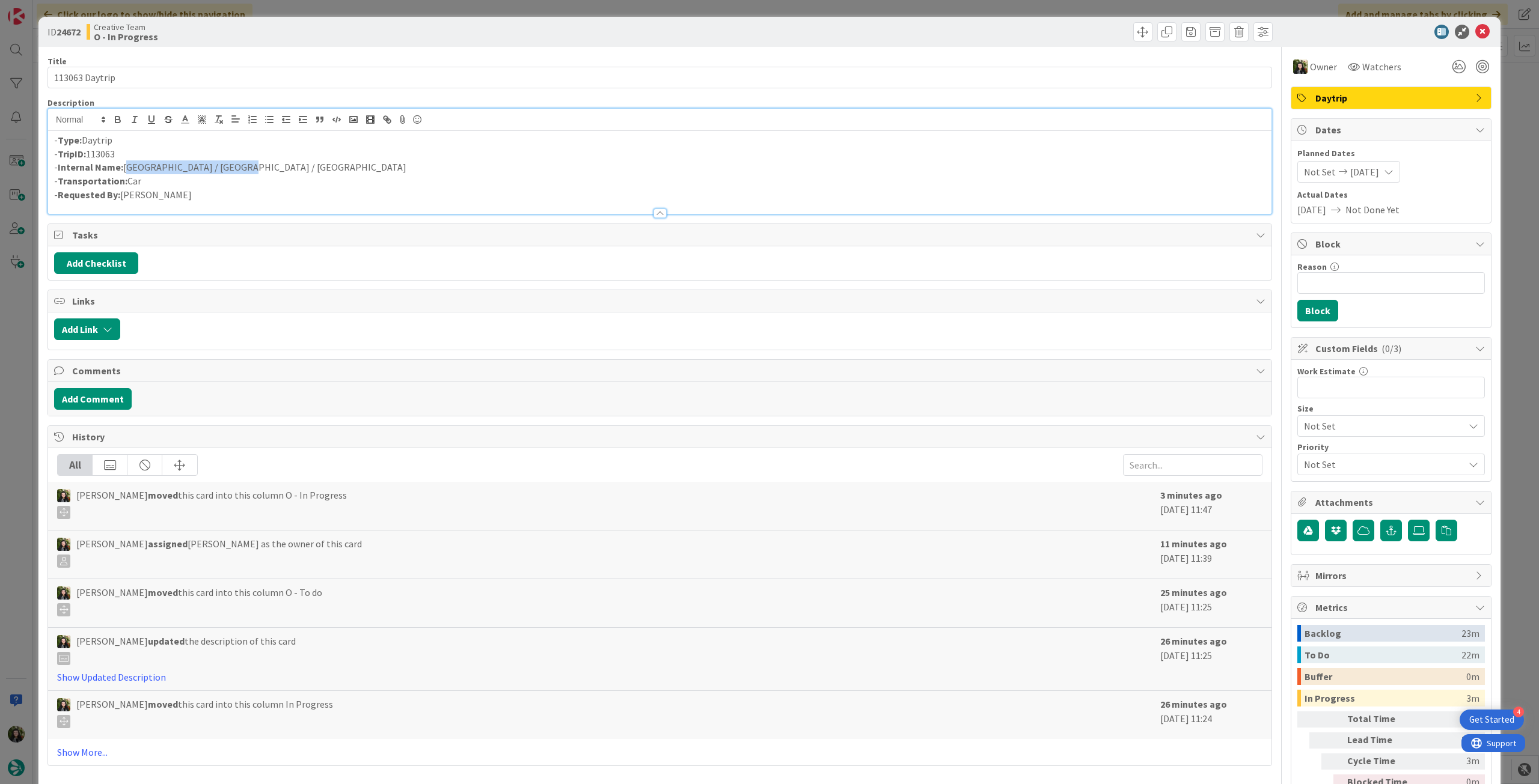
drag, startPoint x: 226, startPoint y: 167, endPoint x: 125, endPoint y: 169, distance: 101.0
click at [125, 169] on p "- Internal Name: Lisbon / Santarém / Óbidos" at bounding box center [660, 167] width 1211 height 14
copy p "Lisbon / Santarém / Óbidos"
click at [1475, 31] on icon at bounding box center [1483, 32] width 15 height 15
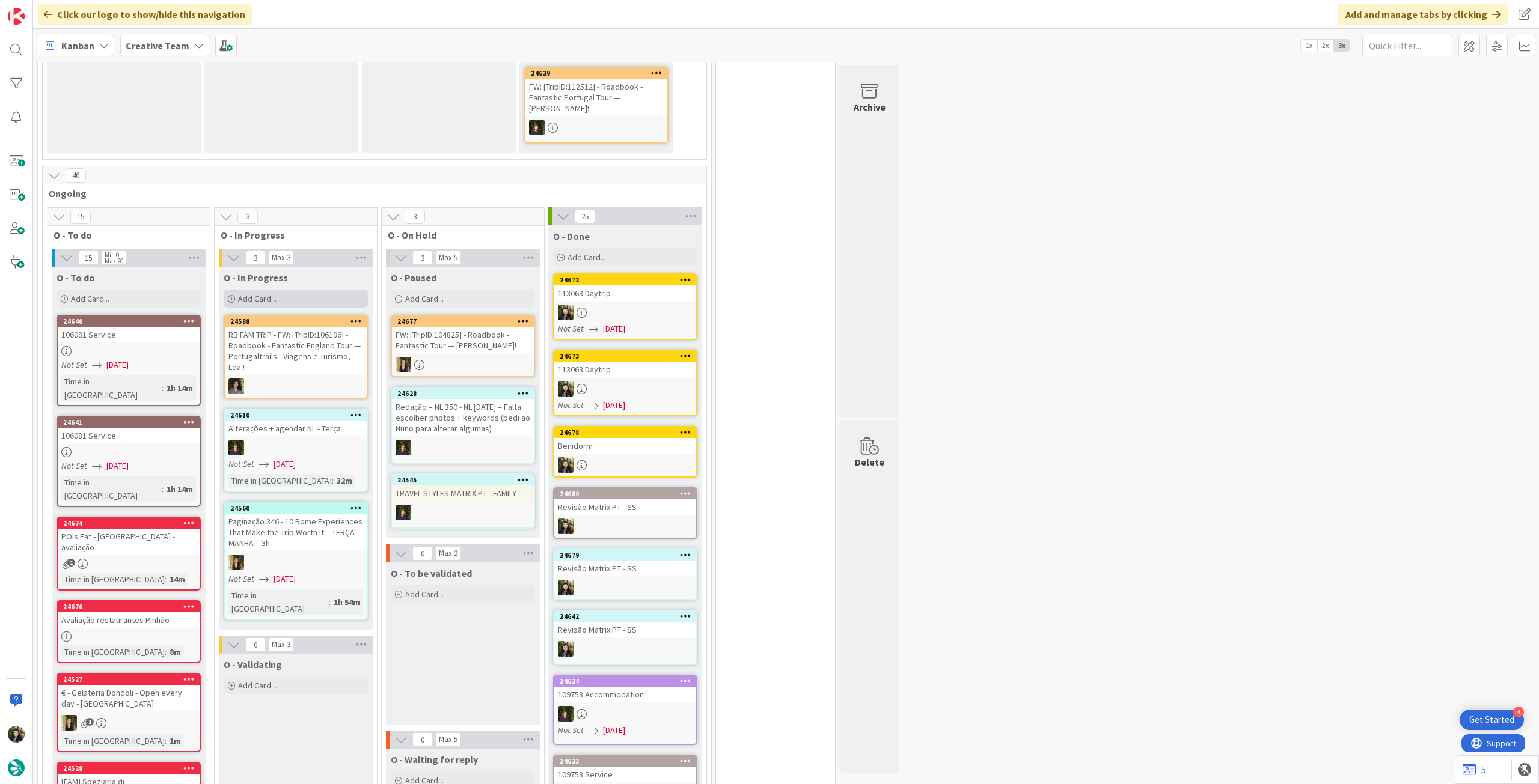
click at [299, 290] on div "Add Card..." at bounding box center [296, 298] width 145 height 18
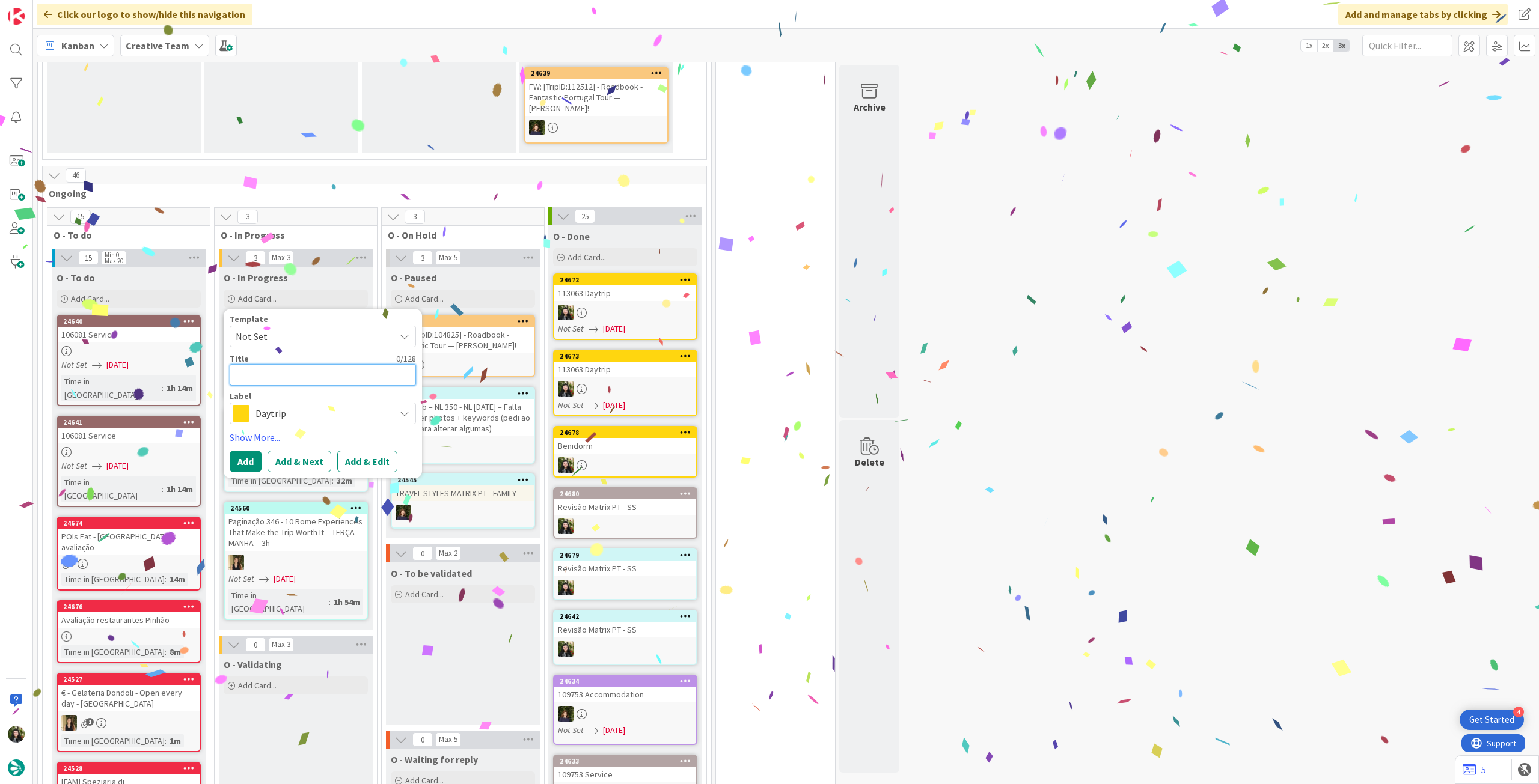
type textarea "L"
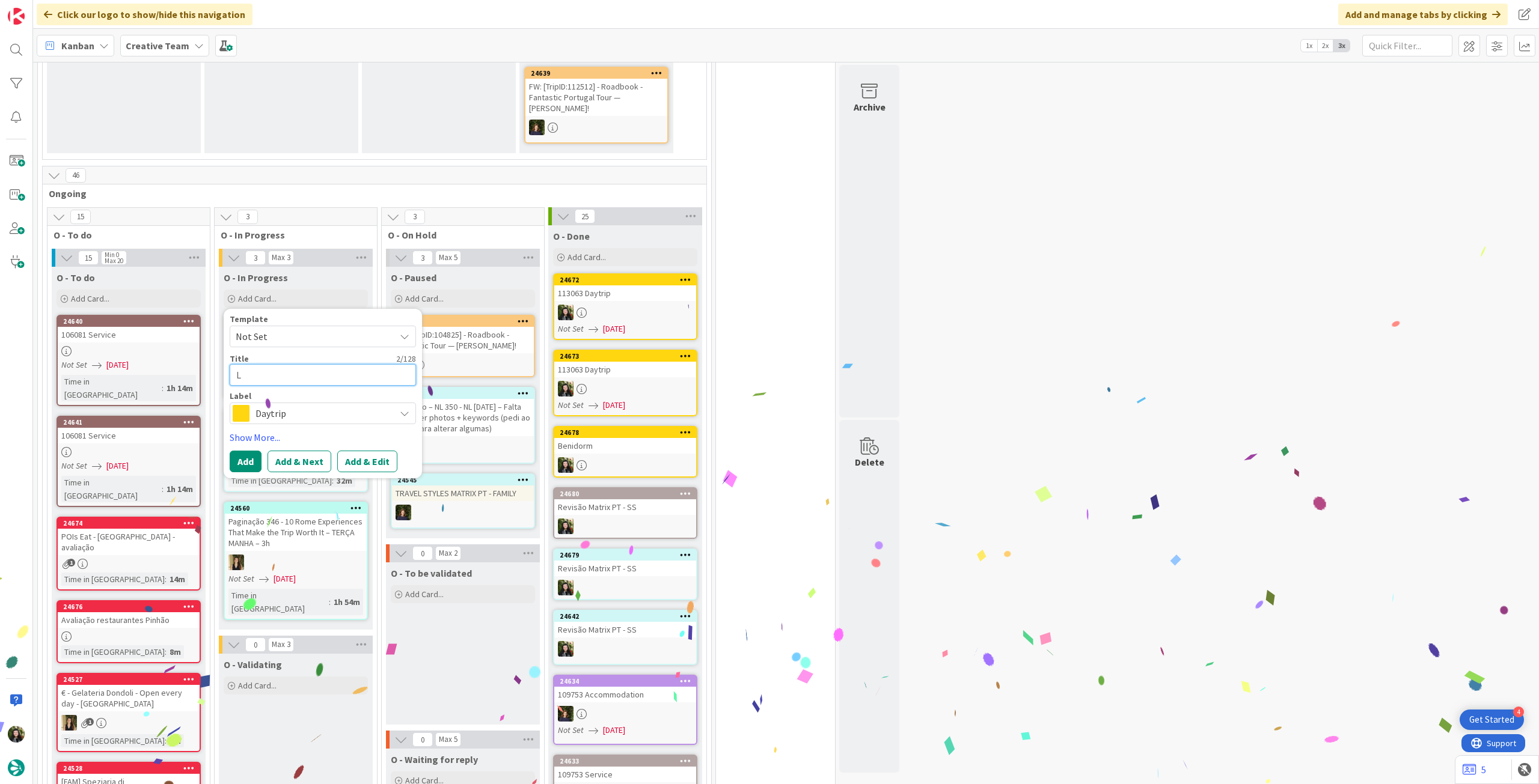
type textarea "x"
type textarea "Lin"
type textarea "x"
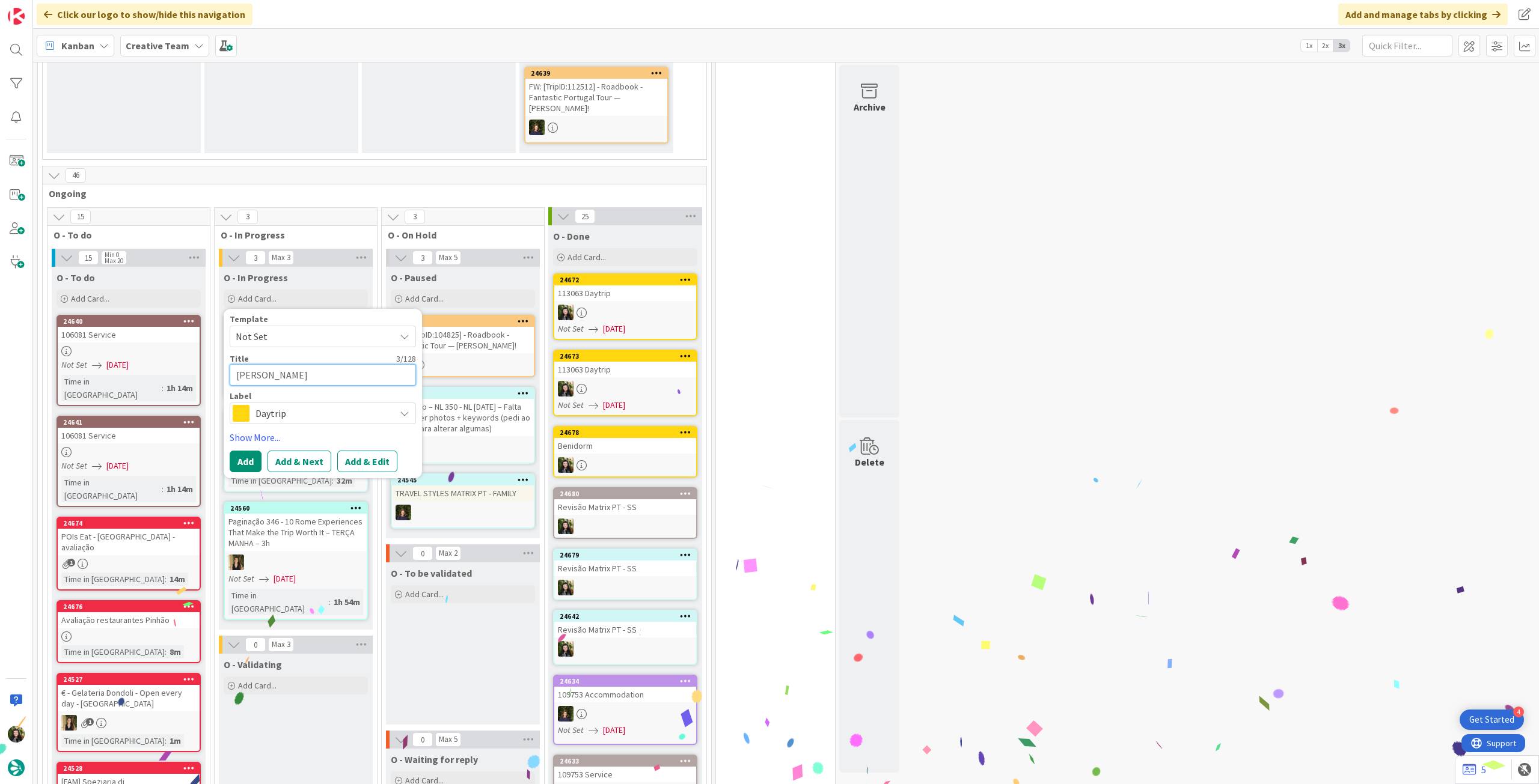
type textarea "Link"
type textarea "x"
type textarea "Link"
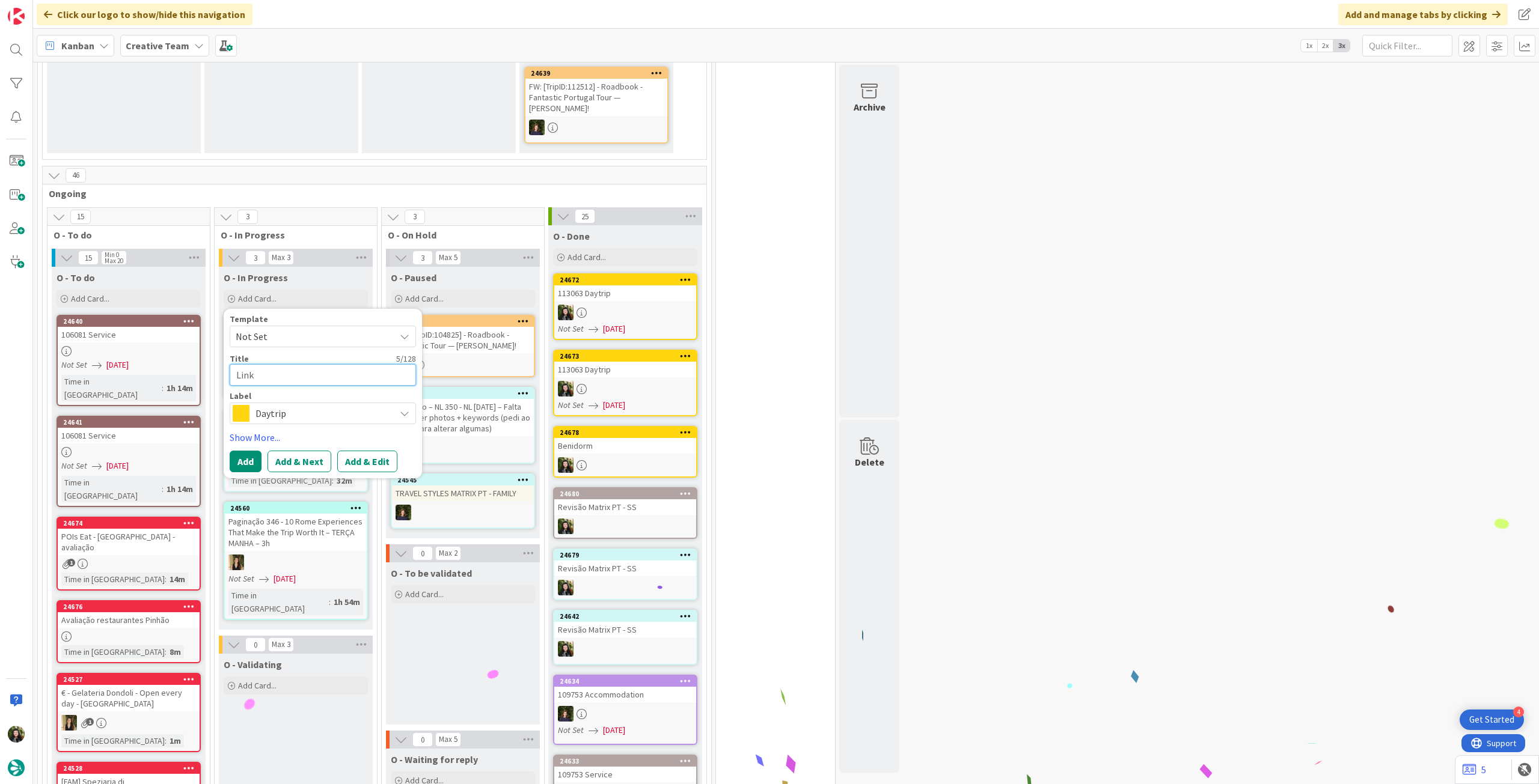
type textarea "x"
type textarea "Link h"
type textarea "x"
type textarea "Link ho"
type textarea "x"
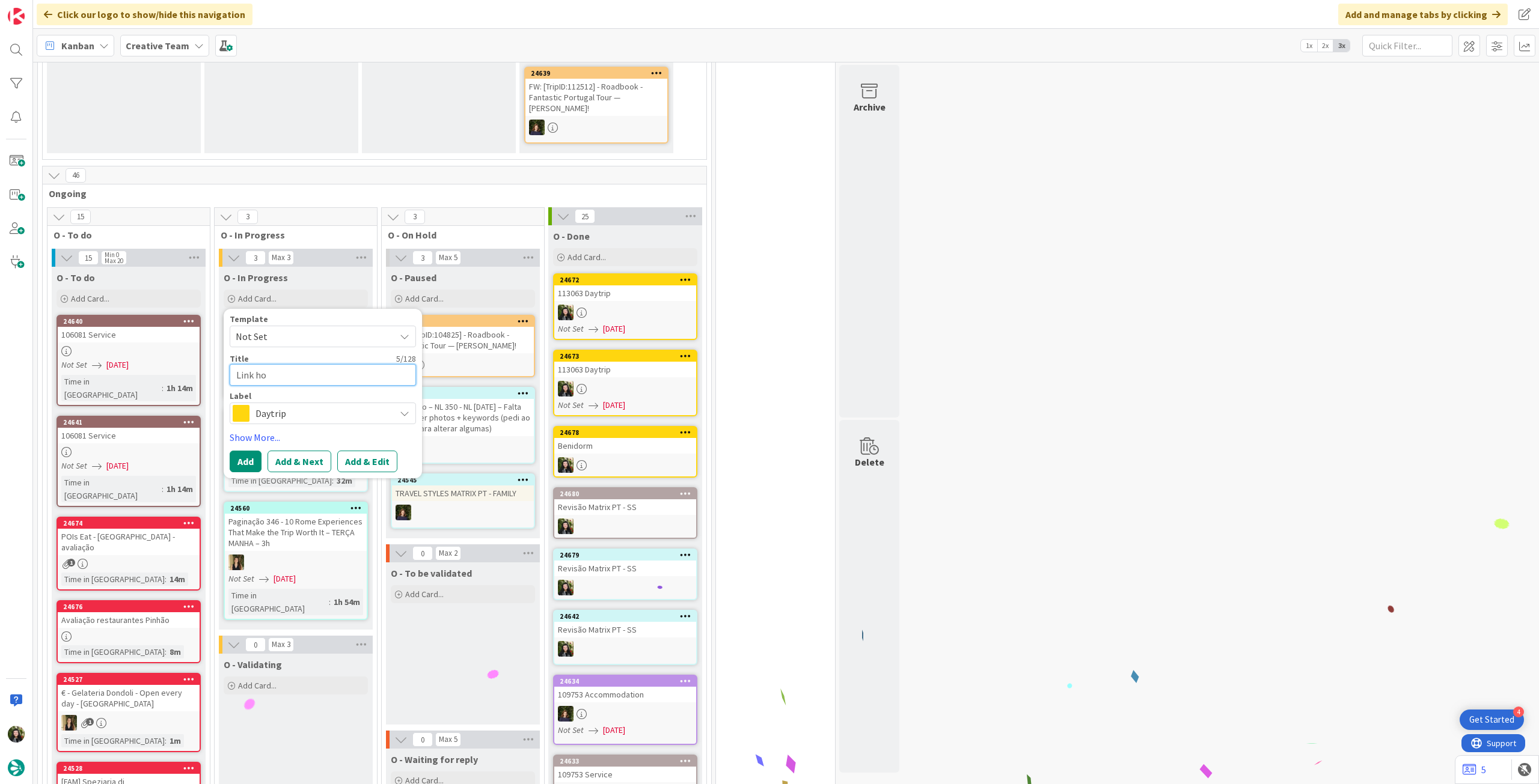
type textarea "Link hot"
type textarea "x"
type textarea "Link hote"
type textarea "x"
type textarea "Link hotel"
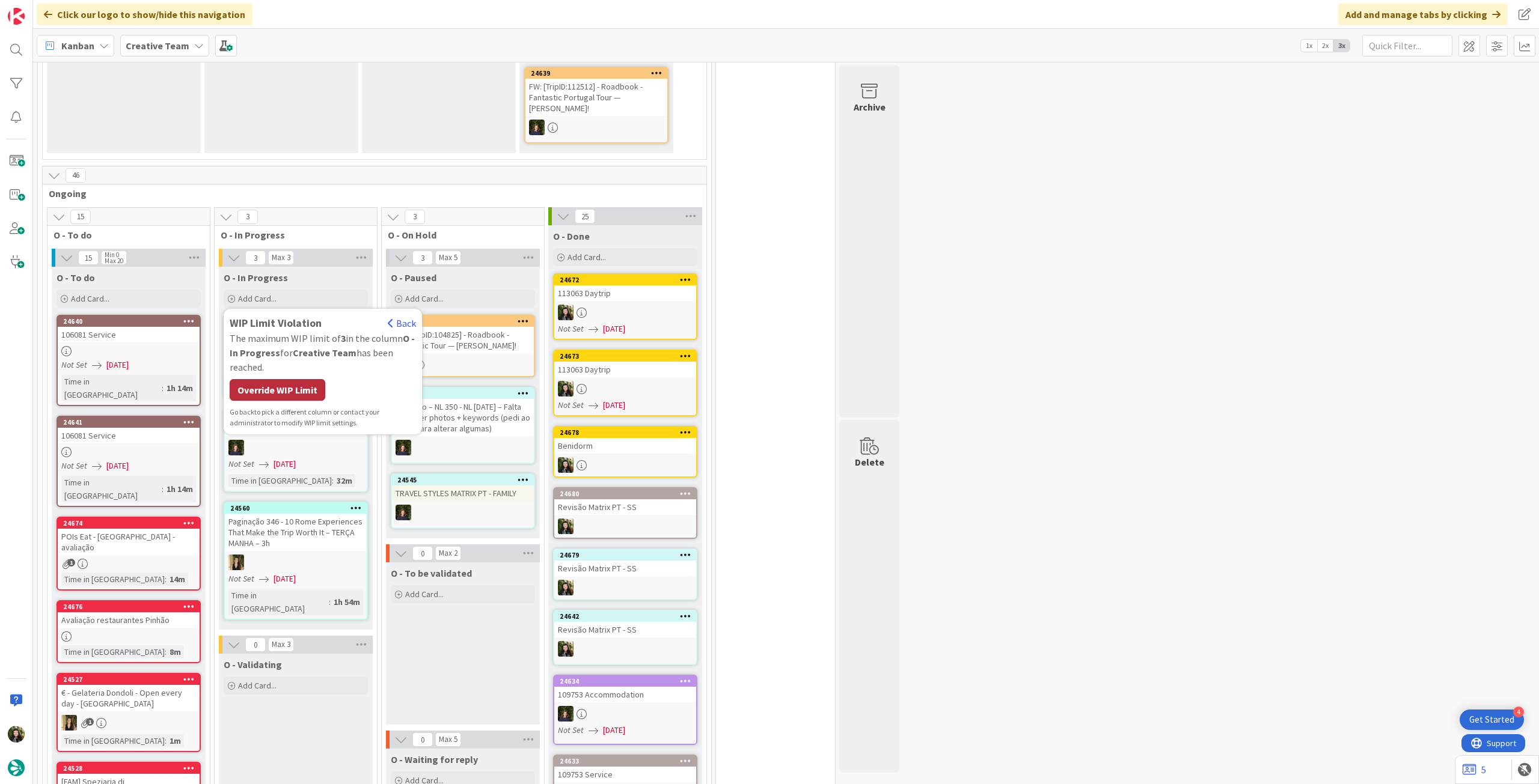
click at [290, 382] on div "Override WIP Limit" at bounding box center [277, 390] width 95 height 22
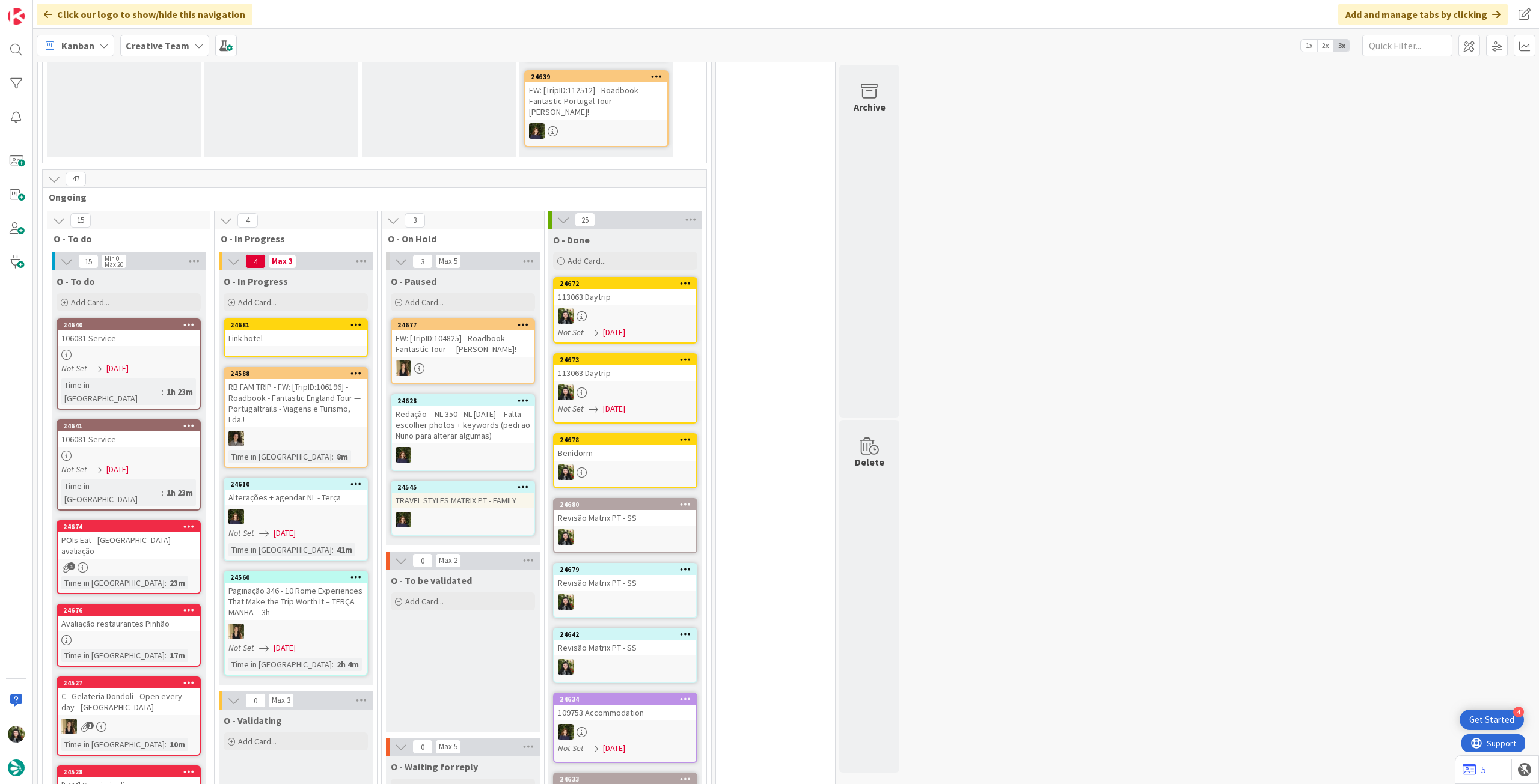
click at [322, 331] on div "Link hotel" at bounding box center [296, 339] width 142 height 16
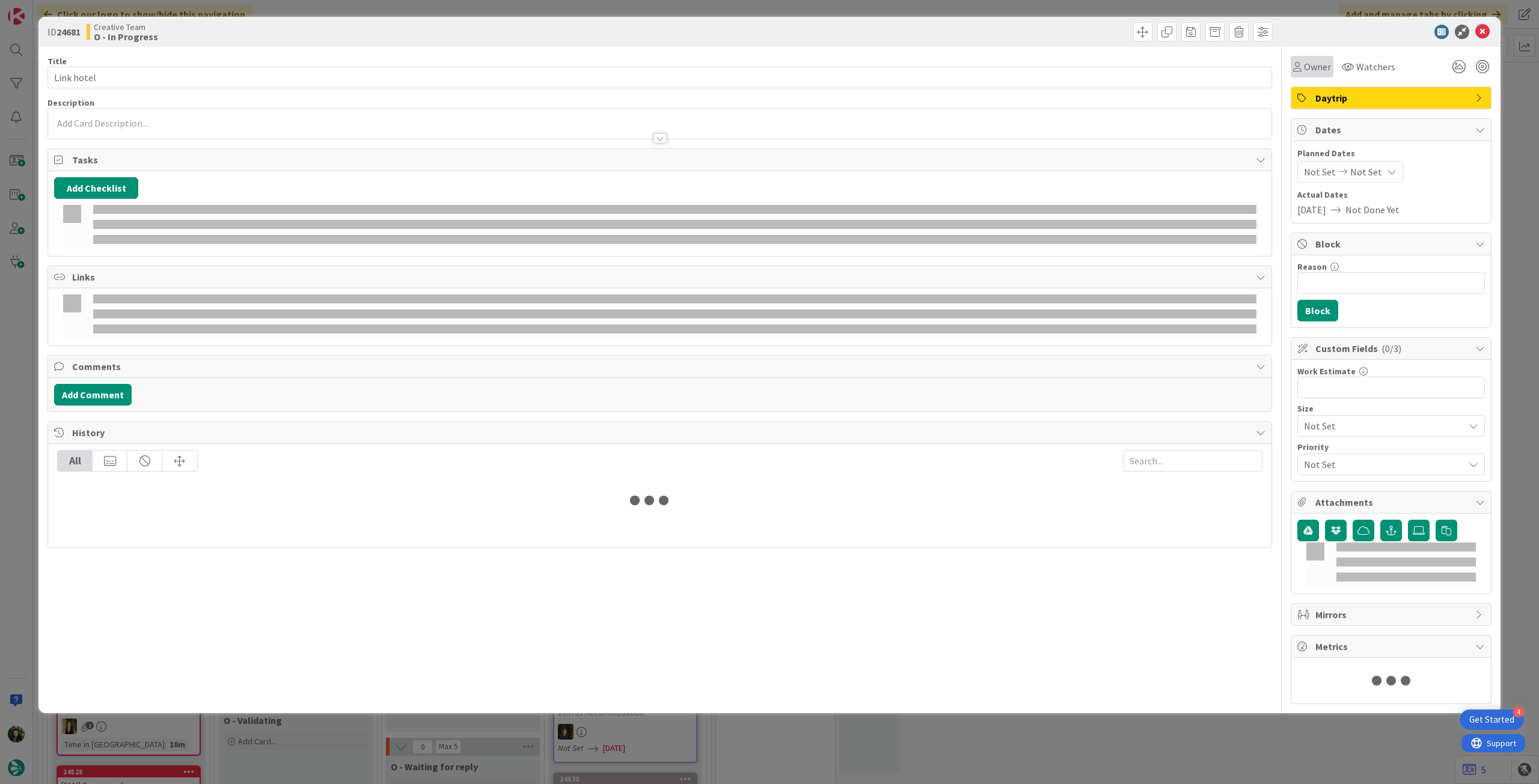
click at [1311, 70] on span "Owner" at bounding box center [1317, 67] width 27 height 15
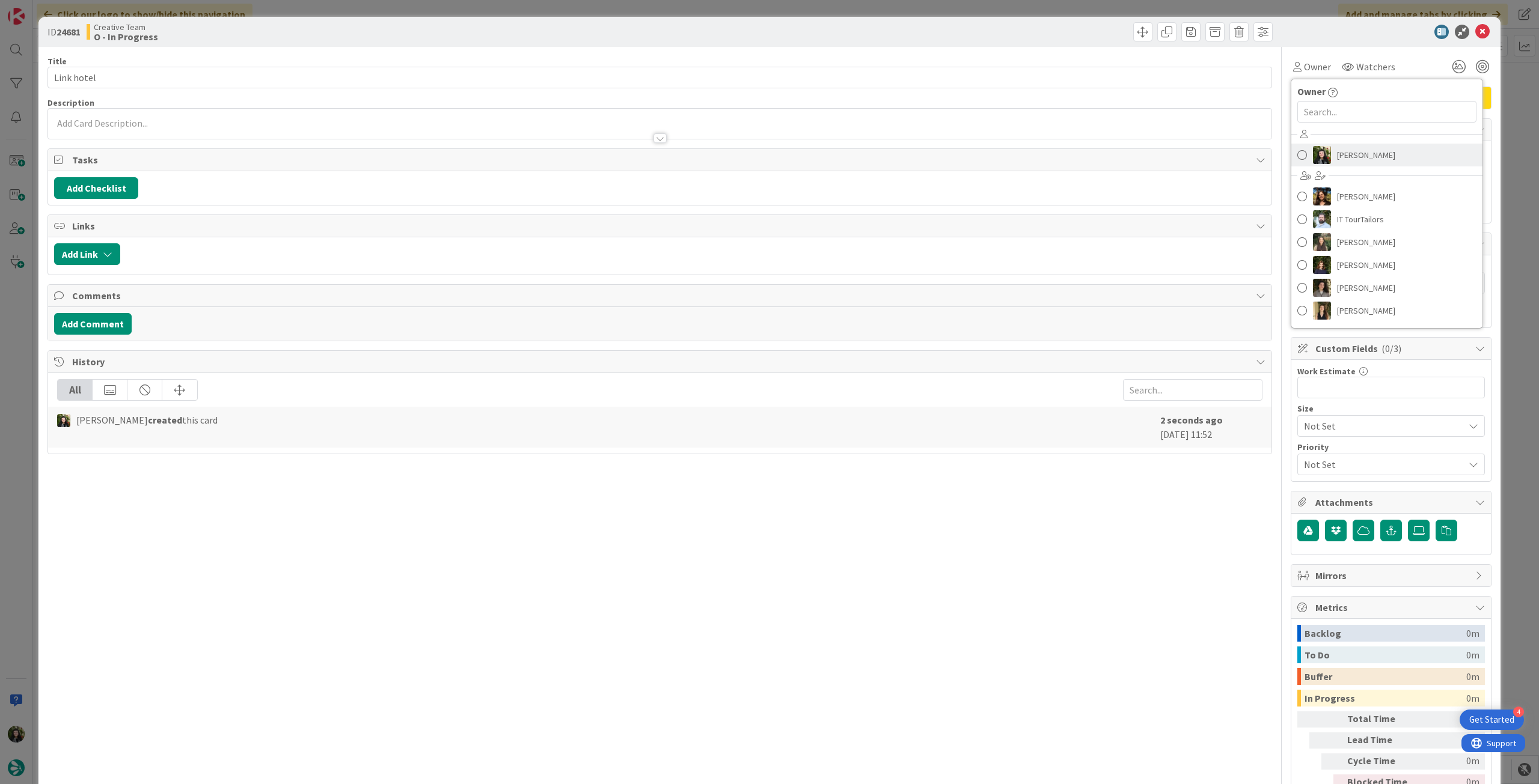
click at [1358, 155] on span "[PERSON_NAME]" at bounding box center [1366, 154] width 58 height 18
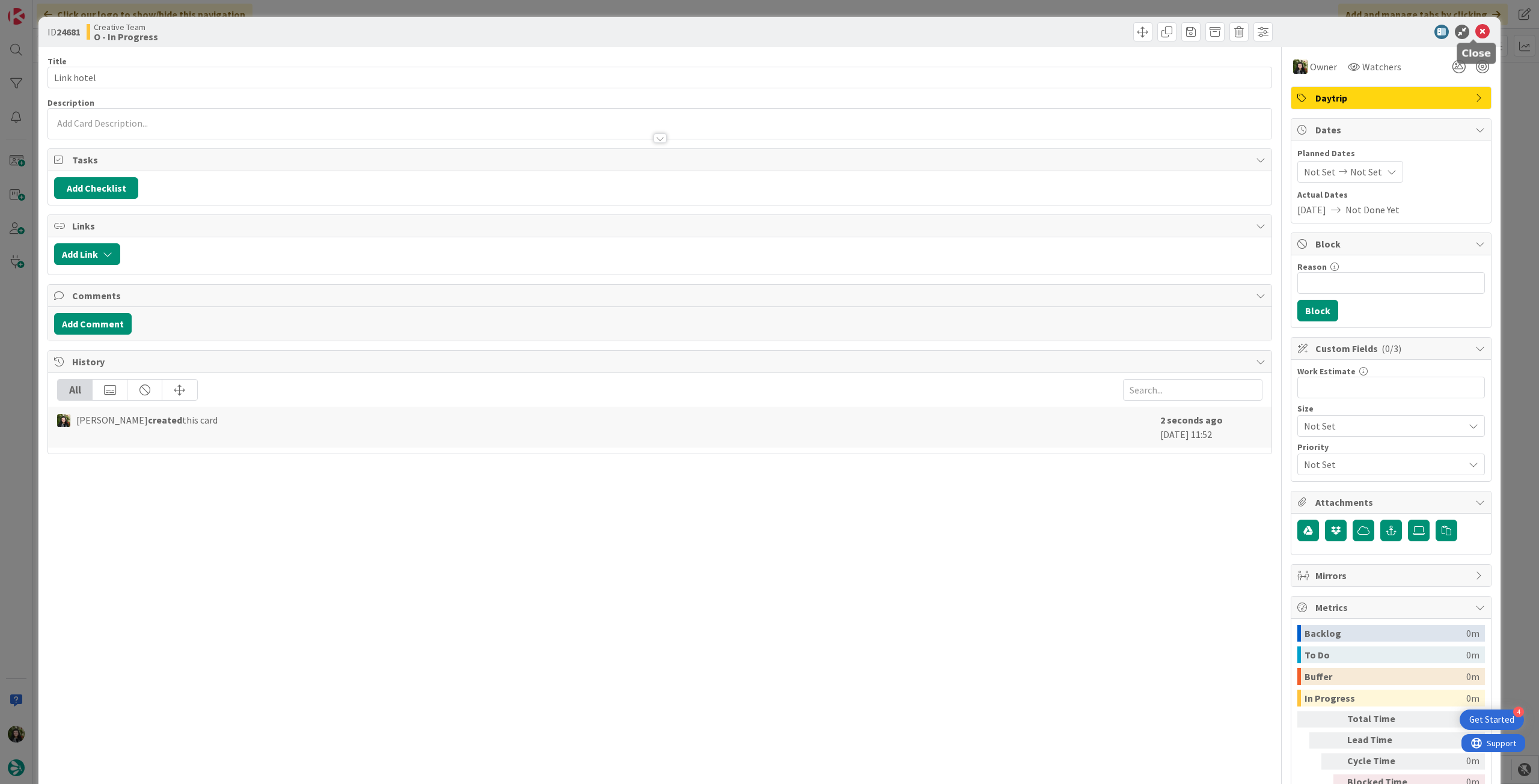
click at [1475, 32] on icon at bounding box center [1483, 32] width 15 height 15
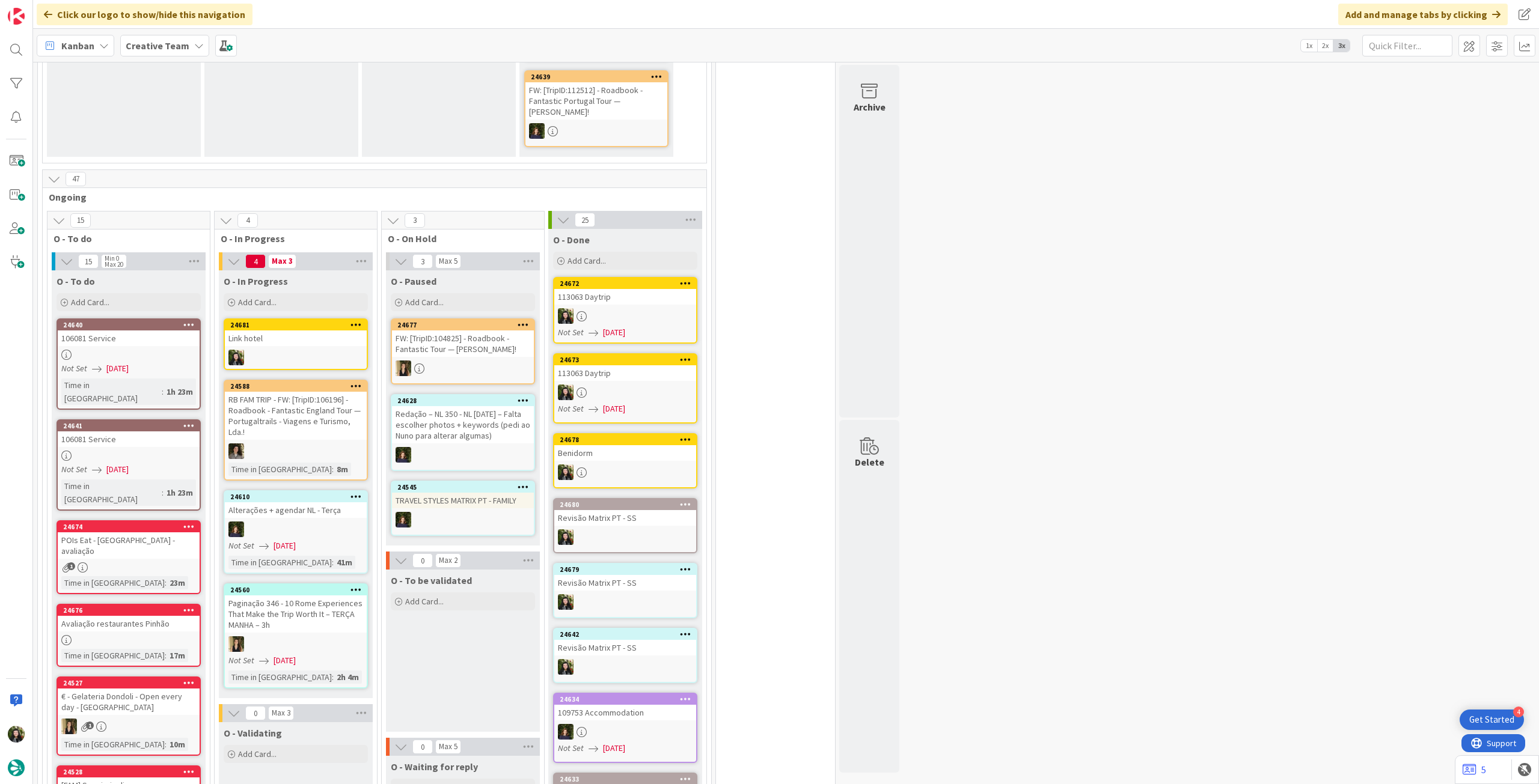
click at [316, 334] on div "24681 Link hotel" at bounding box center [296, 344] width 145 height 52
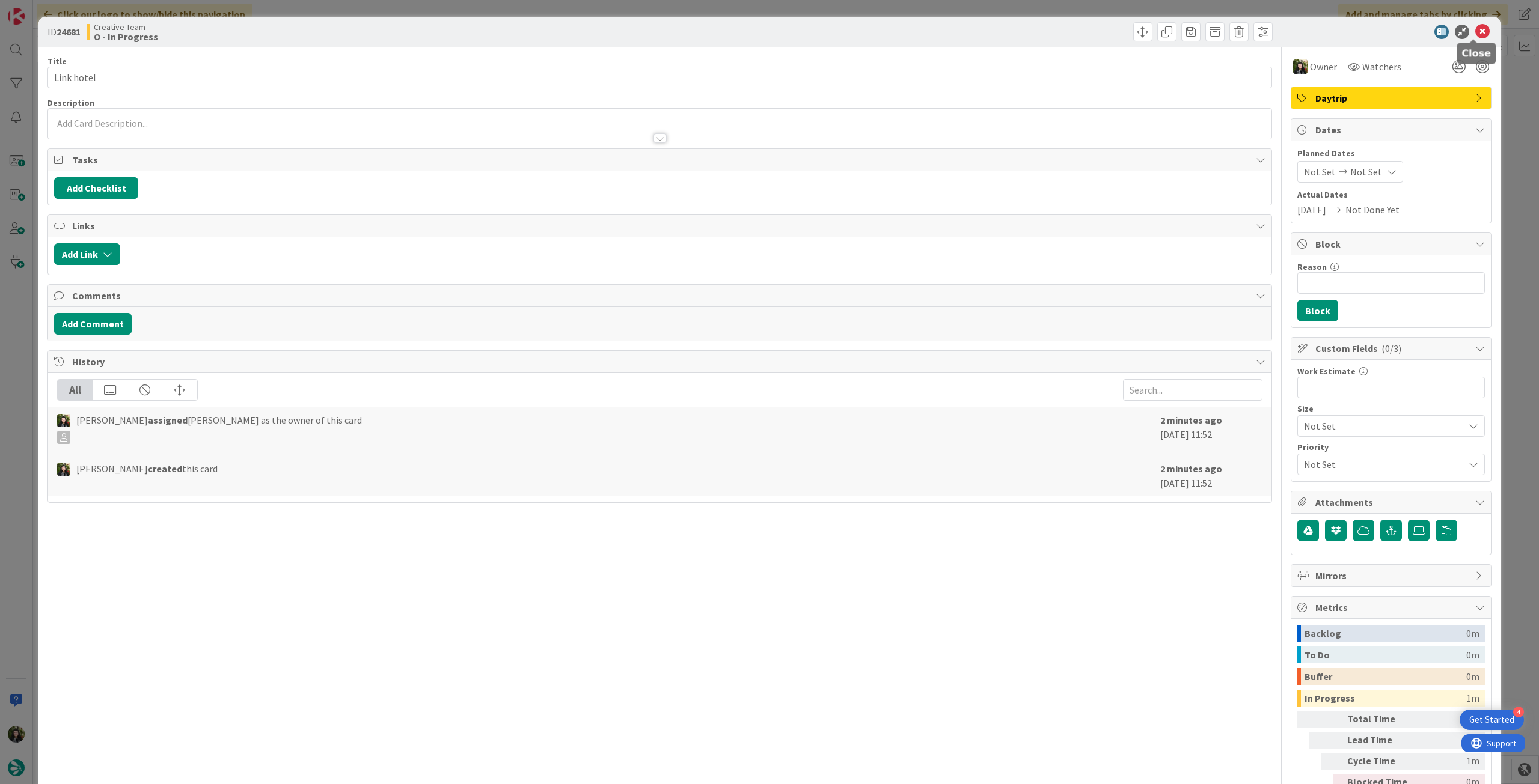
click at [1475, 25] on icon at bounding box center [1483, 32] width 15 height 15
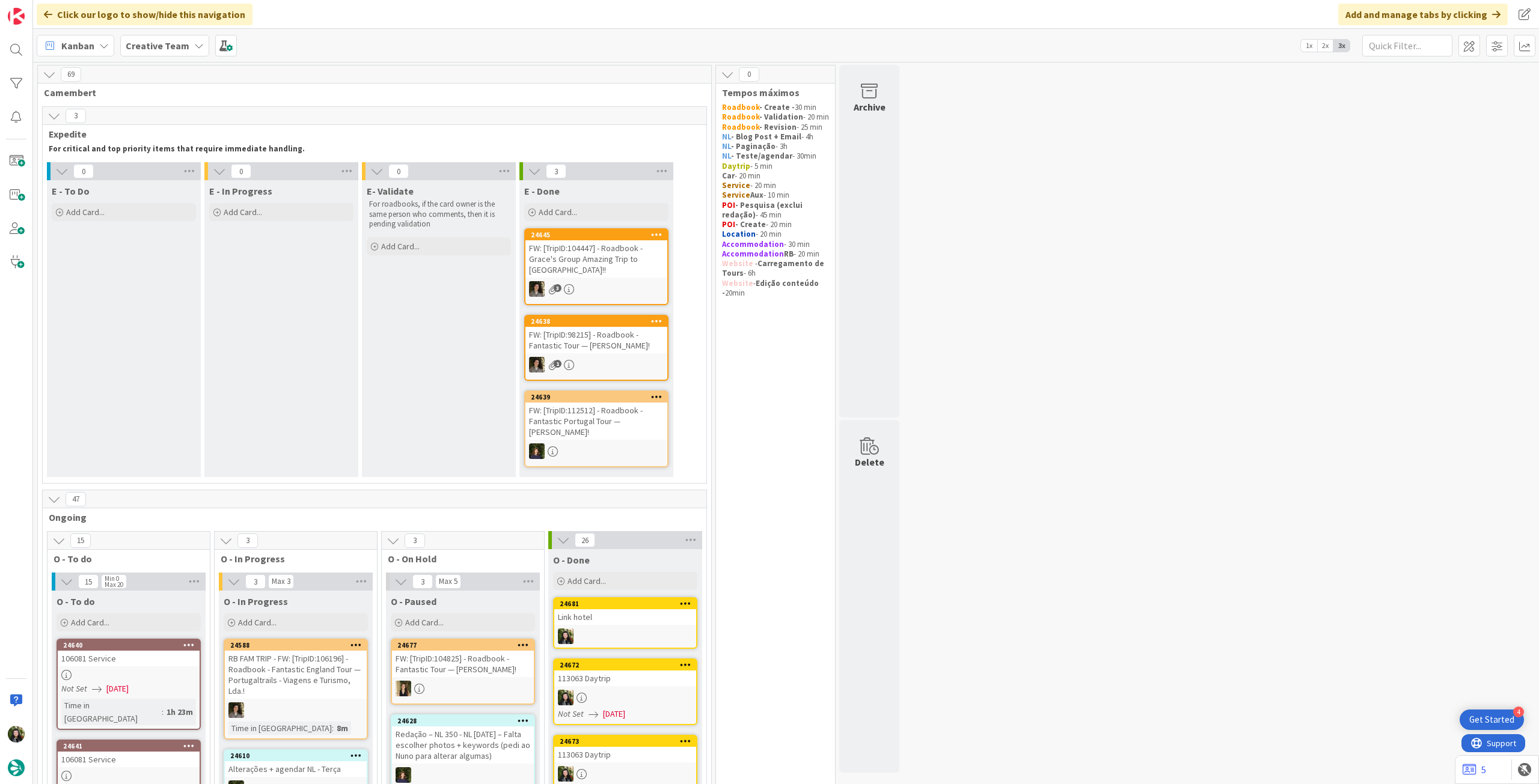
click at [162, 43] on b "Creative Team" at bounding box center [157, 46] width 64 height 12
click at [185, 168] on h4 "Creative Team - Análise" at bounding box center [215, 172] width 164 height 12
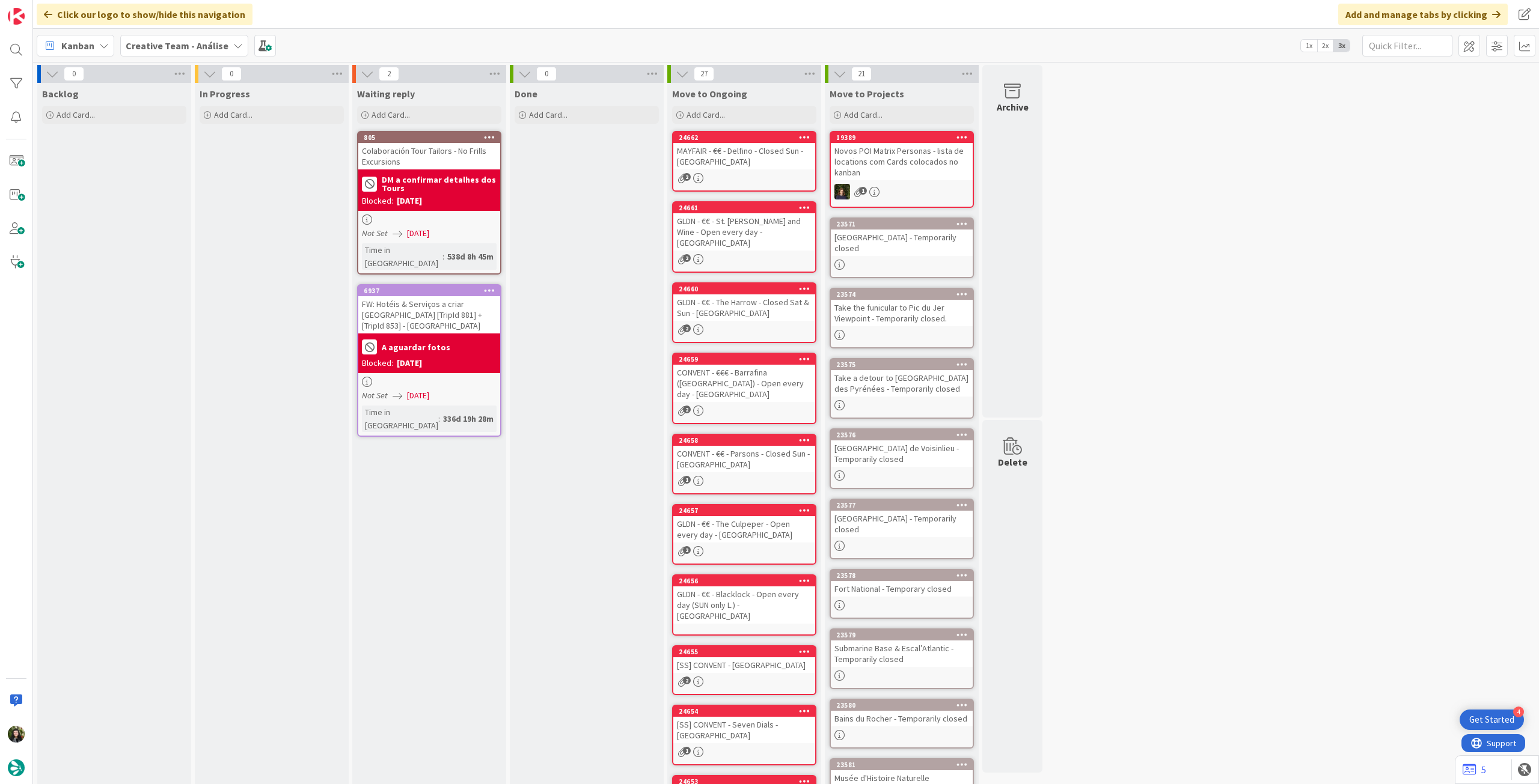
click at [191, 48] on b "Creative Team - Análise" at bounding box center [176, 46] width 103 height 12
click at [222, 164] on div "Creative Team 2" at bounding box center [222, 172] width 183 height 23
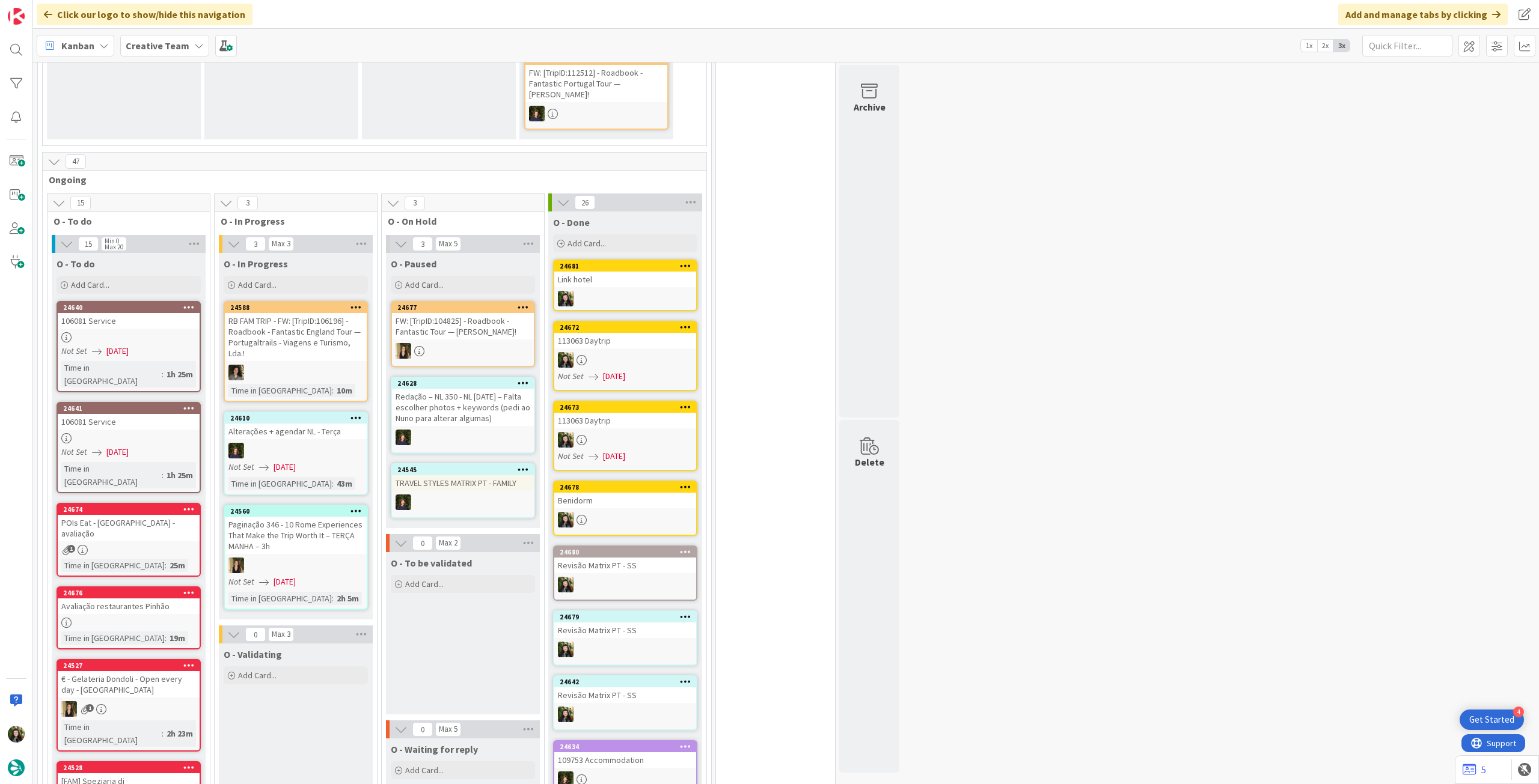
scroll to position [400, 0]
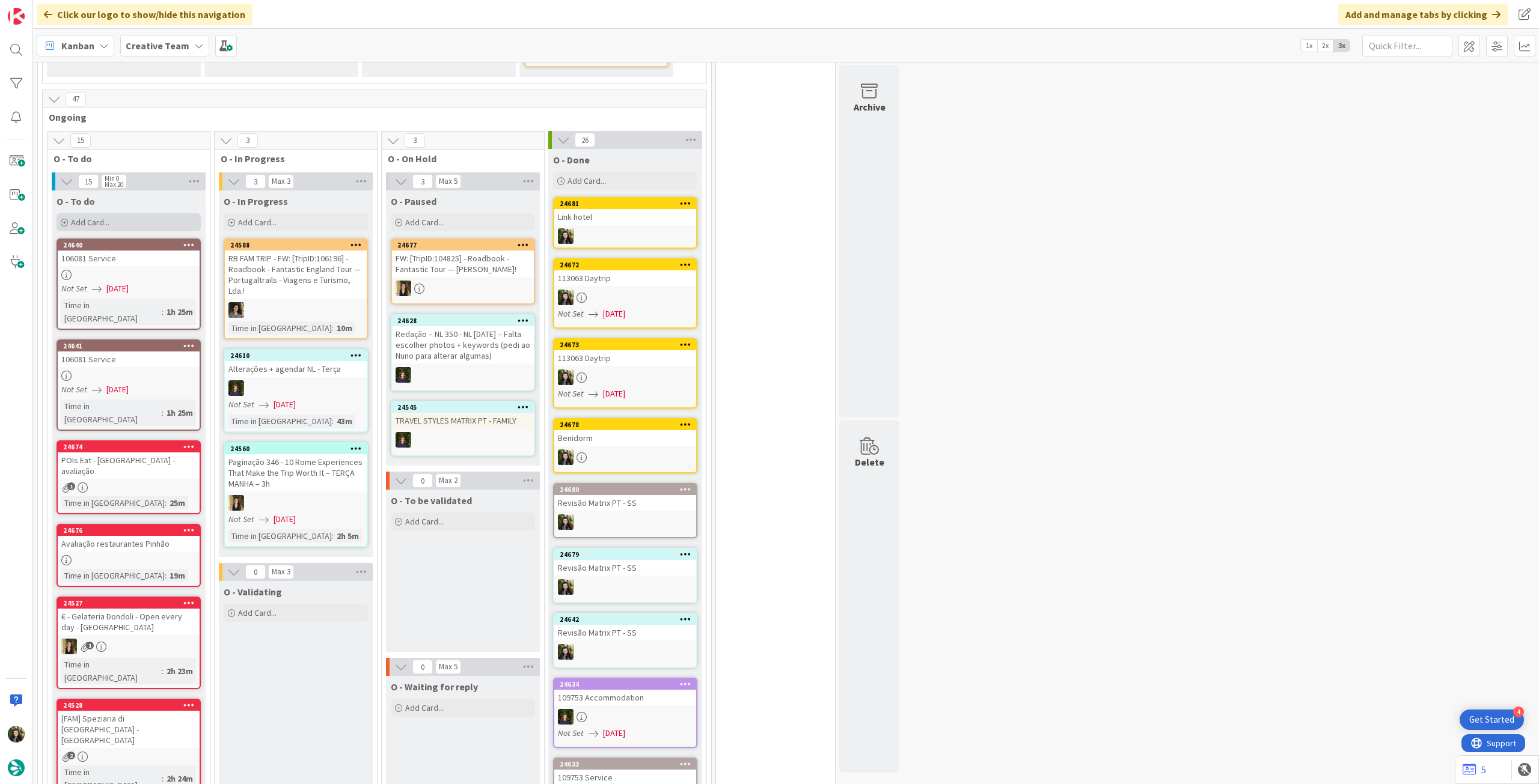
click at [139, 213] on div "Add Card..." at bounding box center [129, 222] width 145 height 18
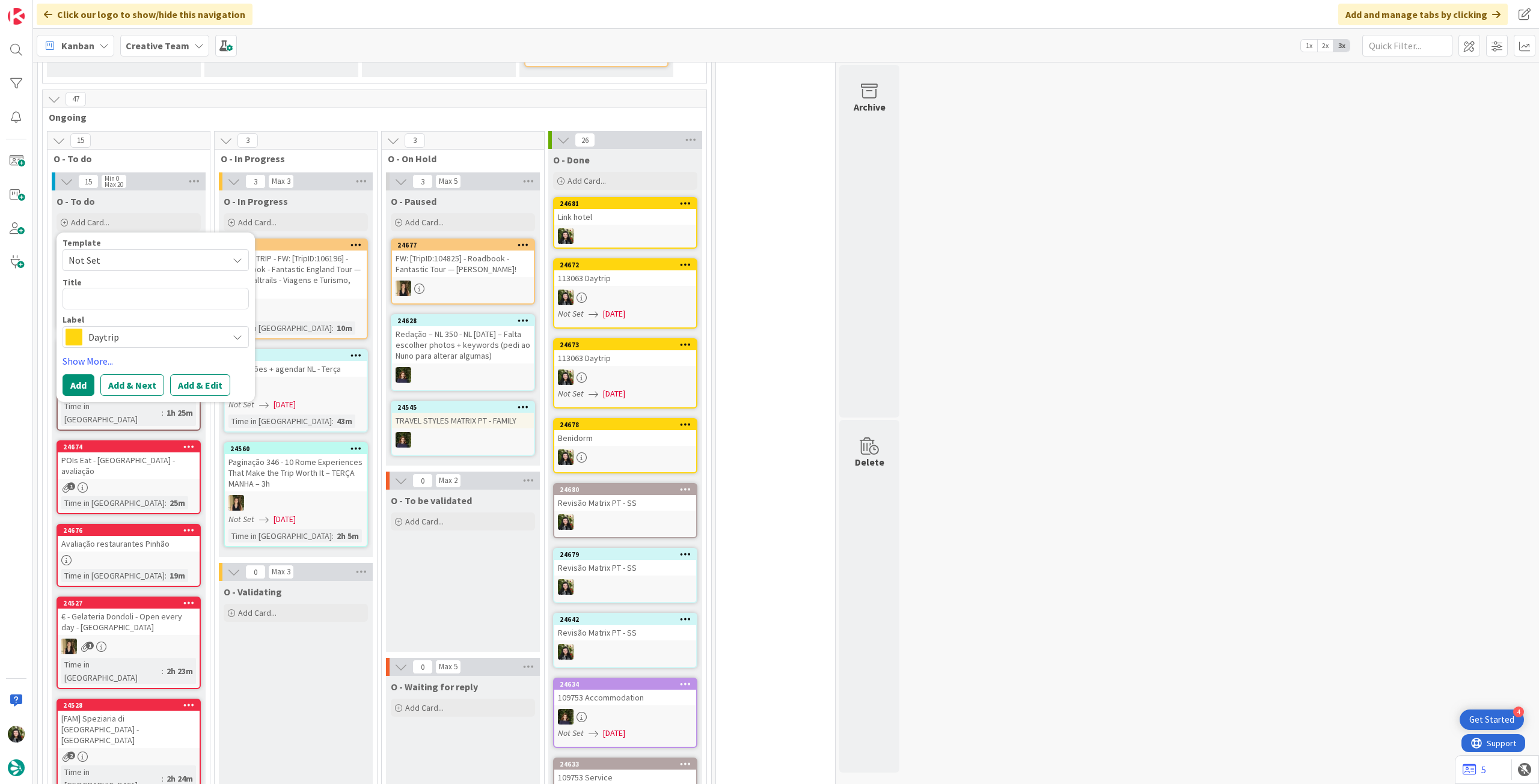
click at [121, 329] on span "Daytrip" at bounding box center [154, 337] width 133 height 17
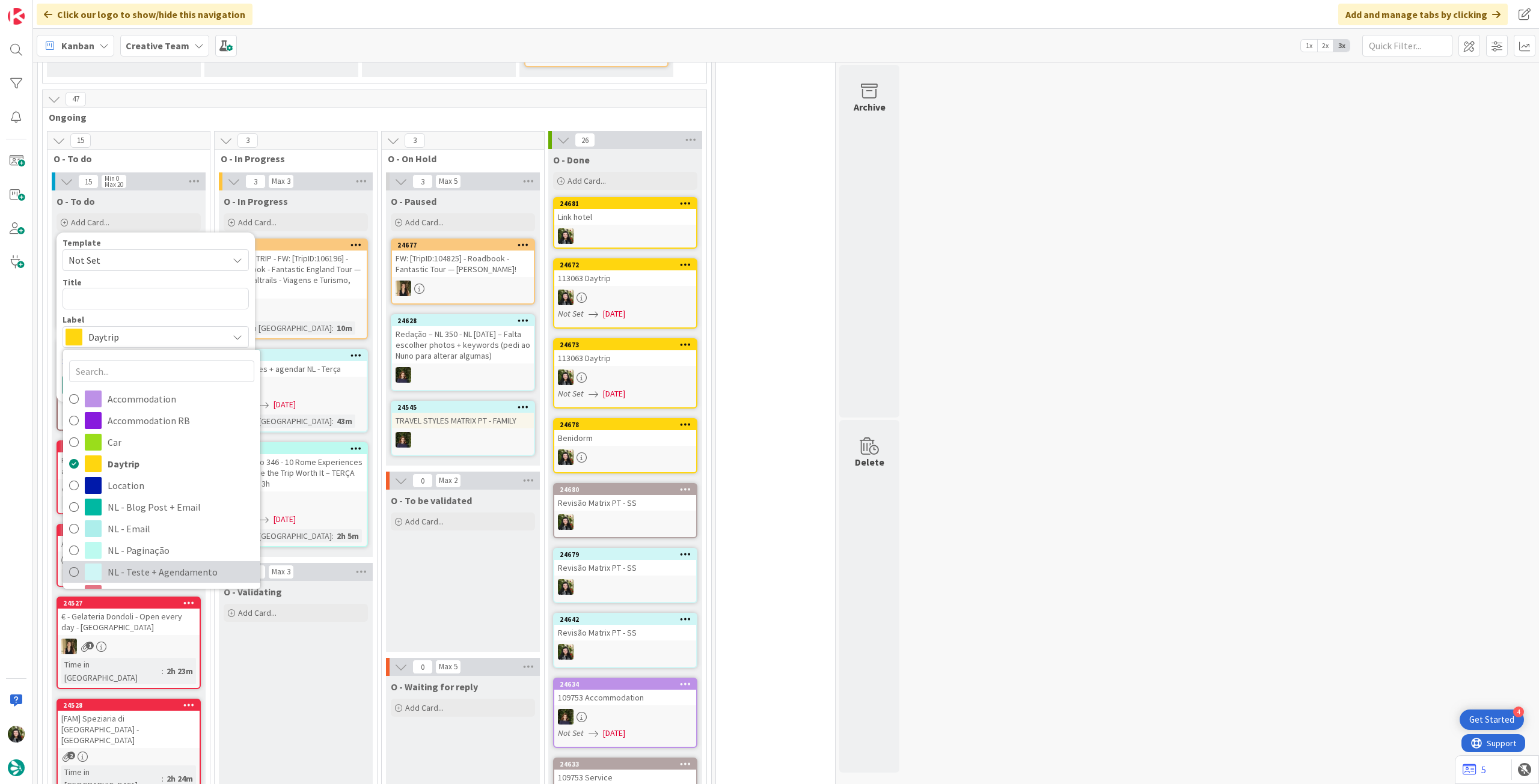
click at [149, 563] on span "NL - Teste + Agendamento" at bounding box center [180, 571] width 147 height 18
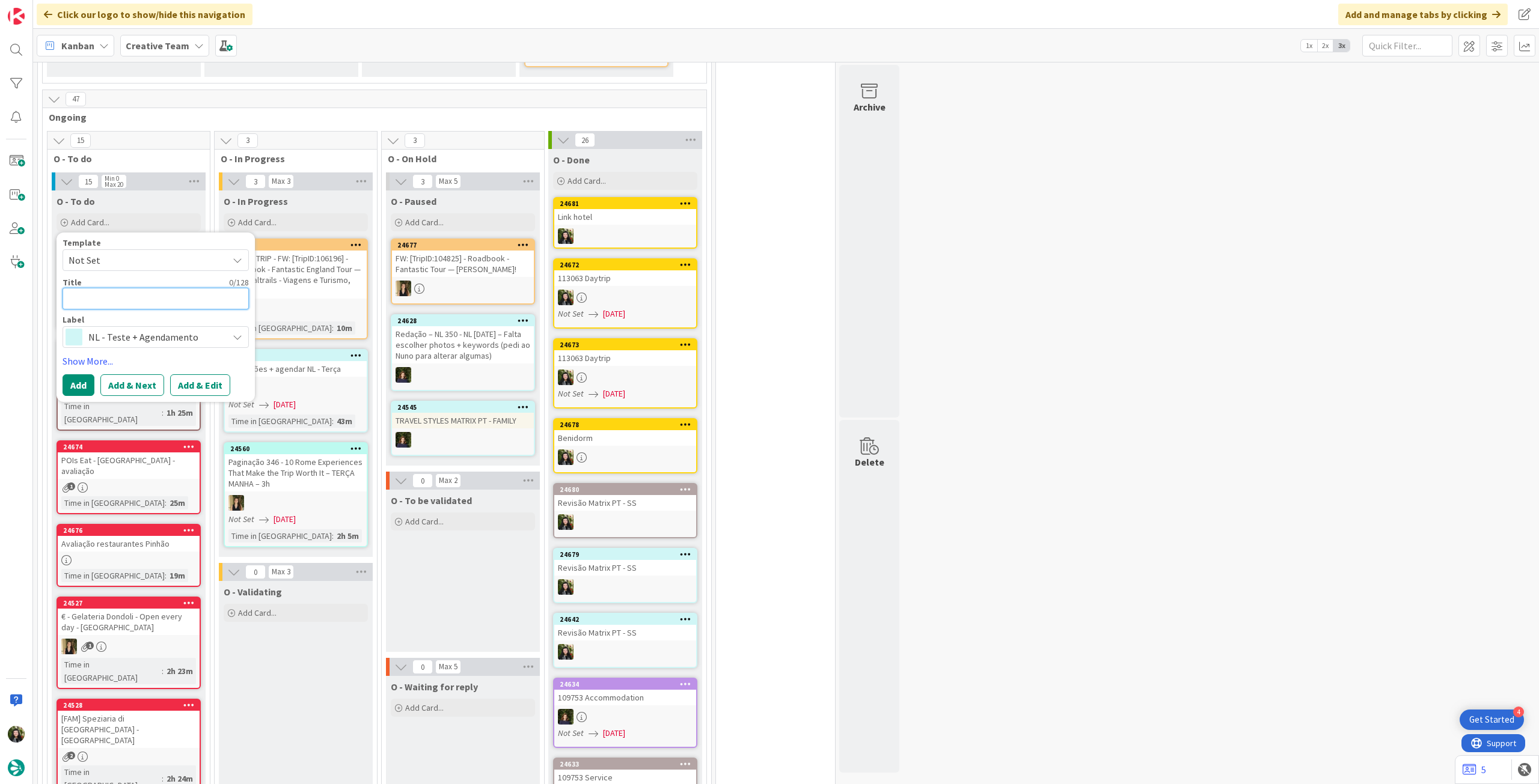
click at [151, 288] on textarea at bounding box center [155, 298] width 186 height 22
type textarea "x"
type textarea "R"
type textarea "x"
type textarea "Re"
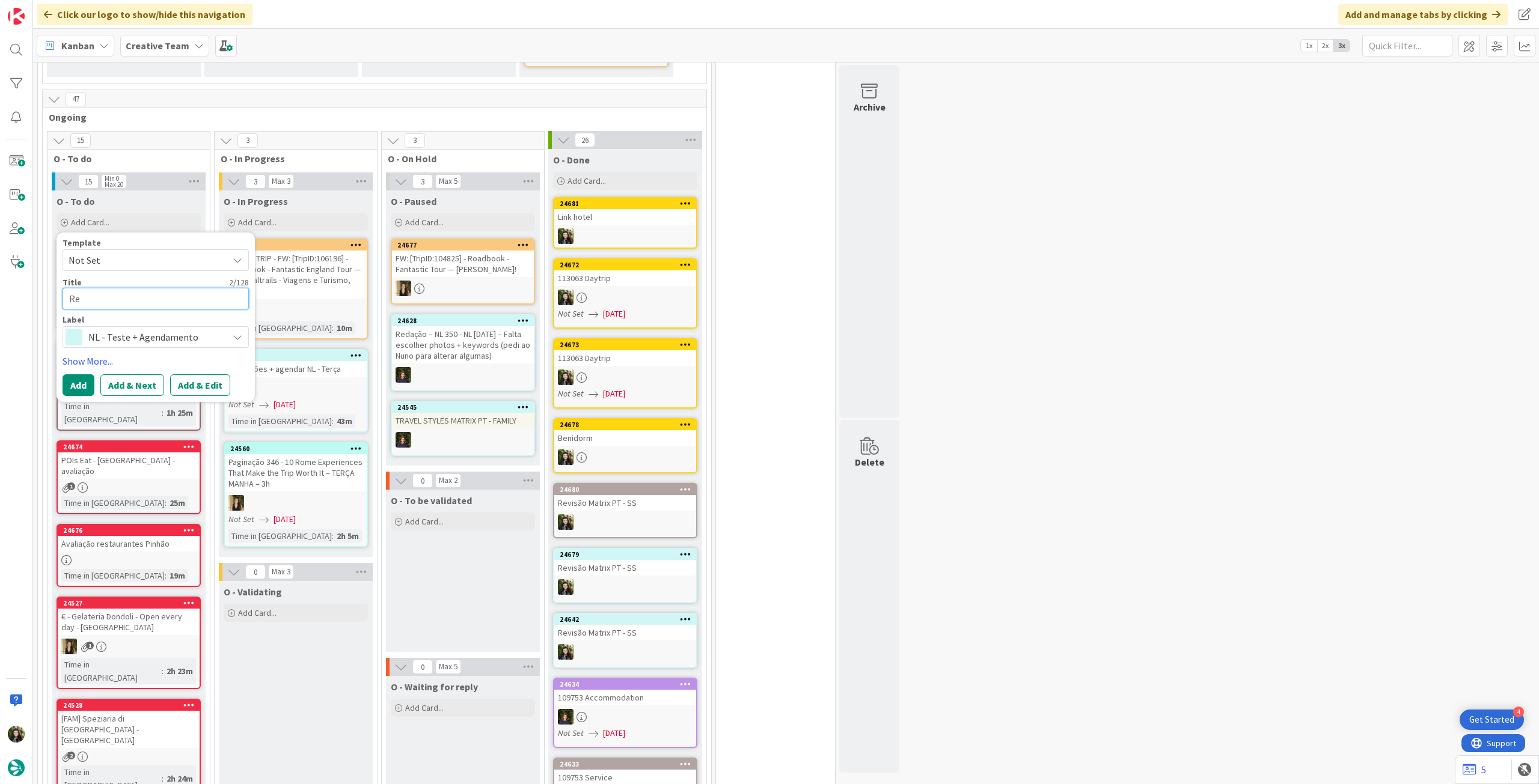
type textarea "x"
type textarea "Rev"
type textarea "x"
type textarea "Revi"
type textarea "x"
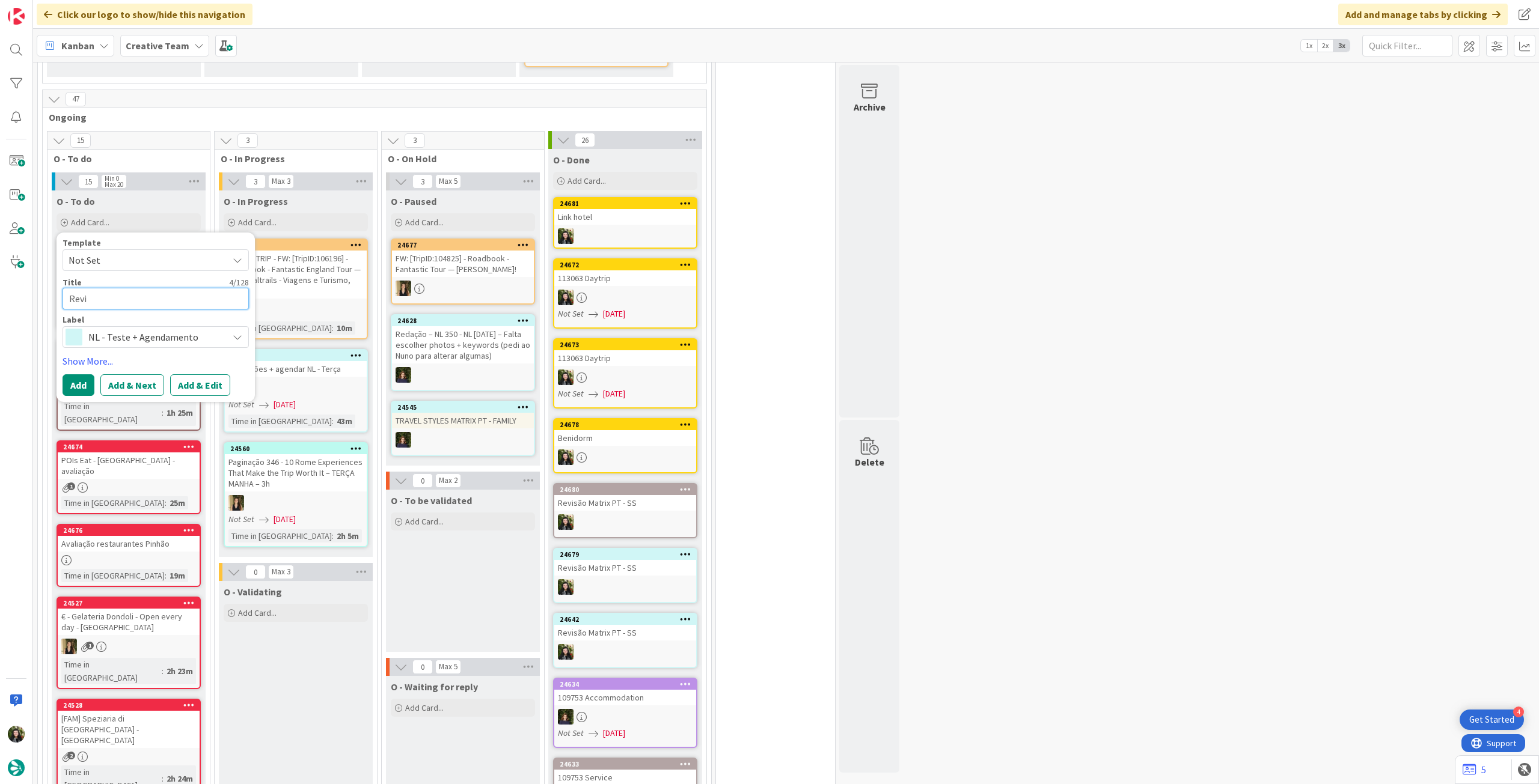
type textarea "Revis"
type textarea "x"
type textarea "Revisã"
type textarea "x"
type textarea "Revisão"
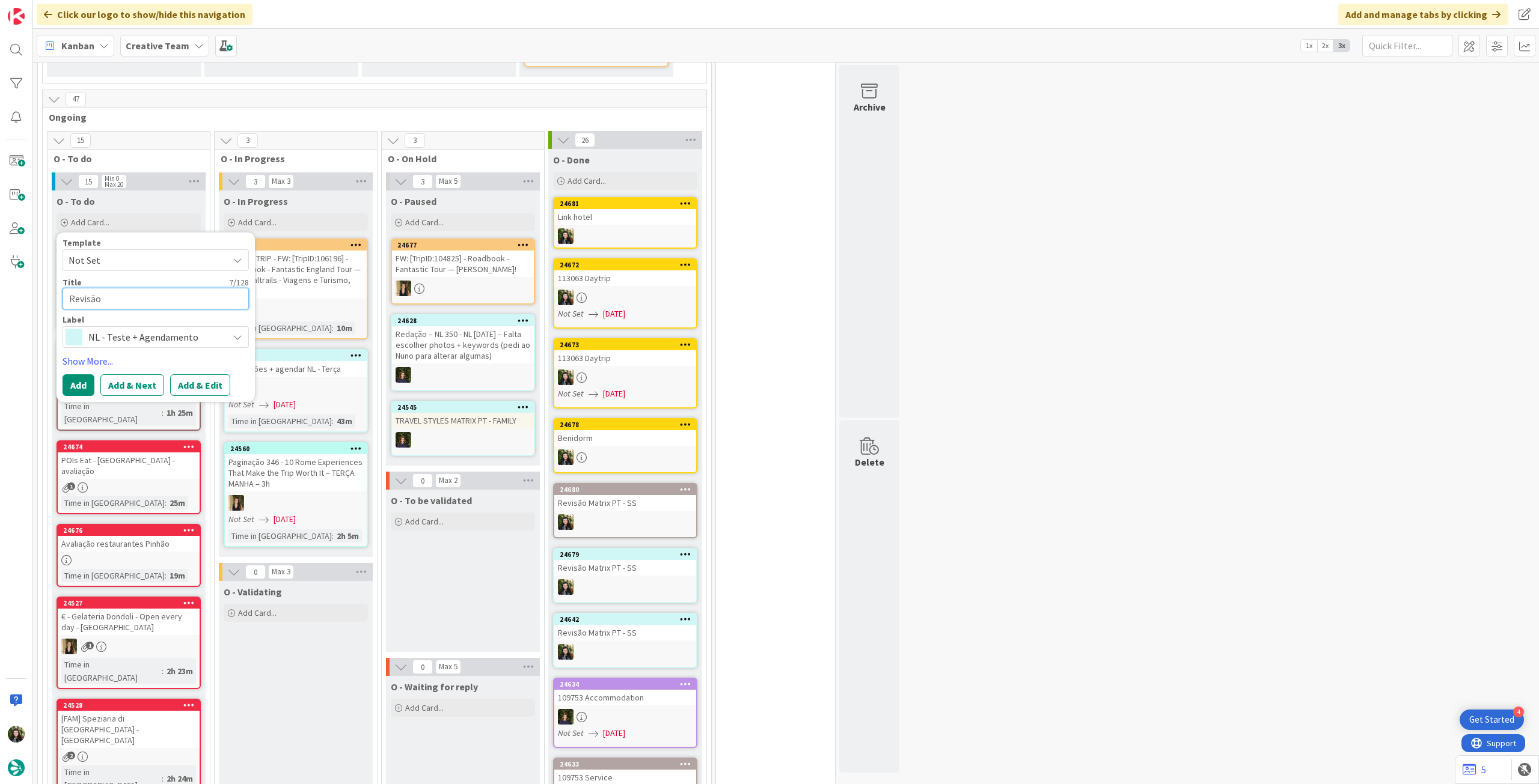
type textarea "x"
type textarea "Revisão"
type textarea "x"
type textarea "Revisão P"
type textarea "x"
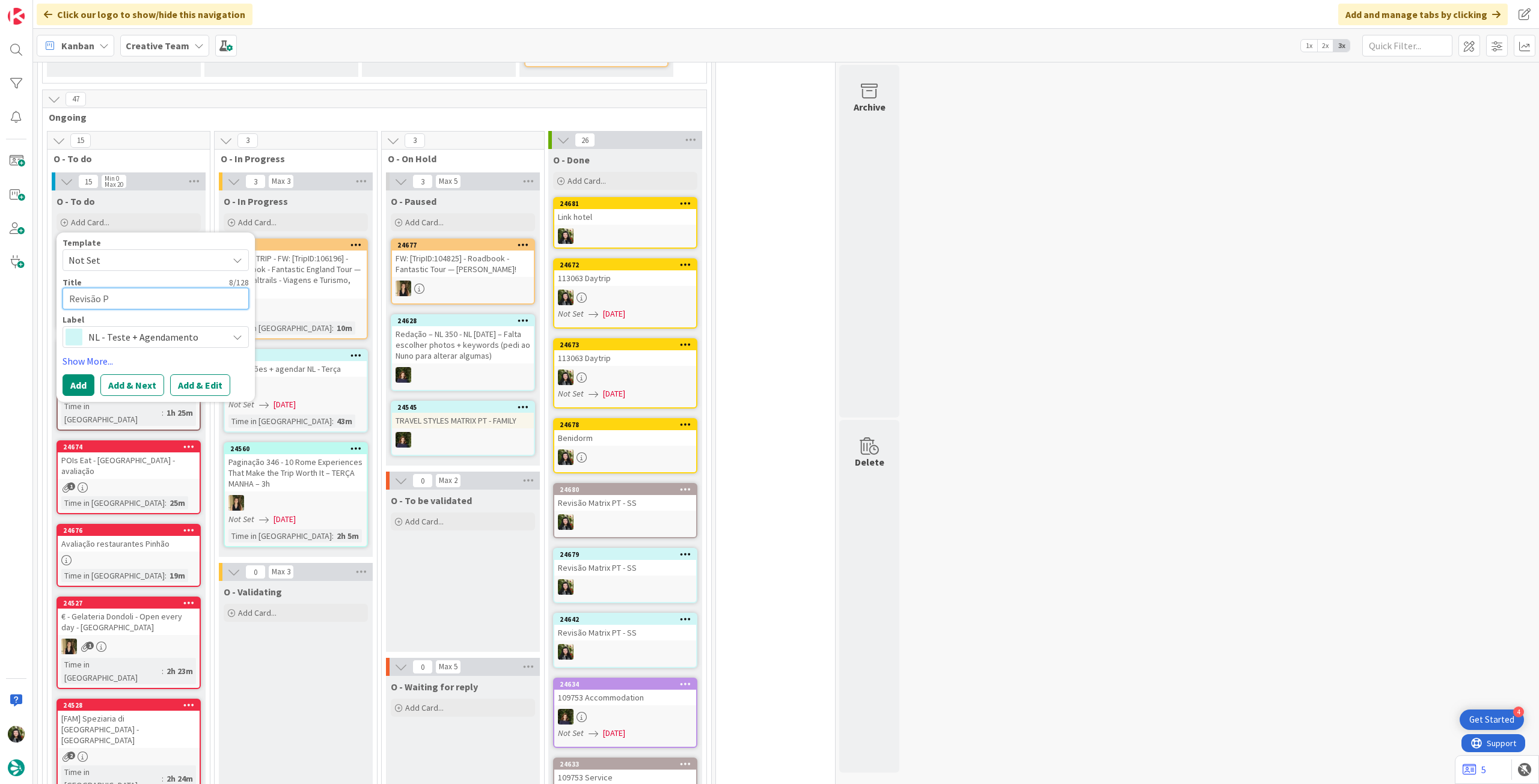
type textarea "Revisão PT"
type textarea "x"
type textarea "Revisão P"
type textarea "x"
type textarea "Revisão"
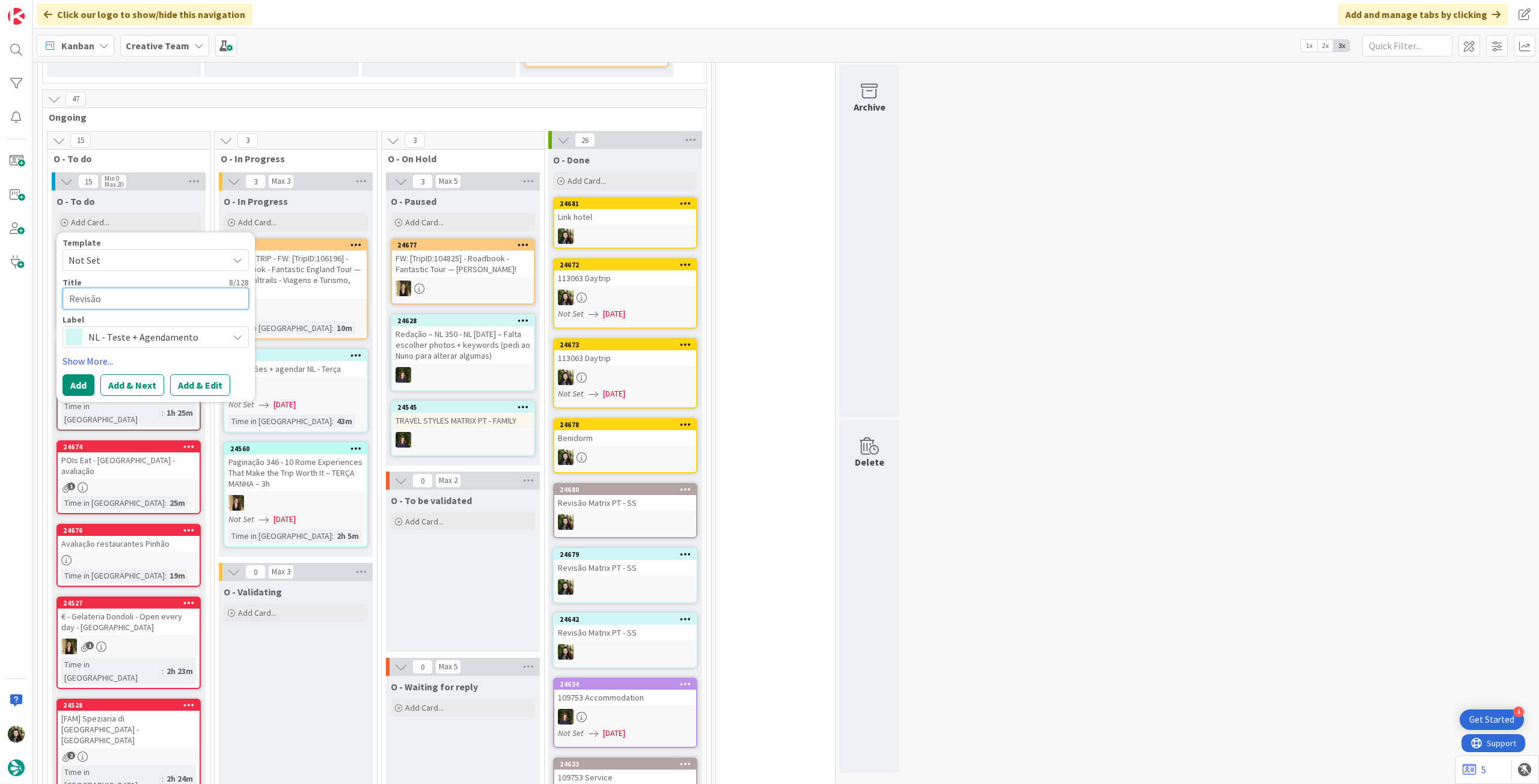
type textarea "x"
type textarea "Revisão M"
type textarea "x"
type textarea "Revisão Ma"
type textarea "x"
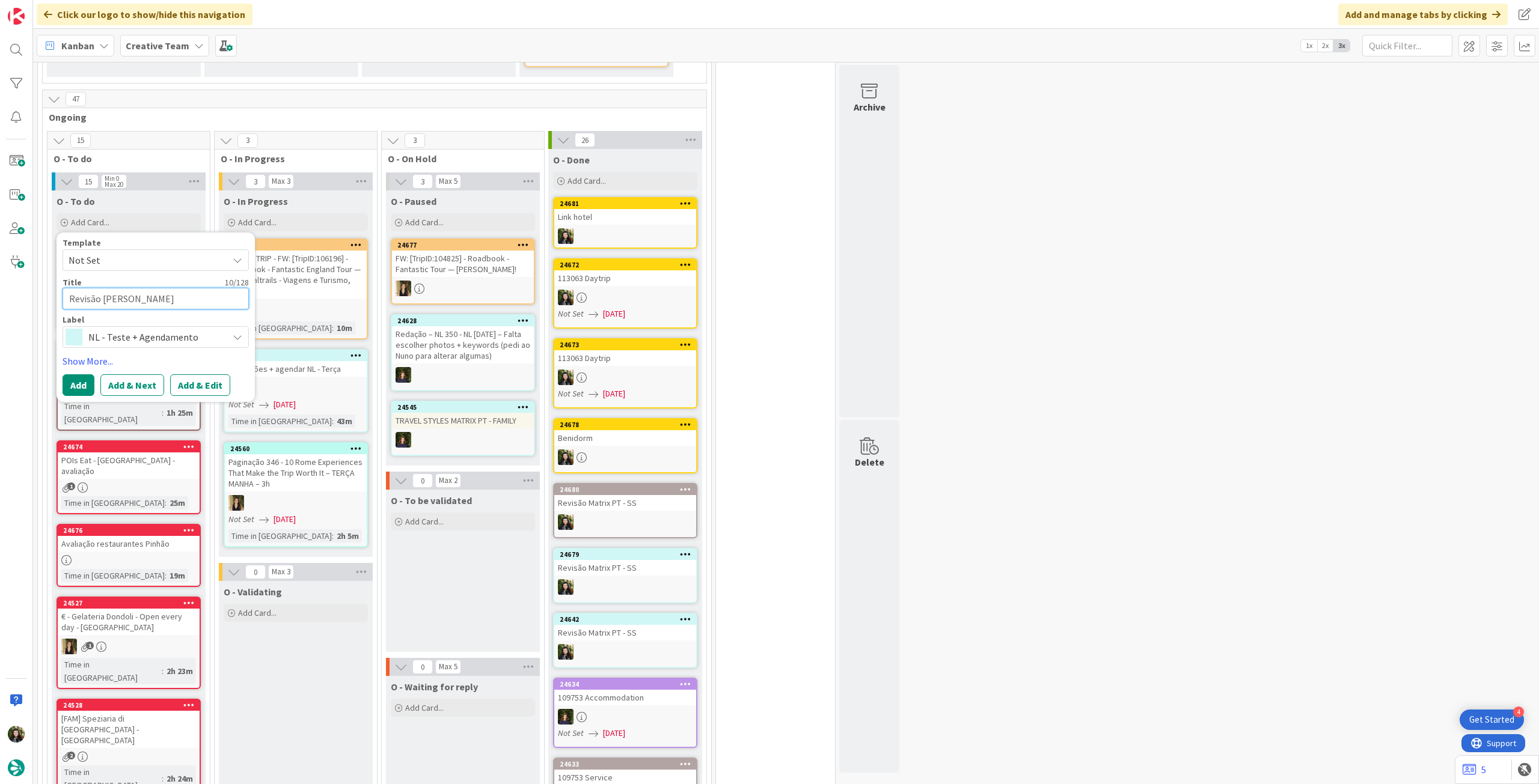
type textarea "Revisão Mat"
type textarea "x"
type textarea "Revisão Matr"
type textarea "x"
type textarea "Revisão Matri"
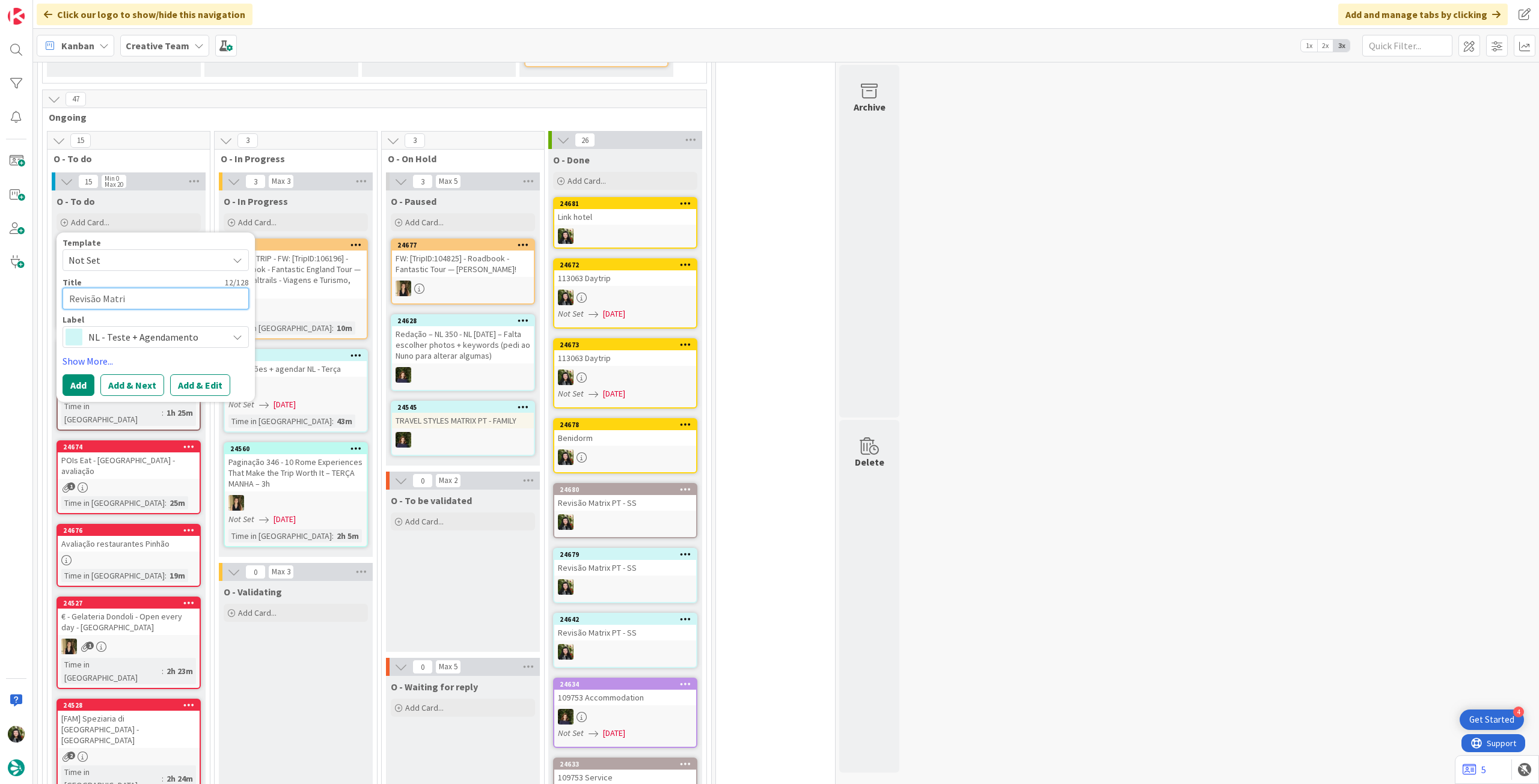
type textarea "x"
type textarea "Revisão Matrix"
type textarea "x"
type textarea "Revisão Matrix"
type textarea "x"
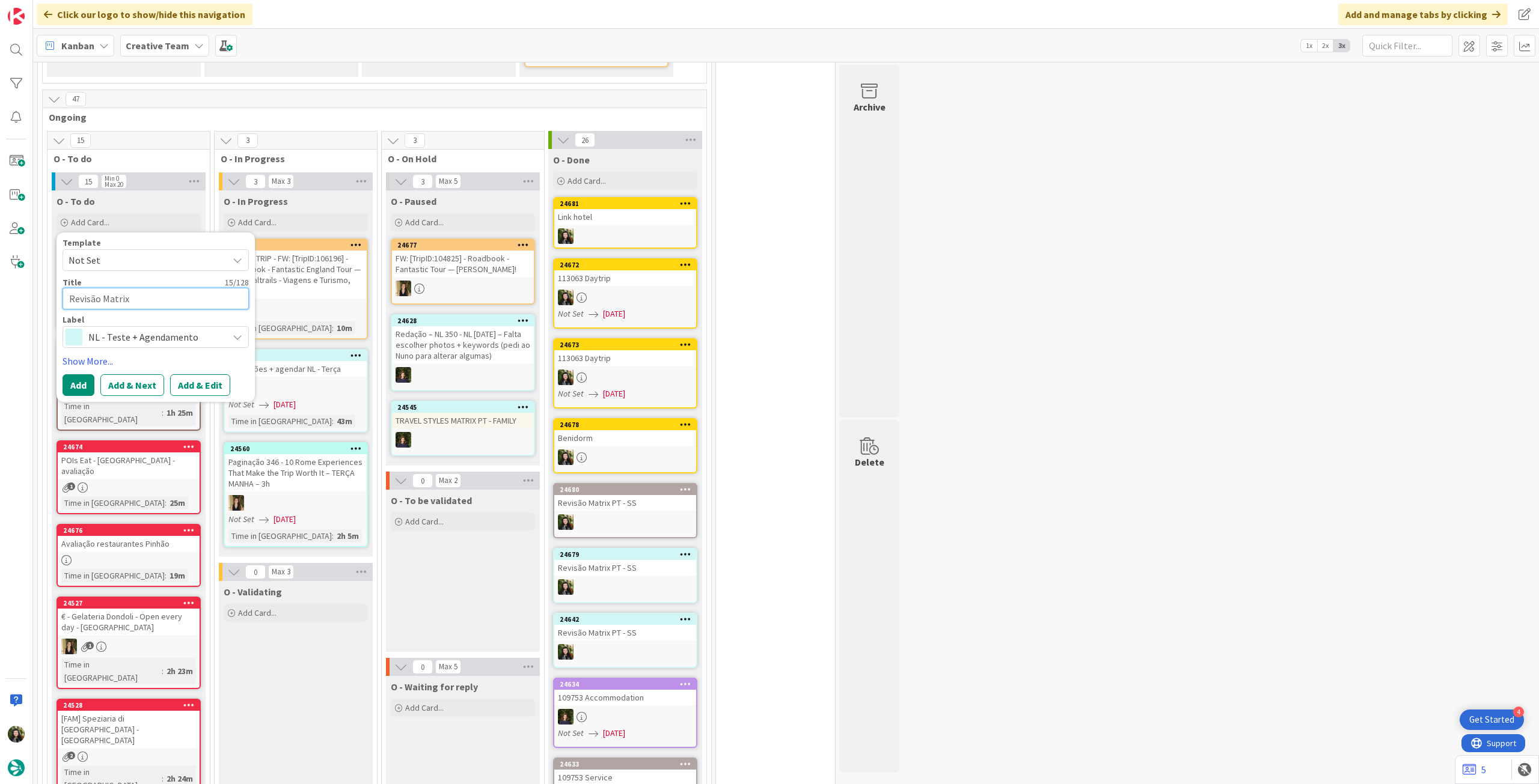
type textarea "Revisão Matrix P"
type textarea "x"
type textarea "Revisão Matrix PT"
type textarea "x"
type textarea "Revisão Matrix PT"
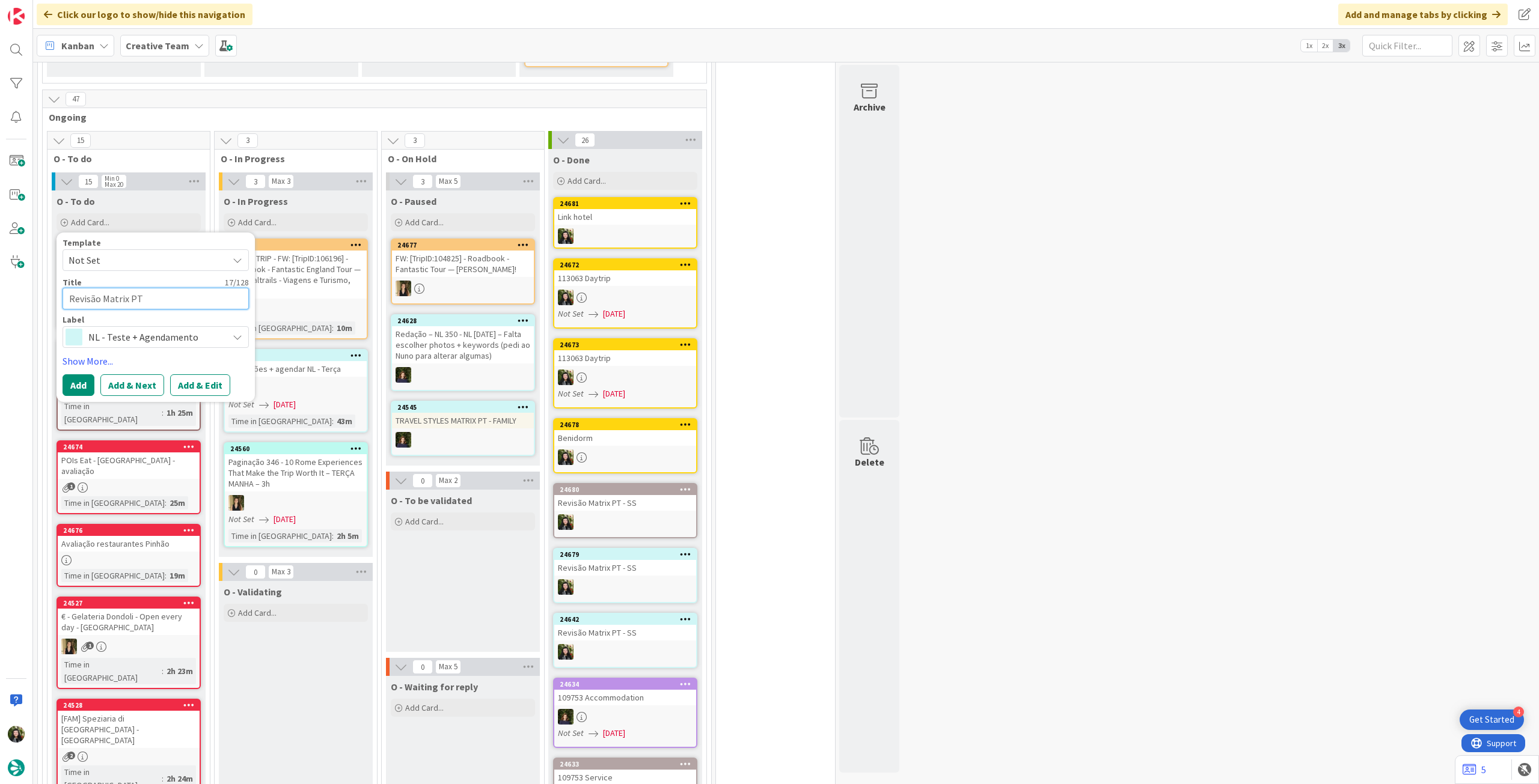
type textarea "x"
type textarea "Revisão Matrix PT -"
type textarea "x"
type textarea "Revisão Matrix PT -"
type textarea "x"
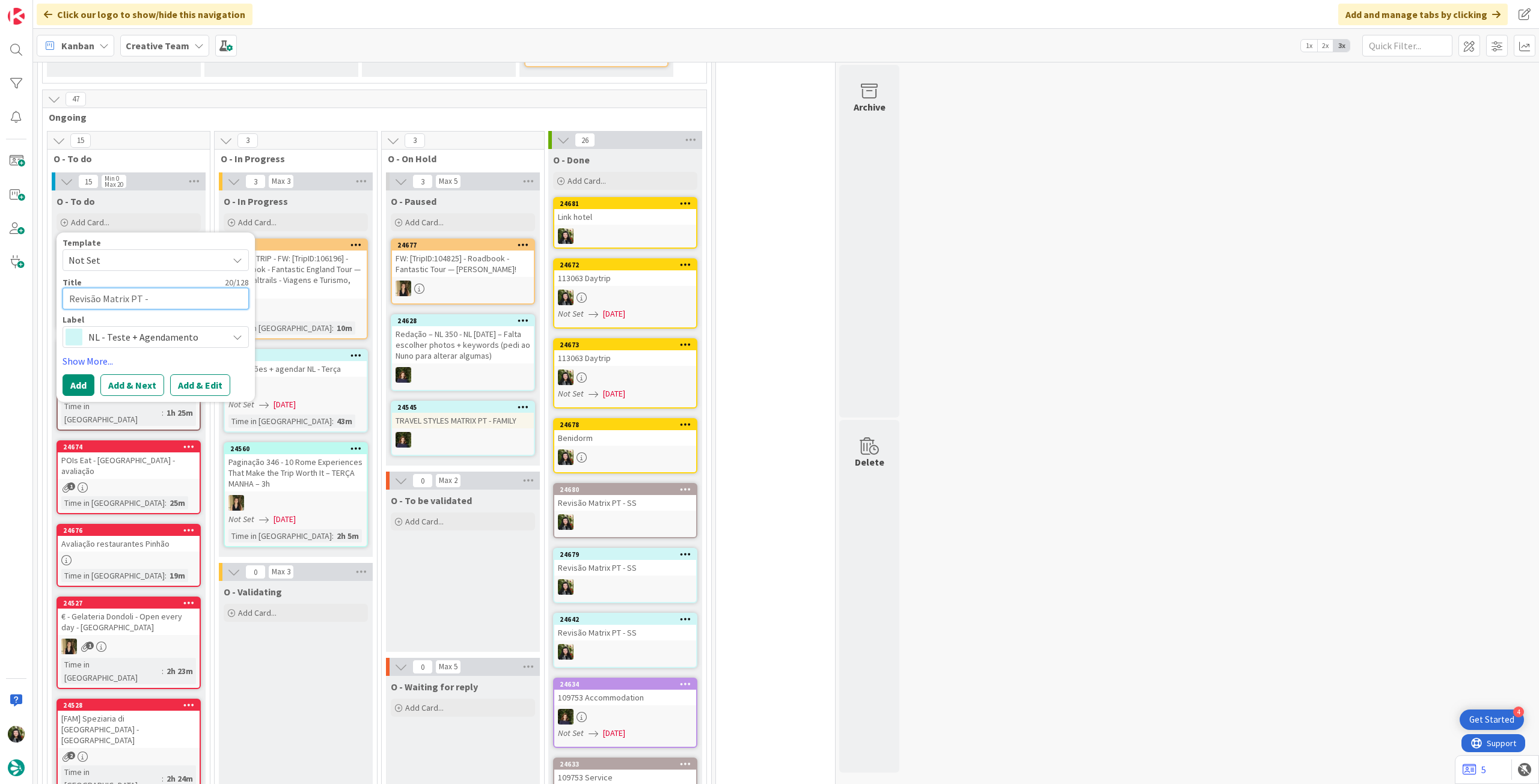
type textarea "Revisão Matrix PT - C"
type textarea "x"
type textarea "Revisão Matrix PT - CA"
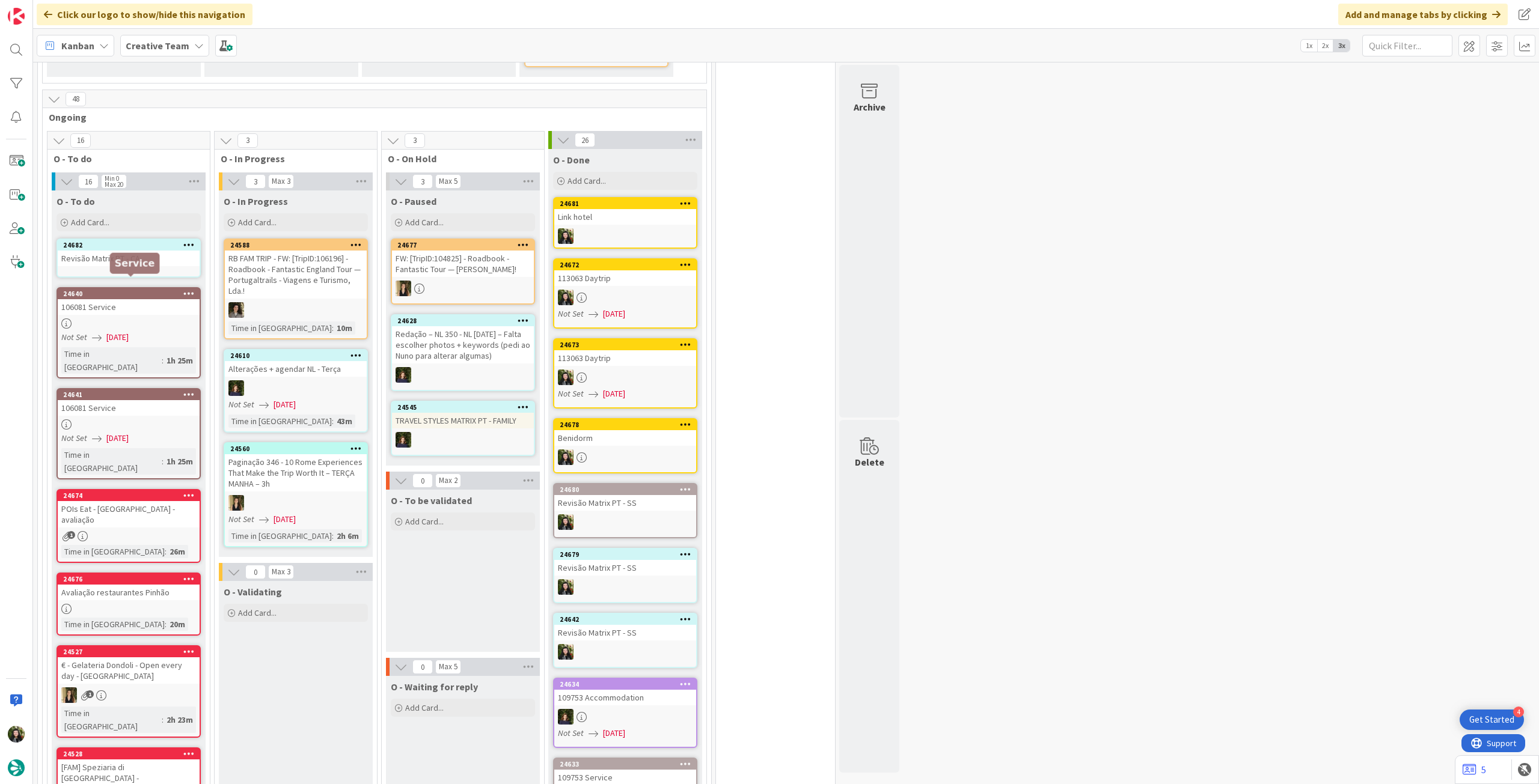
click at [151, 256] on div "24682 Revisão Matrix PT - CA" at bounding box center [129, 258] width 145 height 39
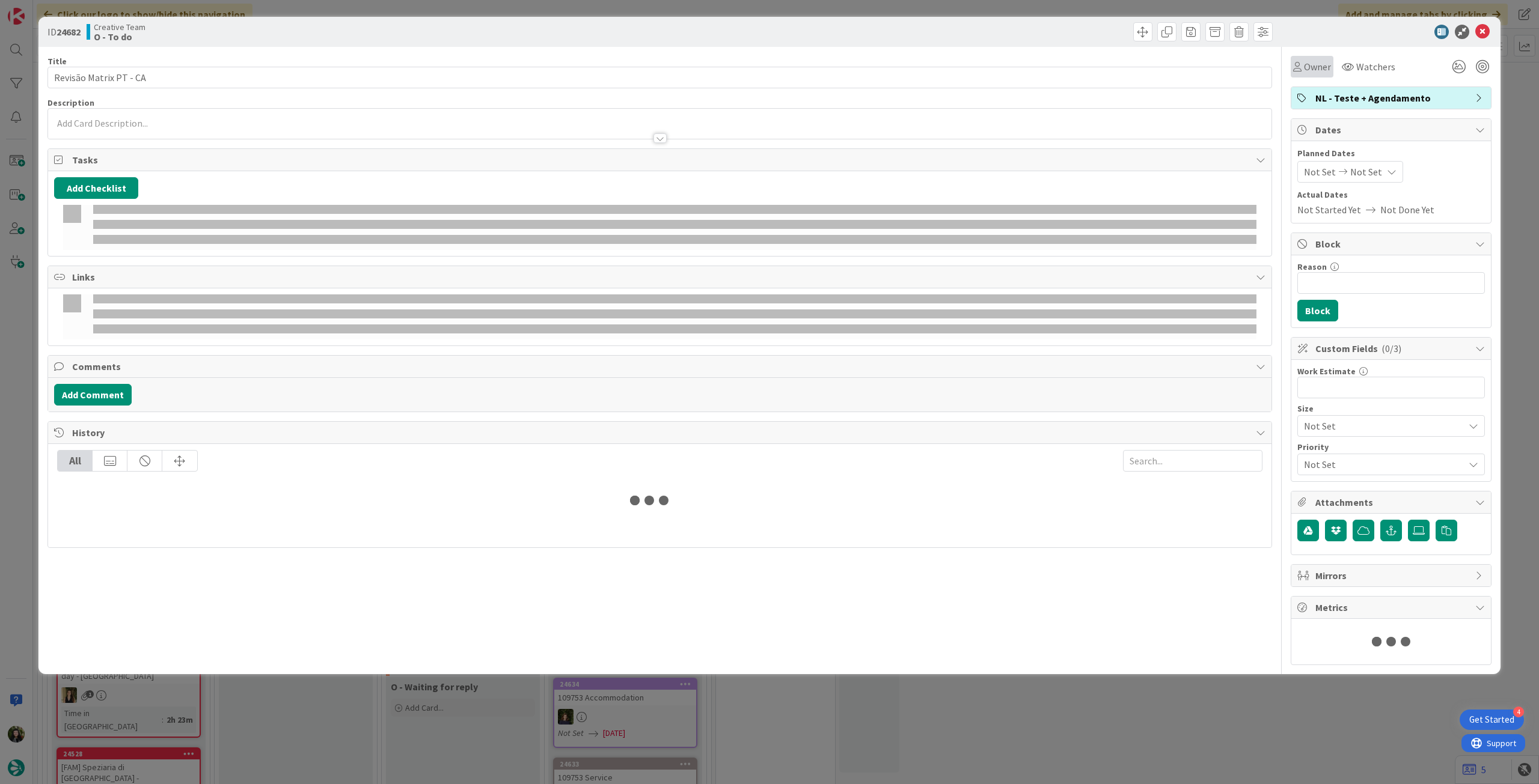
click at [1304, 74] on span "Owner" at bounding box center [1317, 67] width 27 height 15
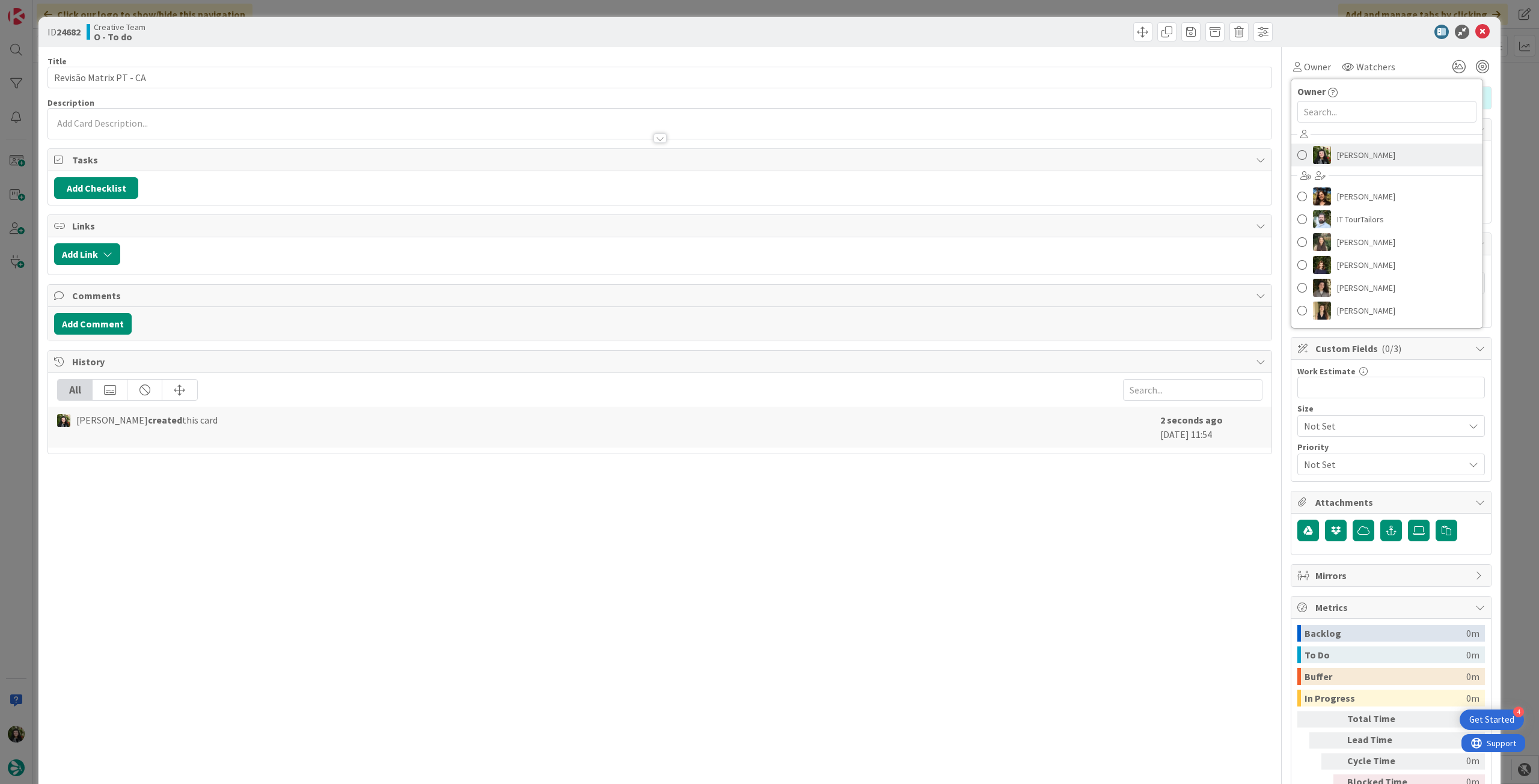
click at [1338, 148] on span "[PERSON_NAME]" at bounding box center [1366, 154] width 58 height 18
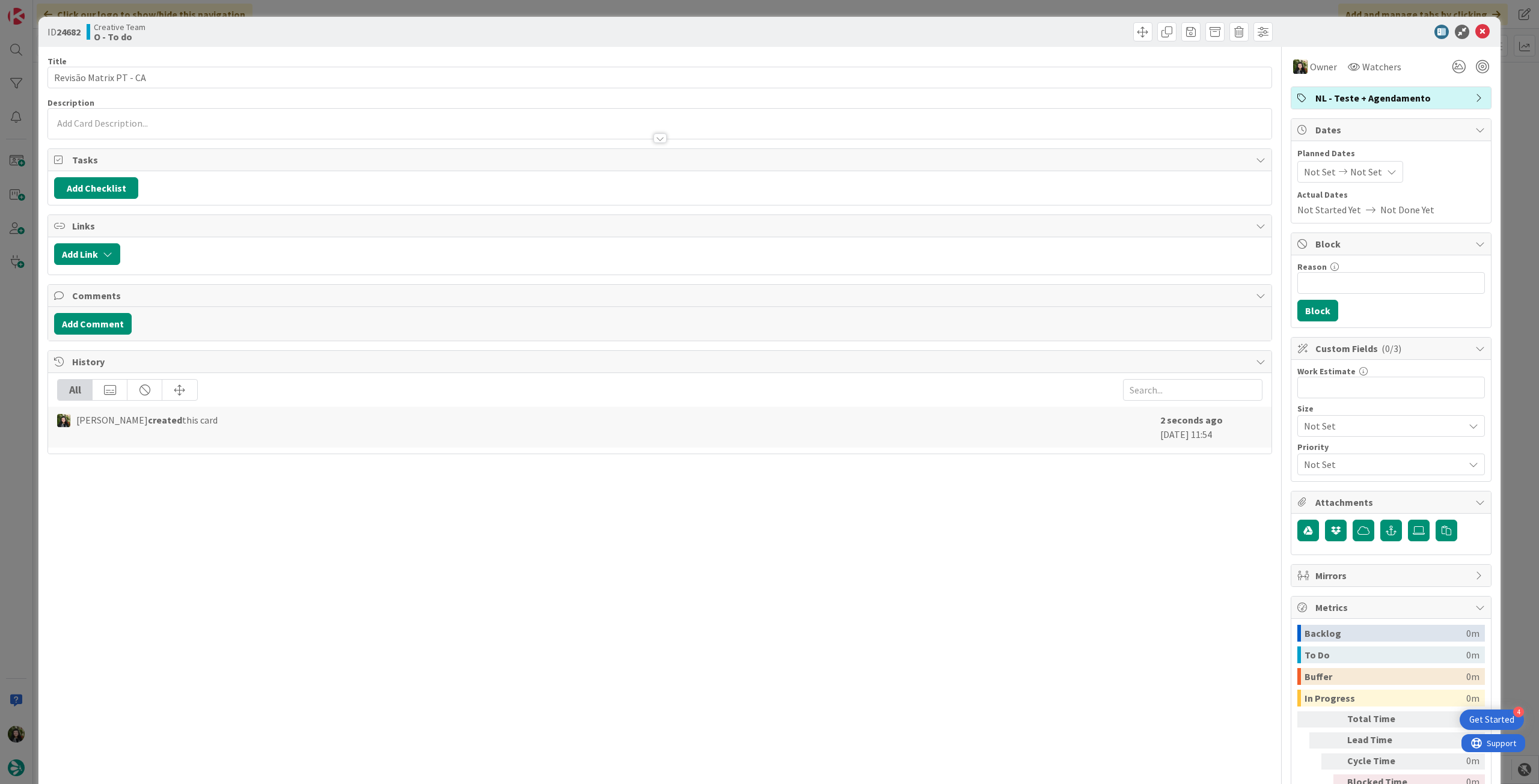
click at [1475, 30] on icon at bounding box center [1483, 32] width 15 height 15
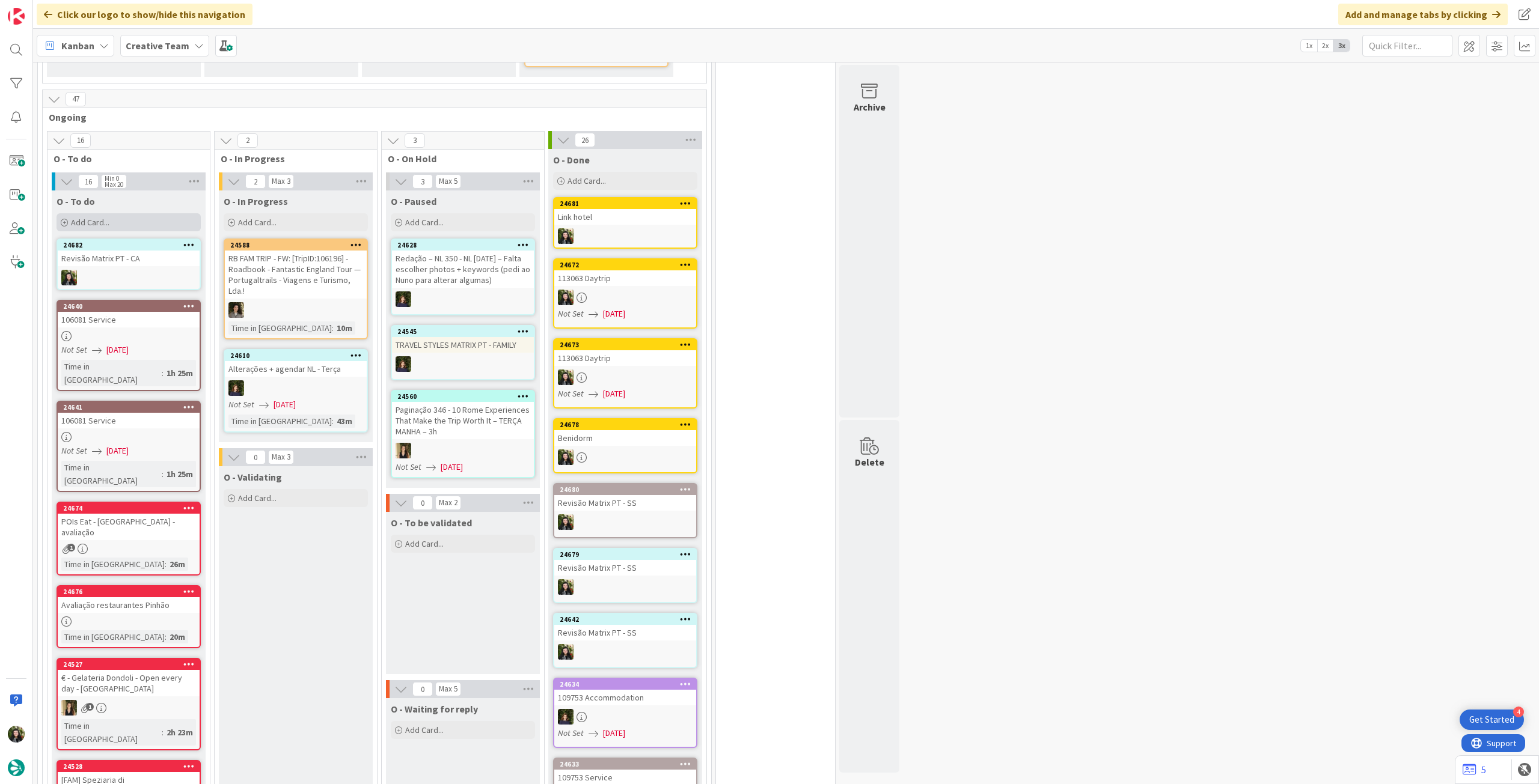
click at [130, 213] on div "Add Card..." at bounding box center [129, 222] width 145 height 18
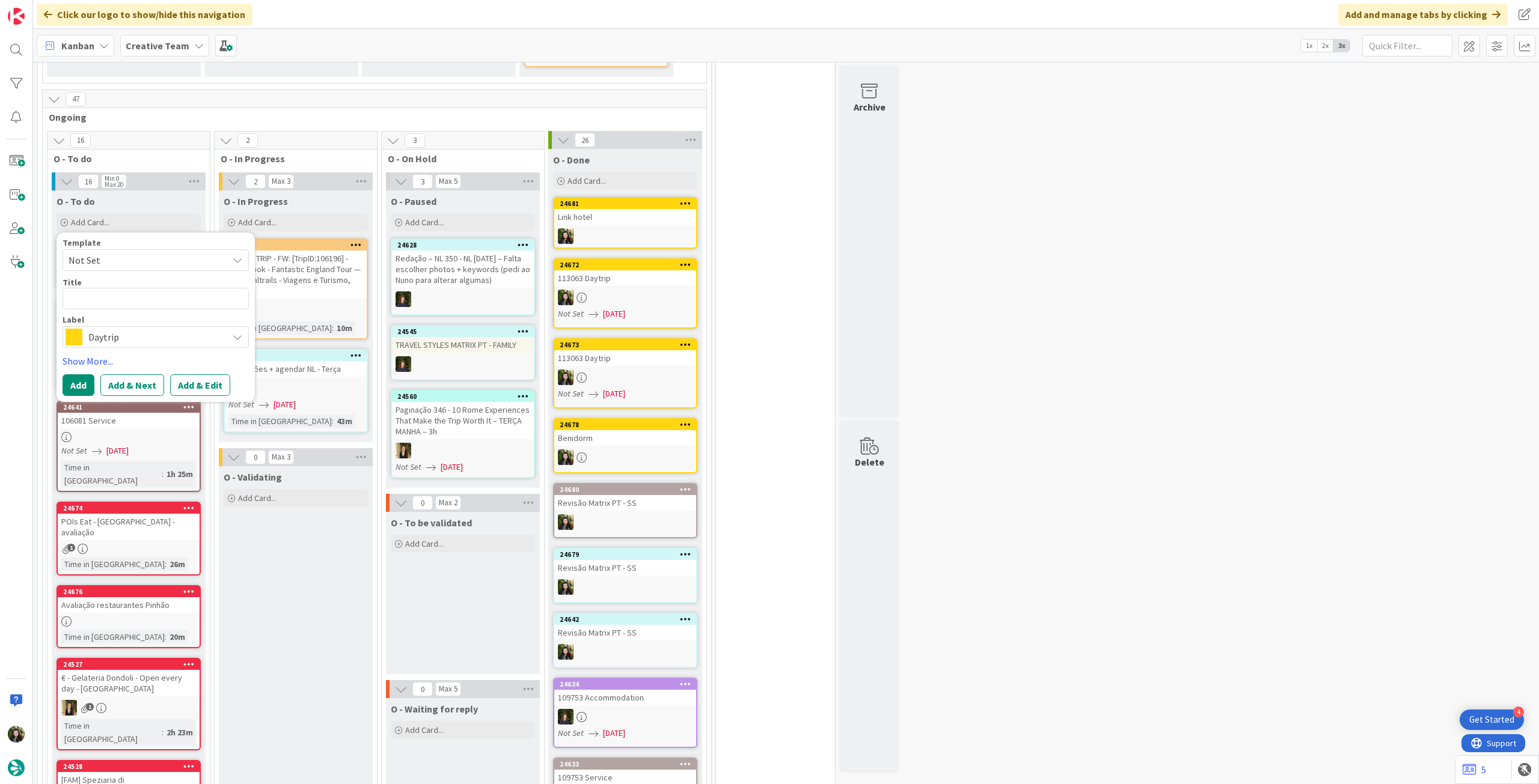
click at [123, 330] on span "Daytrip" at bounding box center [154, 337] width 133 height 17
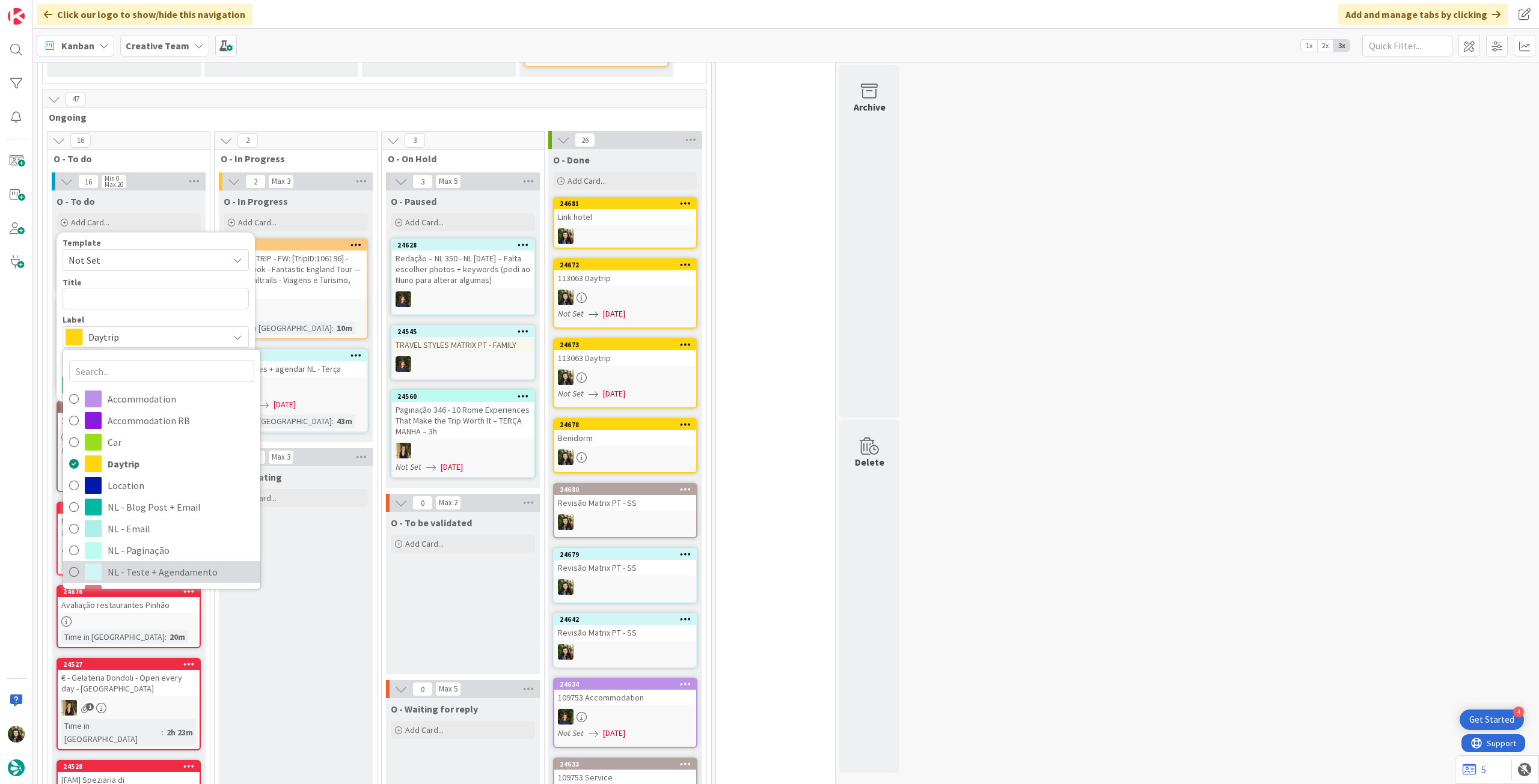
click at [153, 563] on span "NL - Teste + Agendamento" at bounding box center [180, 571] width 147 height 18
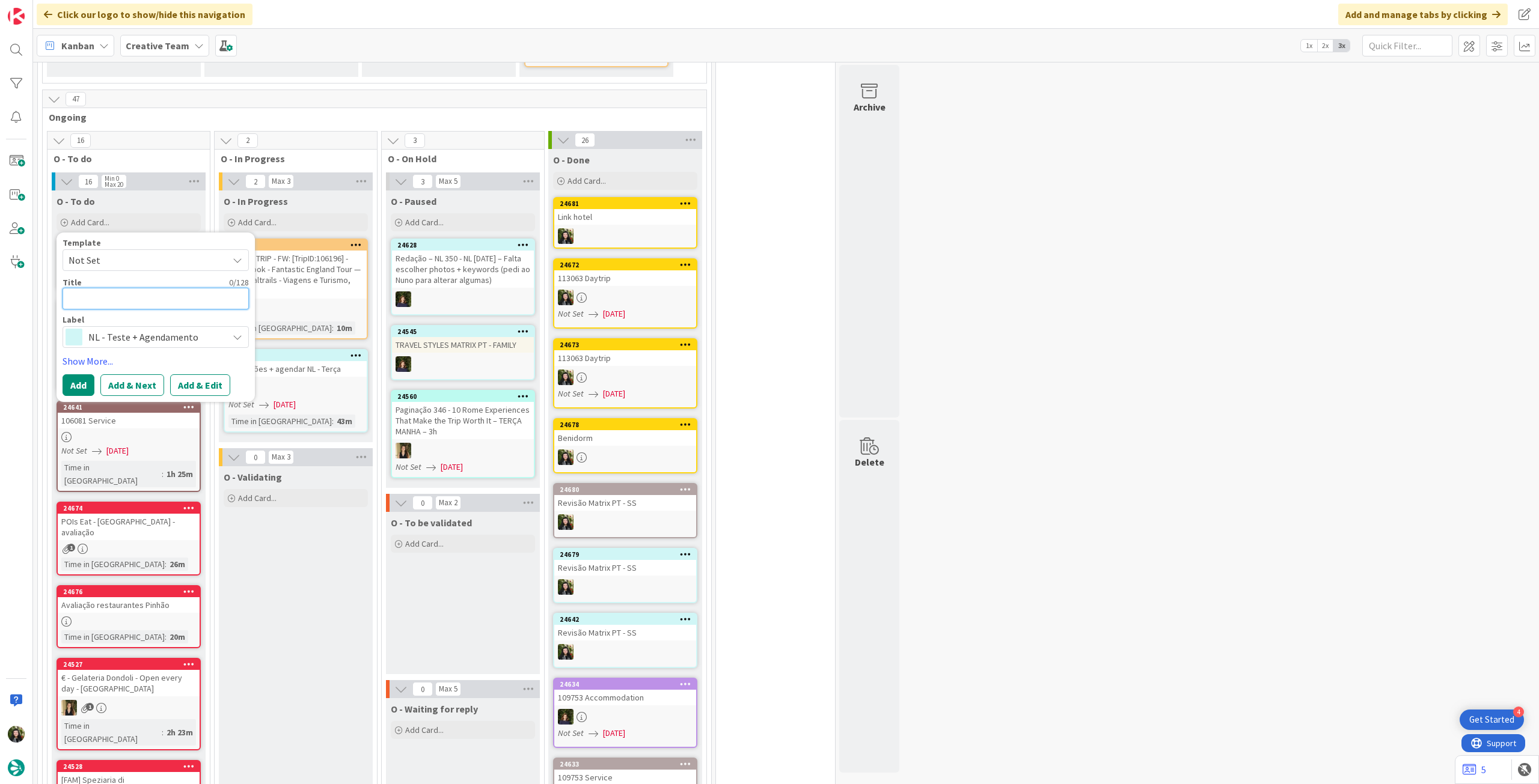
click at [147, 288] on textarea at bounding box center [155, 298] width 186 height 22
type textarea "x"
type textarea "R"
type textarea "x"
type textarea "Re"
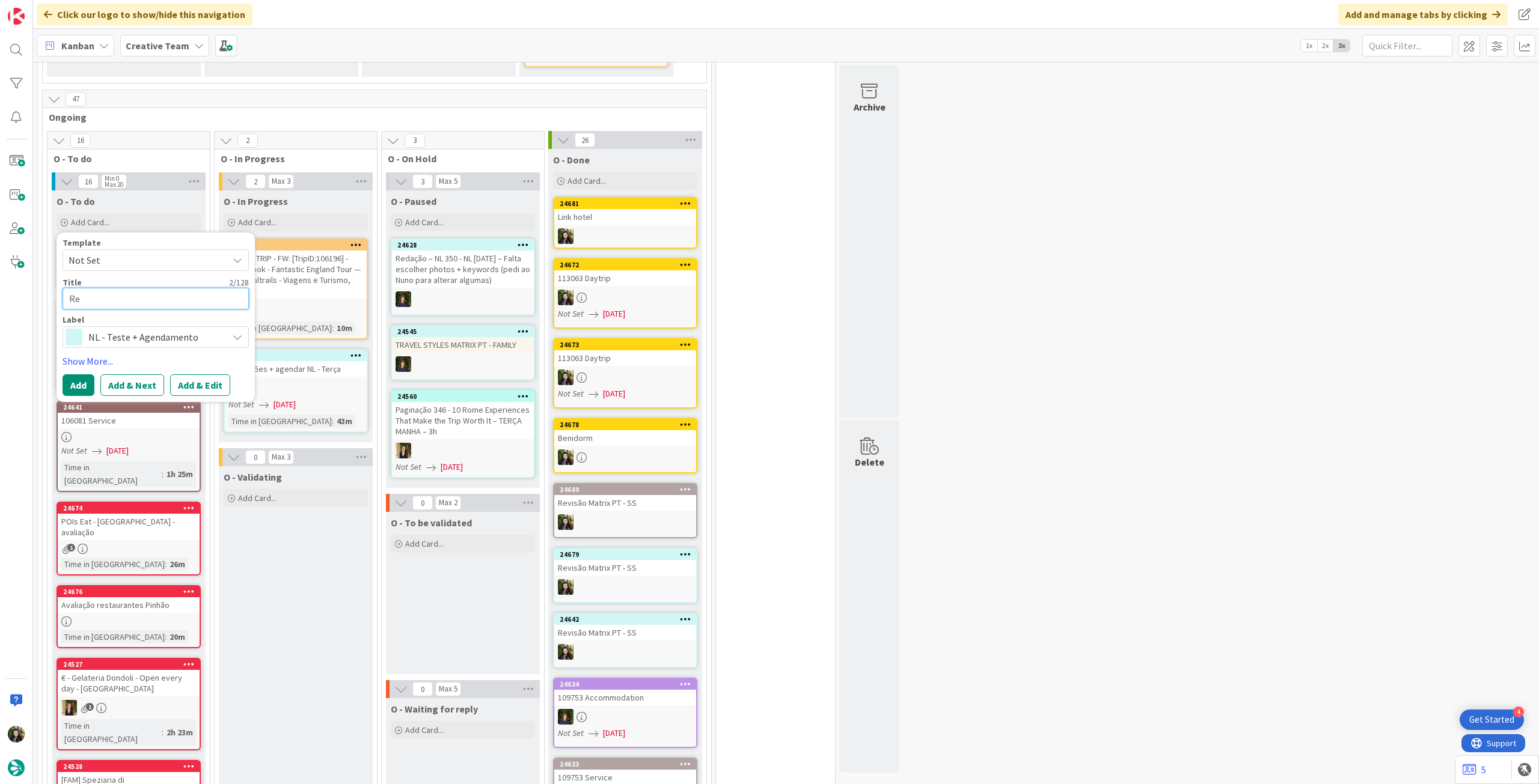
type textarea "x"
type textarea "Rev"
type textarea "x"
type textarea "Revi"
type textarea "x"
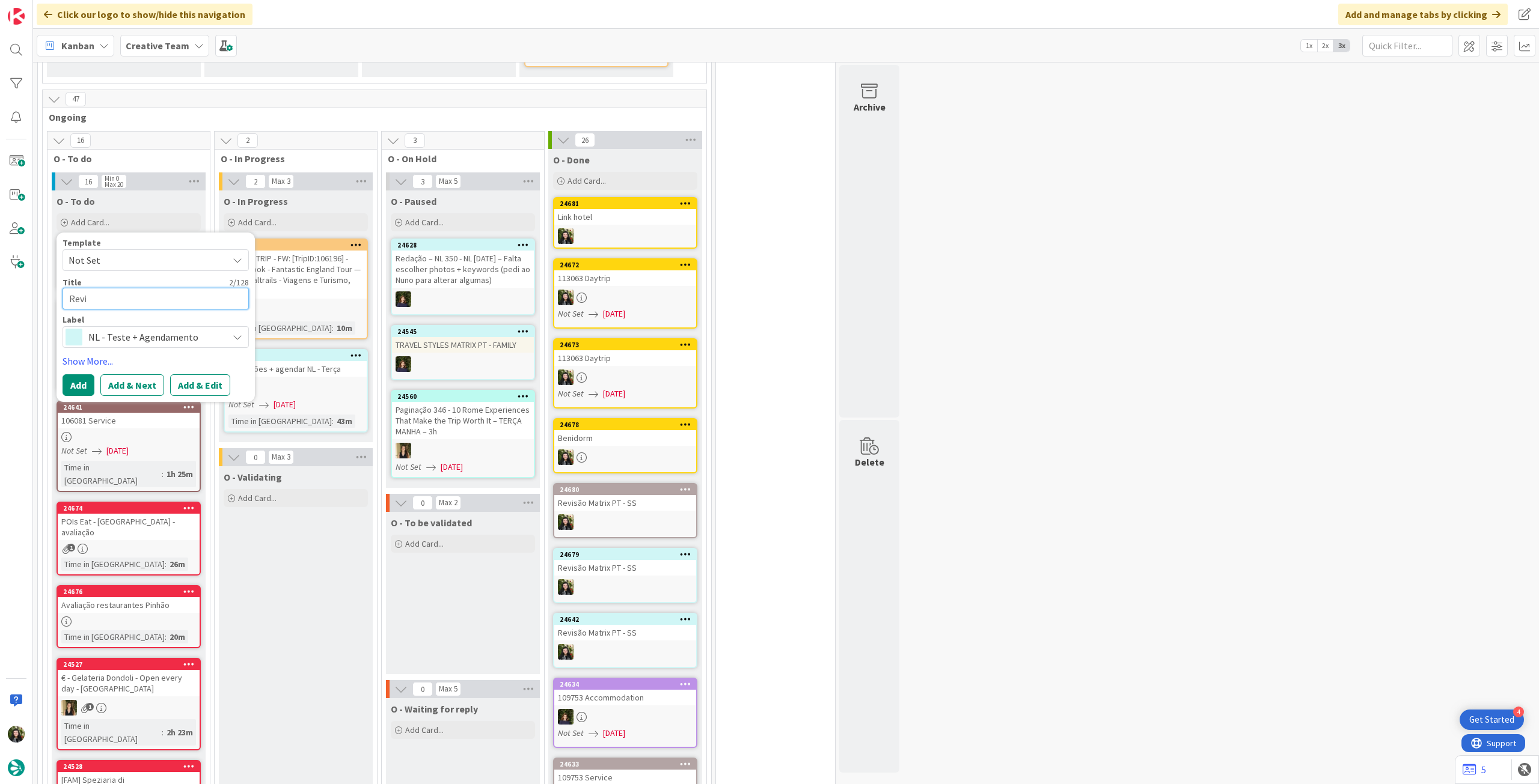
type textarea "Revis"
type textarea "x"
type textarea "Revisã"
type textarea "x"
type textarea "Revisão"
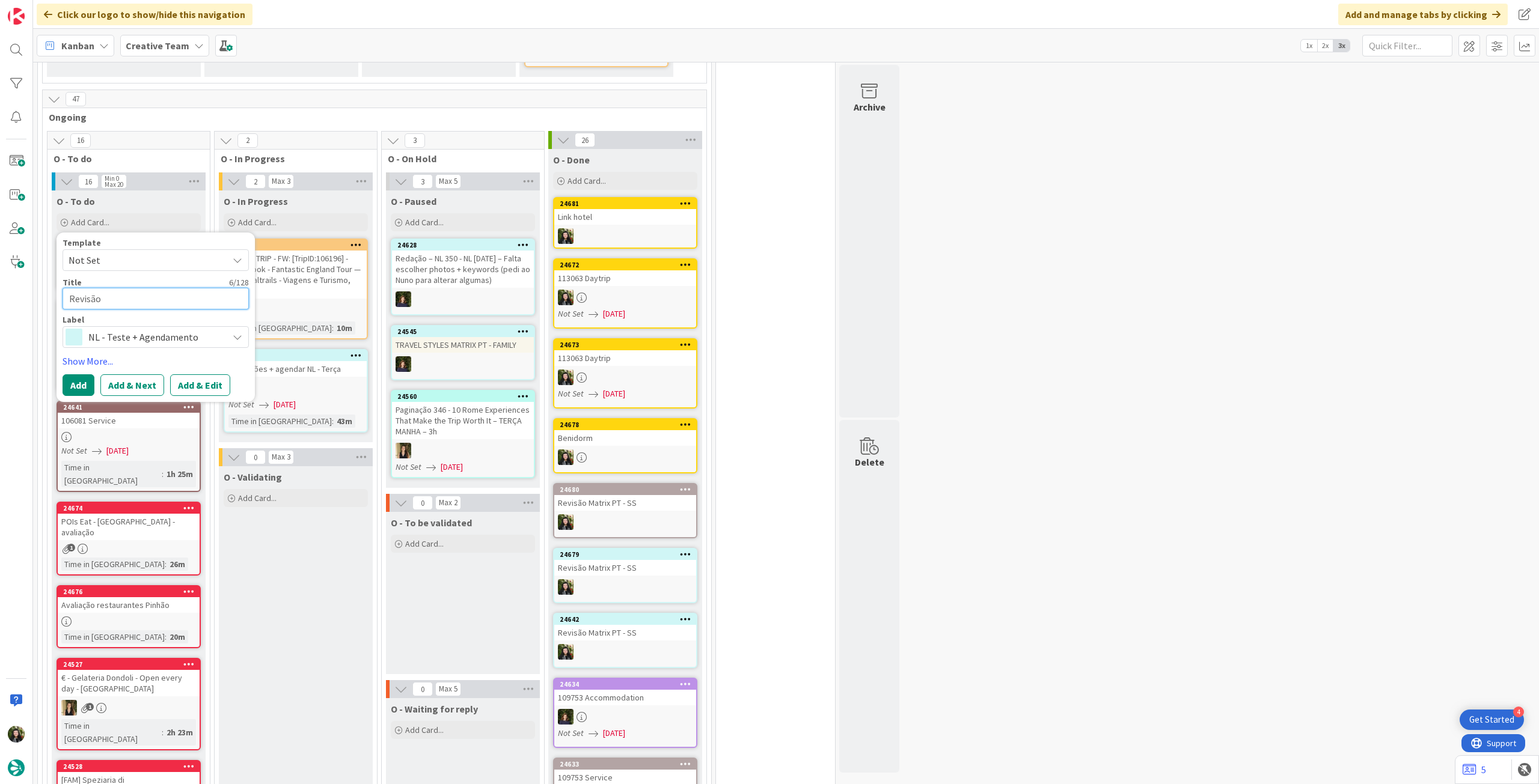
type textarea "x"
type textarea "Revisão"
type textarea "x"
type textarea "Revisão M"
click at [63, 374] on button "Add" at bounding box center [78, 385] width 32 height 22
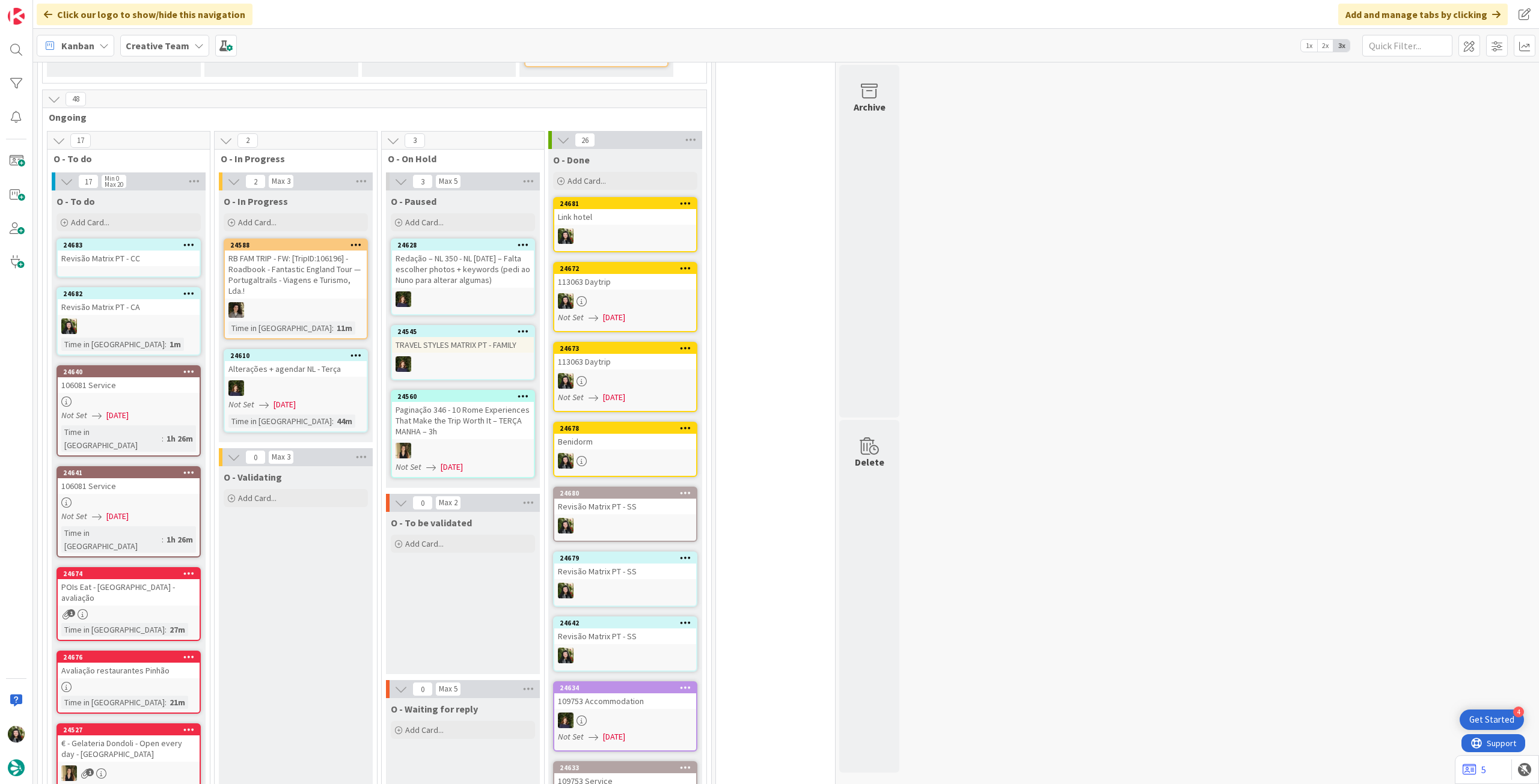
click at [140, 251] on div "Revisão Matrix PT - CC" at bounding box center [129, 258] width 142 height 16
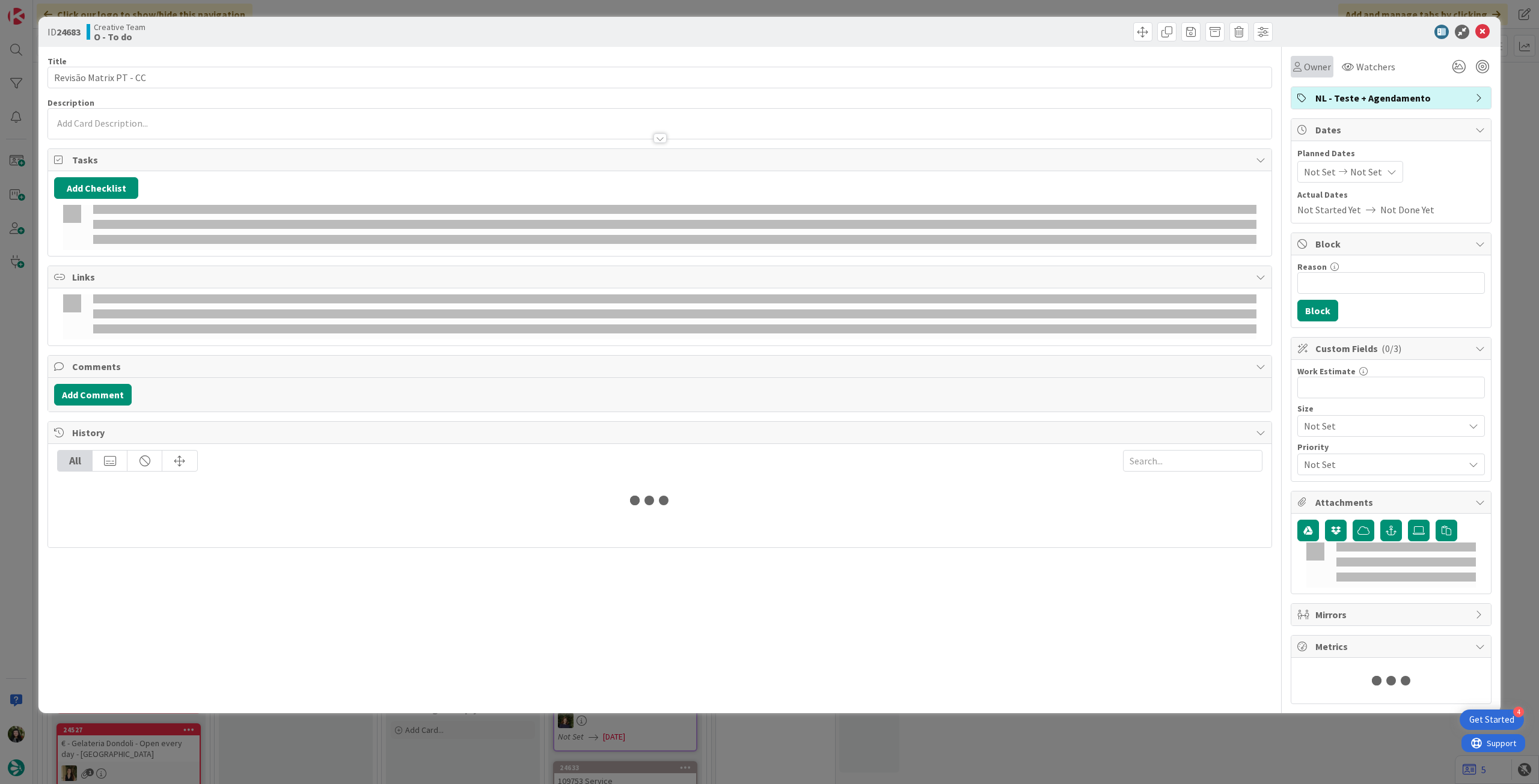
click at [1299, 74] on div "Owner" at bounding box center [1312, 67] width 38 height 15
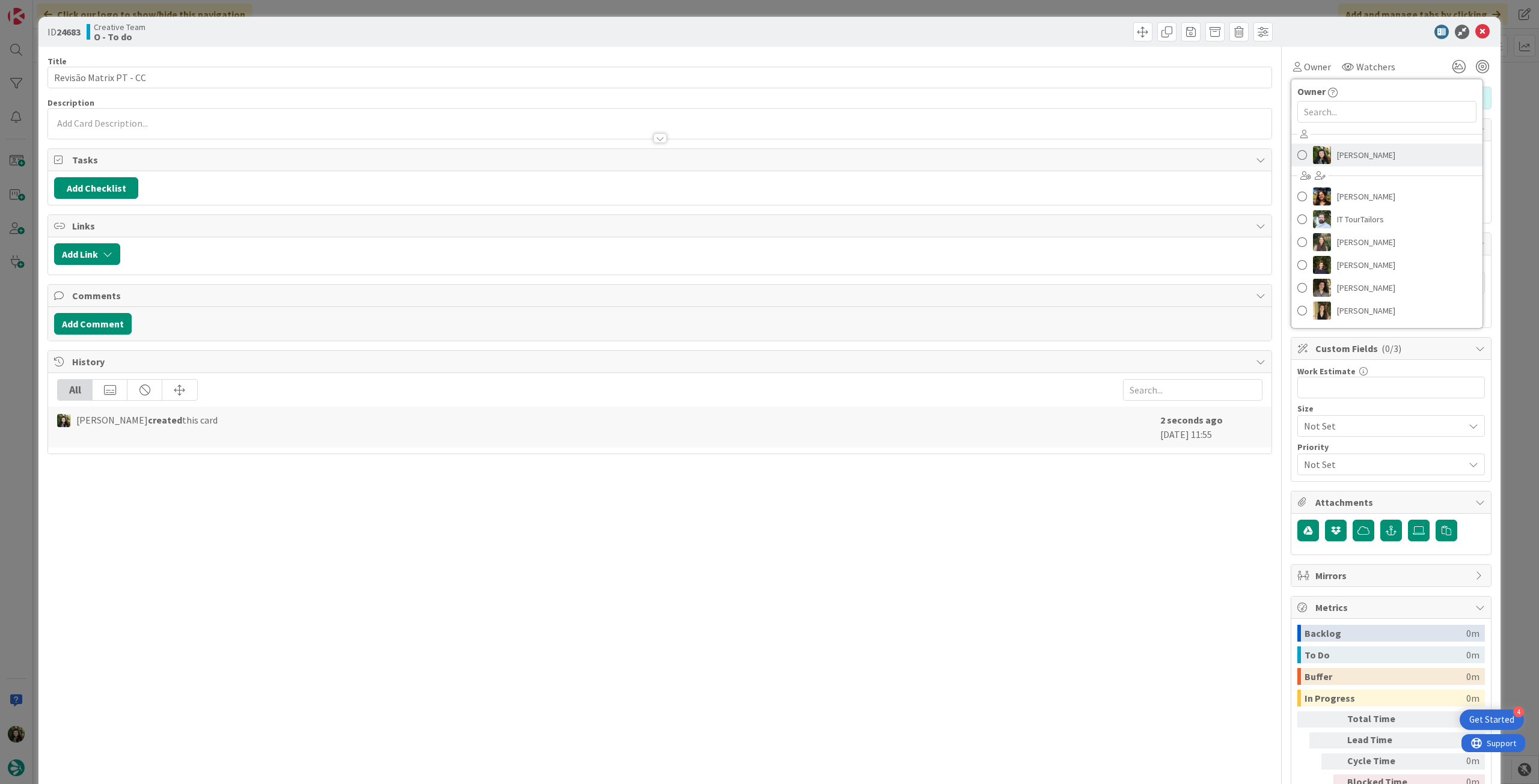
click at [1349, 159] on span "[PERSON_NAME]" at bounding box center [1366, 154] width 58 height 18
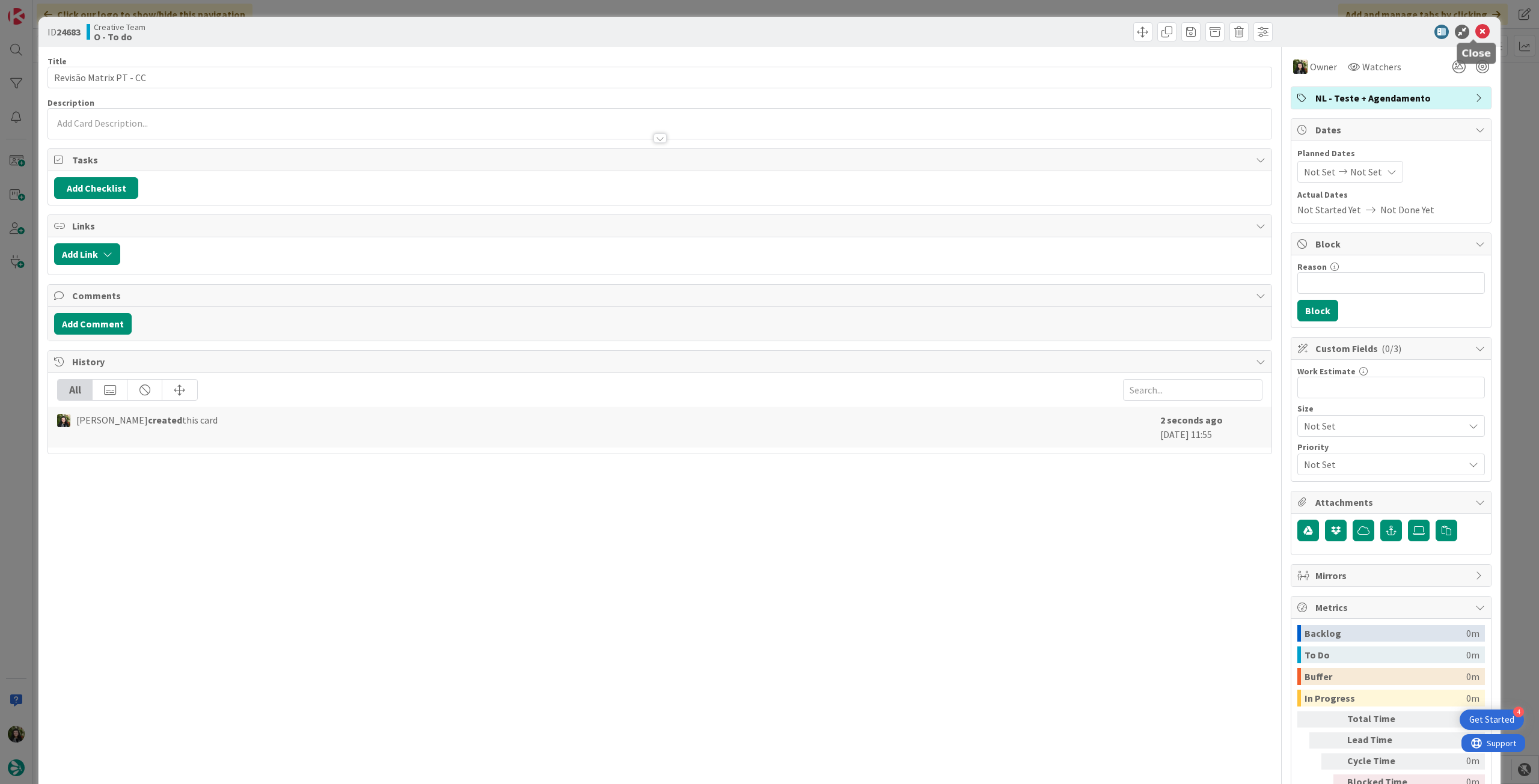
click at [1475, 27] on icon at bounding box center [1483, 32] width 15 height 15
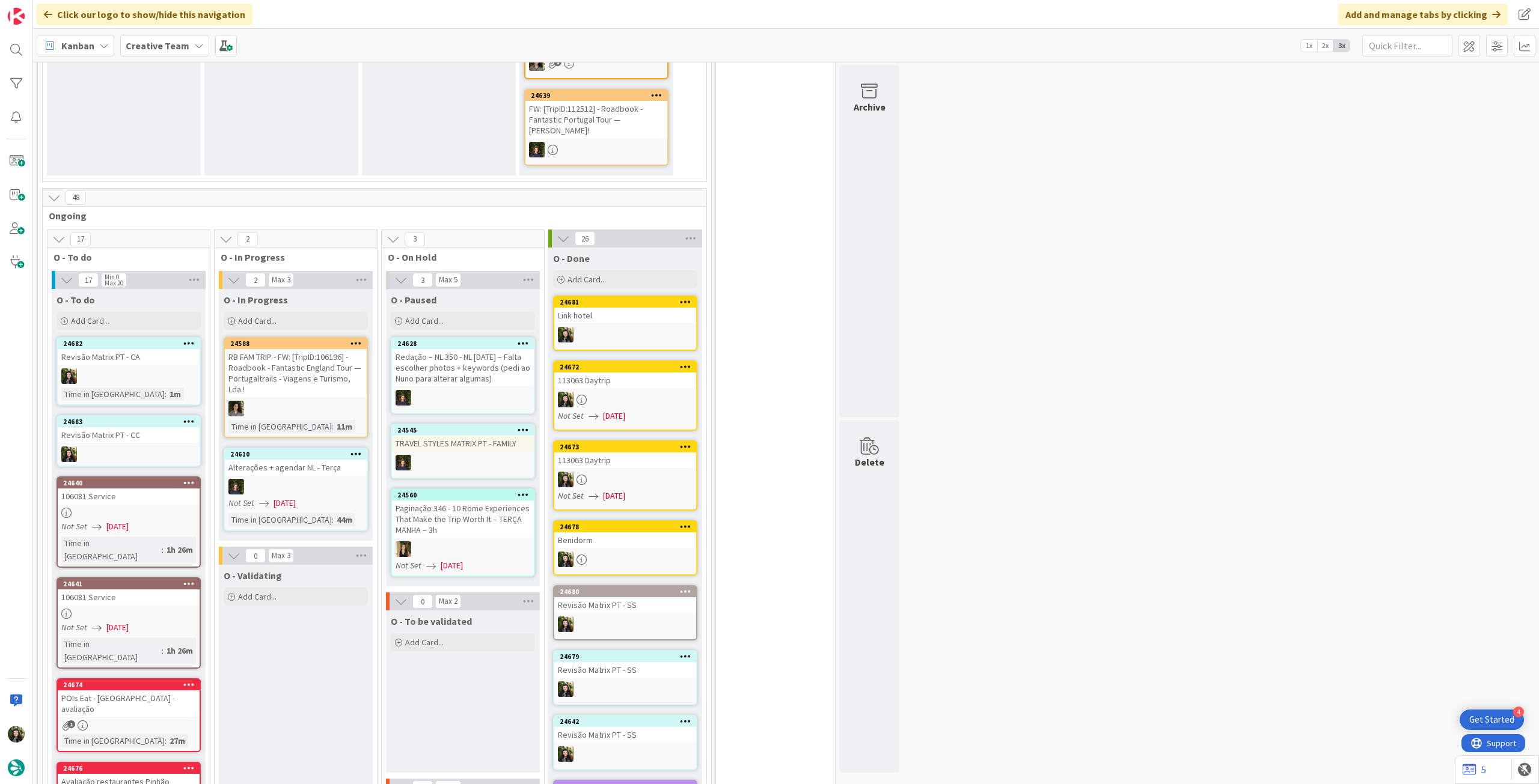
scroll to position [320, 0]
